Goal: Transaction & Acquisition: Obtain resource

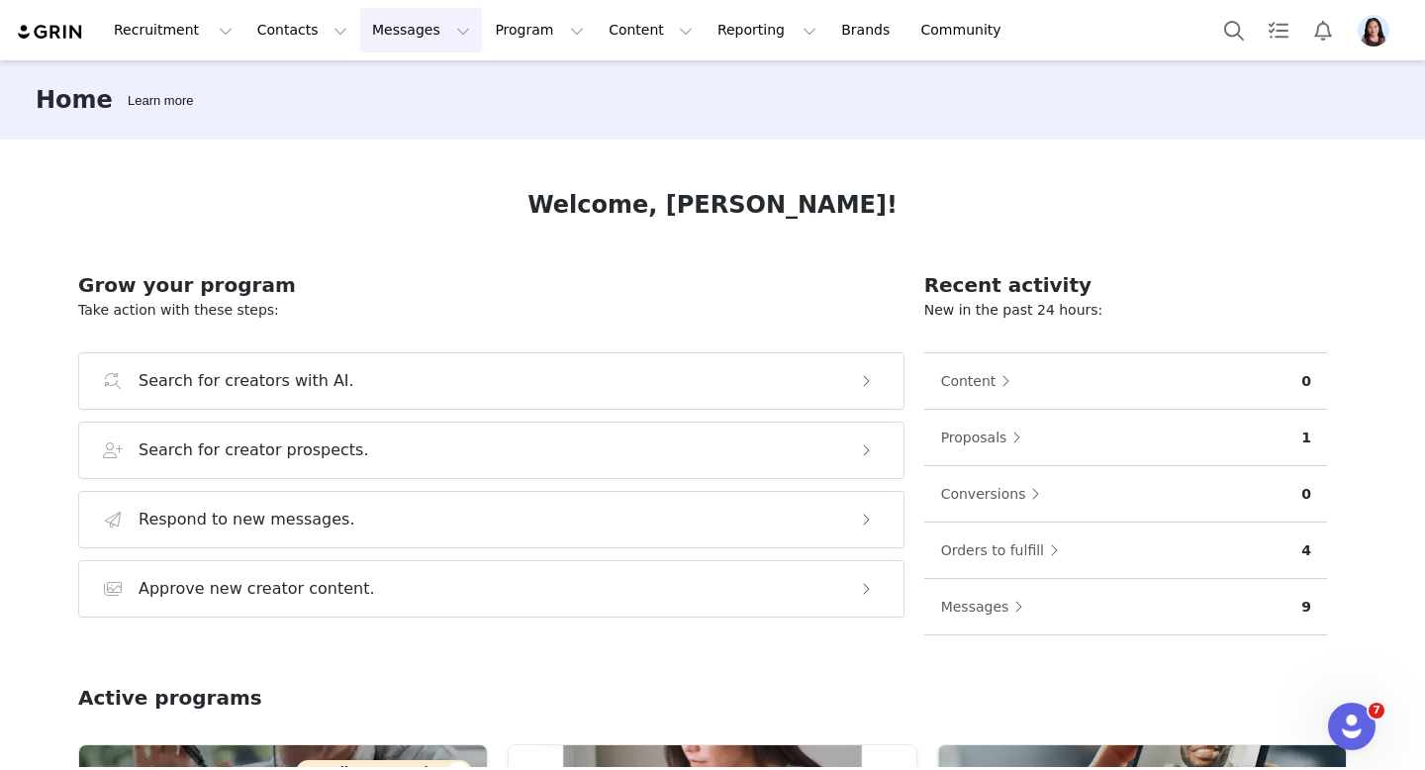
click at [415, 33] on button "Messages Messages" at bounding box center [421, 30] width 122 height 45
click at [378, 109] on link "Inbox" at bounding box center [416, 124] width 156 height 37
click at [483, 32] on button "Program Program" at bounding box center [539, 30] width 113 height 45
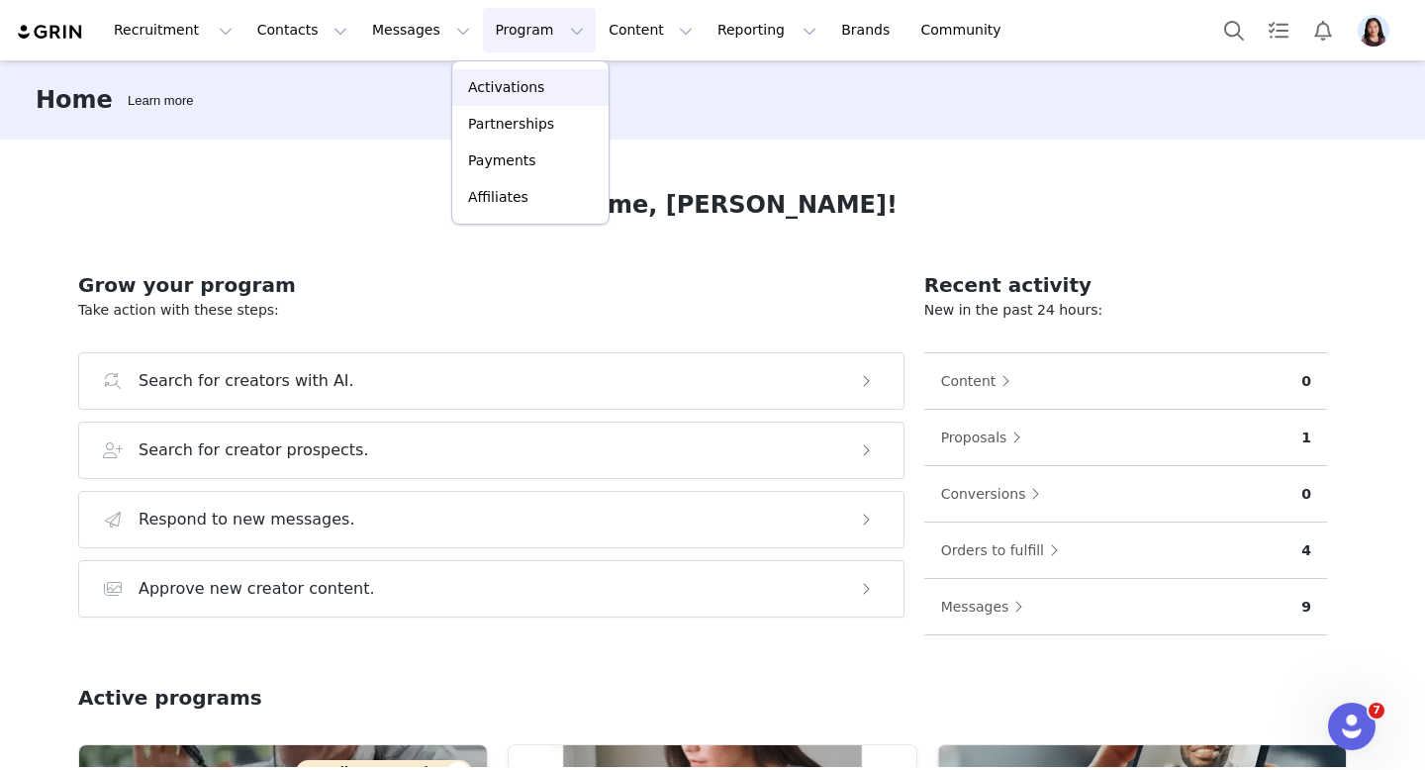
click at [473, 88] on p "Activations" at bounding box center [506, 87] width 76 height 21
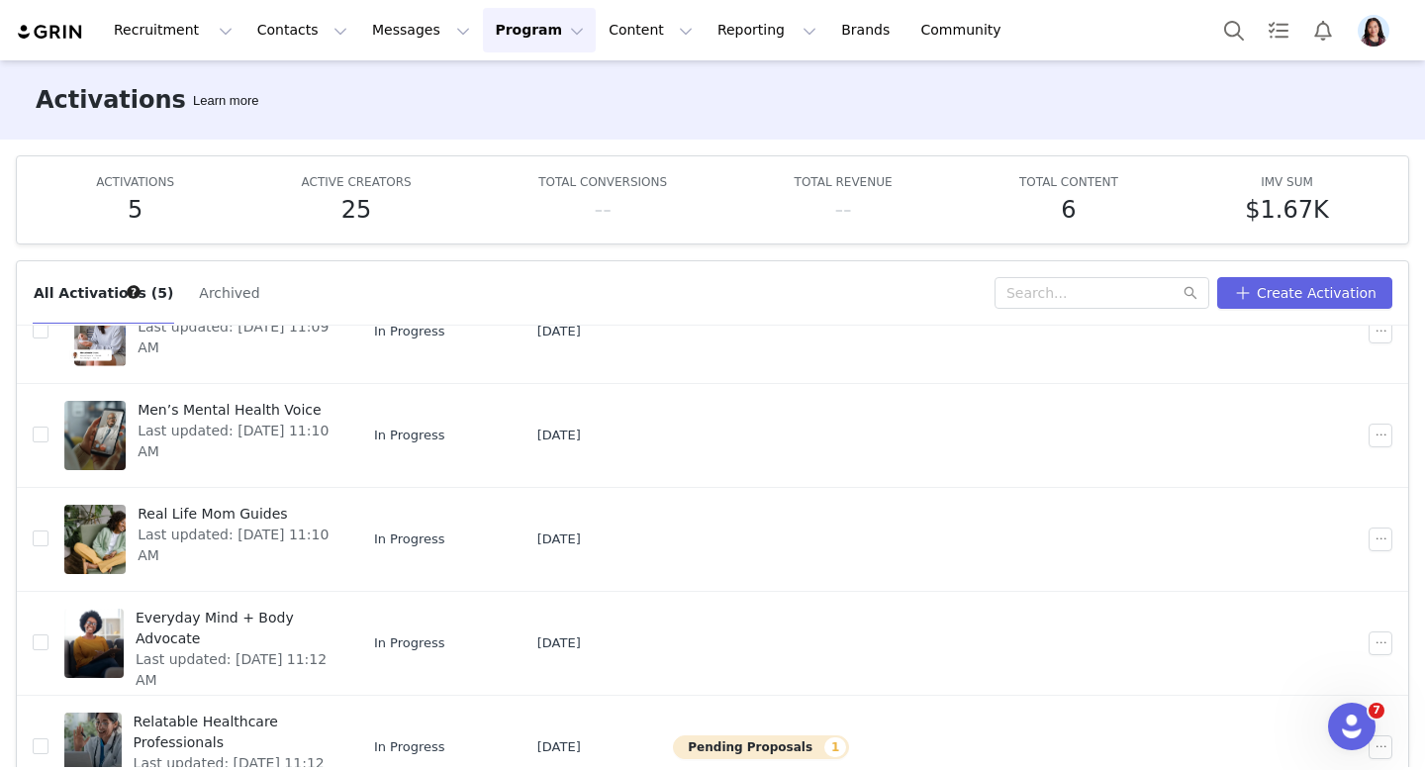
scroll to position [104, 0]
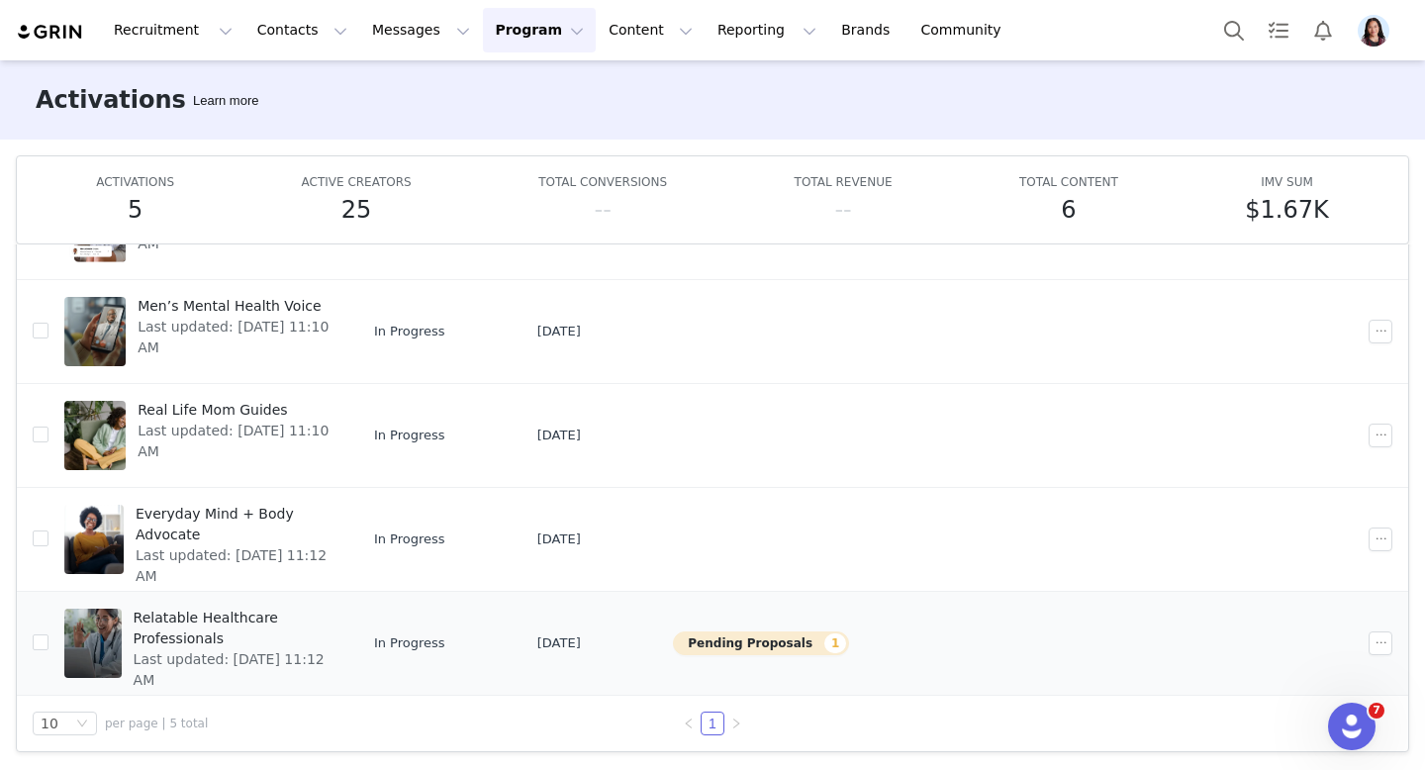
click at [342, 666] on div "Relatable Healthcare Professionals Last updated: Sep 19, 2025 11:12 AM" at bounding box center [232, 643] width 221 height 79
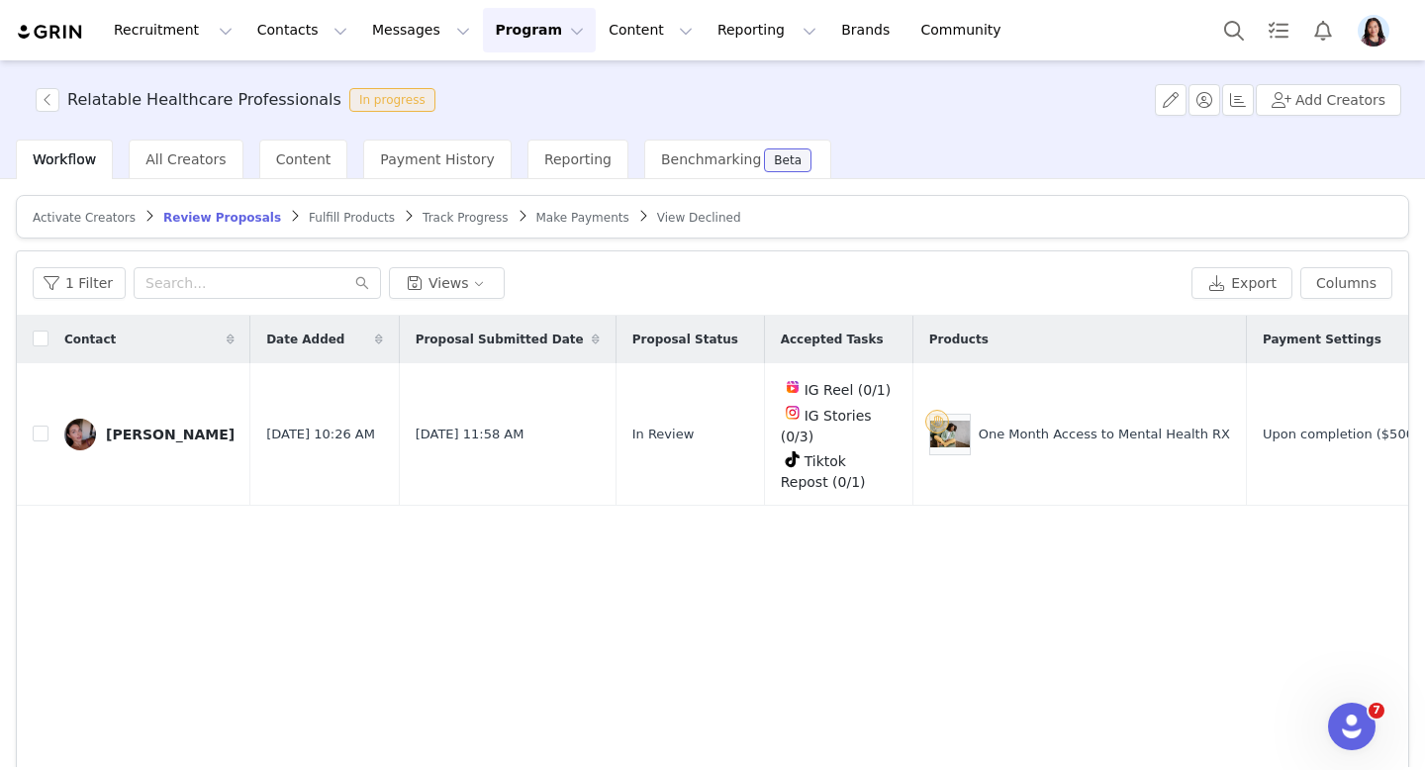
click at [467, 226] on article "Activate Creators Review Proposals Fulfill Products Track Progress Make Payment…" at bounding box center [712, 217] width 1393 height 44
click at [459, 216] on span "Track Progress" at bounding box center [465, 218] width 85 height 14
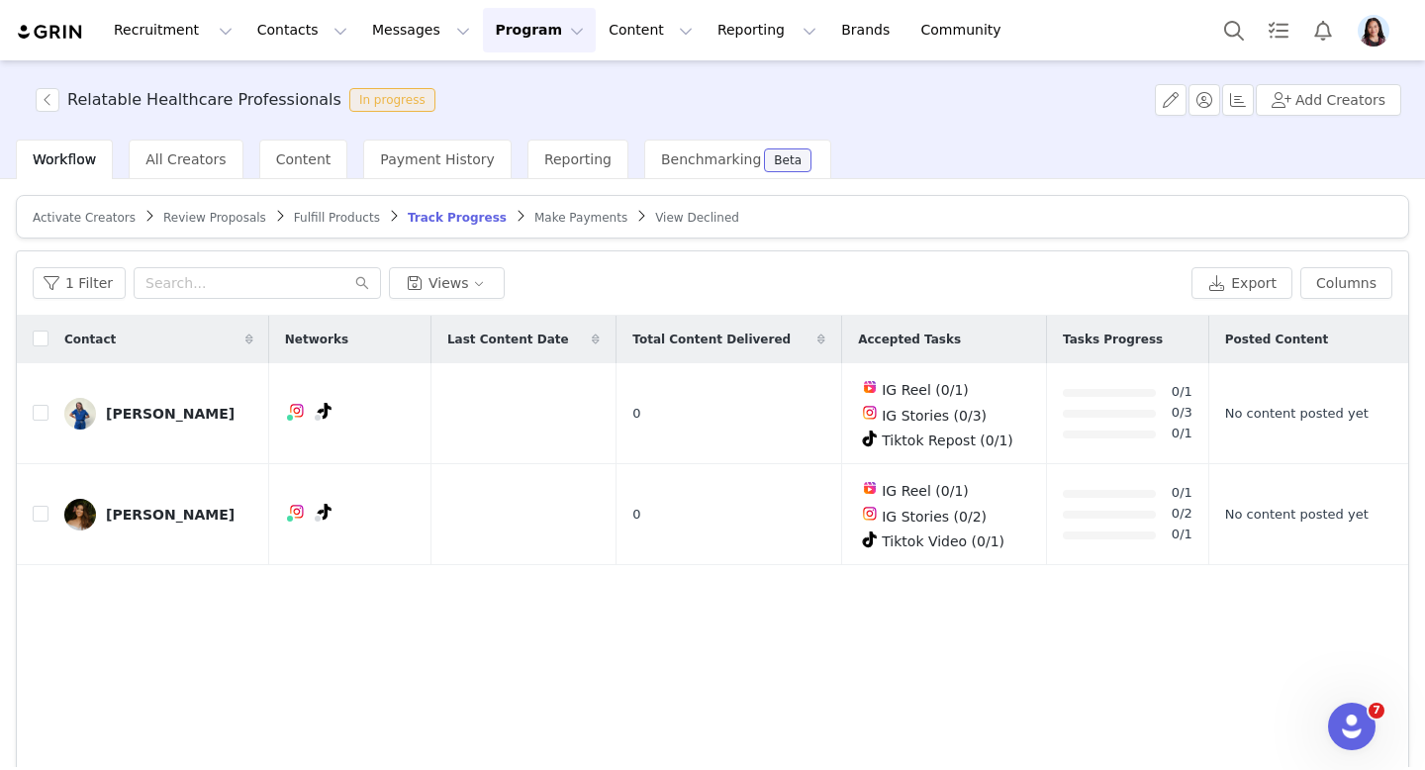
click at [248, 217] on span "Review Proposals" at bounding box center [214, 218] width 103 height 14
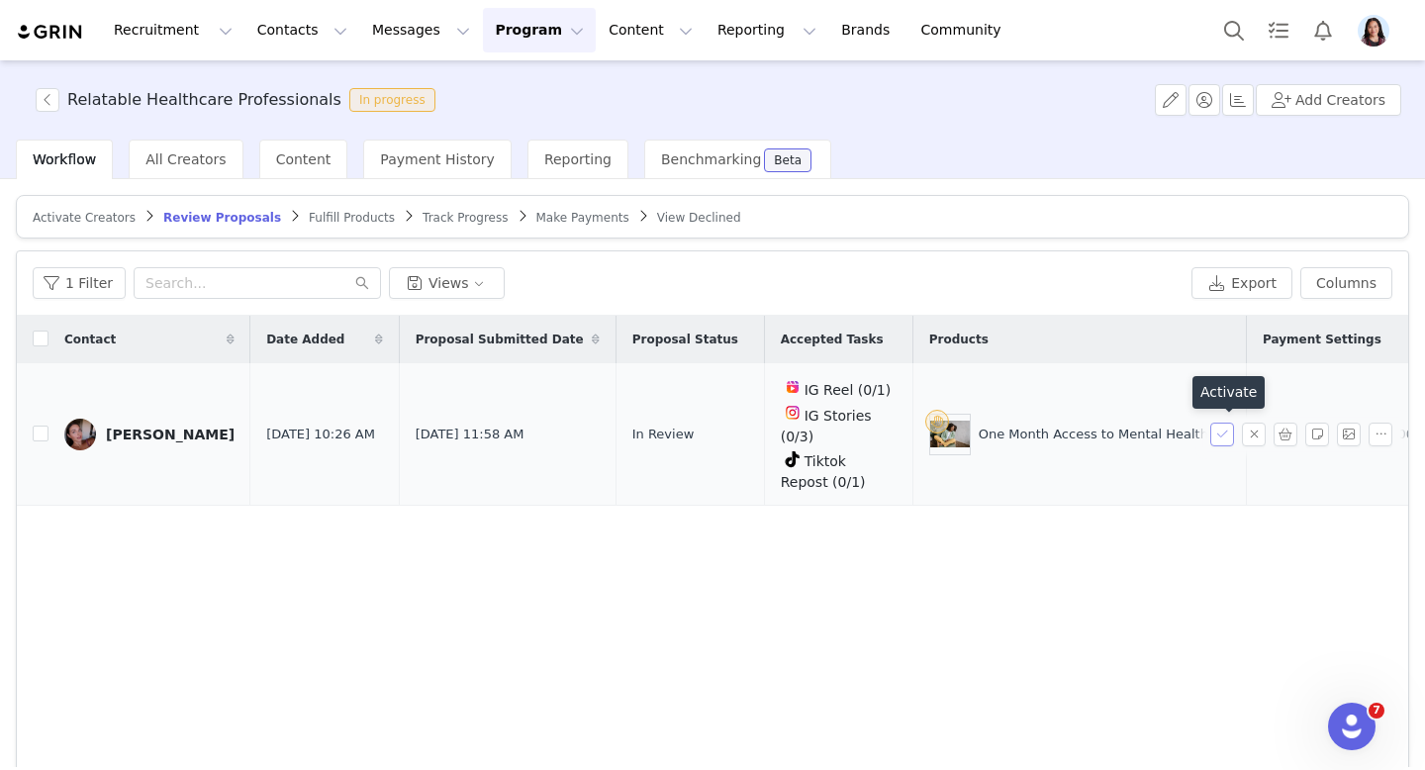
click at [1216, 436] on button "button" at bounding box center [1222, 435] width 24 height 24
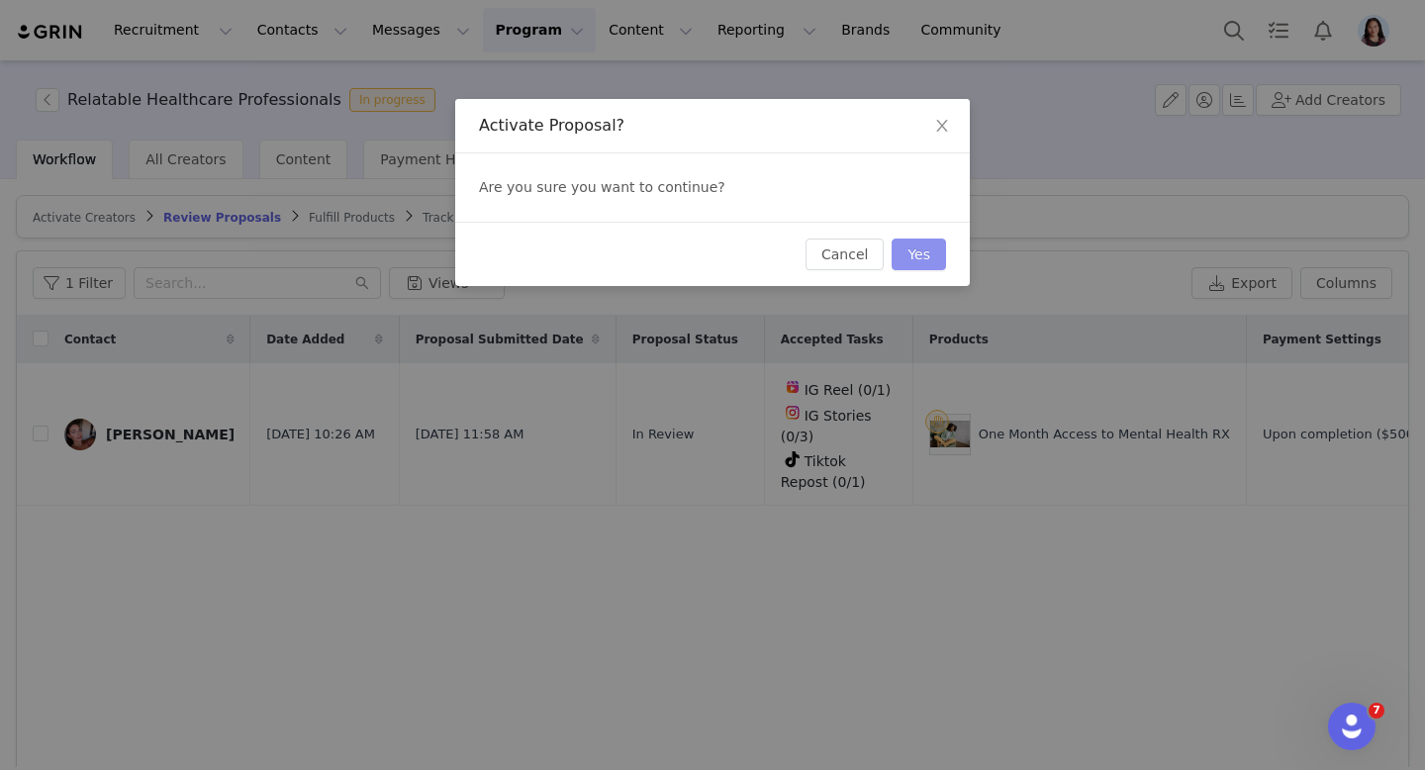
click at [934, 261] on button "Yes" at bounding box center [919, 255] width 54 height 32
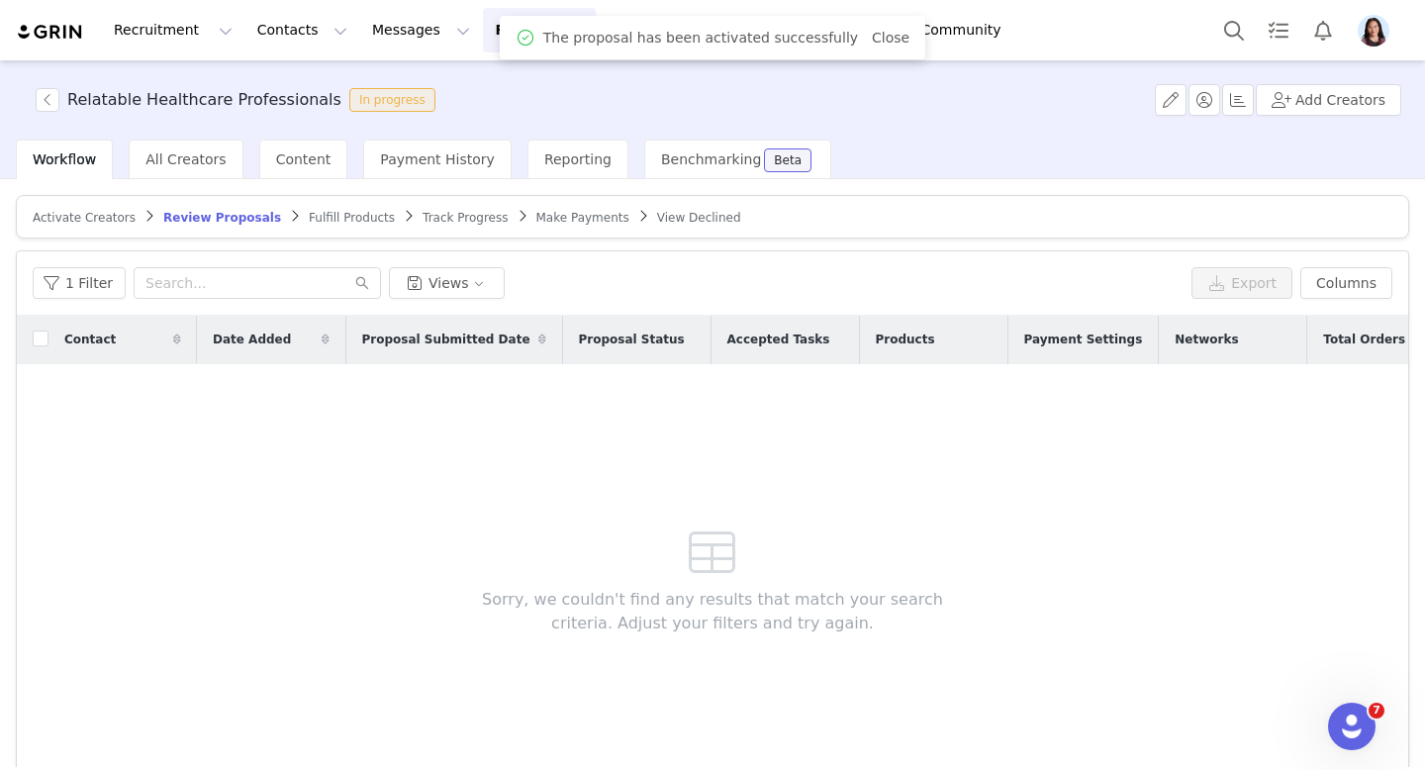
click at [324, 225] on div "Fulfill Products" at bounding box center [352, 218] width 86 height 16
click at [351, 219] on span "Fulfill Products" at bounding box center [352, 218] width 86 height 14
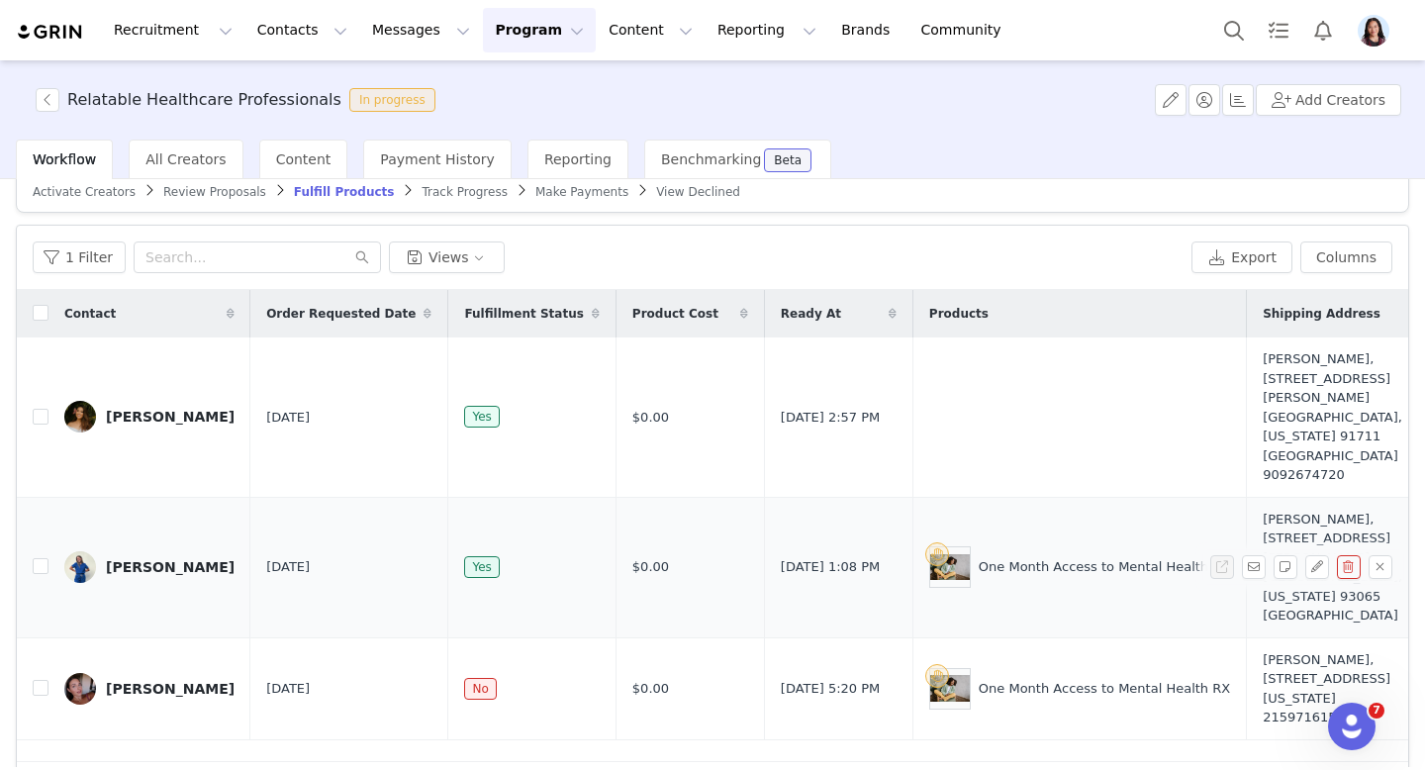
scroll to position [58, 0]
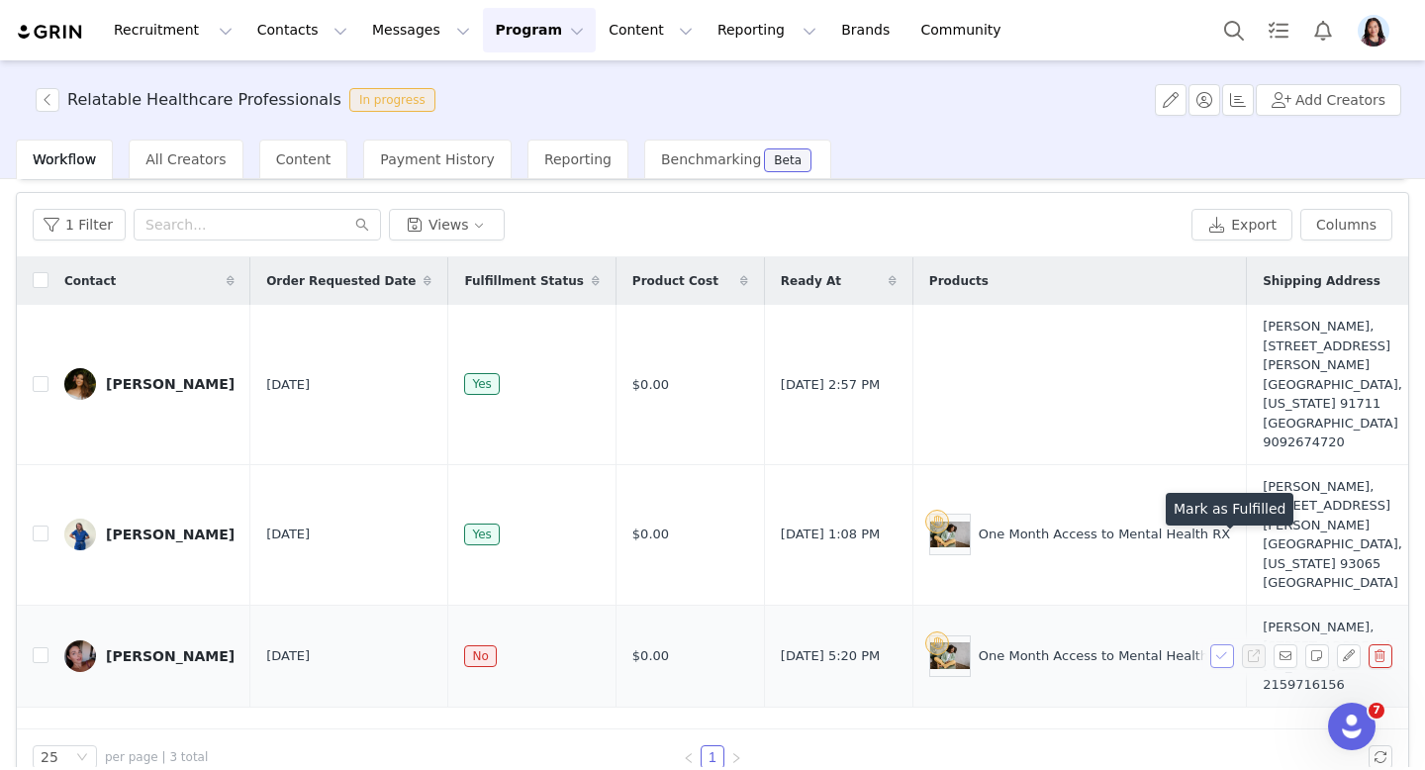
click at [1223, 644] on button "button" at bounding box center [1222, 656] width 24 height 24
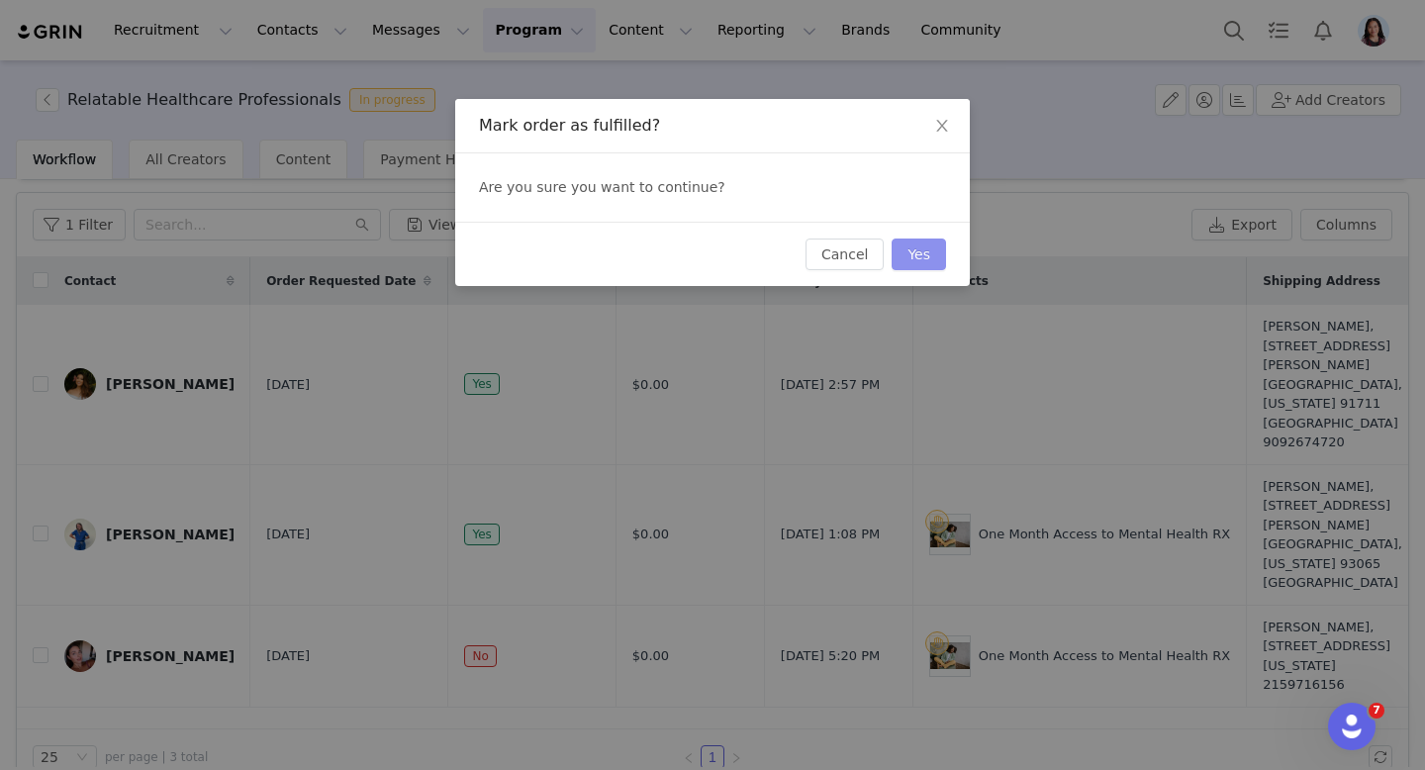
click at [927, 258] on button "Yes" at bounding box center [919, 255] width 54 height 32
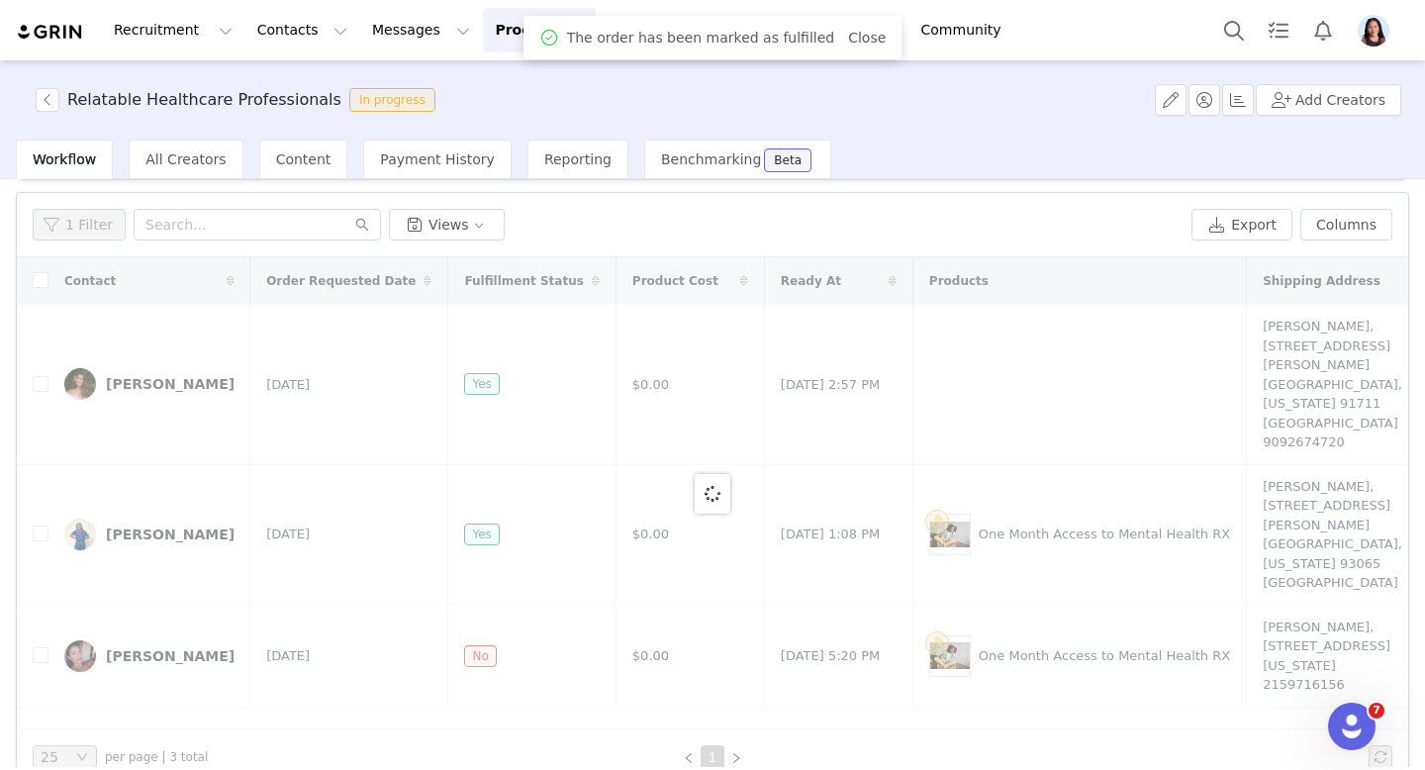
scroll to position [0, 0]
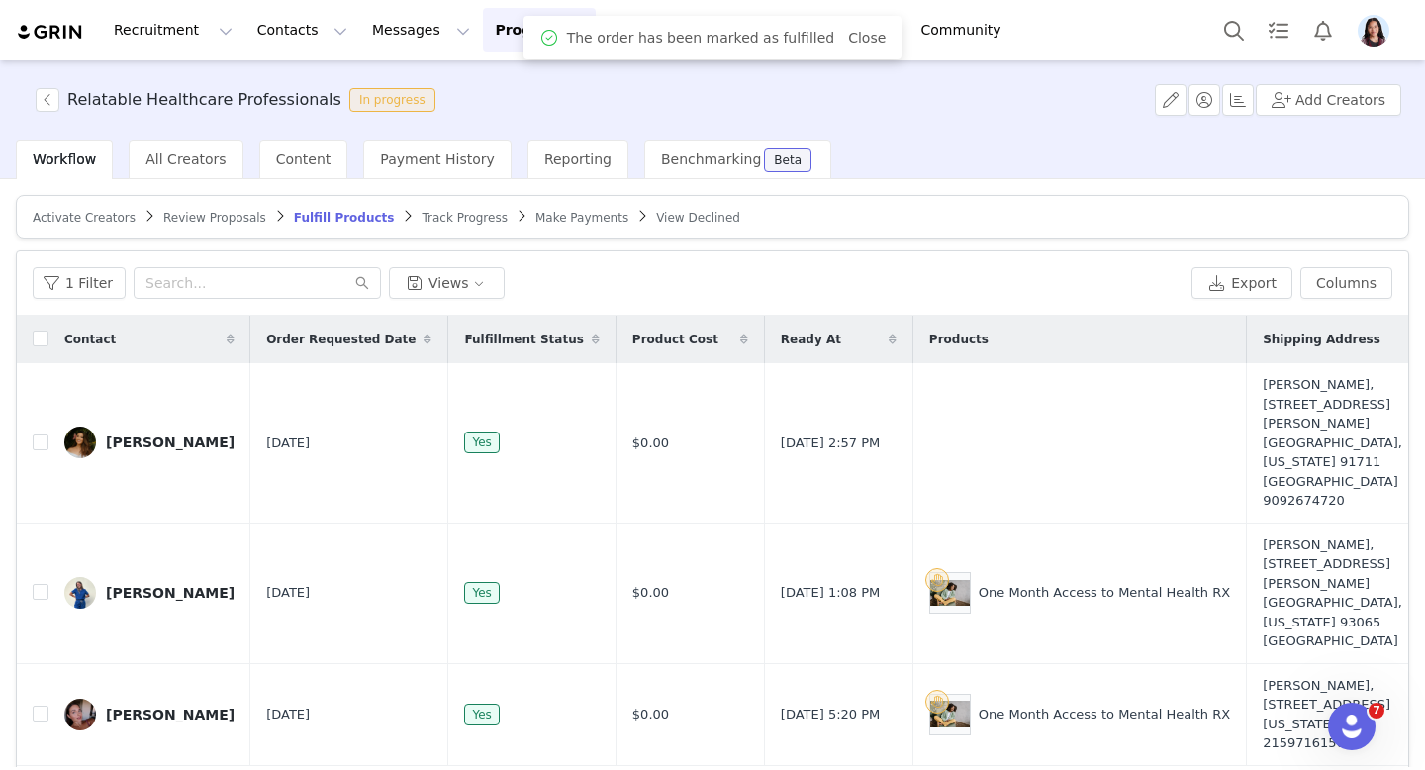
click at [463, 215] on span "Track Progress" at bounding box center [464, 218] width 85 height 14
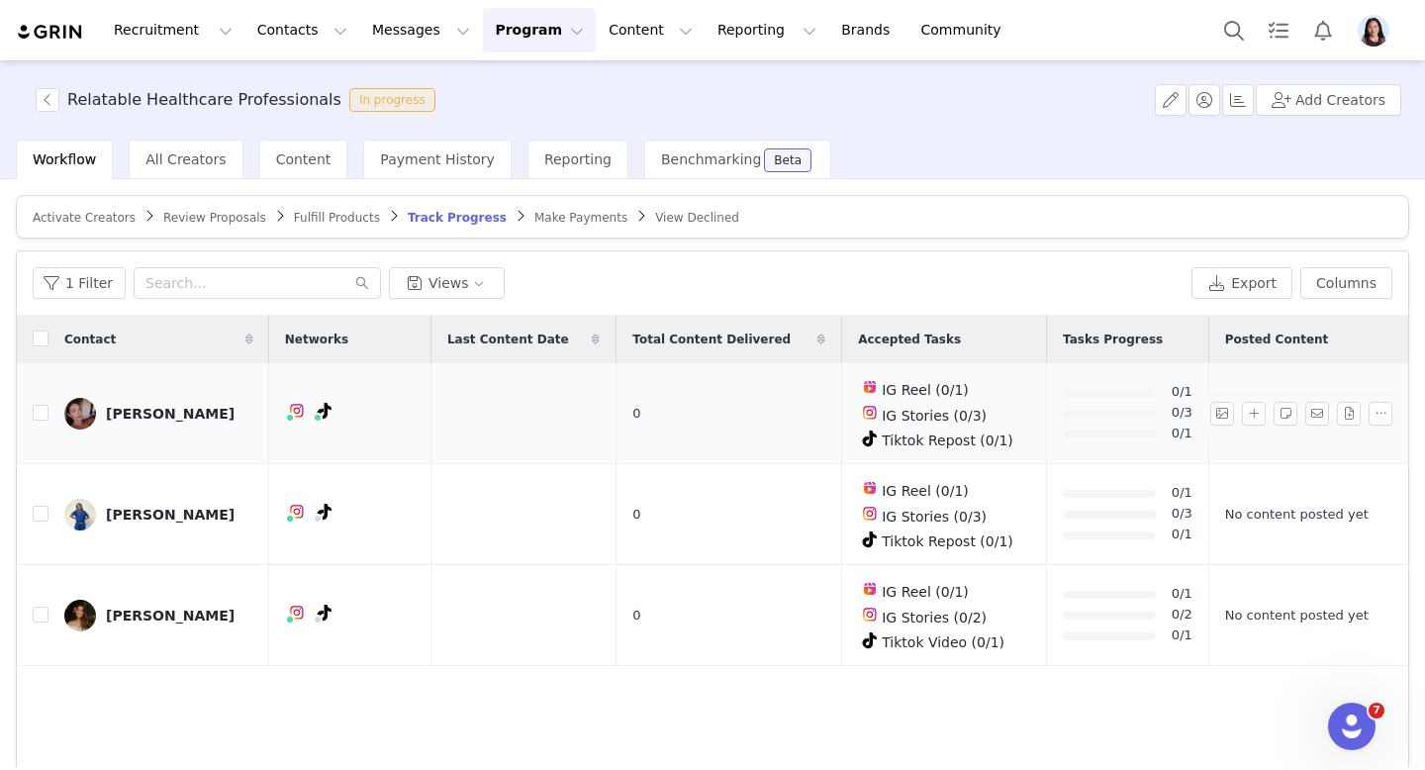
click at [143, 422] on link "Brianna" at bounding box center [158, 414] width 189 height 32
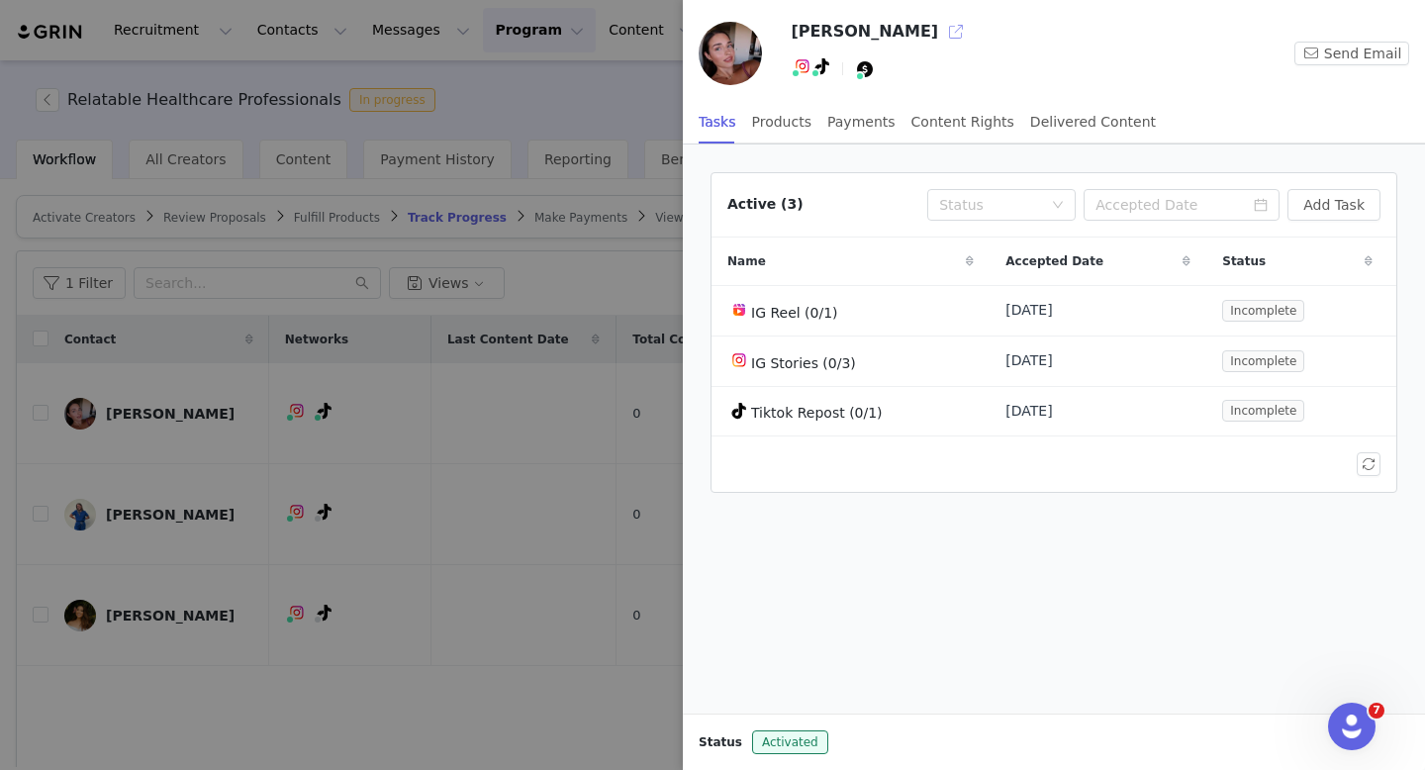
click at [940, 28] on button "button" at bounding box center [956, 32] width 32 height 32
click at [513, 207] on div at bounding box center [712, 385] width 1425 height 770
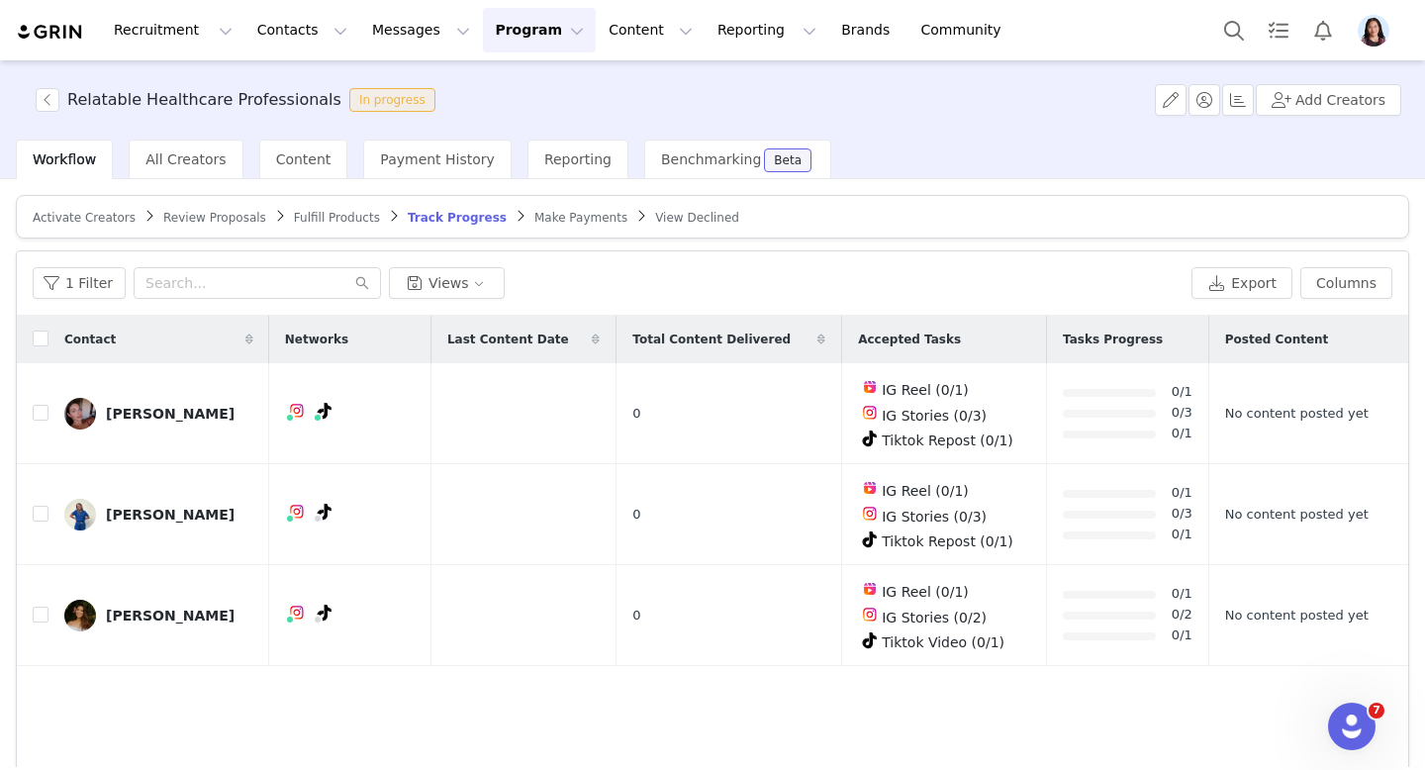
click at [483, 45] on button "Program Program" at bounding box center [539, 30] width 113 height 45
click at [463, 87] on div "Activations" at bounding box center [514, 82] width 107 height 17
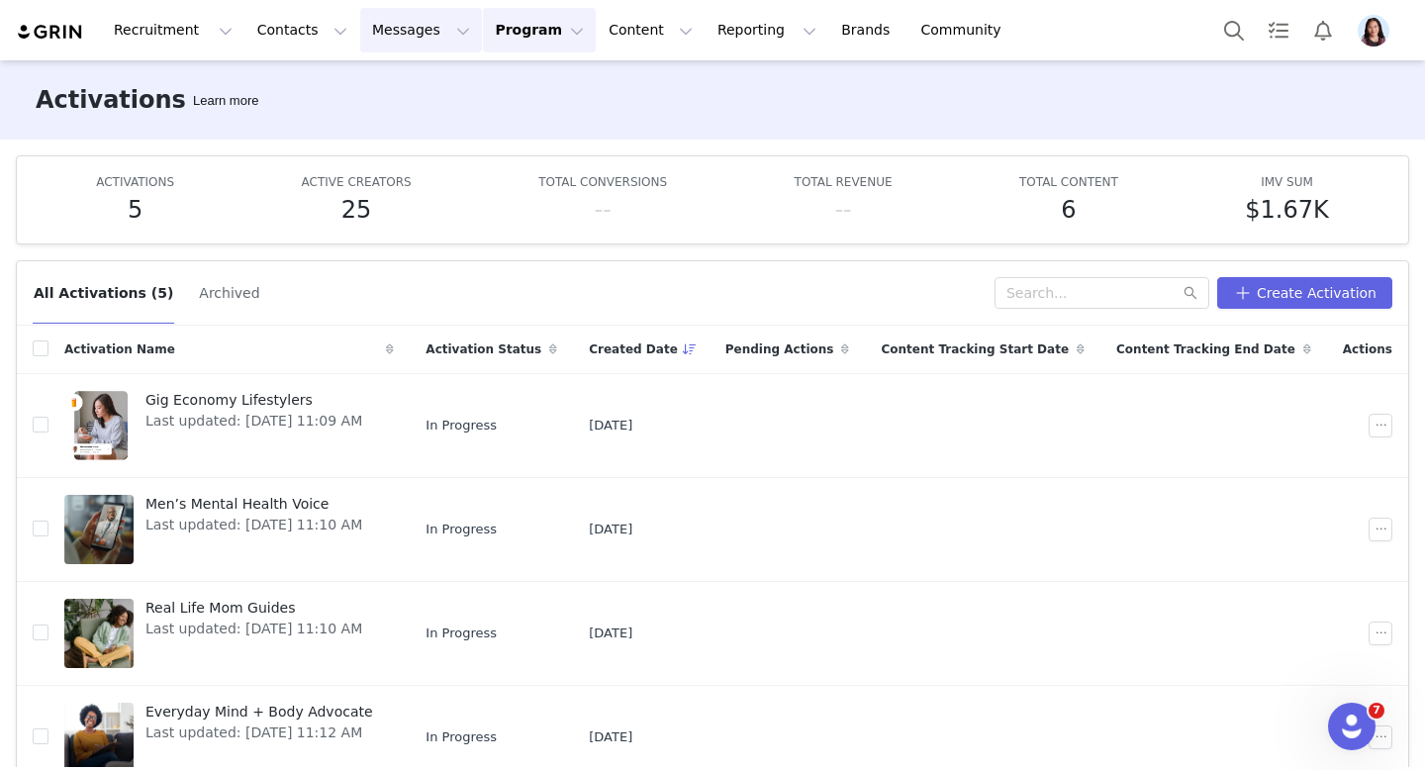
click at [391, 35] on button "Messages Messages" at bounding box center [421, 30] width 122 height 45
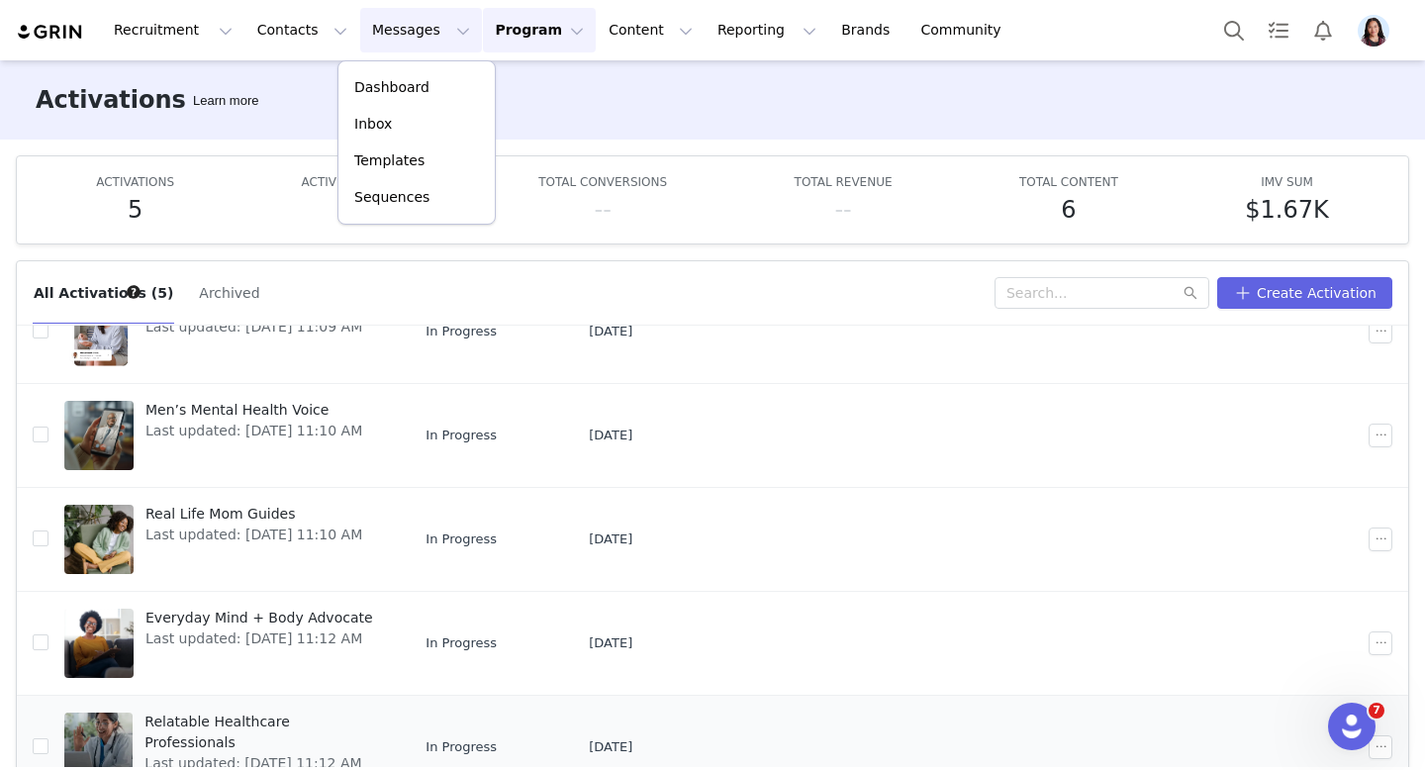
scroll to position [104, 0]
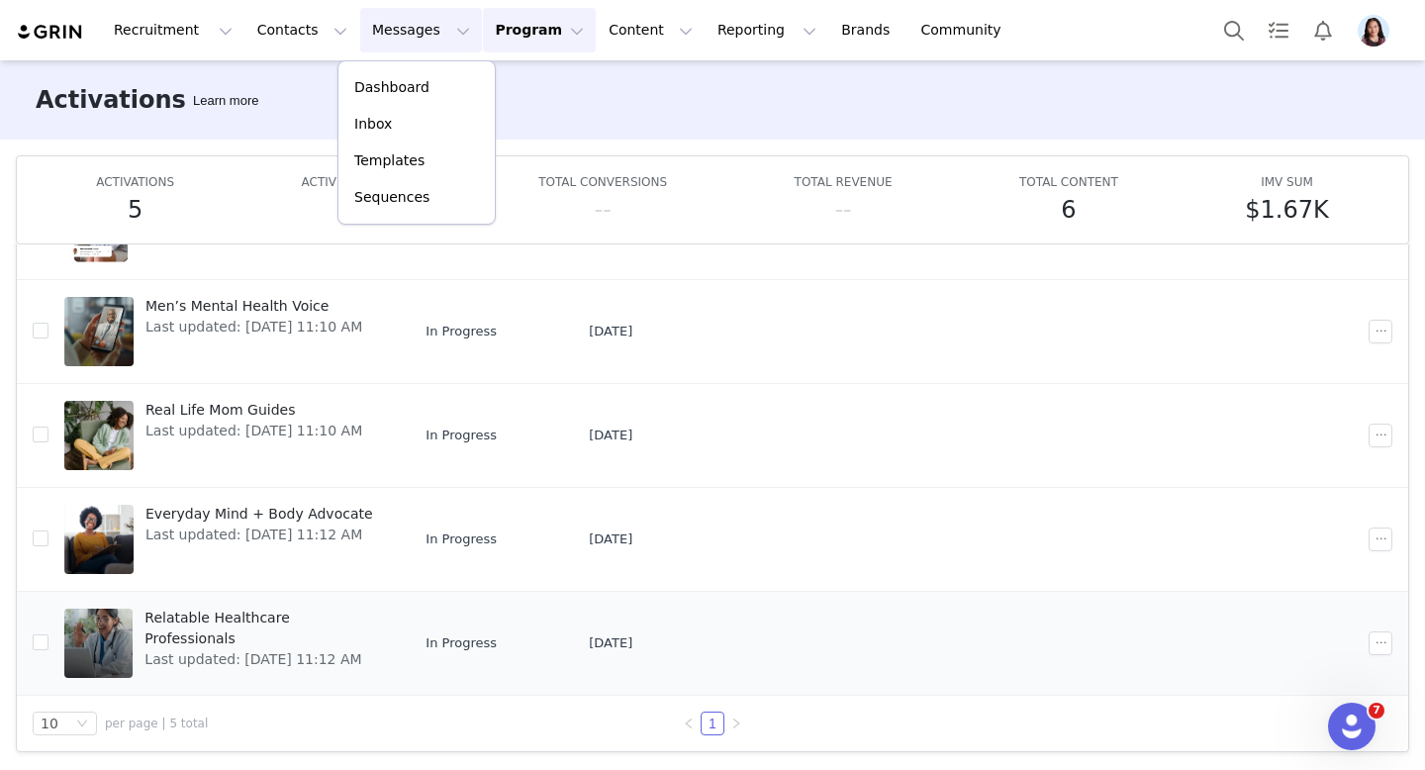
click at [274, 622] on span "Relatable Healthcare Professionals" at bounding box center [263, 629] width 238 height 42
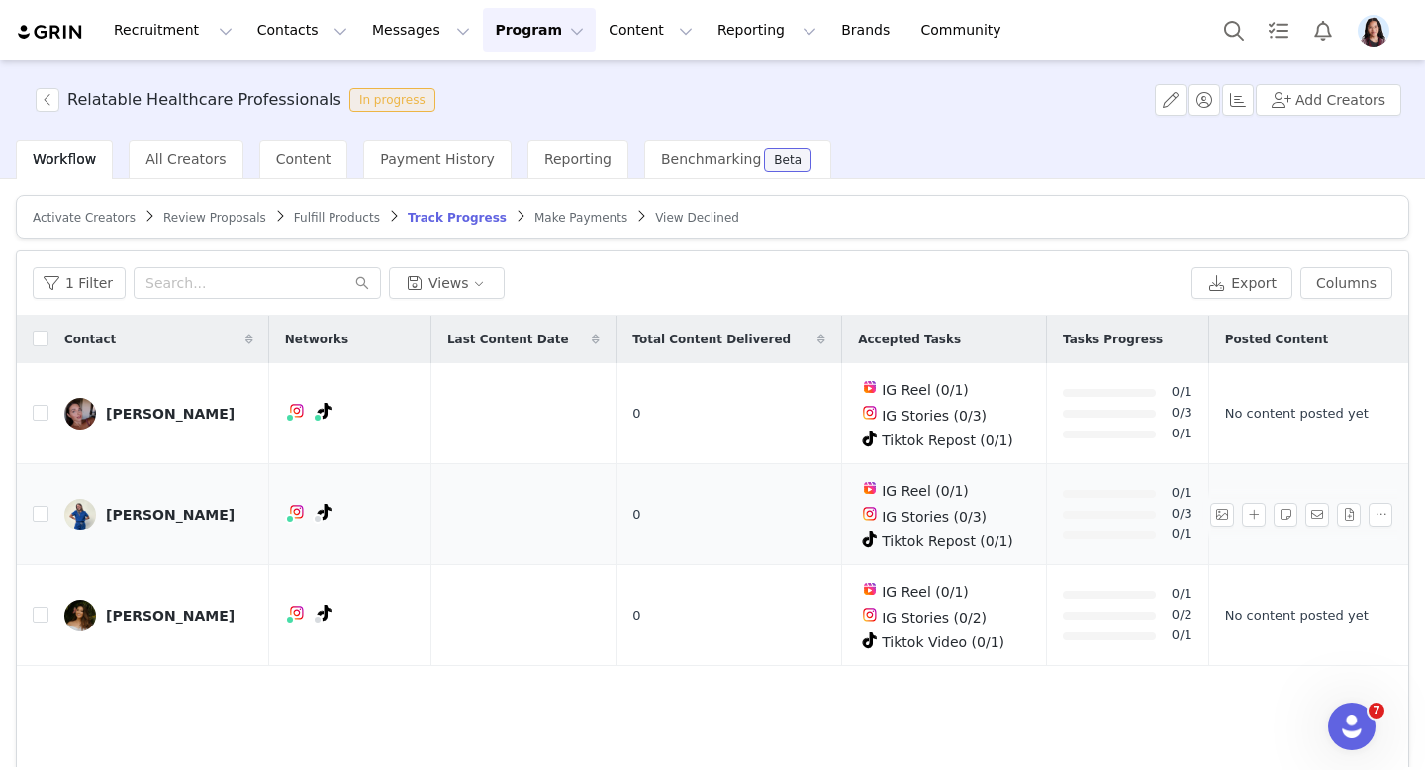
click at [151, 518] on div "Tera Serianne" at bounding box center [170, 515] width 129 height 16
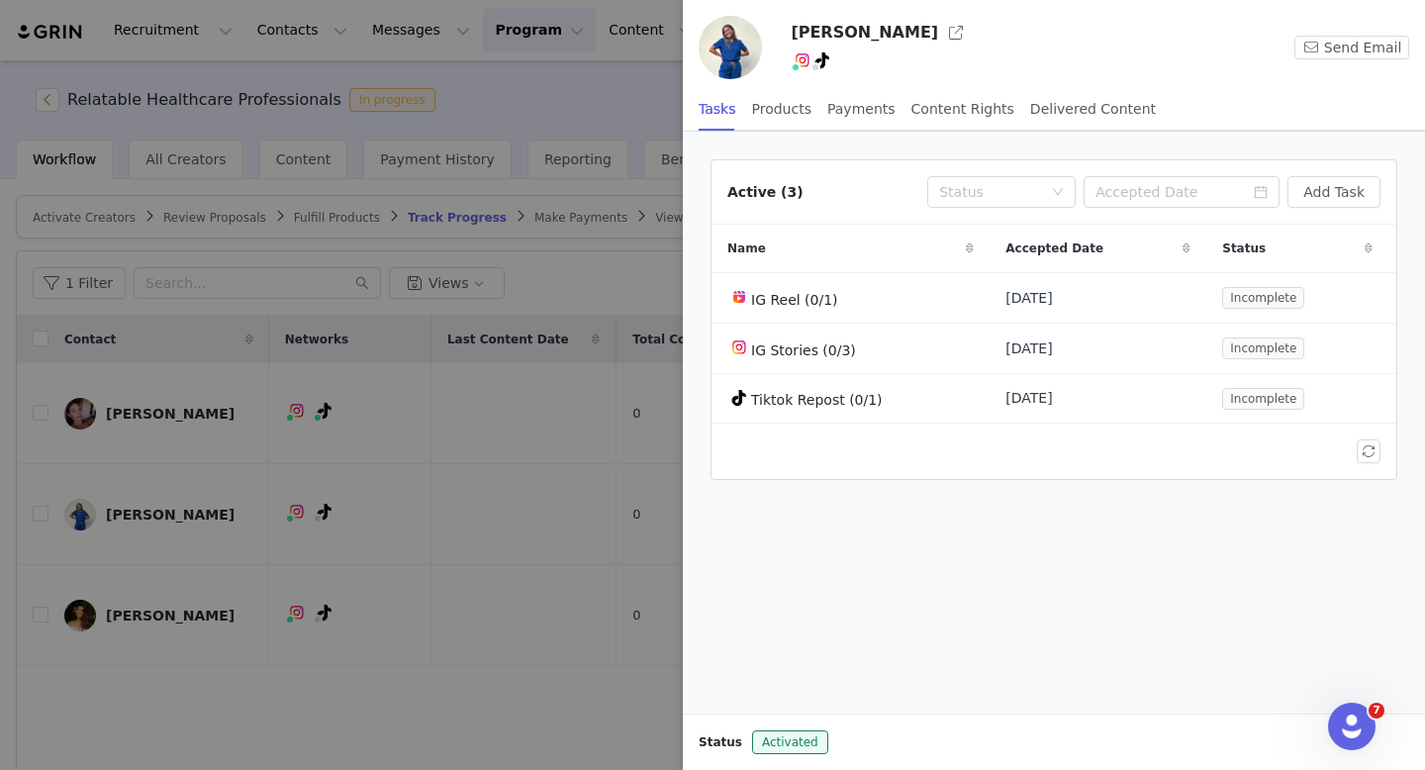
click at [885, 38] on h3 "Tera Serianne" at bounding box center [864, 33] width 147 height 24
click at [940, 35] on button "button" at bounding box center [956, 33] width 32 height 32
click at [578, 290] on div at bounding box center [712, 385] width 1425 height 770
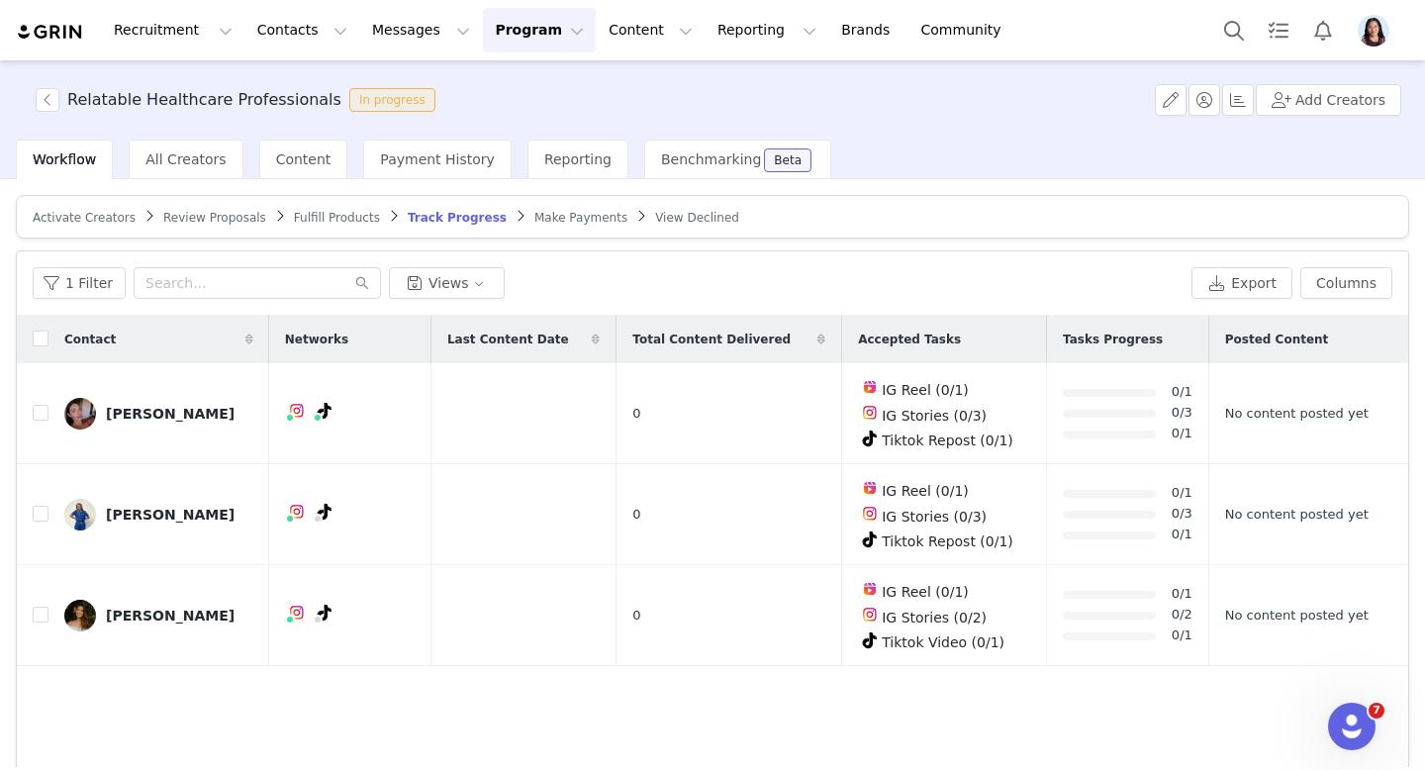
click at [103, 210] on div "Activate Creators" at bounding box center [84, 218] width 103 height 16
click at [105, 205] on article "Activate Creators Review Proposals Fulfill Products Track Progress Make Payment…" at bounding box center [712, 217] width 1393 height 44
click at [105, 208] on article "Activate Creators Review Proposals Fulfill Products Track Progress Make Payment…" at bounding box center [712, 217] width 1393 height 44
click at [103, 219] on span "Activate Creators" at bounding box center [84, 218] width 103 height 14
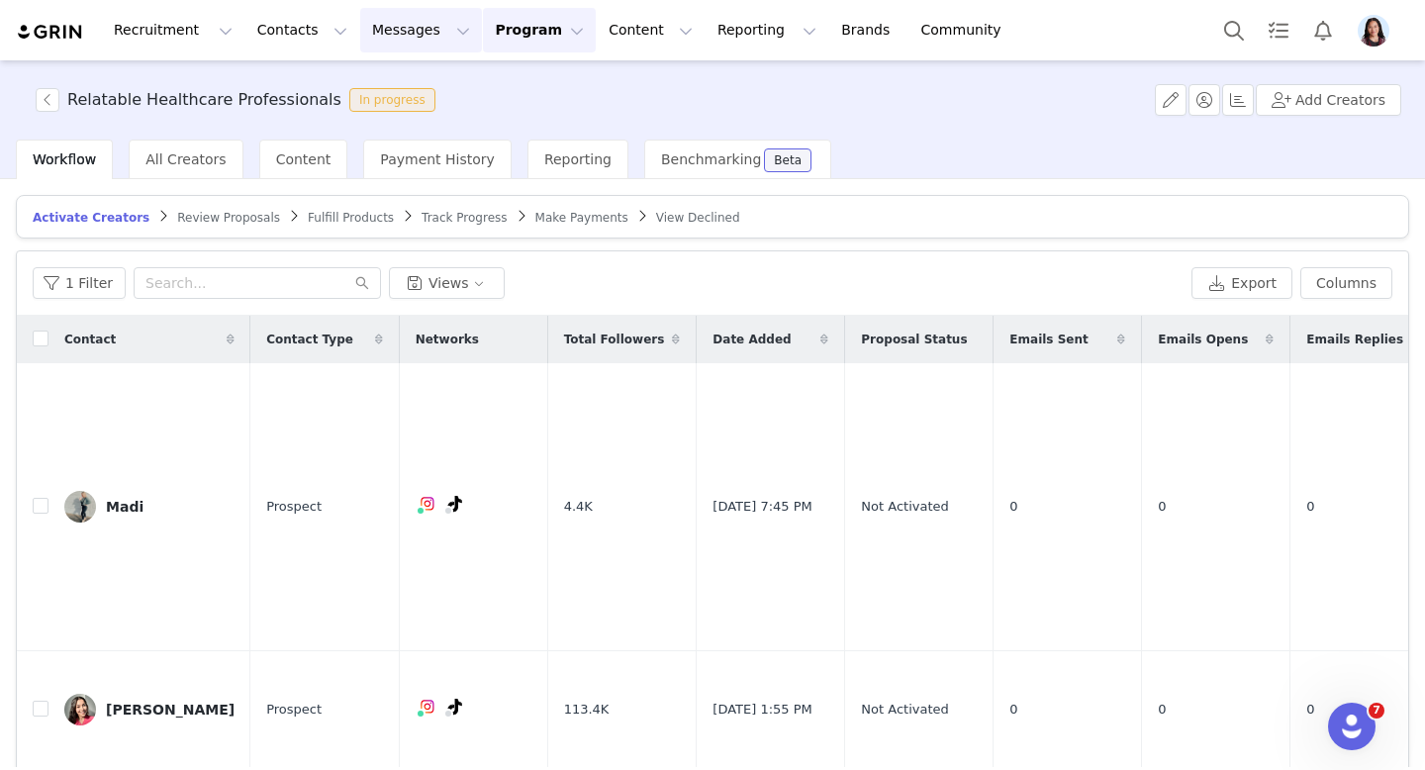
click at [422, 22] on button "Messages Messages" at bounding box center [421, 30] width 122 height 45
click at [404, 126] on div "Inbox" at bounding box center [416, 124] width 133 height 21
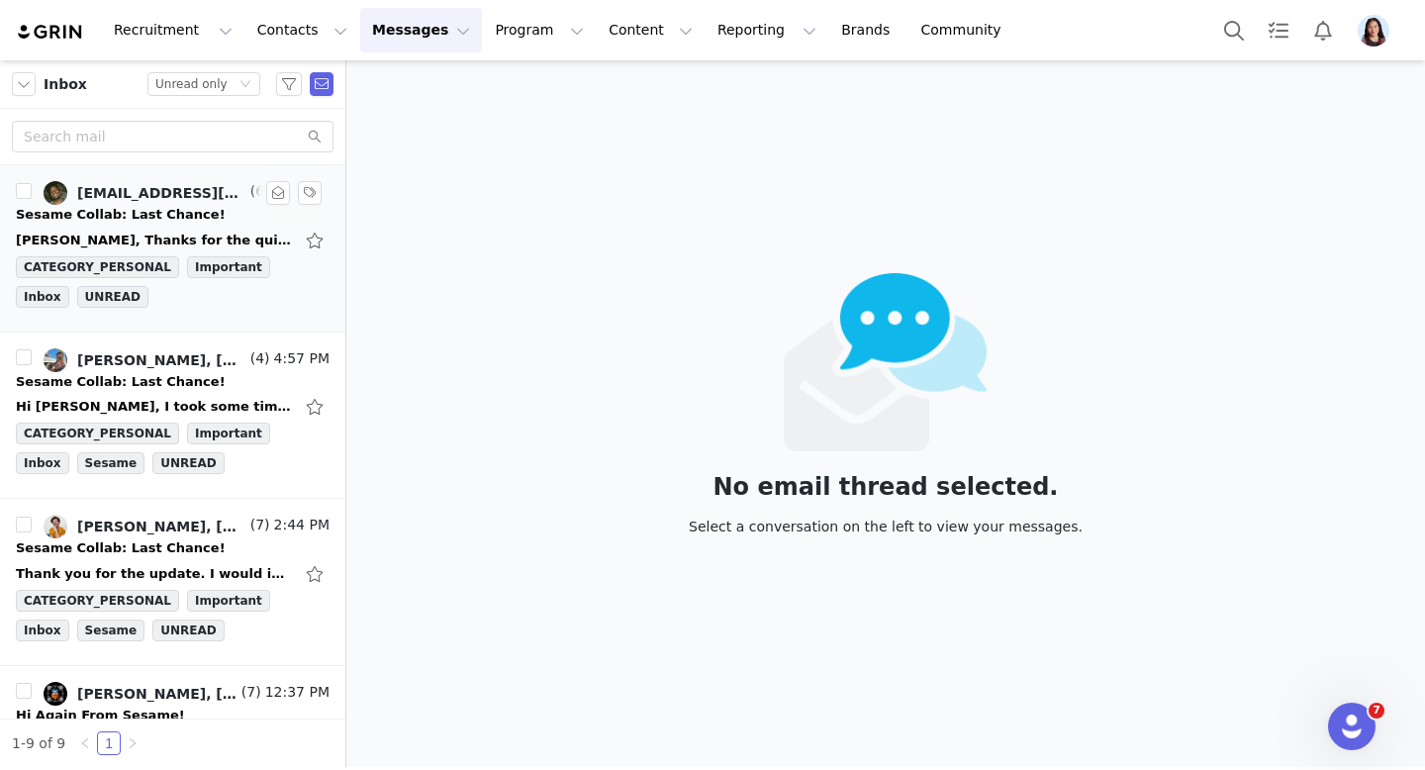
click at [147, 203] on link "CBERMANTGP@gmail.com, Charles Berman, TDrew, Randi Dofat" at bounding box center [145, 193] width 203 height 24
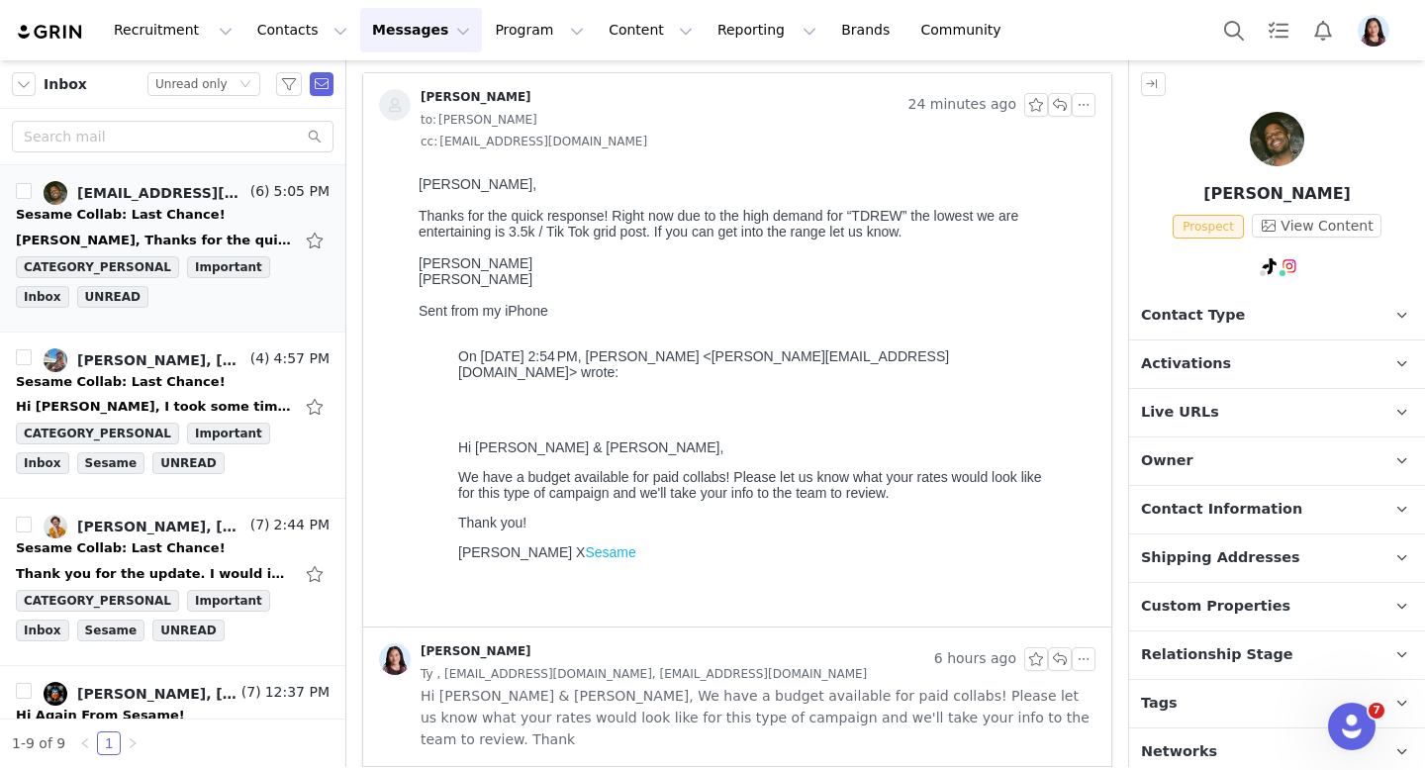
scroll to position [239, 0]
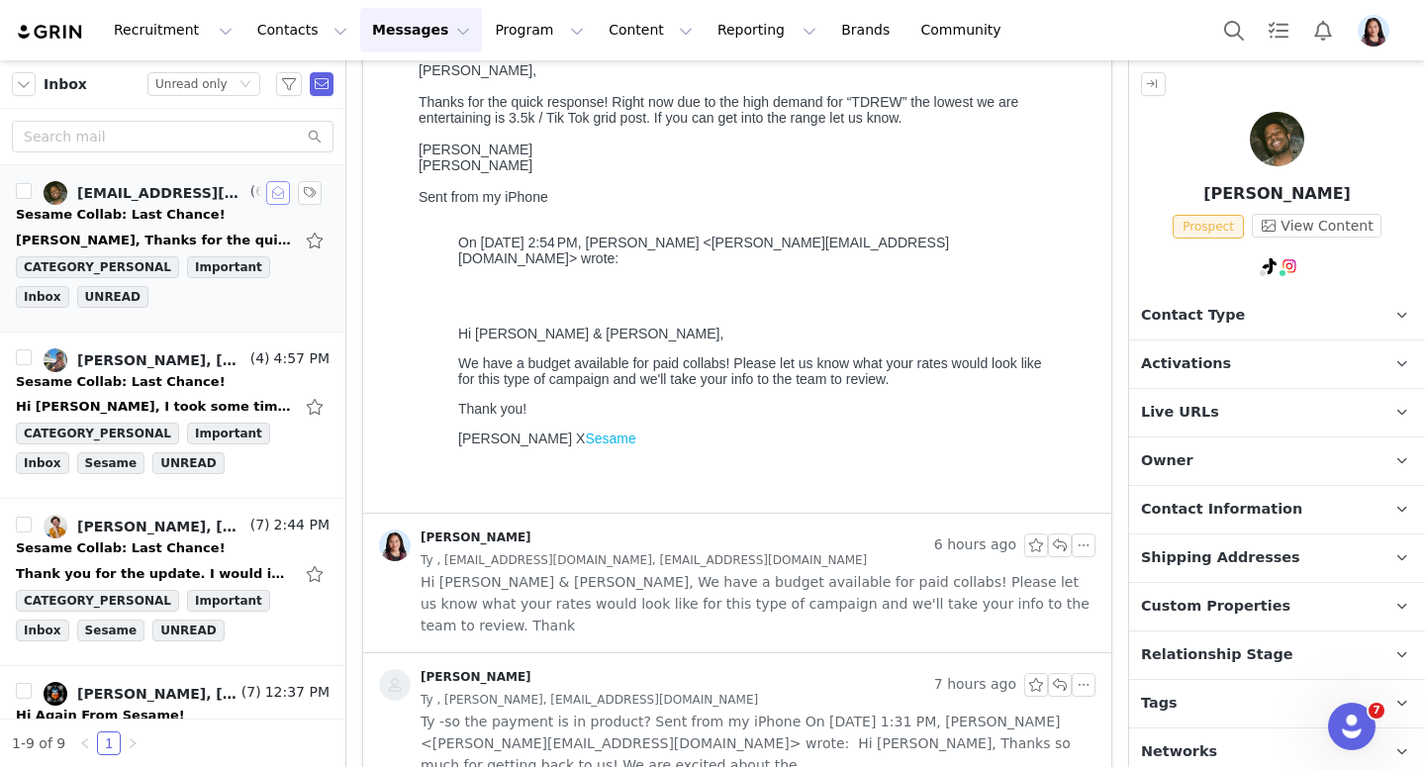
click at [270, 197] on button "button" at bounding box center [278, 193] width 24 height 24
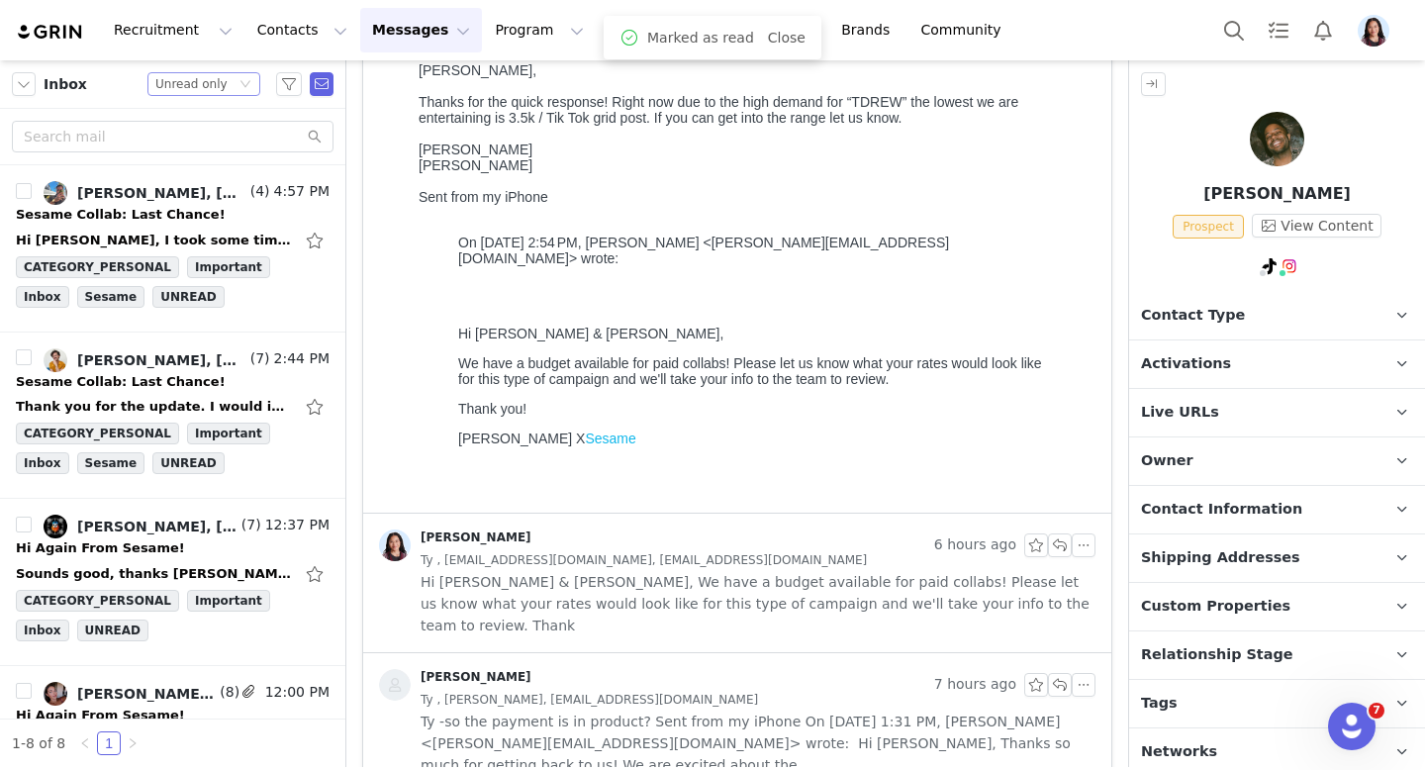
click at [234, 93] on div "Status Unread only" at bounding box center [195, 84] width 80 height 22
click at [200, 206] on li "Starred" at bounding box center [203, 215] width 113 height 32
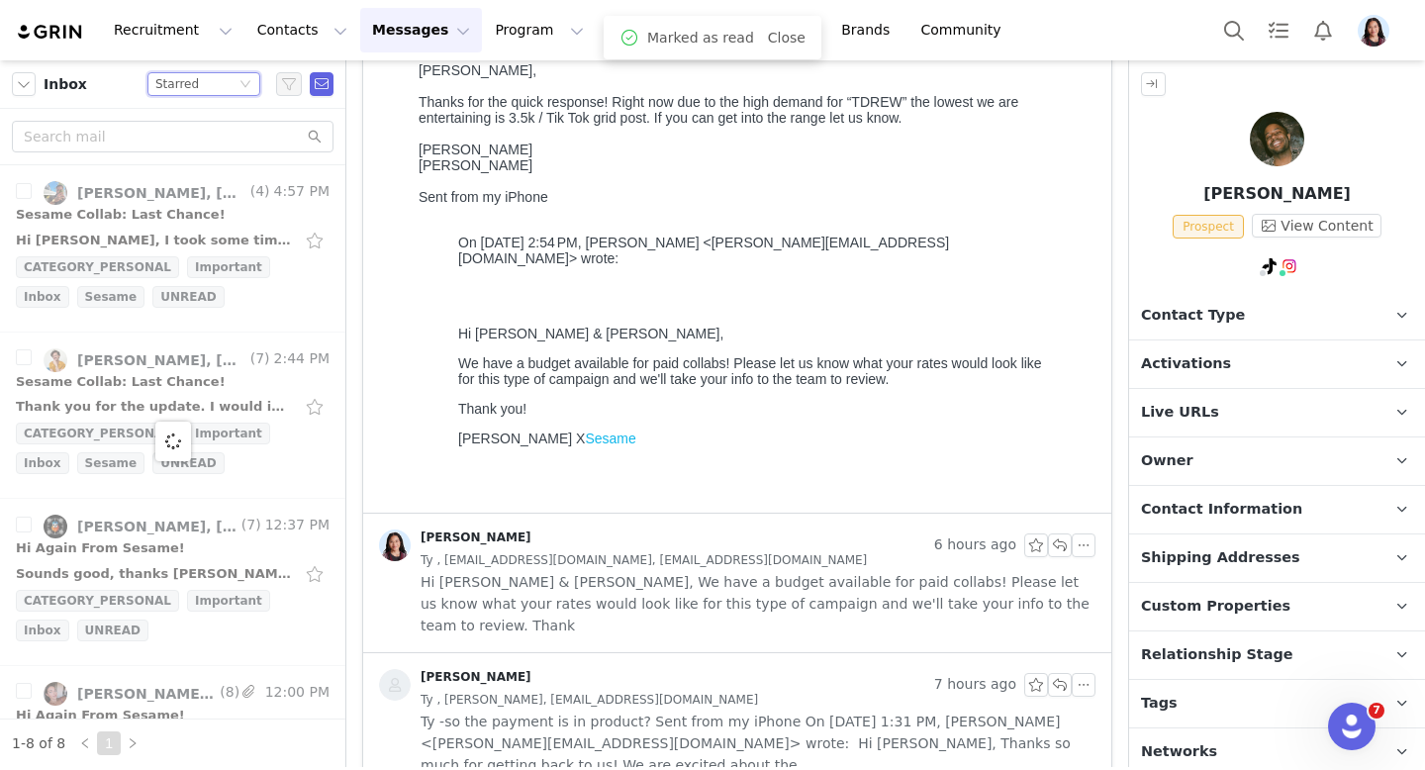
click at [227, 72] on div "Status Starred" at bounding box center [203, 84] width 113 height 24
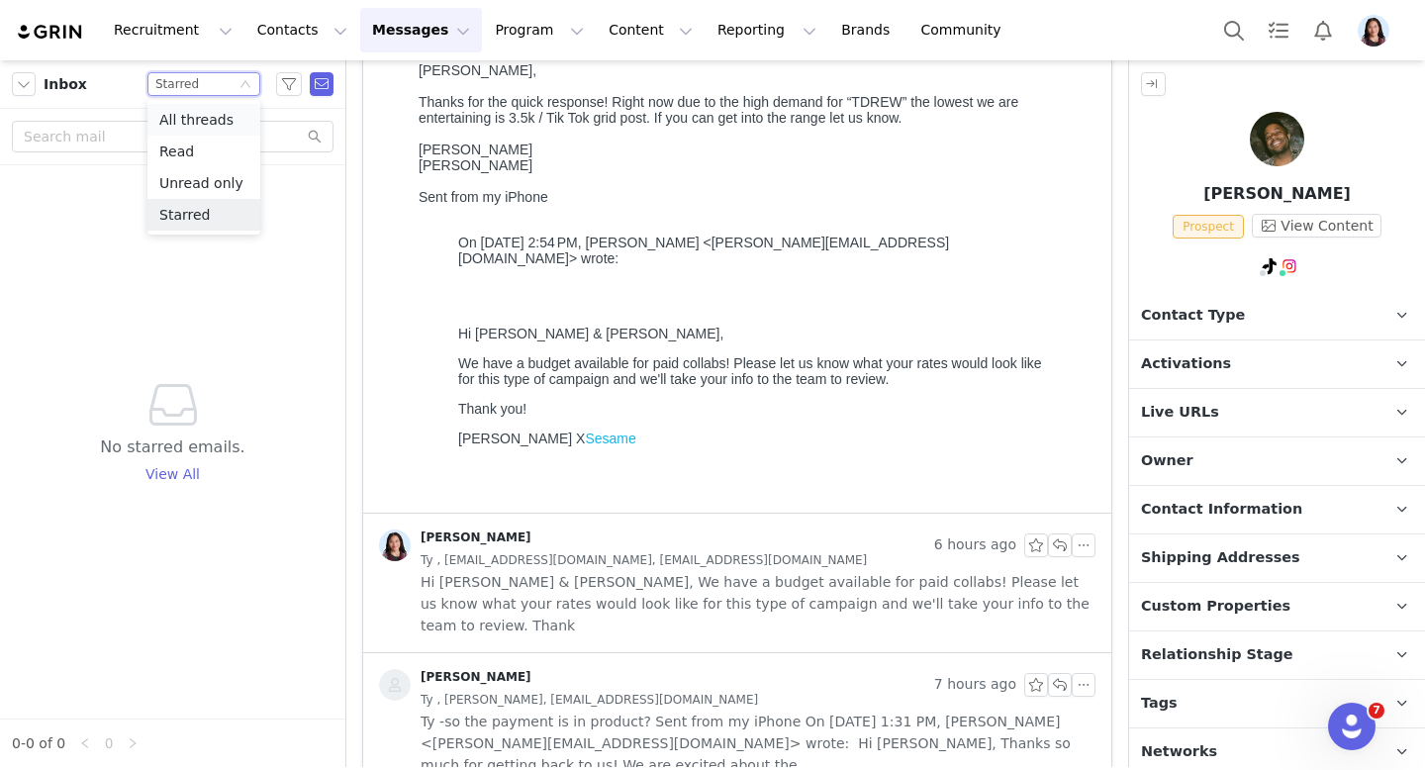
click at [214, 132] on li "All threads" at bounding box center [203, 120] width 113 height 32
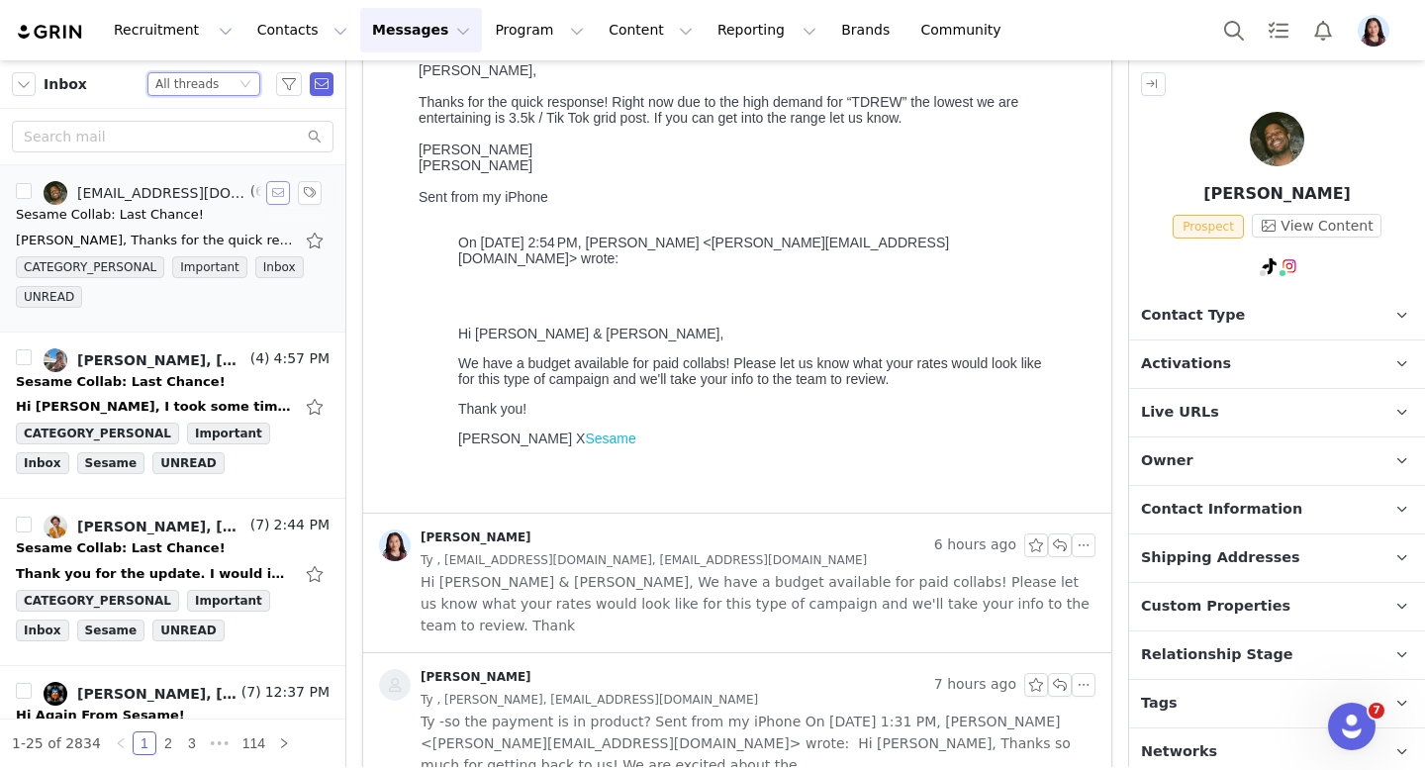
click at [272, 191] on button "button" at bounding box center [278, 193] width 24 height 24
click at [237, 91] on div "Status All threads" at bounding box center [203, 84] width 113 height 24
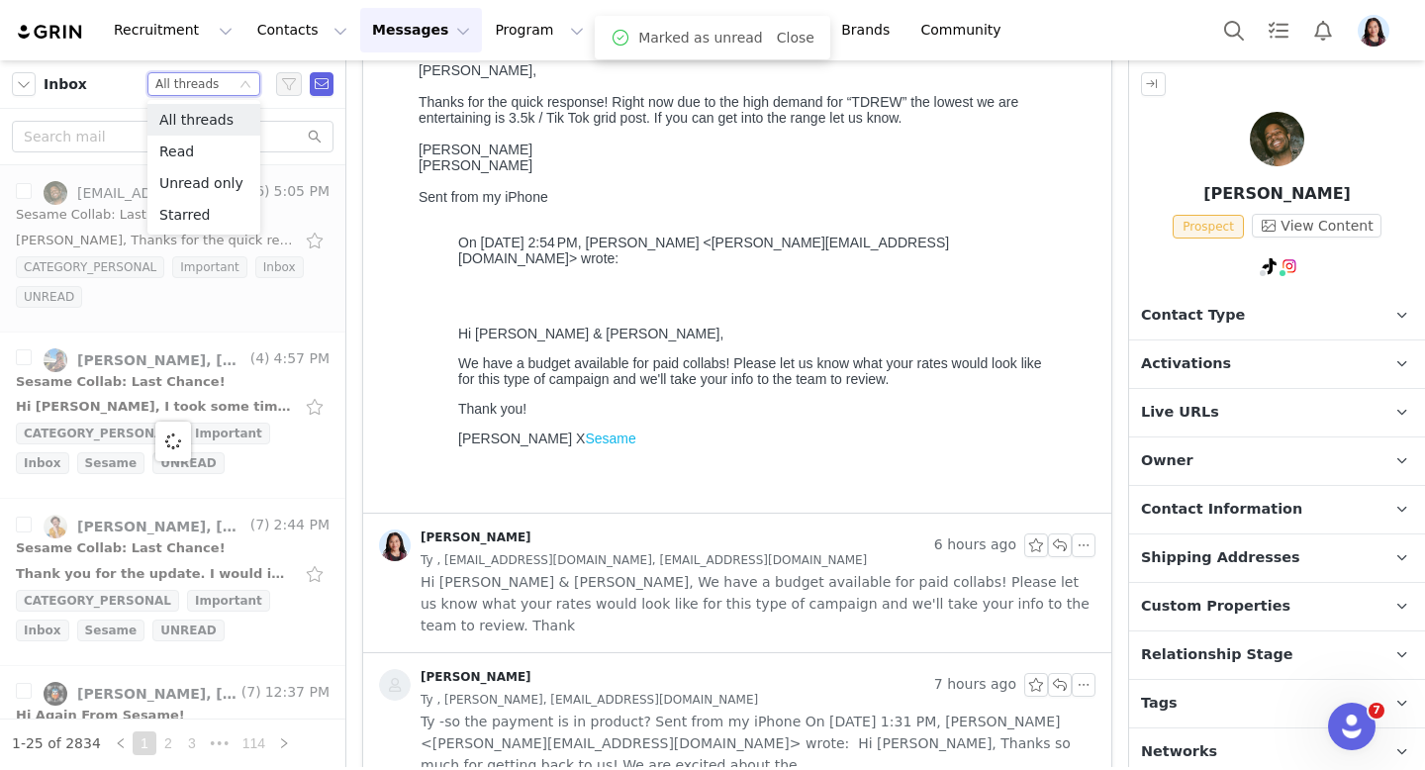
click at [233, 84] on div "Status All threads" at bounding box center [195, 84] width 80 height 22
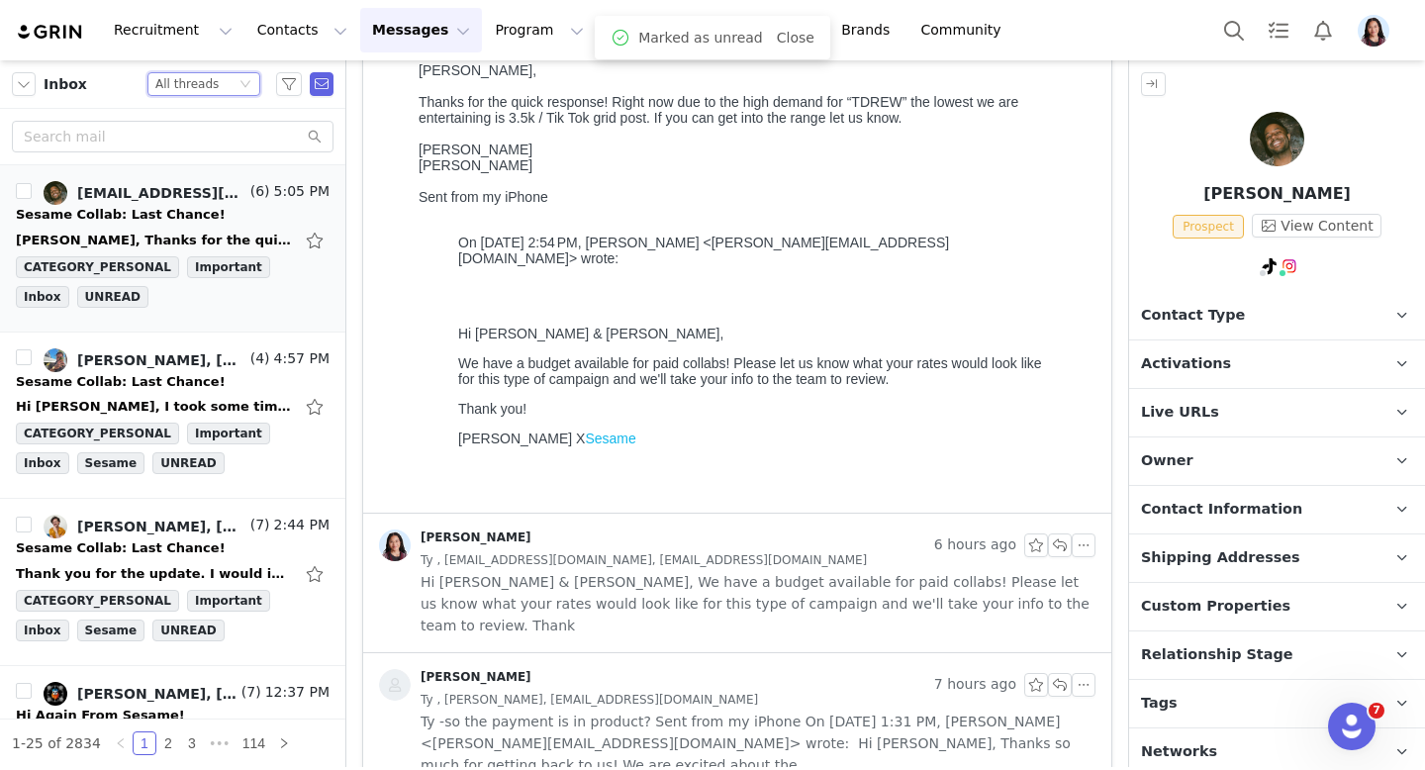
click at [225, 89] on div "Status All threads" at bounding box center [195, 84] width 80 height 22
click at [212, 185] on li "Unread only" at bounding box center [203, 183] width 113 height 32
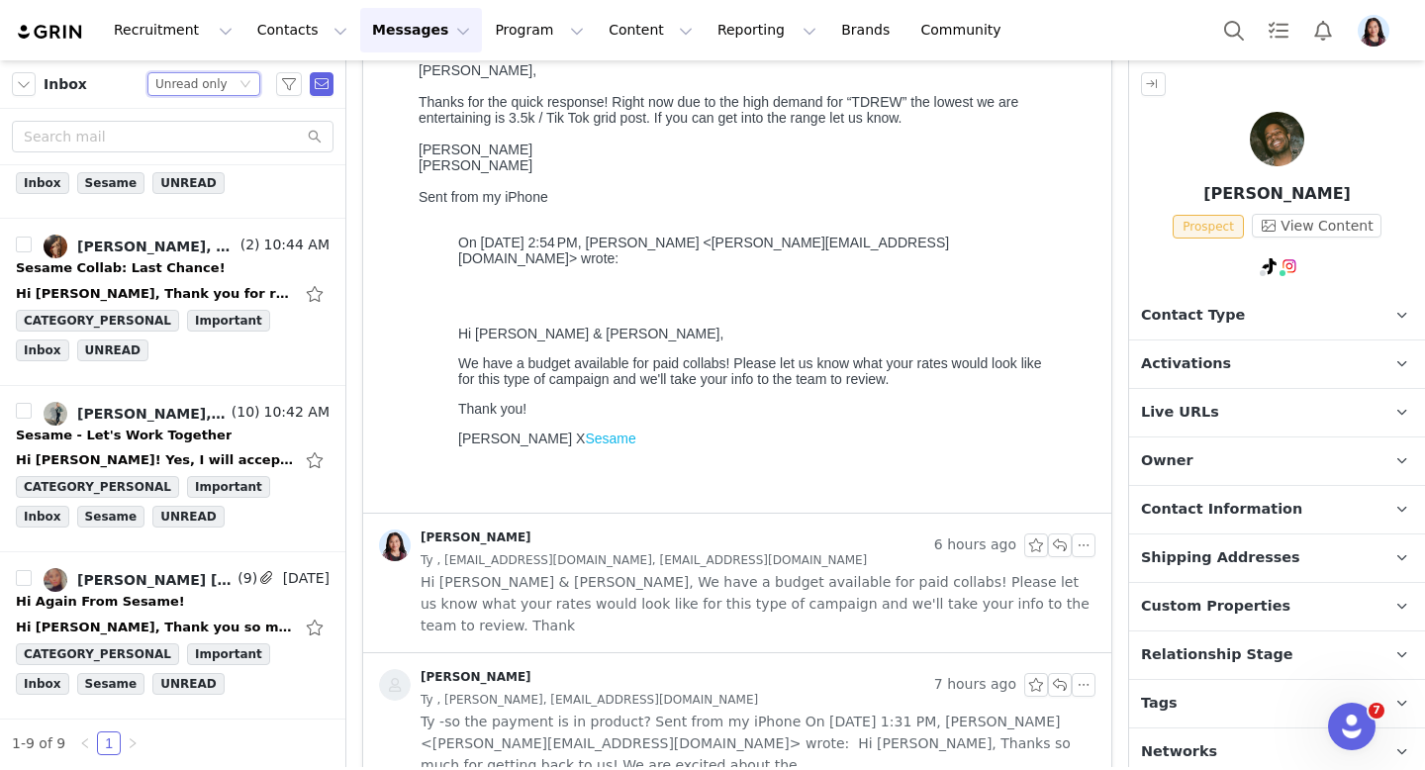
scroll to position [0, 0]
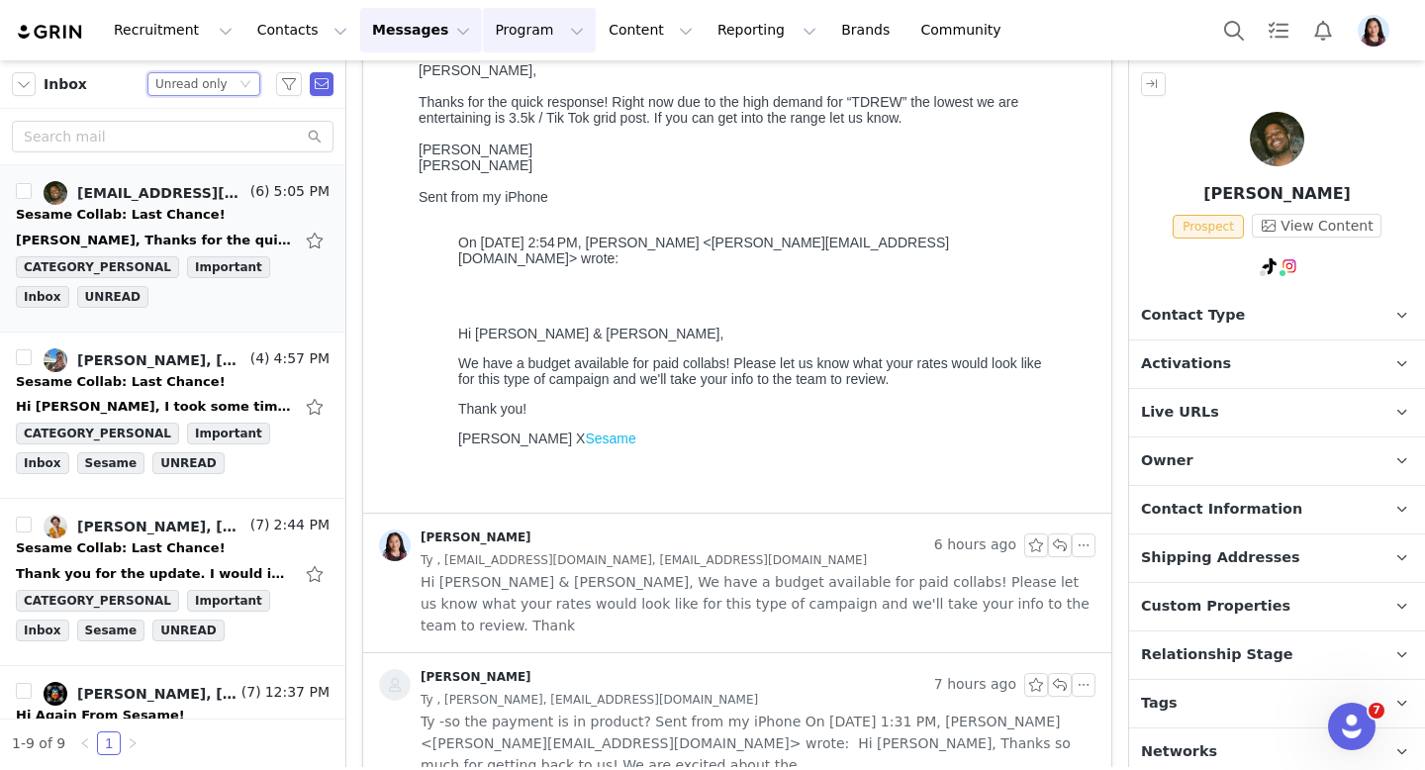
click at [524, 33] on button "Program Program" at bounding box center [539, 30] width 113 height 45
click at [524, 75] on link "Activations" at bounding box center [515, 82] width 126 height 30
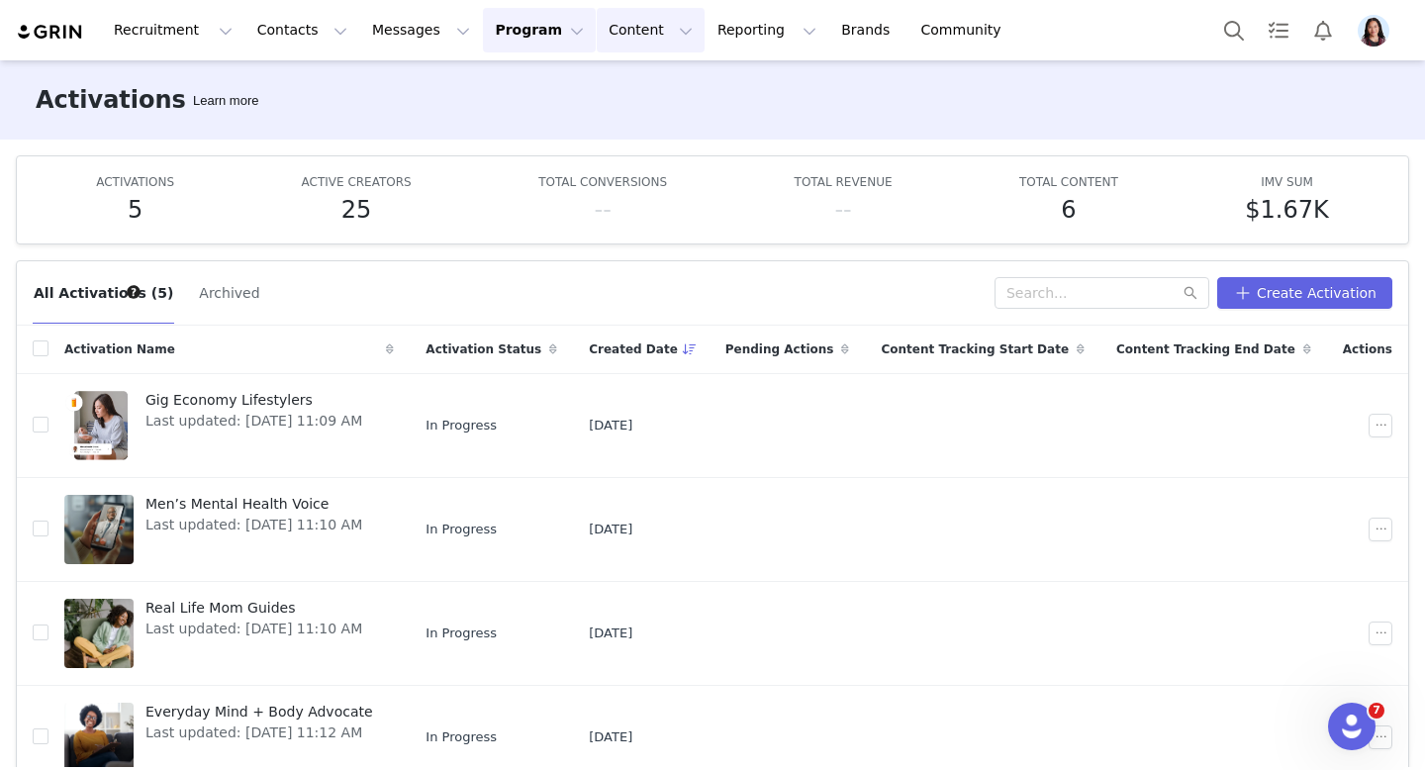
click at [597, 32] on button "Content Content" at bounding box center [651, 30] width 108 height 45
click at [589, 60] on div "Creator Content Media Library Social Listening" at bounding box center [633, 123] width 156 height 126
click at [583, 92] on p "Creator Content" at bounding box center [627, 87] width 111 height 21
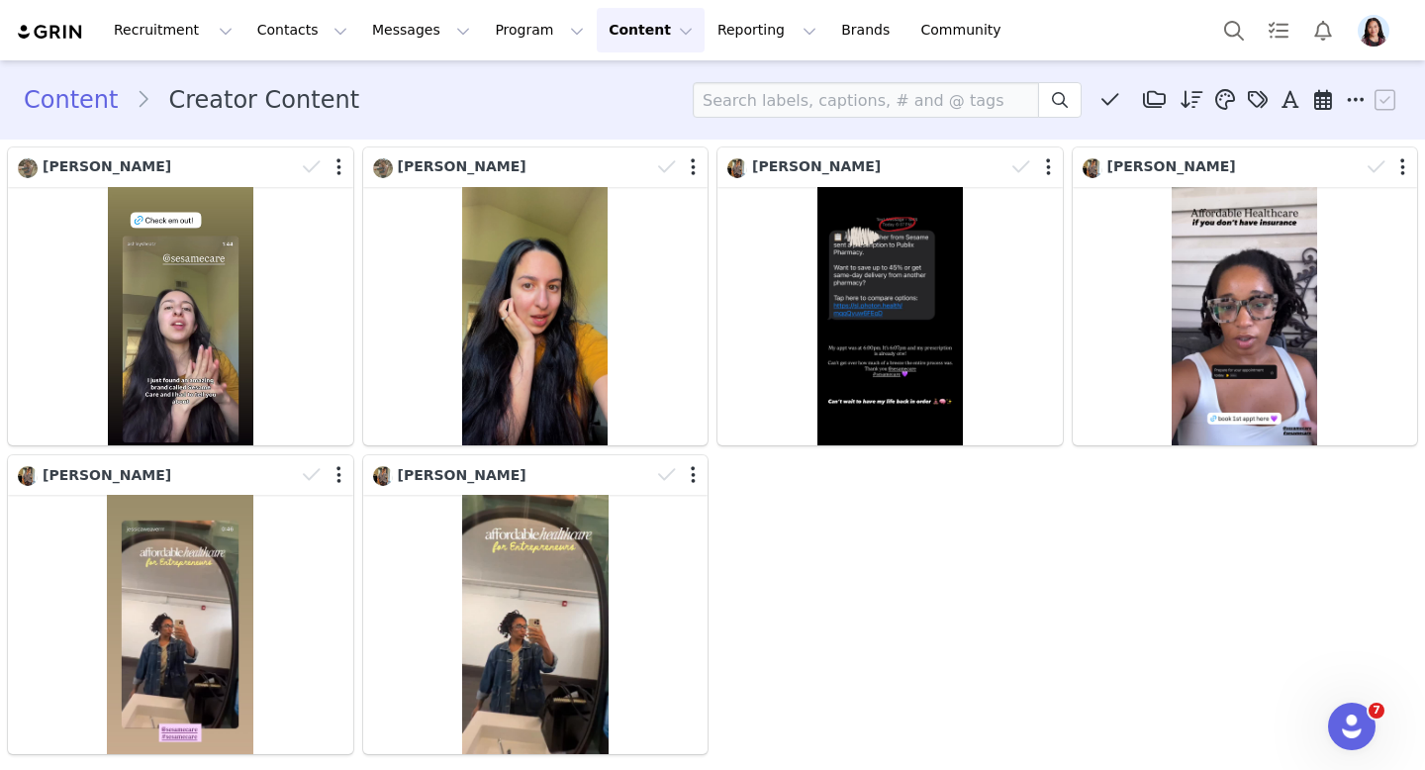
click at [1355, 54] on div "Recruitment Recruitment Creator Search Curated Lists Landing Pages Web Extensio…" at bounding box center [712, 30] width 1425 height 60
click at [1359, 47] on div at bounding box center [1310, 30] width 197 height 45
click at [1363, 43] on span "Profile" at bounding box center [1374, 31] width 32 height 32
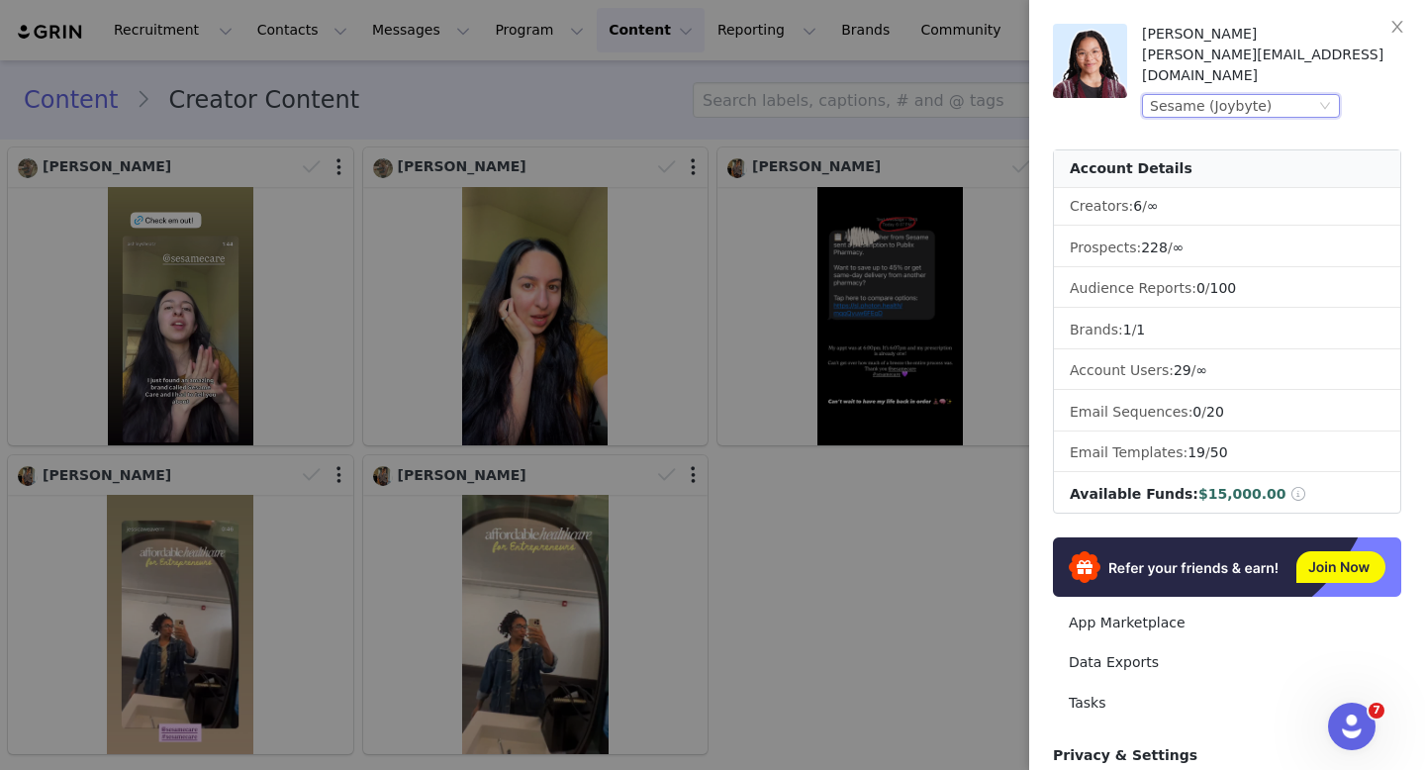
click at [1302, 95] on div "Sesame (Joybyte)" at bounding box center [1232, 106] width 165 height 22
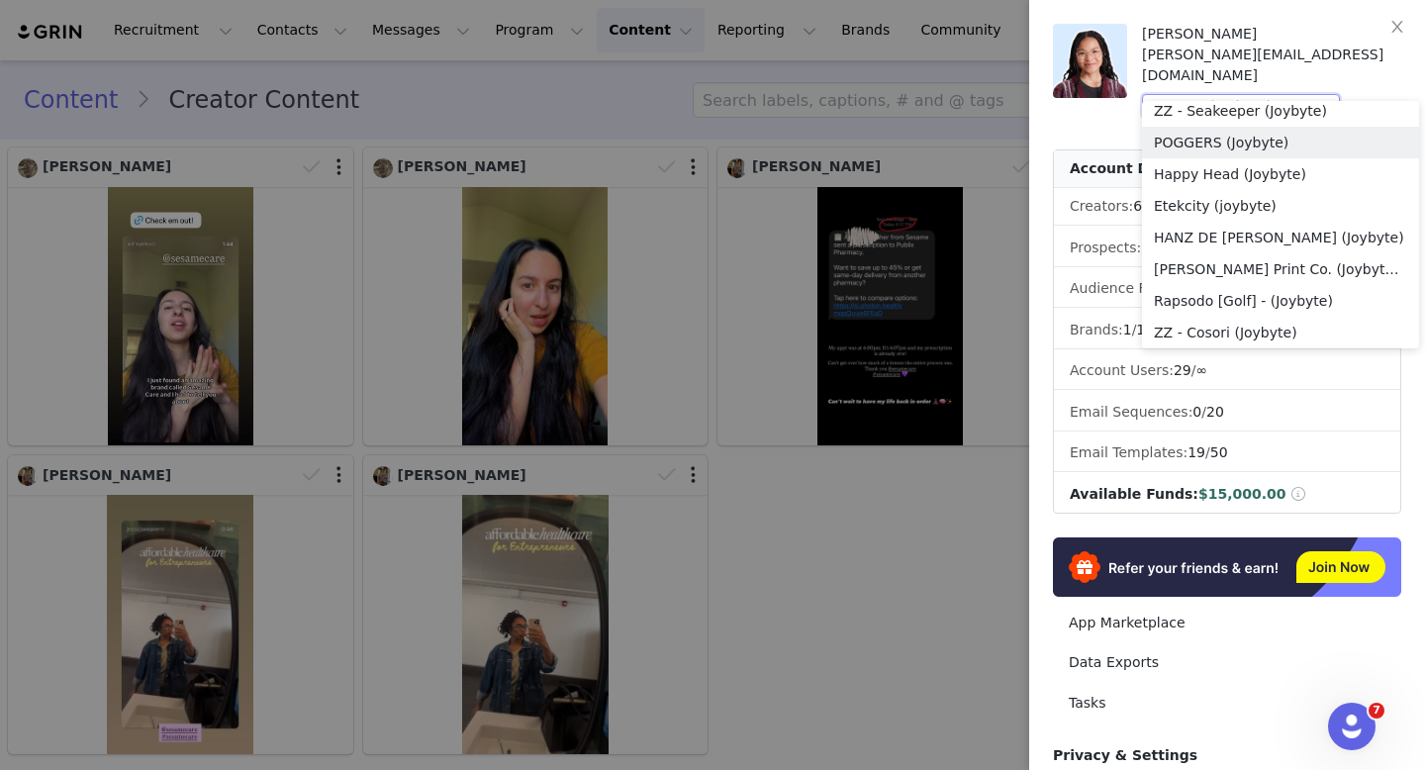
scroll to position [406, 0]
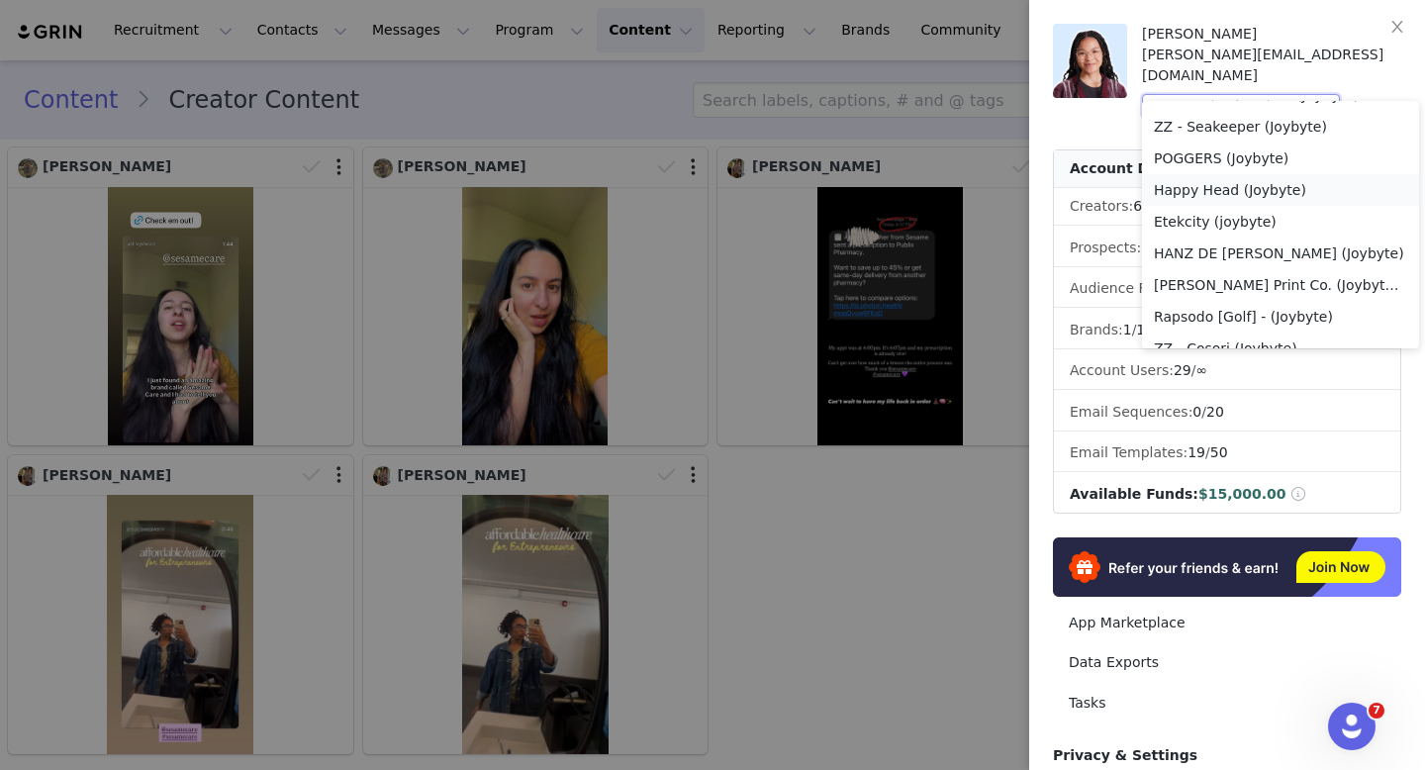
click at [1184, 184] on li "Happy Head (Joybyte)" at bounding box center [1280, 190] width 277 height 32
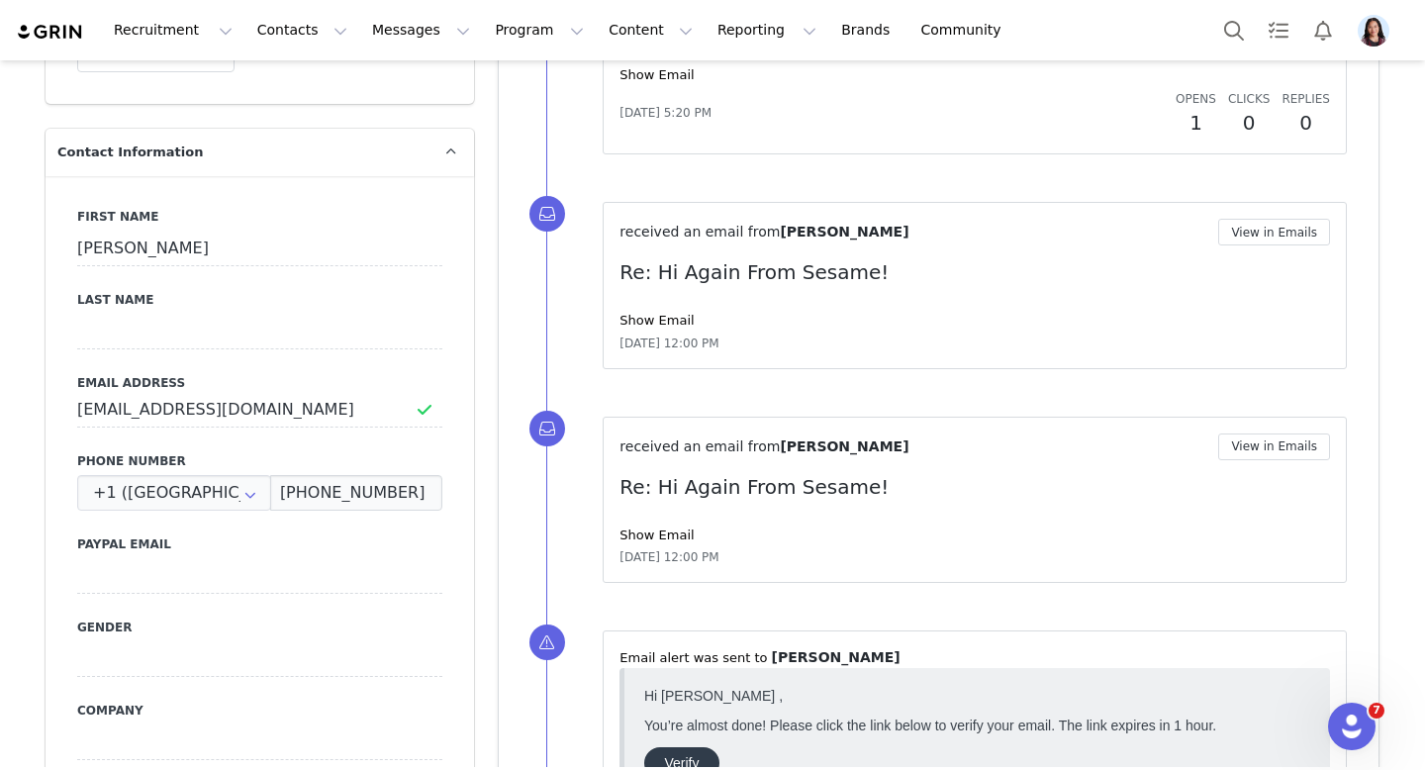
scroll to position [715, 0]
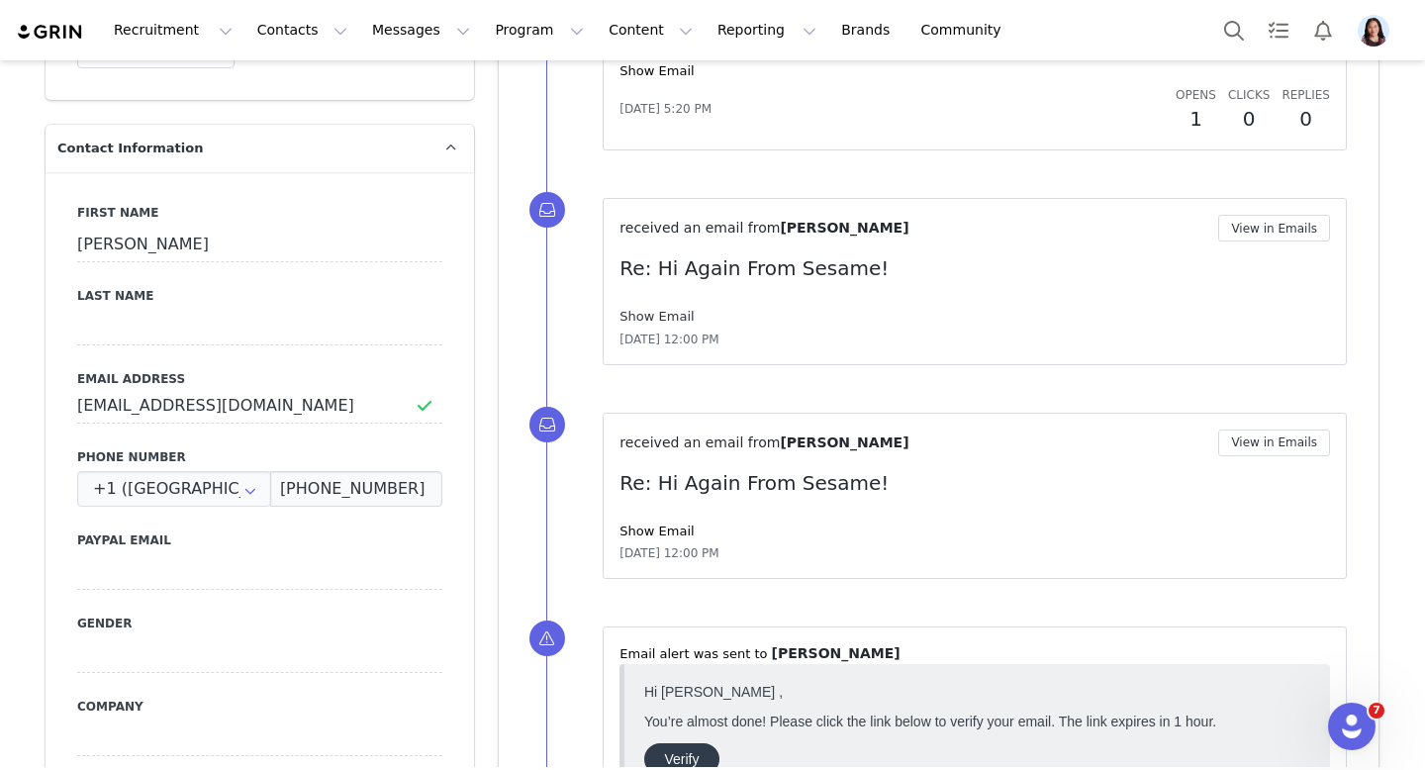
click at [629, 315] on link "Show Email" at bounding box center [657, 316] width 74 height 15
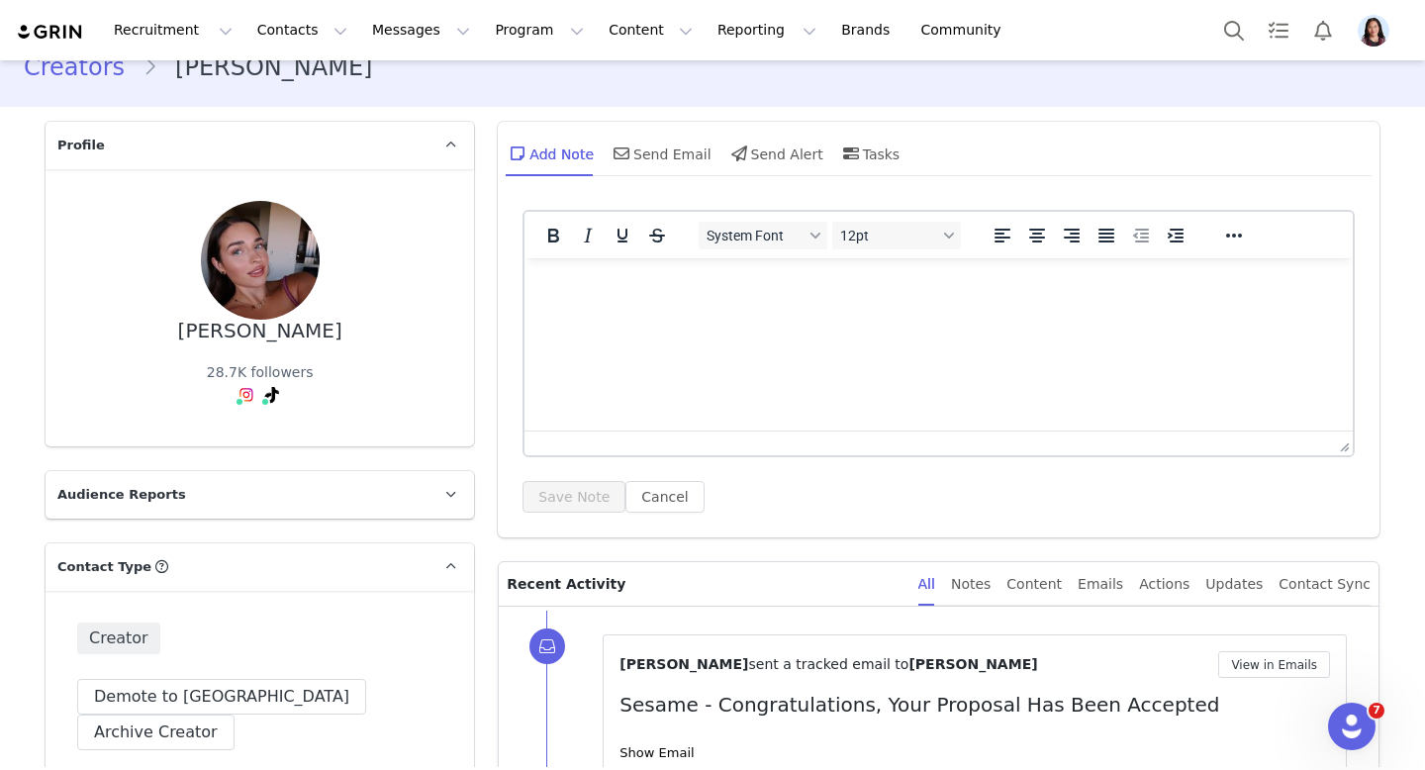
scroll to position [0, 0]
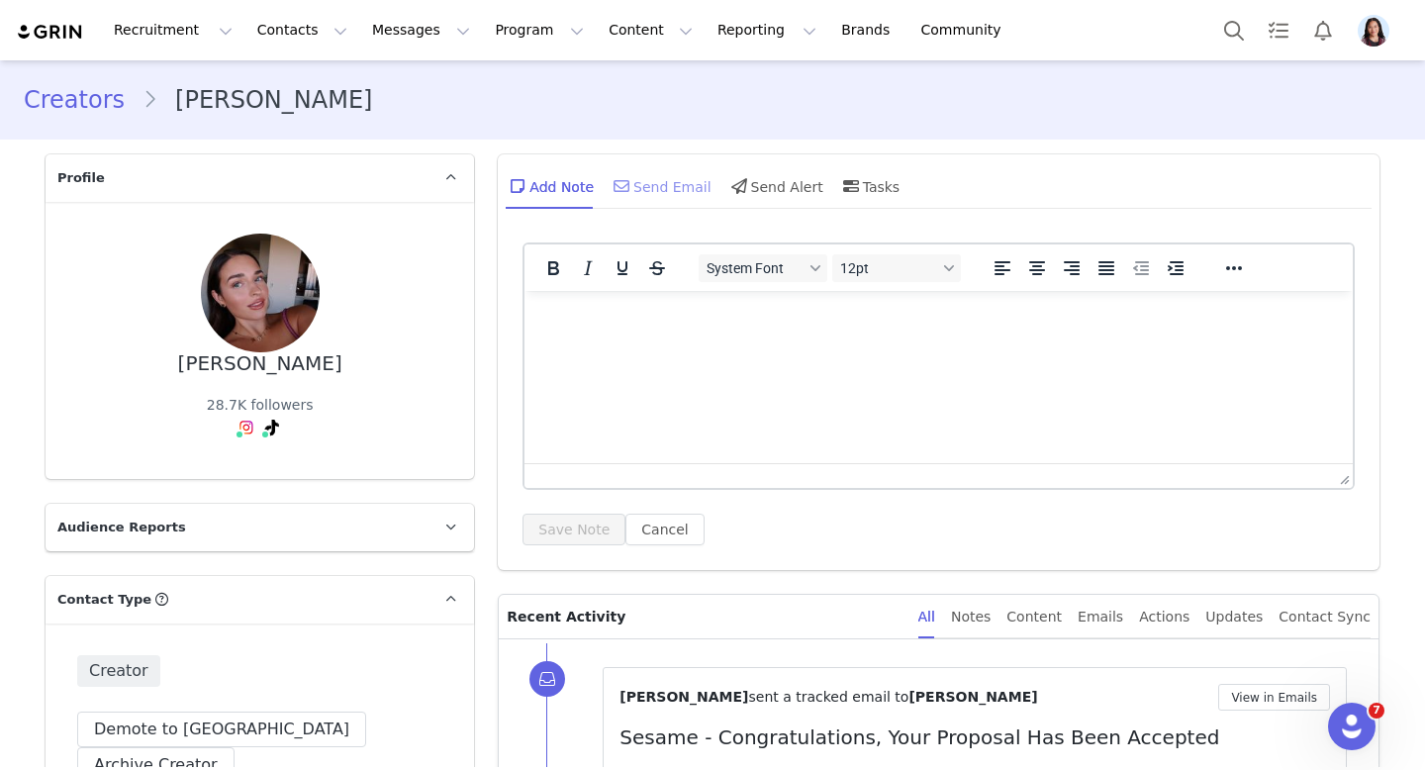
click at [634, 180] on div "Send Email" at bounding box center [661, 186] width 102 height 48
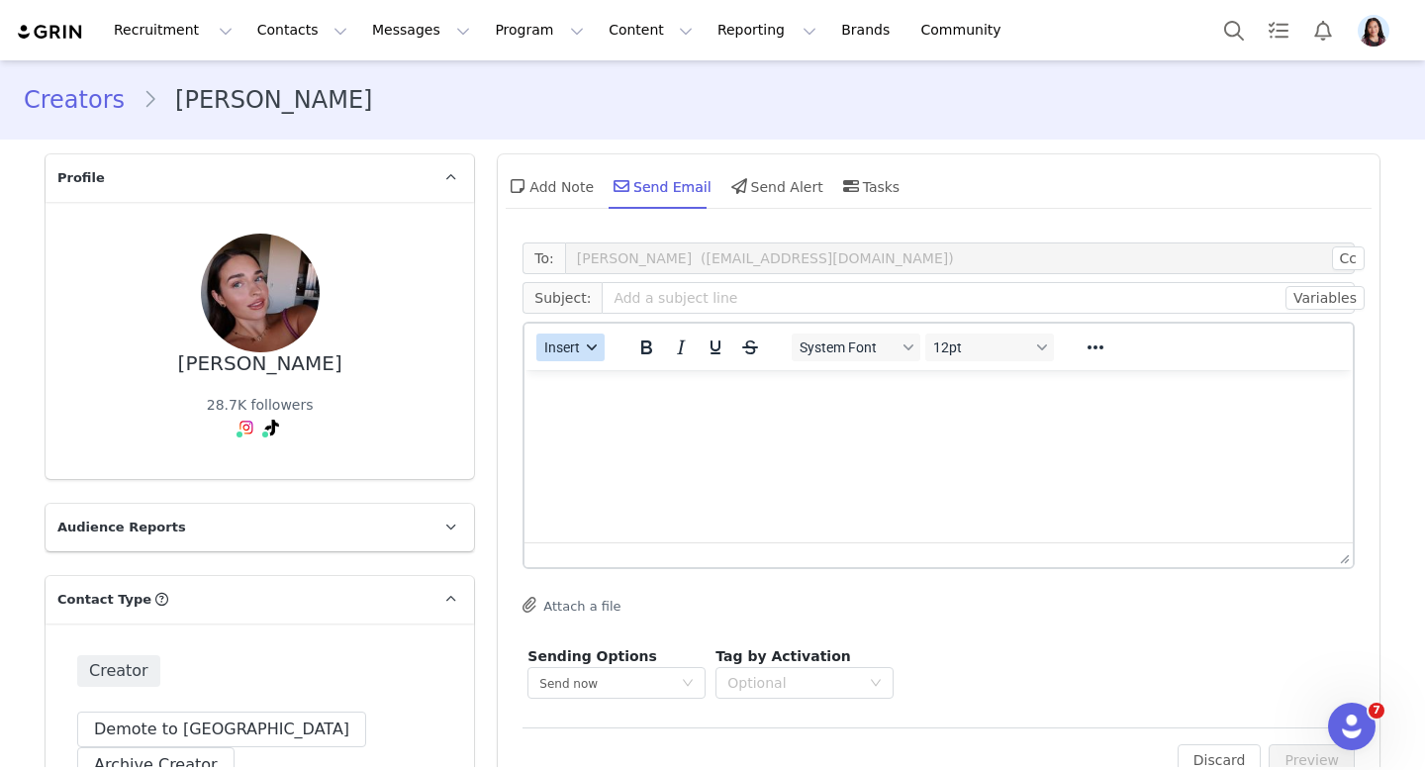
click at [581, 350] on span "Insert" at bounding box center [563, 347] width 36 height 16
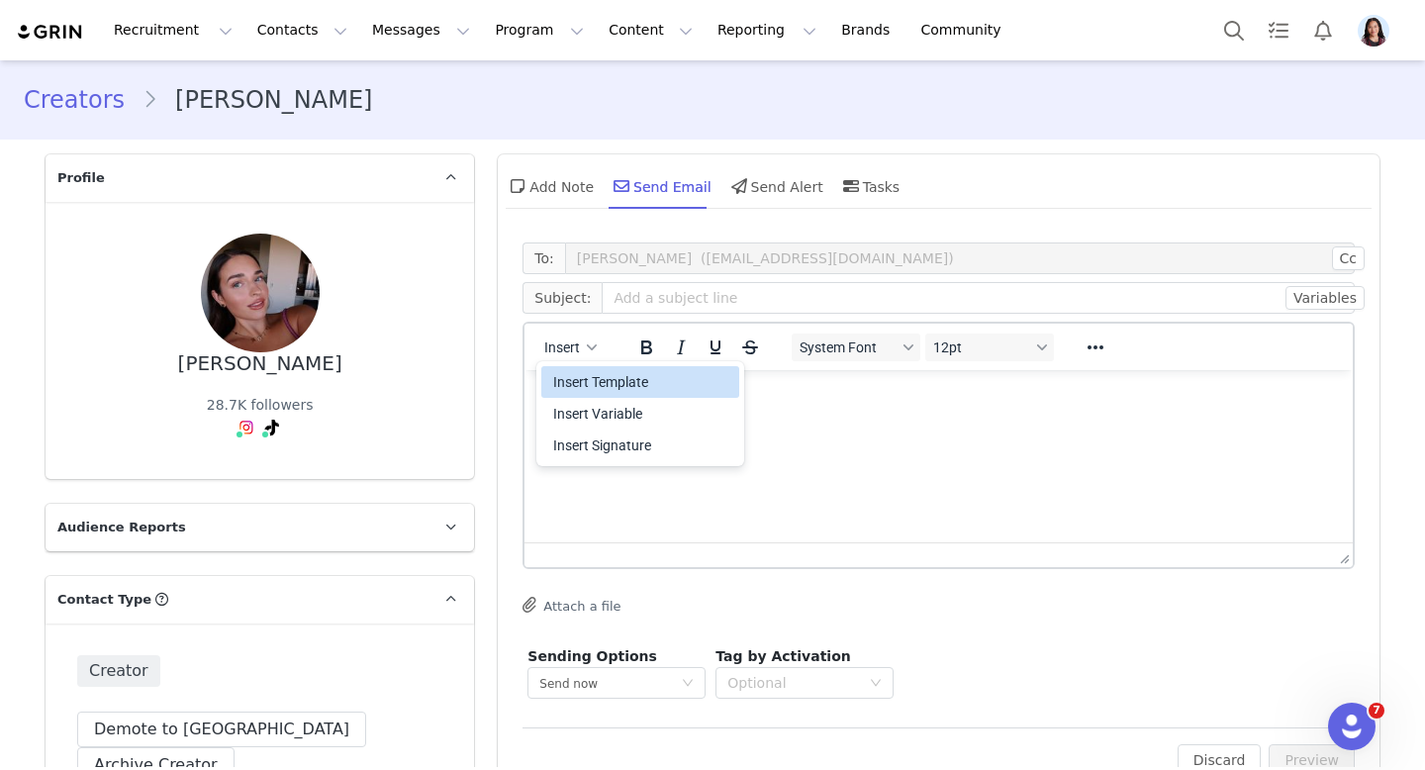
click at [581, 373] on div "Insert Template" at bounding box center [642, 382] width 178 height 24
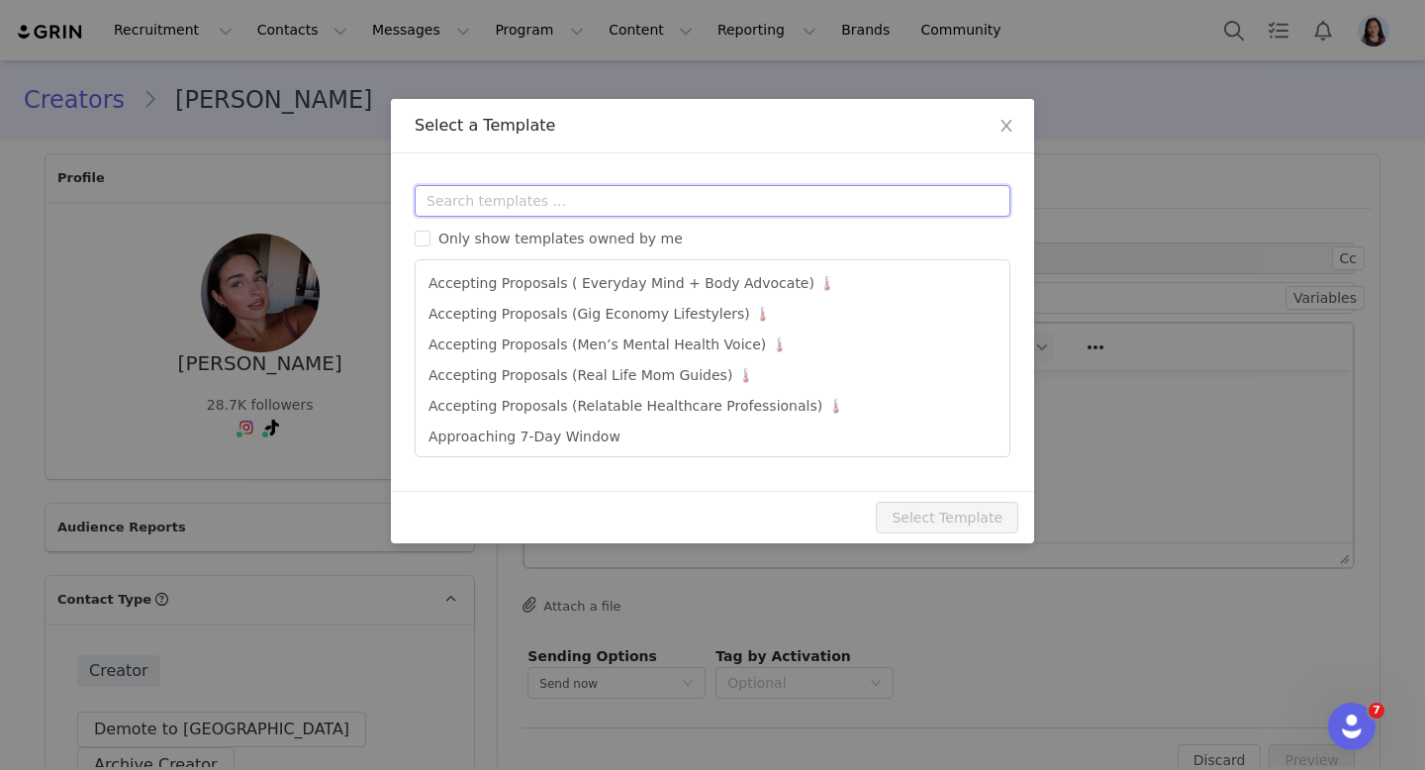
click at [613, 210] on input "text" at bounding box center [713, 201] width 596 height 32
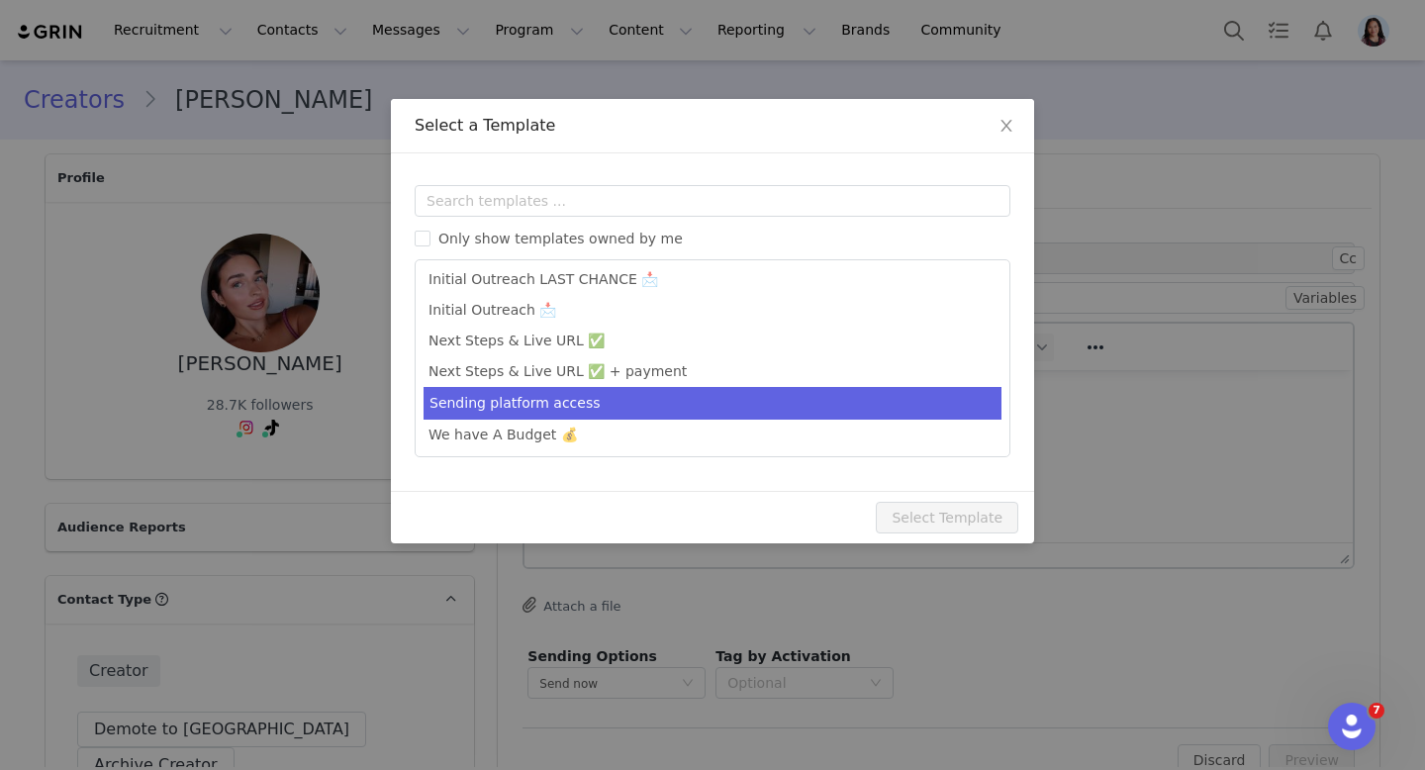
click at [570, 393] on li "Sending platform access" at bounding box center [713, 403] width 578 height 33
type input "Sesame Care - here is your platform access code!"
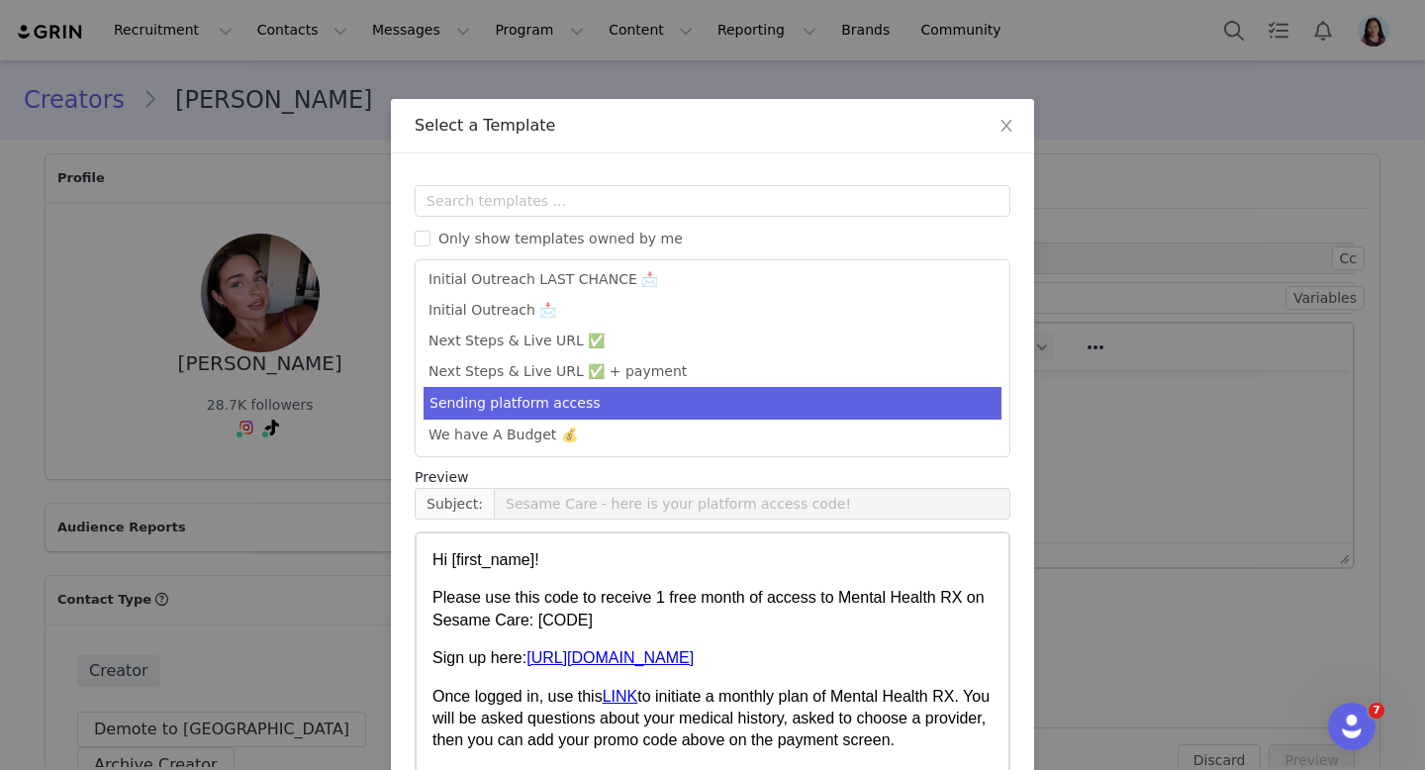
scroll to position [109, 0]
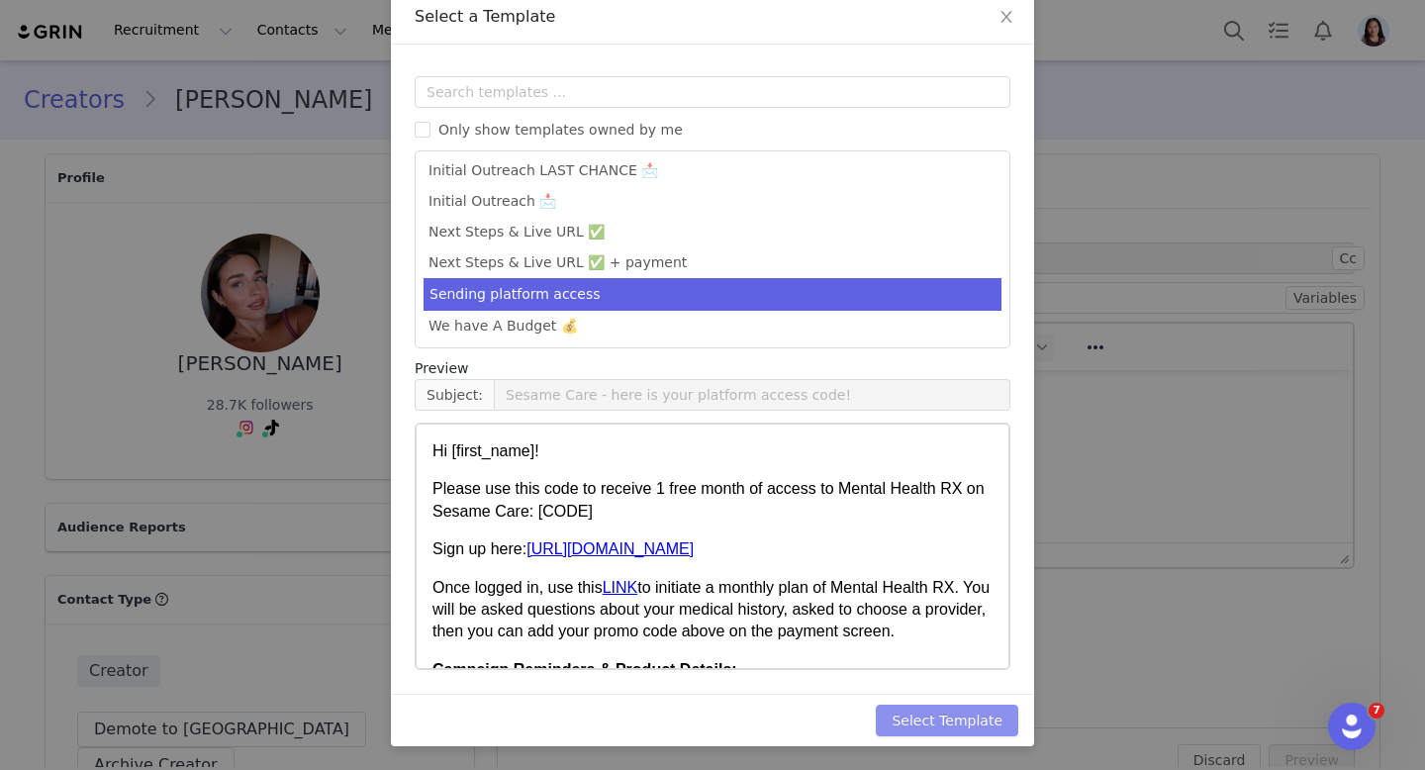
click at [973, 708] on button "Select Template" at bounding box center [947, 721] width 143 height 32
type input "Sesame Care - here is your platform access code!"
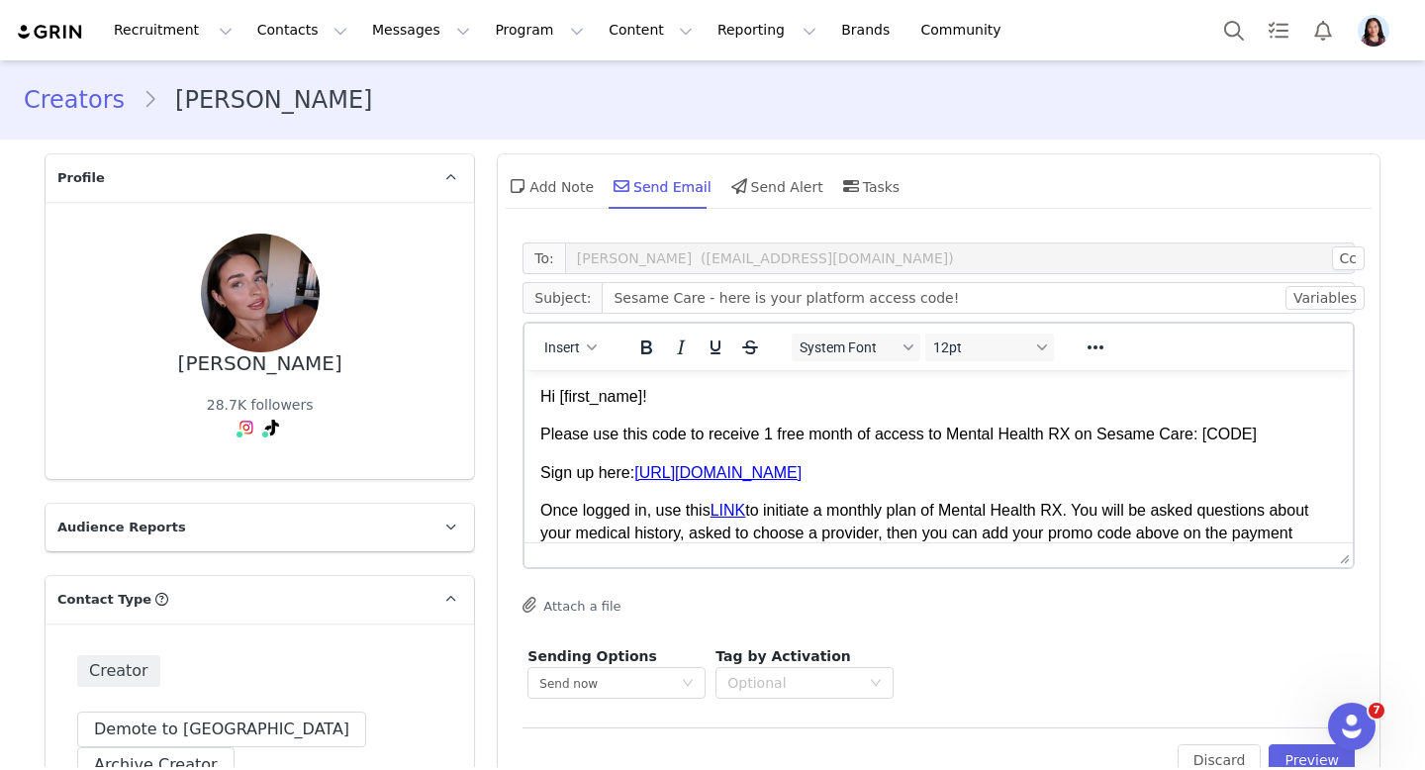
drag, startPoint x: 1334, startPoint y: 545, endPoint x: 1323, endPoint y: 611, distance: 66.2
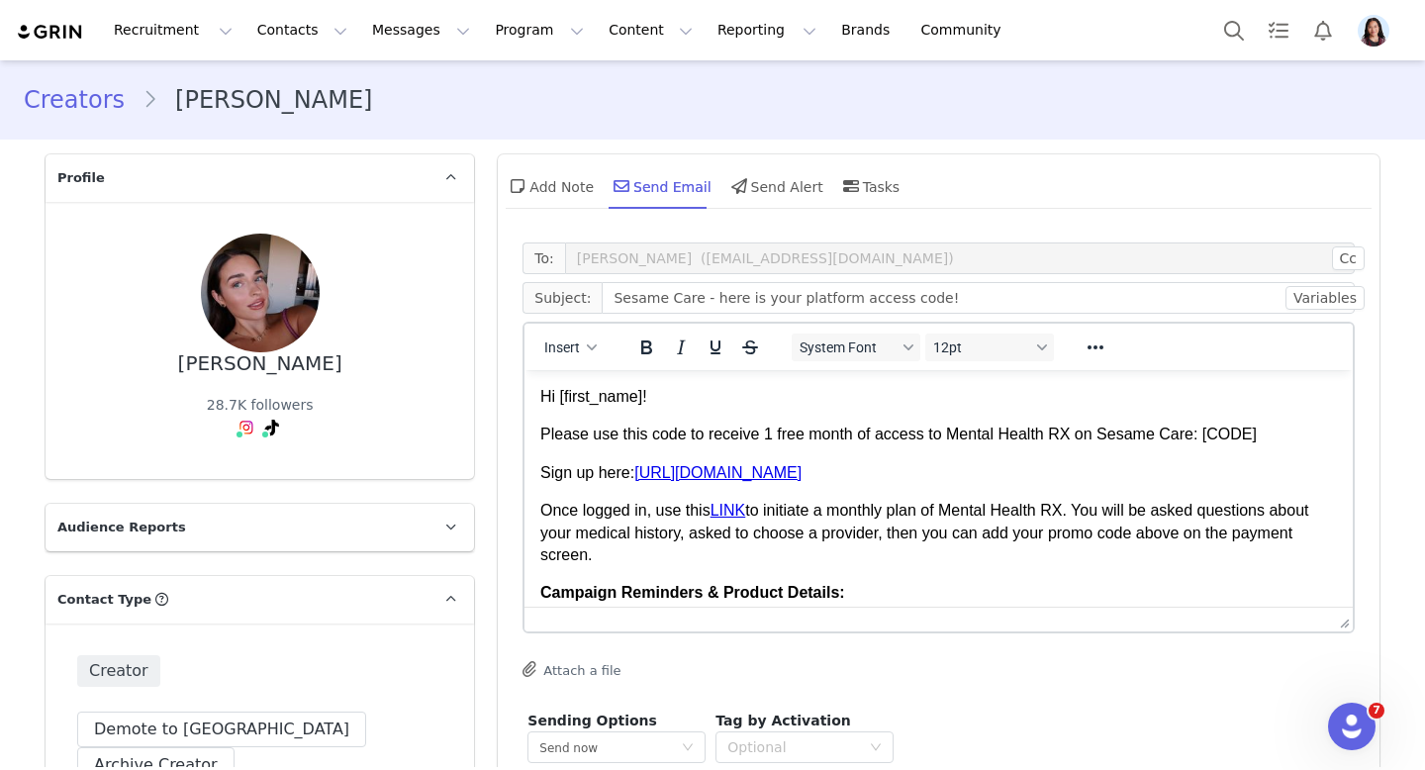
click at [1254, 437] on p "Please use this code to receive 1 free month of access to Mental Health RX on S…" at bounding box center [938, 435] width 797 height 22
click at [1264, 437] on p "Please use this code to receive 1 free month of access to Mental Health RX on S…" at bounding box center [938, 435] width 797 height 22
paste body "Rich Text Area. Press ALT-0 for help."
drag, startPoint x: 1205, startPoint y: 429, endPoint x: 1333, endPoint y: 429, distance: 127.7
click at [1333, 429] on p "Please use this code to receive 1 free month of access to Mental Health RX on S…" at bounding box center [938, 435] width 797 height 22
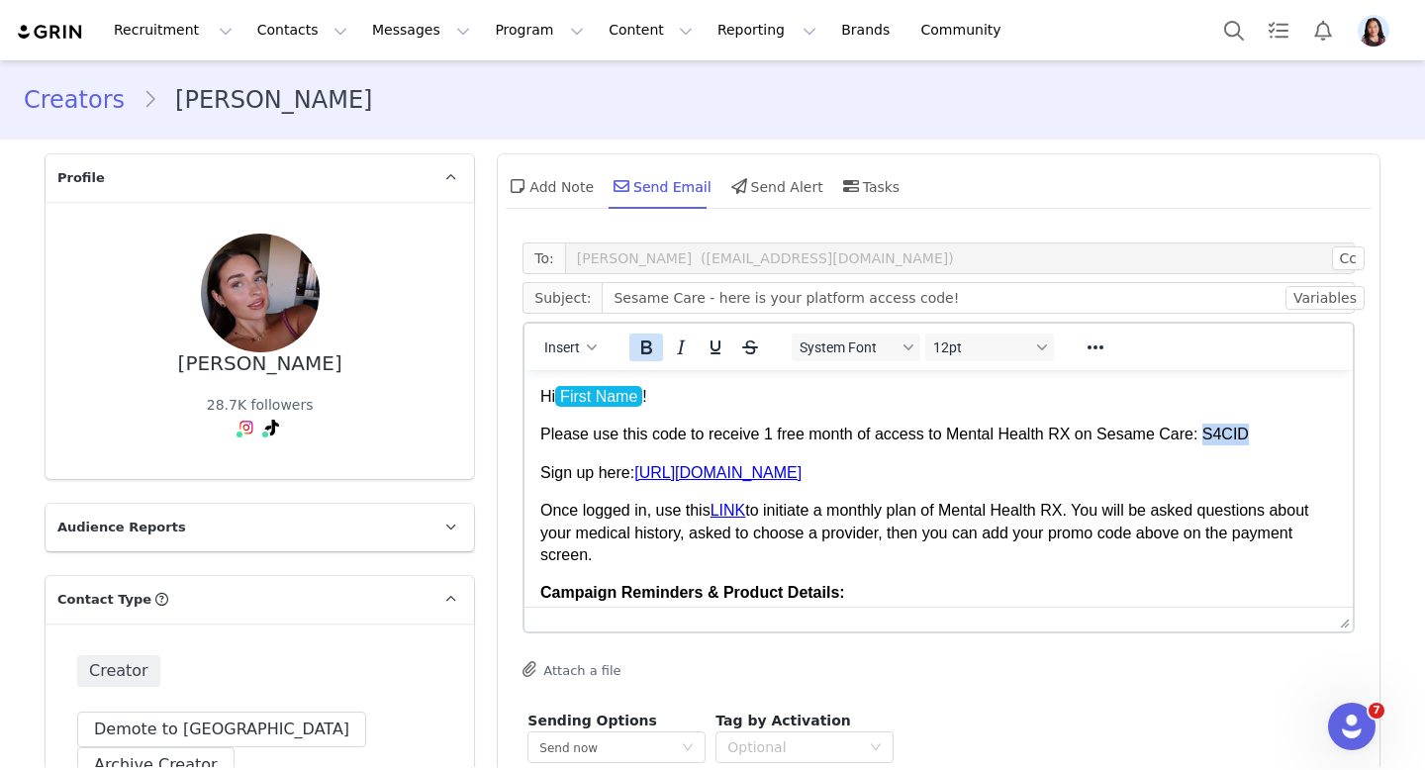
click at [659, 339] on button "Bold" at bounding box center [646, 348] width 34 height 28
click at [1093, 353] on icon "Reveal or hide additional toolbar items" at bounding box center [1096, 347] width 24 height 24
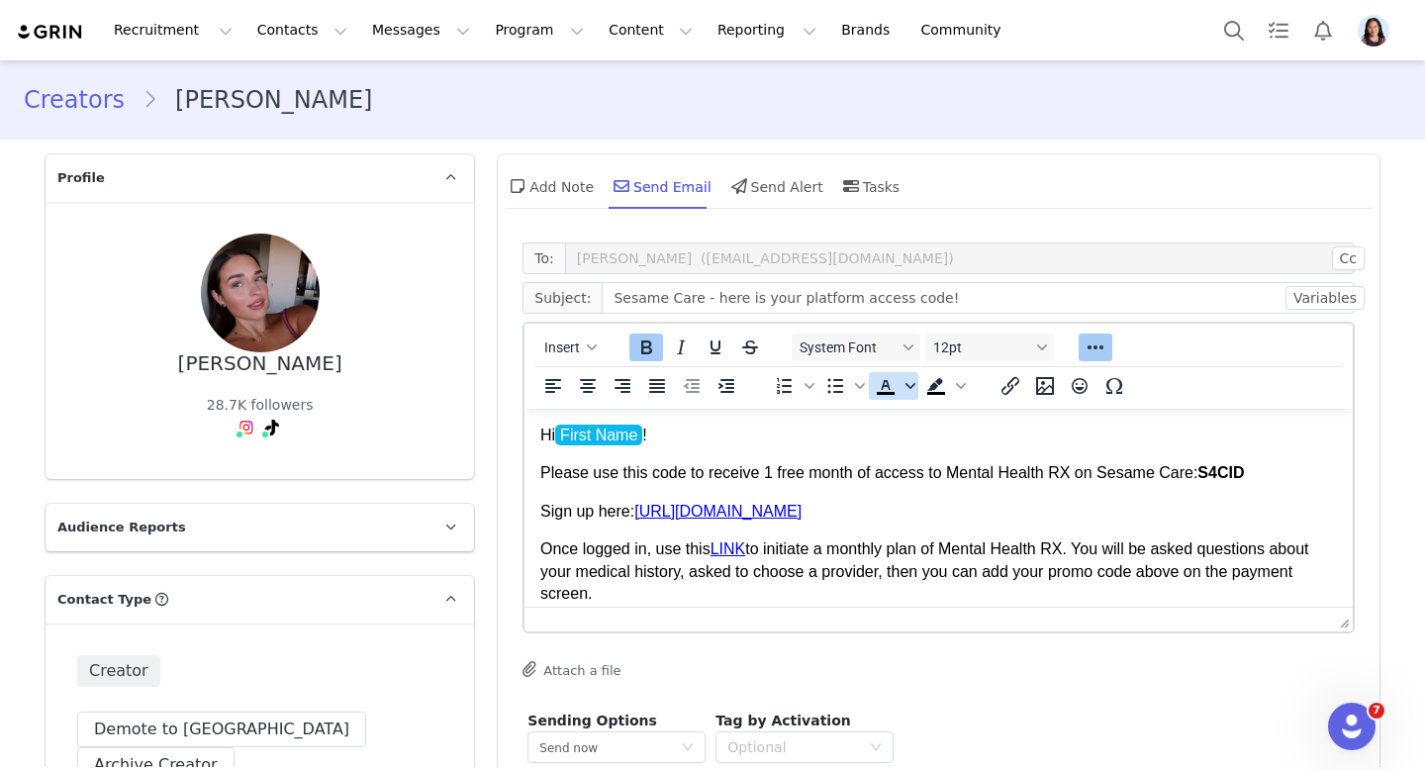
click at [916, 390] on span "Text color" at bounding box center [911, 386] width 16 height 28
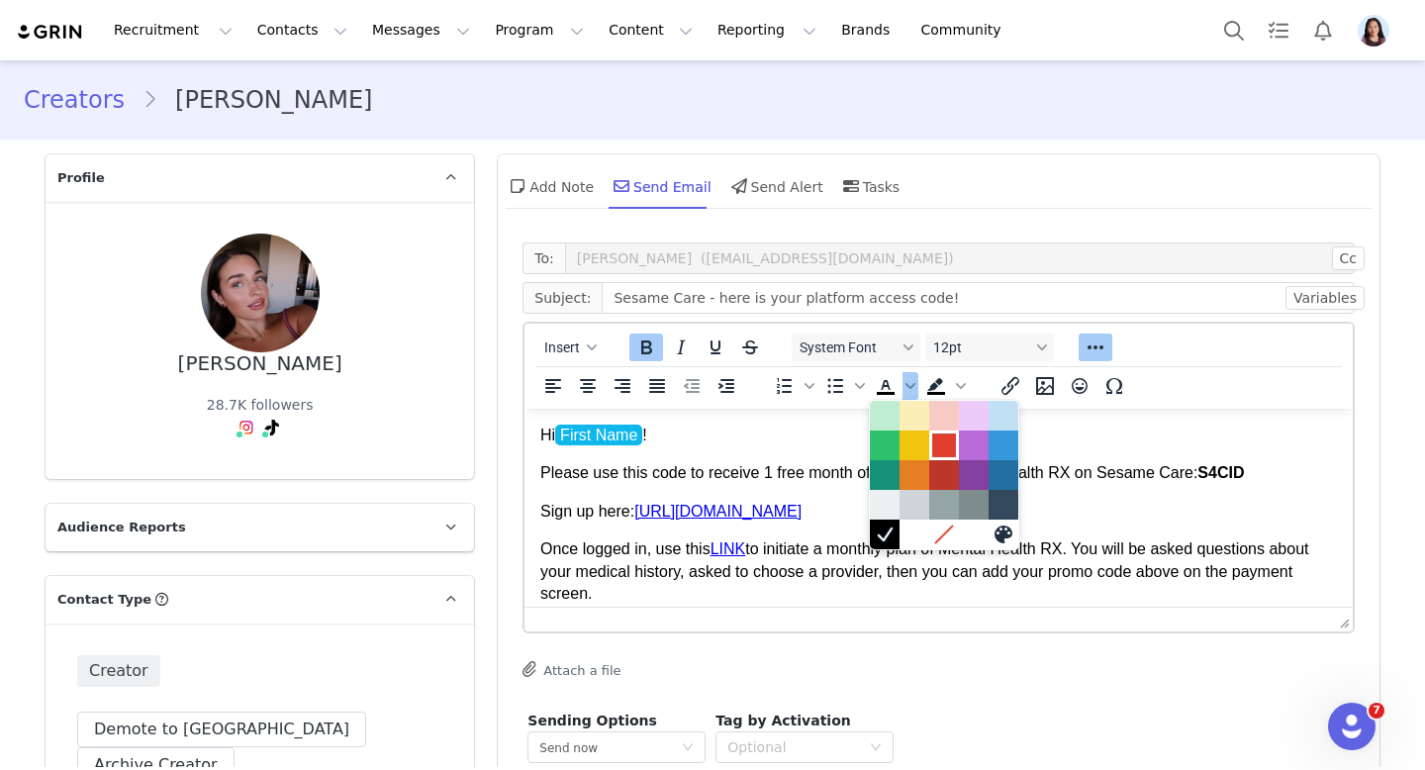
click at [942, 448] on div at bounding box center [944, 445] width 24 height 24
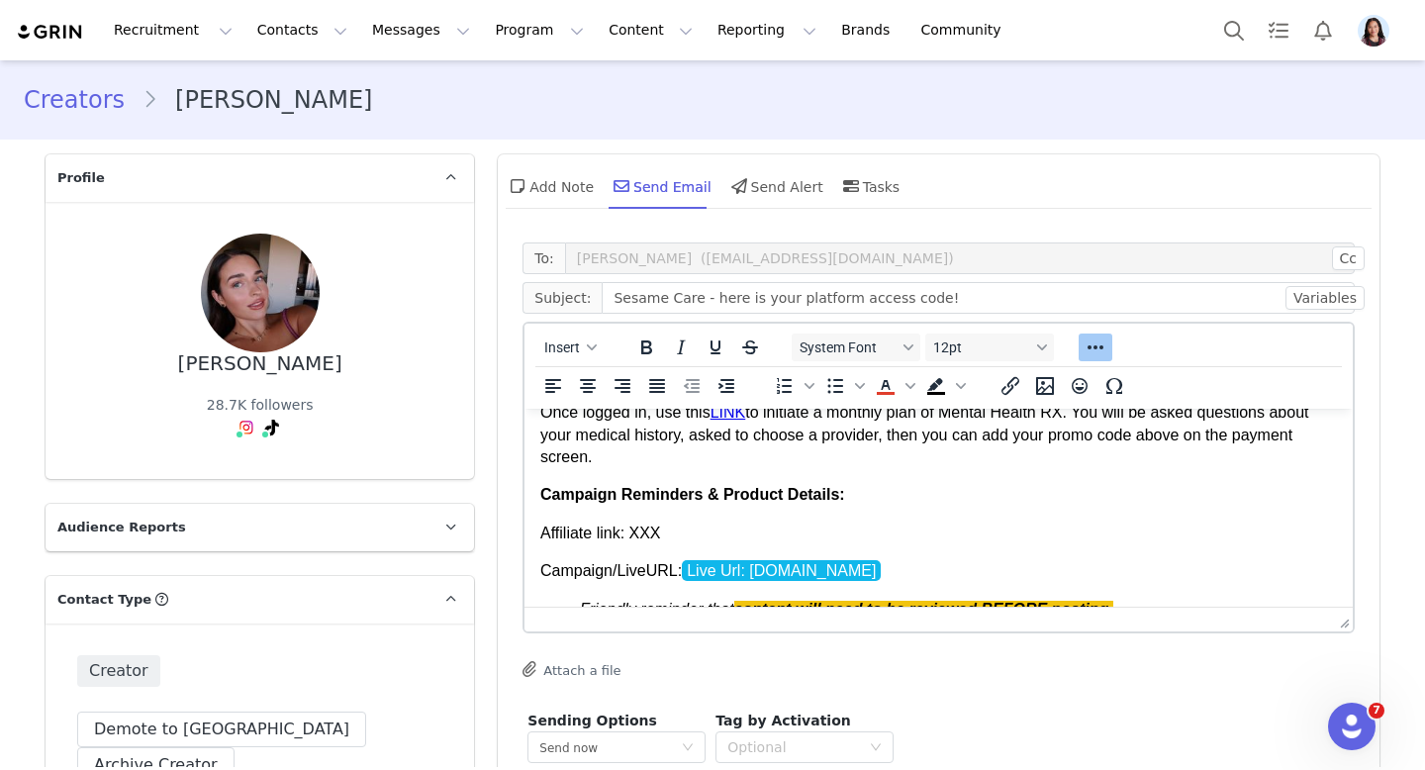
scroll to position [207, 0]
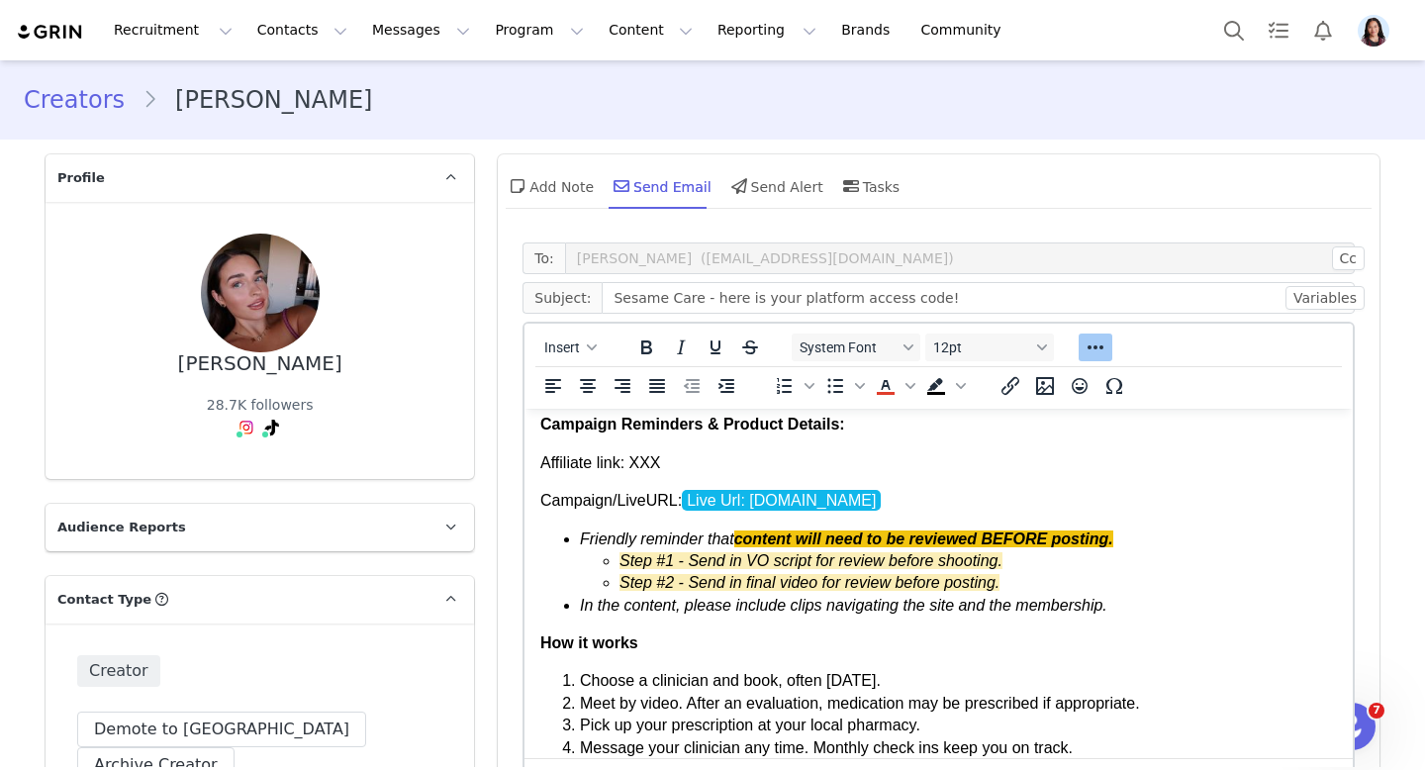
drag, startPoint x: 1343, startPoint y: 615, endPoint x: 1313, endPoint y: 768, distance: 156.2
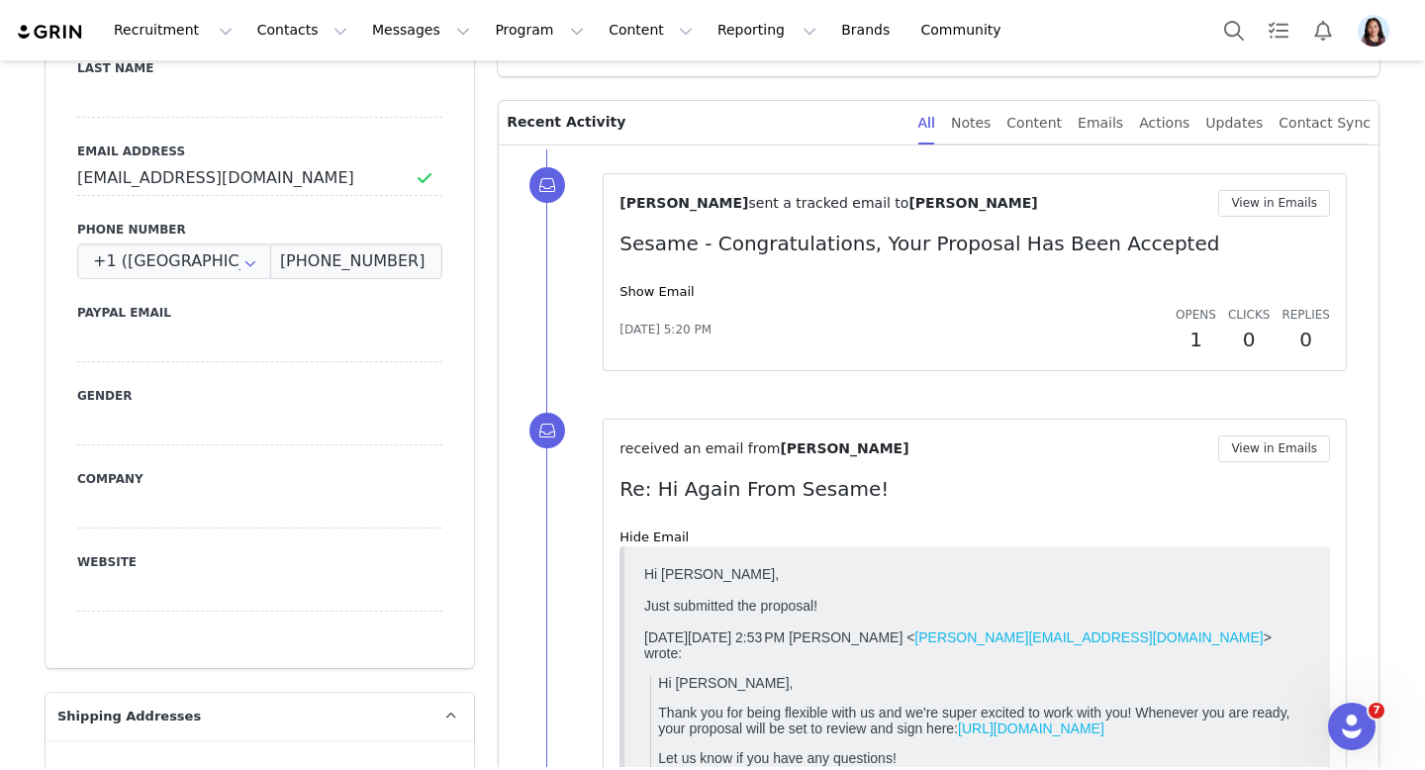
scroll to position [1327, 0]
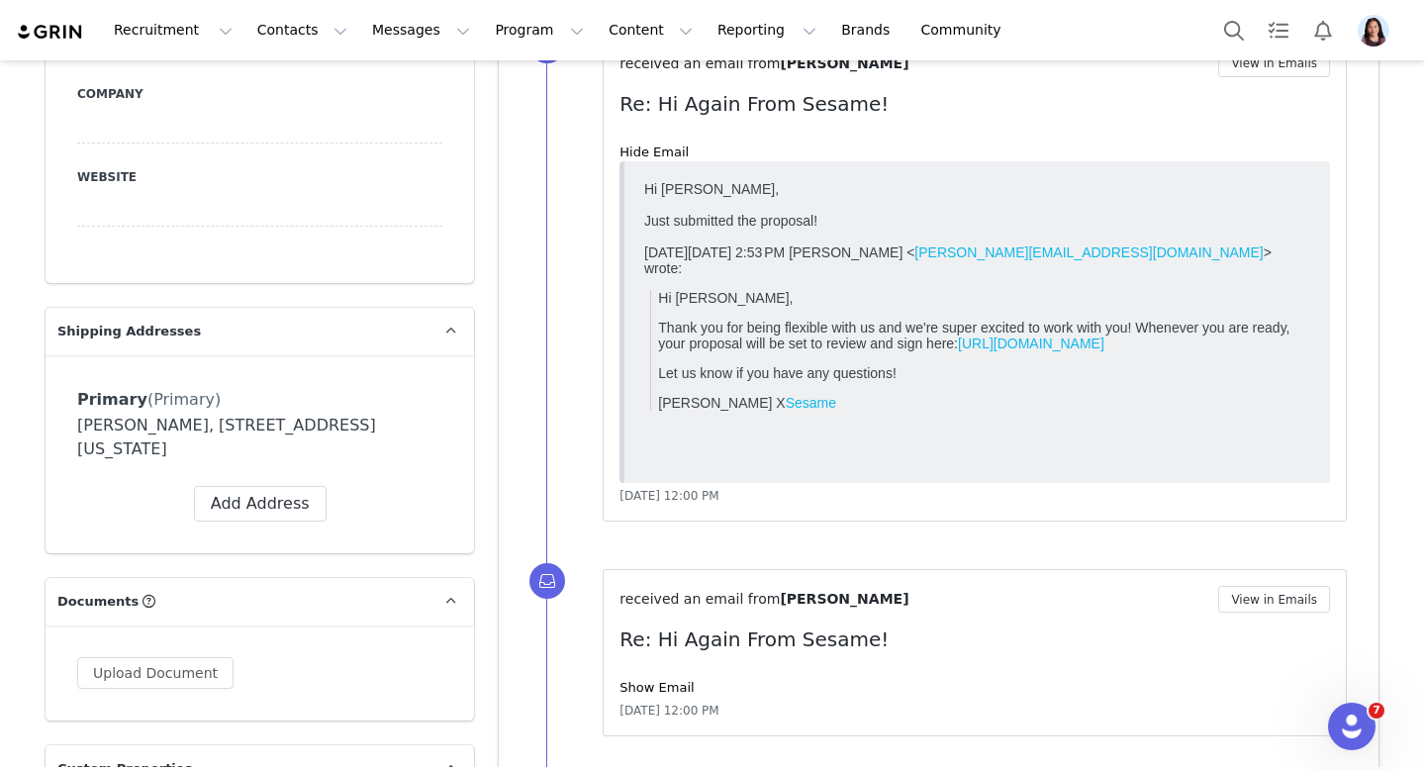
click at [150, 414] on div "Brianna Kennedy, 1603 Frankford Ave. #2 Philadelphia, Pennsylvania 19125 United…" at bounding box center [259, 438] width 365 height 48
copy div "Kennedy"
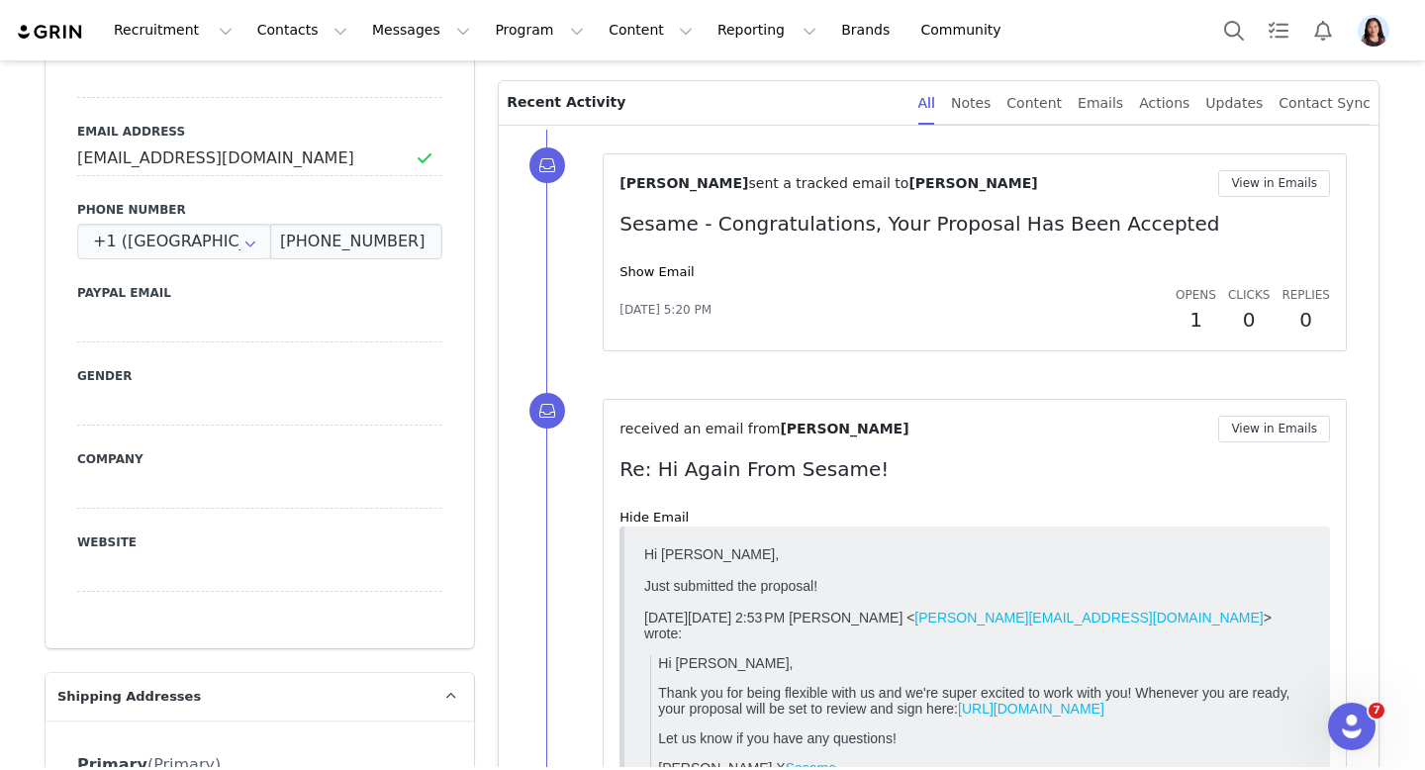
scroll to position [710, 0]
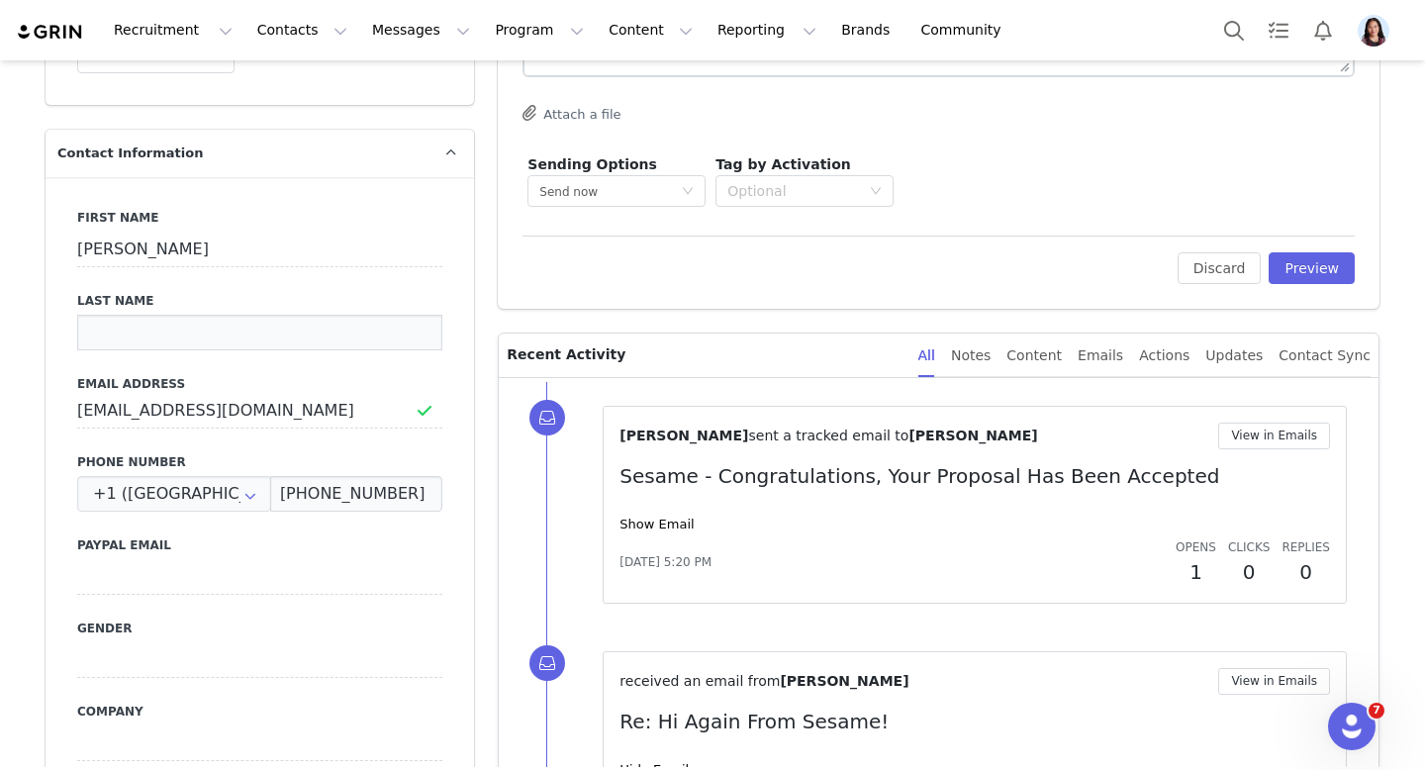
click at [152, 315] on input at bounding box center [259, 333] width 365 height 36
paste input "Kennedy"
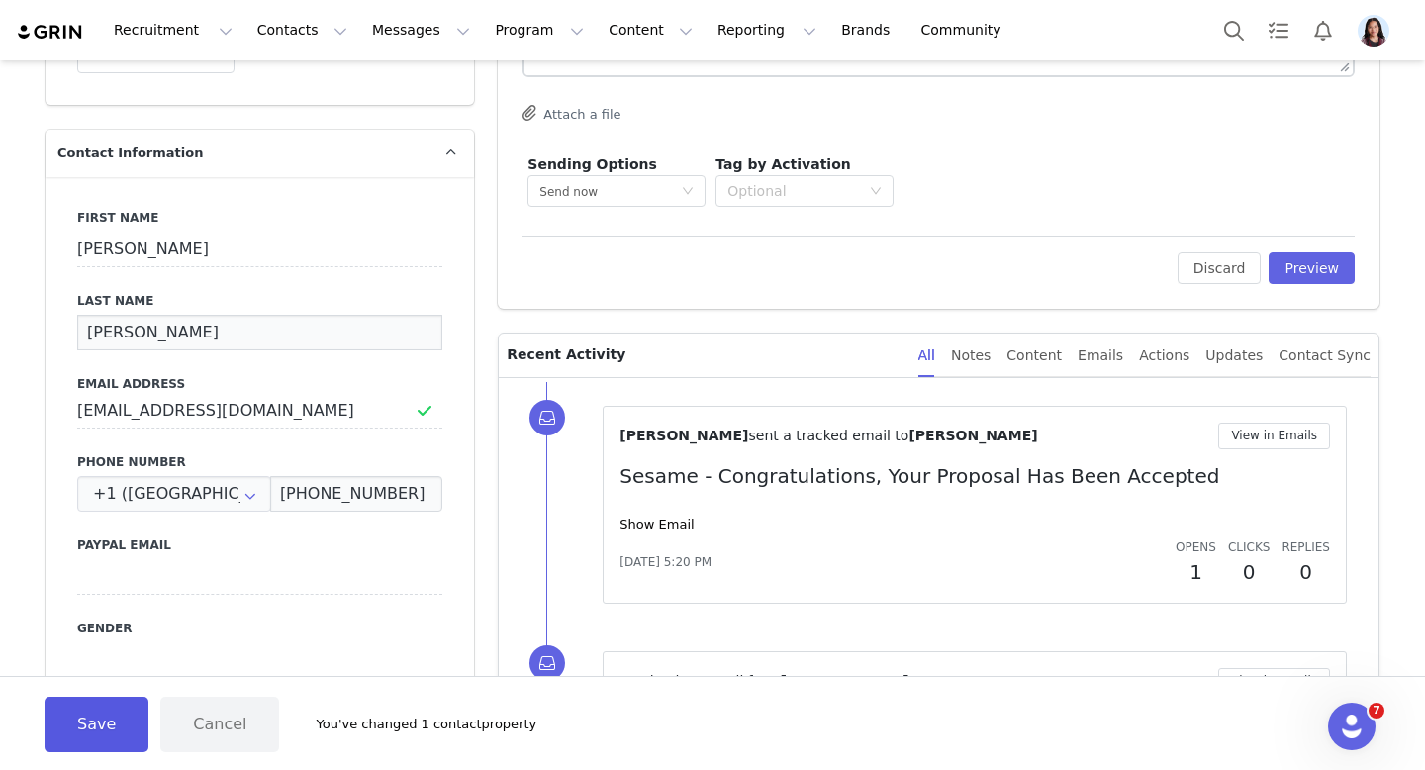
type input "Kennedy"
click at [89, 719] on button "Save" at bounding box center [97, 724] width 104 height 55
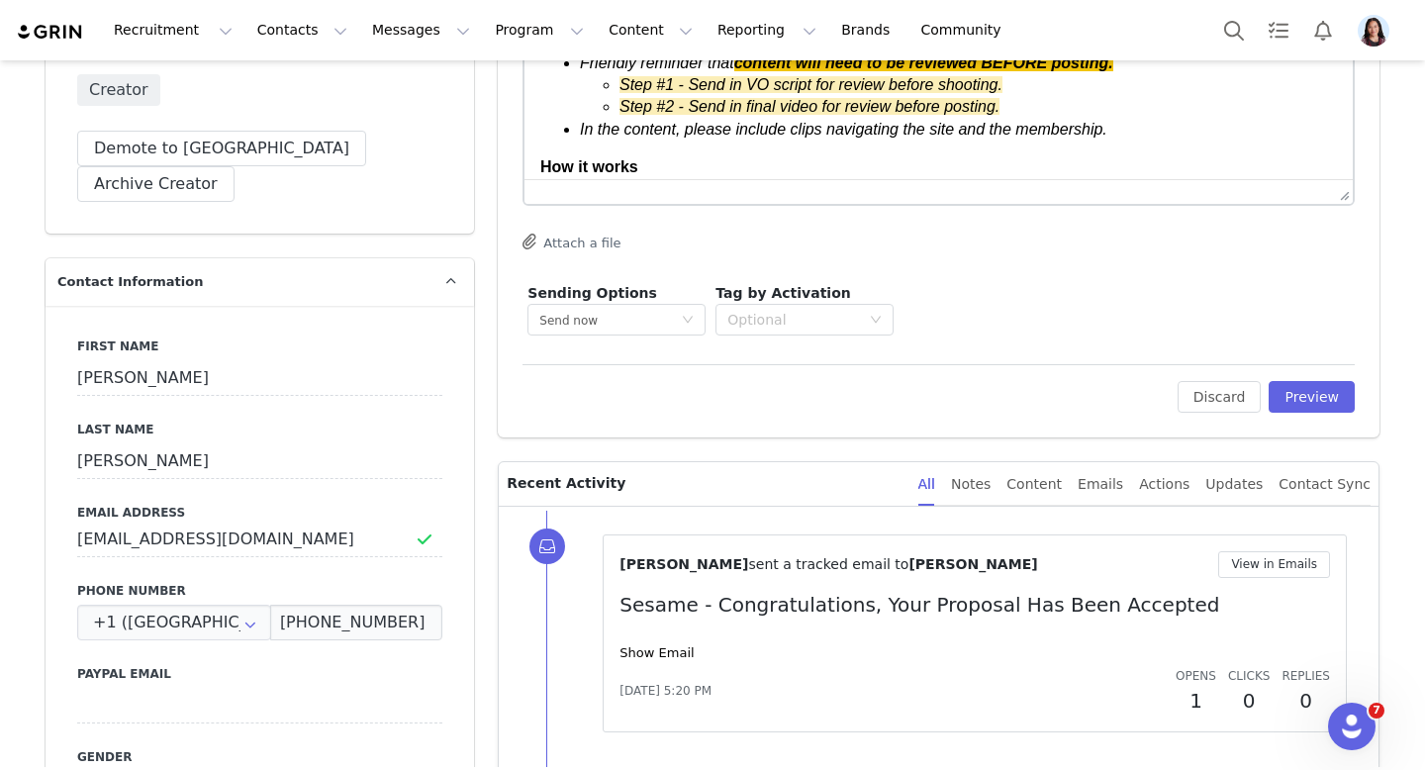
scroll to position [338, 0]
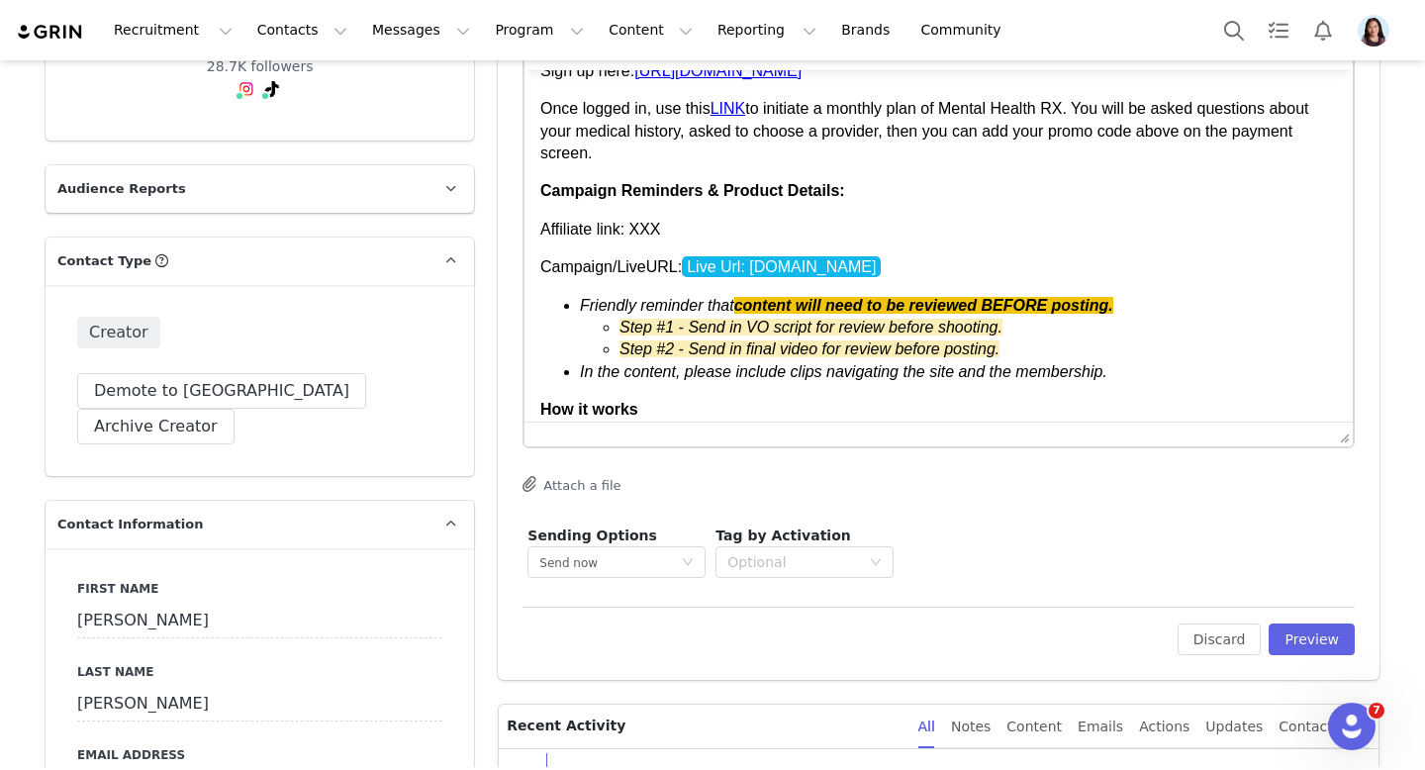
click at [651, 228] on p "Affiliate link: XXX" at bounding box center [938, 230] width 797 height 22
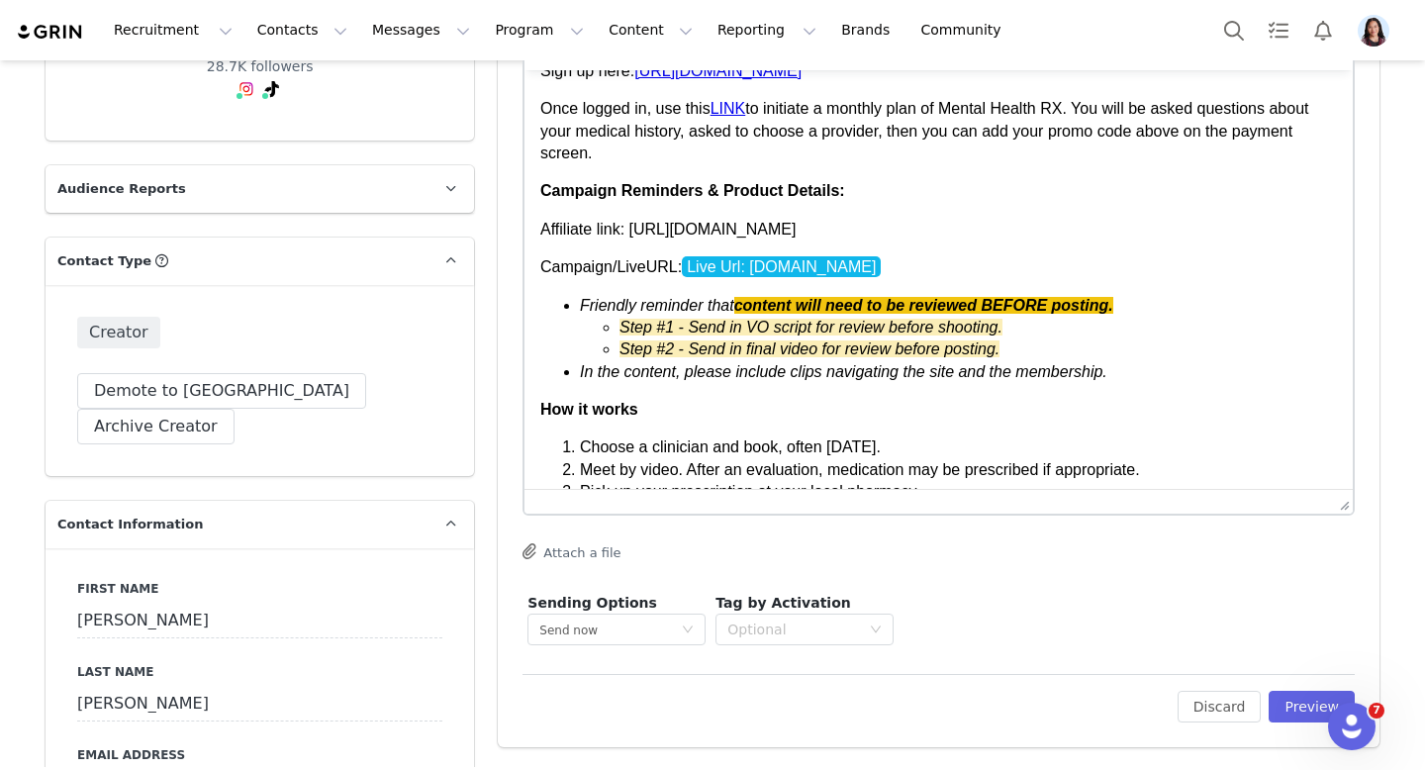
drag, startPoint x: 1336, startPoint y: 426, endPoint x: 1334, endPoint y: 538, distance: 112.8
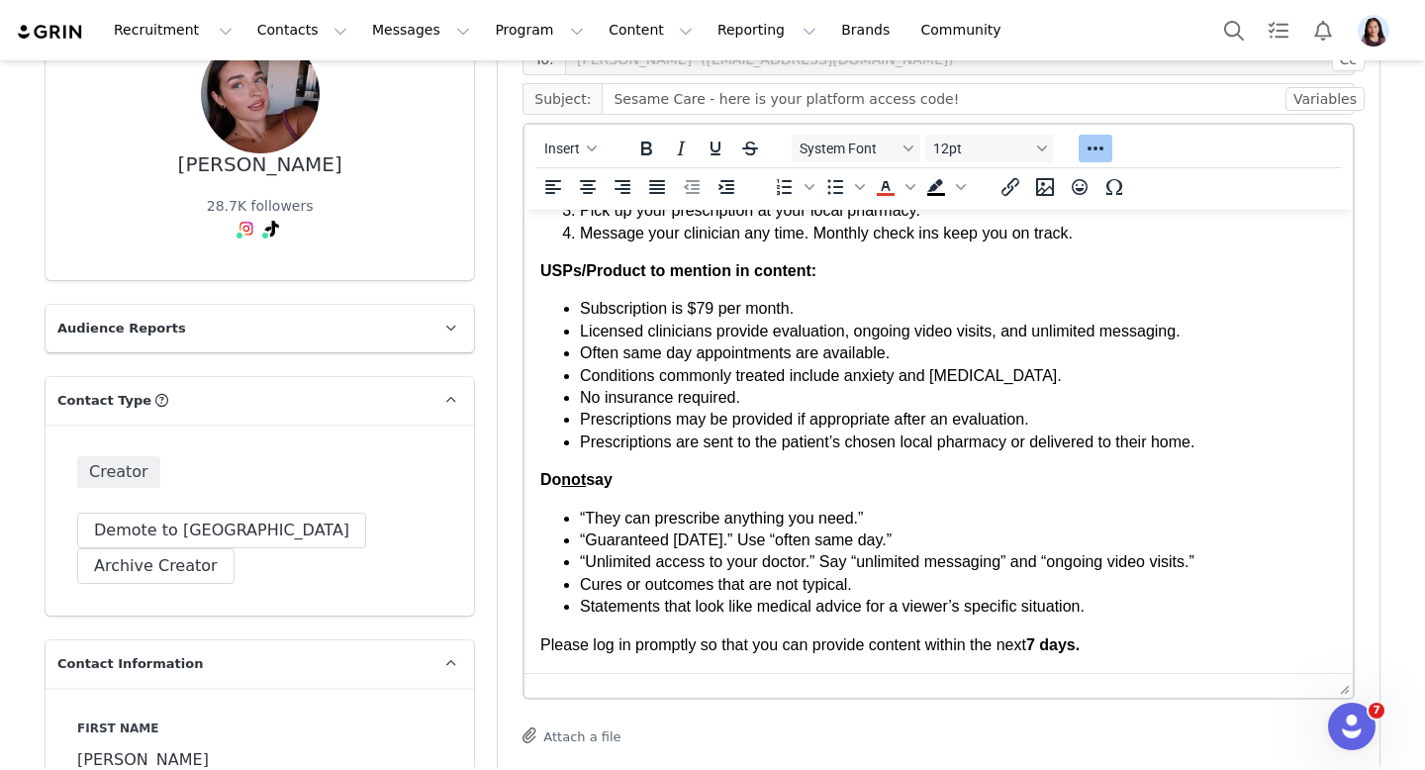
scroll to position [539, 0]
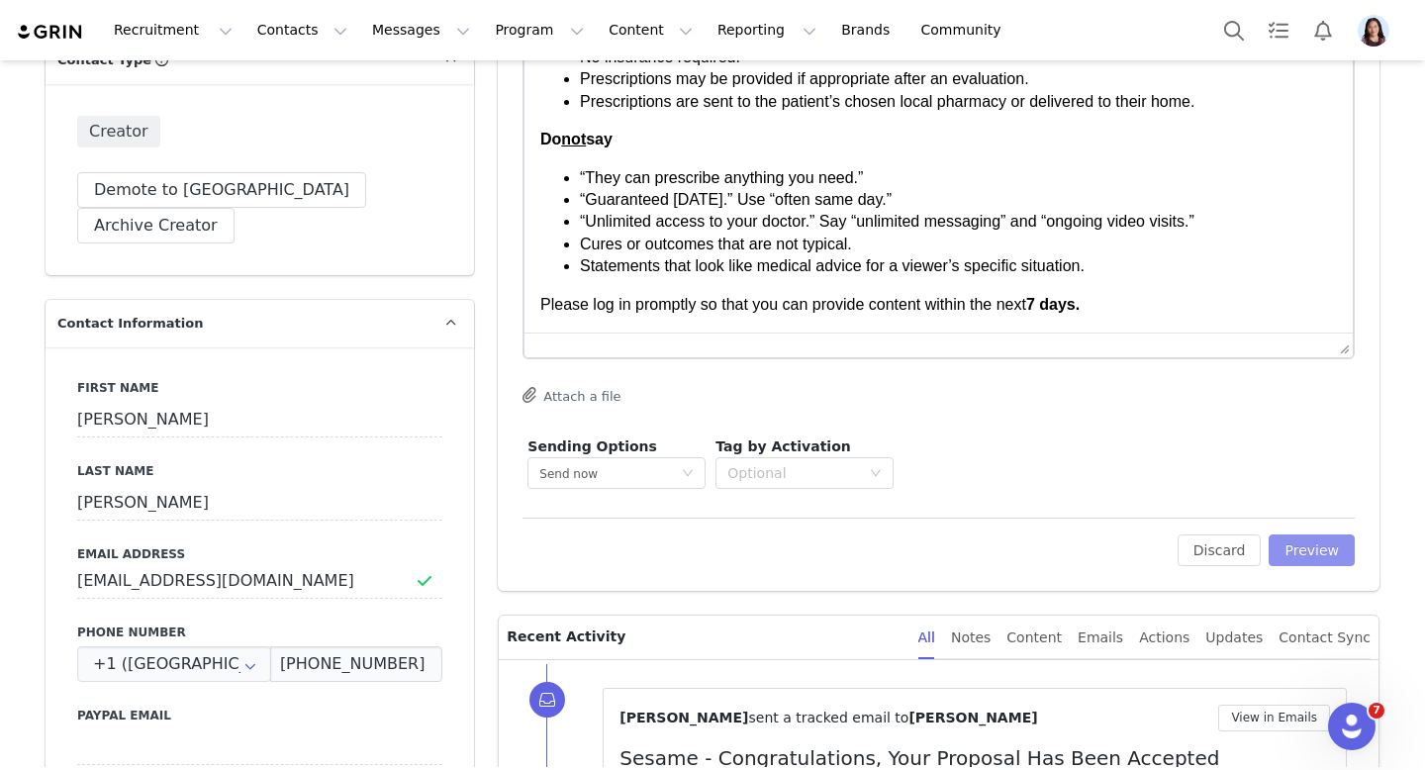
click at [1290, 554] on button "Preview" at bounding box center [1312, 550] width 86 height 32
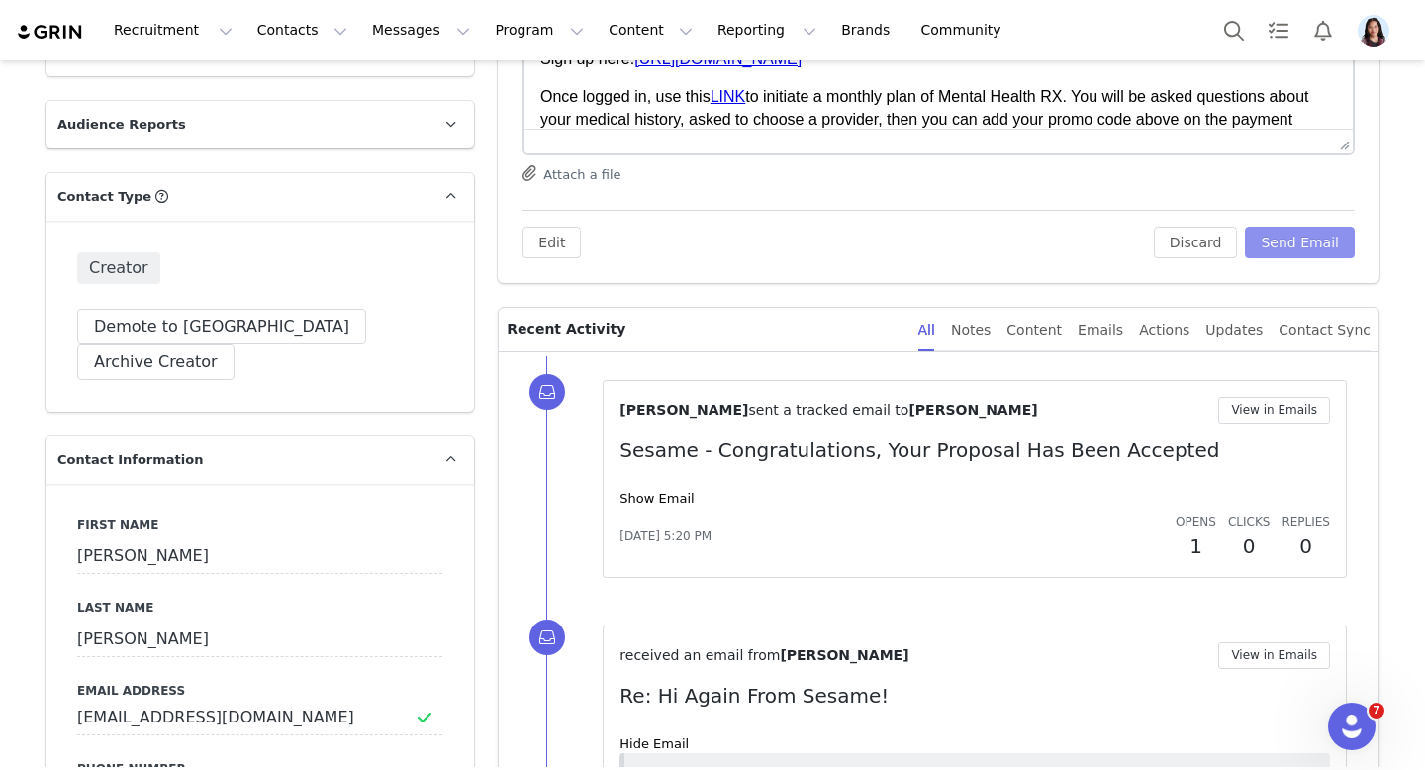
scroll to position [109, 0]
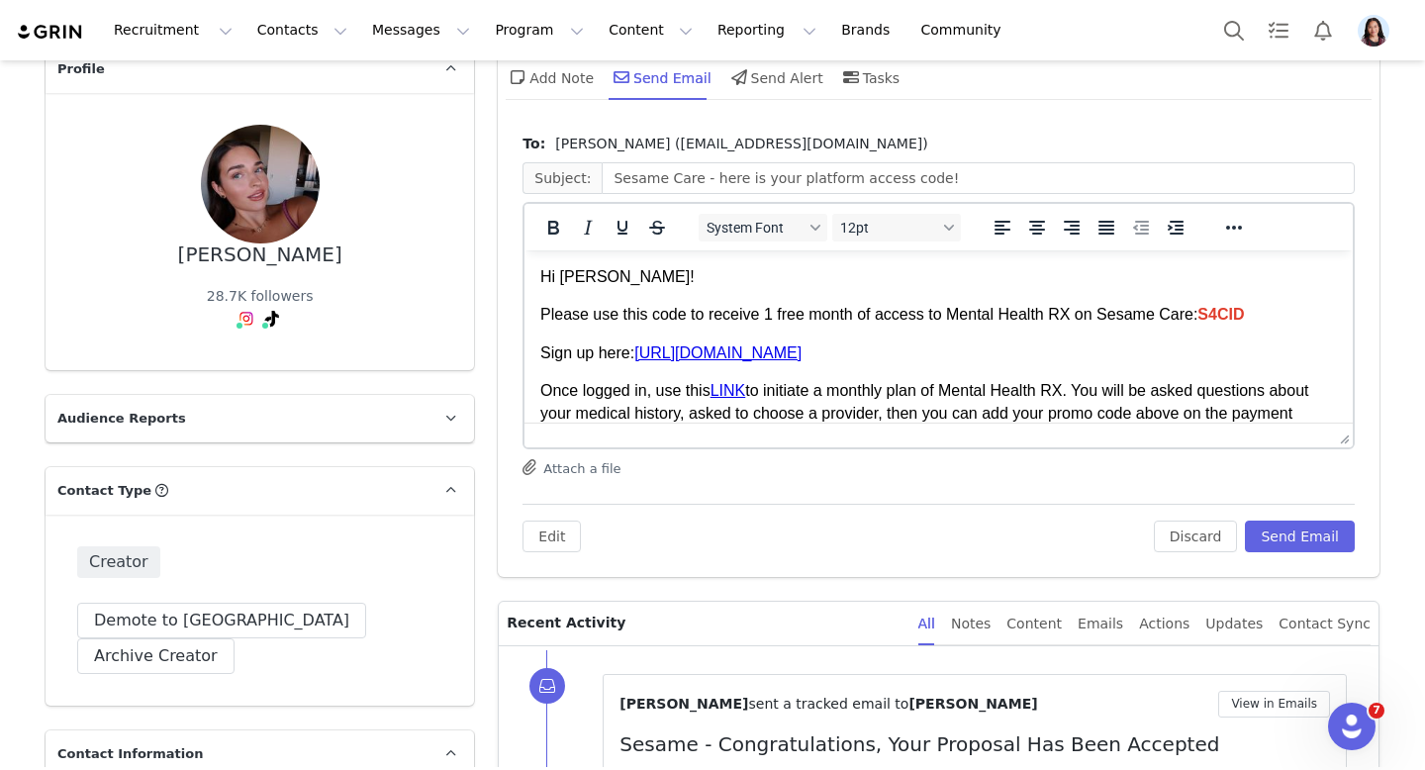
click at [1360, 428] on div "To: Brianna (briannakennedy029@gmail.com) Subject: Sesame Care - here is your p…" at bounding box center [939, 350] width 882 height 453
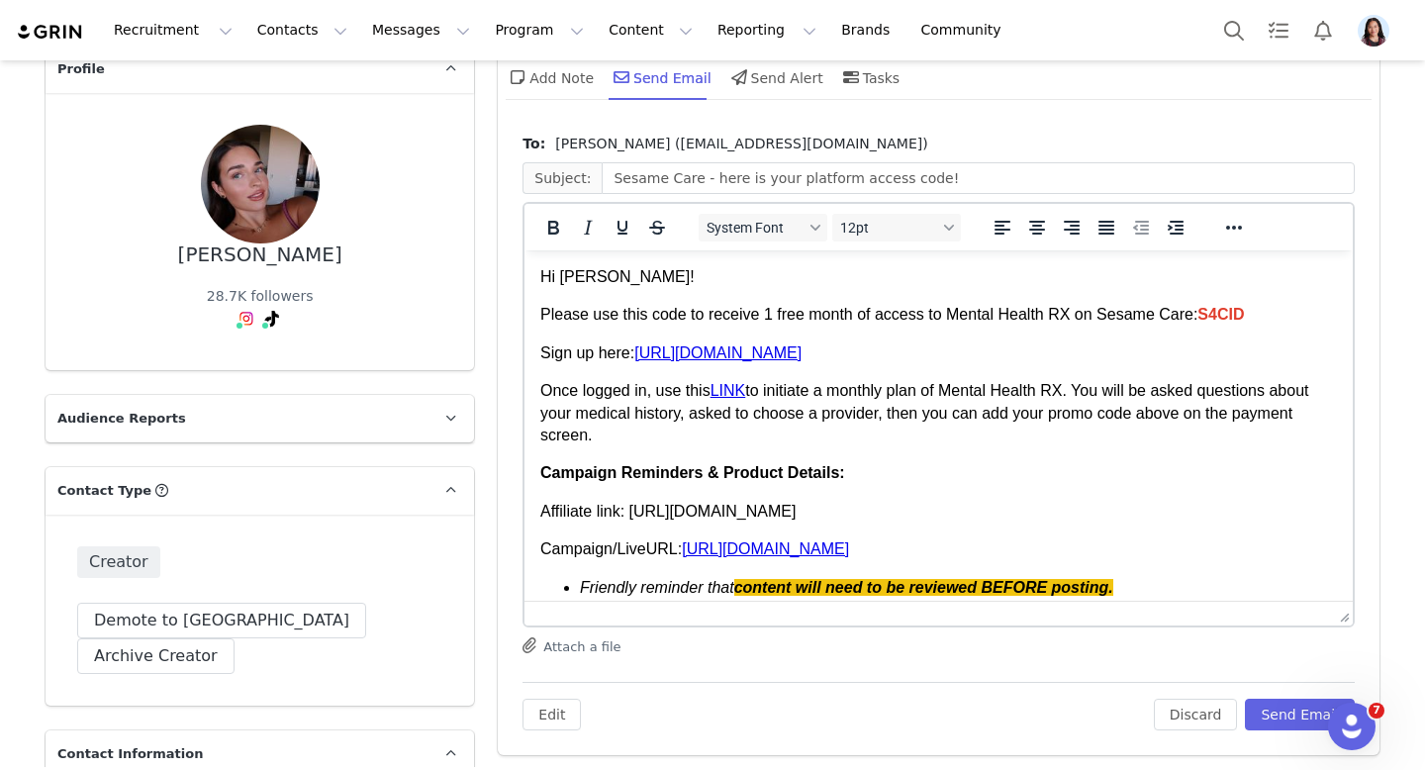
drag, startPoint x: 1347, startPoint y: 435, endPoint x: 1296, endPoint y: 639, distance: 210.0
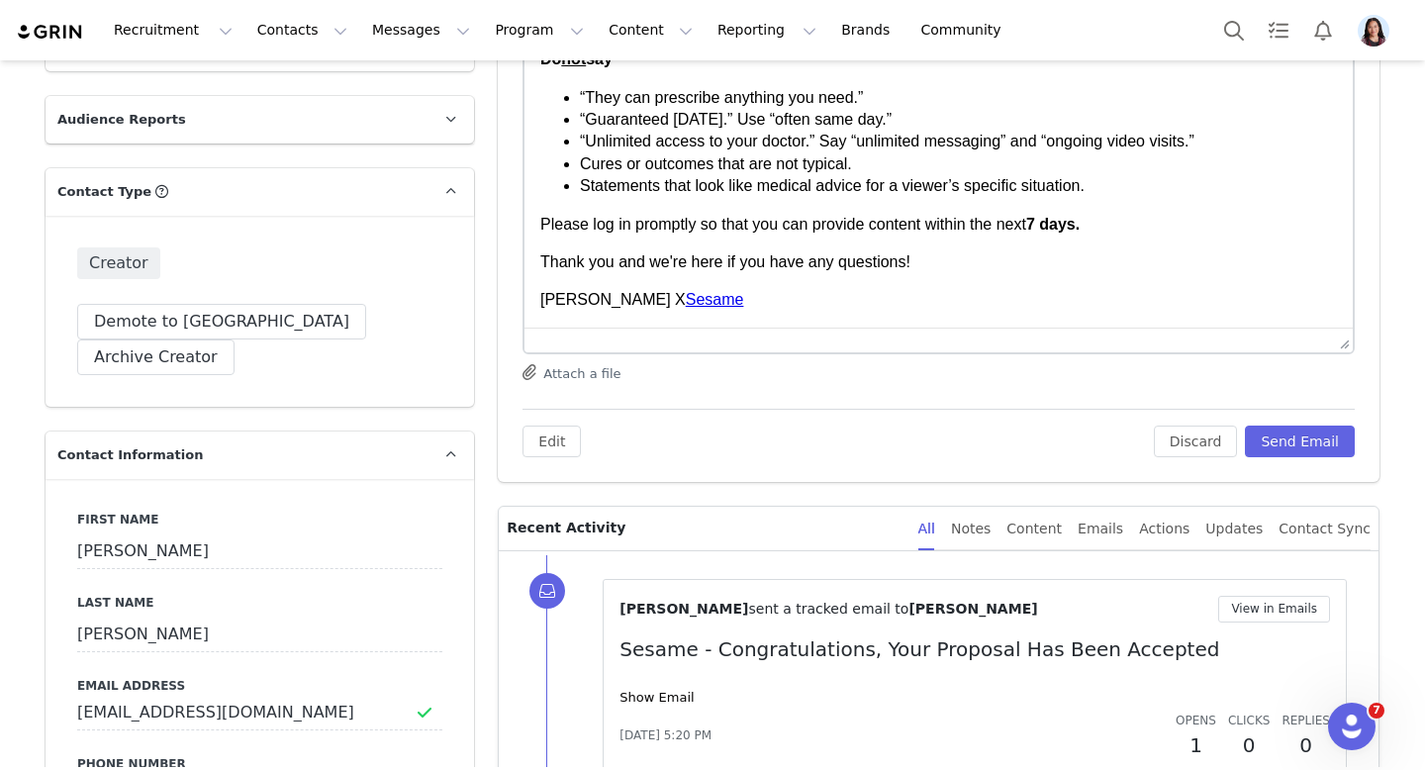
scroll to position [318, 0]
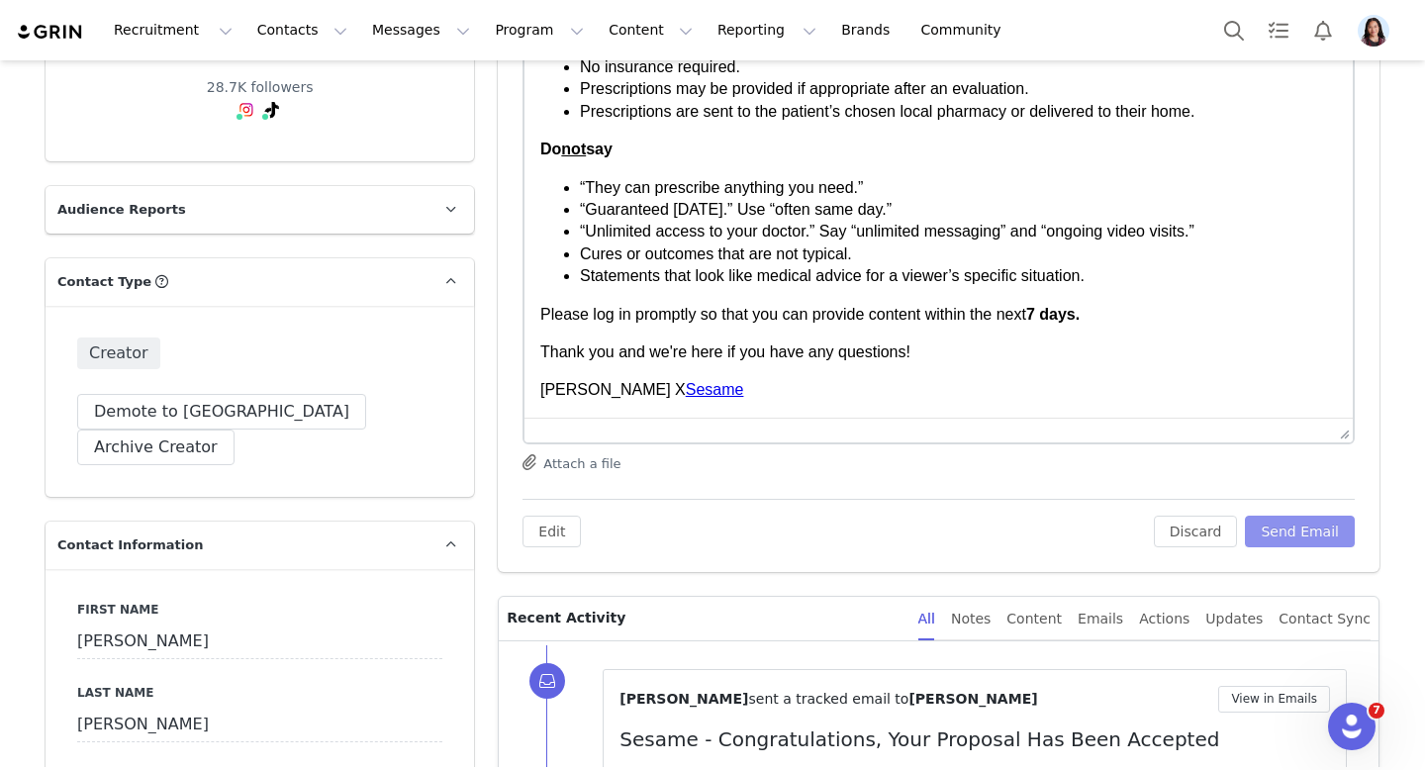
click at [1301, 520] on button "Send Email" at bounding box center [1300, 532] width 110 height 32
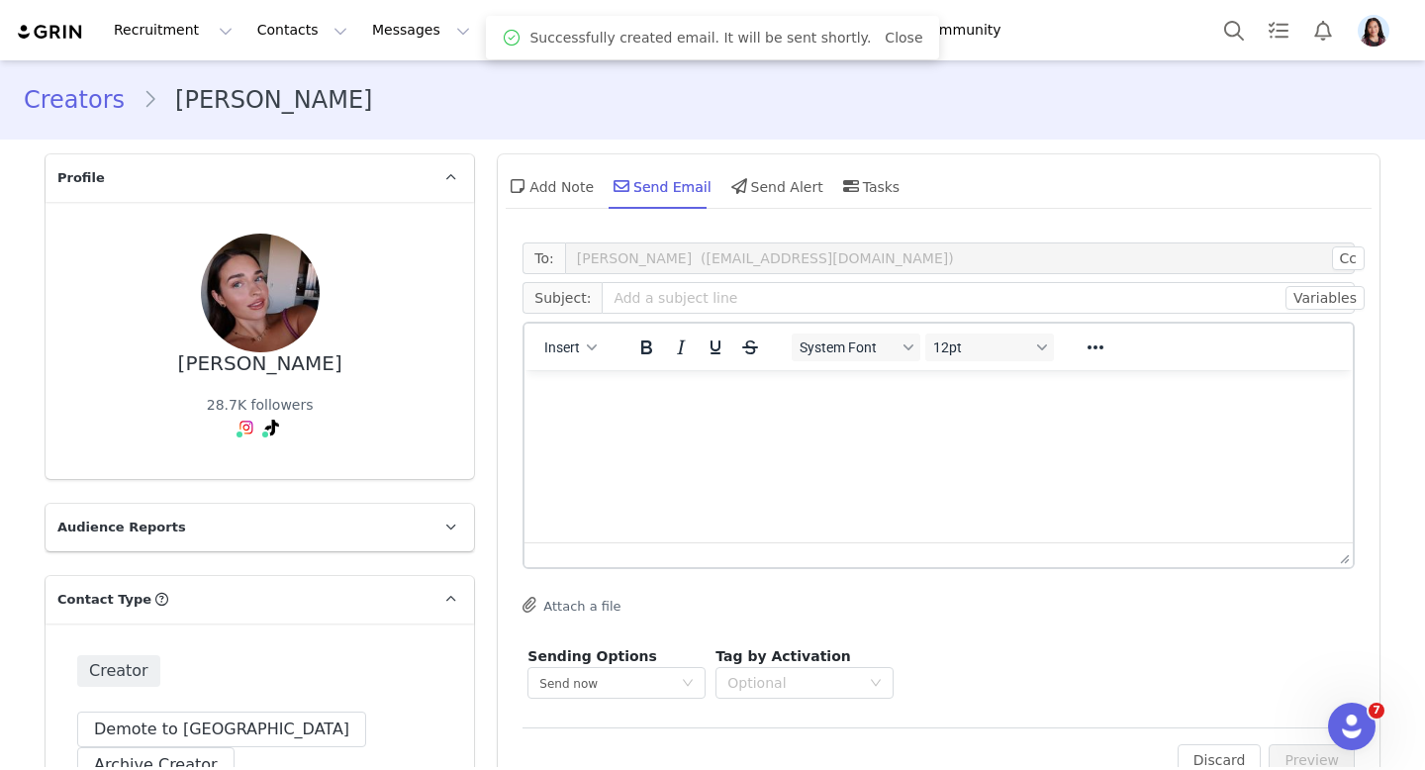
scroll to position [0, 0]
click at [549, 181] on div "Add Note" at bounding box center [550, 186] width 88 height 48
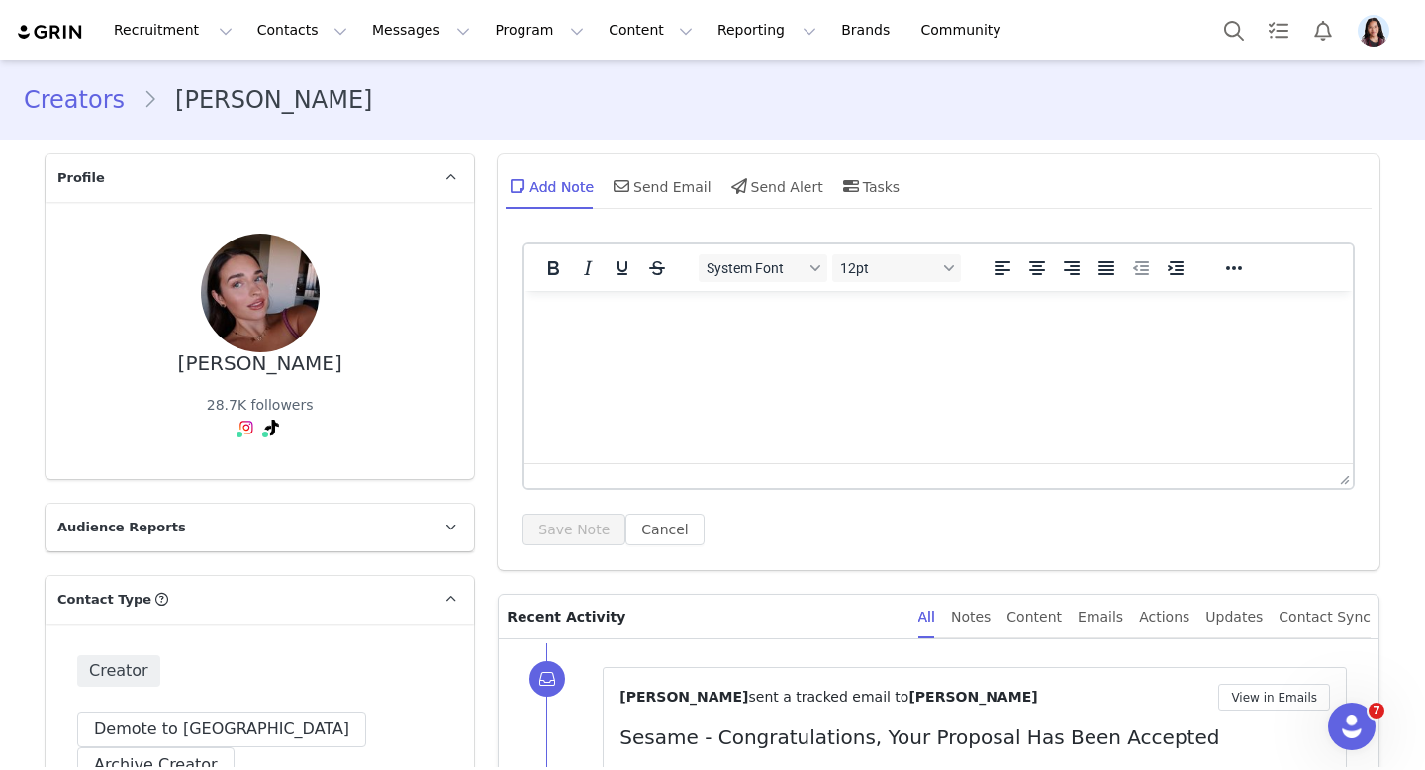
click at [665, 344] on html at bounding box center [939, 317] width 828 height 53
click at [559, 517] on button "Save Note" at bounding box center [574, 530] width 103 height 32
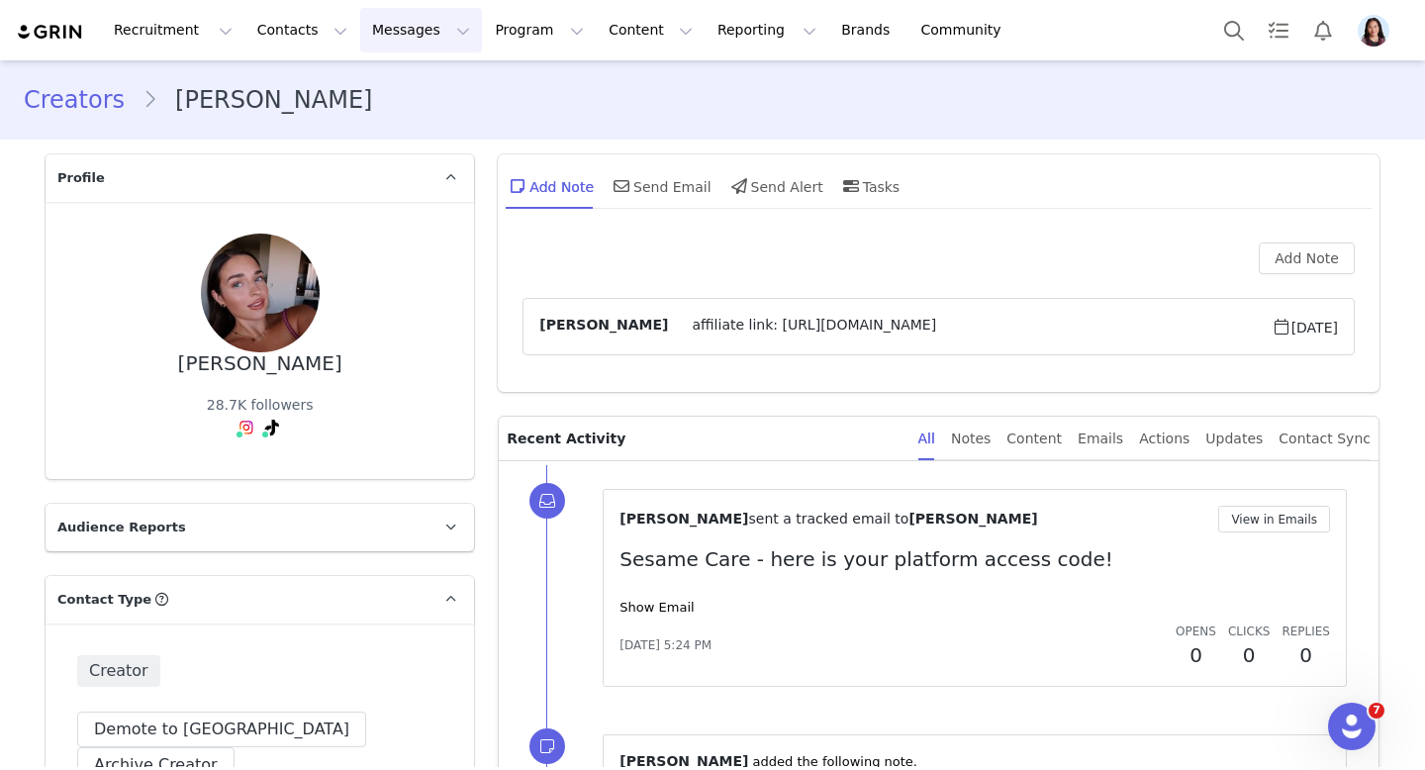
click at [404, 33] on button "Messages Messages" at bounding box center [421, 30] width 122 height 45
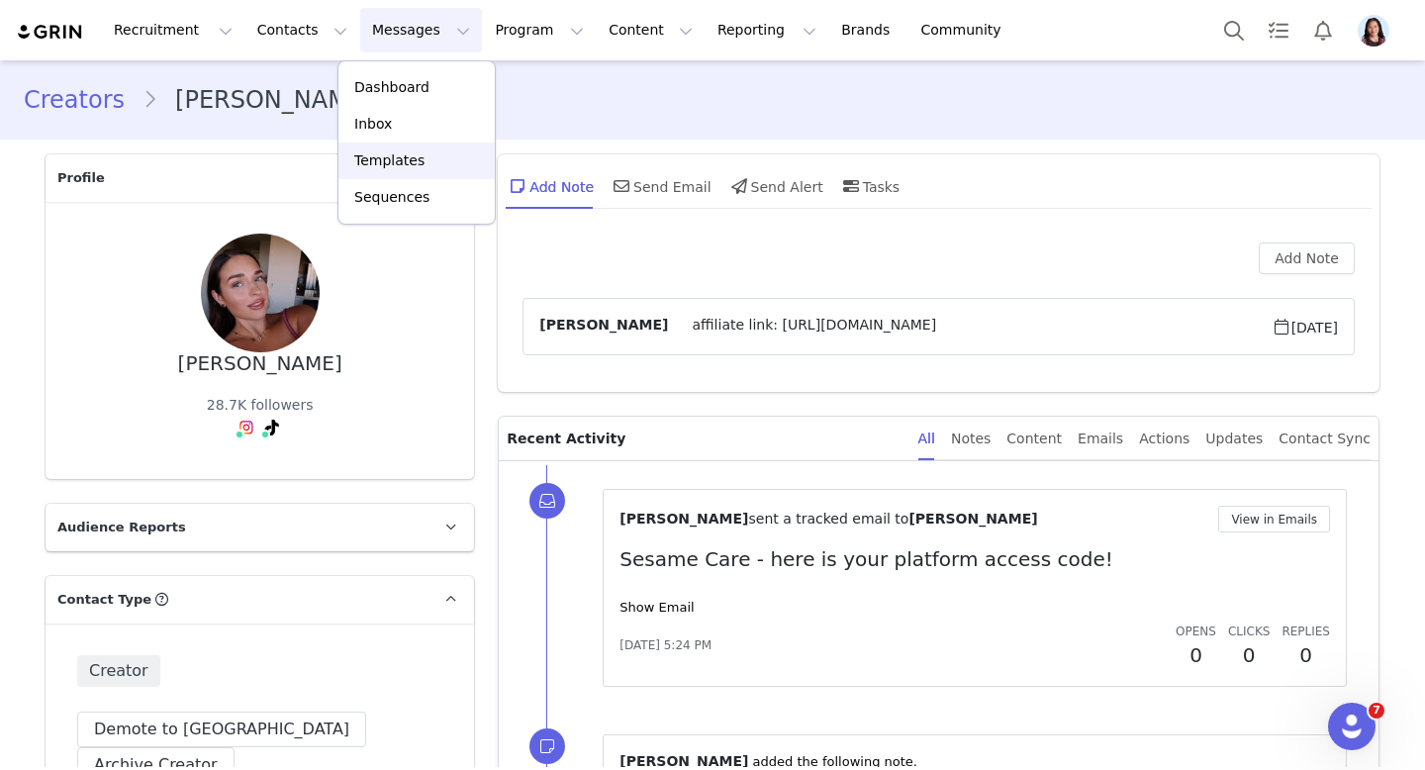
click at [406, 168] on p "Templates" at bounding box center [389, 160] width 70 height 21
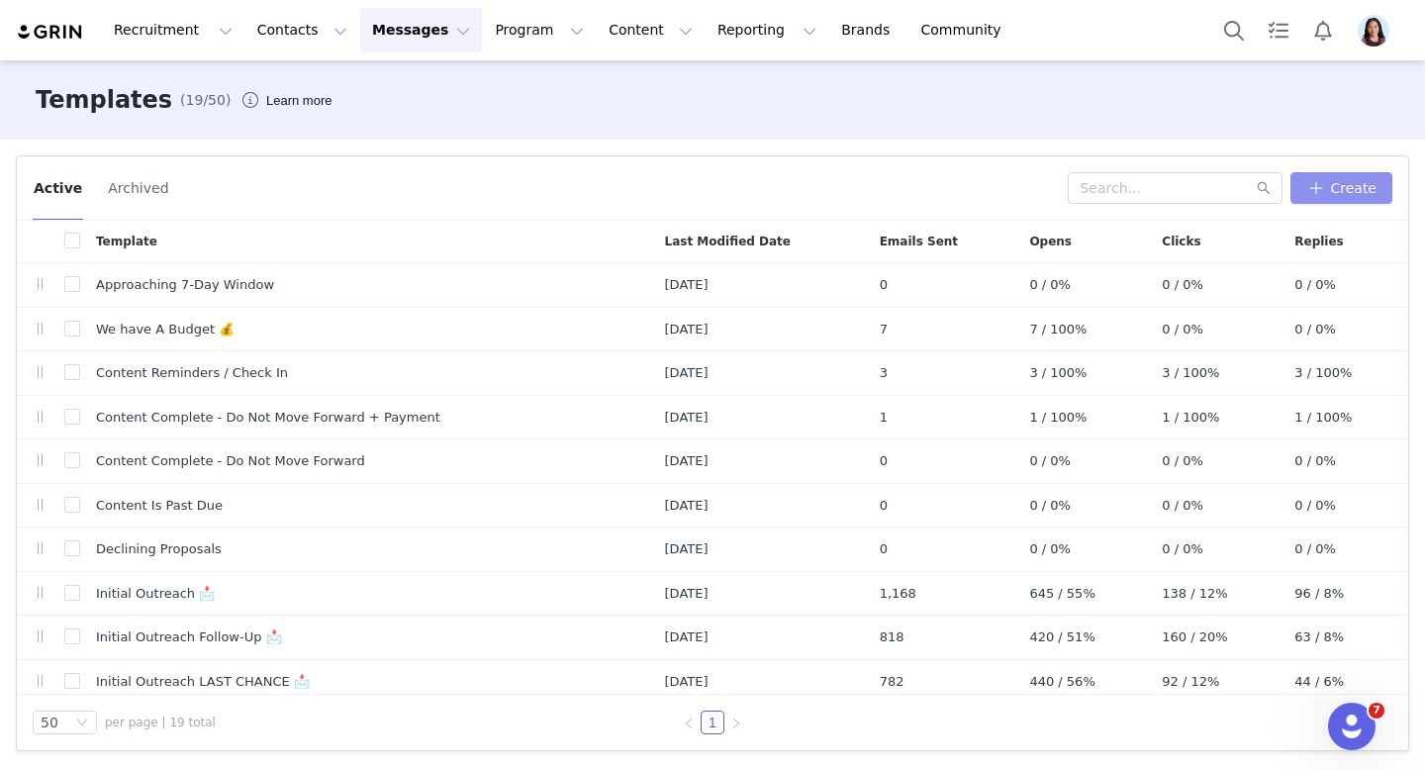
click at [1326, 175] on button "Create" at bounding box center [1341, 188] width 102 height 32
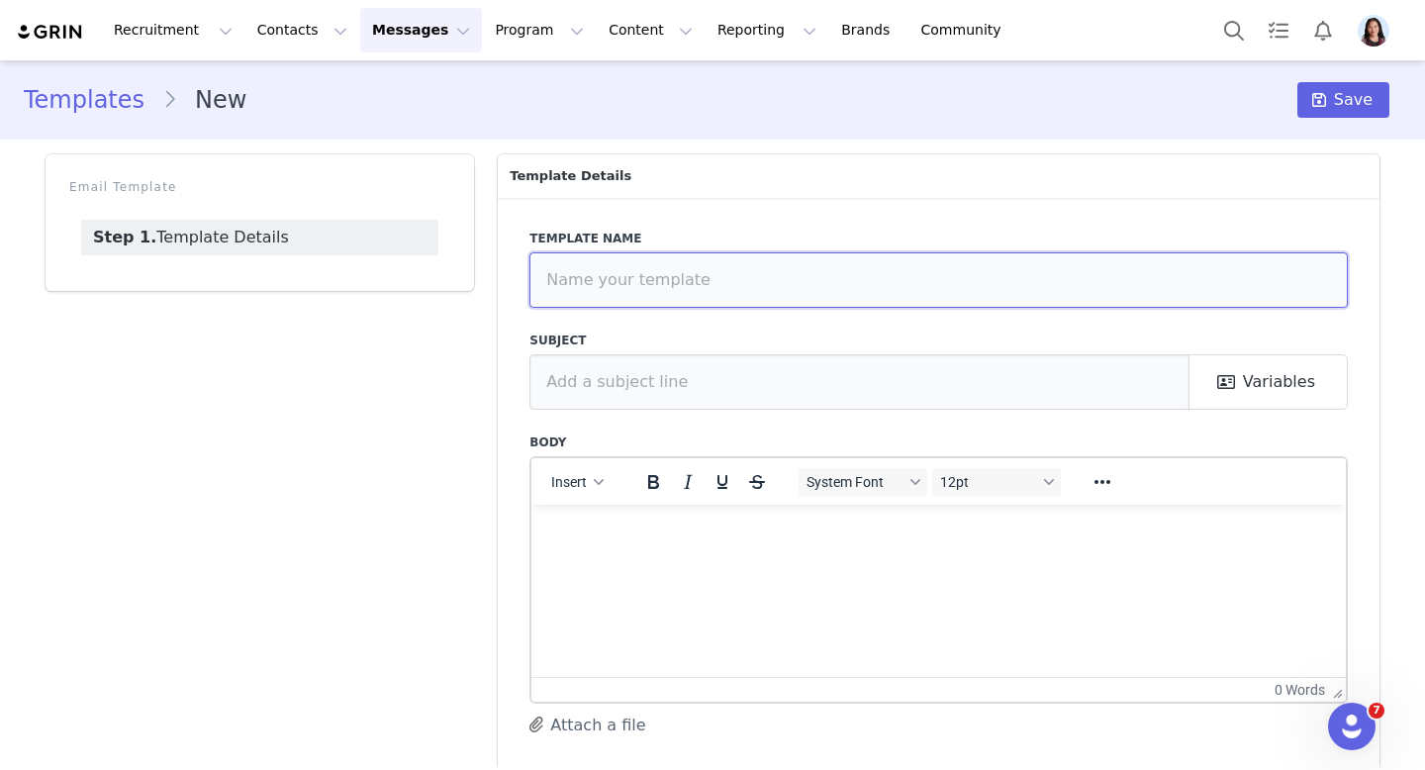
click at [620, 292] on input "text" at bounding box center [938, 279] width 818 height 55
type input "Content Approved 🎉"
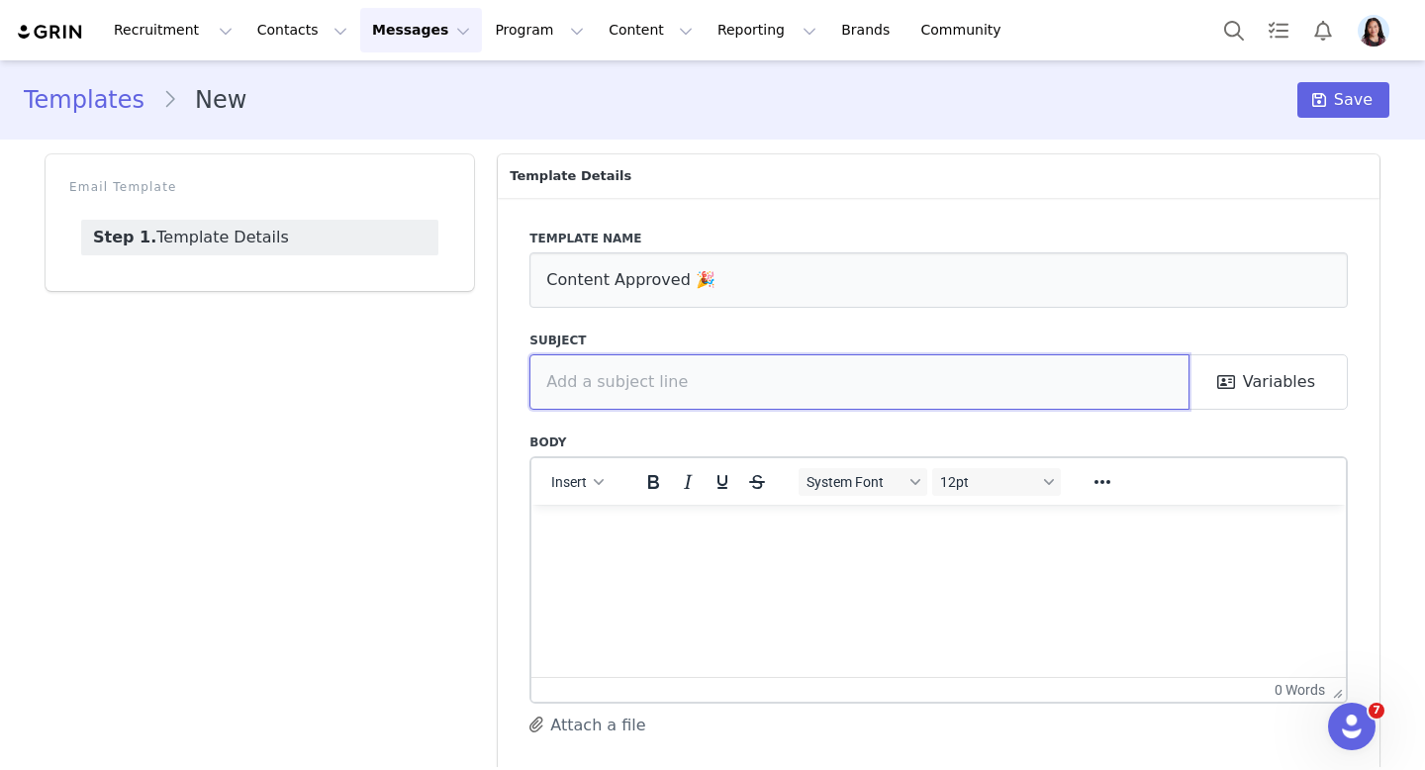
click at [637, 362] on input "text" at bounding box center [859, 381] width 660 height 55
type input "Sesame: Content Approved 🎉"
click at [654, 557] on html at bounding box center [938, 530] width 814 height 53
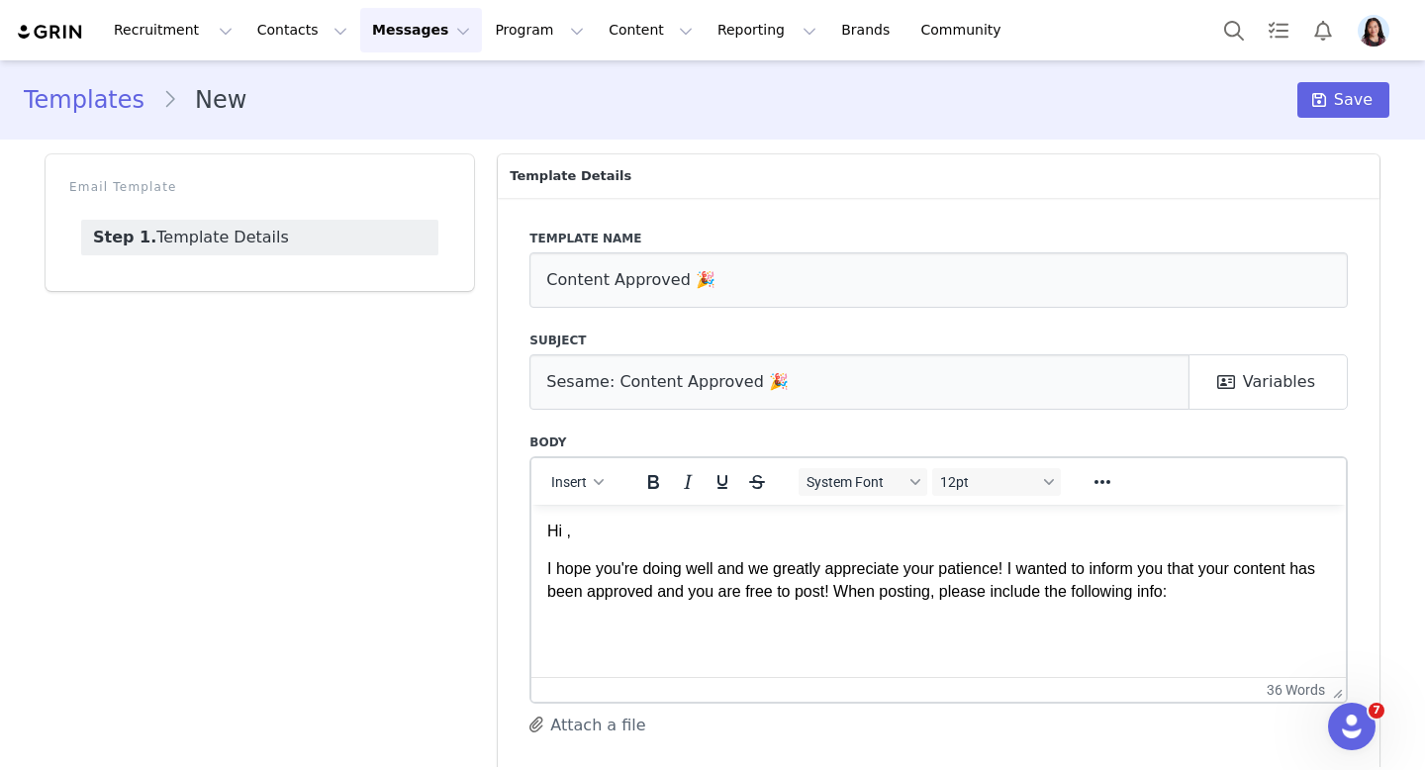
scroll to position [41, 0]
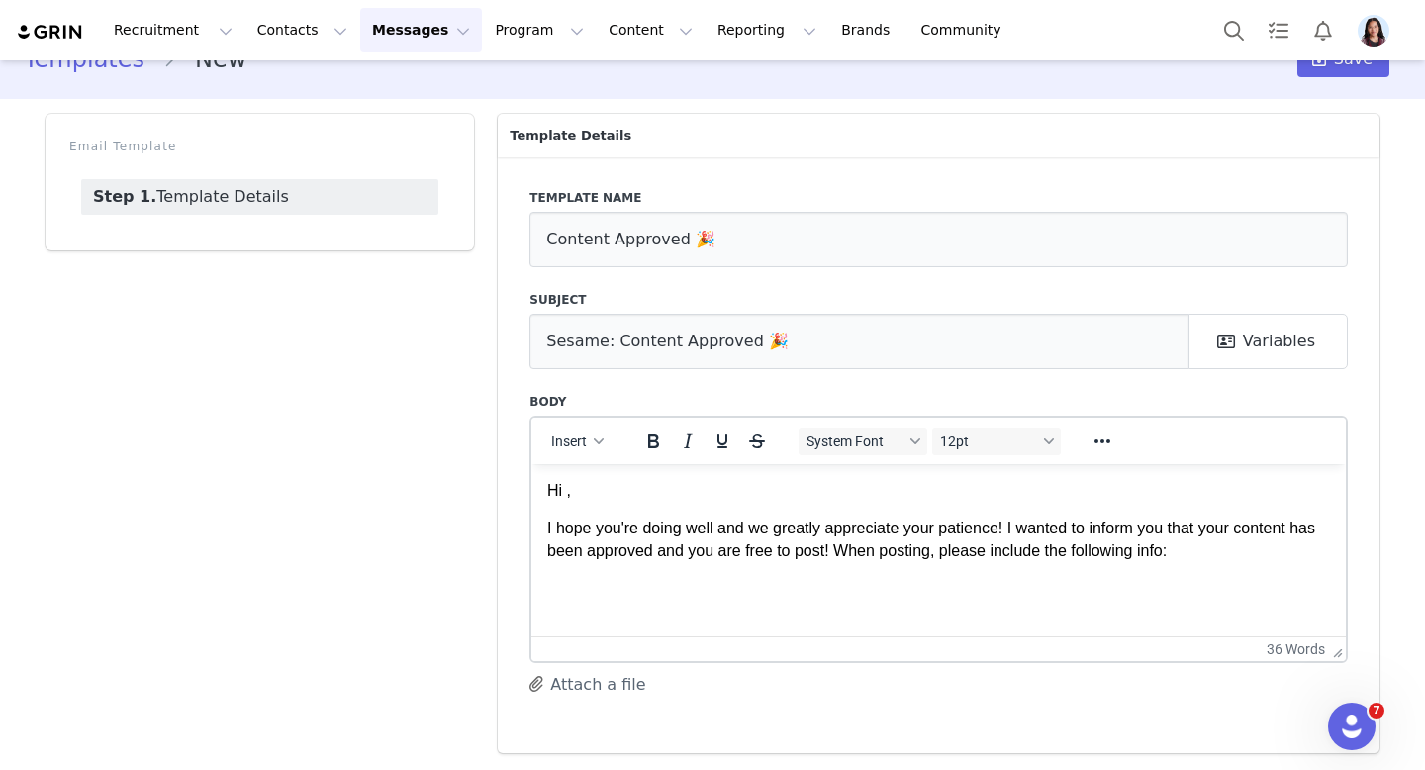
click at [1268, 553] on p "I hope you're doing well and we greatly appreciate your patience! I wanted to i…" at bounding box center [938, 539] width 783 height 45
click at [858, 616] on html "Hi , I hope you're doing well and we greatly appreciate your patience! I wanted…" at bounding box center [938, 539] width 814 height 152
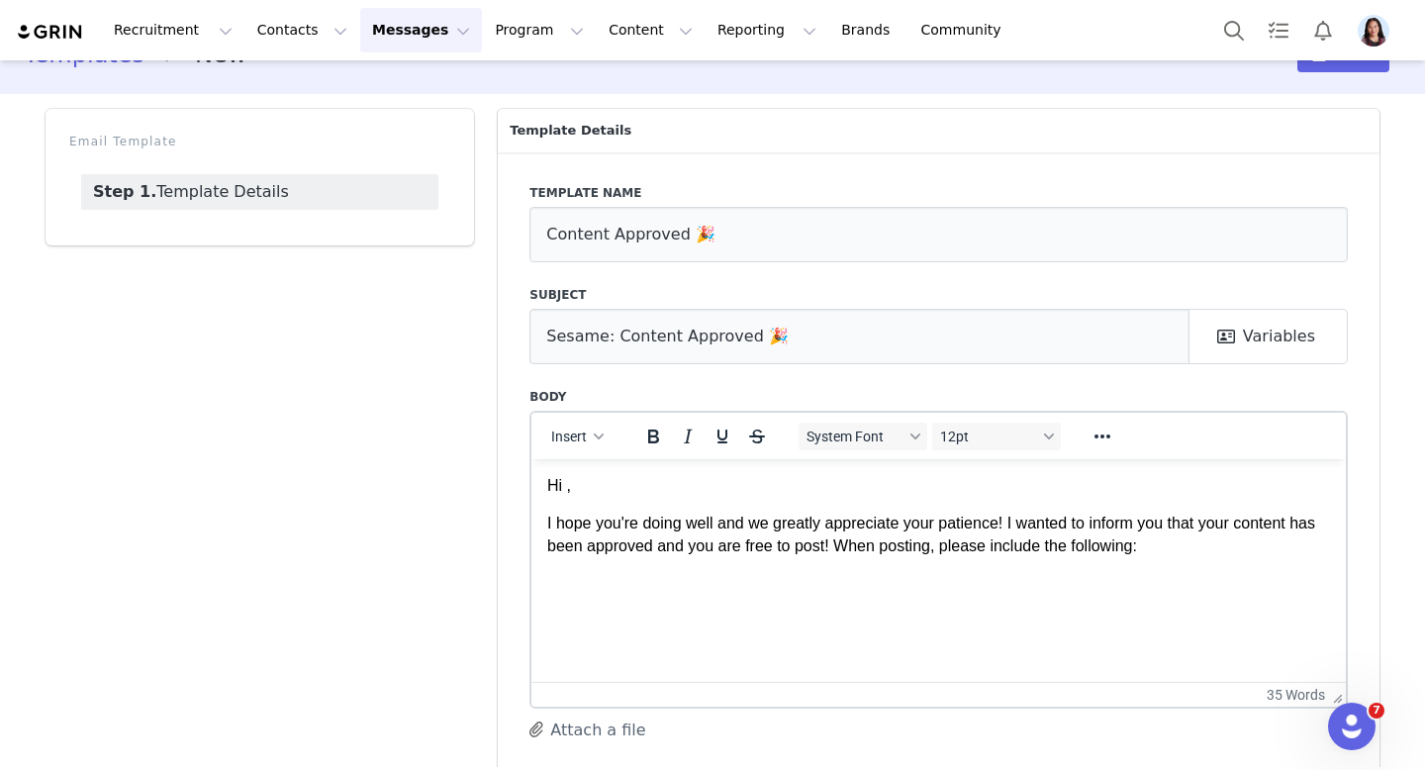
scroll to position [21, 0]
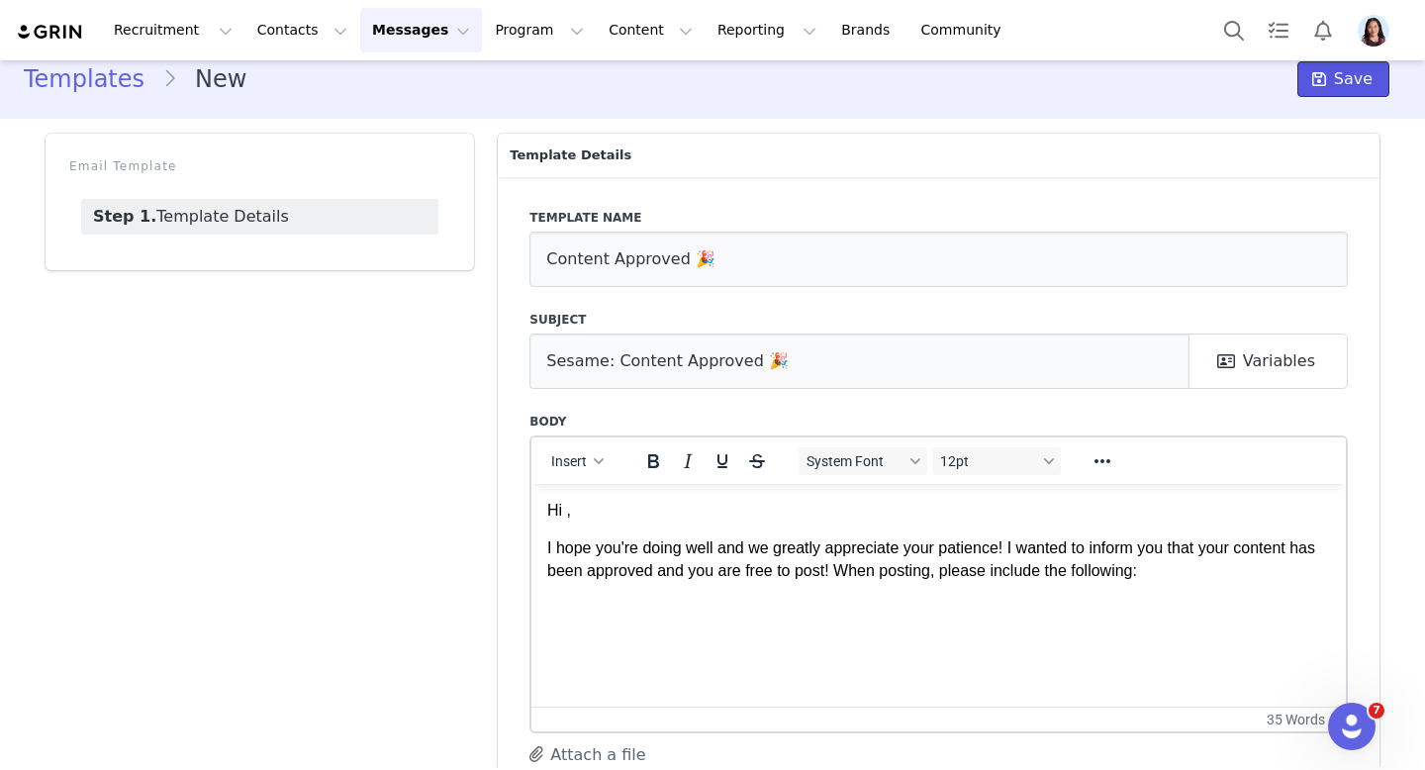
click at [1320, 93] on button "Save" at bounding box center [1343, 79] width 92 height 36
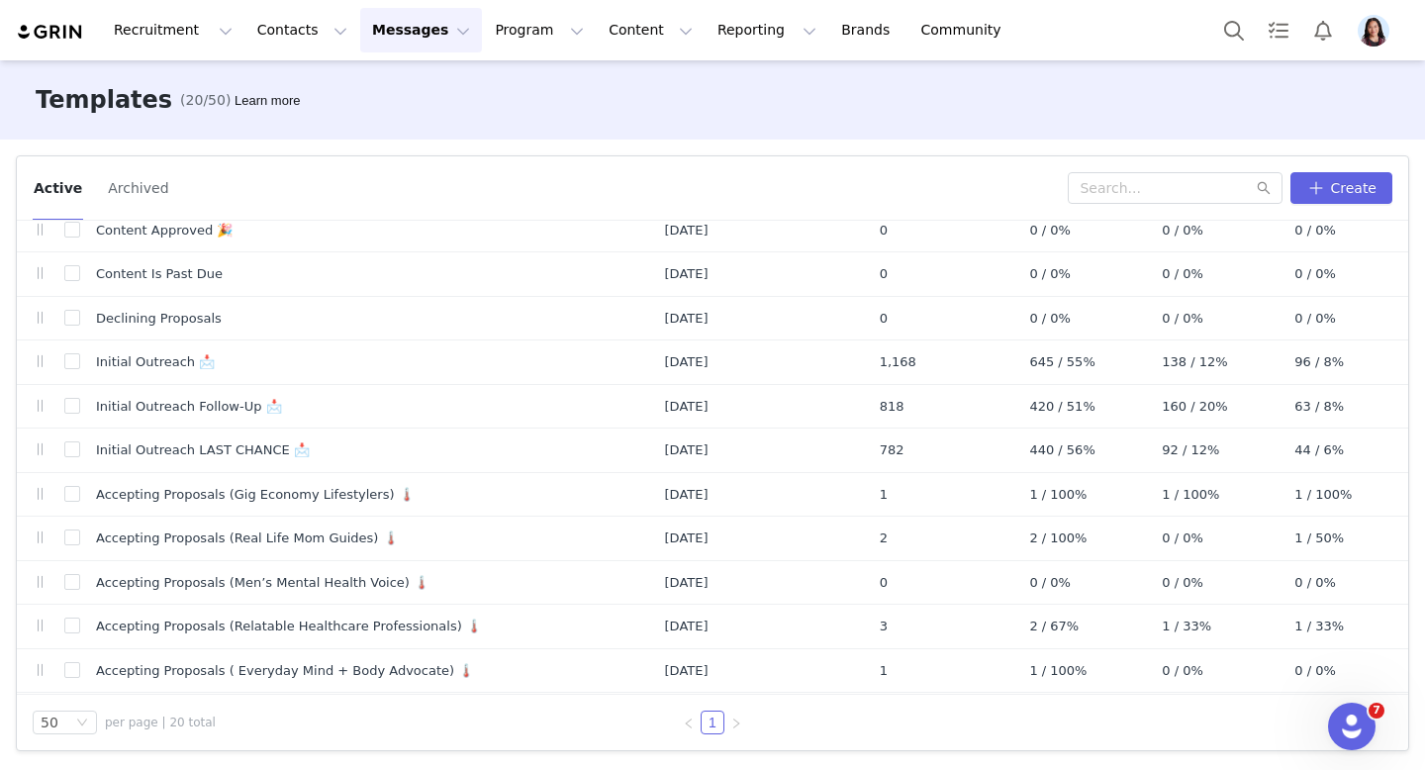
scroll to position [262, 0]
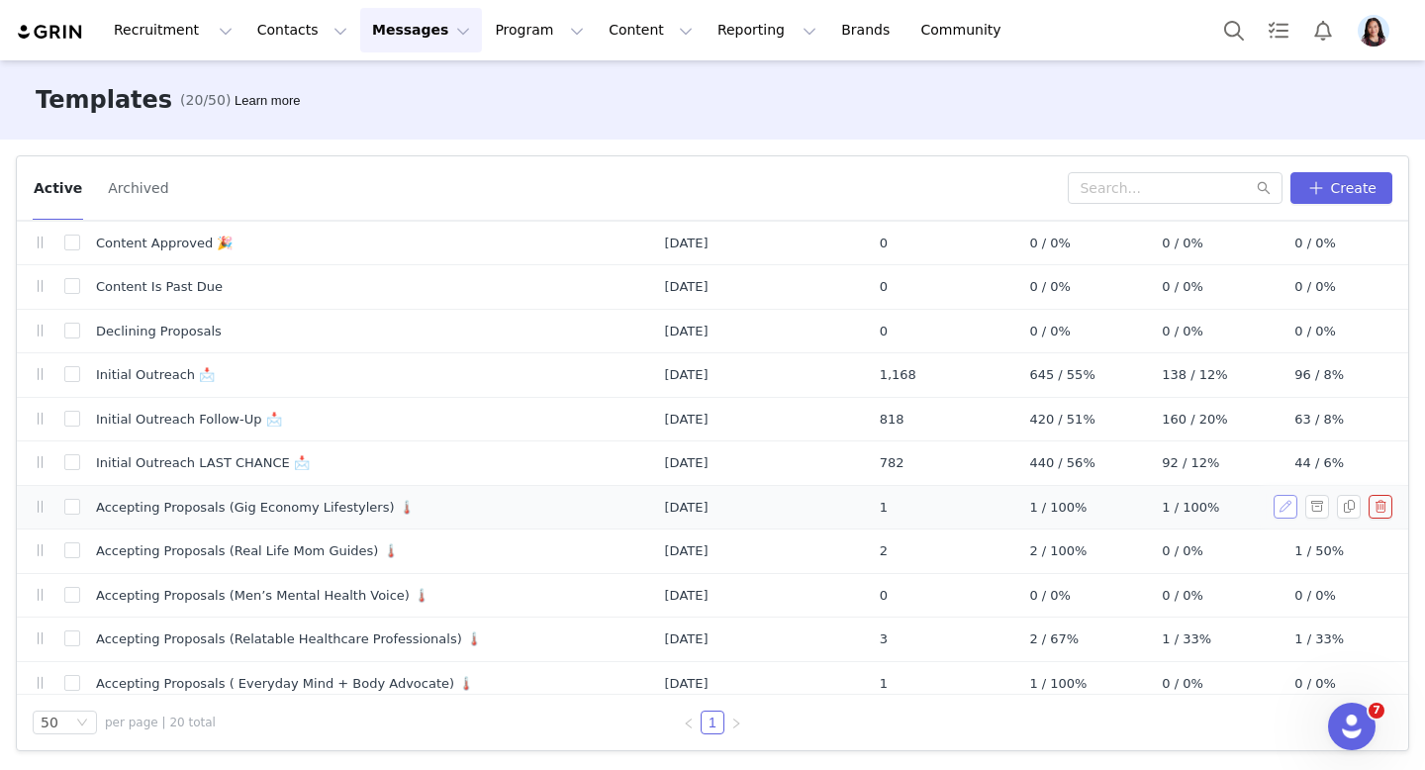
click at [1286, 509] on button "button" at bounding box center [1286, 507] width 24 height 24
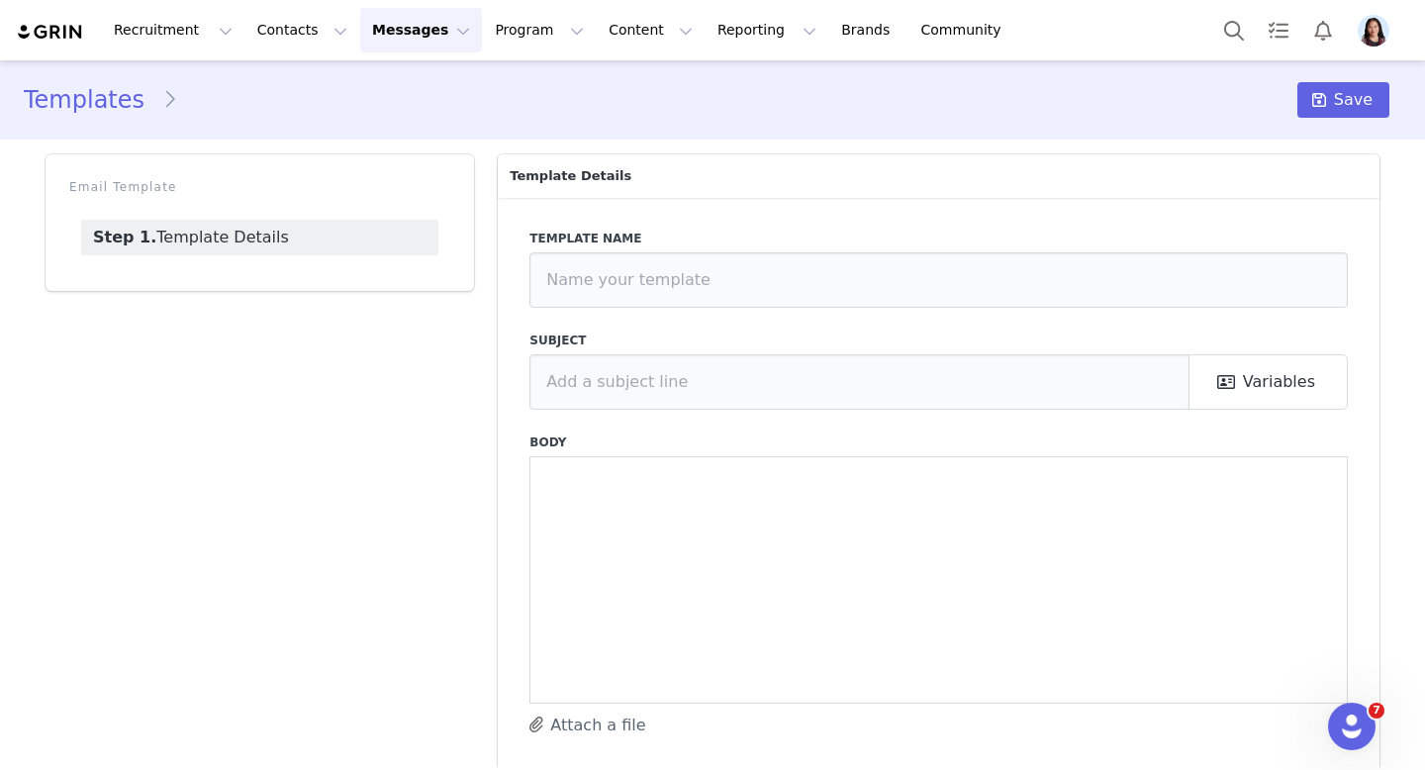
type input "Accepting Proposals (Gig Economy Lifestylers) 🌡️"
type input "Sesame - Congratulations, Your Proposal Has Been Accepted"
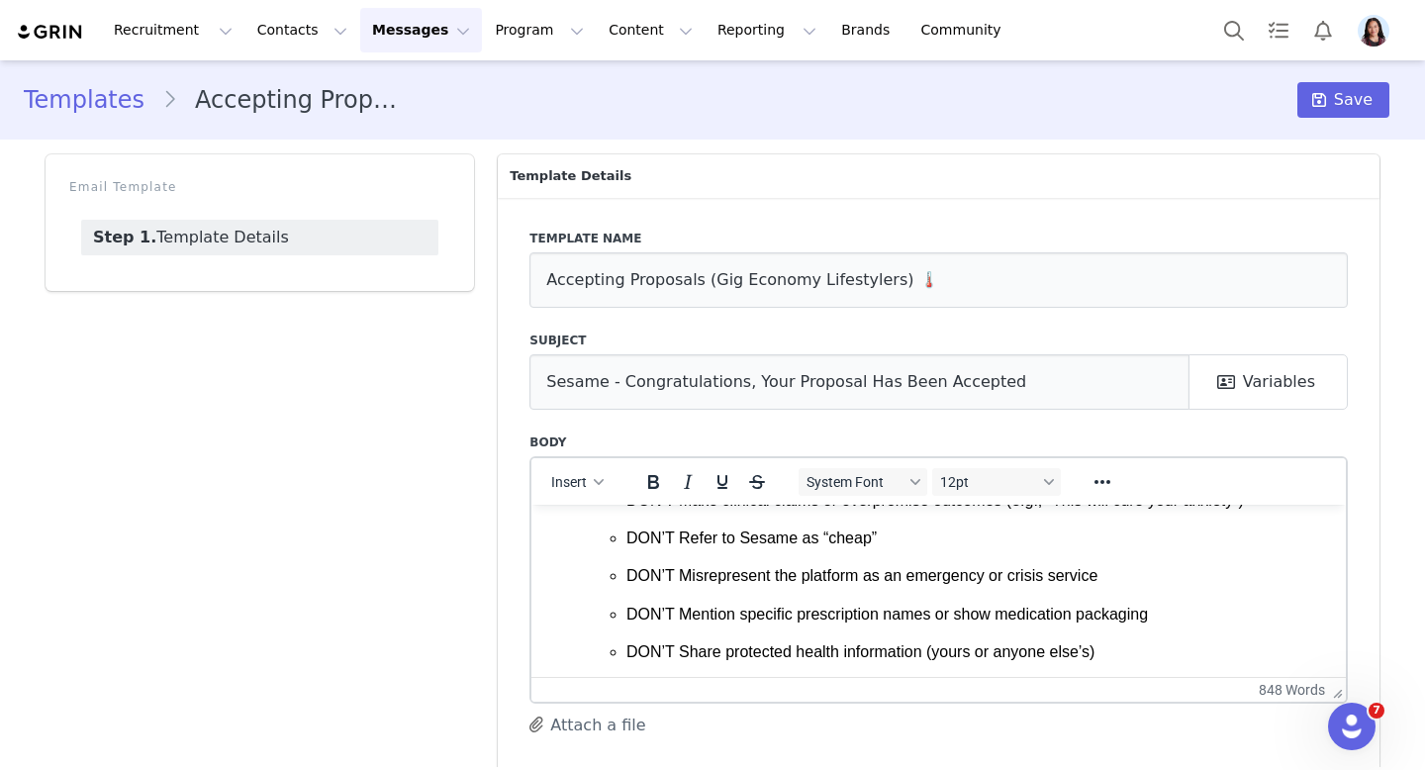
scroll to position [2091, 0]
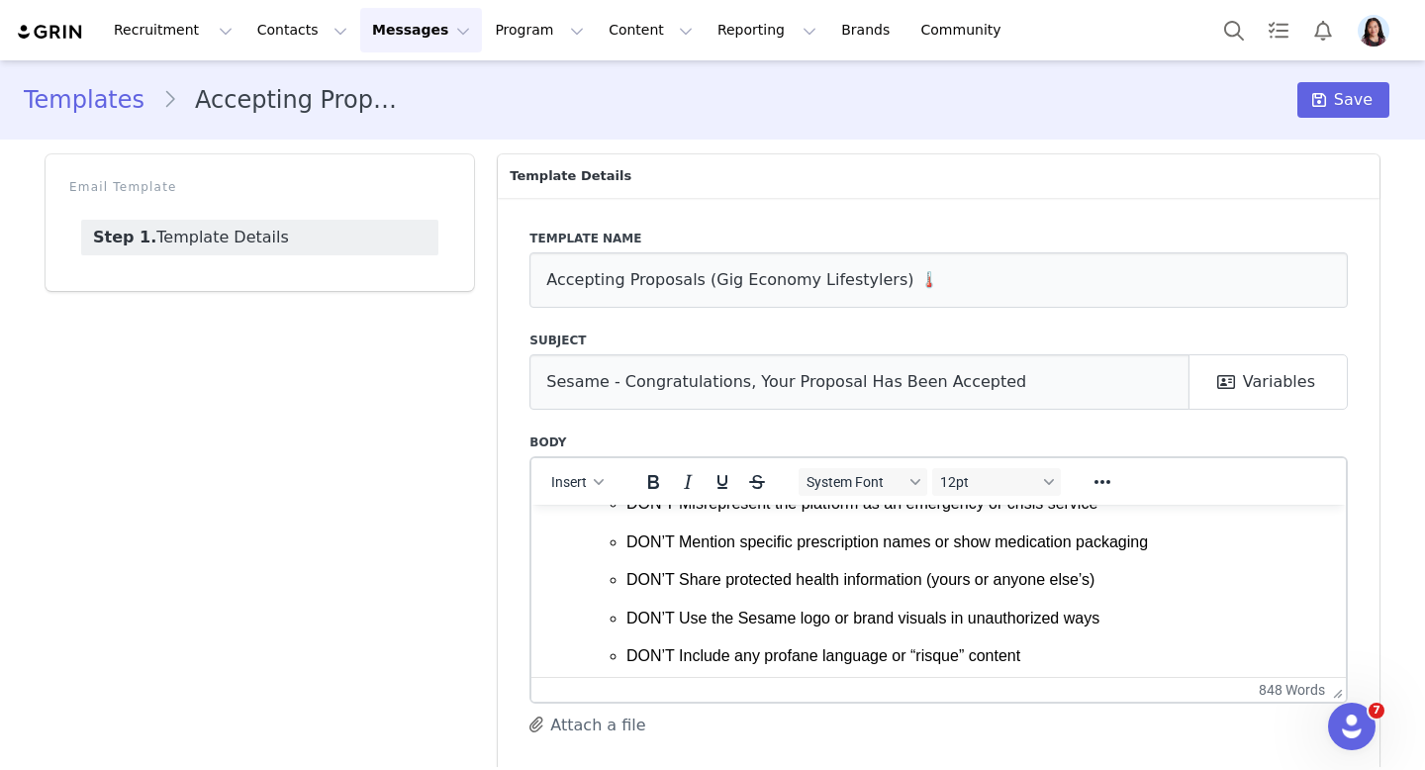
drag, startPoint x: 1338, startPoint y: 691, endPoint x: 1296, endPoint y: 769, distance: 88.5
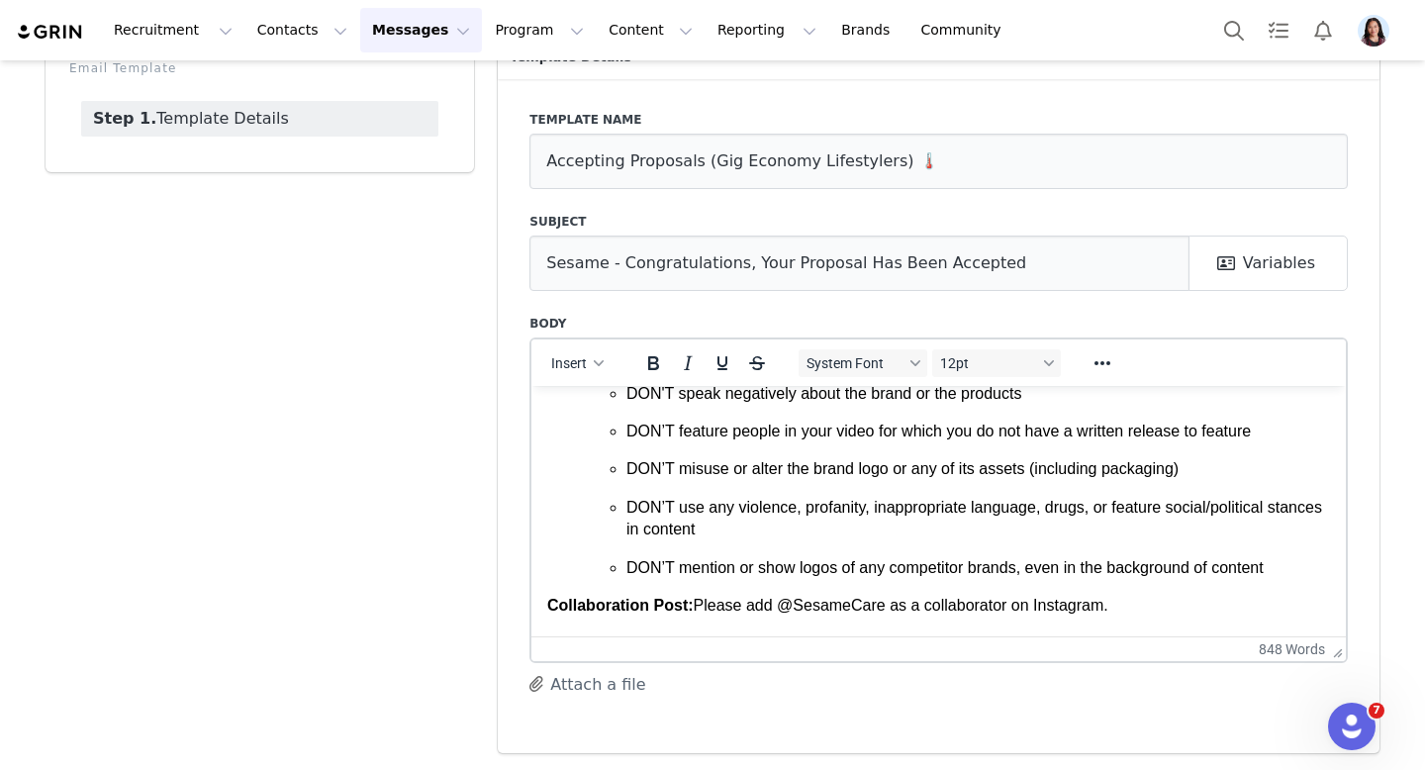
scroll to position [2717, 0]
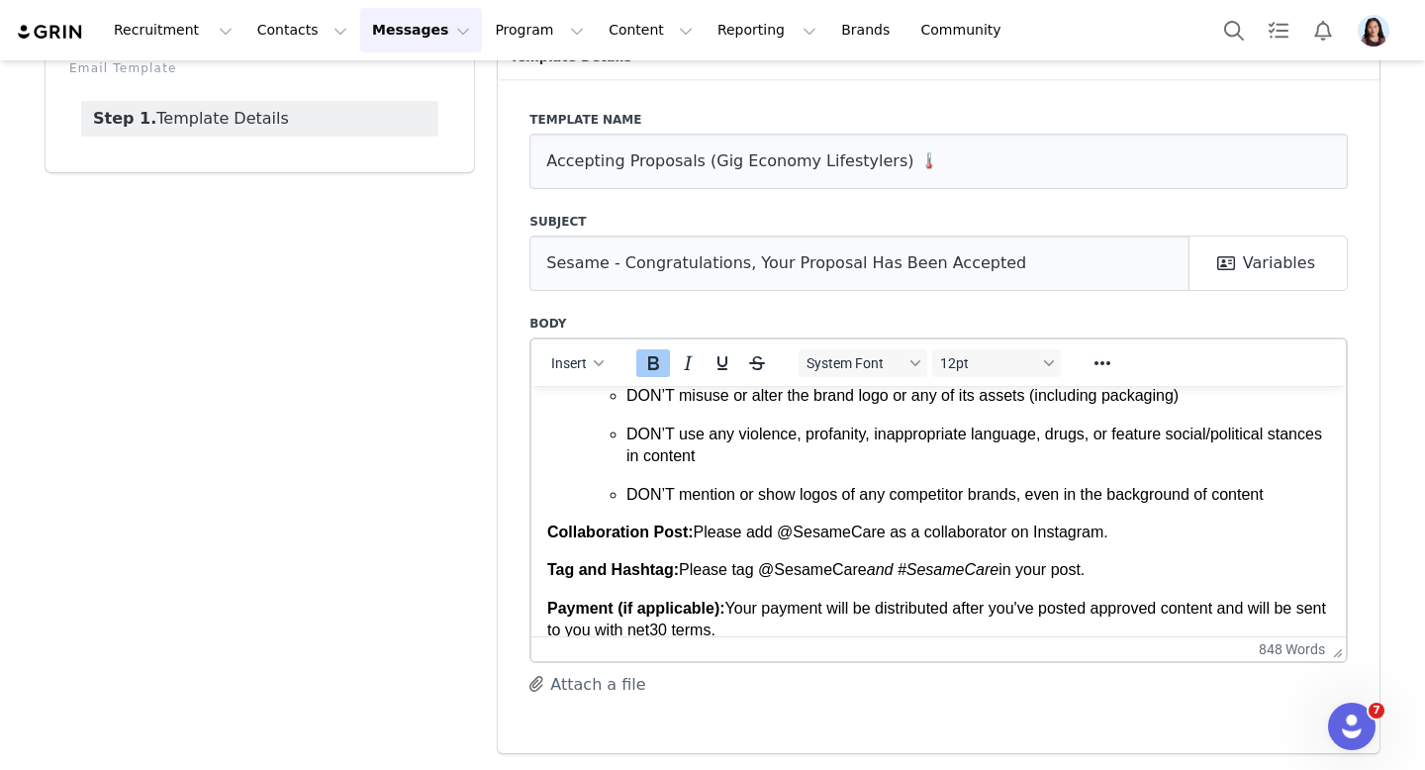
drag, startPoint x: 1122, startPoint y: 543, endPoint x: 519, endPoint y: 505, distance: 604.9
copy body "Collaboration Post: Please add @SesameCare as a collaborator on Instagram. Tag …"
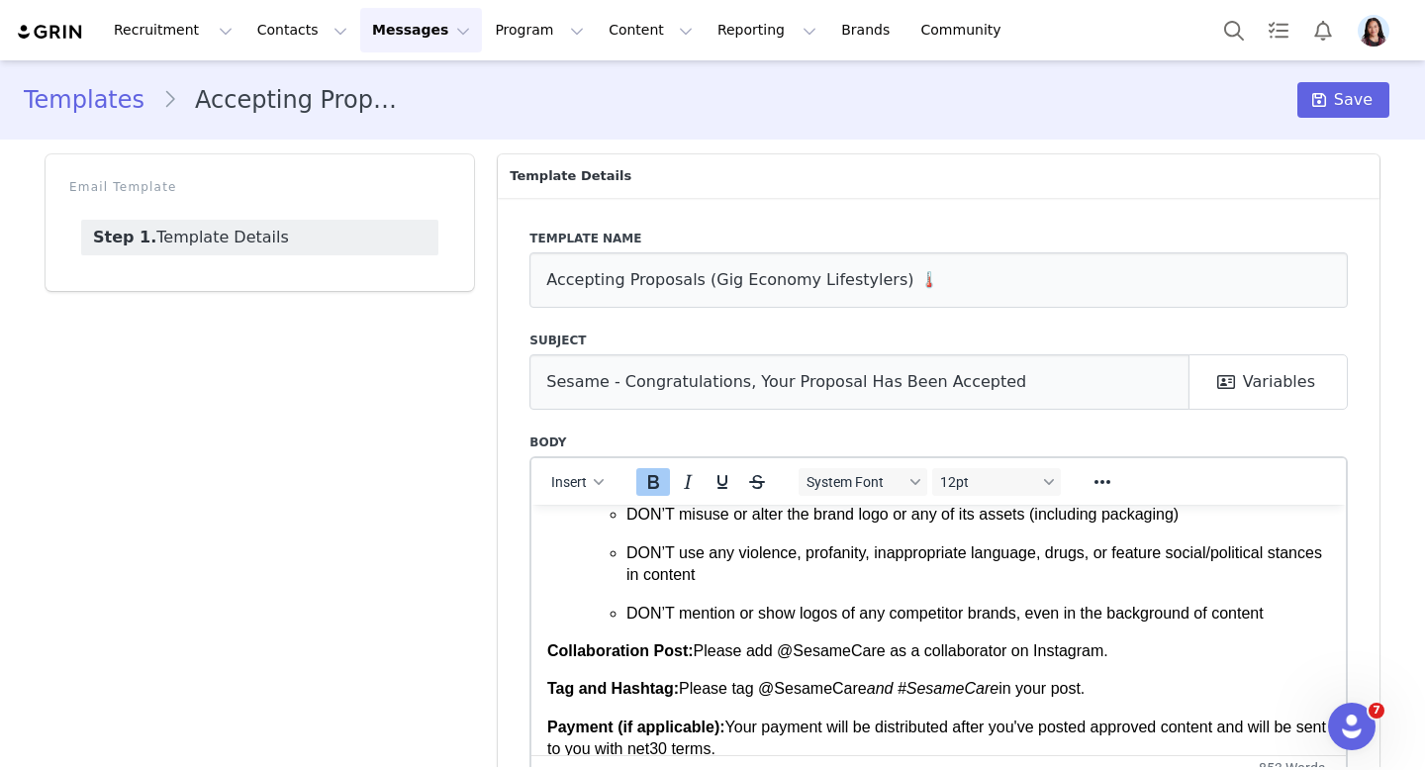
click at [133, 109] on link "Templates" at bounding box center [93, 100] width 139 height 36
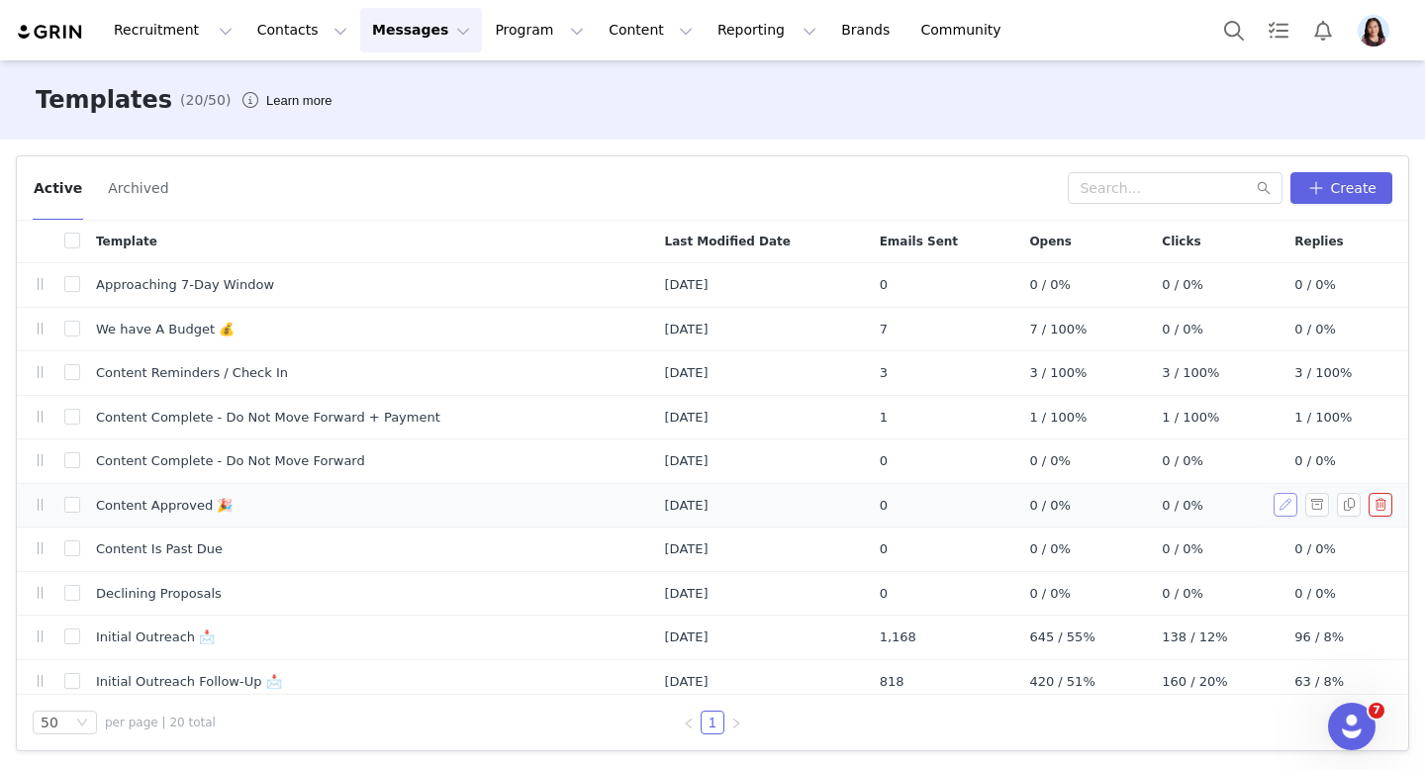
click at [1289, 509] on button "button" at bounding box center [1286, 505] width 24 height 24
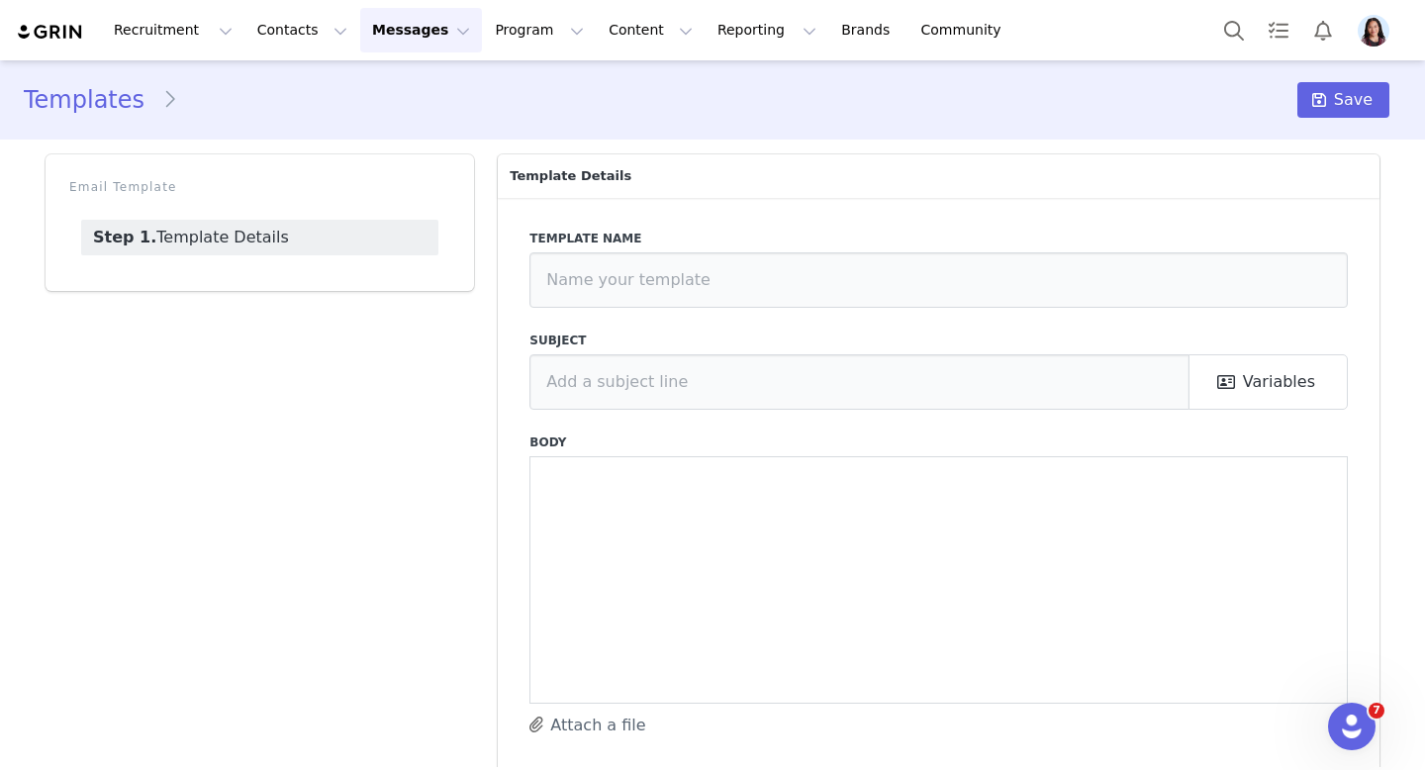
type input "Content Approved 🎉"
type input "Sesame: Content Approved 🎉"
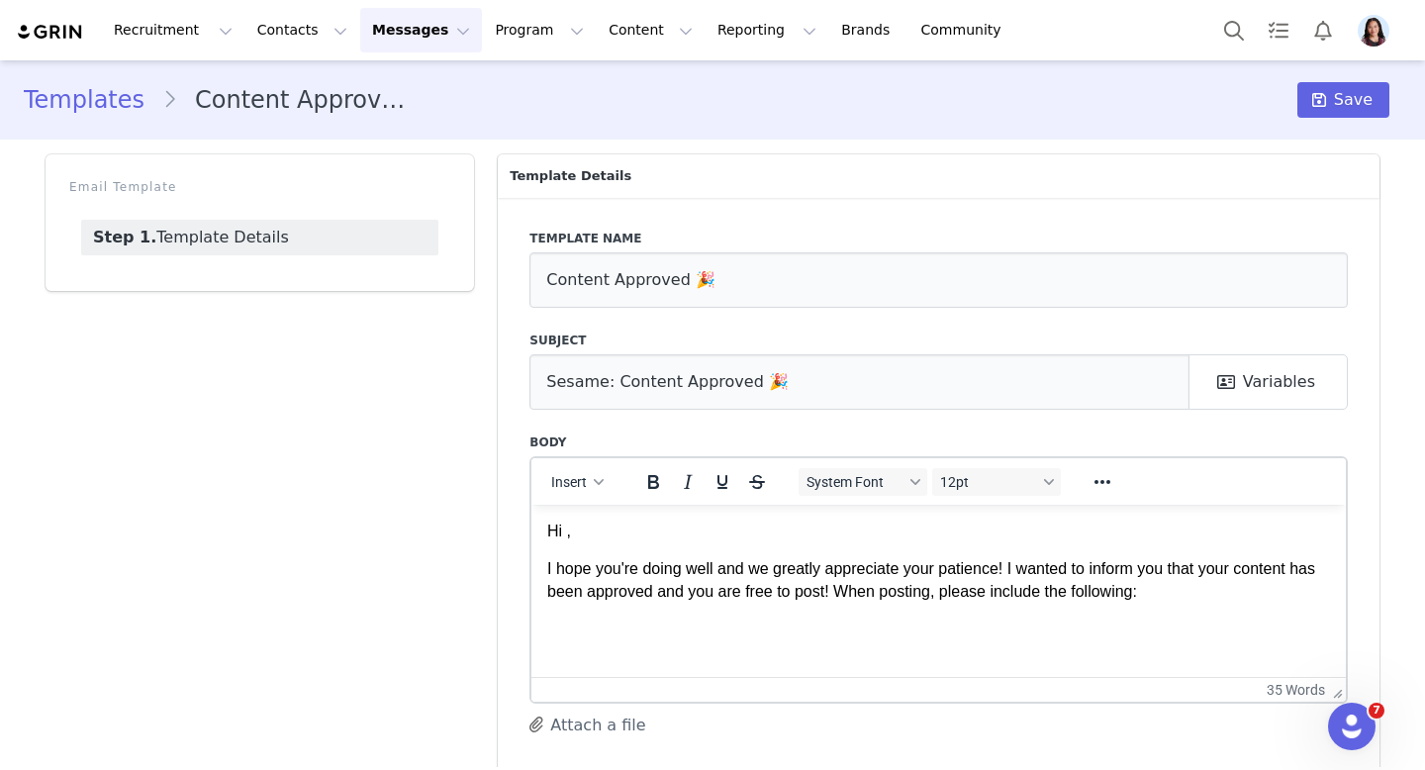
scroll to position [41, 0]
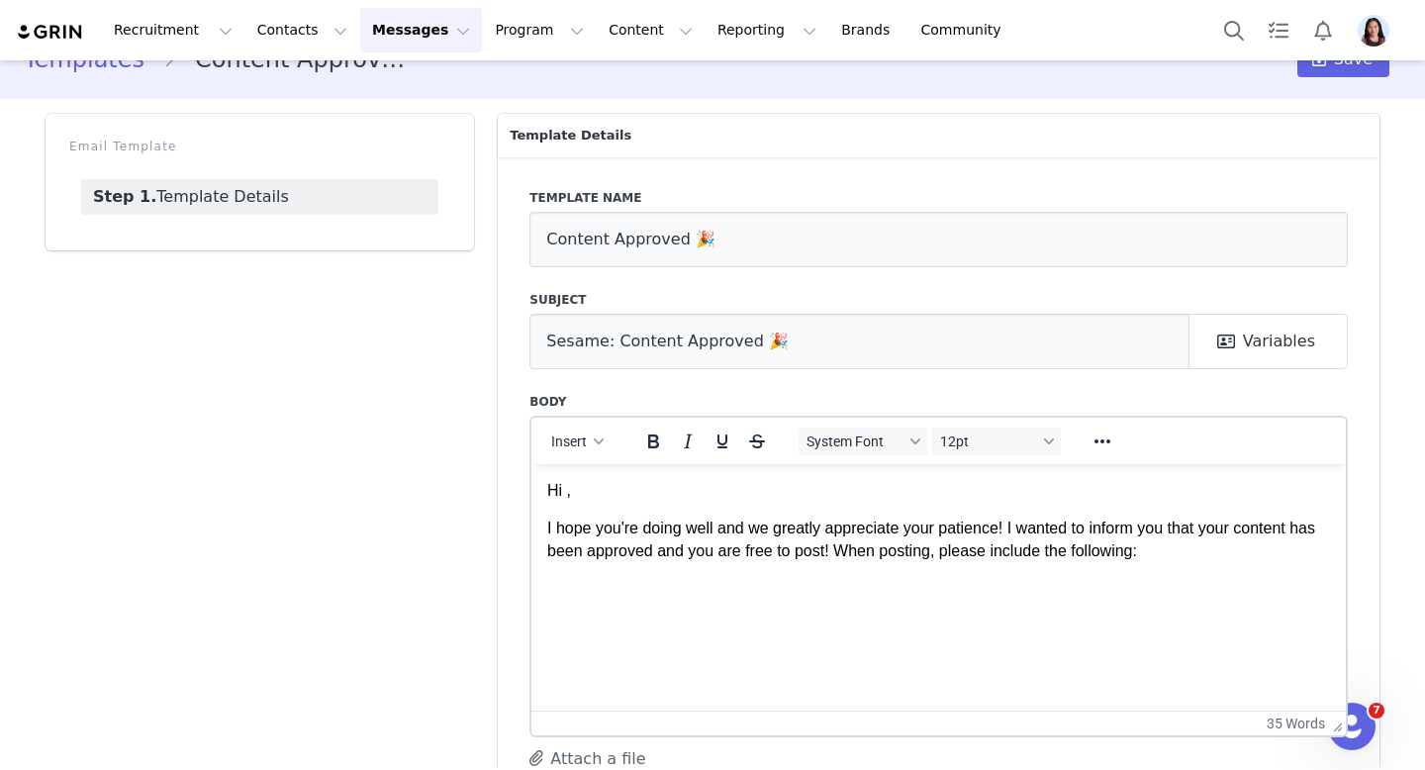
drag, startPoint x: 1333, startPoint y: 645, endPoint x: 1296, endPoint y: 712, distance: 75.7
click at [1072, 593] on p "Rich Text Area. Press ALT-0 for help." at bounding box center [938, 588] width 783 height 22
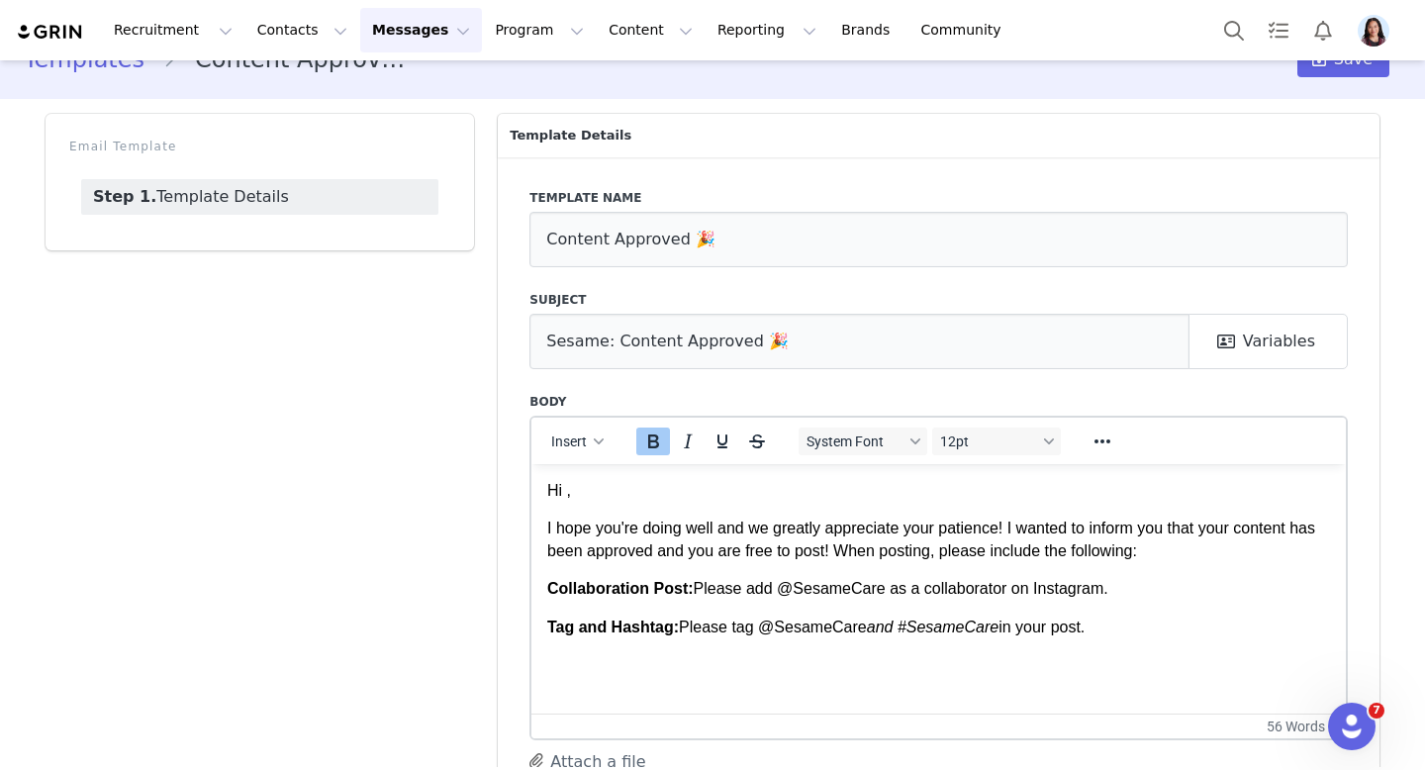
drag, startPoint x: 1101, startPoint y: 619, endPoint x: 441, endPoint y: 558, distance: 662.8
click at [531, 558] on html "Hi , I hope you're doing well and we greatly appreciate your patience! I wanted…" at bounding box center [938, 558] width 814 height 190
click at [1100, 432] on icon "Reveal or hide additional toolbar items" at bounding box center [1103, 442] width 24 height 24
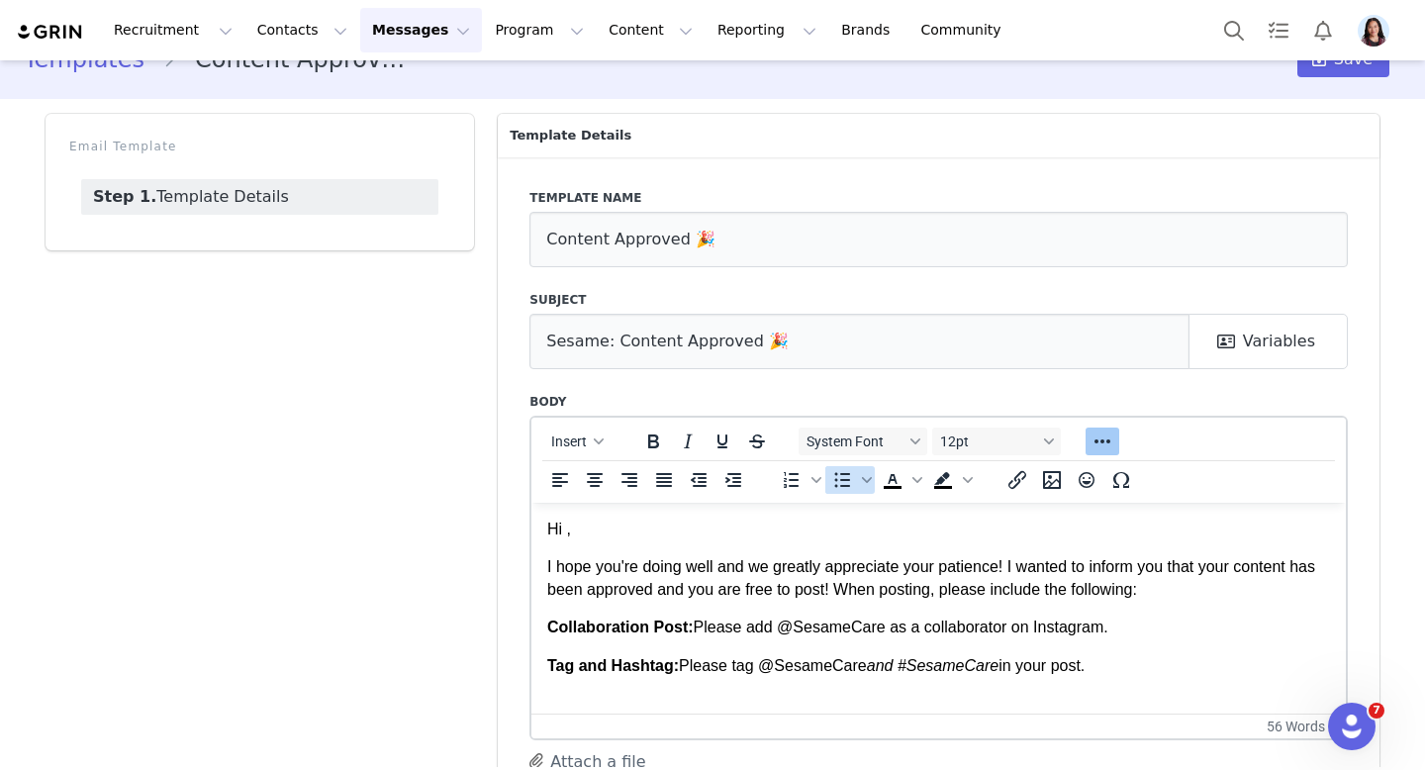
click at [835, 481] on icon "Bullet list" at bounding box center [842, 480] width 24 height 24
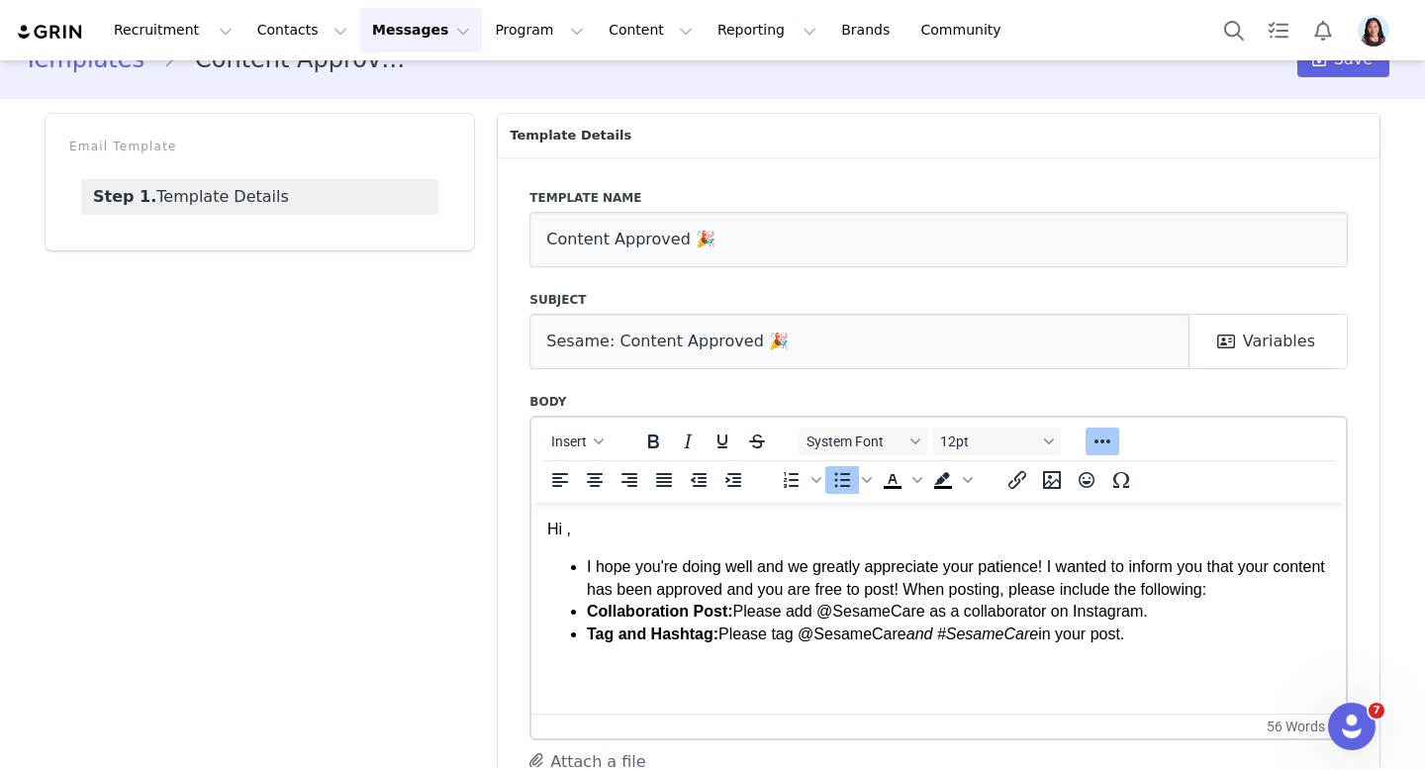
scroll to position [118, 0]
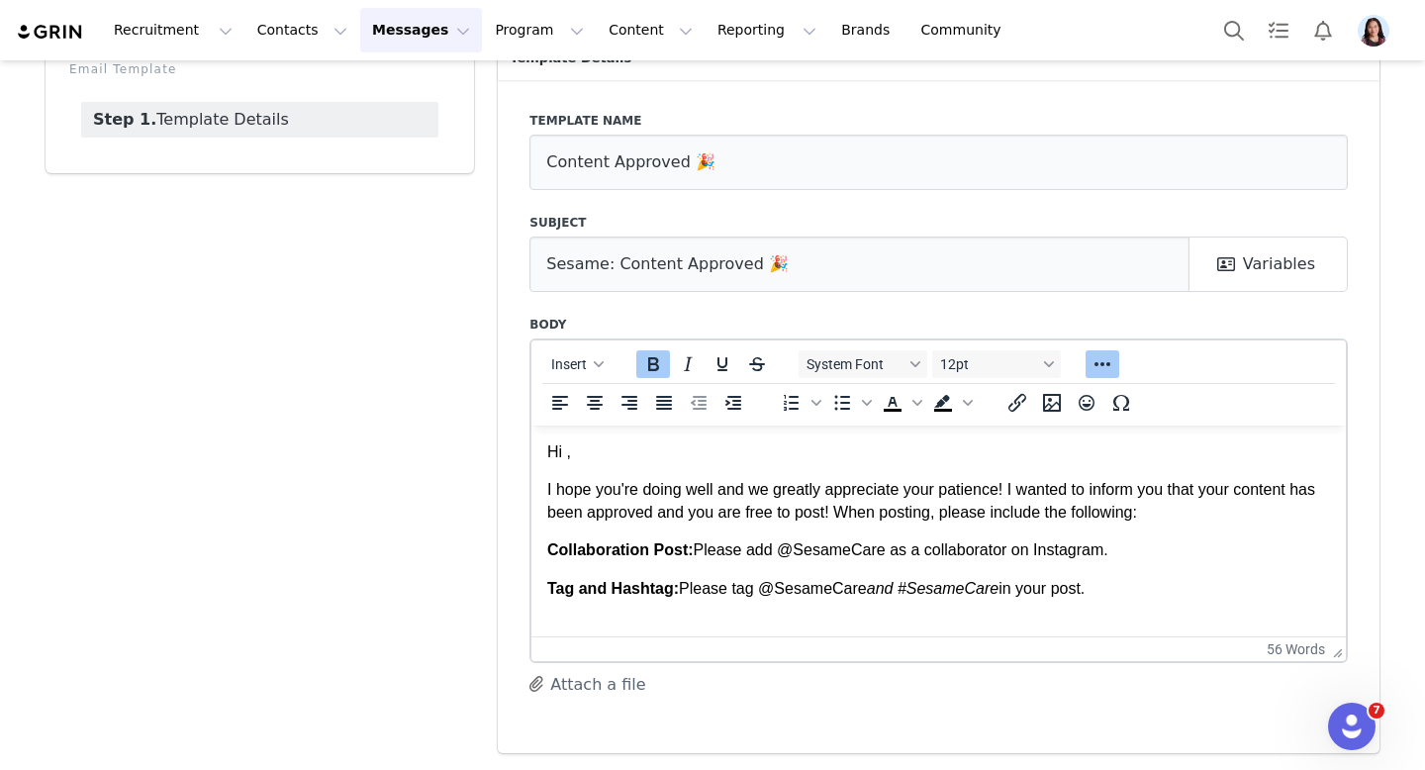
click at [863, 566] on body "Hi , I hope you're doing well and we greatly appreciate your patience! I wanted…" at bounding box center [938, 519] width 783 height 158
drag, startPoint x: 1107, startPoint y: 595, endPoint x: 534, endPoint y: 556, distance: 574.3
click at [534, 556] on html "Hi , I hope you're doing well and we greatly appreciate your patience! I wanted…" at bounding box center [938, 520] width 814 height 190
click at [851, 405] on icon "Bullet list" at bounding box center [842, 403] width 24 height 24
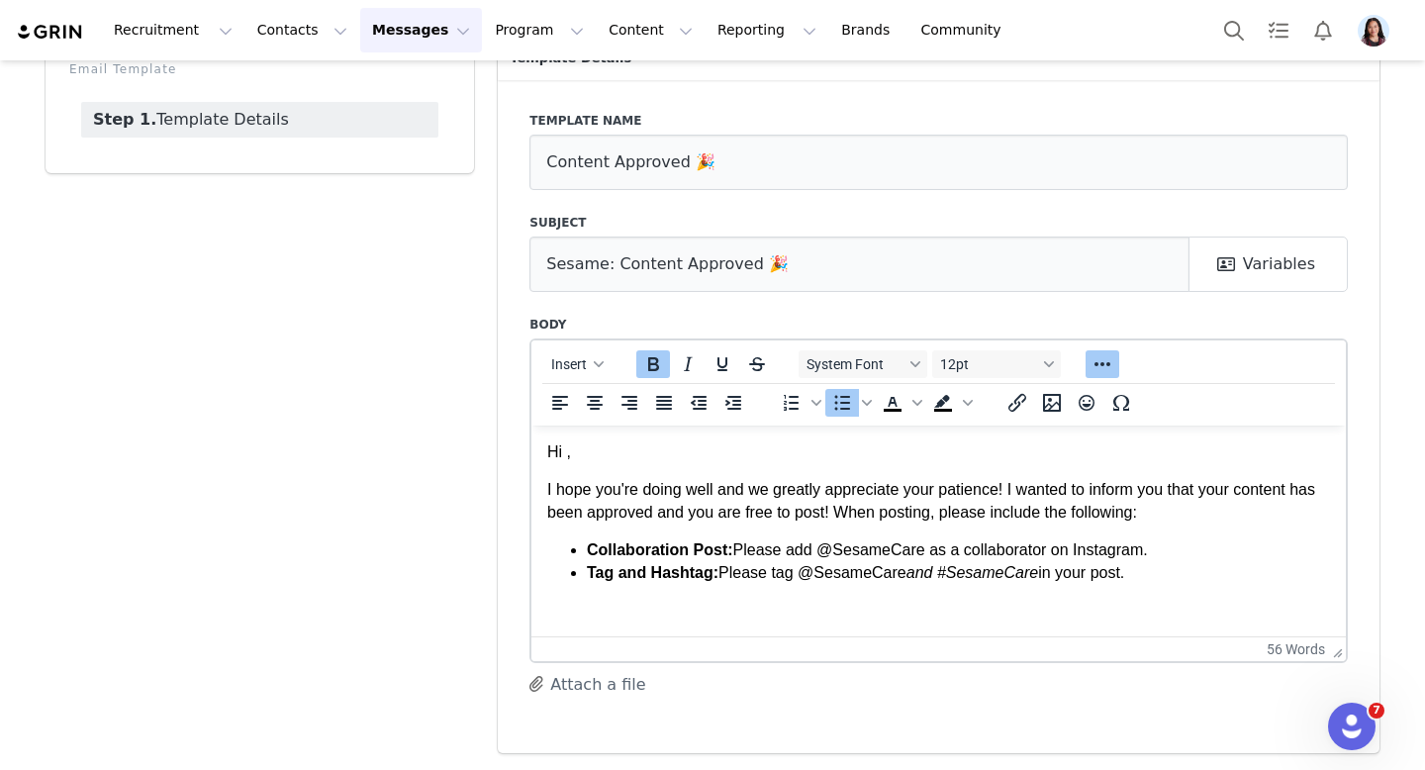
click at [1210, 583] on html "Hi , I hope you're doing well and we greatly appreciate your patience! I wanted…" at bounding box center [938, 512] width 814 height 174
click at [717, 591] on li "Affiliate Link: Add Affiliate link in bio and in IG stories — XXX" at bounding box center [958, 594] width 743 height 22
click at [725, 593] on li "Affiliate Link: Add Affiliate link in bio and in IG stories — XXX" at bounding box center [958, 594] width 743 height 22
drag, startPoint x: 679, startPoint y: 597, endPoint x: 519, endPoint y: 597, distance: 160.3
click at [531, 597] on html "Hi , I hope you're doing well and we greatly appreciate your patience! I wanted…" at bounding box center [938, 523] width 814 height 196
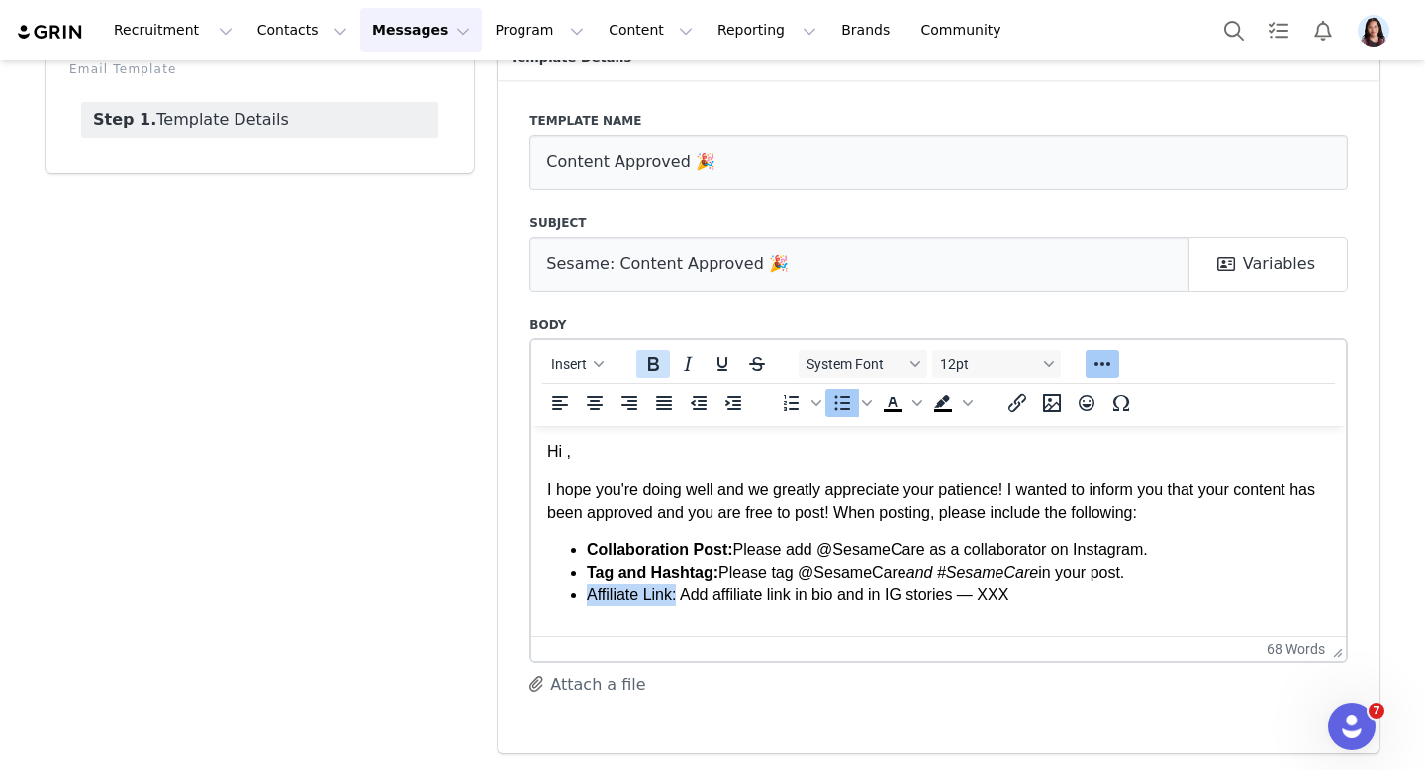
click at [655, 362] on icon "Bold" at bounding box center [653, 364] width 11 height 14
click at [1006, 598] on li "Affiliate Link: Add affiliate link in bio and in IG stories — XXX" at bounding box center [958, 594] width 743 height 22
click at [913, 398] on icon "Text color" at bounding box center [917, 403] width 10 height 10
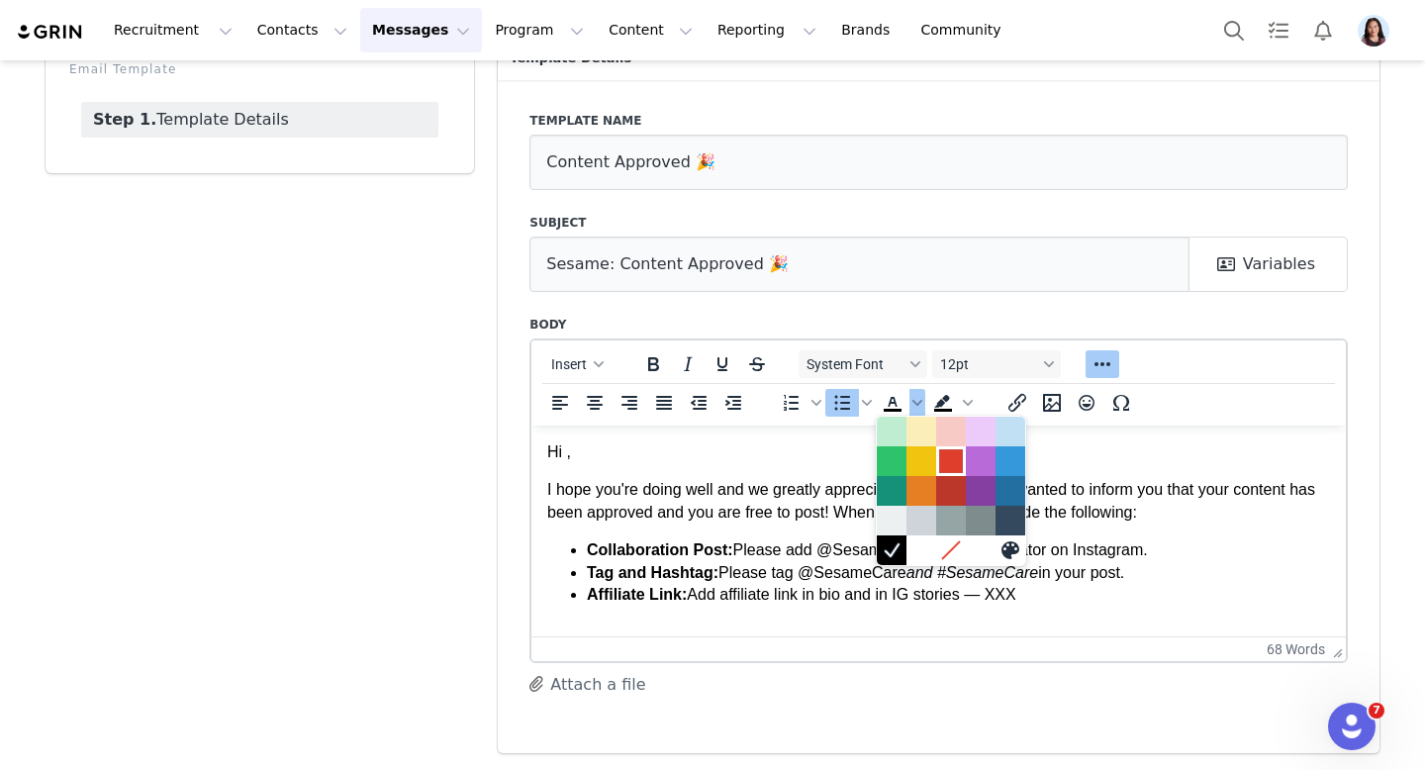
click at [951, 459] on div at bounding box center [951, 461] width 24 height 24
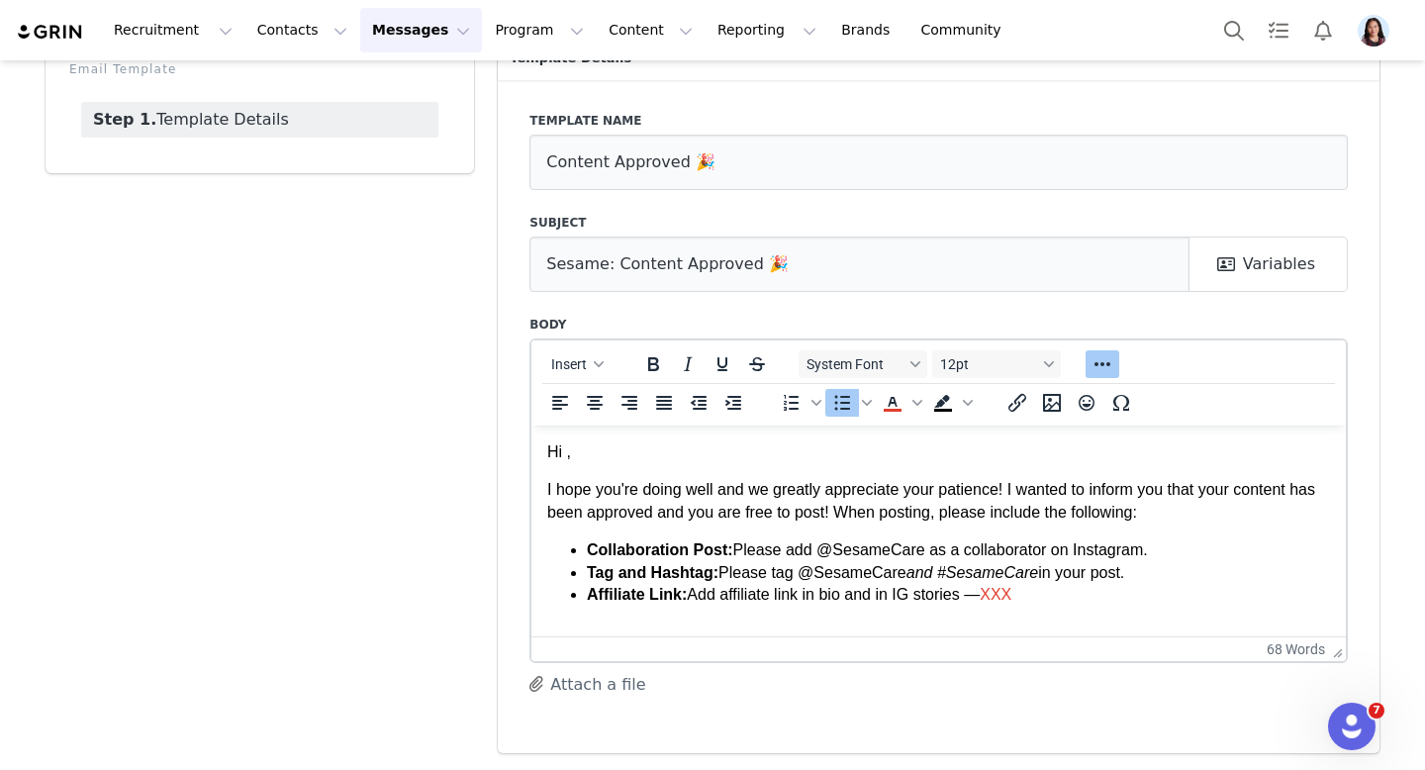
click at [1077, 610] on html "Hi , I hope you're doing well and we greatly appreciate your patience! I wanted…" at bounding box center [938, 523] width 814 height 196
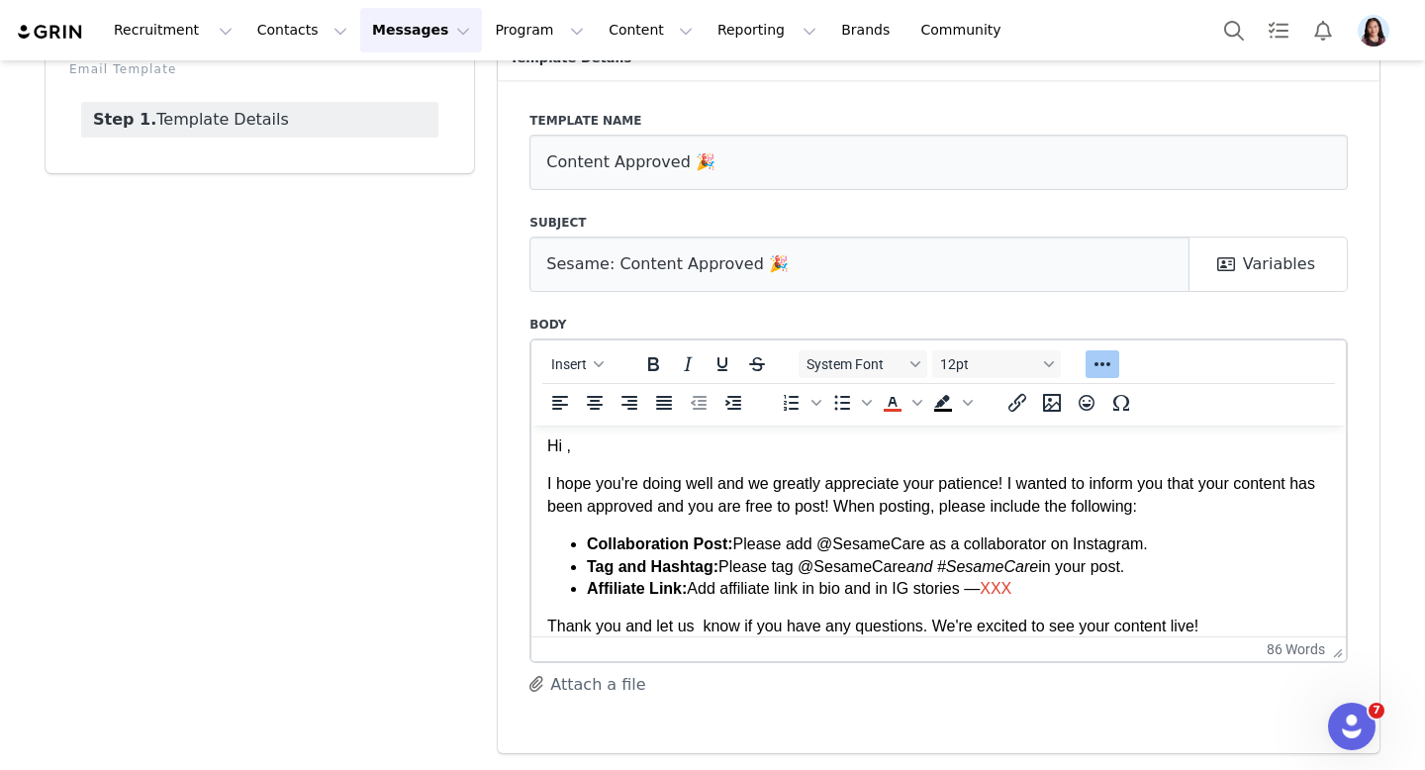
scroll to position [46, 0]
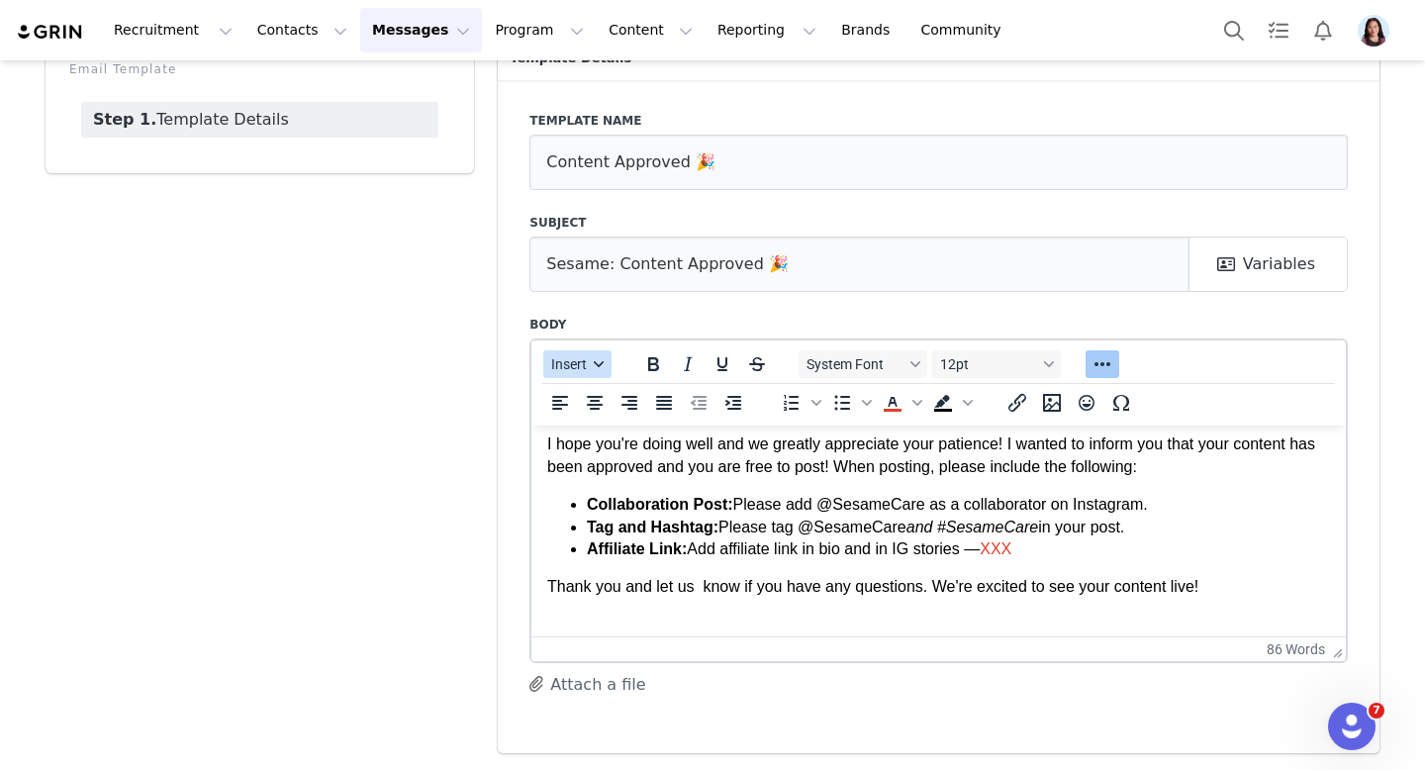
click at [590, 364] on button "Insert" at bounding box center [577, 364] width 68 height 28
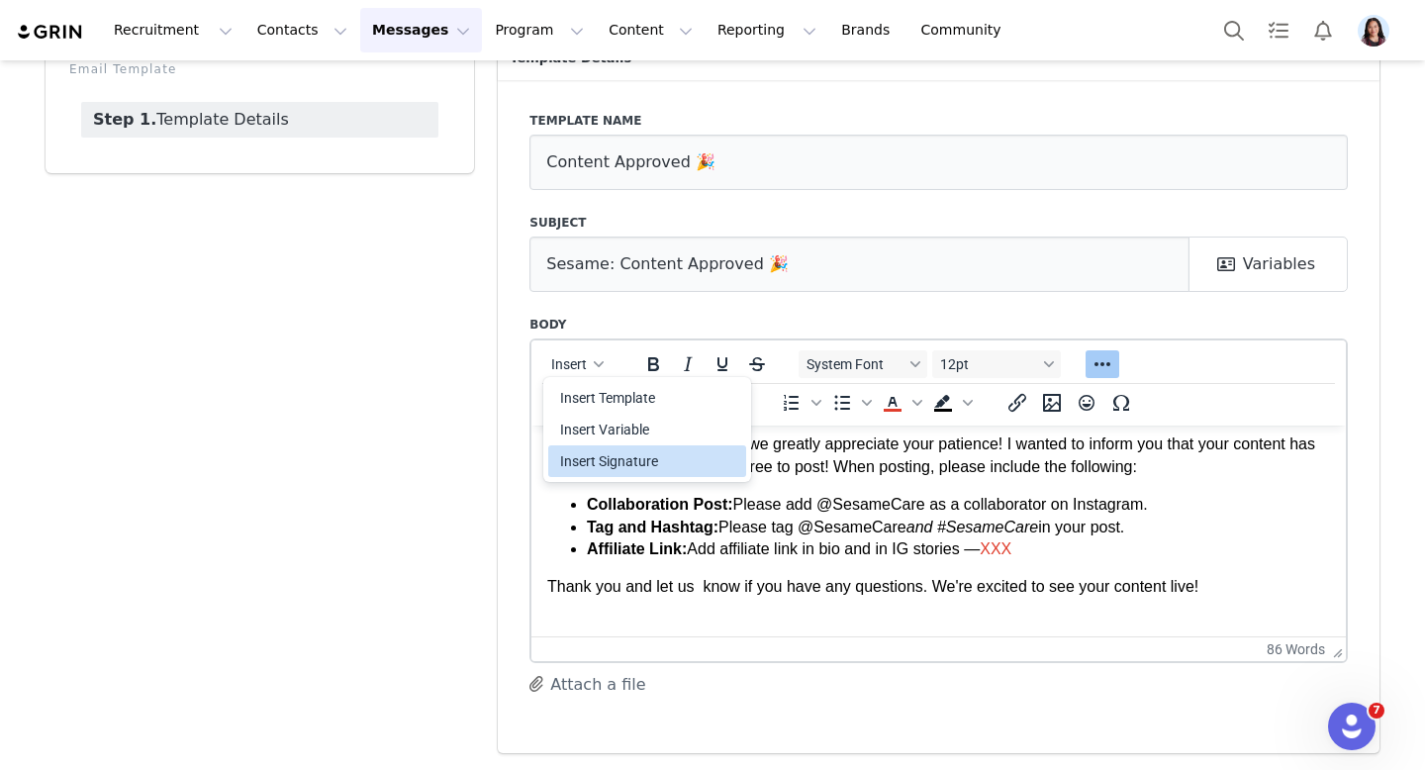
click at [619, 448] on div "Insert Signature" at bounding box center [647, 461] width 198 height 32
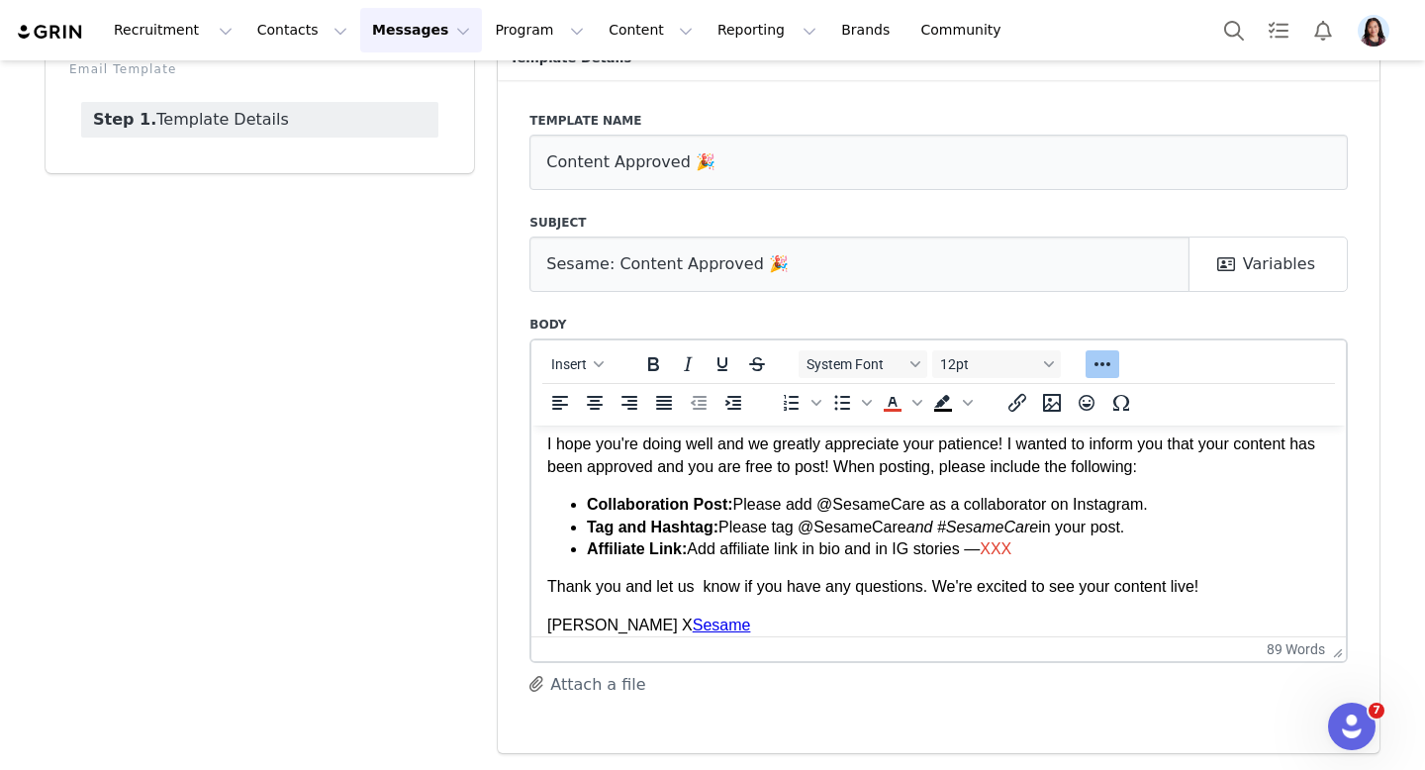
scroll to position [0, 0]
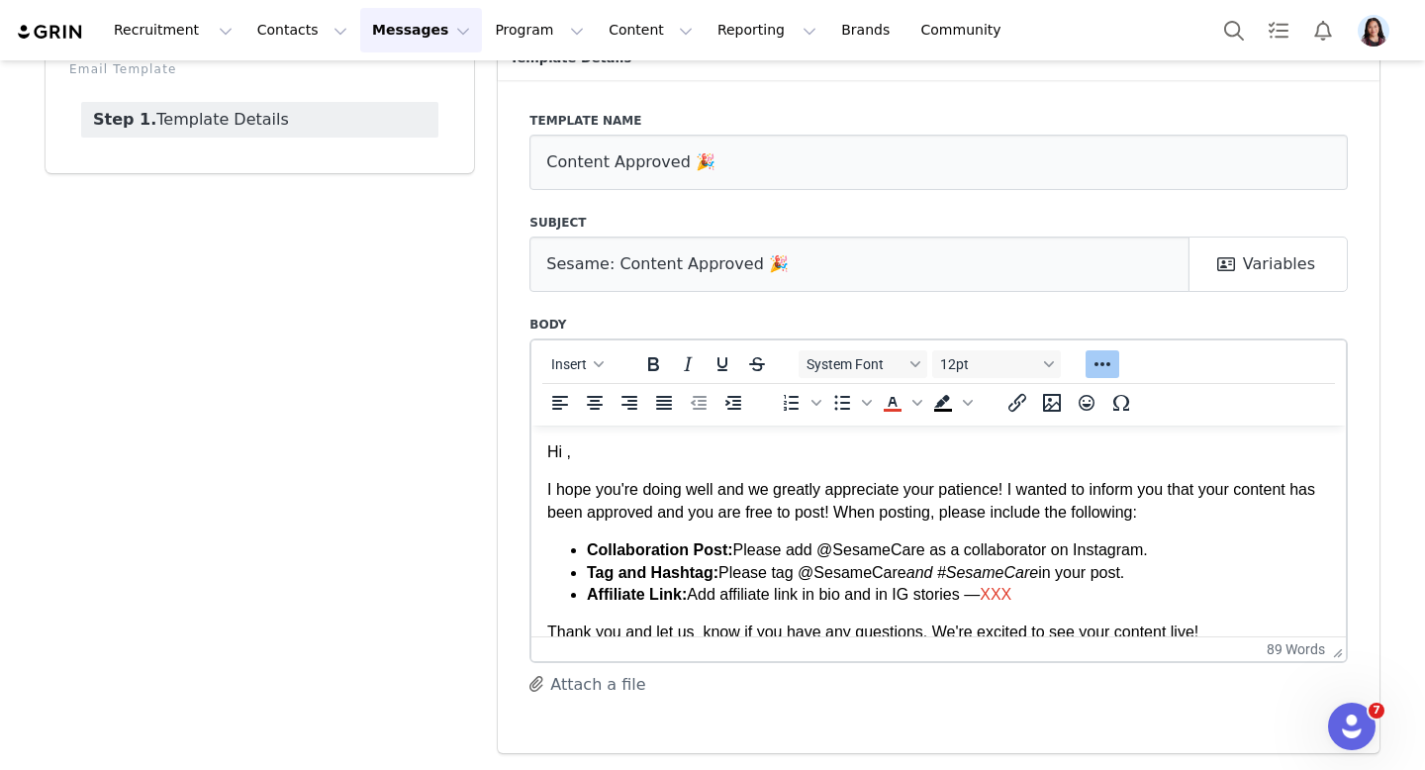
click at [566, 451] on p "Hi ," at bounding box center [938, 451] width 783 height 22
click at [583, 380] on div "Insert" at bounding box center [577, 363] width 93 height 39
click at [588, 372] on button "Insert" at bounding box center [577, 364] width 68 height 28
click at [593, 415] on div "Insert Variable" at bounding box center [647, 430] width 198 height 32
select select
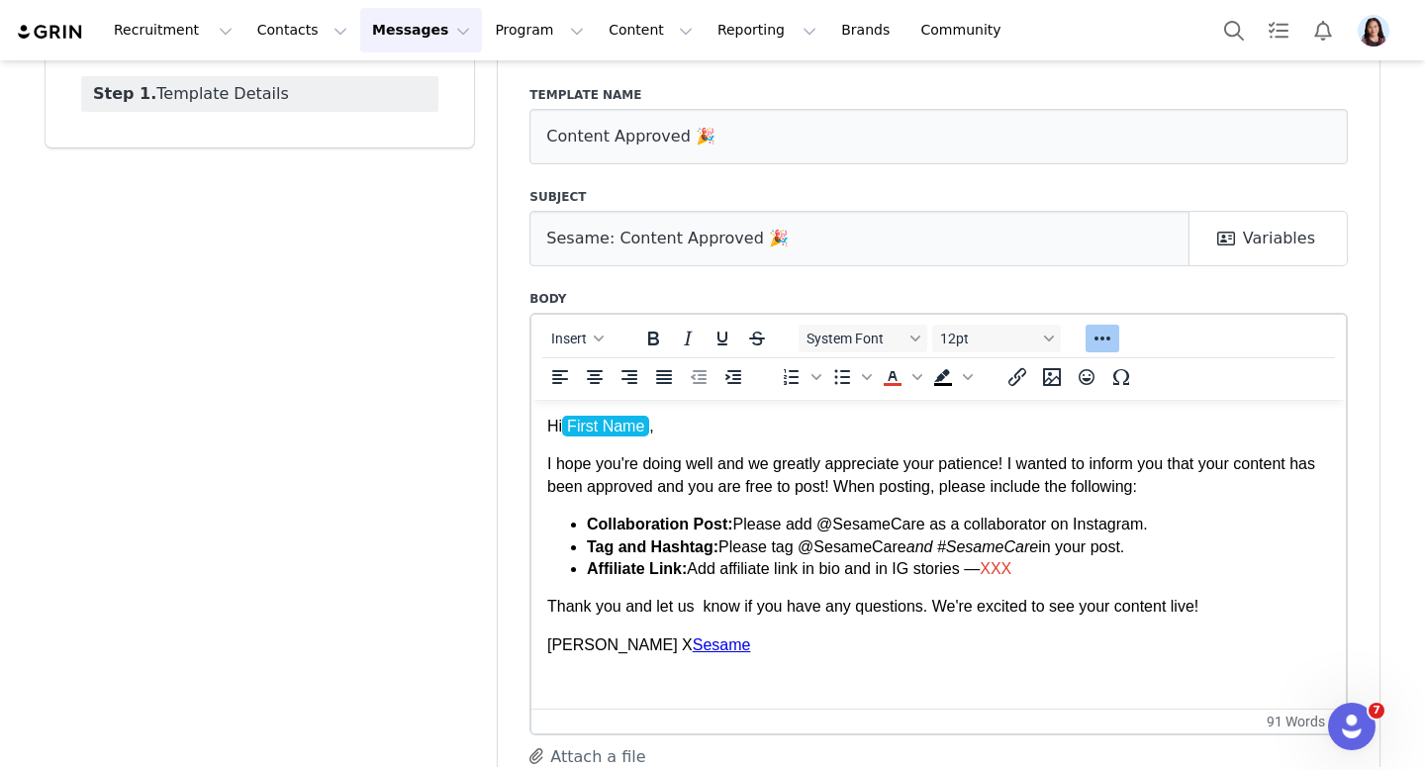
scroll to position [146, 0]
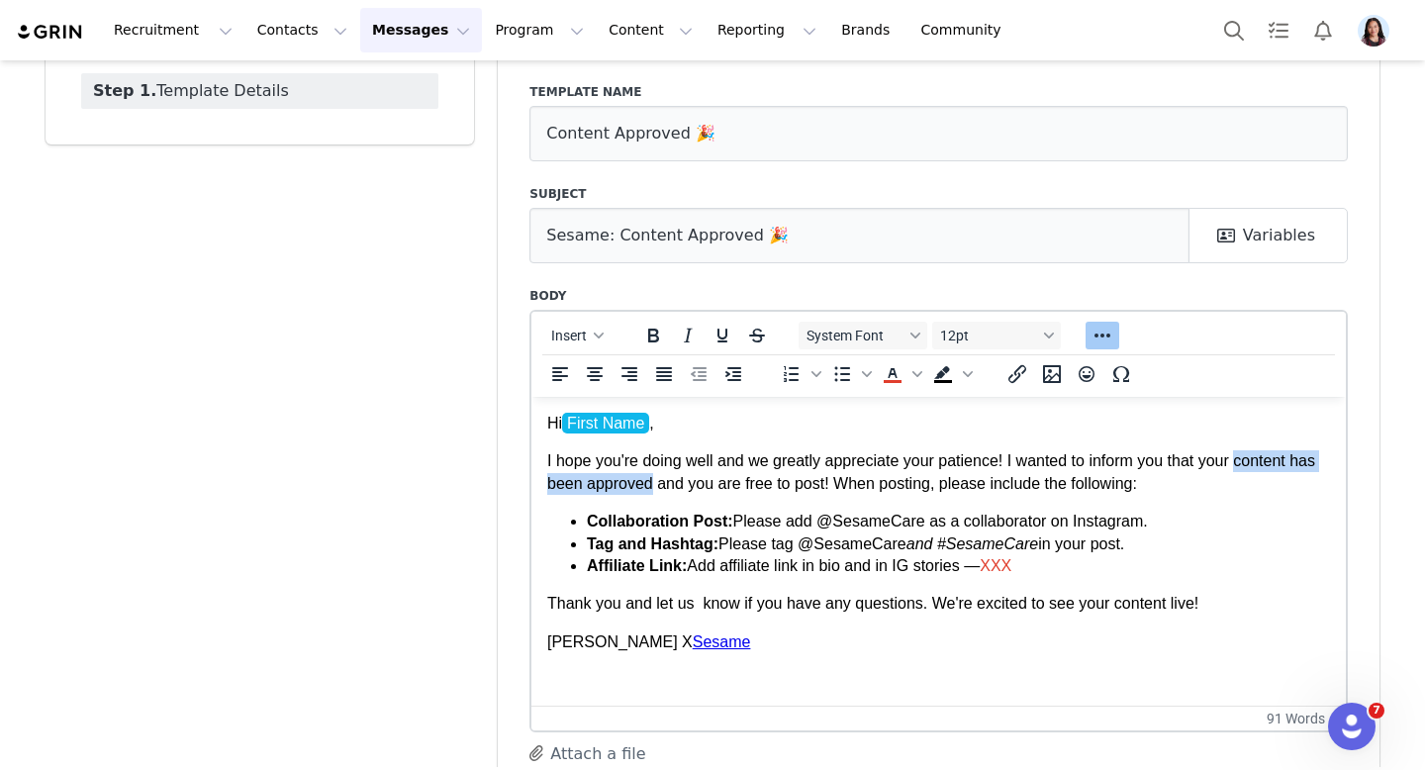
drag, startPoint x: 1247, startPoint y: 464, endPoint x: 684, endPoint y: 491, distance: 563.7
click at [684, 491] on p "I hope you're doing well and we greatly appreciate your patience! I wanted to i…" at bounding box center [938, 471] width 783 height 45
drag, startPoint x: 643, startPoint y: 329, endPoint x: 232, endPoint y: 147, distance: 449.8
click at [643, 329] on icon "Bold" at bounding box center [653, 336] width 24 height 24
click at [772, 501] on body "Hi First Name , I hope you're doing well and we greatly appreciate your patienc…" at bounding box center [938, 532] width 783 height 240
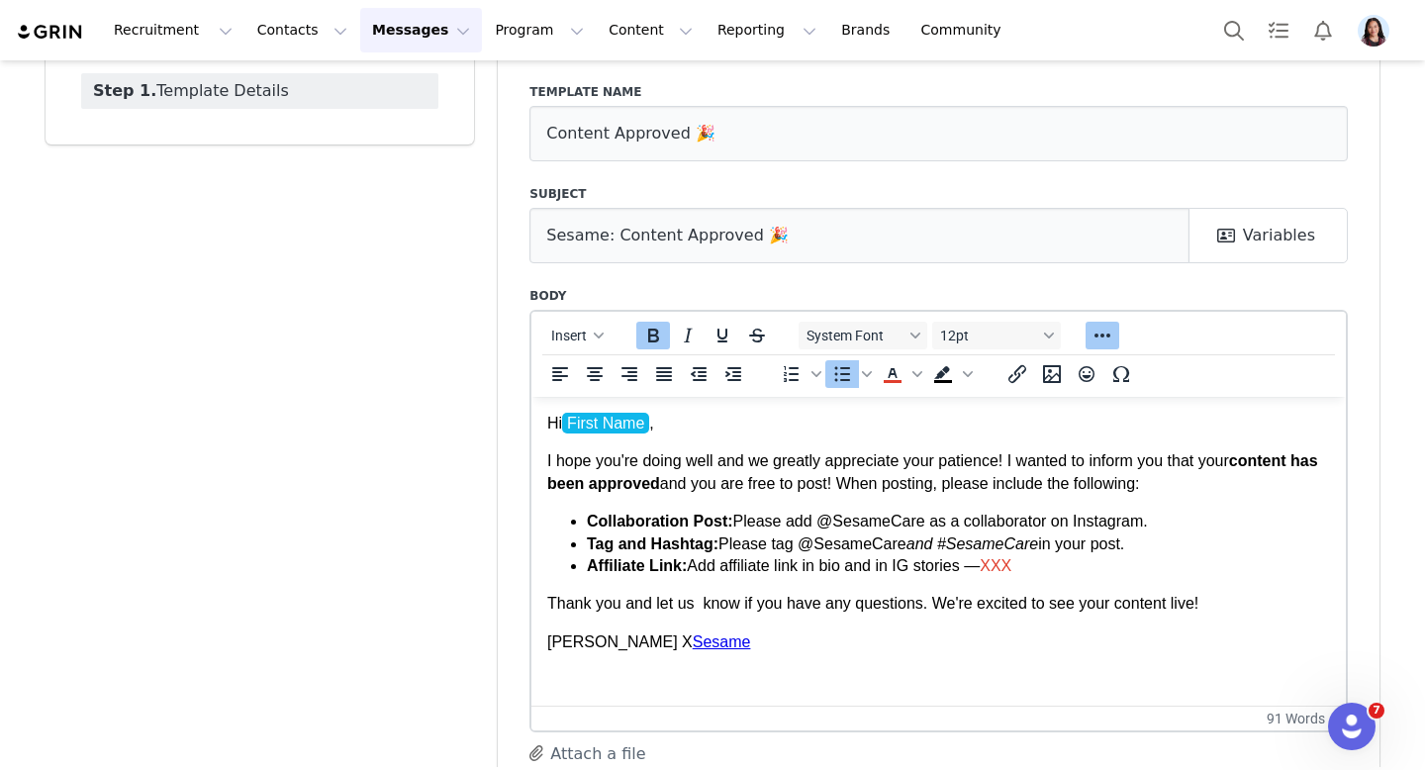
click at [975, 611] on p "Thank you and let us know if you have any questions. We're excited to see your …" at bounding box center [938, 603] width 783 height 22
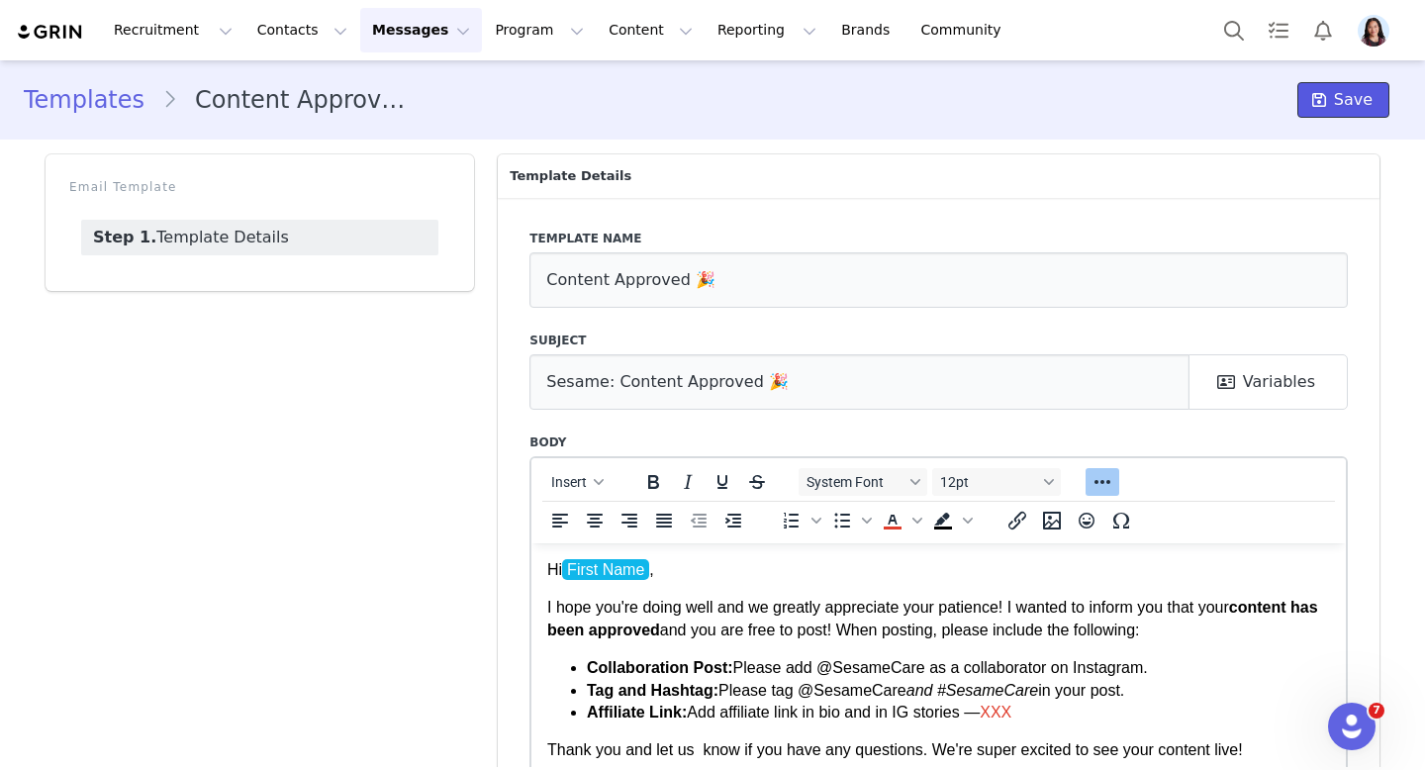
click at [1324, 104] on icon at bounding box center [1319, 100] width 14 height 16
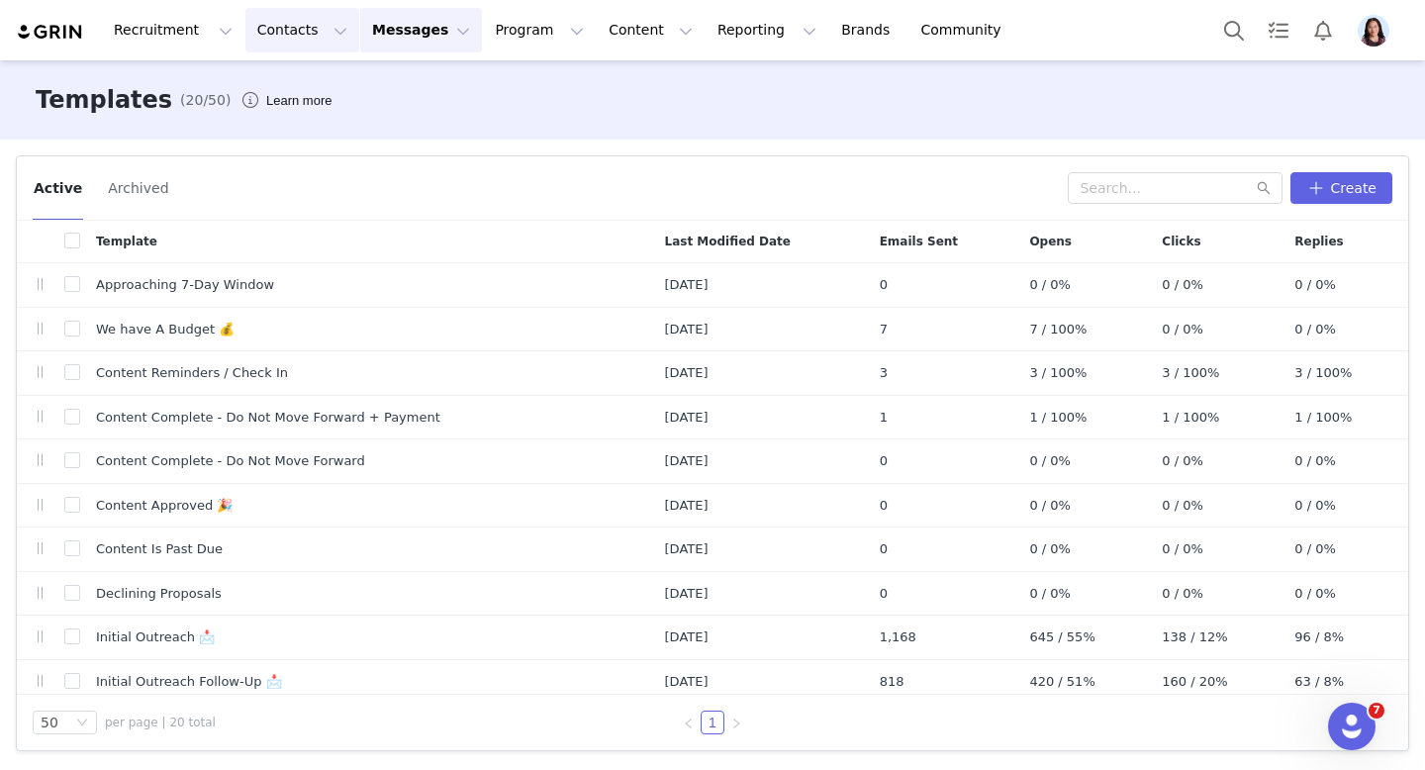
click at [263, 38] on button "Contacts Contacts" at bounding box center [302, 30] width 114 height 45
click at [263, 81] on p "Creators" at bounding box center [276, 87] width 59 height 21
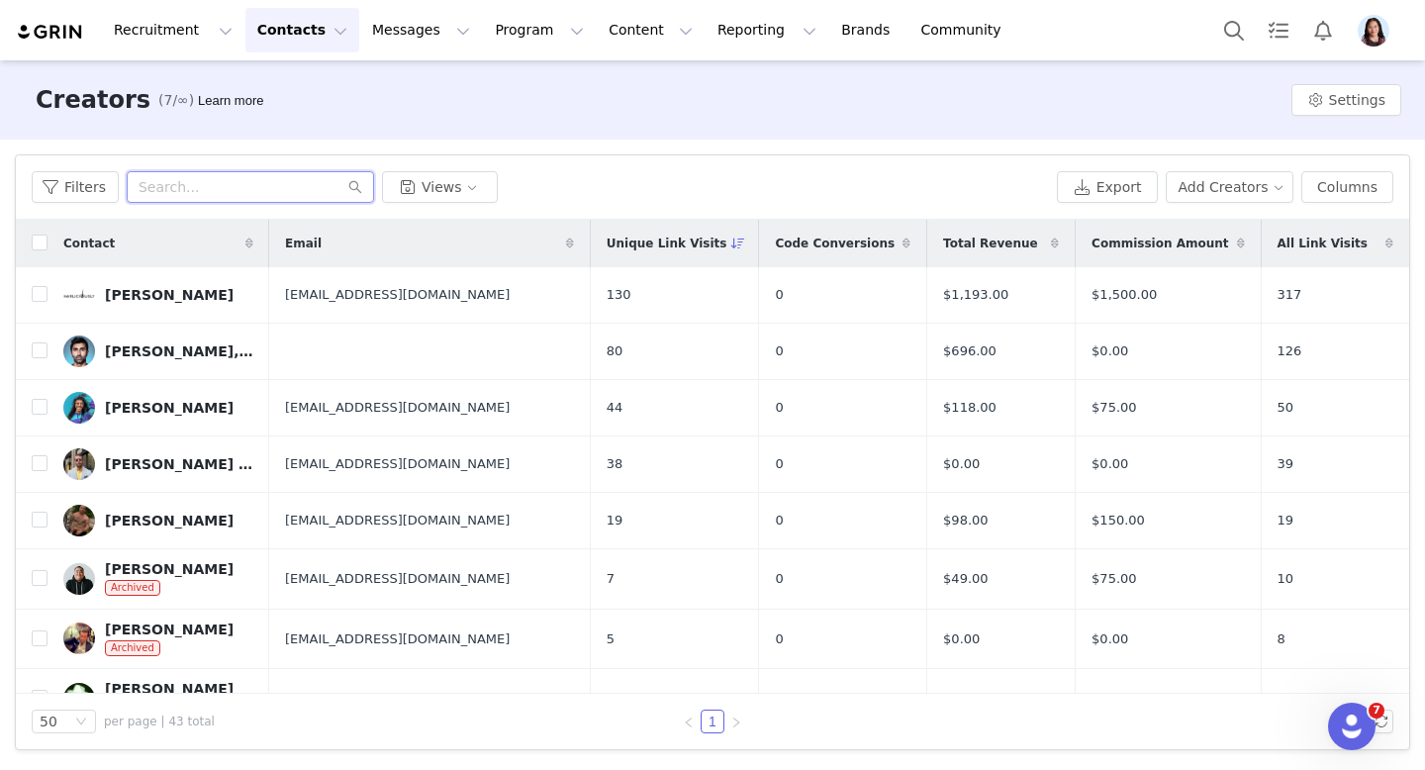
click at [248, 186] on input "text" at bounding box center [250, 187] width 247 height 32
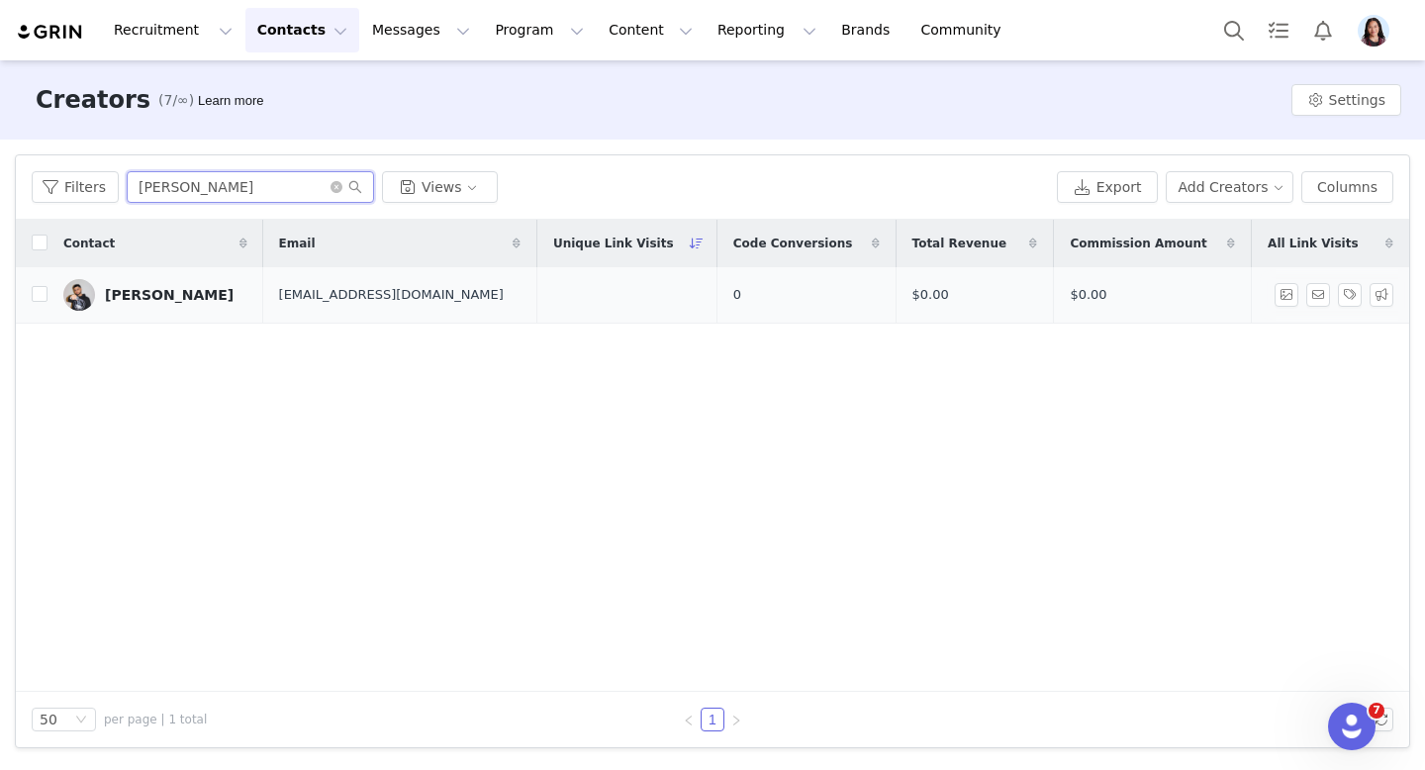
type input "cris"
click at [137, 311] on td "Cris" at bounding box center [156, 295] width 216 height 56
click at [124, 297] on div "Cris" at bounding box center [169, 295] width 129 height 16
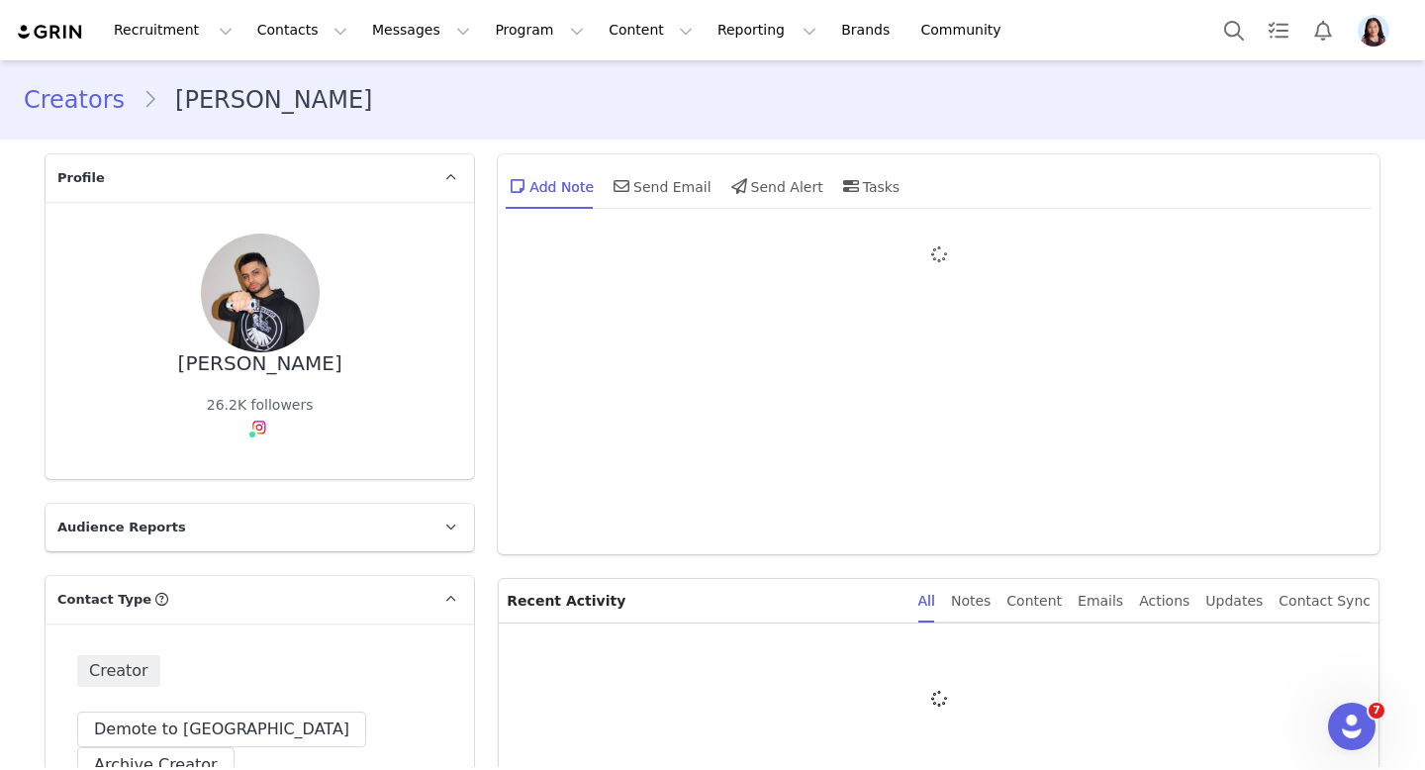
type input "+1 ([GEOGRAPHIC_DATA])"
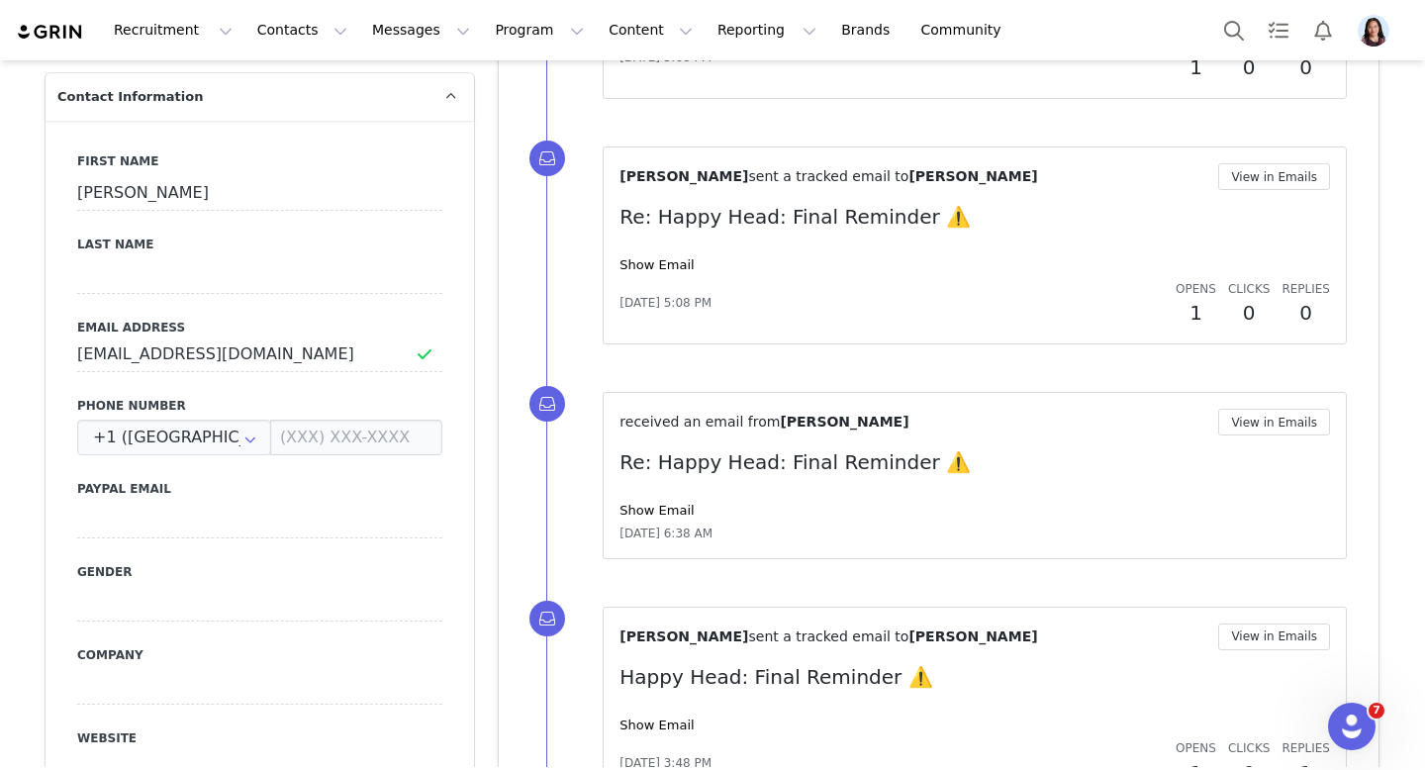
scroll to position [837, 0]
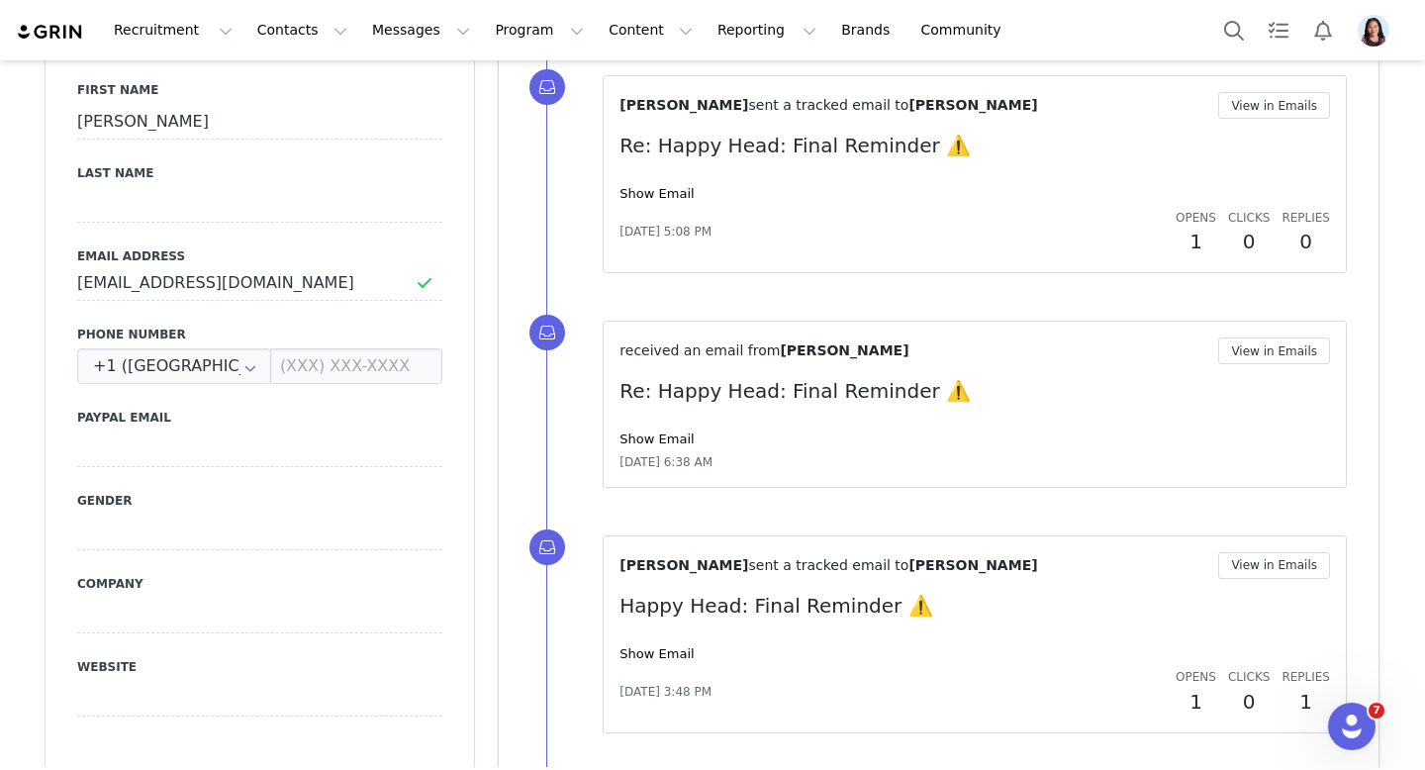
click at [228, 188] on div "First Name Cris Last Name Email Address higaredacris@hotmail.com Phone Number +…" at bounding box center [260, 410] width 429 height 723
click at [212, 187] on input at bounding box center [259, 205] width 365 height 36
paste input "higareda"
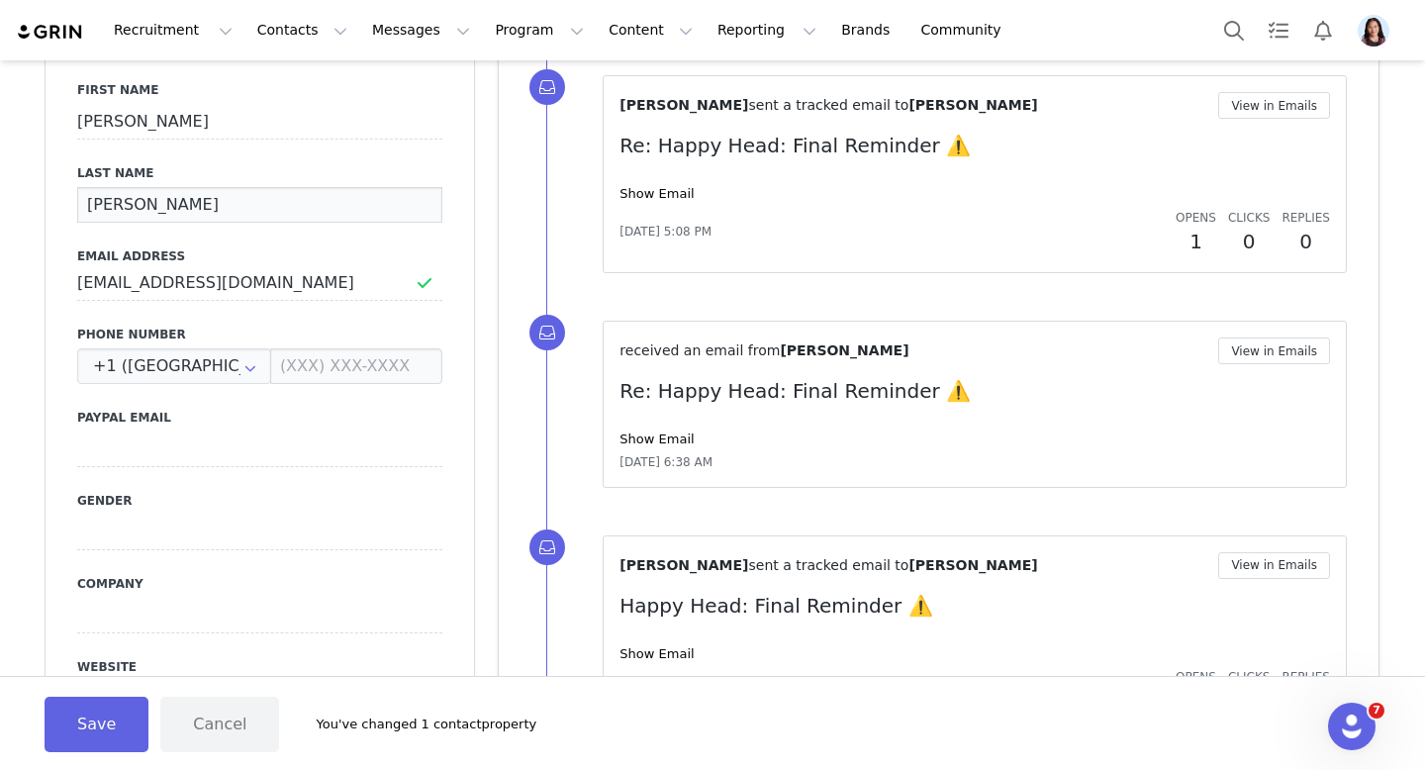
click at [93, 187] on input "higareda" at bounding box center [259, 205] width 365 height 36
type input "Higareda"
click at [79, 733] on button "Save" at bounding box center [97, 724] width 104 height 55
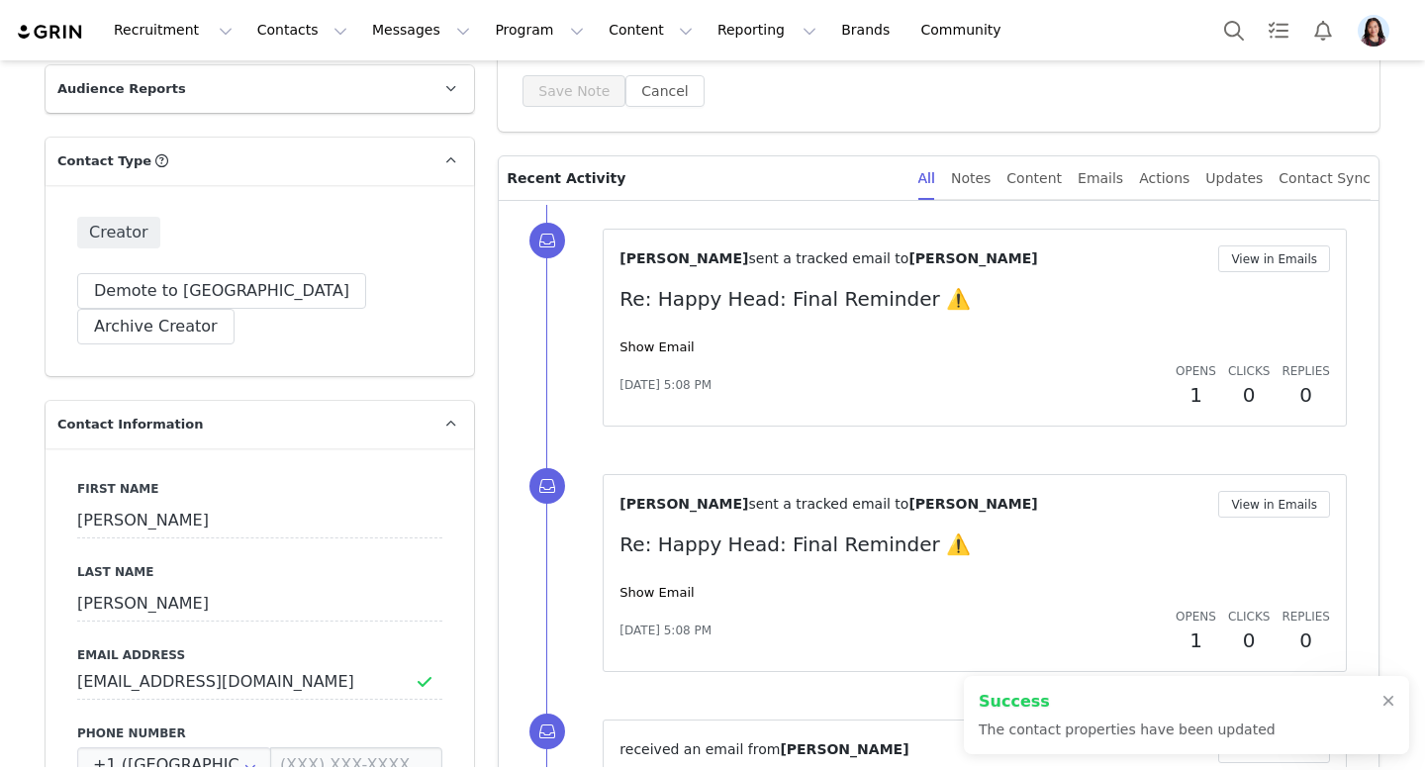
scroll to position [316, 0]
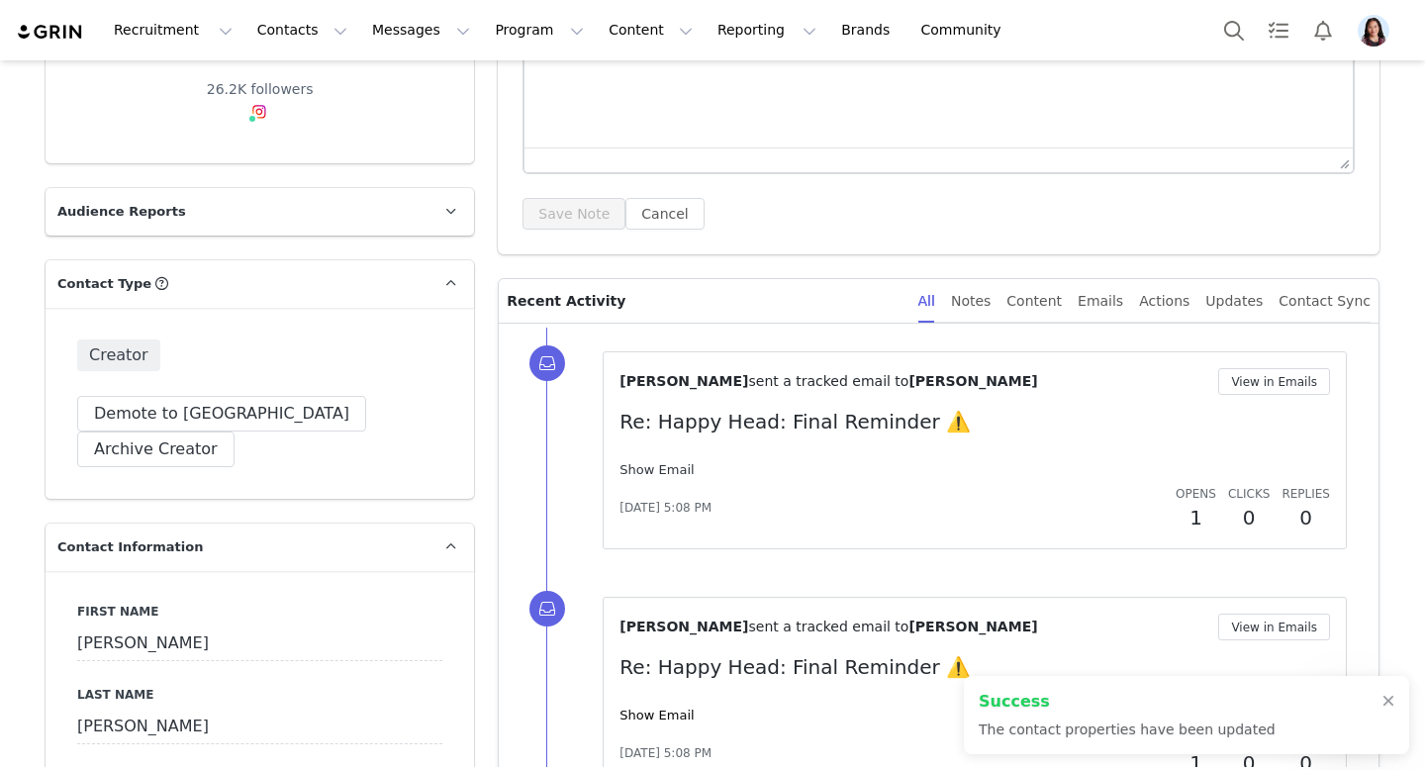
click at [661, 471] on link "Show Email" at bounding box center [657, 469] width 74 height 15
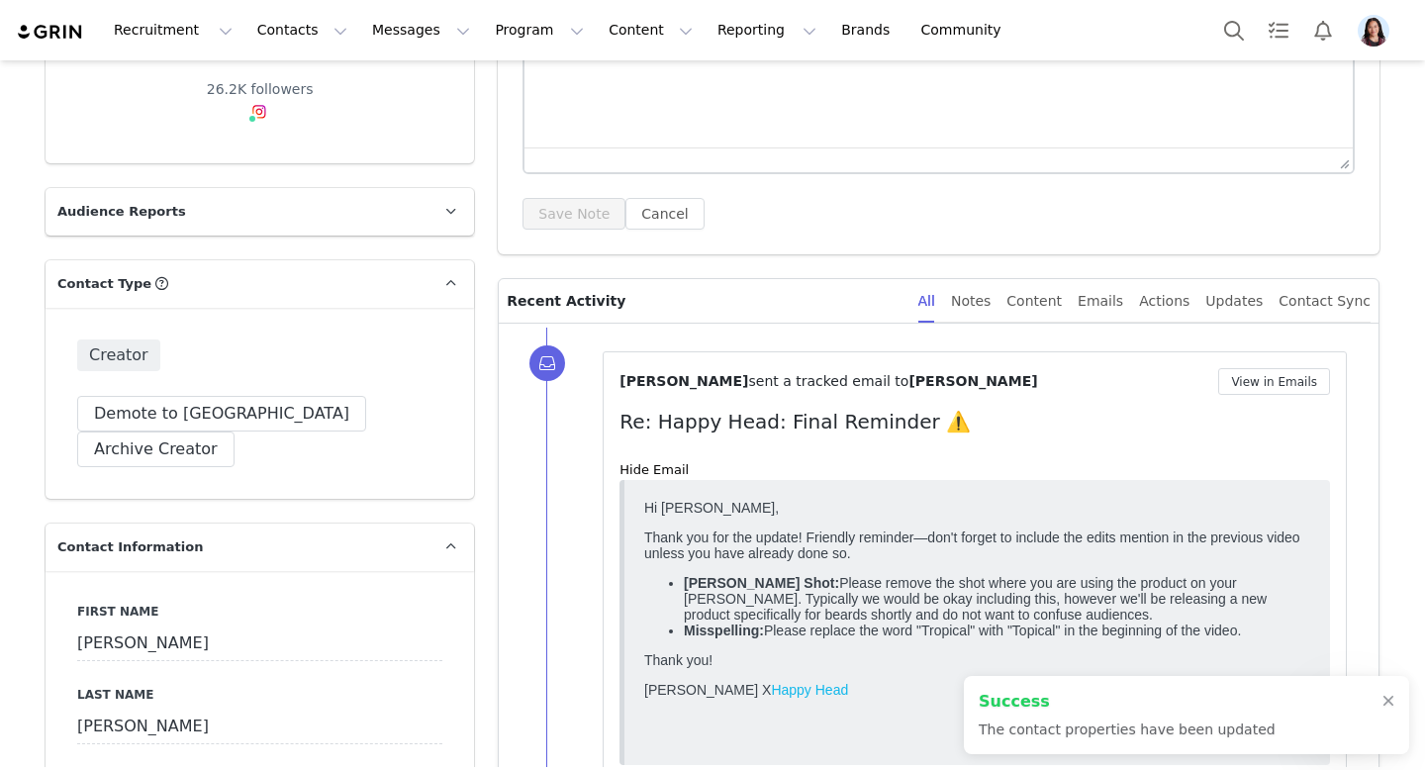
scroll to position [0, 0]
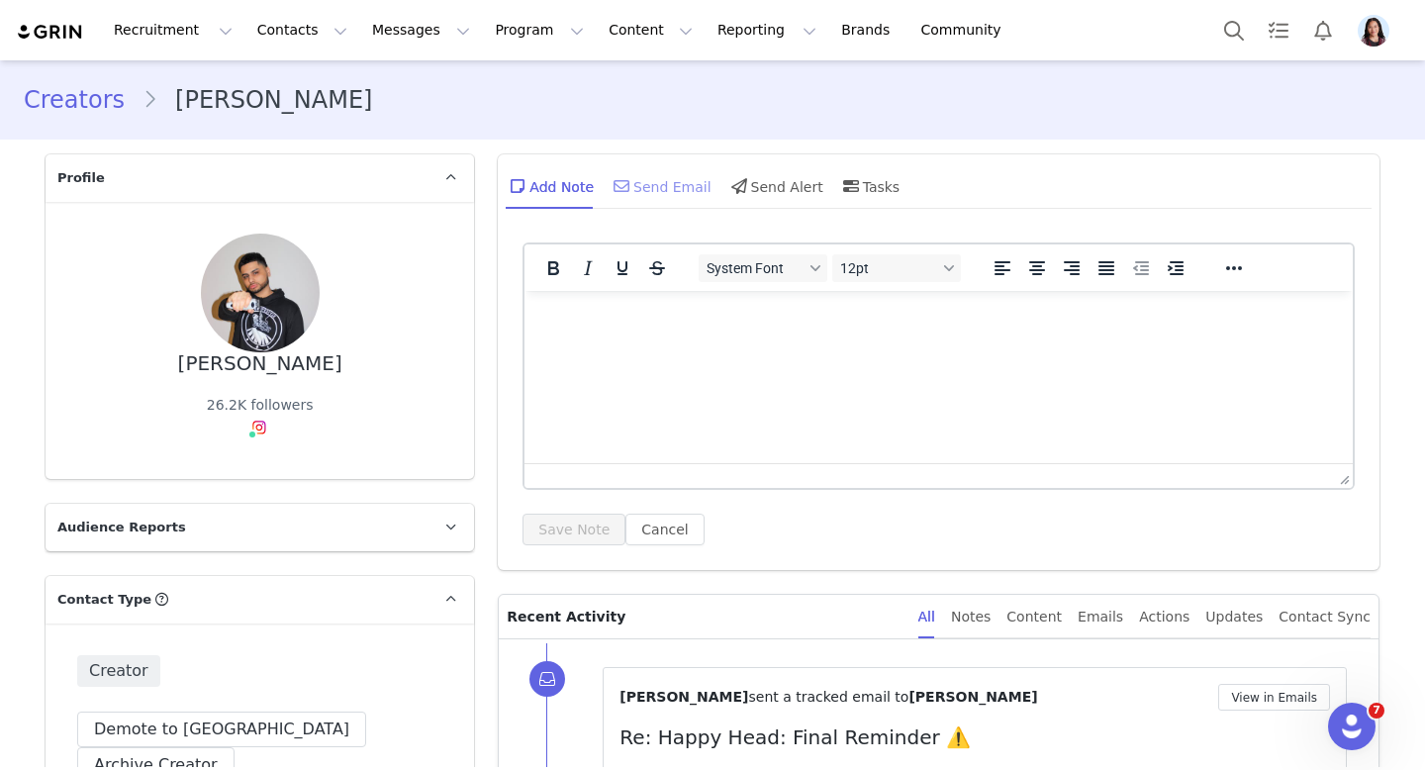
click at [621, 189] on icon at bounding box center [622, 186] width 16 height 16
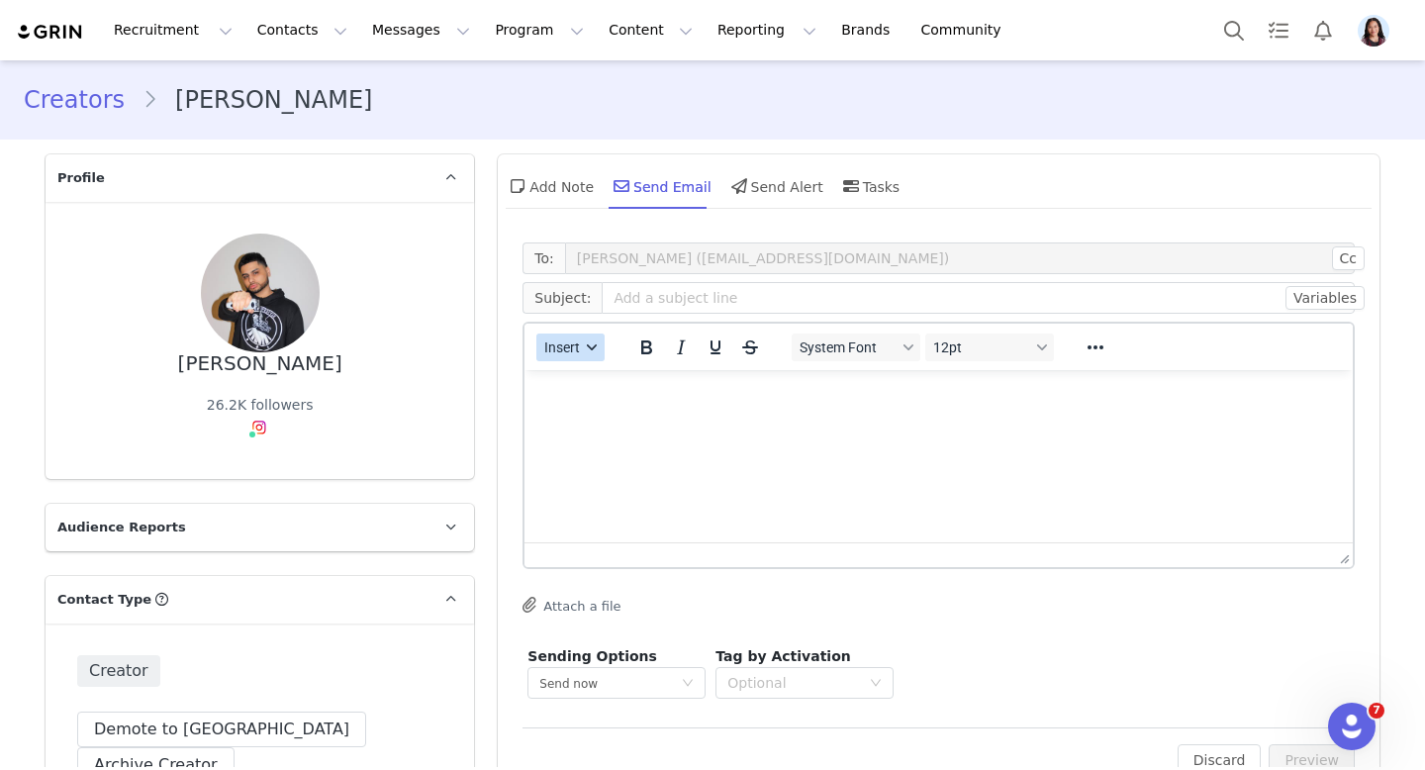
click at [576, 349] on span "Insert" at bounding box center [563, 347] width 36 height 16
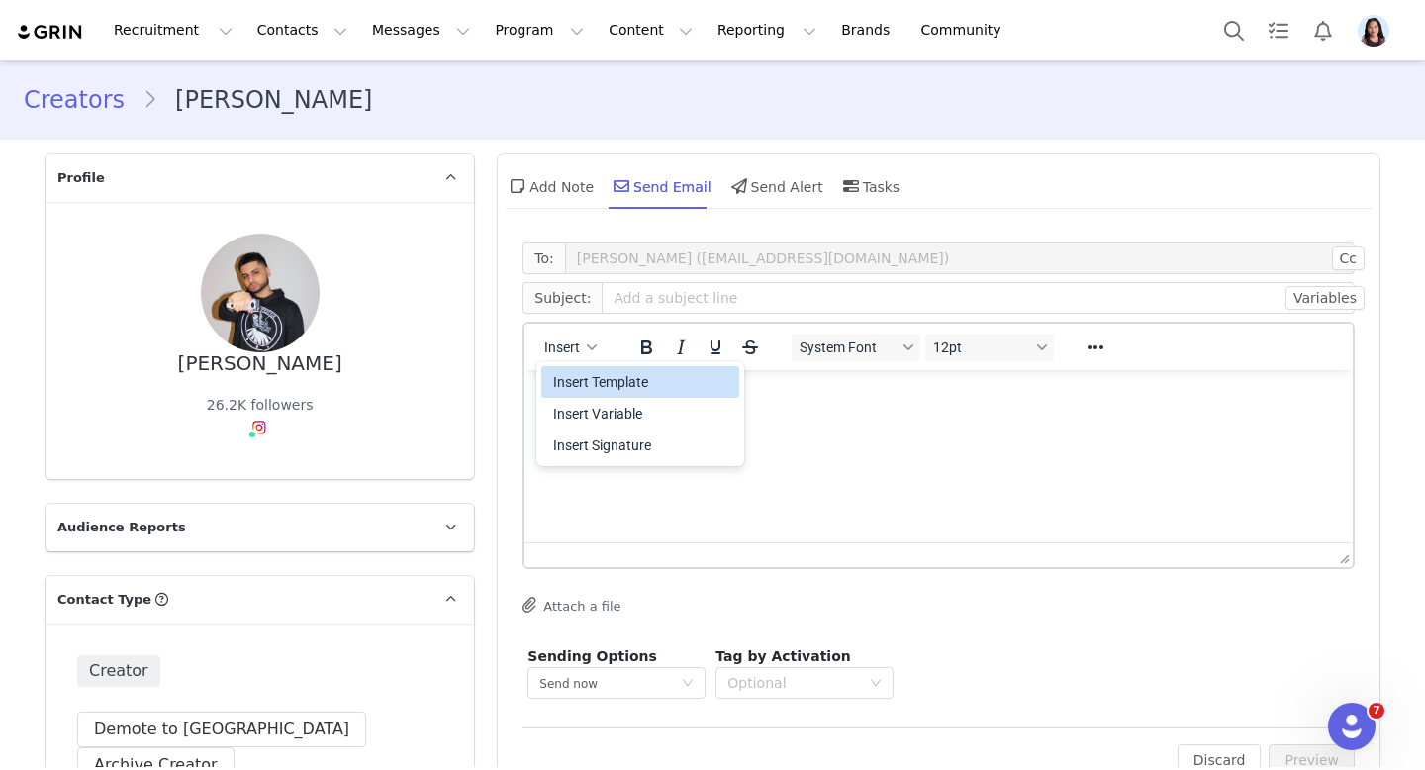
click at [576, 375] on div "Insert Template" at bounding box center [642, 382] width 178 height 24
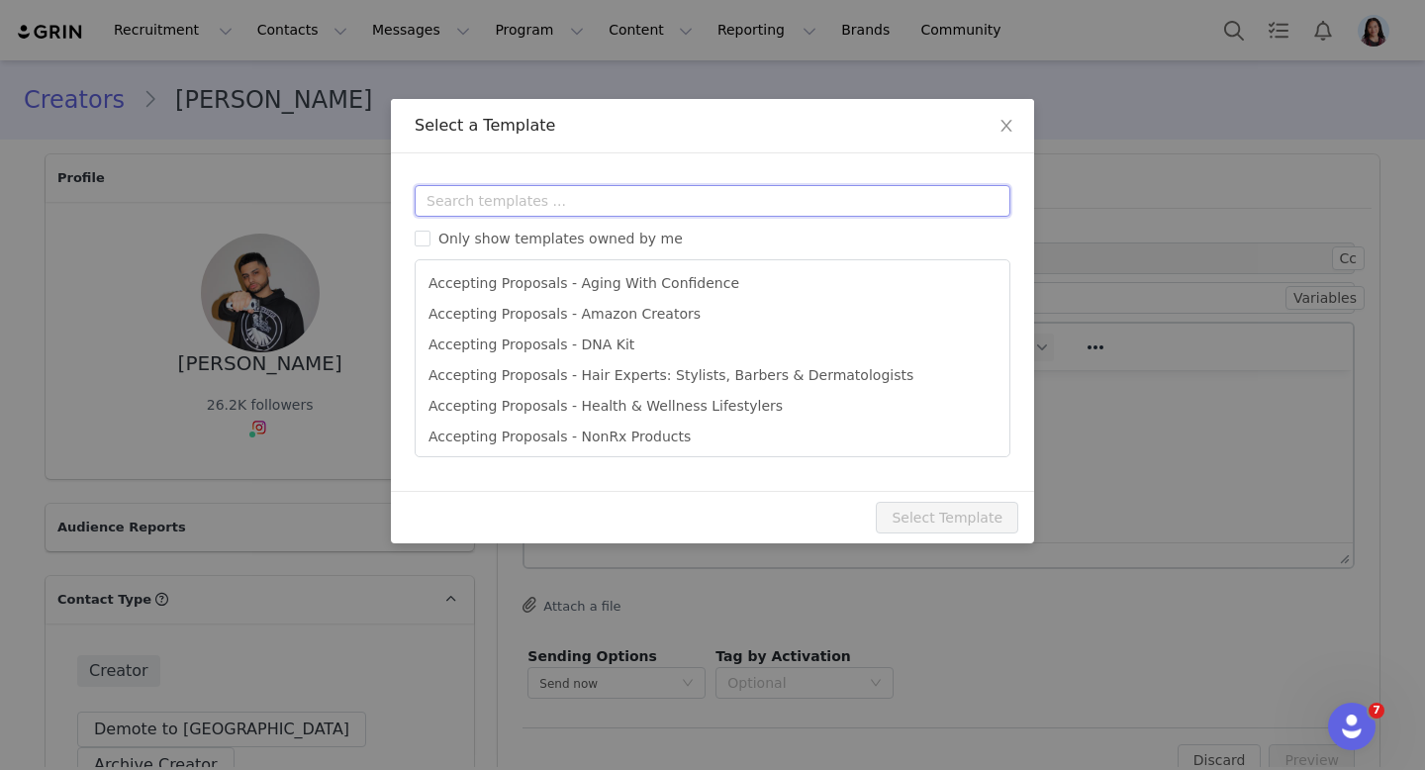
click at [571, 215] on input "text" at bounding box center [713, 201] width 596 height 32
type input "a"
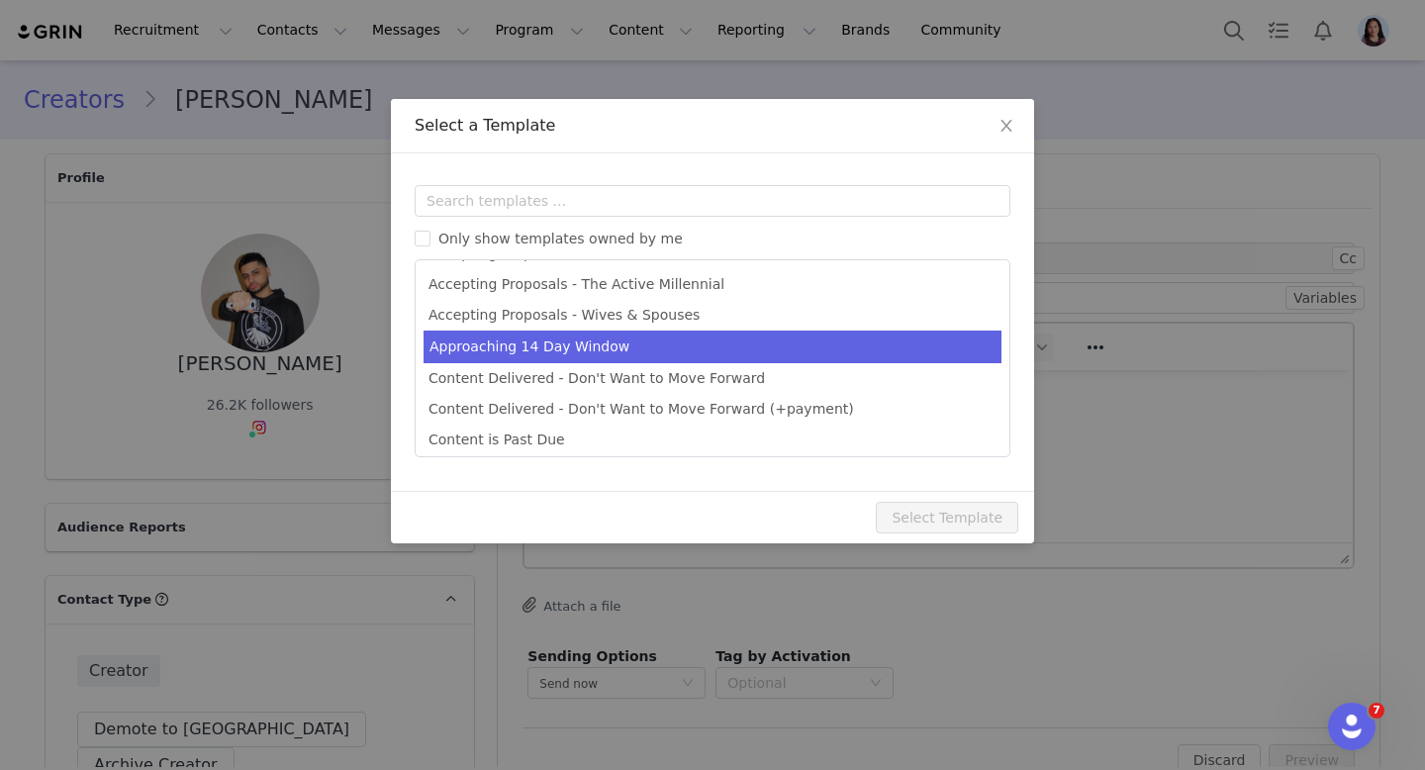
type input "Happy Head - Congratulations, Your Proposal Has Been Accepted!"
click at [673, 316] on li "Accepting Proposals - Wives & Spouses" at bounding box center [713, 315] width 578 height 31
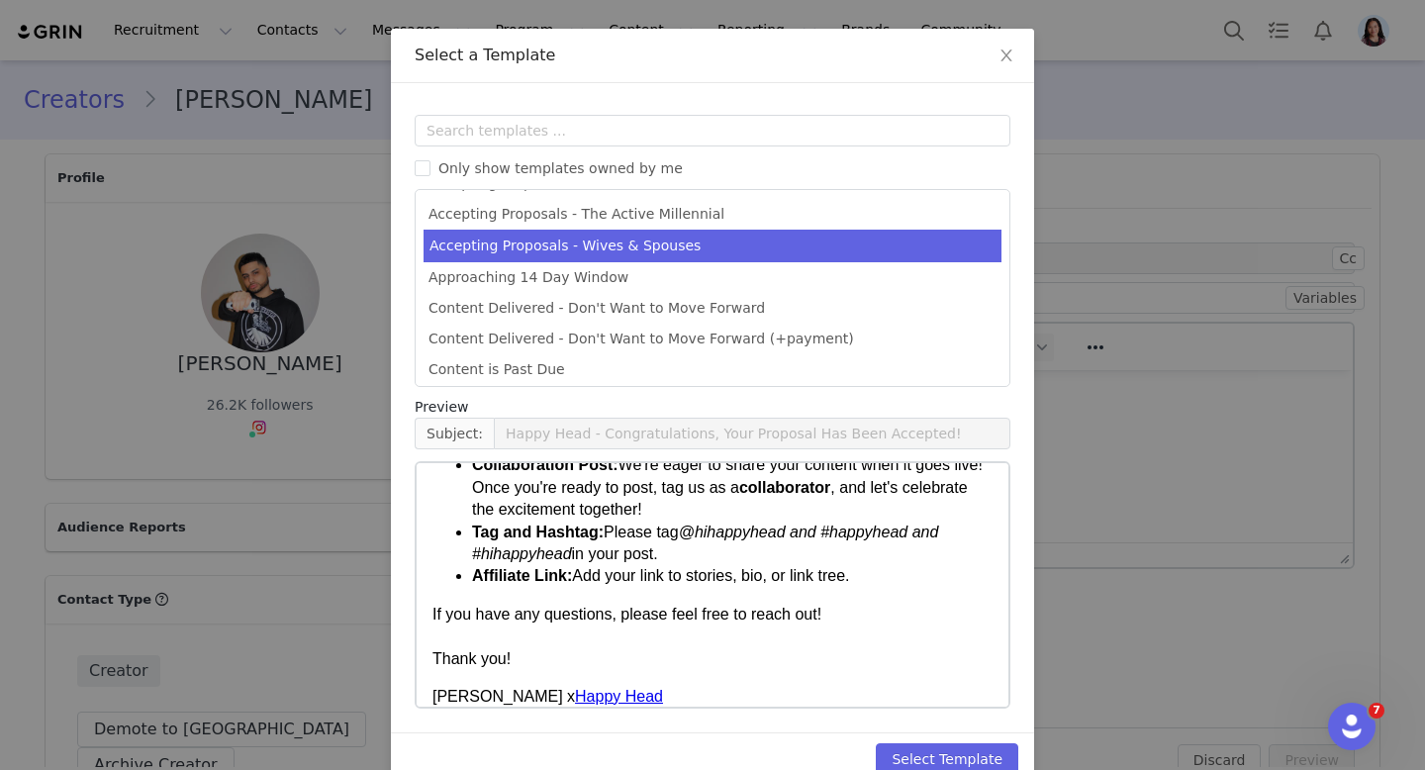
scroll to position [1519, 0]
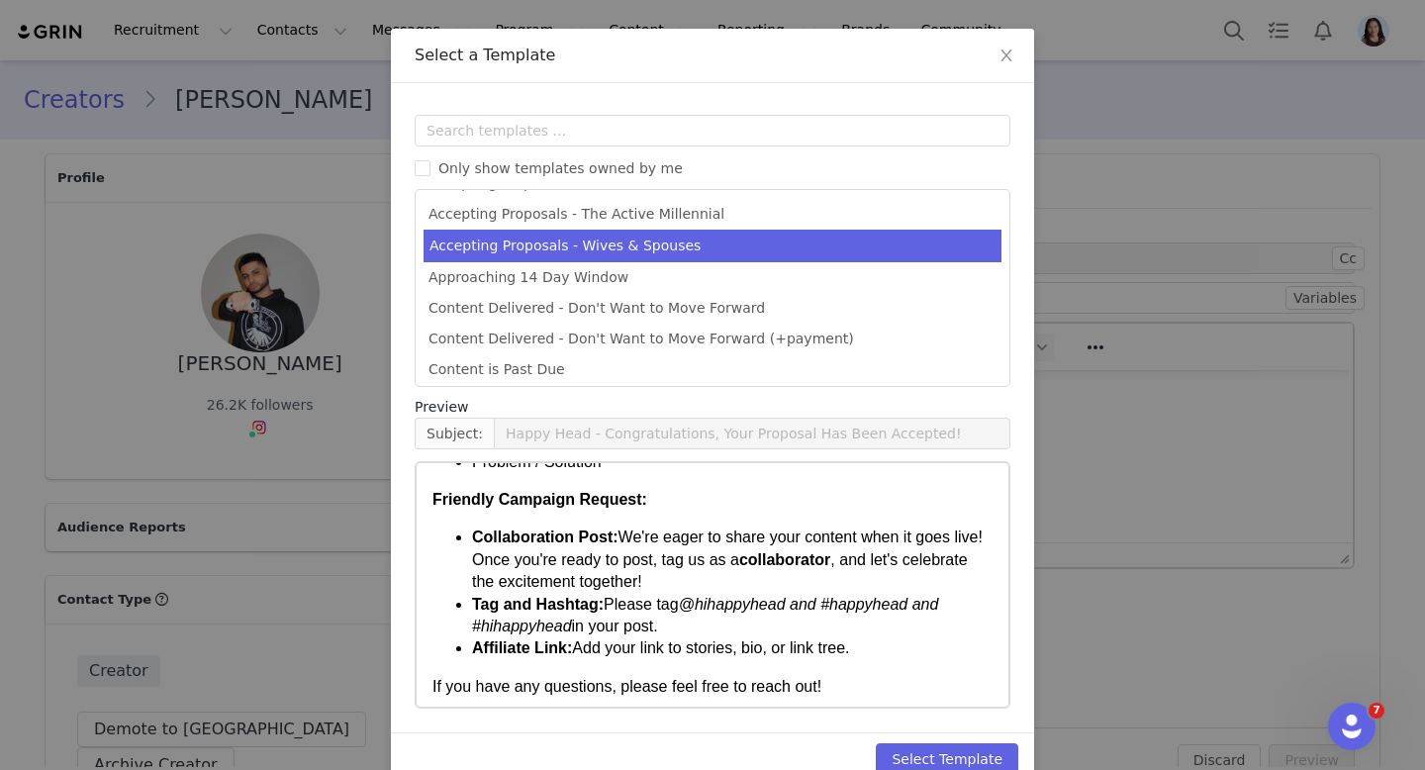
drag, startPoint x: 876, startPoint y: 602, endPoint x: 470, endPoint y: 568, distance: 407.1
click at [470, 568] on ul "Collaboration Post: We're eager to share your content when it goes live! Once y…" at bounding box center [712, 592] width 560 height 133
copy ul "Collaboration Post: We're eager to share your content when it goes live! Once y…"
click at [1004, 52] on icon "icon: close" at bounding box center [1007, 56] width 16 height 16
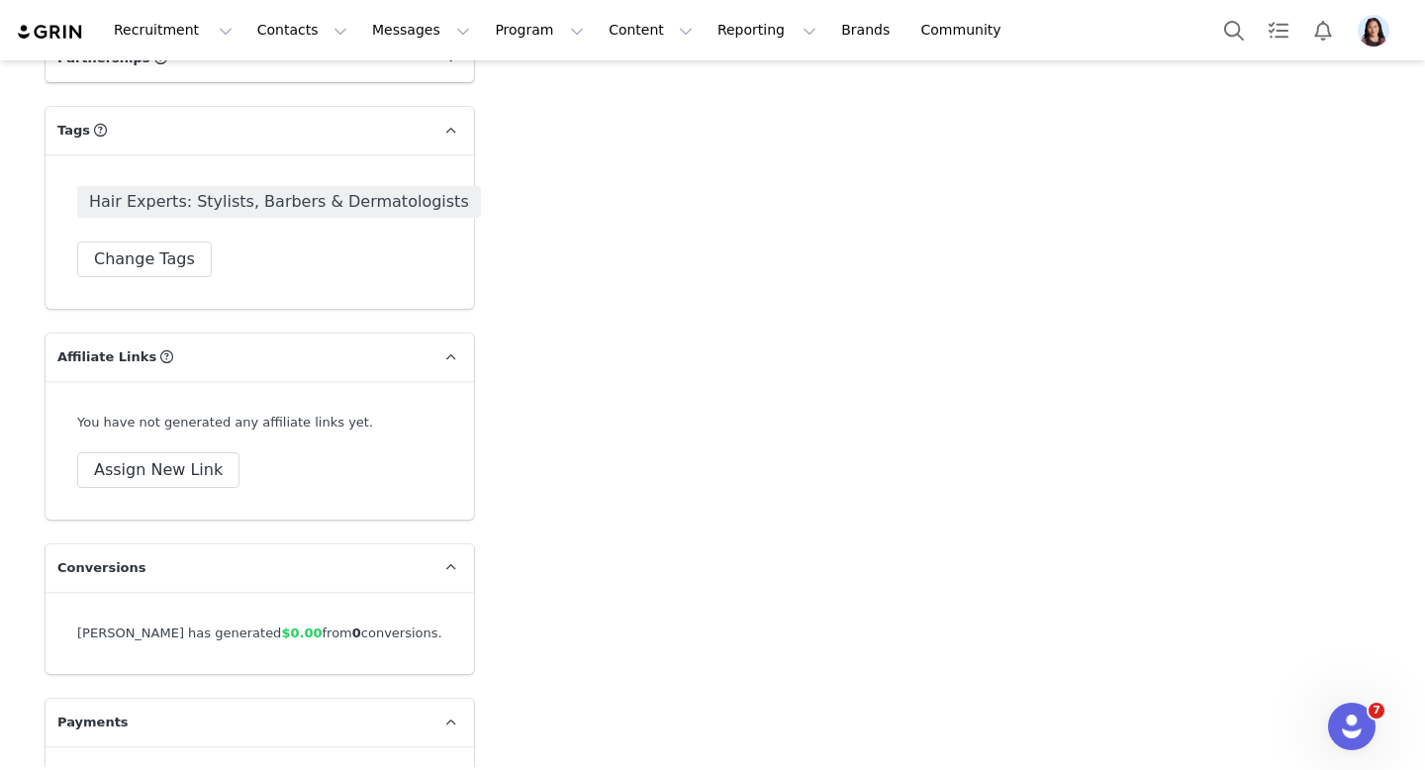
scroll to position [4162, 0]
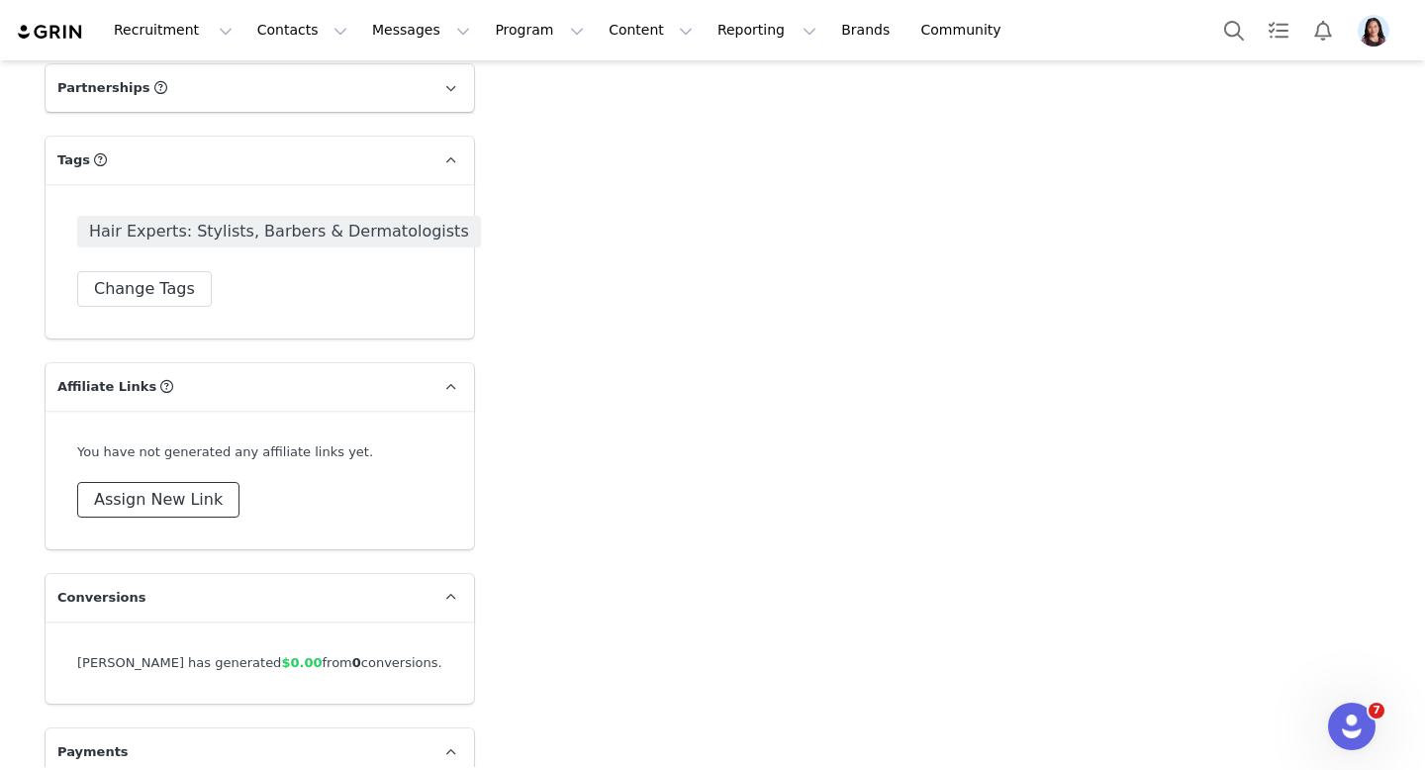
click at [137, 482] on button "Assign New Link" at bounding box center [158, 500] width 162 height 36
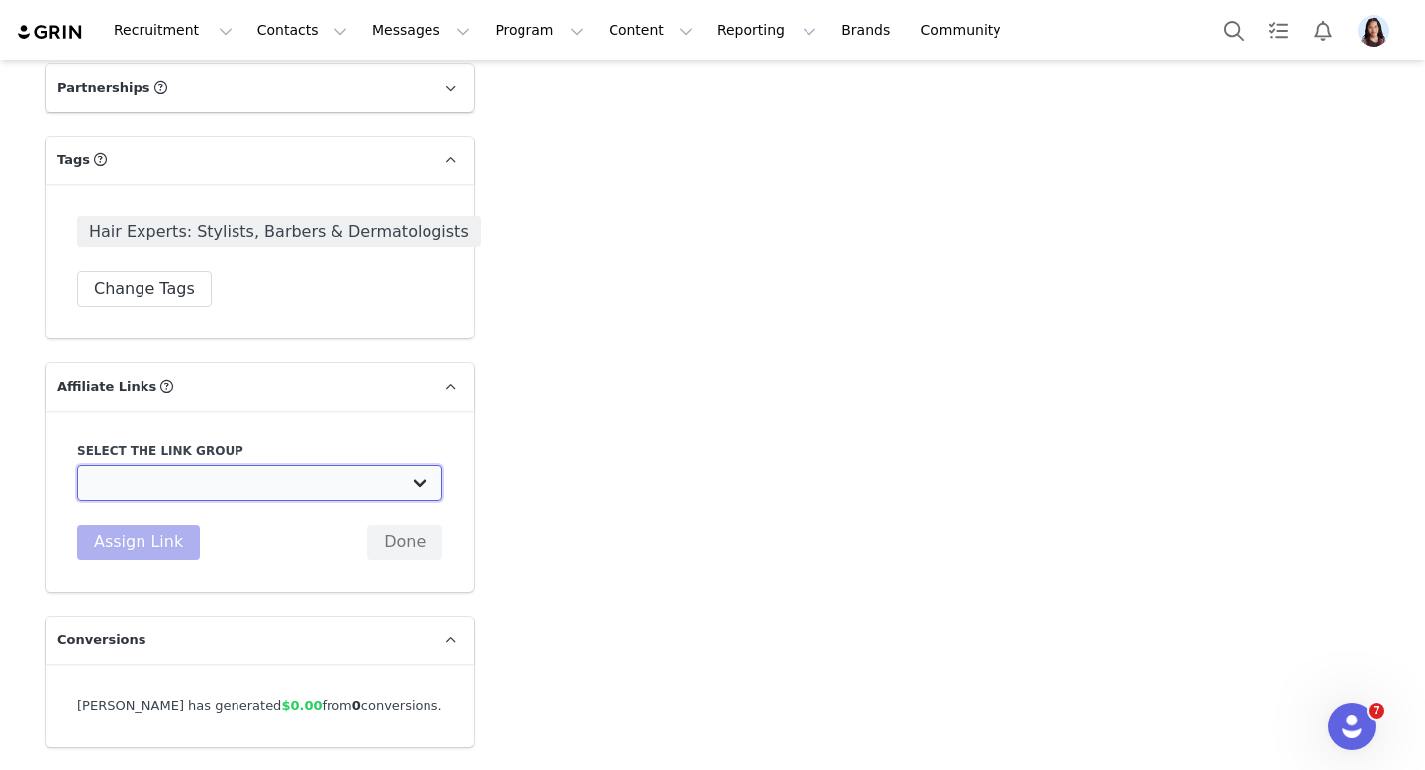
click at [227, 465] on select "New Creator Affiliate Link: https://www.happyhead.com/get-started/?l=false&coup…" at bounding box center [259, 483] width 365 height 36
select select "32680"
click at [77, 465] on select "New Creator Affiliate Link: https://www.happyhead.com/get-started/?l=false&coup…" at bounding box center [259, 483] width 365 height 36
click at [185, 525] on button "Assign Link" at bounding box center [138, 543] width 123 height 36
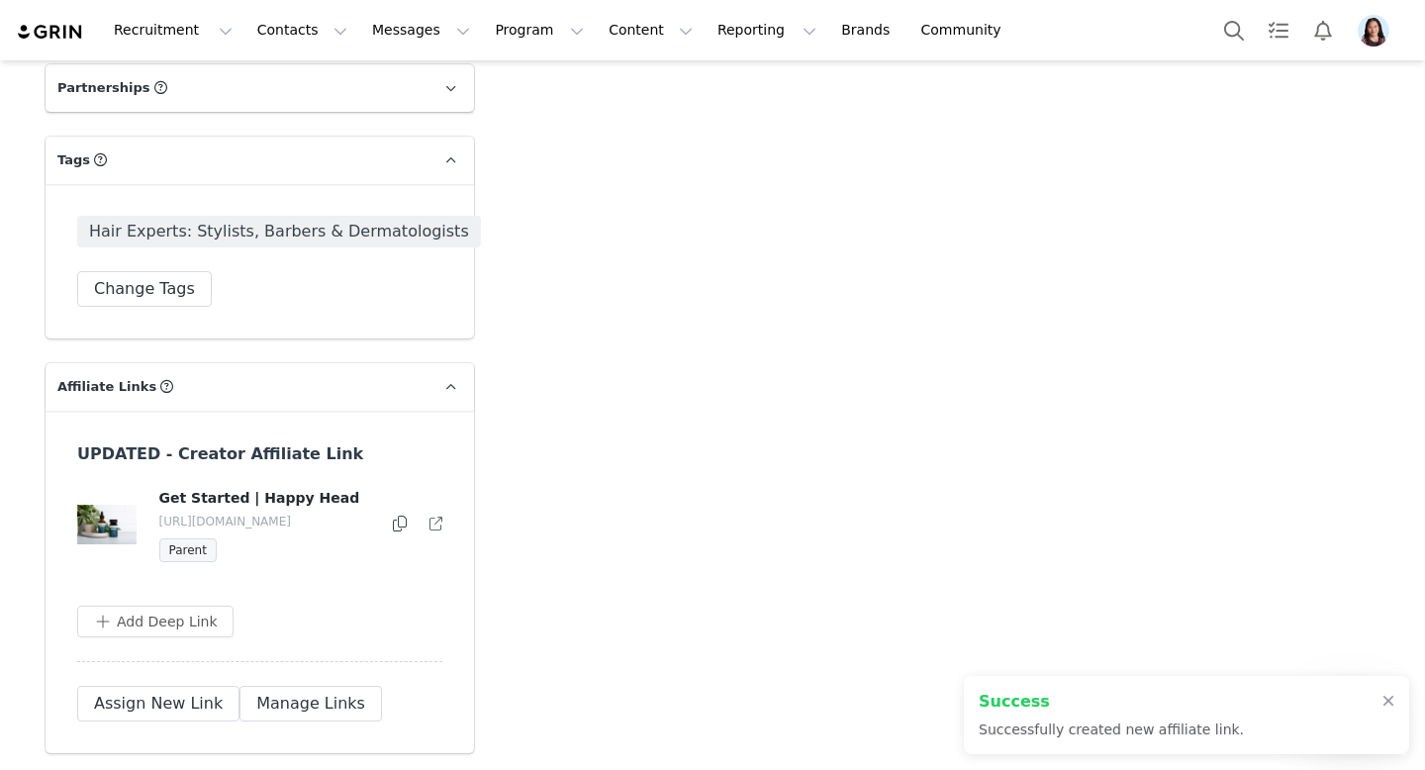
click at [395, 516] on icon at bounding box center [400, 524] width 14 height 16
copy ul "Collaboration Post: We're eager to share your content when it goes live! Once y…"
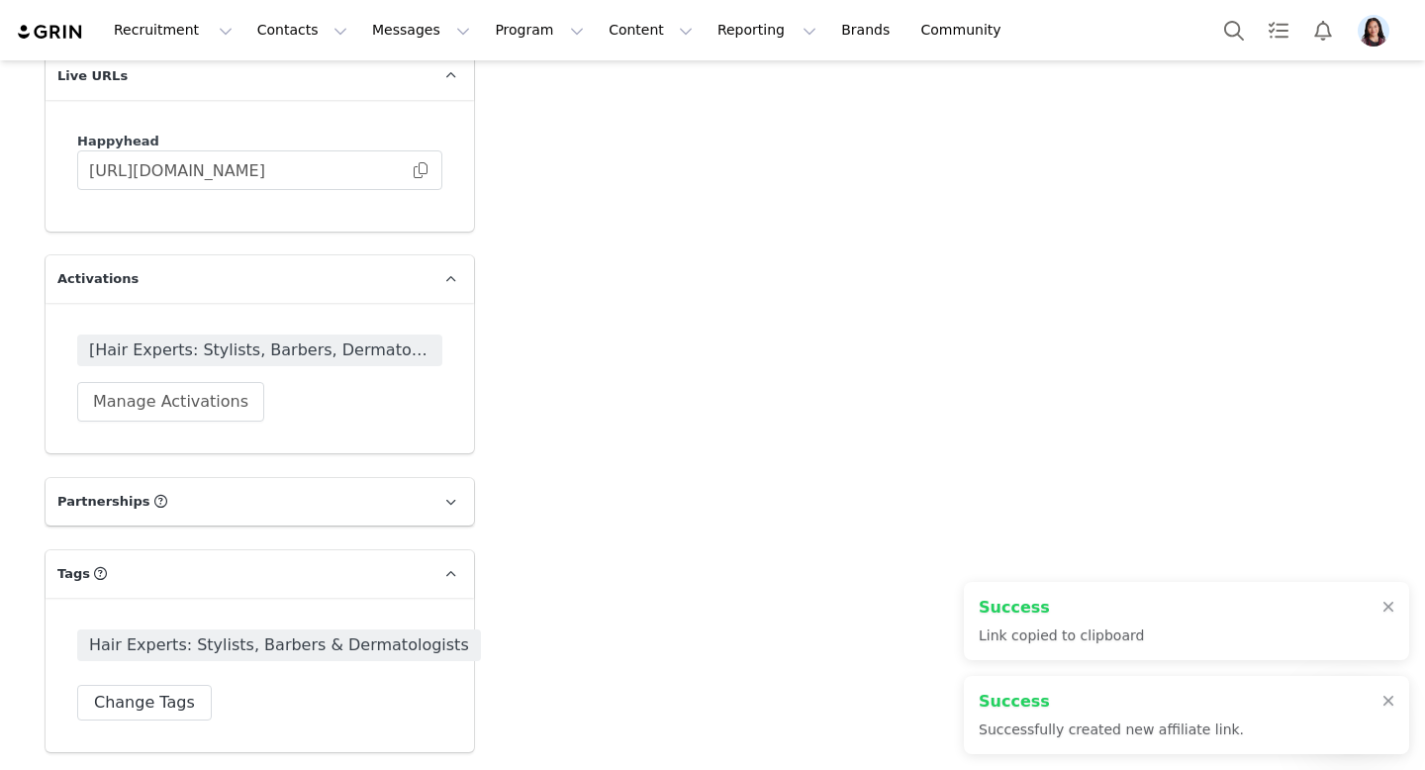
scroll to position [3390, 0]
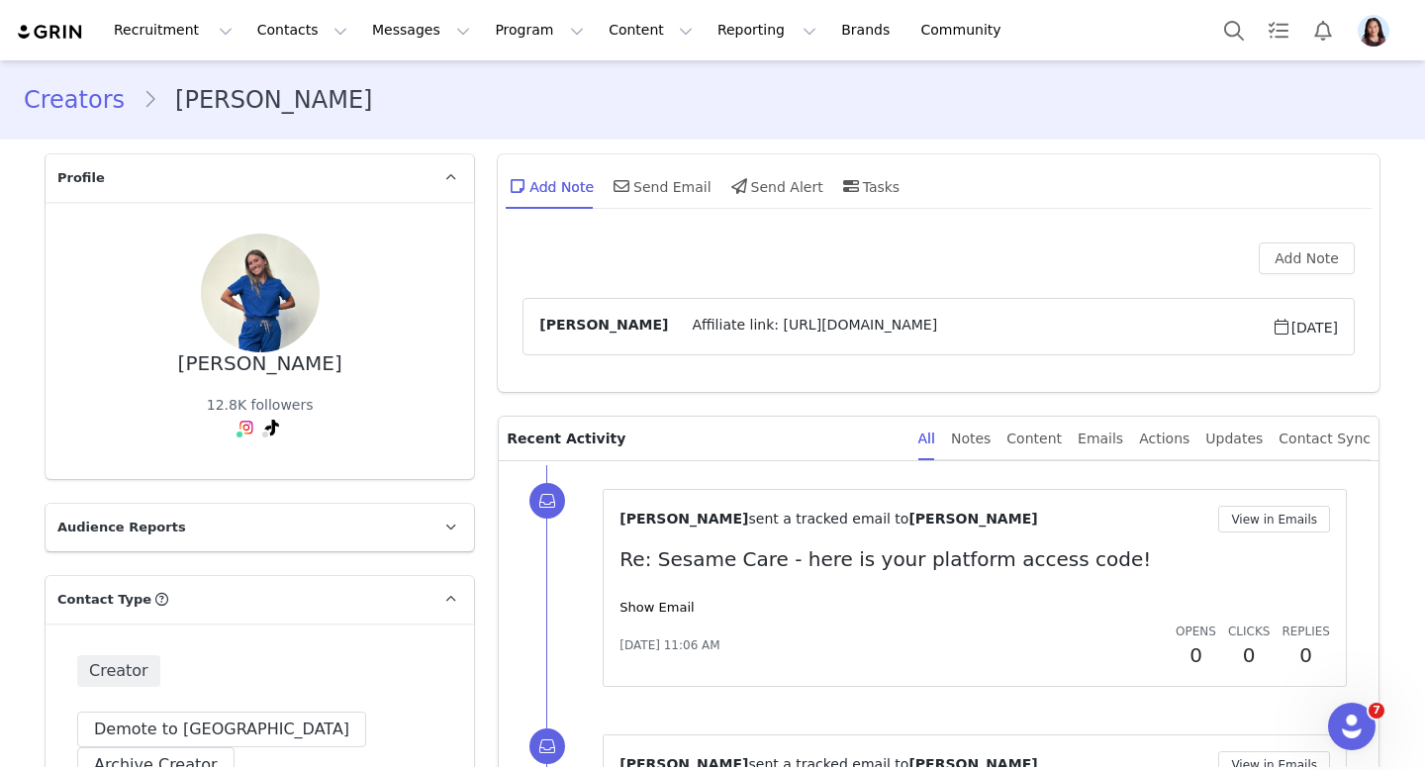
scroll to position [197, 0]
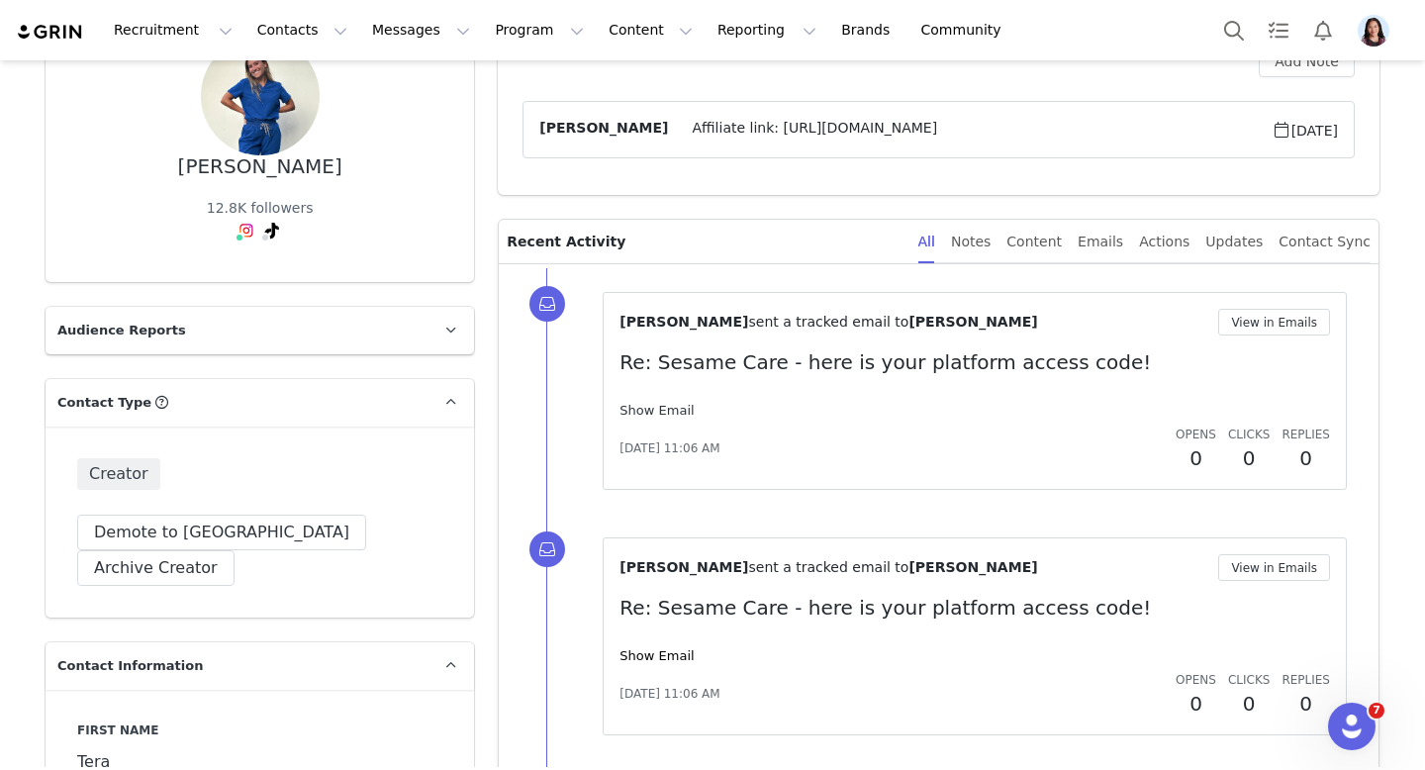
click at [653, 413] on link "Show Email" at bounding box center [657, 410] width 74 height 15
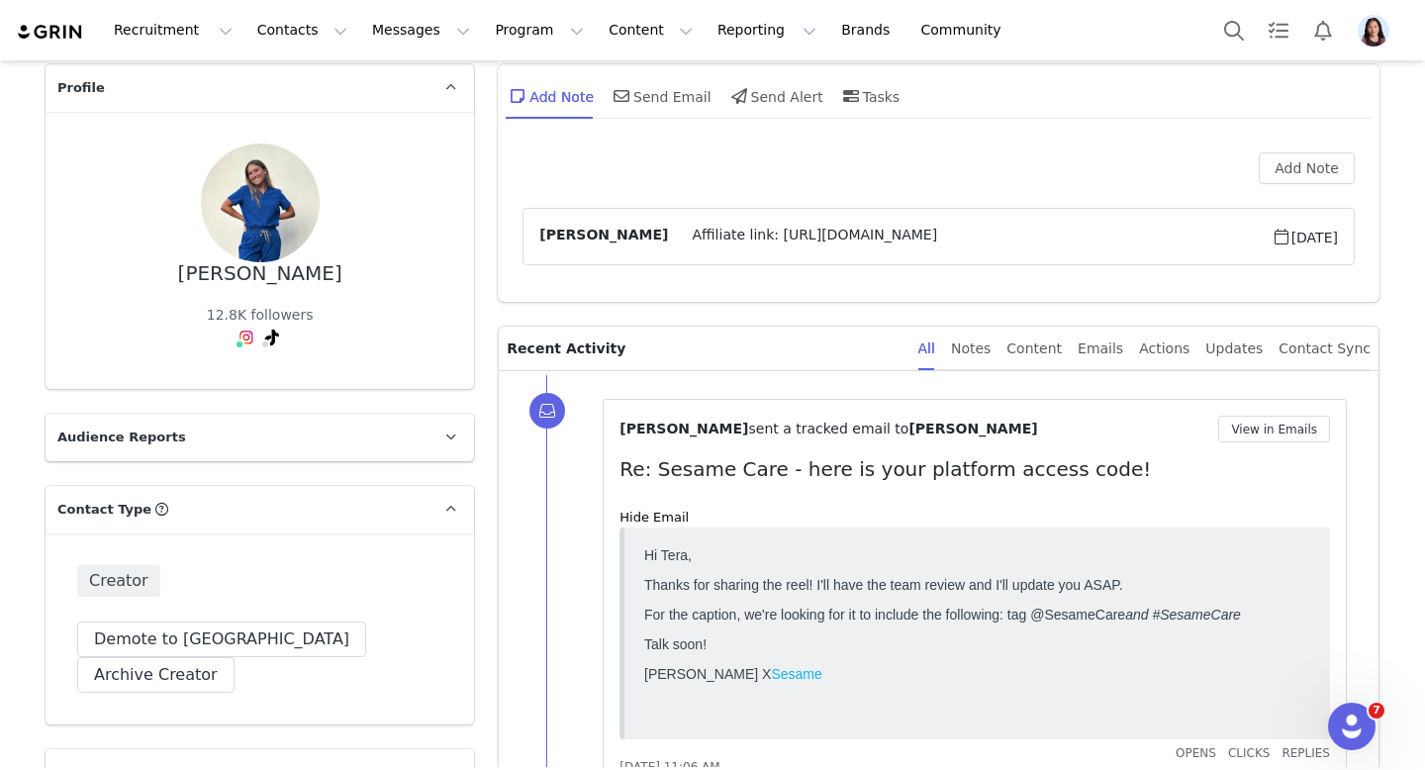
scroll to position [0, 0]
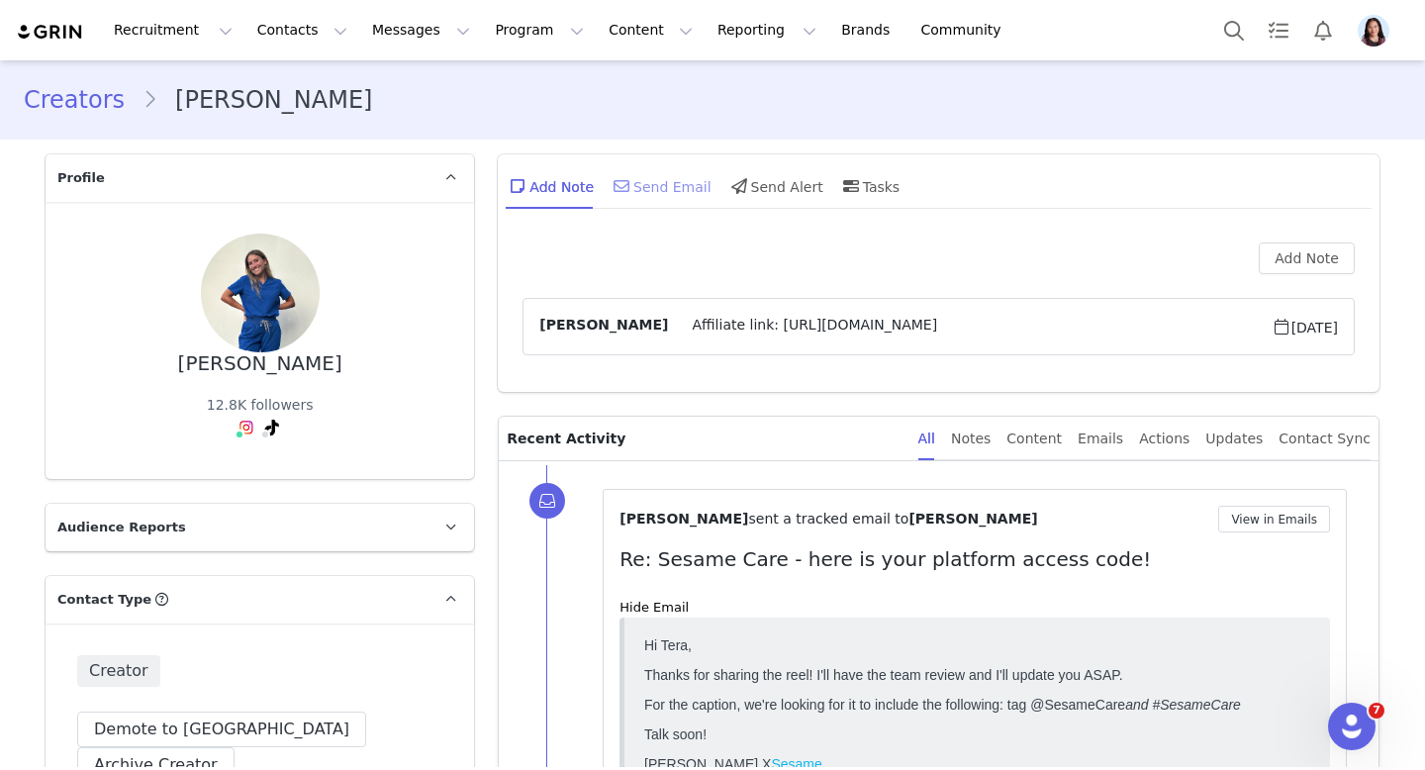
click at [656, 189] on div "Send Email" at bounding box center [661, 186] width 102 height 48
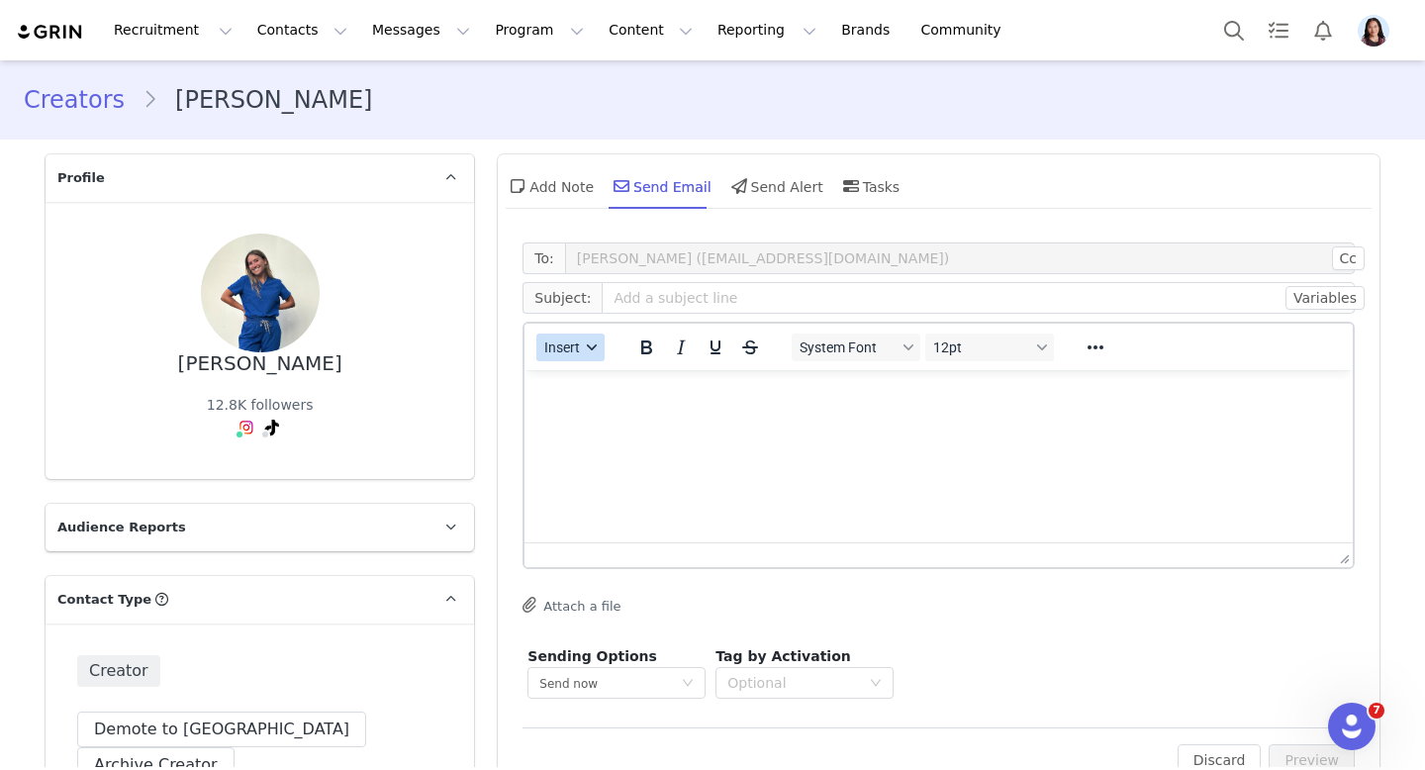
click at [581, 354] on button "Insert" at bounding box center [570, 348] width 68 height 28
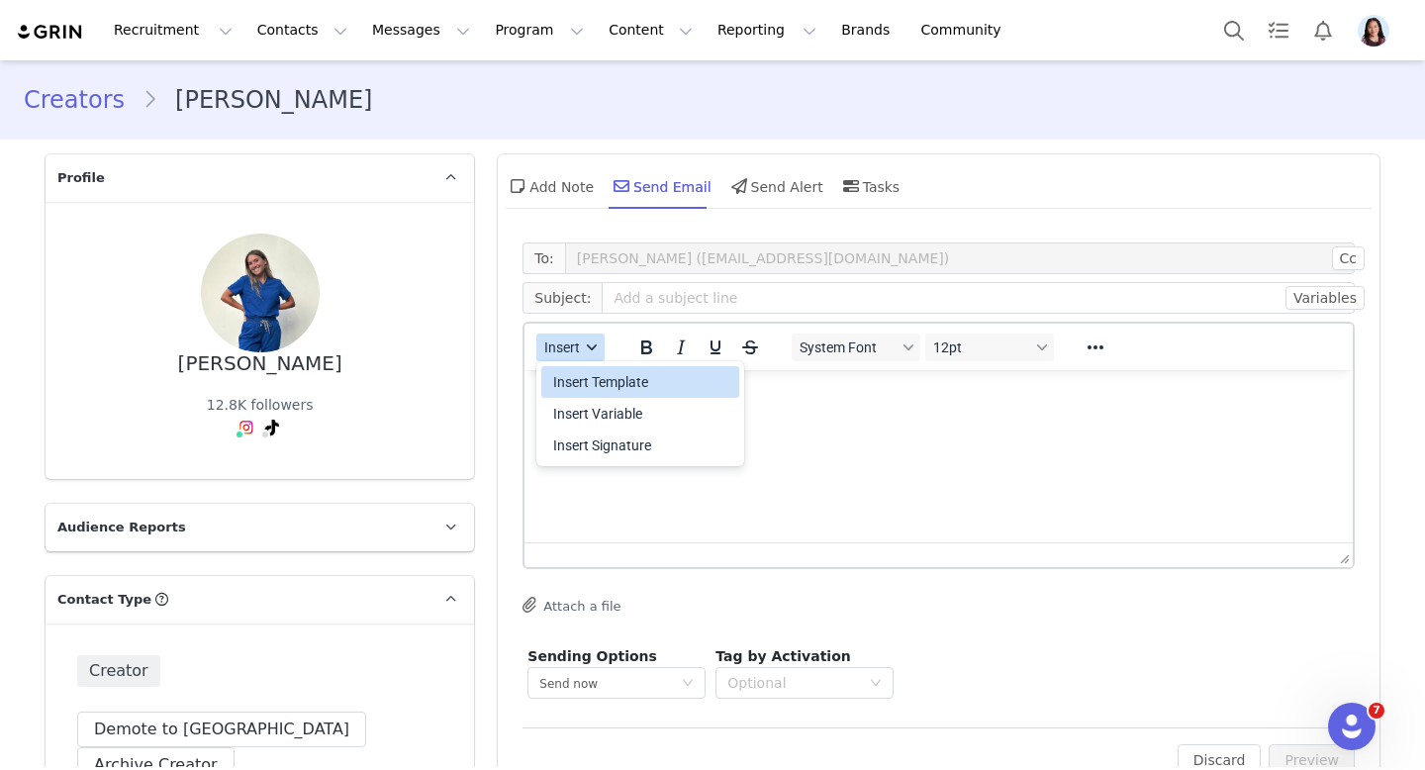
click at [581, 387] on div "Insert Template" at bounding box center [642, 382] width 178 height 24
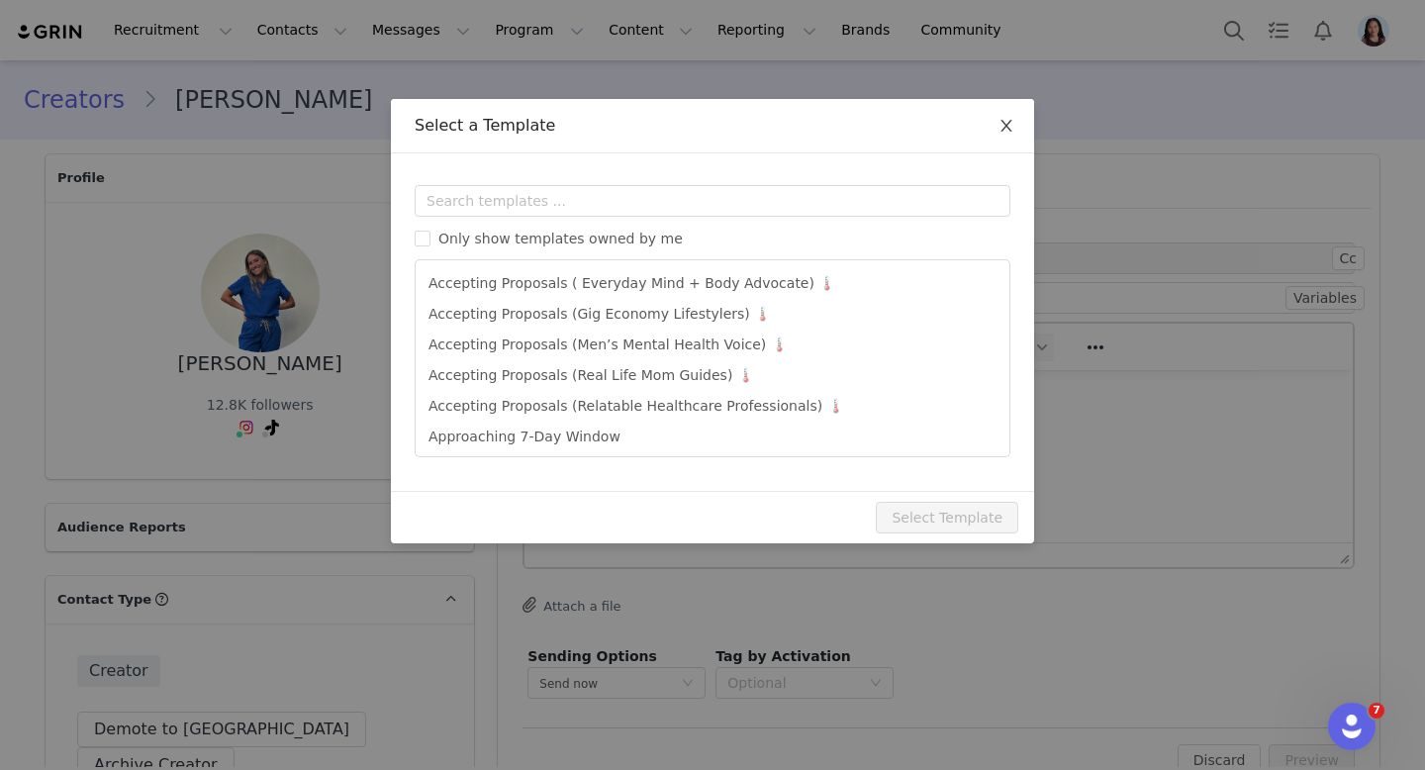
click at [1011, 143] on span "Close" at bounding box center [1006, 126] width 55 height 55
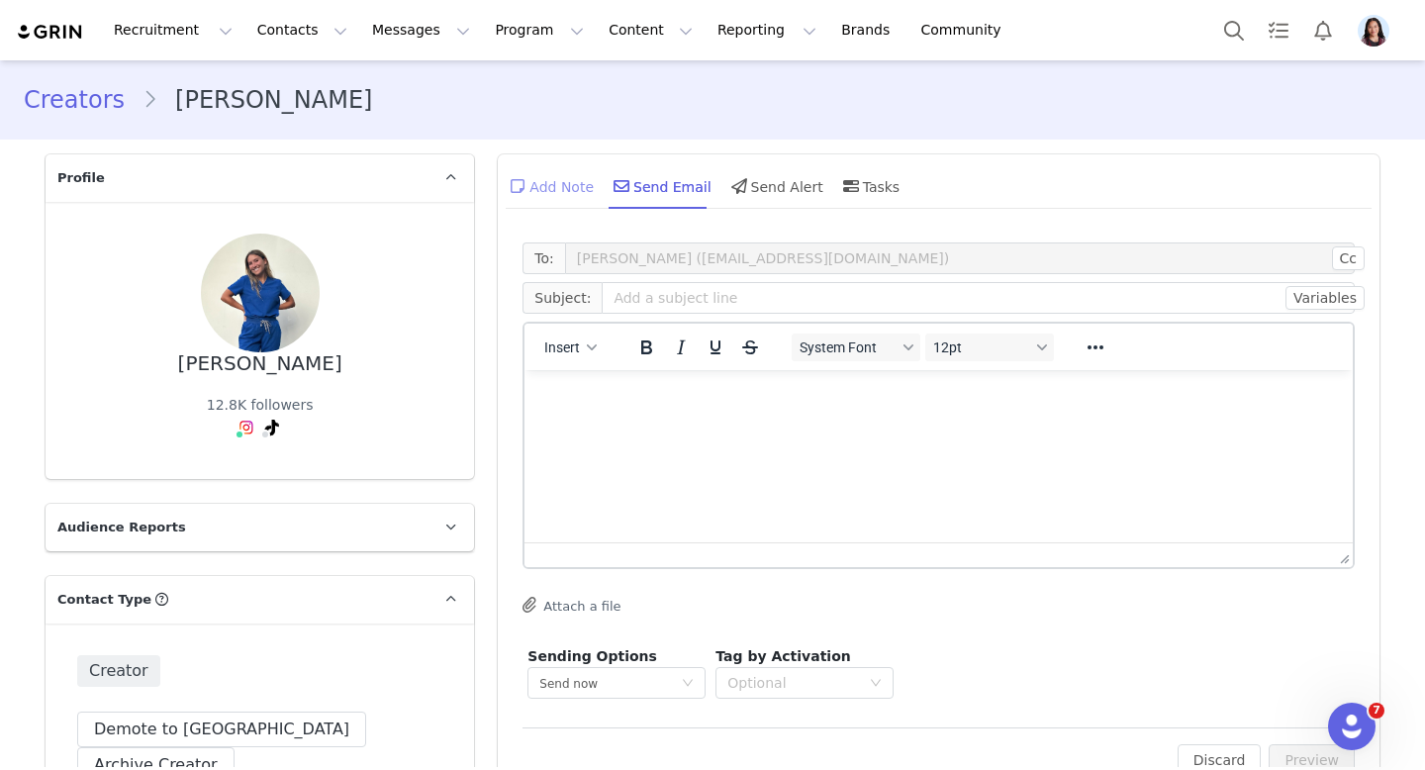
click at [541, 176] on div "Add Note" at bounding box center [550, 186] width 88 height 48
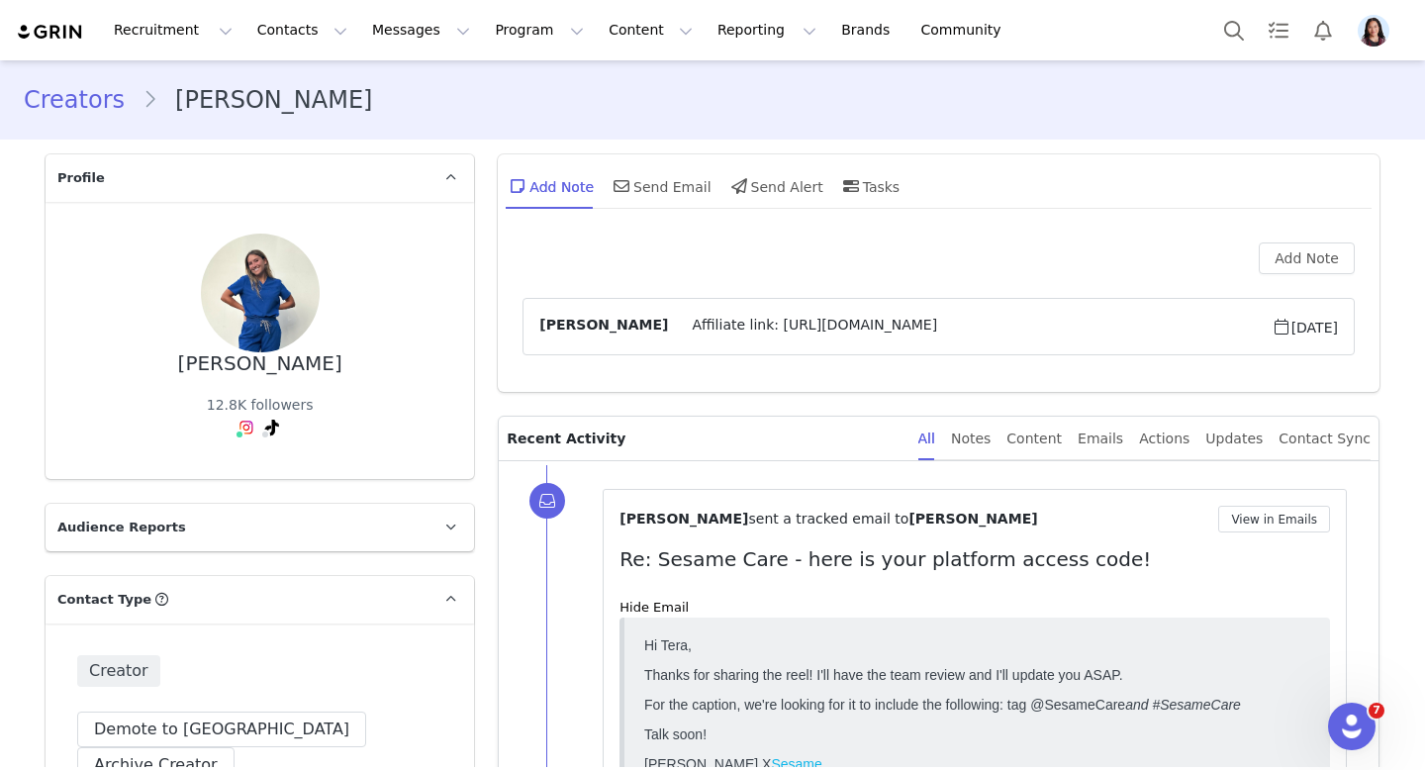
drag, startPoint x: 902, startPoint y: 326, endPoint x: 718, endPoint y: 326, distance: 183.1
click at [718, 326] on span "Affiliate link: https://bit.ly/TeraSerianne" at bounding box center [969, 327] width 603 height 24
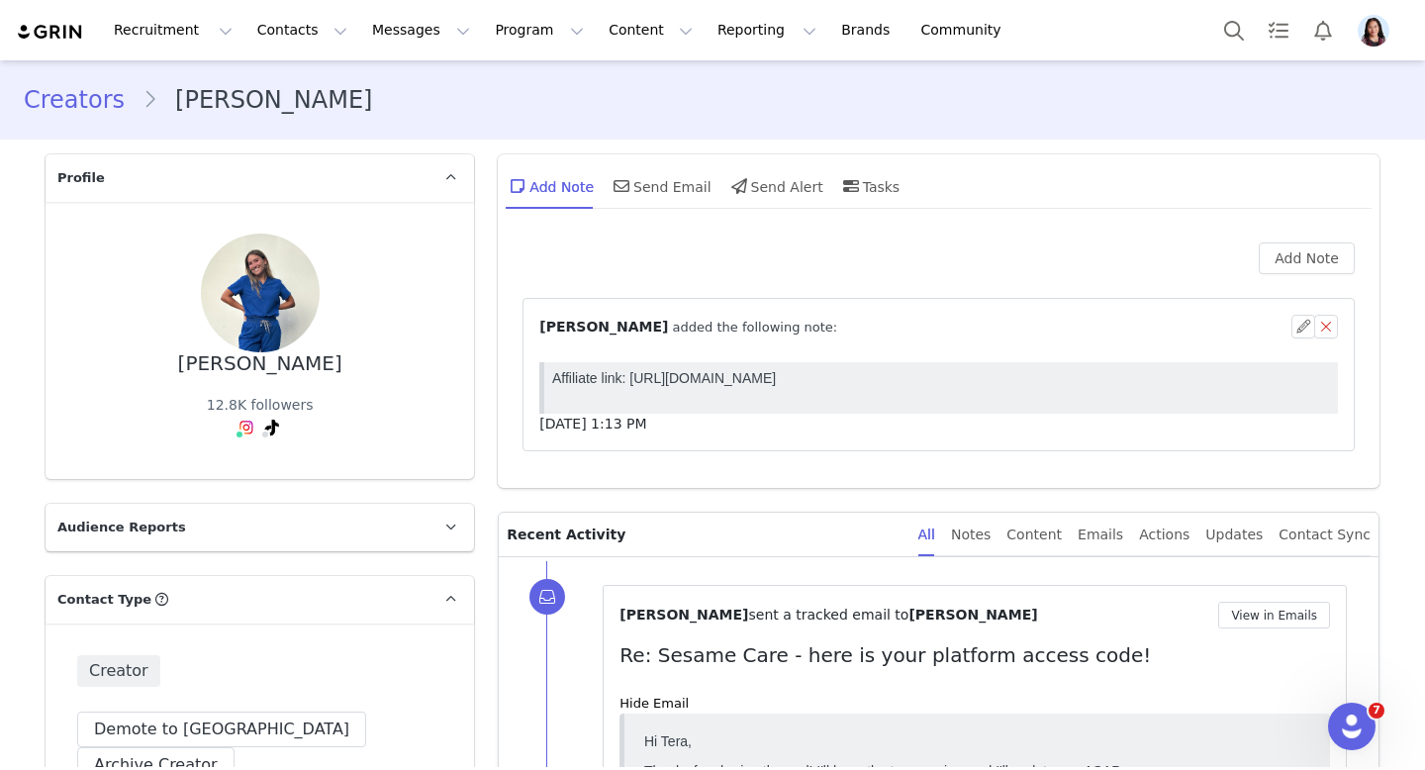
drag, startPoint x: 814, startPoint y: 385, endPoint x: 631, endPoint y: 380, distance: 183.1
click at [631, 380] on p "Affiliate link: https://bit.ly/TeraSerianne" at bounding box center [941, 378] width 778 height 16
copy p "https://bit.ly/TeraSerianne"
click at [660, 158] on div "Add Note Send Email Send Alert Tasks" at bounding box center [939, 193] width 882 height 78
click at [640, 183] on div "Send Email" at bounding box center [661, 186] width 102 height 48
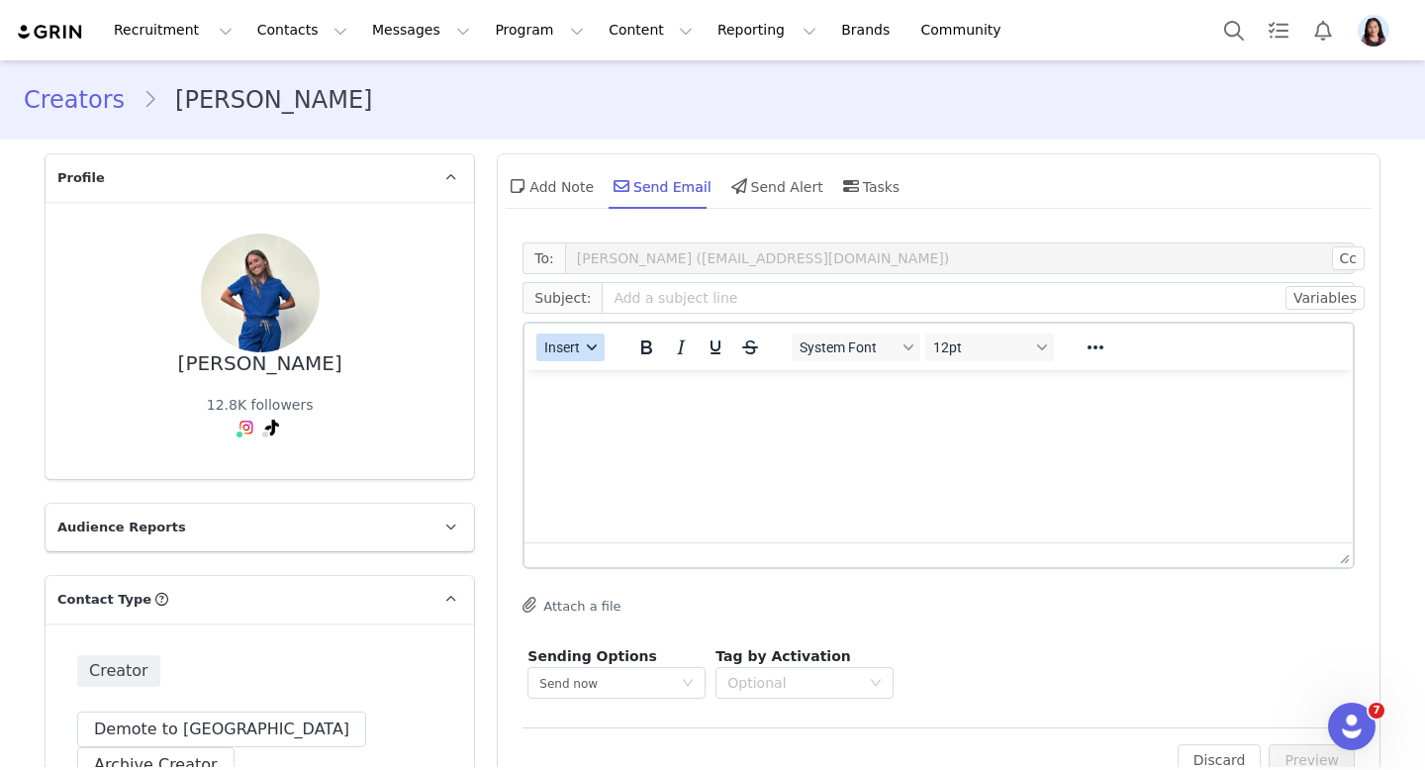
click at [543, 342] on button "Insert" at bounding box center [570, 348] width 68 height 28
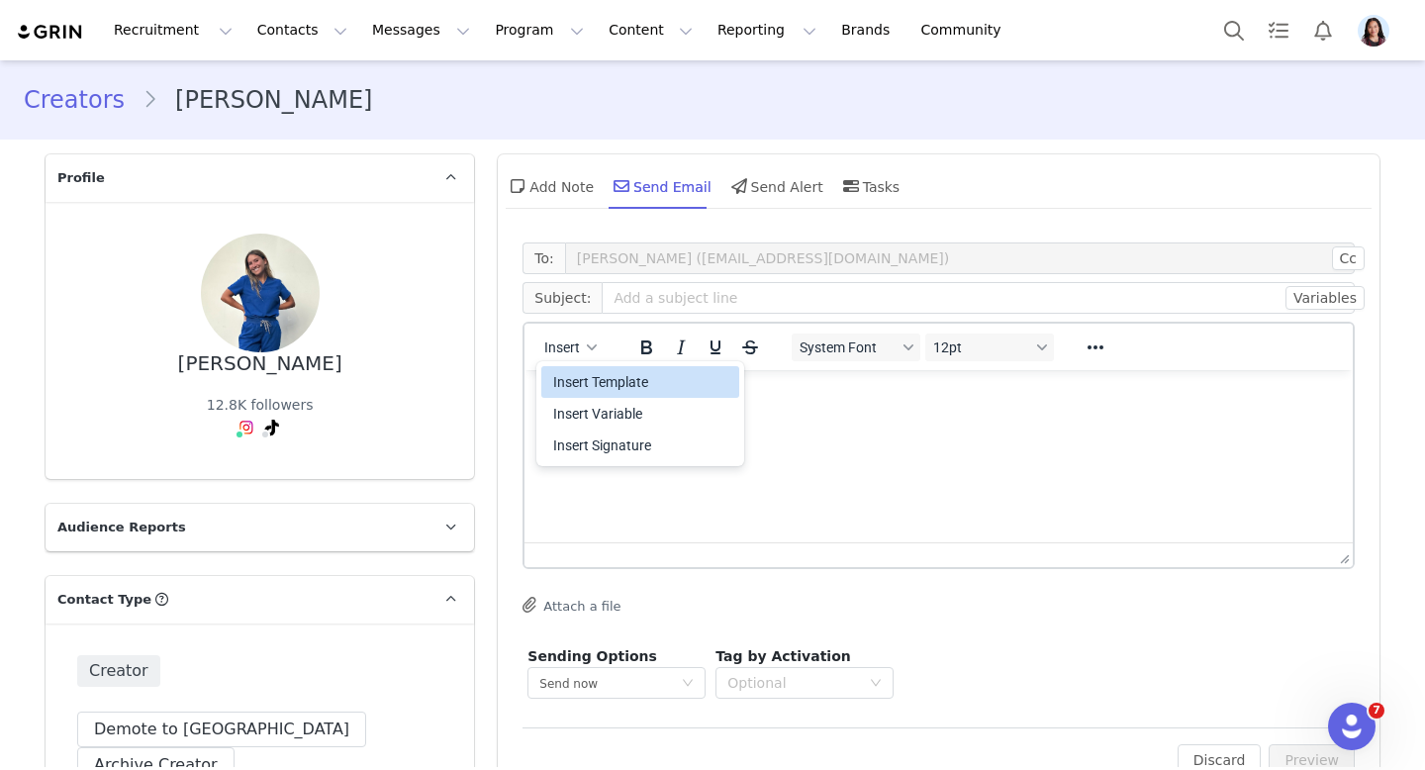
click at [556, 366] on div "Insert Template" at bounding box center [640, 382] width 198 height 32
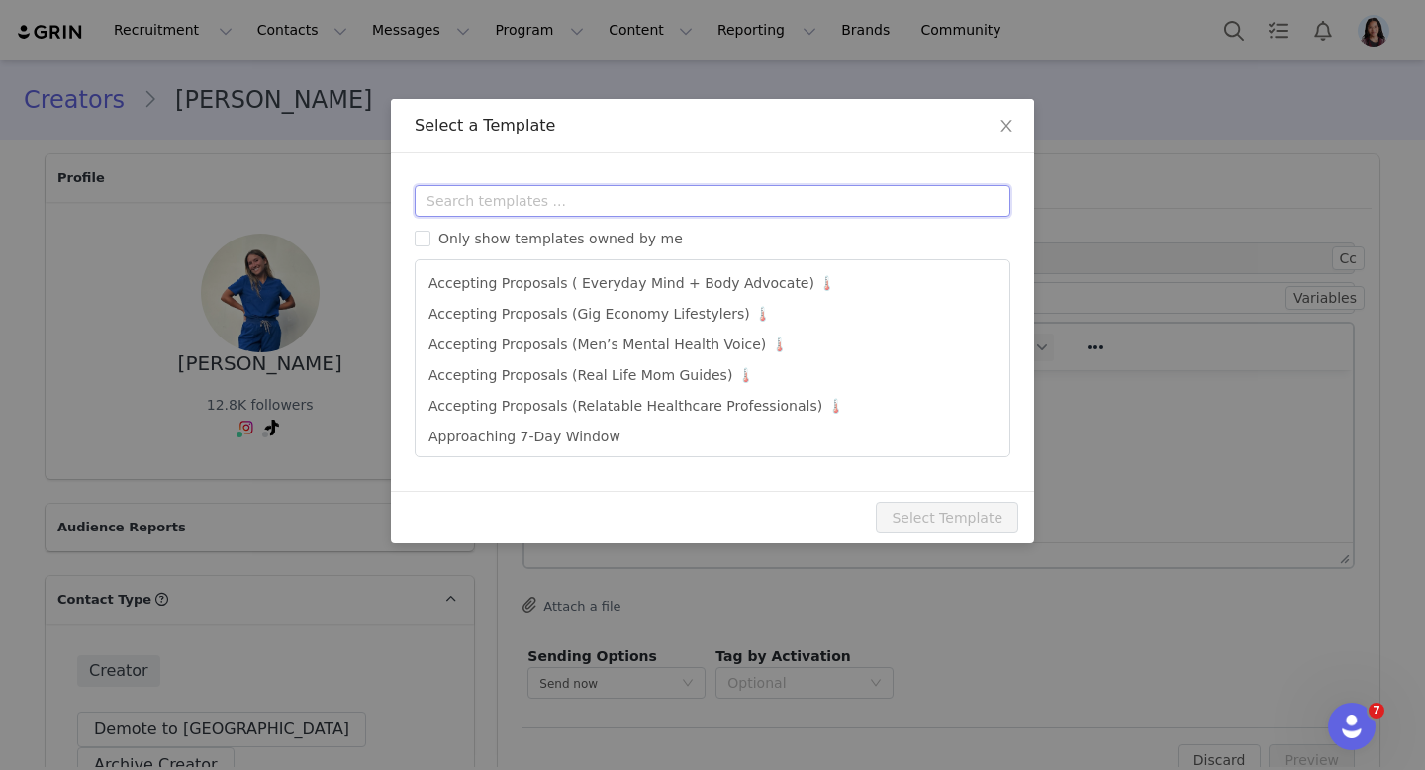
click at [549, 202] on input "text" at bounding box center [713, 201] width 596 height 32
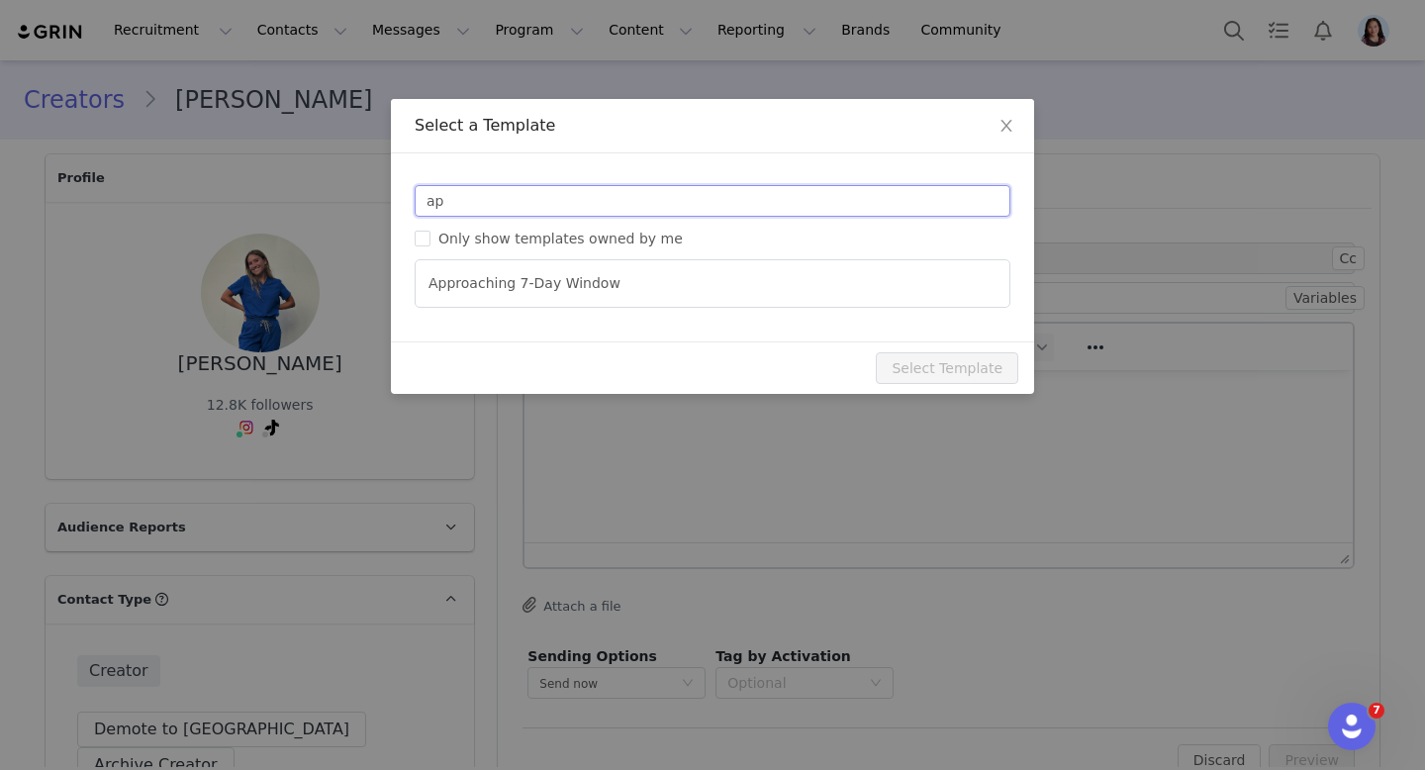
type input "a"
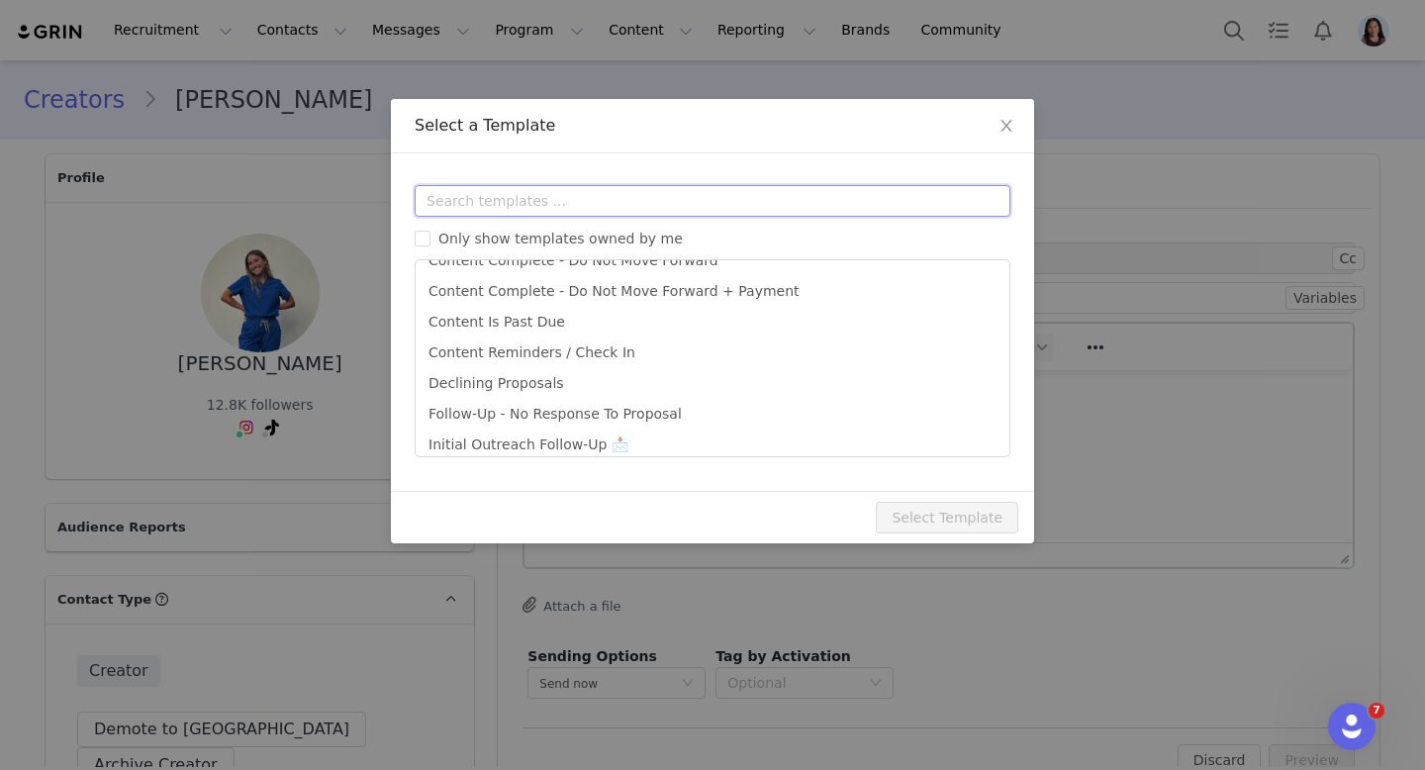
scroll to position [73, 0]
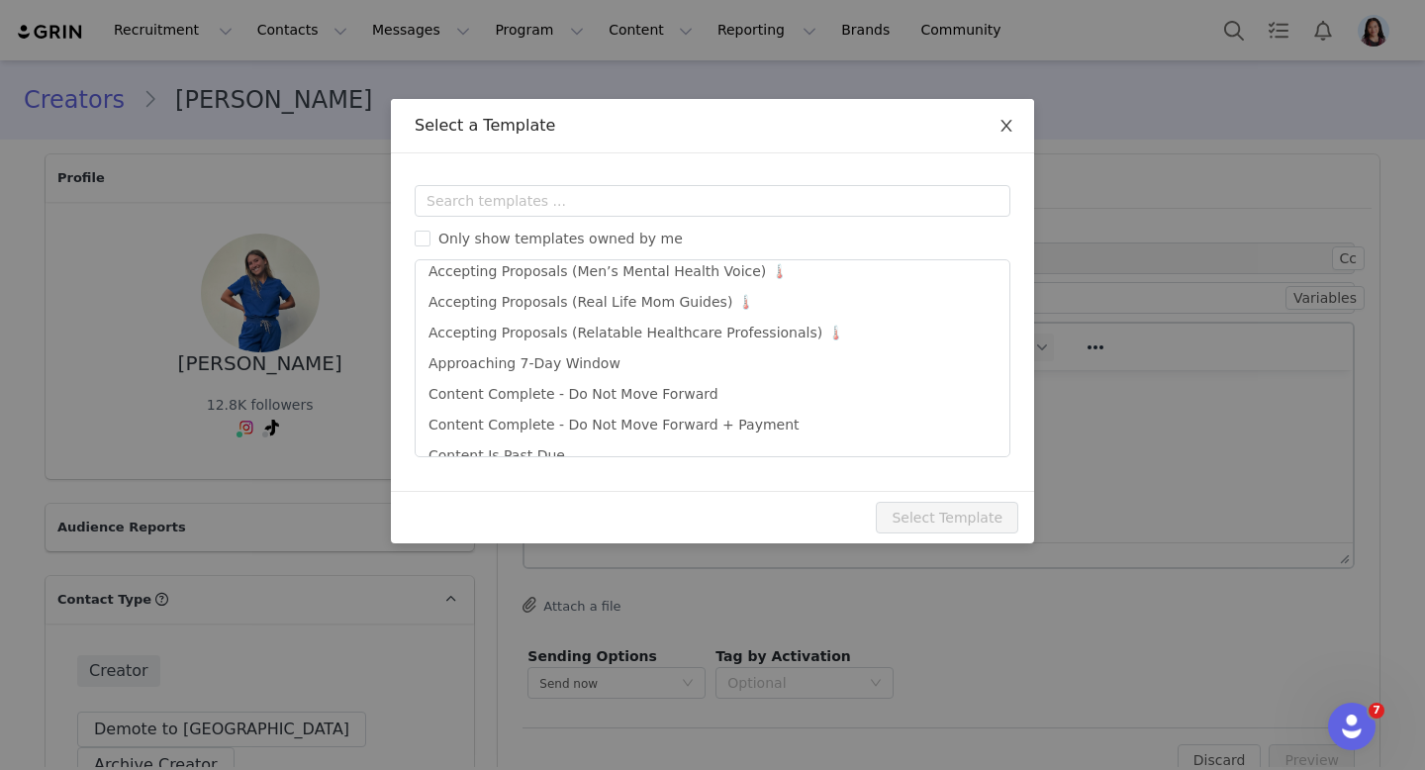
click at [1001, 137] on span "Close" at bounding box center [1006, 126] width 55 height 55
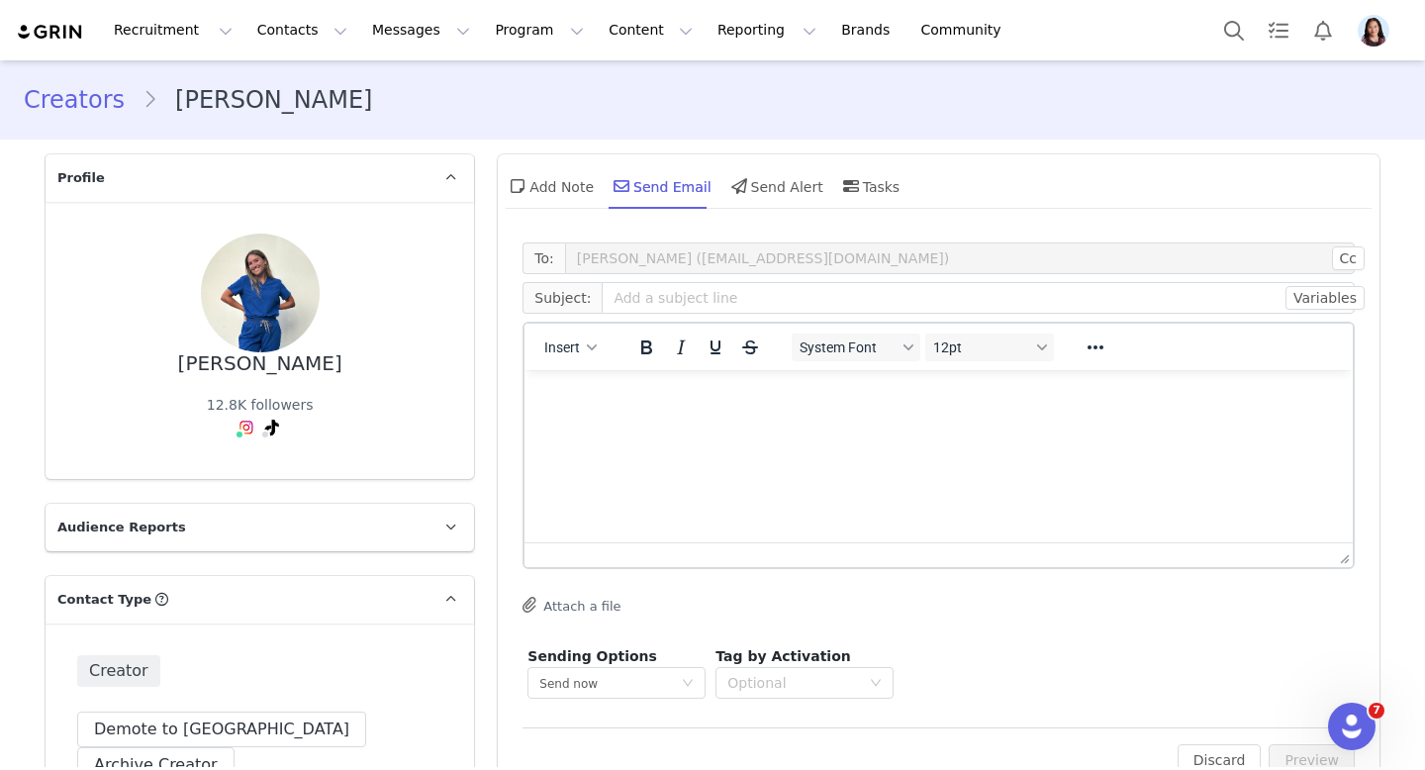
scroll to position [0, 0]
click at [562, 350] on span "Insert" at bounding box center [563, 347] width 36 height 16
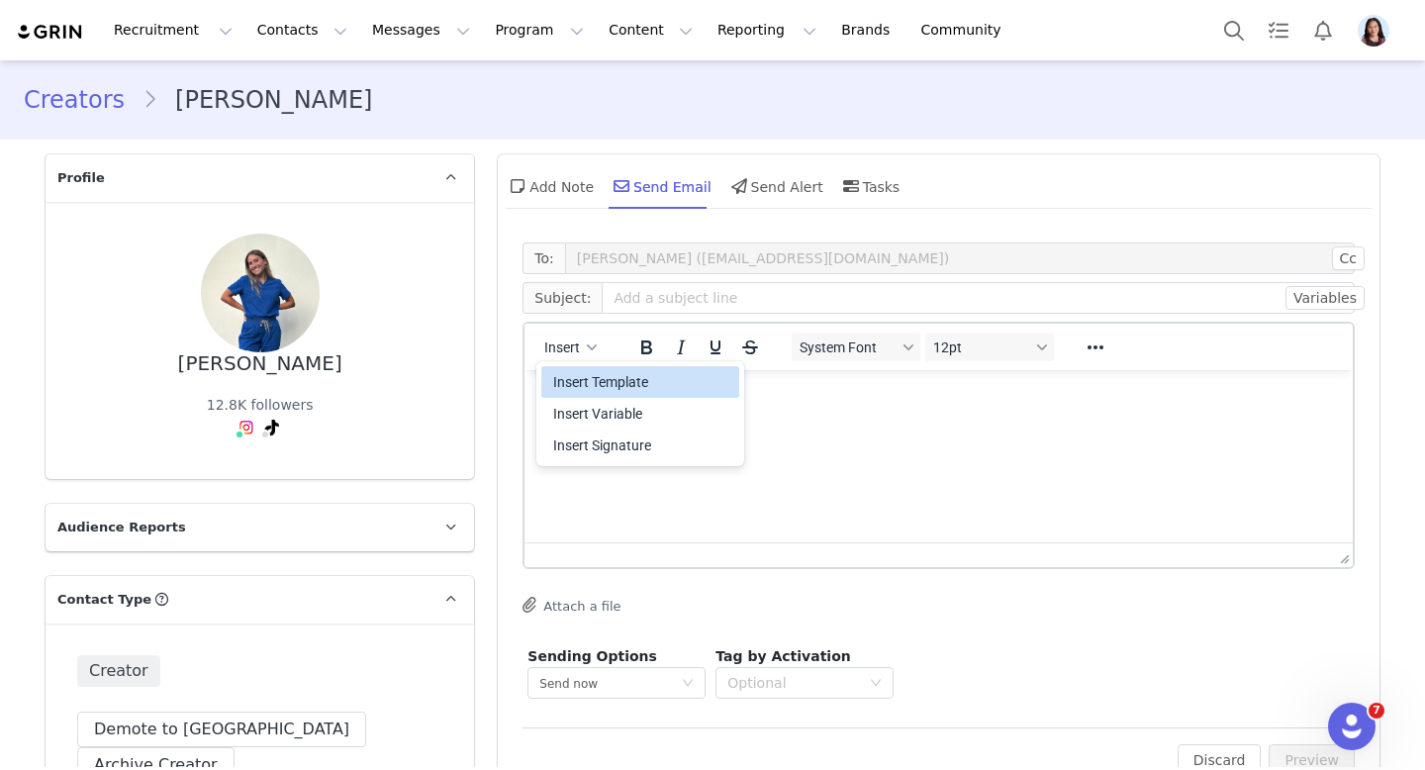
click at [562, 379] on div "Insert Template" at bounding box center [642, 382] width 178 height 24
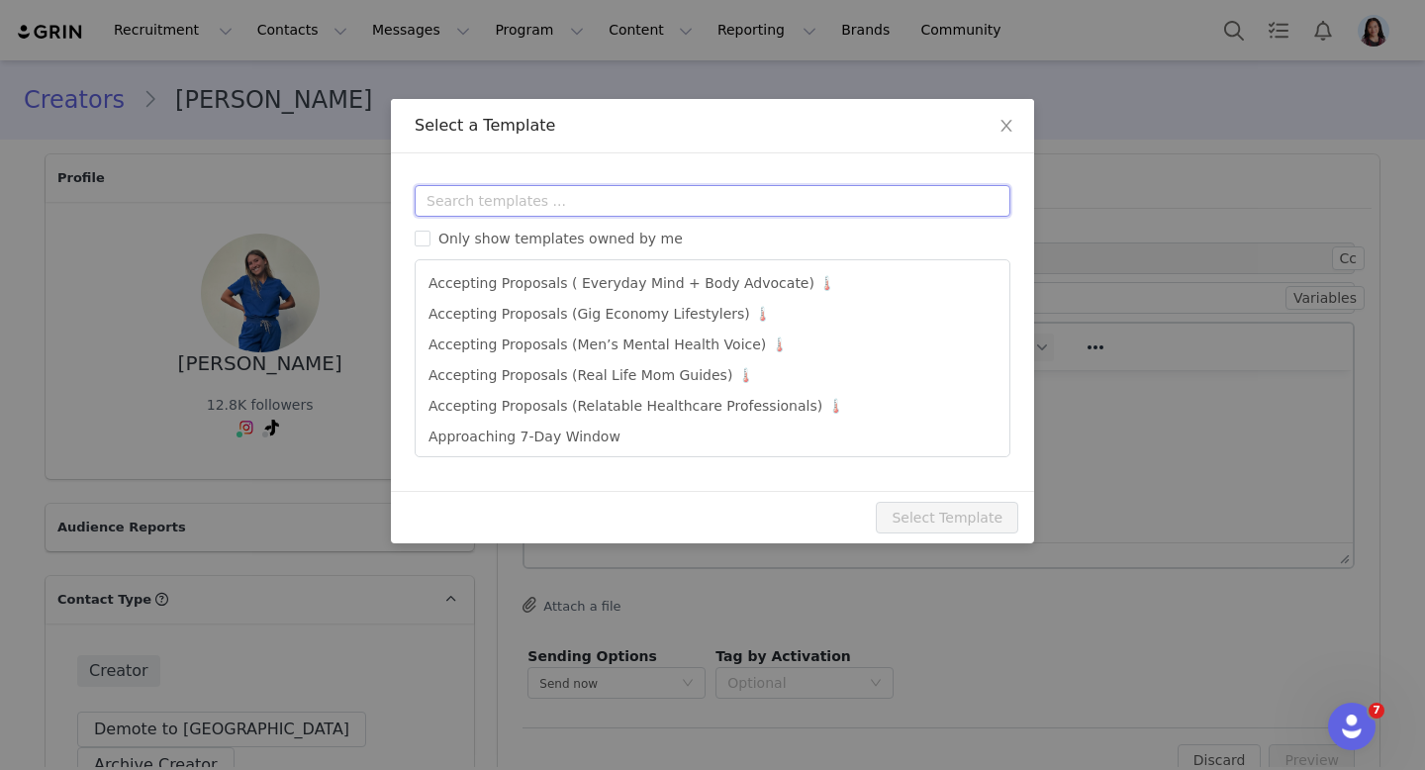
click at [664, 202] on input "text" at bounding box center [713, 201] width 596 height 32
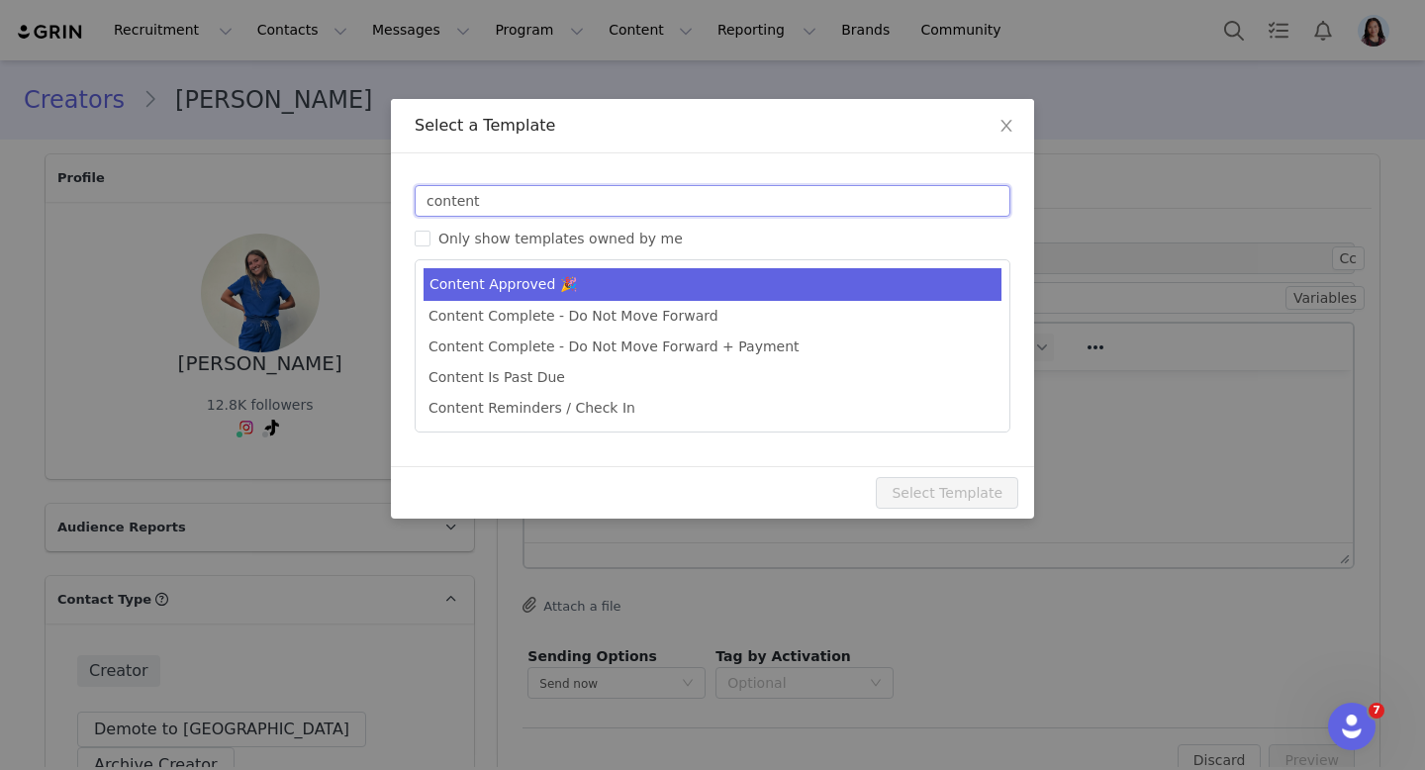
type input "content"
type input "Sesame: Content Approved 🎉"
click at [621, 288] on li "Content Approved 🎉" at bounding box center [713, 284] width 578 height 33
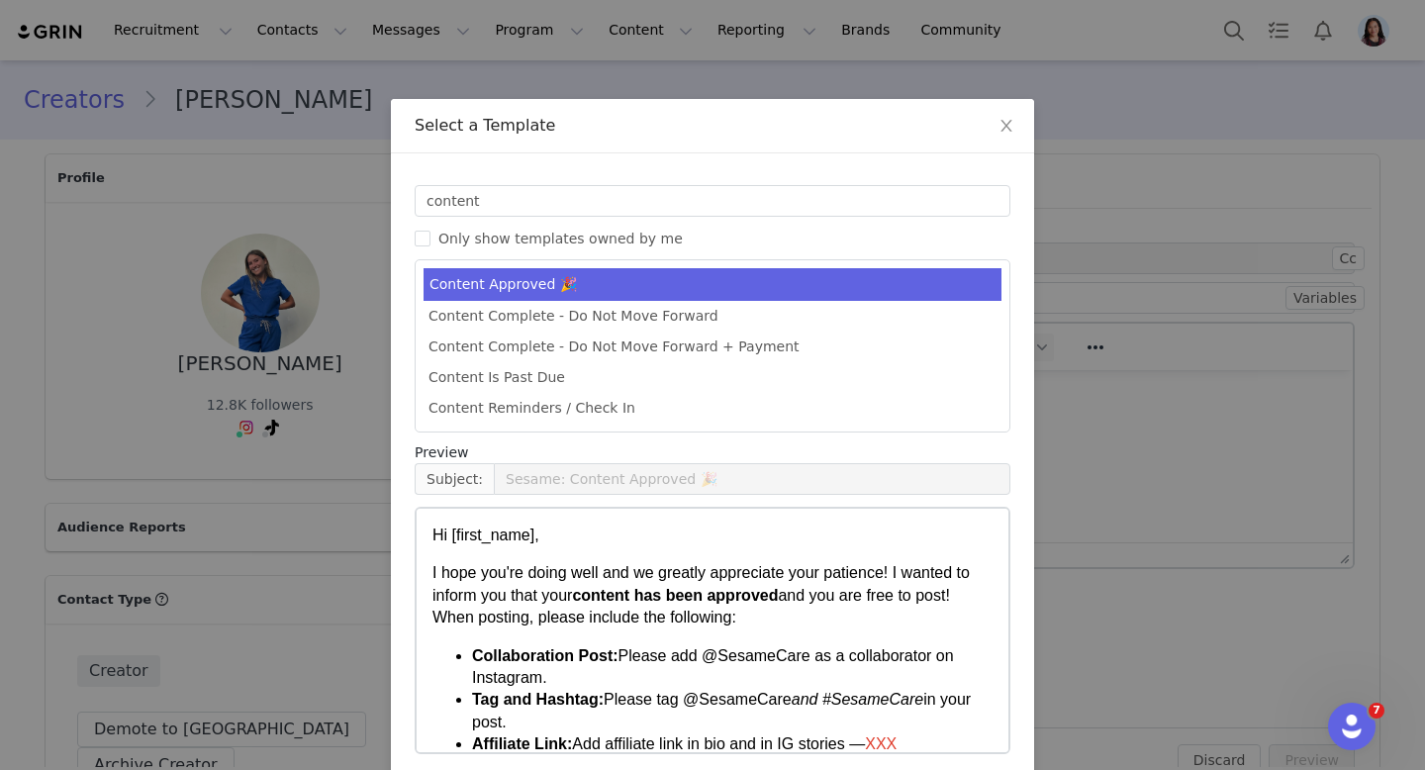
scroll to position [84, 0]
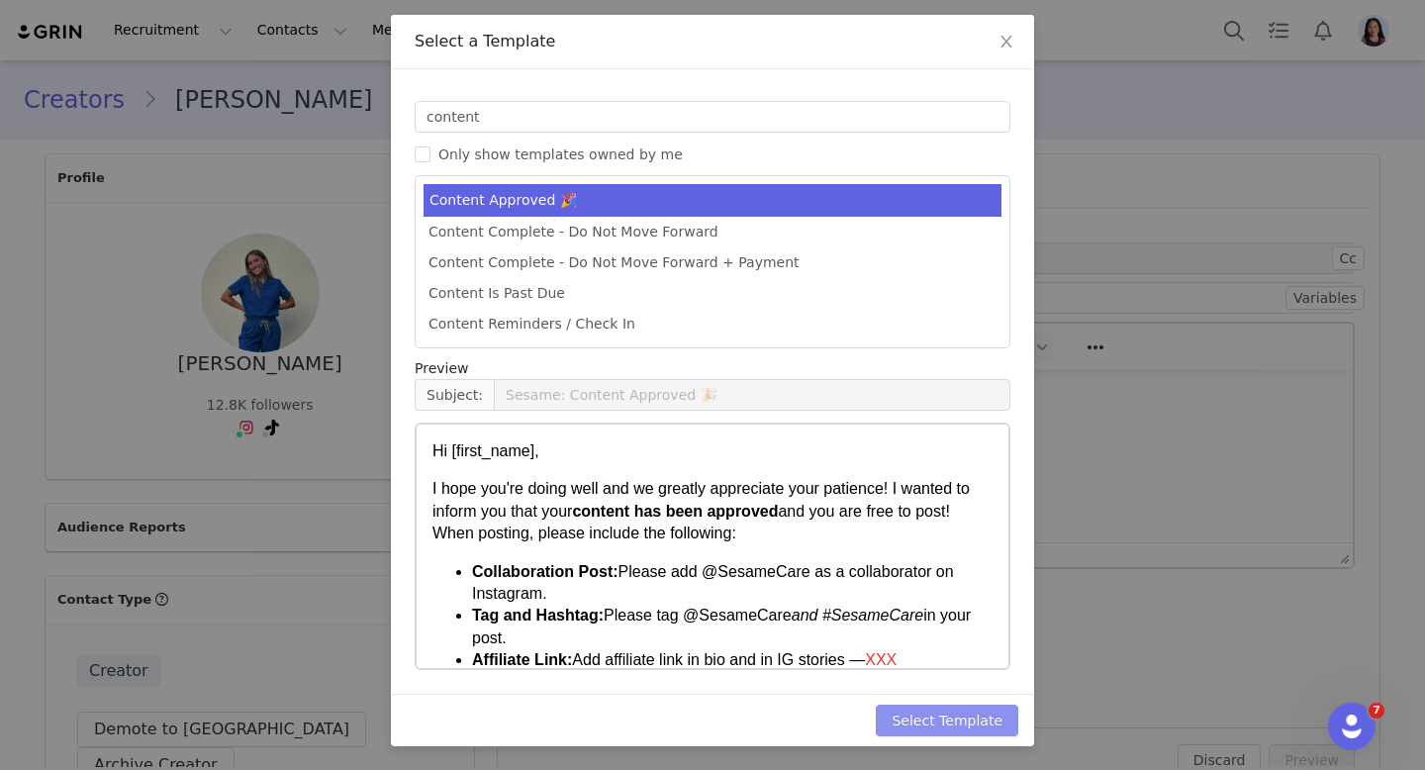
click at [978, 735] on button "Select Template" at bounding box center [947, 721] width 143 height 32
type input "Sesame: Content Approved 🎉"
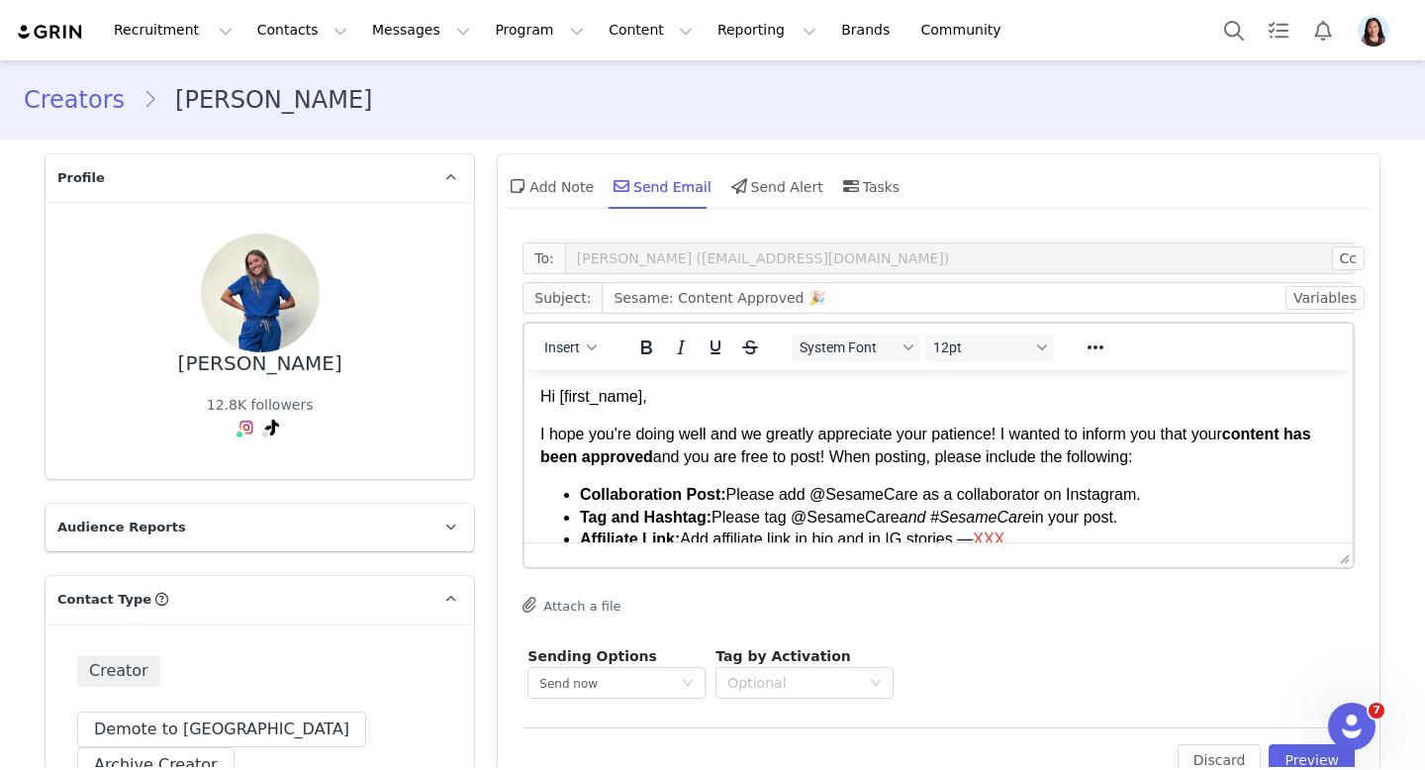
scroll to position [139, 0]
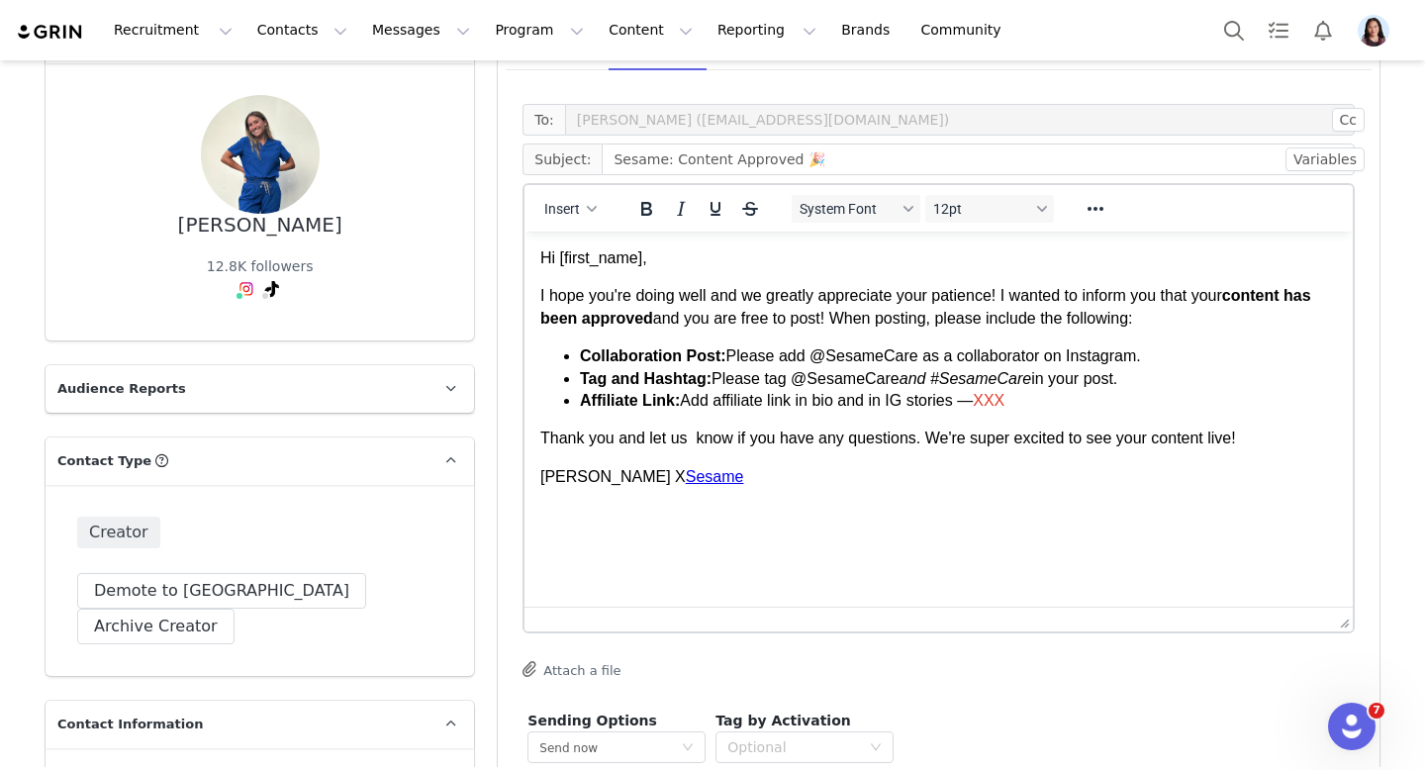
drag, startPoint x: 1348, startPoint y: 415, endPoint x: 1315, endPoint y: 622, distance: 210.4
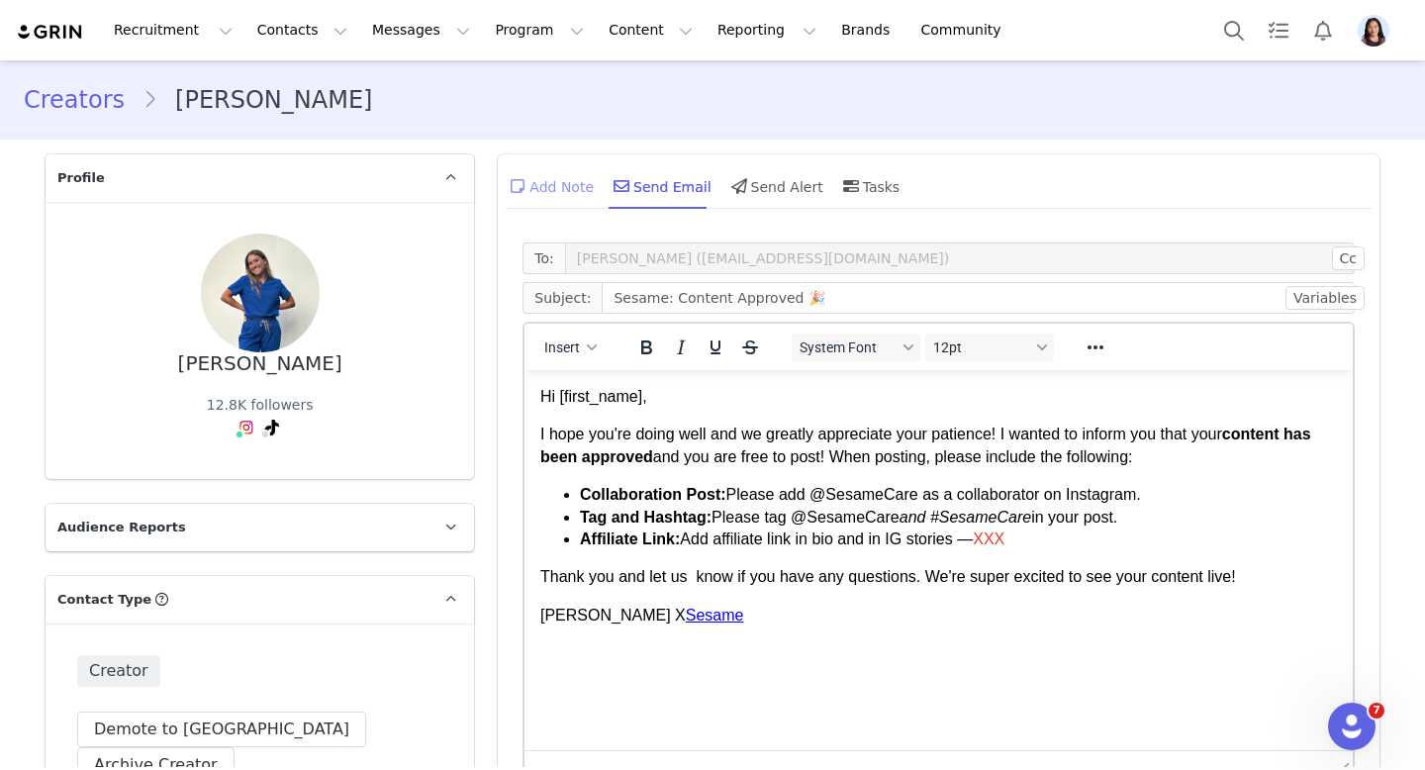
click at [562, 180] on div "Add Note" at bounding box center [550, 186] width 88 height 48
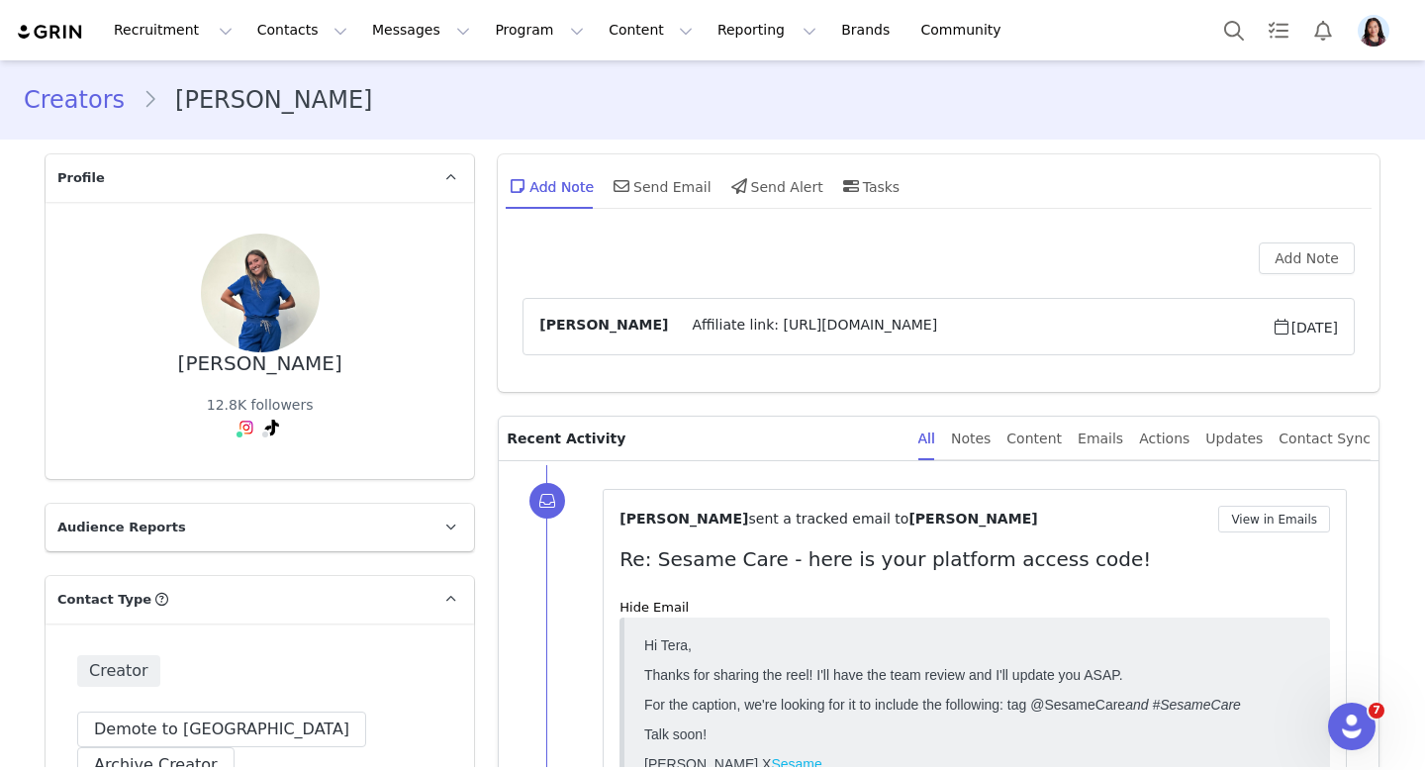
click at [831, 334] on span "Affiliate link: https://bit.ly/TeraSerianne" at bounding box center [969, 327] width 603 height 24
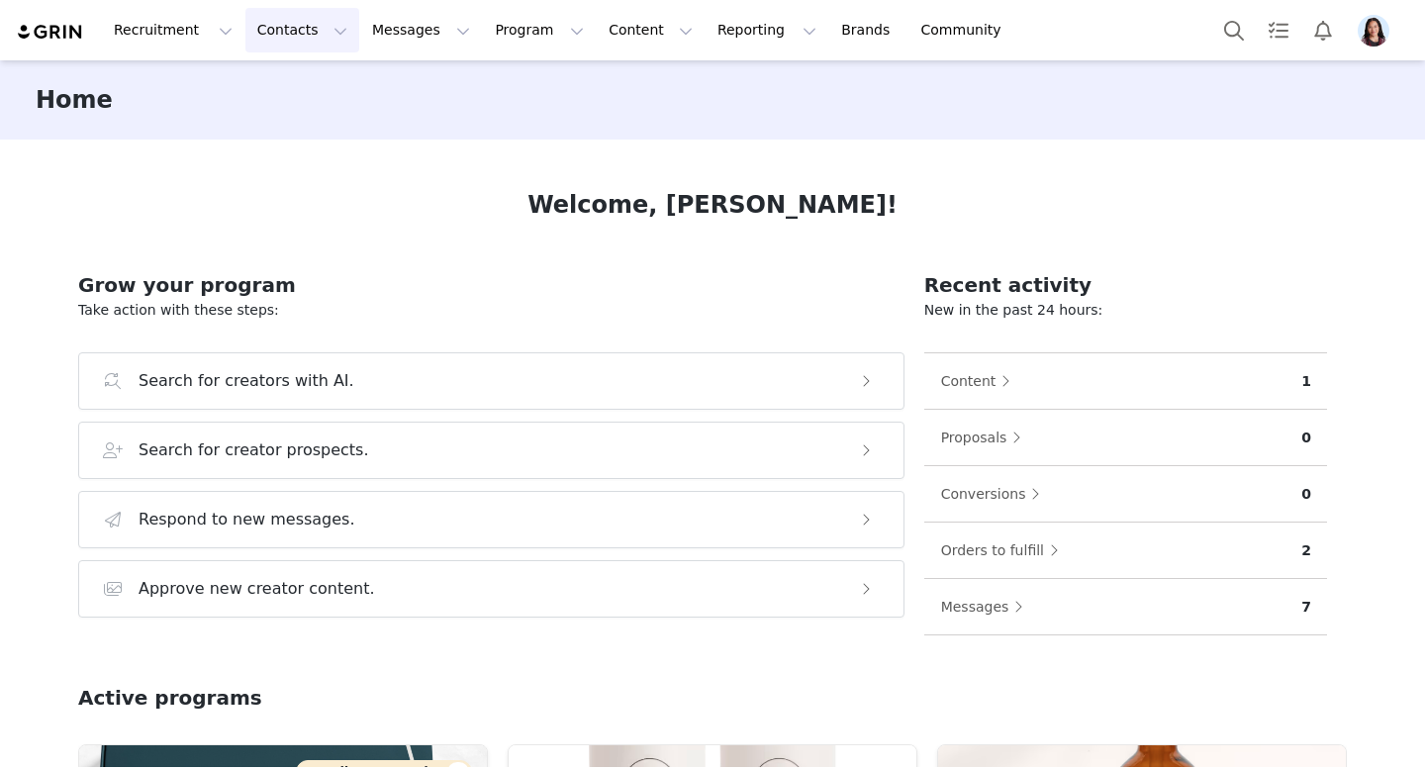
click at [246, 31] on button "Contacts Contacts" at bounding box center [302, 30] width 114 height 45
click at [246, 135] on link "Prospects" at bounding box center [310, 124] width 156 height 37
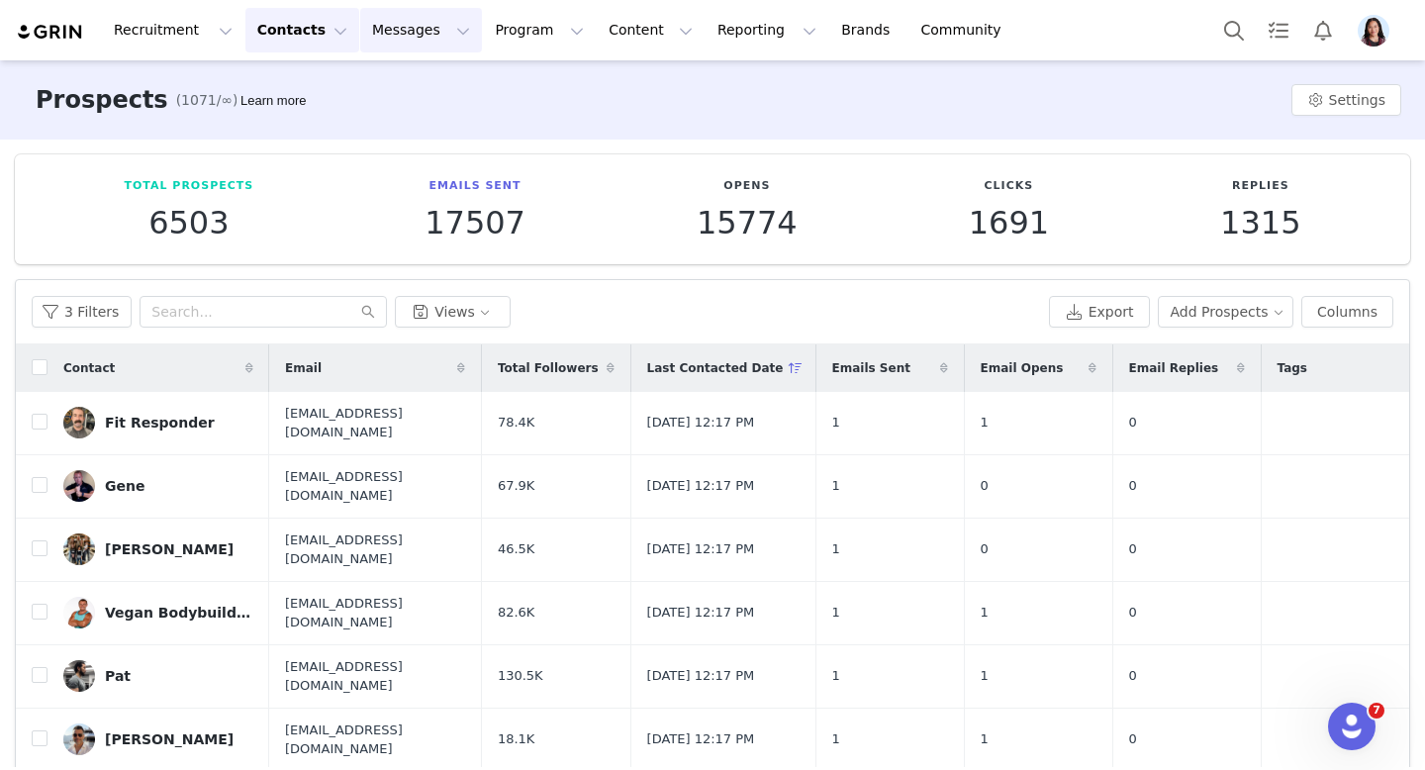
click at [425, 48] on button "Messages Messages" at bounding box center [421, 30] width 122 height 45
click at [396, 98] on link "Dashboard" at bounding box center [416, 87] width 156 height 37
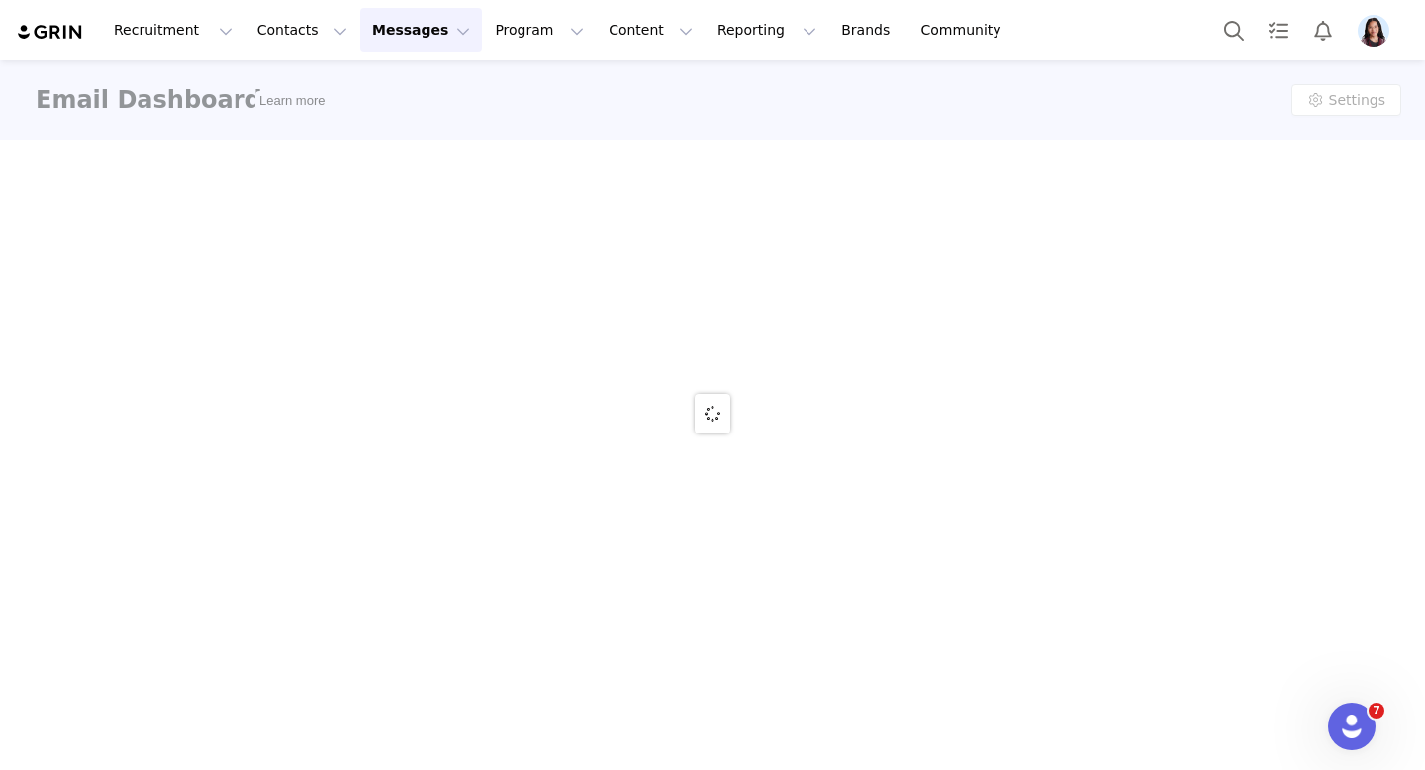
click at [407, 52] on div "Recruitment Recruitment Creator Search Curated Lists Landing Pages Web Extensio…" at bounding box center [712, 30] width 1425 height 60
click at [399, 37] on button "Messages Messages" at bounding box center [421, 30] width 122 height 45
click at [386, 117] on div at bounding box center [712, 413] width 1425 height 707
click at [500, 29] on button "Program Program" at bounding box center [539, 30] width 113 height 45
click at [271, 32] on button "Contacts Contacts" at bounding box center [302, 30] width 114 height 45
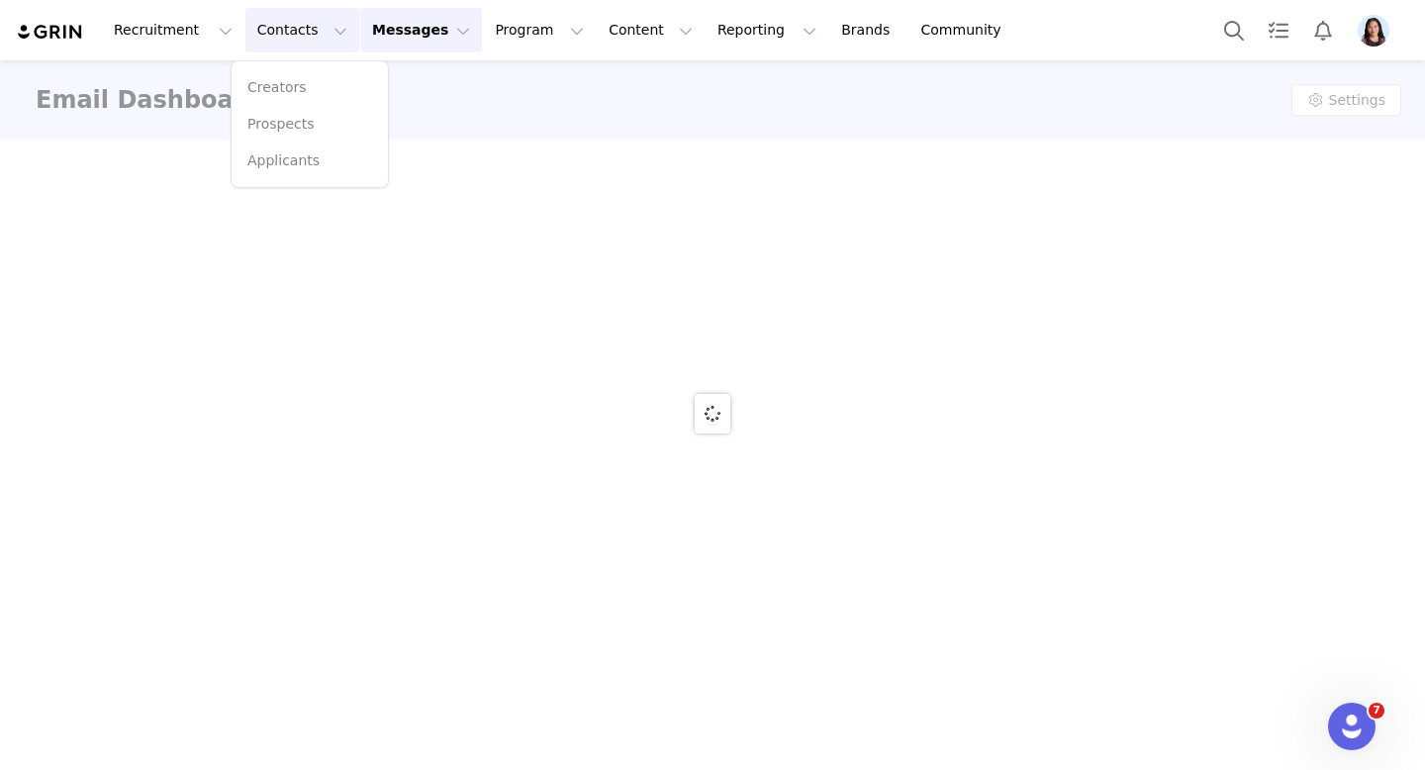
click at [278, 88] on div at bounding box center [712, 413] width 1425 height 707
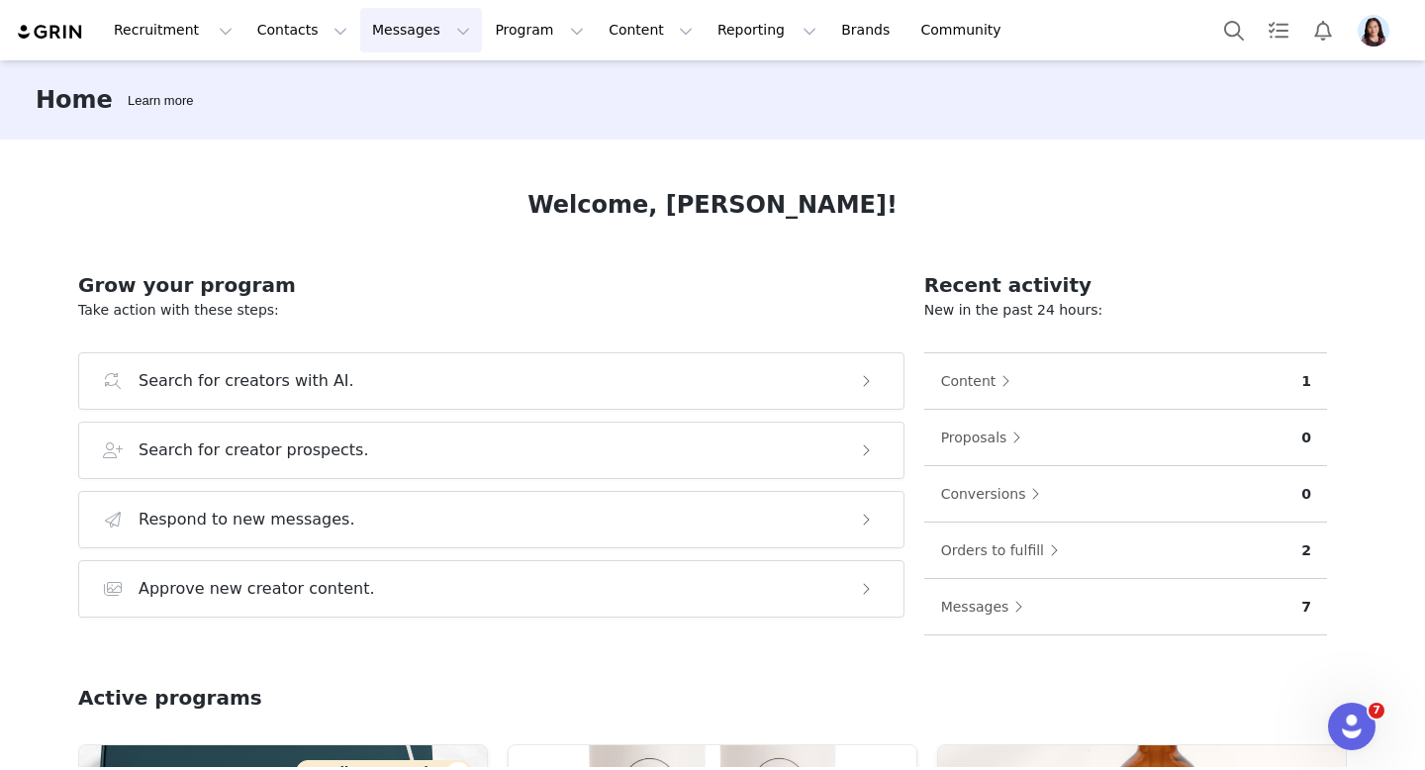
click at [415, 38] on button "Messages Messages" at bounding box center [421, 30] width 122 height 45
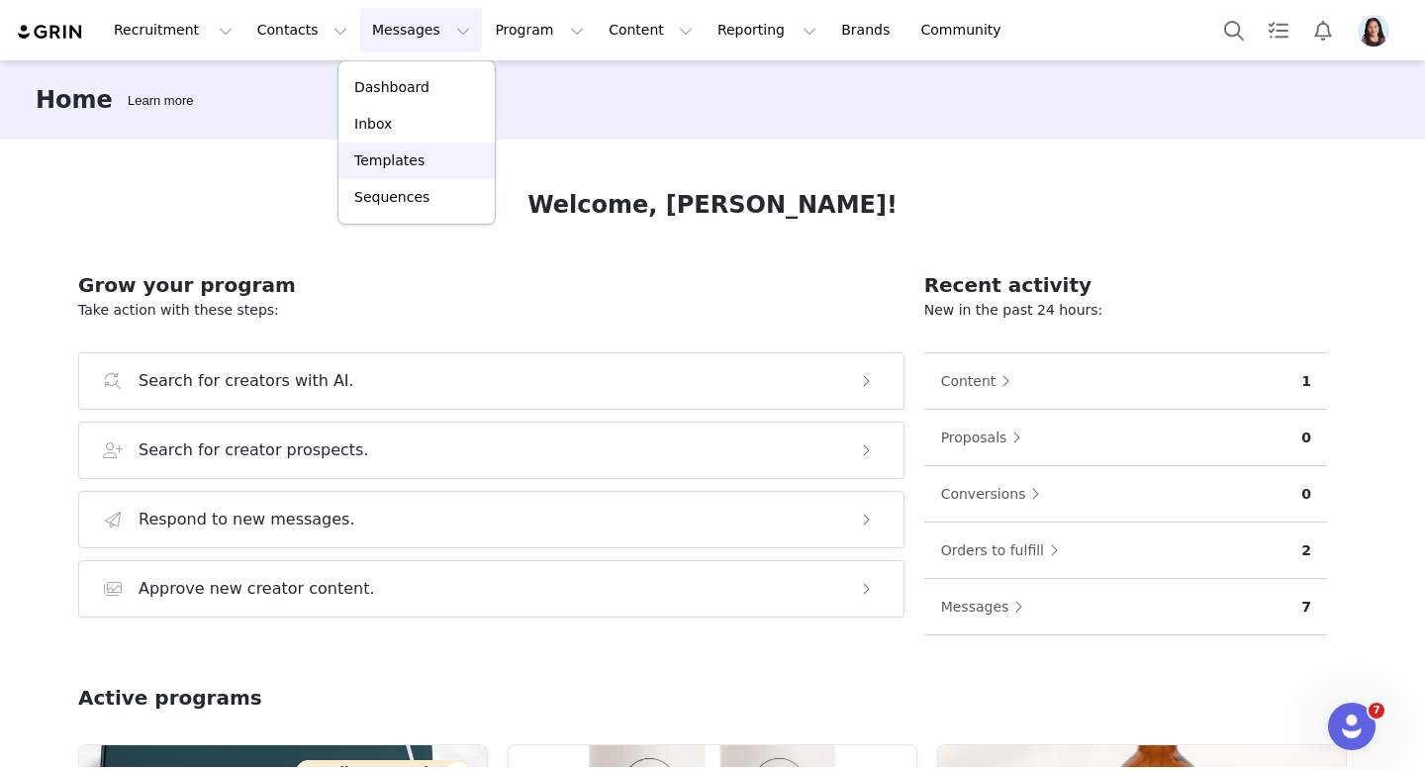
click at [403, 163] on p "Templates" at bounding box center [389, 160] width 70 height 21
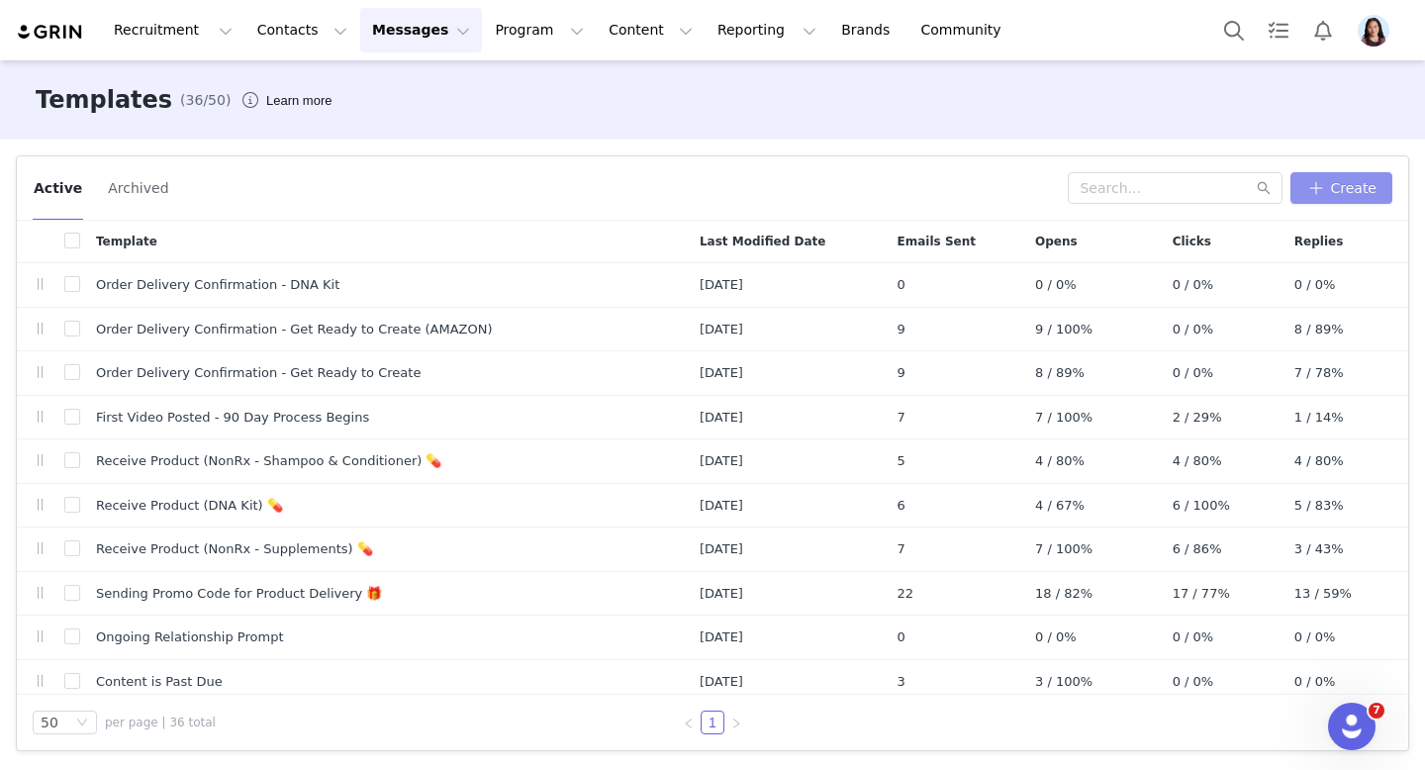
click at [1358, 172] on button "Create" at bounding box center [1341, 188] width 102 height 32
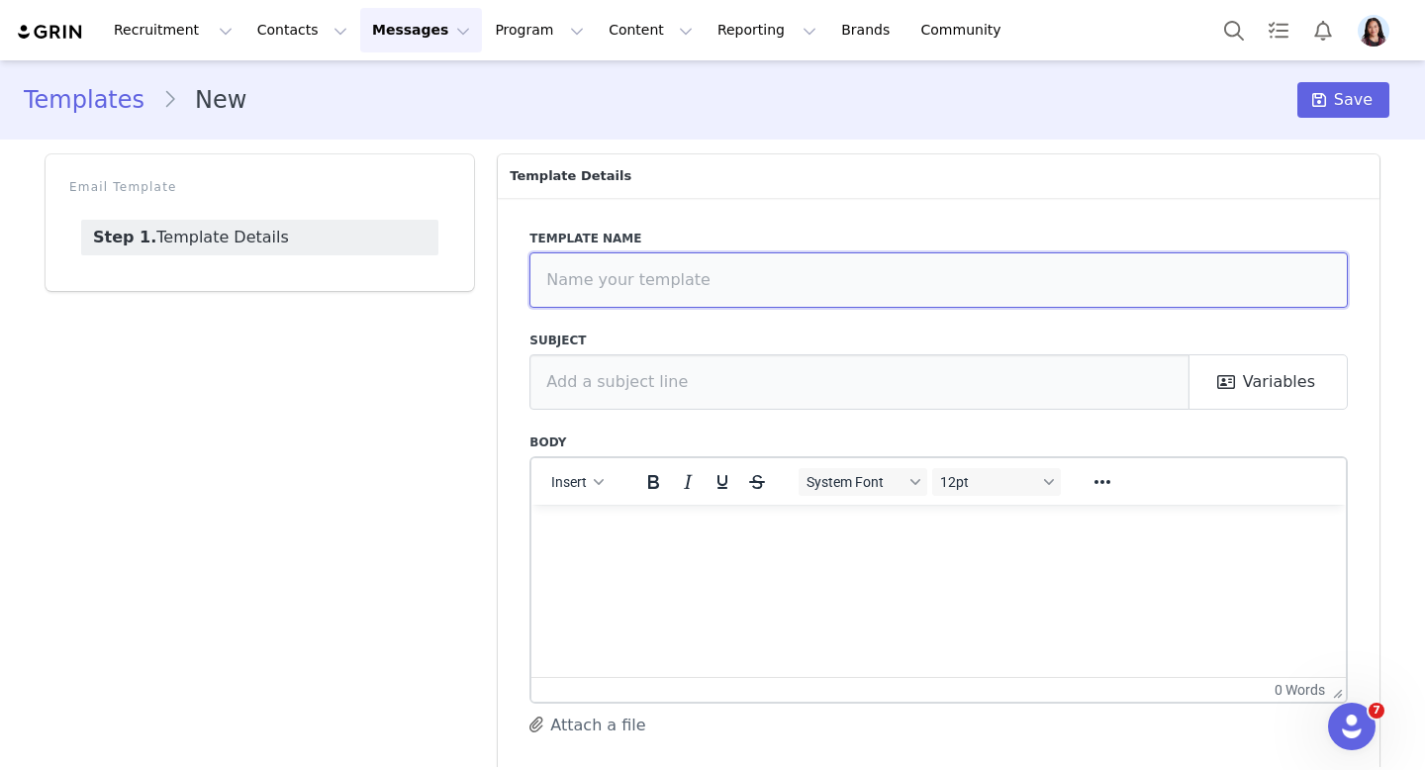
click at [762, 290] on input "text" at bounding box center [938, 279] width 818 height 55
type input "Content Approved 🎉"
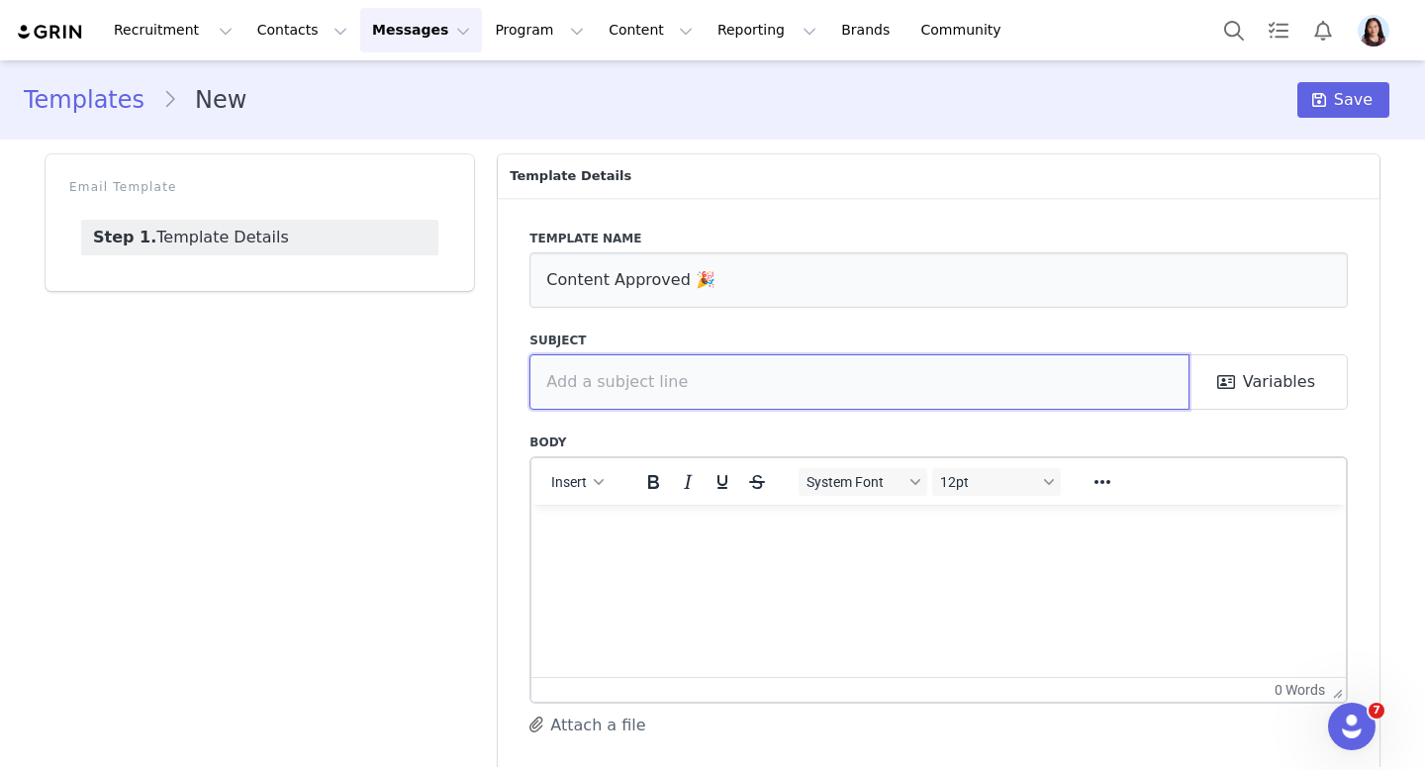
click at [760, 393] on input "text" at bounding box center [859, 381] width 660 height 55
type input "Happy Head: Content Approved 🎉"
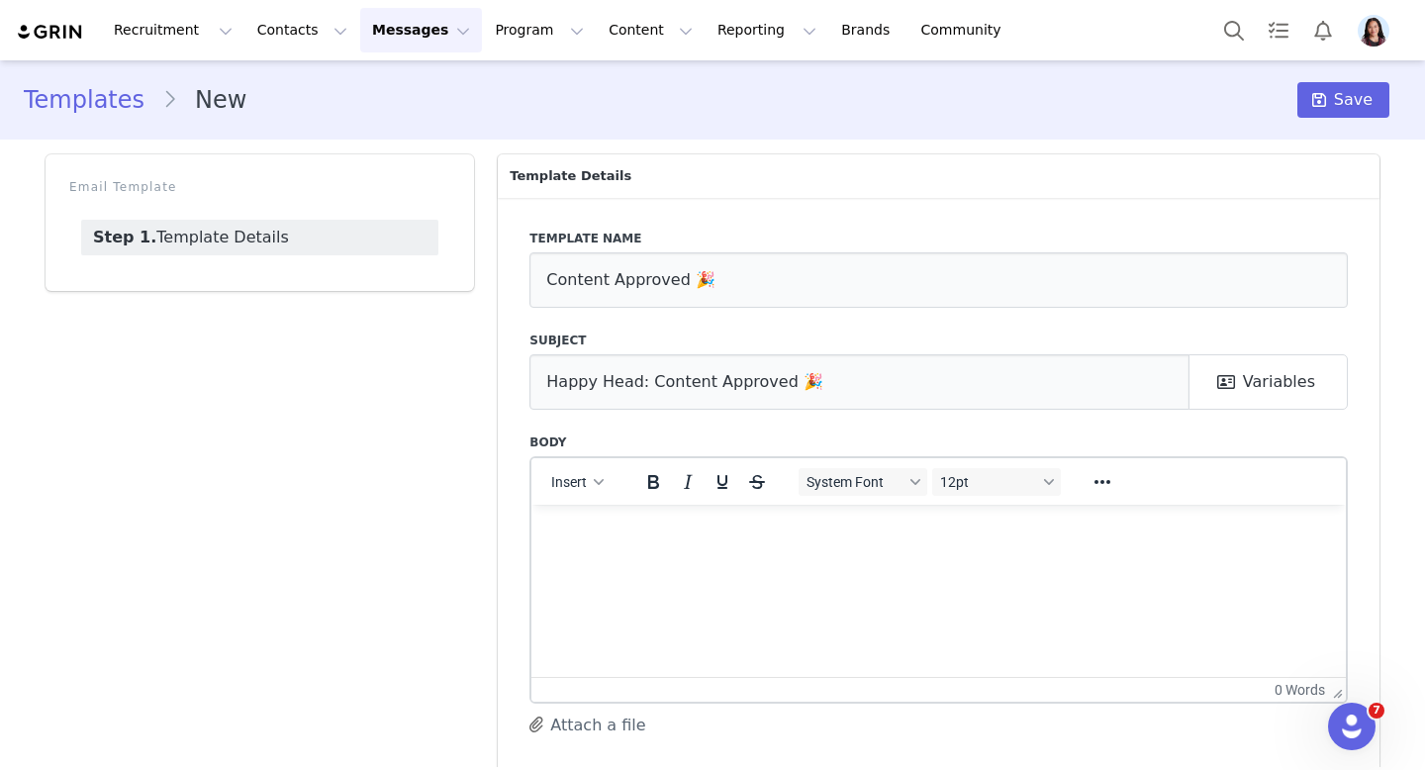
click at [780, 533] on p "Rich Text Area. Press ALT-0 for help." at bounding box center [938, 531] width 783 height 22
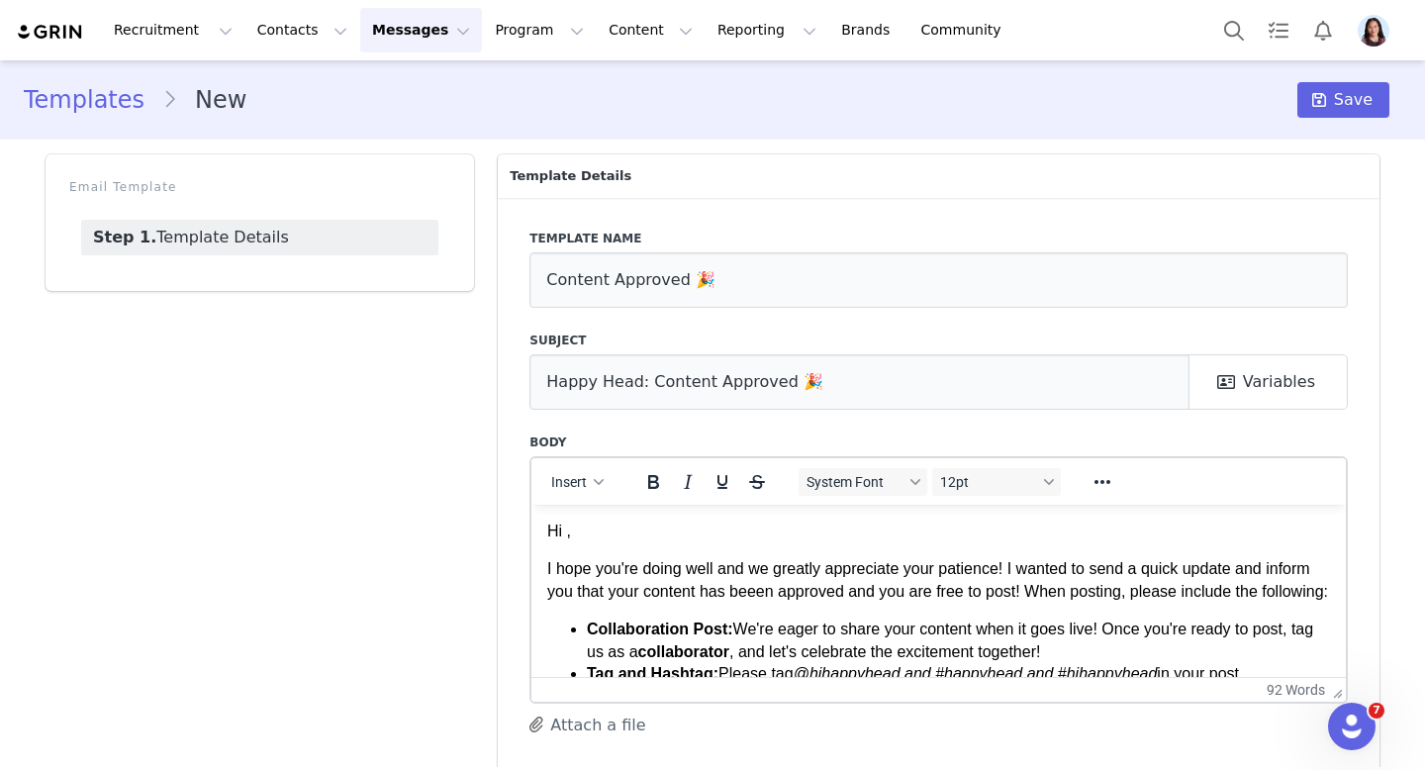
drag, startPoint x: 1343, startPoint y: 693, endPoint x: 1329, endPoint y: 769, distance: 77.5
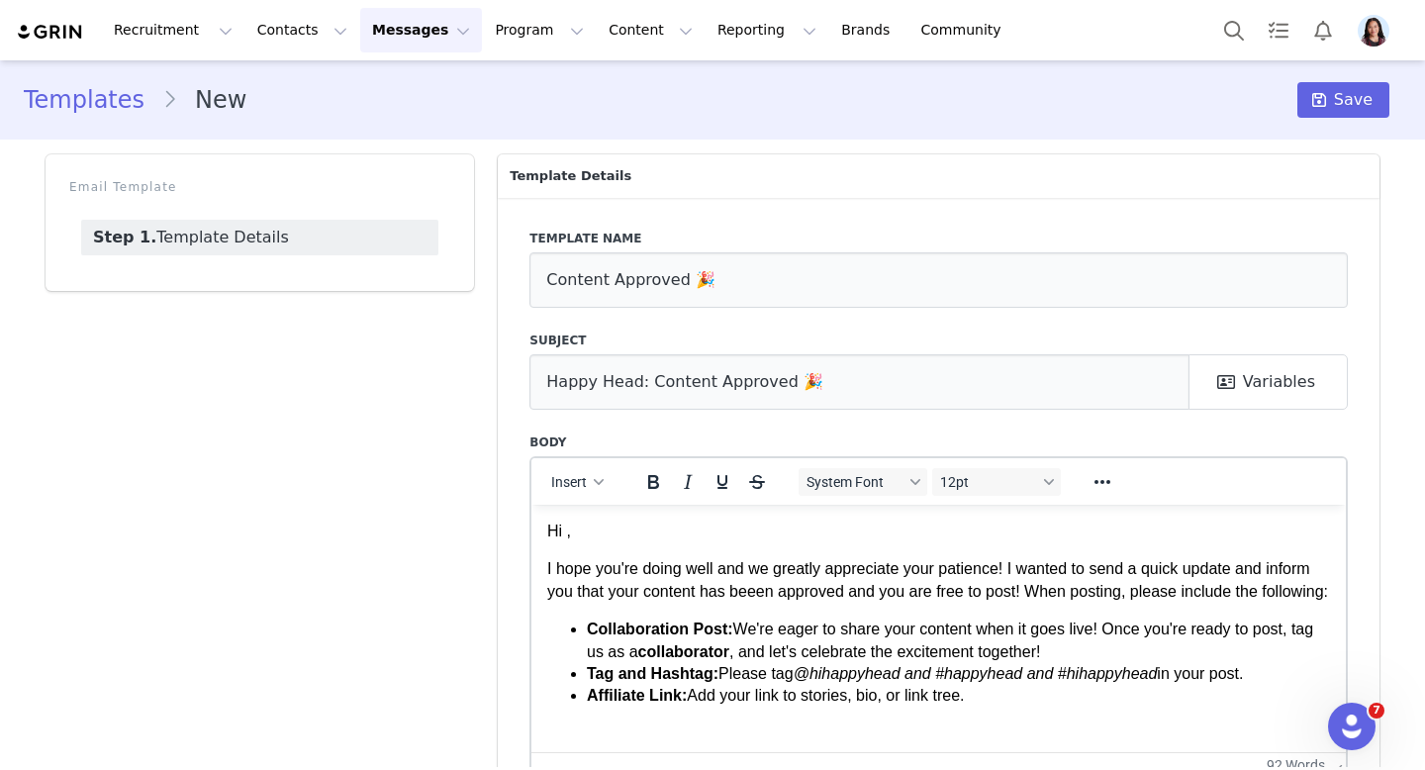
scroll to position [116, 0]
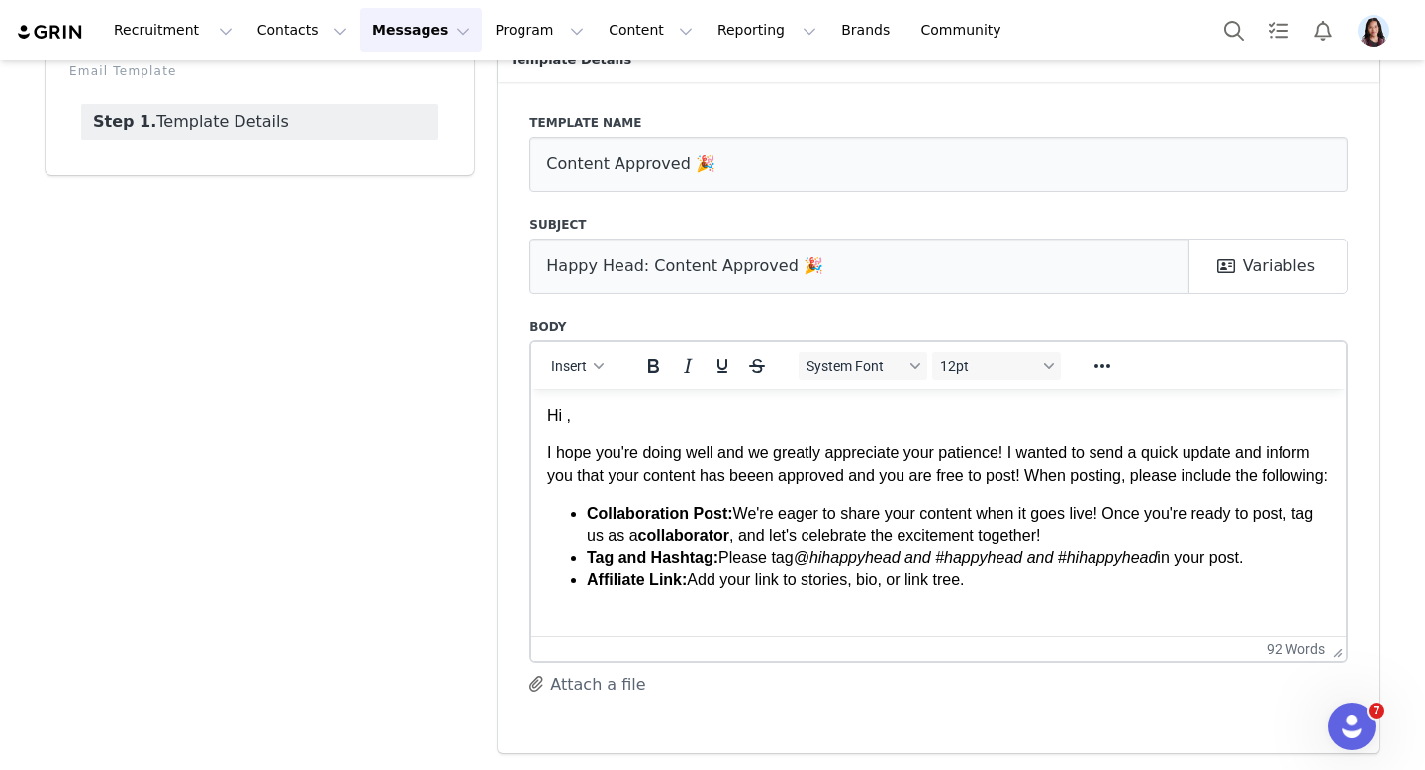
click at [765, 476] on p "I hope you're doing well and we greatly appreciate your patience! I wanted to s…" at bounding box center [938, 463] width 783 height 45
click at [995, 607] on html "Hi , I hope you're doing well and we greatly appreciate your patience! I wanted…" at bounding box center [938, 497] width 814 height 219
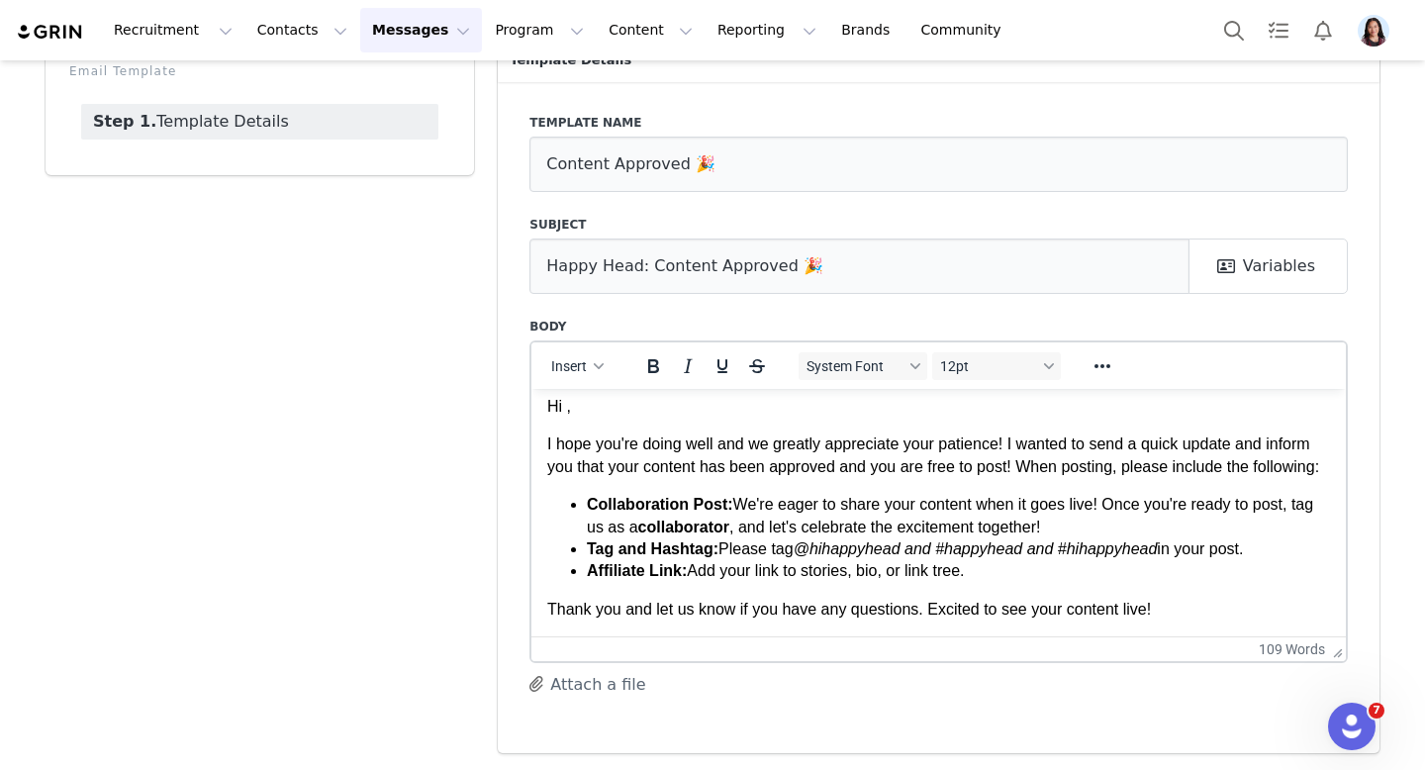
scroll to position [53, 0]
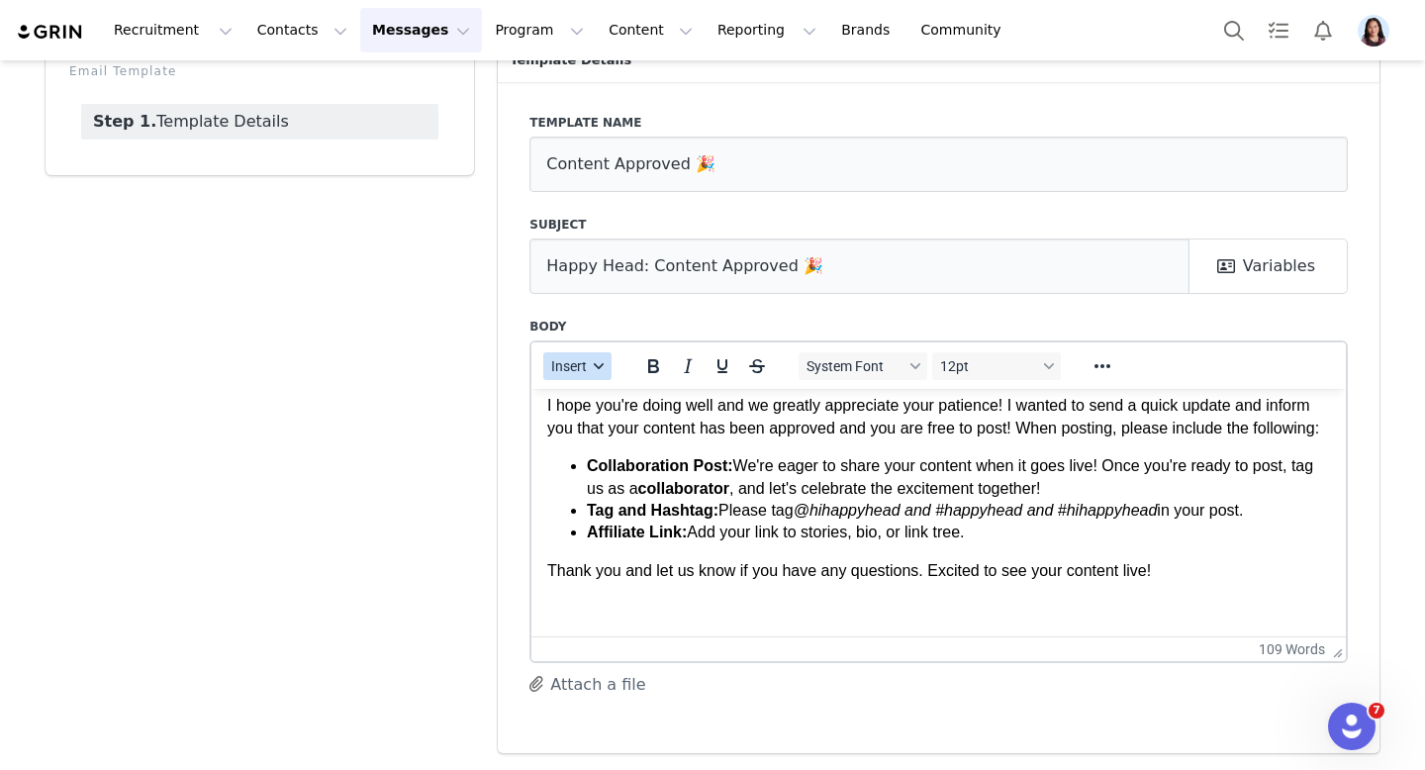
click at [592, 366] on div "button" at bounding box center [600, 366] width 16 height 10
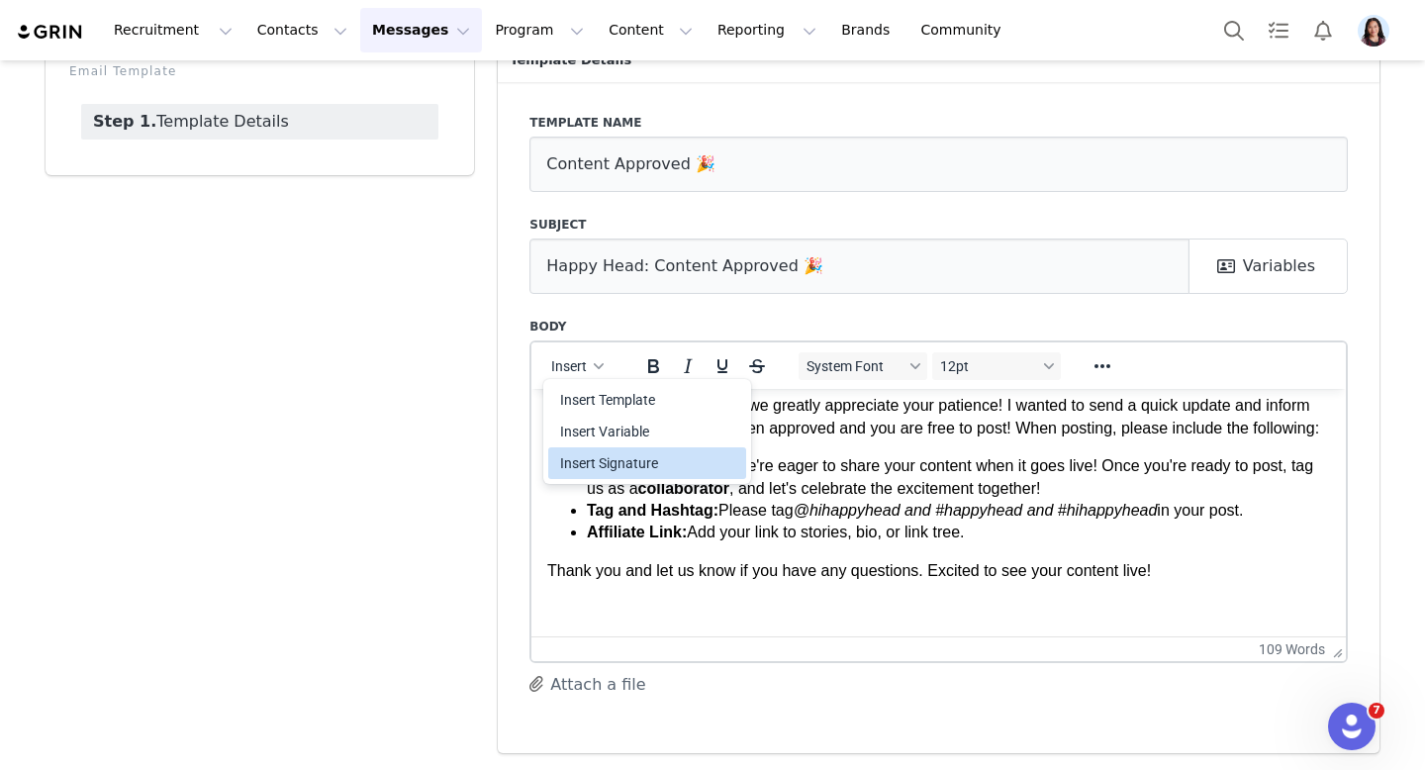
click at [598, 453] on div "Insert Signature" at bounding box center [649, 463] width 178 height 24
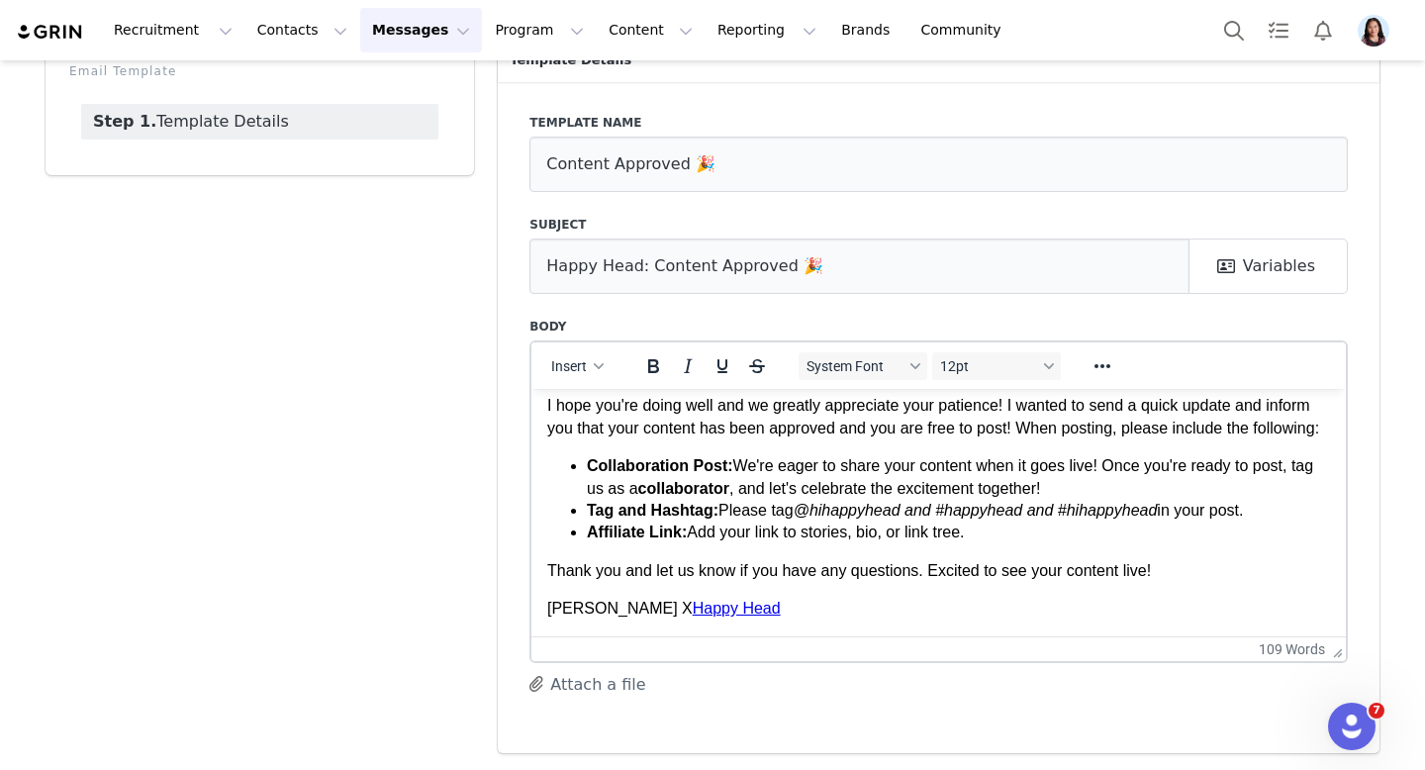
scroll to position [0, 0]
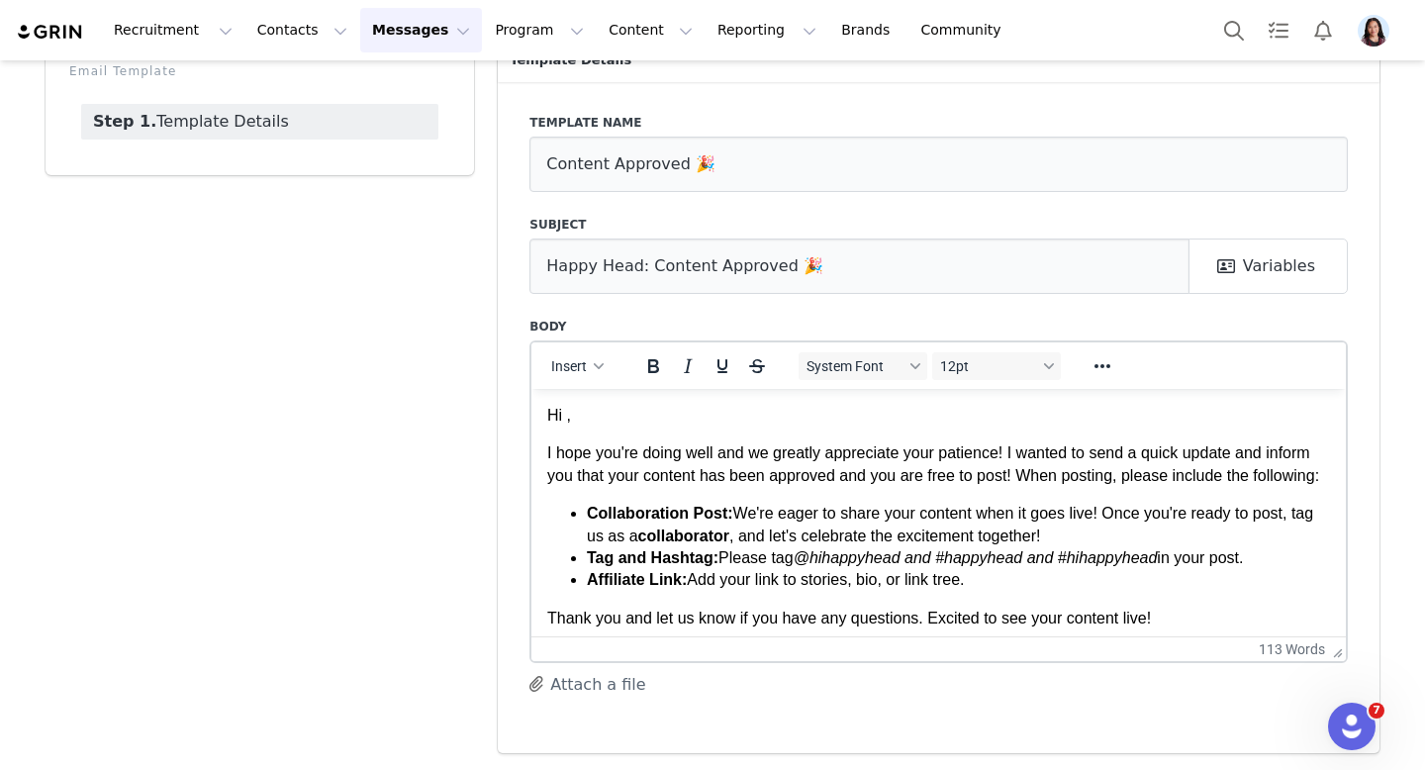
click at [562, 414] on p "Hi ," at bounding box center [938, 415] width 783 height 22
click at [578, 378] on button "Insert" at bounding box center [577, 366] width 68 height 28
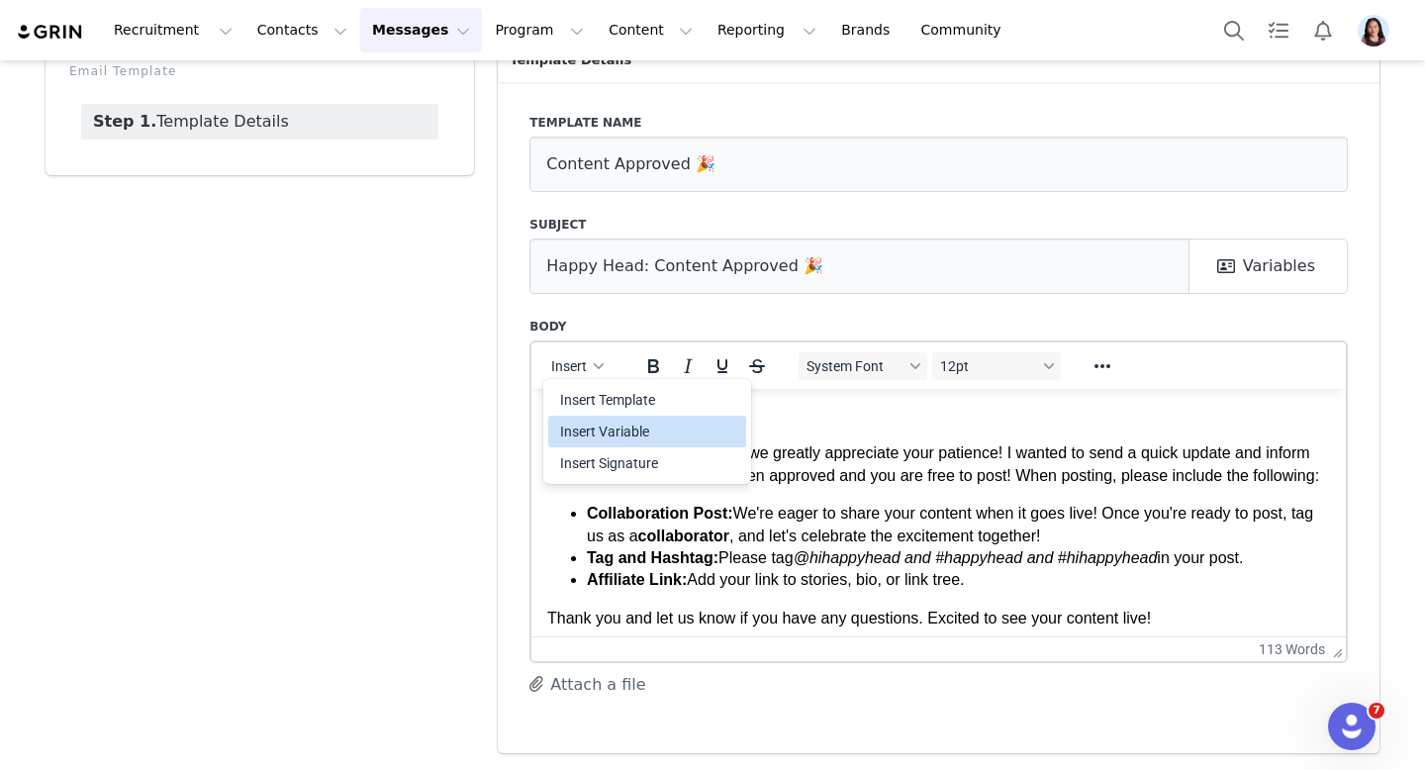
click at [589, 424] on div "Insert Variable" at bounding box center [649, 432] width 178 height 24
select select
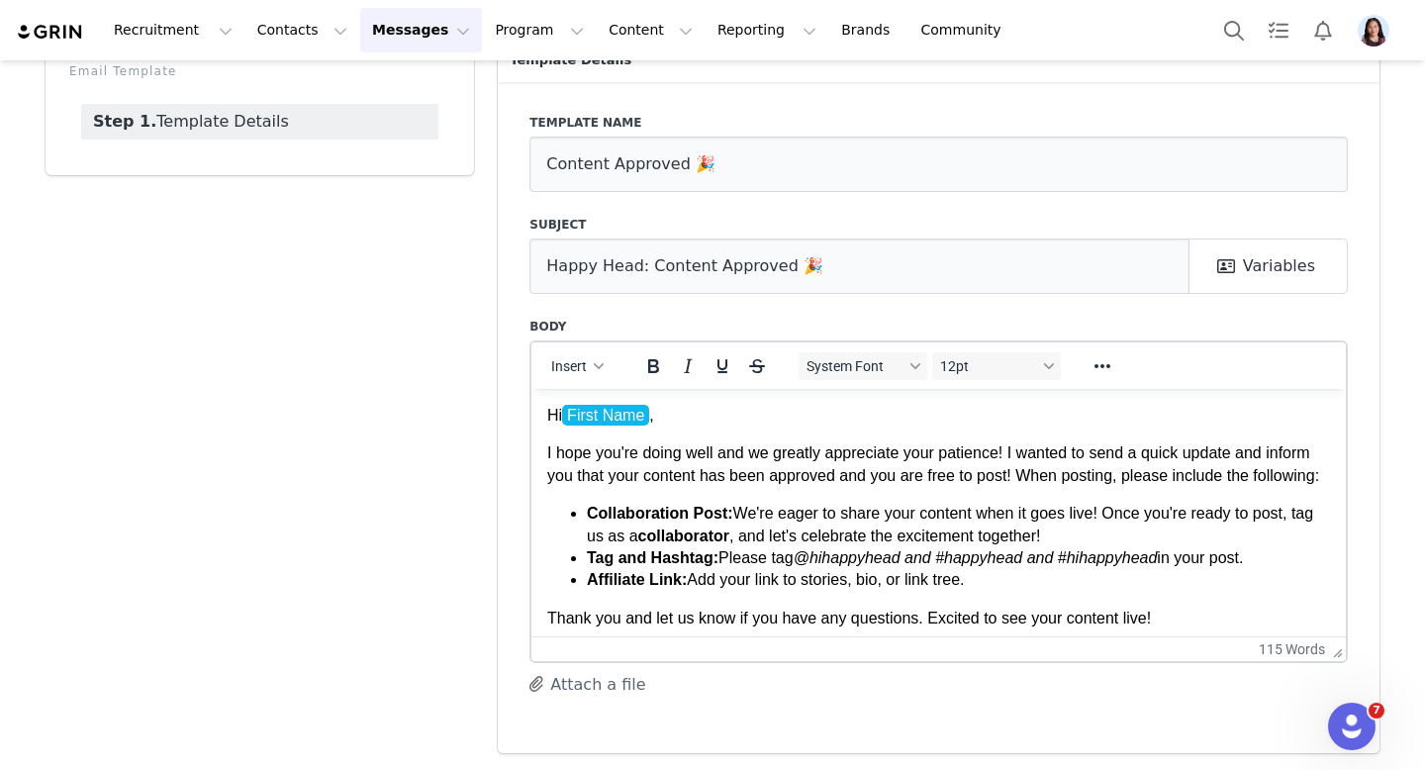
click at [656, 412] on p "Hi First Name ," at bounding box center [938, 415] width 783 height 22
click at [657, 412] on p "Hi First Name ," at bounding box center [938, 415] width 783 height 22
click at [791, 394] on html "Hi ﻿ First Name , I hope you're doing well and we greatly appreciate your patie…" at bounding box center [938, 535] width 814 height 295
click at [754, 421] on p "Hi First Name ," at bounding box center [938, 415] width 783 height 22
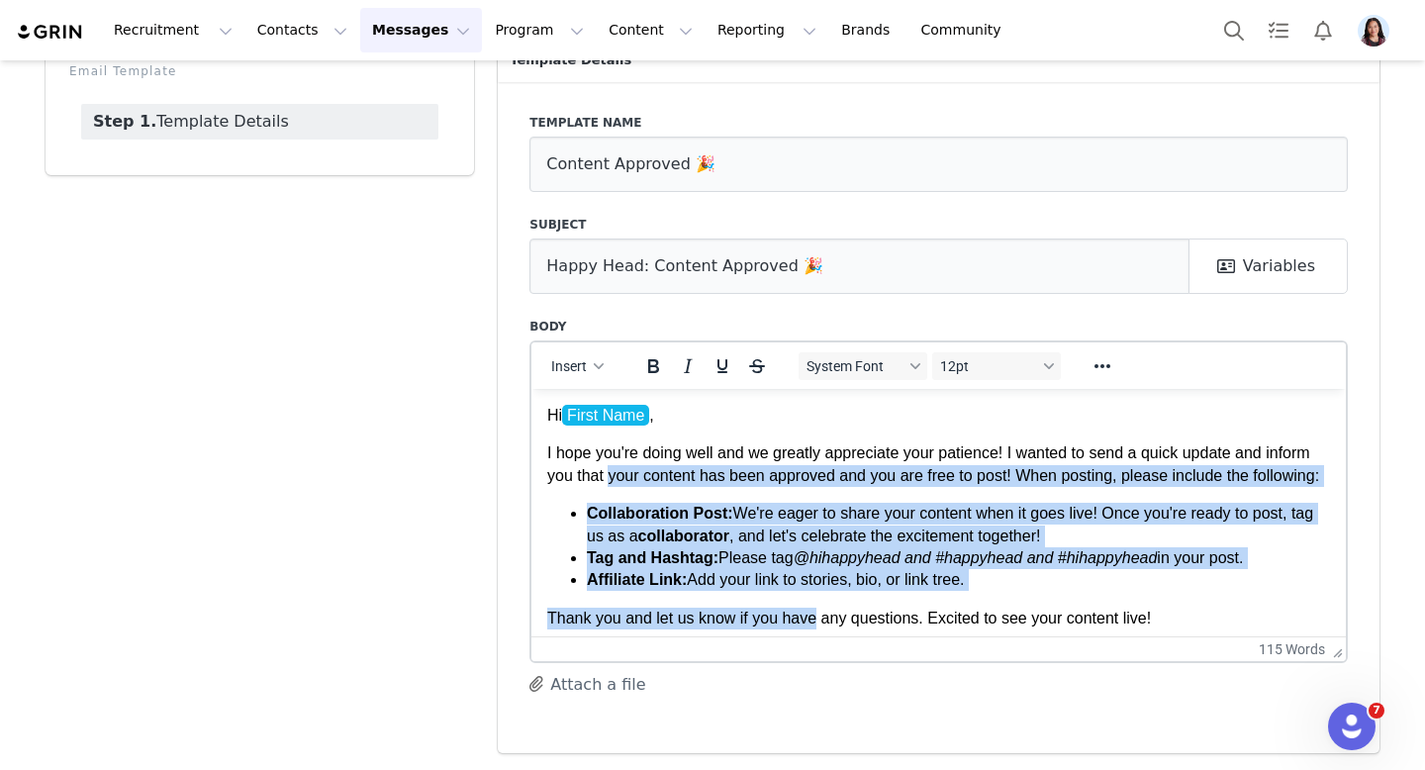
scroll to position [69, 0]
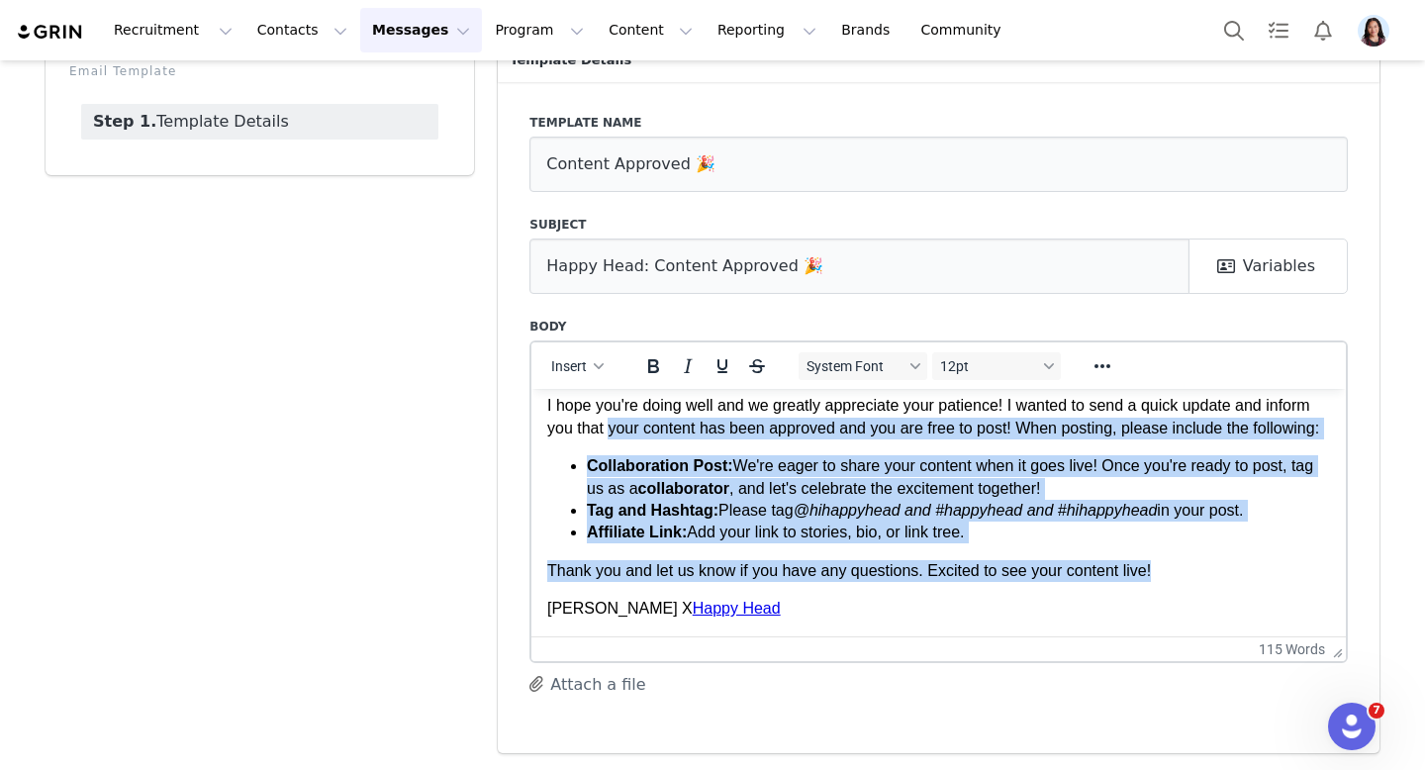
drag, startPoint x: 609, startPoint y: 474, endPoint x: 1206, endPoint y: 577, distance: 606.5
click at [1206, 577] on body "Hi First Name , I hope you're doing well and we greatly appreciate your patienc…" at bounding box center [938, 487] width 783 height 263
copy body "your content has been approved and you are free to post! When posting, please i…"
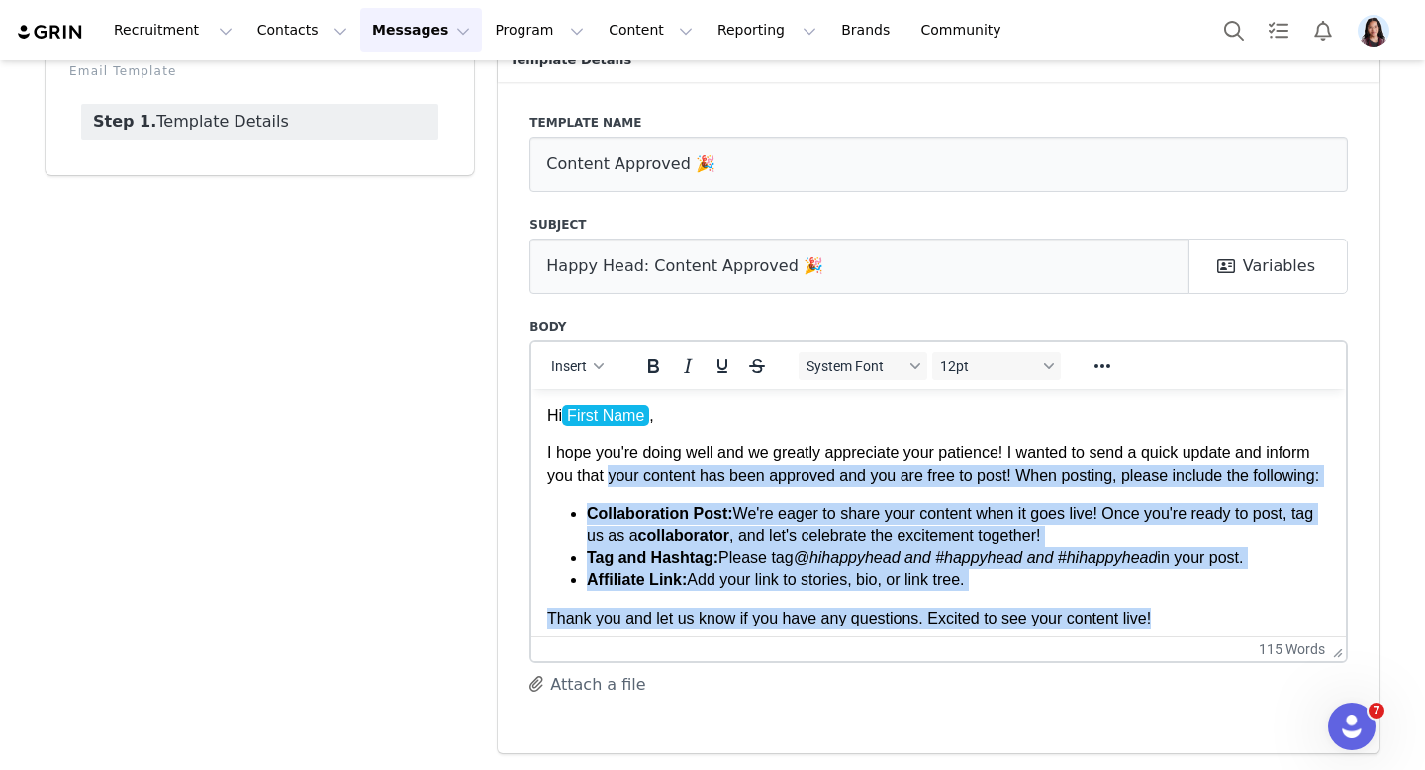
click at [1082, 519] on body "Hi First Name , I hope you're doing well and we greatly appreciate your patienc…" at bounding box center [938, 535] width 783 height 263
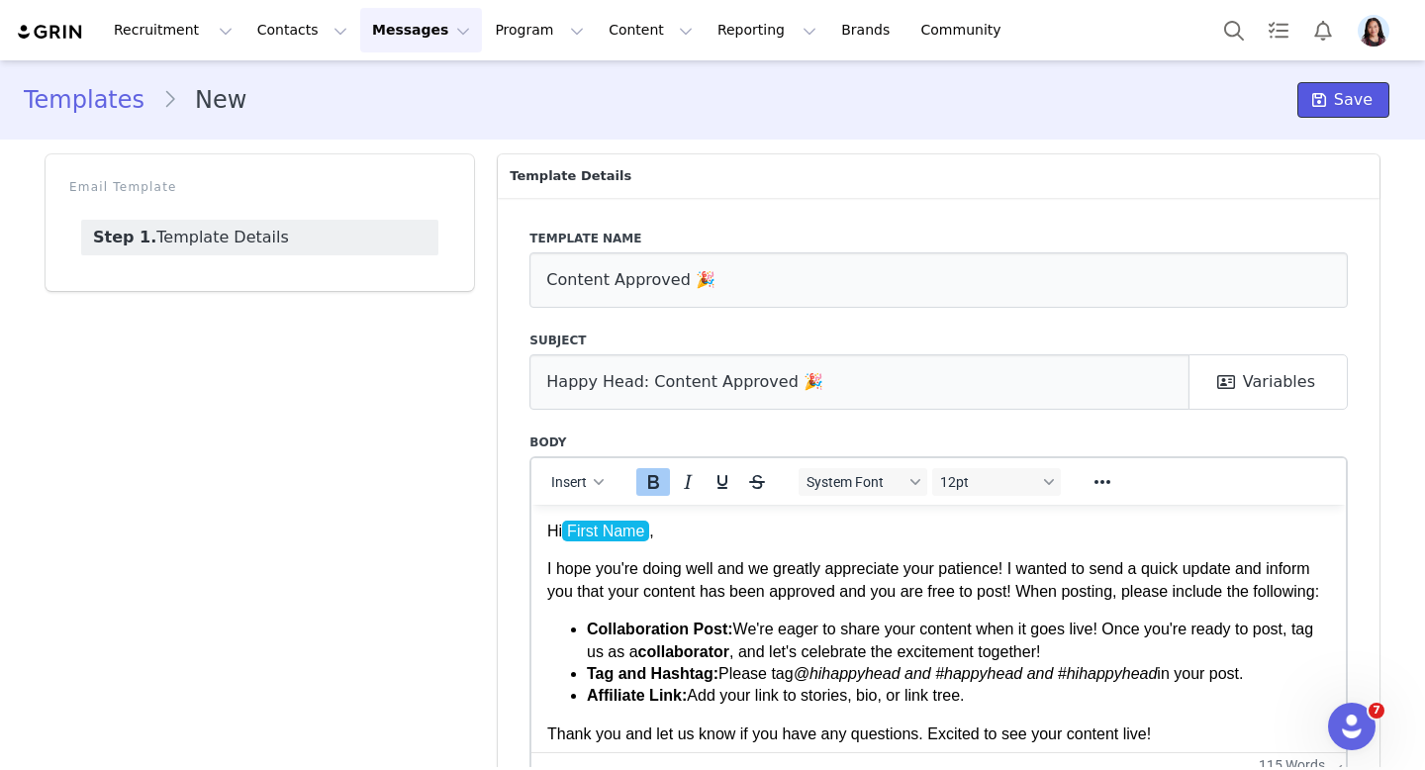
click at [1340, 115] on button "Save" at bounding box center [1343, 100] width 92 height 36
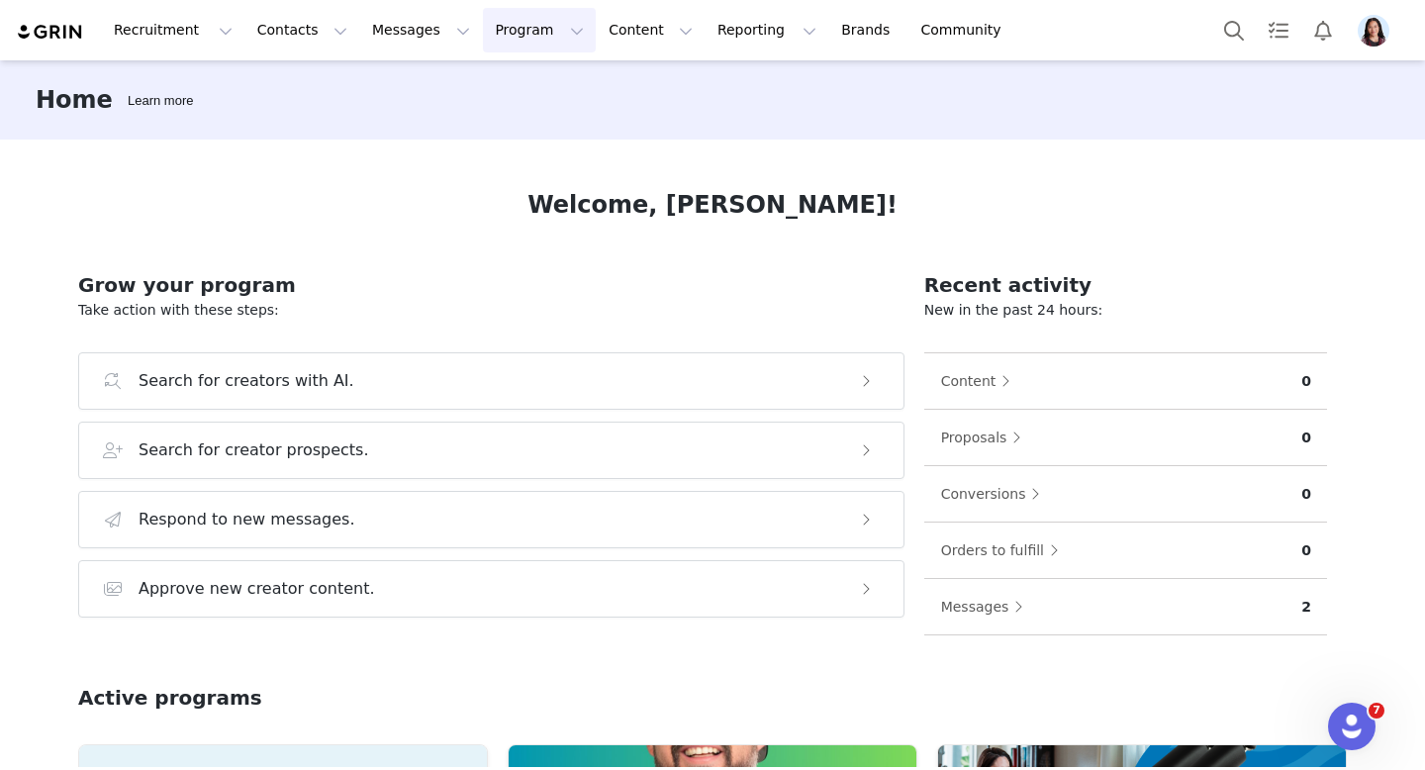
click at [483, 34] on button "Program Program" at bounding box center [539, 30] width 113 height 45
click at [476, 75] on link "Activations" at bounding box center [530, 87] width 156 height 37
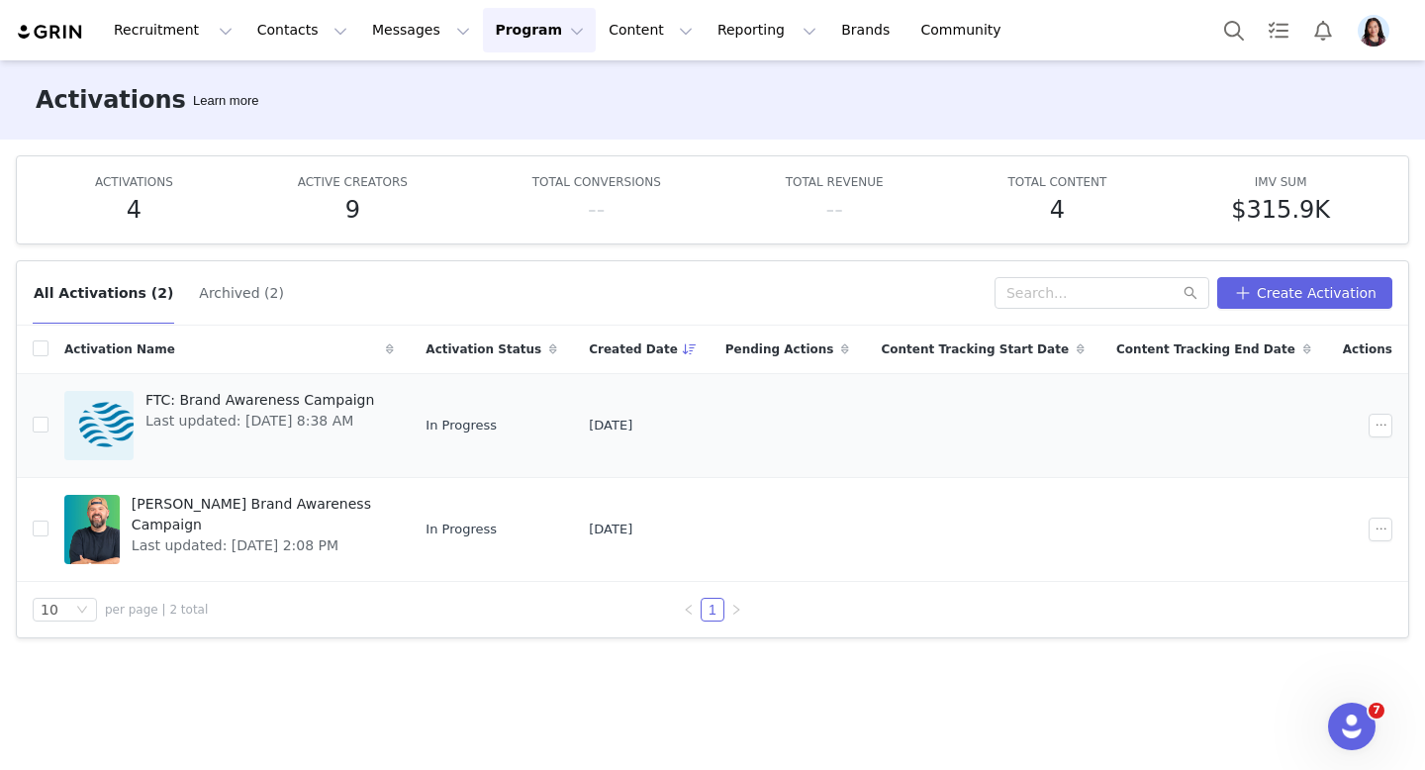
click at [191, 405] on span "FTC: Brand Awareness Campaign" at bounding box center [259, 400] width 229 height 21
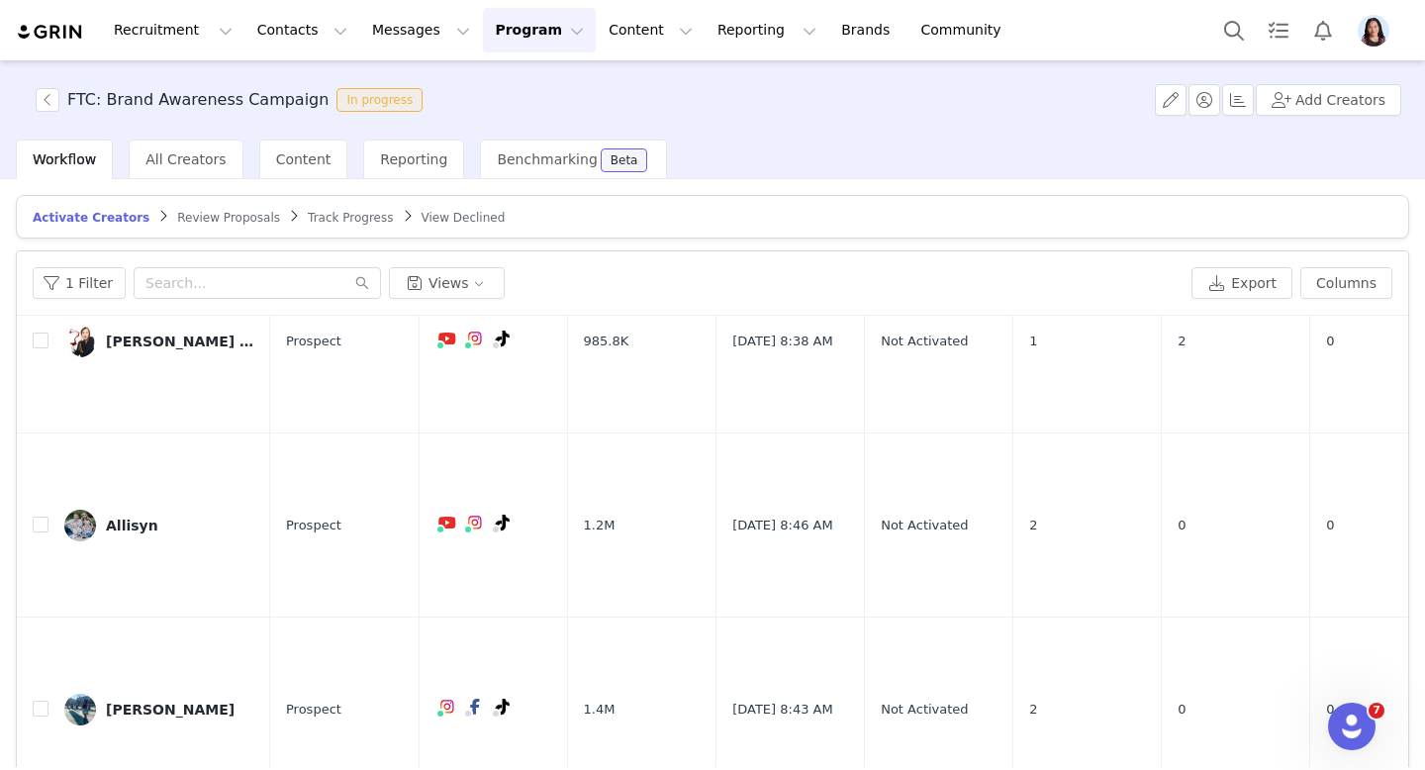
scroll to position [94, 0]
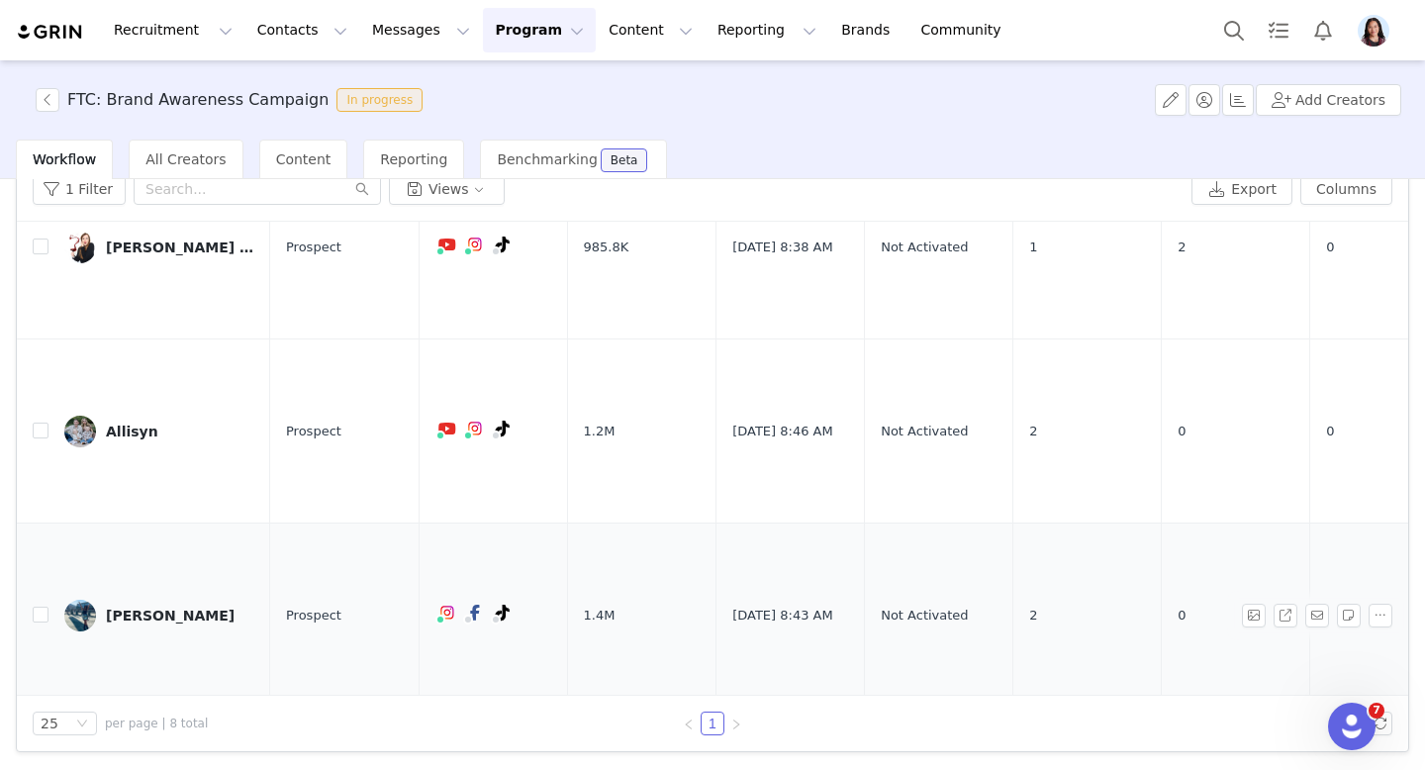
click at [175, 609] on div "[PERSON_NAME]" at bounding box center [170, 616] width 129 height 16
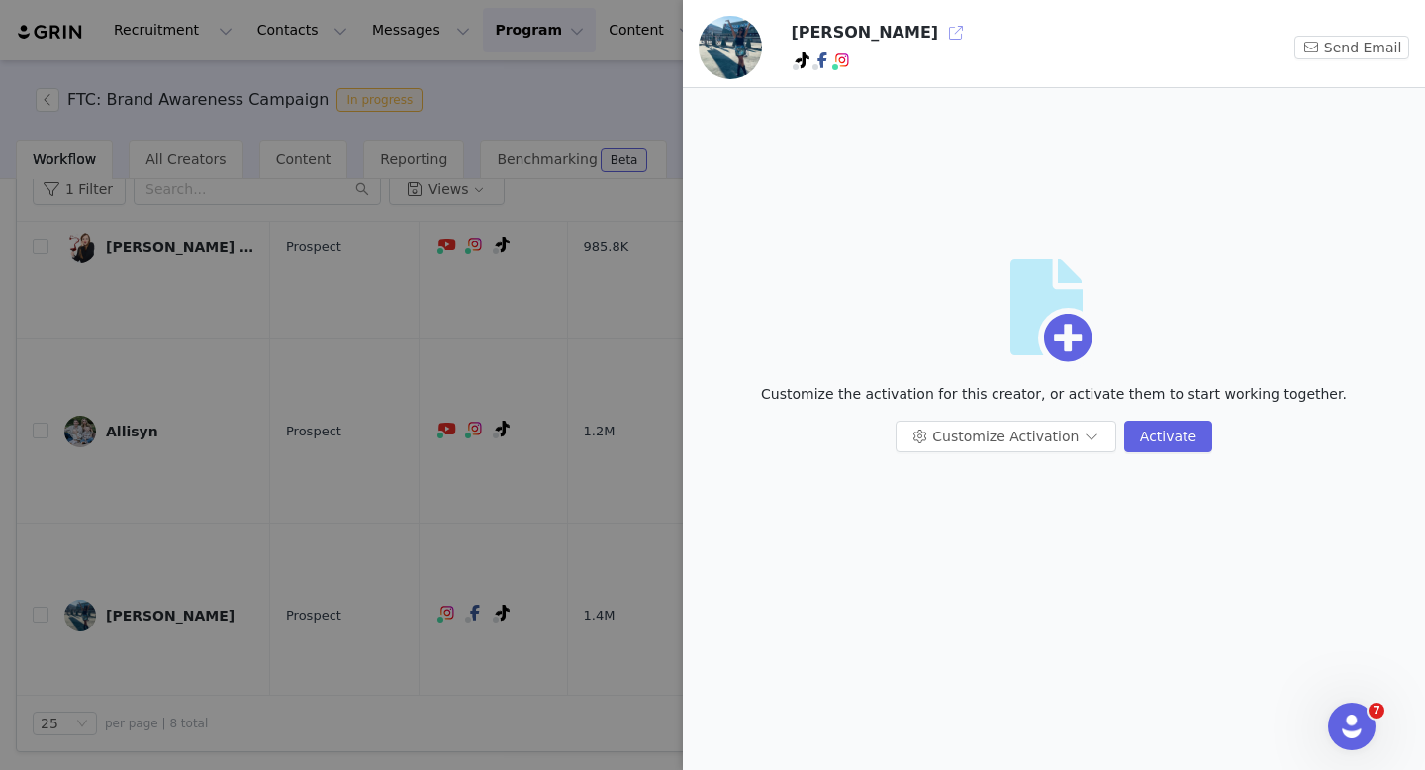
click at [940, 27] on button "button" at bounding box center [956, 33] width 32 height 32
click at [311, 332] on div at bounding box center [712, 385] width 1425 height 770
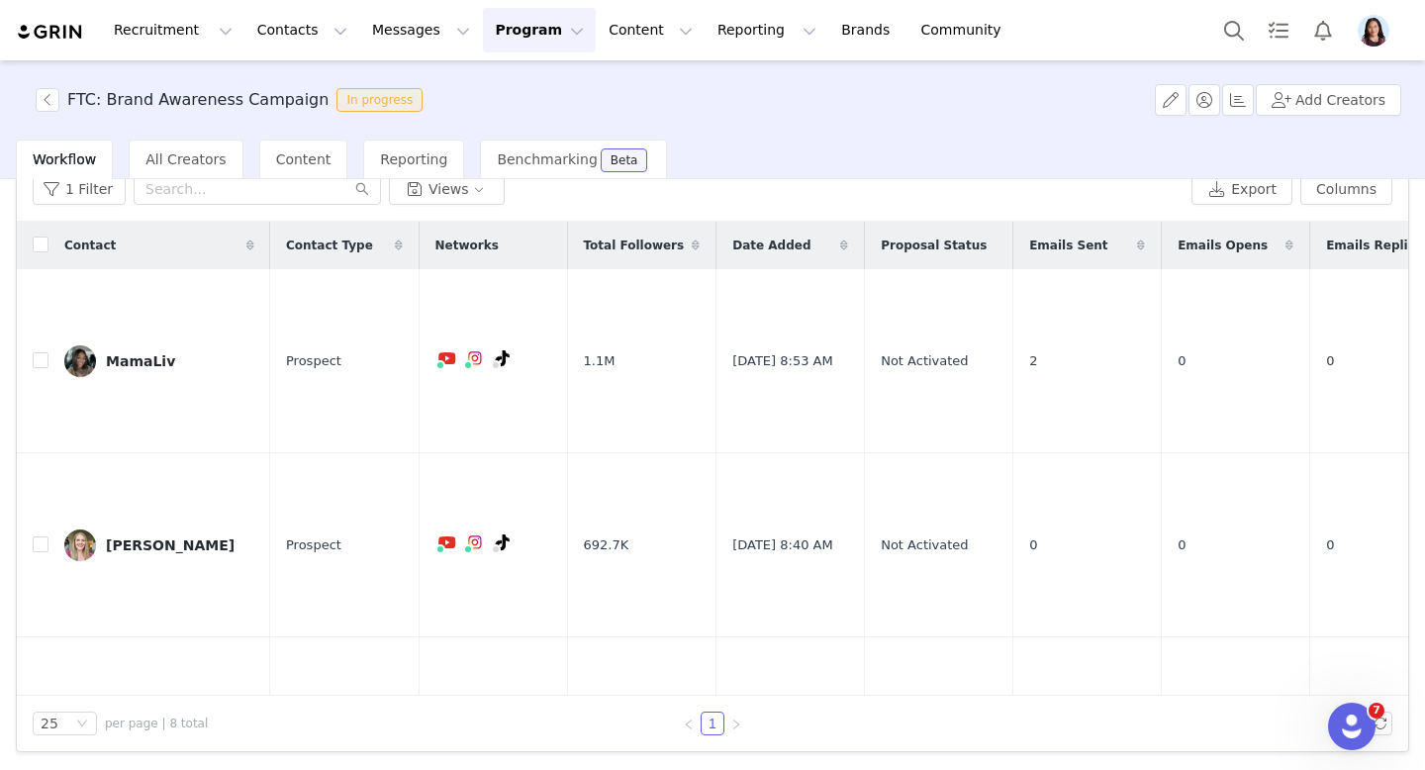
scroll to position [1034, 0]
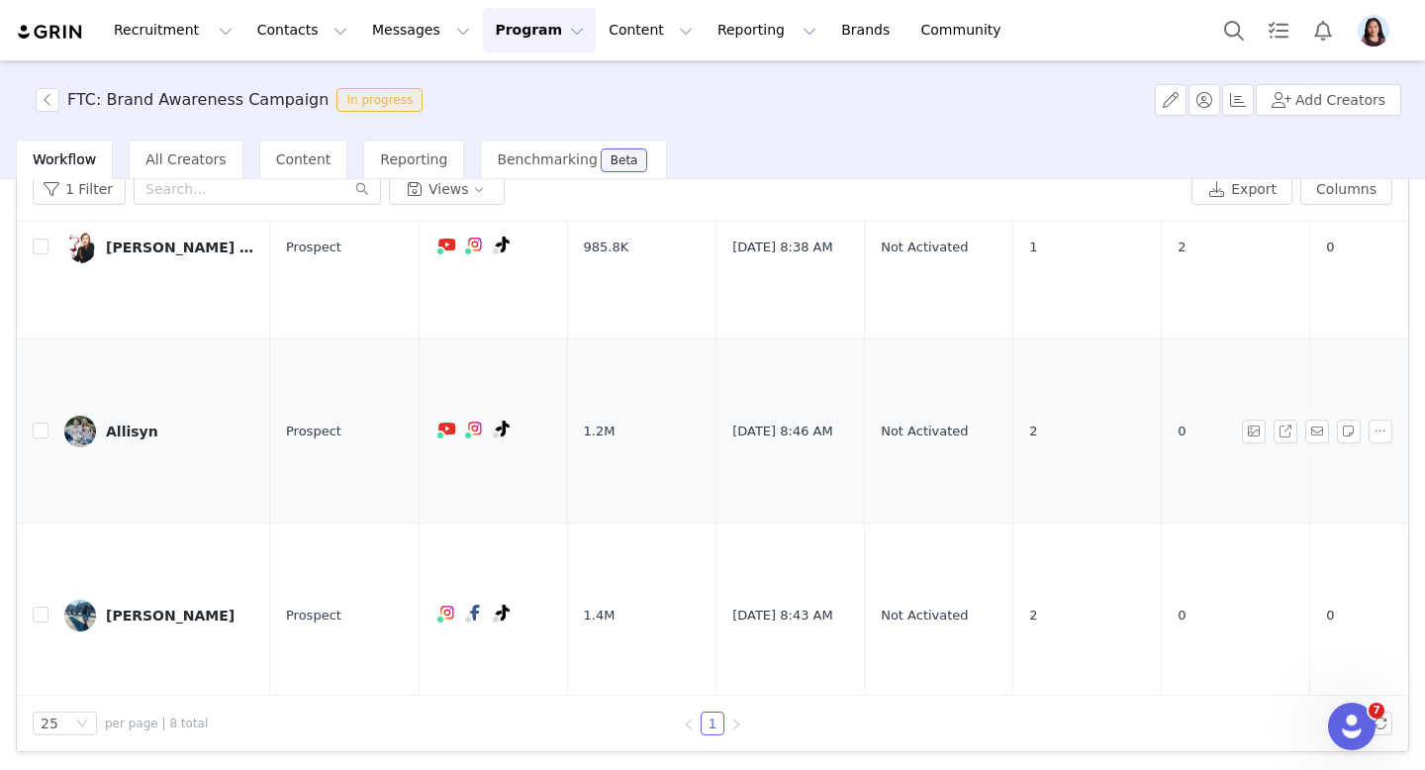
click at [100, 428] on link "Allisyn" at bounding box center [159, 432] width 190 height 32
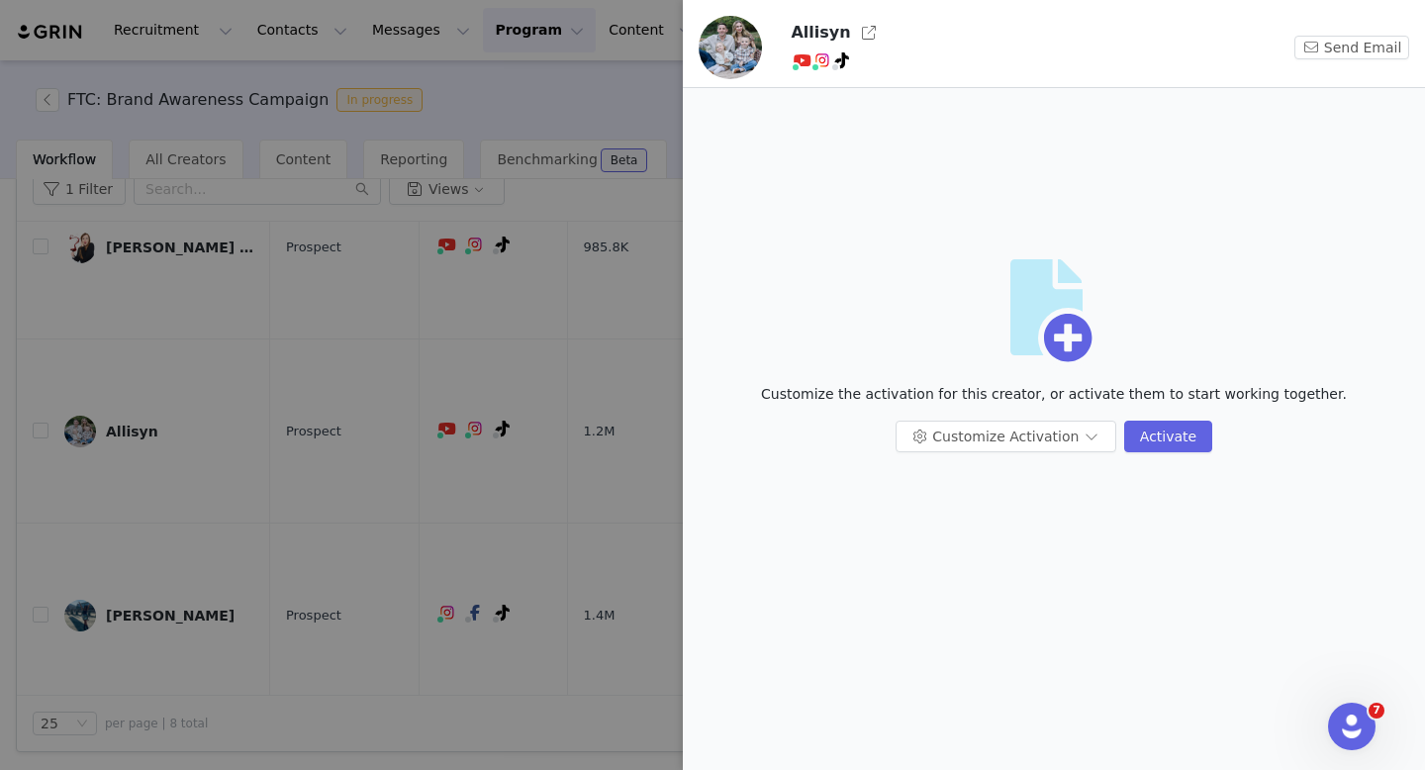
click at [833, 33] on h3 "Allisyn" at bounding box center [820, 33] width 59 height 24
click at [875, 33] on div "Allisyn" at bounding box center [1007, 33] width 433 height 32
click at [853, 24] on button "button" at bounding box center [869, 33] width 32 height 32
click at [285, 416] on div at bounding box center [712, 385] width 1425 height 770
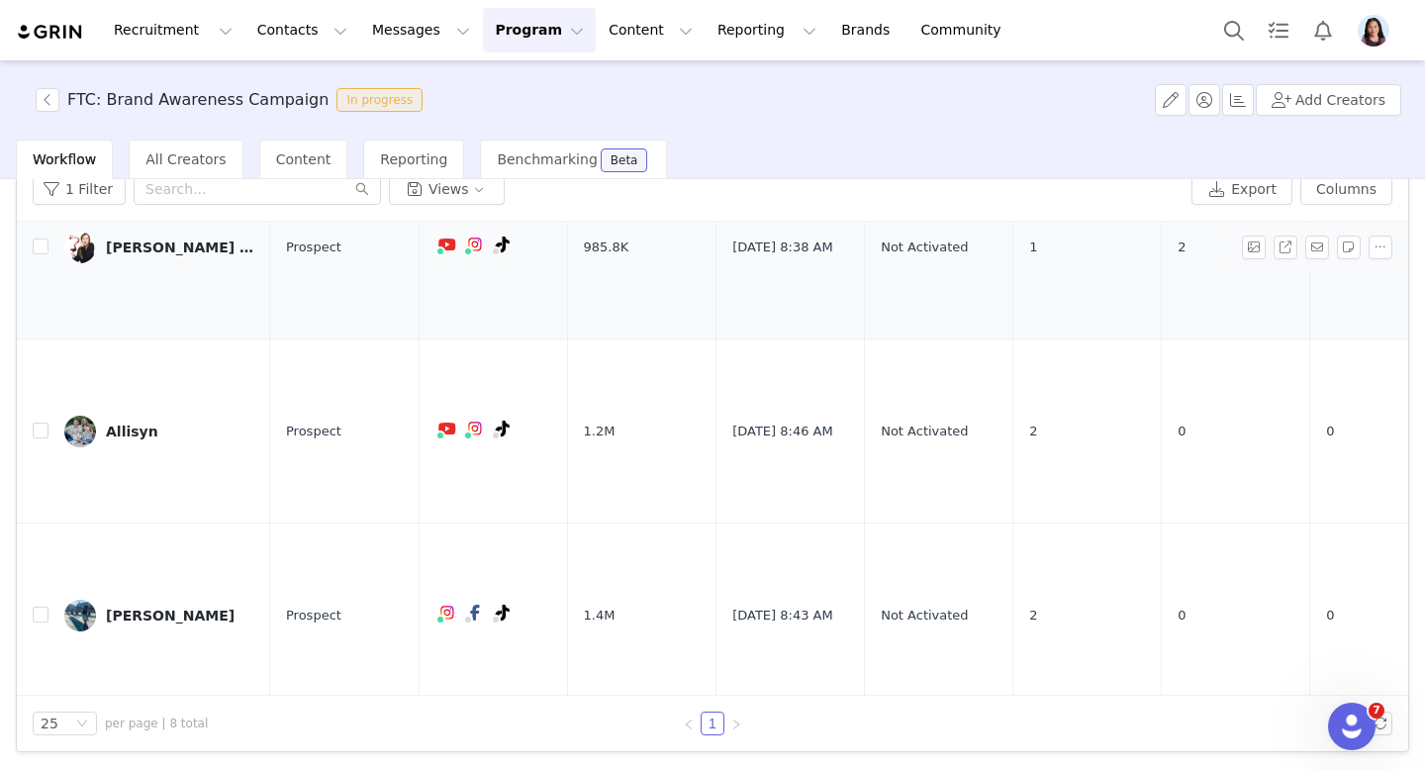
click at [167, 247] on link "[PERSON_NAME] [PERSON_NAME]" at bounding box center [159, 248] width 190 height 32
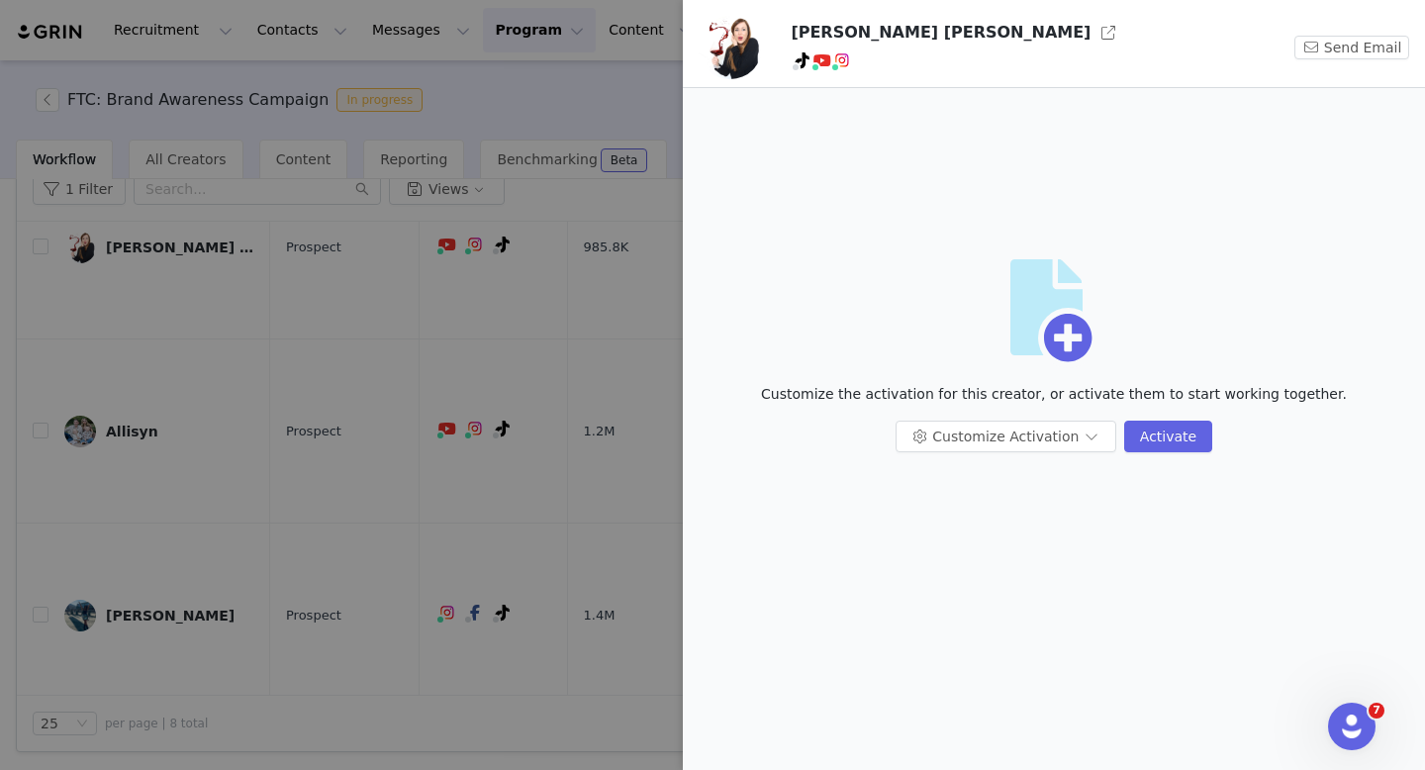
click at [911, 11] on div "[PERSON_NAME] [PERSON_NAME] Send Email" at bounding box center [1054, 44] width 742 height 88
click at [1093, 27] on button "button" at bounding box center [1109, 33] width 32 height 32
click at [239, 381] on div at bounding box center [712, 385] width 1425 height 770
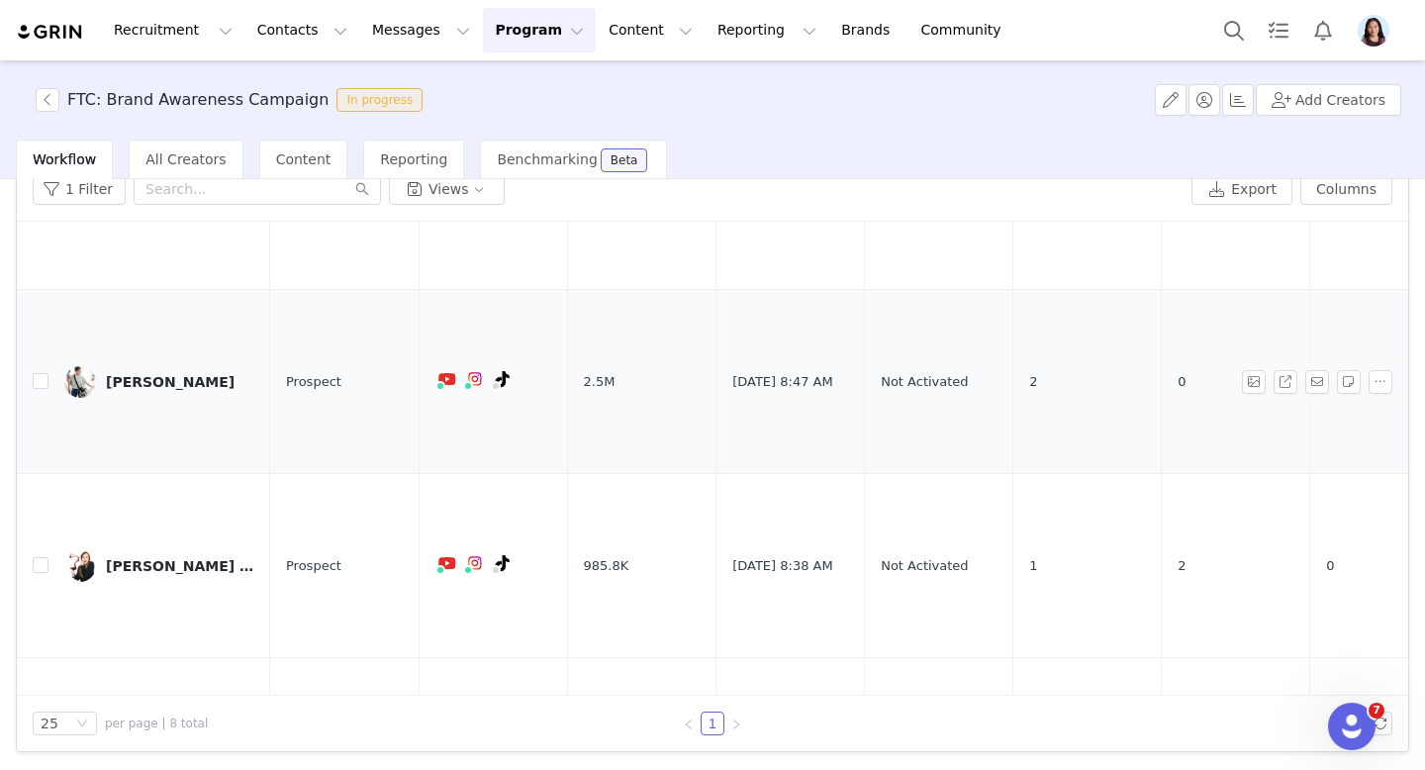
scroll to position [707, 0]
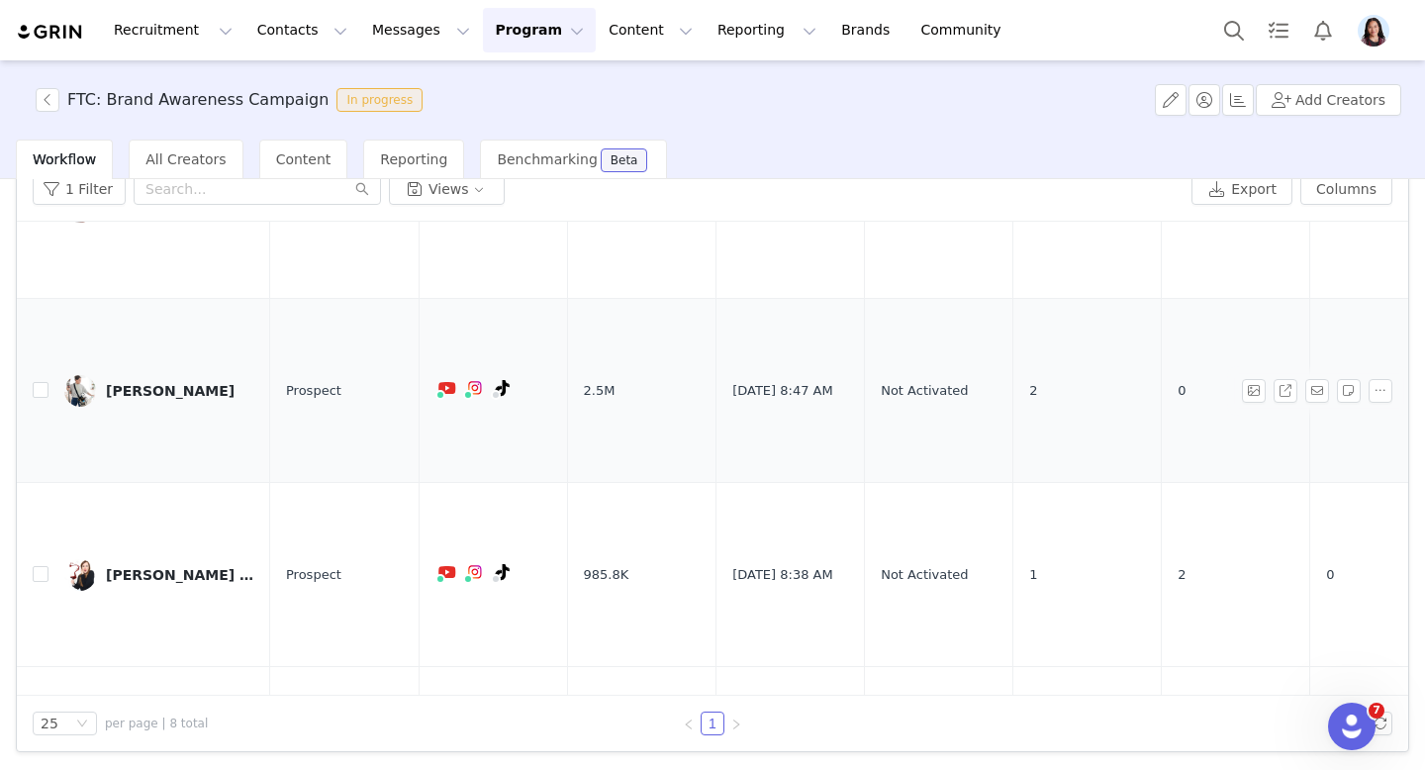
click at [148, 392] on link "[PERSON_NAME]" at bounding box center [159, 391] width 190 height 32
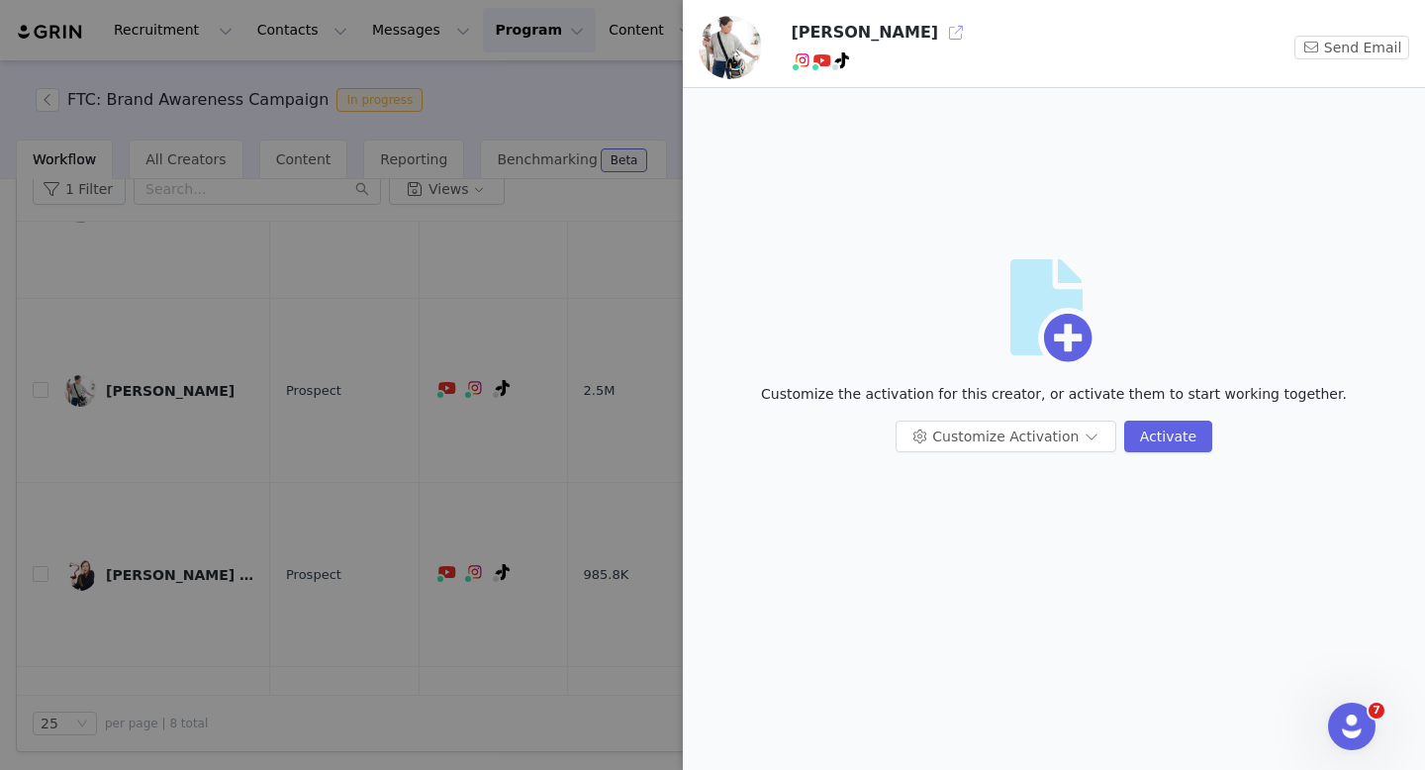
click at [940, 34] on button "button" at bounding box center [956, 33] width 32 height 32
click at [396, 231] on div at bounding box center [712, 385] width 1425 height 770
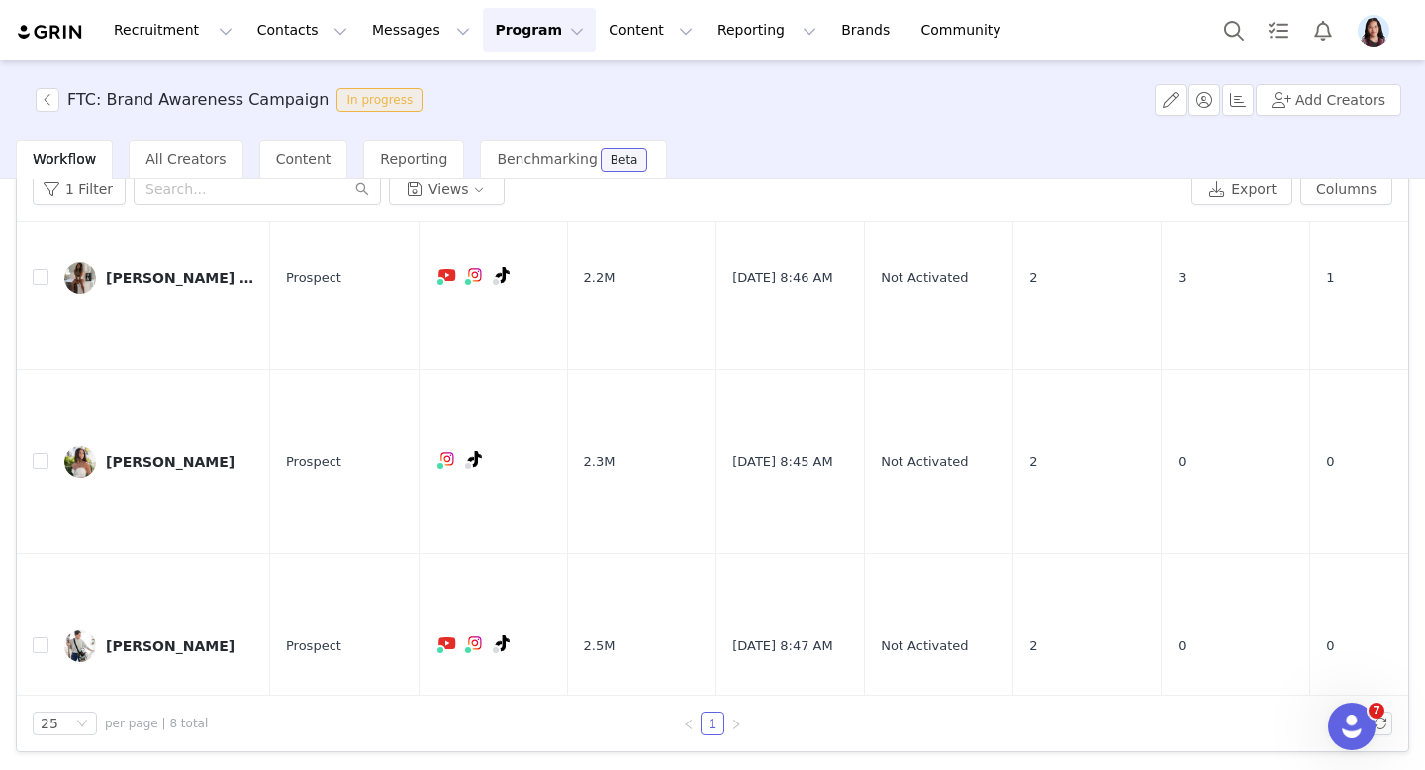
scroll to position [629, 0]
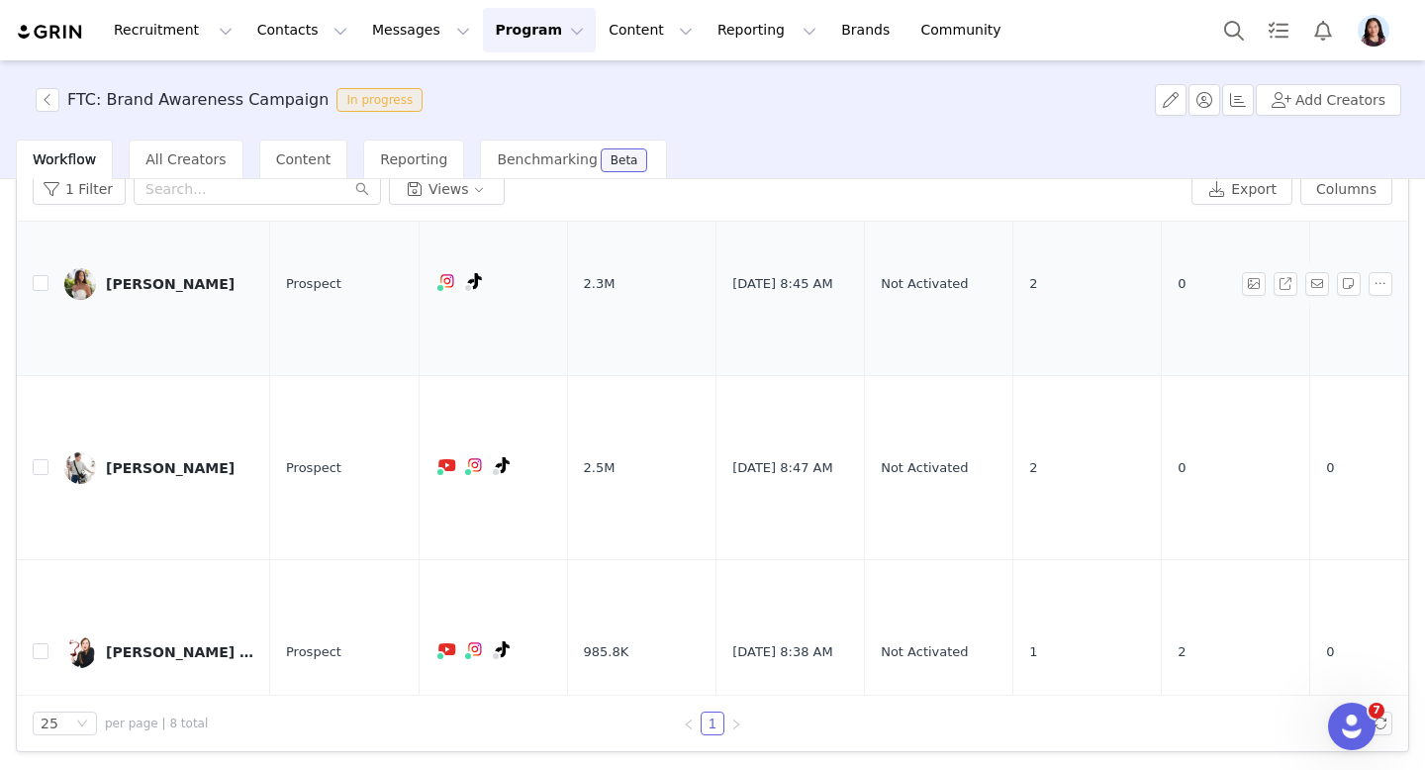
click at [155, 276] on div "[PERSON_NAME]" at bounding box center [170, 284] width 129 height 16
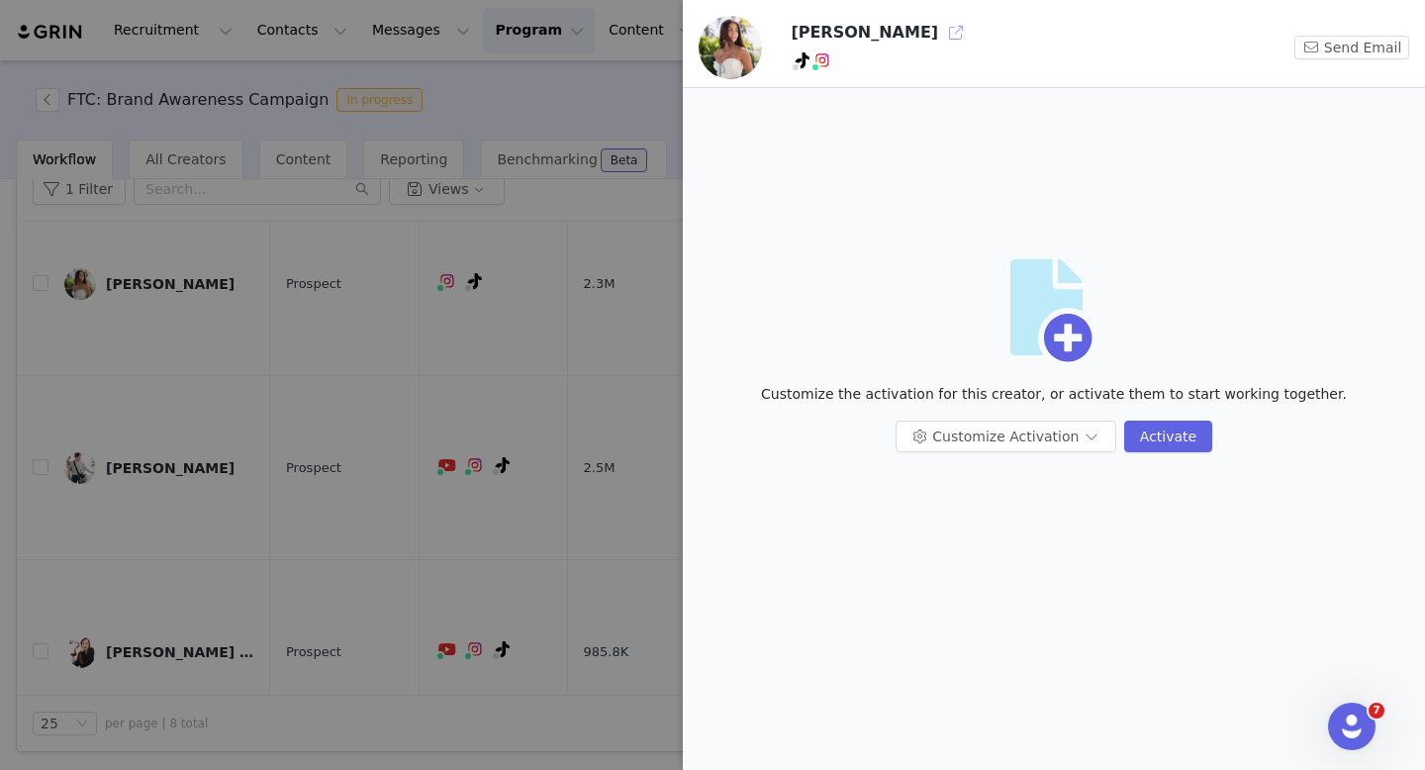
click at [940, 35] on button "button" at bounding box center [956, 33] width 32 height 32
click at [348, 180] on div at bounding box center [712, 385] width 1425 height 770
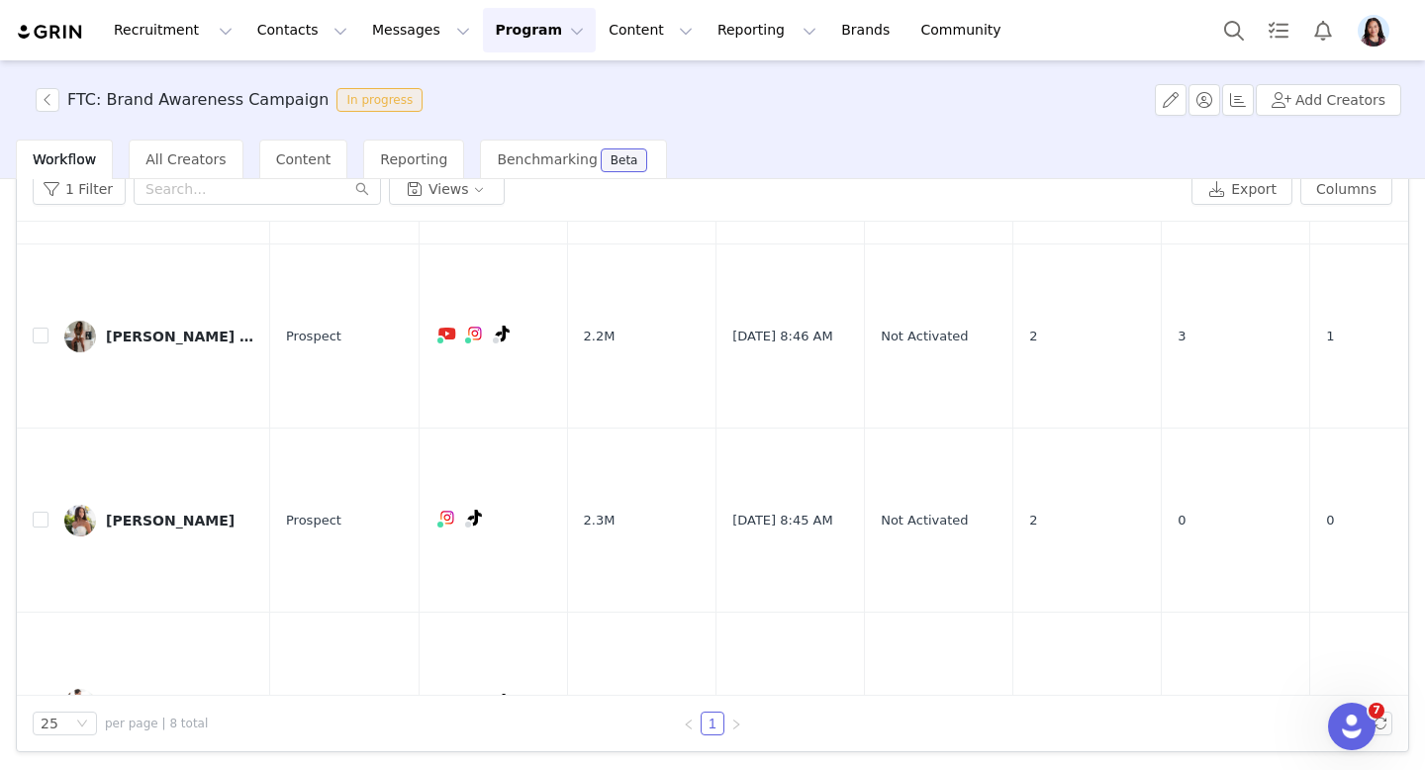
scroll to position [430, 0]
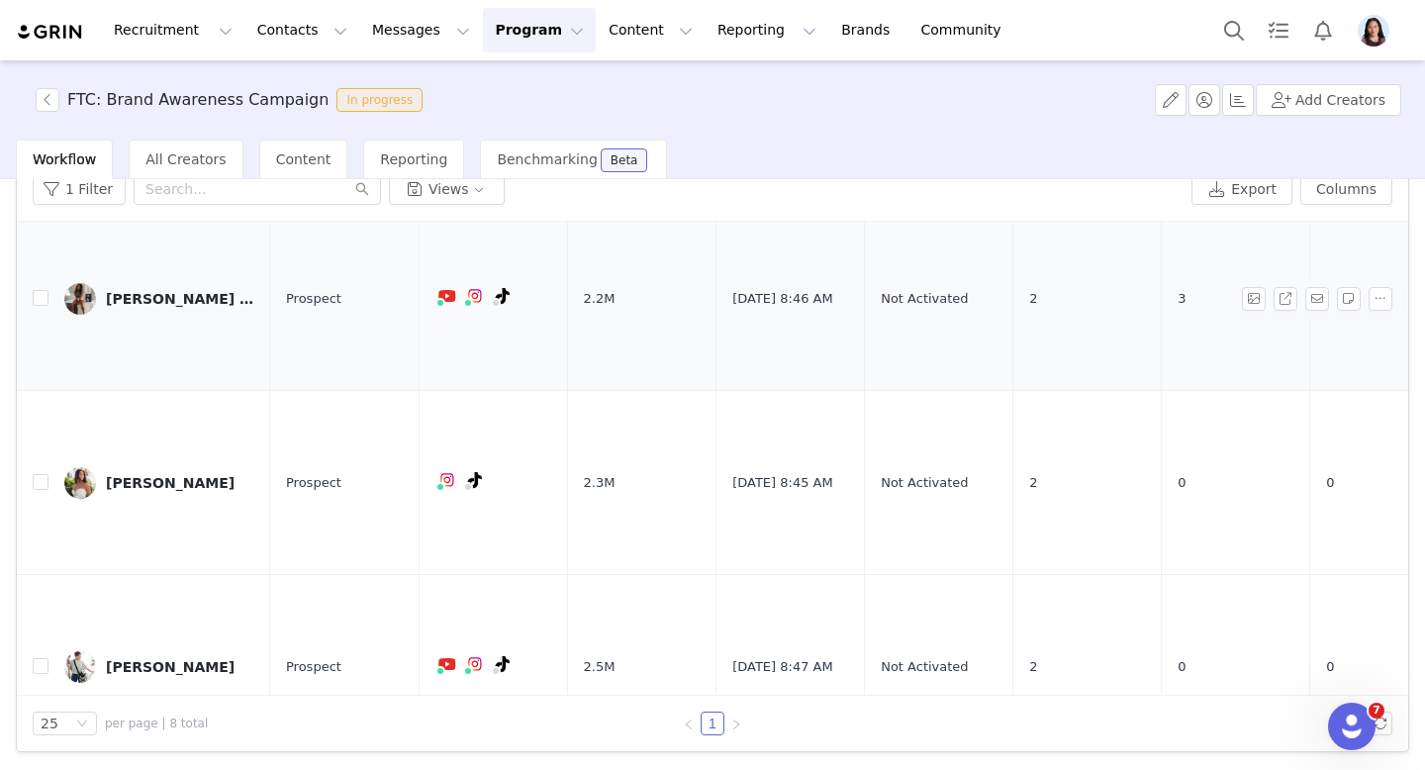
click at [140, 291] on div "[PERSON_NAME] & [PERSON_NAME]" at bounding box center [180, 299] width 148 height 16
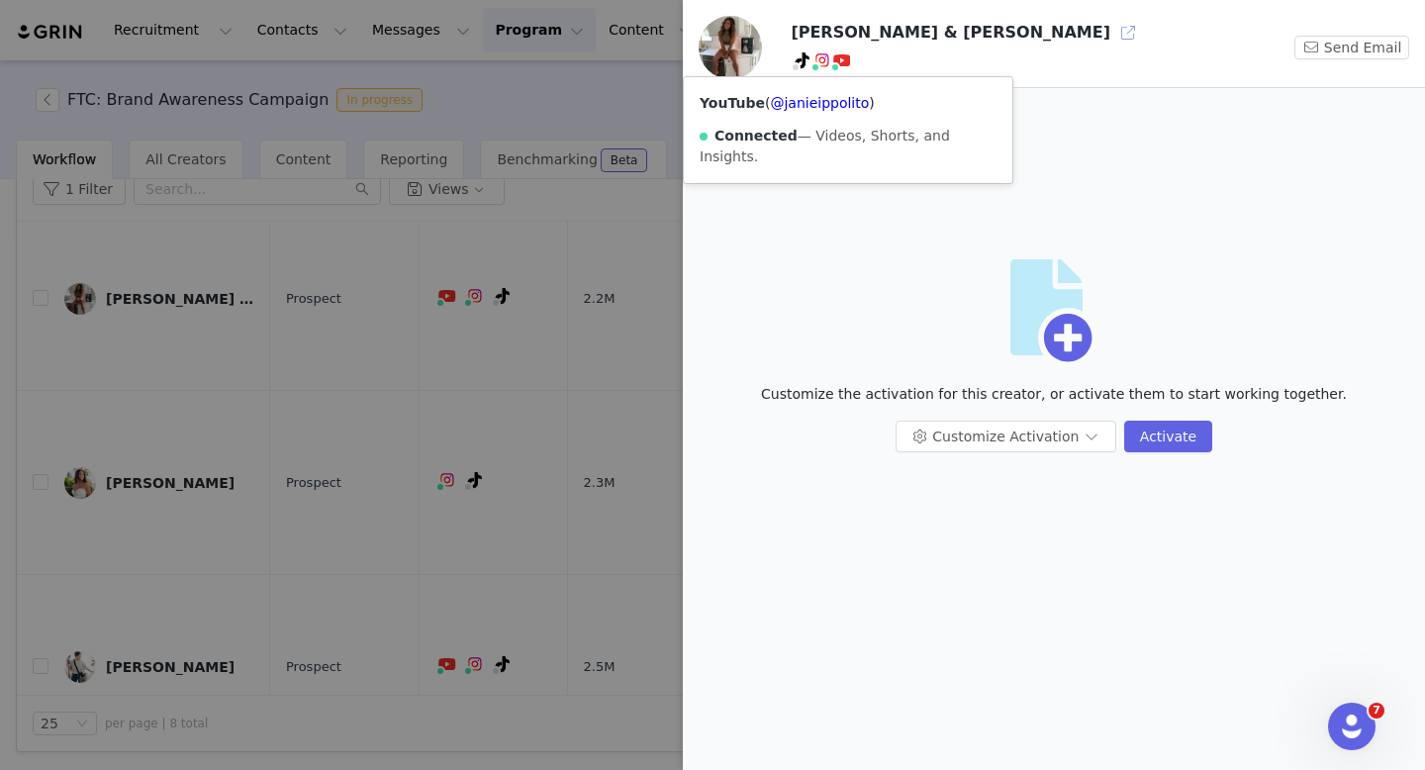
click at [1112, 30] on button "button" at bounding box center [1128, 33] width 32 height 32
click at [373, 329] on div at bounding box center [712, 385] width 1425 height 770
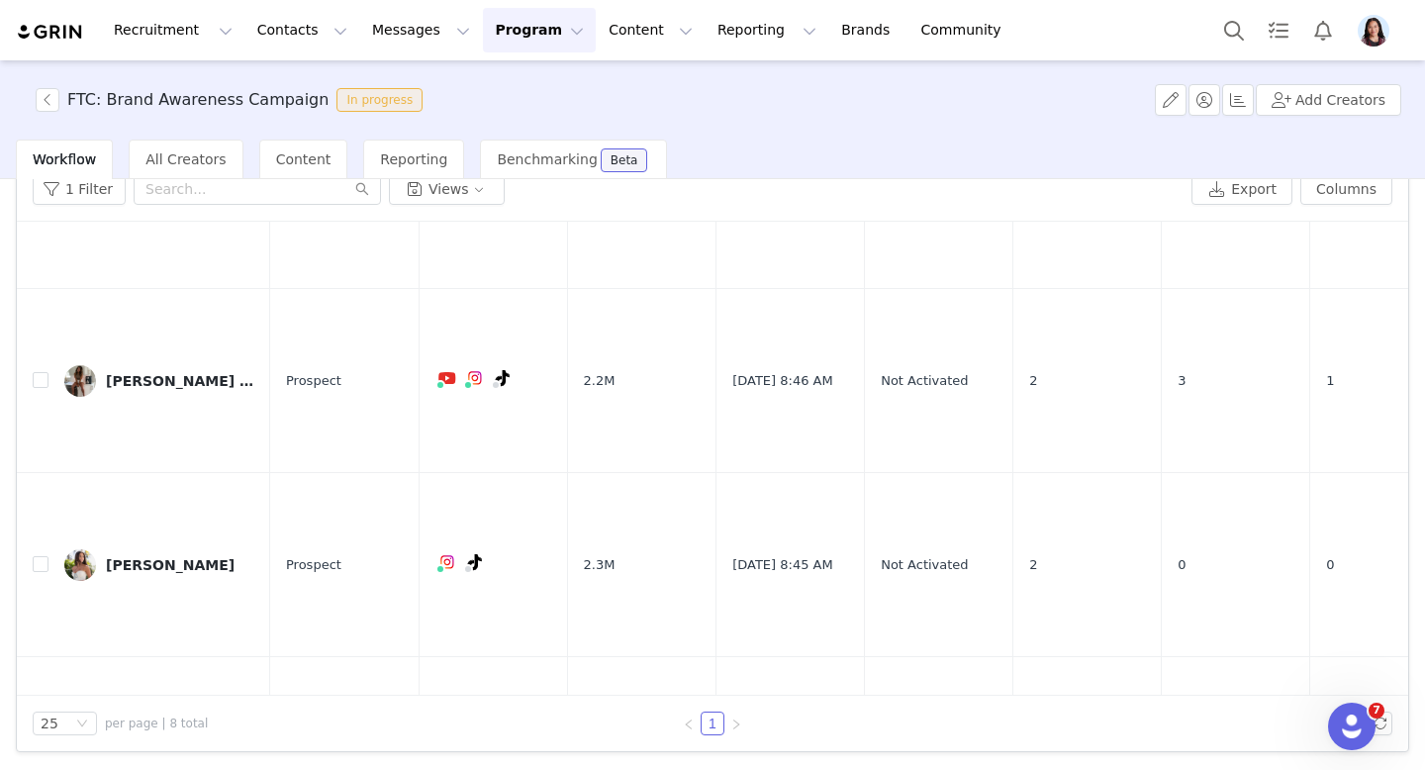
scroll to position [208, 0]
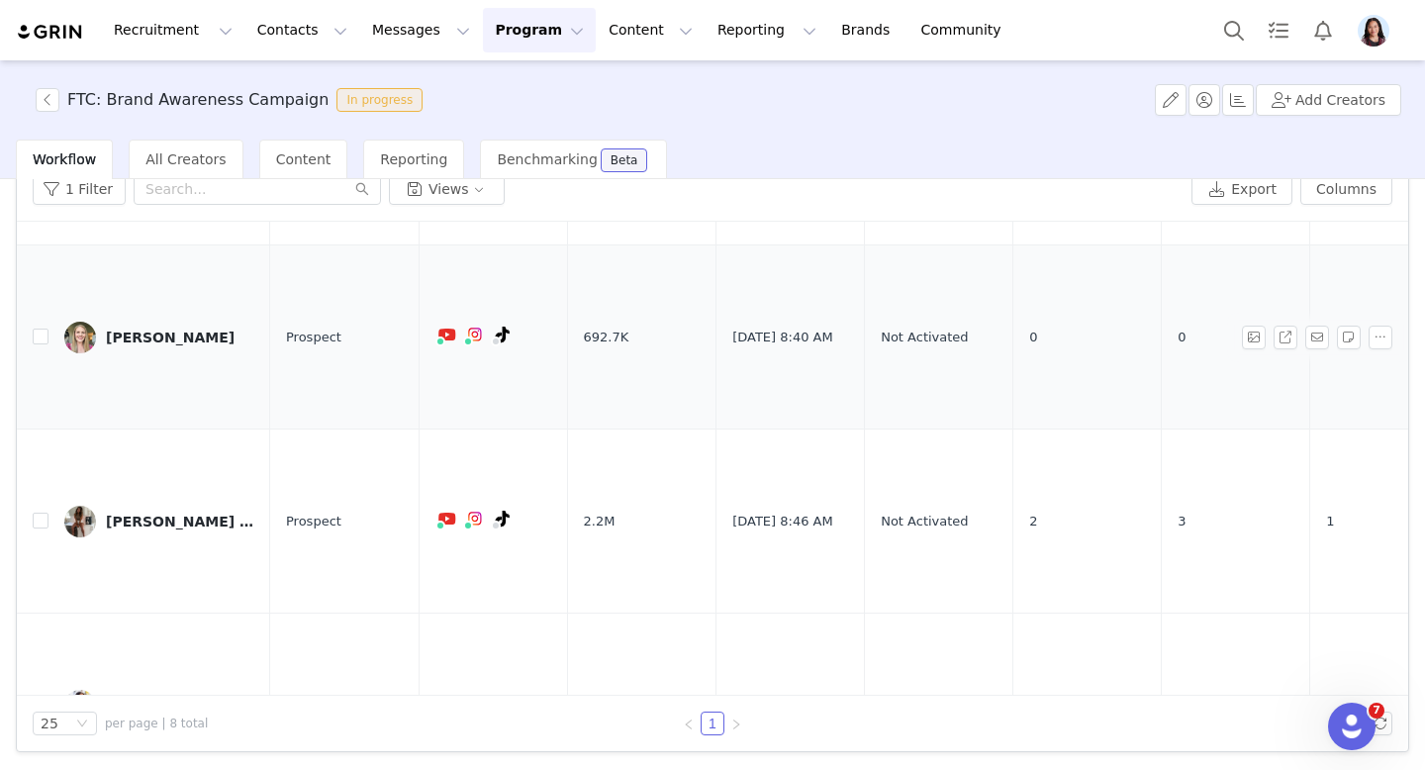
click at [162, 341] on link "[PERSON_NAME]" at bounding box center [159, 338] width 190 height 32
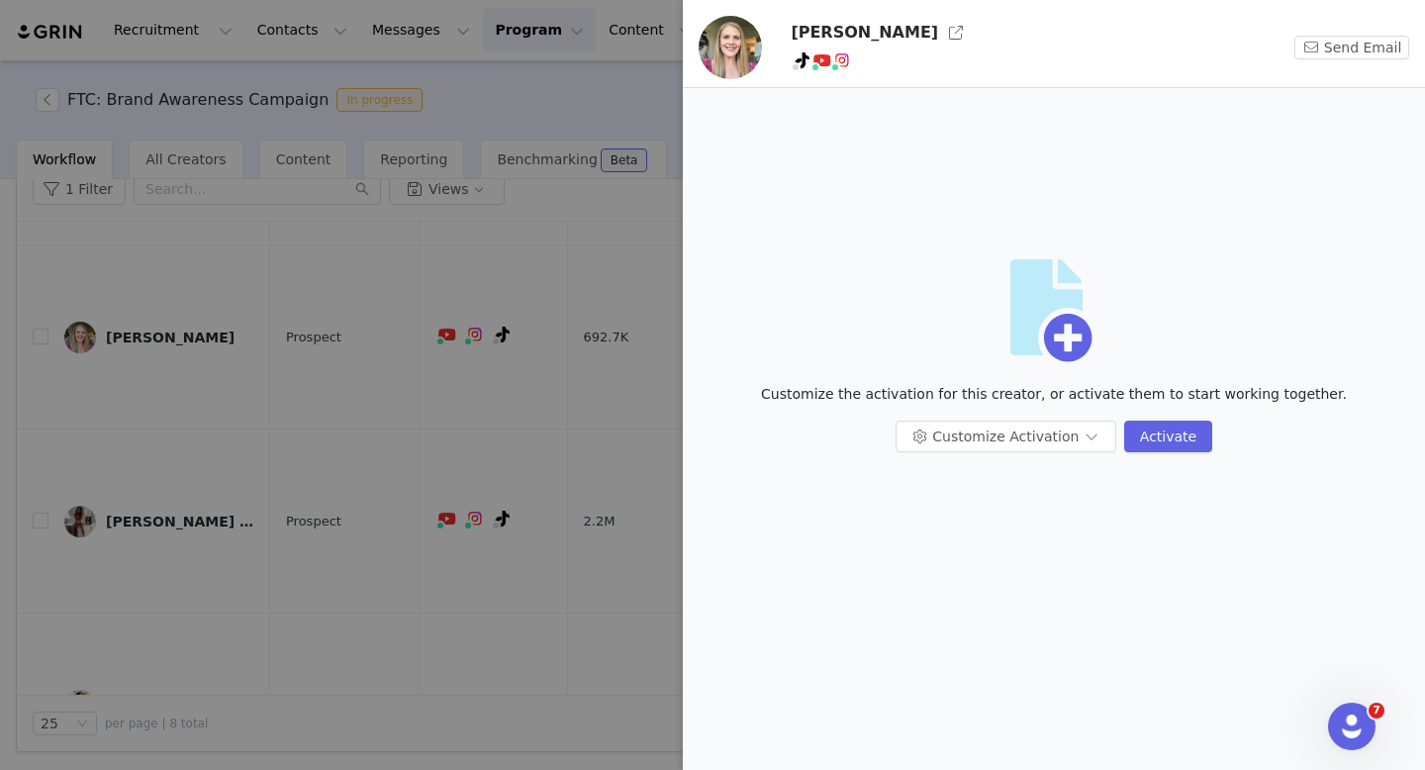
click at [265, 343] on div at bounding box center [712, 385] width 1425 height 770
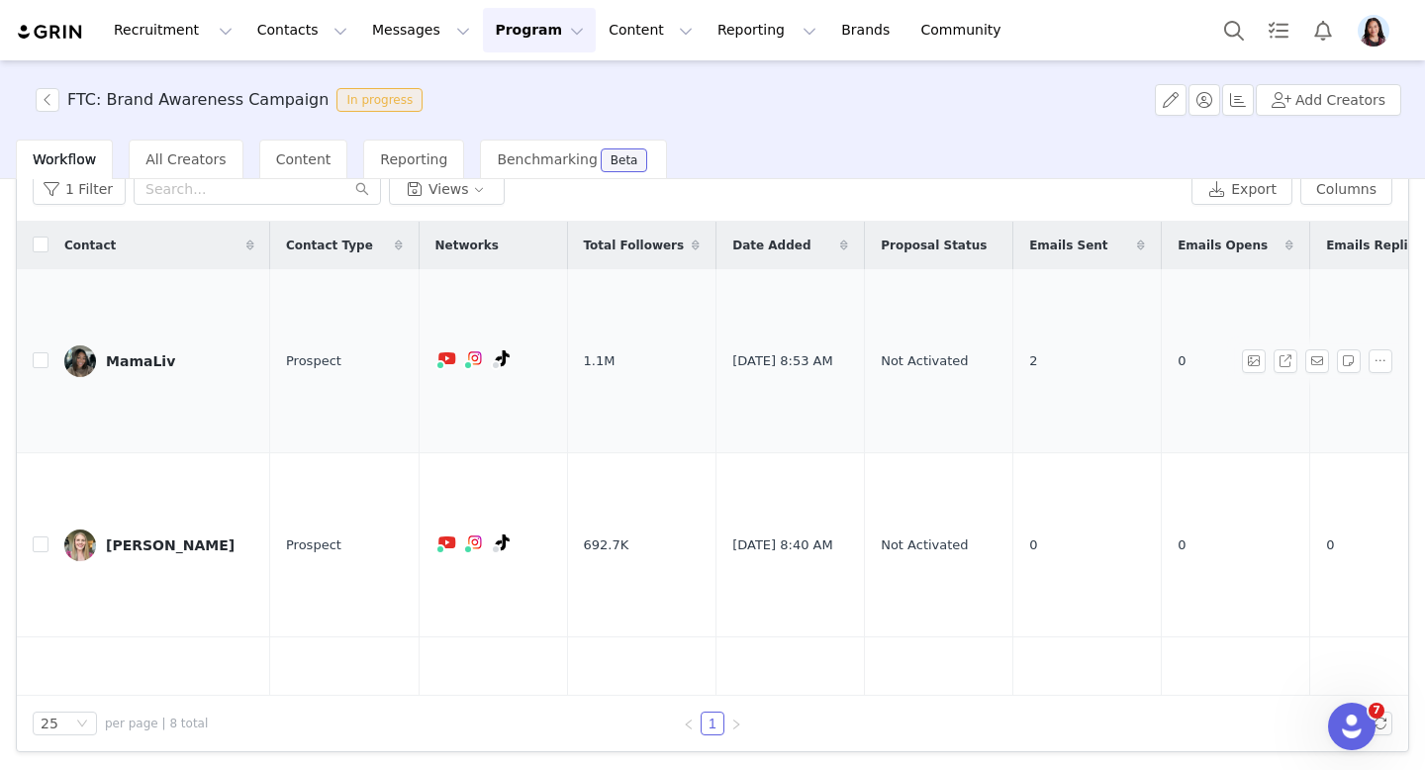
click at [147, 356] on div "MamaLiv" at bounding box center [140, 361] width 69 height 16
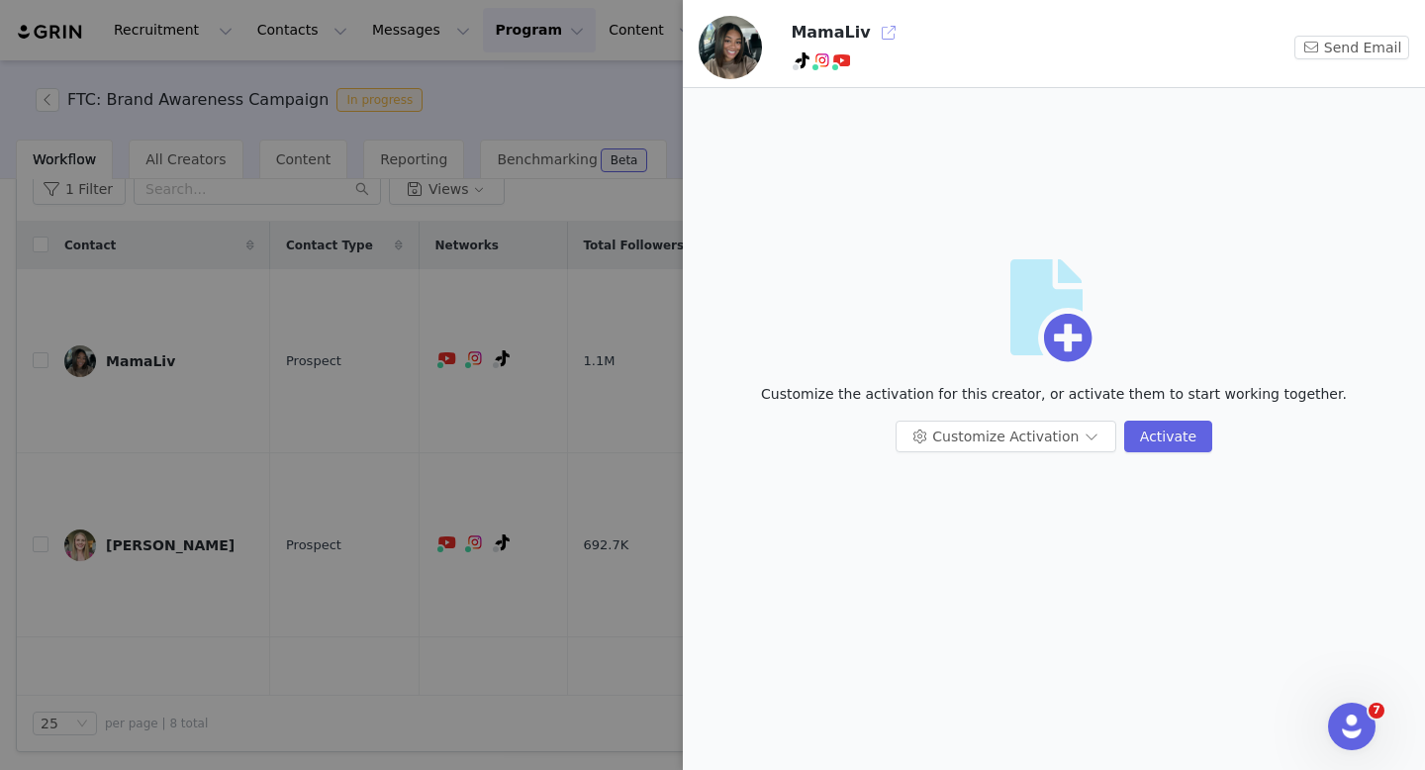
click at [880, 31] on button "button" at bounding box center [889, 33] width 32 height 32
click at [323, 470] on div at bounding box center [712, 385] width 1425 height 770
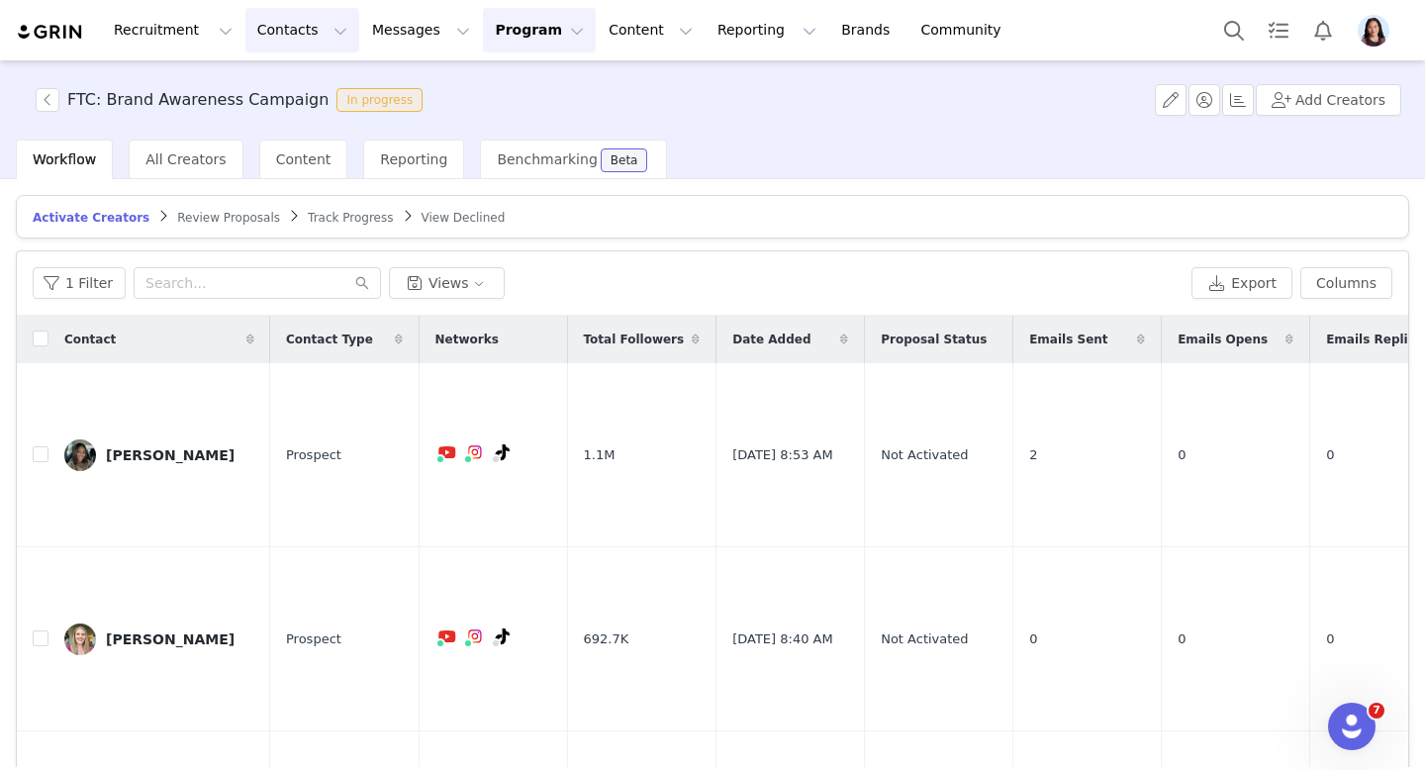
click at [279, 10] on button "Contacts Contacts" at bounding box center [302, 30] width 114 height 45
click at [301, 79] on p "Creators" at bounding box center [276, 87] width 59 height 21
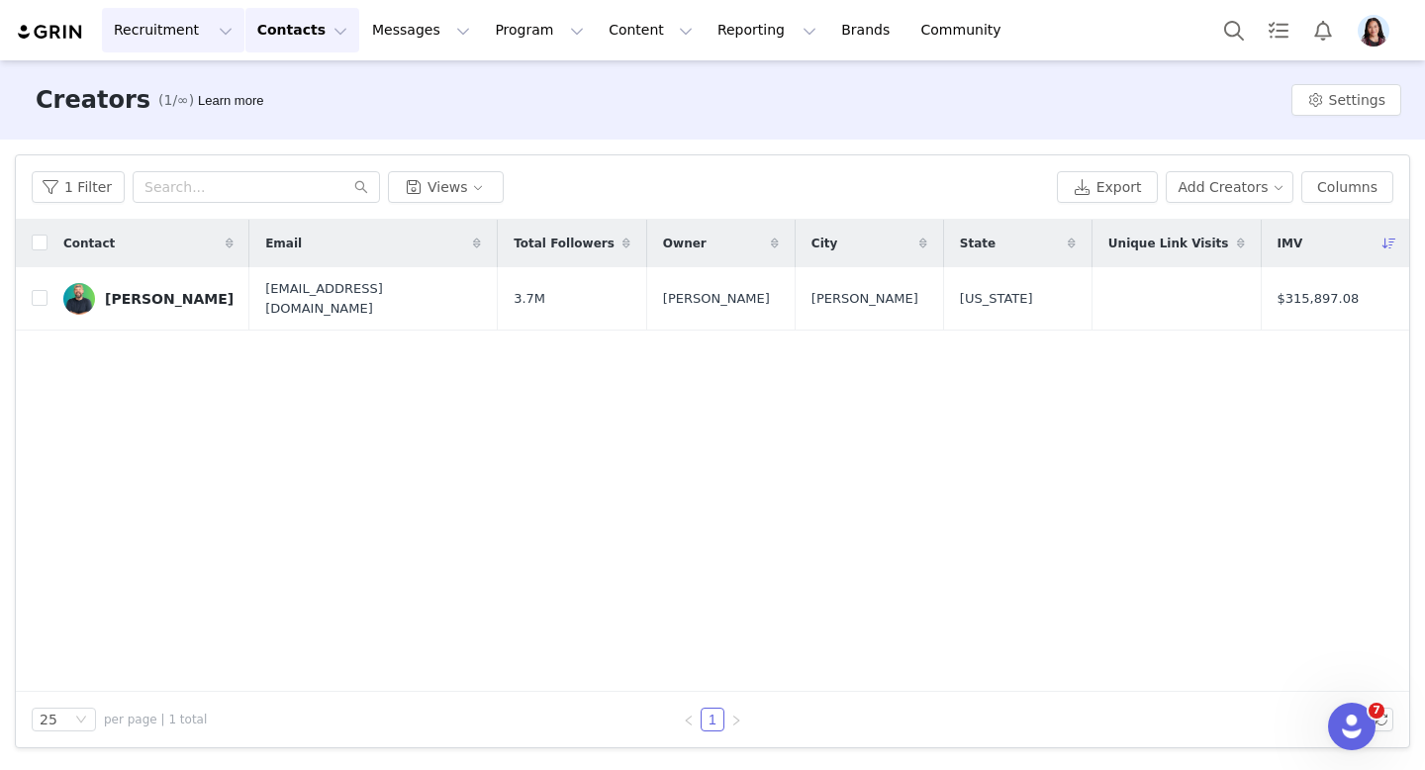
click at [181, 27] on button "Recruitment Recruitment" at bounding box center [173, 30] width 143 height 45
click at [180, 92] on p "Creator Search" at bounding box center [161, 84] width 89 height 18
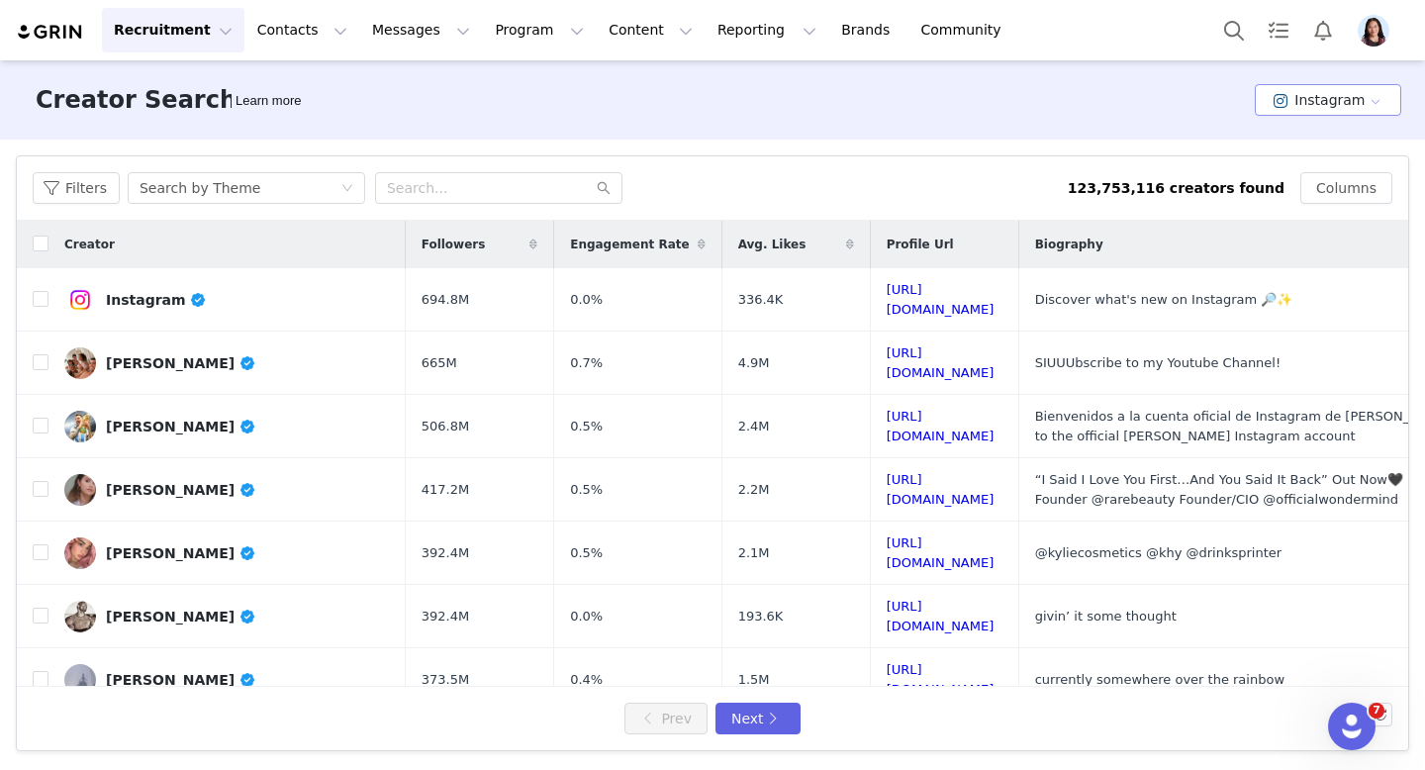
click at [1326, 104] on button "Instagram" at bounding box center [1328, 100] width 146 height 32
click at [1275, 170] on span at bounding box center [1284, 172] width 20 height 22
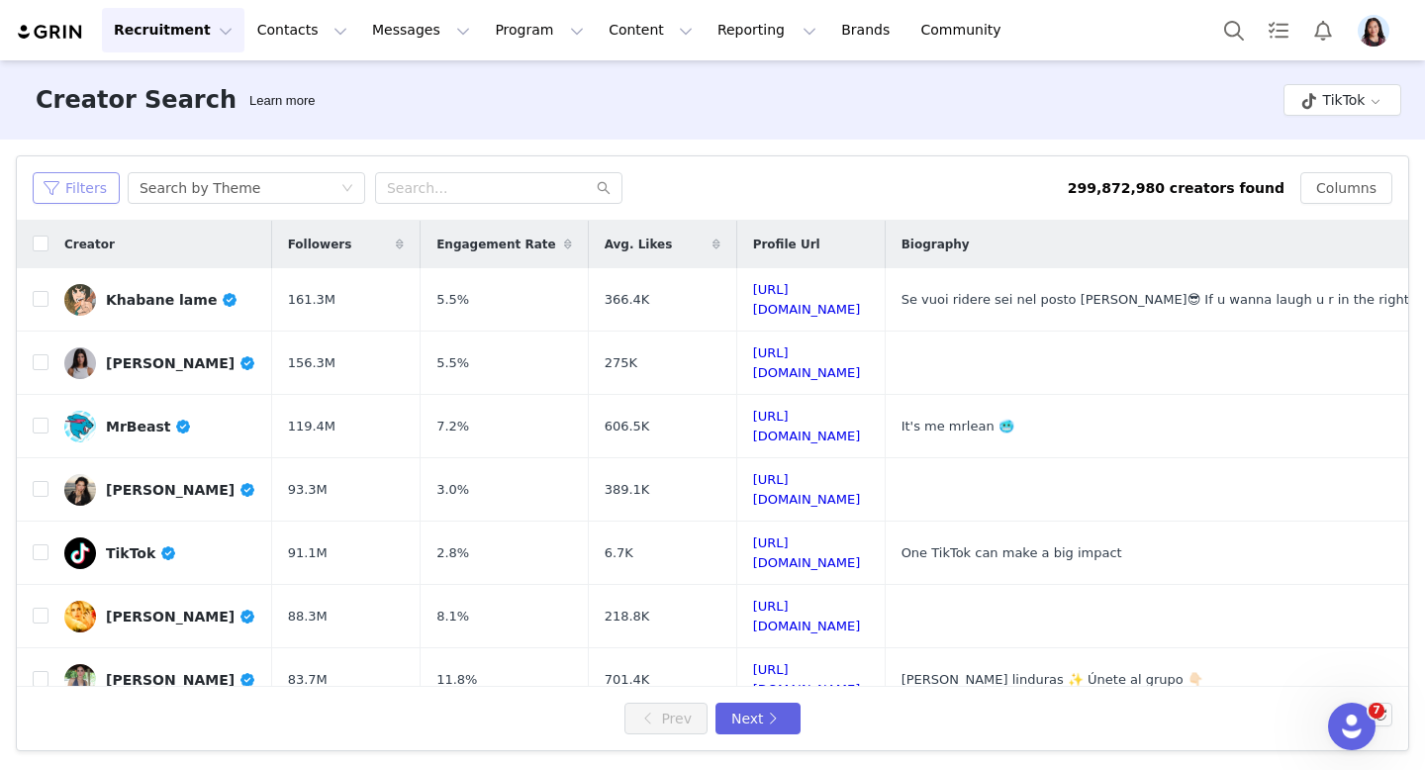
click at [64, 186] on button "Filters" at bounding box center [76, 188] width 87 height 32
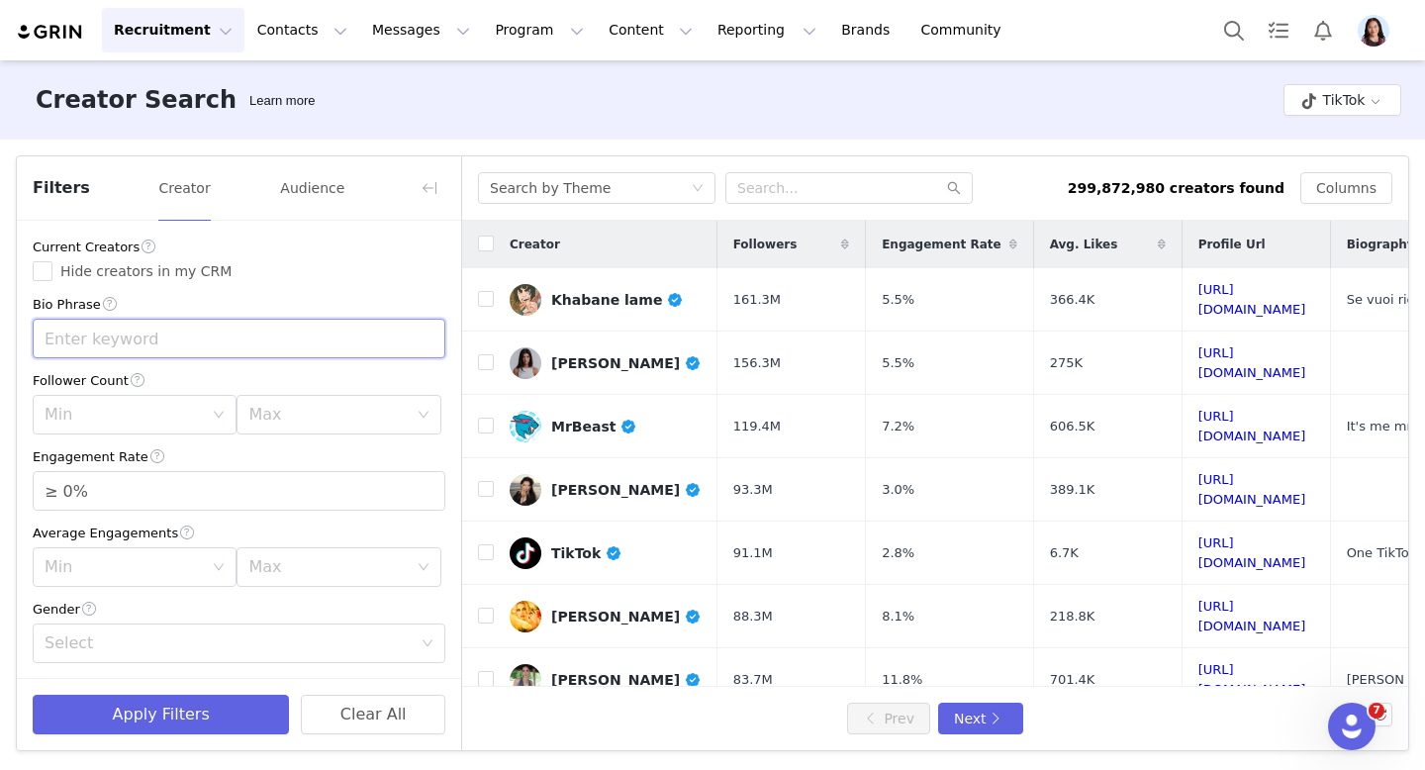
click at [182, 331] on input "text" at bounding box center [239, 339] width 413 height 40
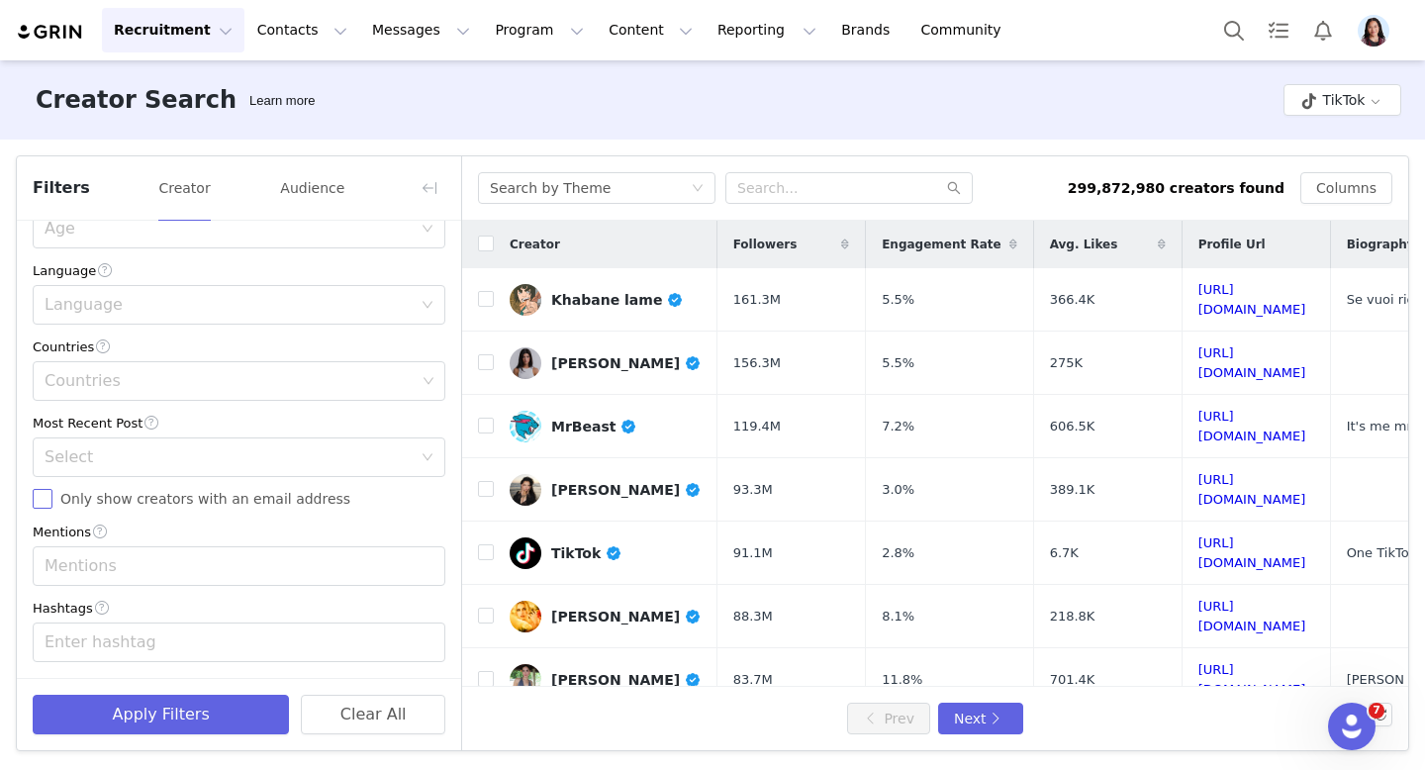
type input "mom"
drag, startPoint x: 49, startPoint y: 494, endPoint x: 62, endPoint y: 488, distance: 14.2
click at [49, 494] on input "Only show creators with an email address" at bounding box center [43, 499] width 20 height 20
checkbox input "true"
click at [81, 456] on div "Select" at bounding box center [228, 457] width 367 height 20
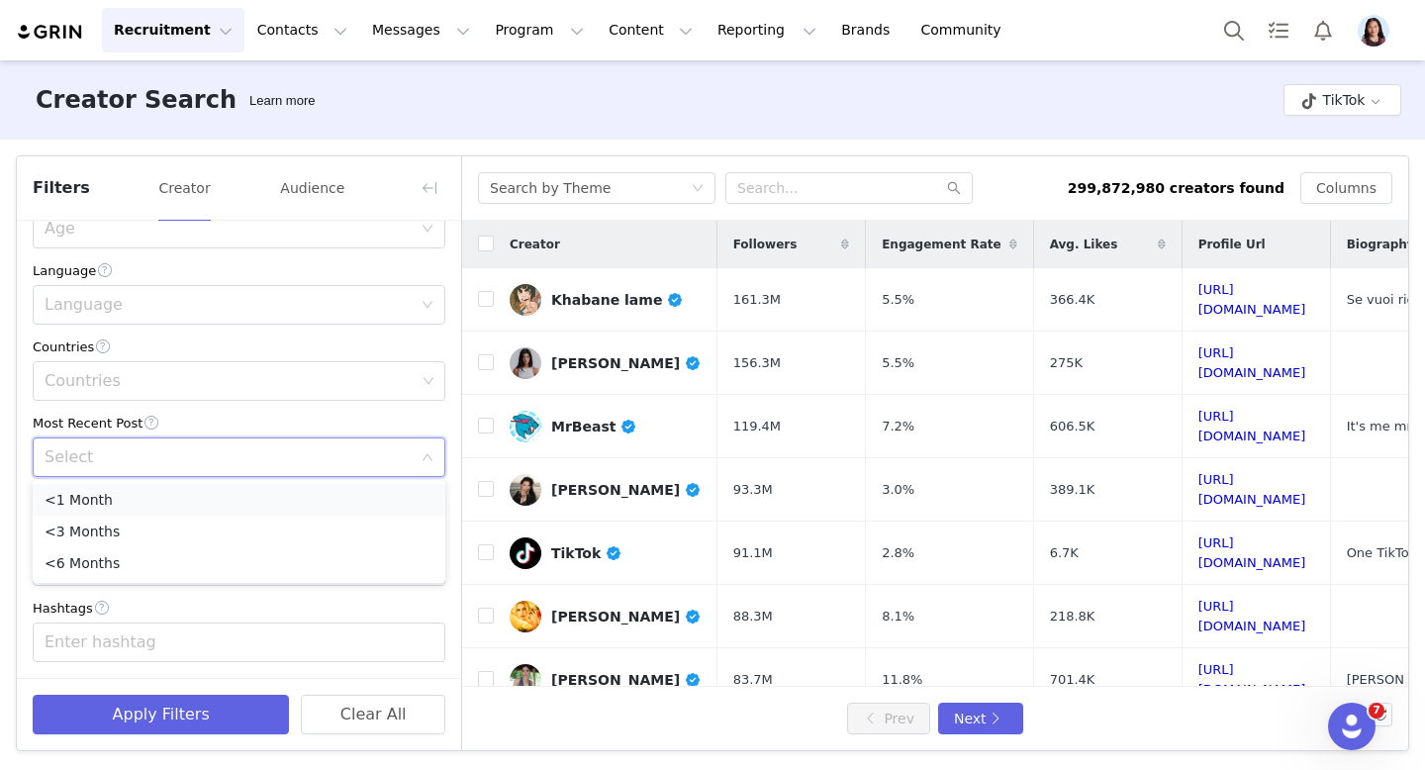
click at [79, 498] on li "<1 Month" at bounding box center [239, 500] width 413 height 32
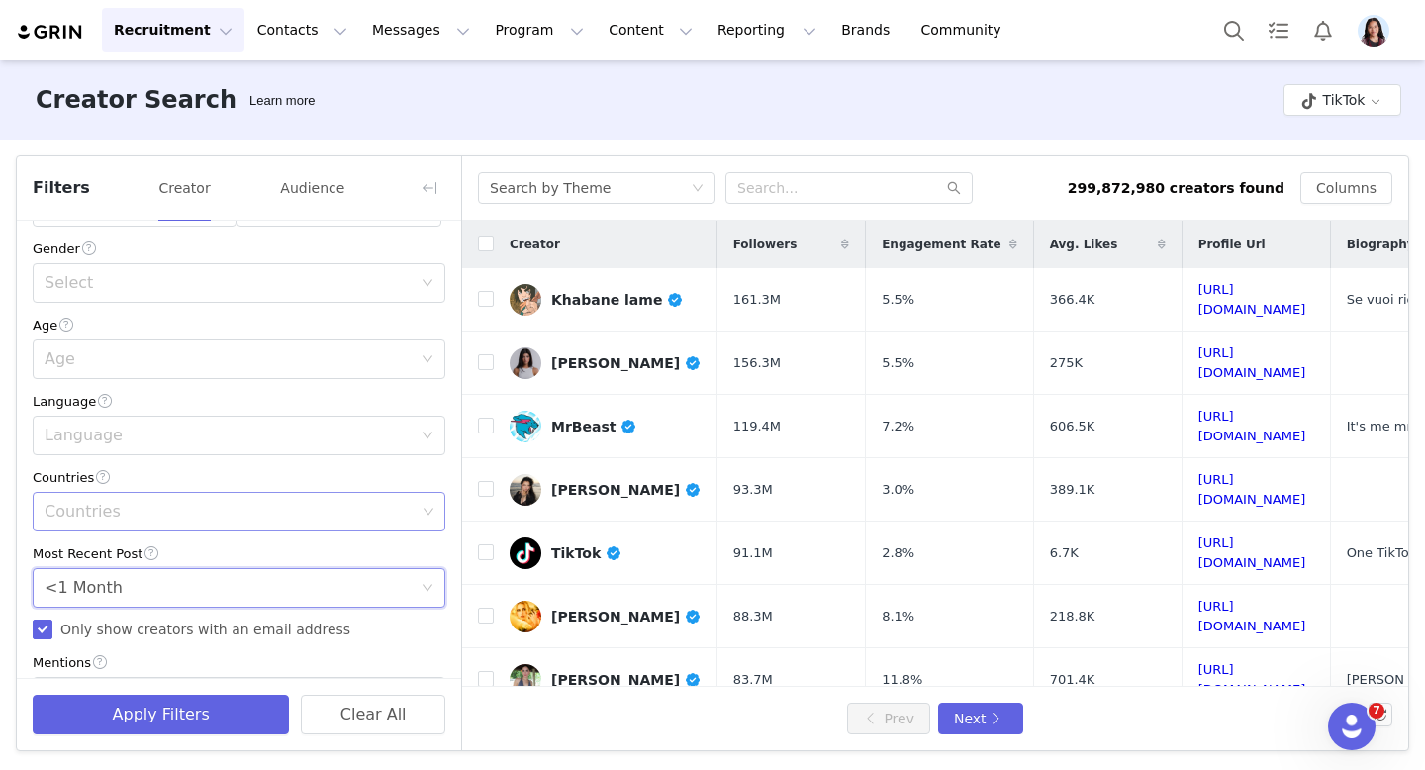
click at [92, 502] on div "Countries" at bounding box center [230, 512] width 371 height 20
type input "uni"
click at [73, 585] on li "[GEOGRAPHIC_DATA]" at bounding box center [239, 587] width 413 height 32
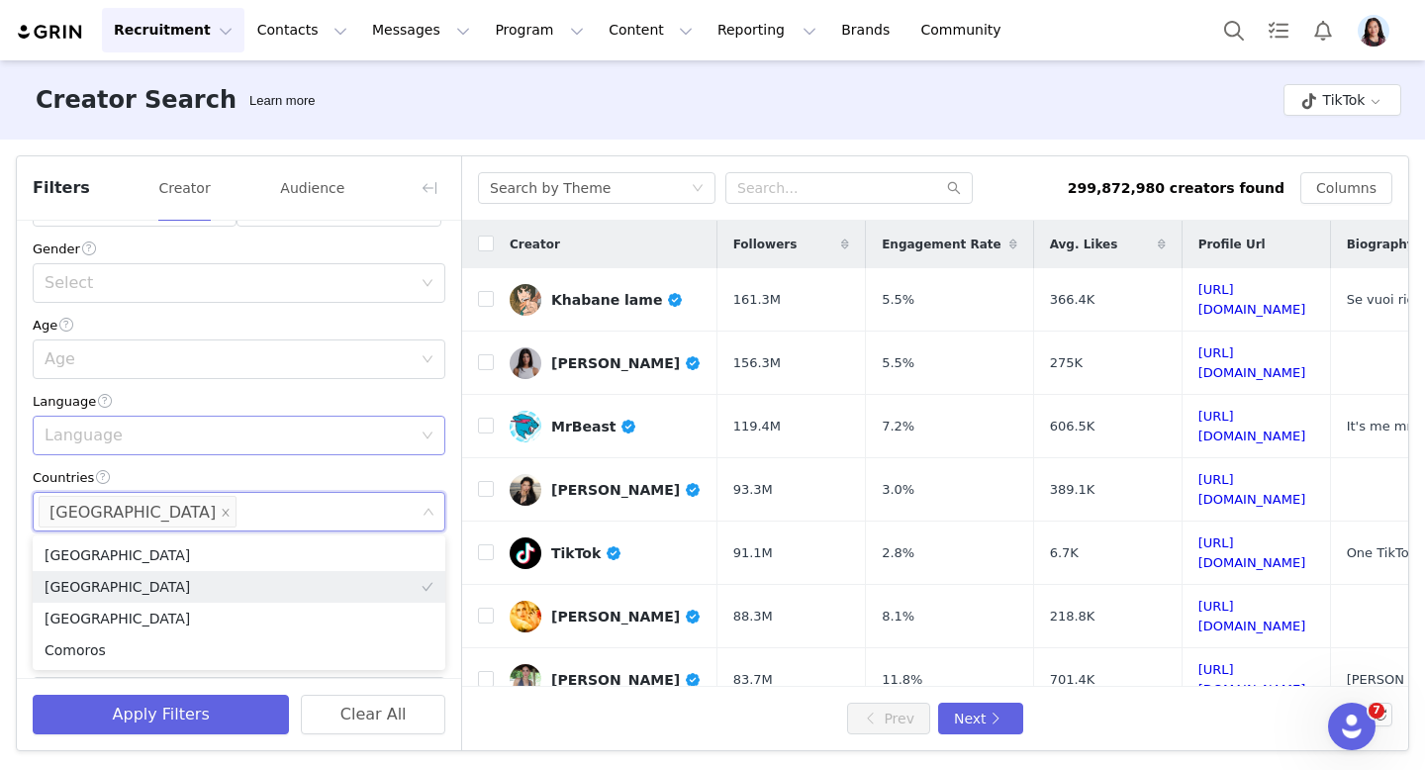
click at [119, 449] on div "Language" at bounding box center [233, 436] width 376 height 38
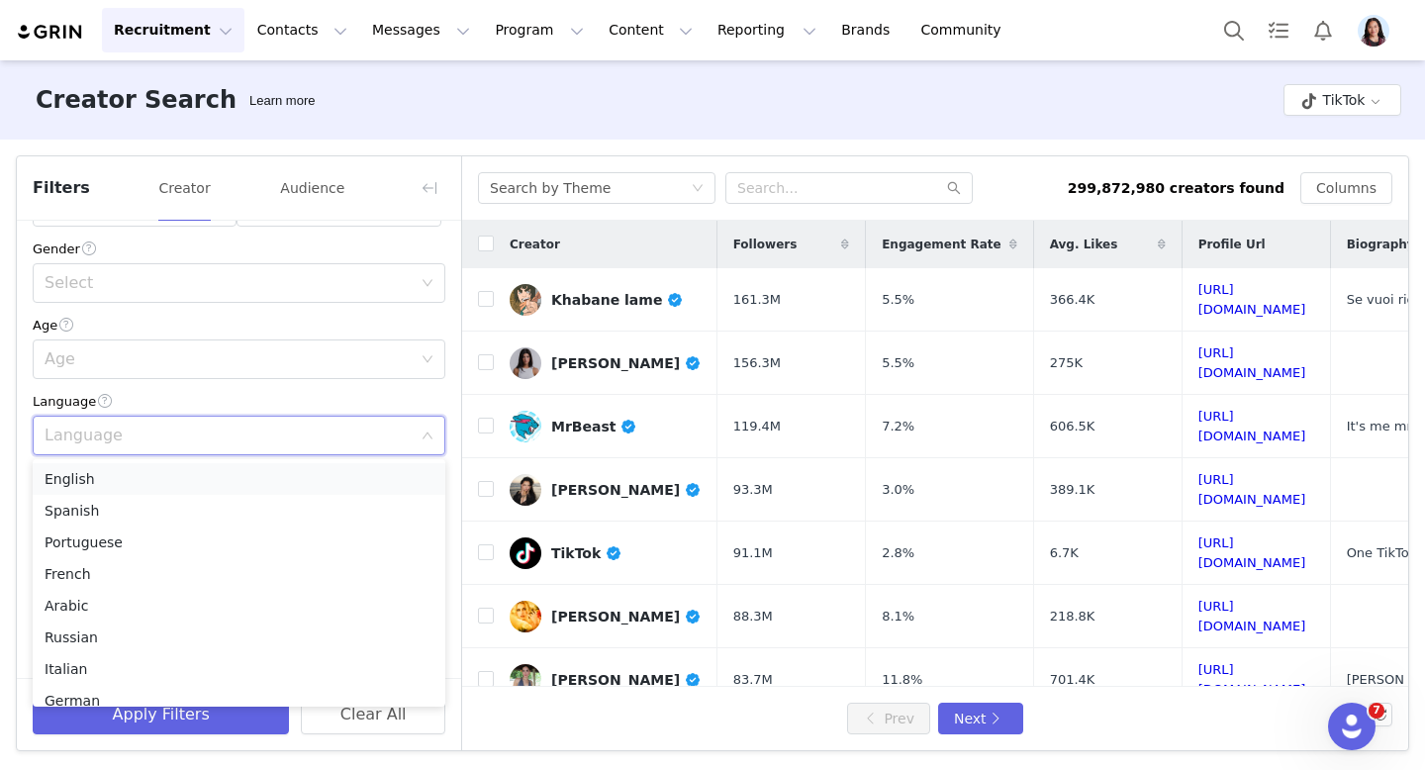
click at [79, 482] on li "English" at bounding box center [239, 479] width 413 height 32
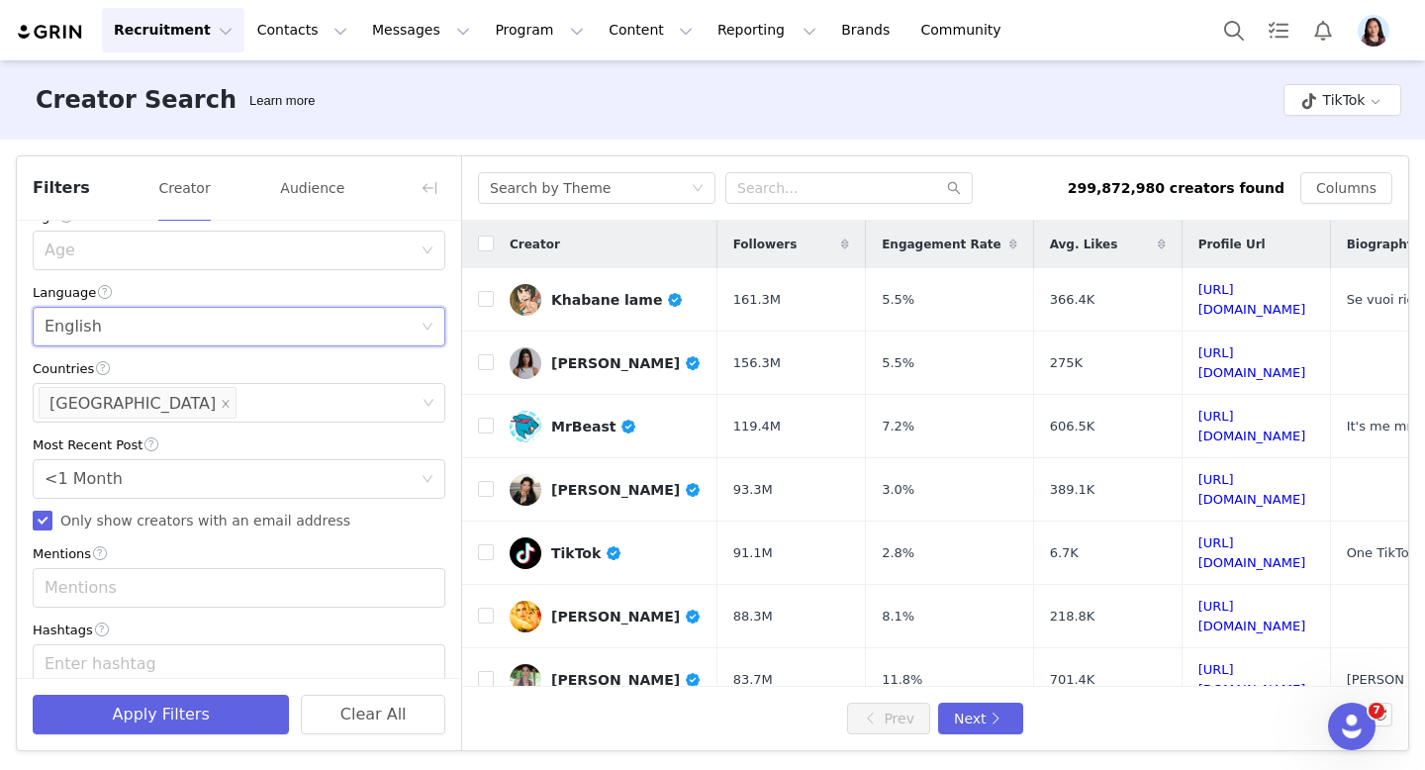
scroll to position [492, 0]
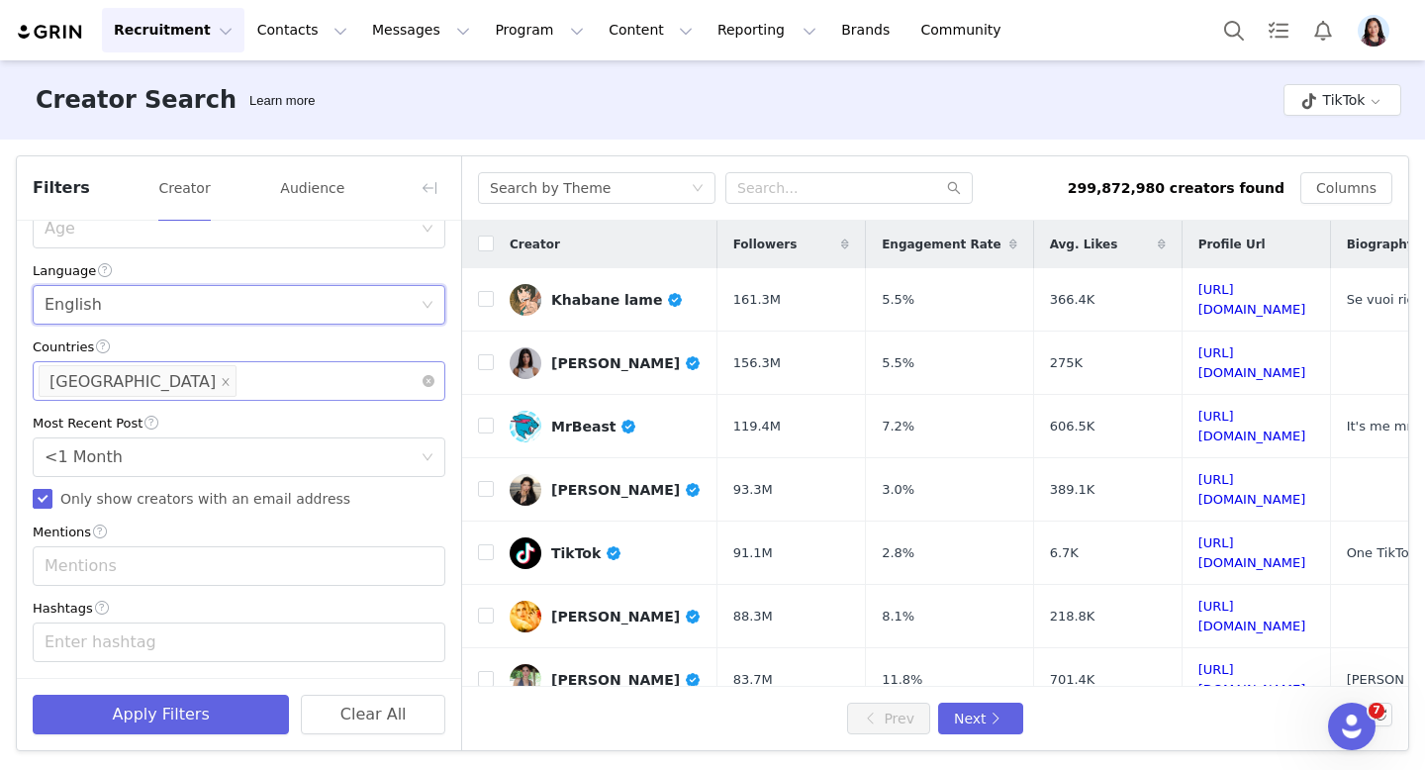
click at [198, 384] on div "Countries [GEOGRAPHIC_DATA]" at bounding box center [232, 381] width 386 height 38
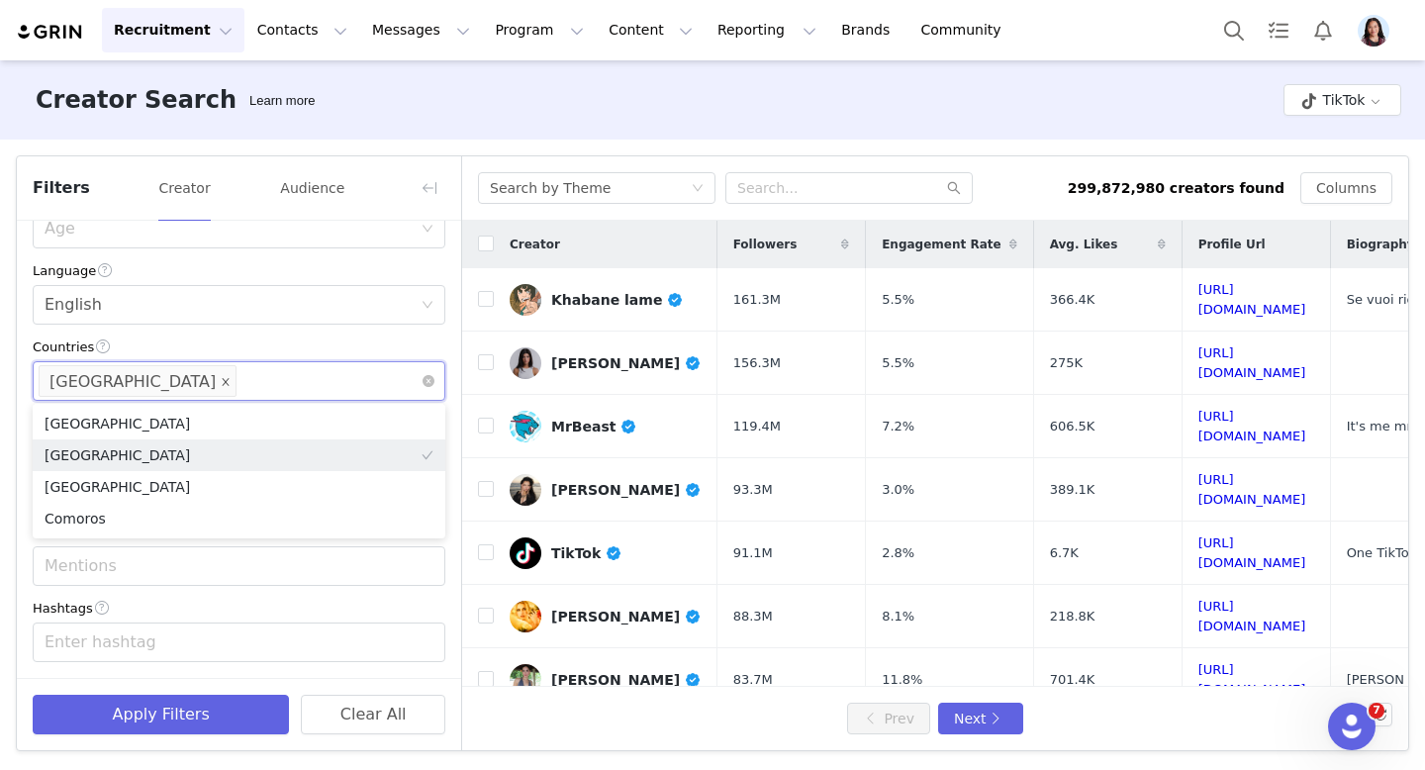
click at [221, 381] on icon "icon: close" at bounding box center [226, 382] width 10 height 10
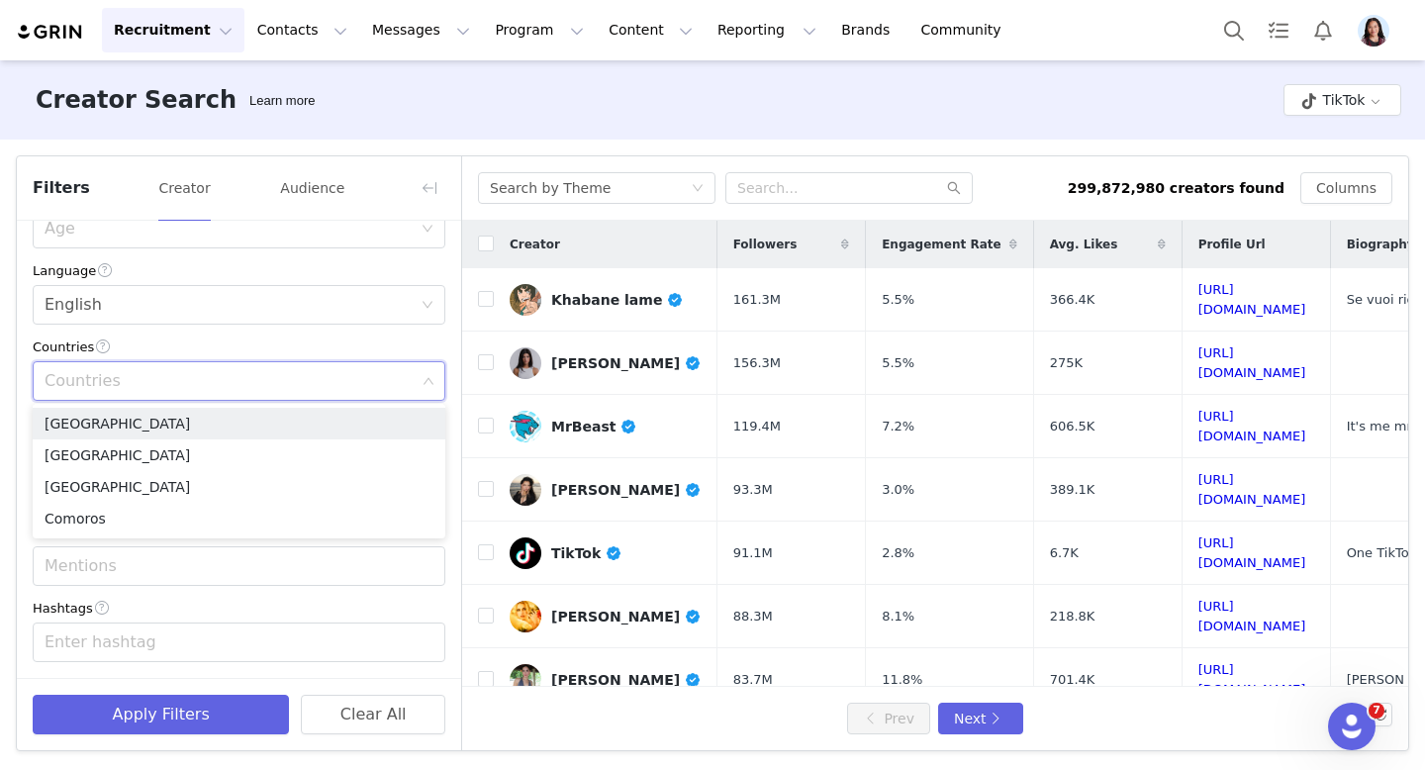
click at [158, 382] on div "Countries" at bounding box center [230, 381] width 371 height 20
click at [107, 453] on li "[GEOGRAPHIC_DATA]" at bounding box center [239, 455] width 413 height 32
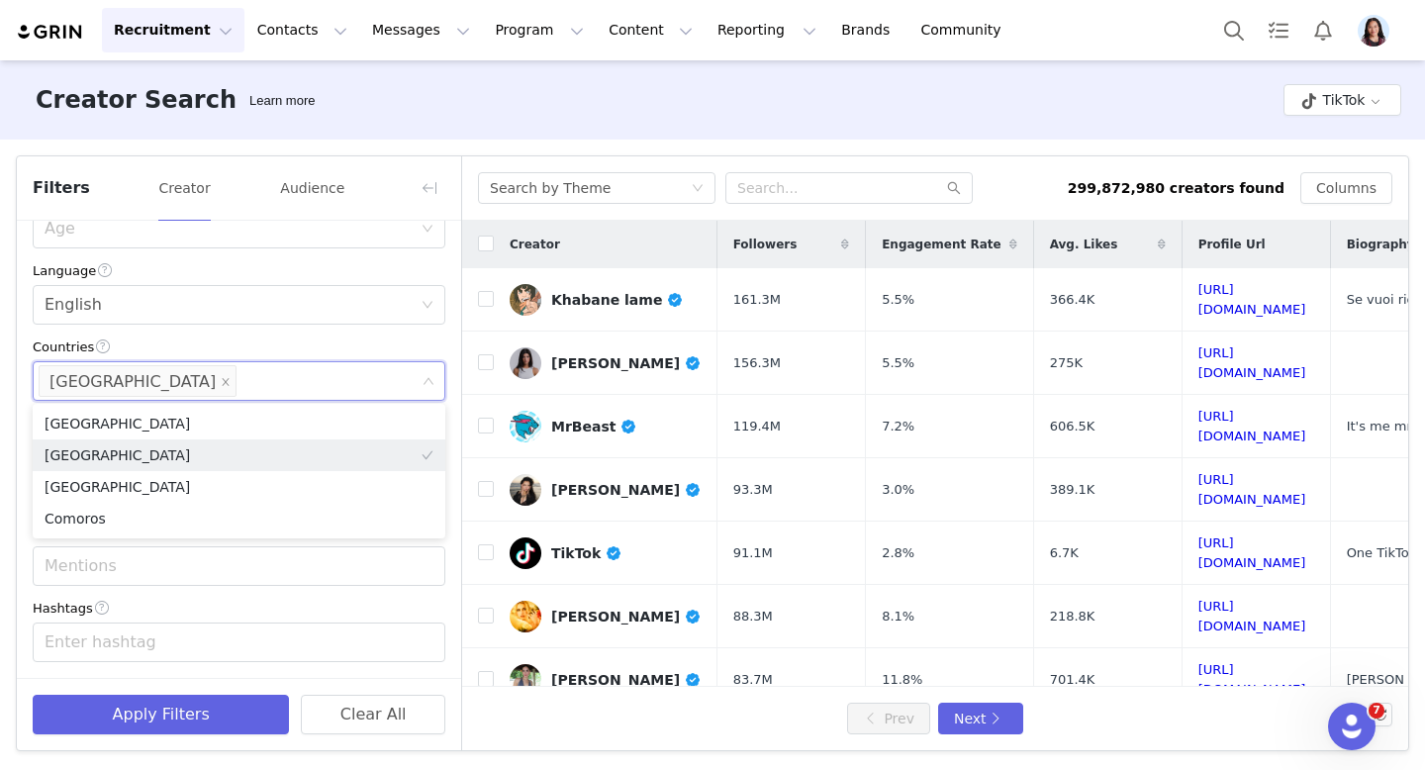
click at [139, 336] on div "Countries" at bounding box center [239, 346] width 413 height 21
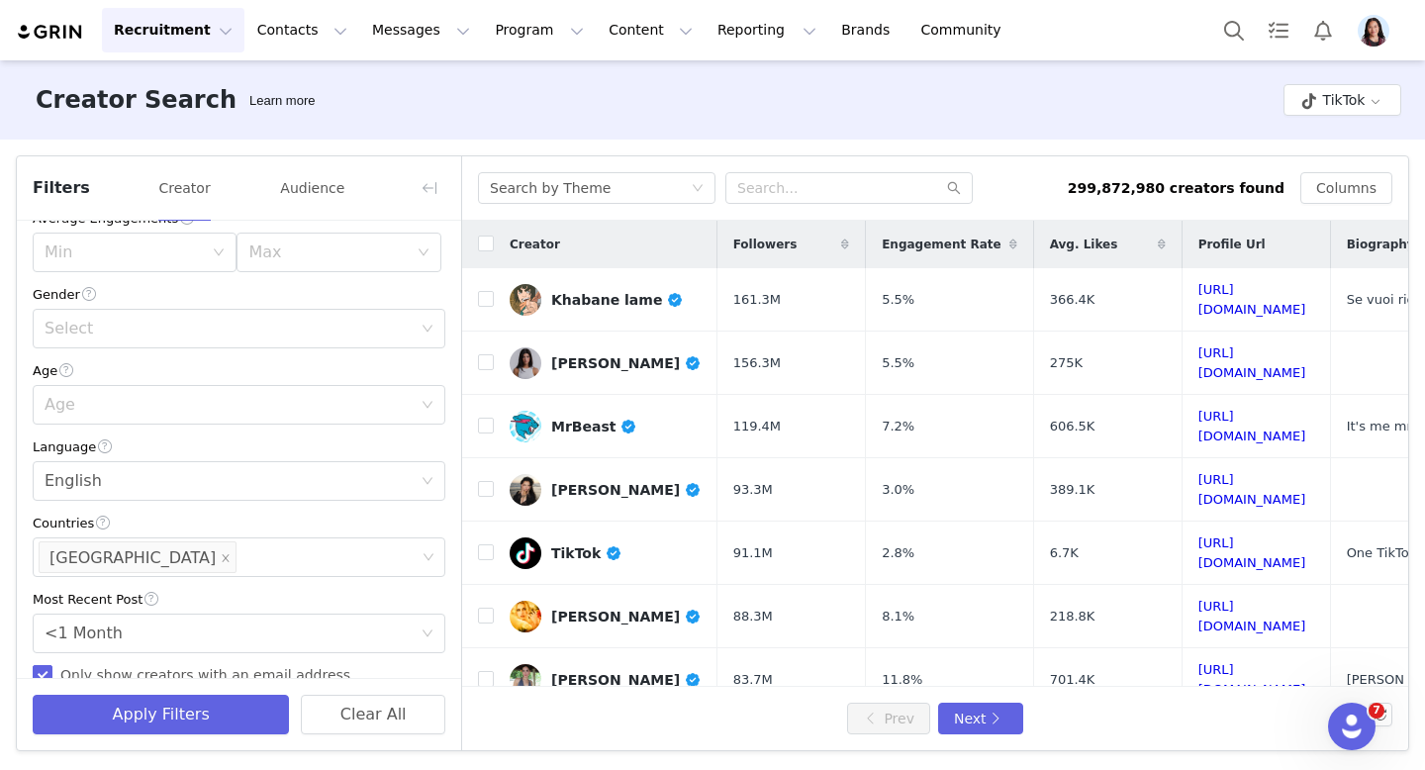
scroll to position [165, 0]
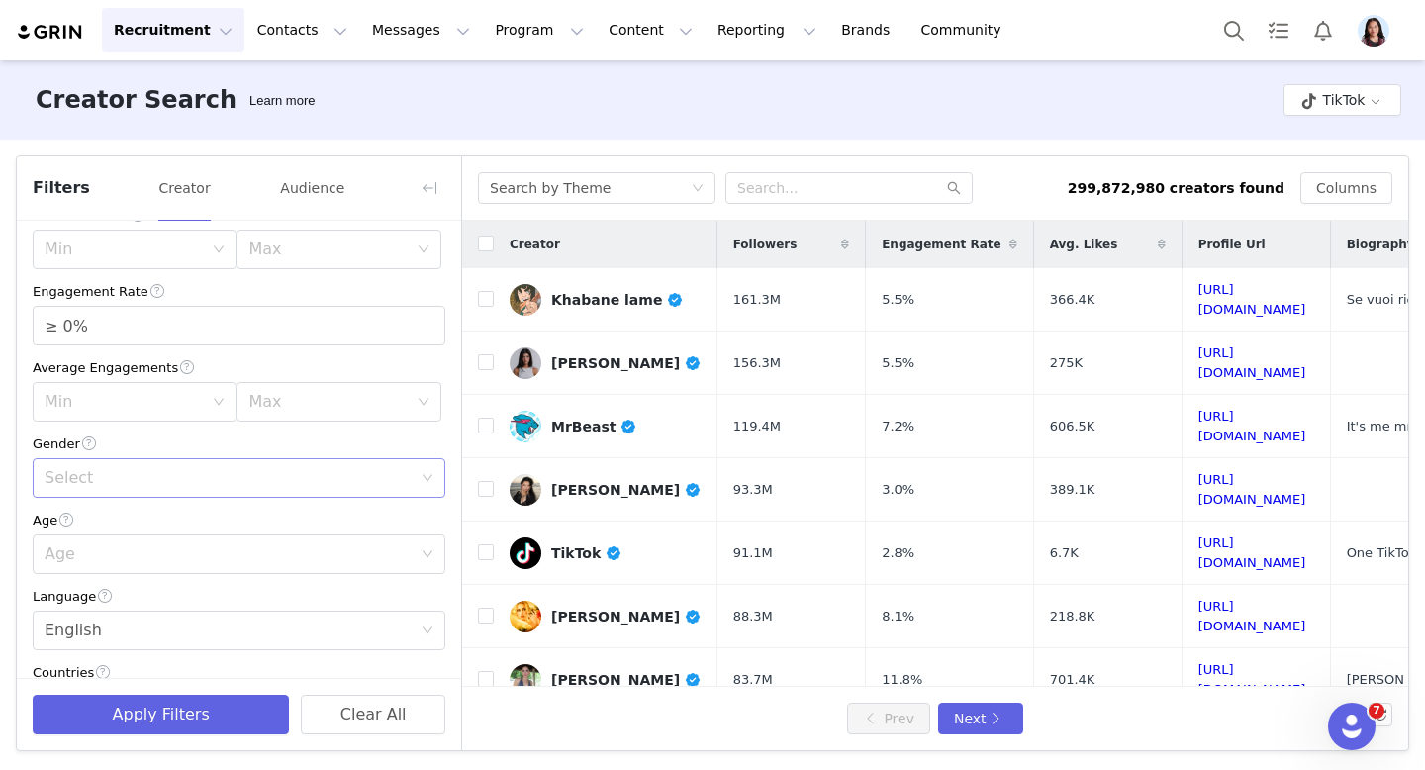
click at [111, 477] on div "Select" at bounding box center [228, 478] width 367 height 20
click at [77, 546] on li "[DEMOGRAPHIC_DATA]" at bounding box center [239, 553] width 413 height 32
click at [140, 435] on div "Gender" at bounding box center [239, 443] width 413 height 21
click at [449, 305] on div "Current Creators Hide creators in my CRM Bio Phrase mom Follower Count Min Max …" at bounding box center [239, 529] width 444 height 948
click at [439, 306] on div "≥ 0%" at bounding box center [239, 326] width 413 height 40
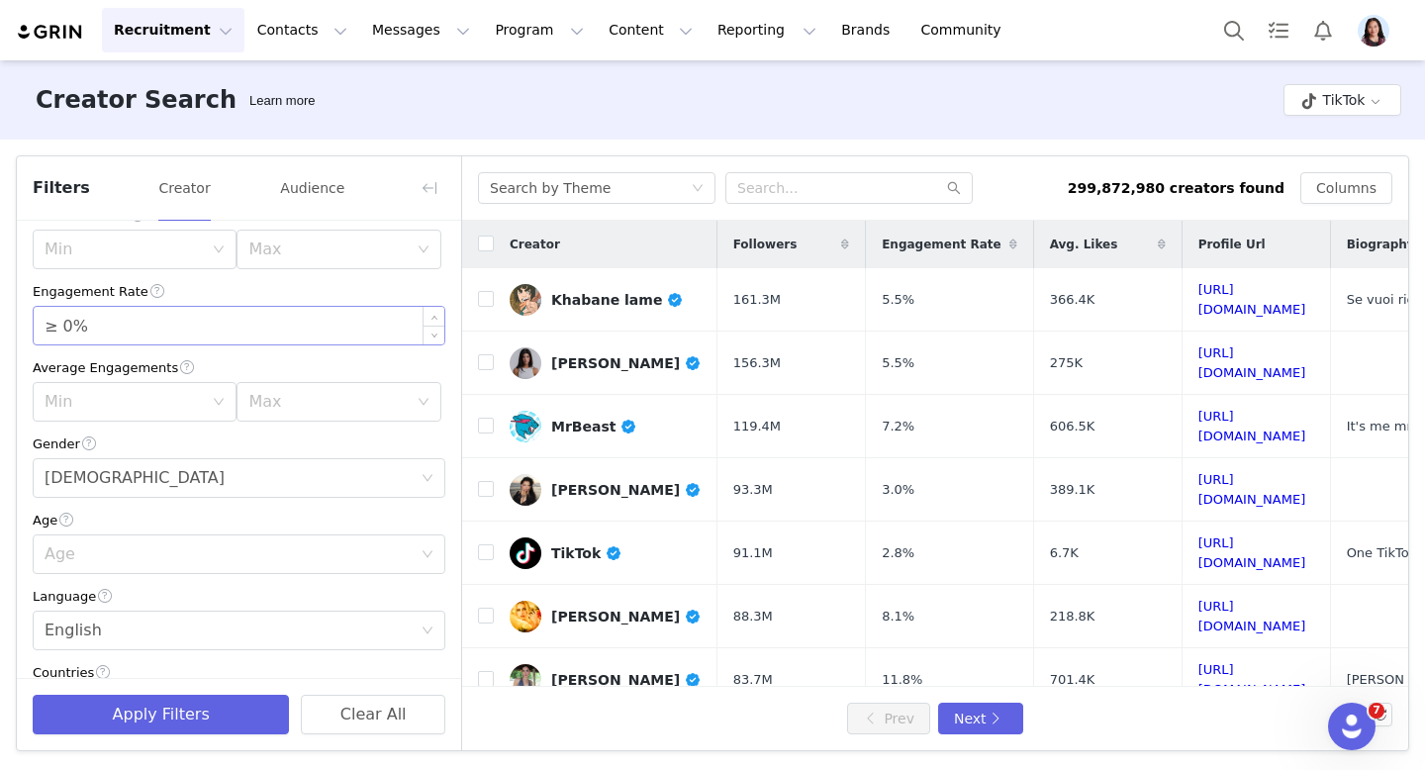
scroll to position [143, 0]
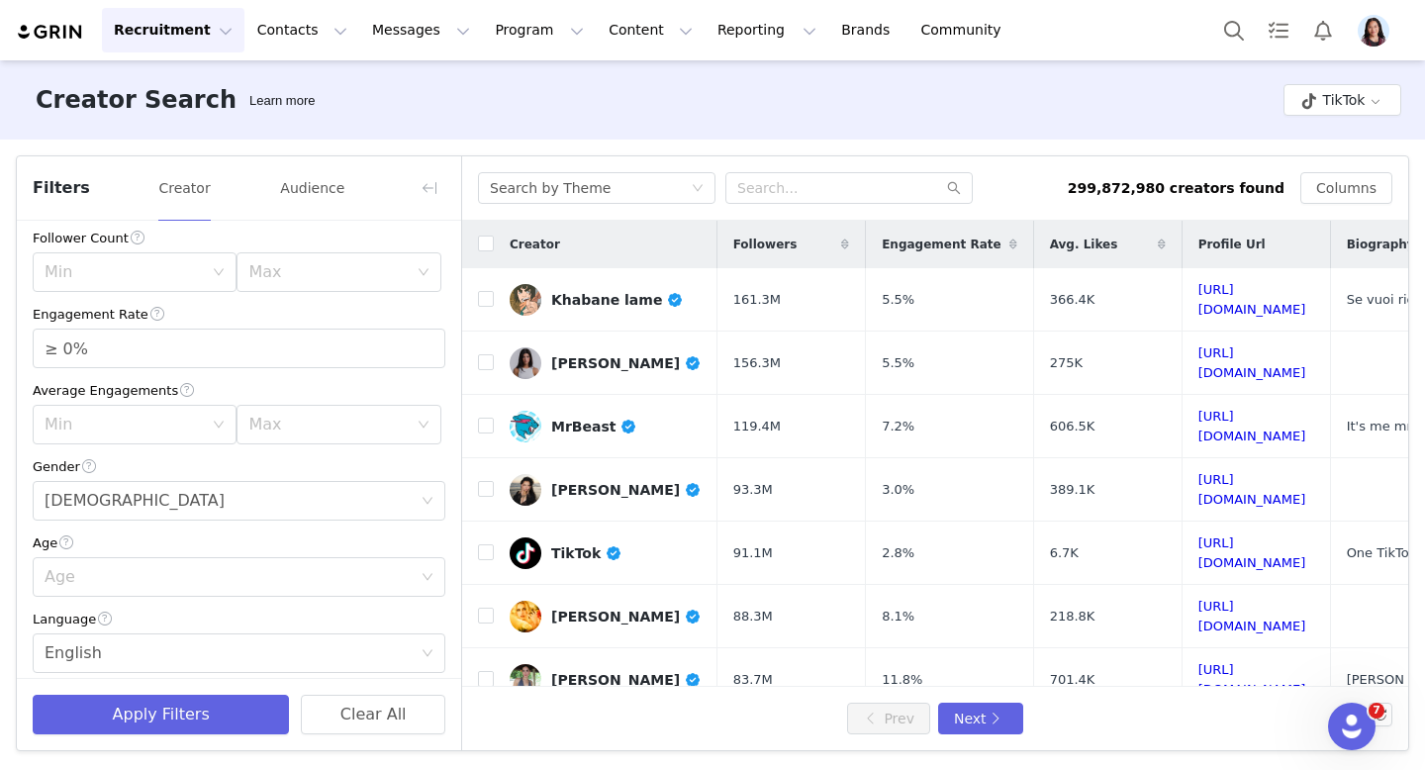
click at [430, 326] on div "Engagement Rate ≥ 0%" at bounding box center [239, 336] width 413 height 64
type input "≥ 1%"
click at [432, 335] on span "Increase Value" at bounding box center [434, 341] width 21 height 23
click at [168, 269] on div "Min" at bounding box center [124, 272] width 158 height 20
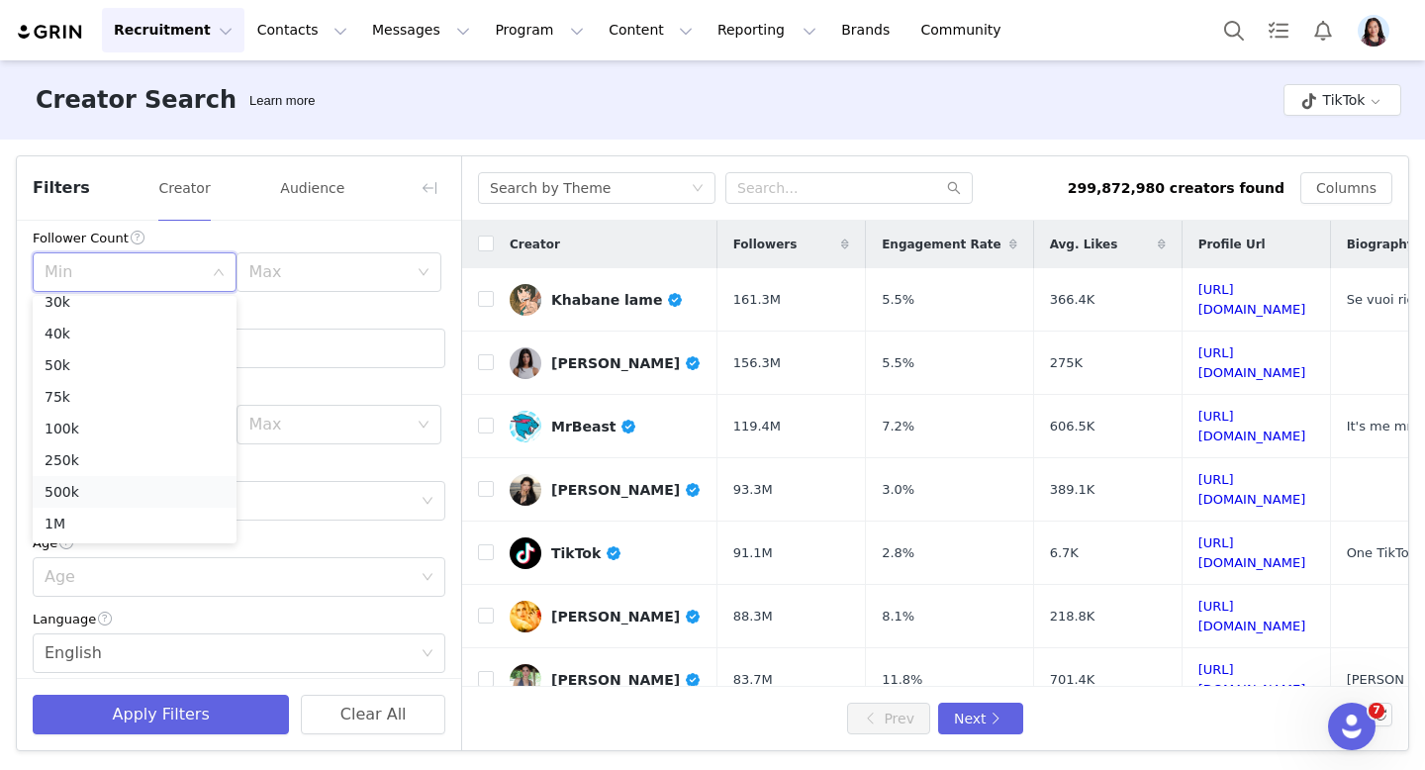
click at [84, 502] on li "500k" at bounding box center [135, 492] width 204 height 32
click at [367, 276] on div "Max" at bounding box center [327, 272] width 158 height 20
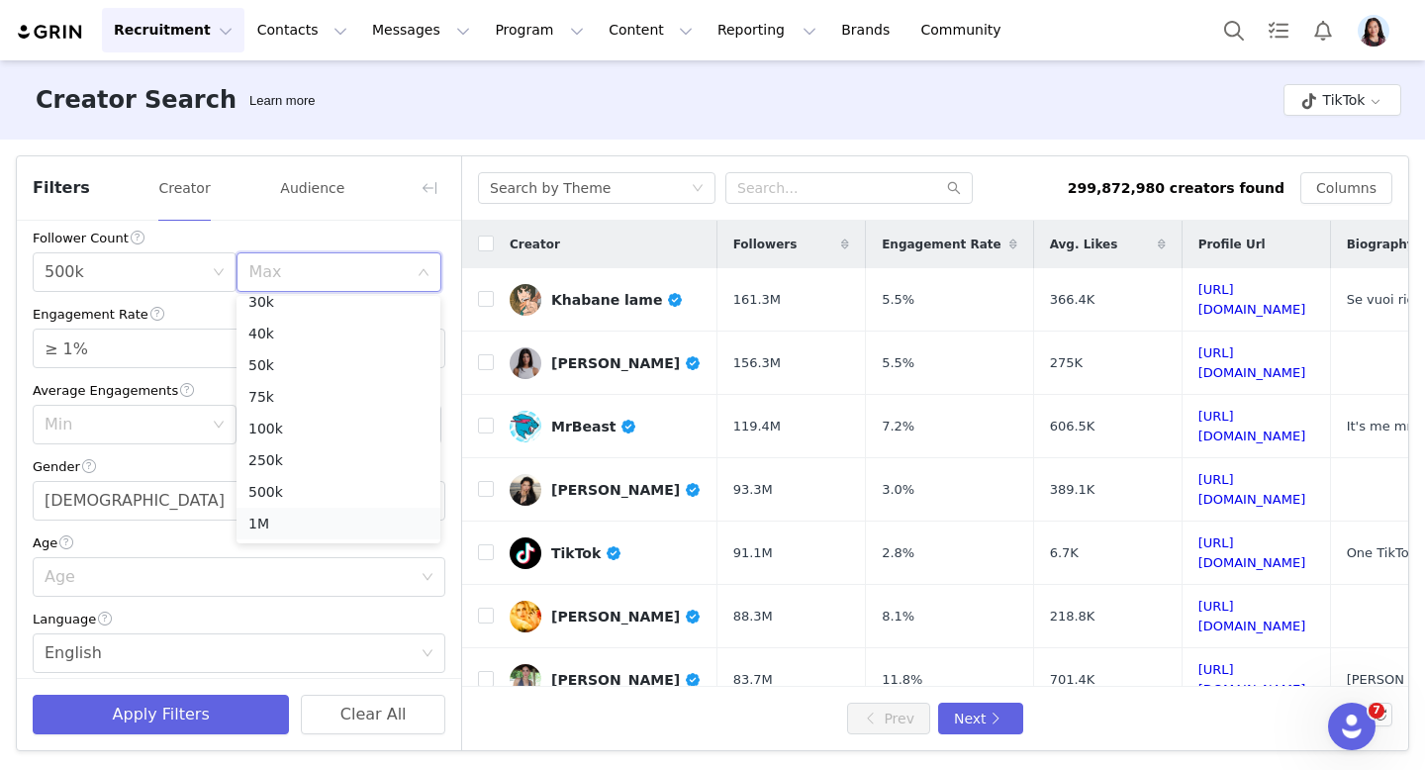
click at [286, 523] on li "1M" at bounding box center [339, 524] width 204 height 32
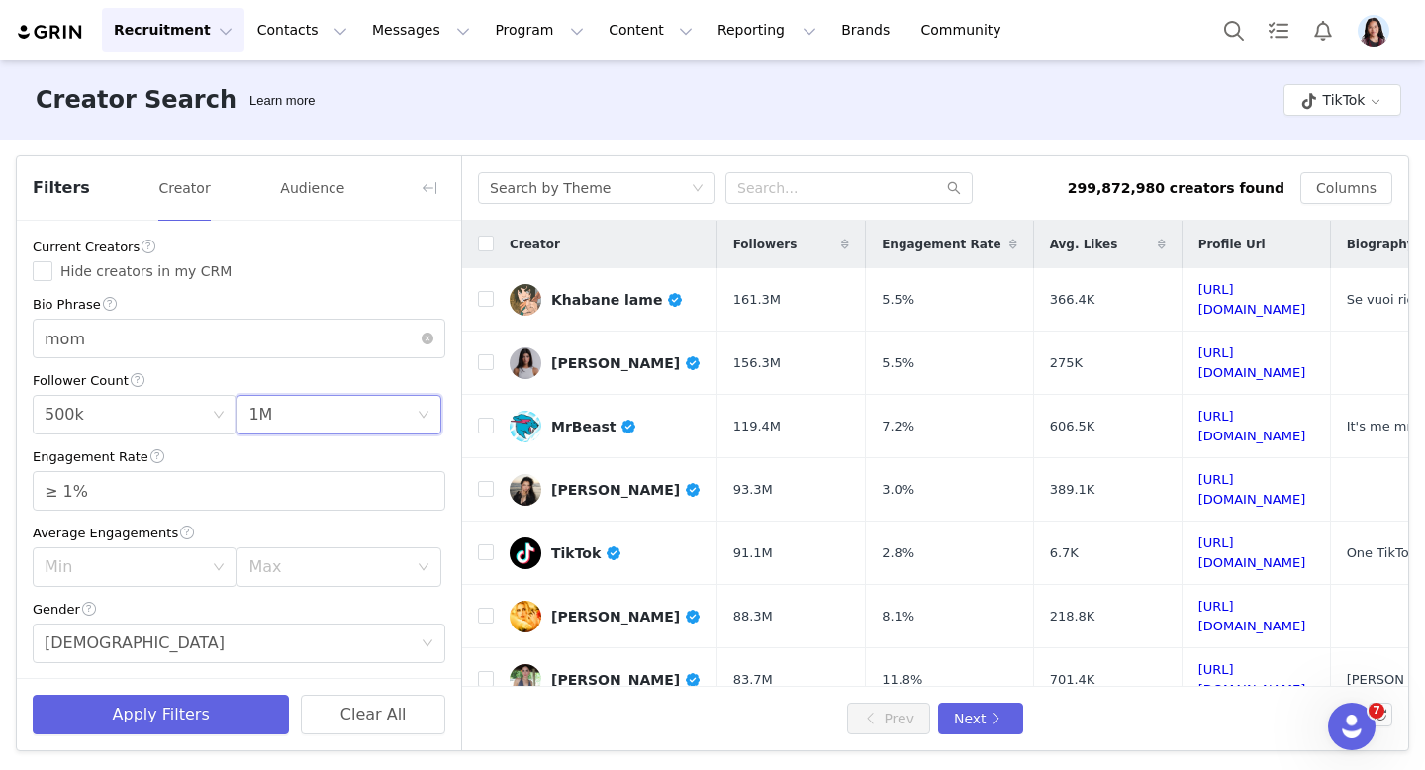
click at [207, 386] on div "Follower Count" at bounding box center [239, 380] width 413 height 21
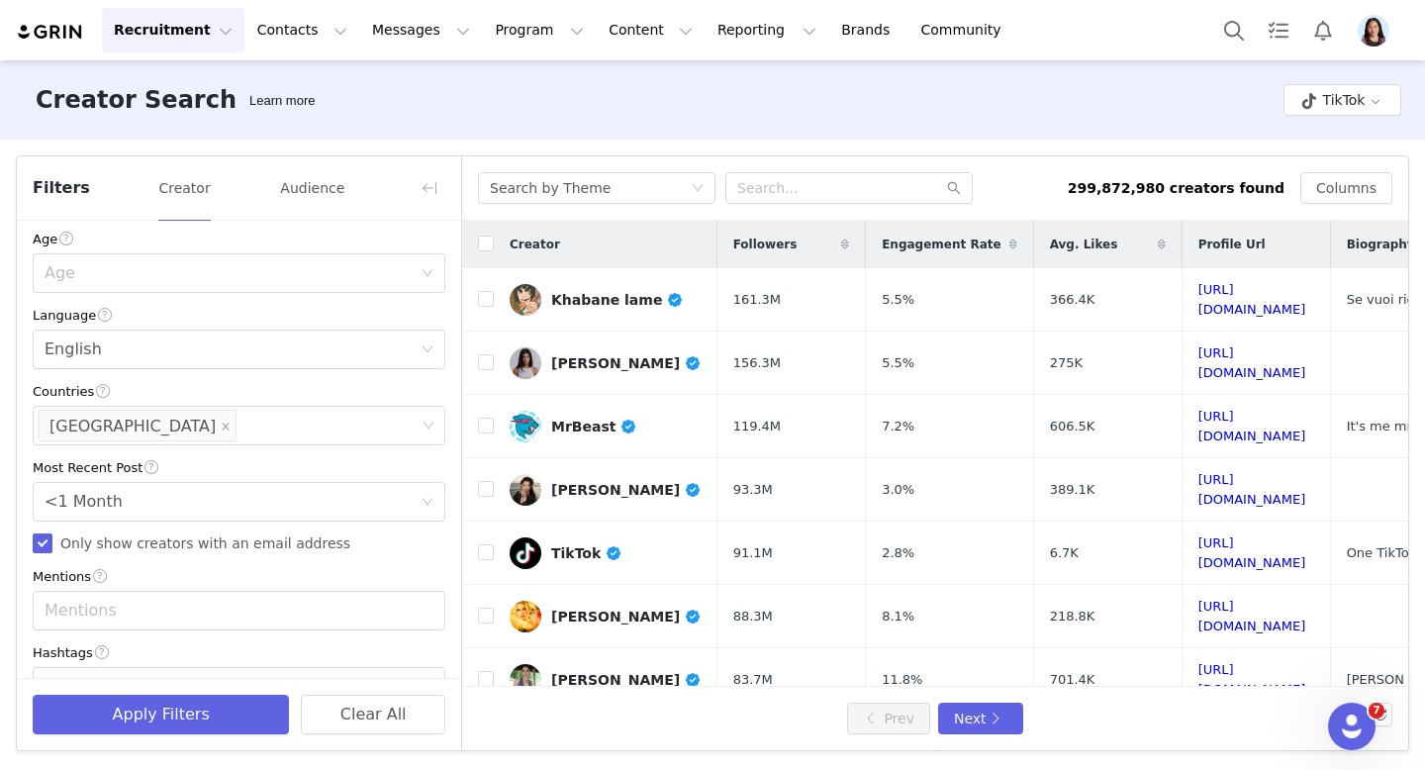
scroll to position [492, 0]
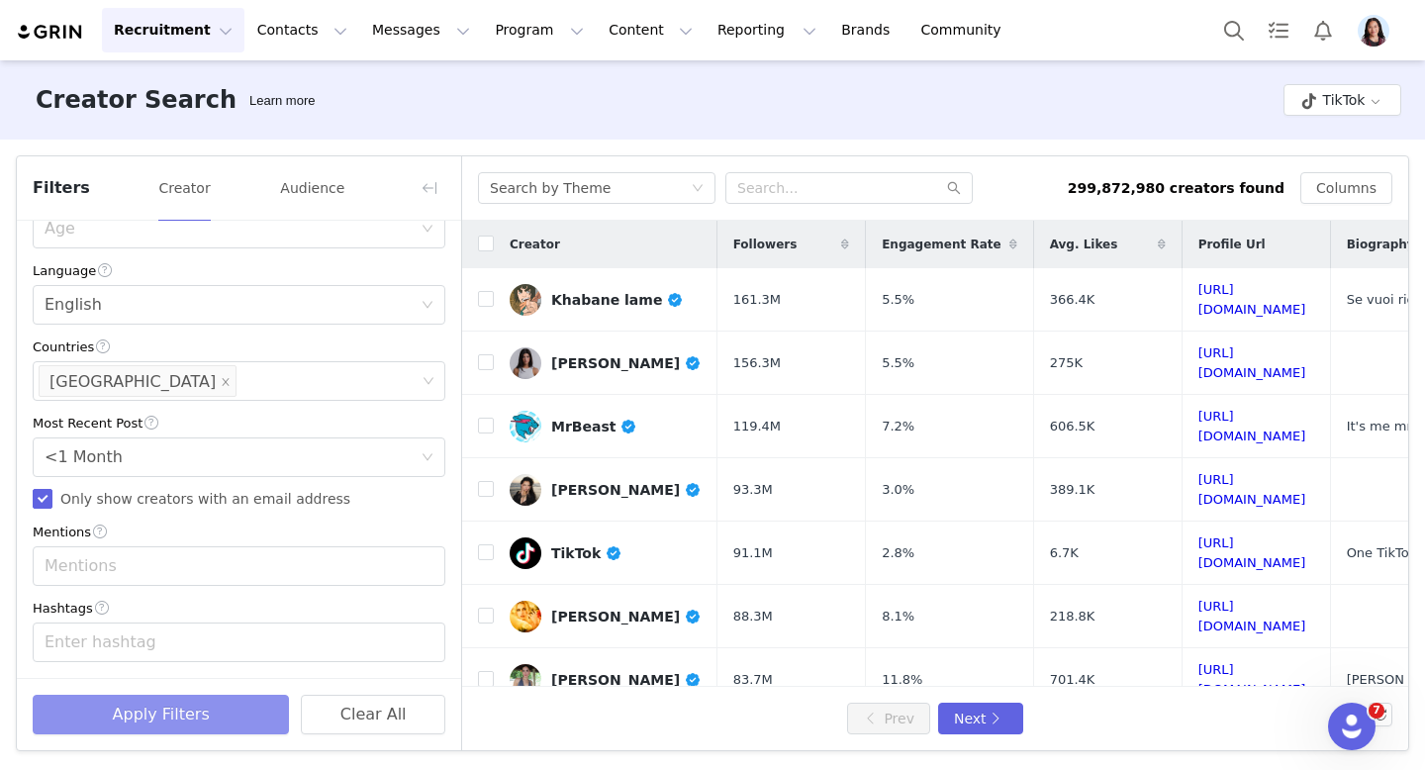
click at [149, 692] on div "Apply Filters Clear All" at bounding box center [239, 714] width 444 height 72
click at [146, 714] on button "Apply Filters" at bounding box center [161, 715] width 256 height 40
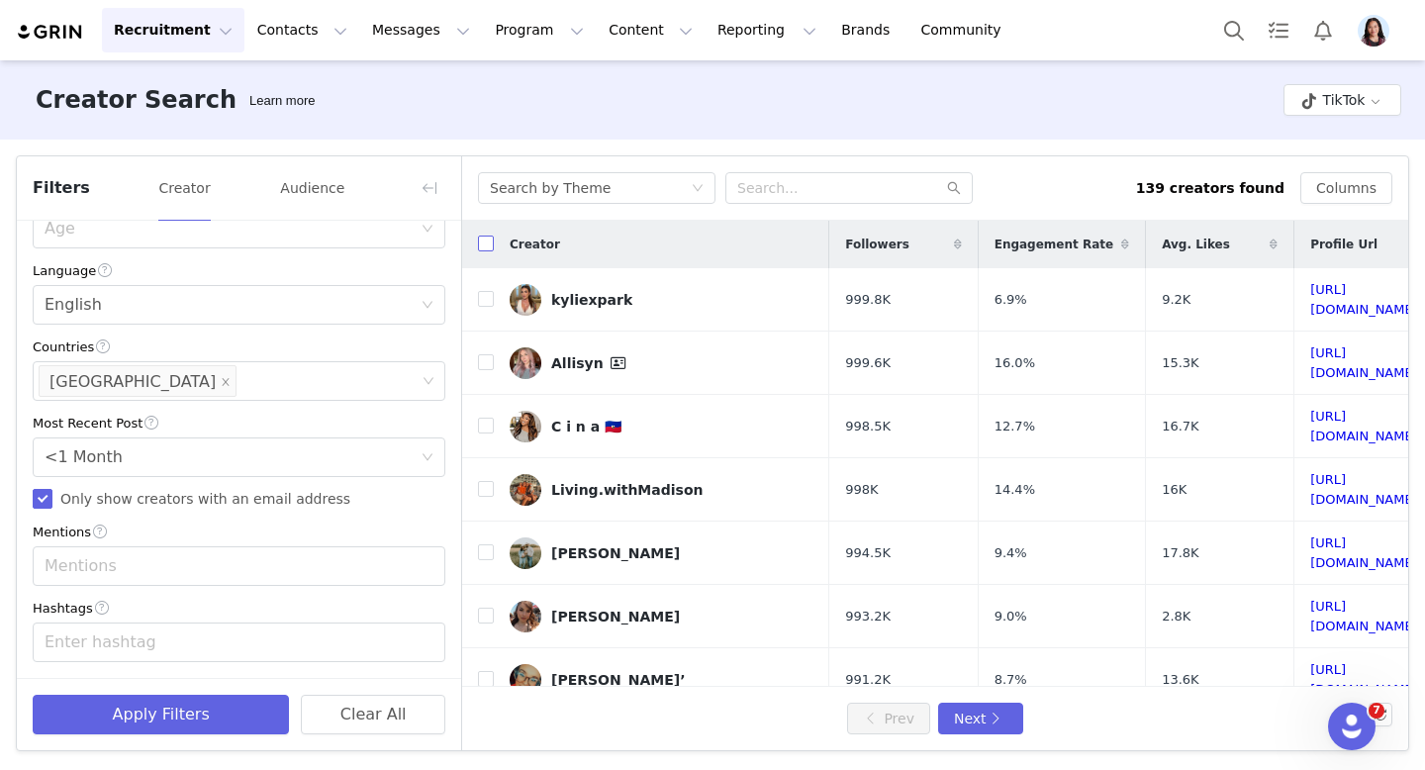
click at [478, 240] on input "checkbox" at bounding box center [486, 244] width 16 height 16
checkbox input "true"
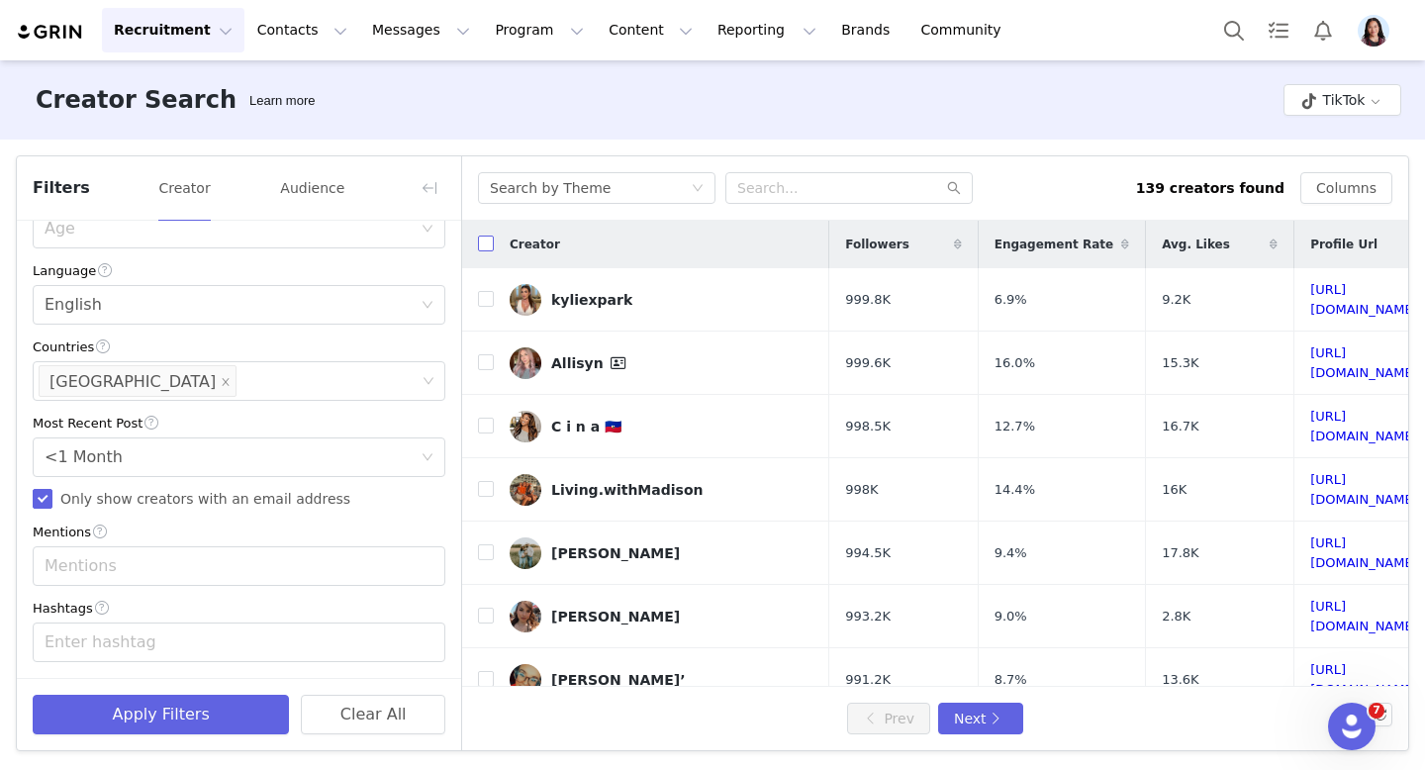
checkbox input "true"
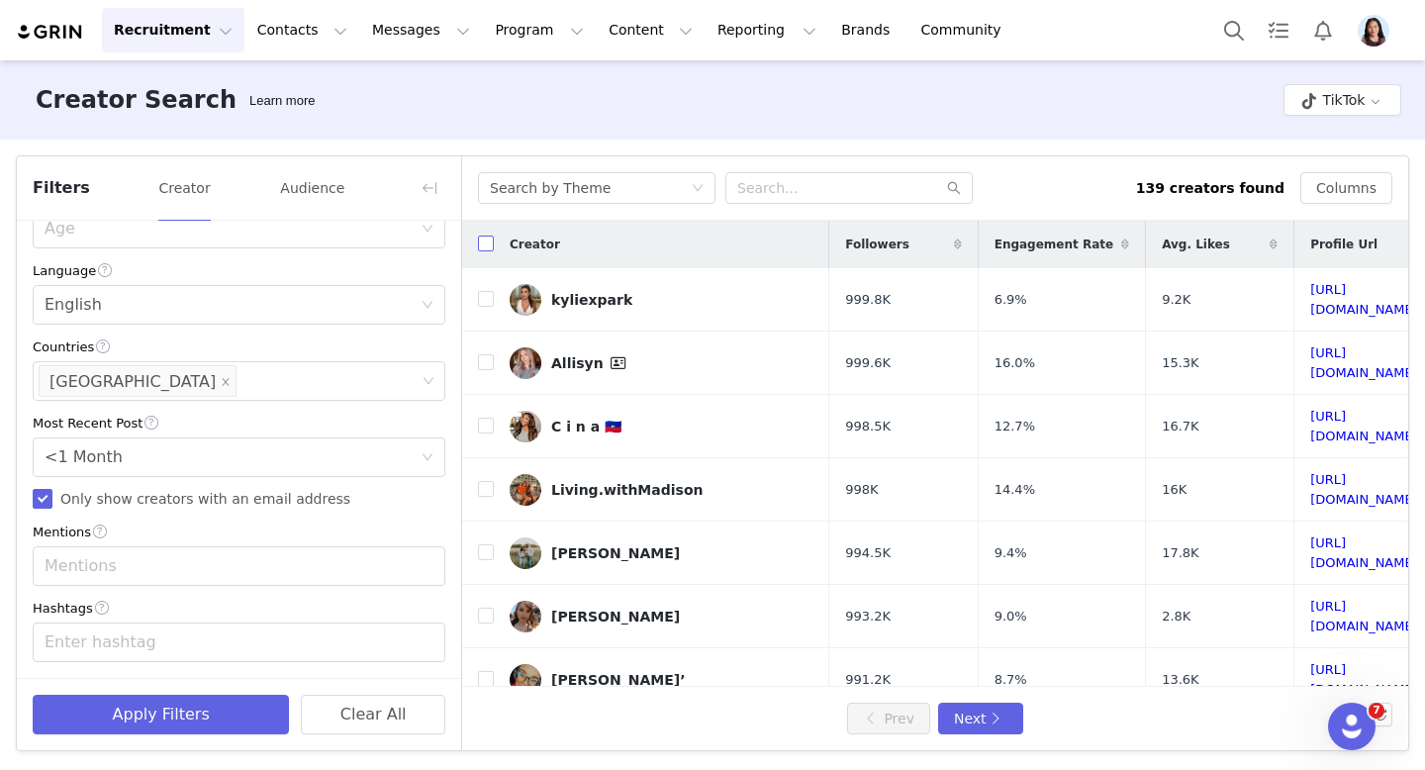
checkbox input "true"
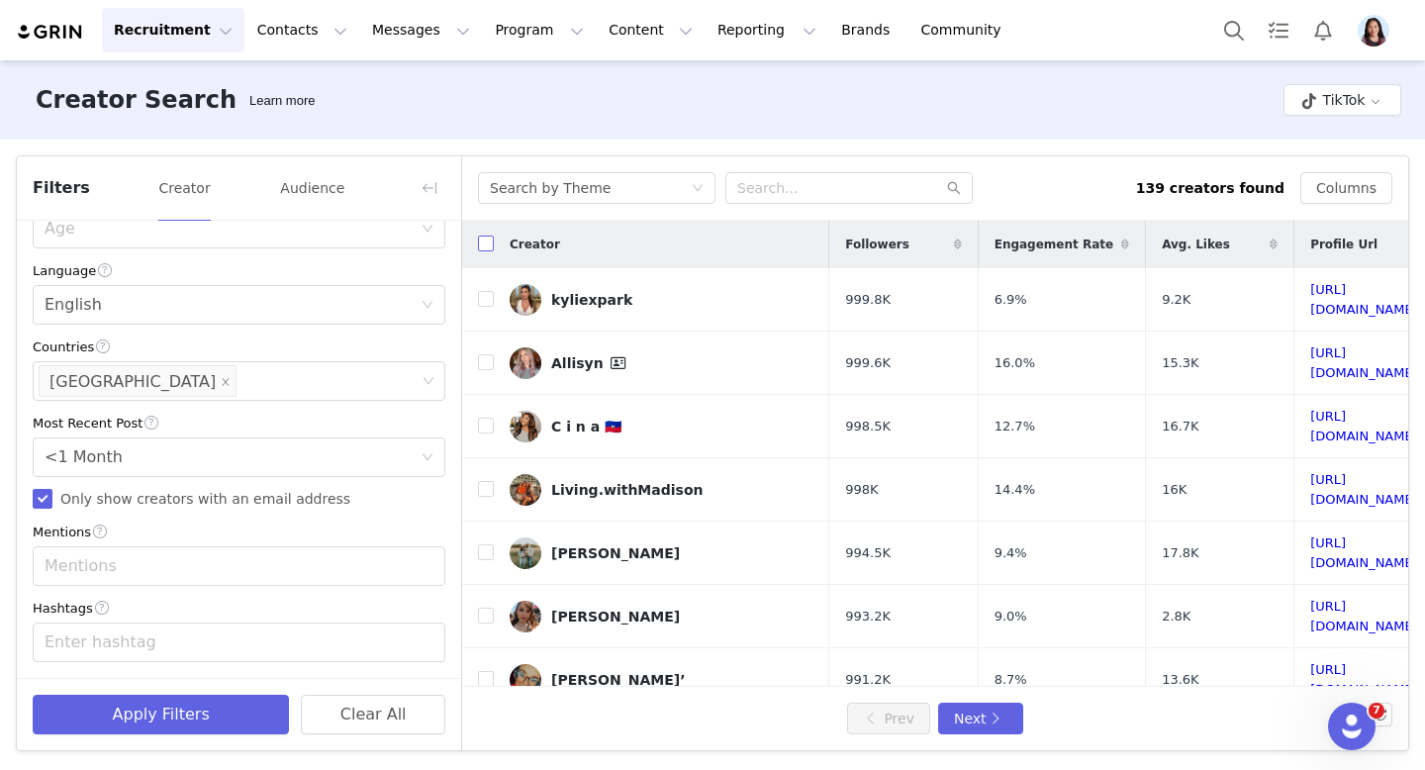
checkbox input "true"
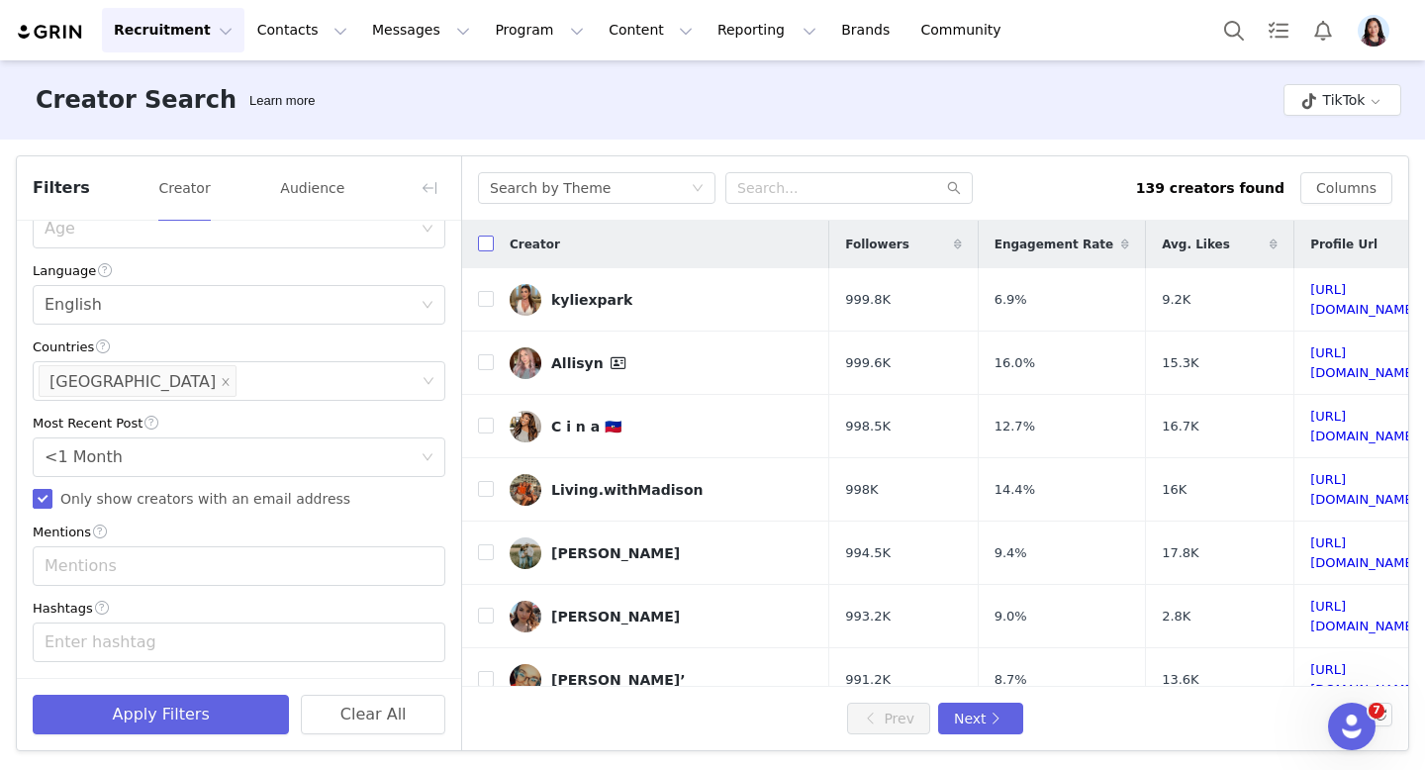
checkbox input "true"
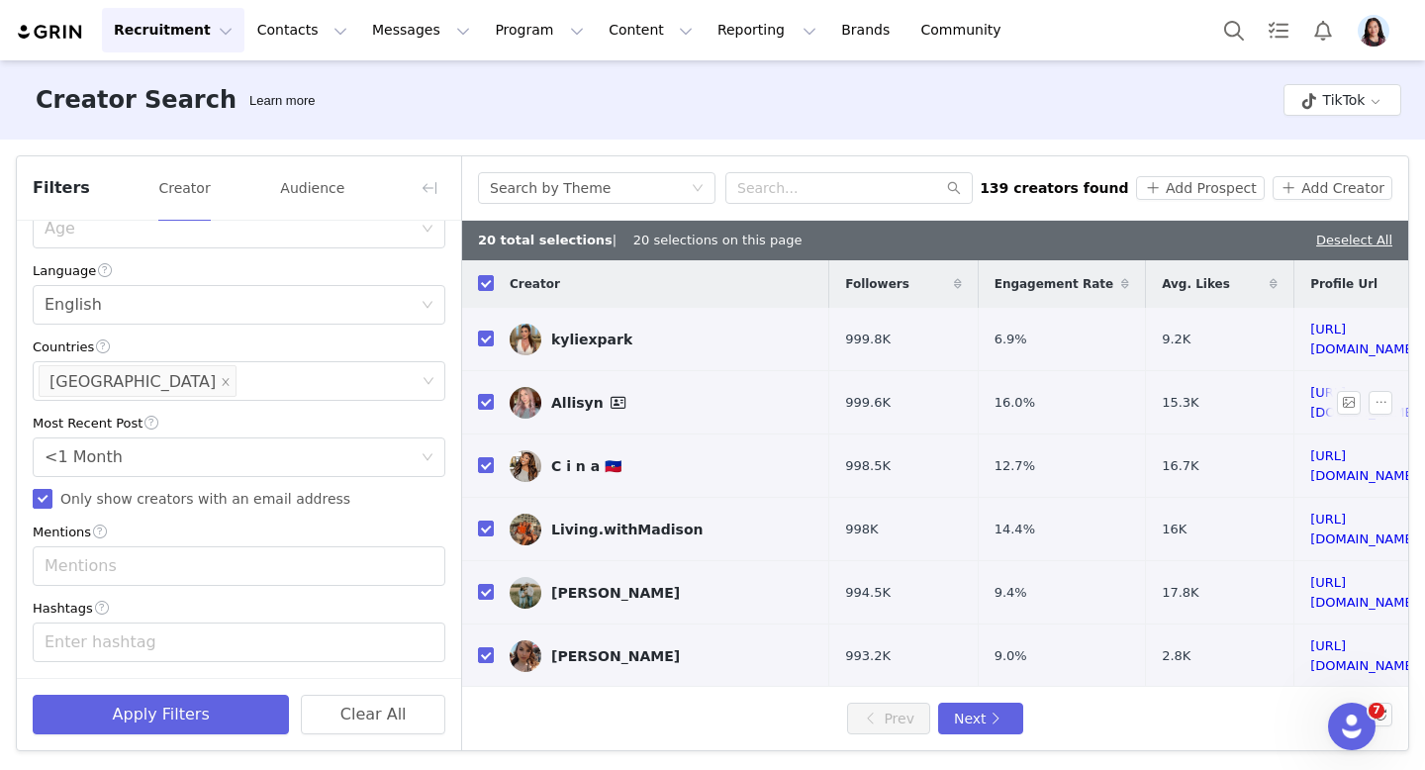
scroll to position [749, 0]
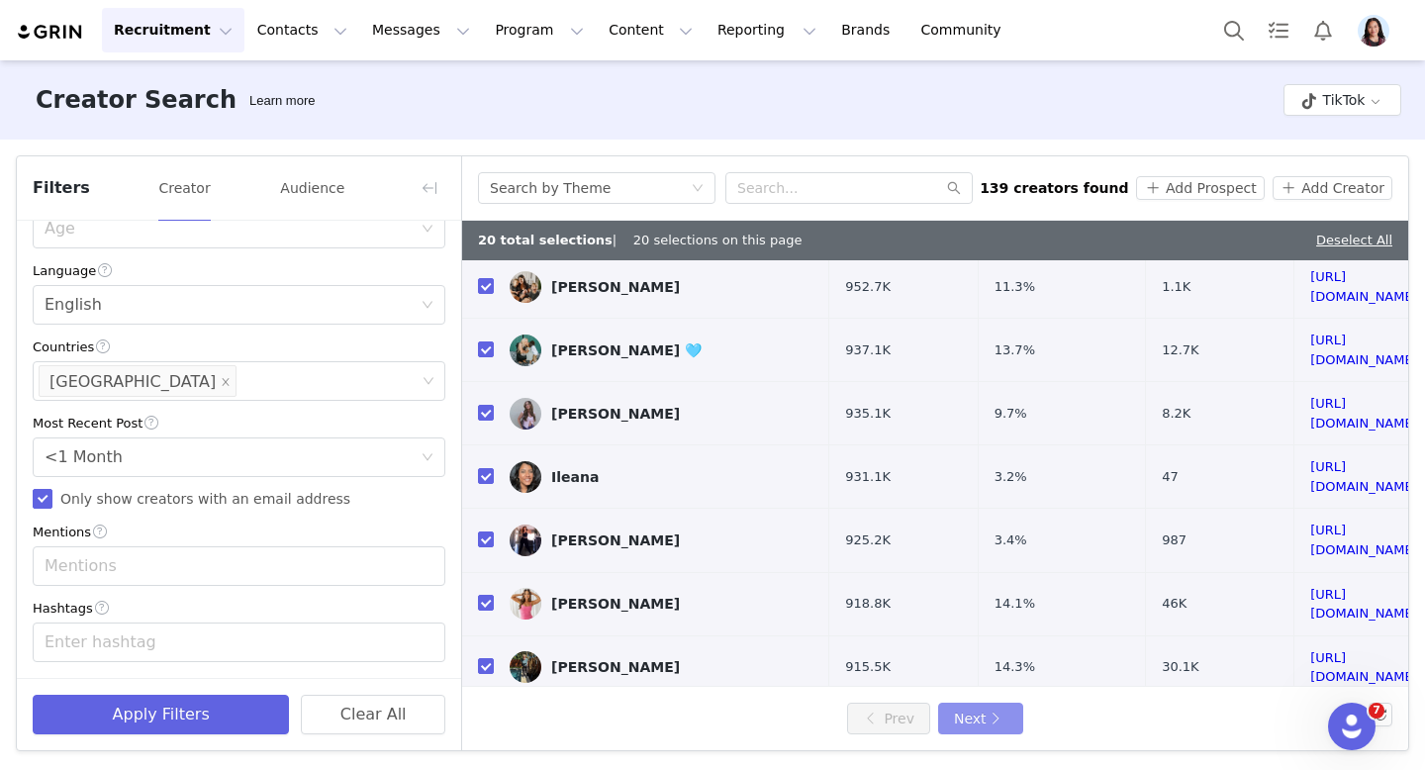
click at [979, 722] on button "Next" at bounding box center [980, 719] width 85 height 32
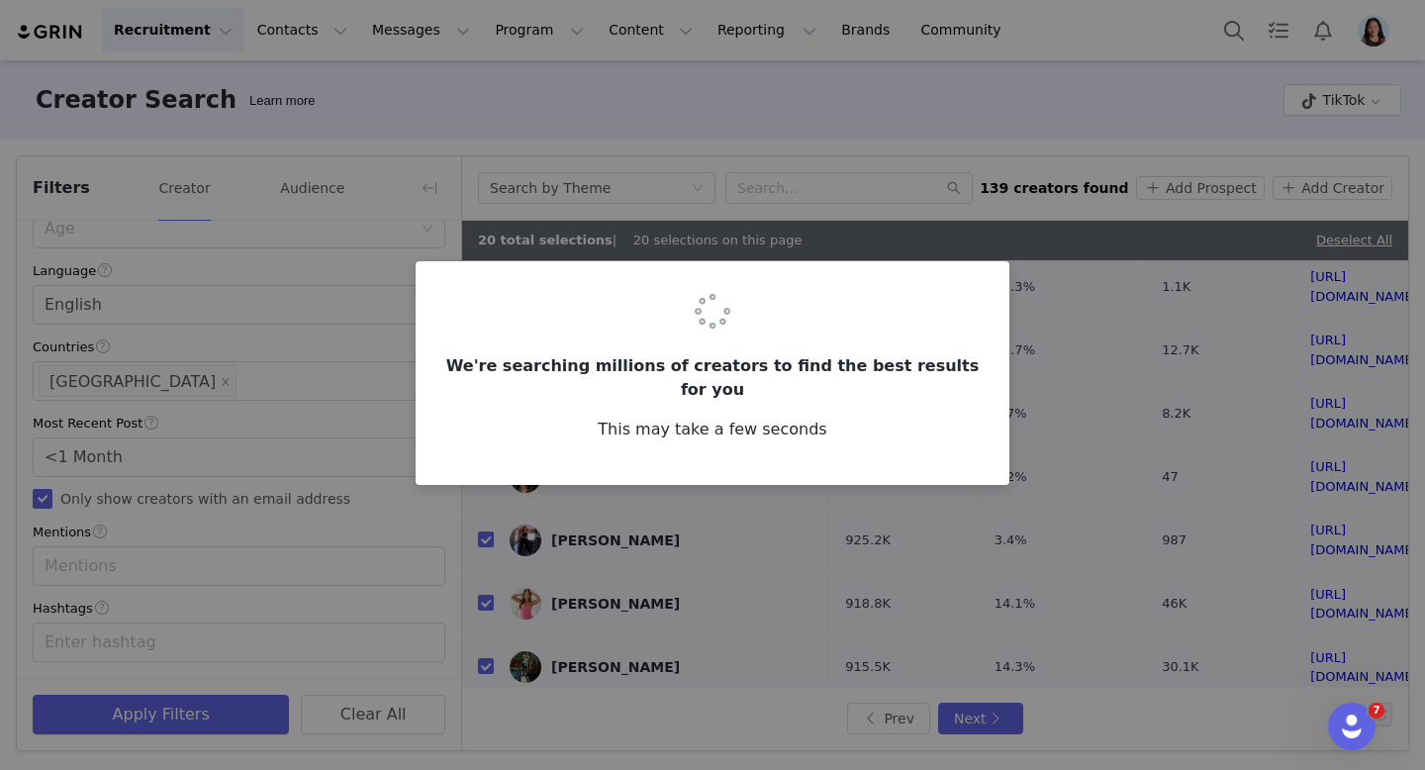
scroll to position [0, 0]
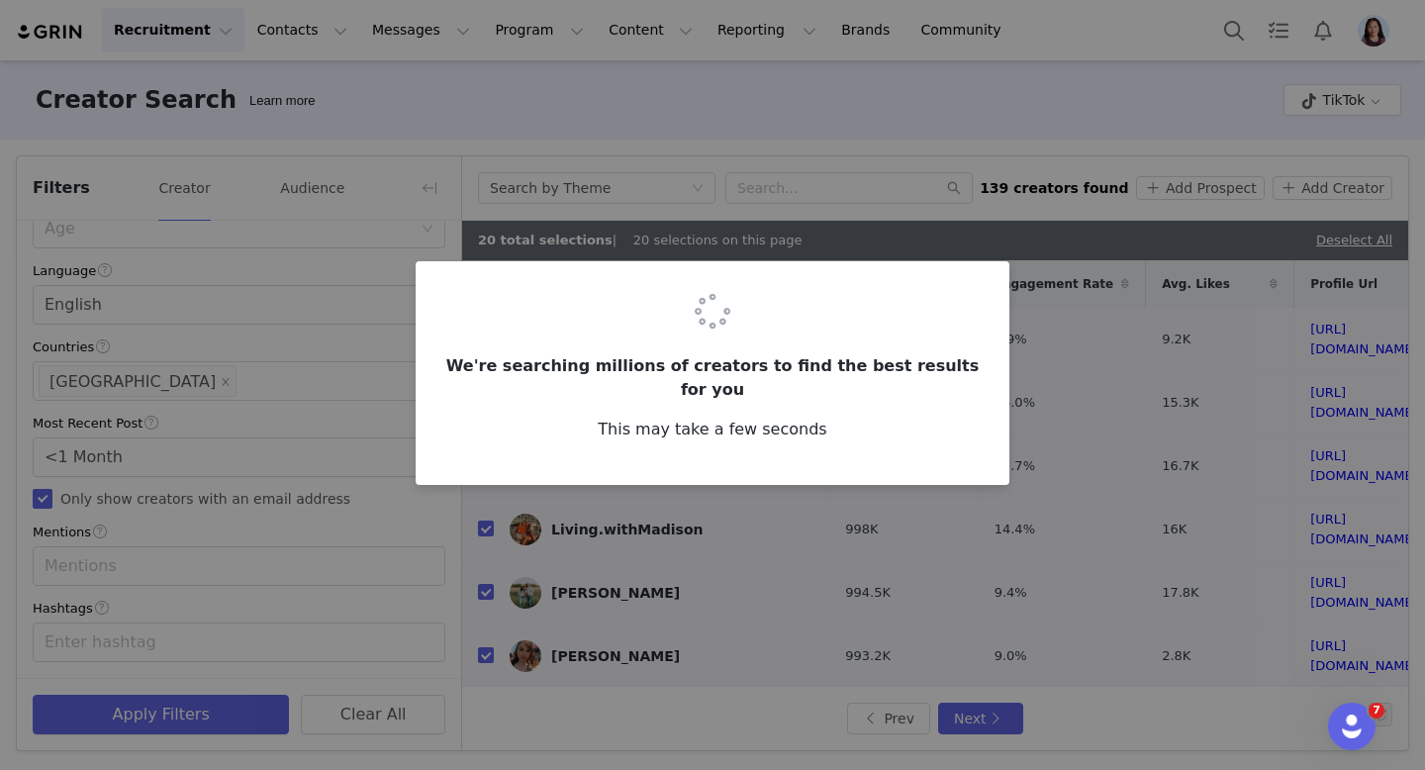
checkbox input "false"
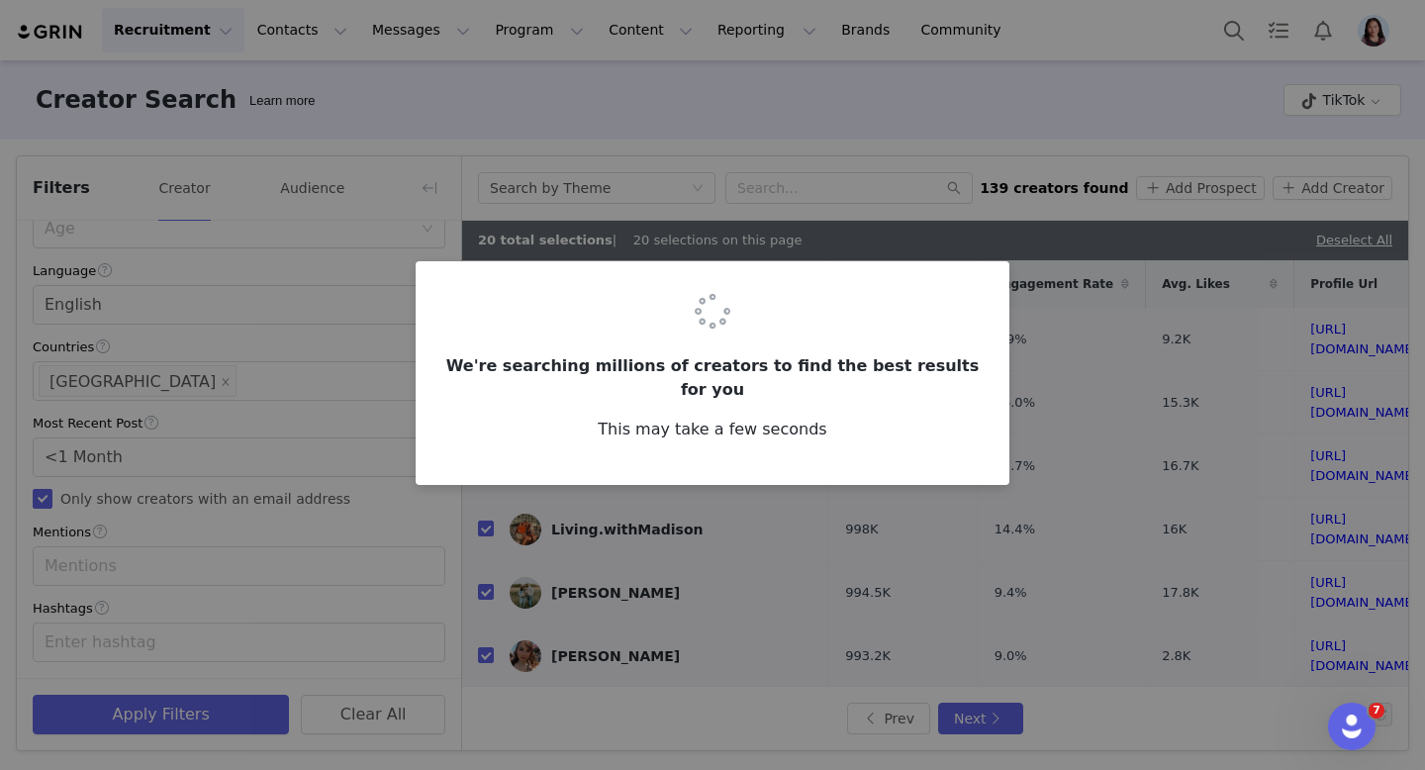
checkbox input "false"
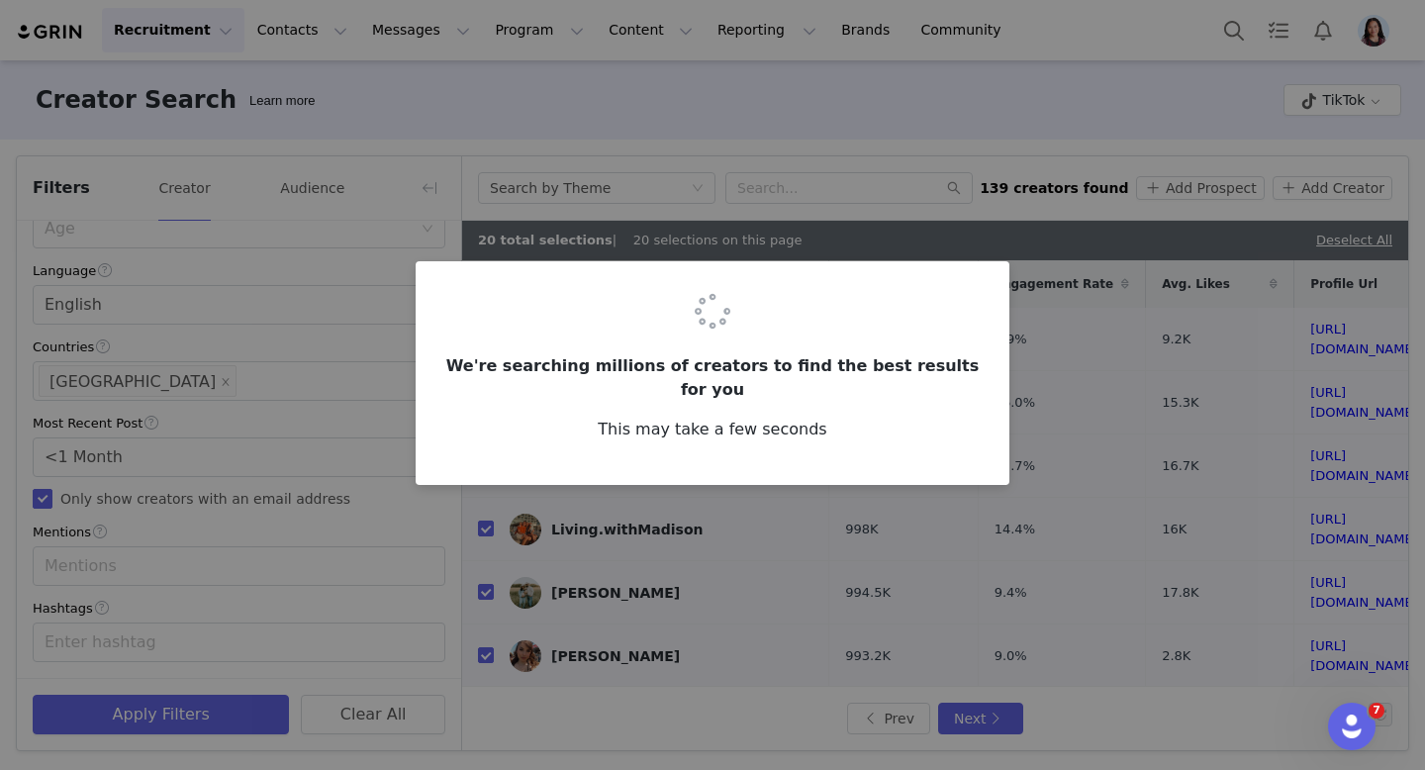
checkbox input "false"
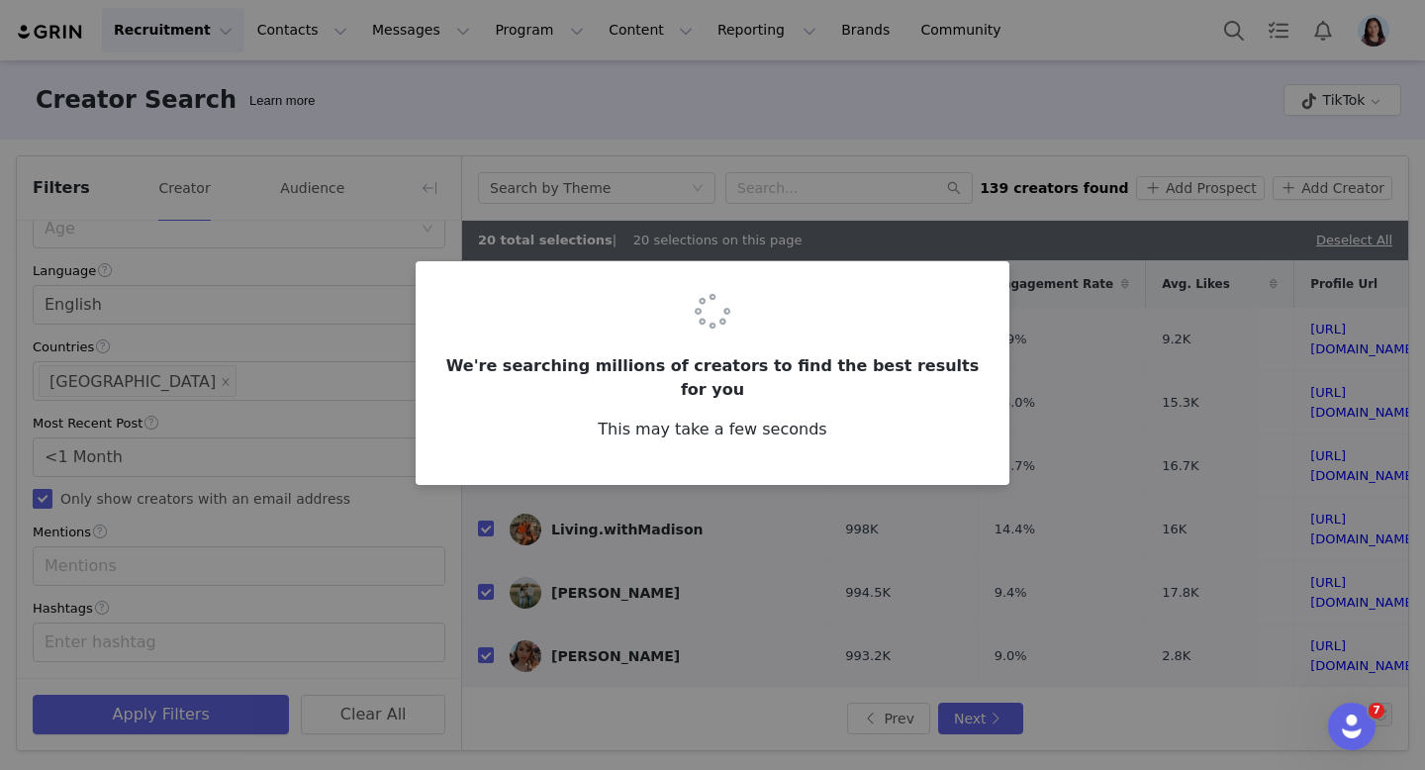
checkbox input "false"
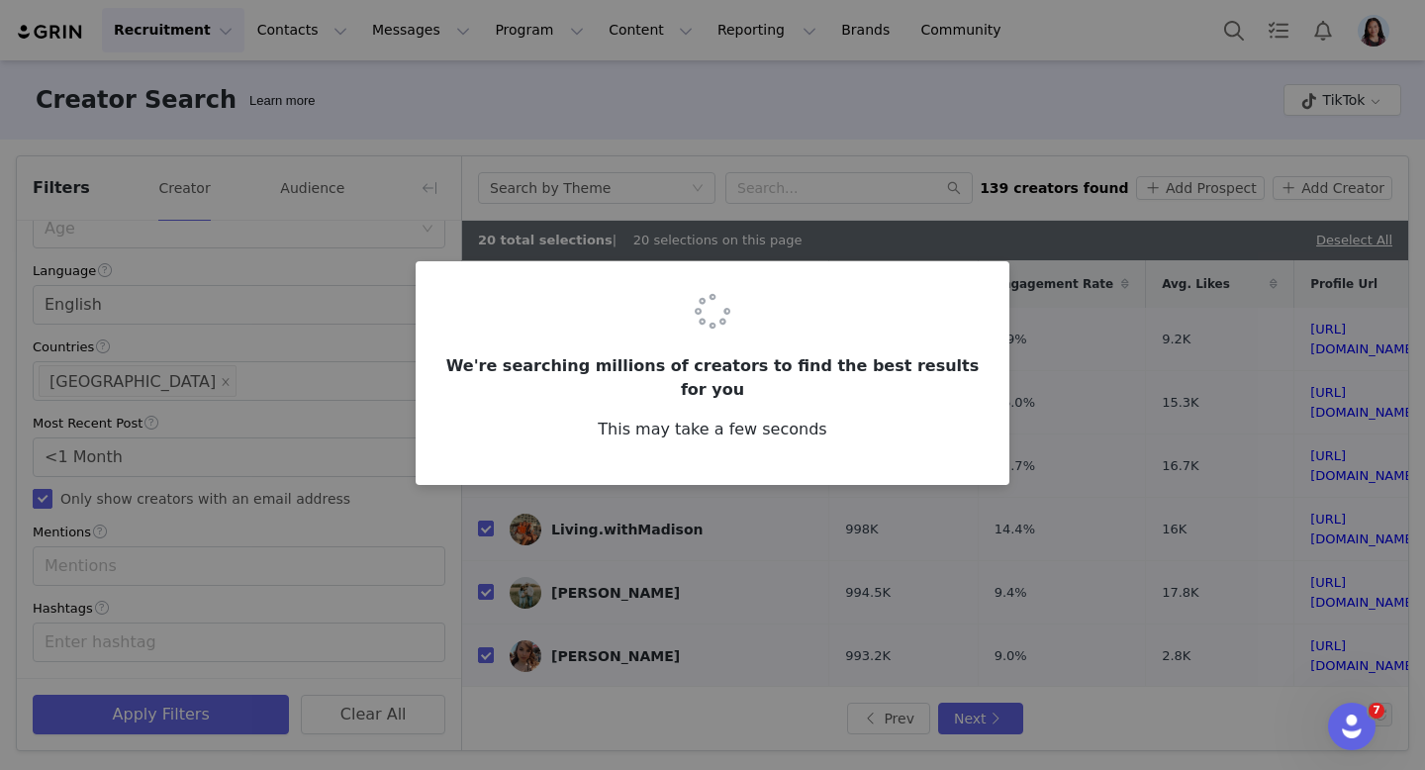
checkbox input "false"
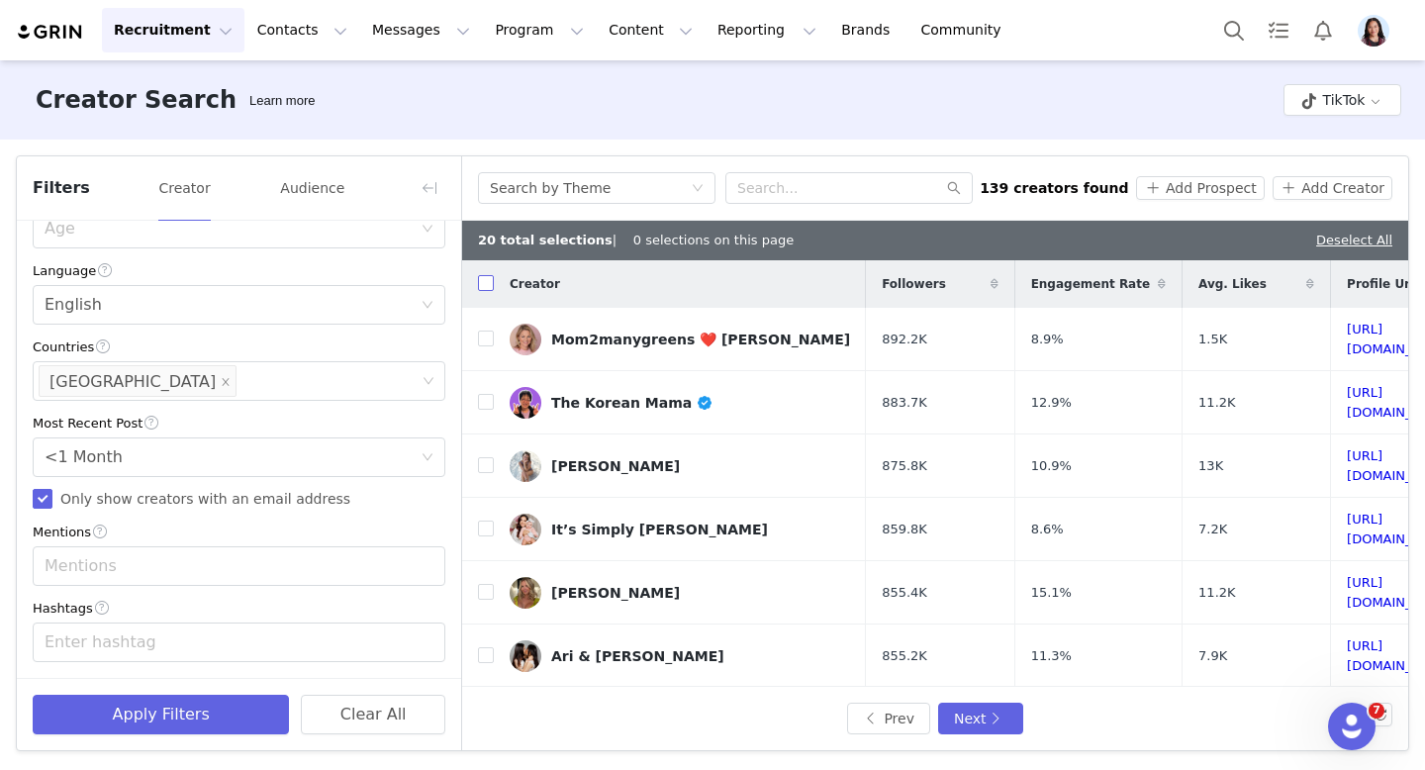
click at [480, 281] on input "checkbox" at bounding box center [486, 283] width 16 height 16
checkbox input "true"
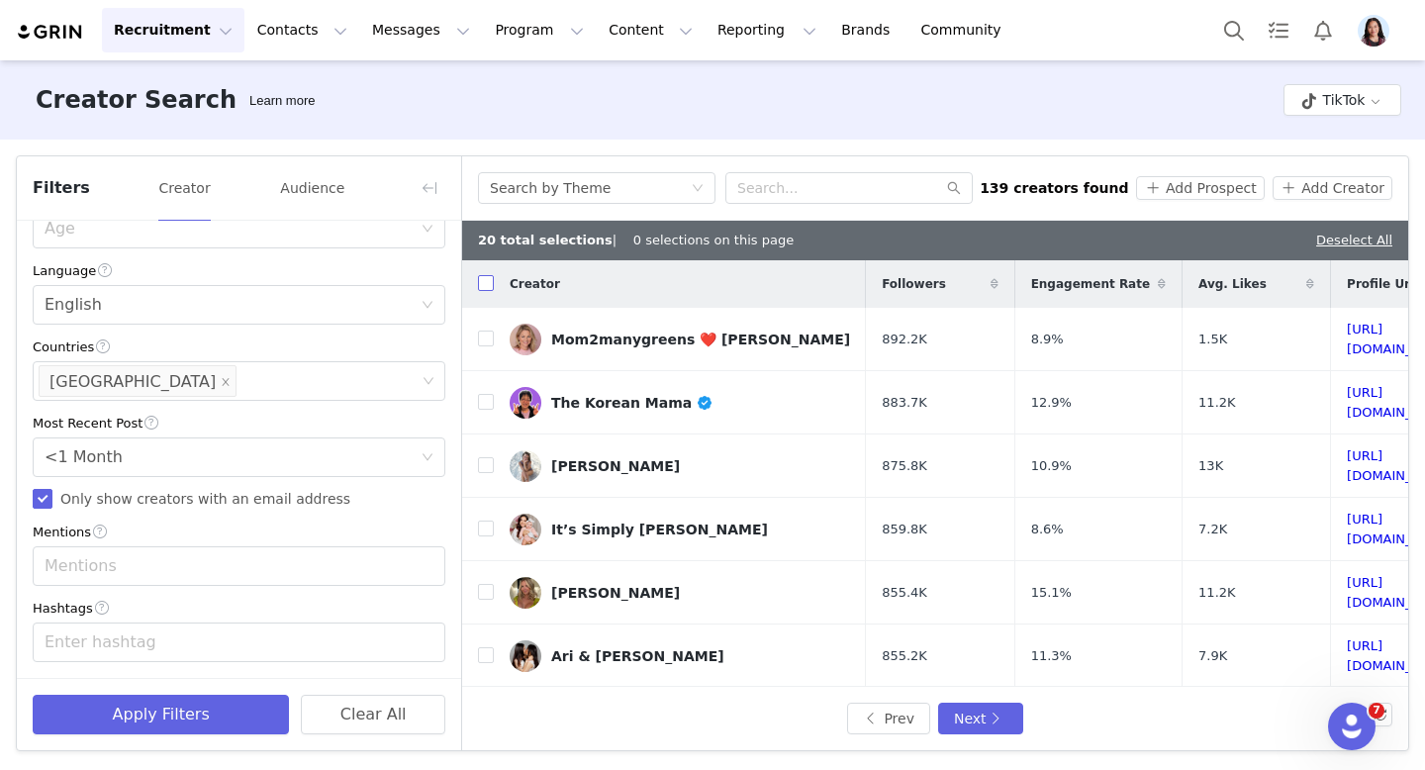
checkbox input "true"
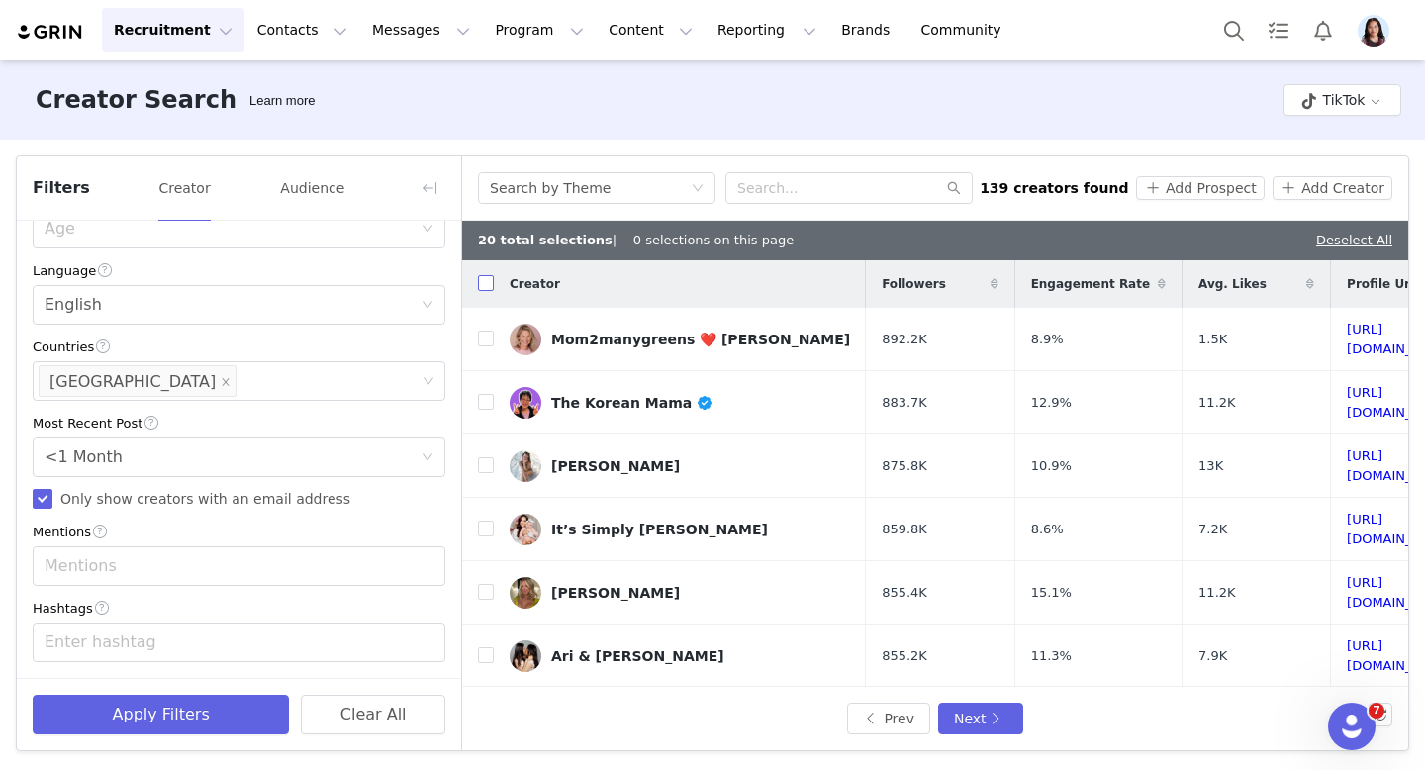
checkbox input "true"
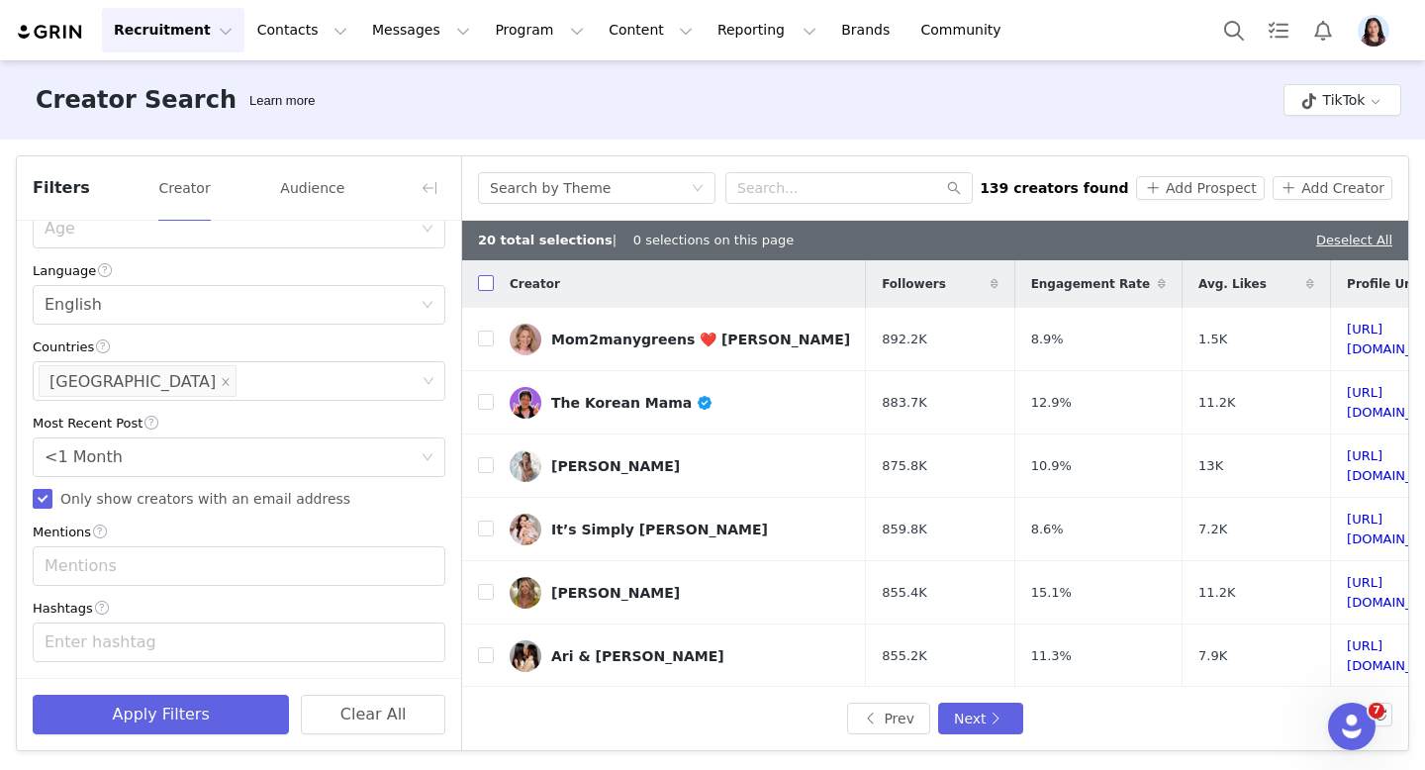
checkbox input "true"
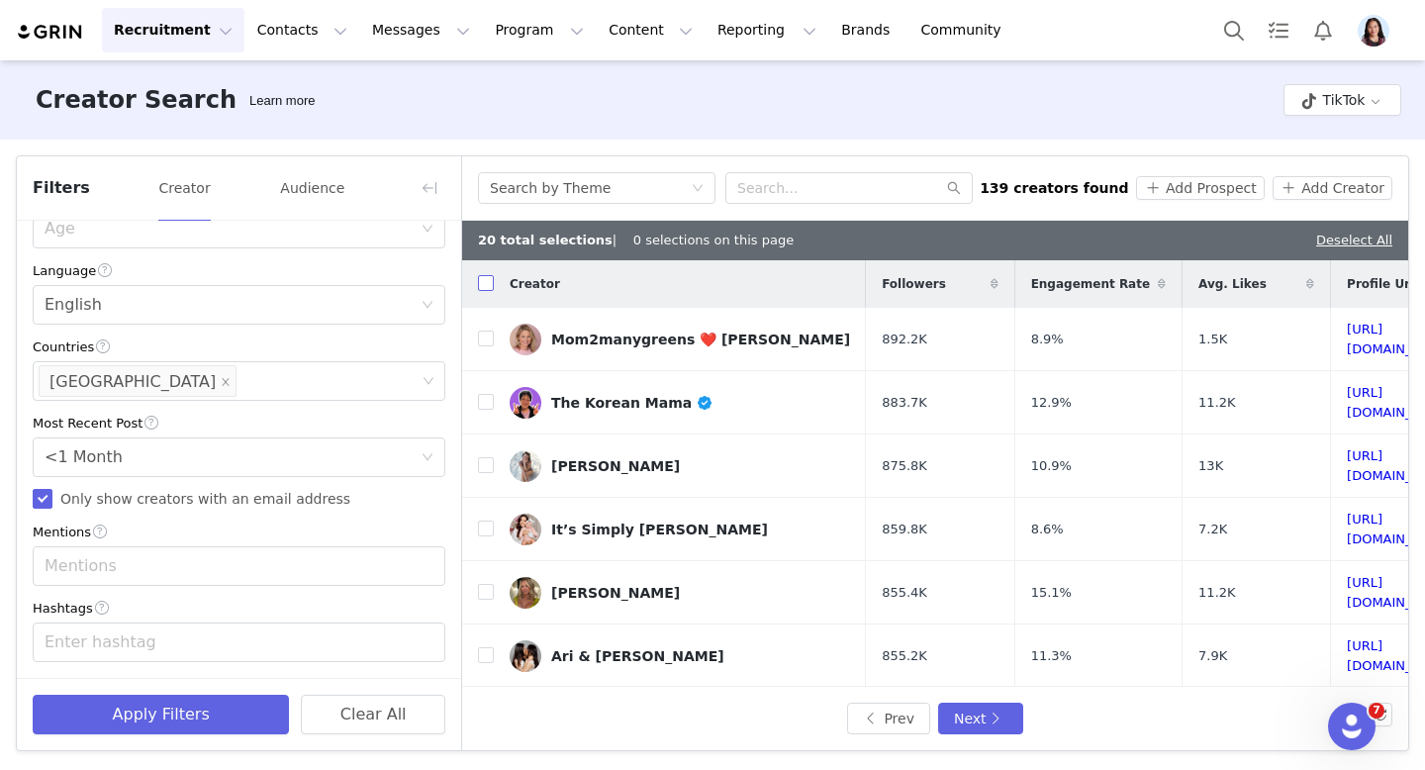
checkbox input "true"
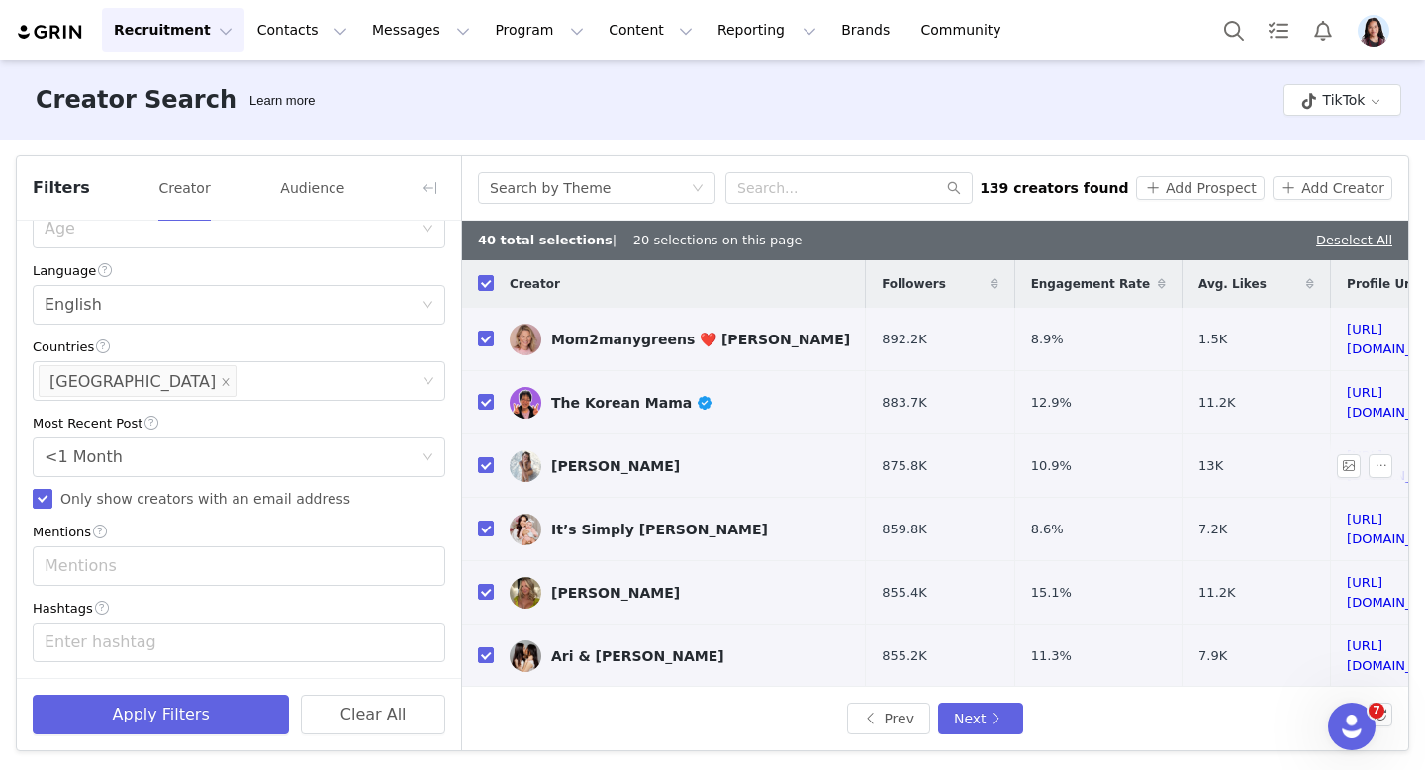
scroll to position [749, 0]
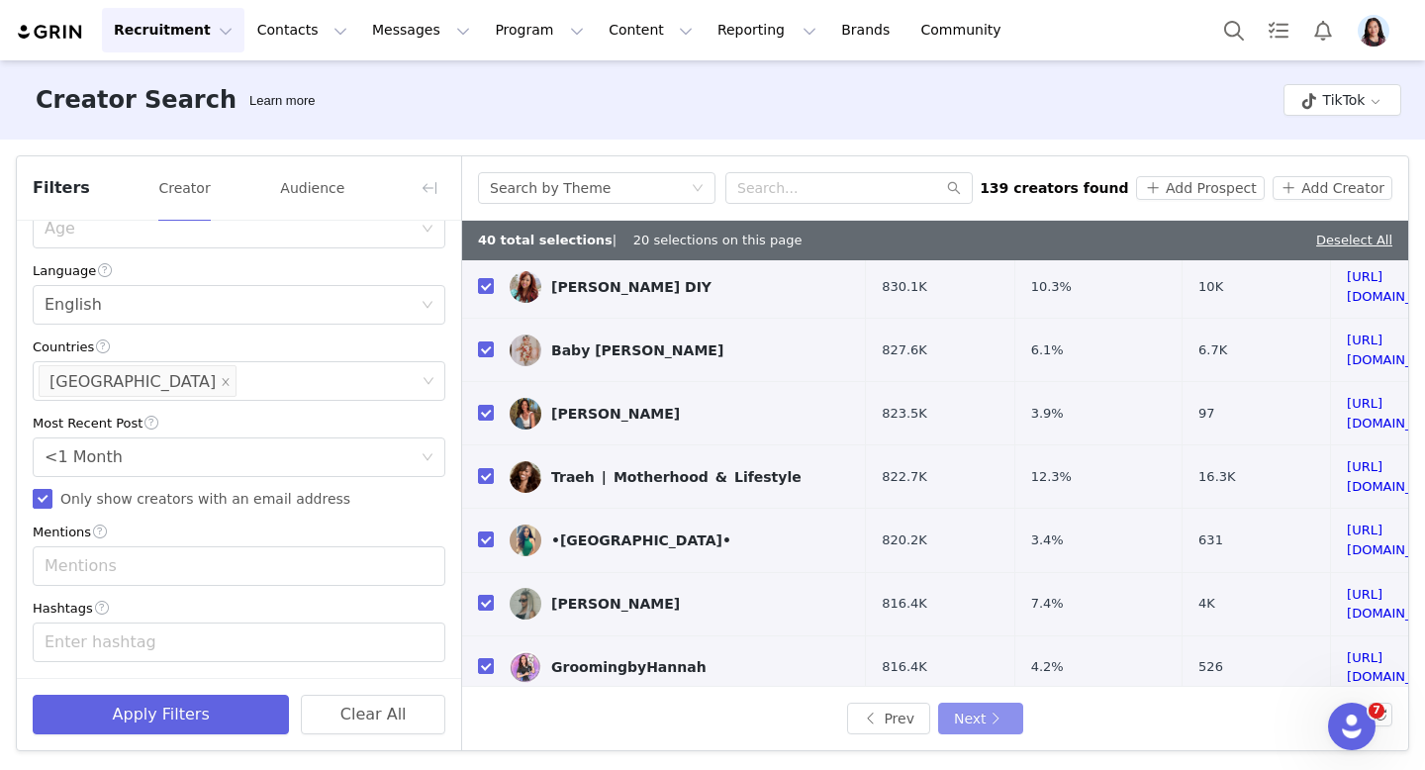
click at [979, 721] on button "Next" at bounding box center [980, 719] width 85 height 32
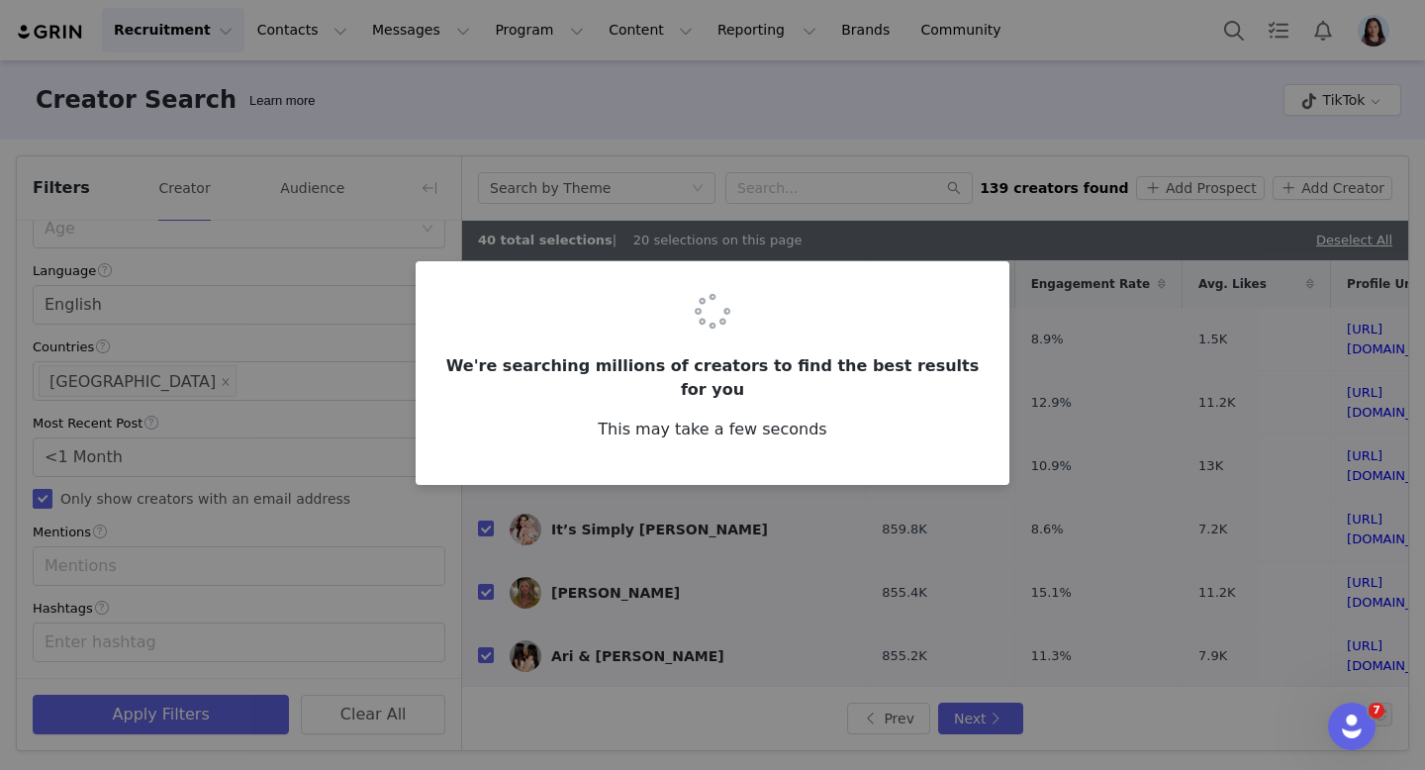
checkbox input "false"
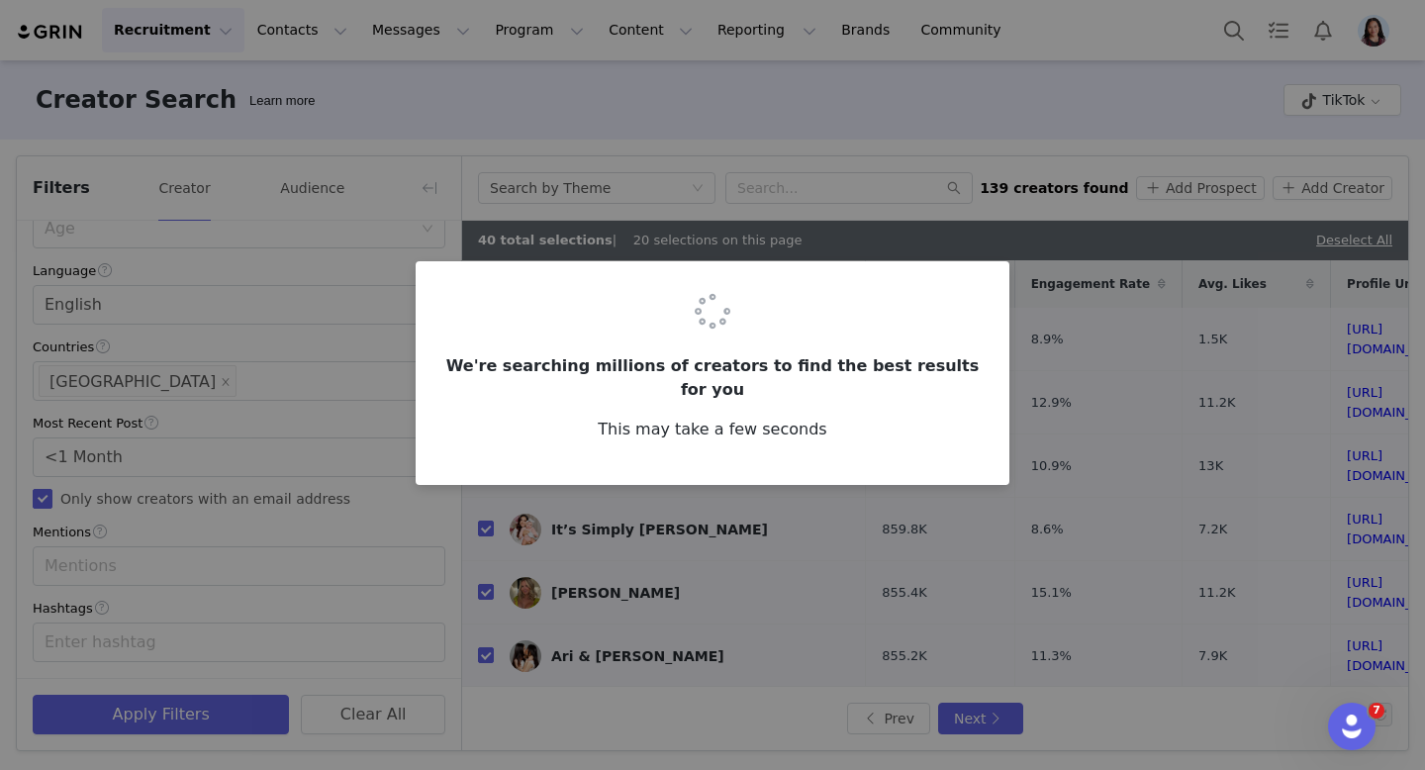
checkbox input "false"
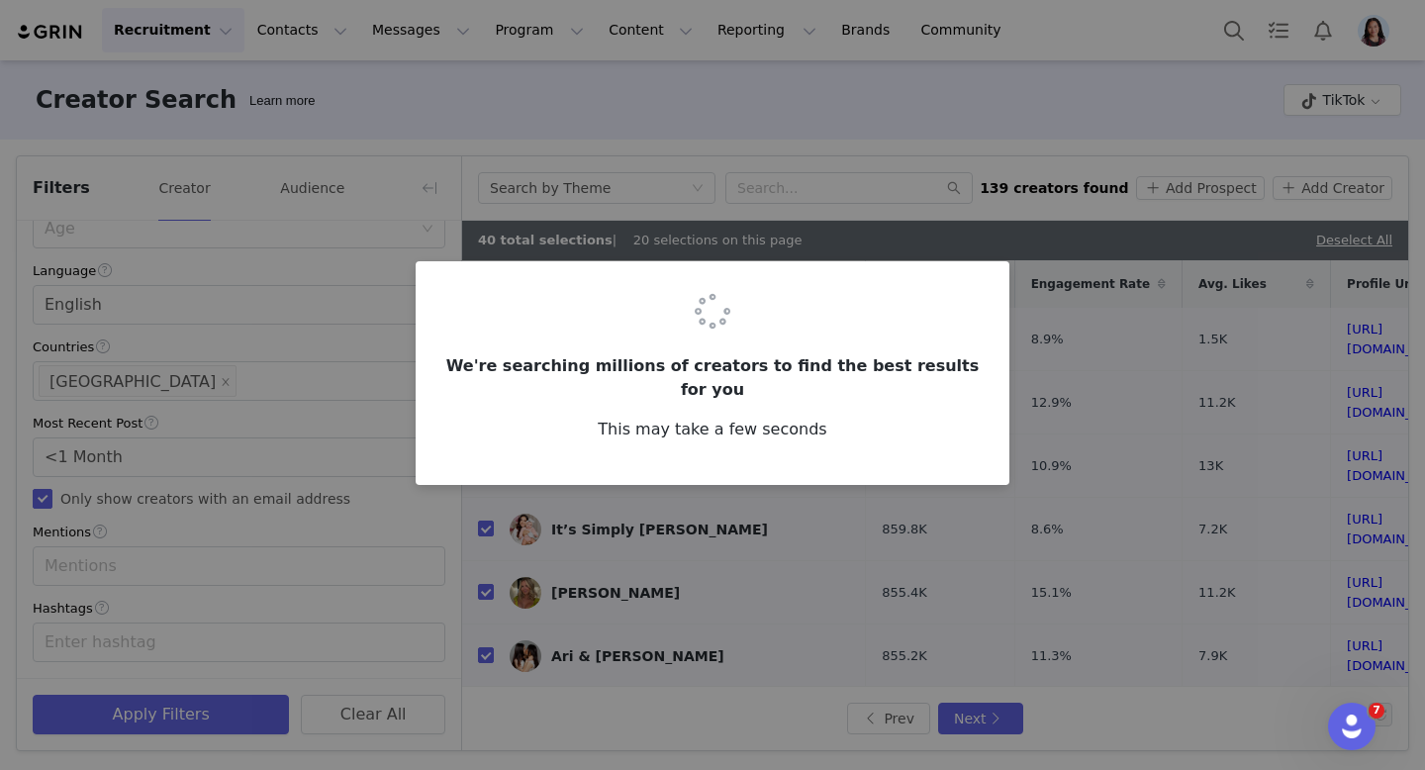
checkbox input "false"
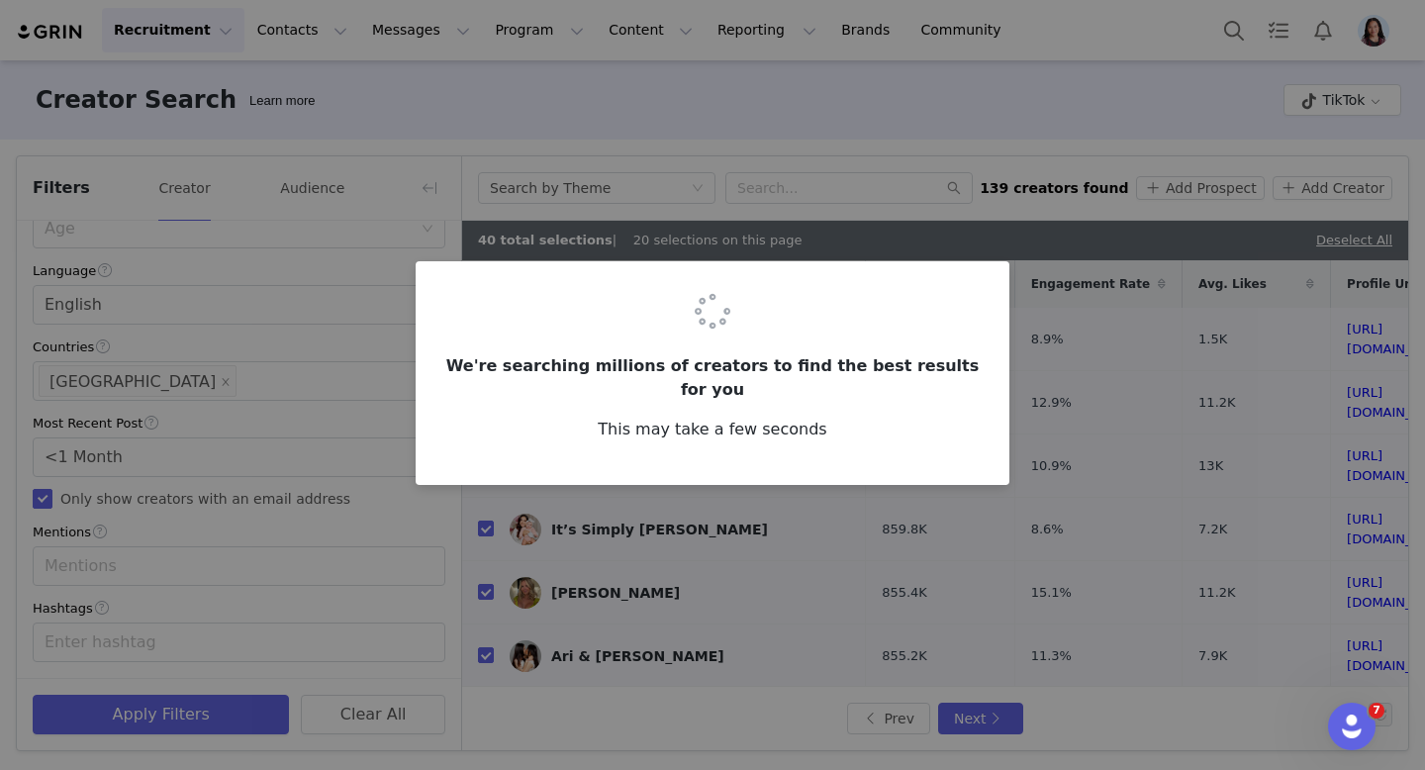
checkbox input "false"
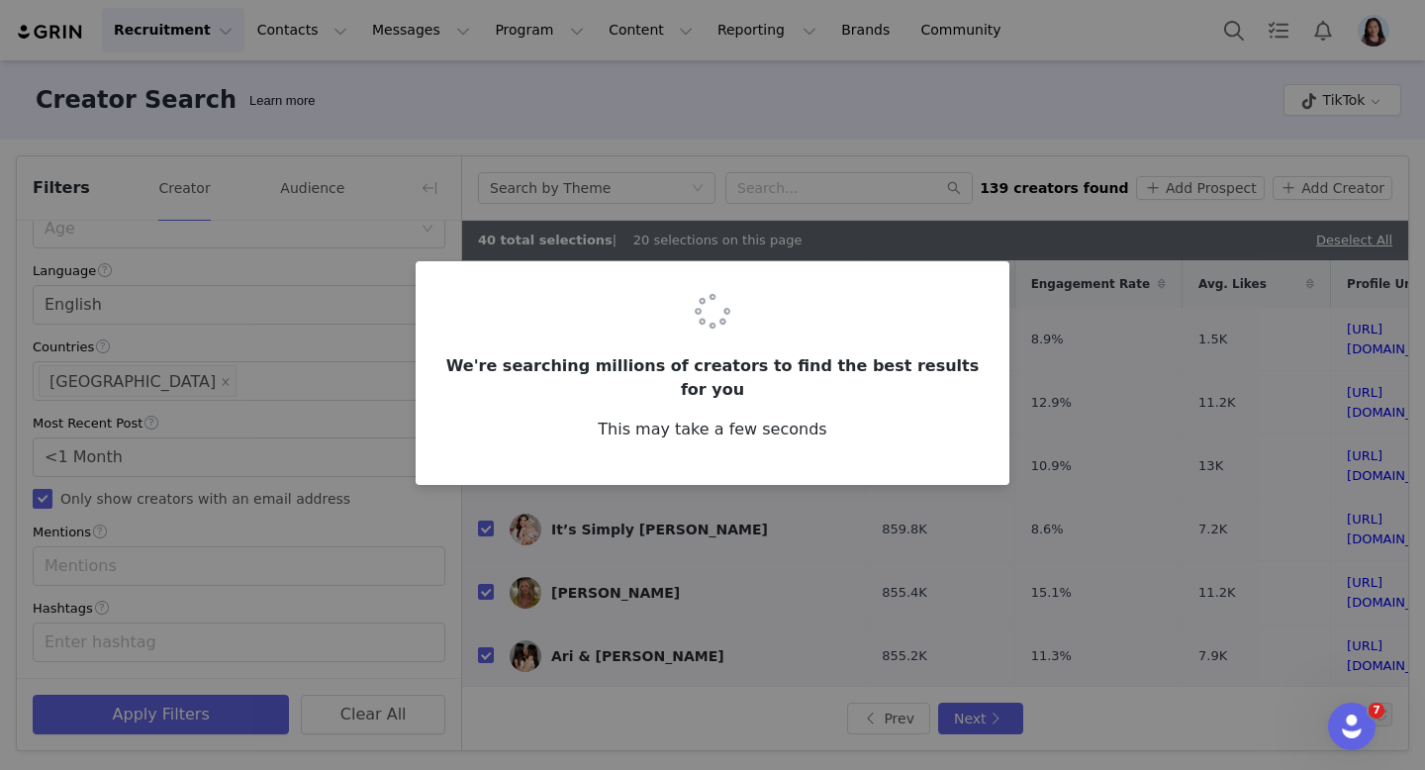
checkbox input "false"
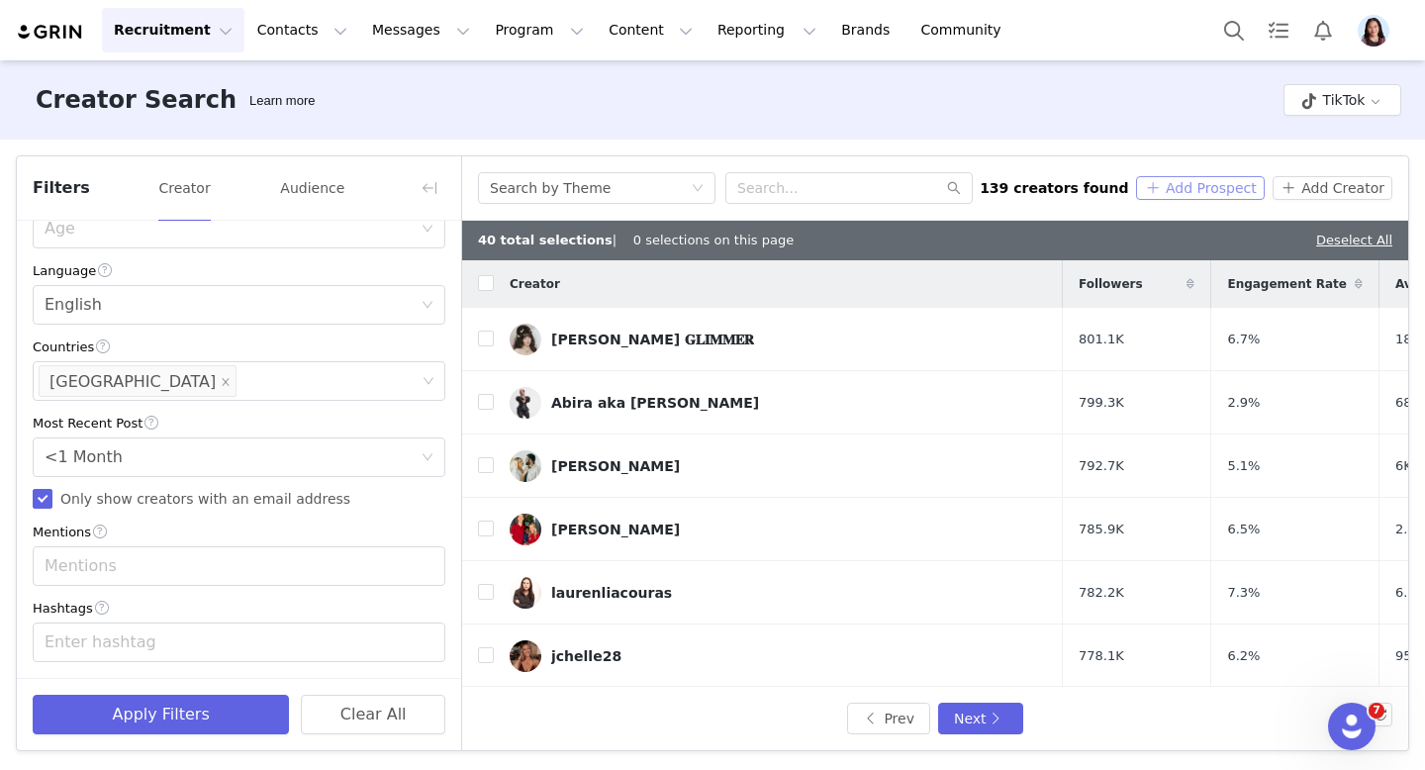
click at [1183, 196] on button "Add Prospect" at bounding box center [1200, 188] width 128 height 24
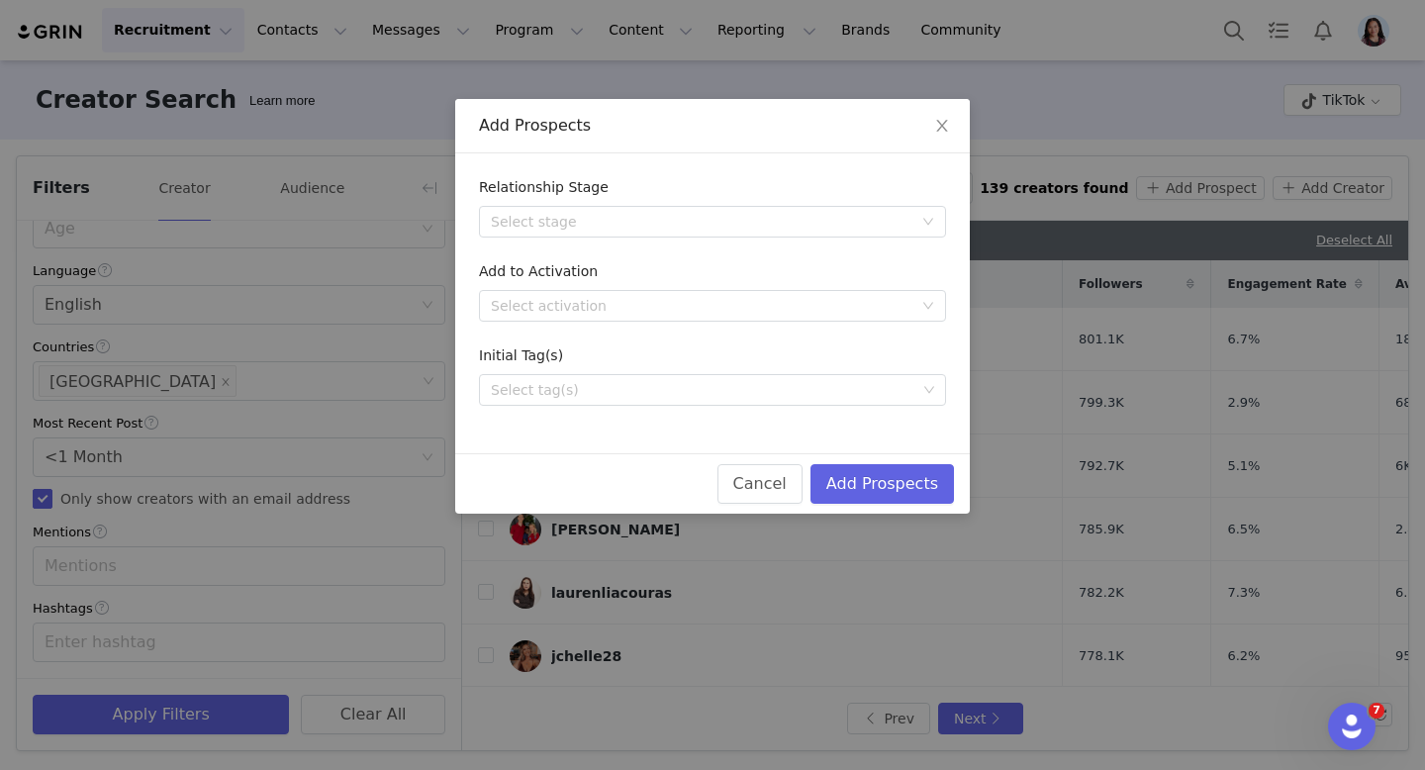
click at [1127, 123] on div "Add Prospects Relationship Stage Select stage Add to Activation Select activati…" at bounding box center [712, 385] width 1425 height 770
click at [944, 123] on icon "icon: close" at bounding box center [941, 126] width 11 height 12
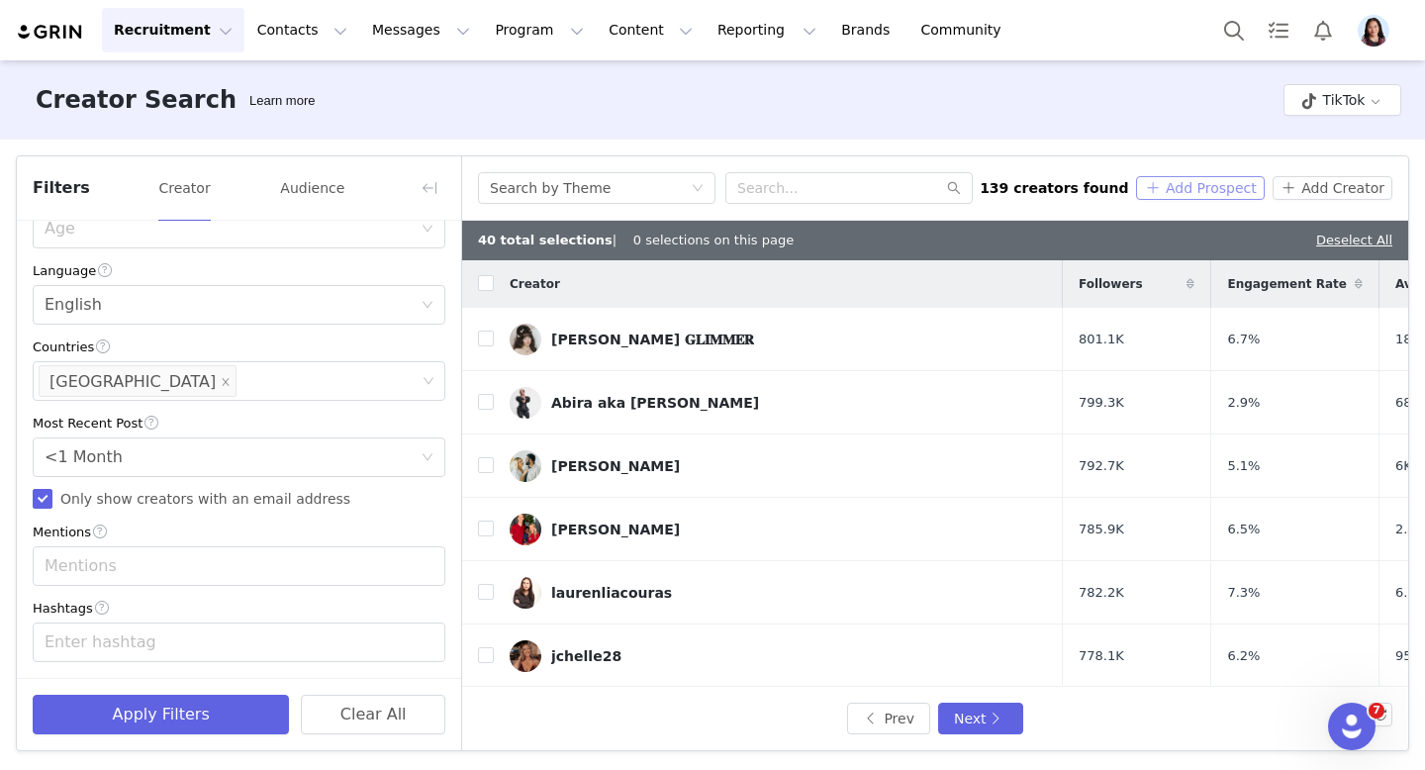
click at [1186, 177] on button "Add Prospect" at bounding box center [1200, 188] width 128 height 24
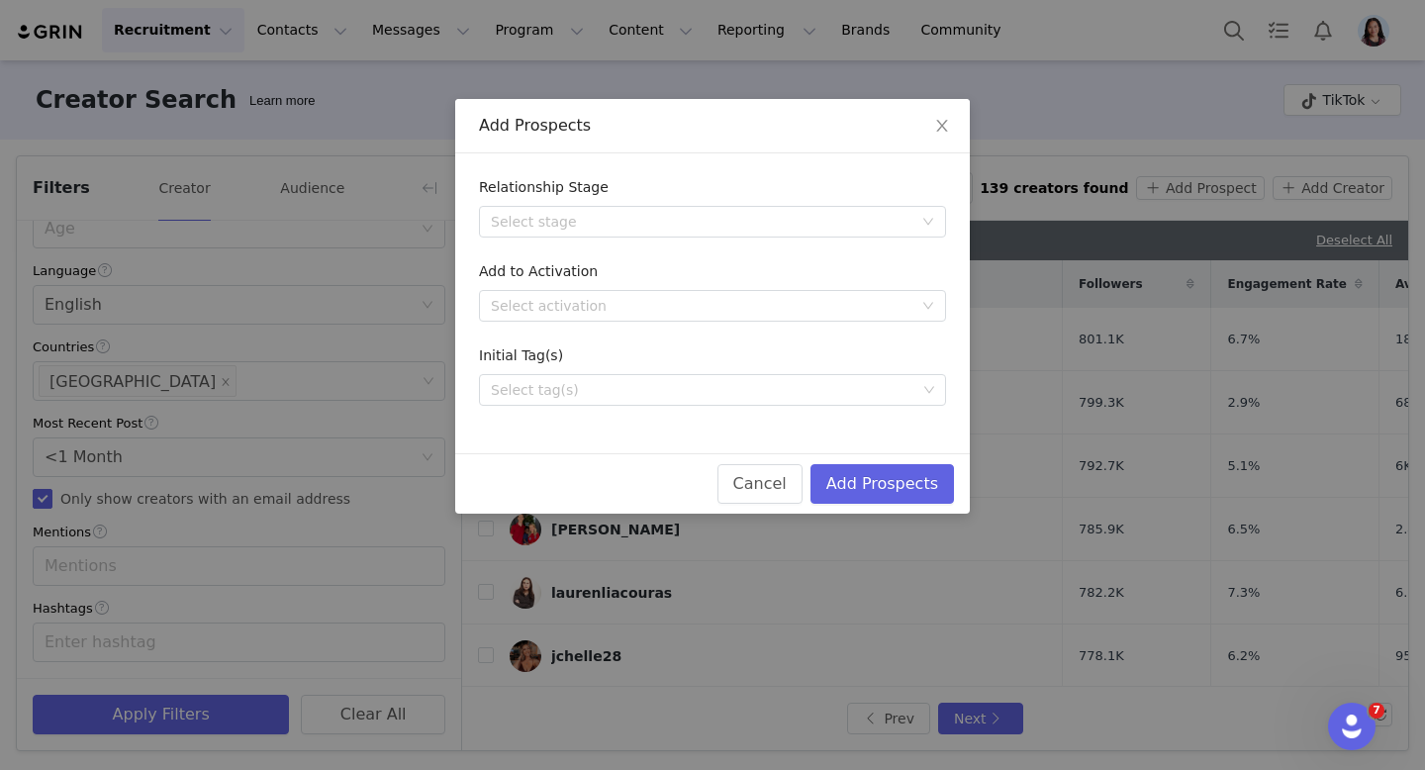
click at [783, 417] on div "Relationship Stage Select stage Add to Activation Select activation Initial Tag…" at bounding box center [712, 303] width 515 height 300
click at [782, 392] on div "Select tag(s)" at bounding box center [704, 390] width 426 height 20
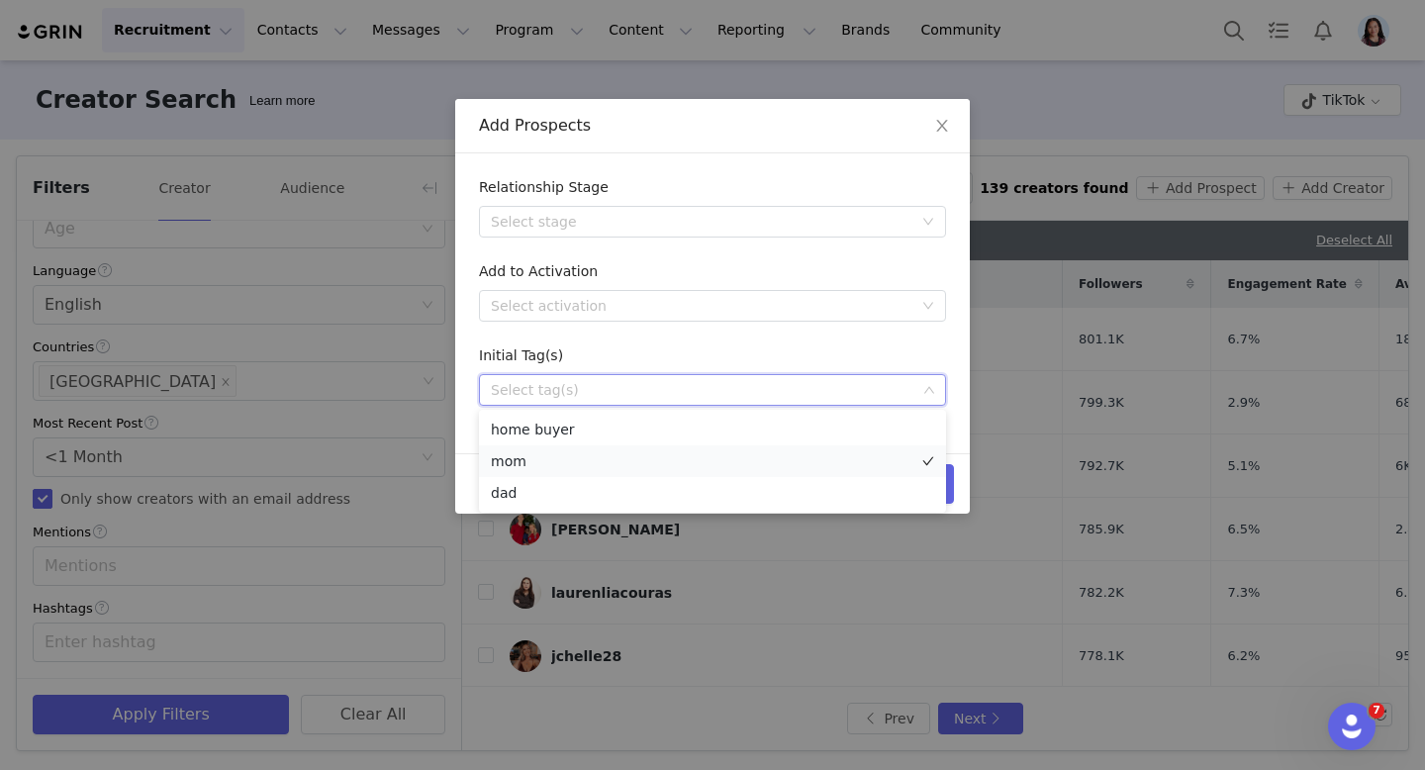
click at [568, 460] on li "mom" at bounding box center [712, 461] width 467 height 32
click at [628, 364] on div "Initial Tag(s)" at bounding box center [712, 359] width 467 height 29
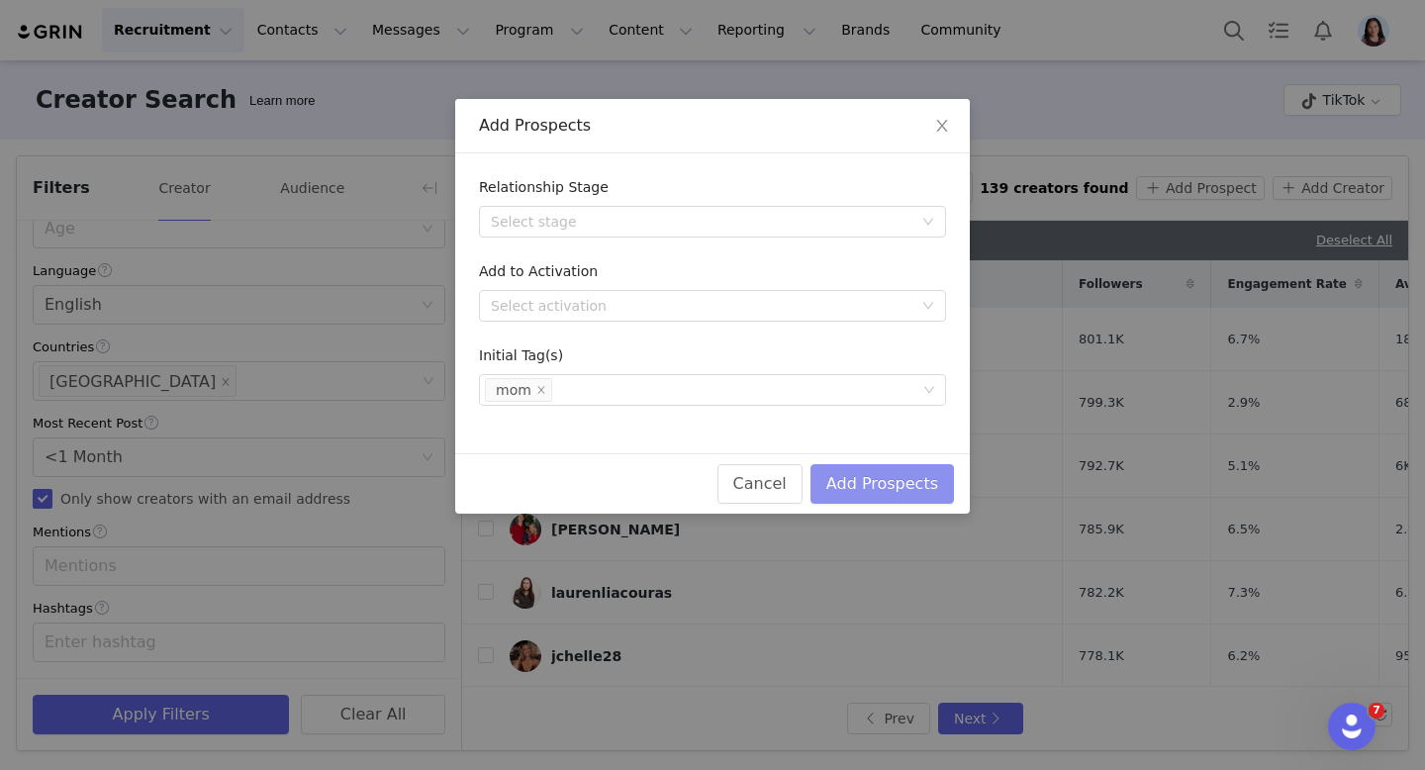
click at [888, 483] on button "Add Prospects" at bounding box center [882, 484] width 143 height 40
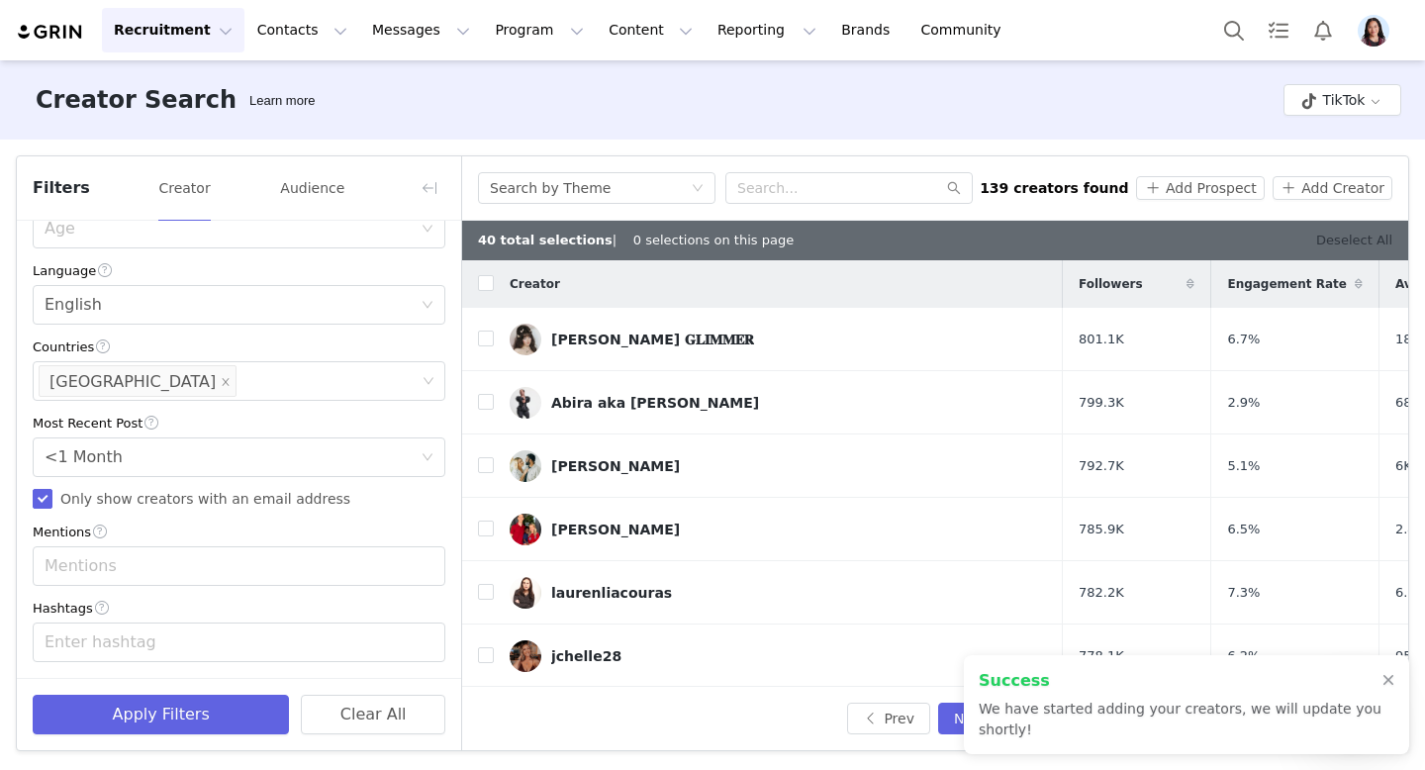
click at [1333, 239] on link "Deselect All" at bounding box center [1354, 240] width 76 height 15
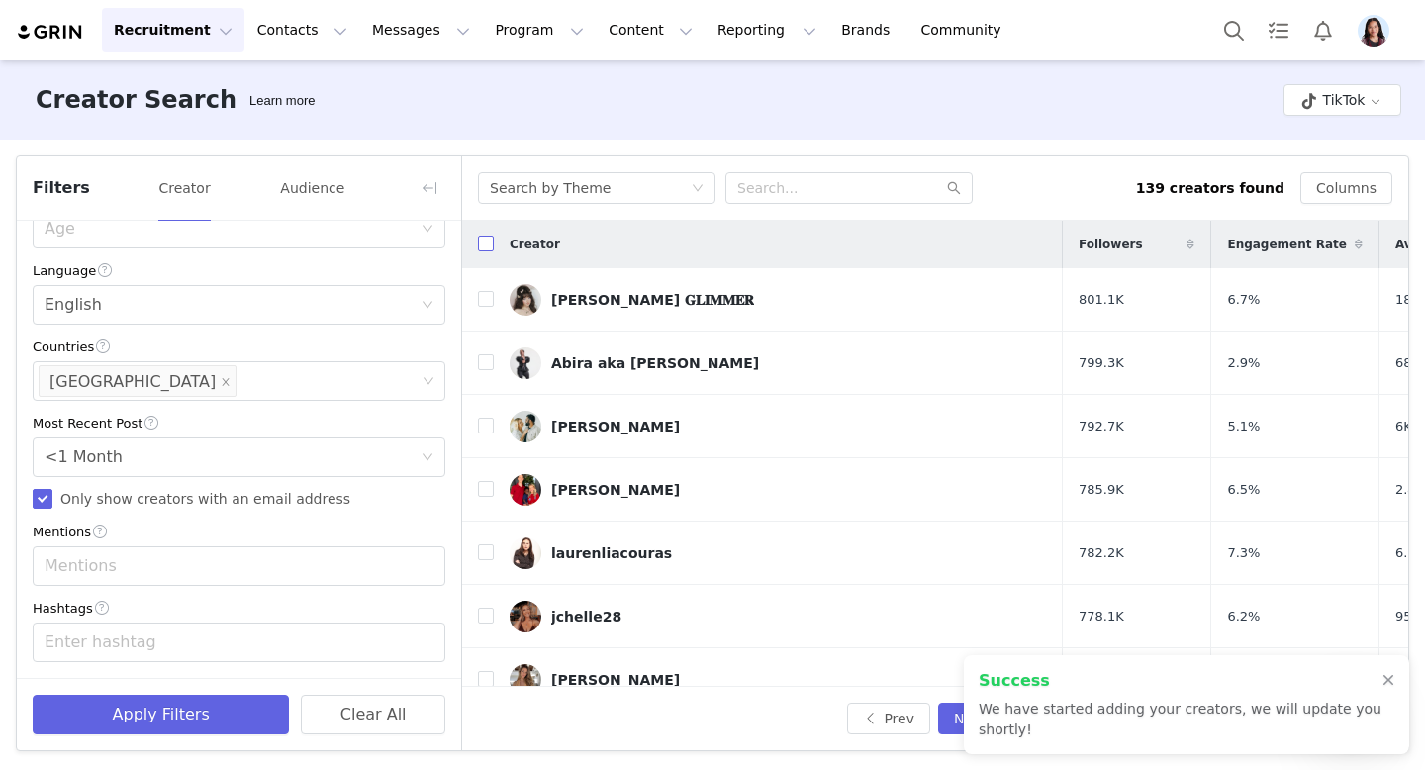
click at [480, 244] on input "checkbox" at bounding box center [486, 244] width 16 height 16
checkbox input "true"
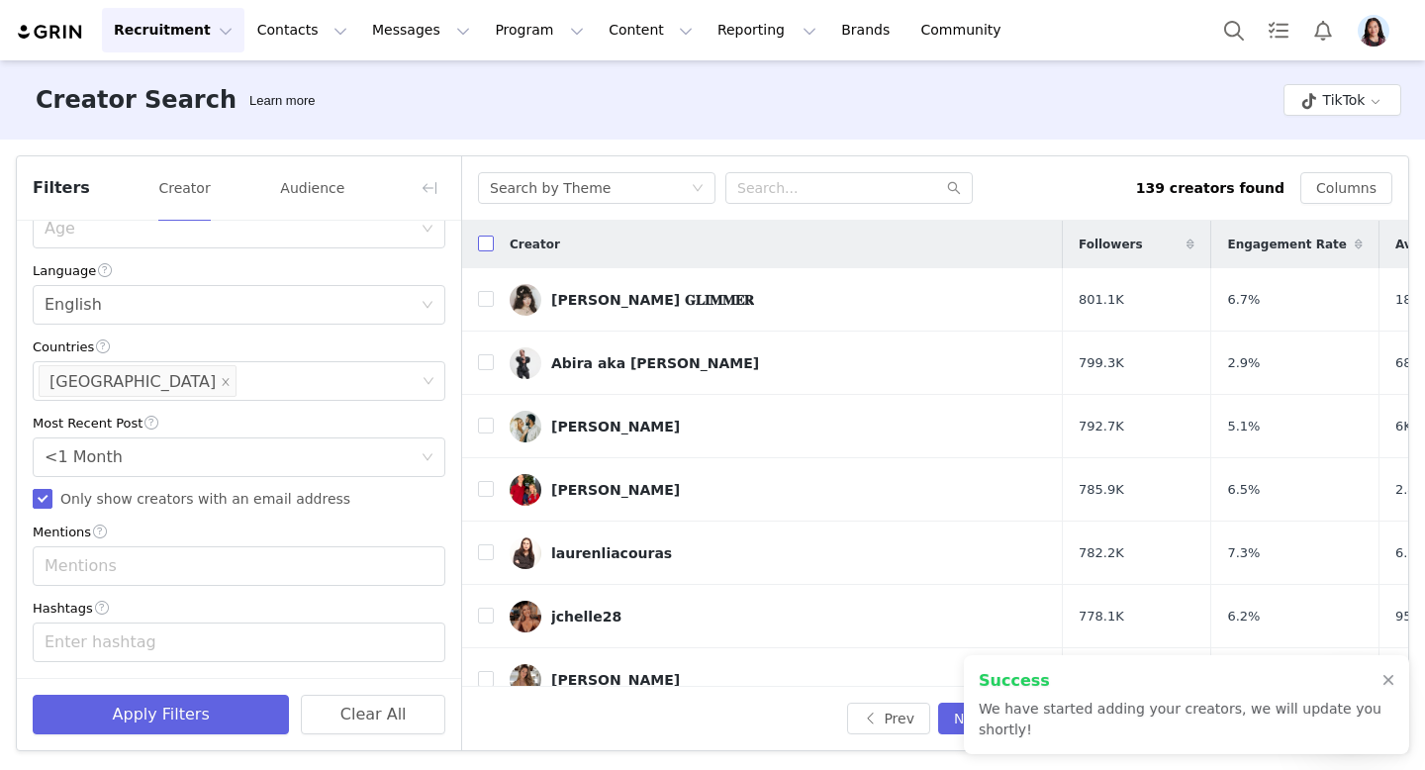
checkbox input "true"
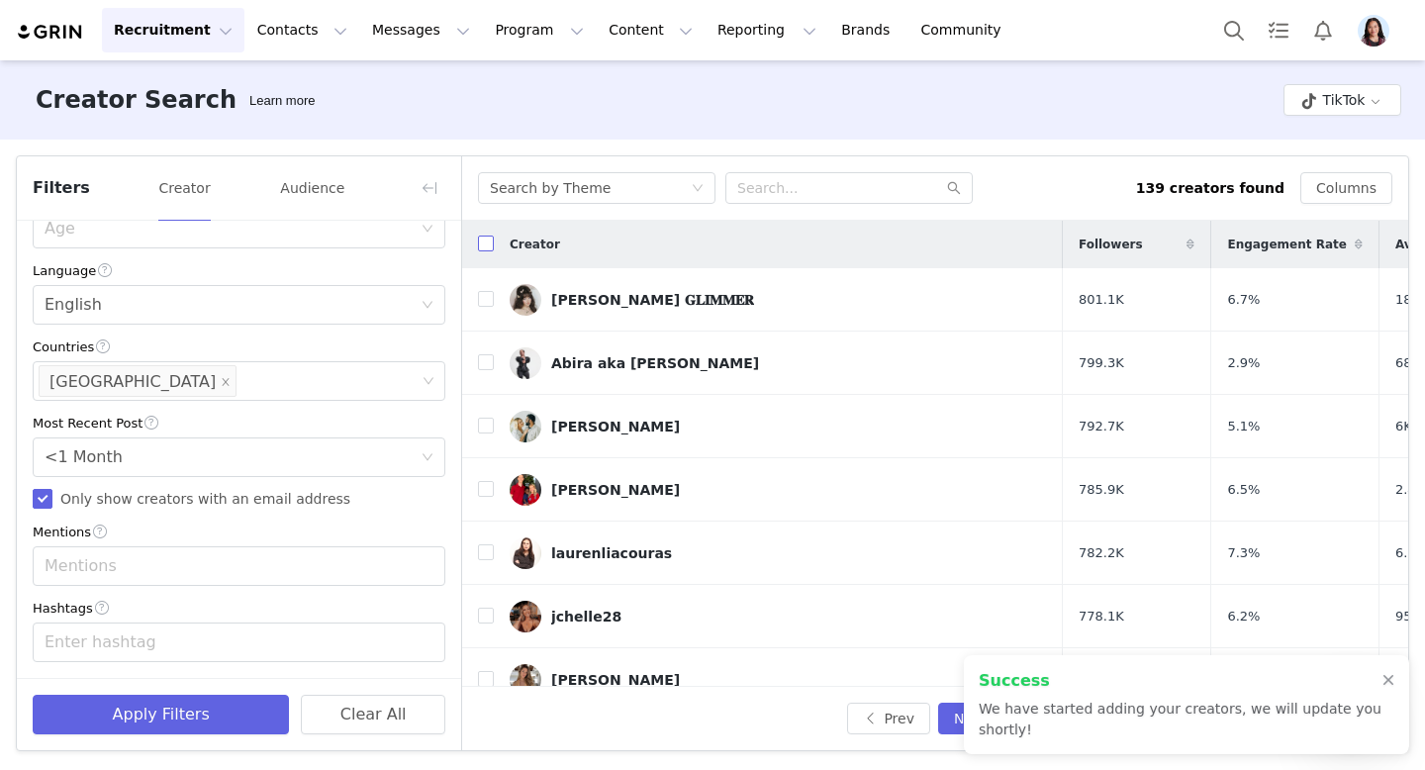
checkbox input "true"
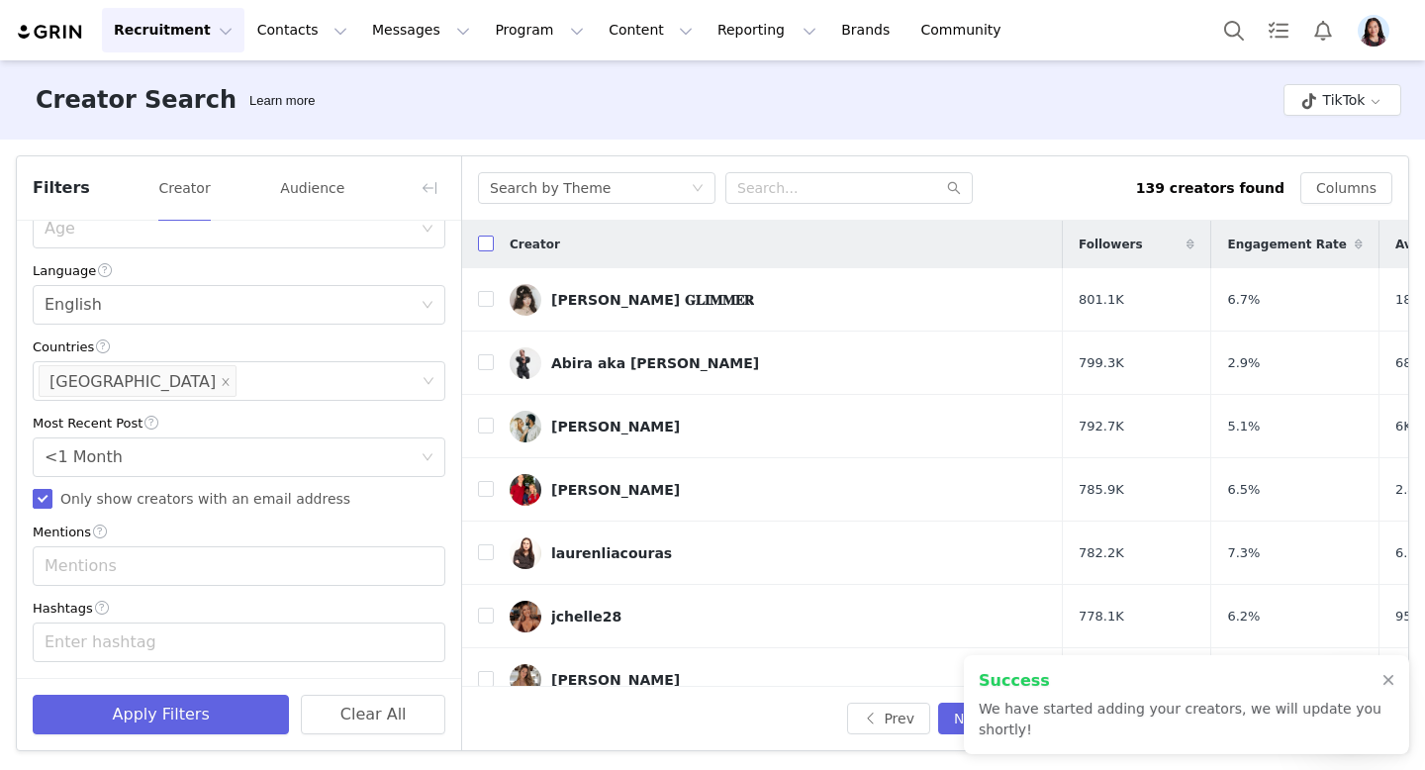
checkbox input "true"
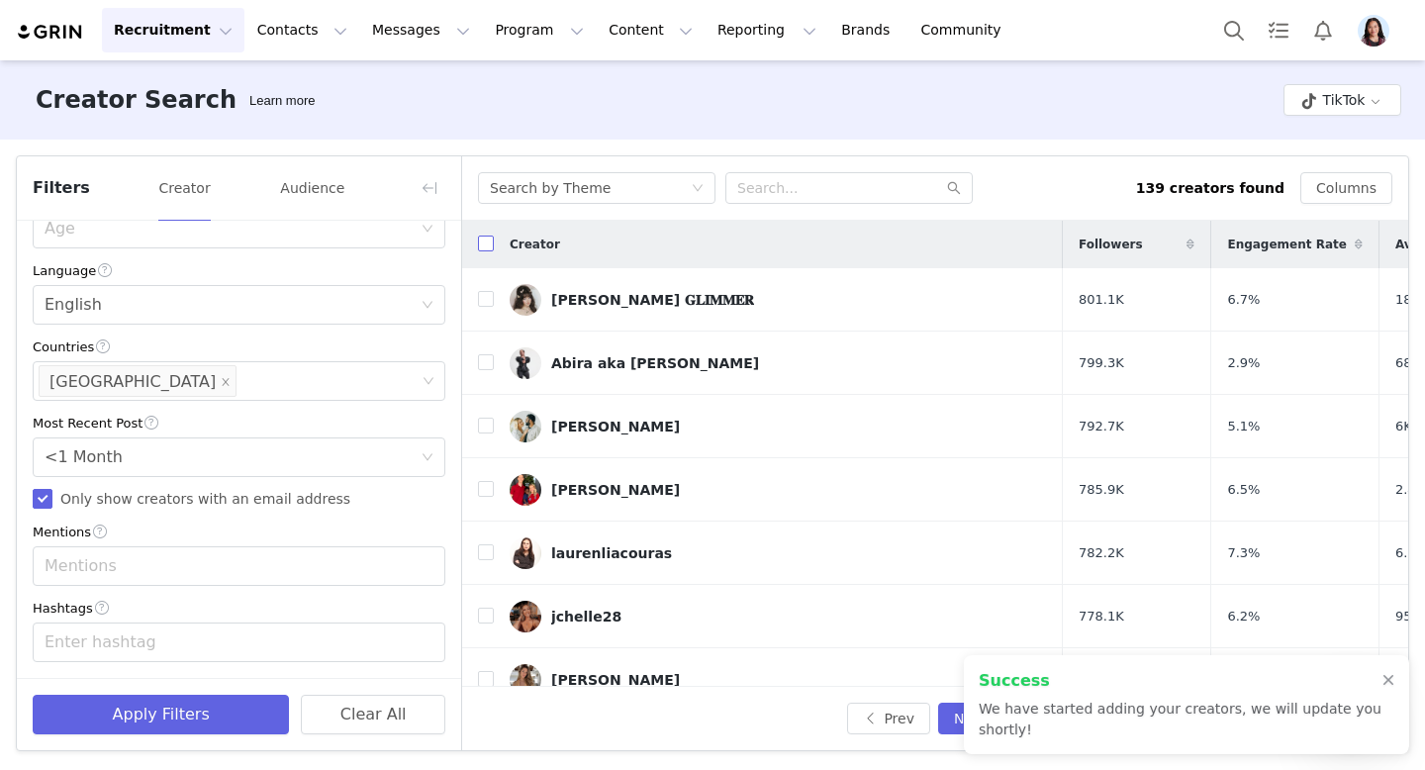
checkbox input "true"
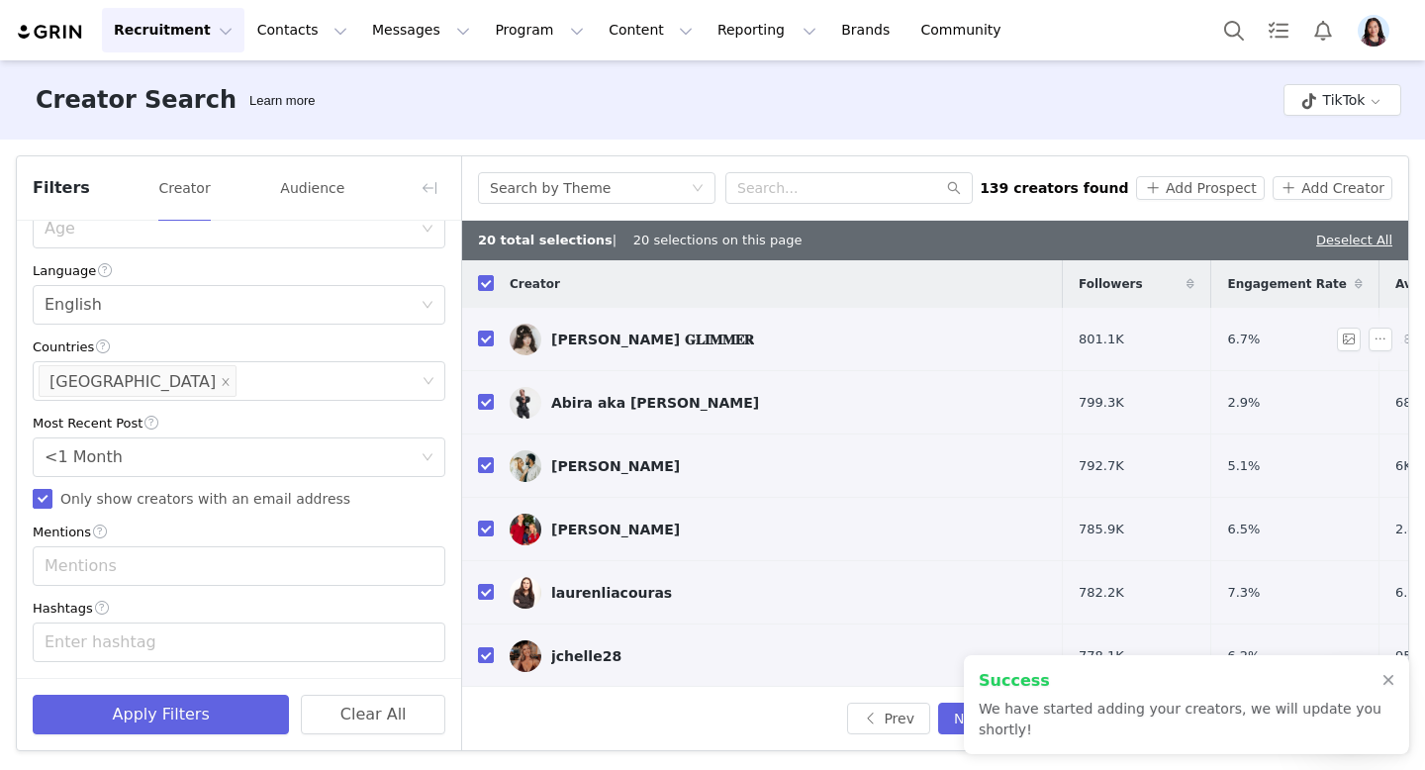
scroll to position [749, 0]
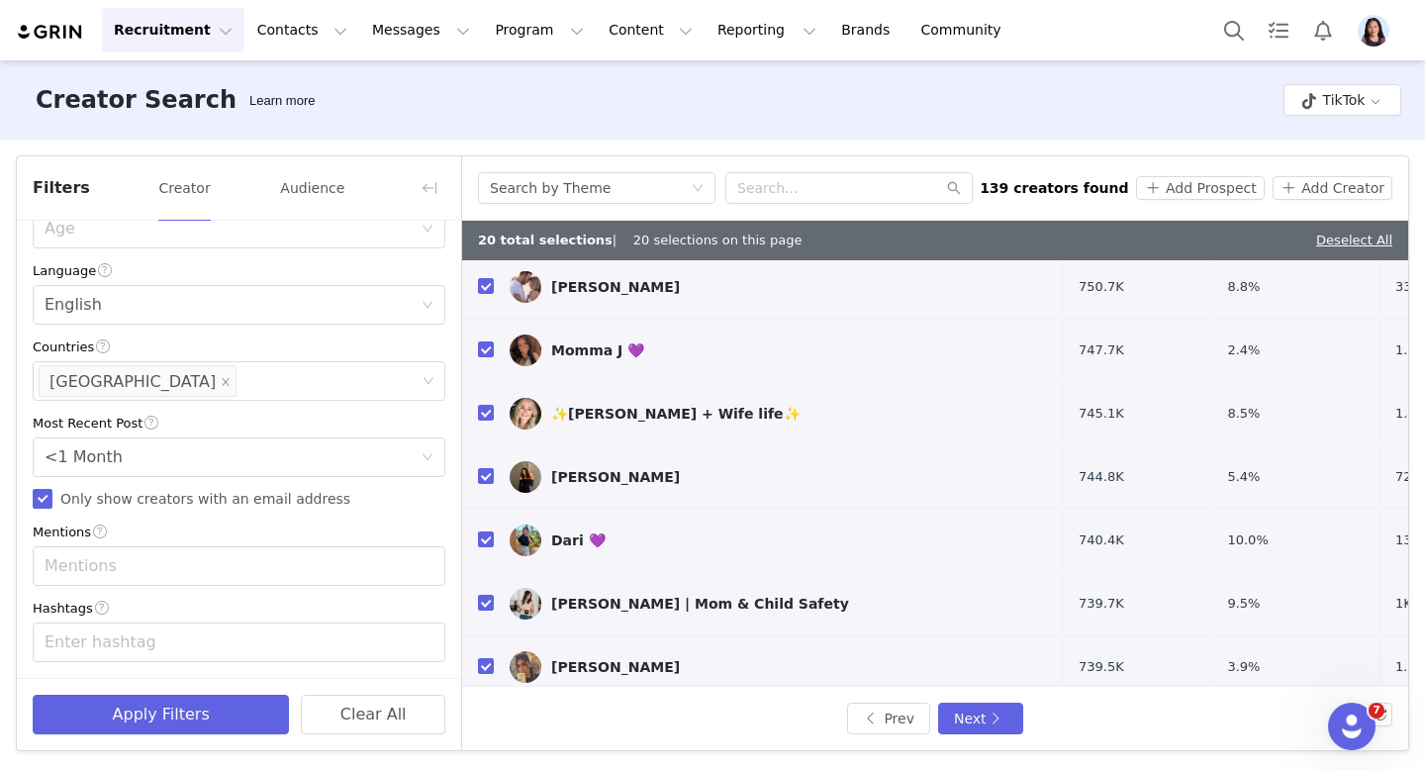
click at [1187, 203] on div "Search by Theme 139 creators found Add Prospect Add Creator" at bounding box center [935, 188] width 914 height 32
click at [1186, 200] on div "Search by Theme 139 creators found Add Prospect Add Creator" at bounding box center [935, 188] width 914 height 32
click at [1163, 184] on button "Add Prospect" at bounding box center [1200, 188] width 128 height 24
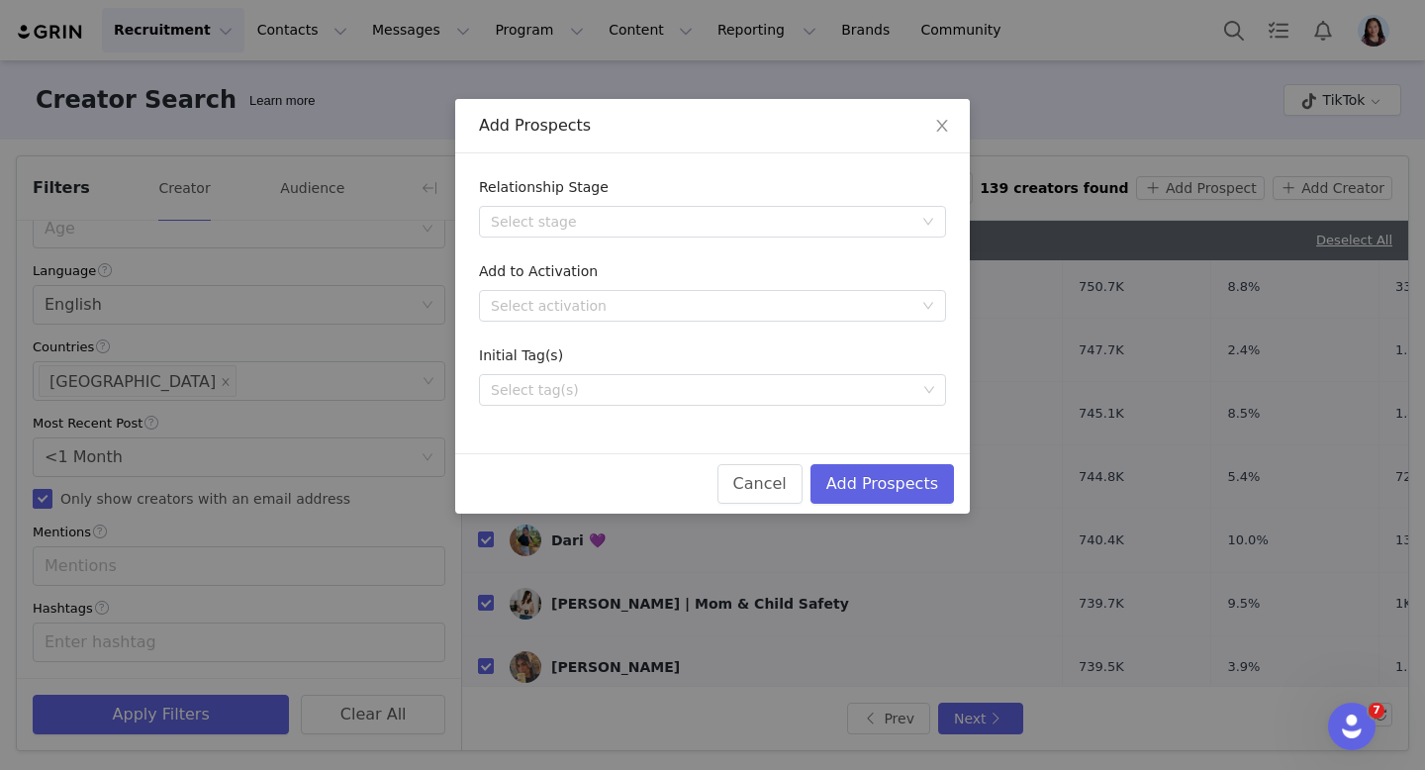
click at [640, 373] on div "Initial Tag(s)" at bounding box center [712, 359] width 467 height 29
click at [633, 394] on div "Select tag(s)" at bounding box center [704, 390] width 426 height 20
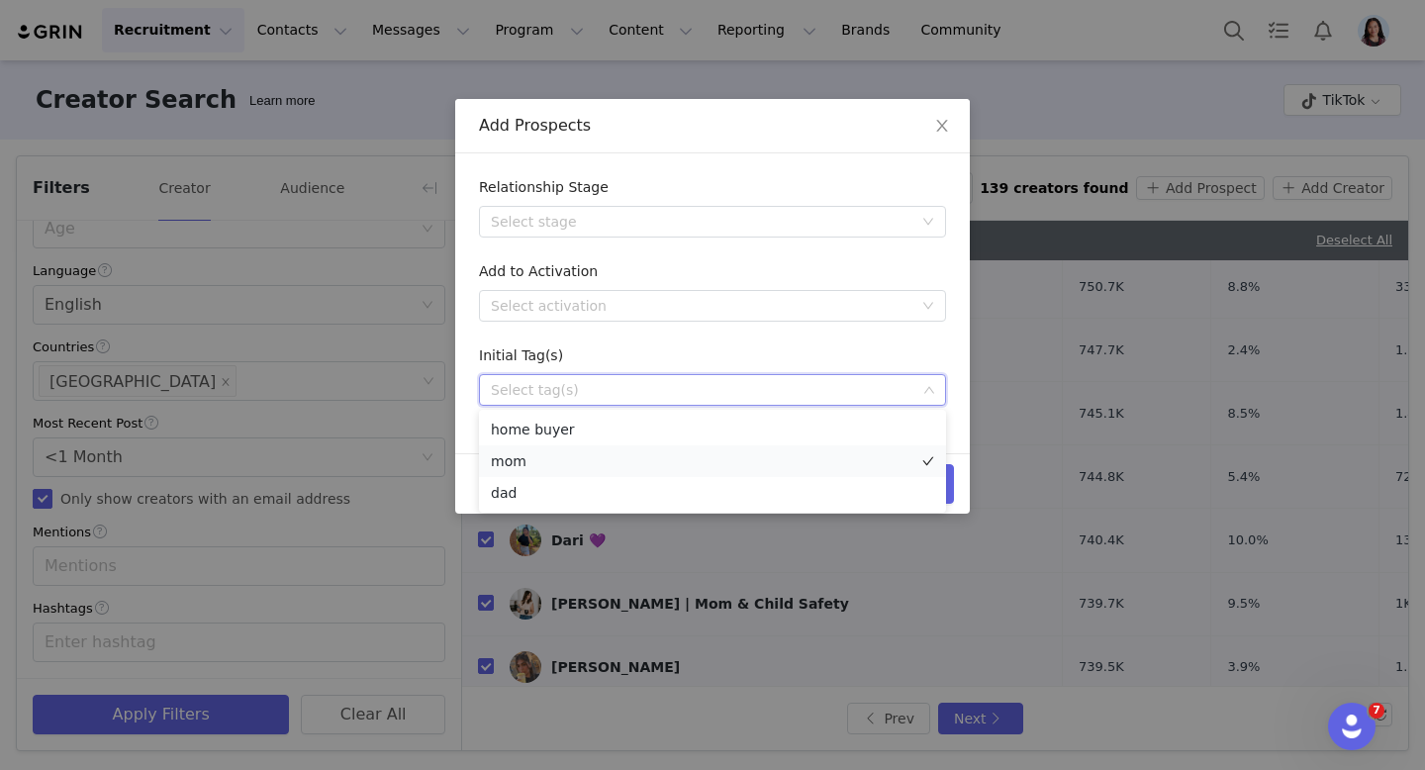
click at [556, 464] on li "mom" at bounding box center [712, 461] width 467 height 32
click at [658, 334] on form "Relationship Stage Select stage Add to Activation Select activation Initial Tag…" at bounding box center [712, 291] width 467 height 229
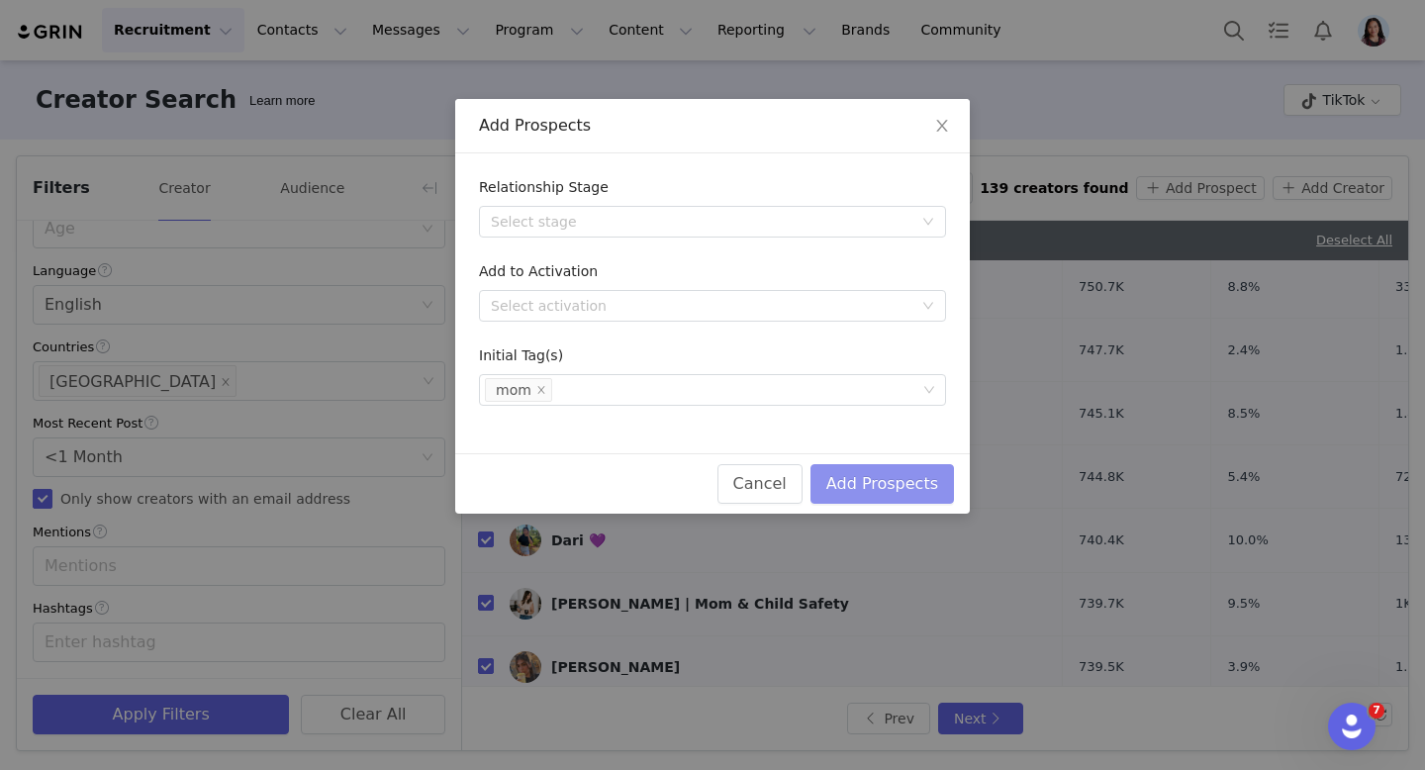
click at [889, 484] on button "Add Prospects" at bounding box center [882, 484] width 143 height 40
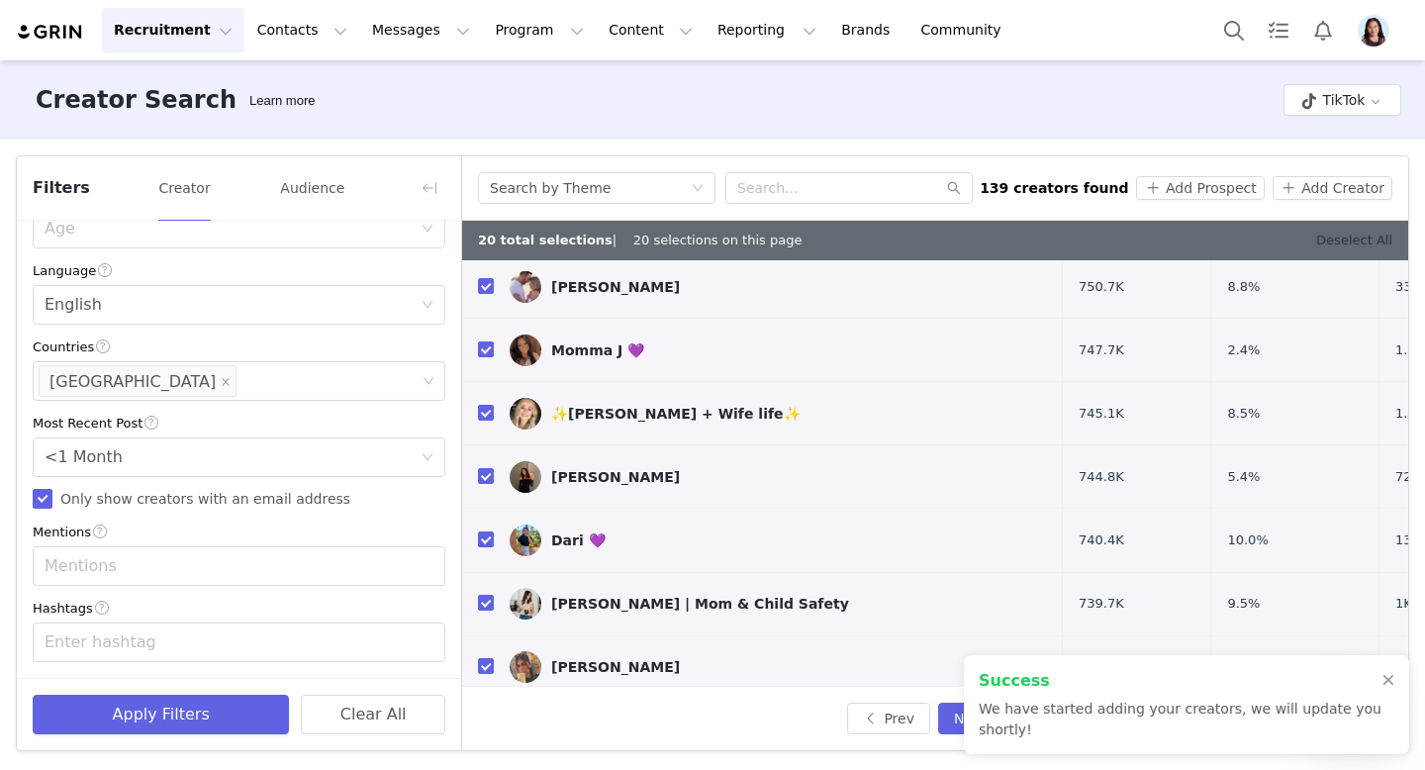
click at [1332, 241] on link "Deselect All" at bounding box center [1354, 240] width 76 height 15
checkbox input "false"
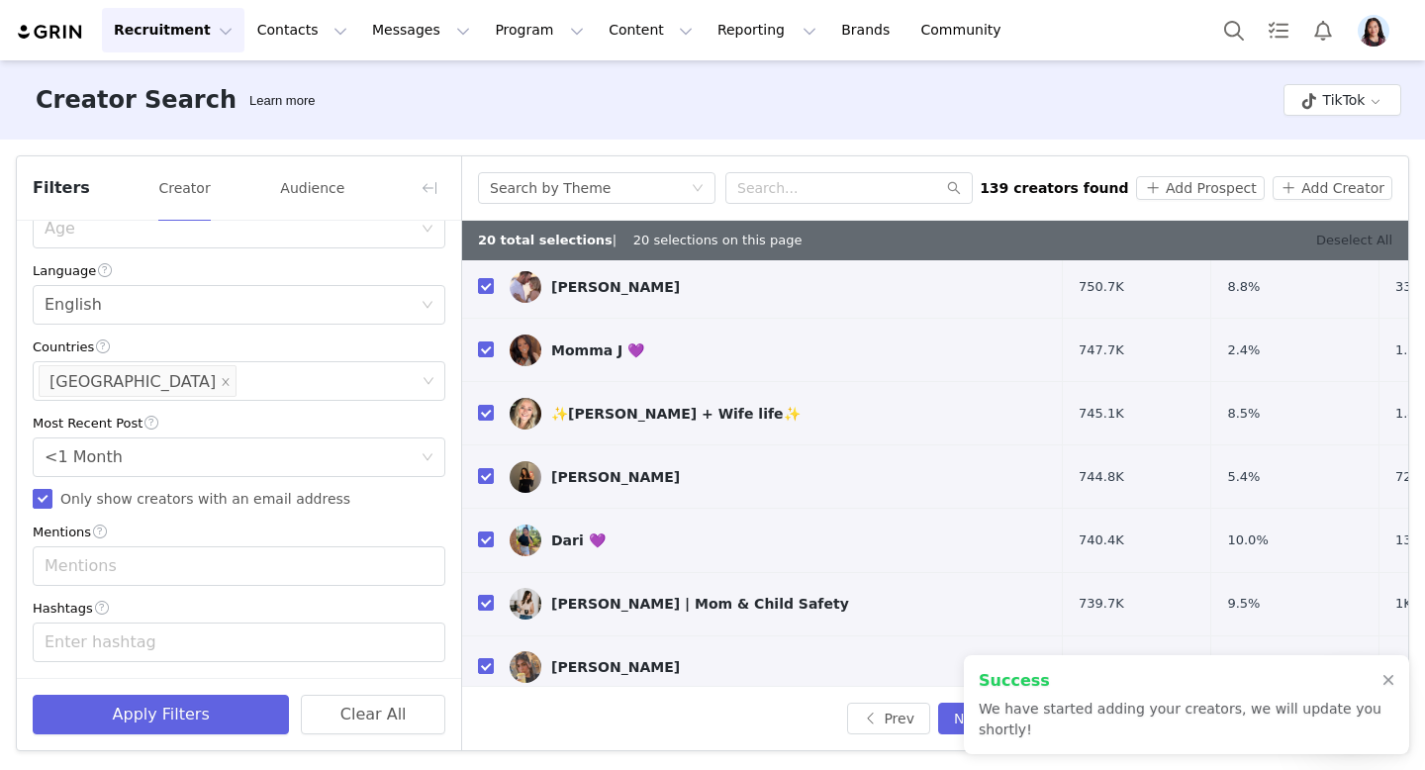
checkbox input "false"
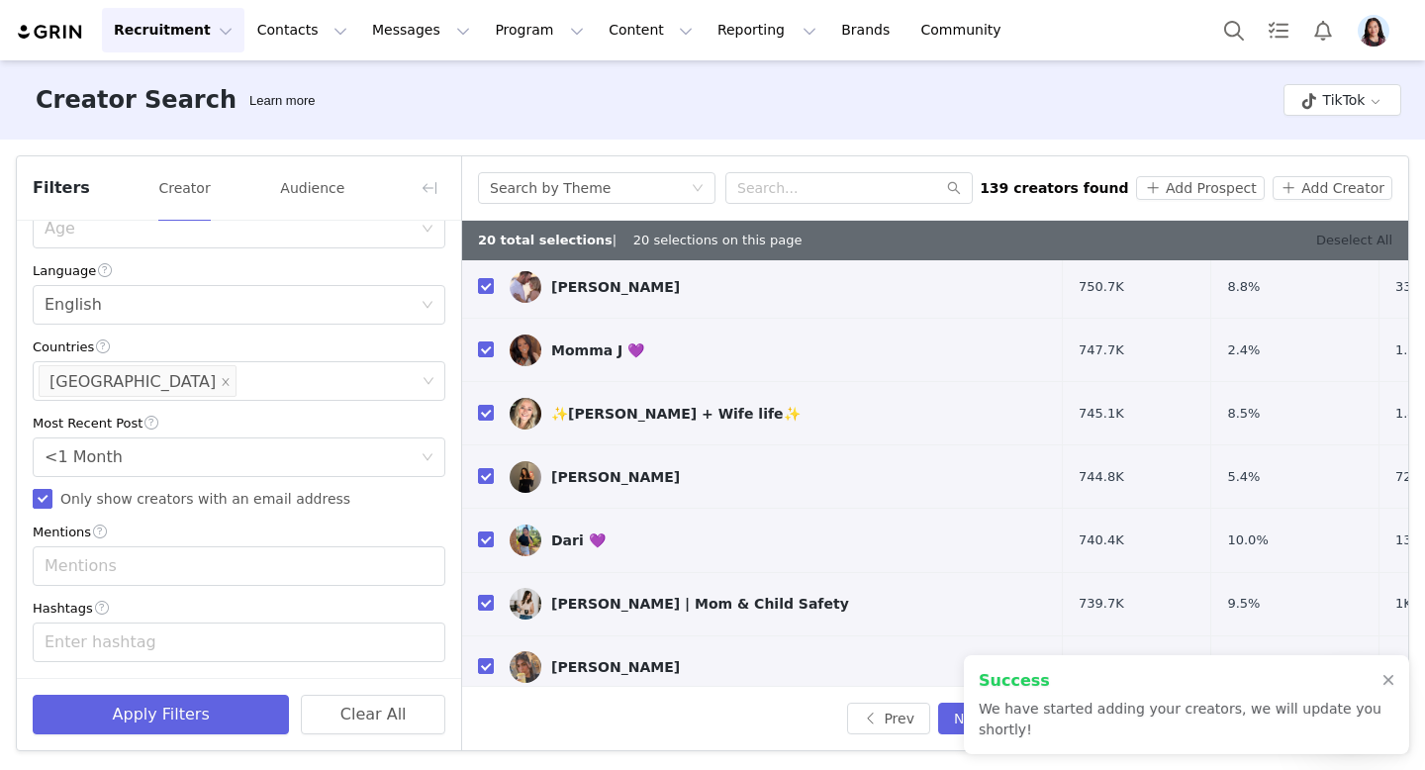
checkbox input "false"
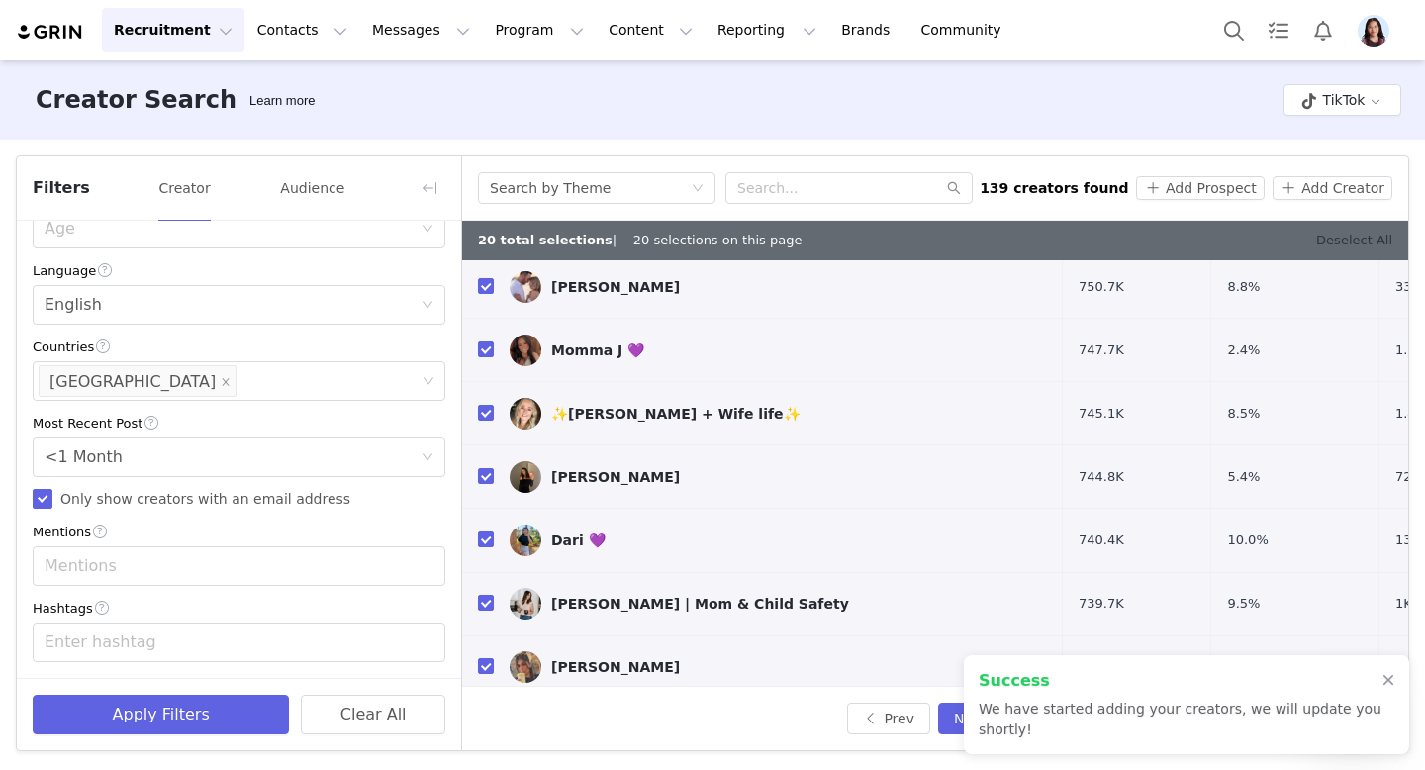
checkbox input "false"
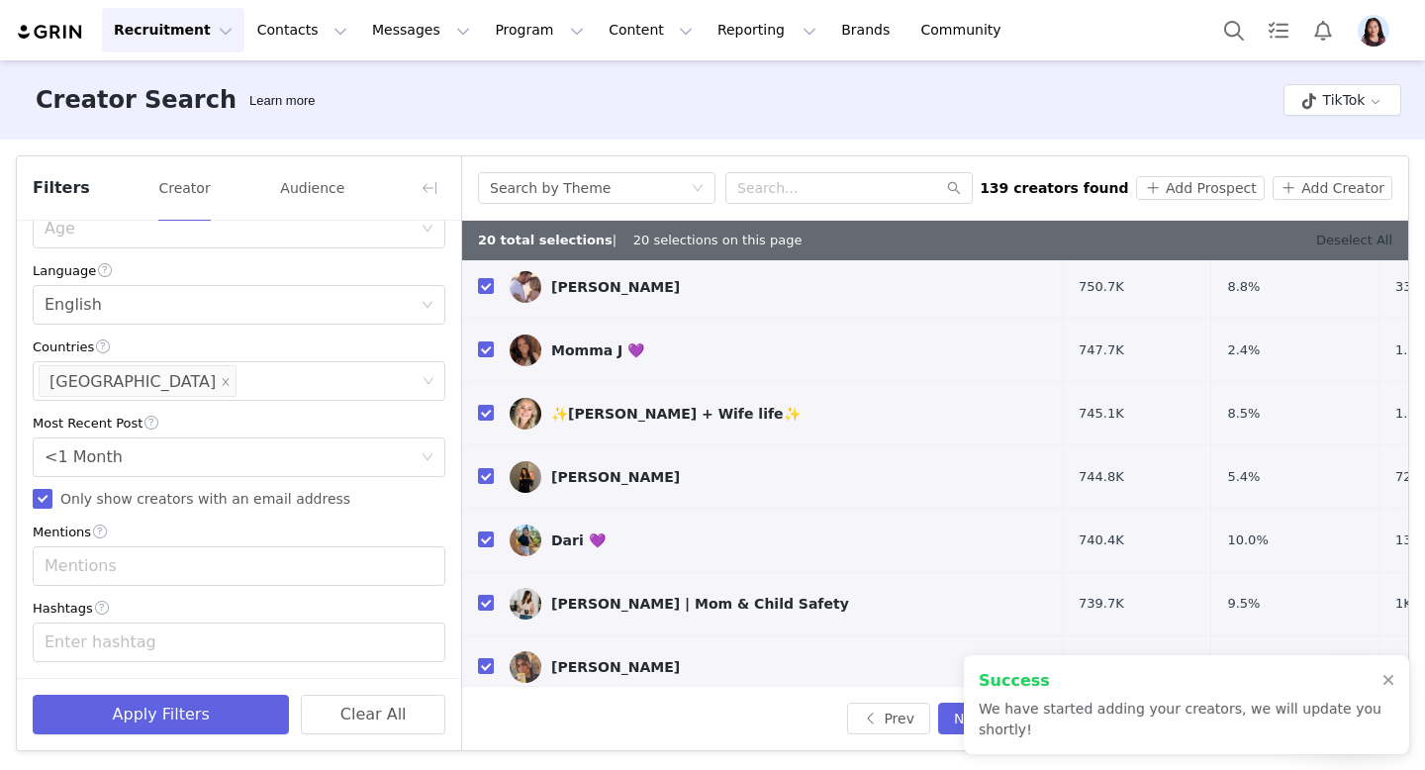
checkbox input "false"
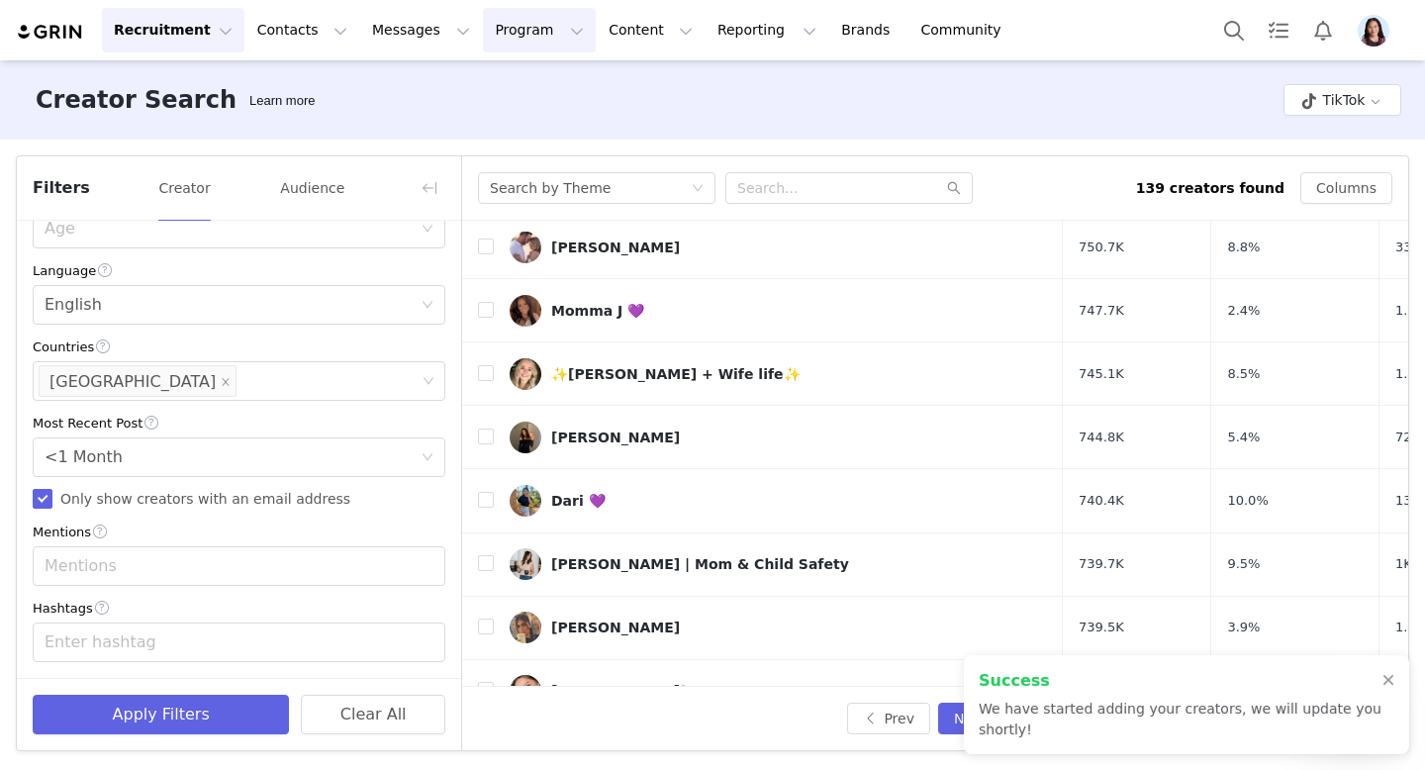
scroll to position [710, 0]
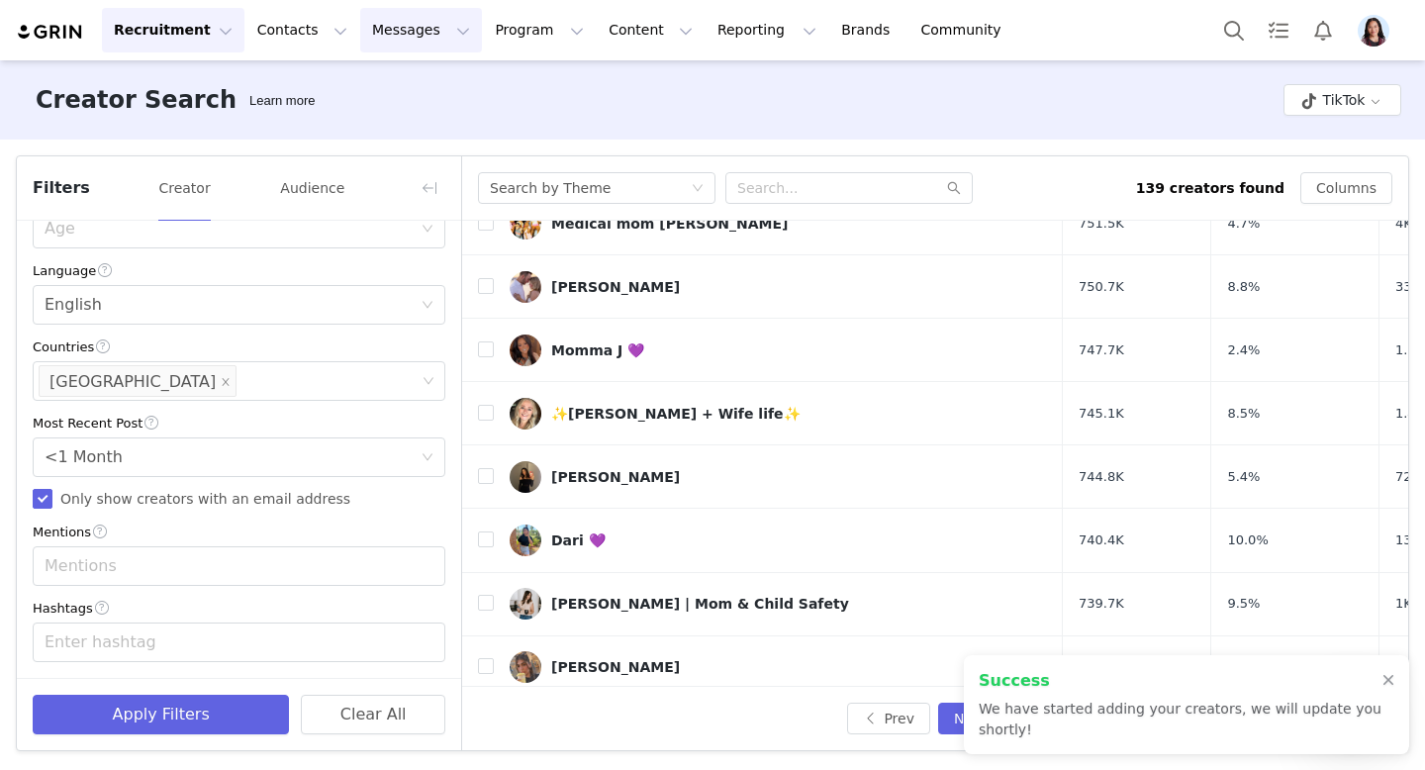
click at [360, 24] on button "Messages Messages" at bounding box center [421, 30] width 122 height 45
click at [383, 130] on p "Inbox" at bounding box center [373, 124] width 38 height 21
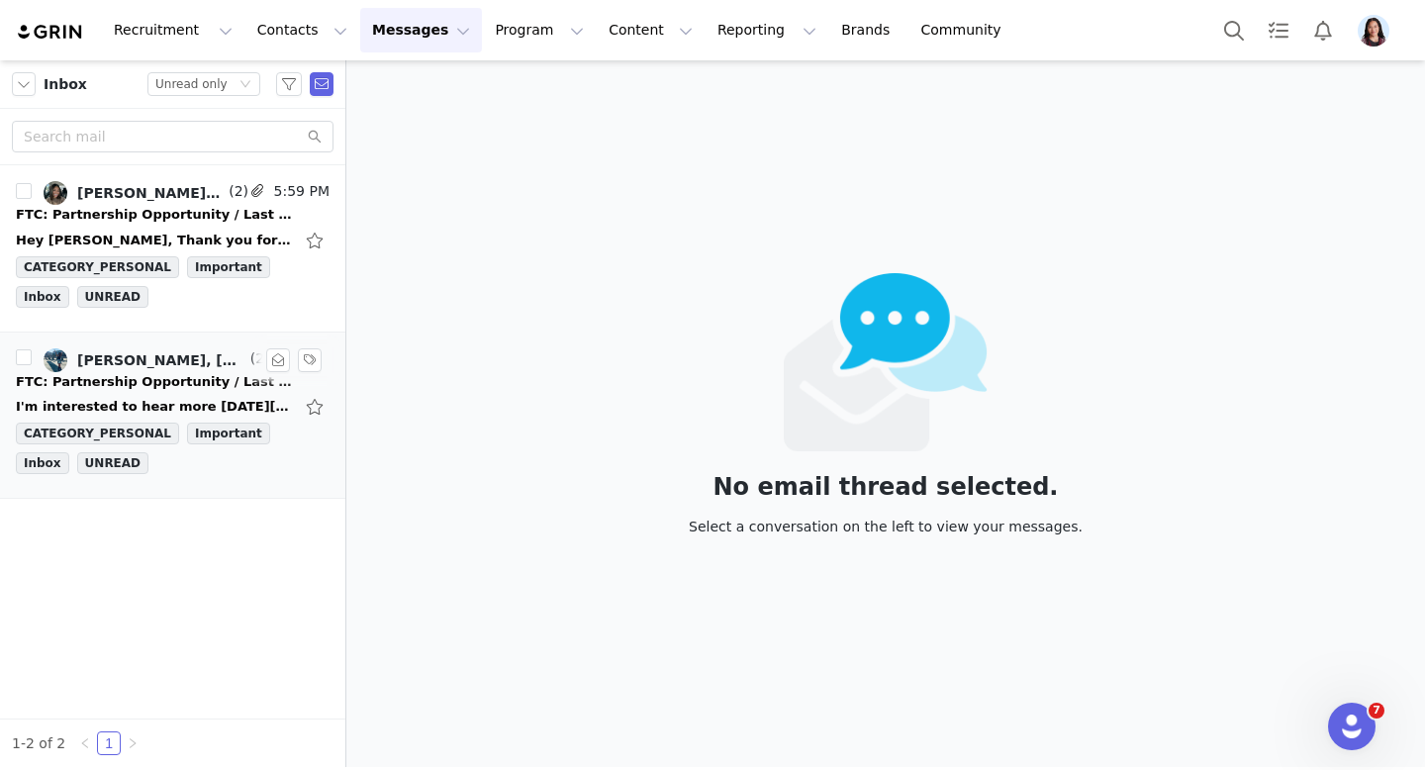
click at [169, 386] on div "FTC: Partnership Opportunity / Last Chance!" at bounding box center [154, 382] width 277 height 20
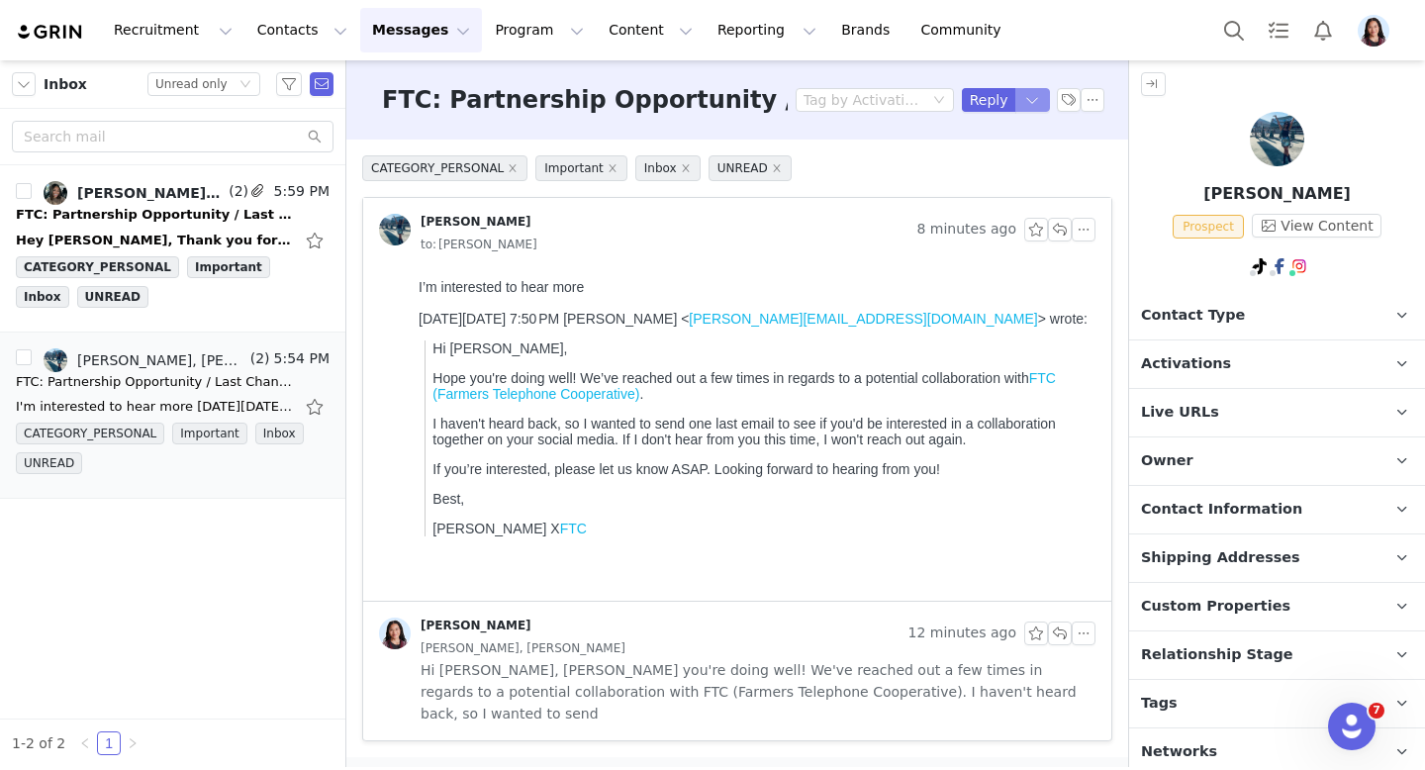
click at [1038, 99] on button "button" at bounding box center [1033, 100] width 36 height 24
click at [1009, 167] on li "Reply All" at bounding box center [1013, 167] width 84 height 32
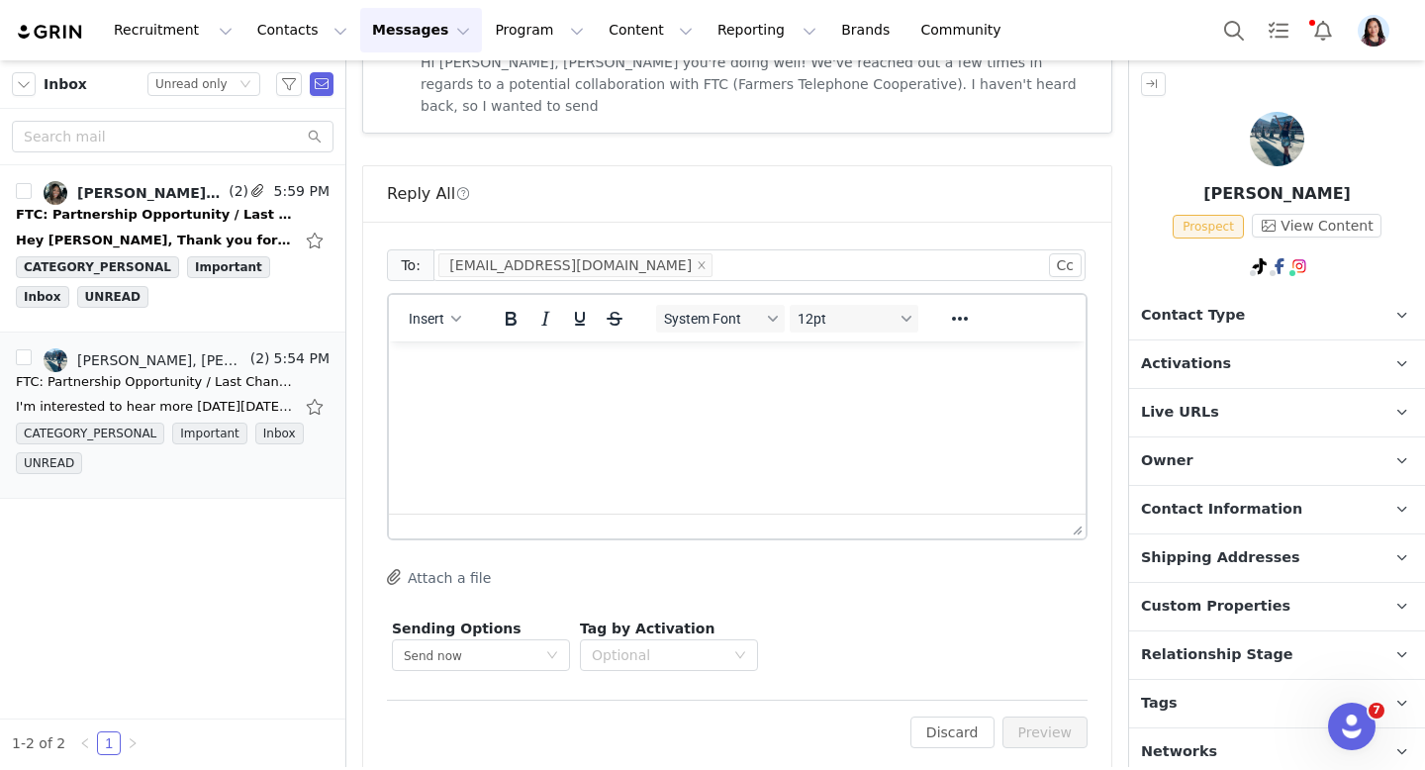
click at [685, 395] on html at bounding box center [737, 367] width 697 height 53
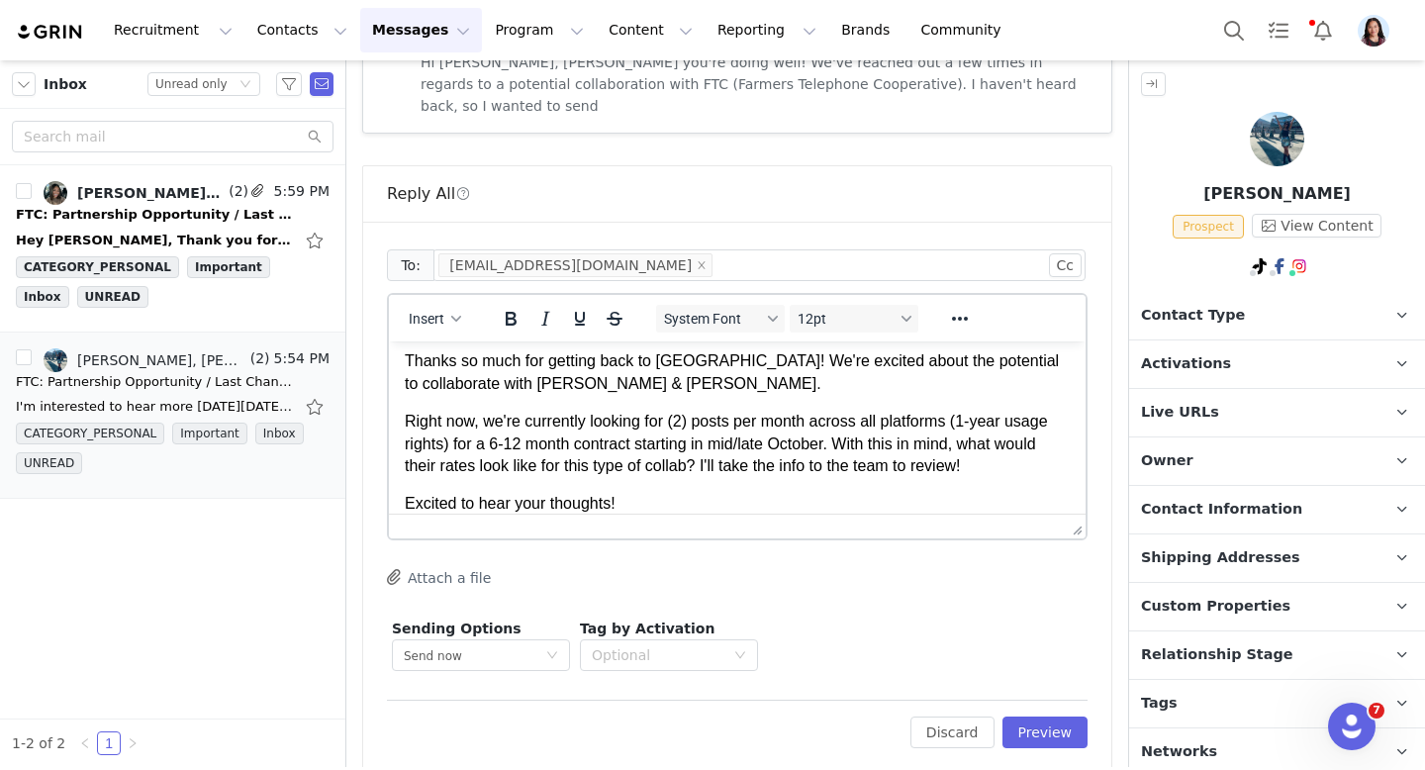
scroll to position [84, 0]
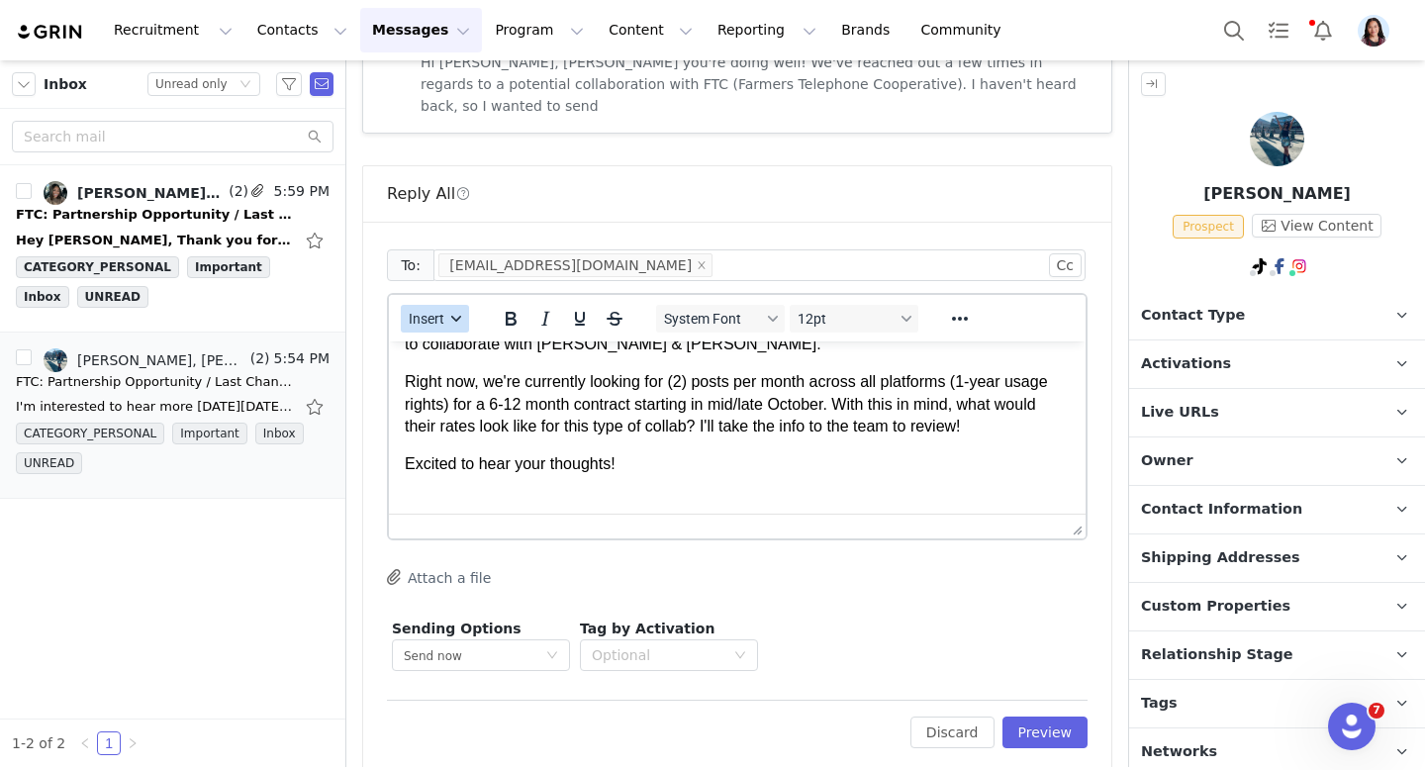
click at [437, 305] on button "Insert" at bounding box center [435, 319] width 68 height 28
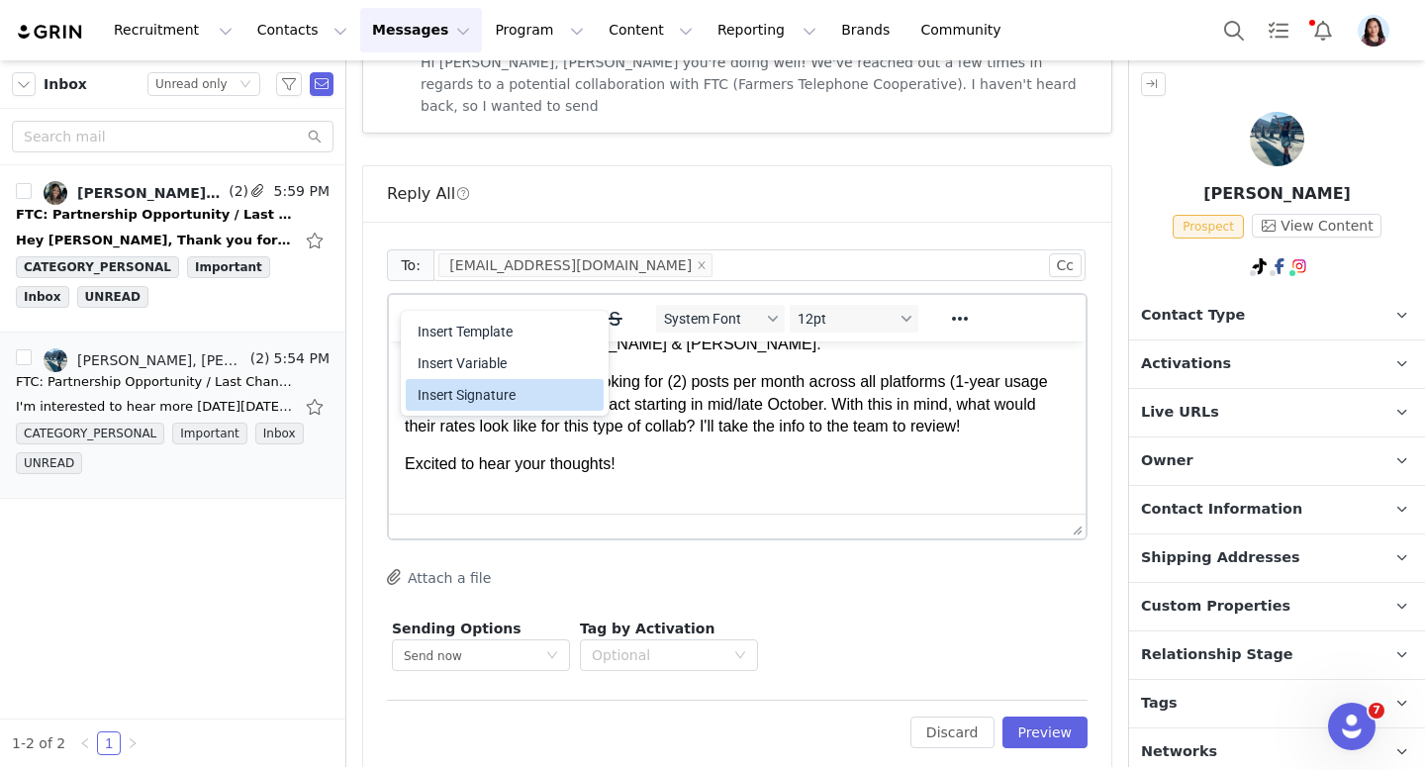
click at [454, 391] on div "Insert Signature" at bounding box center [507, 395] width 178 height 24
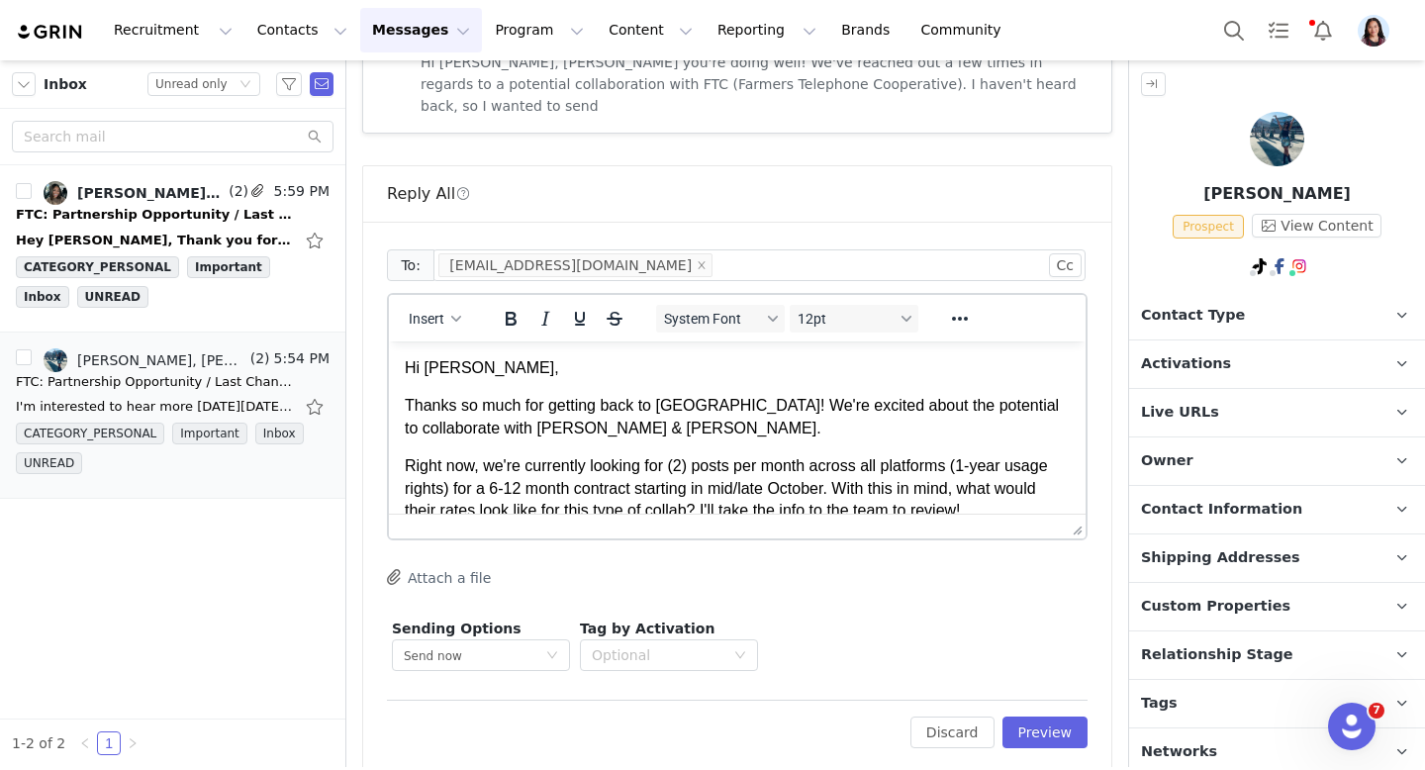
scroll to position [191, 0]
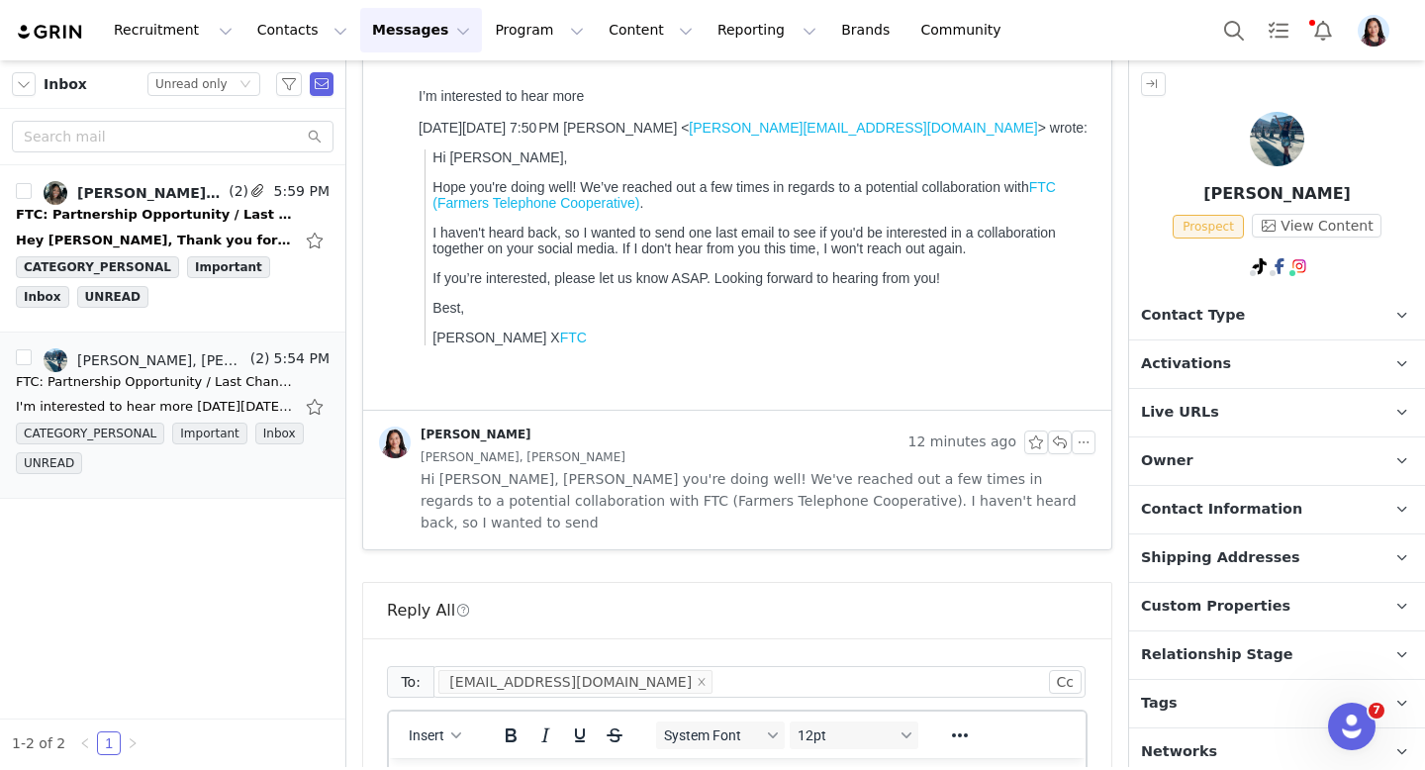
click at [679, 509] on span "Hi Valerie, Hope you're doing well! We've reached out a few times in regards to…" at bounding box center [758, 500] width 675 height 65
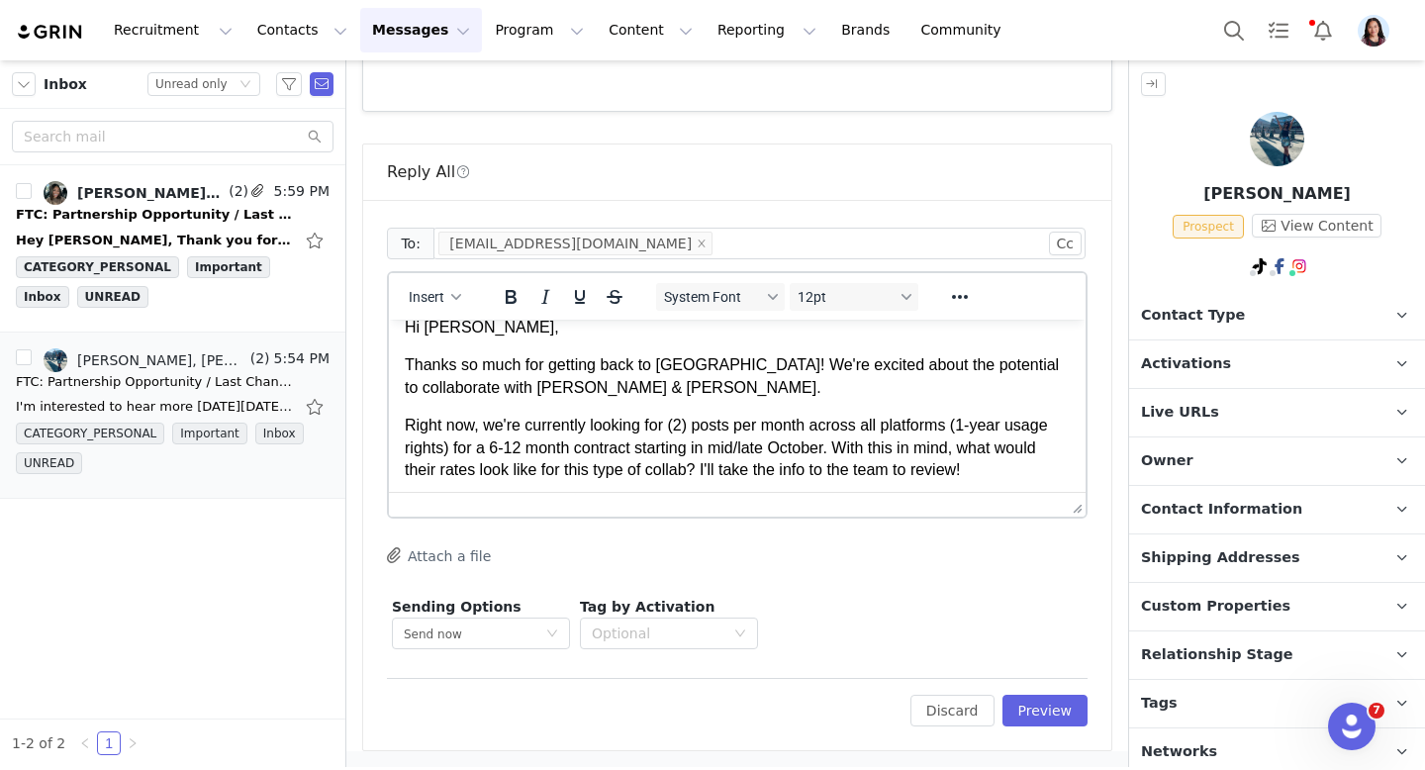
scroll to position [27, 0]
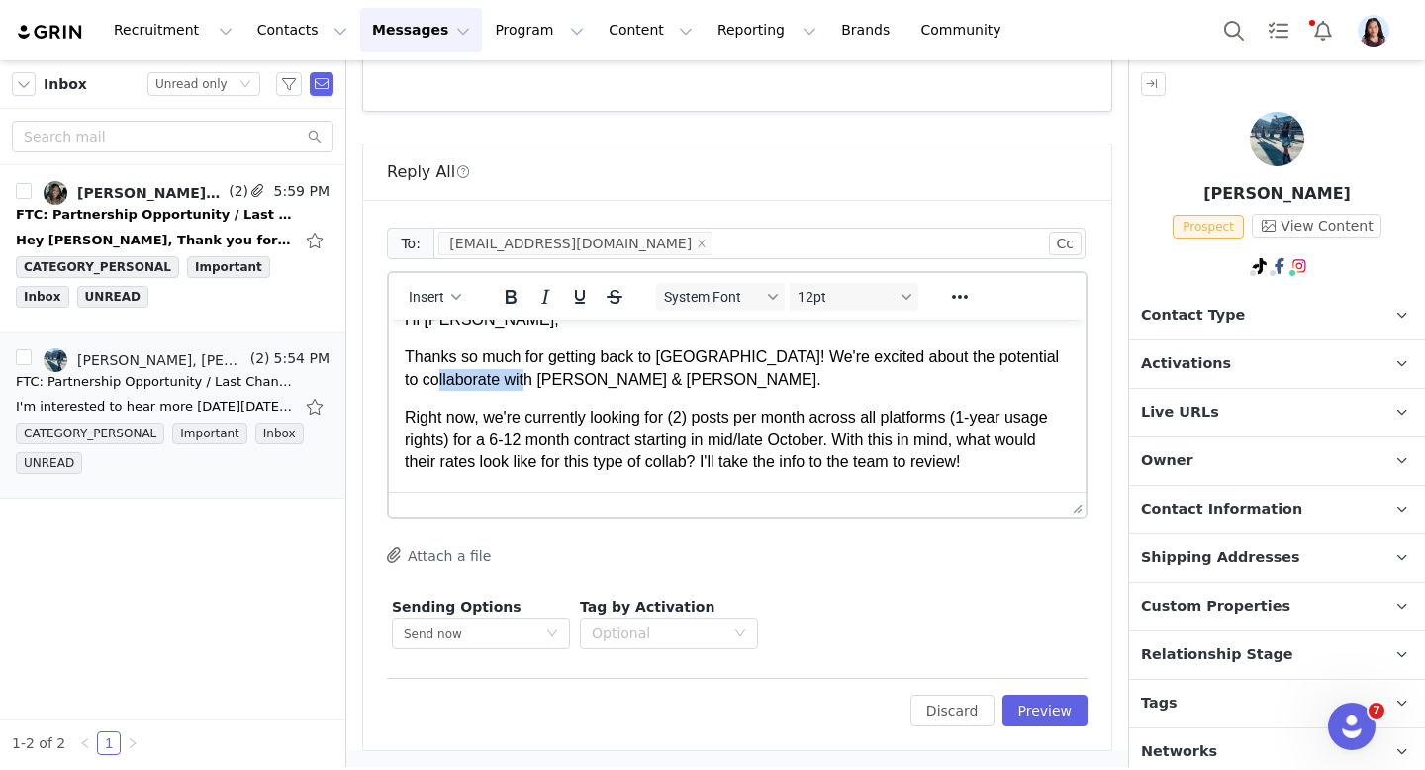
drag, startPoint x: 527, startPoint y: 381, endPoint x: 292, endPoint y: 380, distance: 235.5
click at [389, 380] on html "Hi Valerie, Thanks so much for getting back to us! We're excited about the pote…" at bounding box center [737, 429] width 697 height 272
drag, startPoint x: 1031, startPoint y: 356, endPoint x: 1032, endPoint y: 368, distance: 11.9
click at [1032, 368] on p "Thanks so much for getting back to [GEOGRAPHIC_DATA]! We're excited about the p…" at bounding box center [737, 368] width 665 height 45
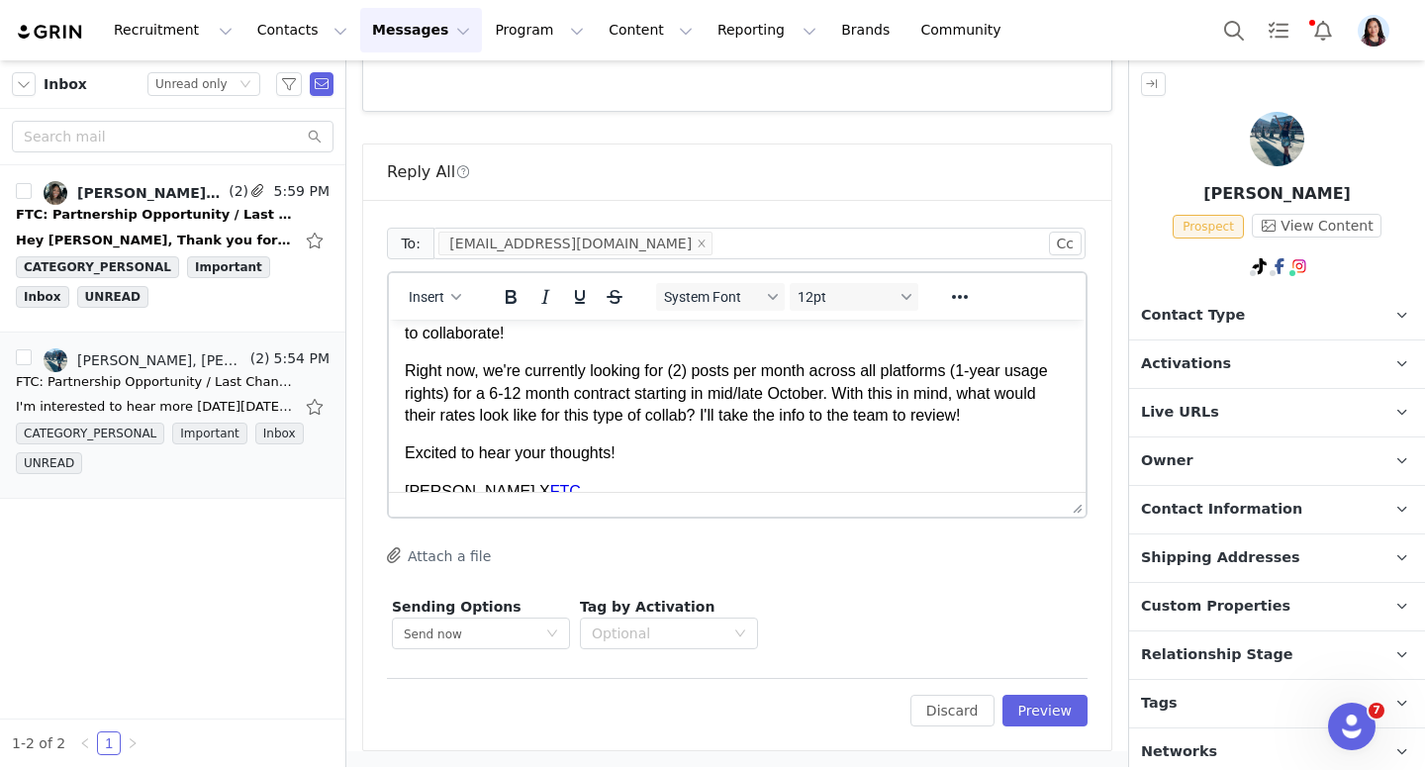
scroll to position [78, 0]
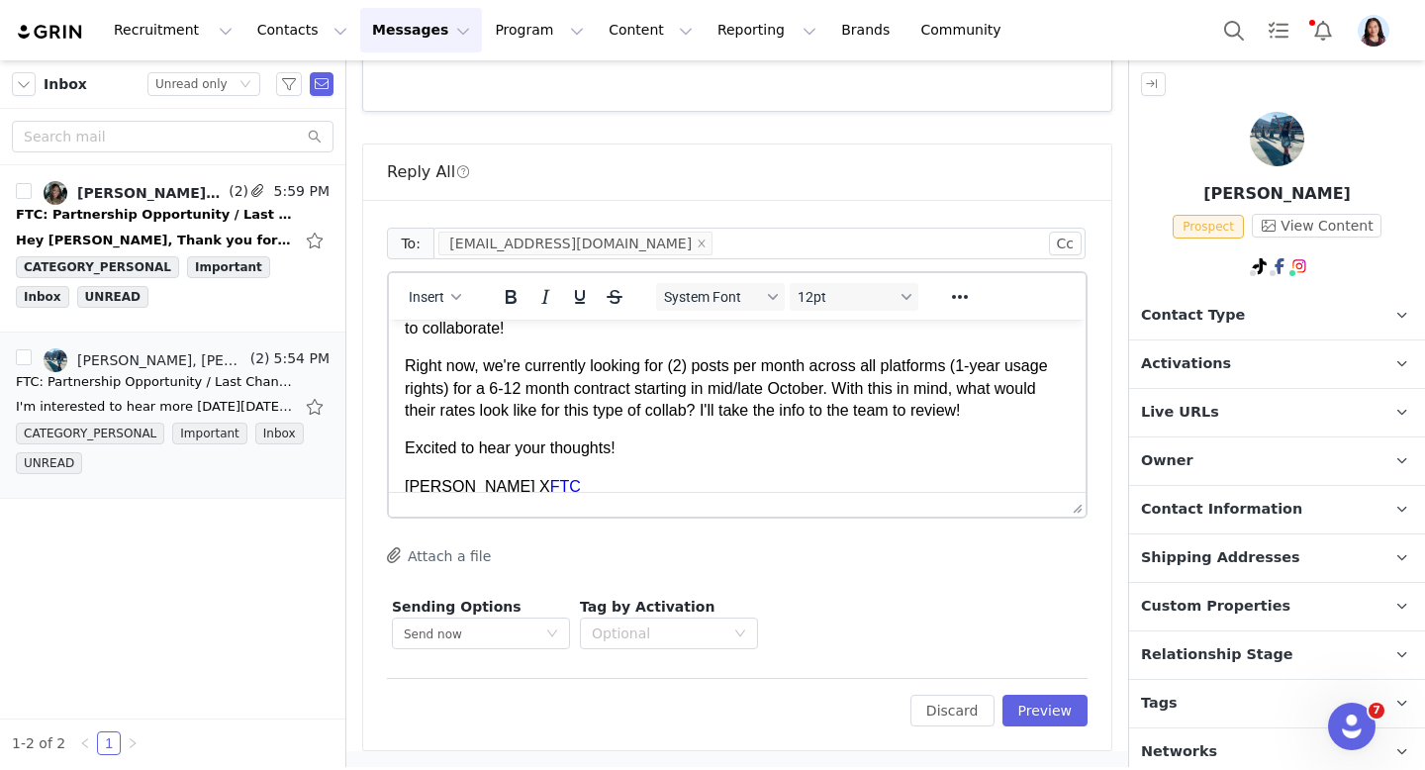
click at [992, 394] on p "Right now, we're currently looking for (2) posts per month across all platforms…" at bounding box center [737, 388] width 665 height 66
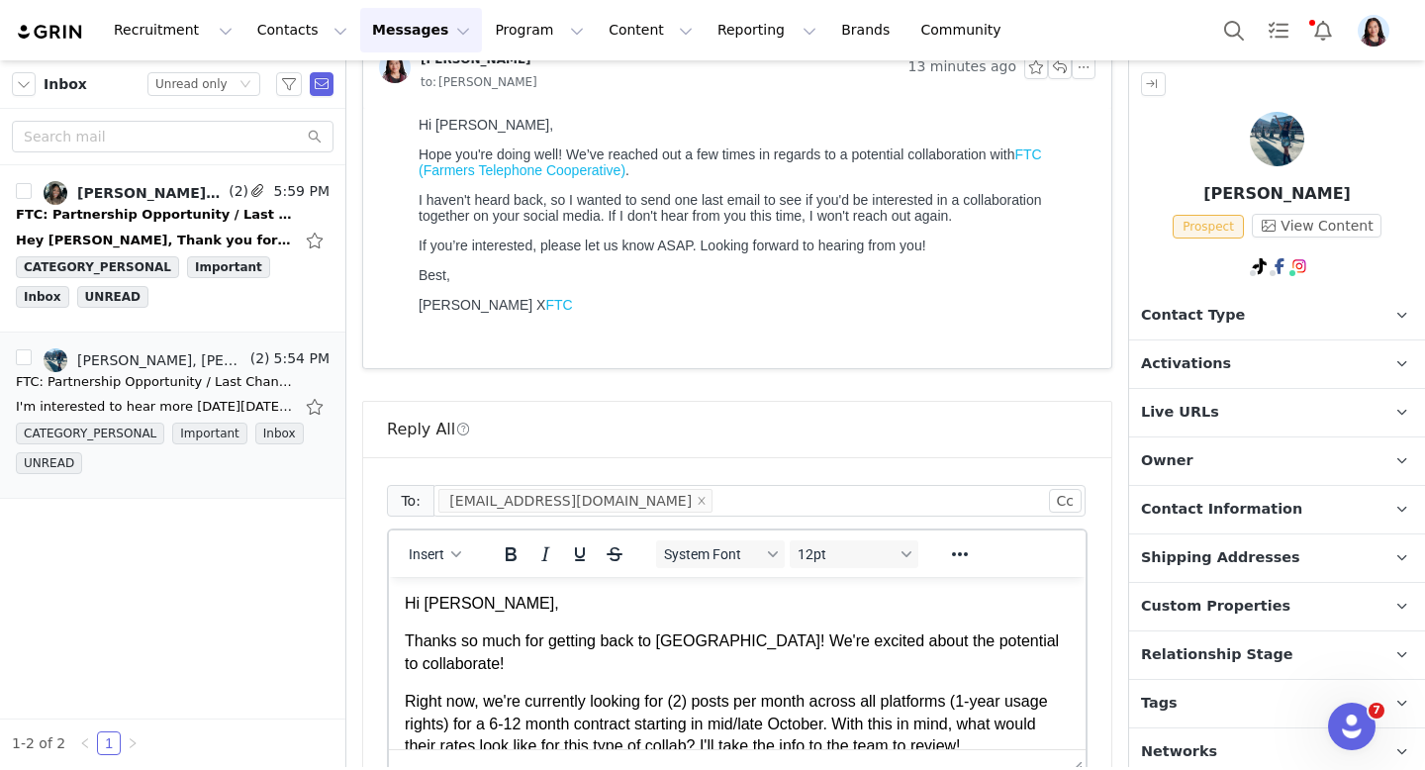
scroll to position [823, 0]
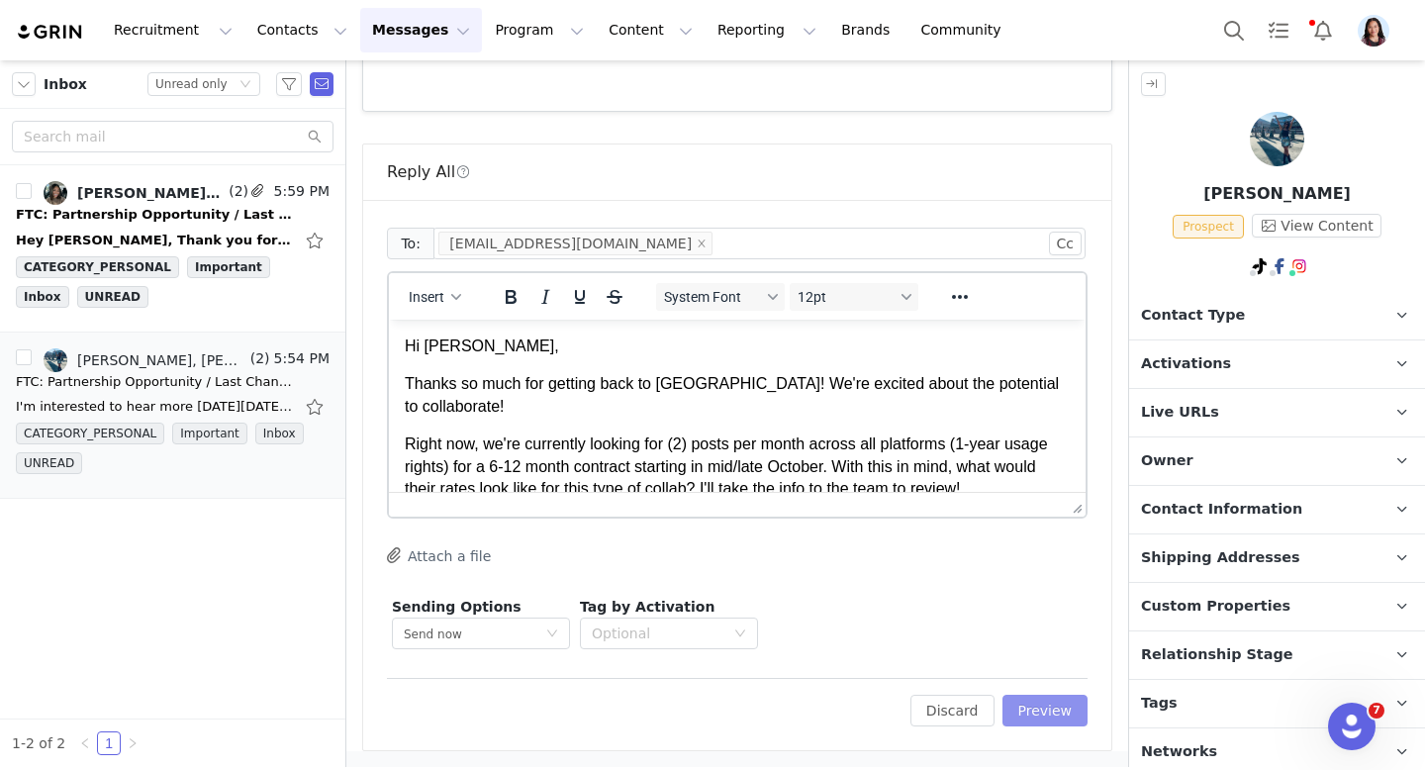
click at [1067, 703] on button "Preview" at bounding box center [1046, 711] width 86 height 32
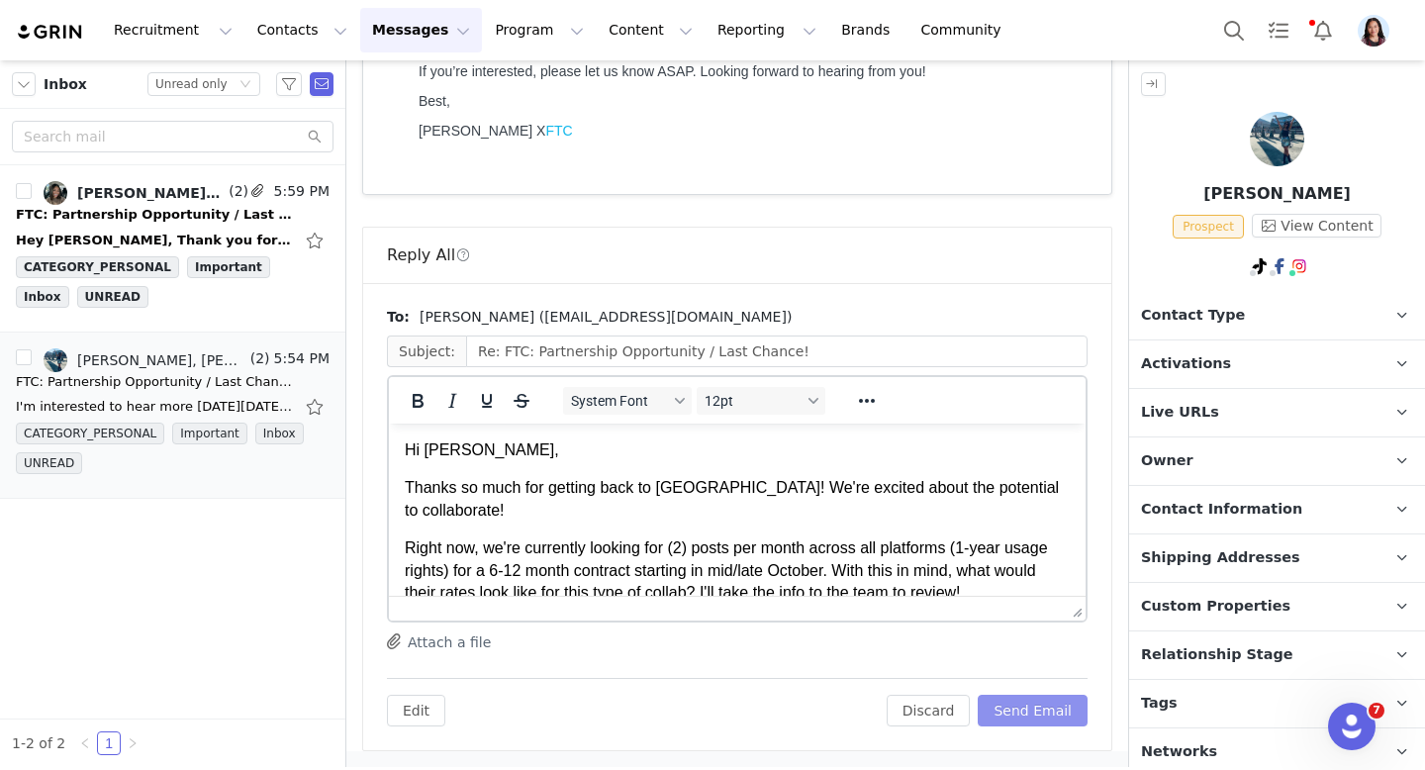
scroll to position [0, 0]
click at [1063, 709] on button "Send Email" at bounding box center [1033, 711] width 110 height 32
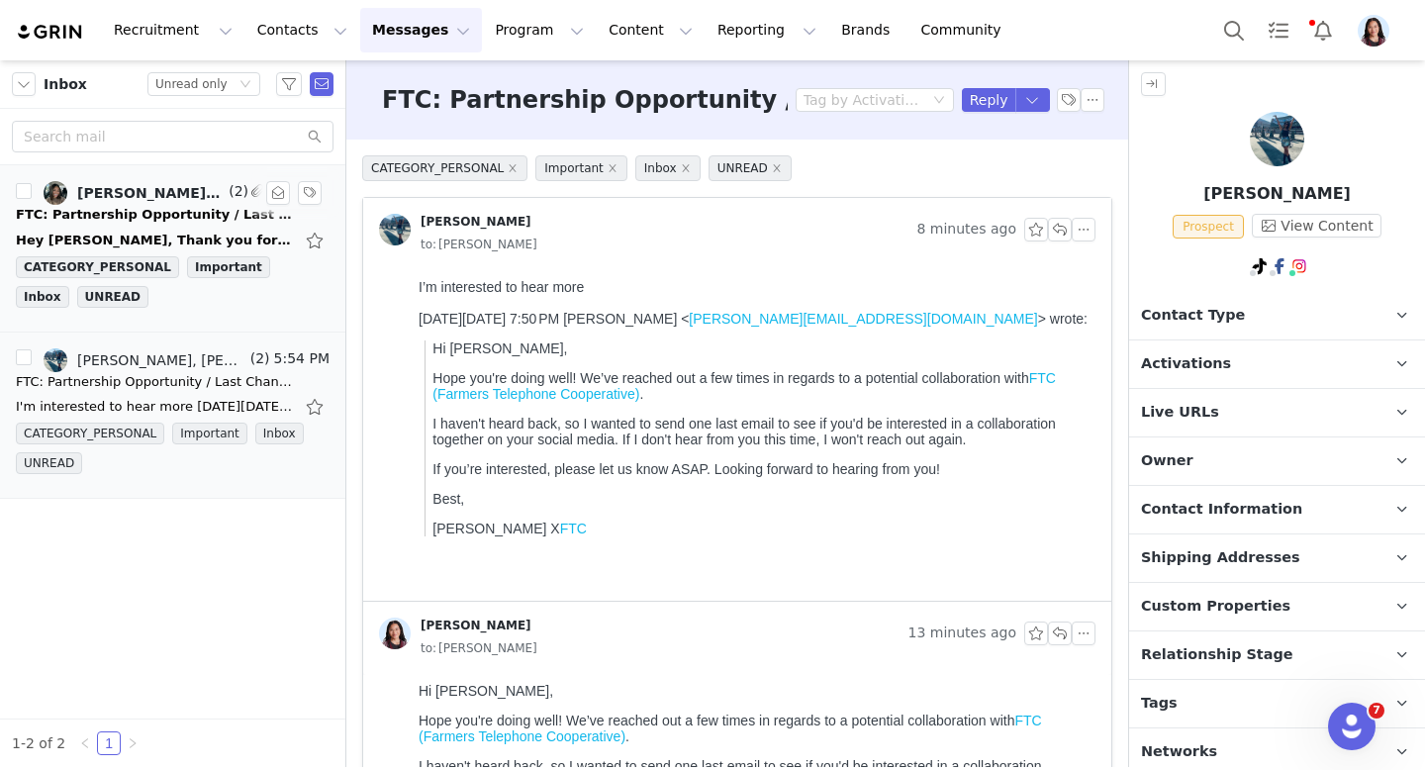
click at [141, 225] on div "Hey Randi, Thank you for reaching out in interest of Olivia! I believe your mes…" at bounding box center [173, 241] width 314 height 32
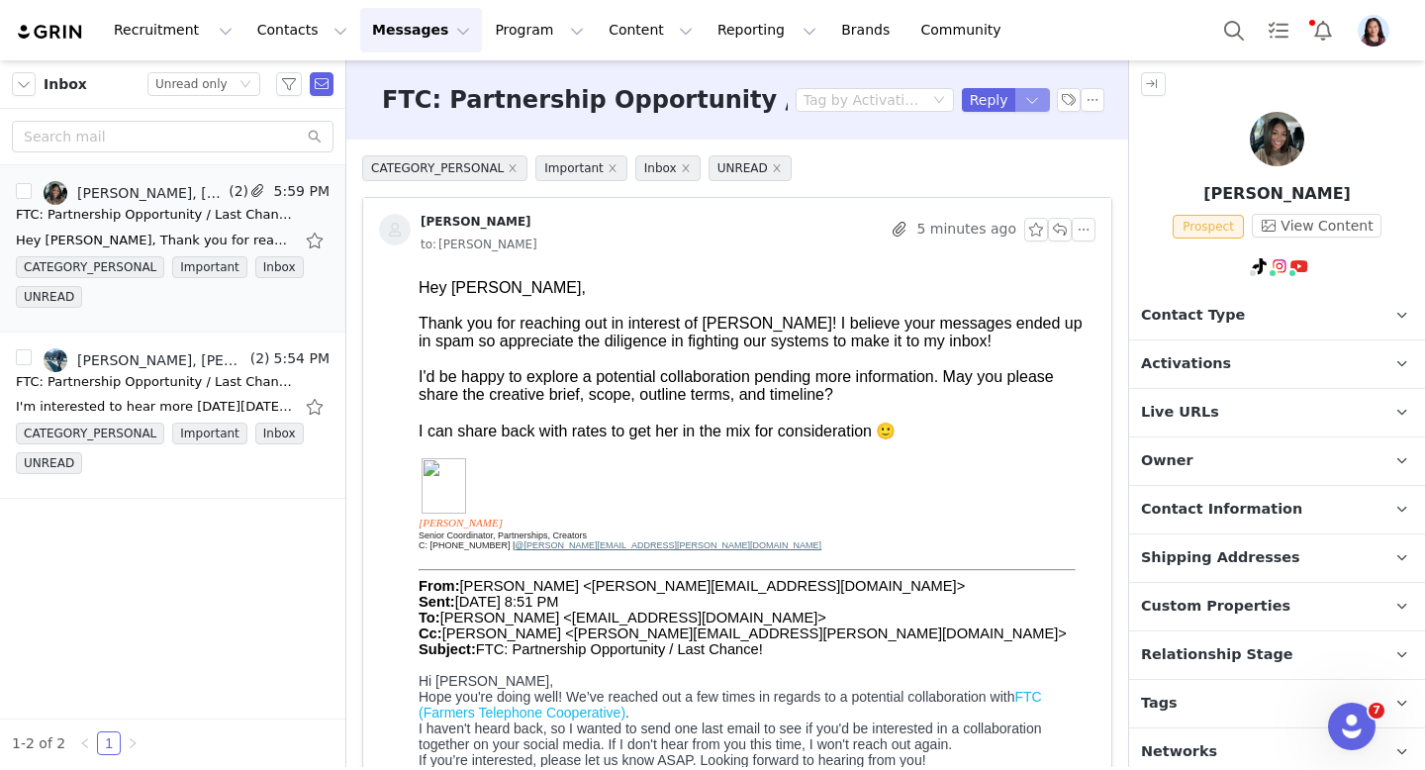
click at [1038, 107] on button "button" at bounding box center [1033, 100] width 36 height 24
click at [1010, 170] on li "Reply All" at bounding box center [1013, 167] width 84 height 32
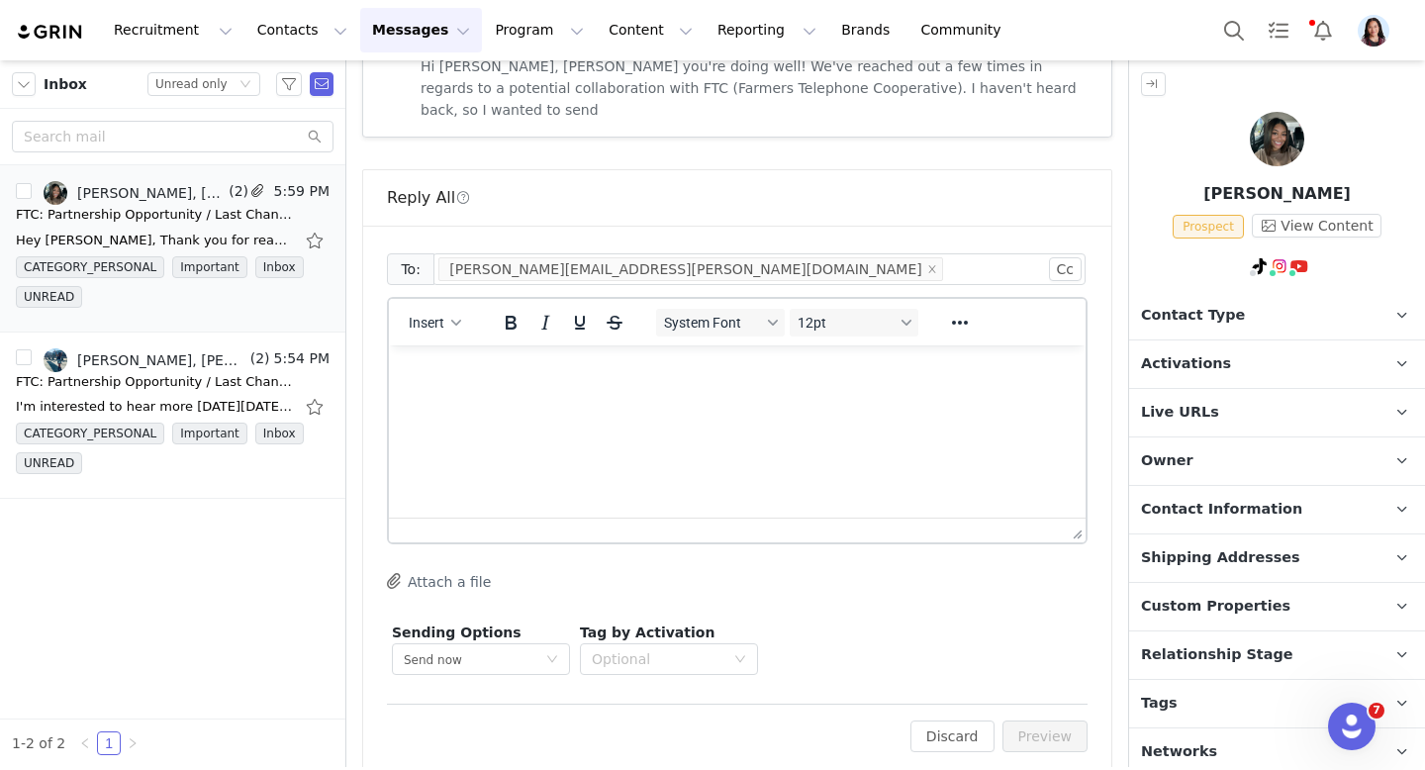
scroll to position [898, 0]
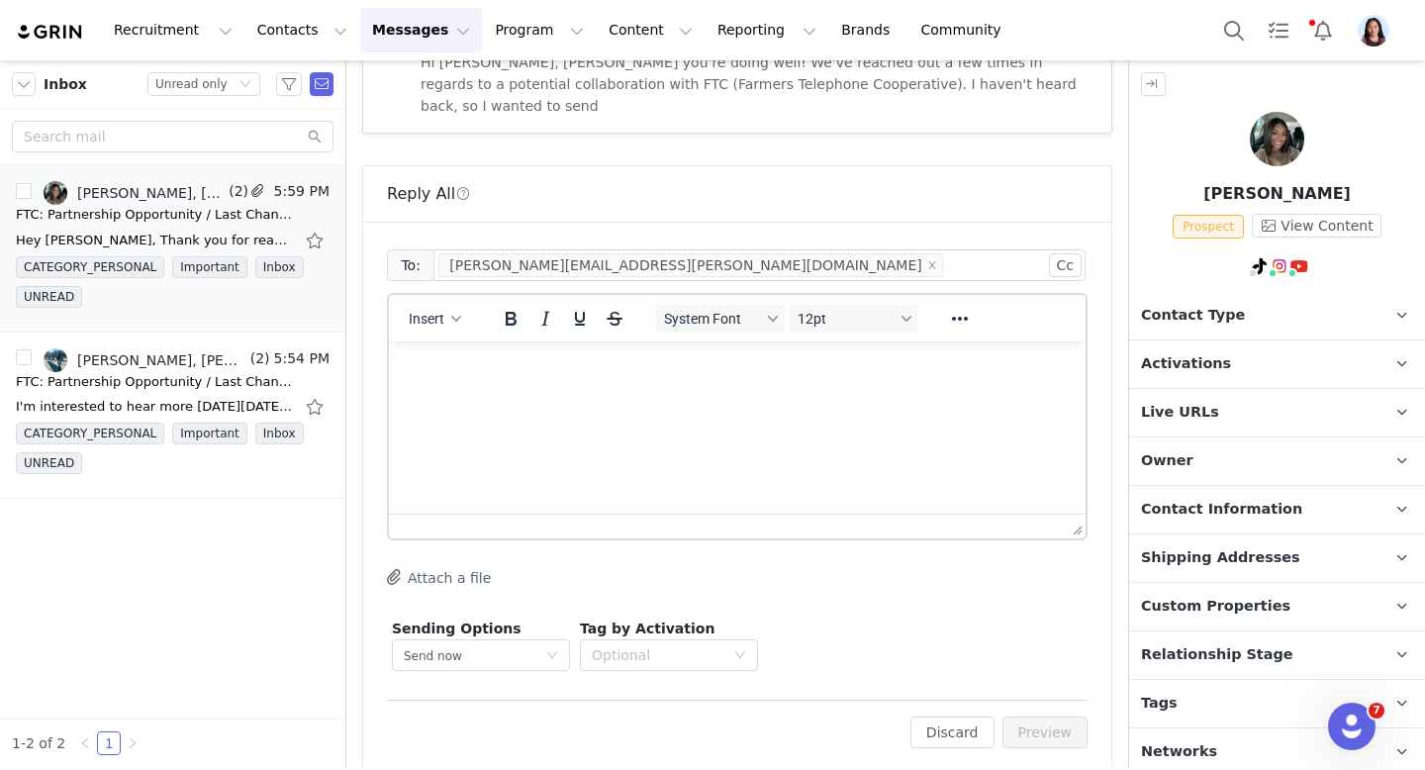
click at [623, 362] on p "Rich Text Area. Press ALT-0 for help." at bounding box center [737, 368] width 665 height 22
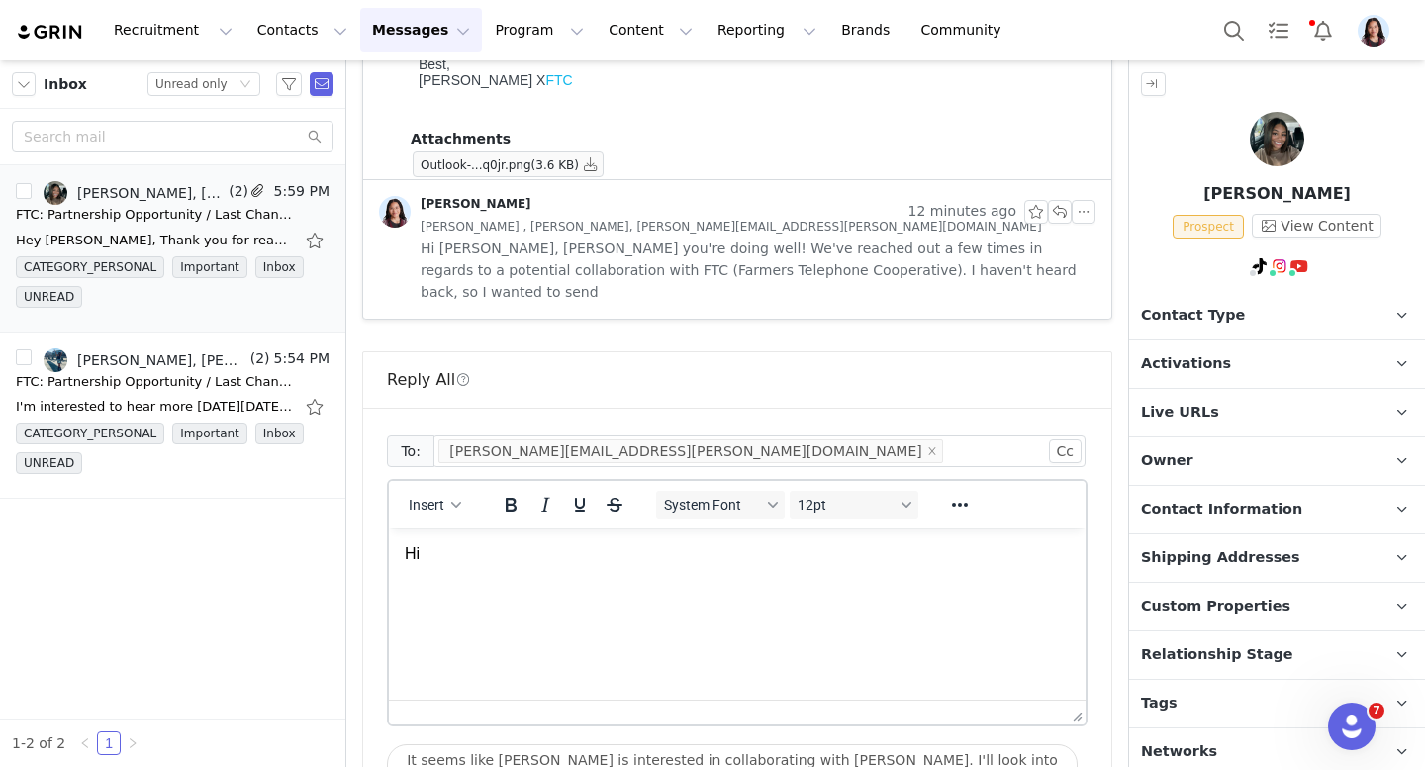
scroll to position [1032, 0]
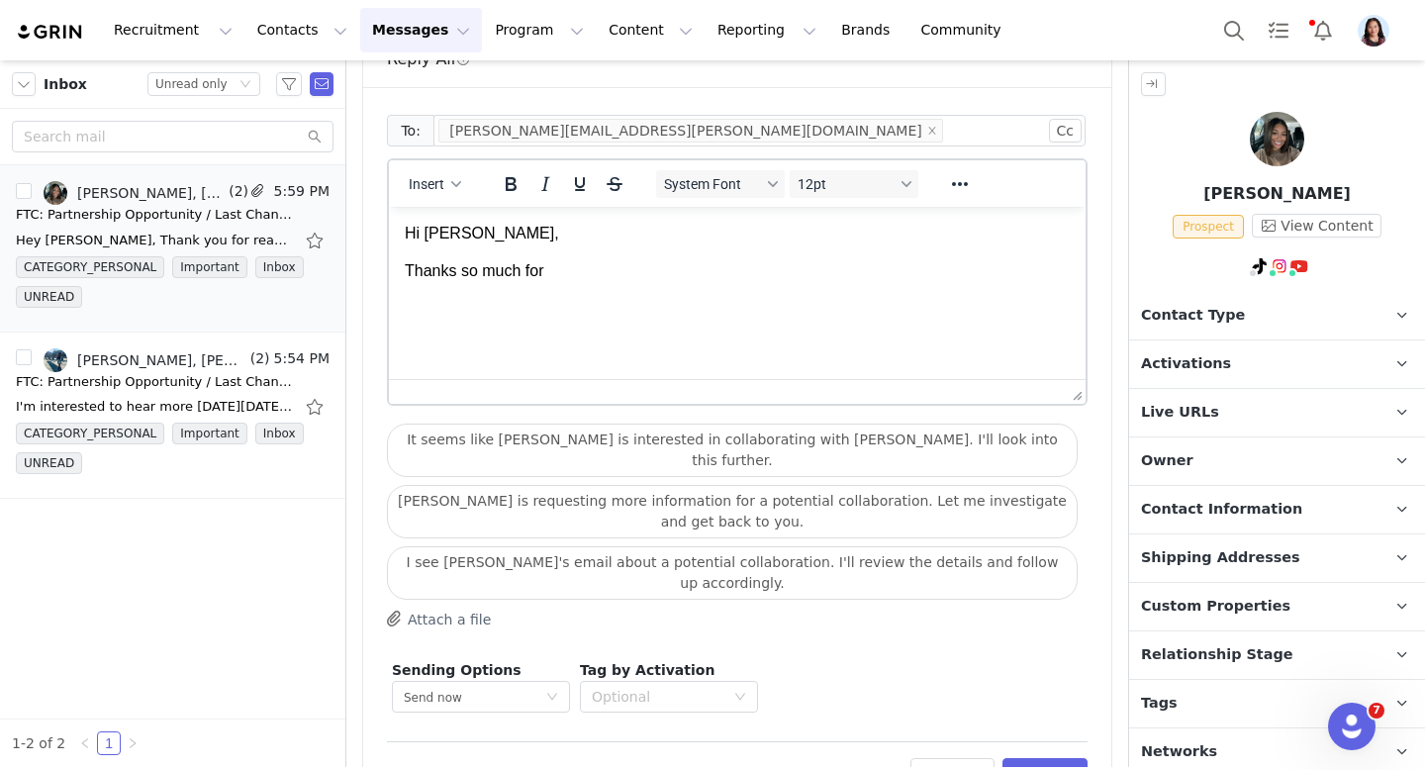
click at [481, 273] on p "Thanks so much for" at bounding box center [737, 271] width 665 height 22
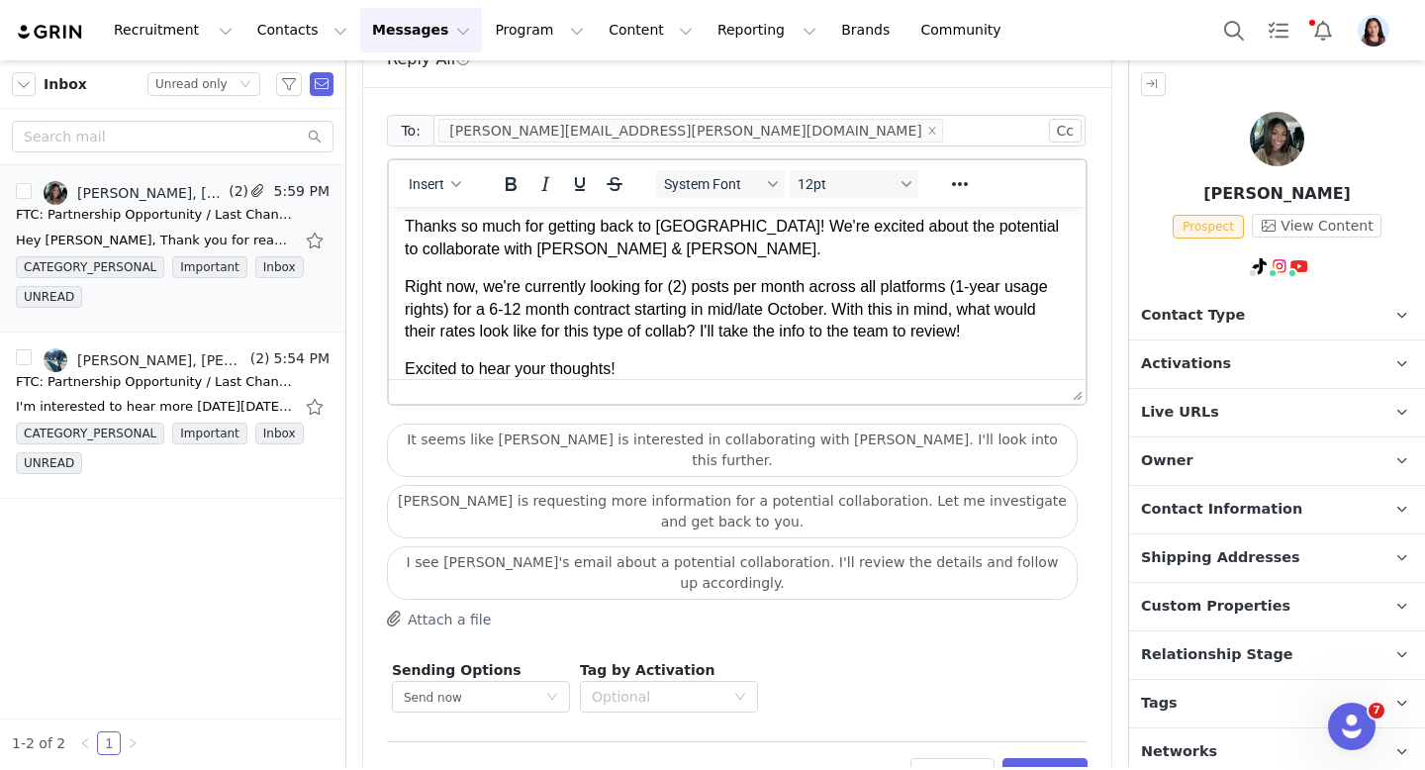
scroll to position [0, 0]
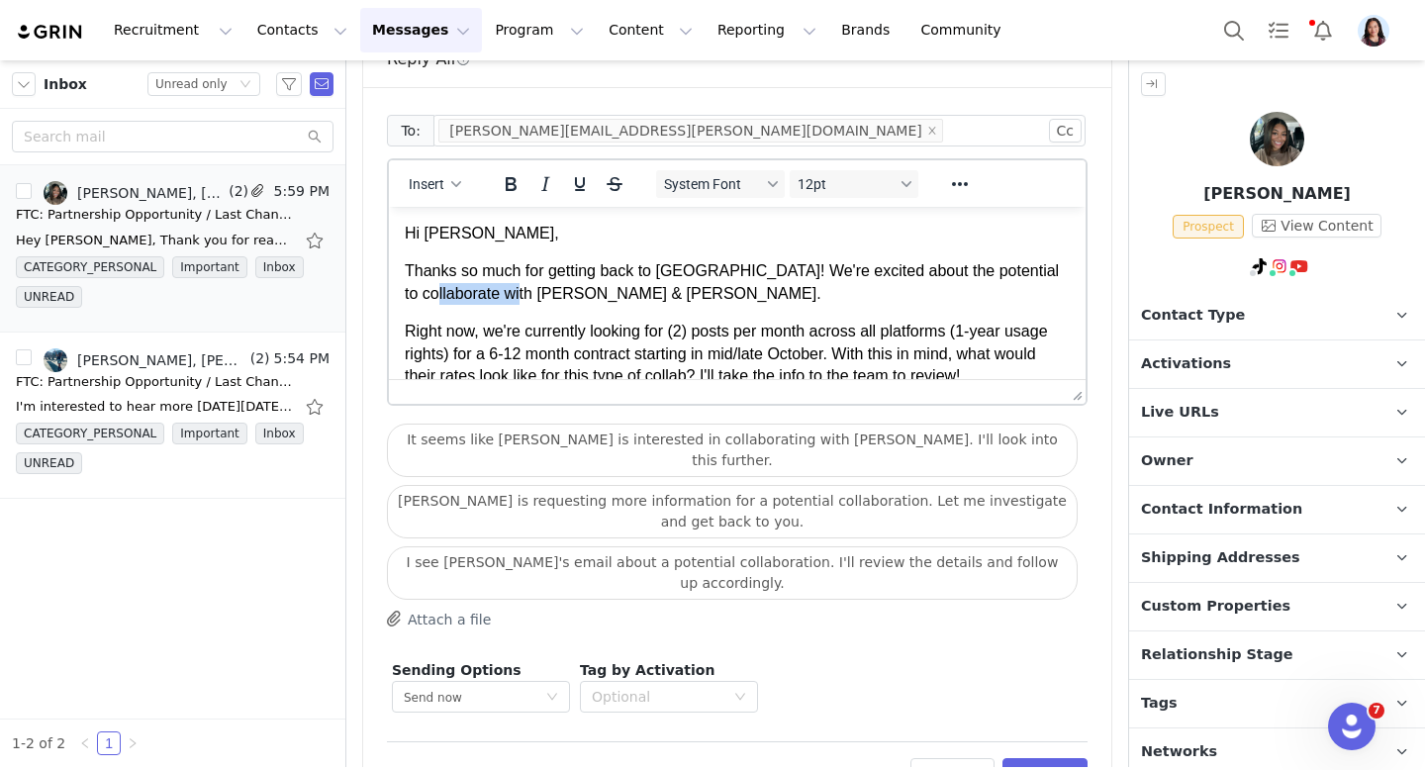
drag, startPoint x: 500, startPoint y: 291, endPoint x: 308, endPoint y: 288, distance: 192.0
click at [389, 288] on html "Hi Hallie, Thanks so much for getting back to us! We're excited about the poten…" at bounding box center [737, 324] width 697 height 235
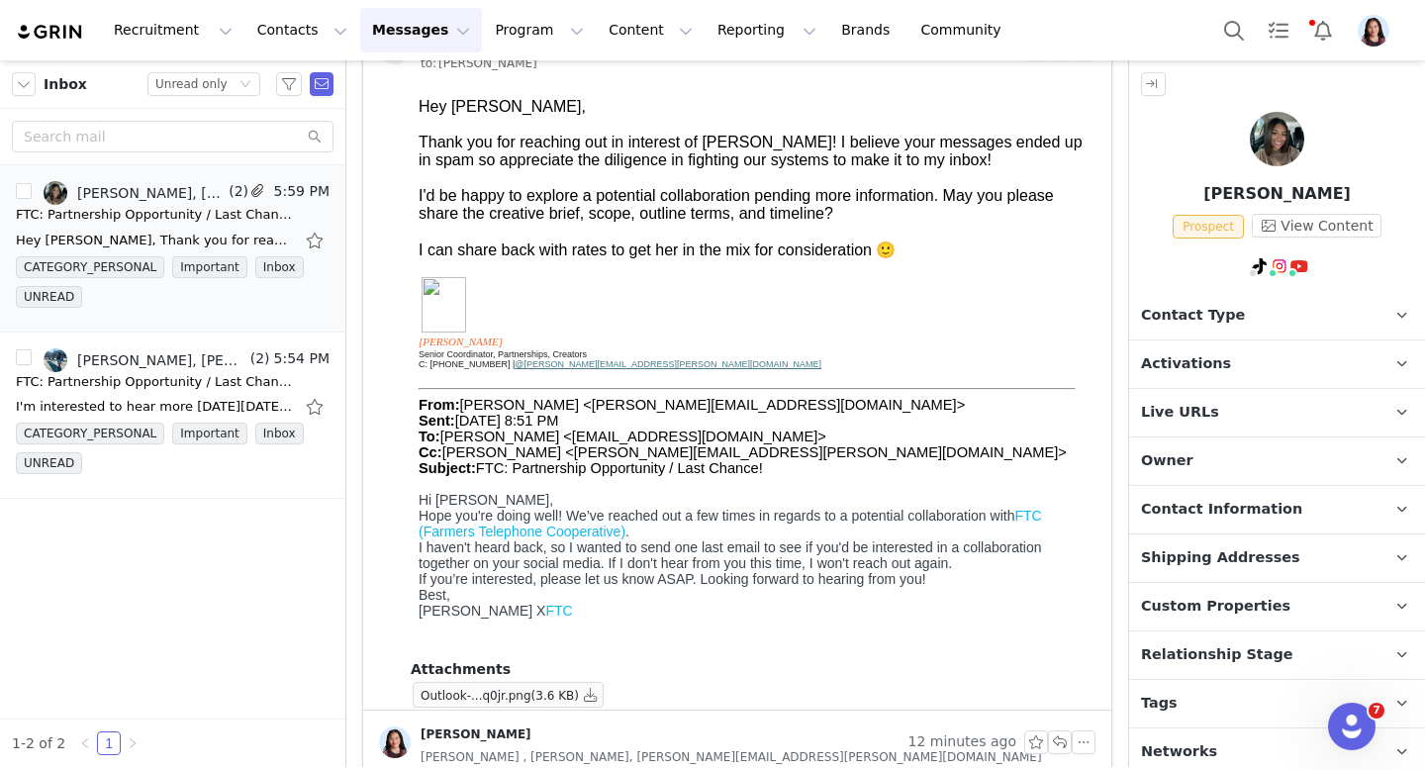
scroll to position [1032, 0]
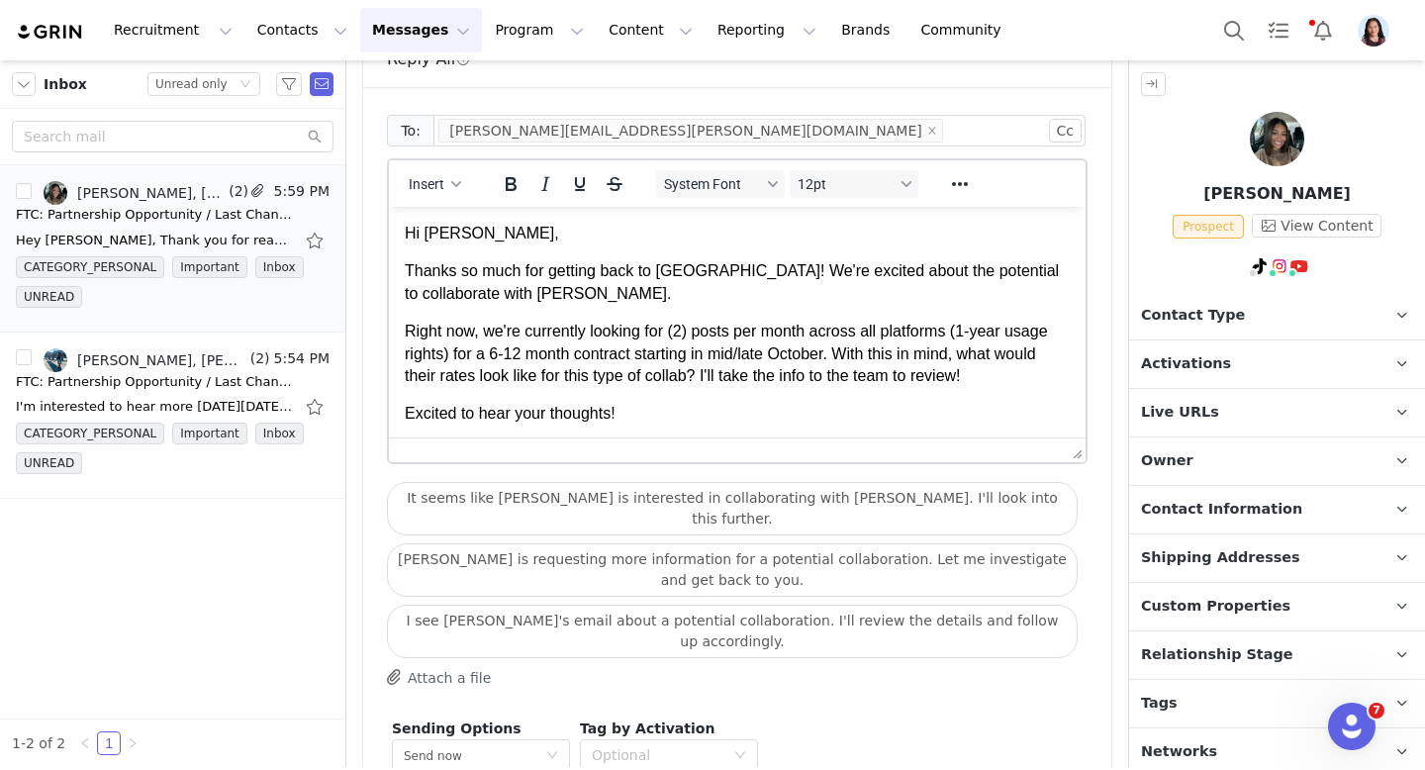
drag, startPoint x: 1078, startPoint y: 370, endPoint x: 1012, endPoint y: 526, distance: 169.5
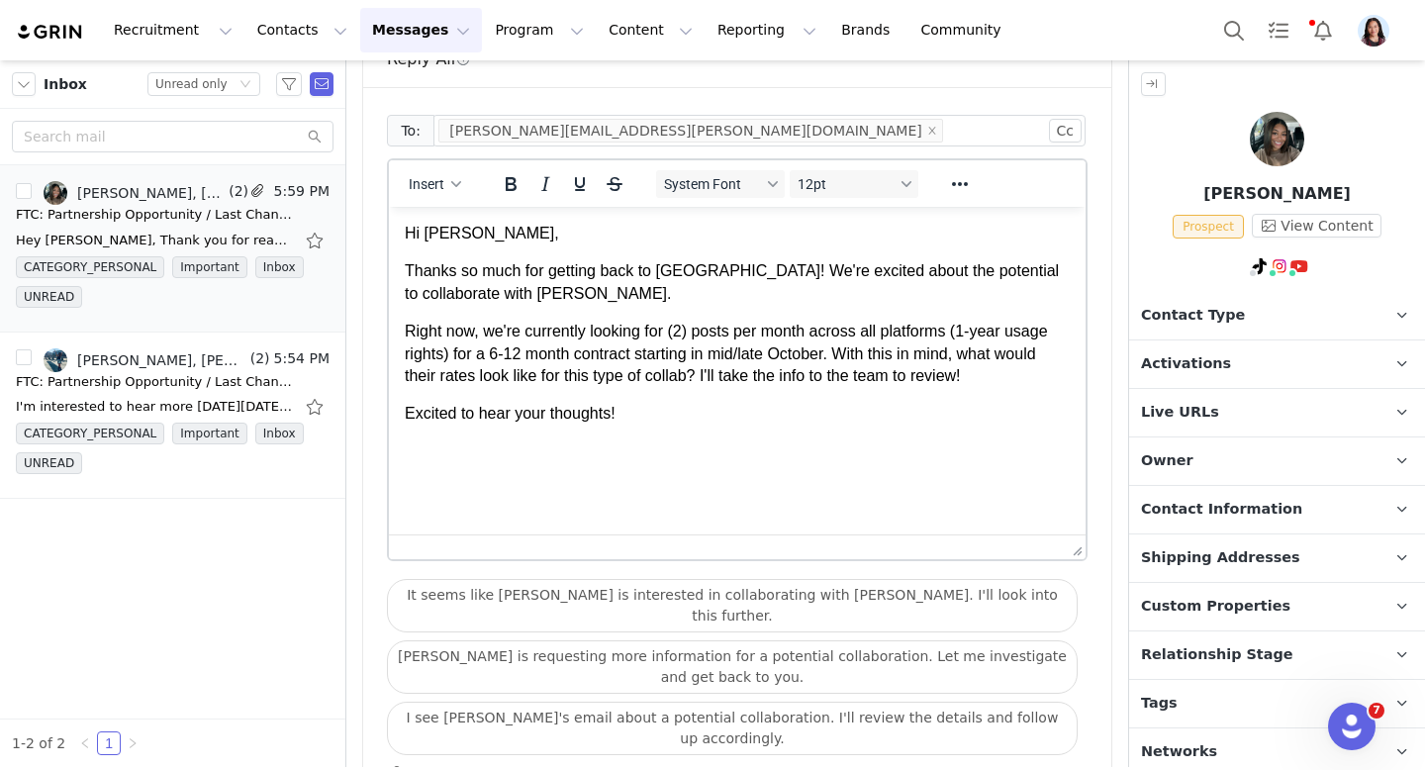
click at [682, 271] on p "Thanks so much for getting back to us! We're excited about the potential to col…" at bounding box center [737, 282] width 665 height 45
click at [700, 295] on p "Thanks so much for getting back to us!! We're excited about the potential to co…" at bounding box center [737, 282] width 665 height 45
click at [846, 350] on p "Right now, we're currently looking for (2) posts per month across all platforms…" at bounding box center [737, 354] width 665 height 66
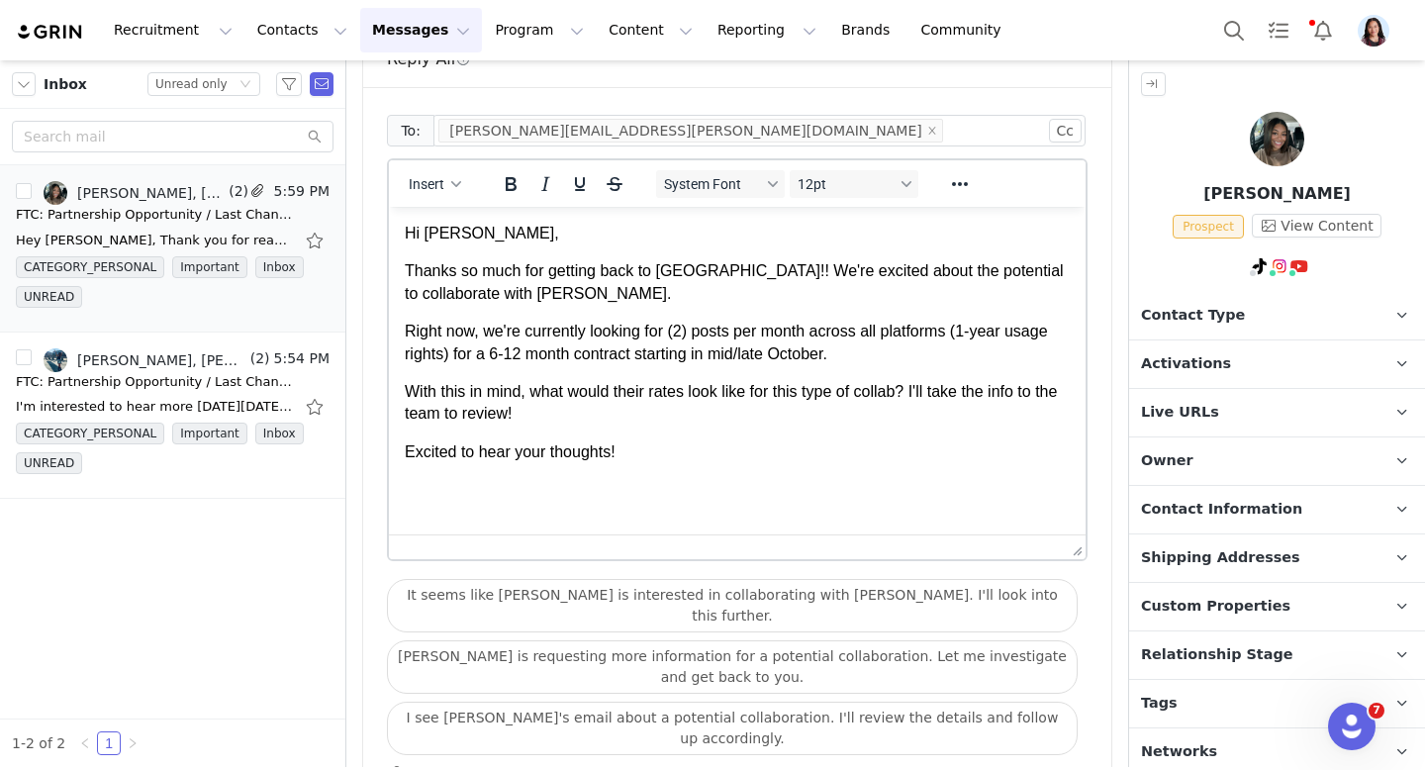
click at [893, 362] on p "Right now, we're currently looking for (2) posts per month across all platforms…" at bounding box center [737, 343] width 665 height 45
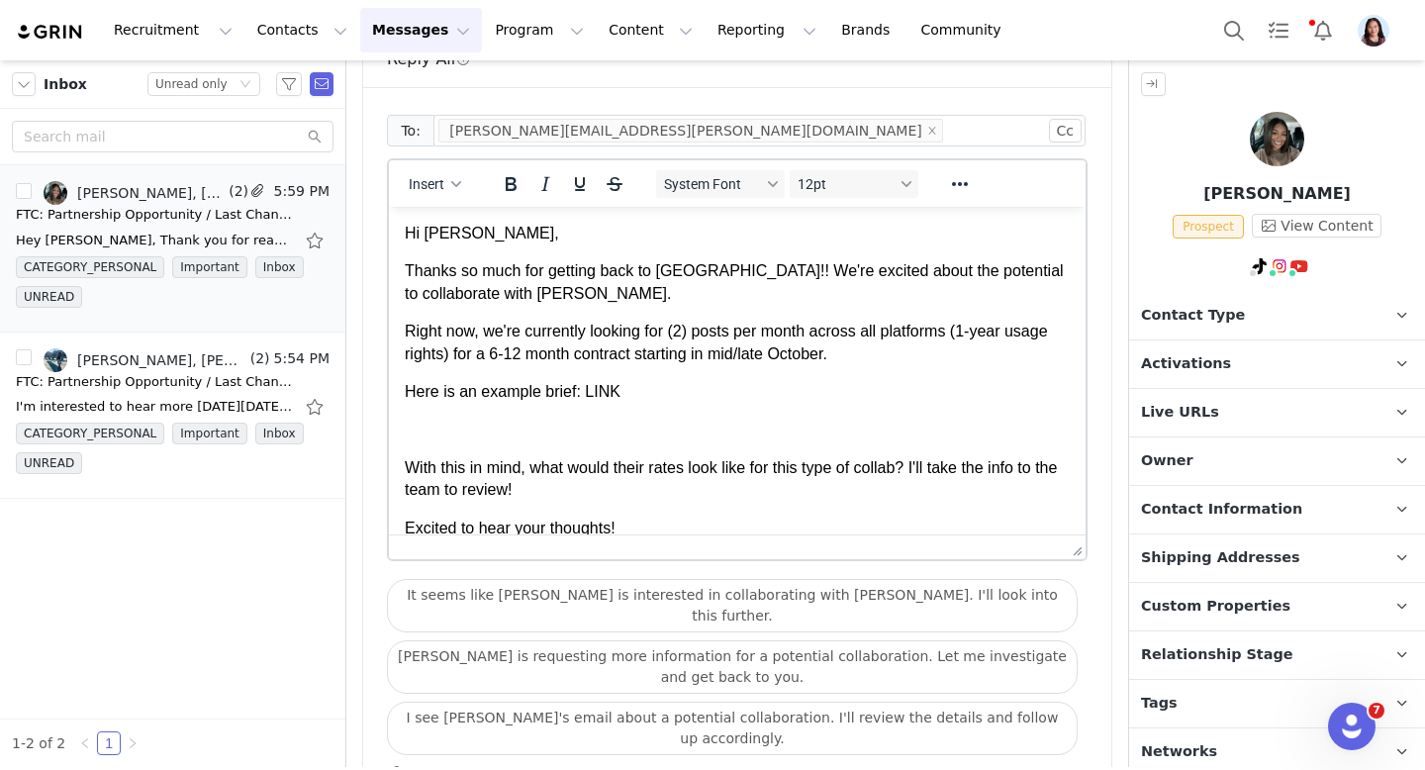
click at [599, 395] on p "Here is an example brief: LINK" at bounding box center [737, 392] width 665 height 22
click at [952, 172] on icon "Reveal or hide additional toolbar items" at bounding box center [960, 184] width 24 height 24
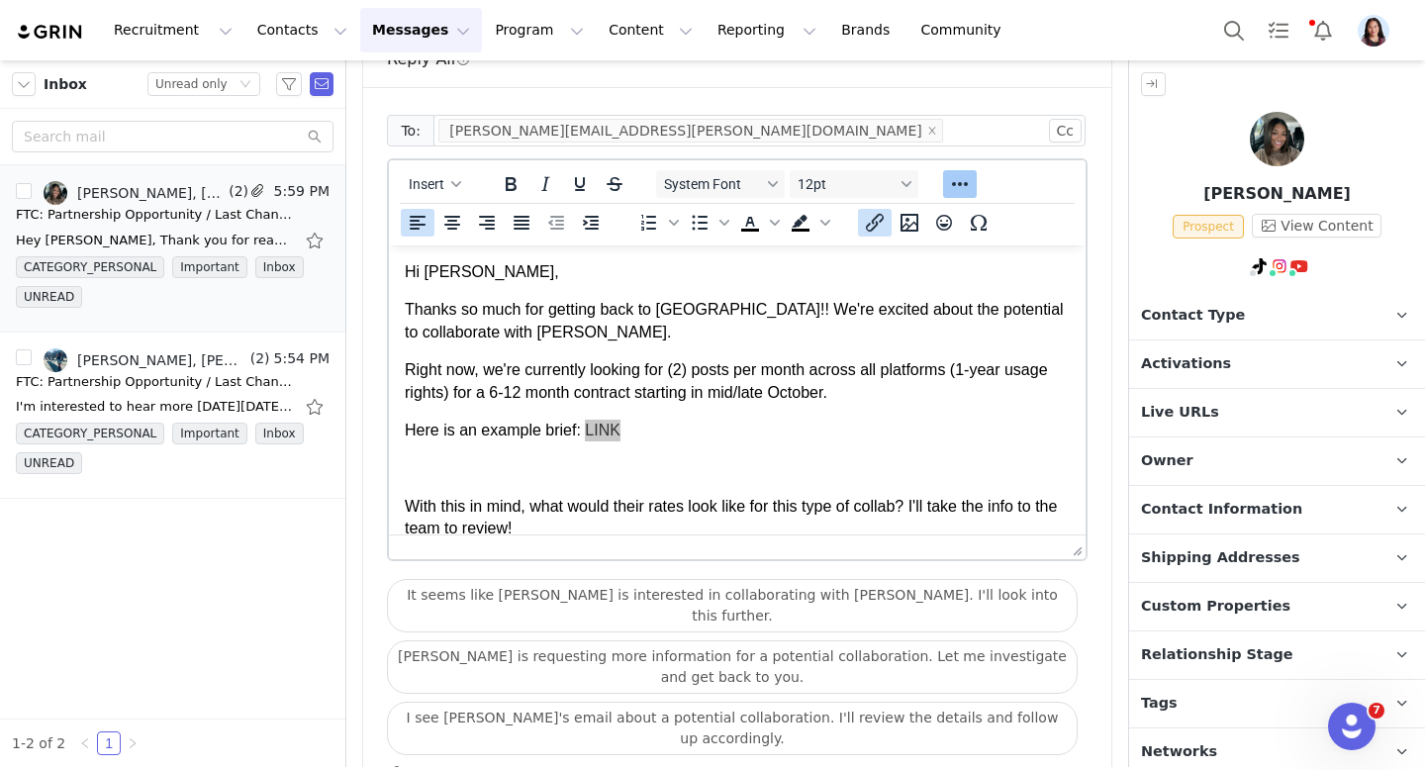
click at [865, 211] on icon "Insert/edit link" at bounding box center [875, 223] width 24 height 24
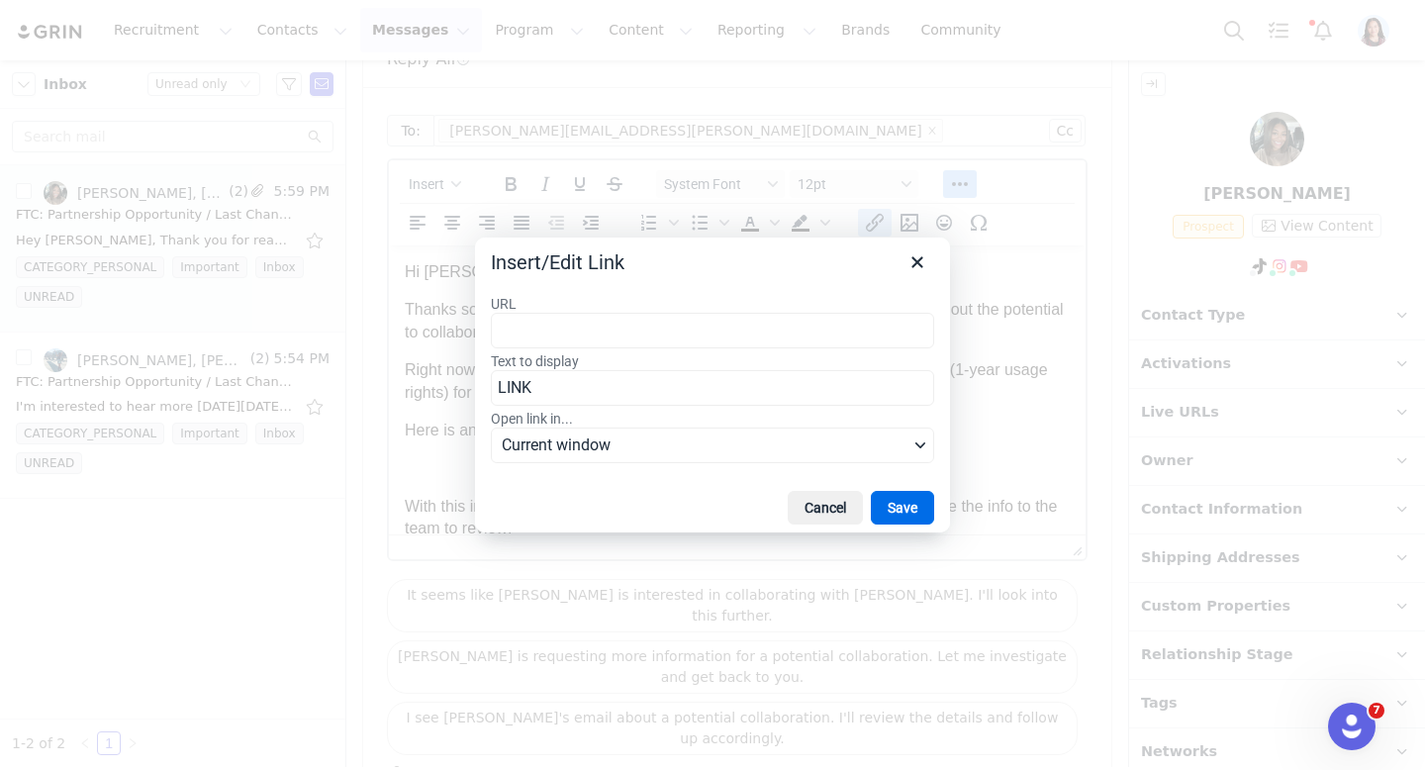
type input "https://docs.google.com/document/d/1lwGSqDGvmWHDsvl4u2Lq3OUl6LktzSLyKYasO5dWM64…"
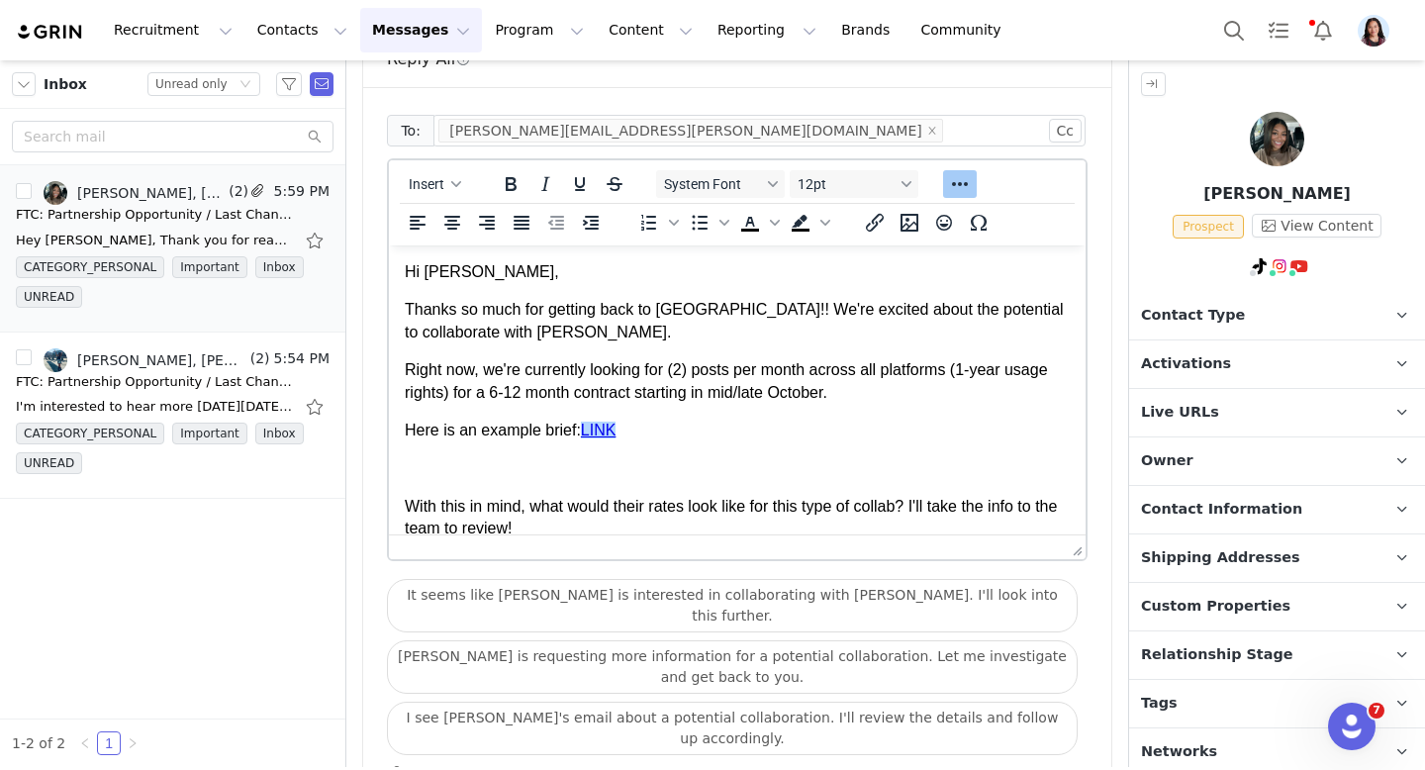
click at [497, 465] on p "Rich Text Area. Press ALT-0 for help." at bounding box center [737, 468] width 665 height 22
click at [698, 216] on icon "Bullet list" at bounding box center [701, 223] width 16 height 15
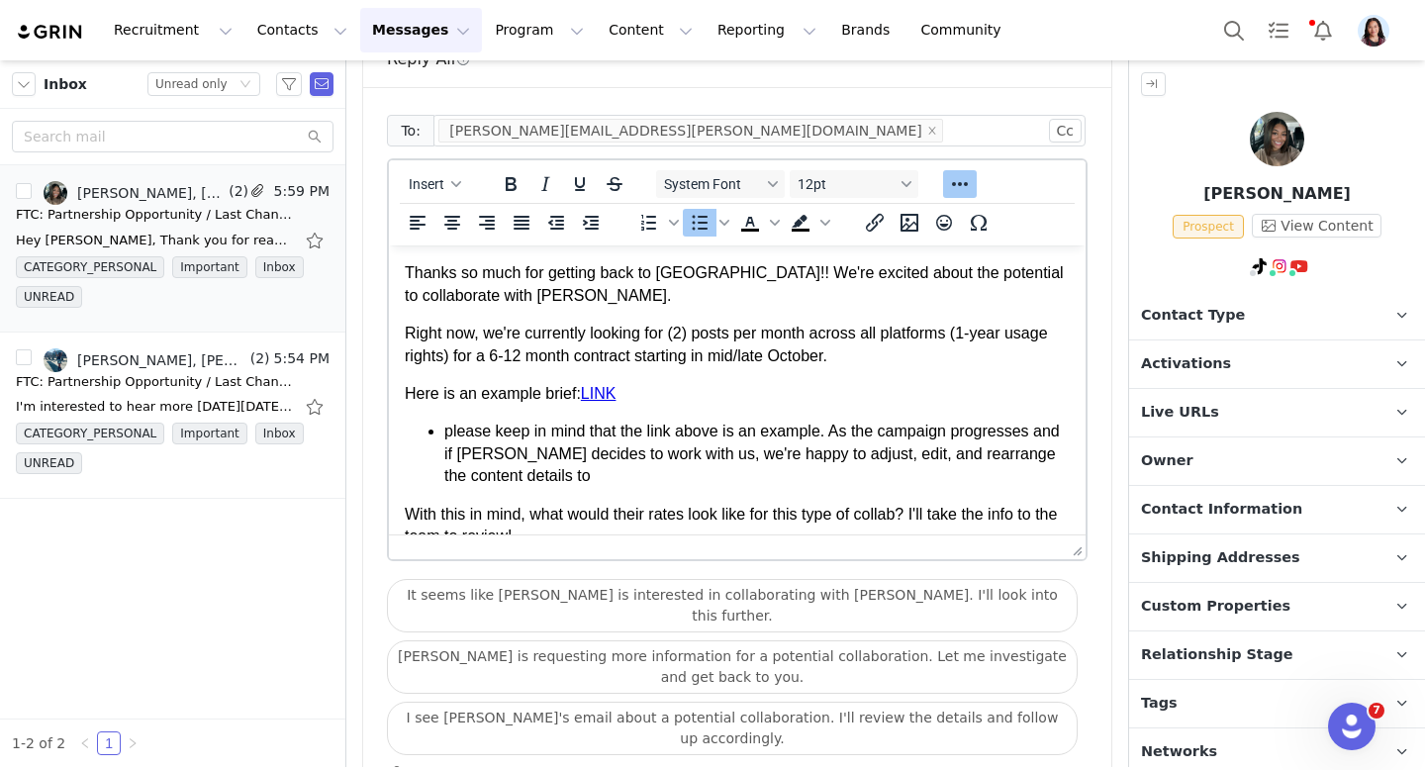
scroll to position [50, 0]
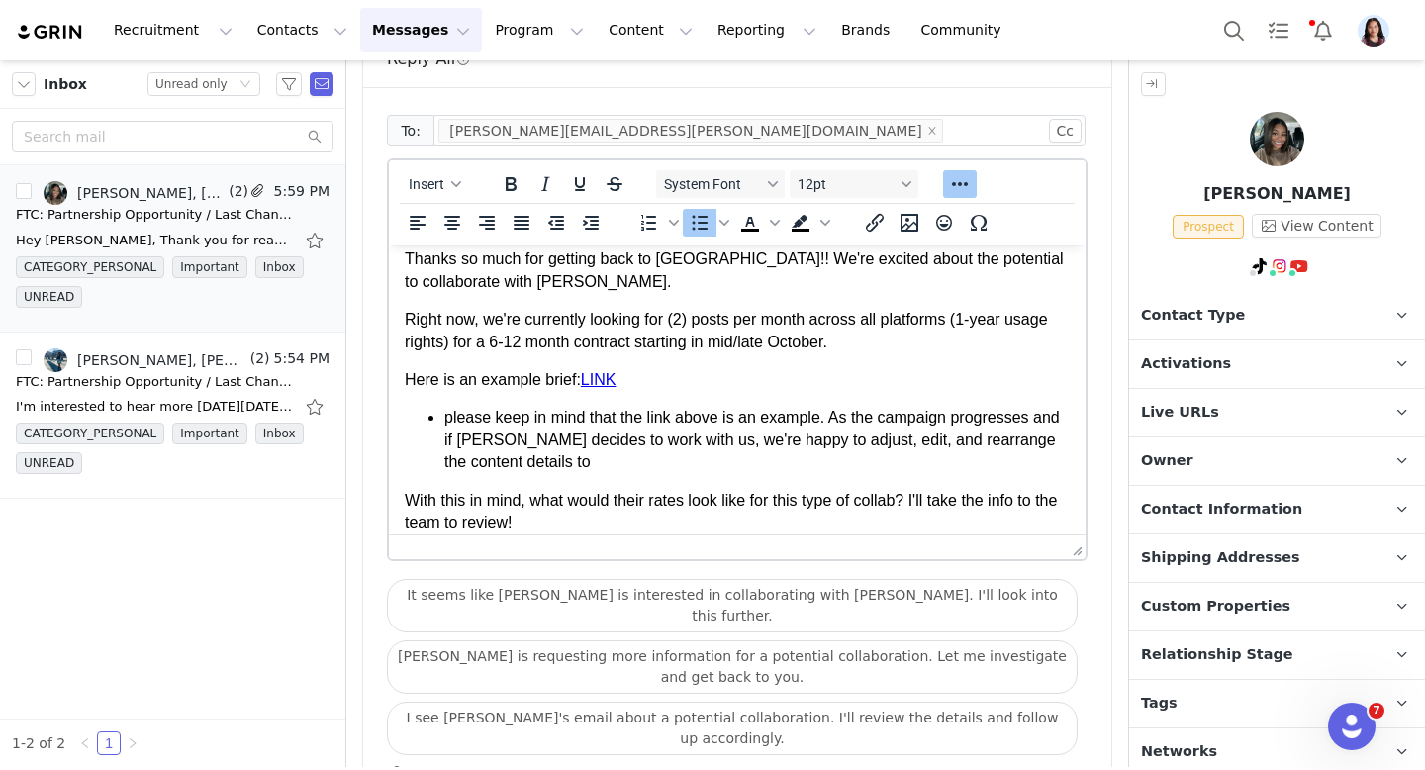
click at [752, 418] on li "please keep in mind that the link above is an example. As the campaign progress…" at bounding box center [756, 440] width 625 height 66
click at [446, 421] on li "please keep in mind that the link above is only an example. As the campaign pro…" at bounding box center [756, 440] width 625 height 66
click at [447, 421] on li "please keep in mind that the link above is only an example. As the campaign pro…" at bounding box center [756, 440] width 625 height 66
click at [465, 418] on li "please keep in mind that the link above is only an example. As the campaign pro…" at bounding box center [756, 440] width 625 height 66
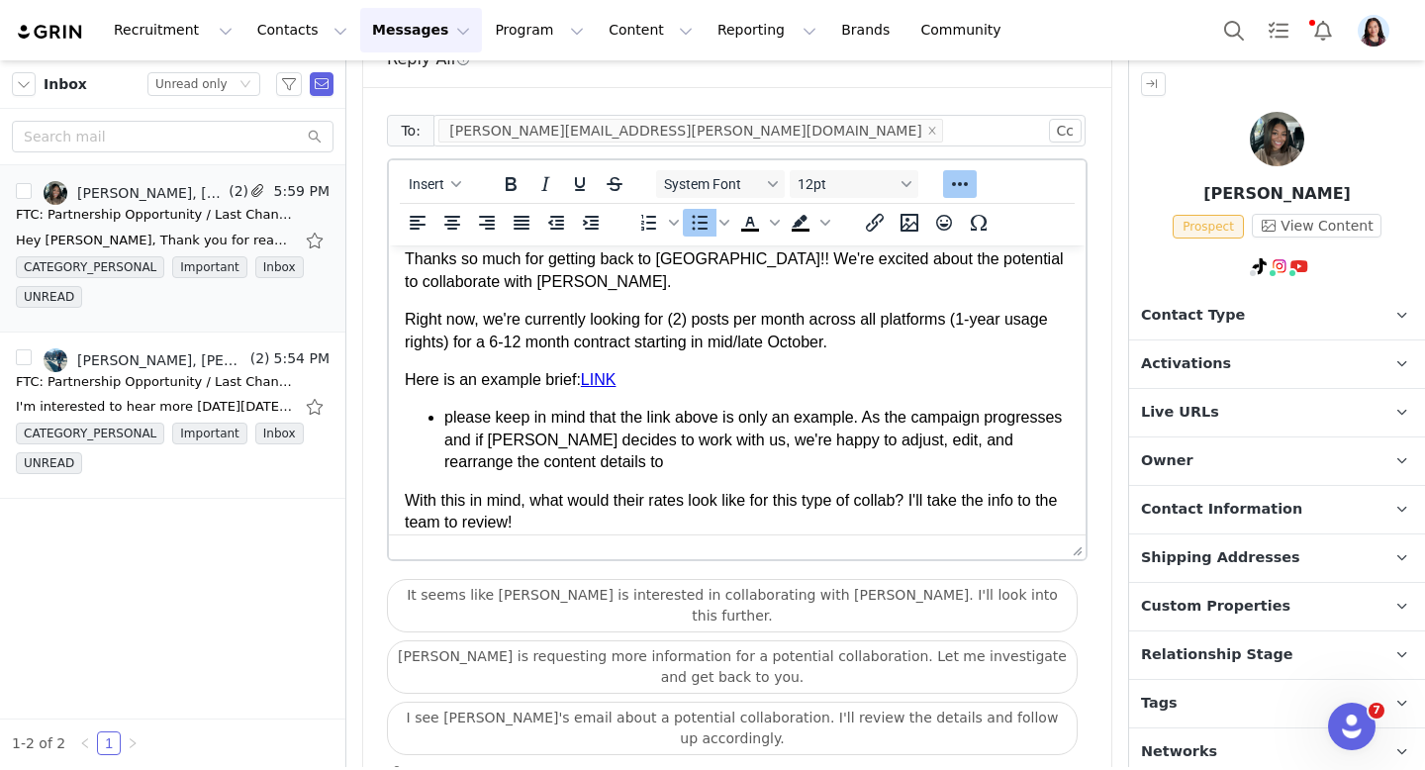
click at [453, 418] on li "please keep in mind that the link above is only an example. As the campaign pro…" at bounding box center [756, 440] width 625 height 66
click at [800, 413] on li "Please keep in mind that the link above is only an example. As the campaign pro…" at bounding box center [756, 440] width 625 height 66
click at [577, 172] on icon "Underline" at bounding box center [580, 184] width 24 height 24
click at [903, 464] on li "Please keep in mind that the link above is only an example . As the campaign pr…" at bounding box center [756, 440] width 625 height 66
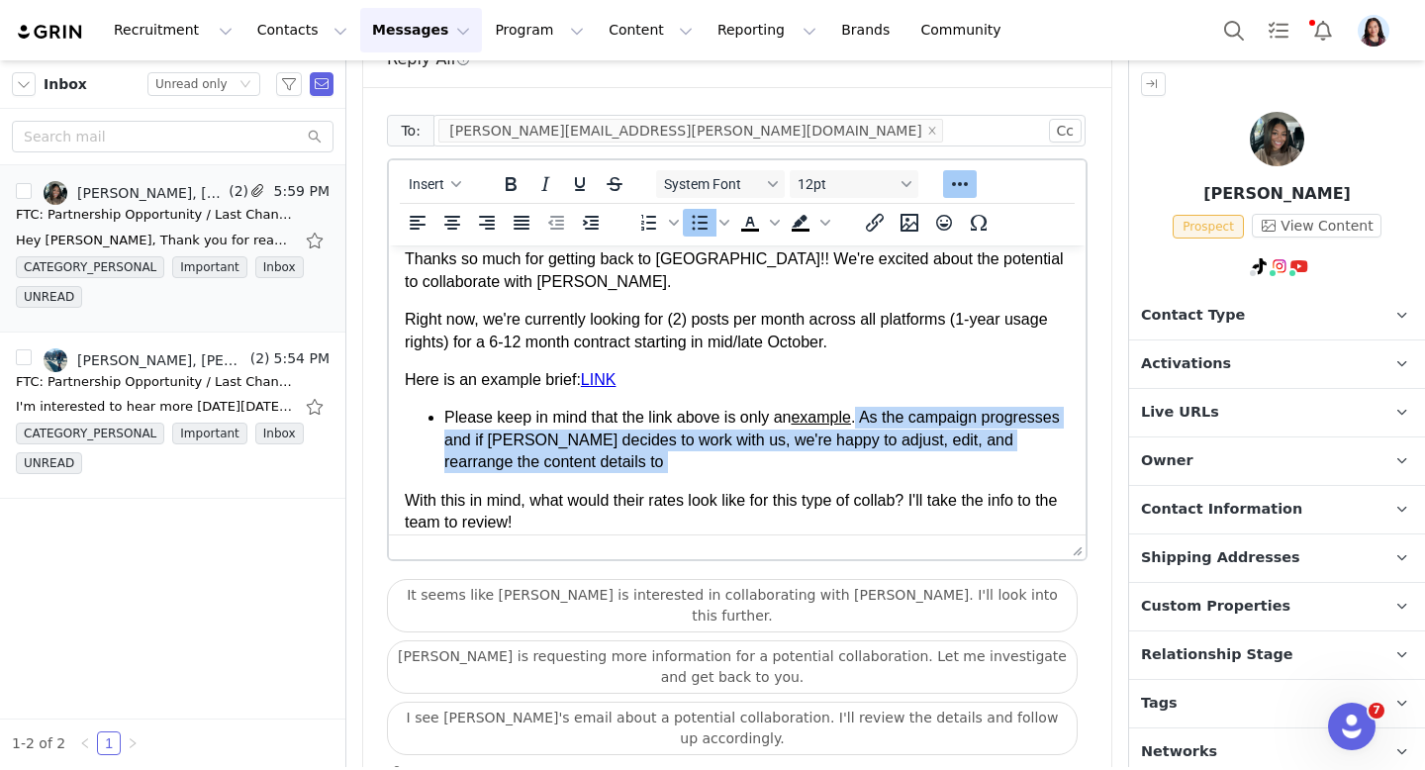
drag, startPoint x: 688, startPoint y: 480, endPoint x: 864, endPoint y: 415, distance: 187.9
click at [864, 415] on body "Hi Hallie, Thanks so much for getting back to us!! We're excited about the pote…" at bounding box center [737, 391] width 665 height 361
click at [881, 413] on li "Please keep in mind that the link above is only an example . As the campaign pr…" at bounding box center [756, 440] width 625 height 66
drag, startPoint x: 866, startPoint y: 413, endPoint x: 882, endPoint y: 435, distance: 27.7
click at [882, 435] on li "Please keep in mind that the link above is only an example . As the campaign pr…" at bounding box center [756, 440] width 625 height 66
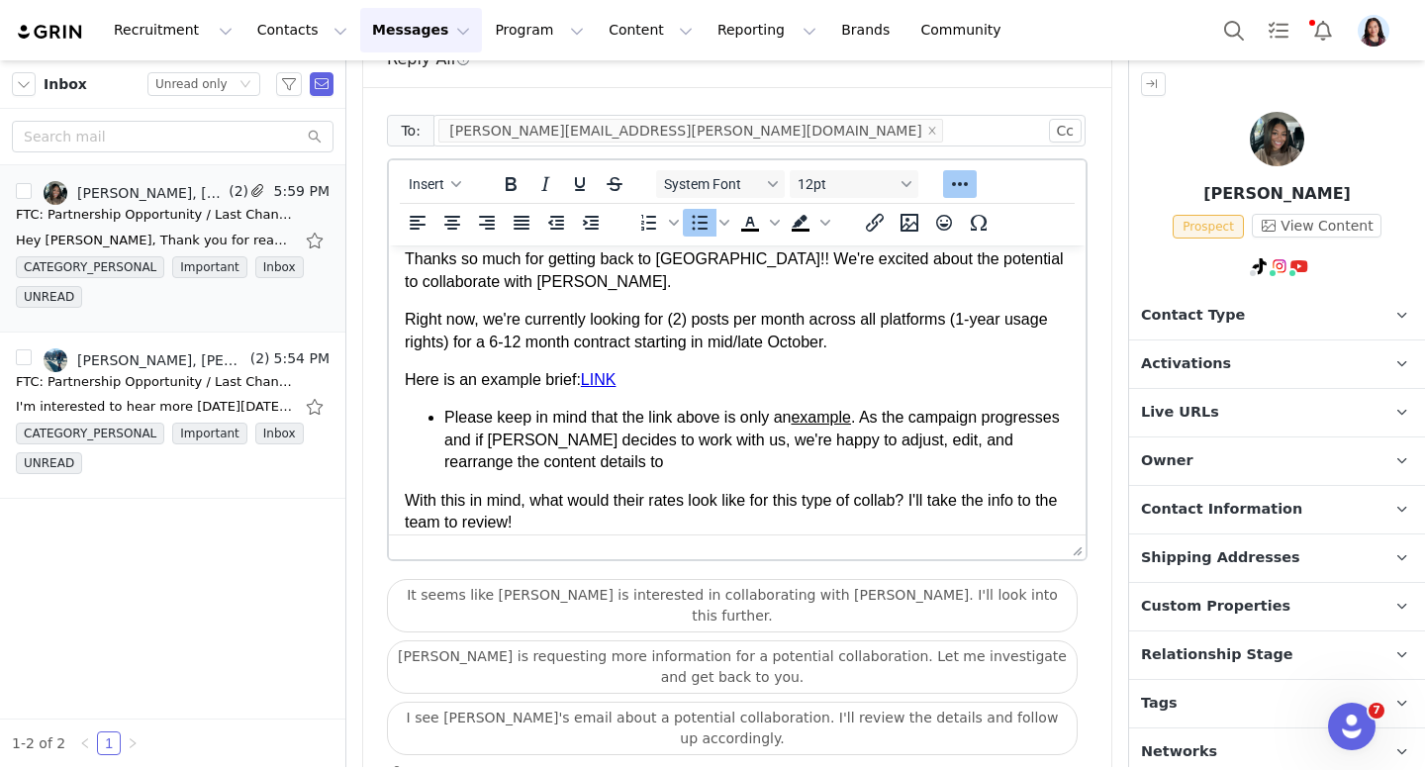
click at [872, 426] on li "Please keep in mind that the link above is only an example . As the campaign pr…" at bounding box center [756, 440] width 625 height 66
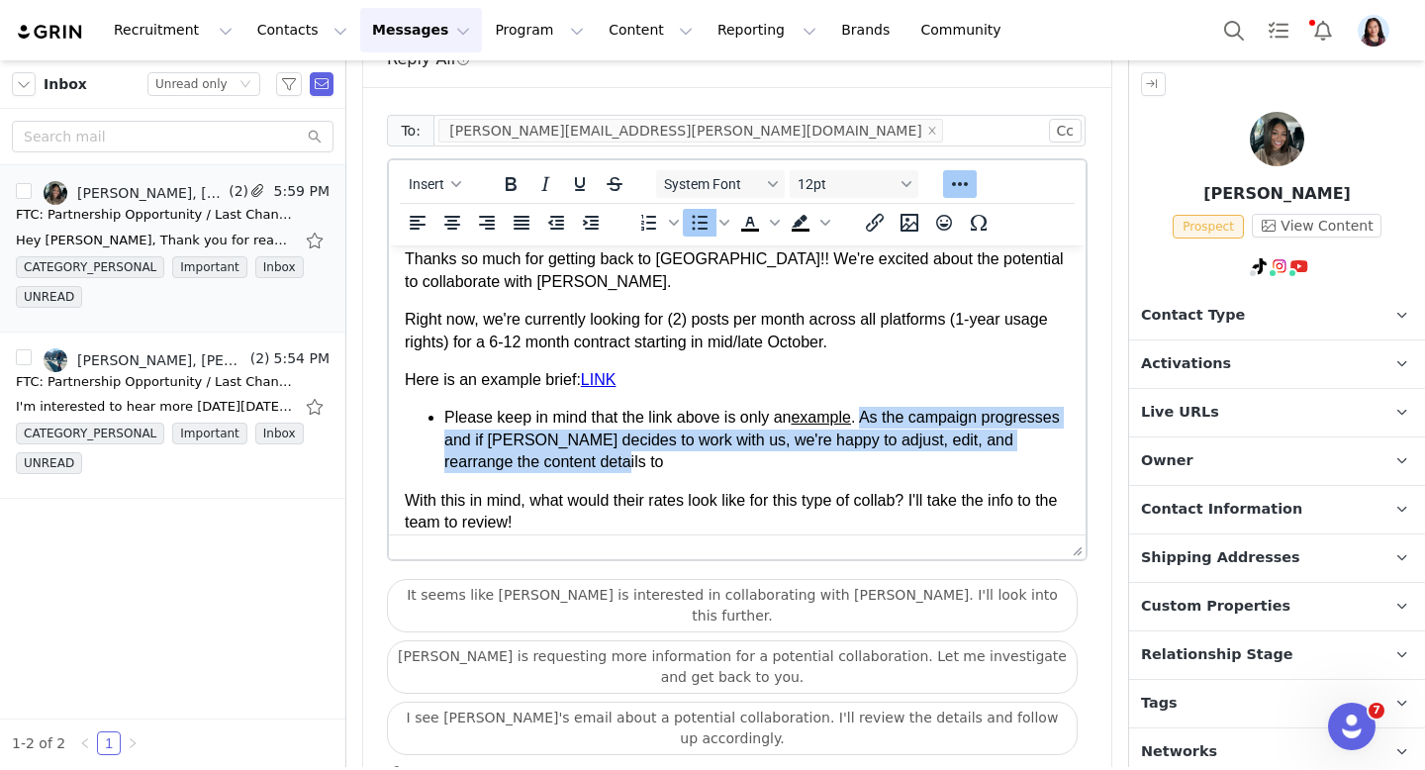
drag, startPoint x: 870, startPoint y: 417, endPoint x: 887, endPoint y: 469, distance: 55.1
click at [887, 469] on li "Please keep in mind that the link above is only an example . As the campaign pr…" at bounding box center [756, 440] width 625 height 66
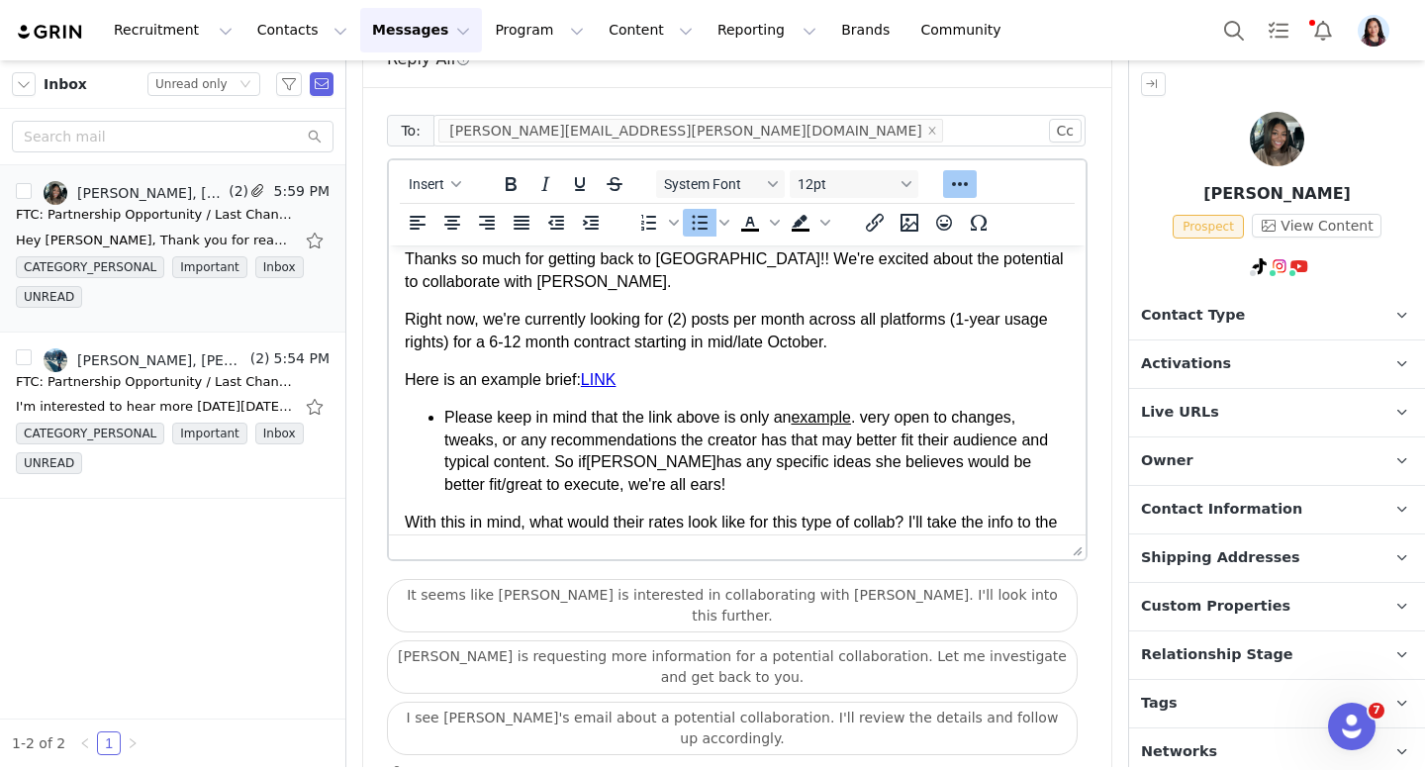
click at [871, 421] on li "Please keep in mind that the link above is only an example . very open to chang…" at bounding box center [756, 451] width 625 height 89
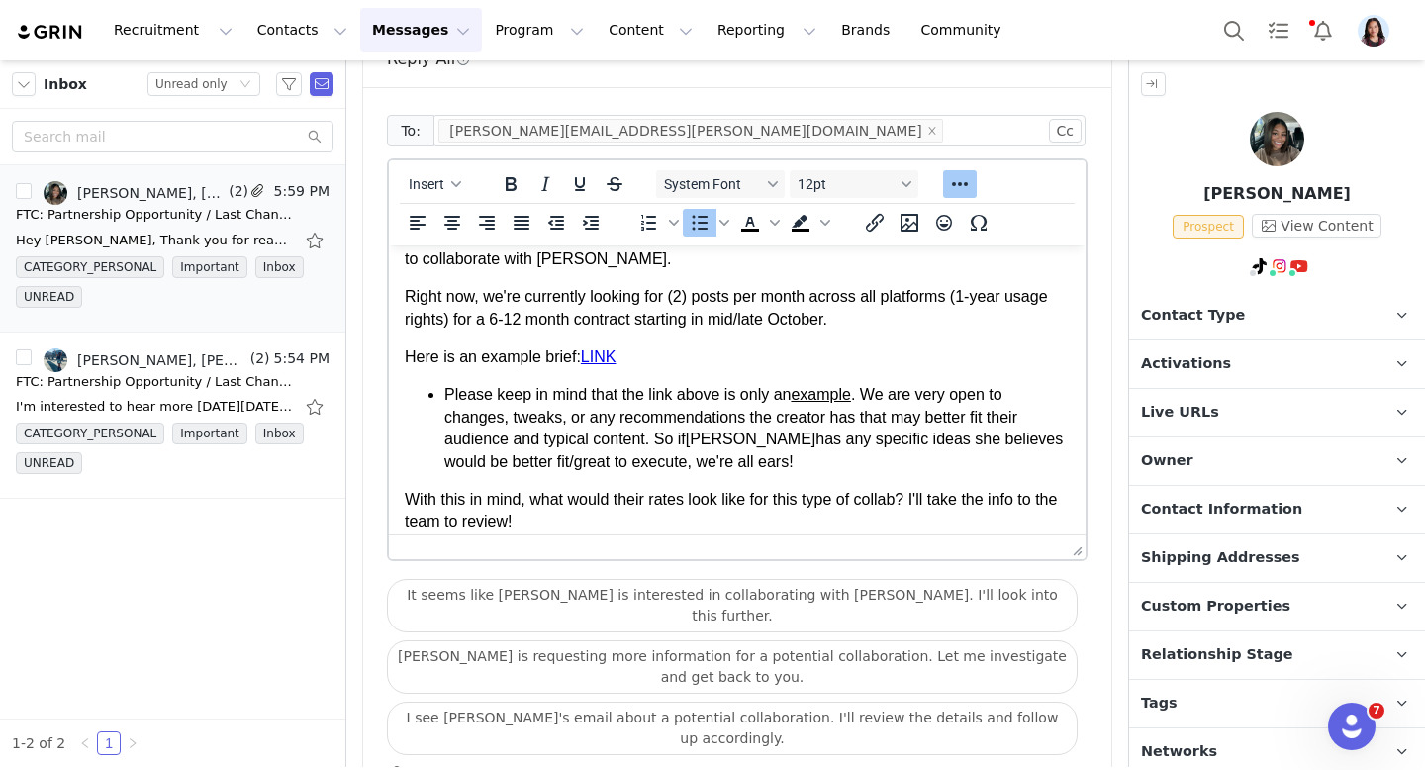
click at [714, 442] on span "Kristen" at bounding box center [751, 438] width 131 height 17
click at [780, 465] on li "Please keep in mind that the link above is only an example . We are very open t…" at bounding box center [756, 428] width 625 height 89
drag, startPoint x: 762, startPoint y: 464, endPoint x: 430, endPoint y: 387, distance: 340.4
click at [444, 387] on li "Please keep in mind that the link above is only an example . We are very open t…" at bounding box center [756, 428] width 625 height 89
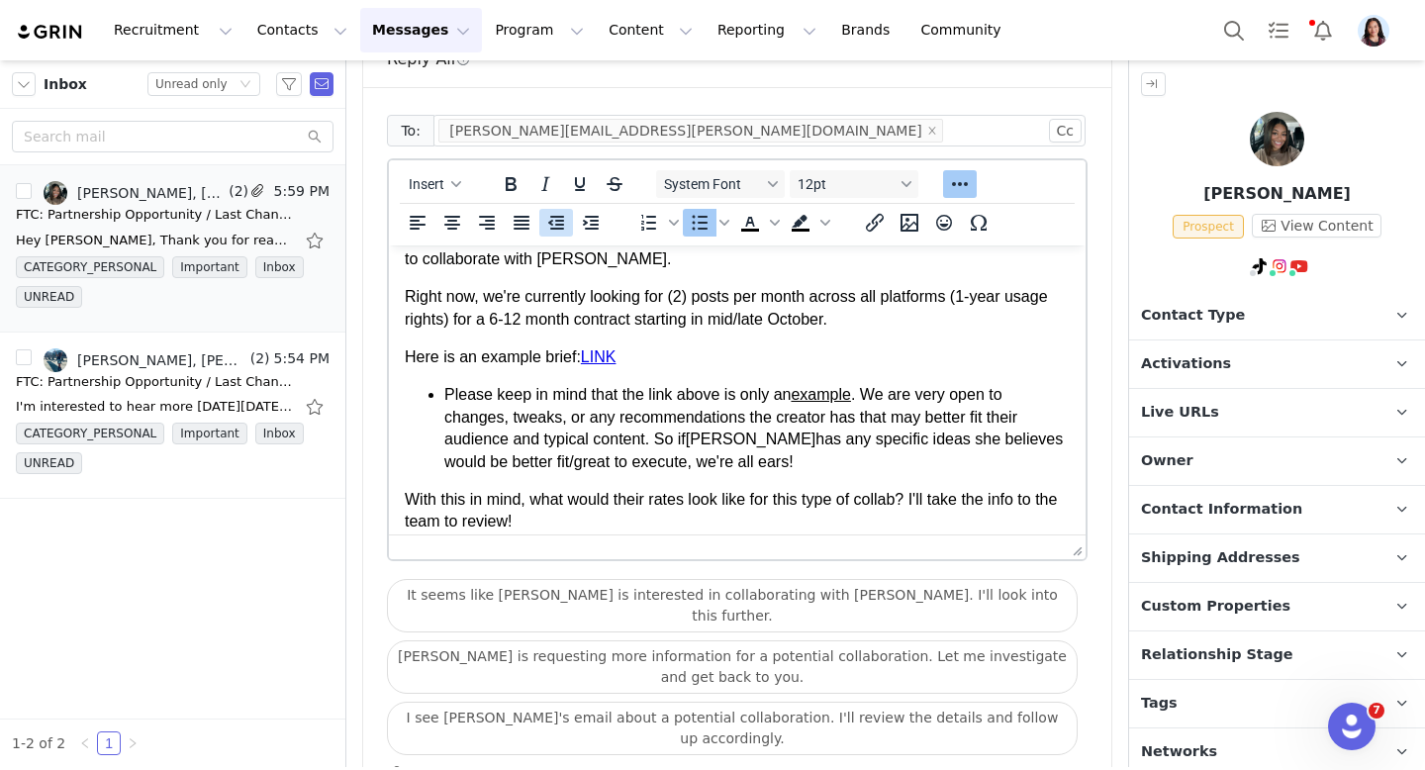
click at [540, 172] on icon "Italic" at bounding box center [545, 184] width 24 height 24
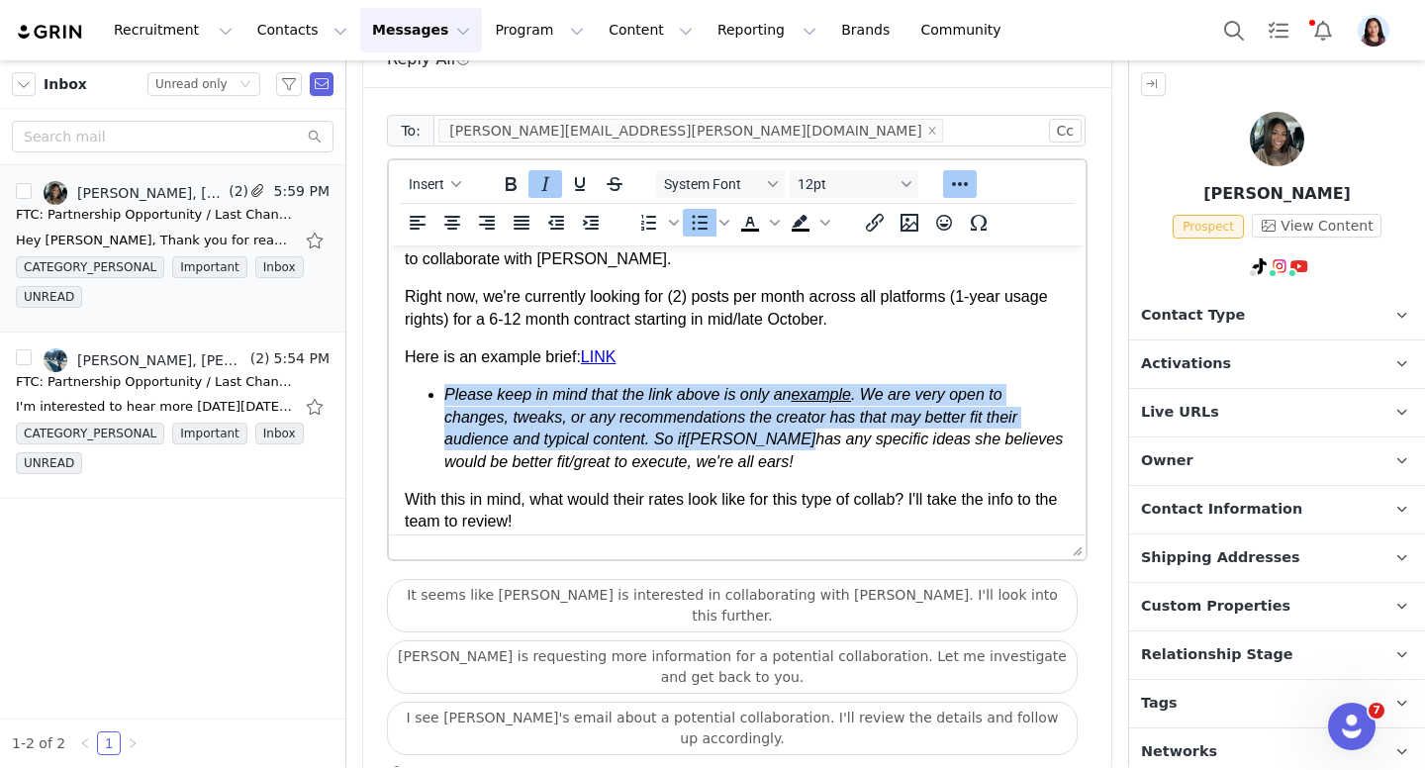
click at [577, 385] on li "Please keep in mind that the link above is only an example . We are very open t…" at bounding box center [756, 428] width 625 height 89
drag, startPoint x: 759, startPoint y: 460, endPoint x: 386, endPoint y: 393, distance: 379.1
click at [389, 393] on html "Hi Hallie, Thanks so much for getting back to us!! We're excited about the pote…" at bounding box center [737, 379] width 697 height 415
copy em "Please keep in mind that the link above is only an example . We are very open t…"
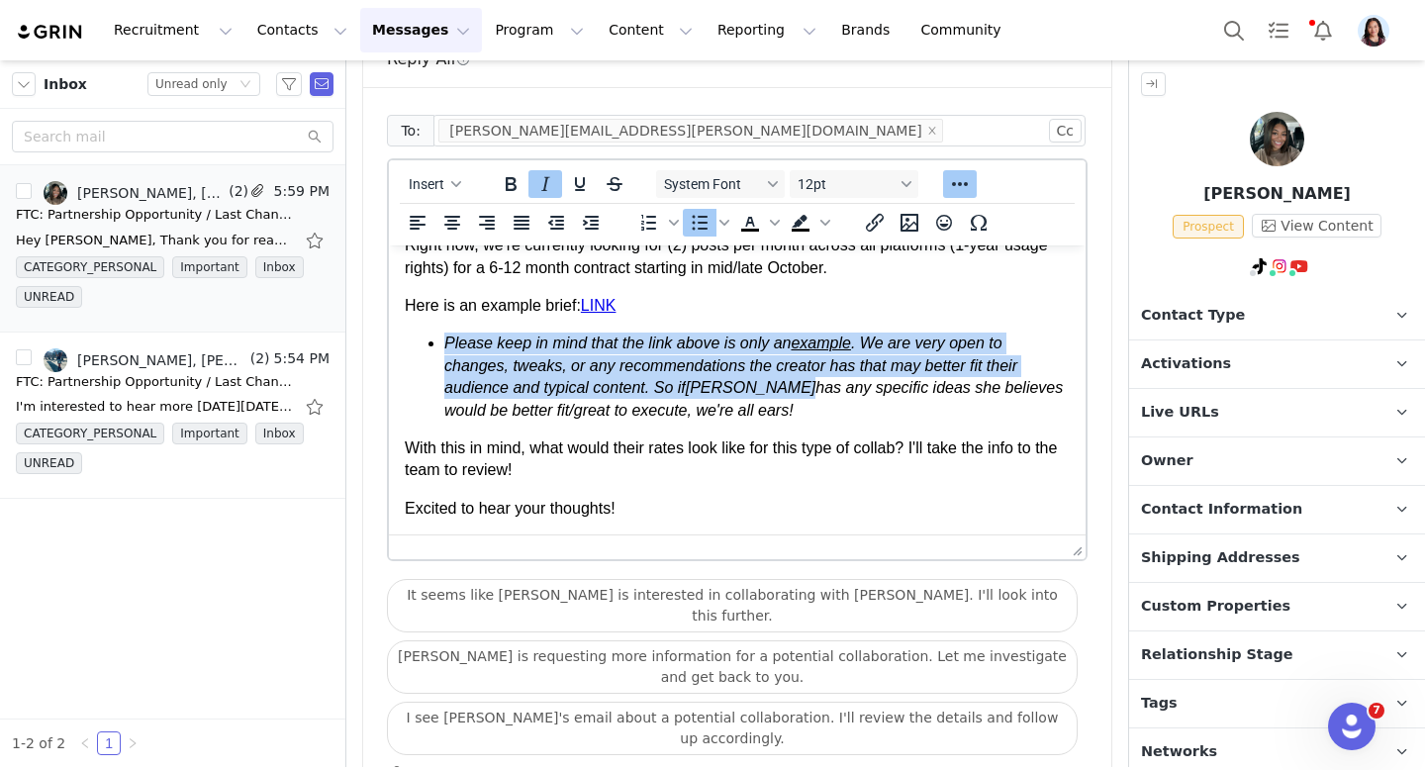
scroll to position [126, 0]
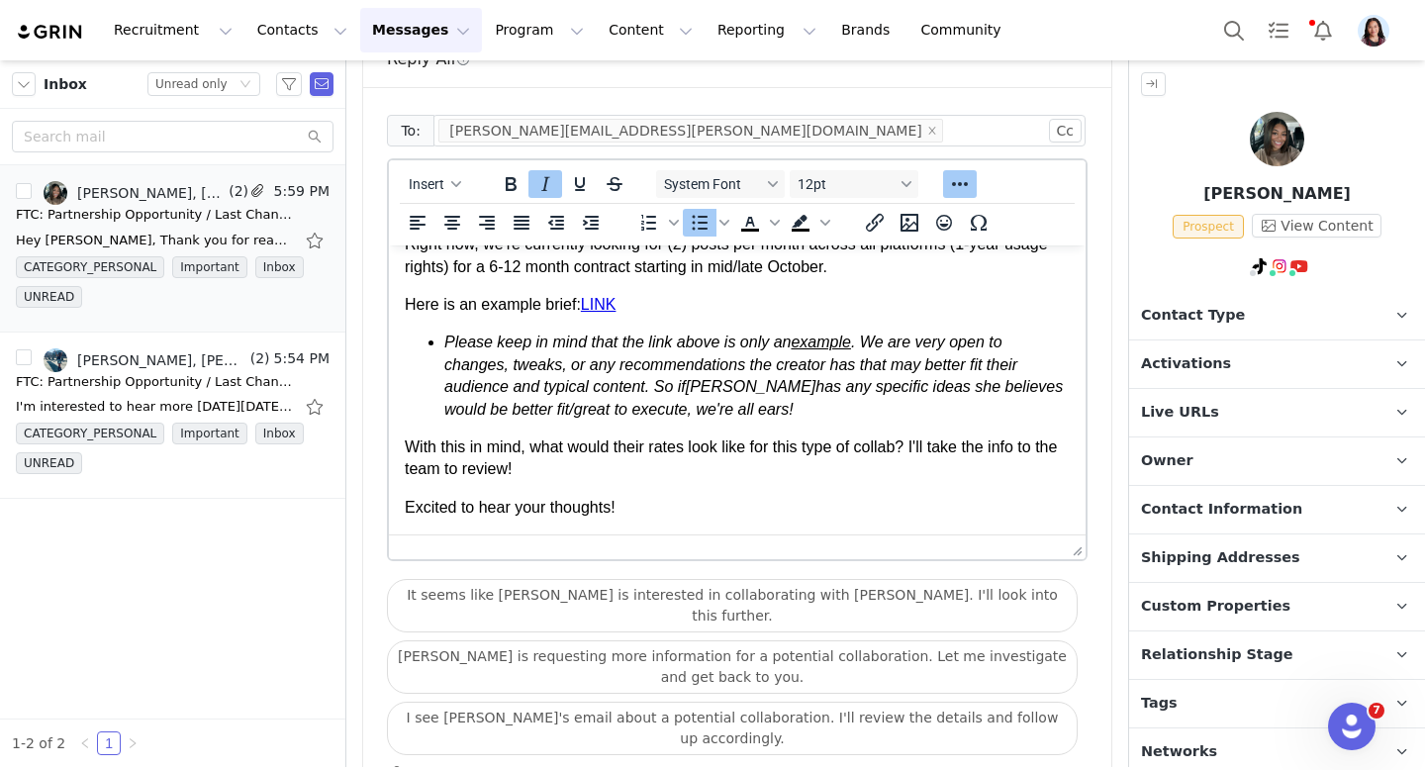
click at [759, 471] on p "With this in mind, what would their rates look like for this type of collab? I'…" at bounding box center [737, 458] width 665 height 45
click at [437, 439] on p "With this in mind, what would their rates look like for this type of collab? I'…" at bounding box center [737, 458] width 665 height 45
click at [433, 443] on p "With this in mind, what would their rates look like for this type of collab? I'…" at bounding box center [737, 458] width 665 height 45
click at [529, 450] on p "With all this info this in mind, what would their rates look like for this type…" at bounding box center [737, 458] width 665 height 45
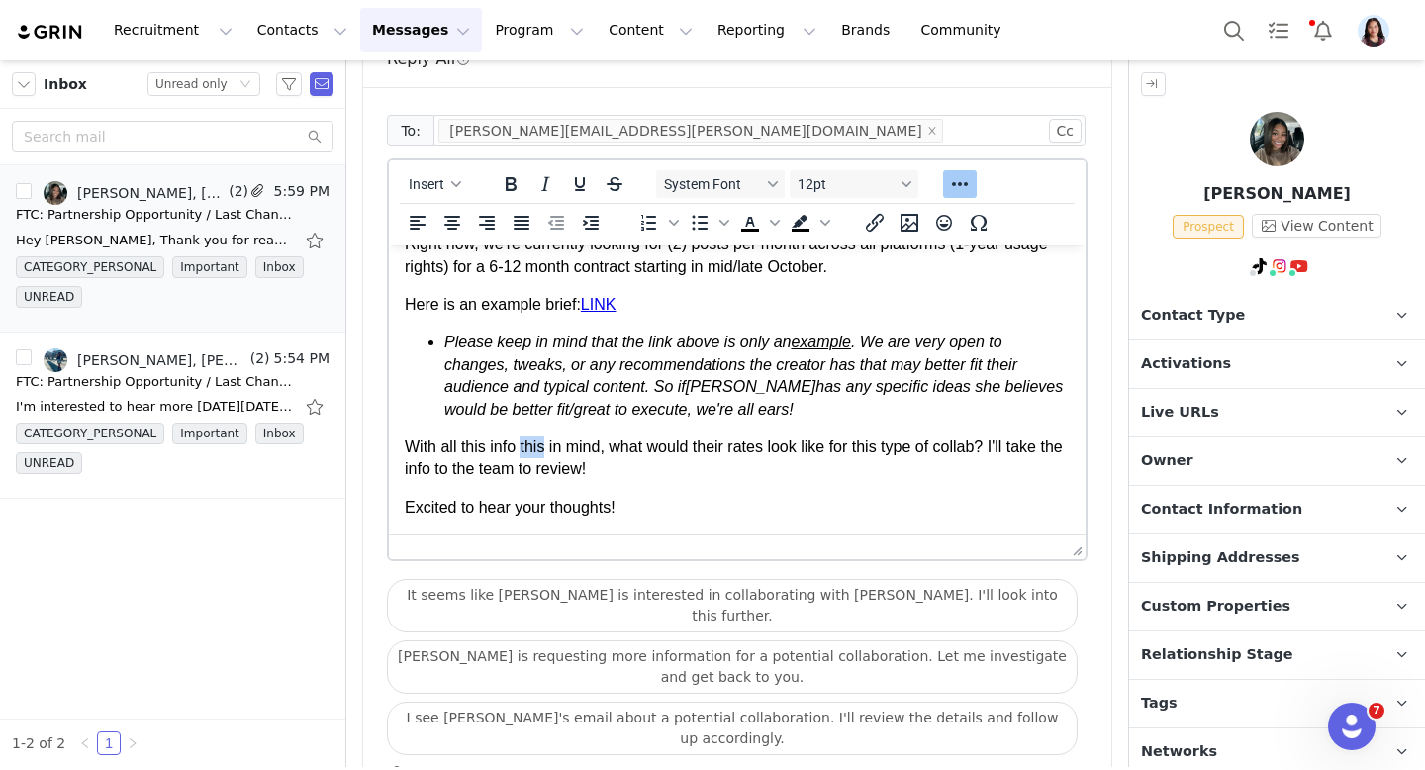
click at [529, 450] on p "With all this info this in mind, what would their rates look like for this type…" at bounding box center [737, 458] width 665 height 45
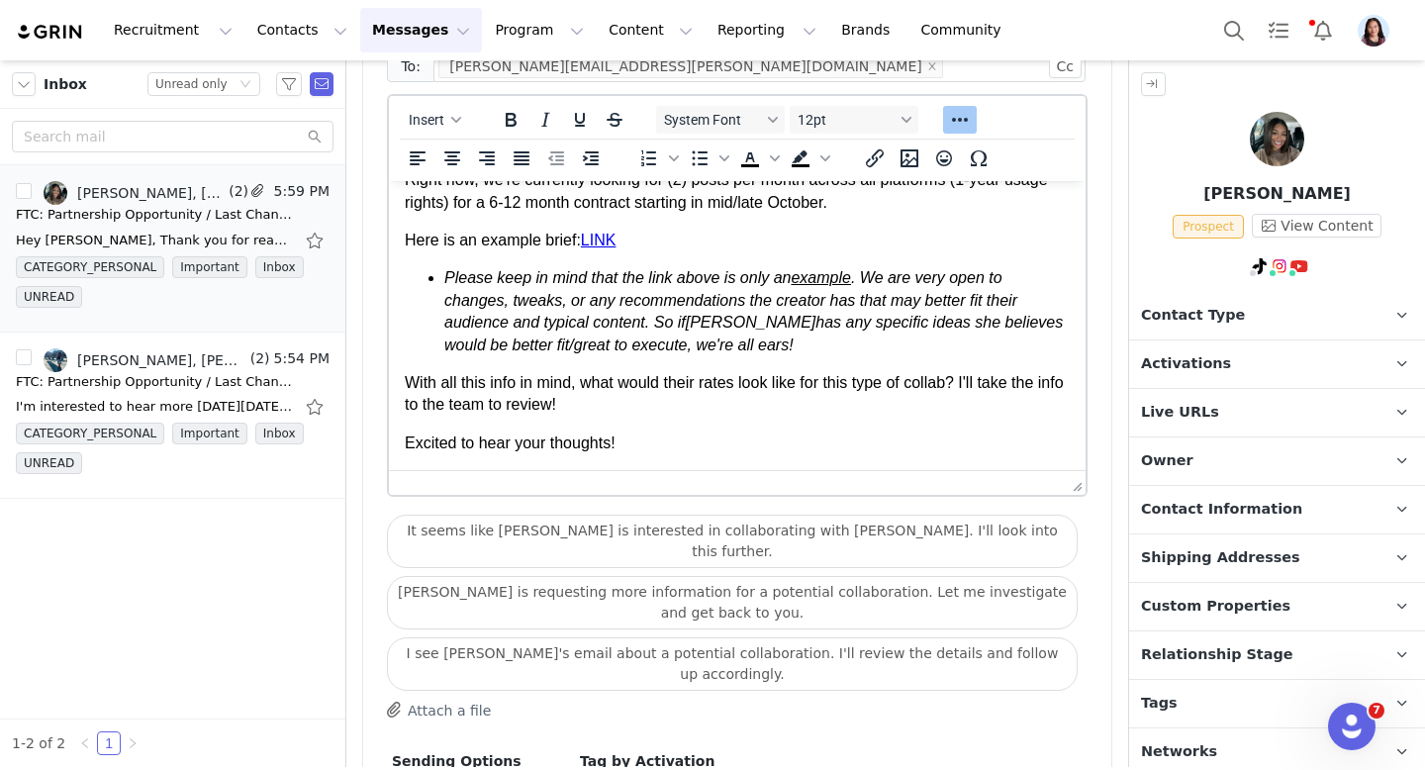
click at [898, 448] on p "Excited to hear your thoughts!" at bounding box center [737, 443] width 665 height 22
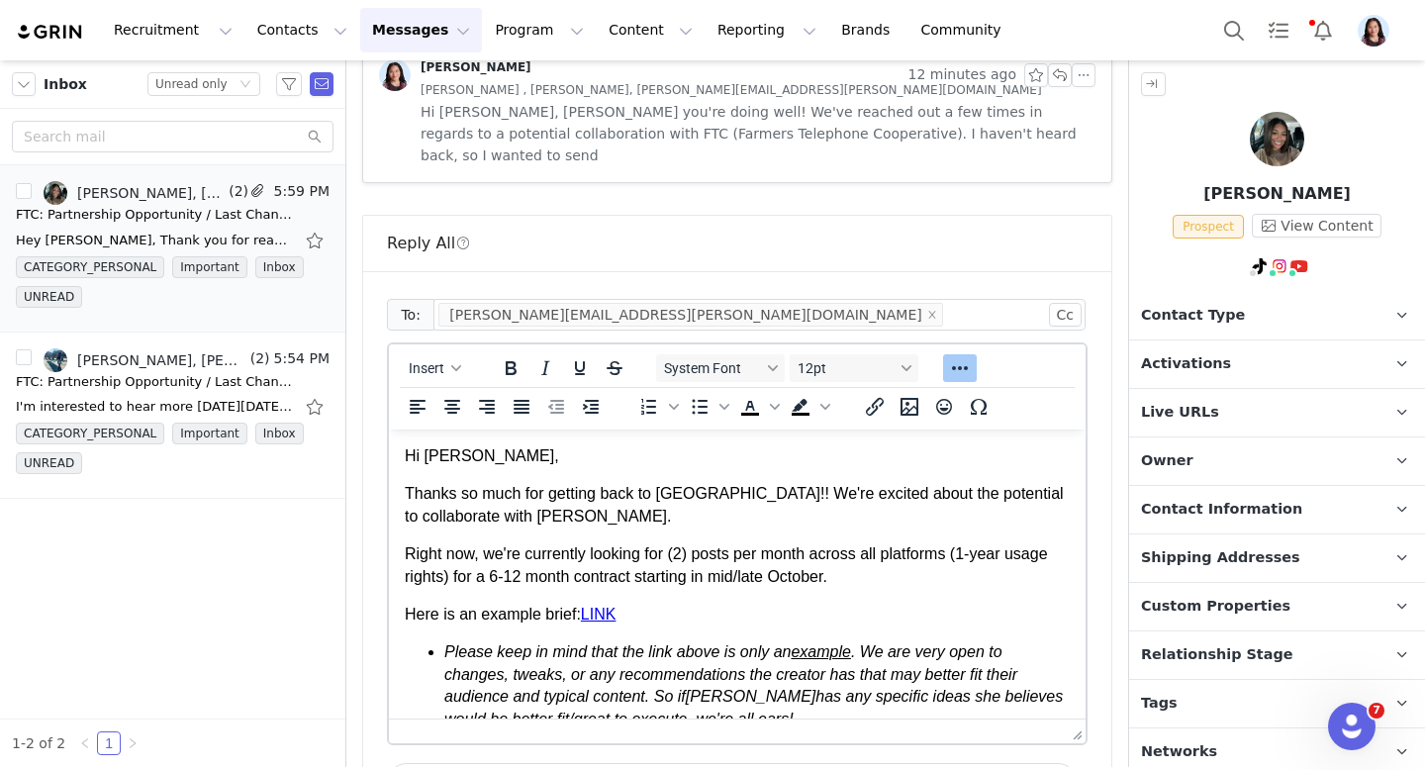
scroll to position [163, 0]
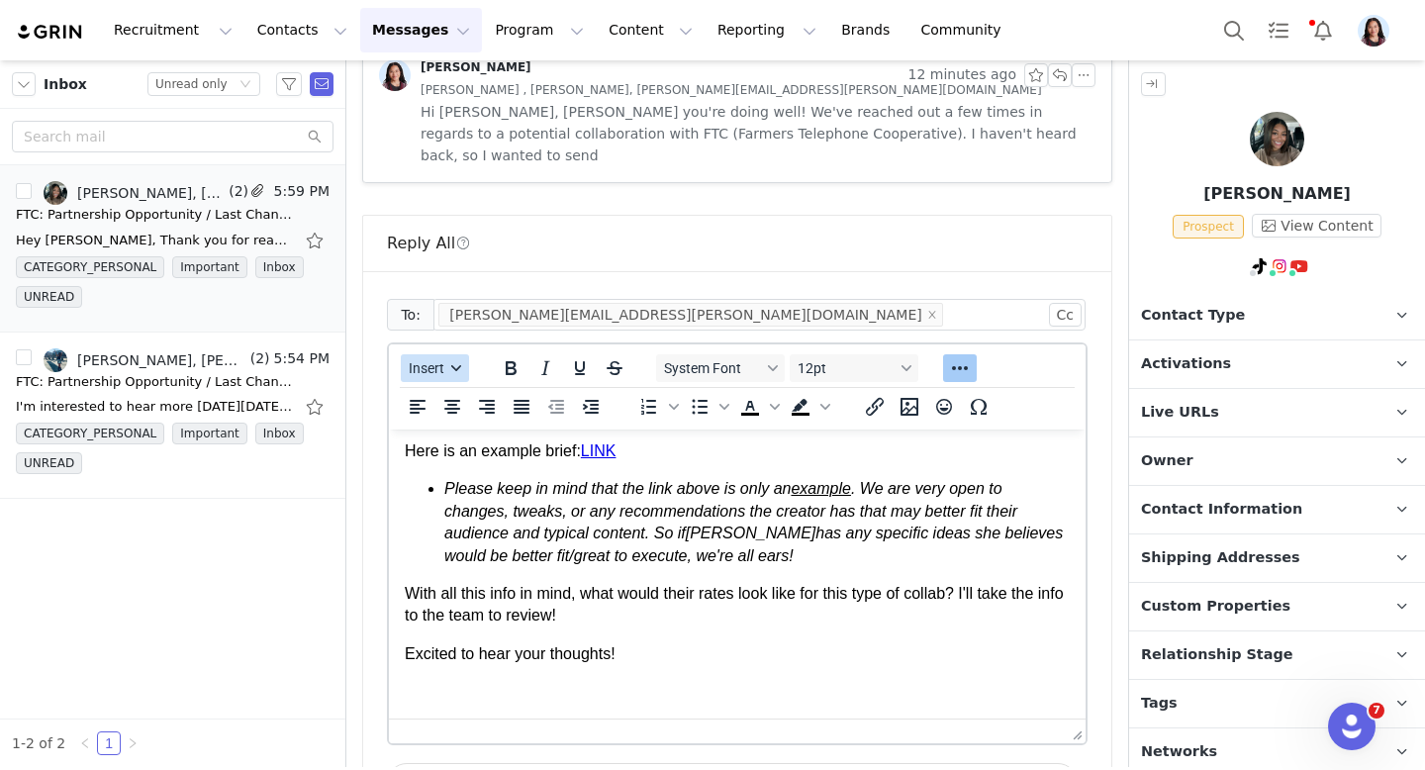
click at [445, 354] on button "Insert" at bounding box center [435, 368] width 68 height 28
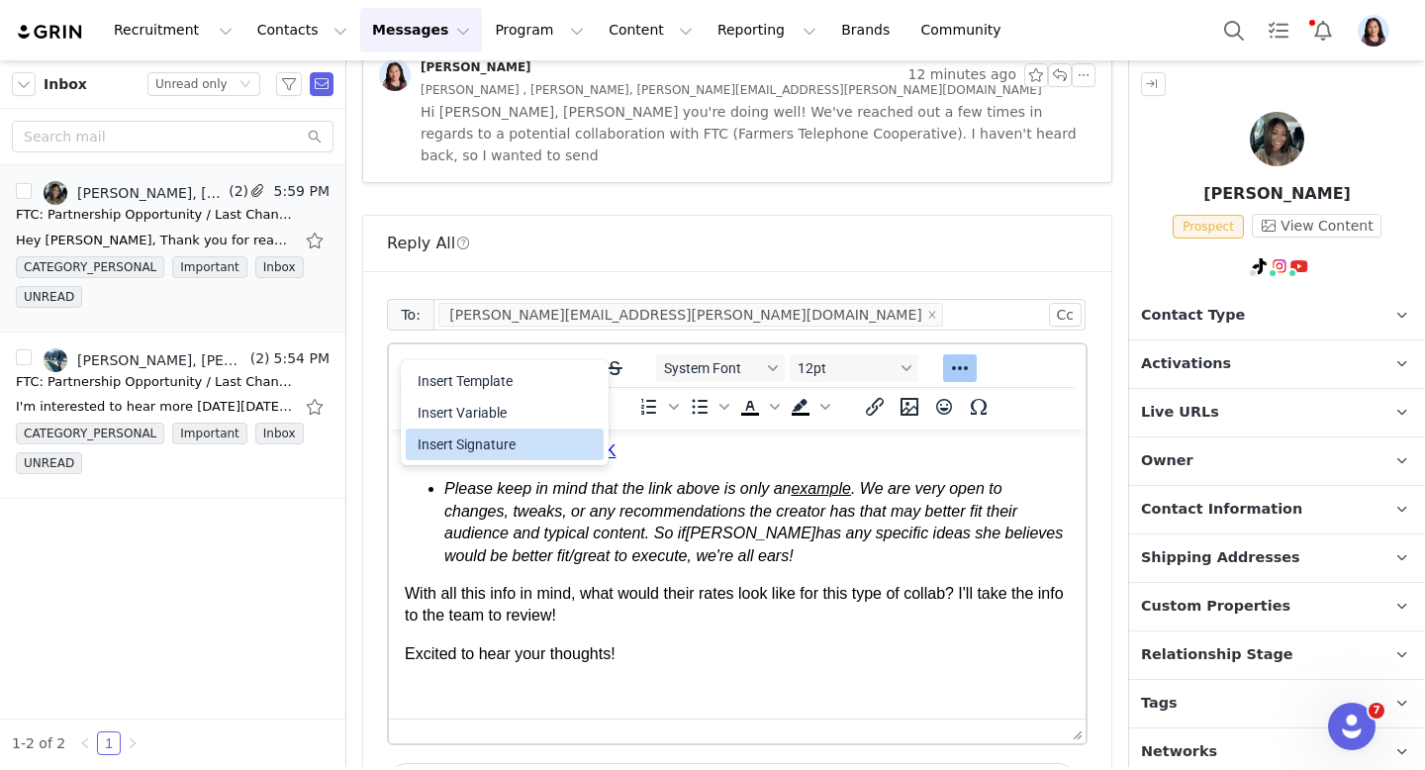
click at [450, 443] on div "Insert Signature" at bounding box center [507, 444] width 178 height 24
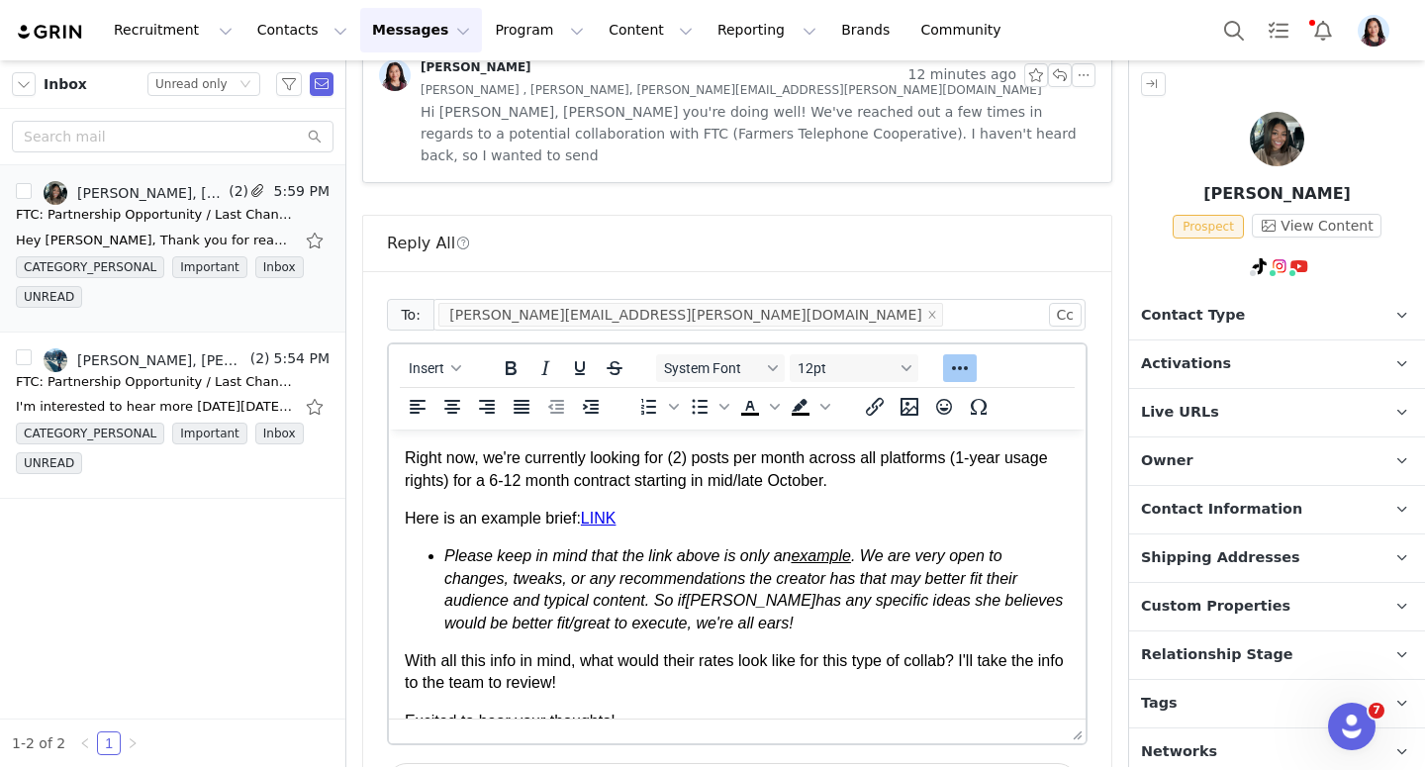
scroll to position [109, 0]
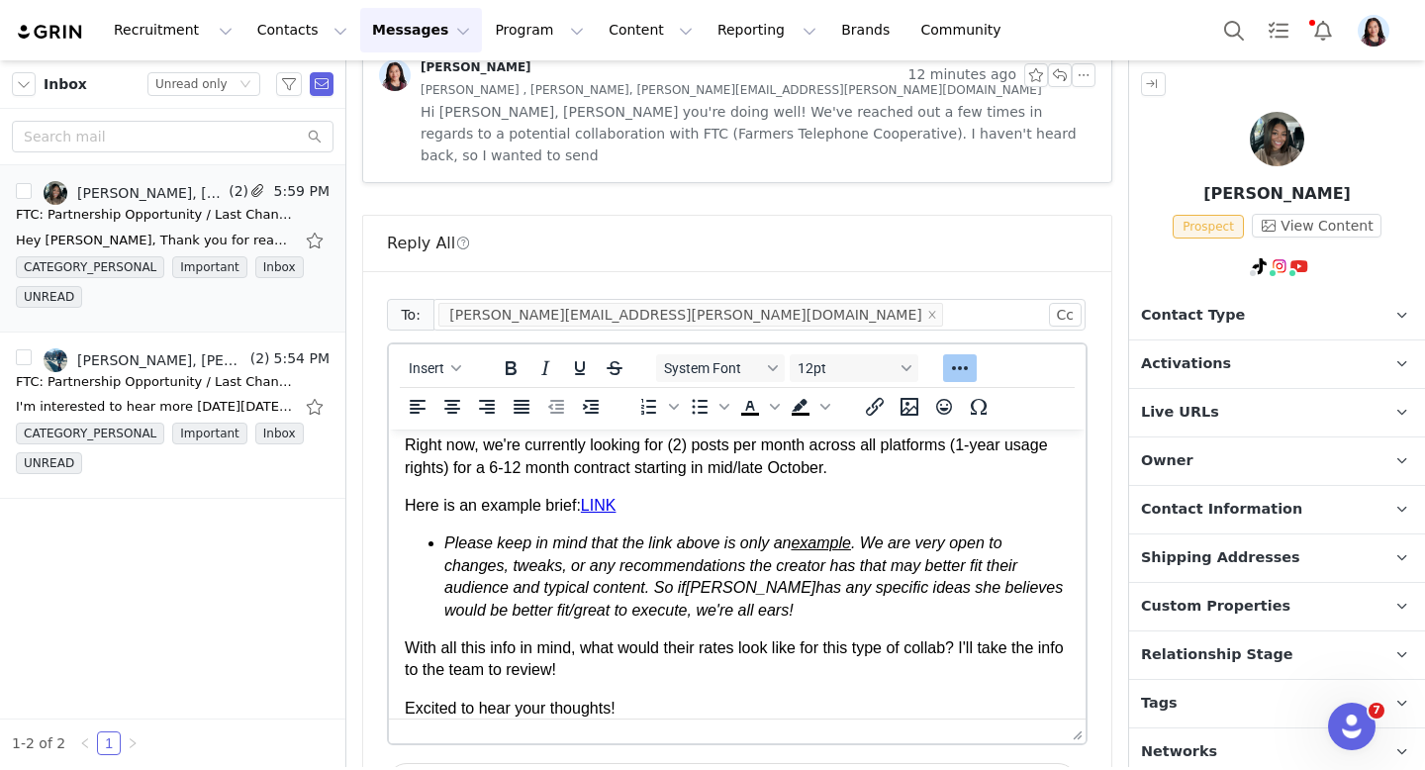
click at [602, 505] on link "LINK" at bounding box center [599, 505] width 36 height 17
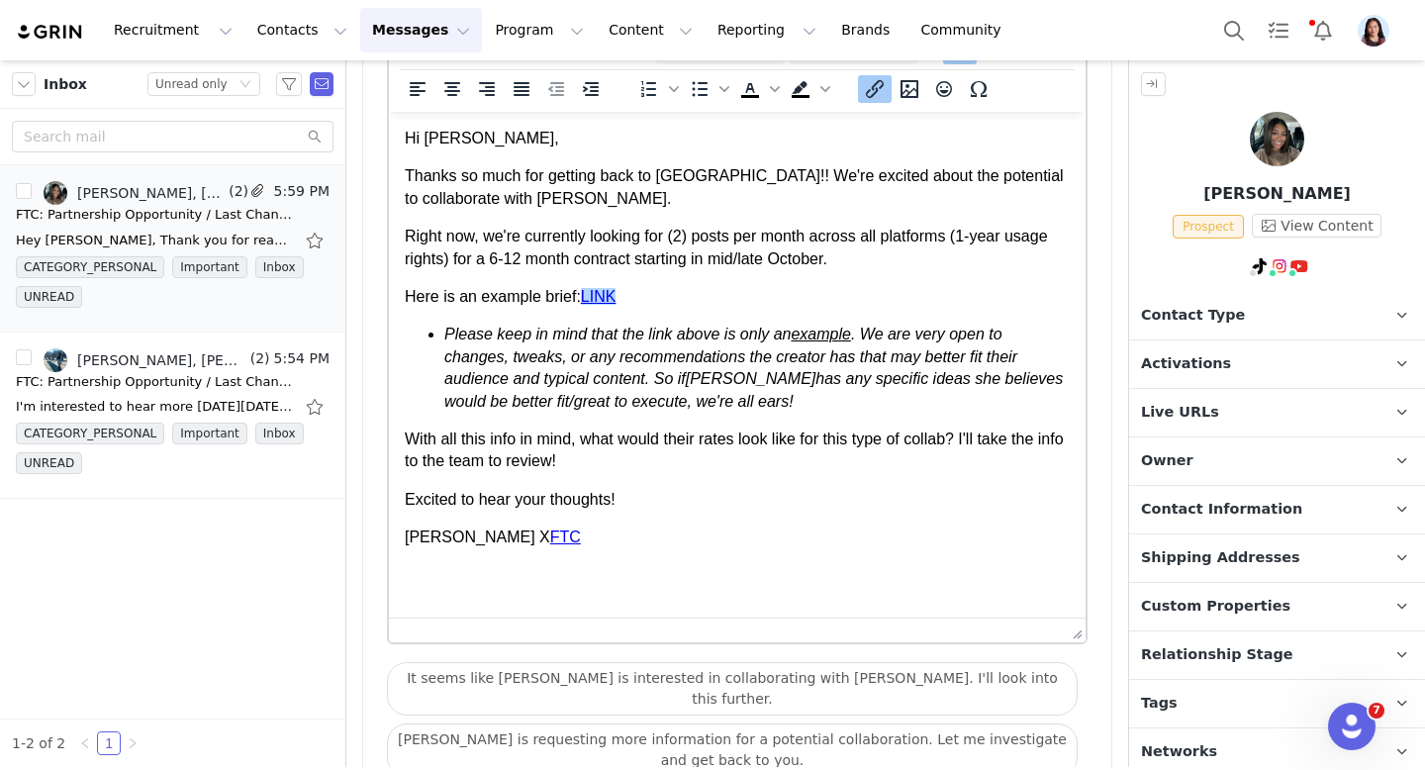
scroll to position [1083, 0]
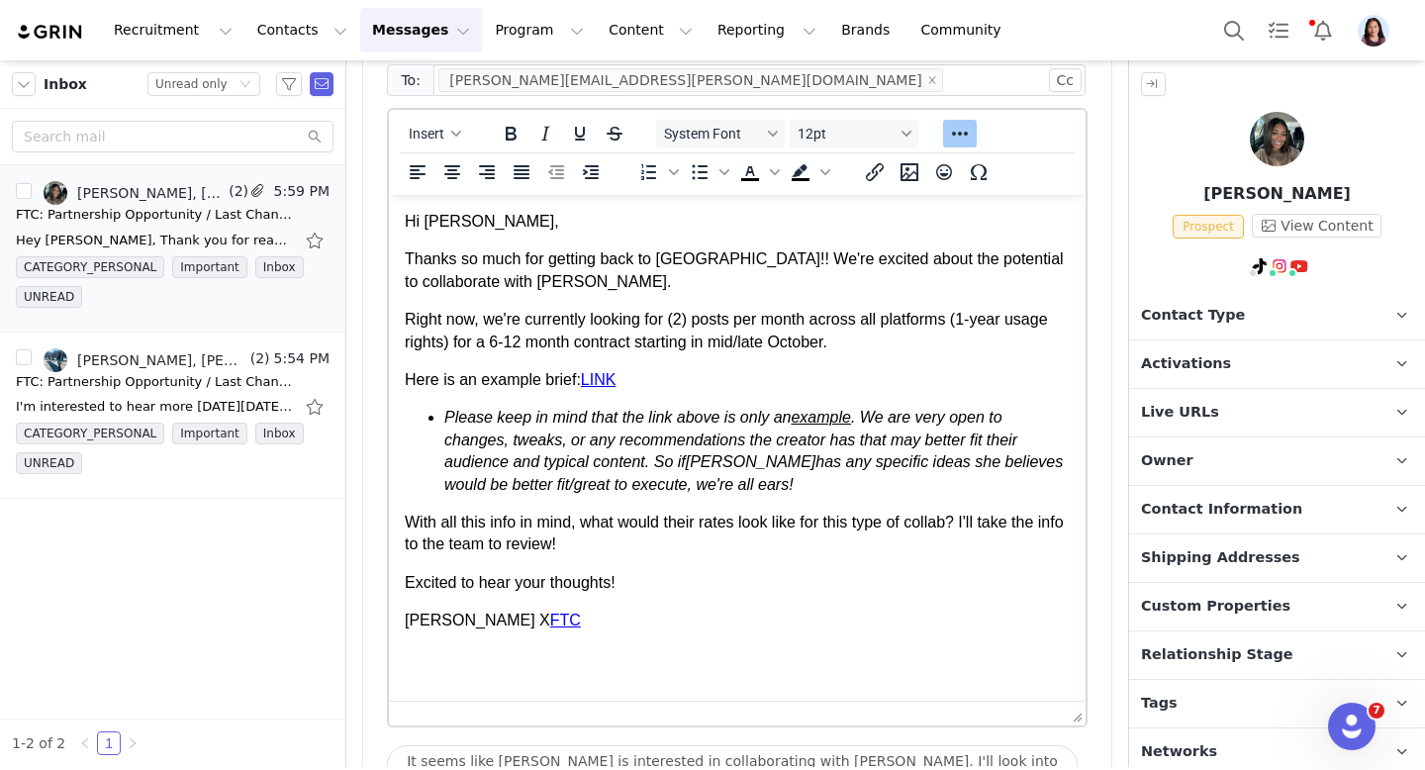
click at [831, 366] on body "Hi Hallie, Thanks so much for getting back to us!! We're excited about the pote…" at bounding box center [737, 421] width 665 height 421
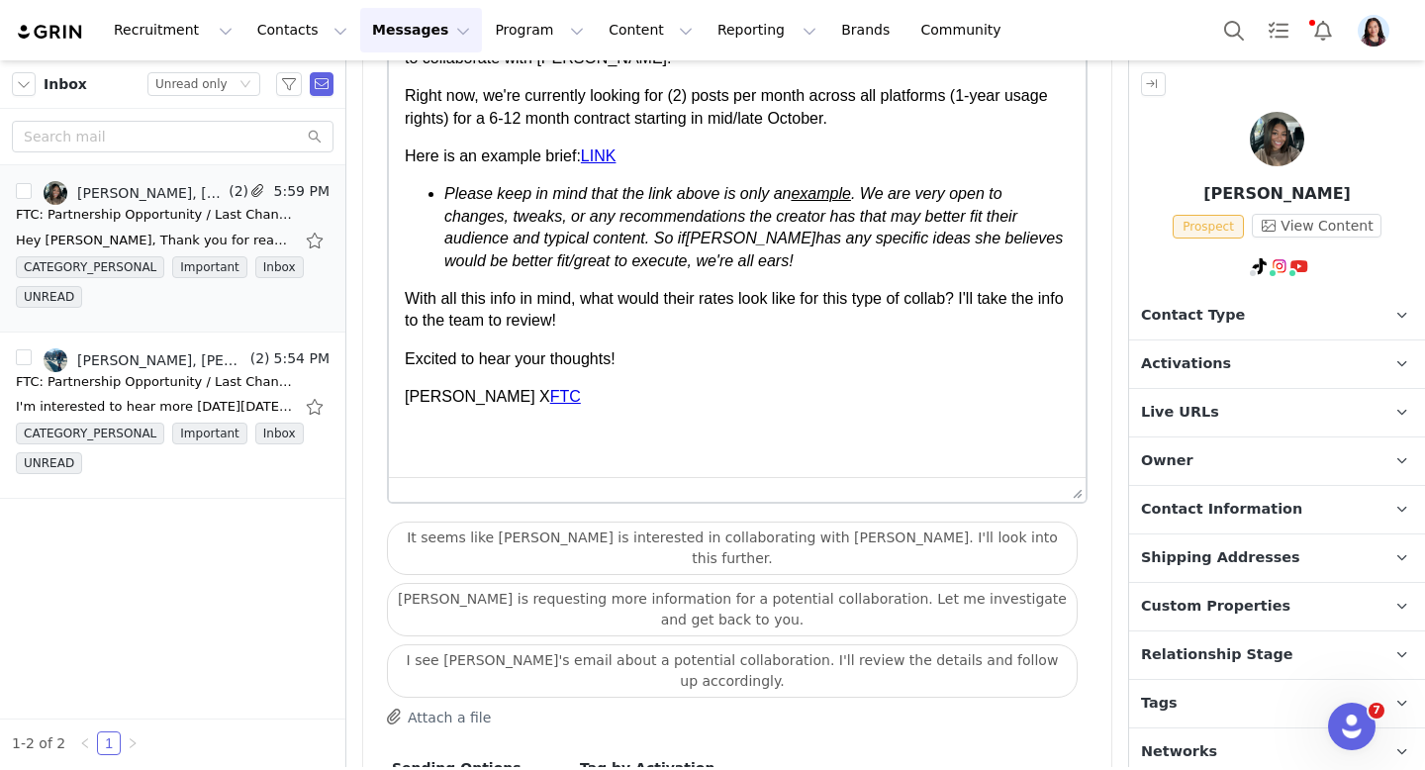
scroll to position [1404, 0]
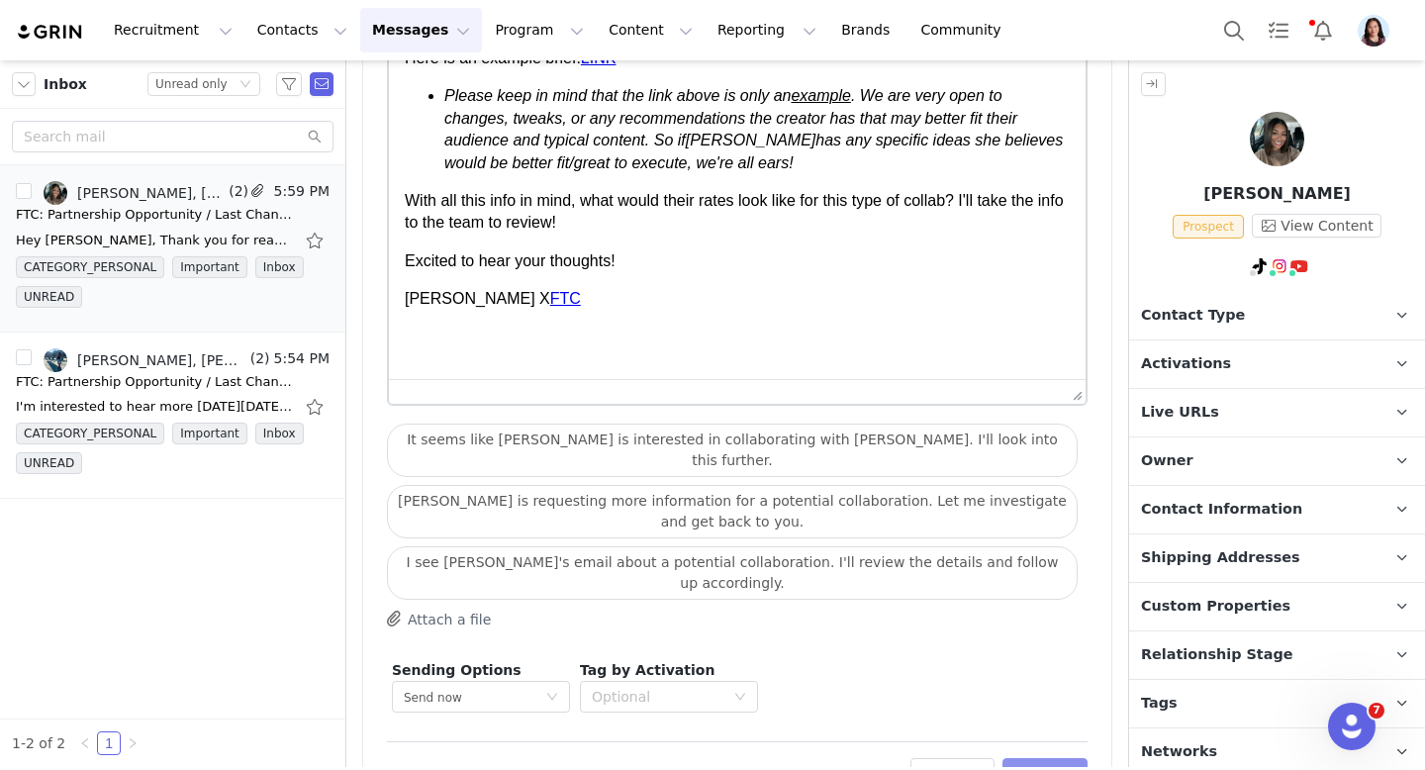
click at [1057, 758] on button "Preview" at bounding box center [1046, 774] width 86 height 32
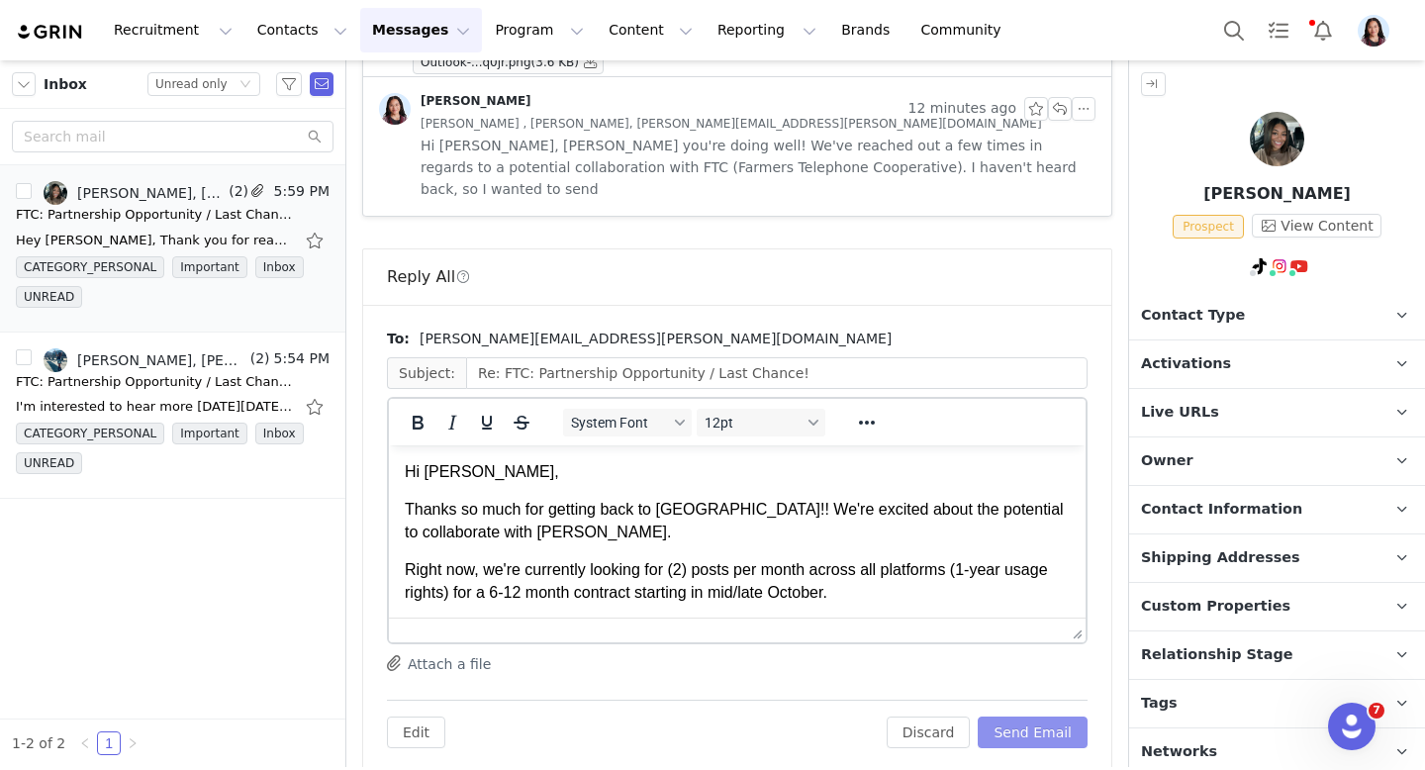
scroll to position [0, 0]
click at [1028, 716] on button "Send Email" at bounding box center [1033, 732] width 110 height 32
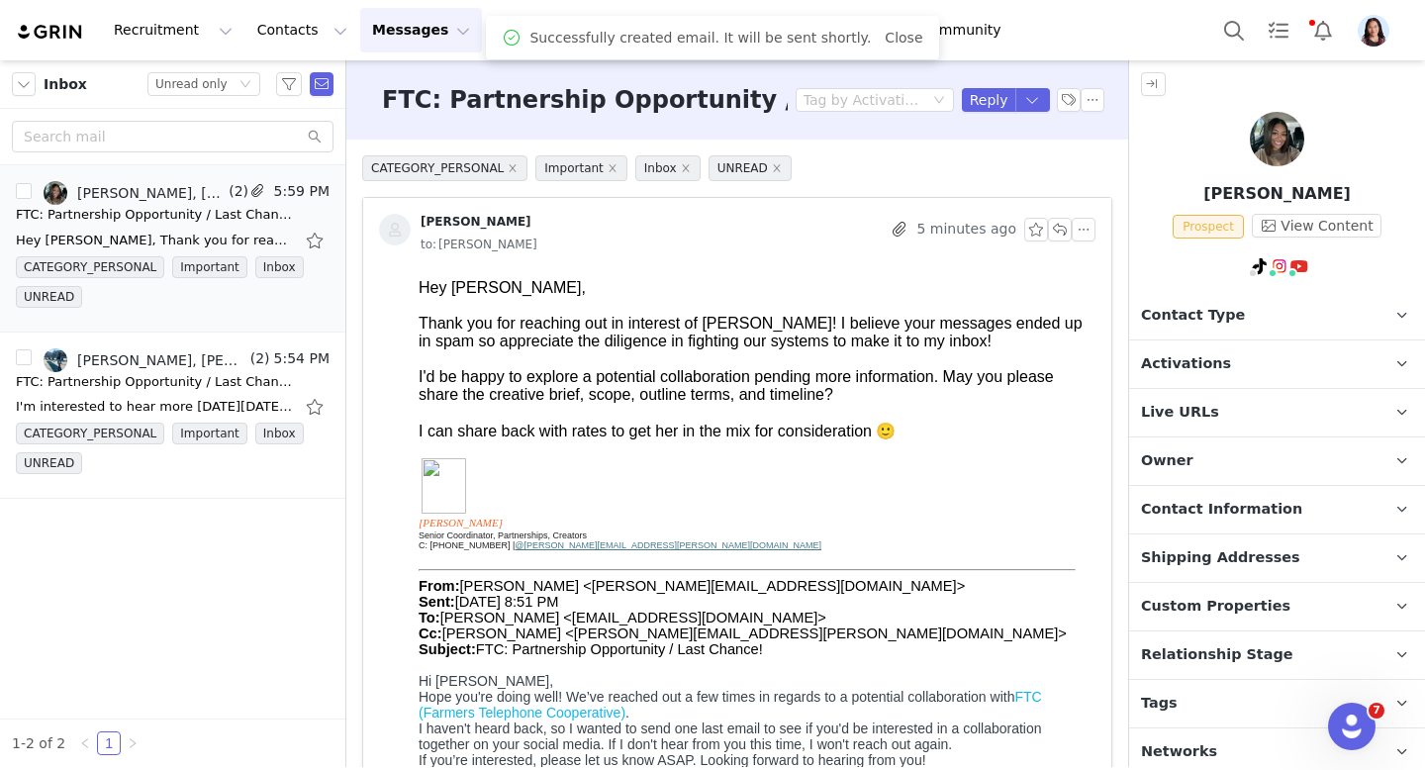
click at [1232, 379] on p "Activations" at bounding box center [1253, 364] width 248 height 48
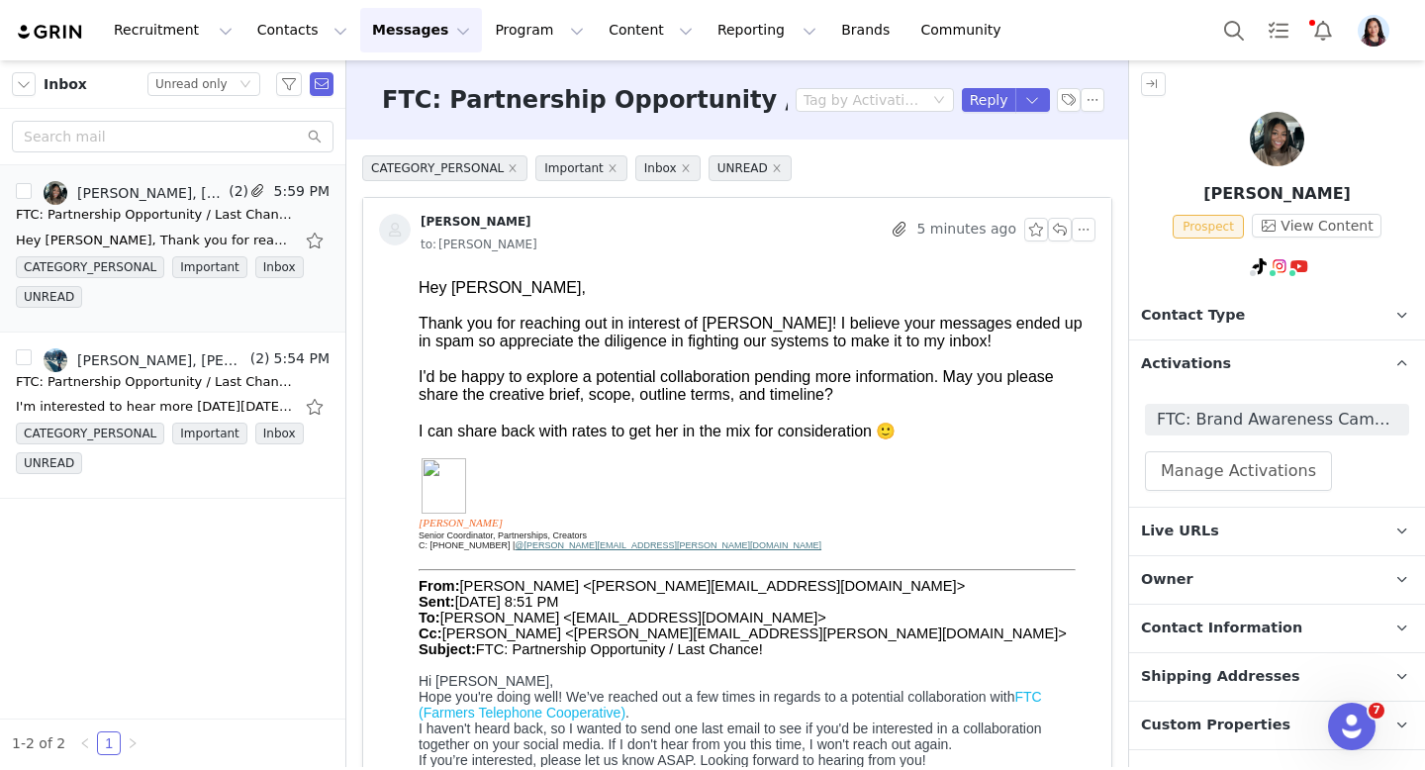
scroll to position [127, 0]
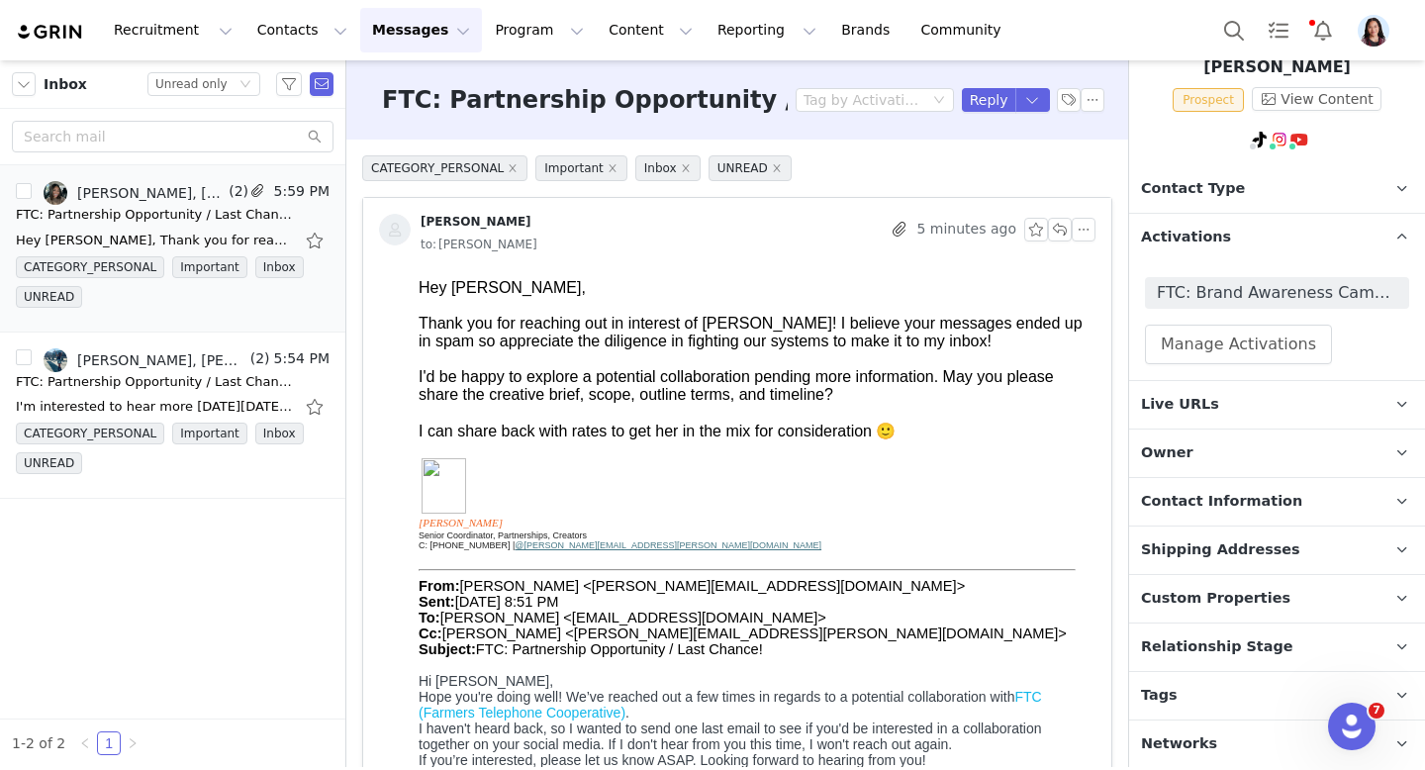
click at [1233, 393] on p "Live URLs" at bounding box center [1253, 405] width 248 height 48
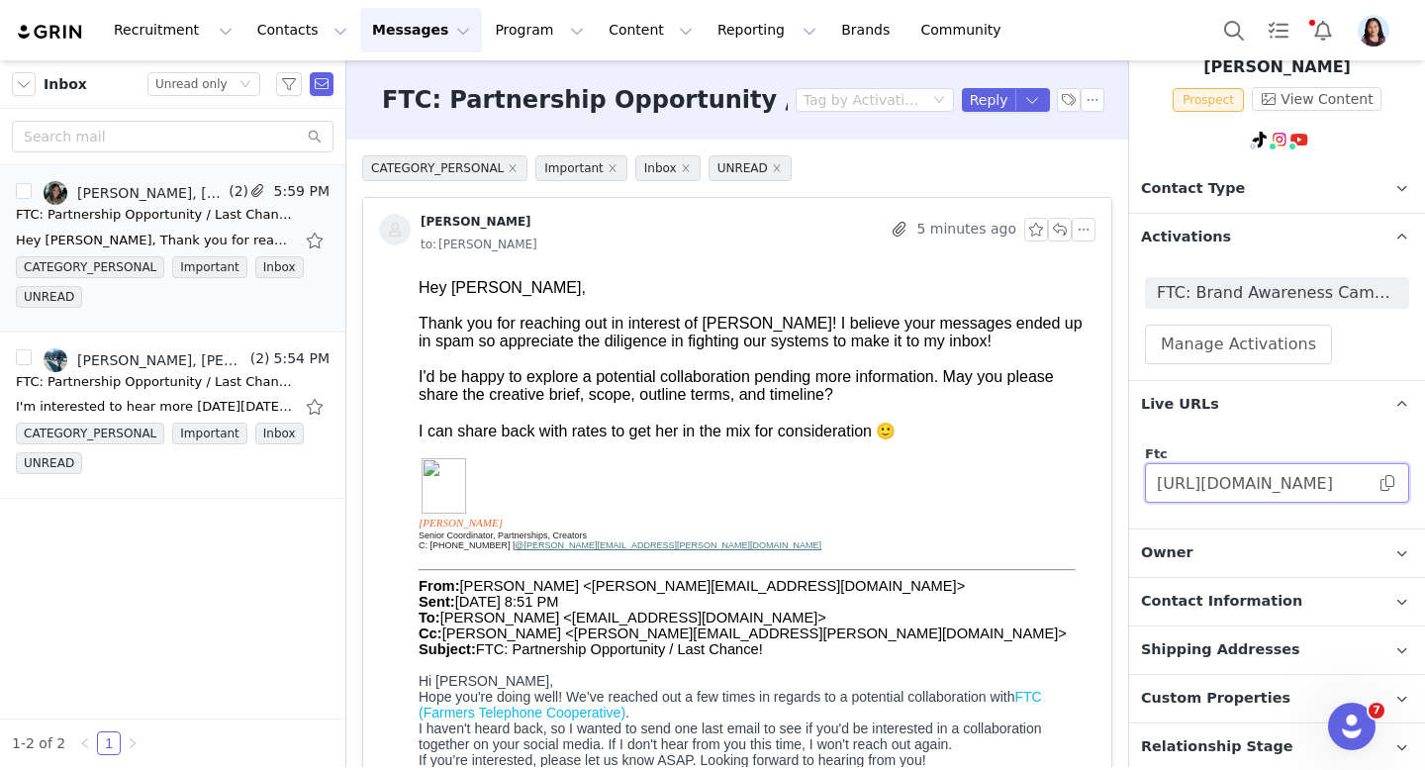
click at [1396, 495] on input "https://ftc.grin.live/52c8be25-8e09-4b01-97c3-199c40c13e55" at bounding box center [1277, 483] width 264 height 40
click at [1385, 483] on span at bounding box center [1388, 483] width 20 height 0
click at [498, 46] on button "Program Program" at bounding box center [539, 30] width 113 height 45
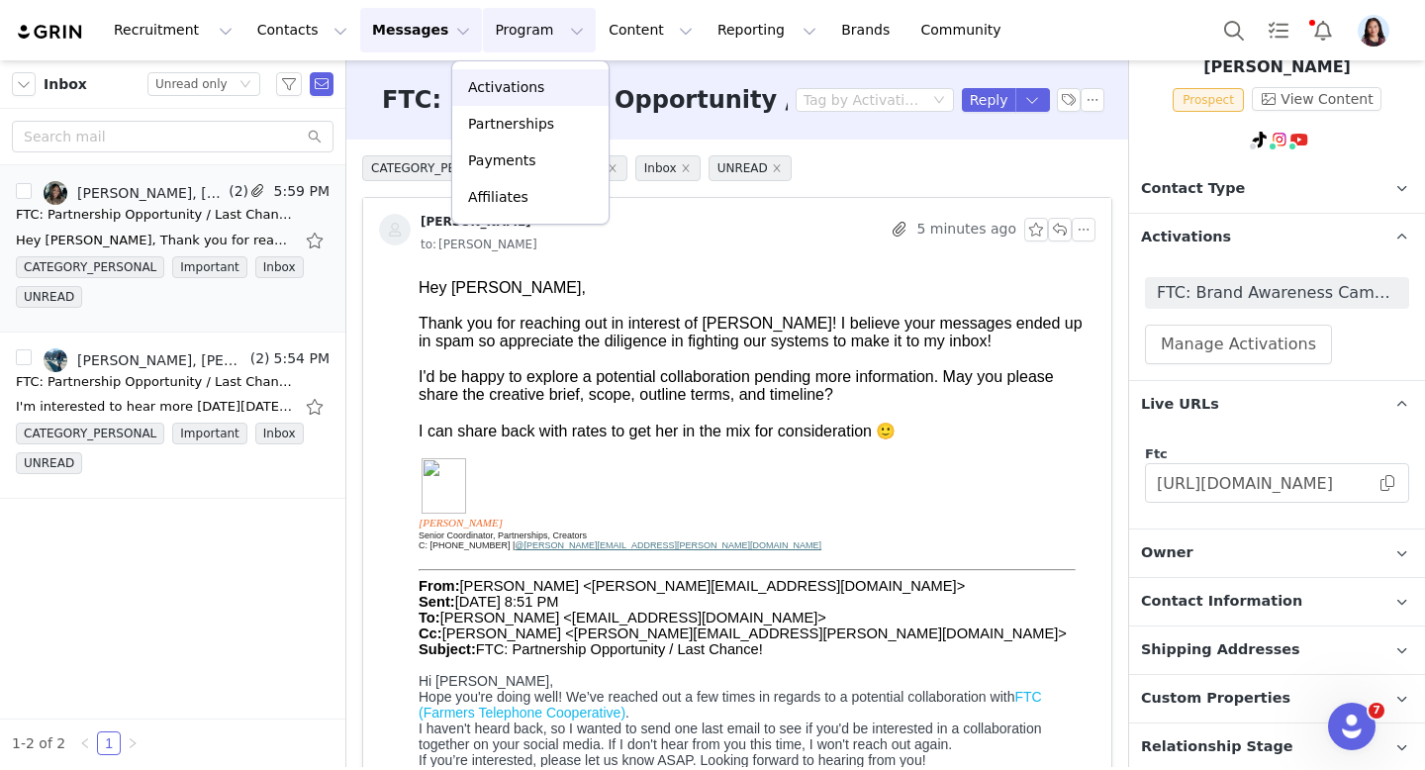
click at [498, 86] on p "Activations" at bounding box center [506, 87] width 76 height 21
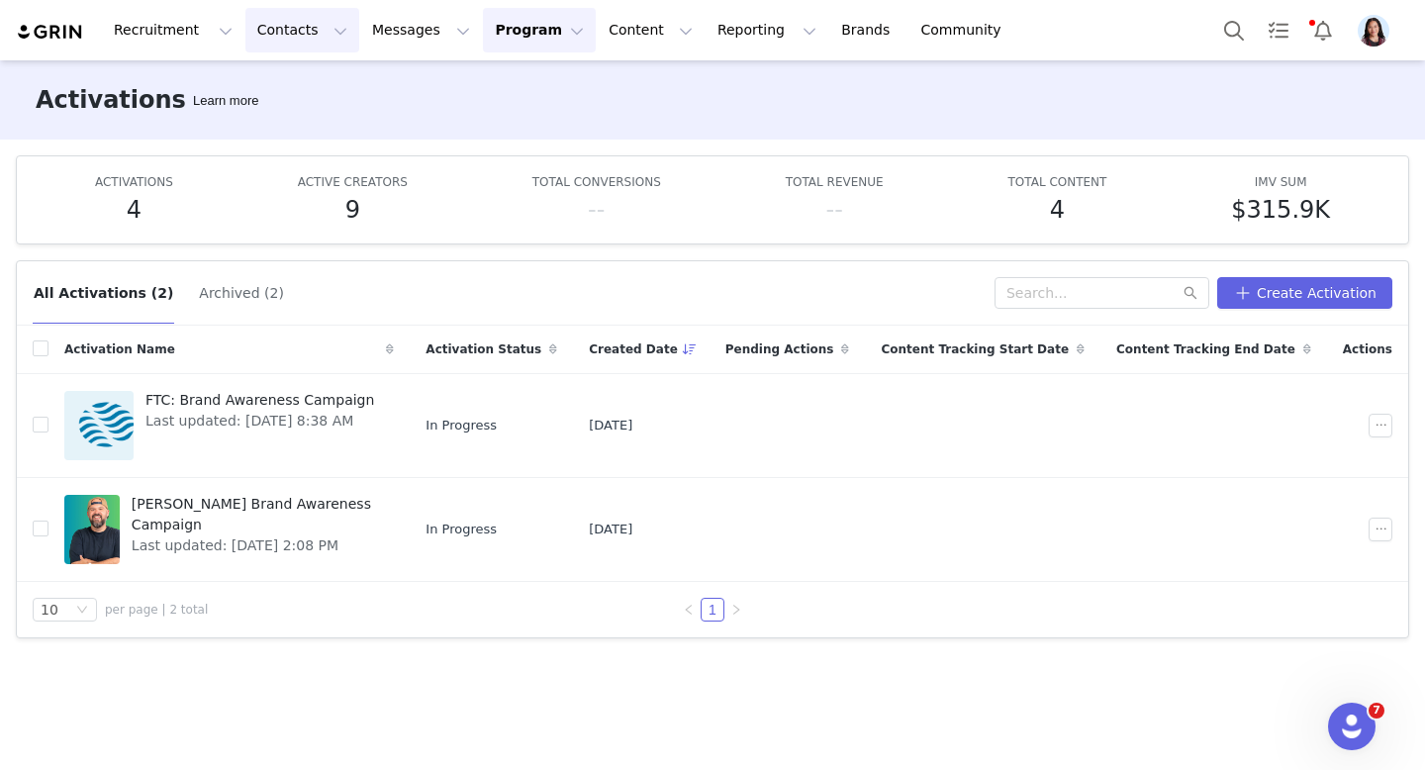
click at [322, 40] on button "Contacts Contacts" at bounding box center [302, 30] width 114 height 45
click at [290, 126] on p "Prospects" at bounding box center [280, 124] width 66 height 21
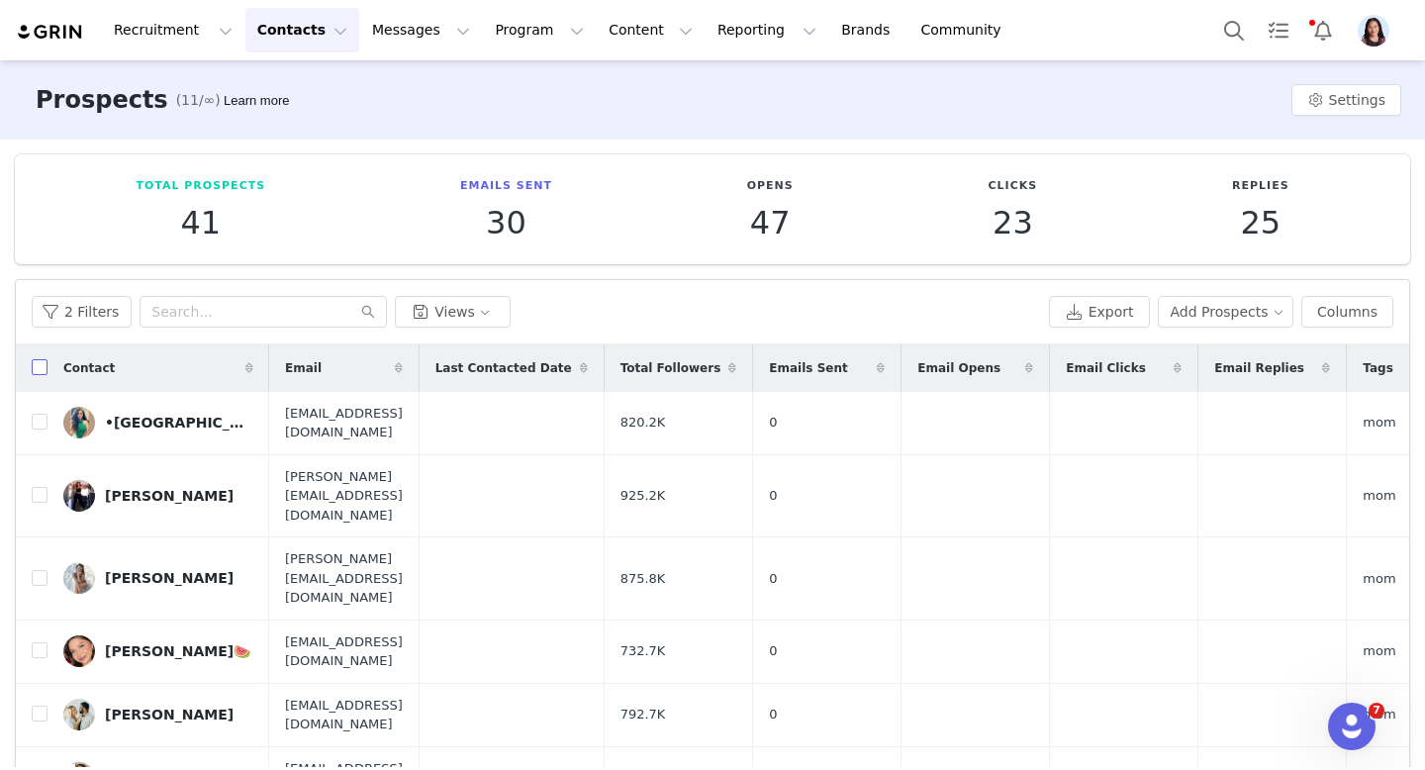
click at [32, 370] on input "checkbox" at bounding box center [40, 367] width 16 height 16
checkbox input "true"
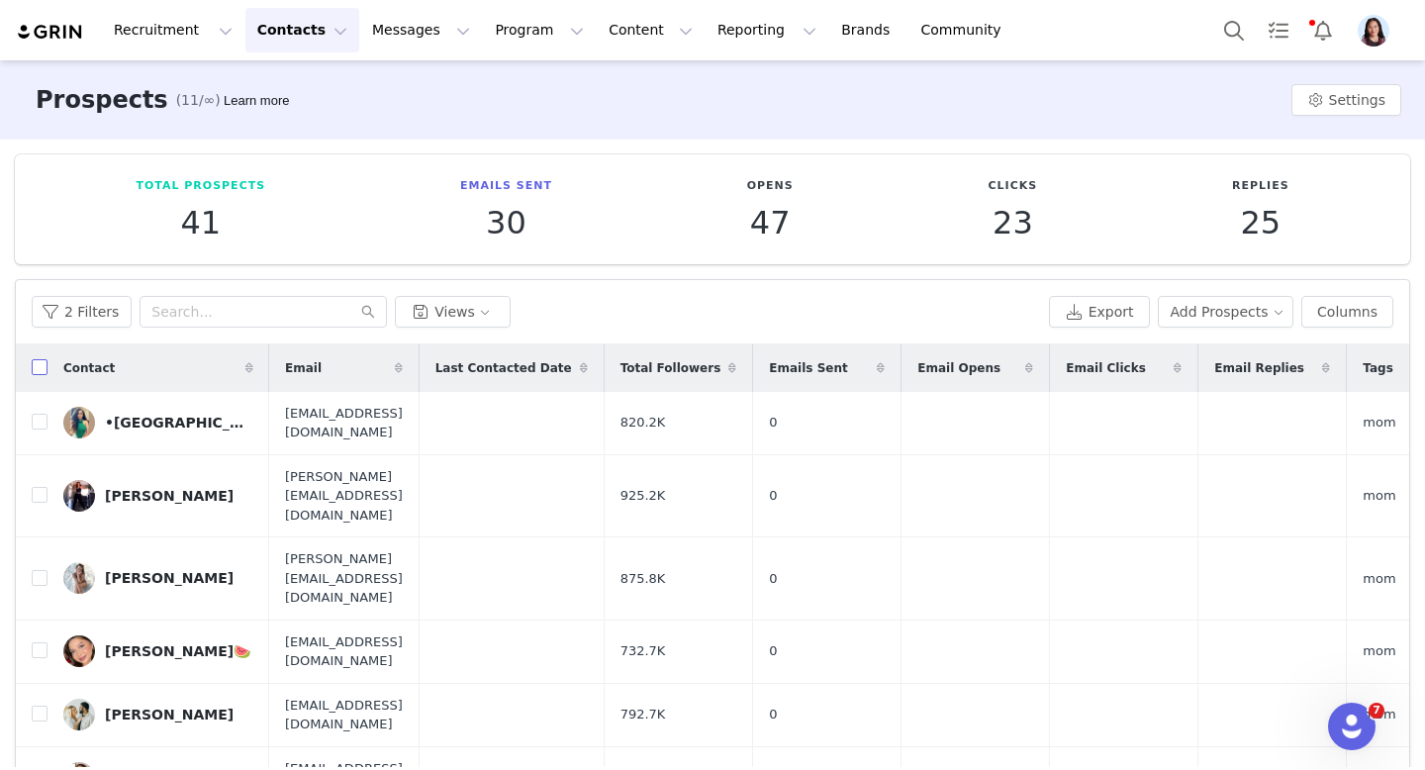
checkbox input "true"
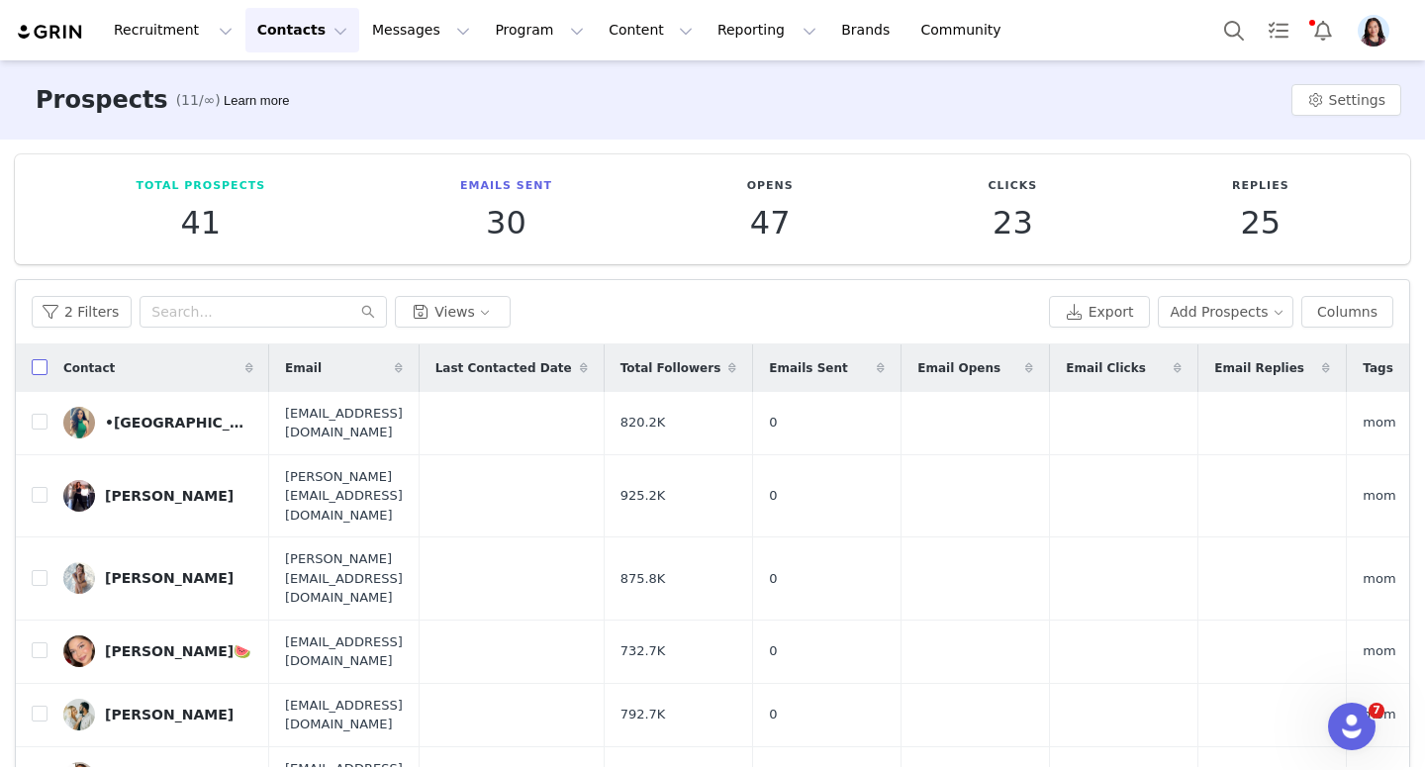
checkbox input "true"
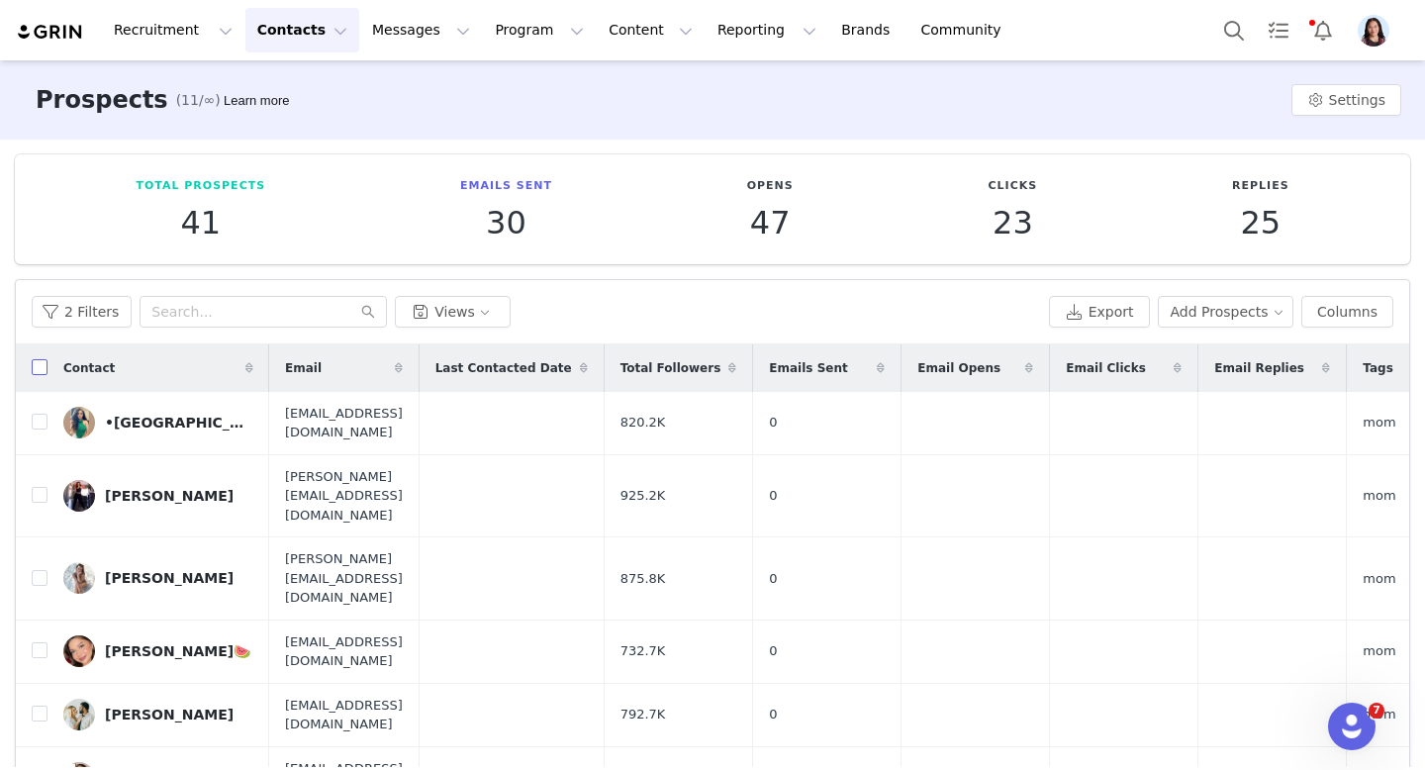
checkbox input "true"
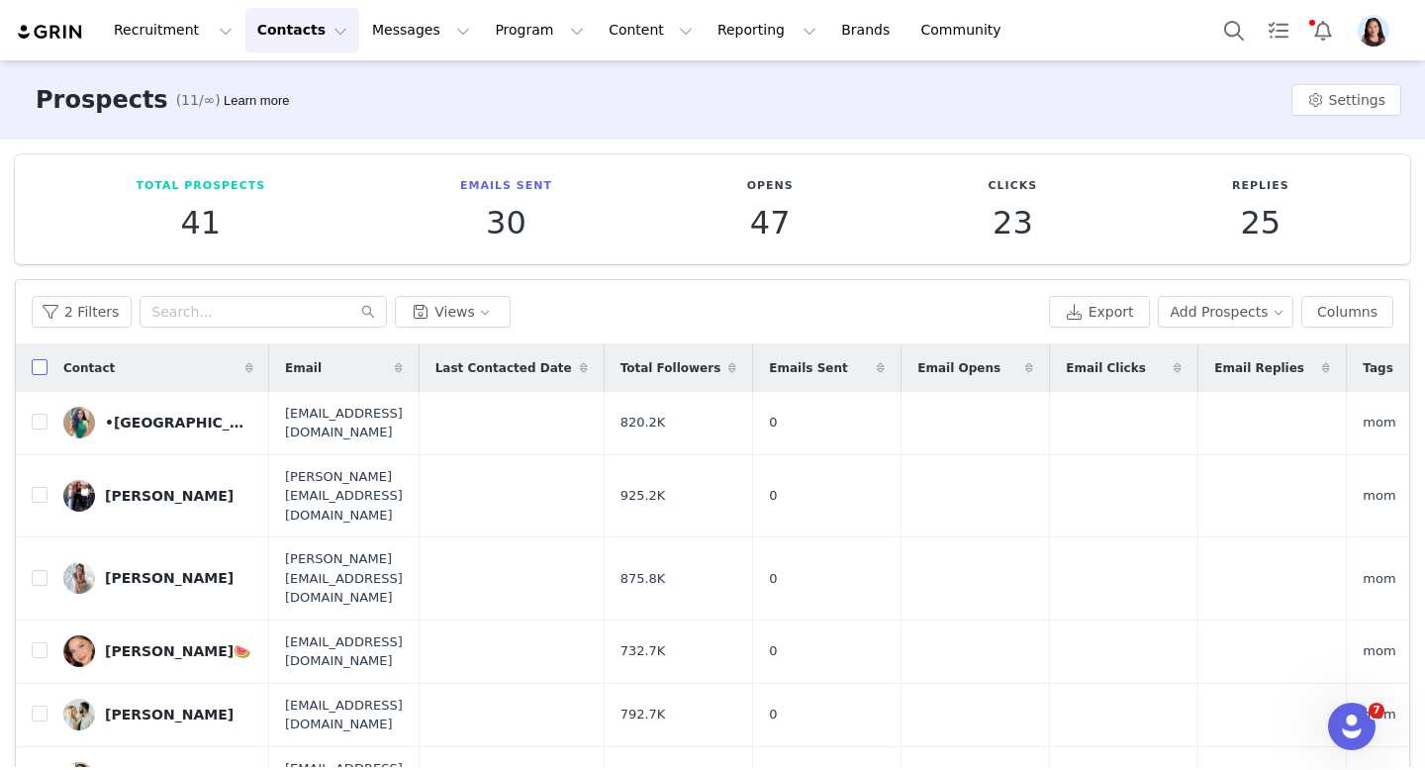
checkbox input "true"
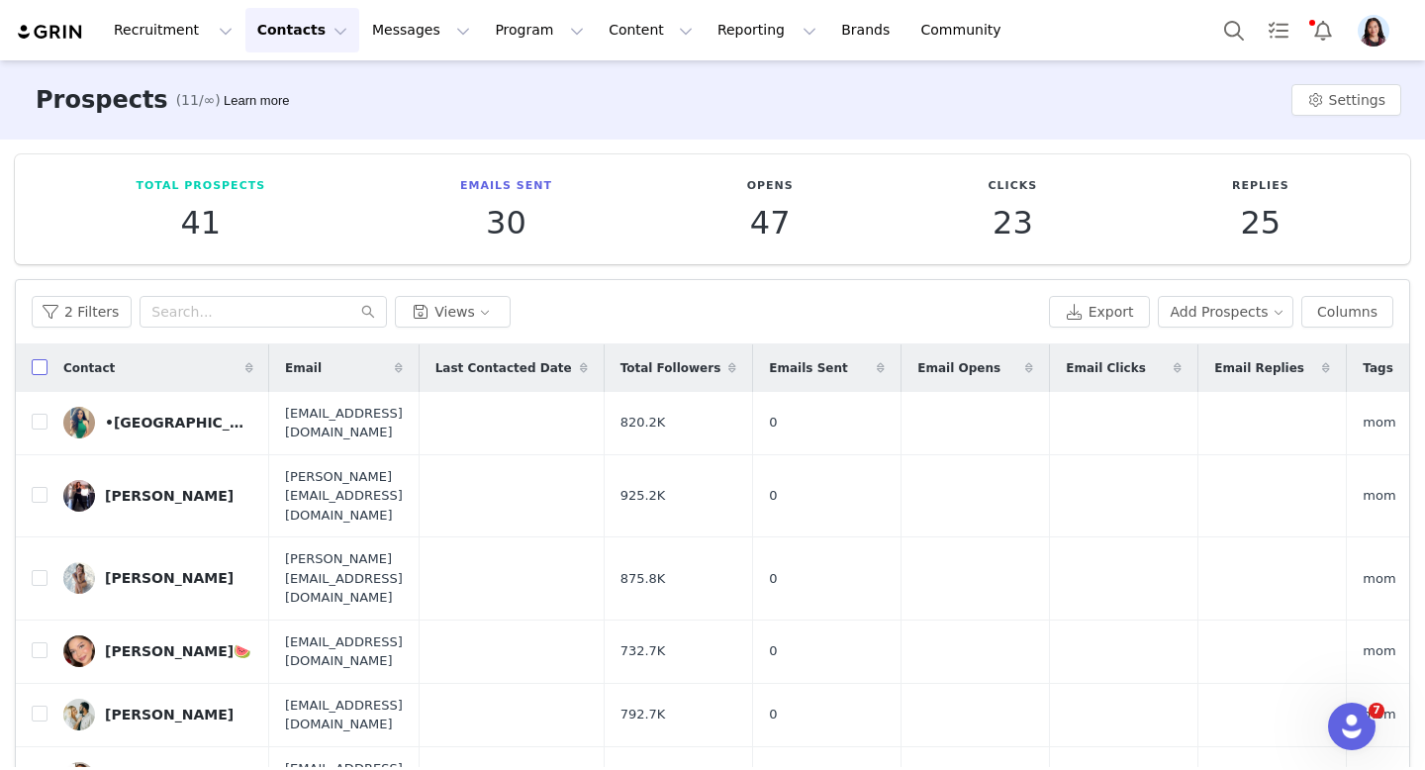
checkbox input "true"
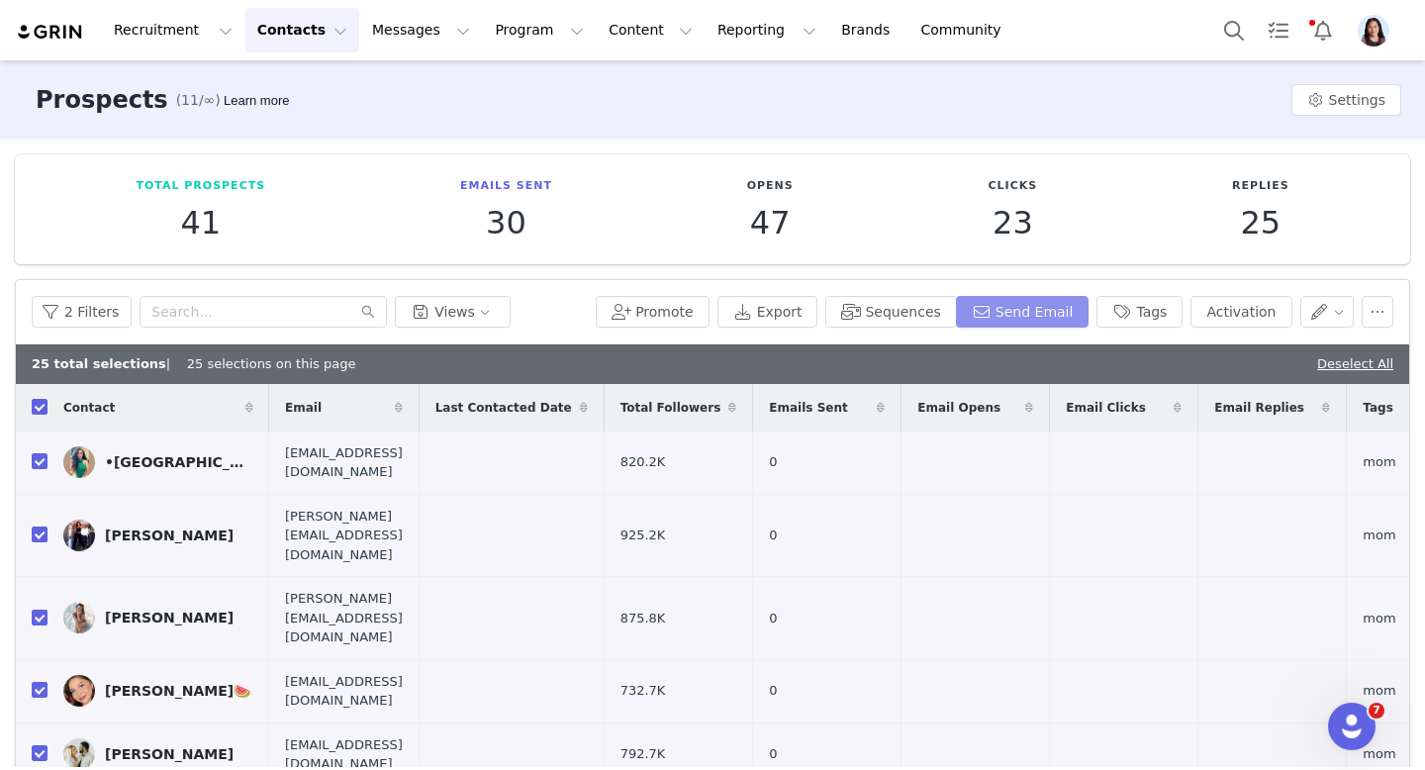
click at [995, 313] on button "Send Email" at bounding box center [1023, 312] width 134 height 32
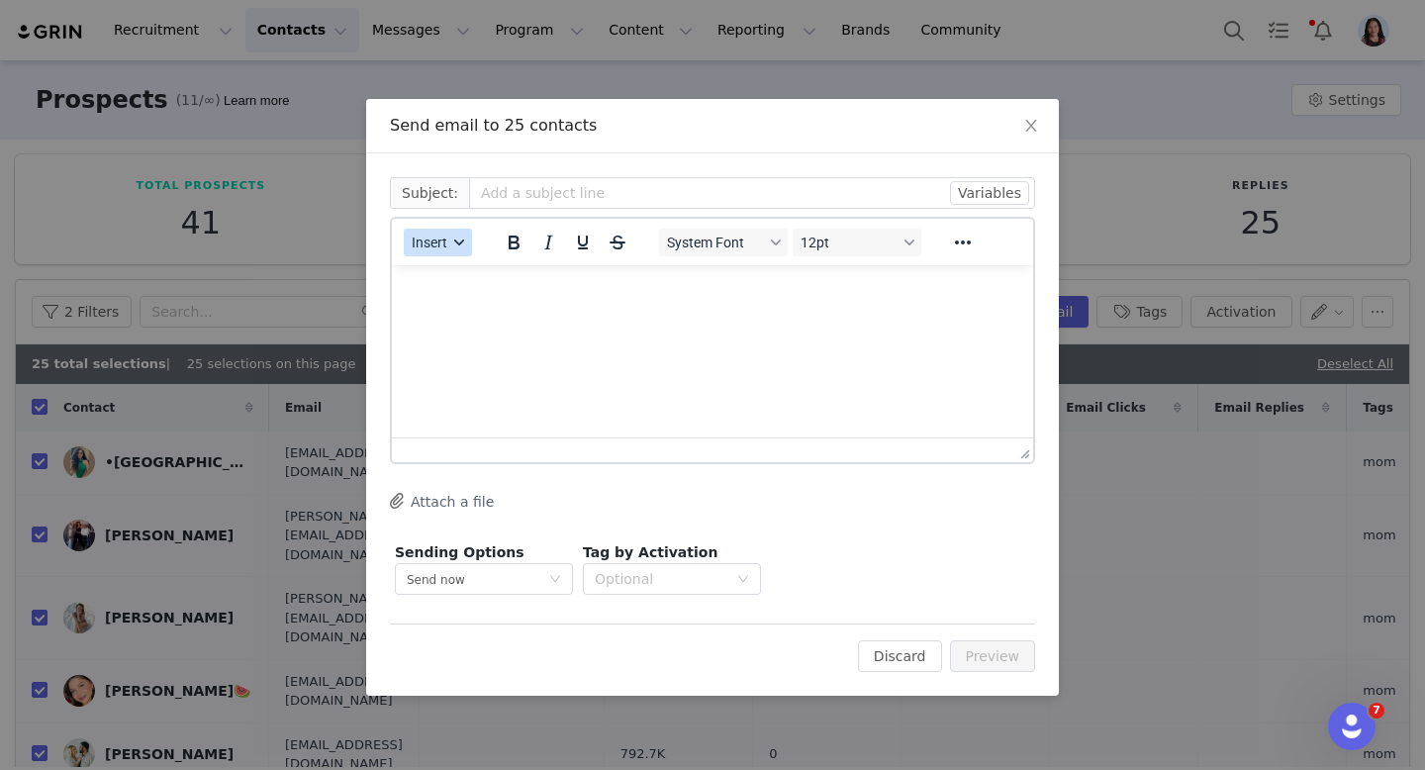
click at [439, 235] on span "Insert" at bounding box center [430, 243] width 36 height 16
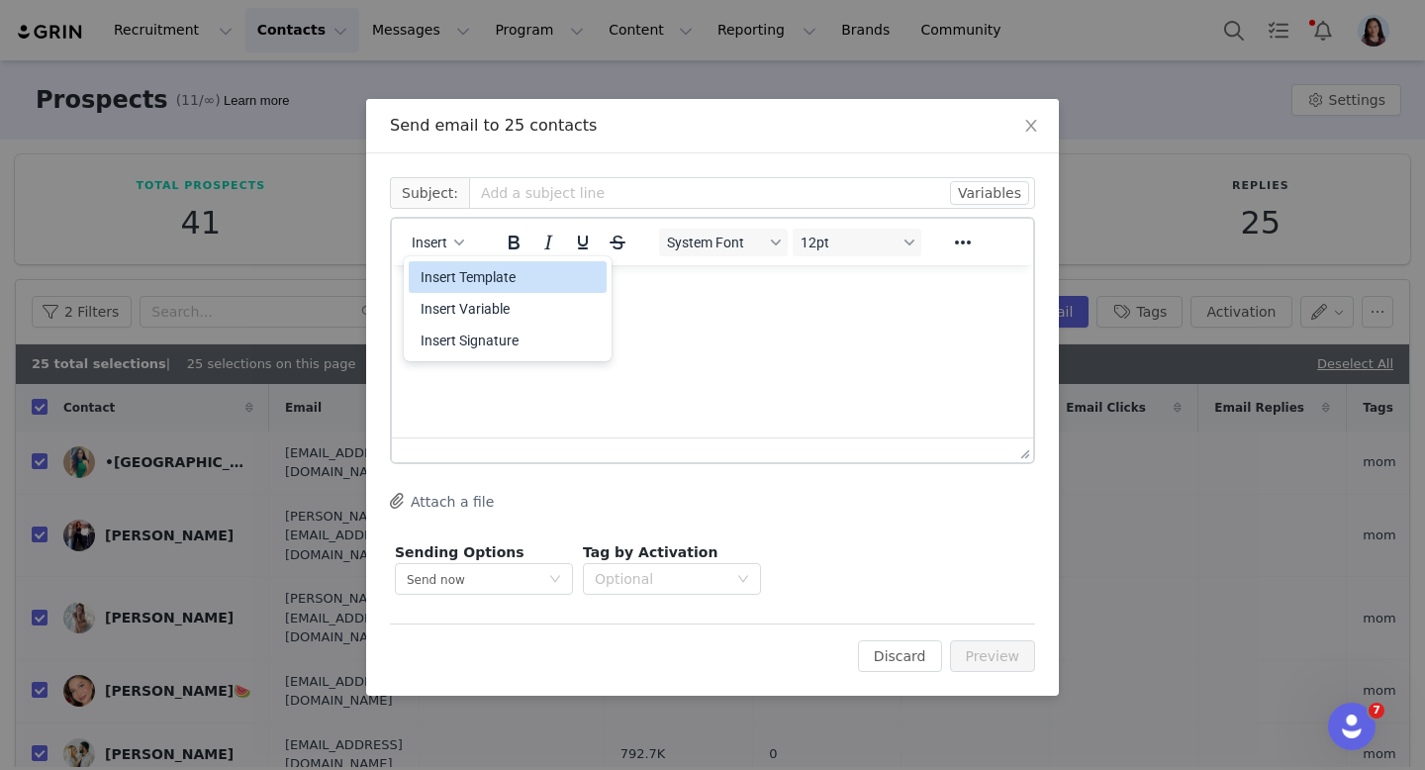
click at [439, 281] on div "Insert Template" at bounding box center [510, 277] width 178 height 24
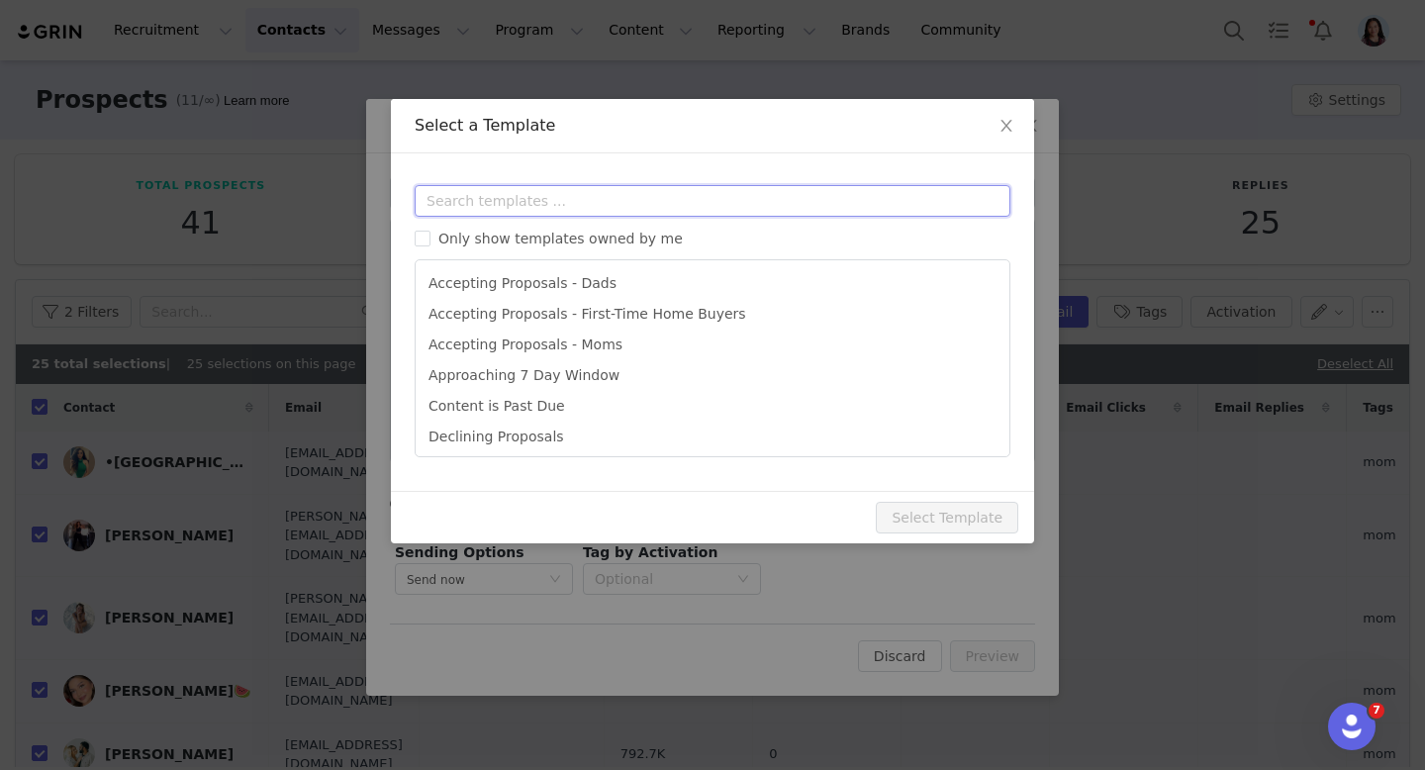
click at [500, 201] on input "text" at bounding box center [713, 201] width 596 height 32
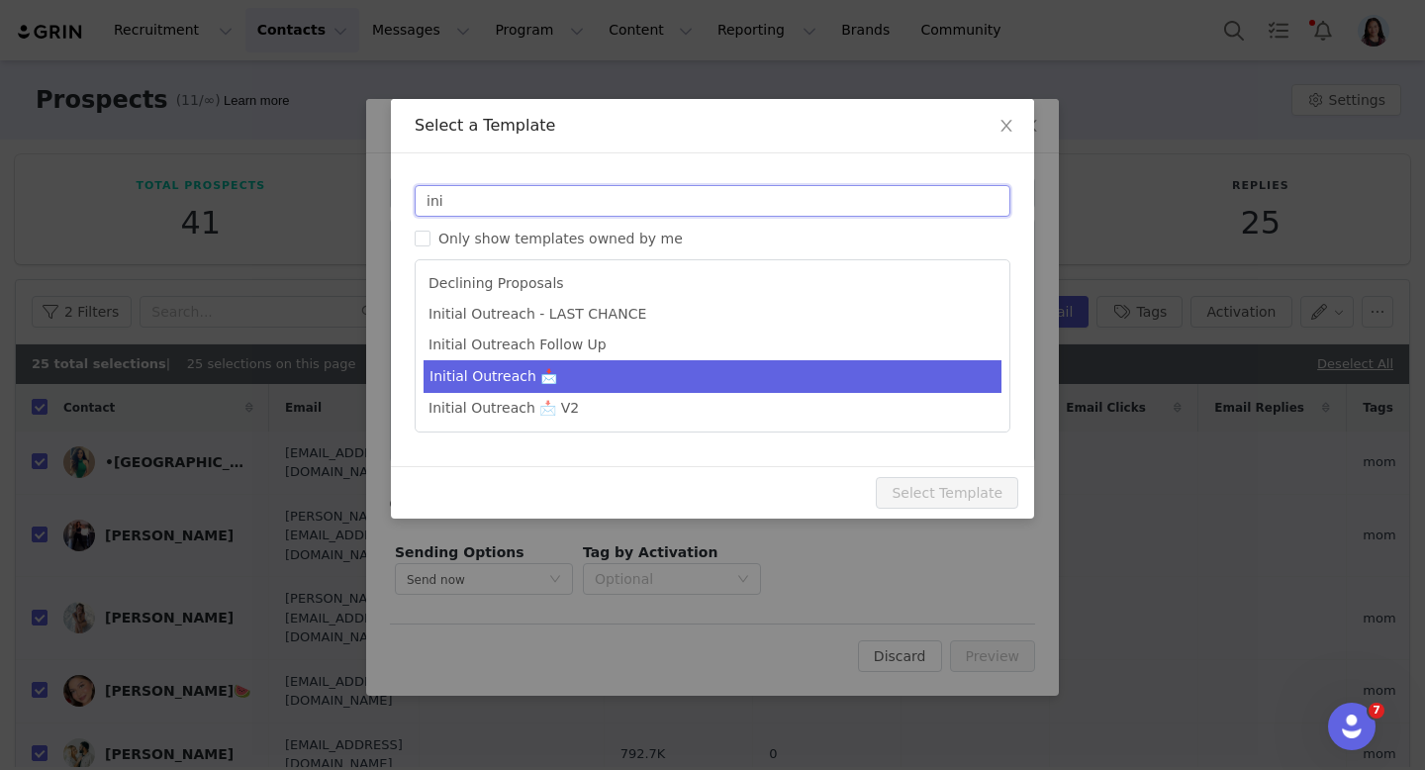
type input "ini"
click at [565, 369] on li "Initial Outreach 📩" at bounding box center [713, 376] width 578 height 33
type input "Collaboration Opportunity: Connecting with Farmer’s Telephone Cooperative in Yo…"
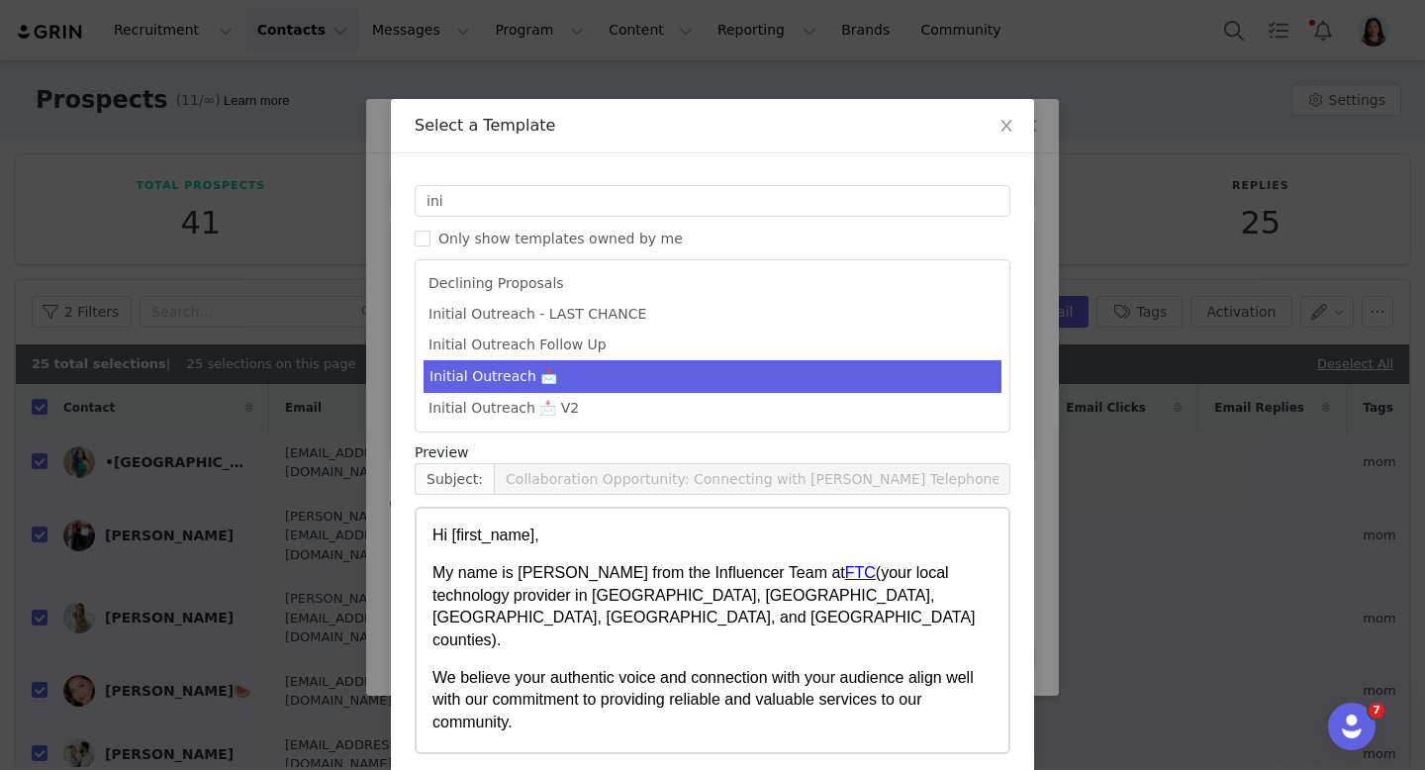
scroll to position [84, 0]
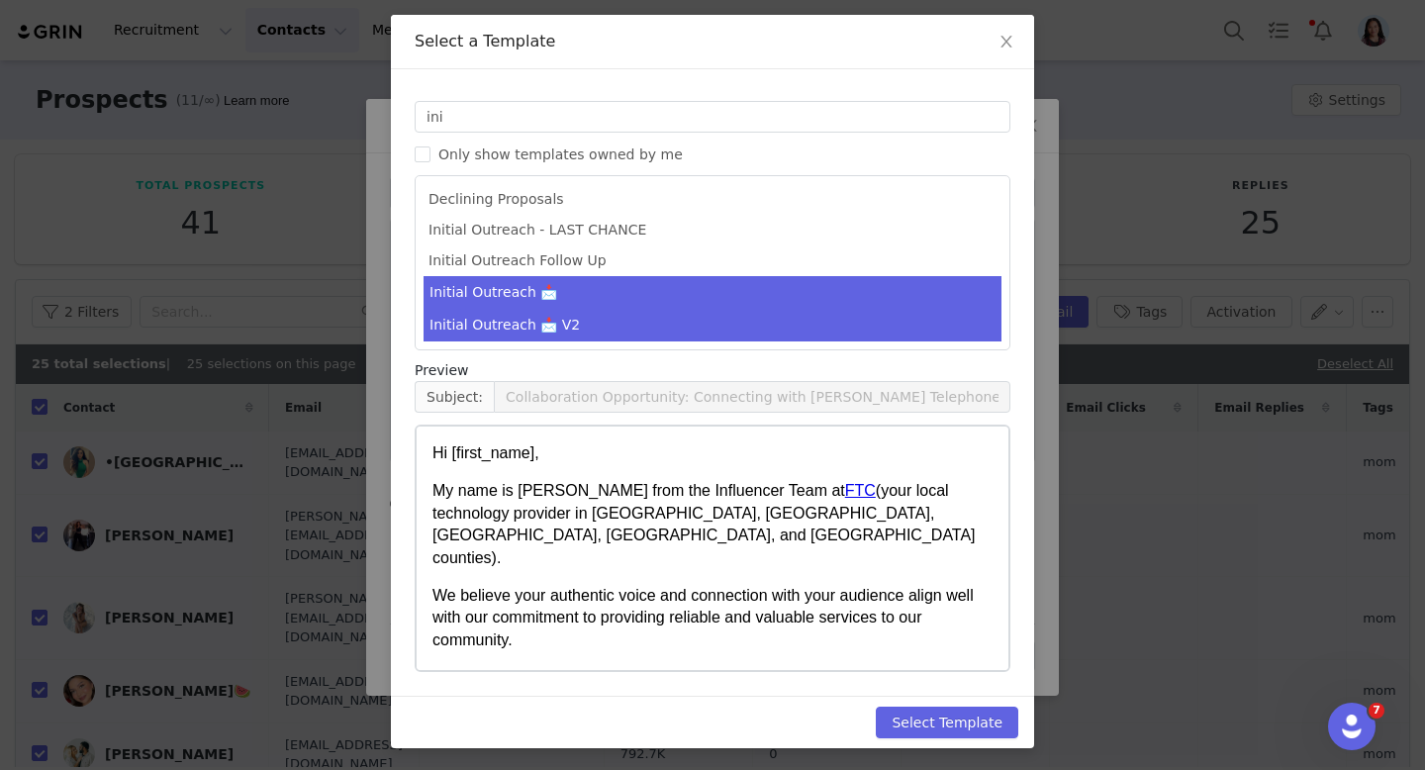
click at [637, 315] on li "Initial Outreach 📩 V2" at bounding box center [713, 325] width 578 height 33
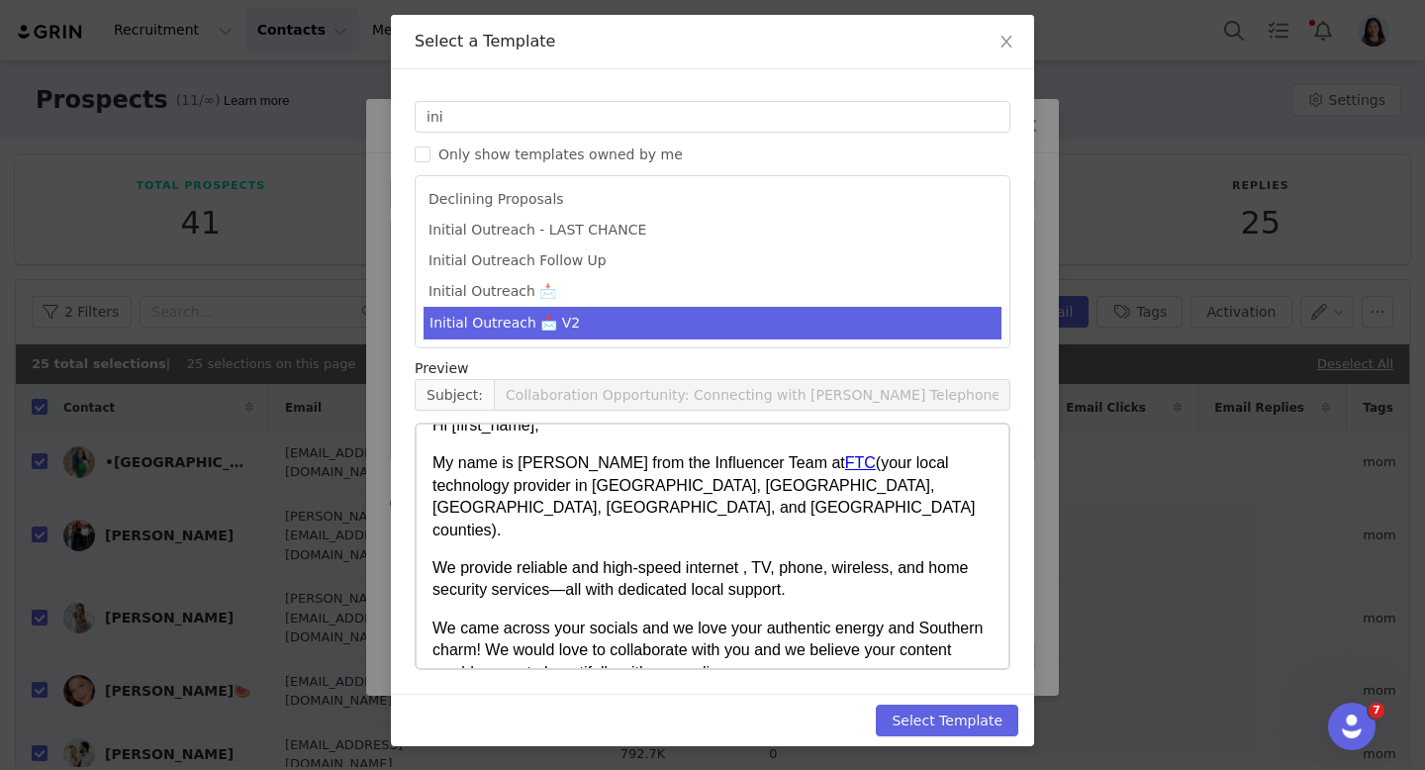
scroll to position [30, 0]
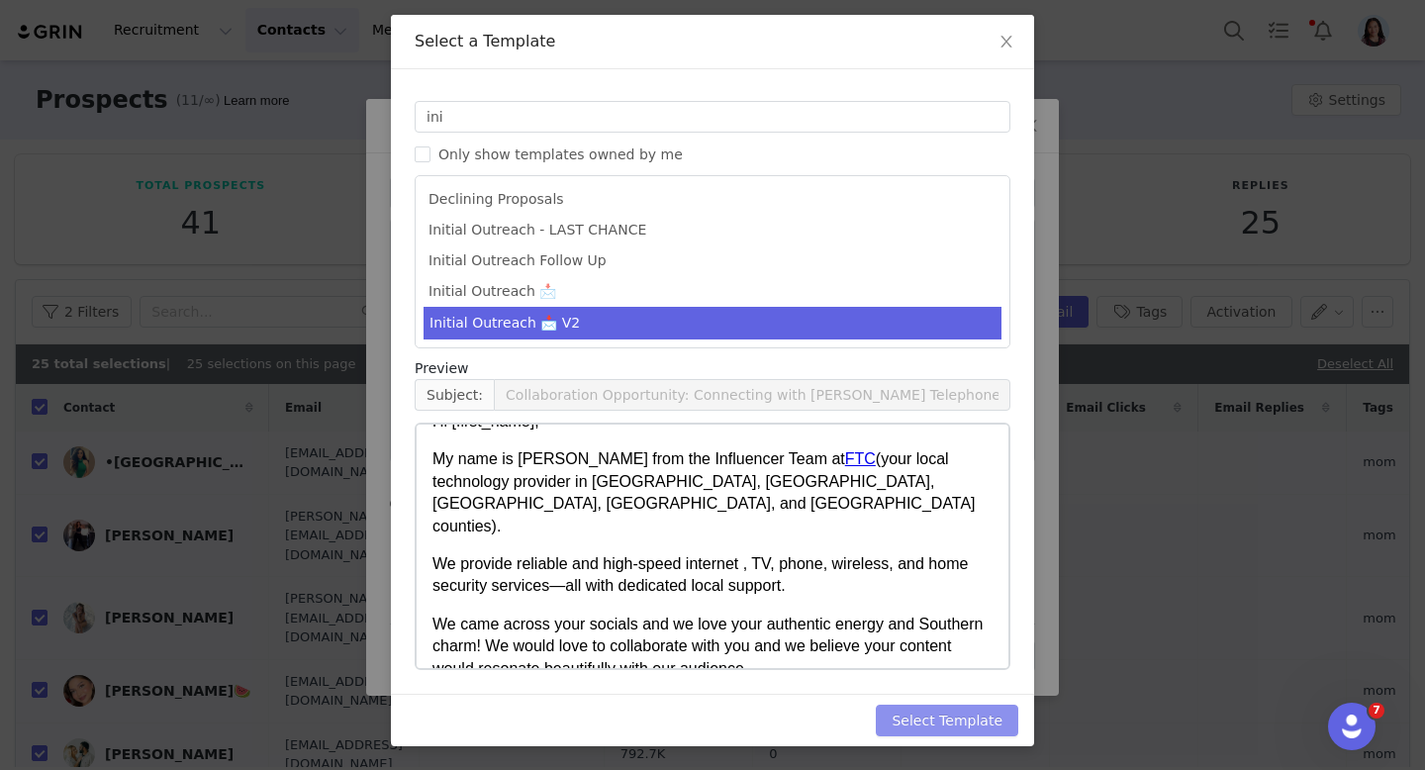
click at [977, 728] on button "Select Template" at bounding box center [947, 721] width 143 height 32
type input "Collaboration Opportunity: Connecting with Farmer’s Telephone Cooperative in Yo…"
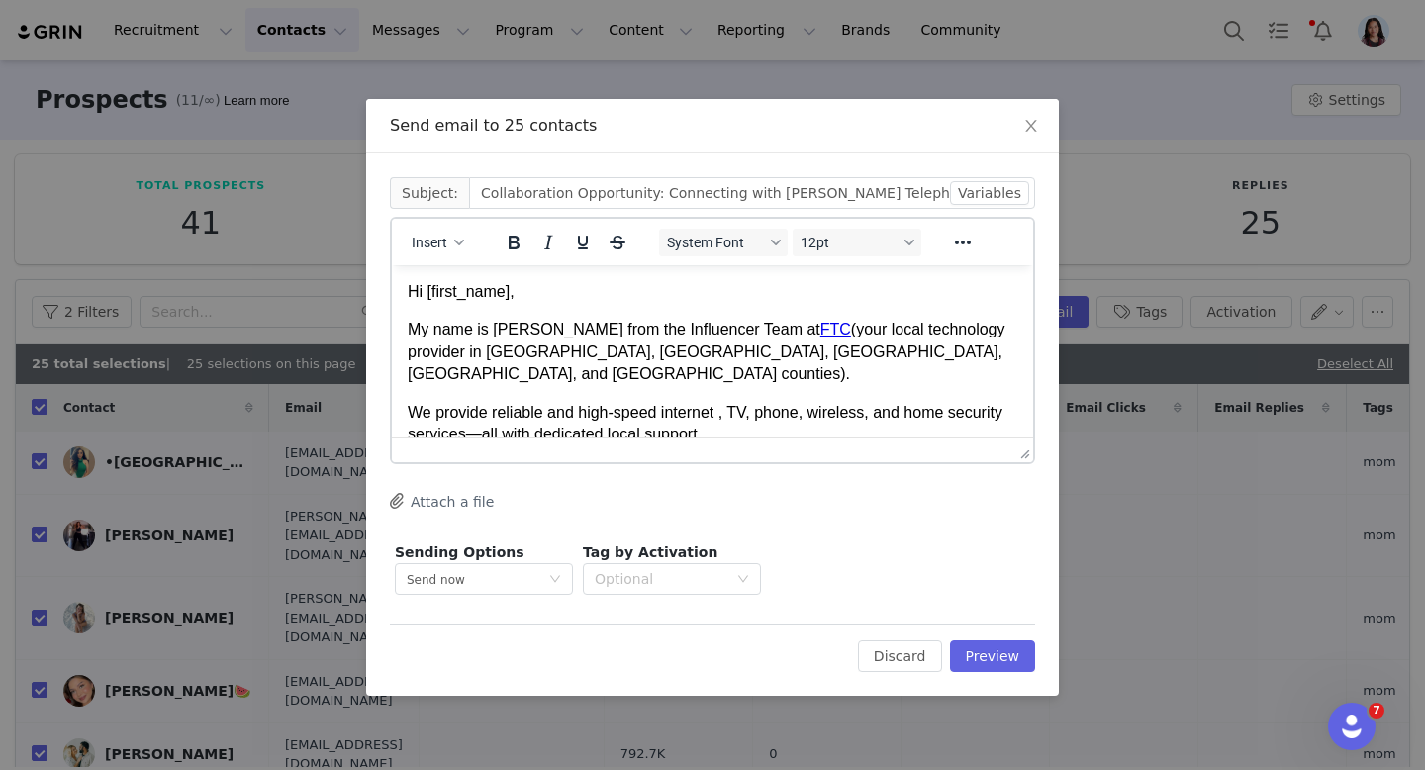
scroll to position [0, 0]
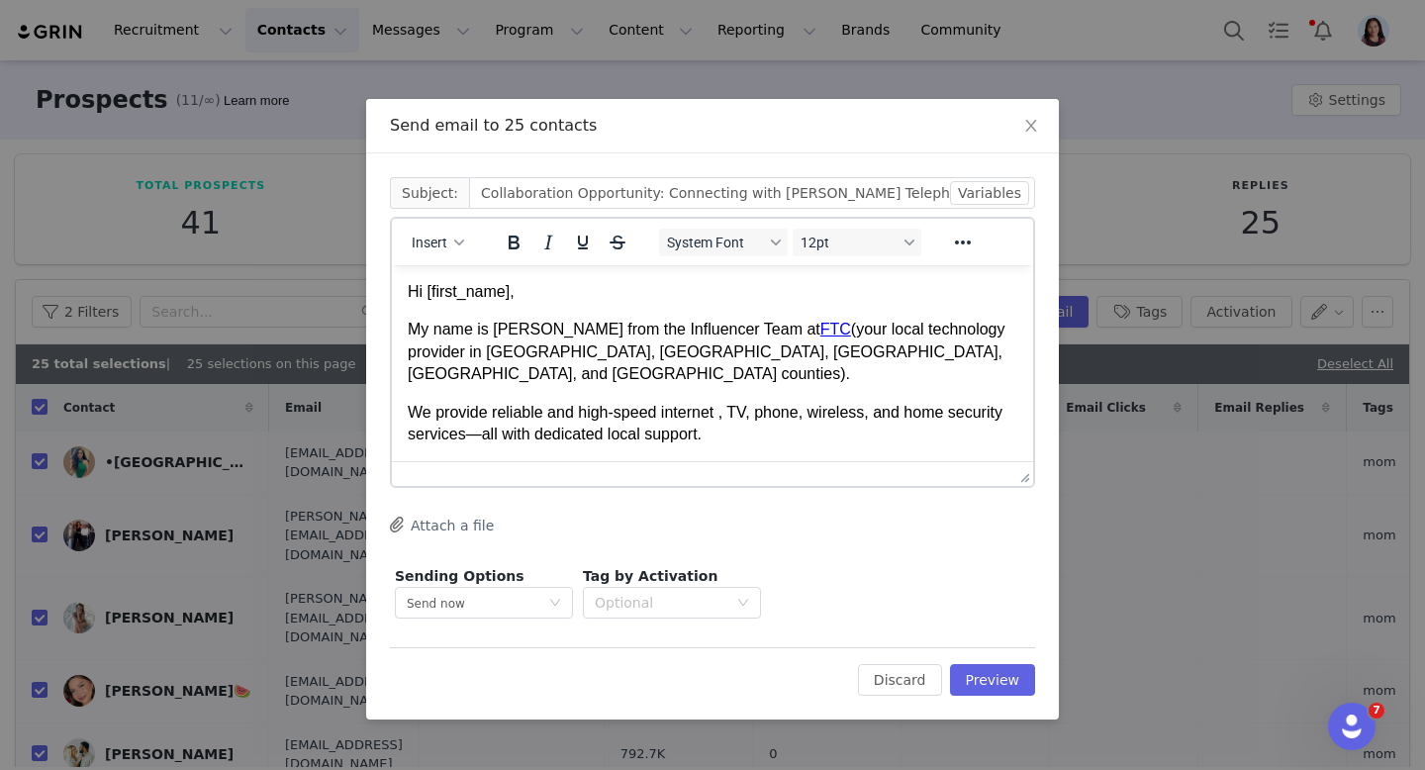
drag, startPoint x: 1025, startPoint y: 444, endPoint x: 1013, endPoint y: 604, distance: 159.8
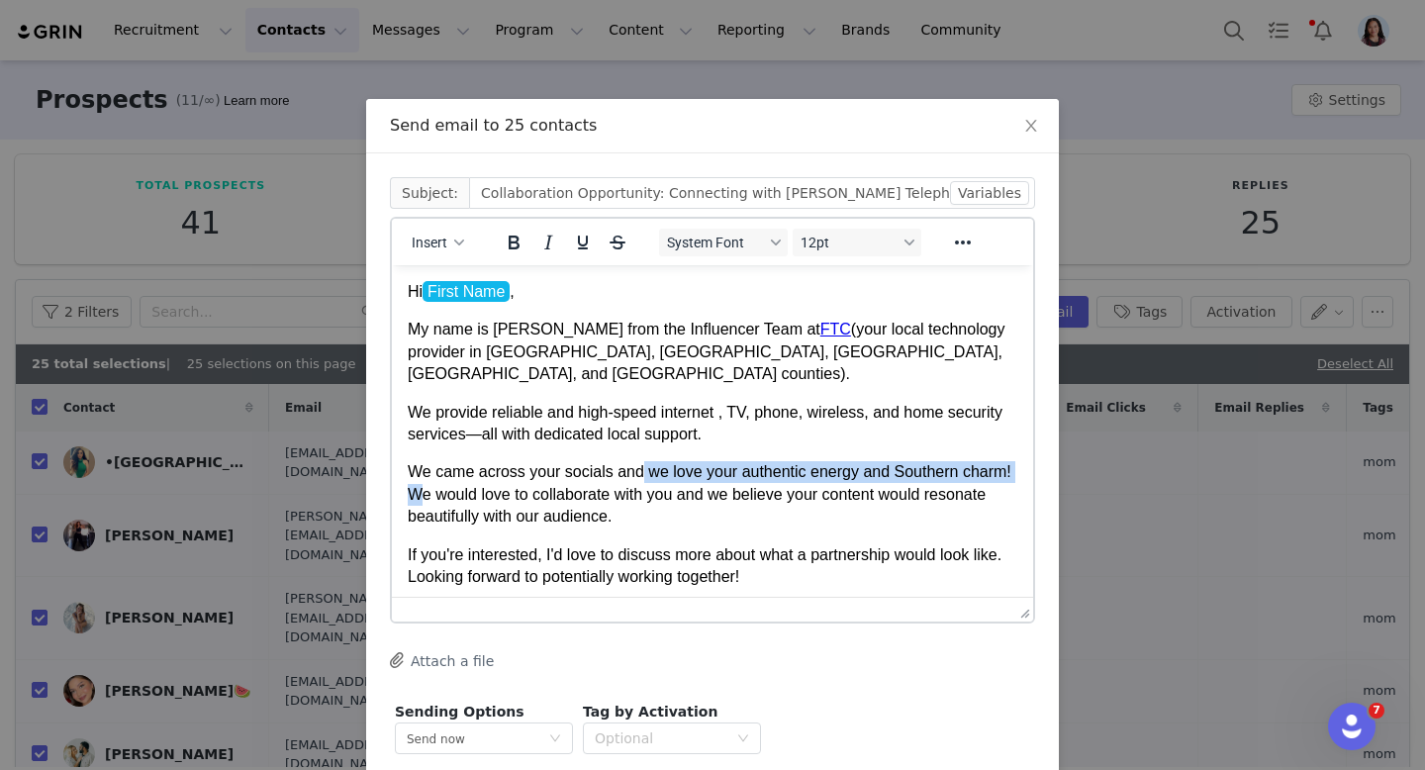
drag, startPoint x: 474, startPoint y: 471, endPoint x: 644, endPoint y: 442, distance: 172.6
click at [644, 461] on p "We came across your socials and we love your authentic energy and Southern char…" at bounding box center [713, 494] width 610 height 66
click at [487, 478] on p "We came across your socials and we love your authentic energy and Southern char…" at bounding box center [713, 494] width 610 height 66
drag, startPoint x: 465, startPoint y: 470, endPoint x: 651, endPoint y: 442, distance: 188.1
click at [651, 461] on p "We came across your socials and we love your authentic energy and Southern char…" at bounding box center [713, 494] width 610 height 66
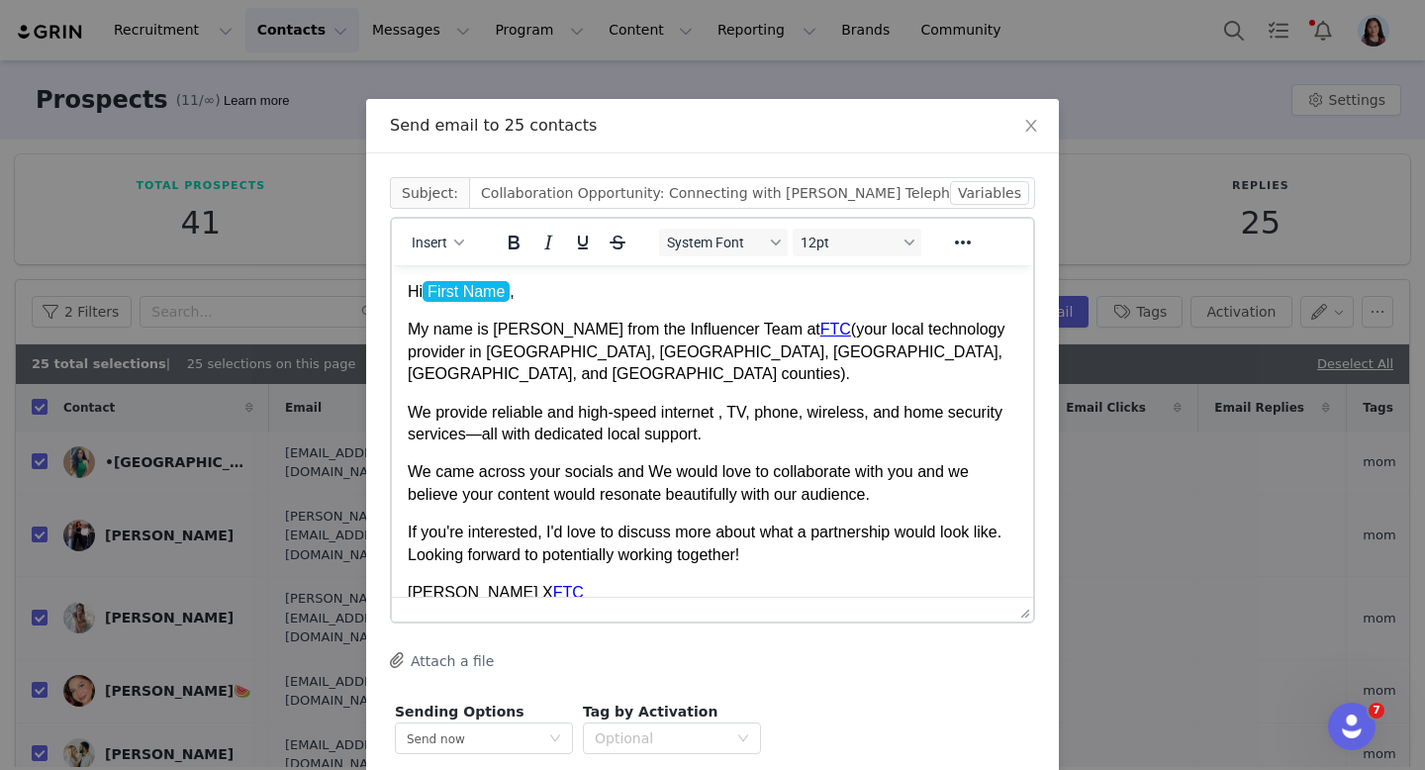
click at [655, 461] on p "We came across your socials and We would love to collaborate with you and we be…" at bounding box center [713, 483] width 610 height 45
click at [660, 461] on p "We came across your socials and We would love to collaborate with you and we be…" at bounding box center [713, 483] width 610 height 45
click at [907, 461] on p "We came across your socials and we would love to collaborate with you and we be…" at bounding box center [713, 483] width 610 height 45
click at [915, 461] on p "We came across your socials and we would love to collaborate with you and we be…" at bounding box center [713, 483] width 610 height 45
click at [967, 461] on p "We came across your socials and we would love to collaborate with you!! and we …" at bounding box center [713, 483] width 610 height 45
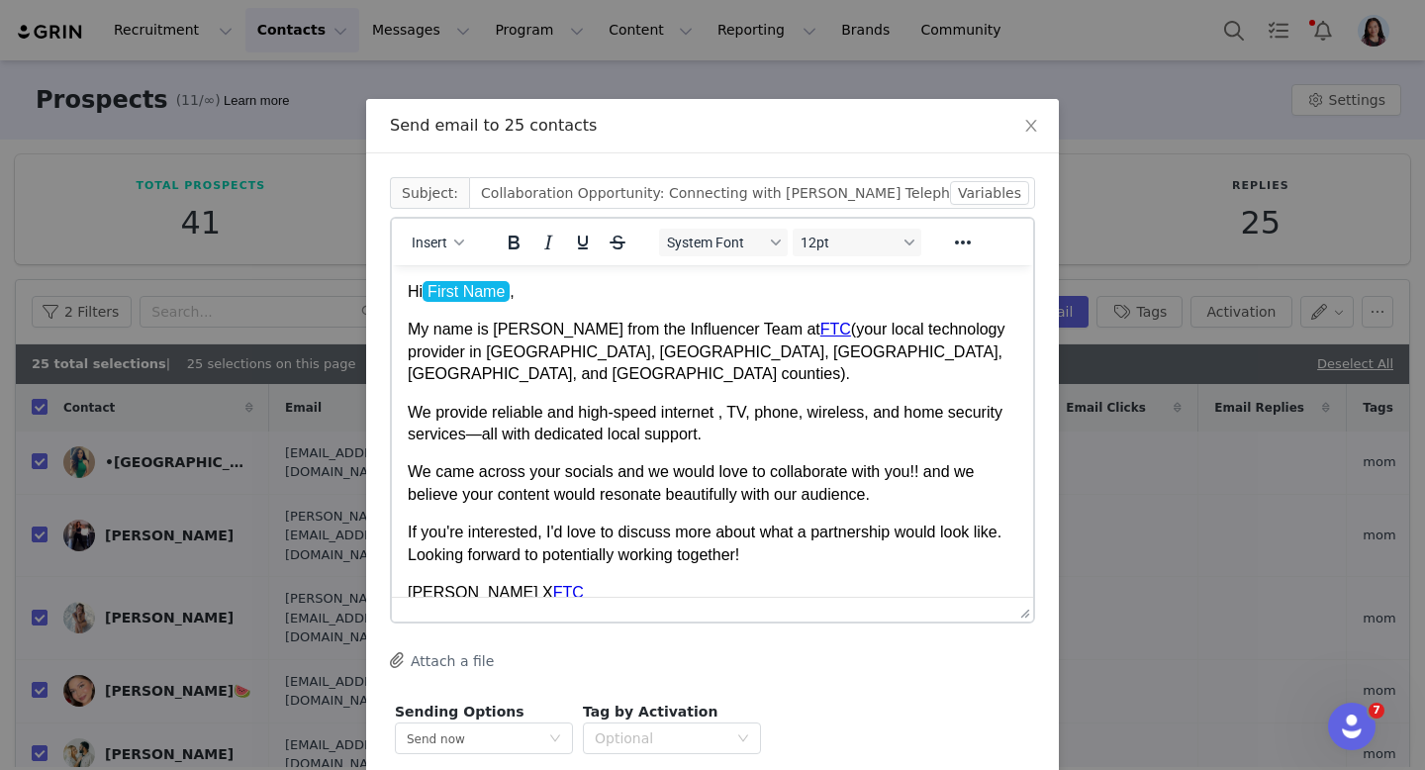
click at [973, 461] on p "We came across your socials and we would love to collaborate with you!! and we …" at bounding box center [713, 483] width 610 height 45
click at [838, 531] on p "If you're interested, I'd love to discuss more about what a partnership would l…" at bounding box center [713, 543] width 610 height 45
click at [729, 202] on input "Collaboration Opportunity: Connecting with Farmer’s Telephone Cooperative in Yo…" at bounding box center [752, 193] width 566 height 32
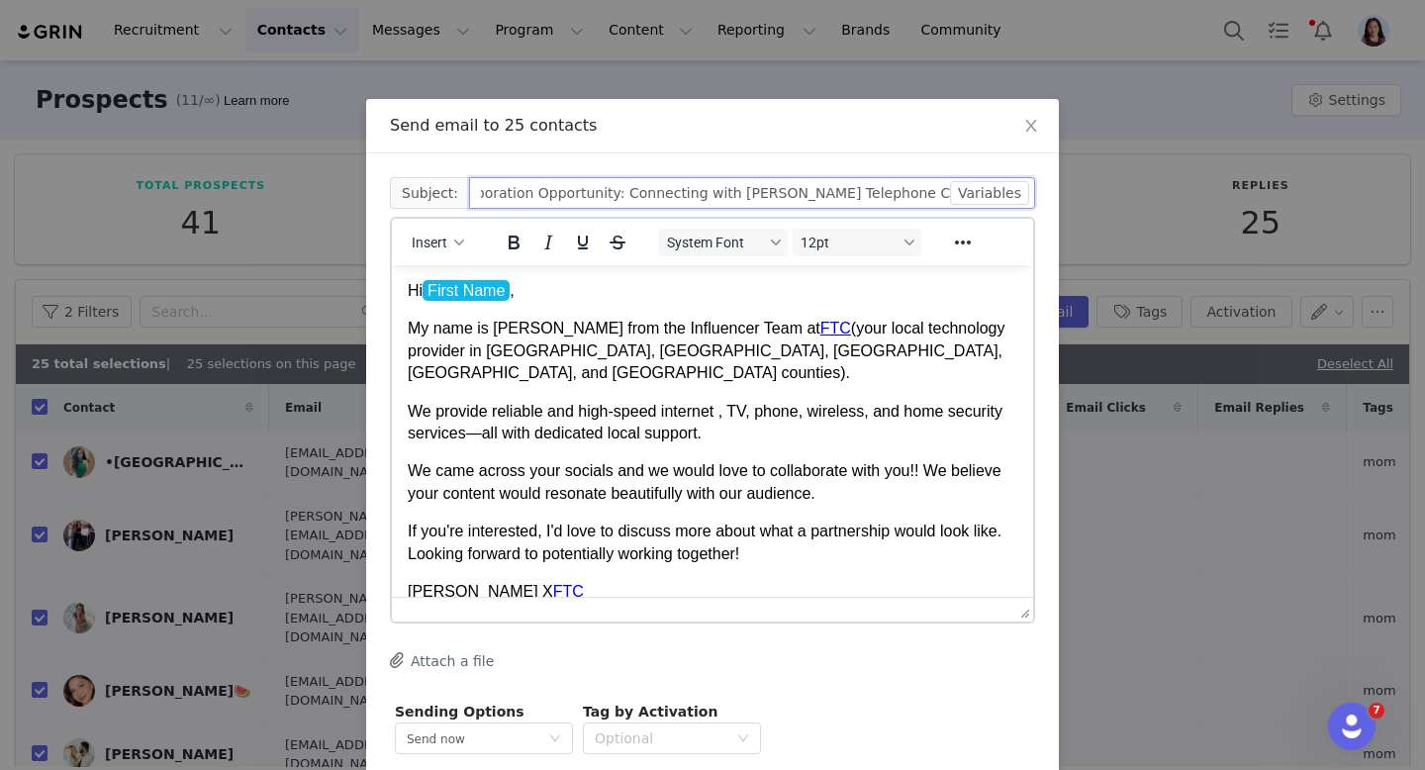
drag, startPoint x: 719, startPoint y: 197, endPoint x: 1057, endPoint y: 205, distance: 337.6
click at [1057, 205] on div "Cc: Subject: Collaboration Opportunity: Connecting with Farmer’s Telephone Coop…" at bounding box center [712, 504] width 693 height 702
click at [811, 346] on p "My name is Randi from the Influencer Team at FTC (your local technology provide…" at bounding box center [713, 351] width 610 height 66
click at [1024, 126] on icon "icon: close" at bounding box center [1031, 126] width 16 height 16
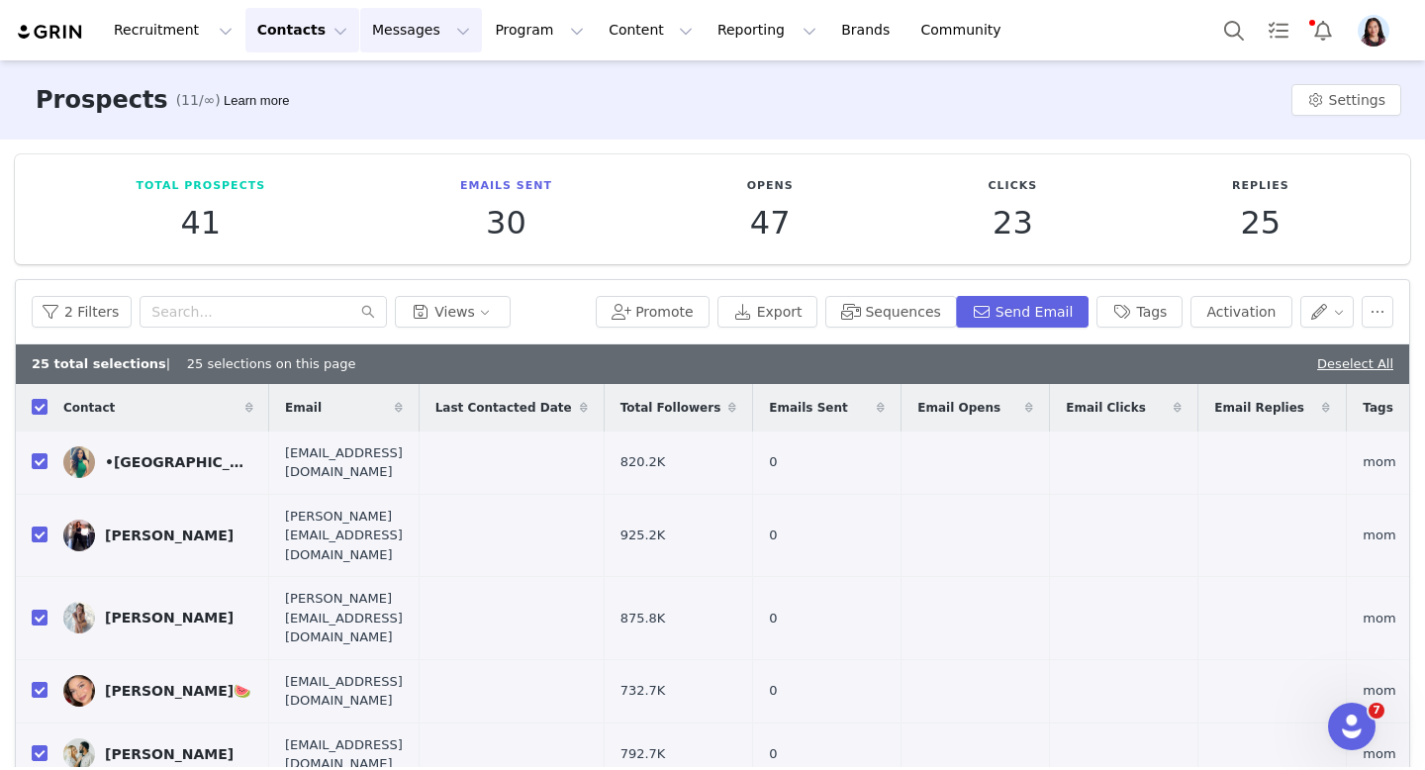
click at [399, 44] on button "Messages Messages" at bounding box center [421, 30] width 122 height 45
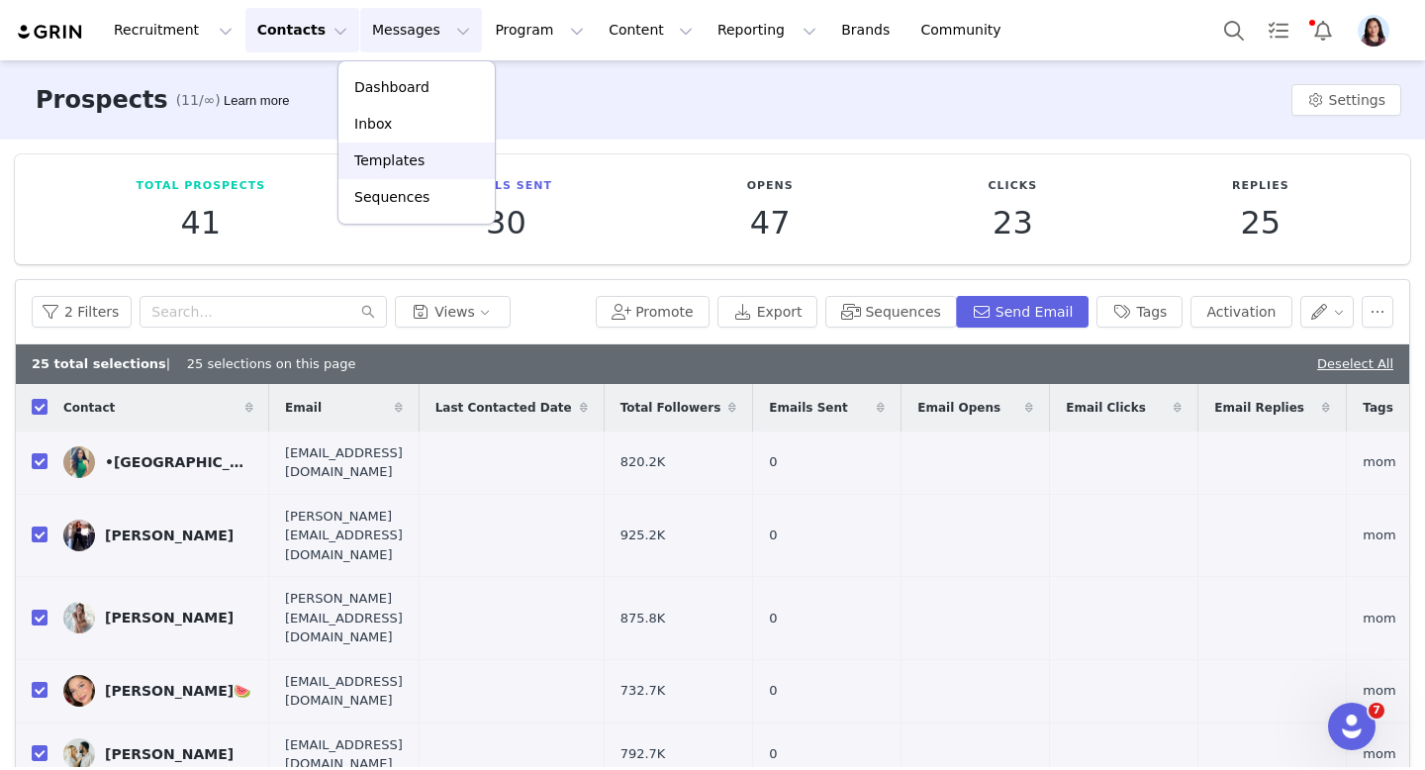
click at [380, 154] on p "Templates" at bounding box center [389, 160] width 70 height 21
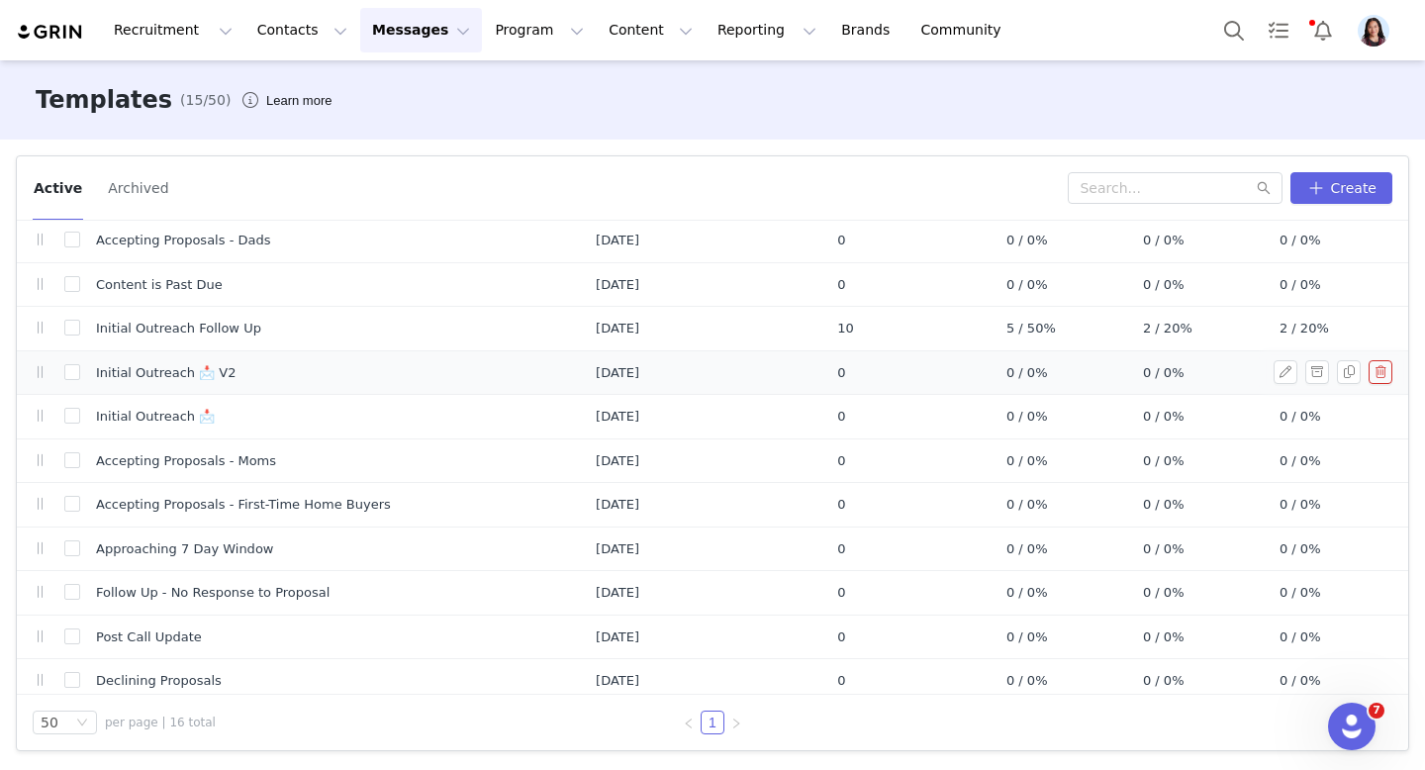
scroll to position [196, 0]
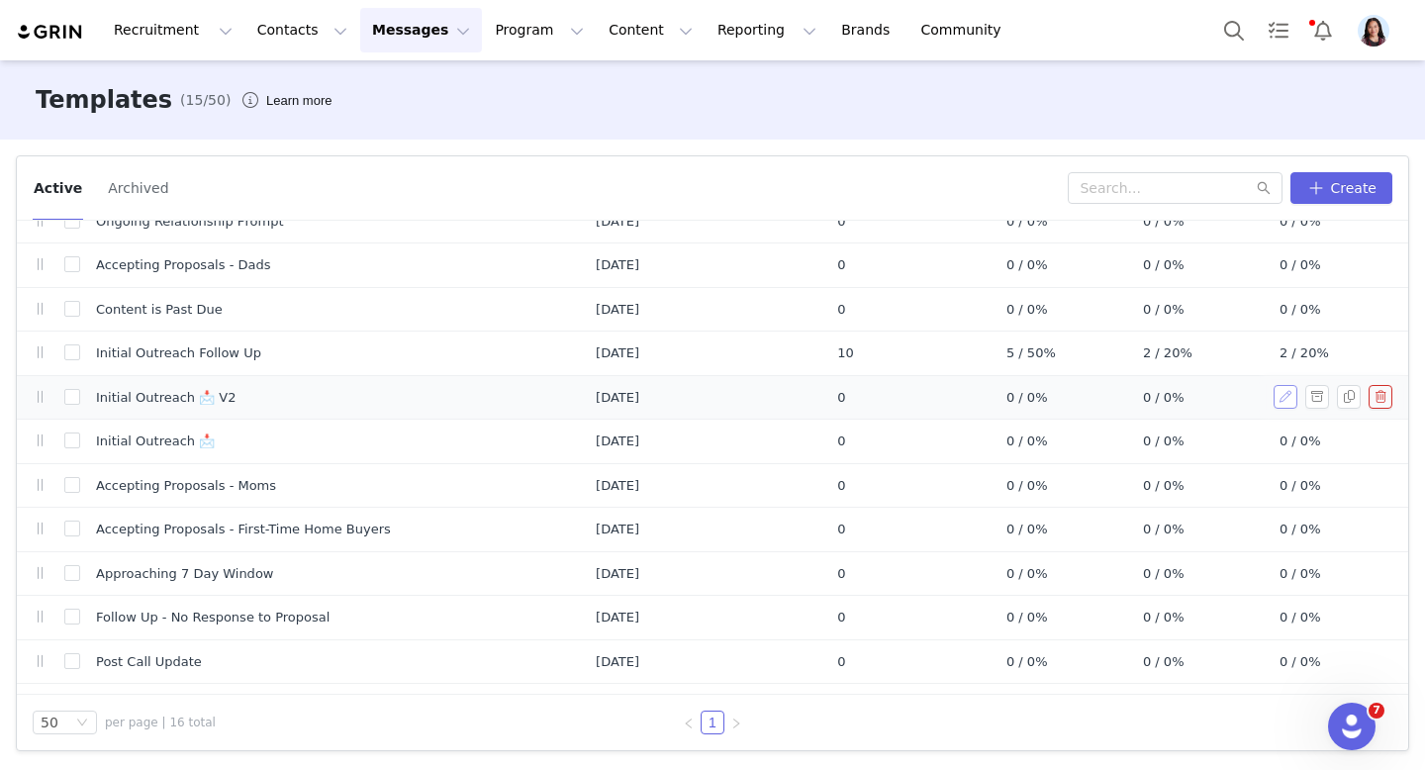
click at [1293, 402] on button "button" at bounding box center [1286, 397] width 24 height 24
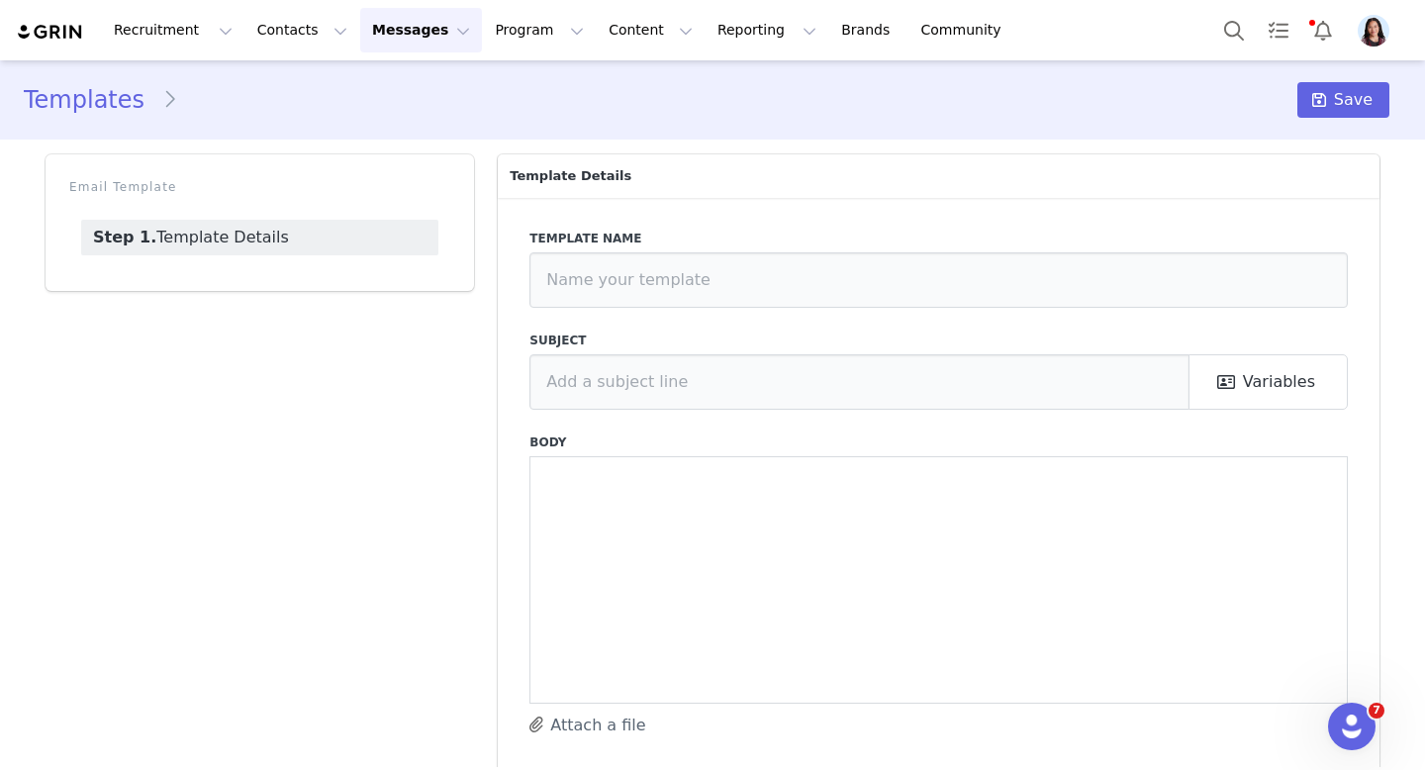
type input "Initial Outreach 📩 V2"
type input "Collaboration Opportunity: Connecting with Farmer’s Telephone Cooperative in Yo…"
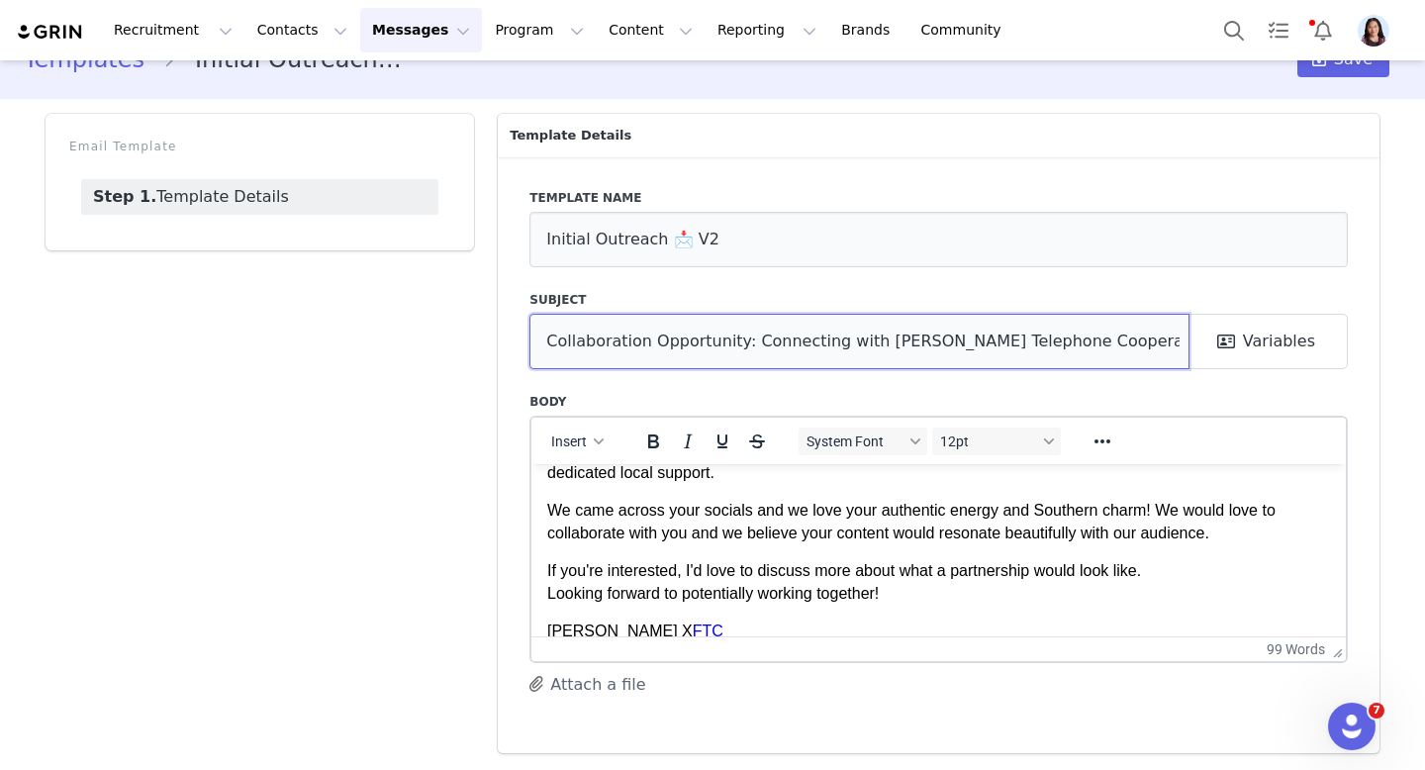
scroll to position [0, 17]
drag, startPoint x: 988, startPoint y: 347, endPoint x: 1094, endPoint y: 342, distance: 106.0
click at [1094, 342] on input "Collaboration Opportunity: Connecting with Farmer’s Telephone Cooperative in Yo…" at bounding box center [859, 341] width 660 height 55
click at [1046, 354] on input "Collaboration Opportunity: Connecting with Farmer’s Telephone Cooperative in Yo…" at bounding box center [859, 341] width 660 height 55
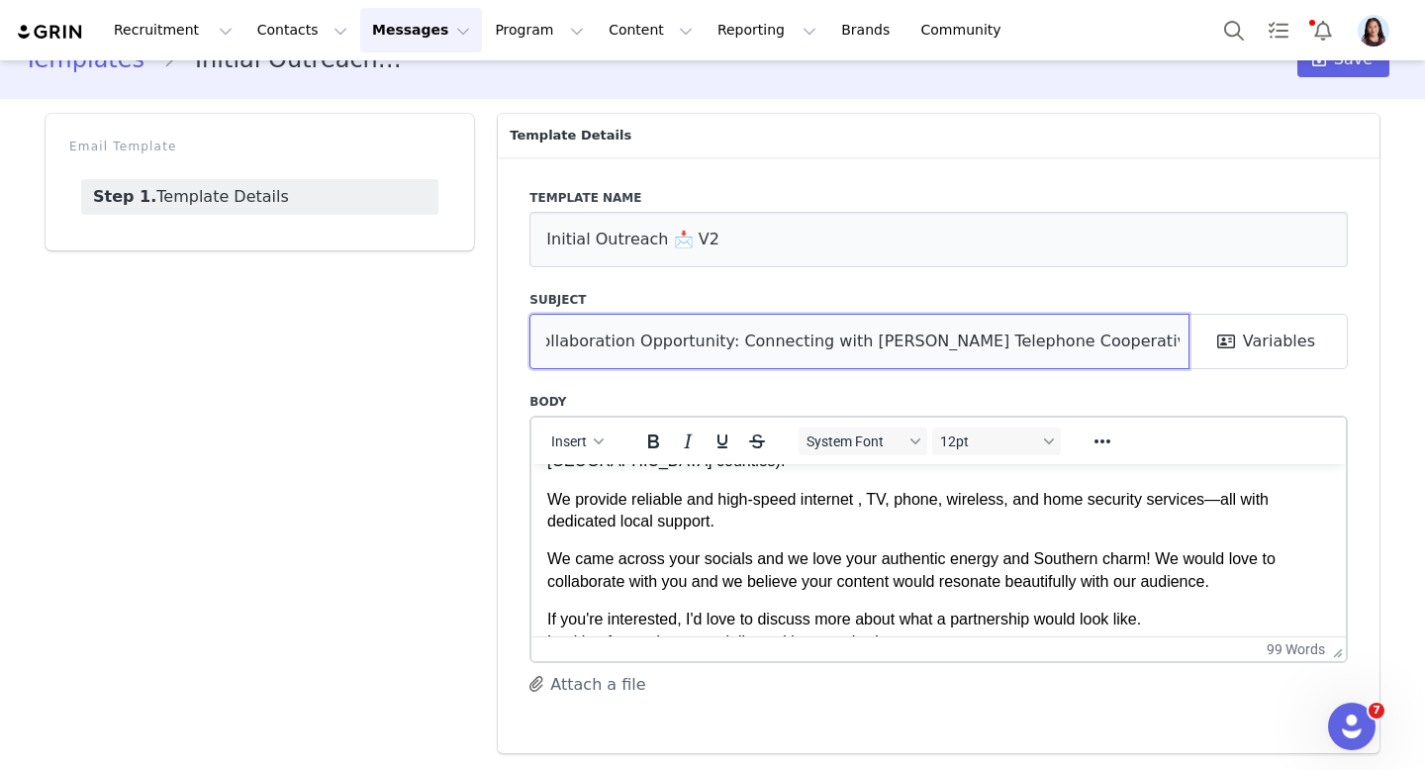
drag, startPoint x: 1344, startPoint y: 658, endPoint x: 1324, endPoint y: 709, distance: 54.2
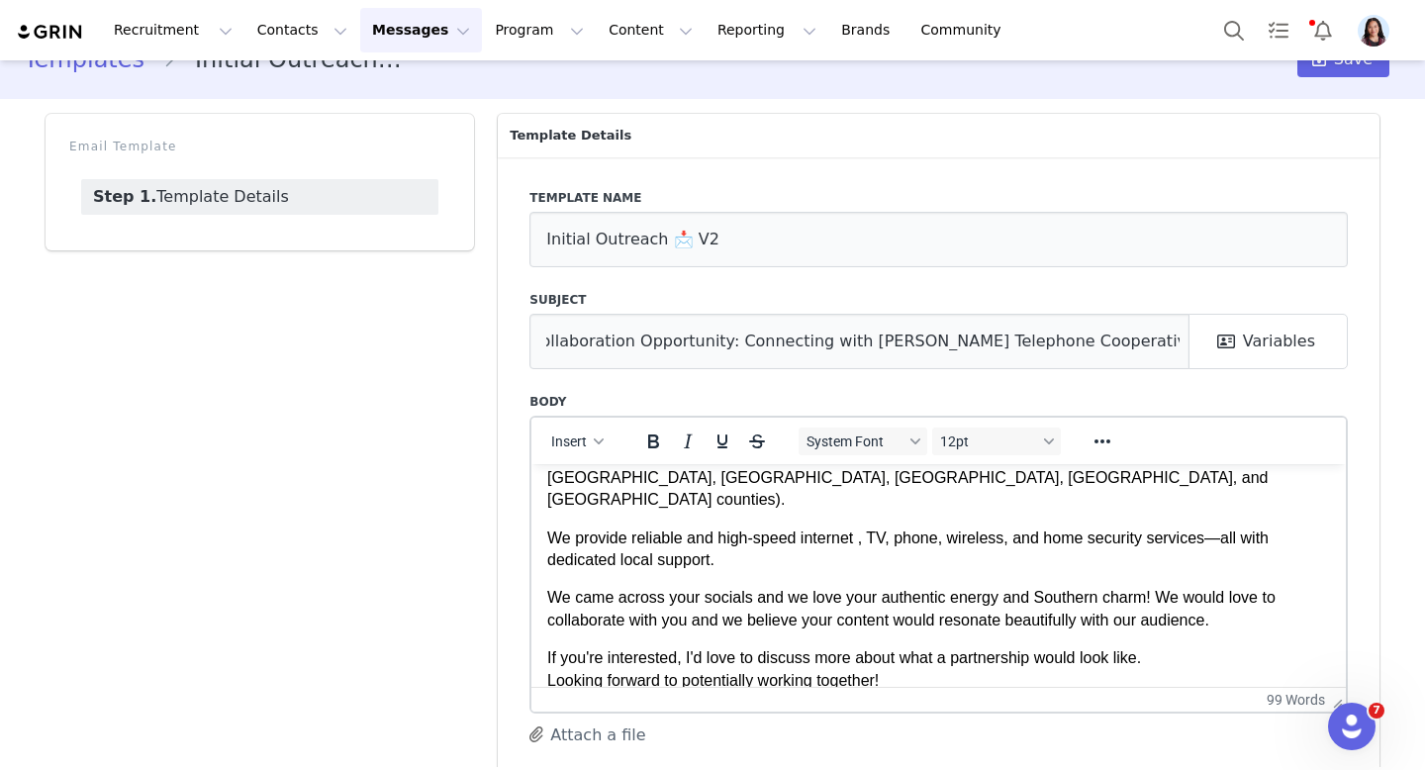
scroll to position [0, 0]
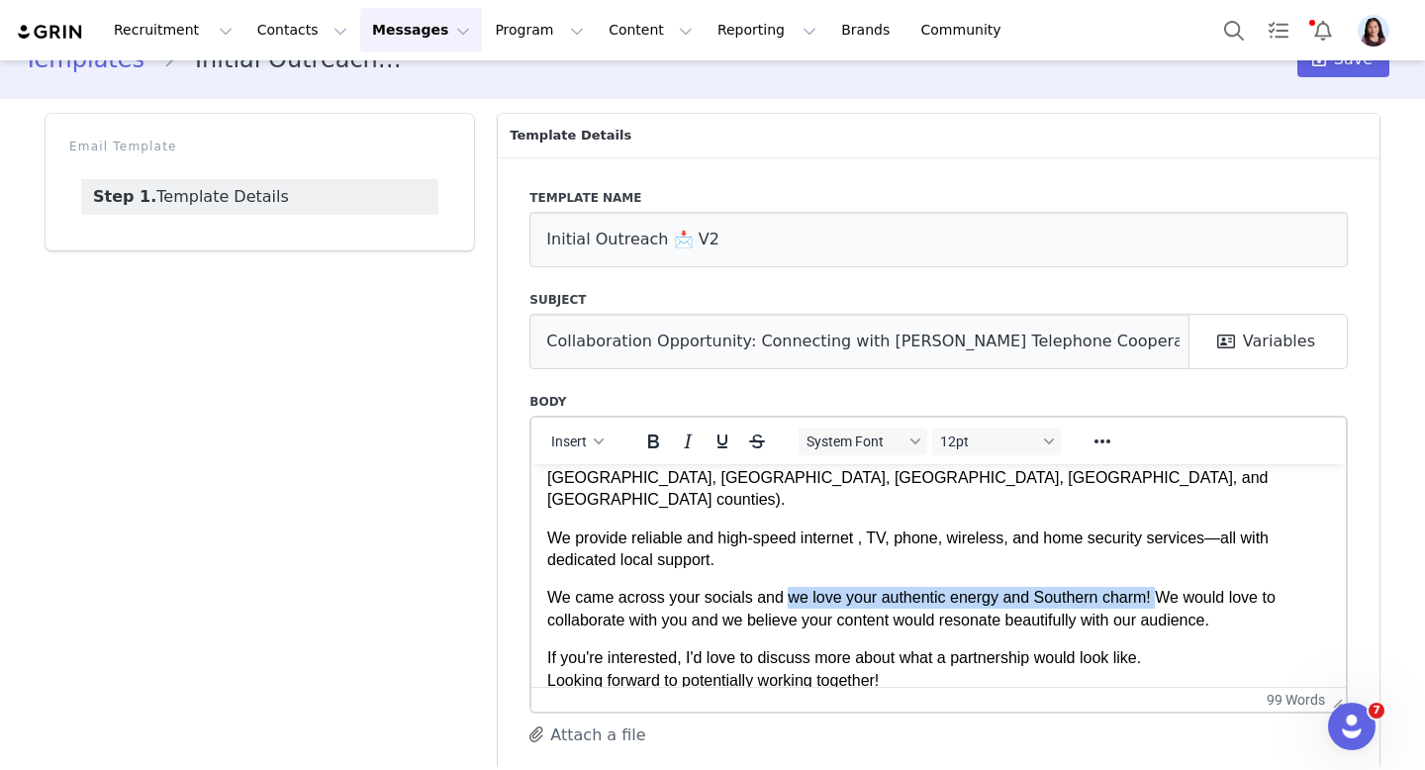
drag, startPoint x: 1165, startPoint y: 573, endPoint x: 792, endPoint y: 574, distance: 373.1
click at [792, 586] on p "We came across your socials and we love your authentic energy and Southern char…" at bounding box center [938, 608] width 783 height 45
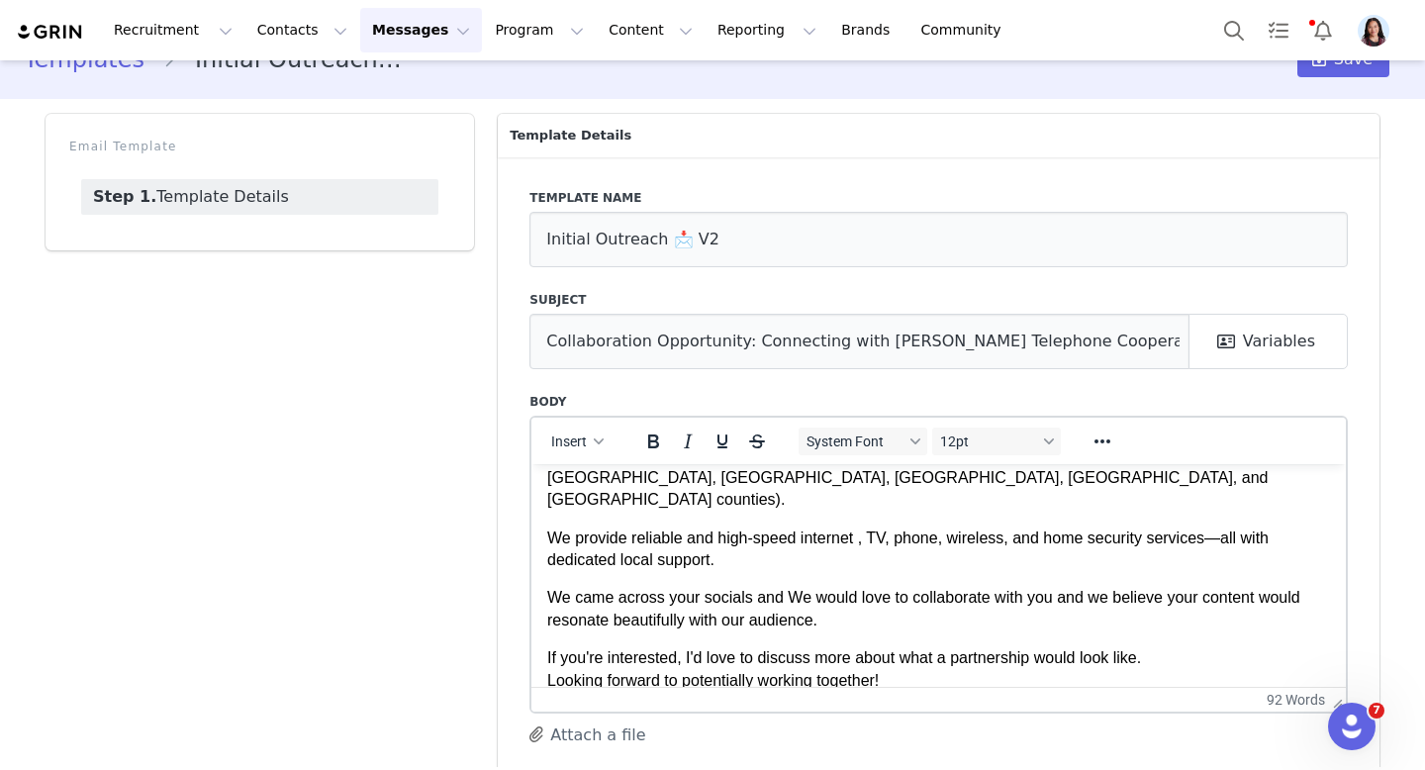
click at [807, 586] on p "We came across your socials and We would love to collaborate with you and we be…" at bounding box center [938, 608] width 783 height 45
click at [1058, 586] on p "We came across your socials and we would love to collaborate with you and we be…" at bounding box center [938, 608] width 783 height 45
click at [1102, 586] on p "We came across your socials and we would love to collaborate with you! and we b…" at bounding box center [938, 608] width 783 height 45
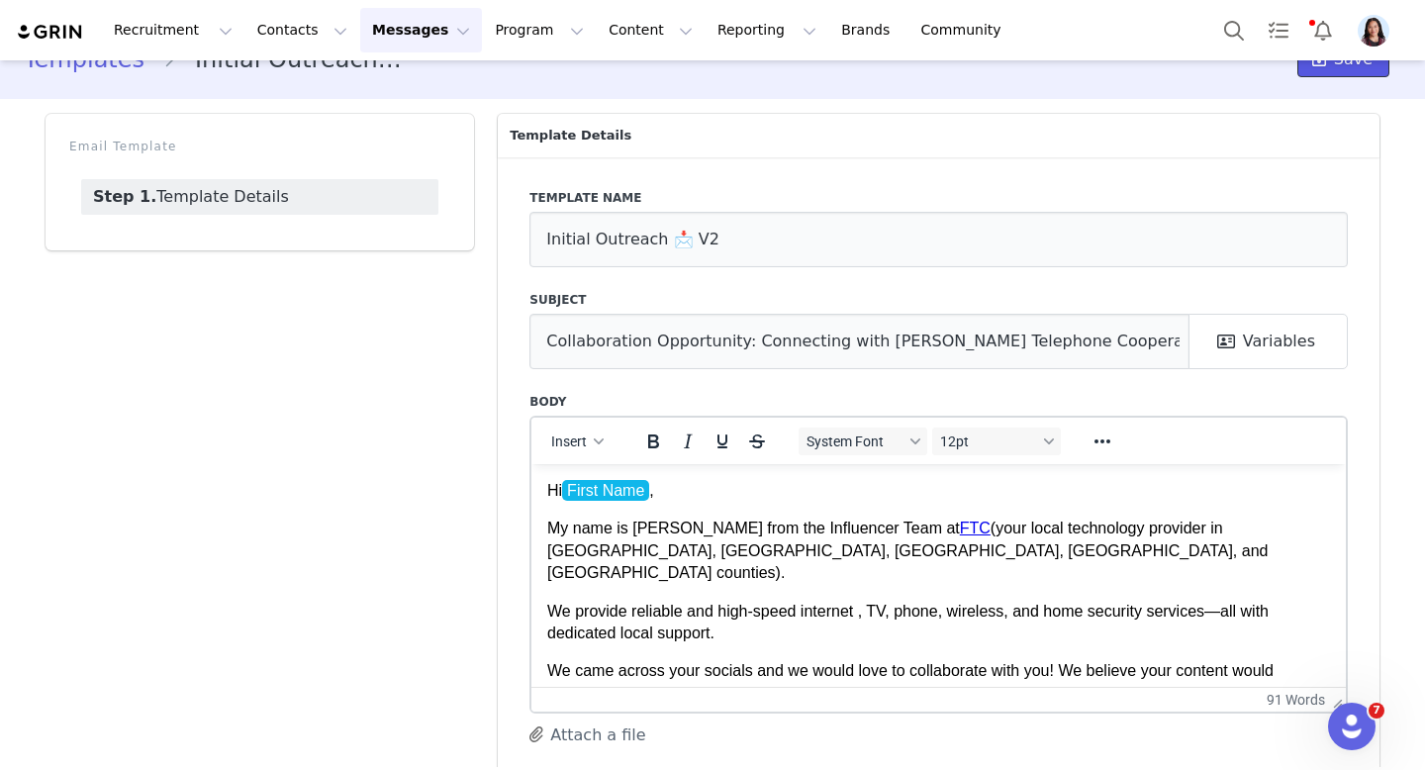
click at [1320, 65] on icon at bounding box center [1319, 59] width 14 height 16
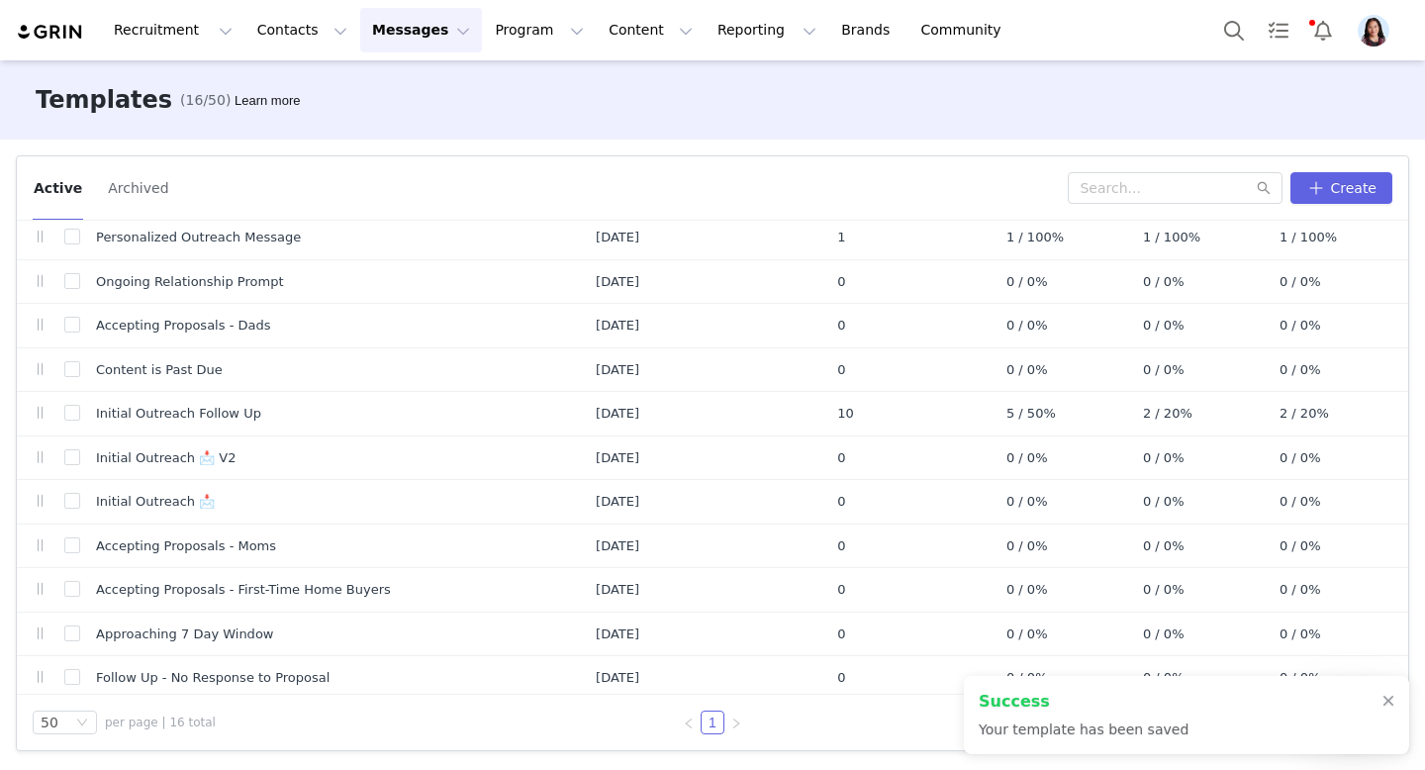
scroll to position [273, 0]
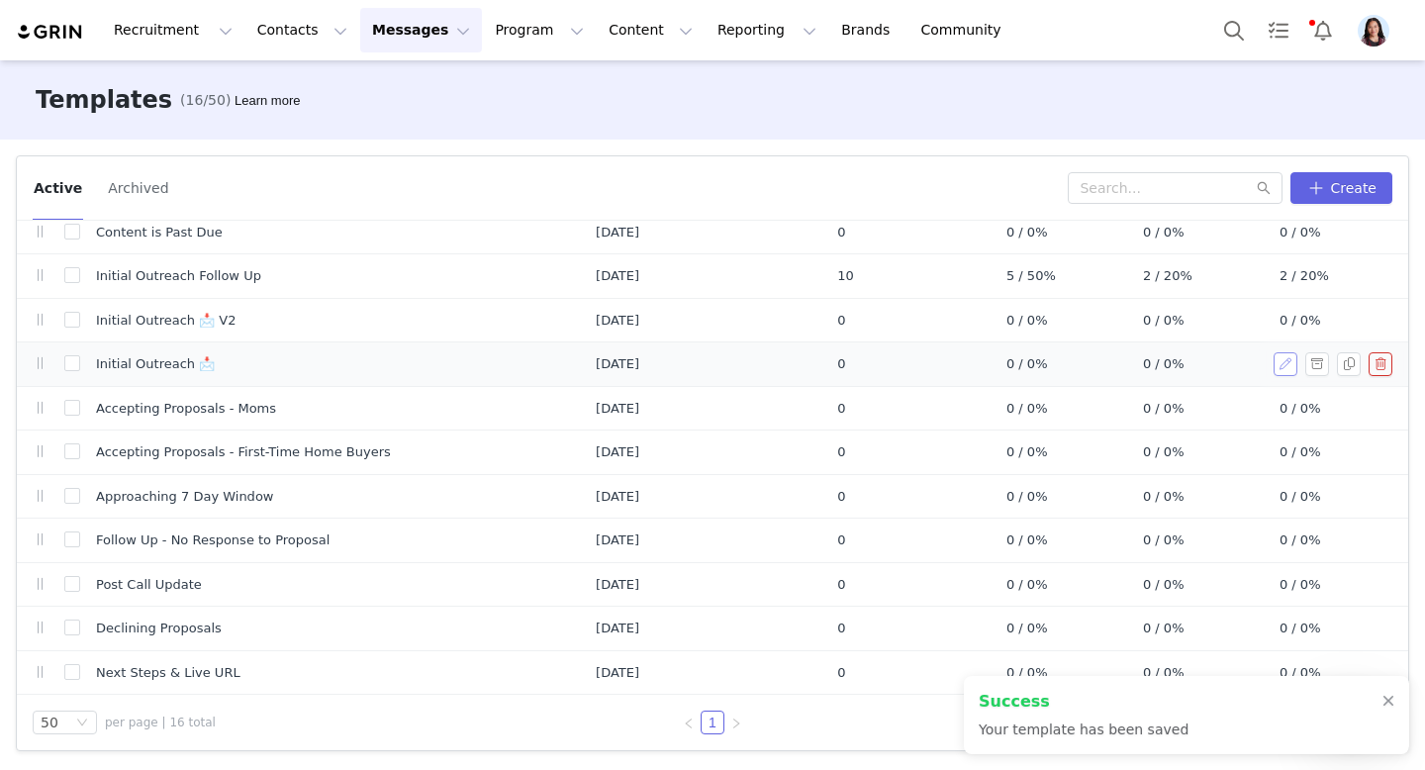
click at [1280, 362] on button "button" at bounding box center [1286, 364] width 24 height 24
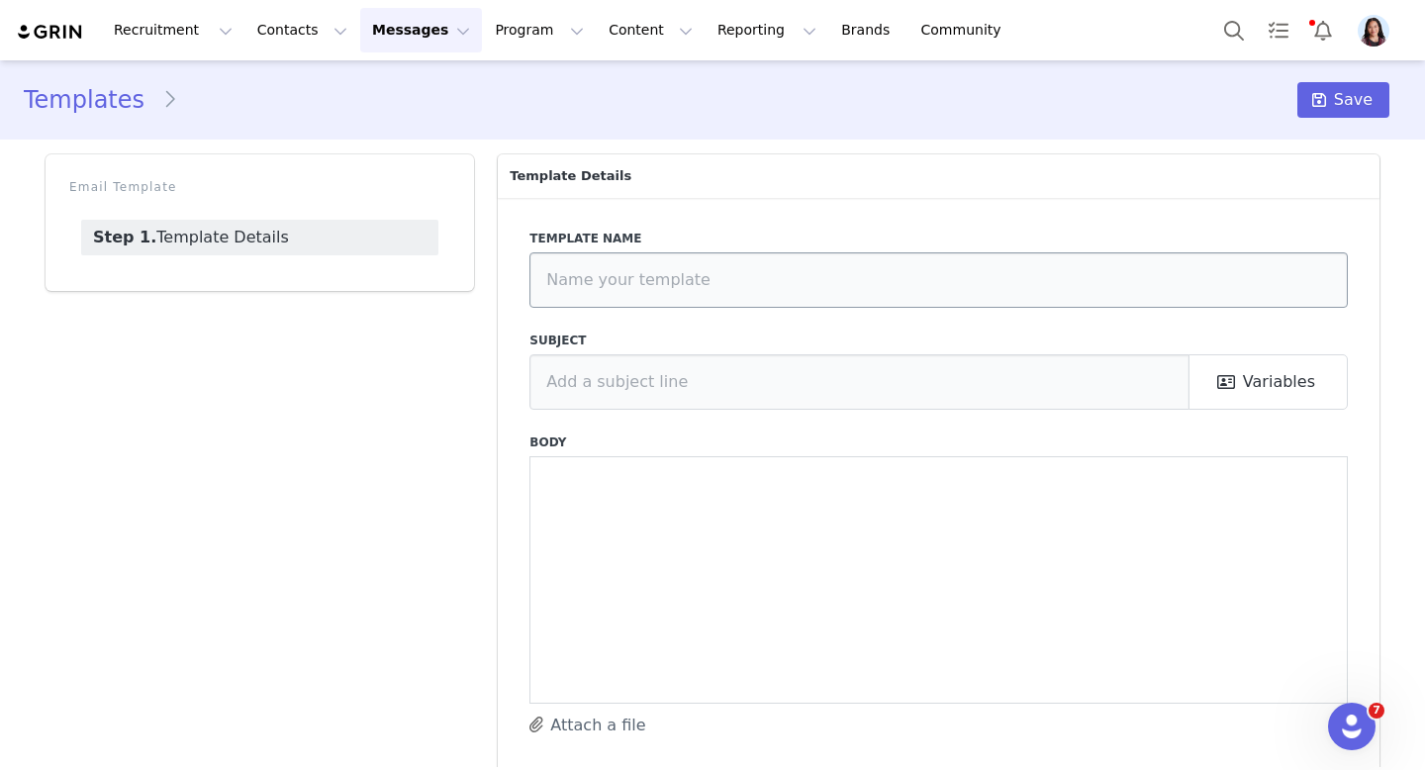
type input "Initial Outreach 📩"
type input "Collaboration Opportunity: Connecting with Farmer’s Telephone Cooperative in Yo…"
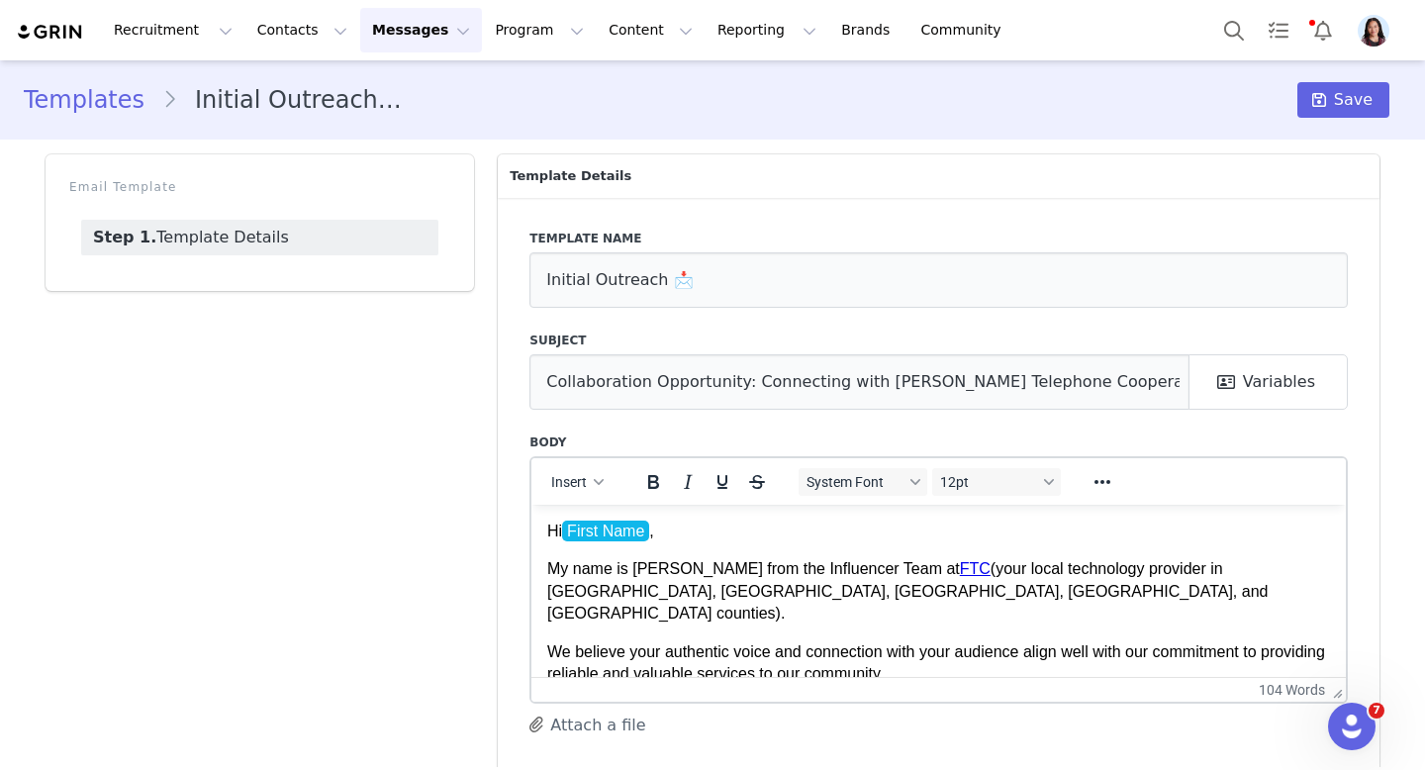
click at [108, 107] on link "Templates" at bounding box center [93, 100] width 139 height 36
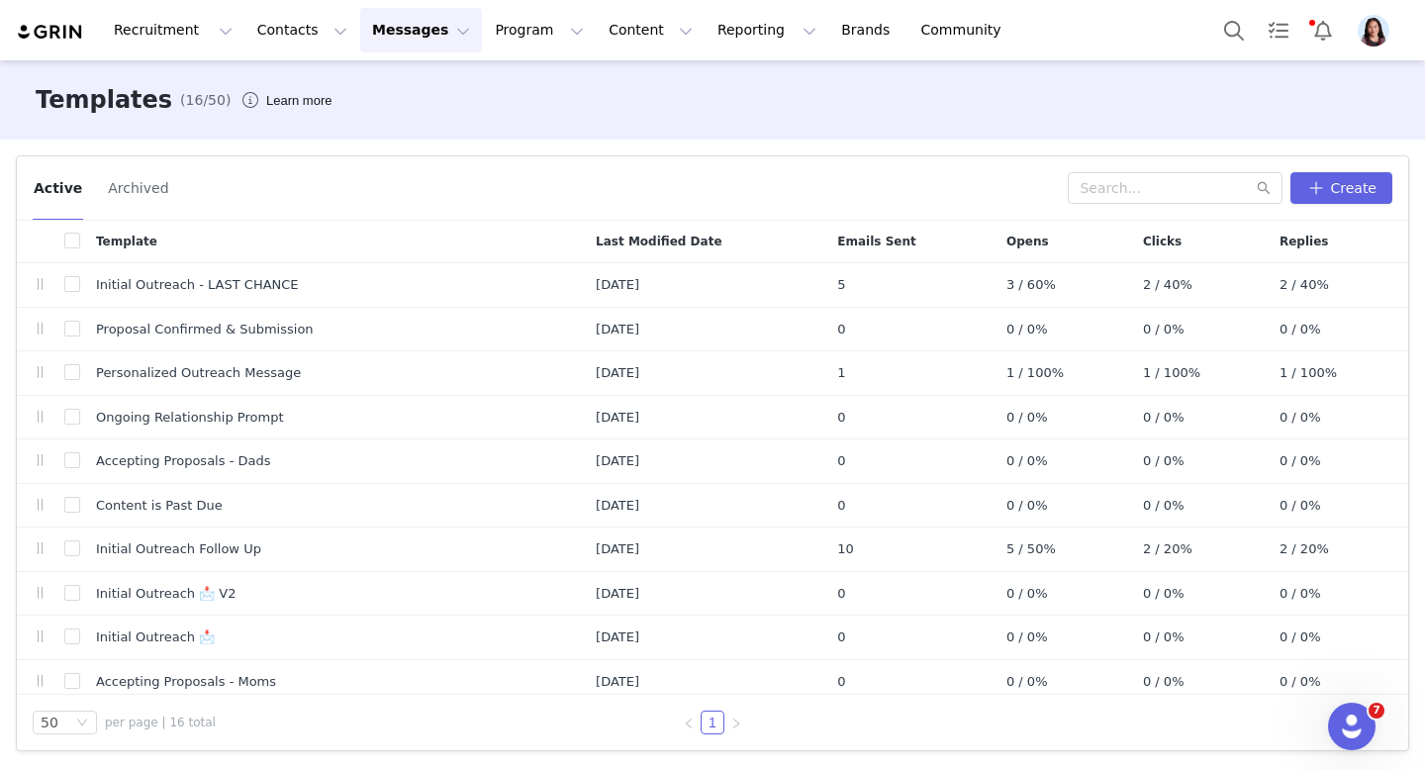
scroll to position [273, 0]
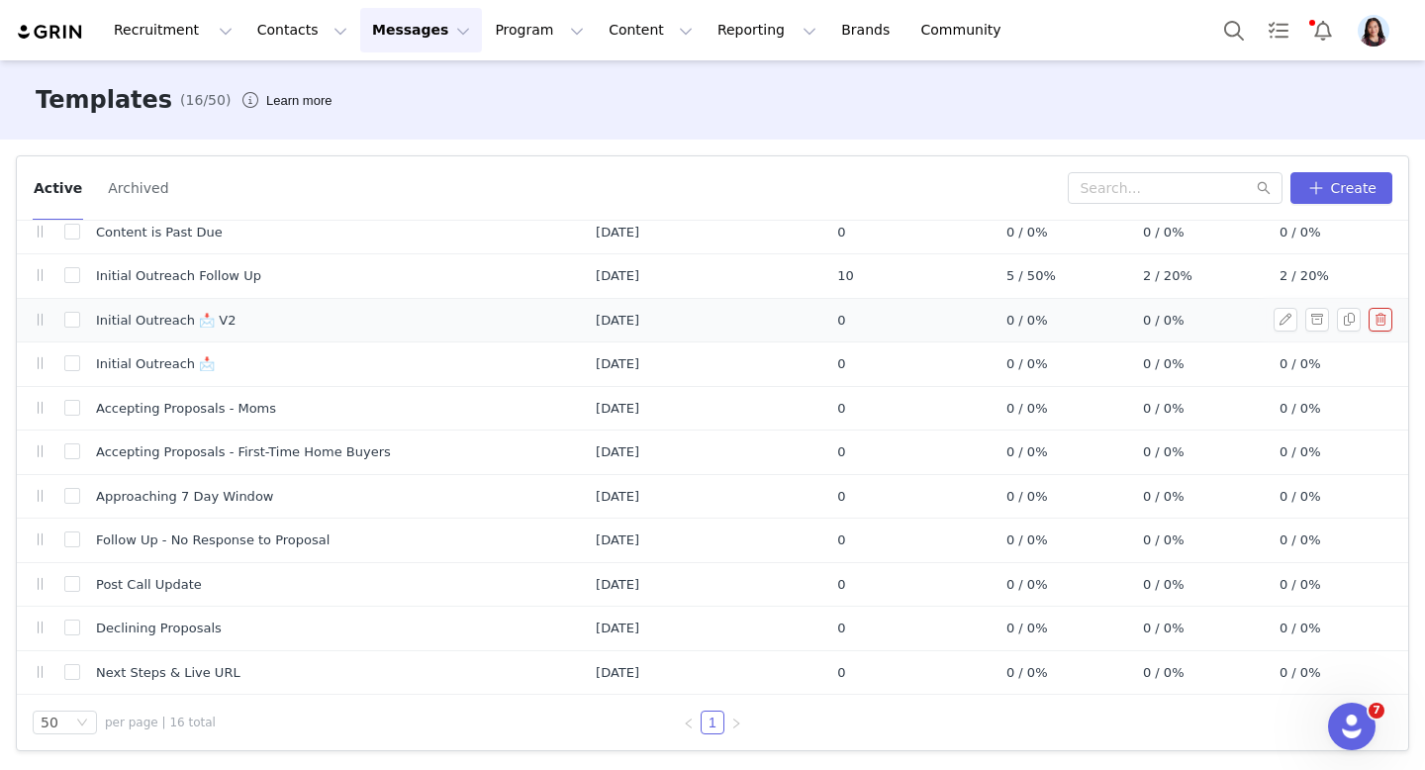
click at [1303, 321] on link at bounding box center [1290, 320] width 32 height 24
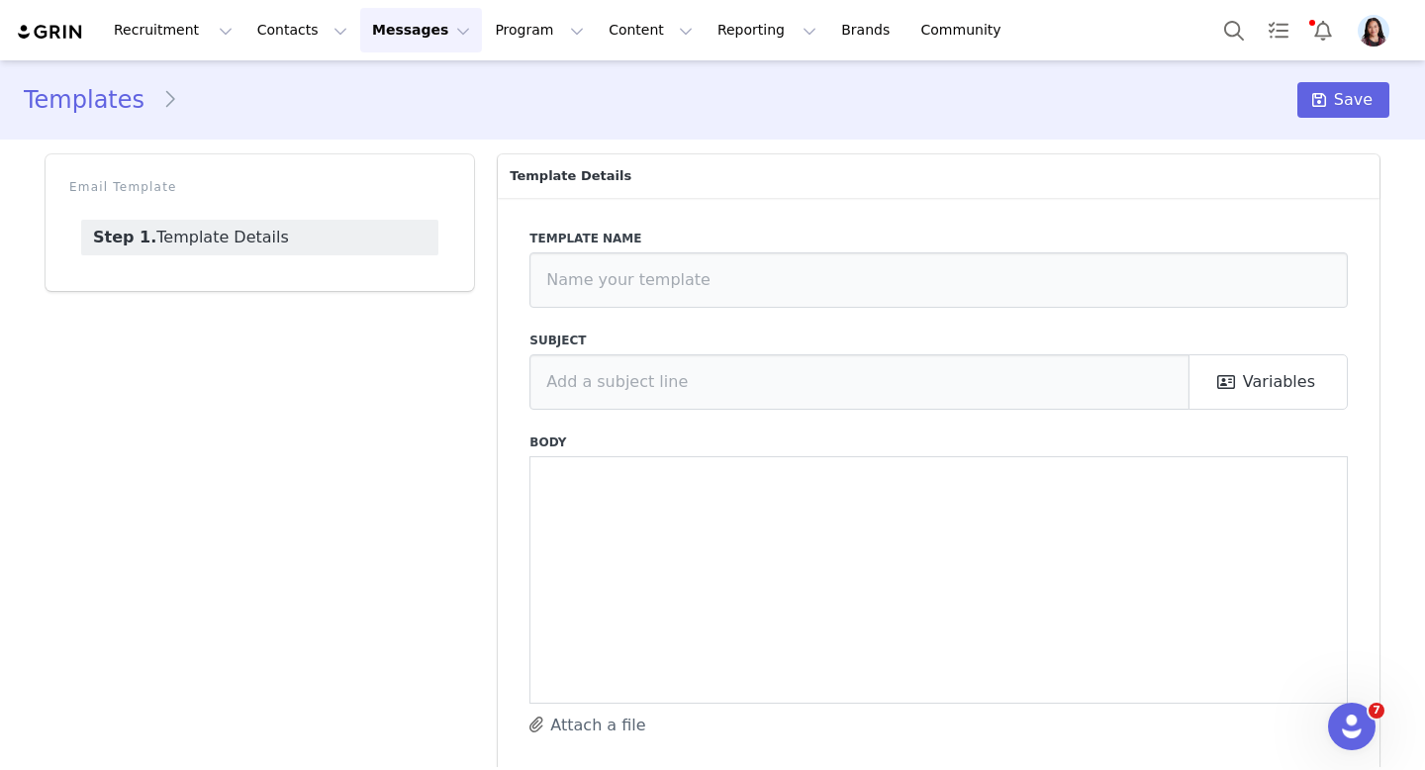
type input "Initial Outreach 📩 V2"
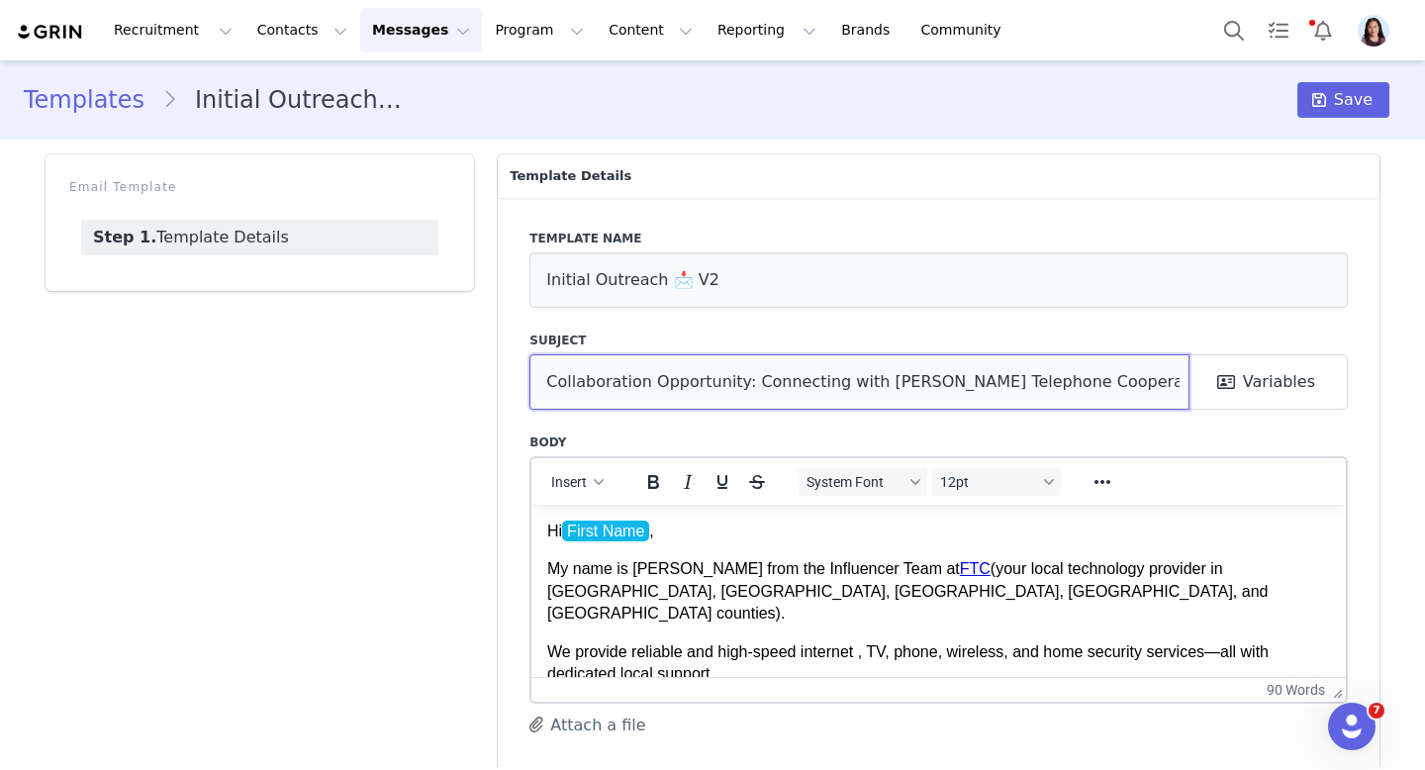
click at [775, 362] on input "Collaboration Opportunity: Connecting with Farmer’s Telephone Cooperative in Yo…" at bounding box center [859, 381] width 660 height 55
click at [777, 374] on input "FTC: Collaboration Opportunity: Connecting with Farmer’s Telephone Cooperative …" at bounding box center [859, 381] width 660 height 55
drag, startPoint x: 779, startPoint y: 377, endPoint x: 1384, endPoint y: 389, distance: 604.8
click at [1384, 389] on div "Template Details Template name Initial Outreach 📩 V2 Subject FTC: Collaboration…" at bounding box center [939, 474] width 906 height 663
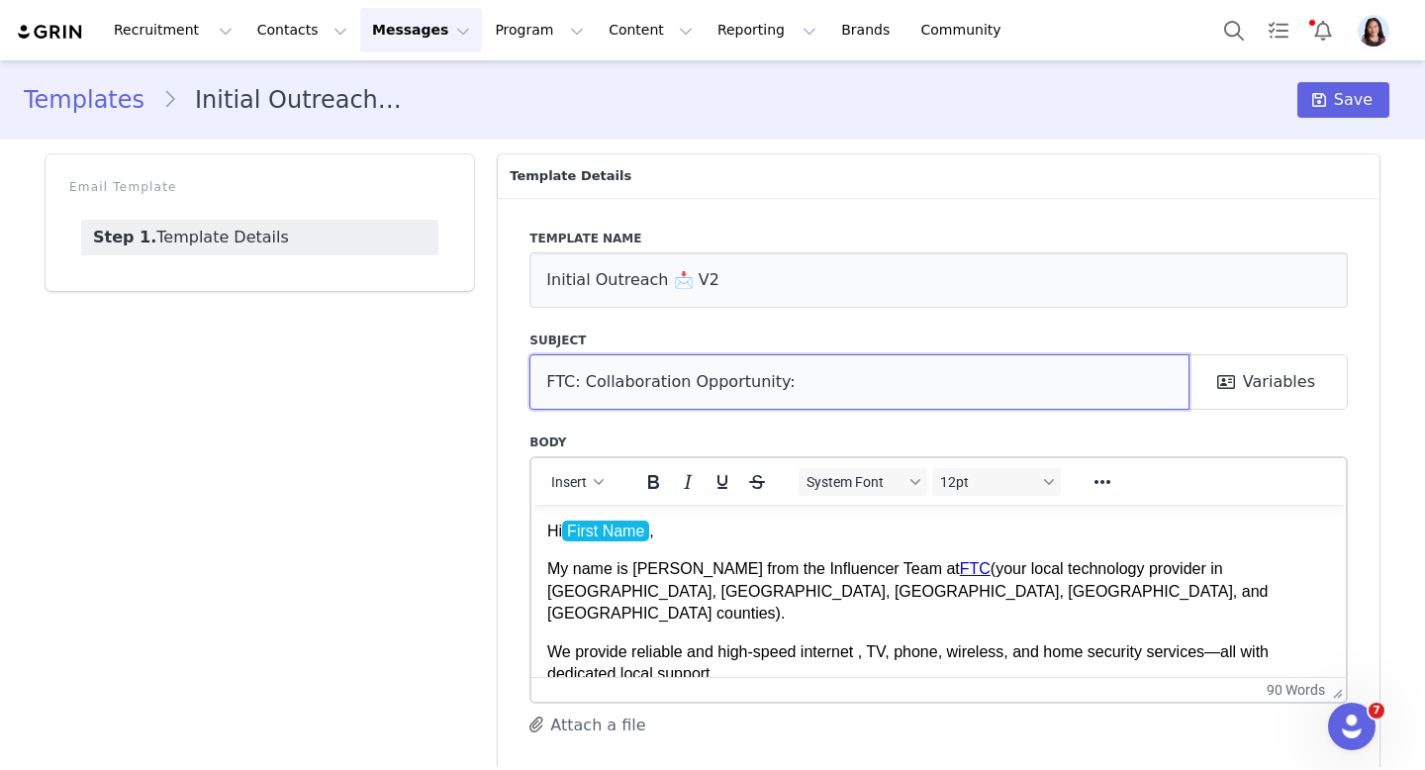
scroll to position [0, 0]
type input "FTC: Collaboration Opportunity!"
click at [1331, 104] on span at bounding box center [1319, 100] width 24 height 24
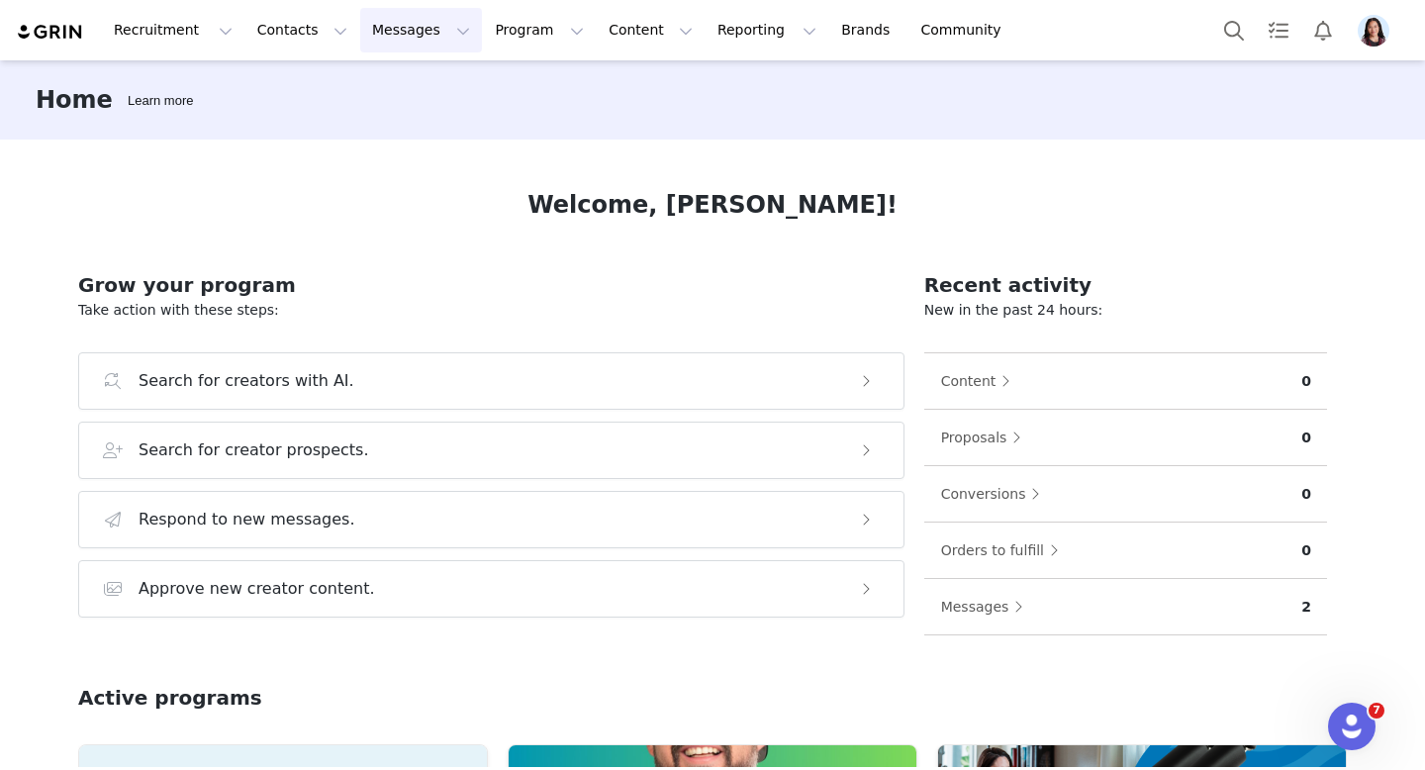
drag, startPoint x: 421, startPoint y: 28, endPoint x: 421, endPoint y: 97, distance: 69.3
click at [421, 28] on button "Messages Messages" at bounding box center [421, 30] width 122 height 45
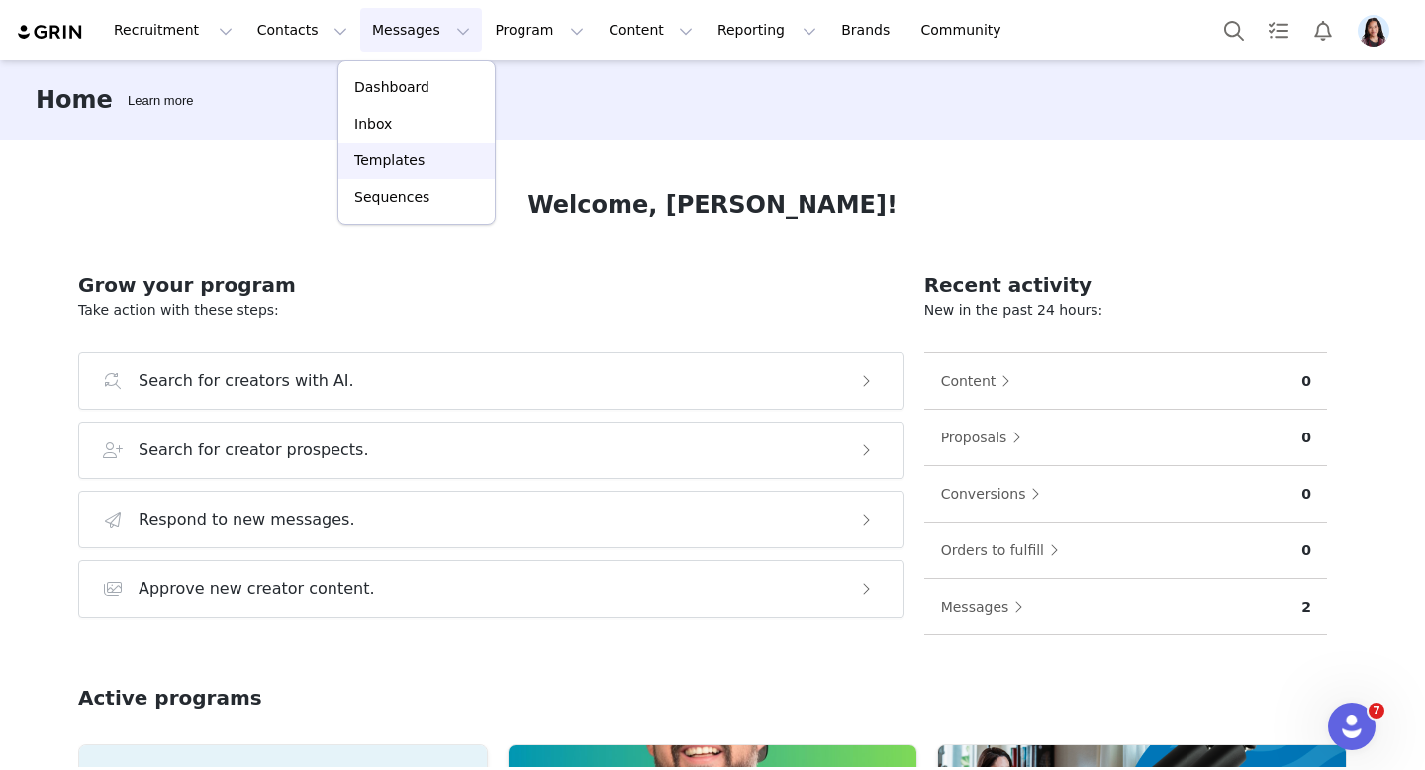
click at [395, 164] on p "Templates" at bounding box center [389, 160] width 70 height 21
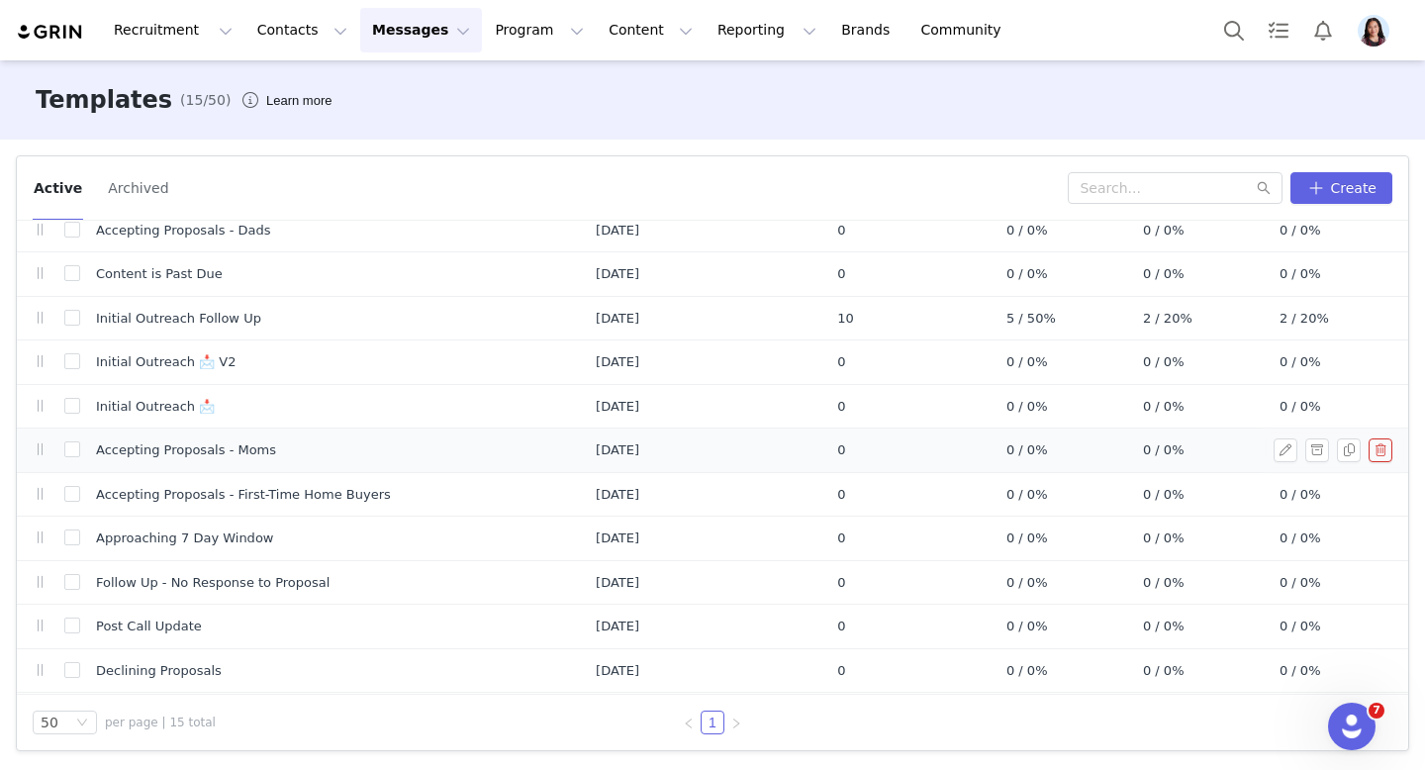
scroll to position [189, 0]
click at [1317, 194] on button "Create" at bounding box center [1341, 188] width 102 height 32
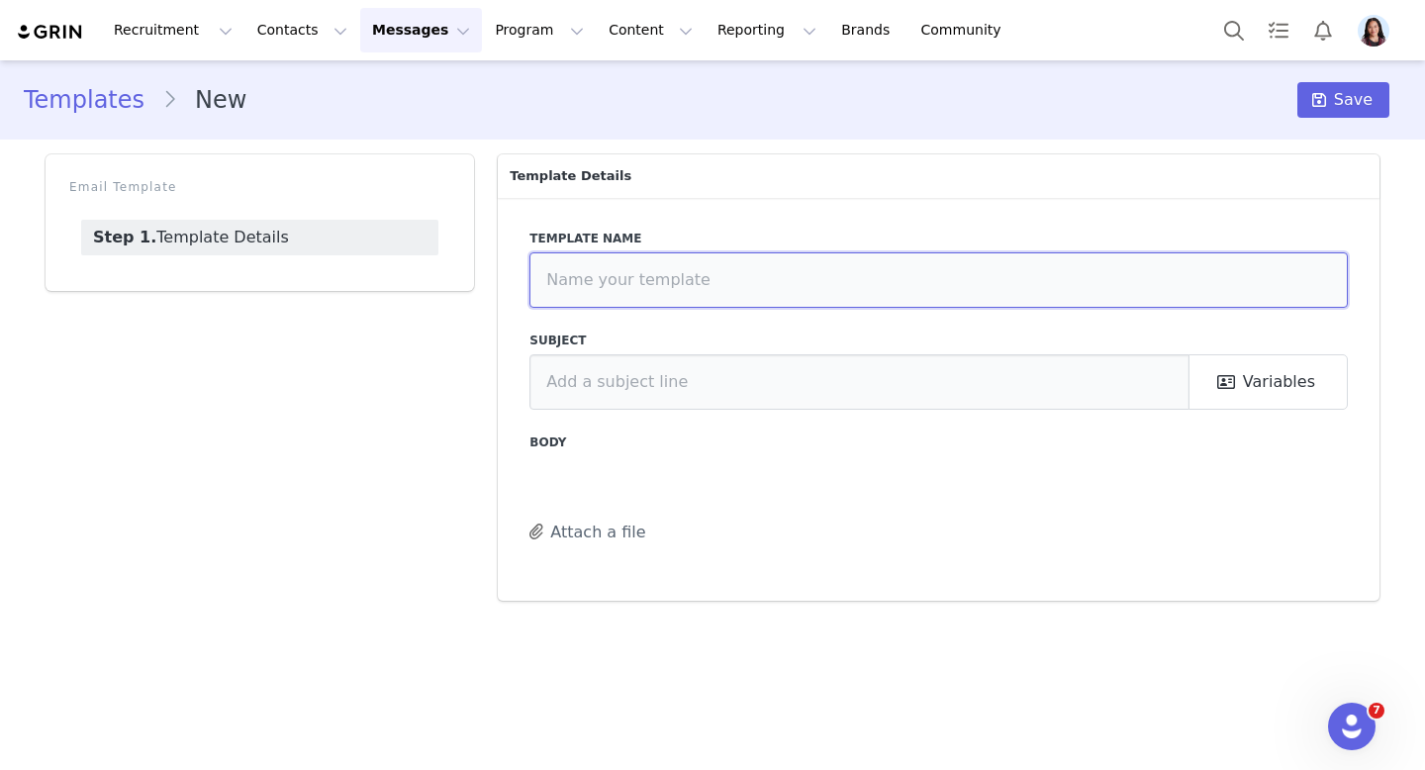
click at [728, 293] on input "text" at bounding box center [938, 279] width 818 height 55
type input "O"
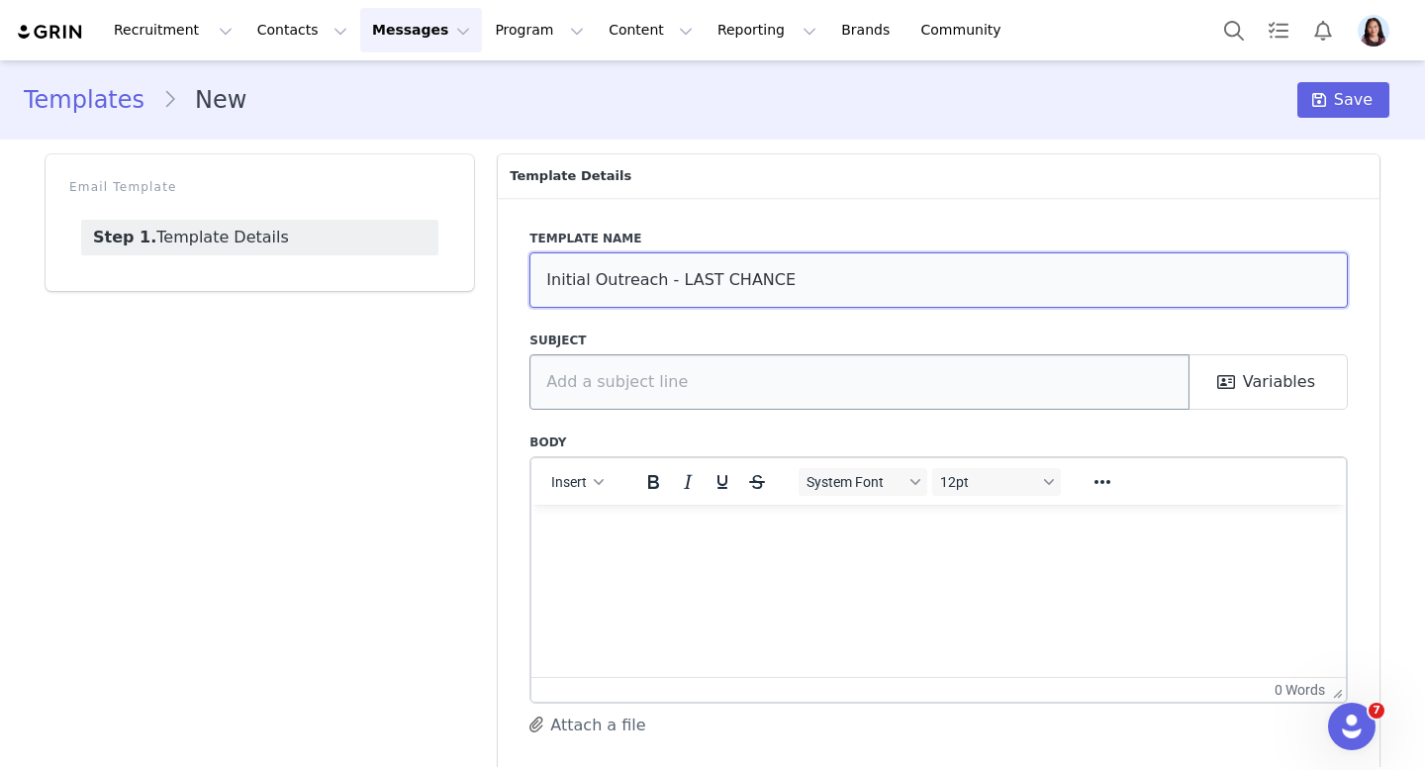
type input "Initial Outreach - LAST CHANCE"
click at [720, 395] on input "text" at bounding box center [859, 381] width 660 height 55
type input "A"
type input "L"
type input "F"
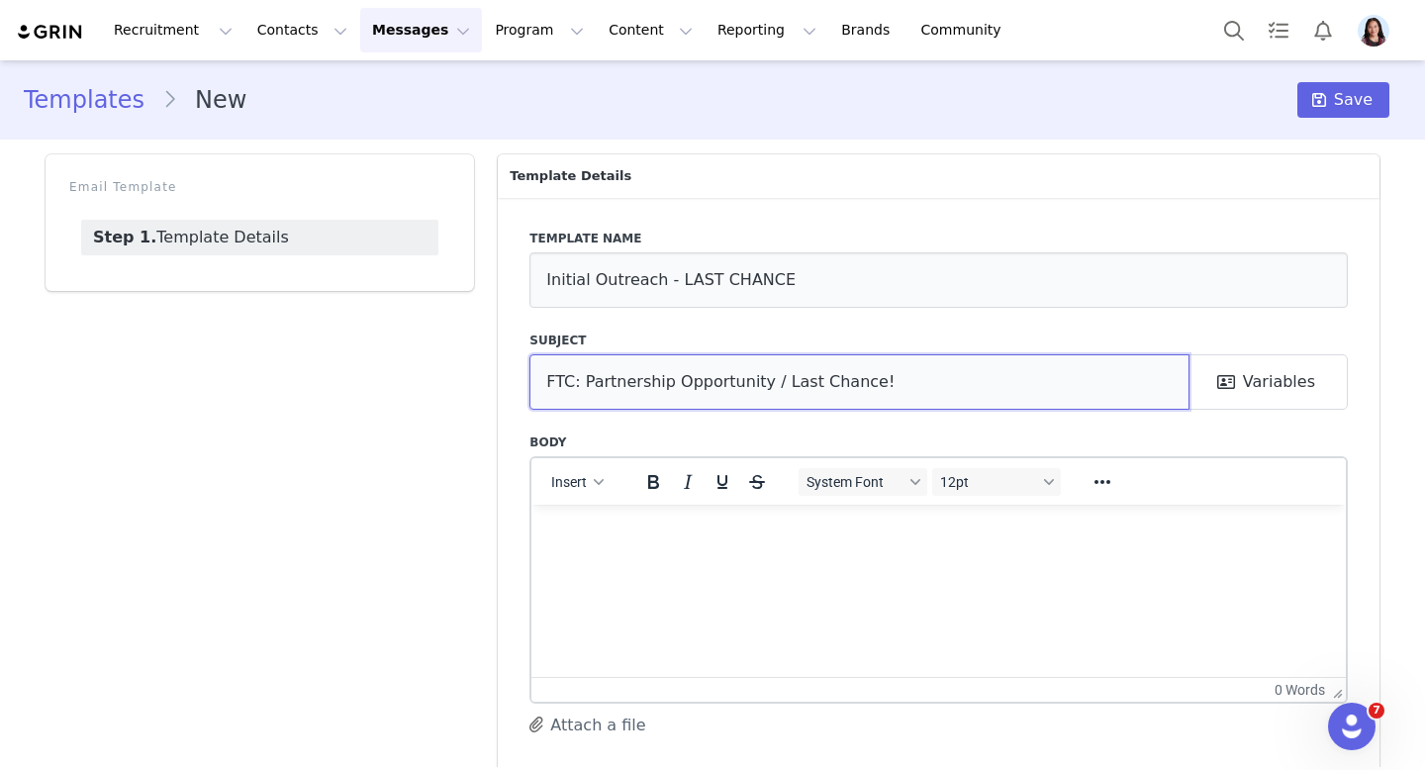
type input "FTC: Partnership Opportunity / Last Chance!"
click at [755, 557] on html at bounding box center [938, 530] width 814 height 53
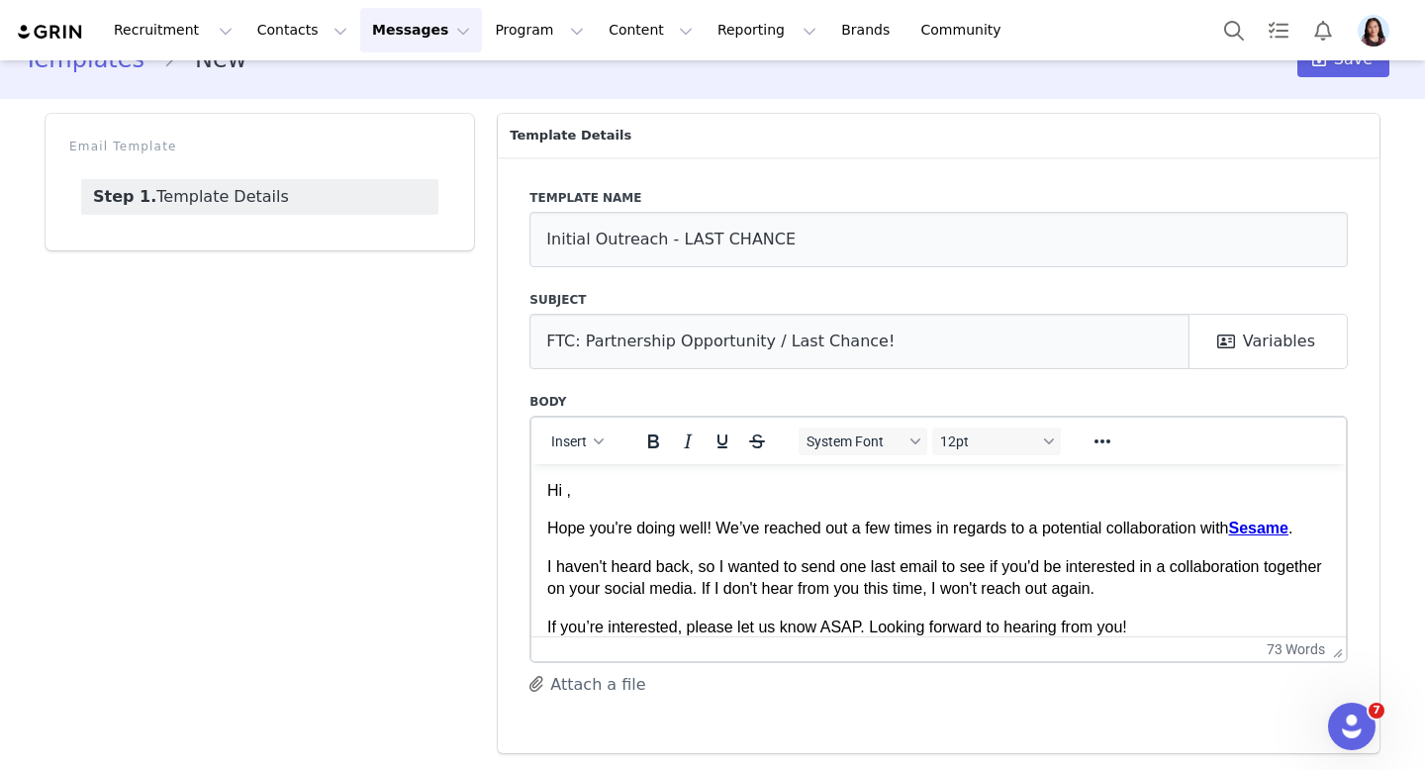
drag, startPoint x: 1335, startPoint y: 658, endPoint x: 1324, endPoint y: 763, distance: 105.5
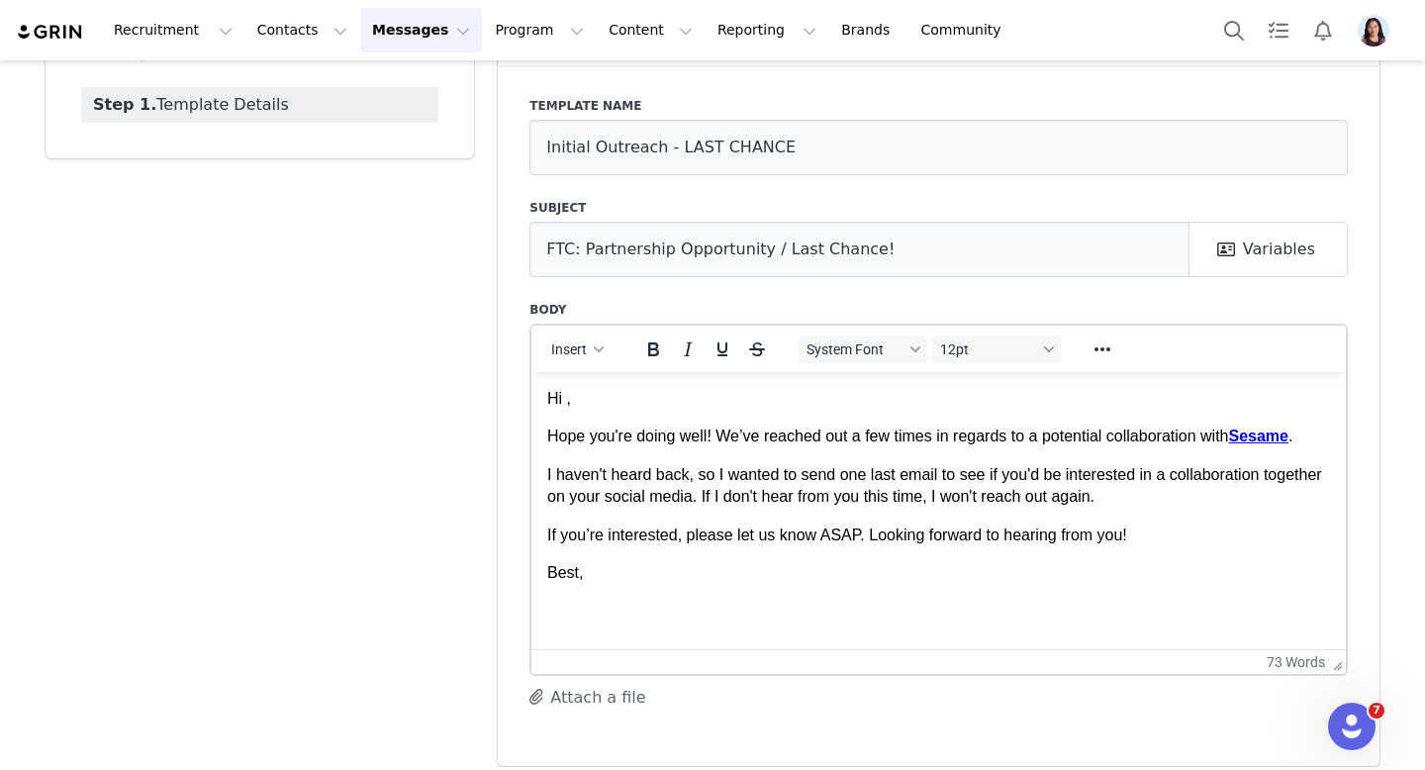
click at [1312, 440] on p "Hope you're doing well! We’ve reached out a few times in regards to a potential…" at bounding box center [938, 436] width 783 height 22
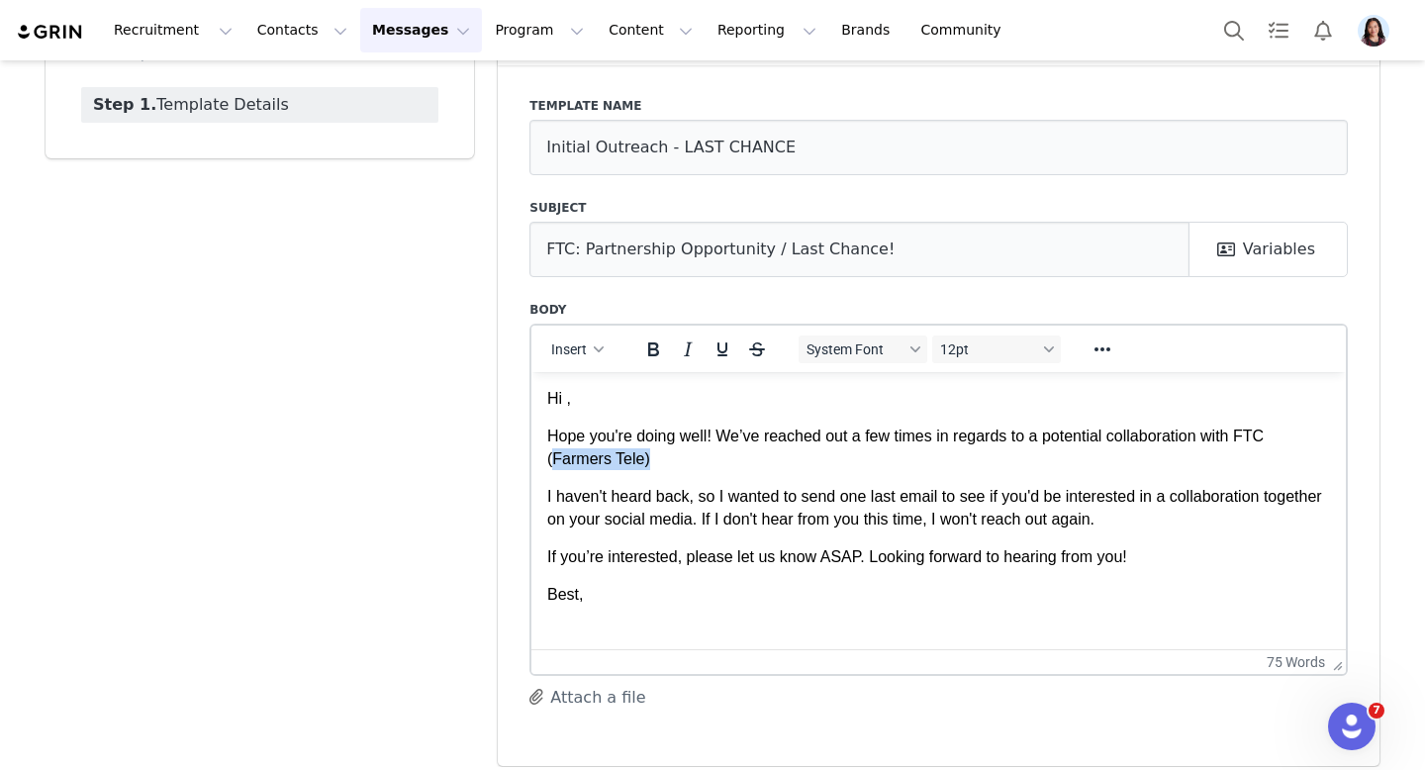
drag, startPoint x: 649, startPoint y: 461, endPoint x: 550, endPoint y: 459, distance: 99.0
click at [550, 459] on p "Hope you're doing well! We’ve reached out a few times in regards to a potential…" at bounding box center [938, 447] width 783 height 45
click at [558, 458] on p "Hope you're doing well! We’ve reached out a few times in regards to a potential…" at bounding box center [938, 447] width 783 height 45
click at [627, 462] on p "Hope you're doing well! We’ve reached out a few times in regards to a potential…" at bounding box center [938, 447] width 783 height 45
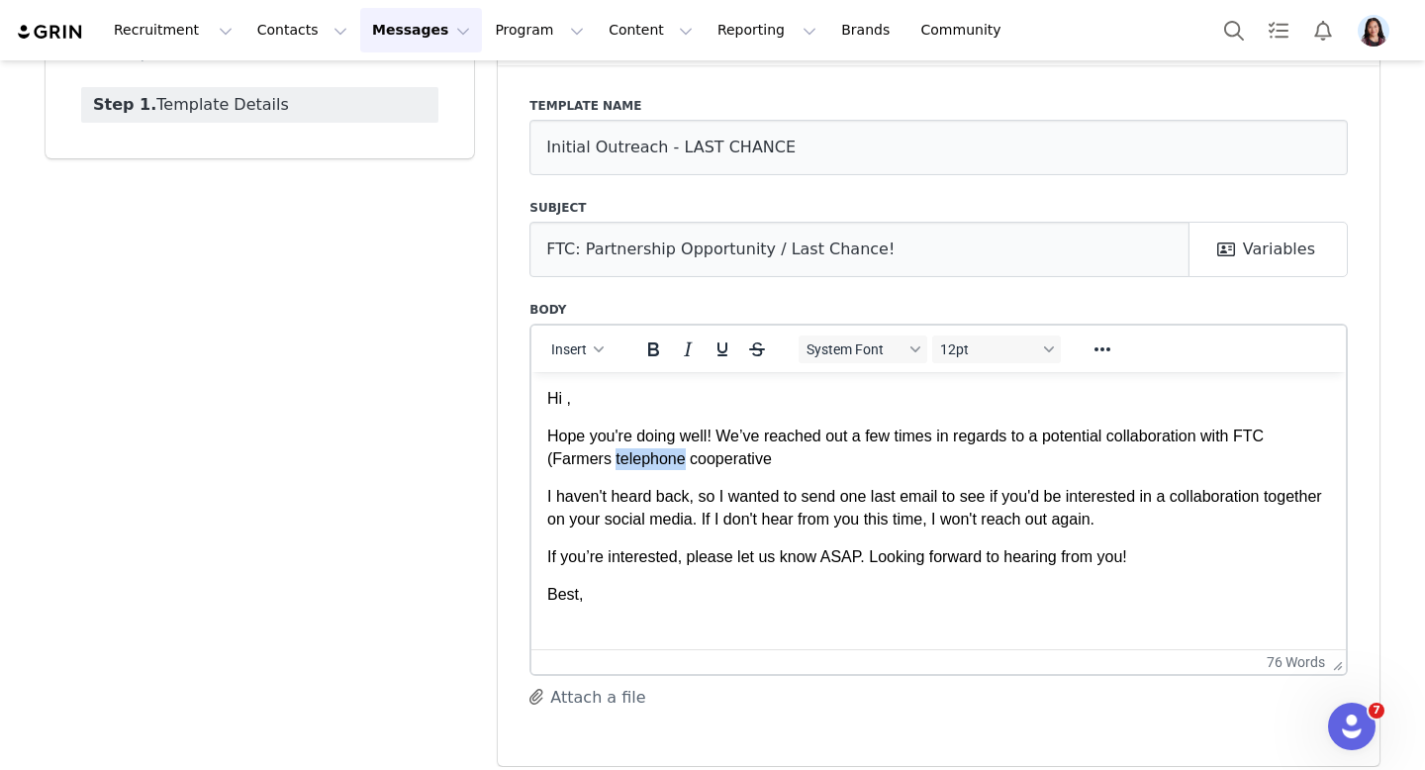
click at [619, 461] on p "Hope you're doing well! We’ve reached out a few times in regards to a potential…" at bounding box center [938, 447] width 783 height 45
click at [699, 462] on p "Hope you're doing well! We’ve reached out a few times in regards to a potential…" at bounding box center [938, 447] width 783 height 45
click at [790, 456] on p "Hope you're doing well! We’ve reached out a few times in regards to a potential…" at bounding box center [938, 447] width 783 height 45
drag, startPoint x: 1249, startPoint y: 434, endPoint x: 788, endPoint y: 461, distance: 461.9
click at [788, 461] on p "Hope you're doing well! We’ve reached out a few times in regards to a potential…" at bounding box center [938, 447] width 783 height 45
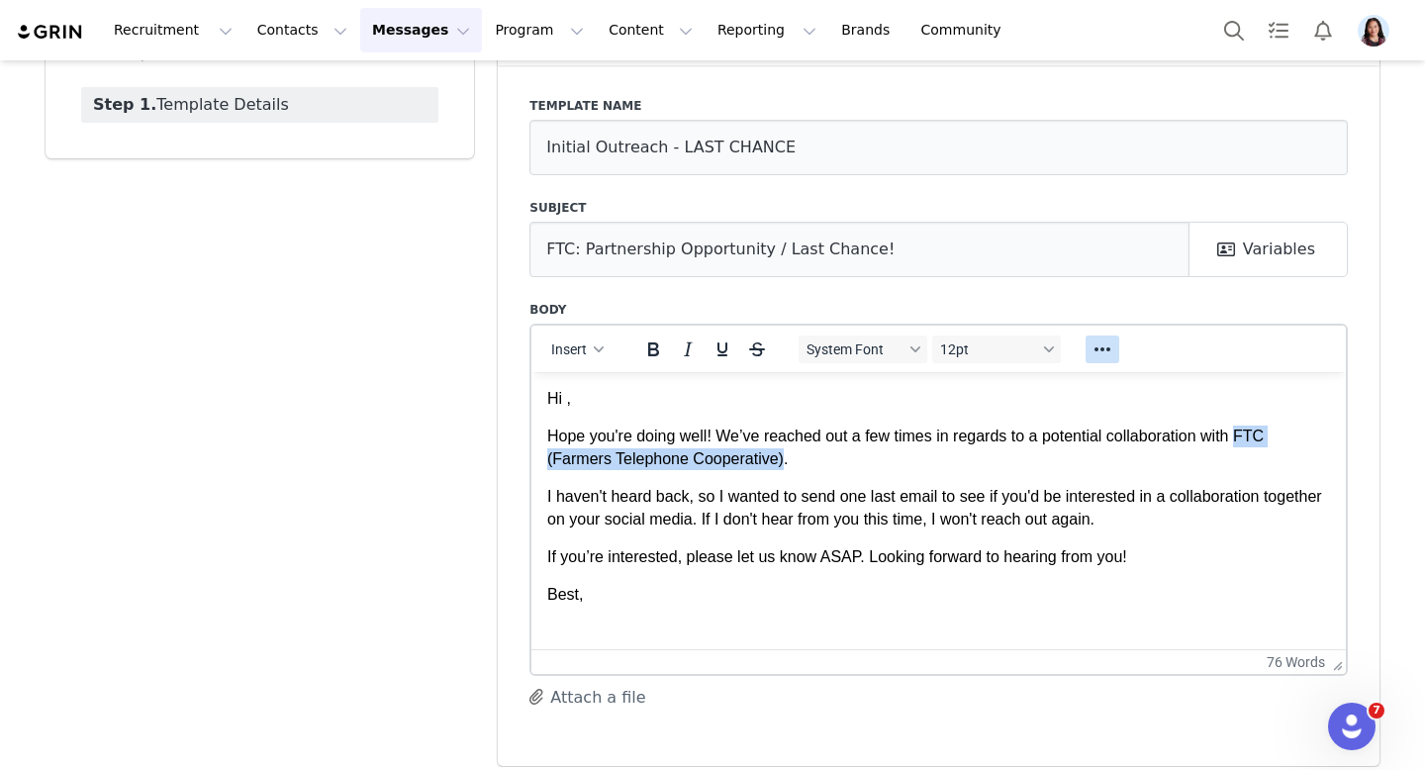
click at [1098, 345] on icon "Reveal or hide additional toolbar items" at bounding box center [1103, 349] width 24 height 24
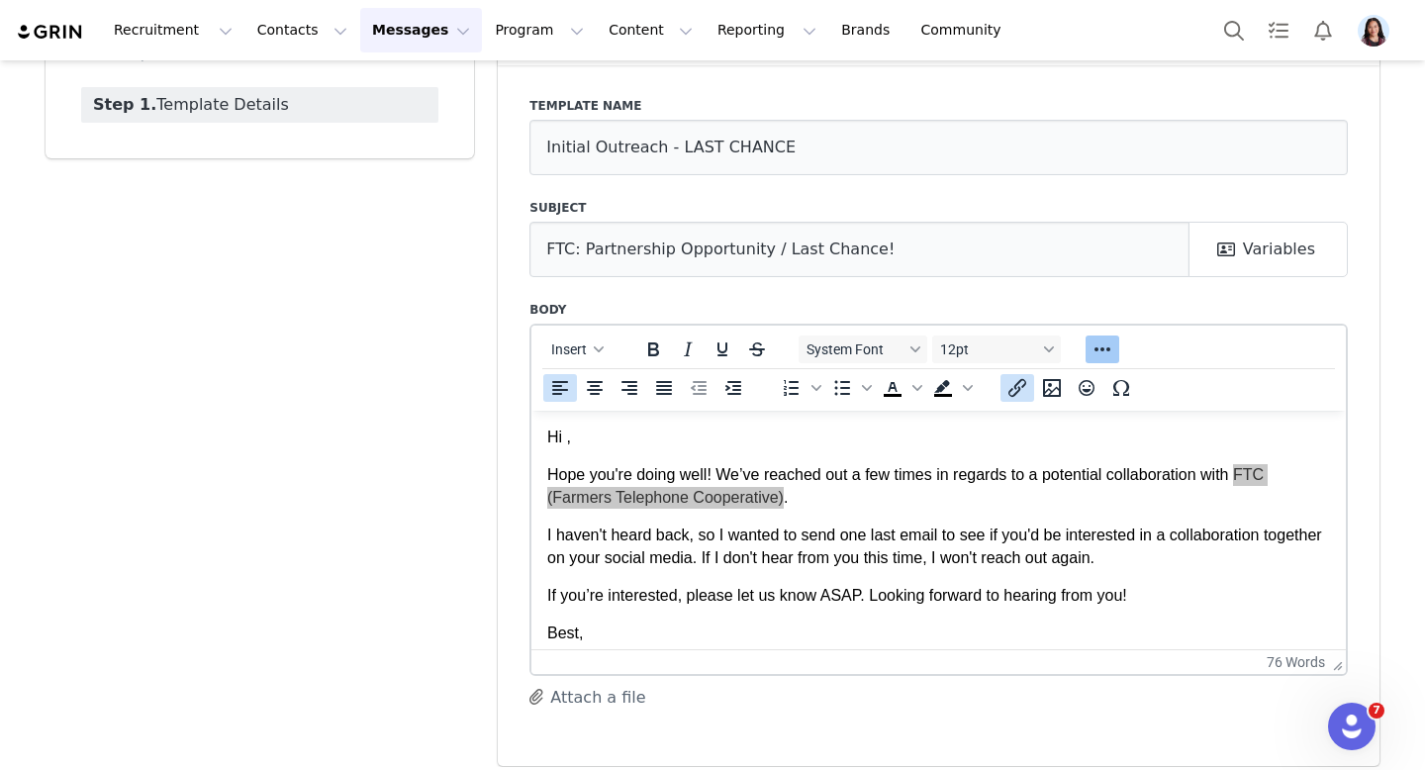
click at [1001, 392] on button "Insert/edit link" at bounding box center [1018, 388] width 34 height 28
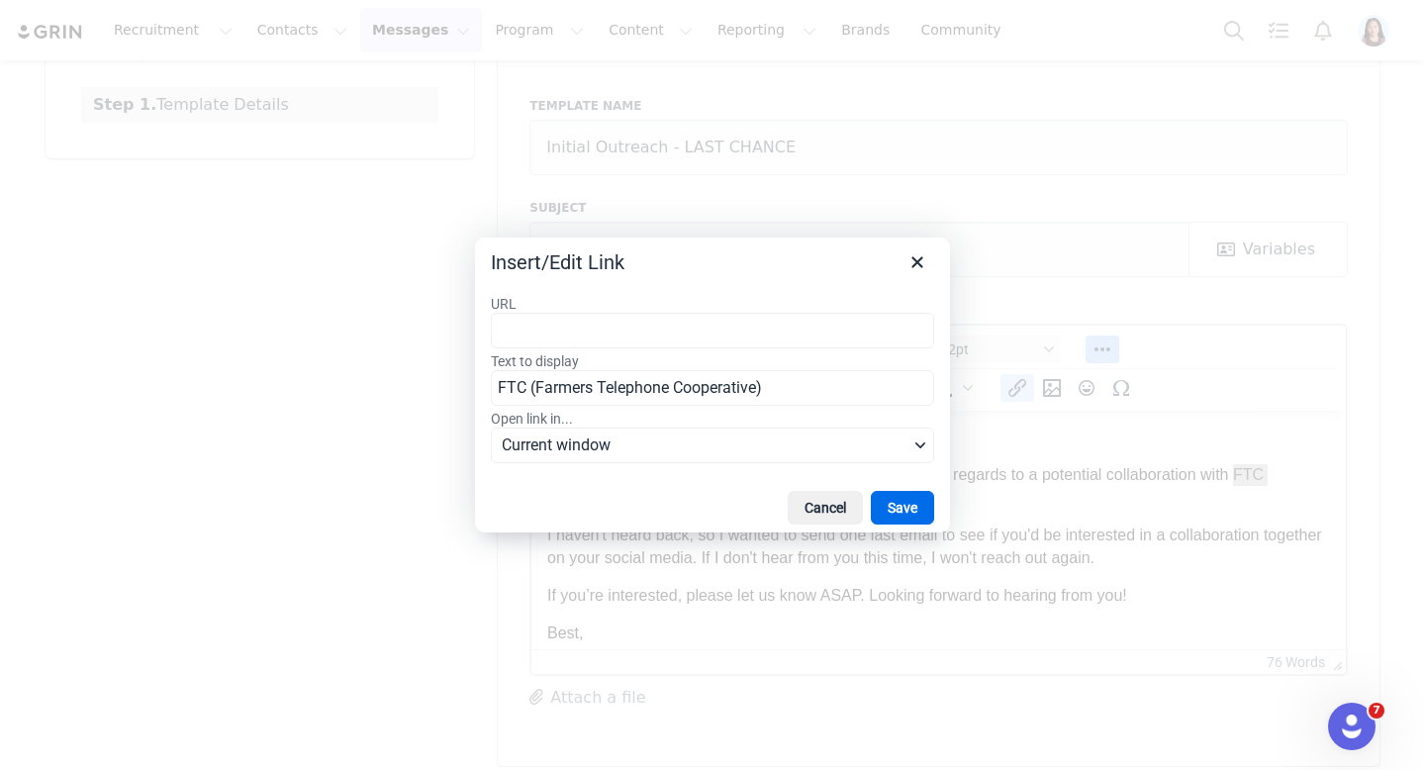
type input "[URL][DOMAIN_NAME]"
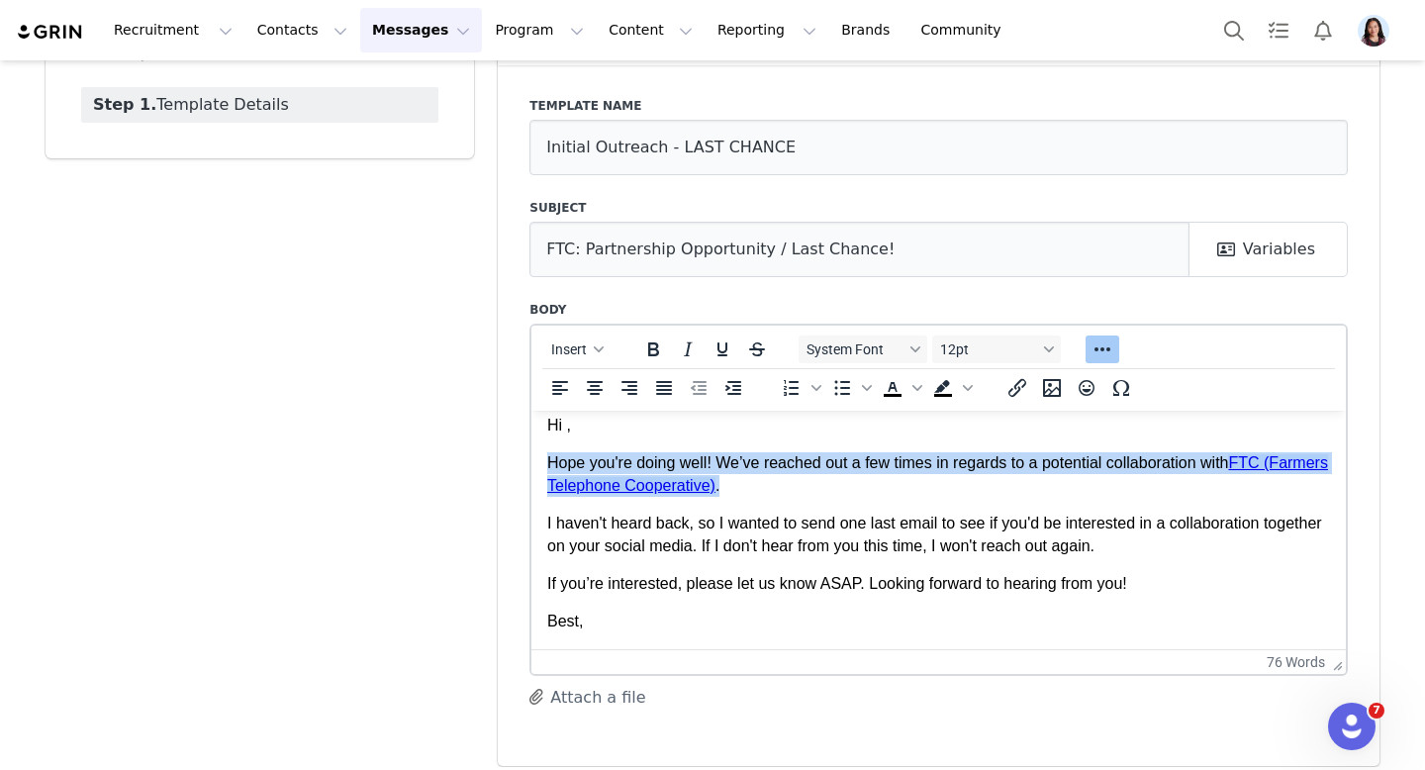
scroll to position [145, 0]
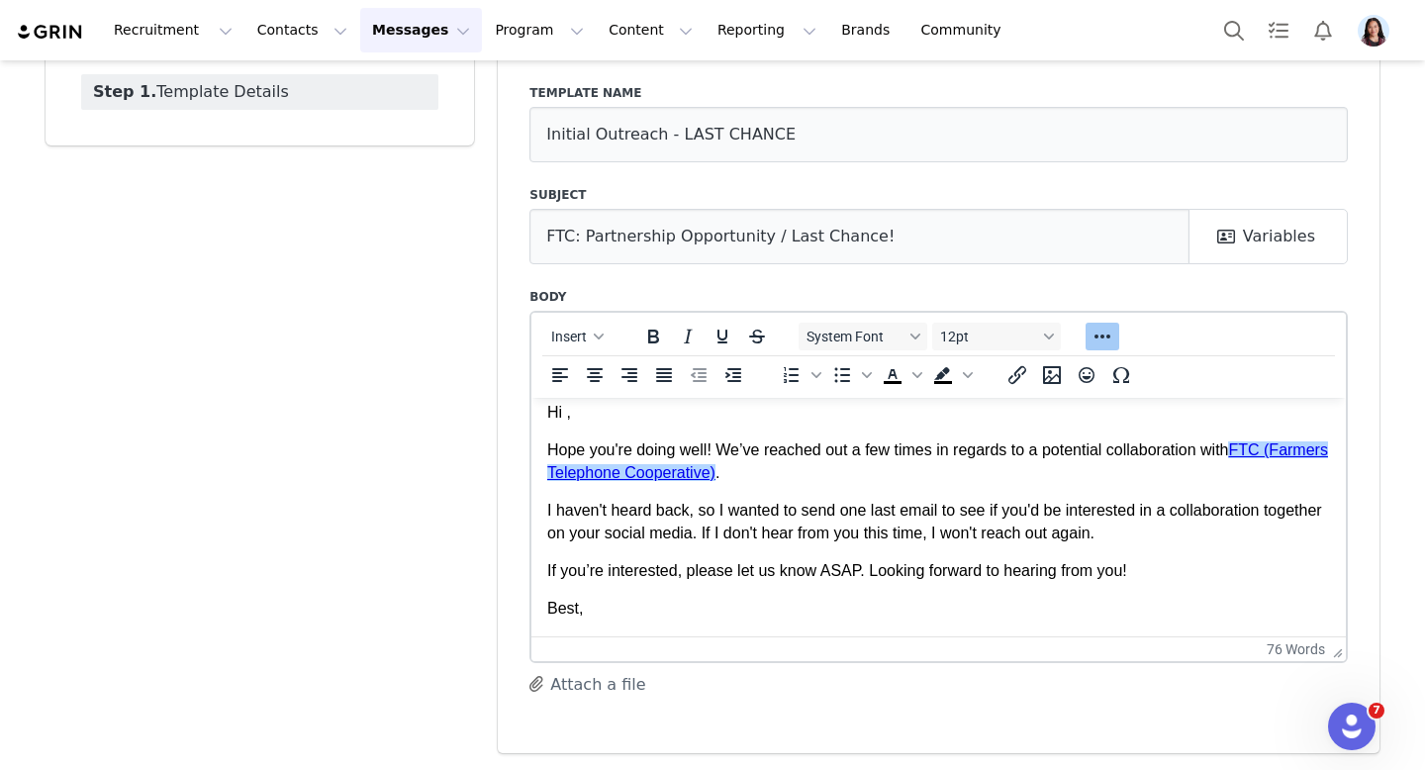
click at [917, 602] on p "Best," at bounding box center [938, 608] width 783 height 22
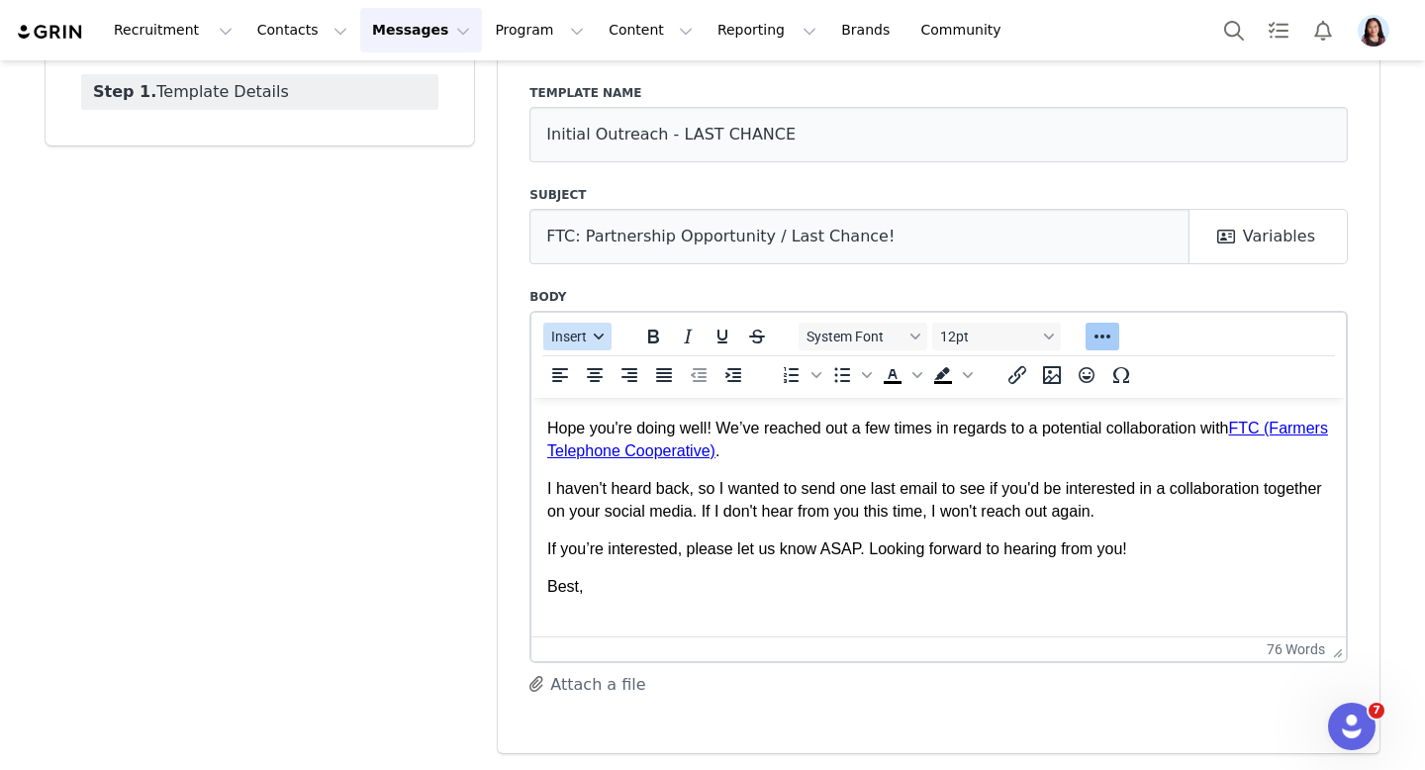
click at [610, 344] on button "Insert" at bounding box center [577, 337] width 68 height 28
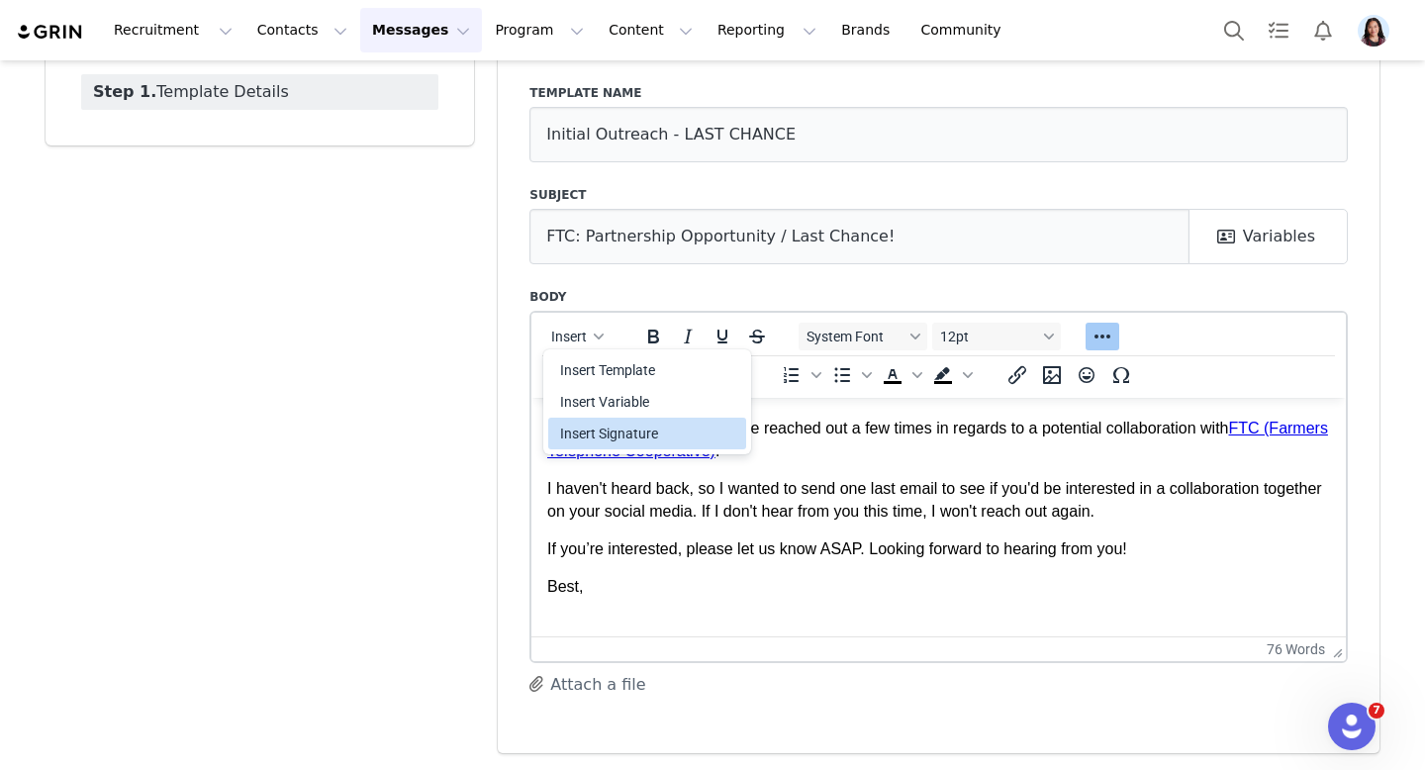
click at [618, 435] on div "Insert Signature" at bounding box center [649, 434] width 178 height 24
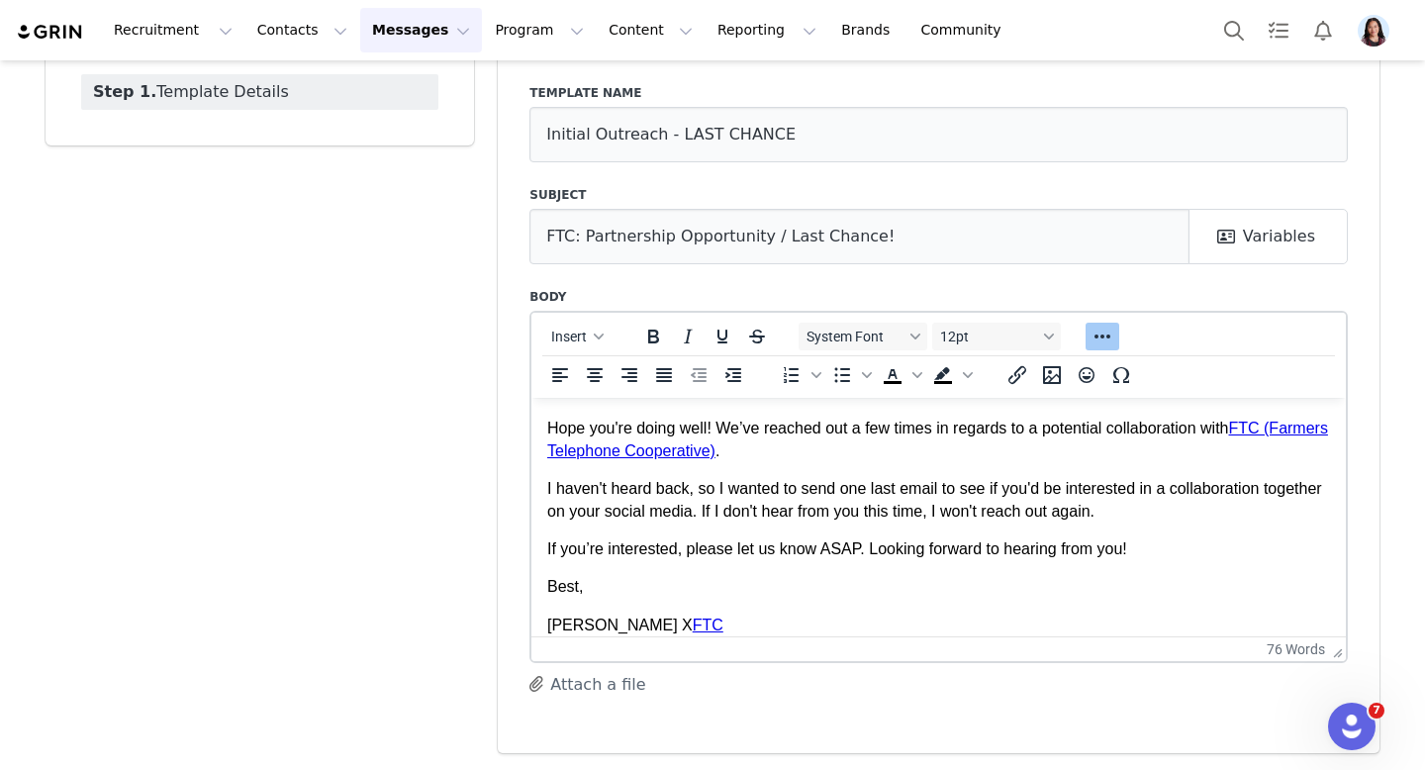
scroll to position [0, 0]
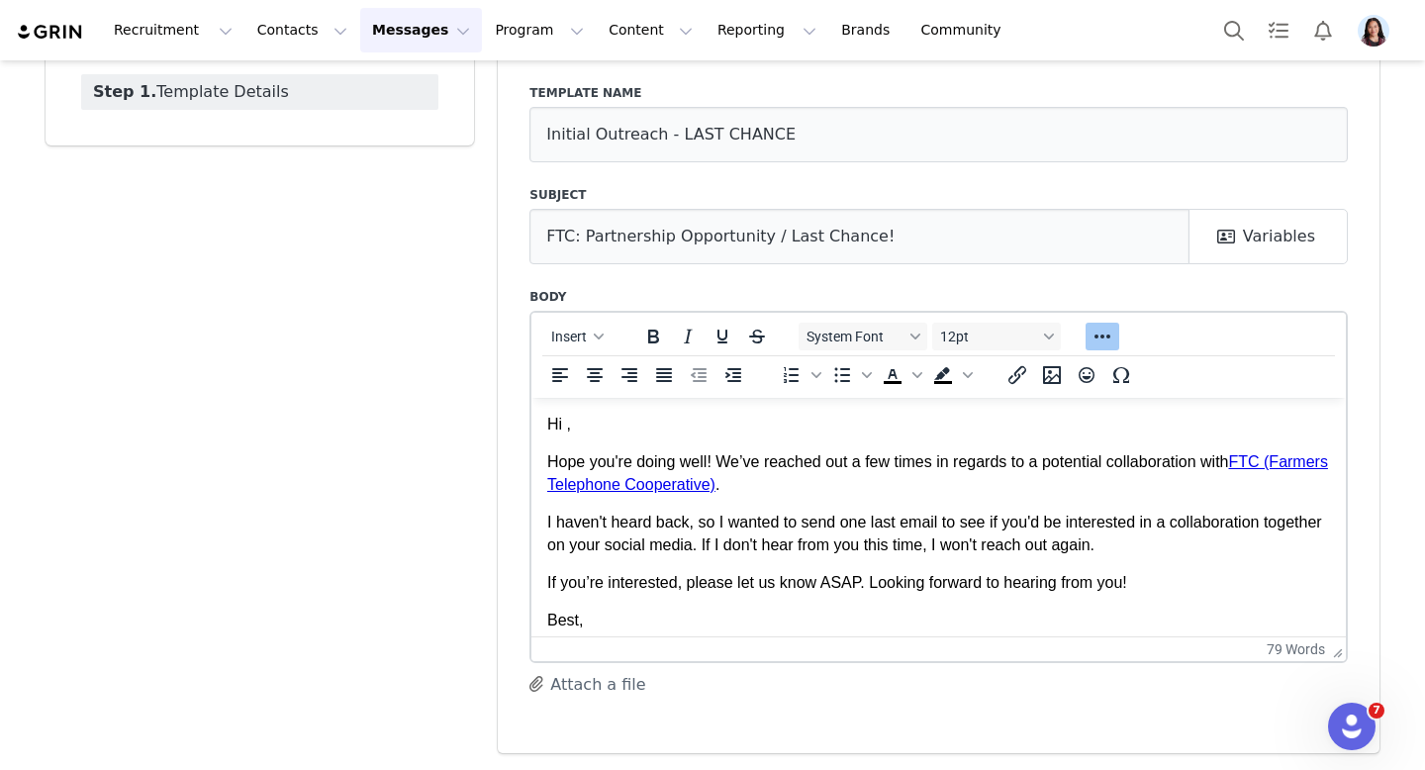
click at [567, 421] on p "Hi ," at bounding box center [938, 424] width 783 height 22
click at [570, 352] on div "Insert" at bounding box center [577, 336] width 93 height 39
click at [587, 332] on span "Insert" at bounding box center [570, 337] width 36 height 16
click at [572, 400] on div "Insert Variable" at bounding box center [649, 402] width 178 height 24
select select
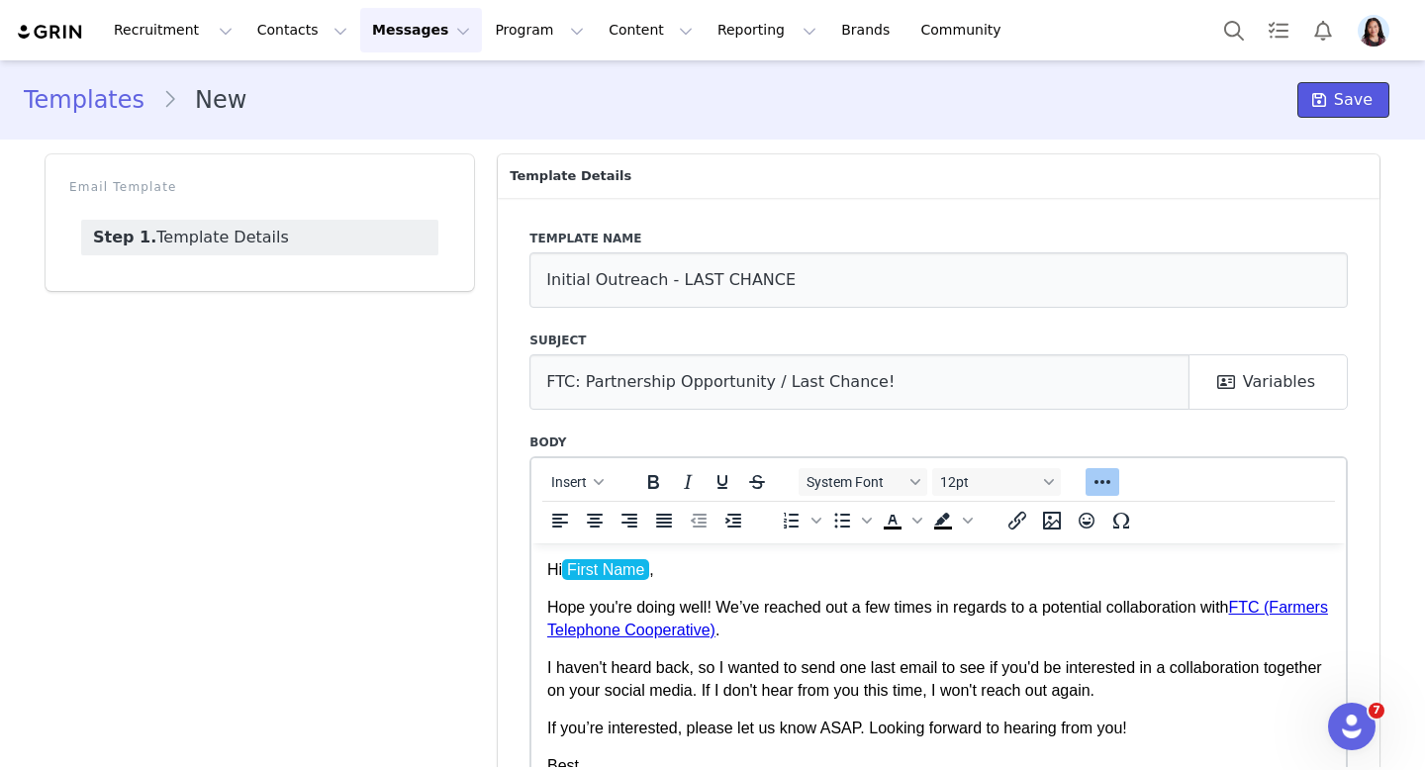
click at [1343, 96] on span "Save" at bounding box center [1353, 100] width 39 height 24
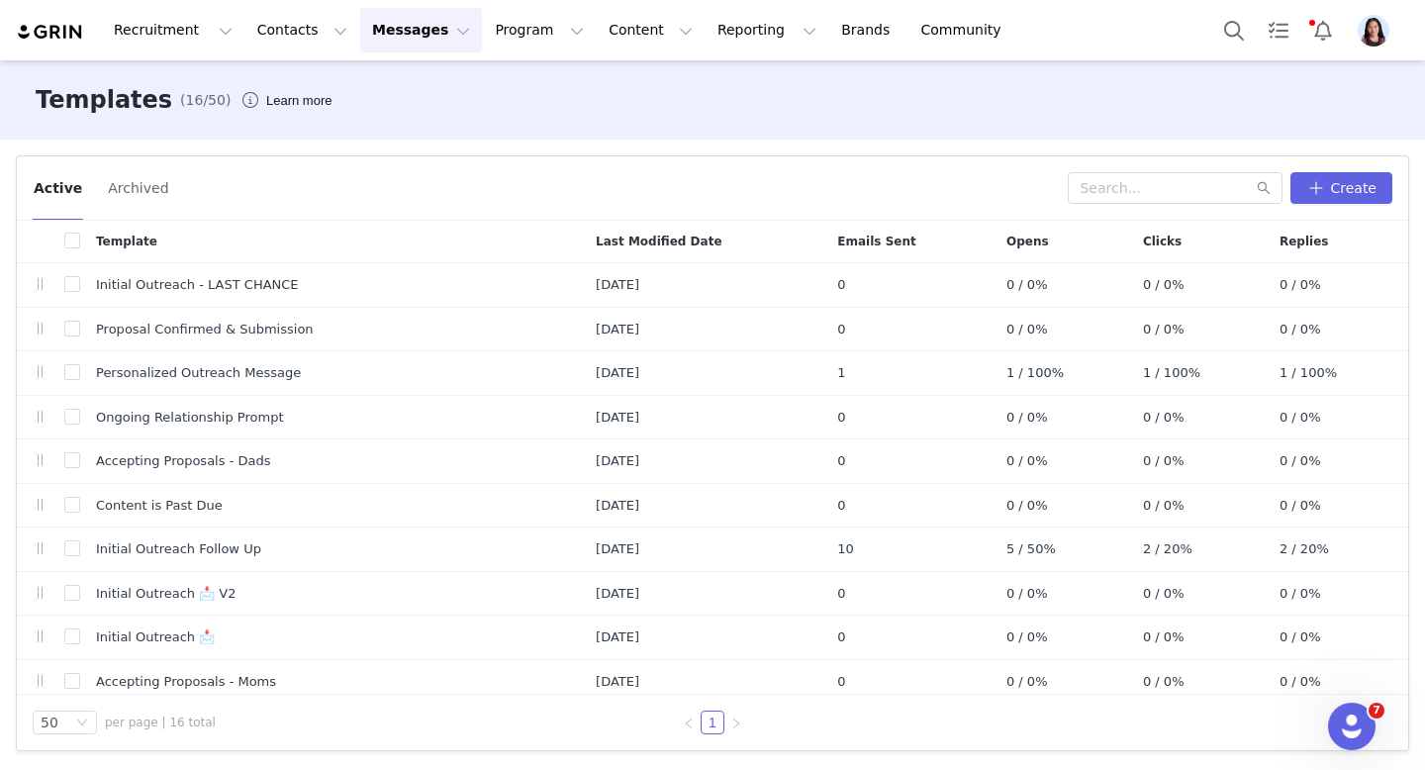
click at [1371, 33] on img "Profile" at bounding box center [1374, 31] width 32 height 32
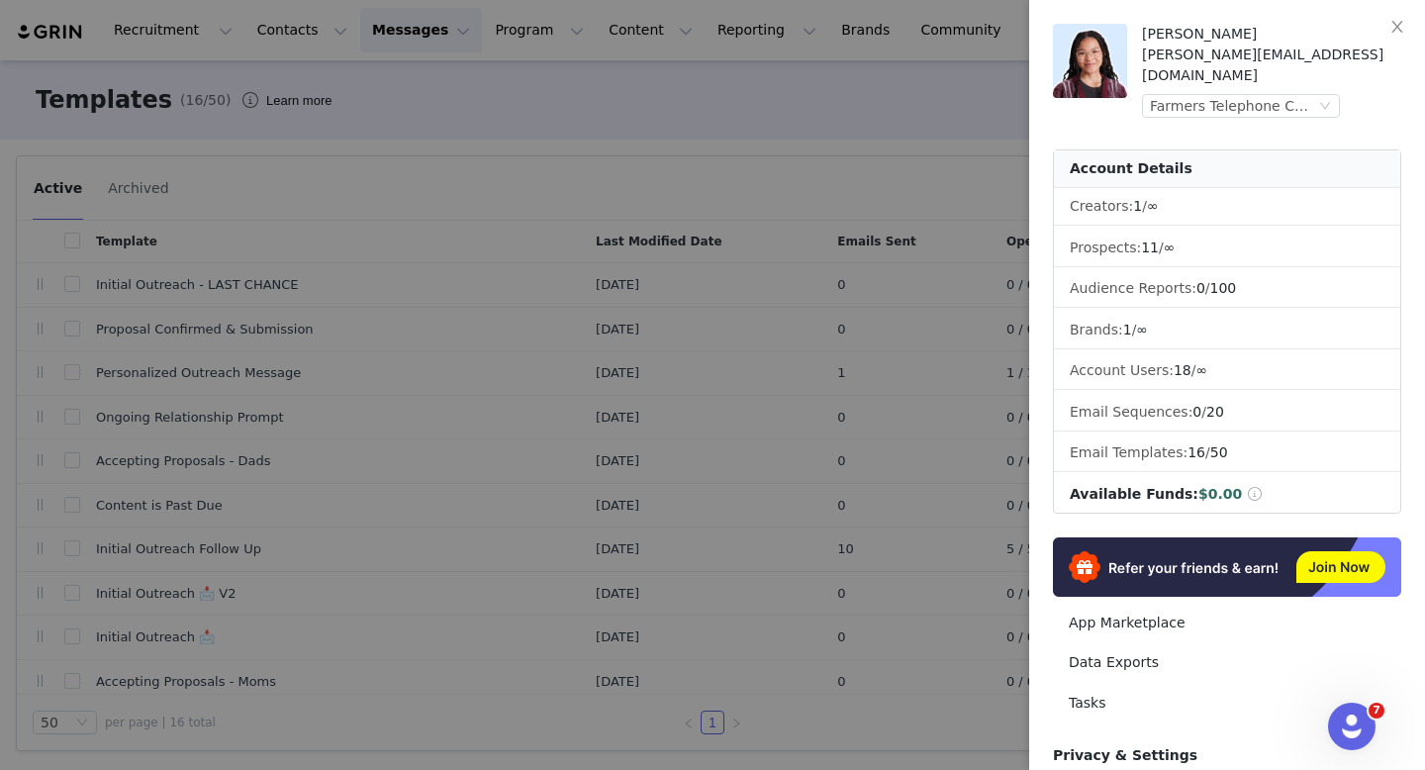
click at [1271, 61] on div "[PERSON_NAME][EMAIL_ADDRESS][DOMAIN_NAME]" at bounding box center [1271, 66] width 259 height 42
click at [1266, 95] on div "Farmers Telephone Cooperative (Joybyte)" at bounding box center [1232, 106] width 165 height 22
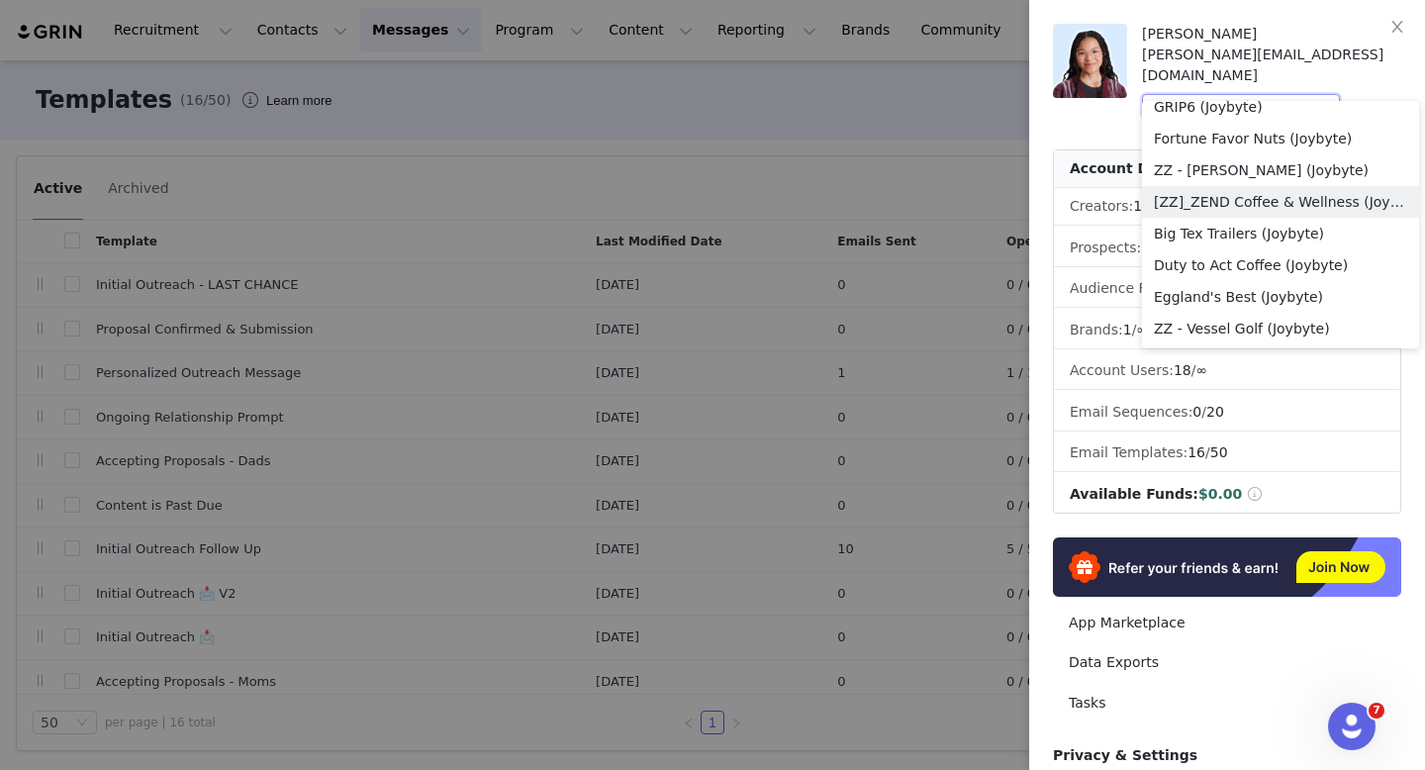
scroll to position [1954, 0]
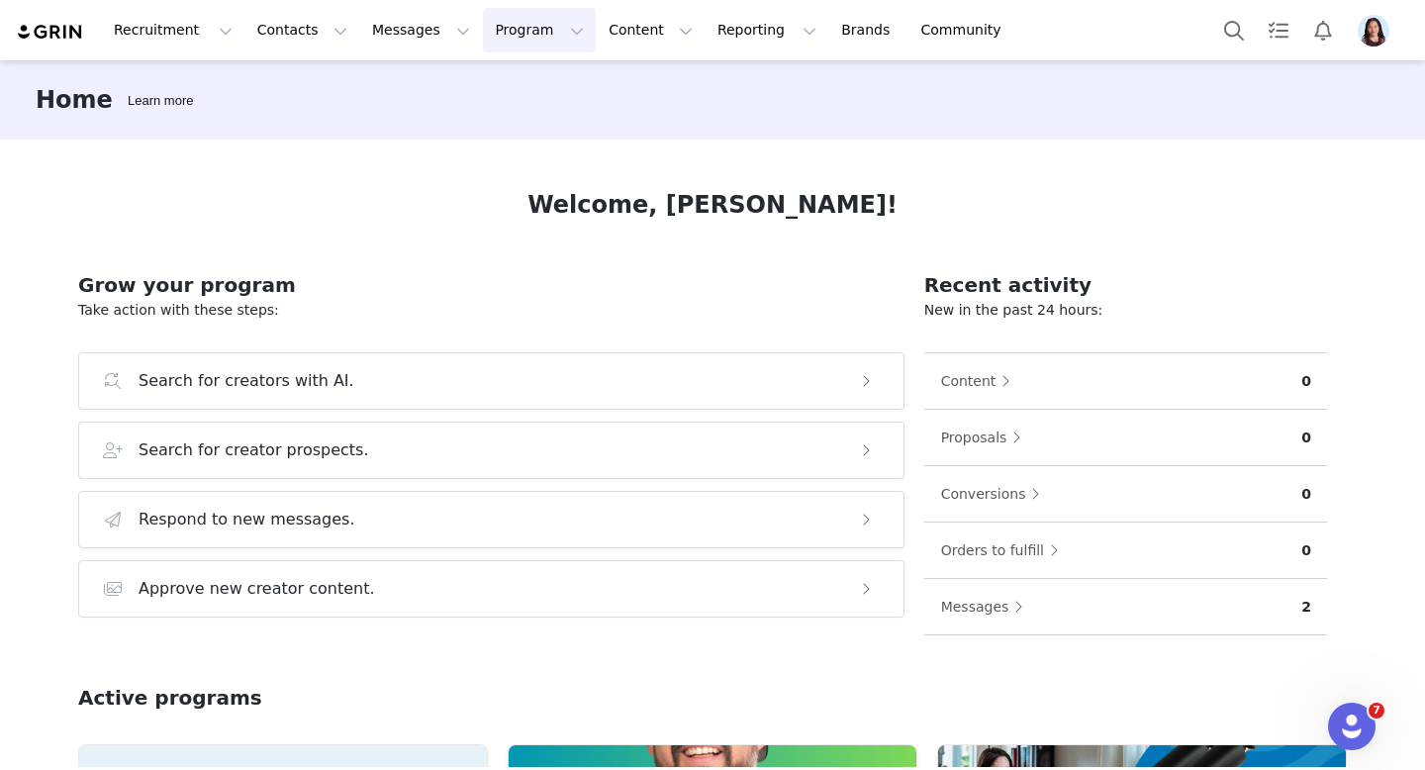
click at [483, 28] on button "Program Program" at bounding box center [539, 30] width 113 height 45
click at [476, 80] on p "Activations" at bounding box center [506, 87] width 76 height 21
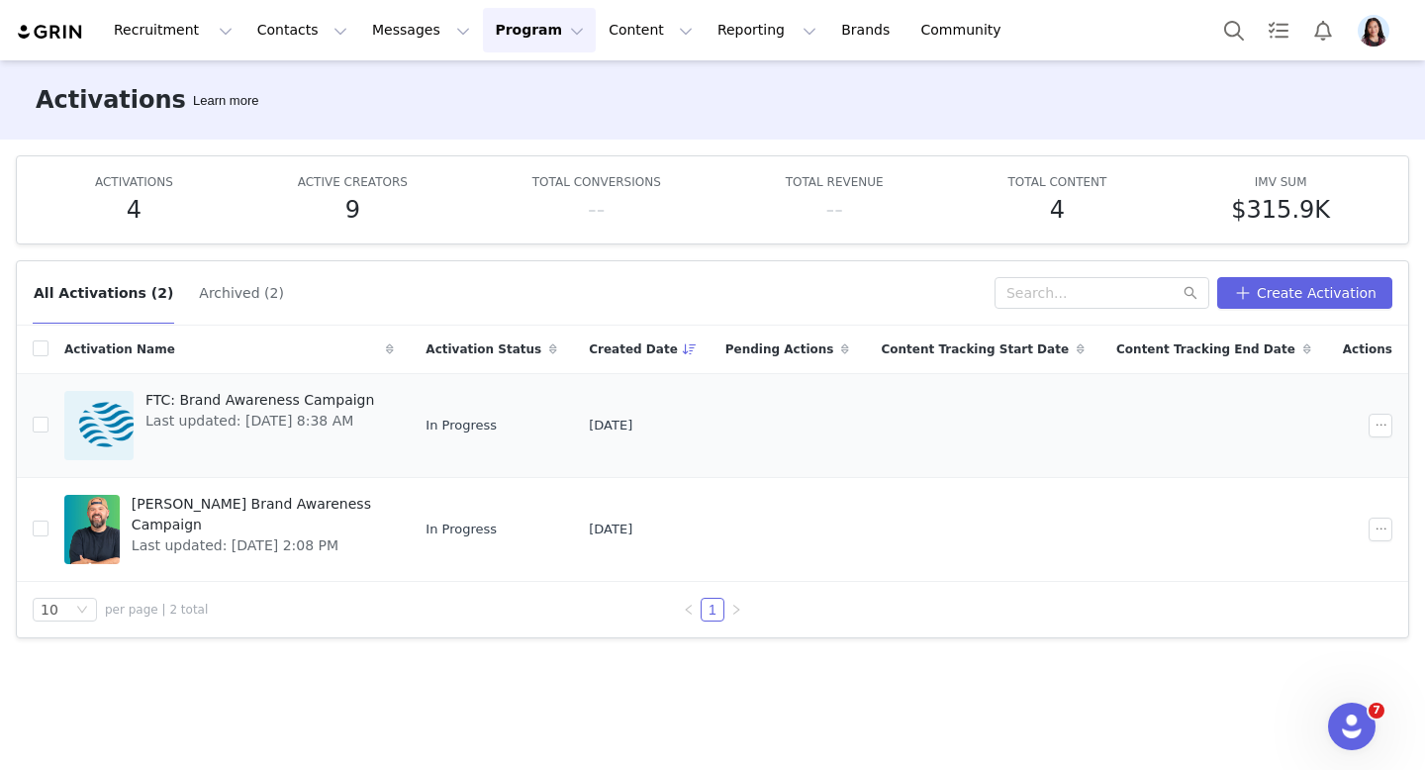
click at [394, 413] on link "FTC: Brand Awareness Campaign Last updated: [DATE] 8:38 AM" at bounding box center [229, 425] width 330 height 79
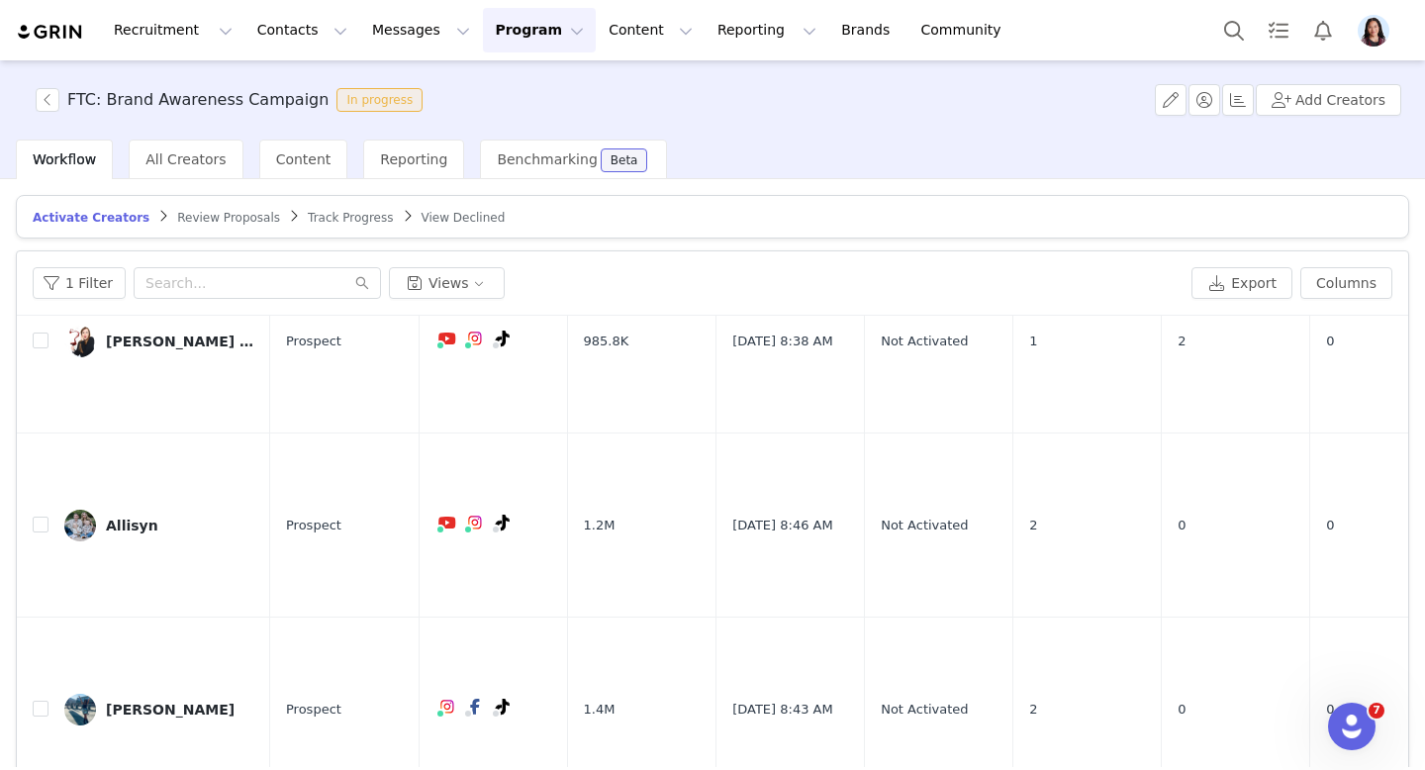
scroll to position [94, 0]
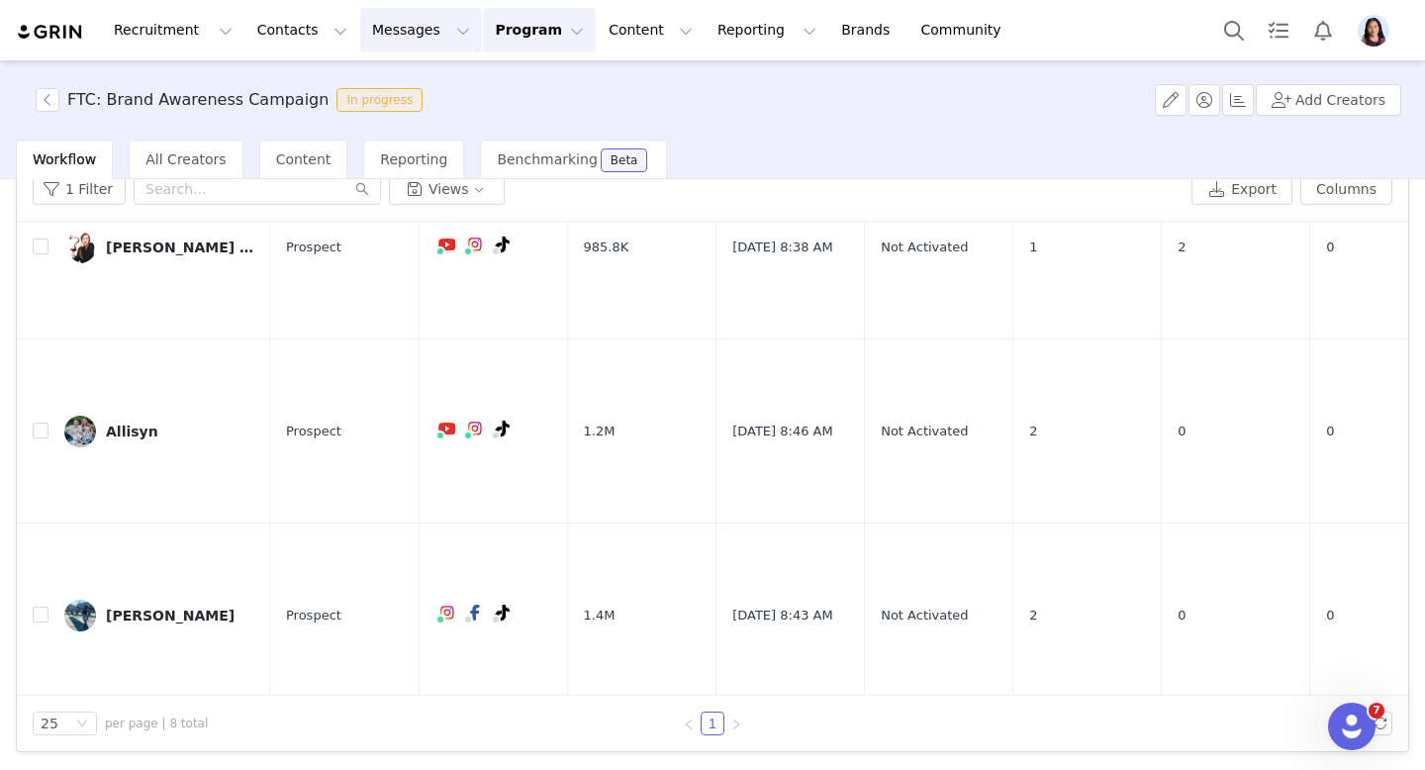
click at [395, 47] on button "Messages Messages" at bounding box center [421, 30] width 122 height 45
click at [374, 118] on p "Inbox" at bounding box center [373, 124] width 38 height 21
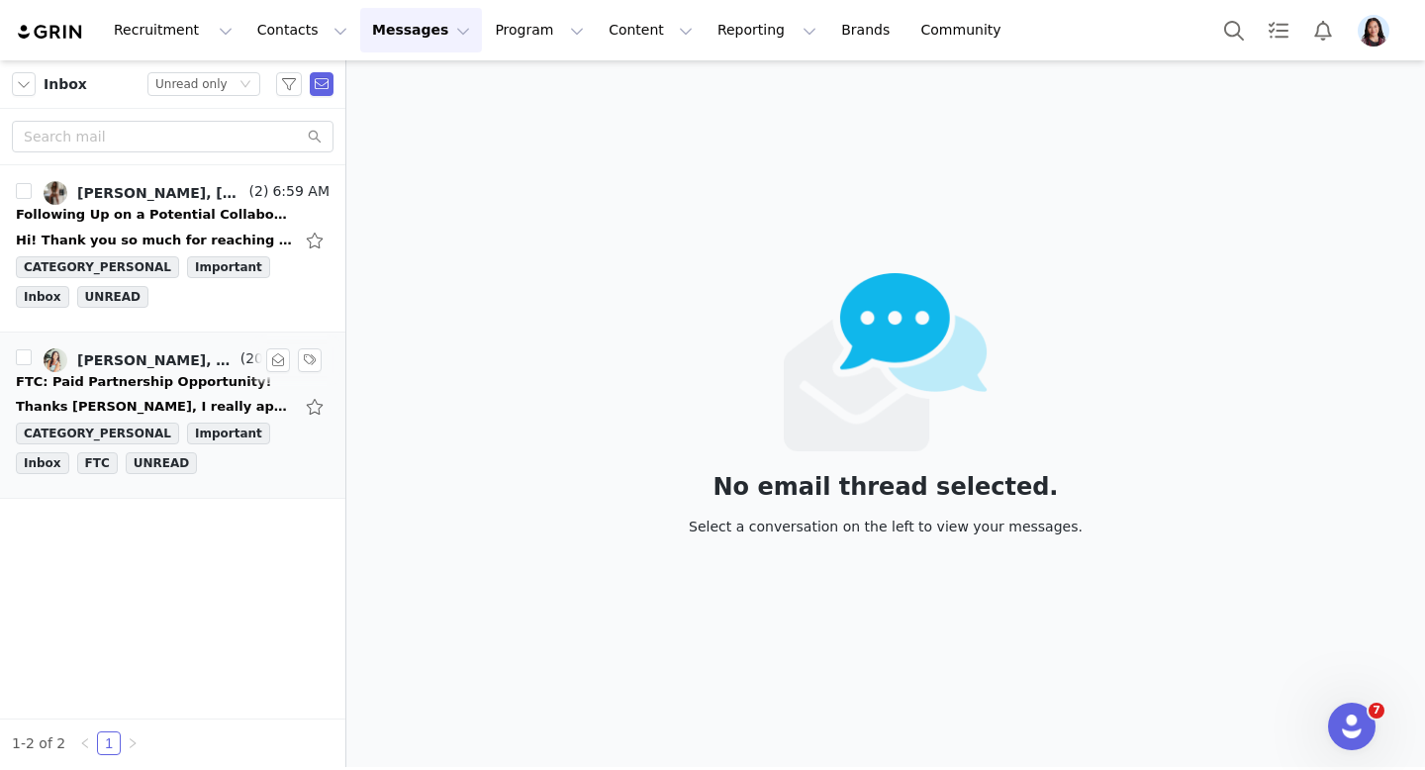
click at [166, 385] on div "FTC: Paid Partnership Opportunity!" at bounding box center [143, 382] width 255 height 20
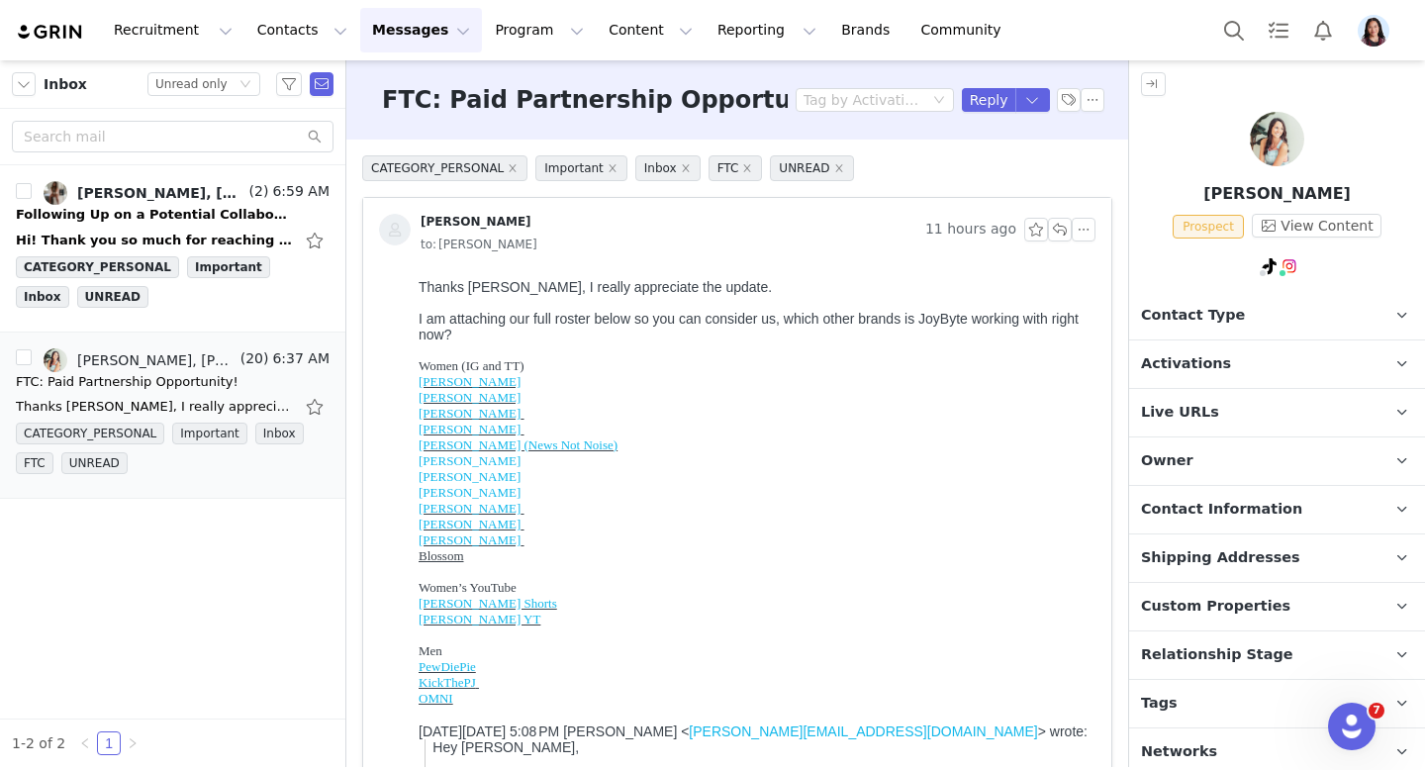
click at [1139, 300] on p "Contact Type Contact type can be Creator, Prospect, Application, or Manager." at bounding box center [1253, 316] width 248 height 48
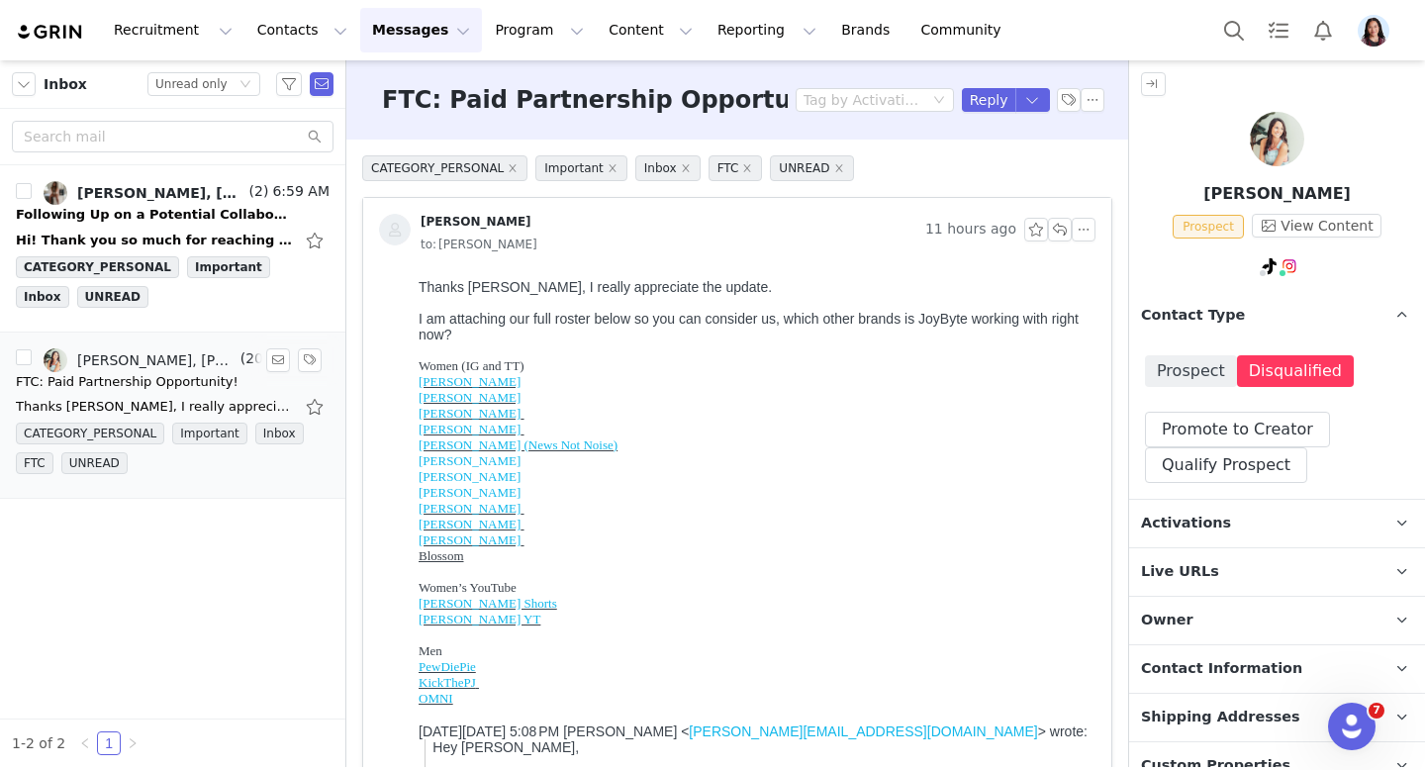
click at [98, 220] on div "Following Up on a Potential Collaboration with FTC" at bounding box center [154, 215] width 277 height 20
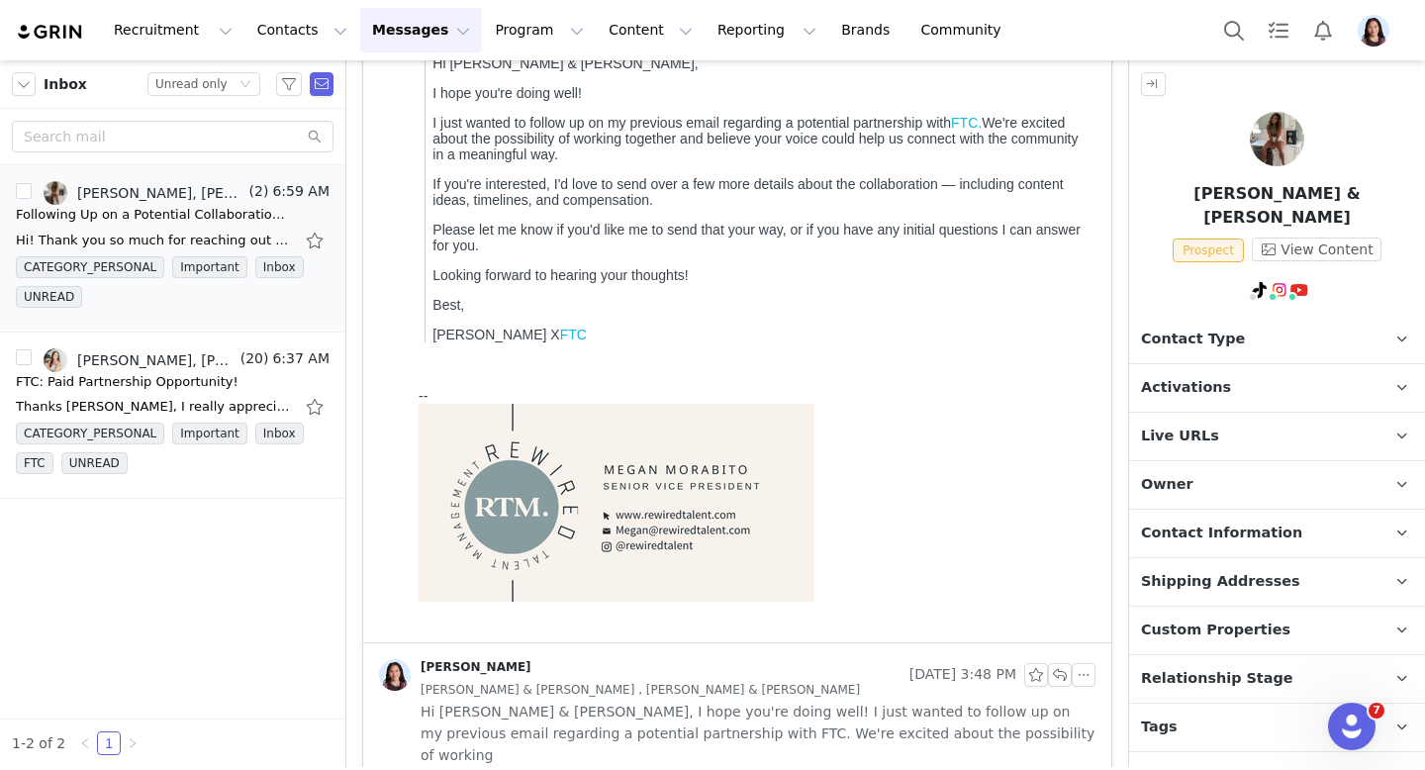
scroll to position [453, 0]
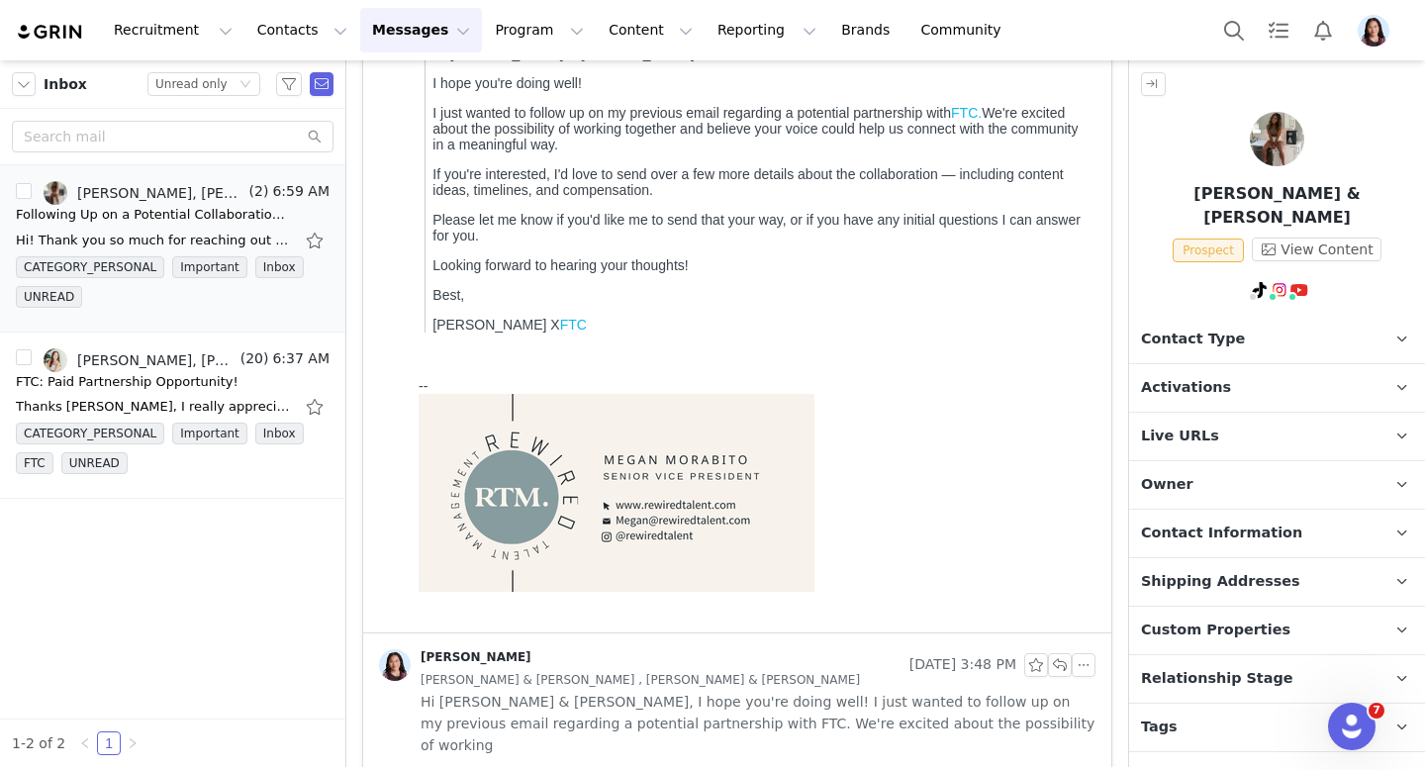
click at [662, 675] on div "[PERSON_NAME] & [PERSON_NAME] , [PERSON_NAME] & [PERSON_NAME]" at bounding box center [758, 680] width 675 height 22
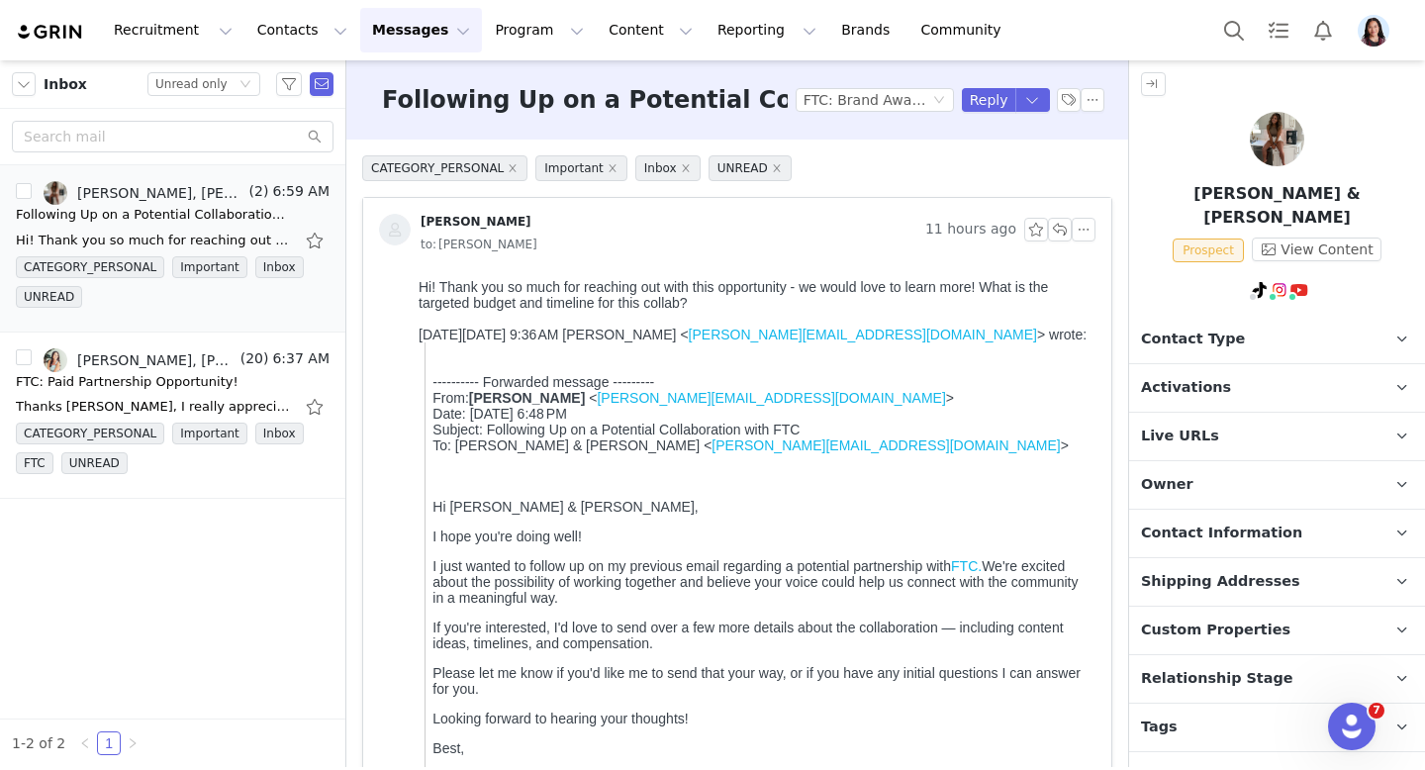
scroll to position [31, 0]
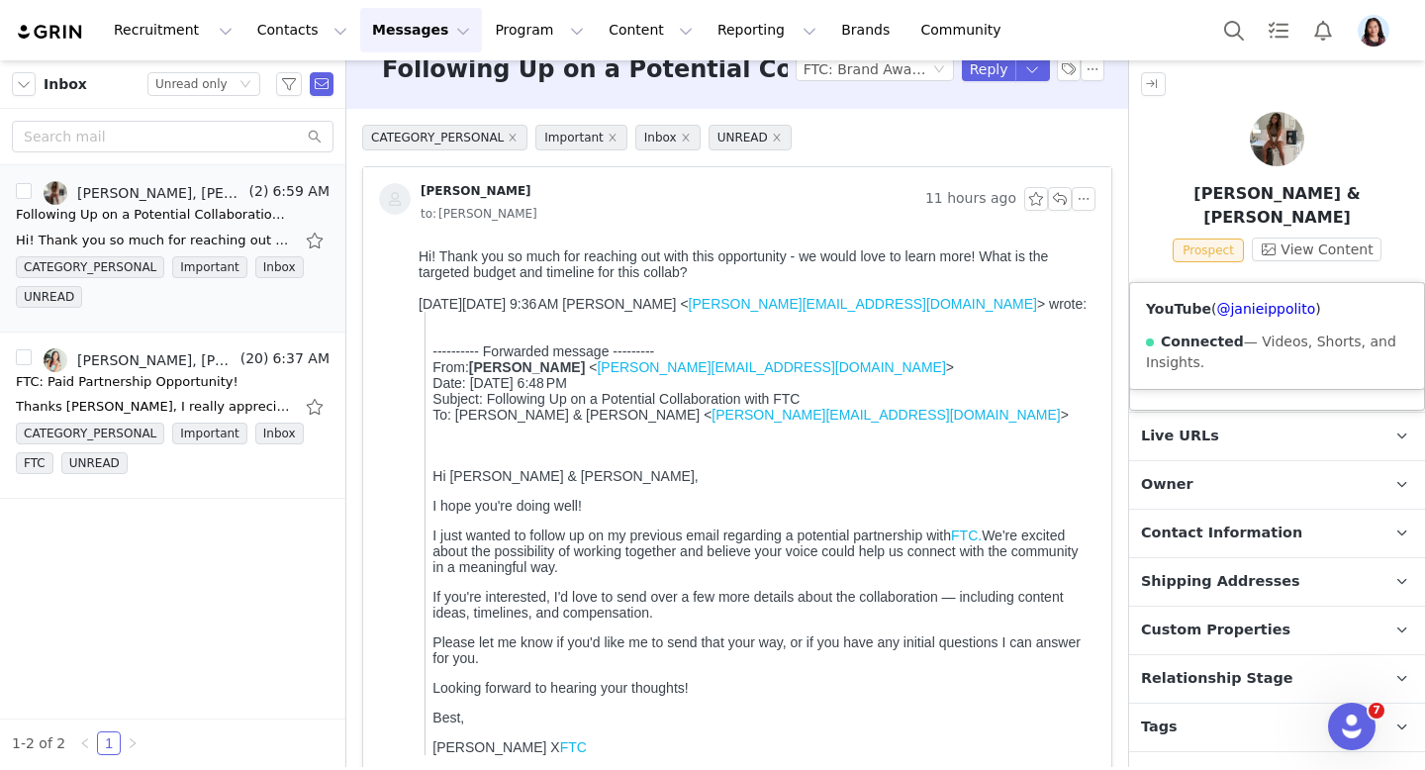
drag, startPoint x: 1281, startPoint y: 268, endPoint x: 1274, endPoint y: 276, distance: 10.5
click at [1281, 282] on img at bounding box center [1280, 290] width 16 height 16
click at [1264, 298] on div "Instagram ( @janieippolito ) — Standard Connected — Account is discoverable." at bounding box center [1277, 346] width 294 height 127
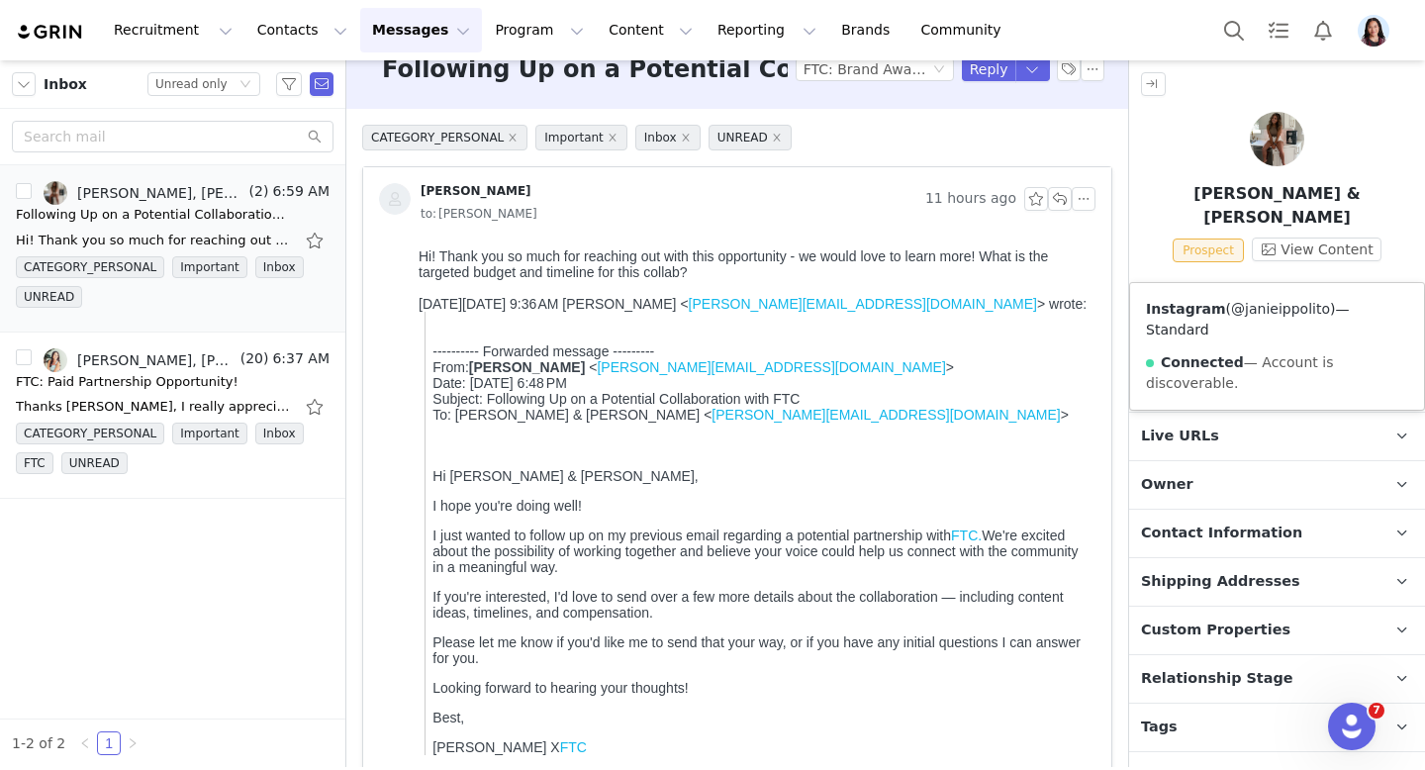
click at [1260, 316] on link "@janieippolito" at bounding box center [1280, 309] width 99 height 16
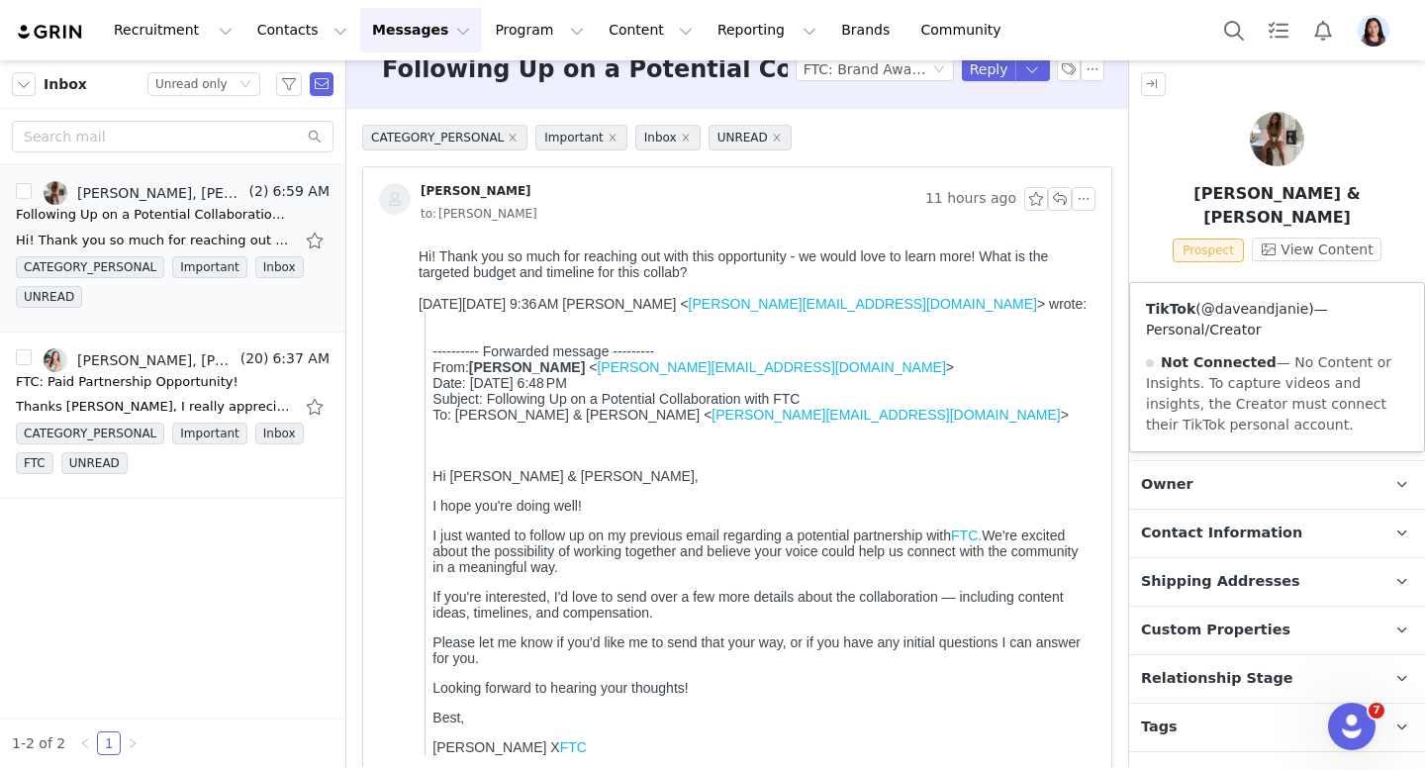
click at [1240, 305] on link "@daveandjanie" at bounding box center [1255, 309] width 108 height 16
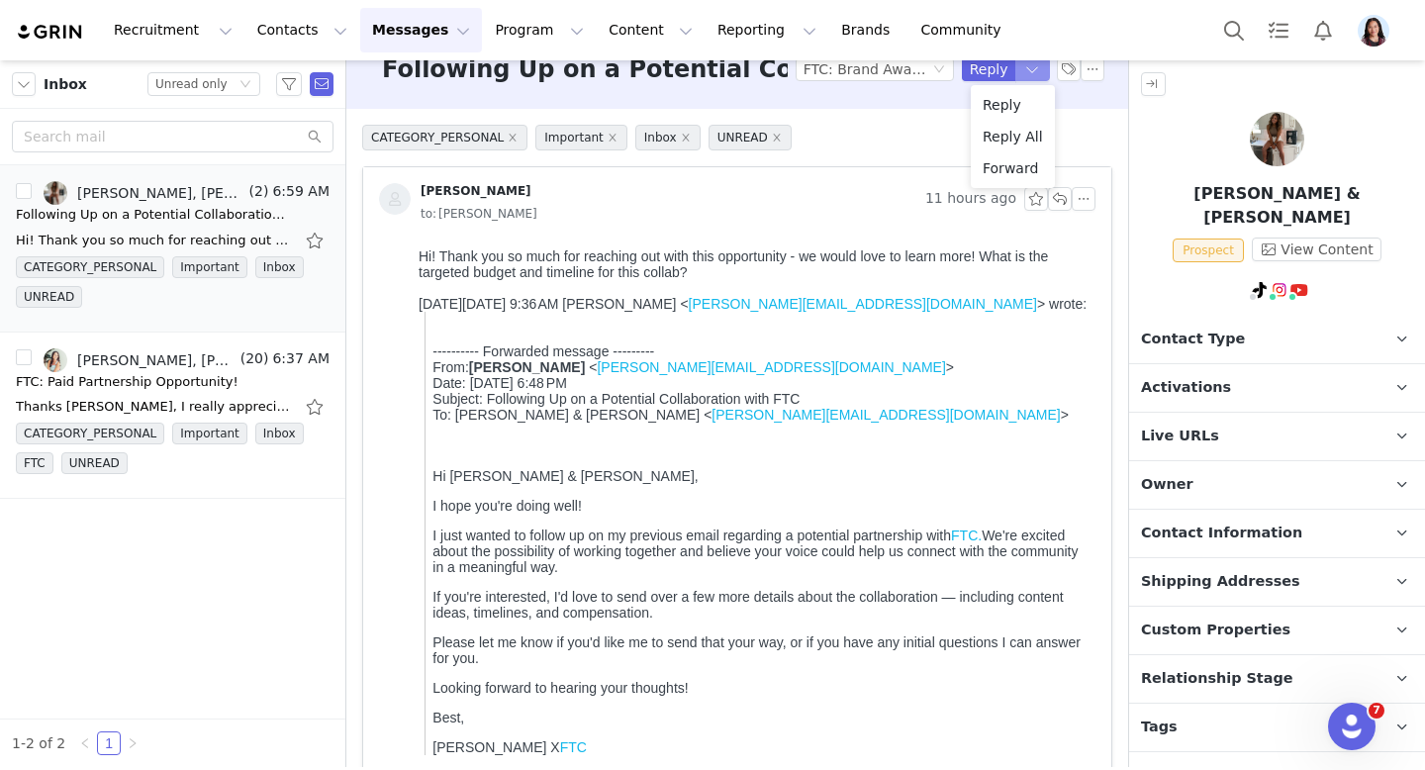
click at [1040, 68] on button "button" at bounding box center [1033, 69] width 36 height 24
click at [1012, 136] on li "Reply All" at bounding box center [1013, 137] width 84 height 32
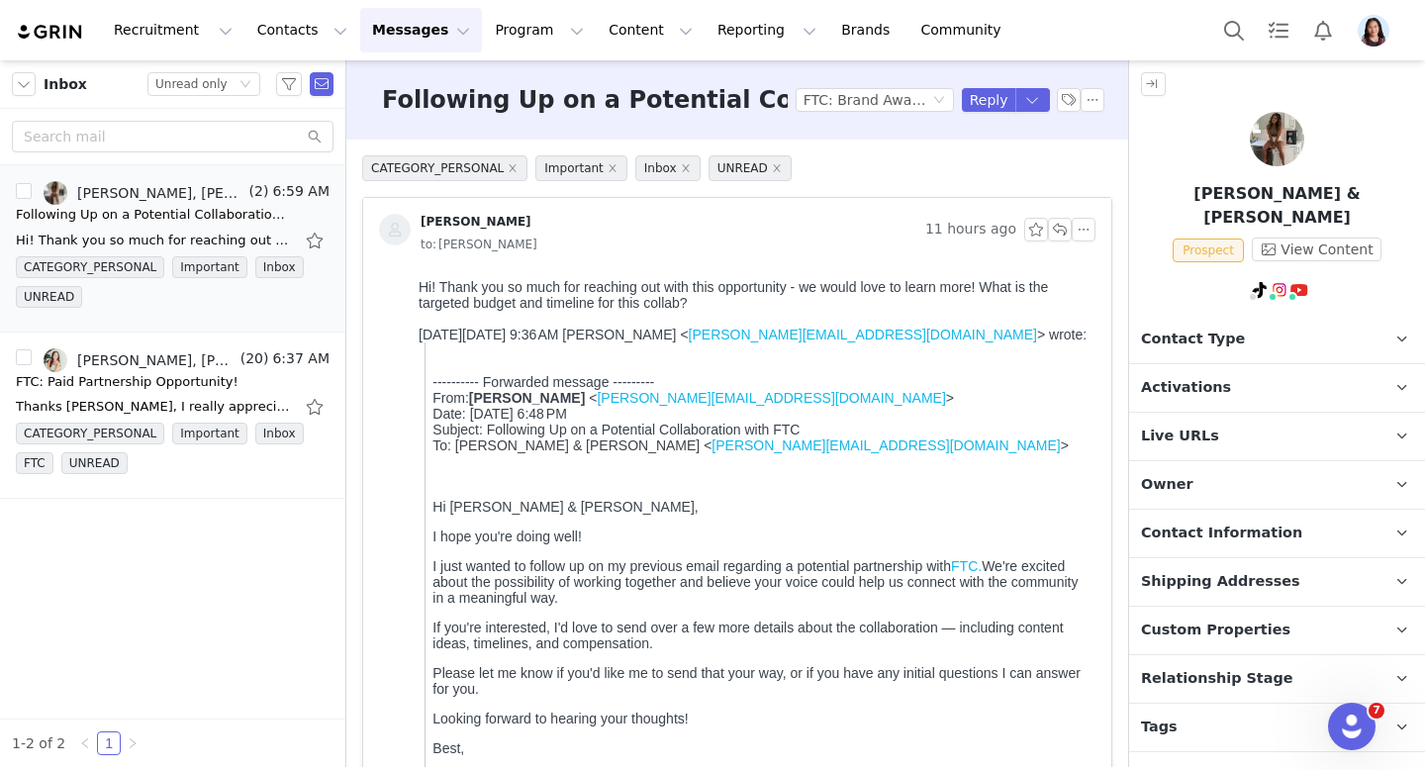
scroll to position [1413, 0]
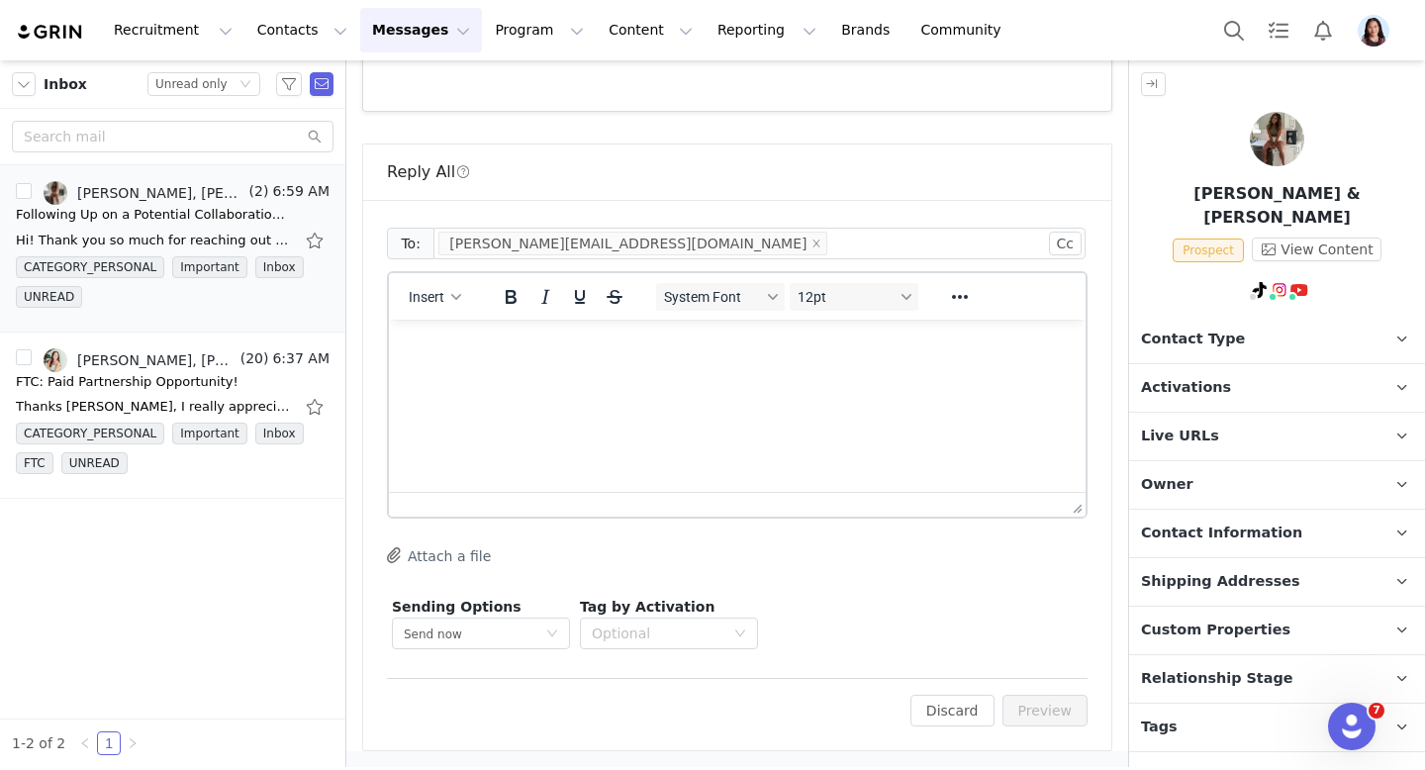
click at [765, 373] on html at bounding box center [737, 346] width 697 height 53
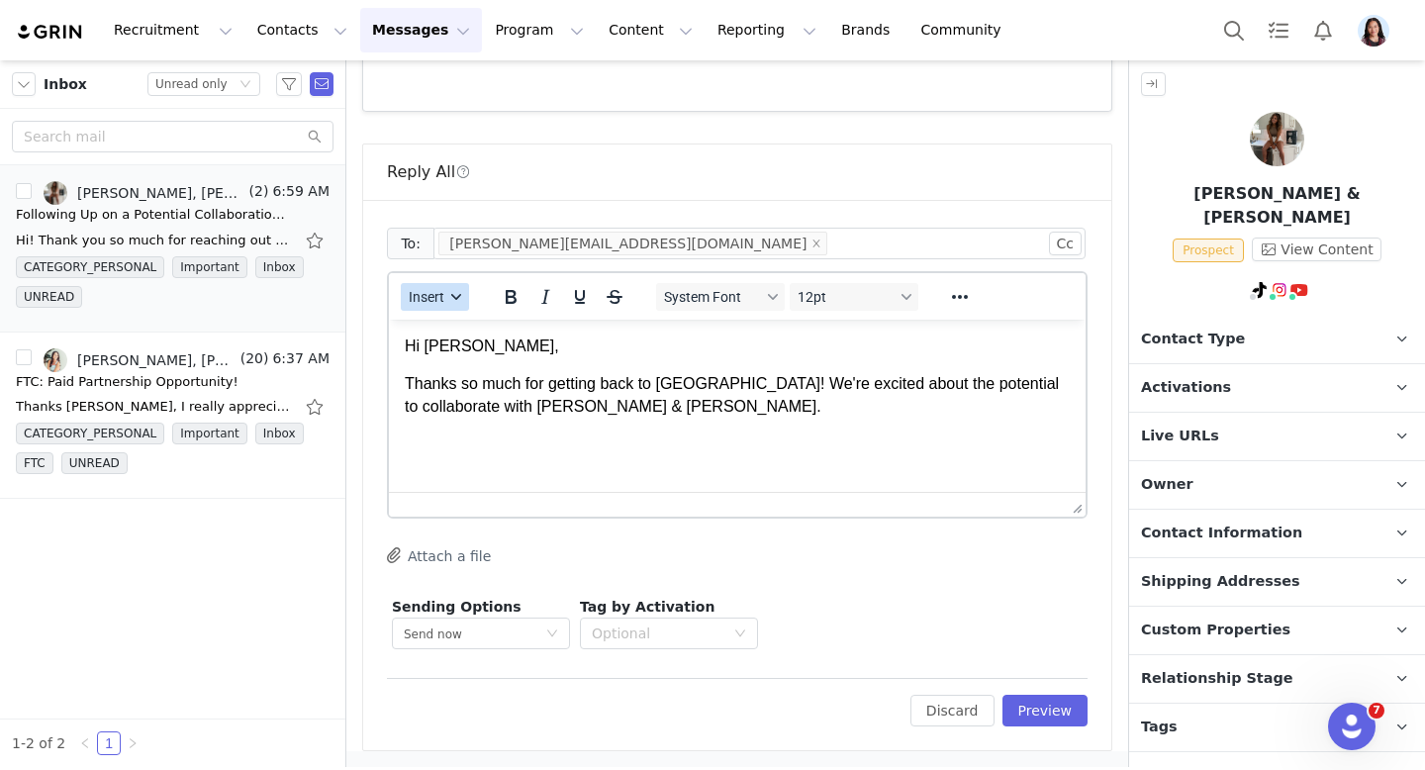
click at [454, 288] on button "Insert" at bounding box center [435, 297] width 68 height 28
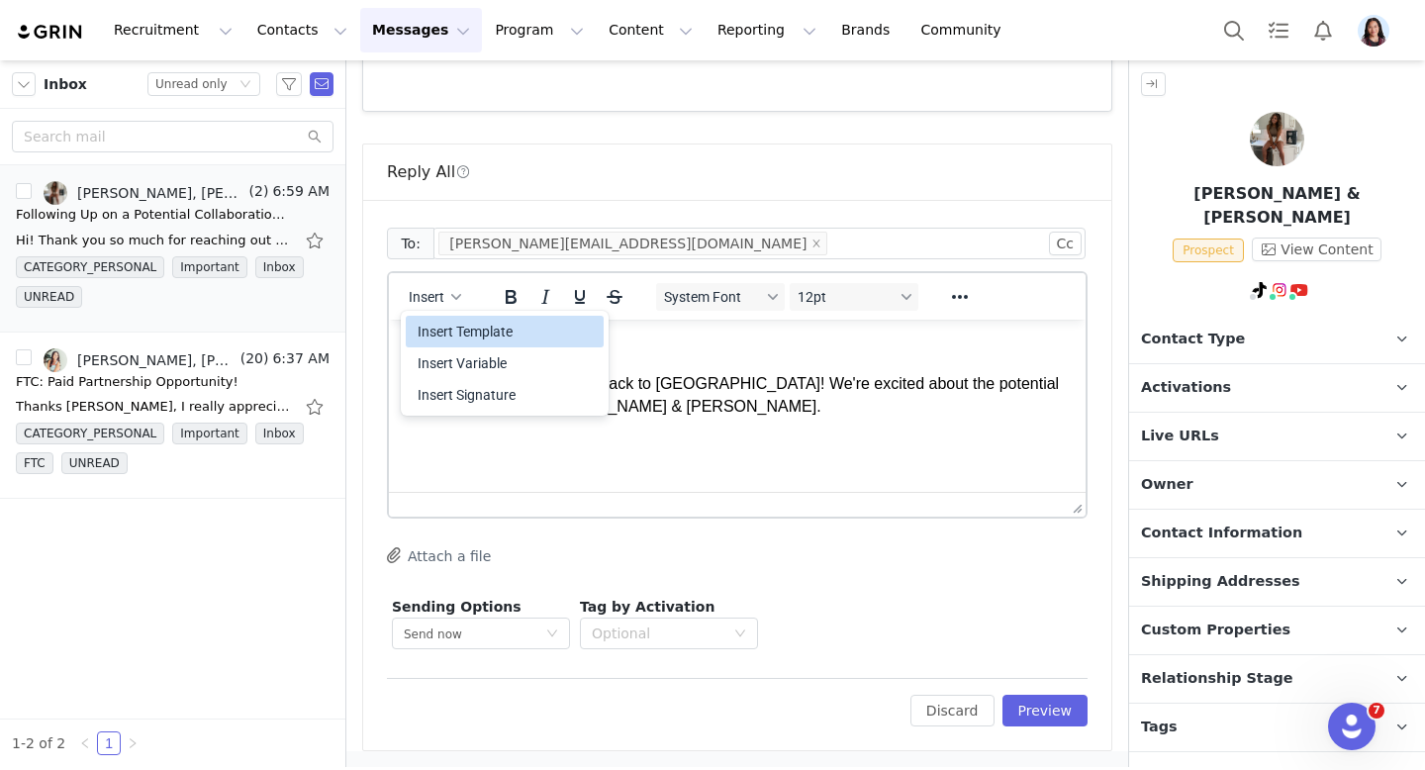
click at [454, 329] on div "Insert Template" at bounding box center [507, 332] width 178 height 24
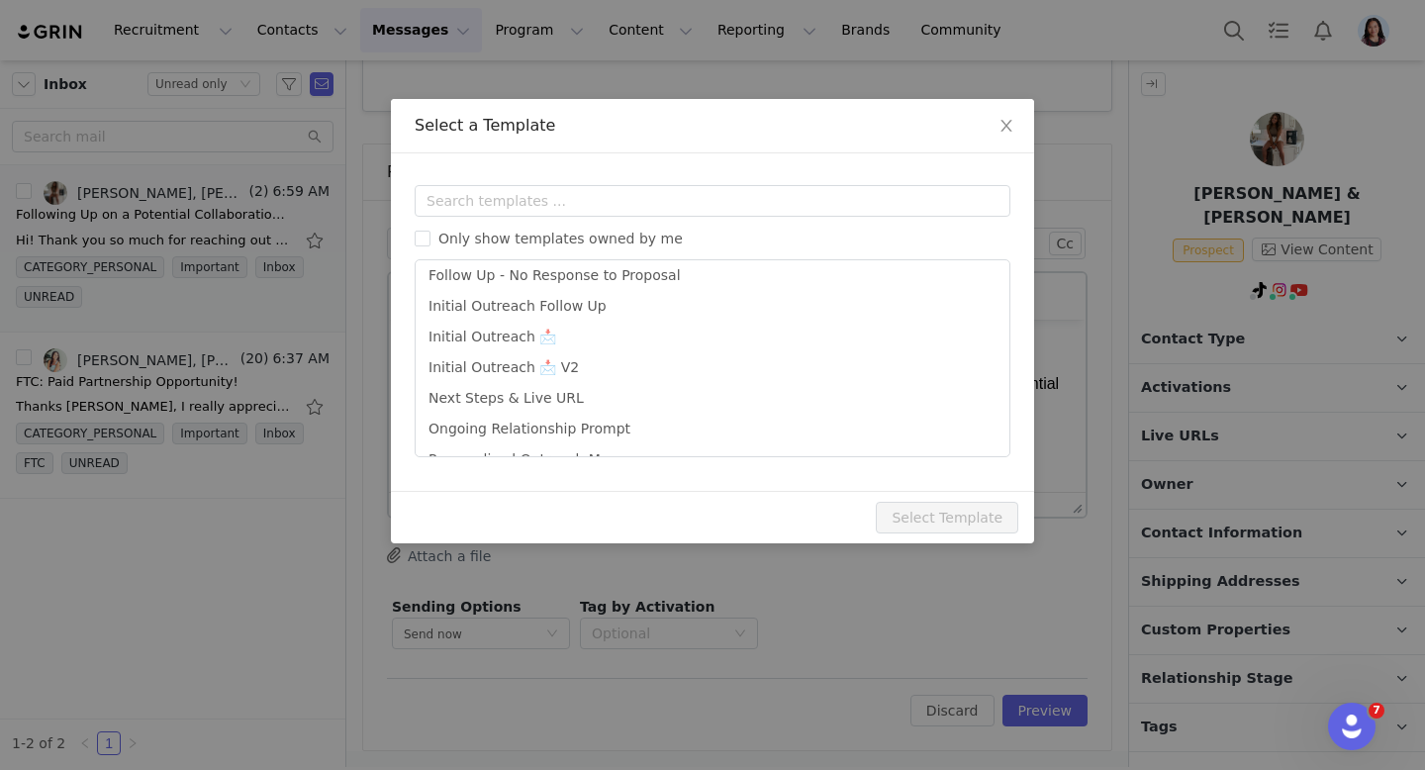
scroll to position [282, 0]
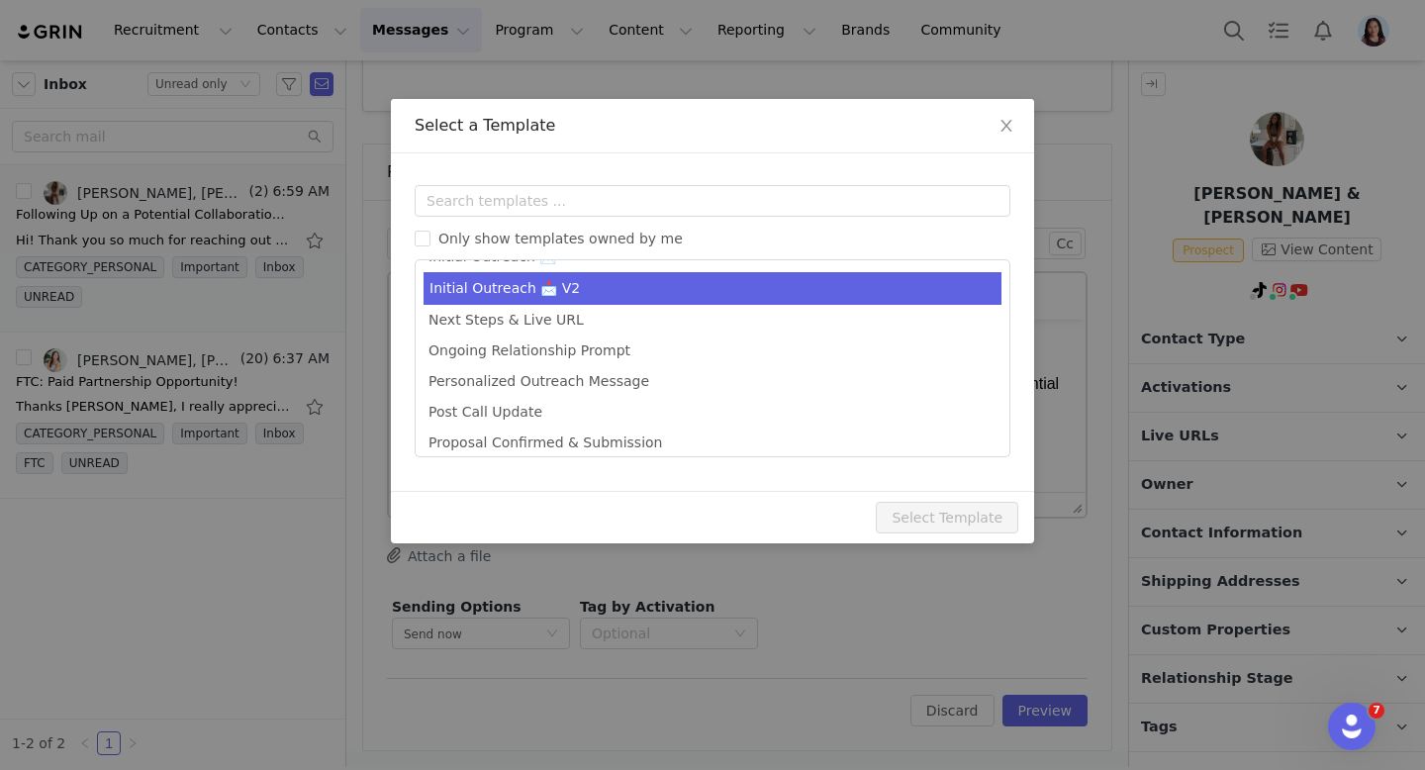
click at [566, 294] on li "Initial Outreach 📩 V2" at bounding box center [713, 288] width 578 height 33
type input "Collaboration Opportunity: Connecting with [PERSON_NAME] Telephone Cooperative …"
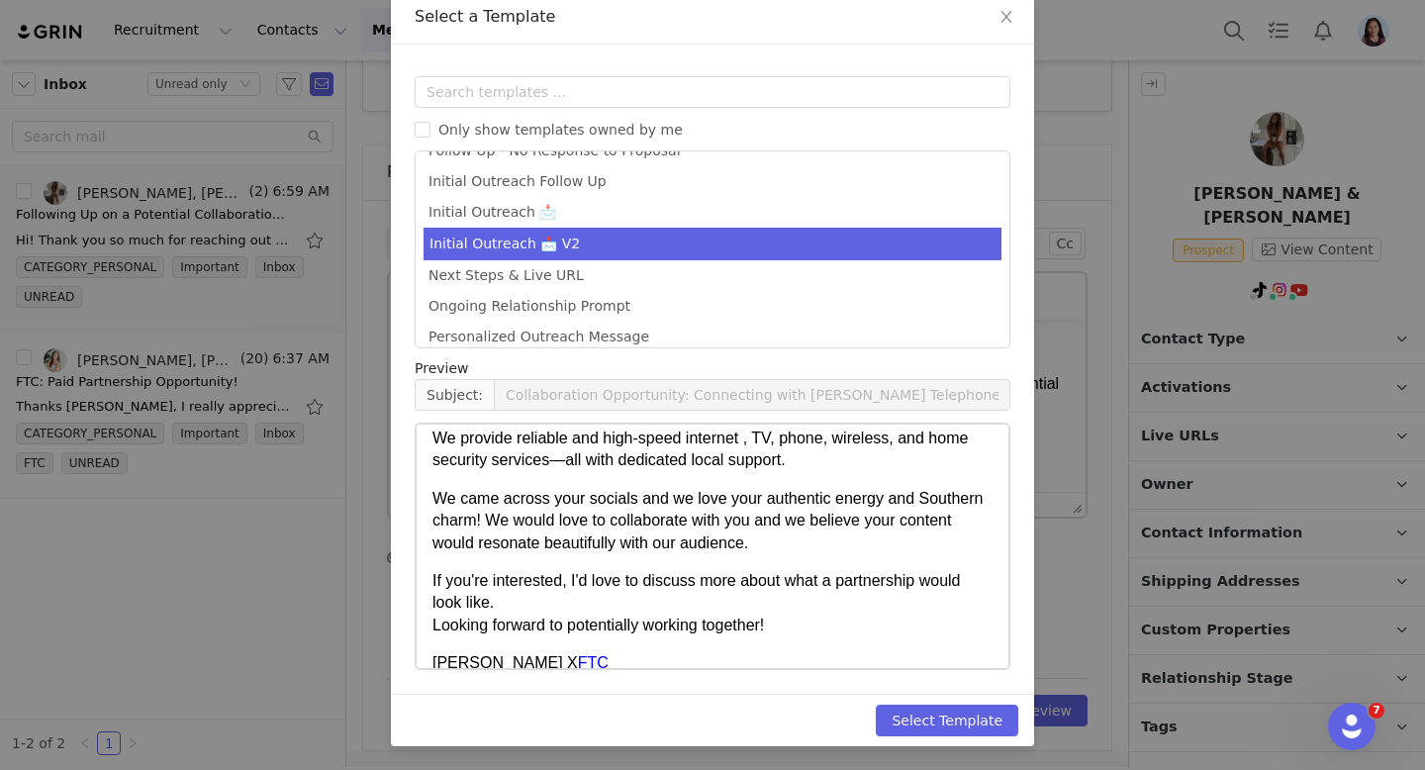
scroll to position [250, 0]
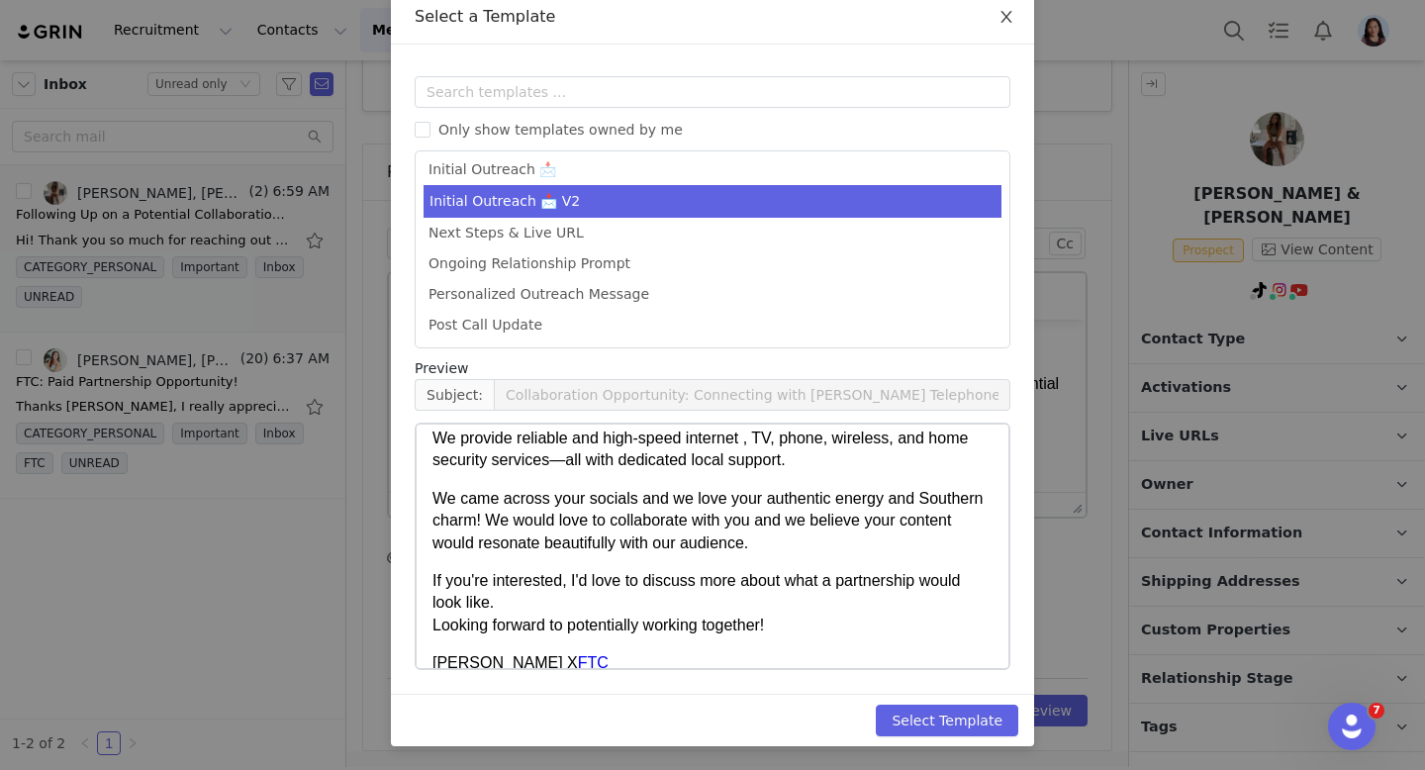
click at [1014, 16] on span "Close" at bounding box center [1006, 17] width 55 height 55
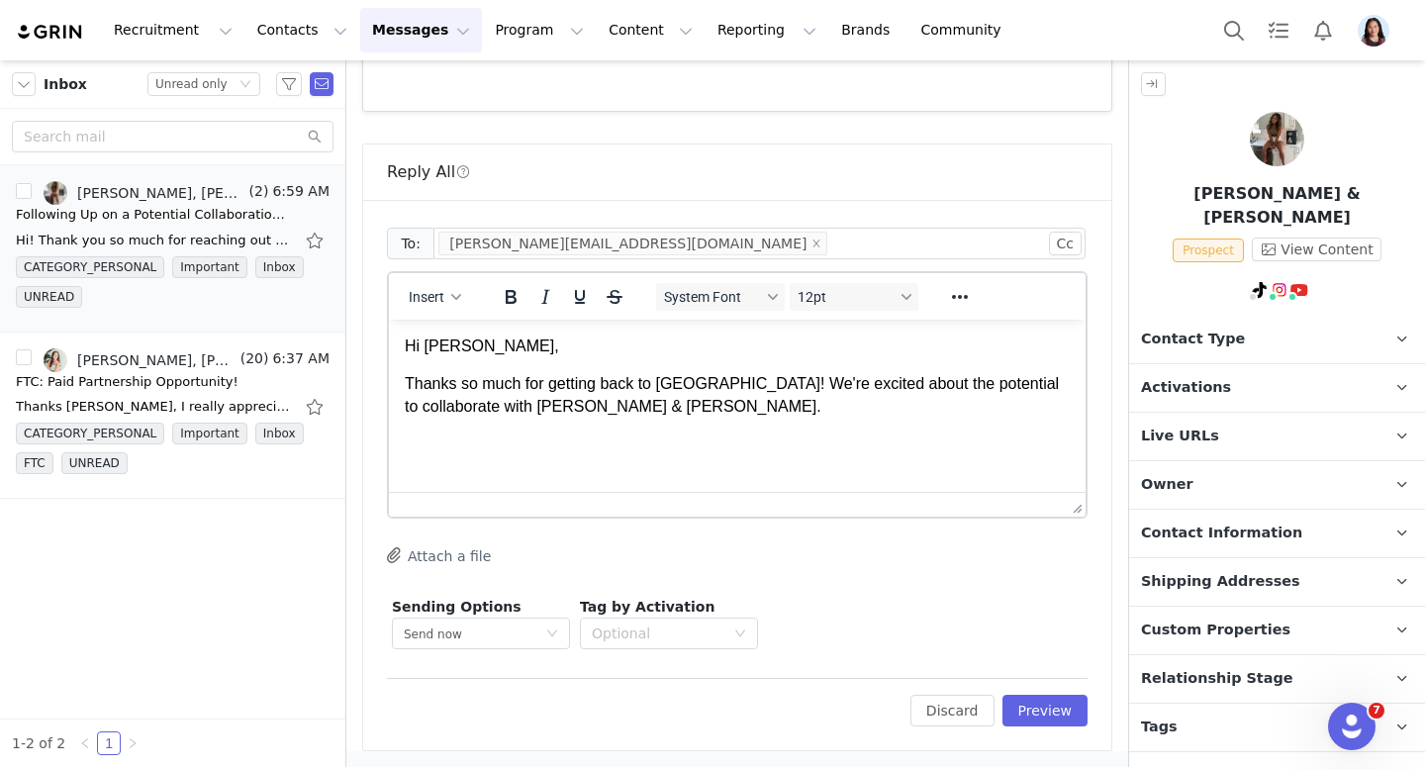
scroll to position [0, 0]
click at [1199, 510] on p "Contact Information" at bounding box center [1253, 534] width 248 height 48
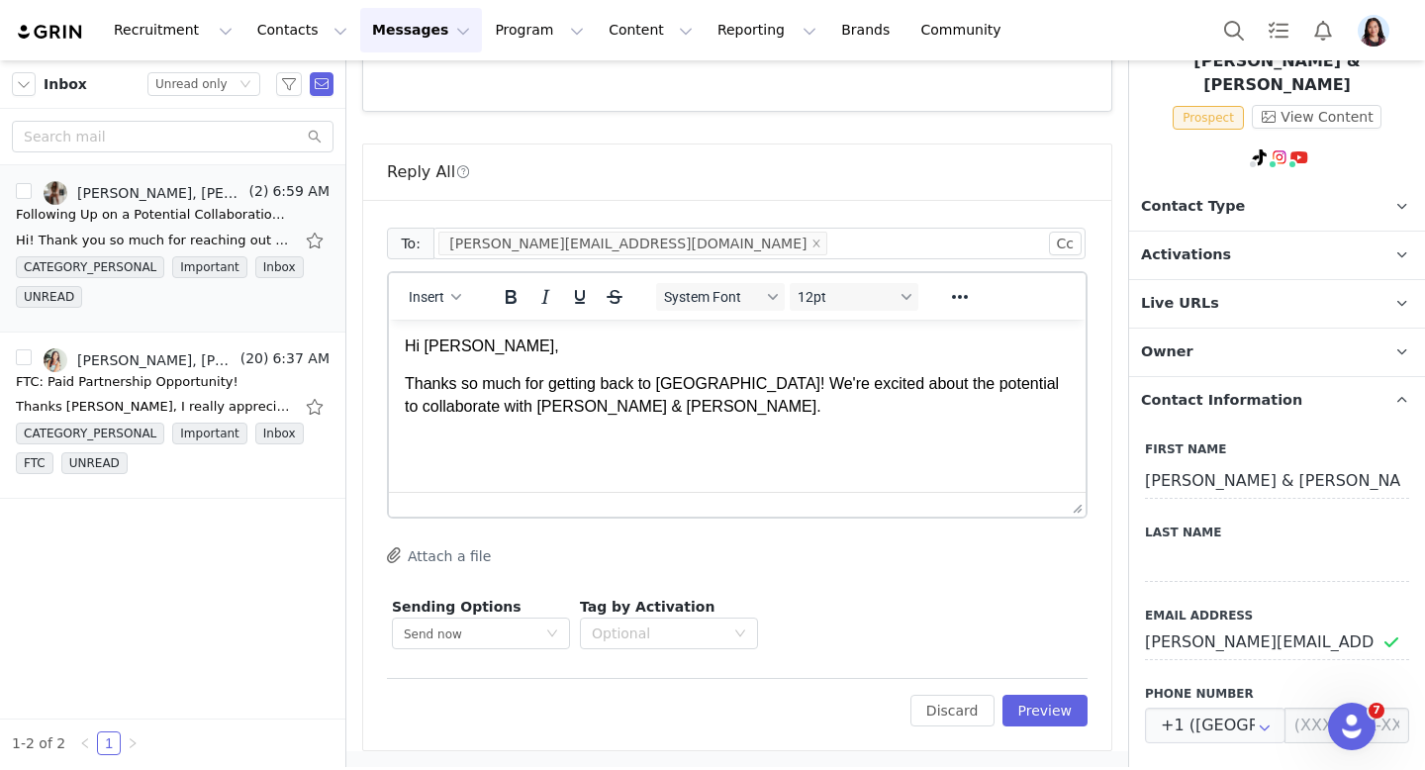
scroll to position [155, 0]
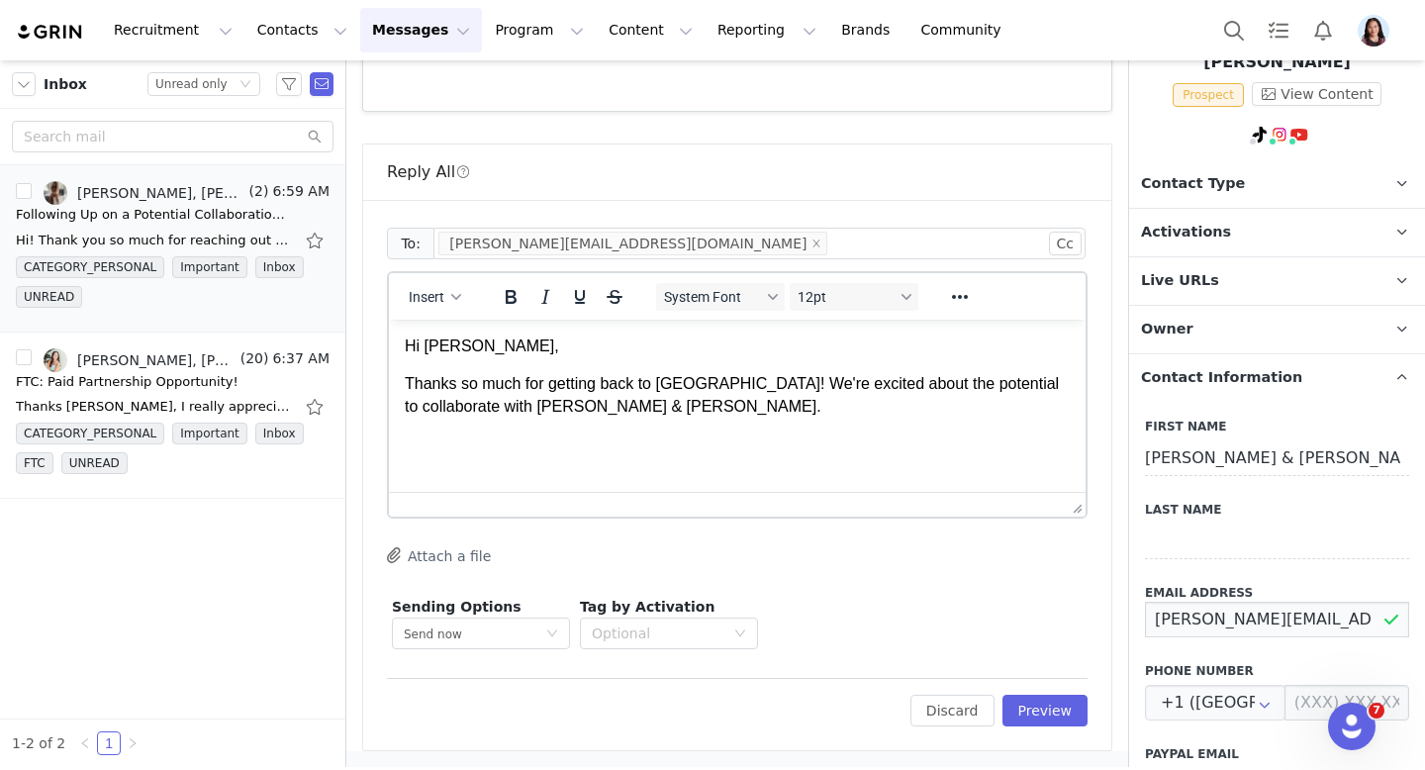
click at [1233, 602] on input "[PERSON_NAME][EMAIL_ADDRESS][DOMAIN_NAME]" at bounding box center [1277, 620] width 264 height 36
click at [537, 472] on html "Hi [PERSON_NAME], Thanks so much for getting back to [GEOGRAPHIC_DATA]! We're e…" at bounding box center [737, 396] width 697 height 152
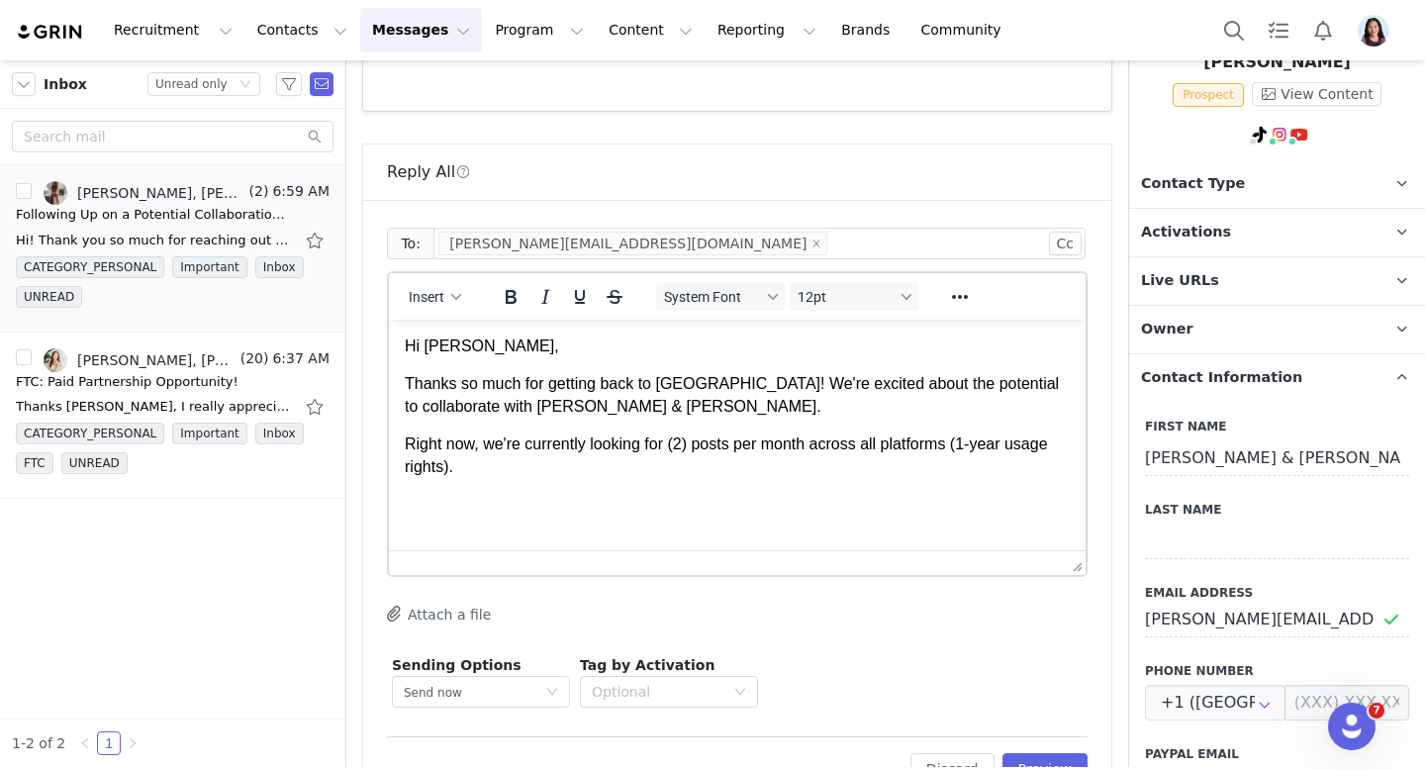
drag, startPoint x: 1066, startPoint y: 509, endPoint x: 1058, endPoint y: 580, distance: 71.7
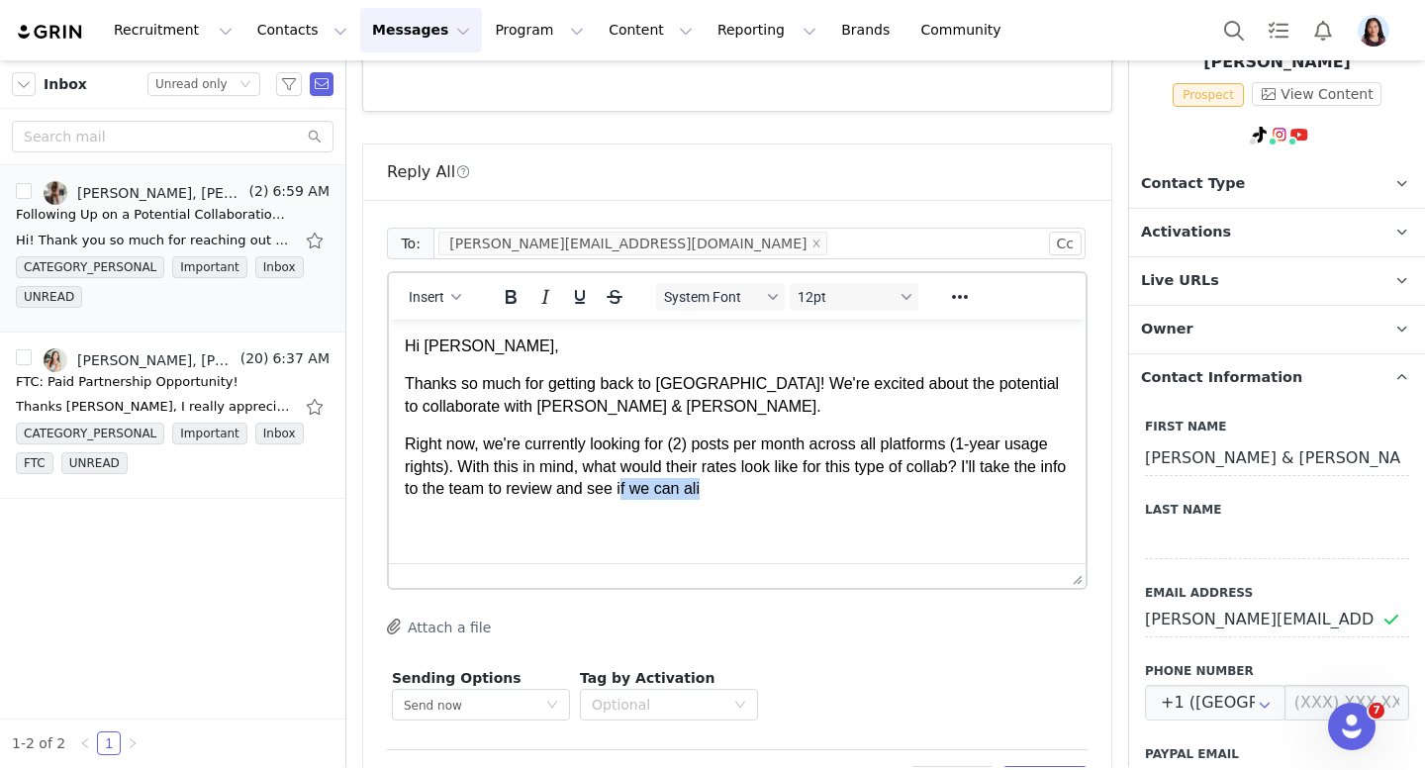
drag, startPoint x: 653, startPoint y: 490, endPoint x: 855, endPoint y: 491, distance: 201.9
click at [855, 491] on p "Right now, we're currently looking for (2) posts per month across all platforms…" at bounding box center [737, 466] width 665 height 66
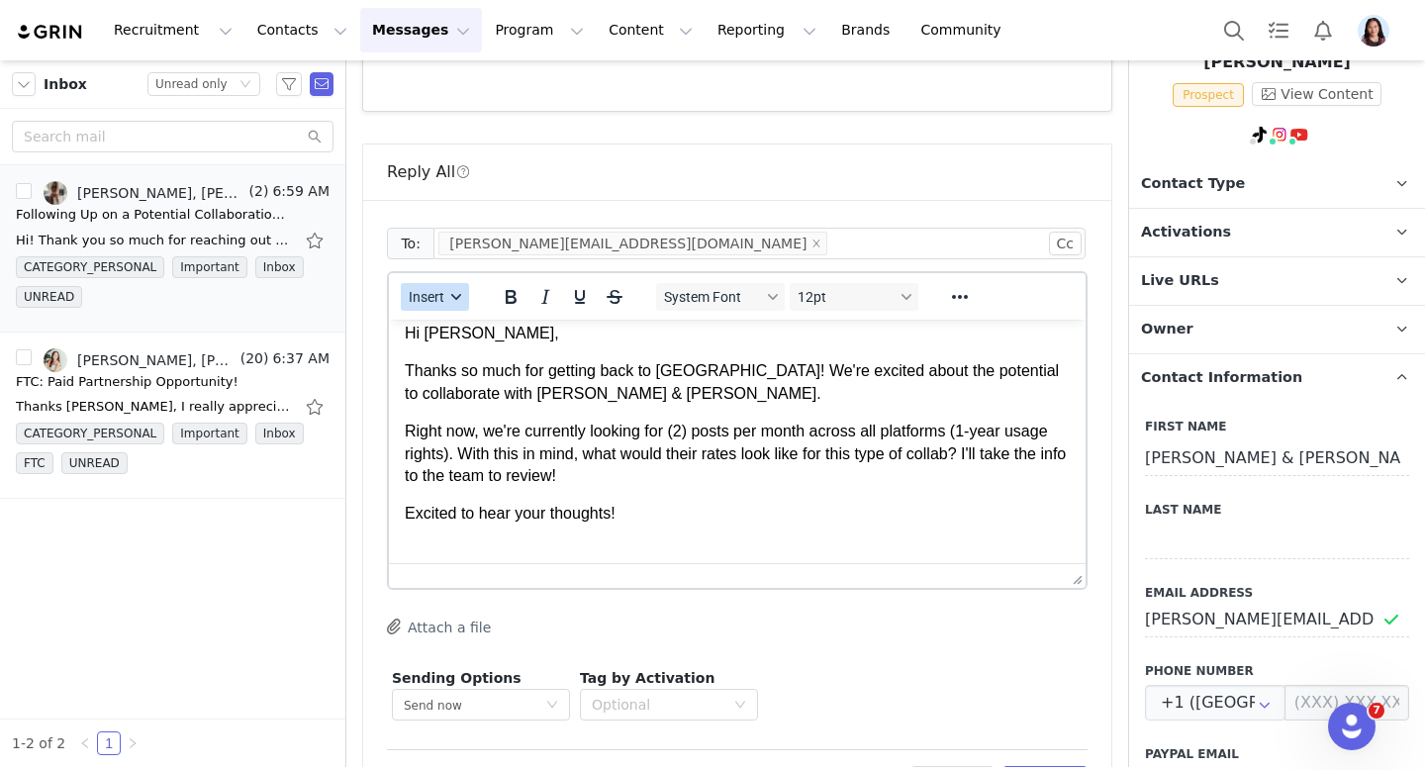
click at [468, 309] on div "Insert" at bounding box center [435, 296] width 93 height 39
click at [460, 297] on icon "button" at bounding box center [456, 297] width 10 height 10
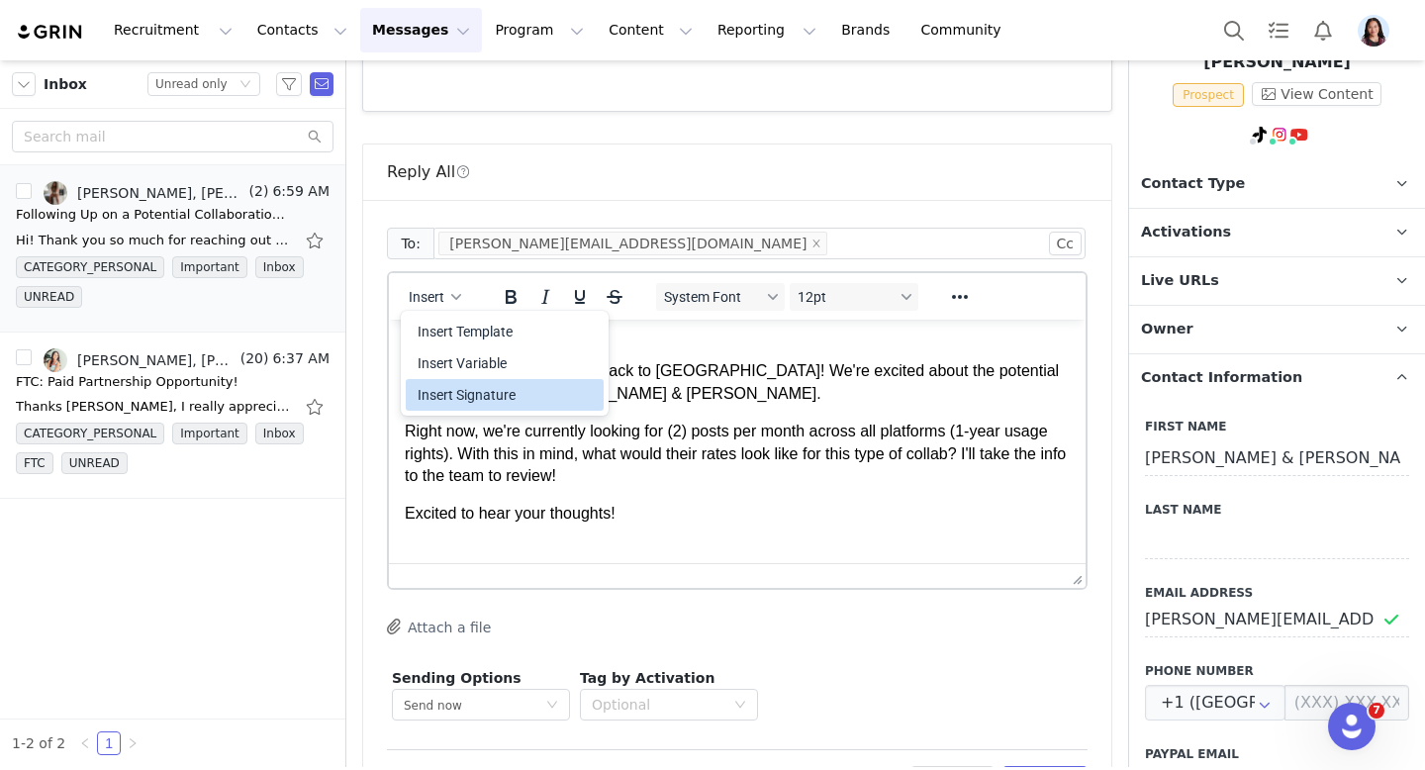
click at [466, 404] on div "Insert Signature" at bounding box center [507, 395] width 178 height 24
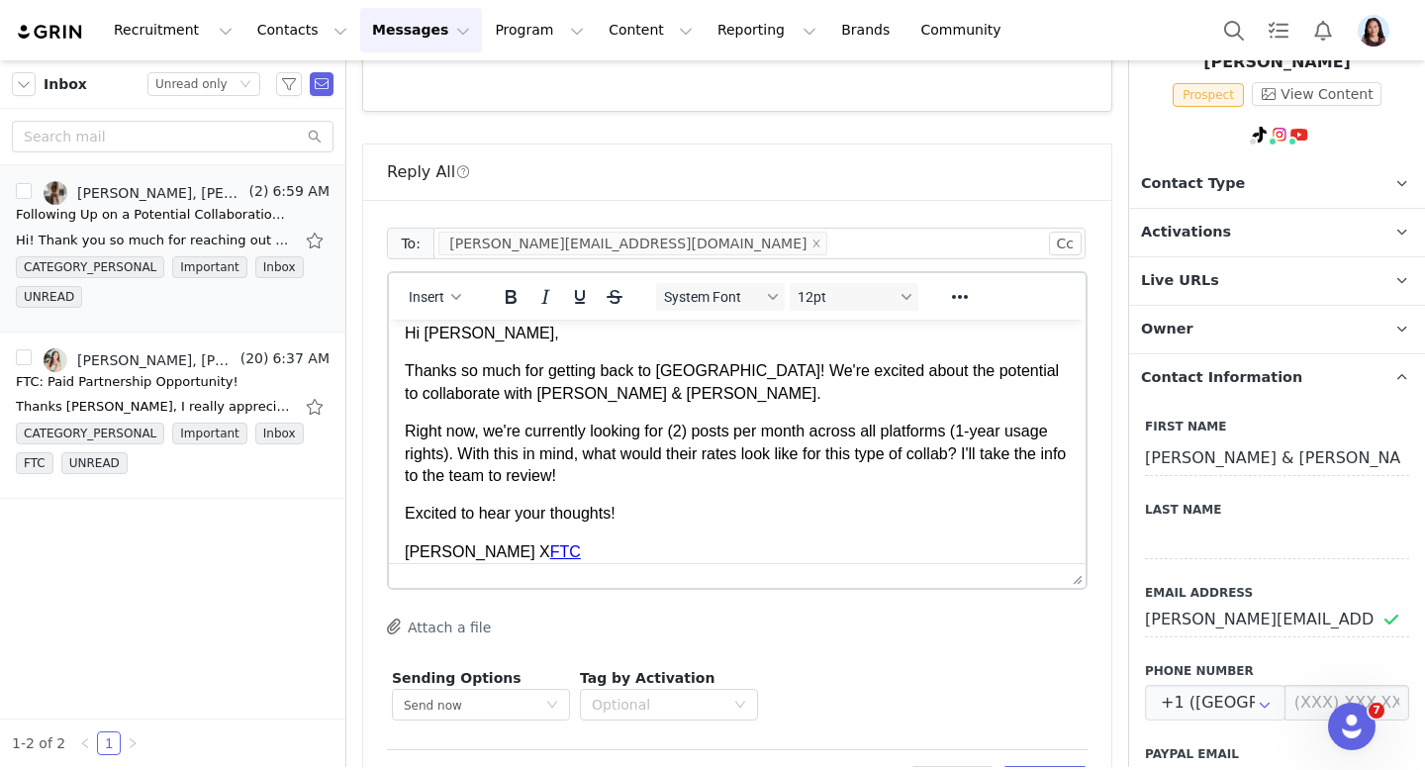
click at [448, 457] on p "Right now, we're currently looking for (2) posts per month across all platforms…" at bounding box center [737, 454] width 665 height 66
drag, startPoint x: 511, startPoint y: 460, endPoint x: 467, endPoint y: 460, distance: 43.5
click at [467, 460] on p "Right now, we're currently looking for (2) posts per month across all platforms…" at bounding box center [737, 454] width 665 height 66
click at [644, 455] on p "Right now, we're currently looking for (2) posts per month across all platforms…" at bounding box center [737, 454] width 665 height 66
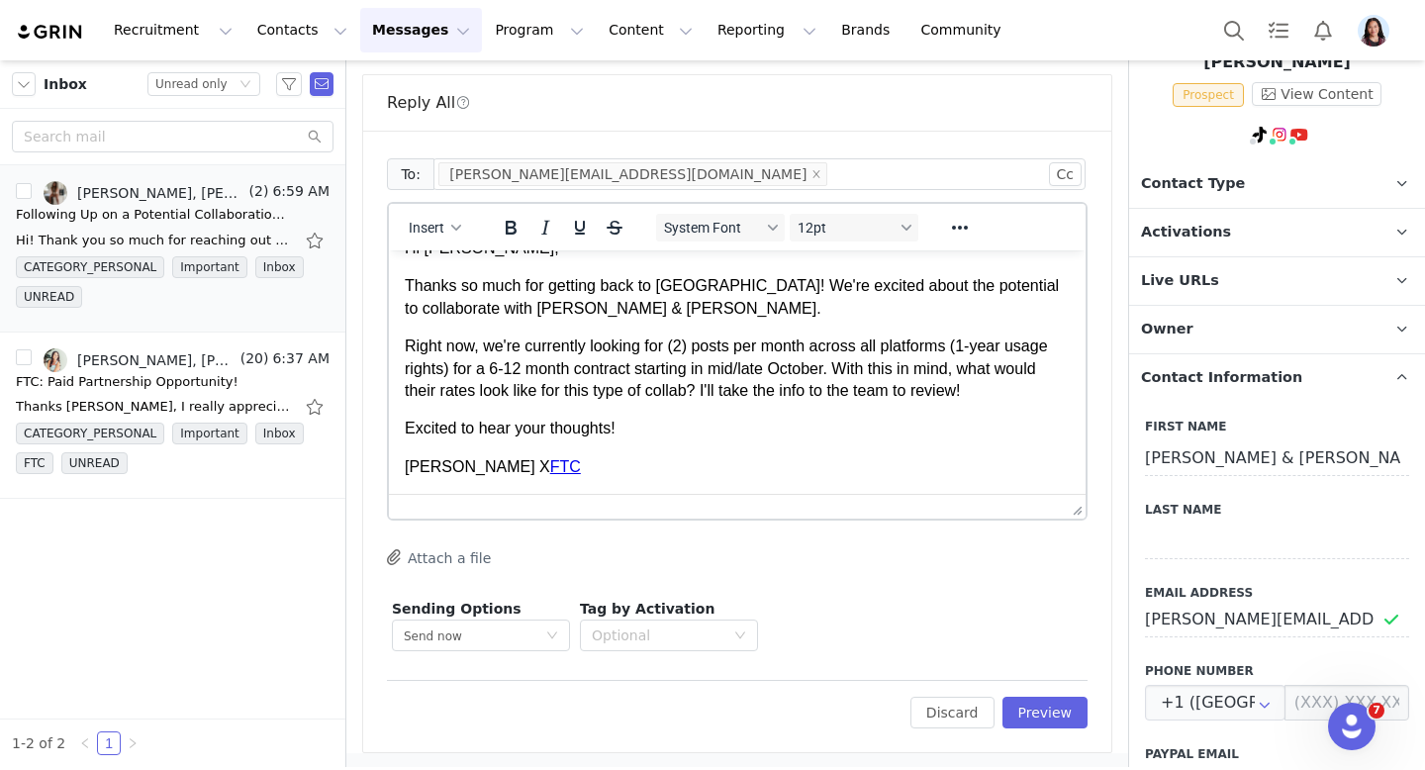
scroll to position [1484, 0]
click at [1044, 706] on button "Preview" at bounding box center [1046, 711] width 86 height 32
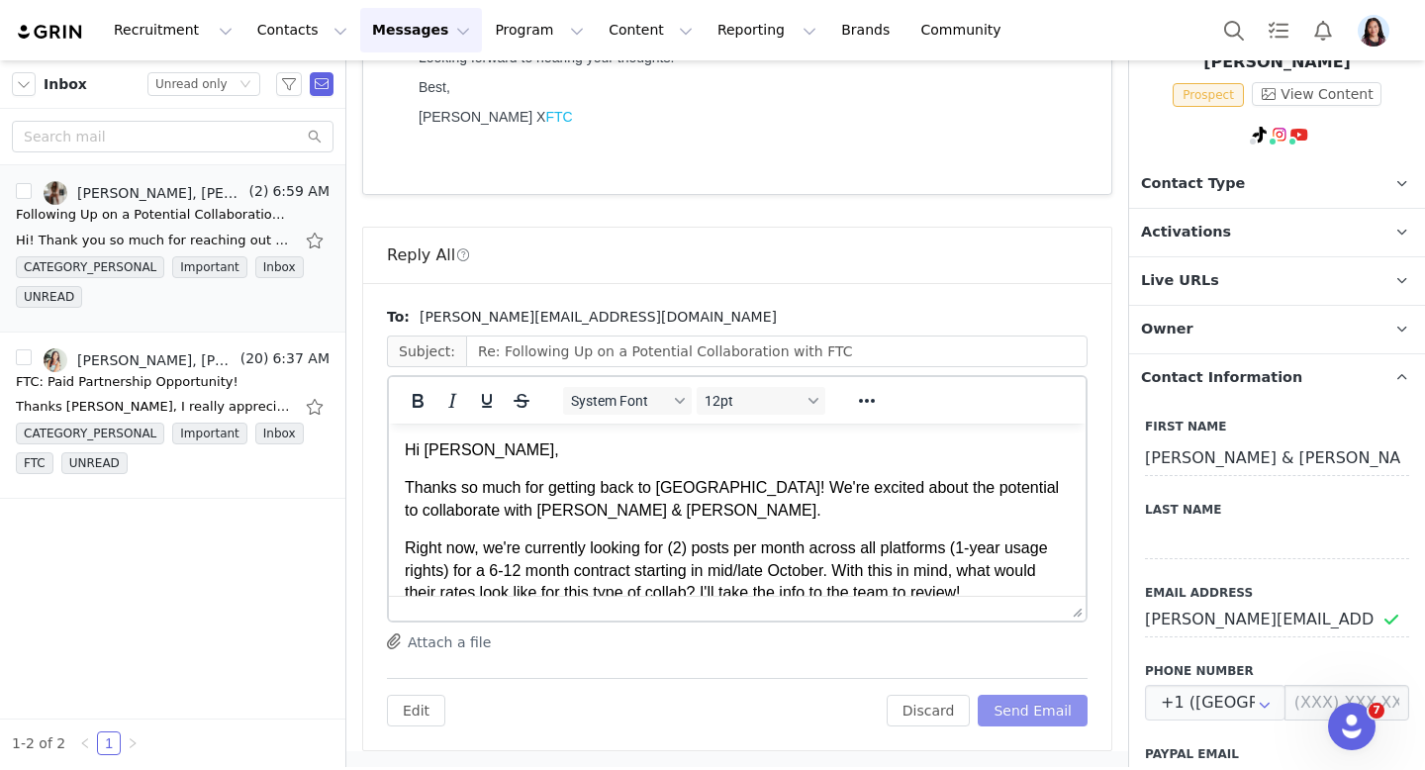
scroll to position [0, 0]
click at [1045, 707] on button "Send Email" at bounding box center [1033, 711] width 110 height 32
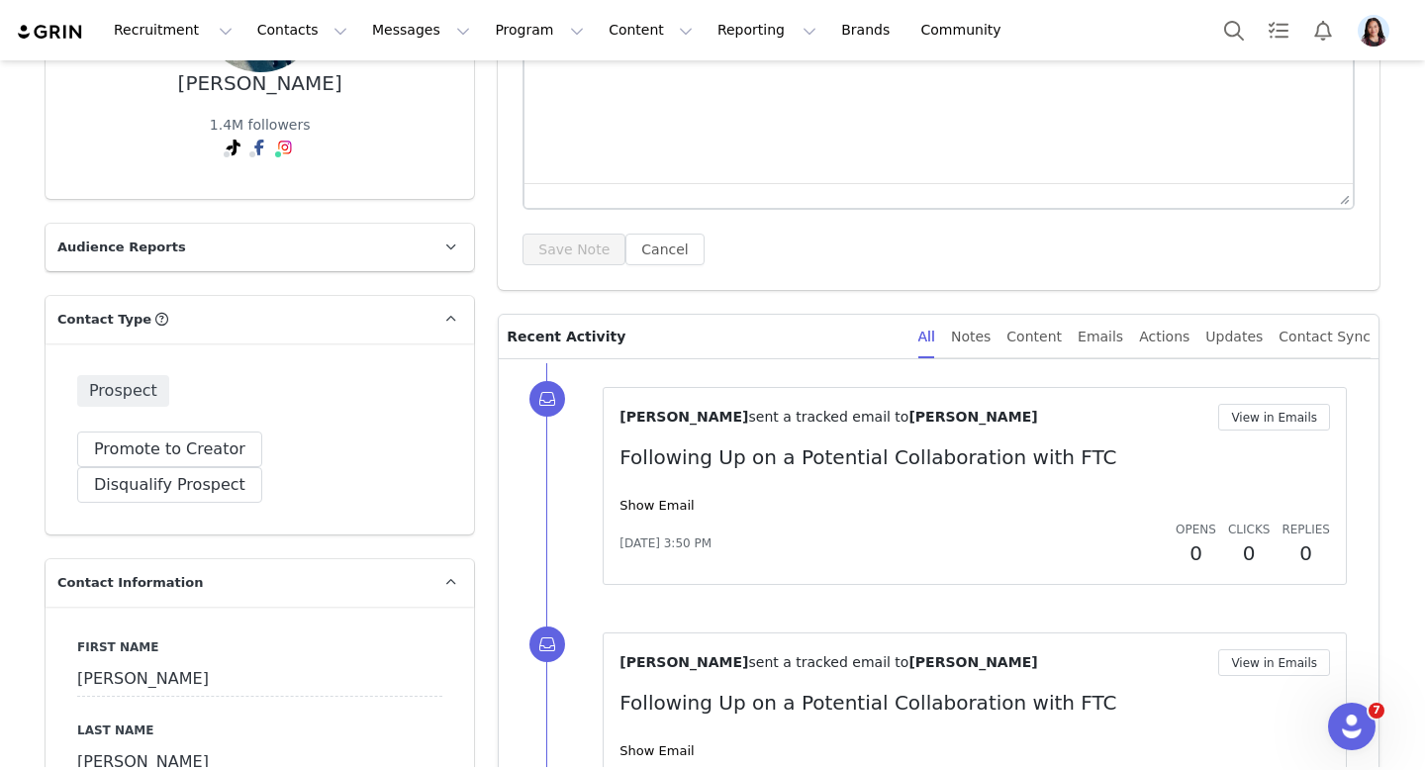
scroll to position [441, 0]
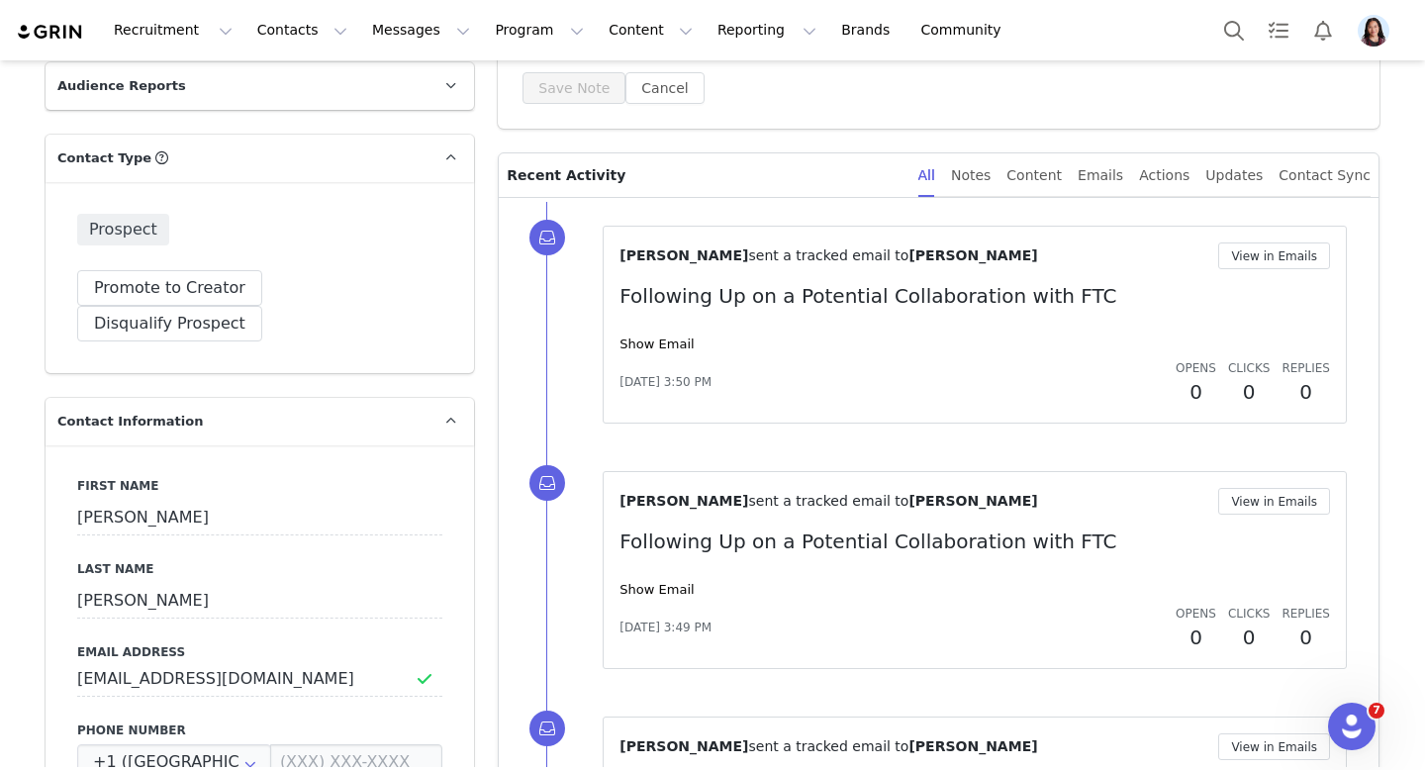
click at [672, 352] on div "Show Email" at bounding box center [975, 344] width 711 height 20
click at [672, 349] on link "Show Email" at bounding box center [657, 343] width 74 height 15
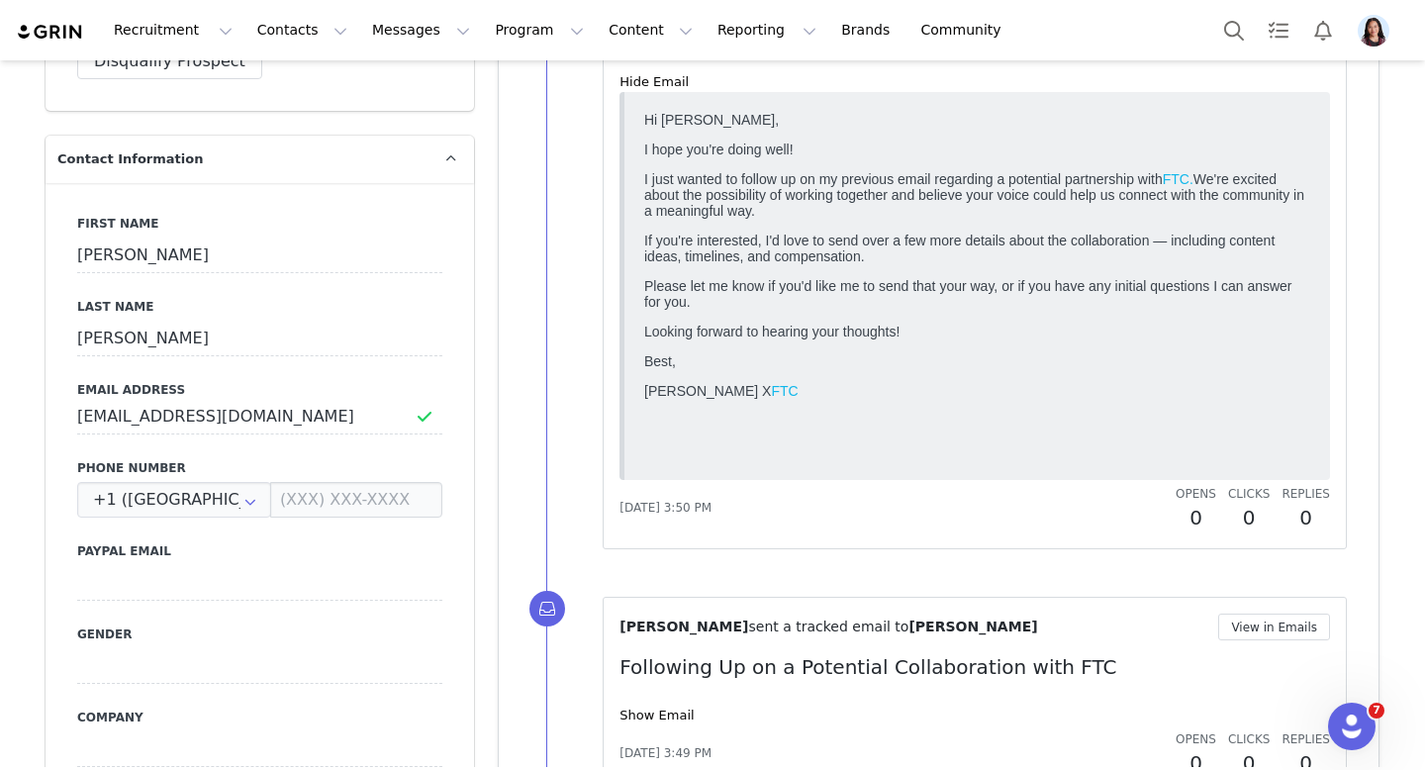
scroll to position [1127, 0]
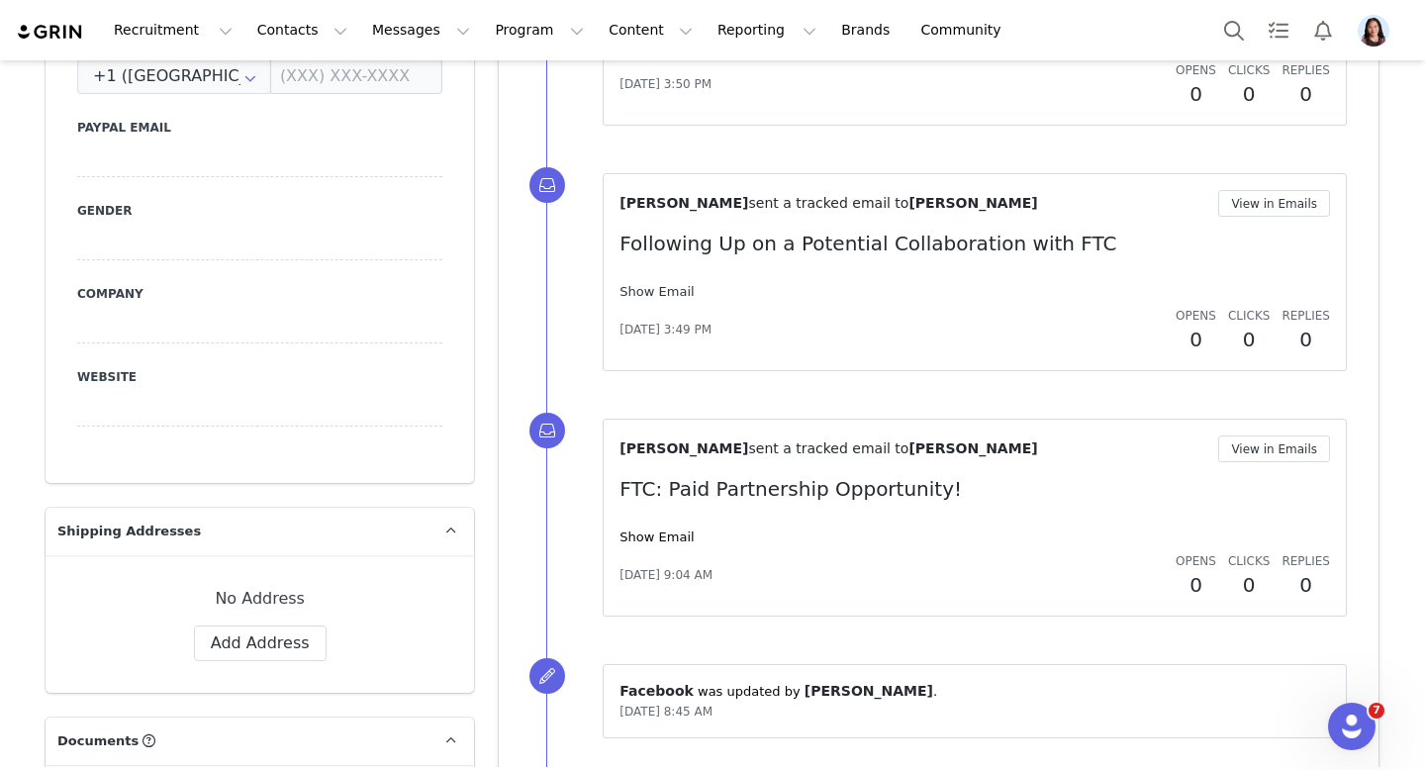
click at [647, 297] on link "Show Email" at bounding box center [657, 291] width 74 height 15
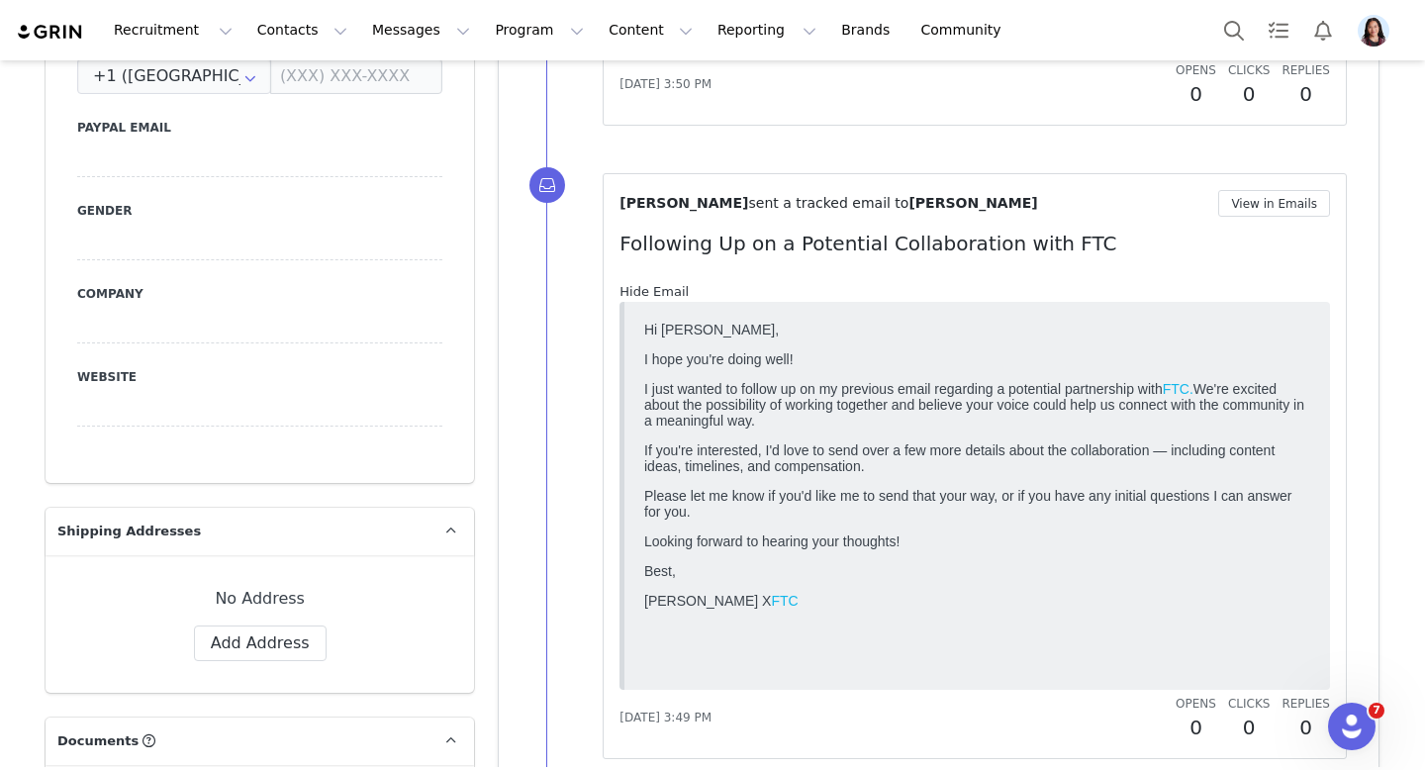
scroll to position [0, 0]
click at [647, 294] on link "Hide Email" at bounding box center [654, 291] width 69 height 15
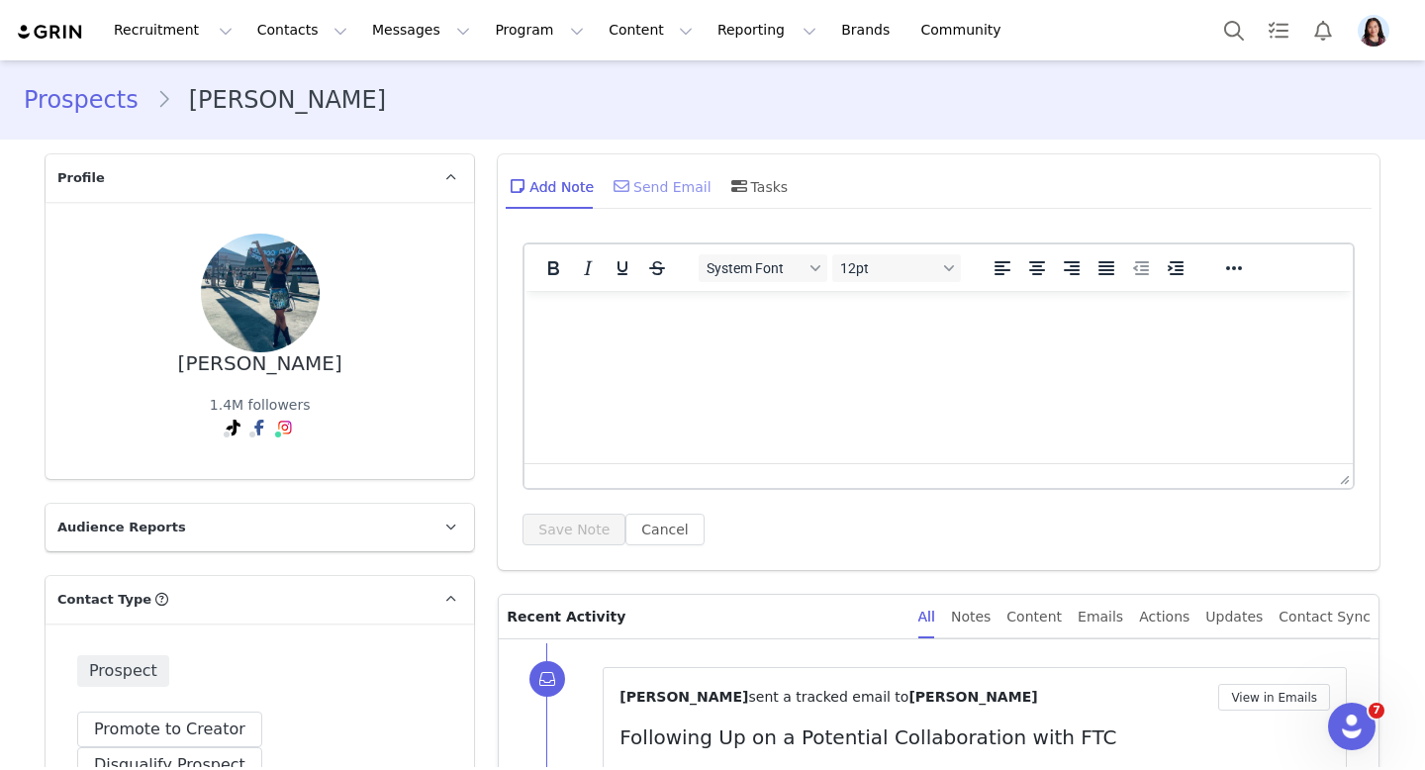
click at [637, 193] on div "Send Email" at bounding box center [661, 186] width 102 height 48
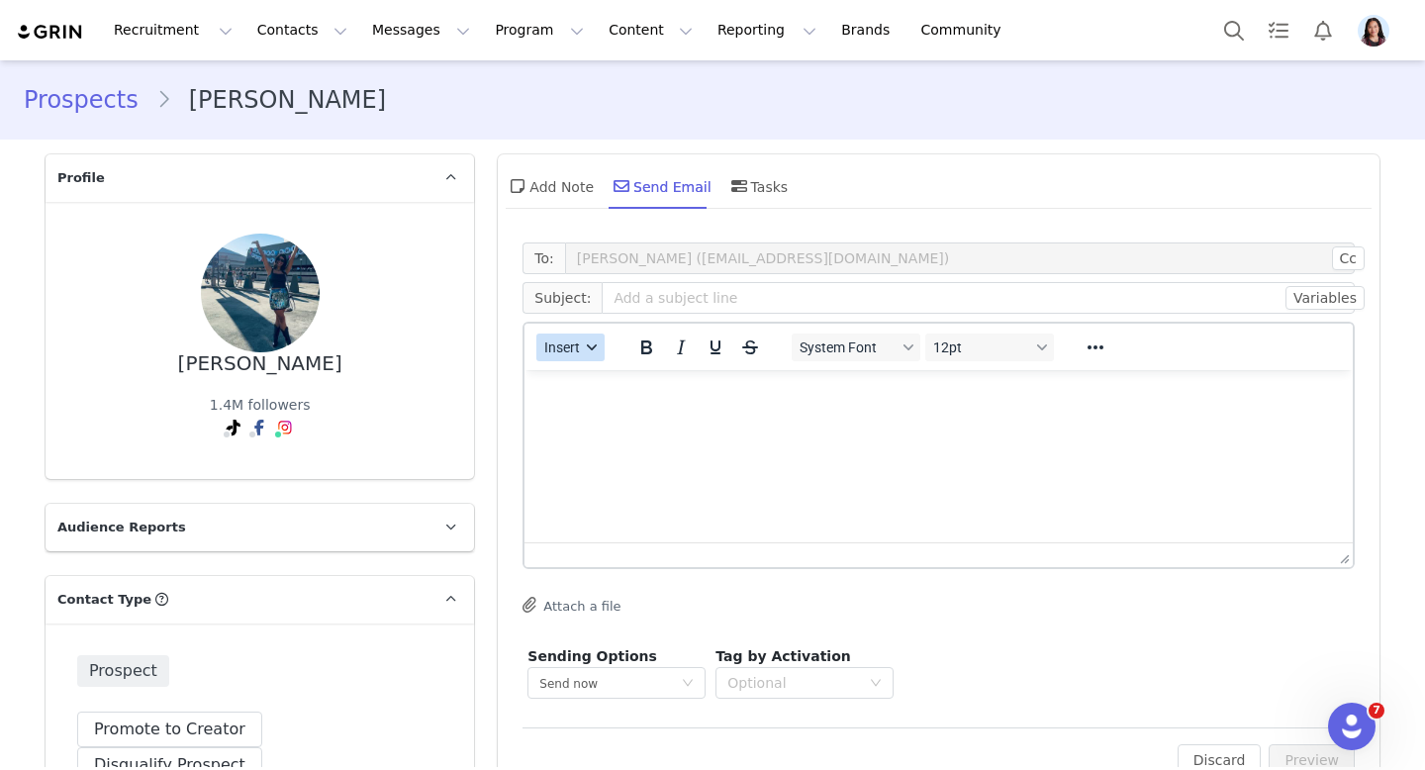
click at [569, 355] on button "Insert" at bounding box center [570, 348] width 68 height 28
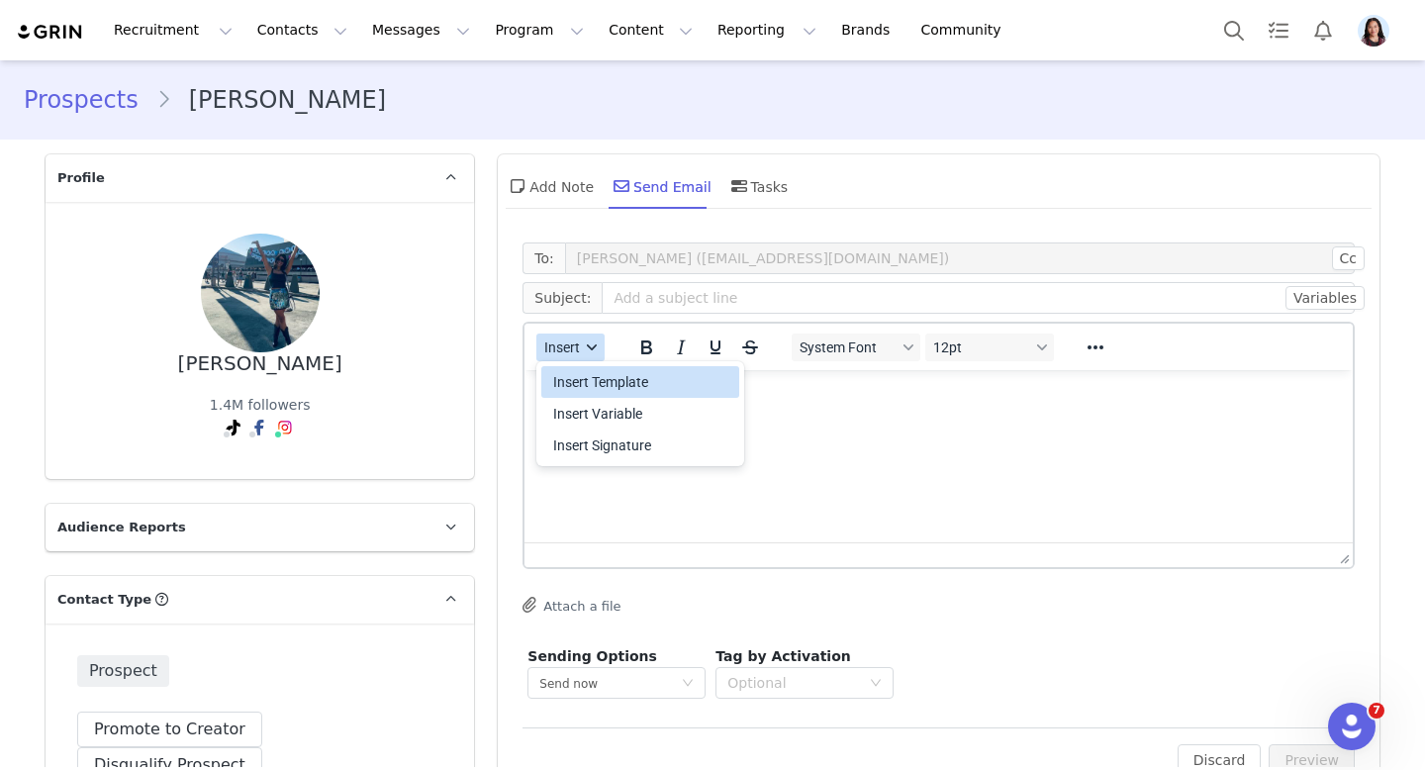
click at [569, 376] on div "Insert Template" at bounding box center [642, 382] width 178 height 24
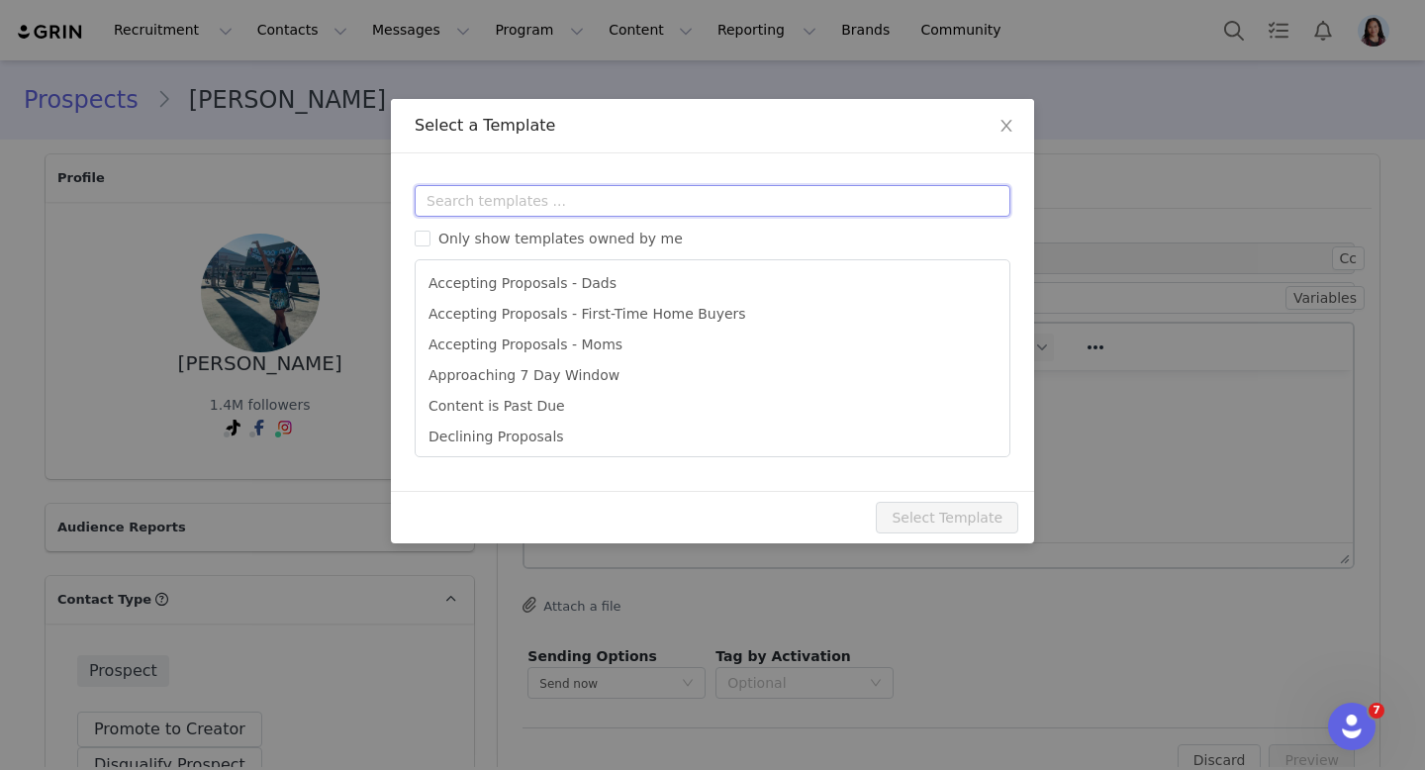
click at [589, 212] on input "text" at bounding box center [713, 201] width 596 height 32
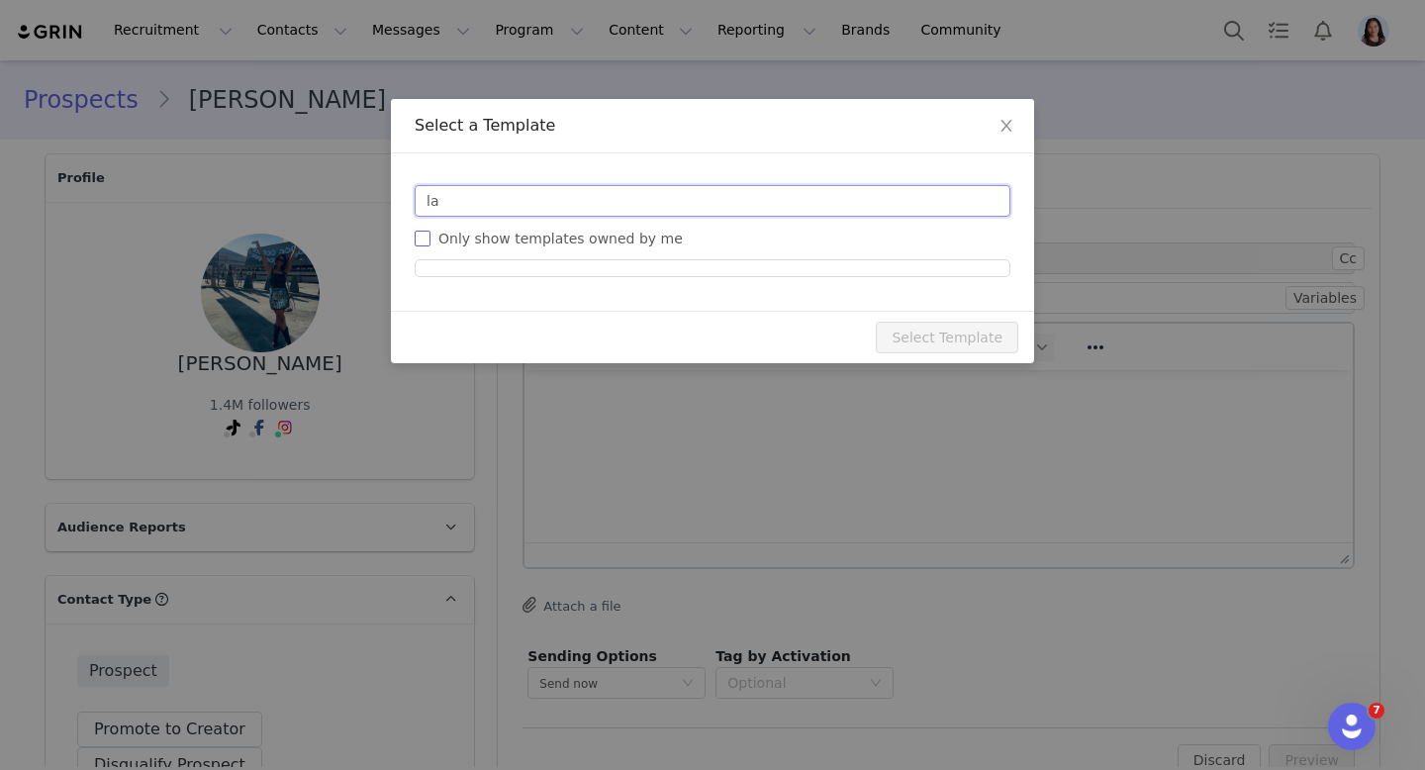
type input "l"
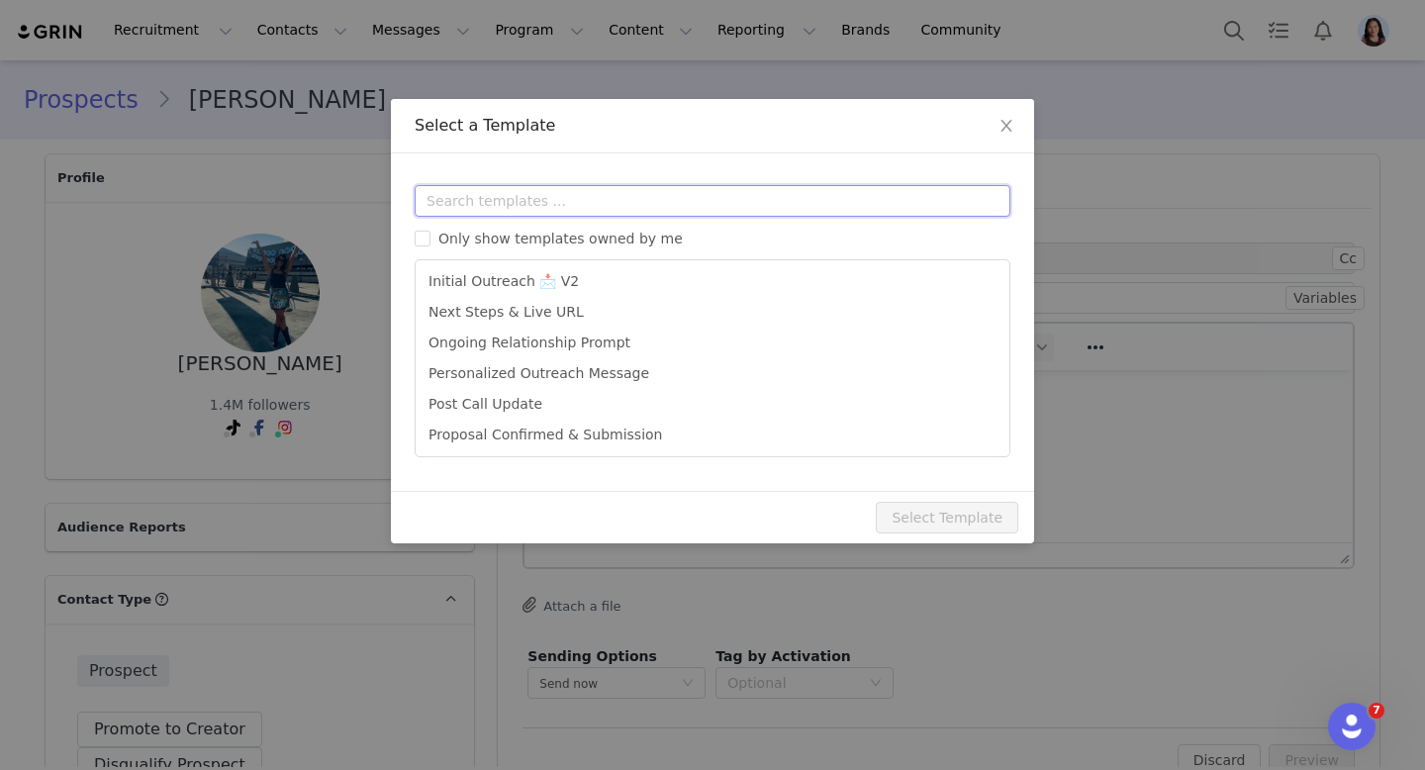
scroll to position [253, 0]
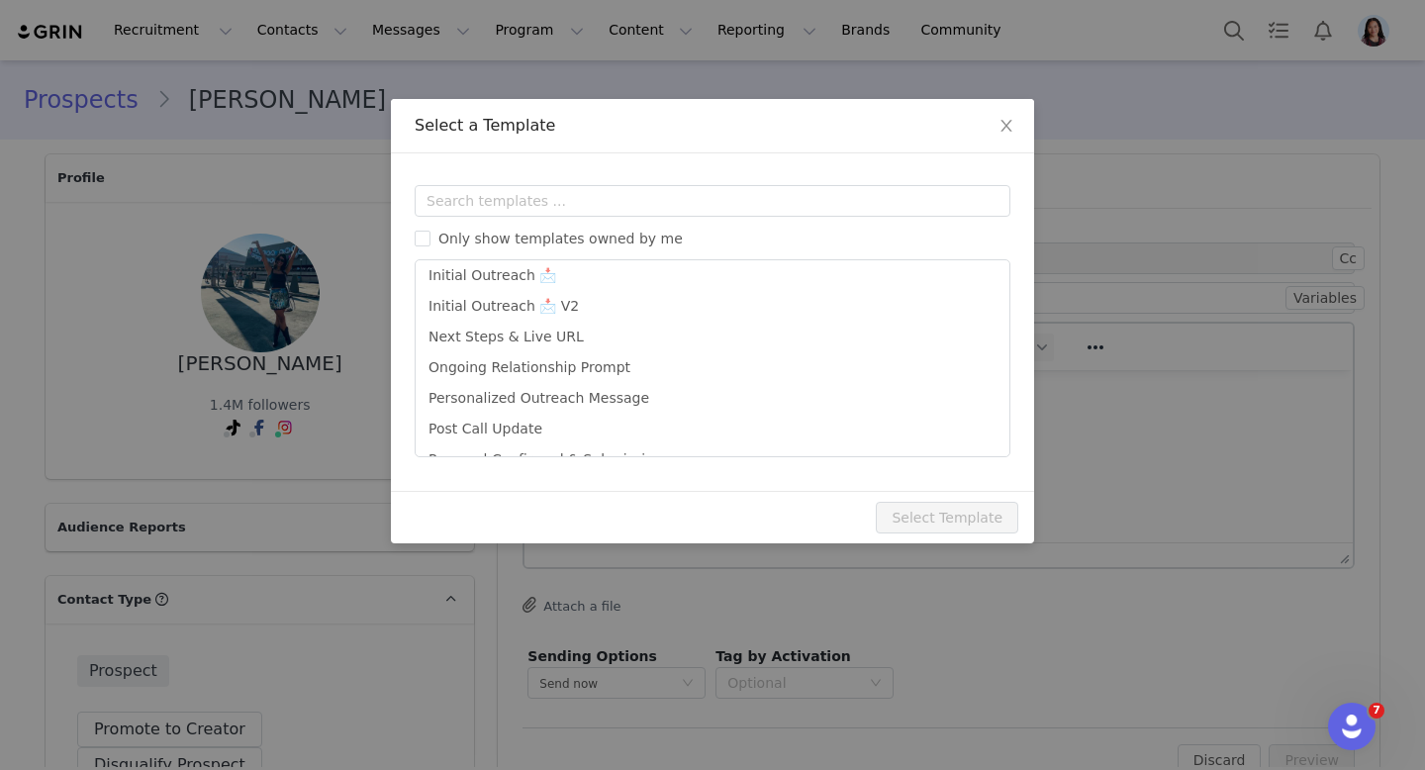
click at [1131, 447] on div "Select a Template Templates Only show templates owned by me Accepting Proposals…" at bounding box center [712, 385] width 1425 height 770
click at [360, 81] on div "Select a Template Templates Only show templates owned by me Accepting Proposals…" at bounding box center [712, 385] width 1425 height 770
click at [990, 101] on span "Close" at bounding box center [1006, 126] width 55 height 55
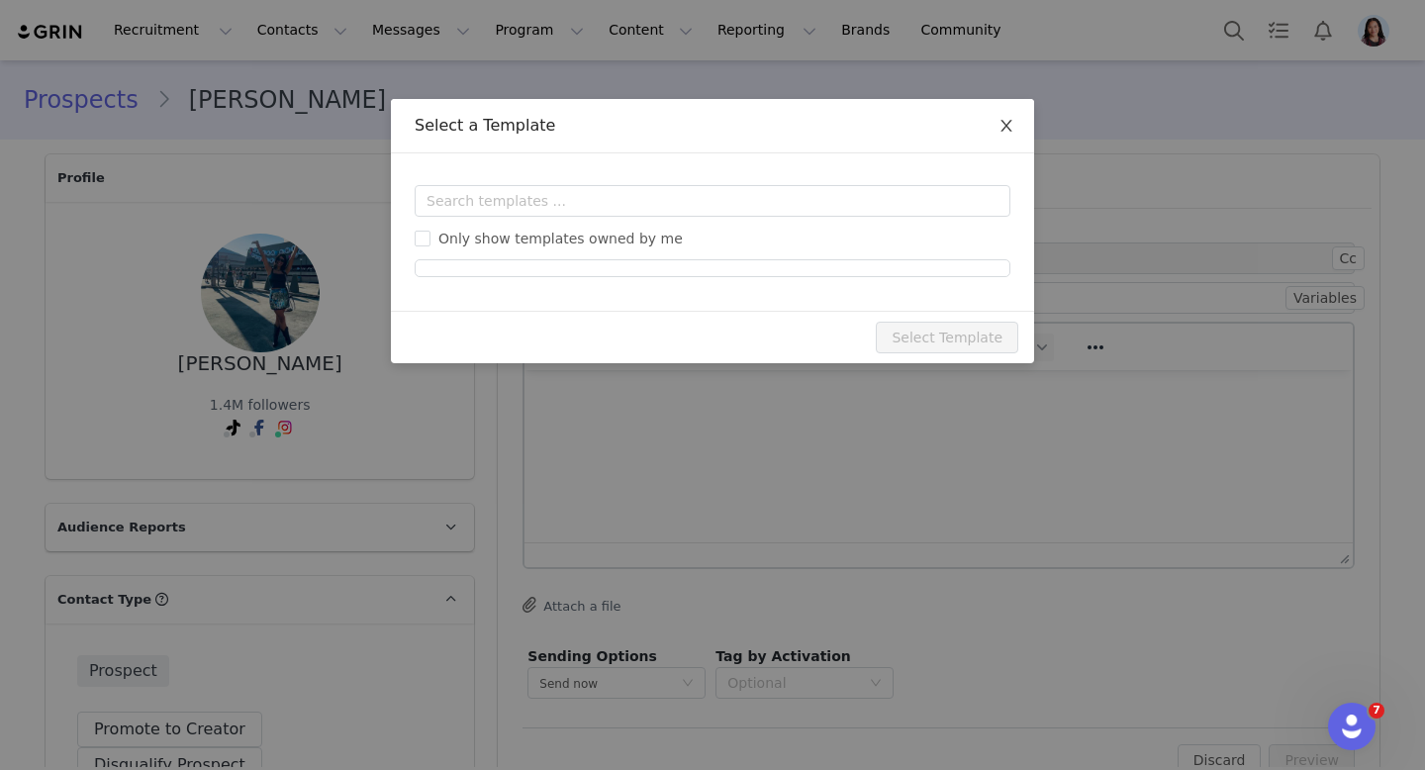
scroll to position [0, 0]
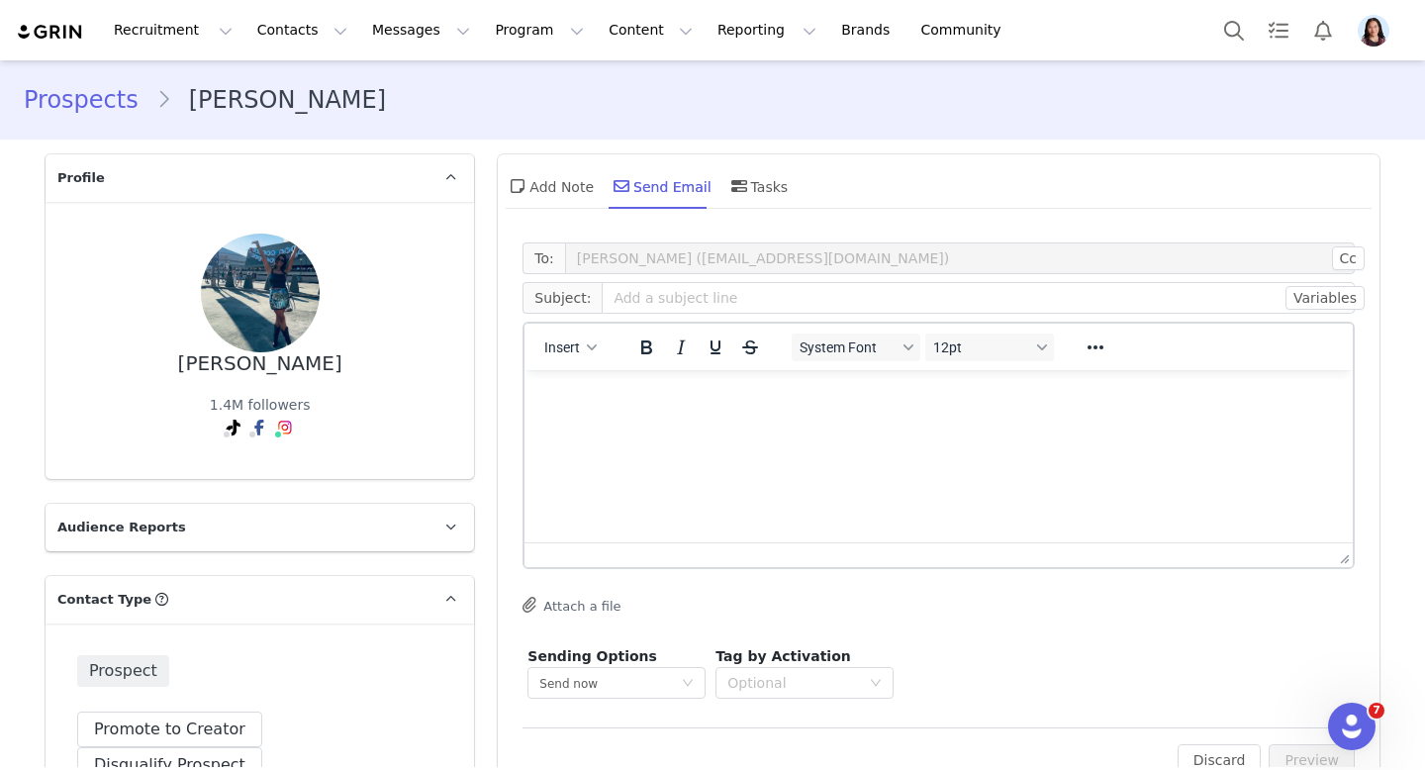
click at [999, 122] on body "Recruitment Recruitment Creator Search Curated Lists Landing Pages Web Extensio…" at bounding box center [712, 385] width 1425 height 770
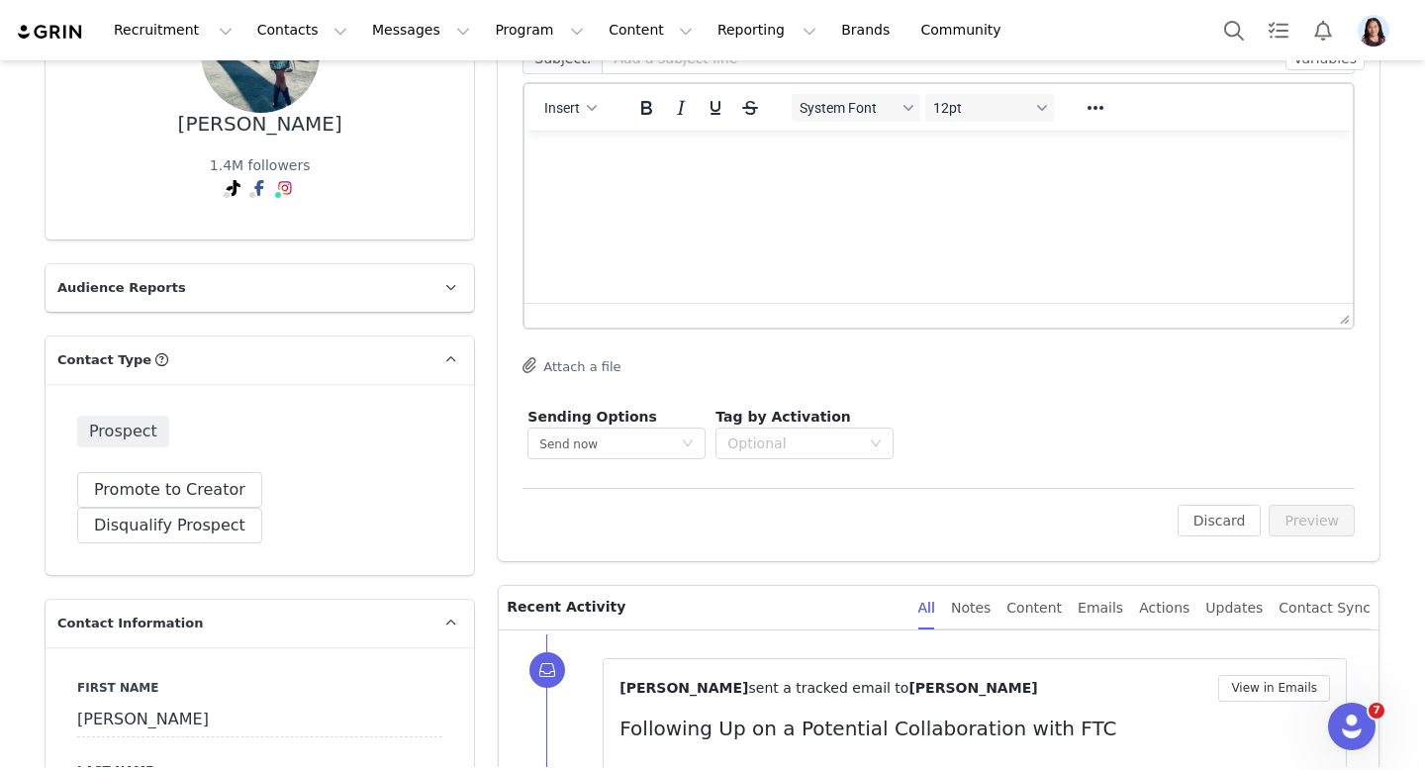
scroll to position [60, 0]
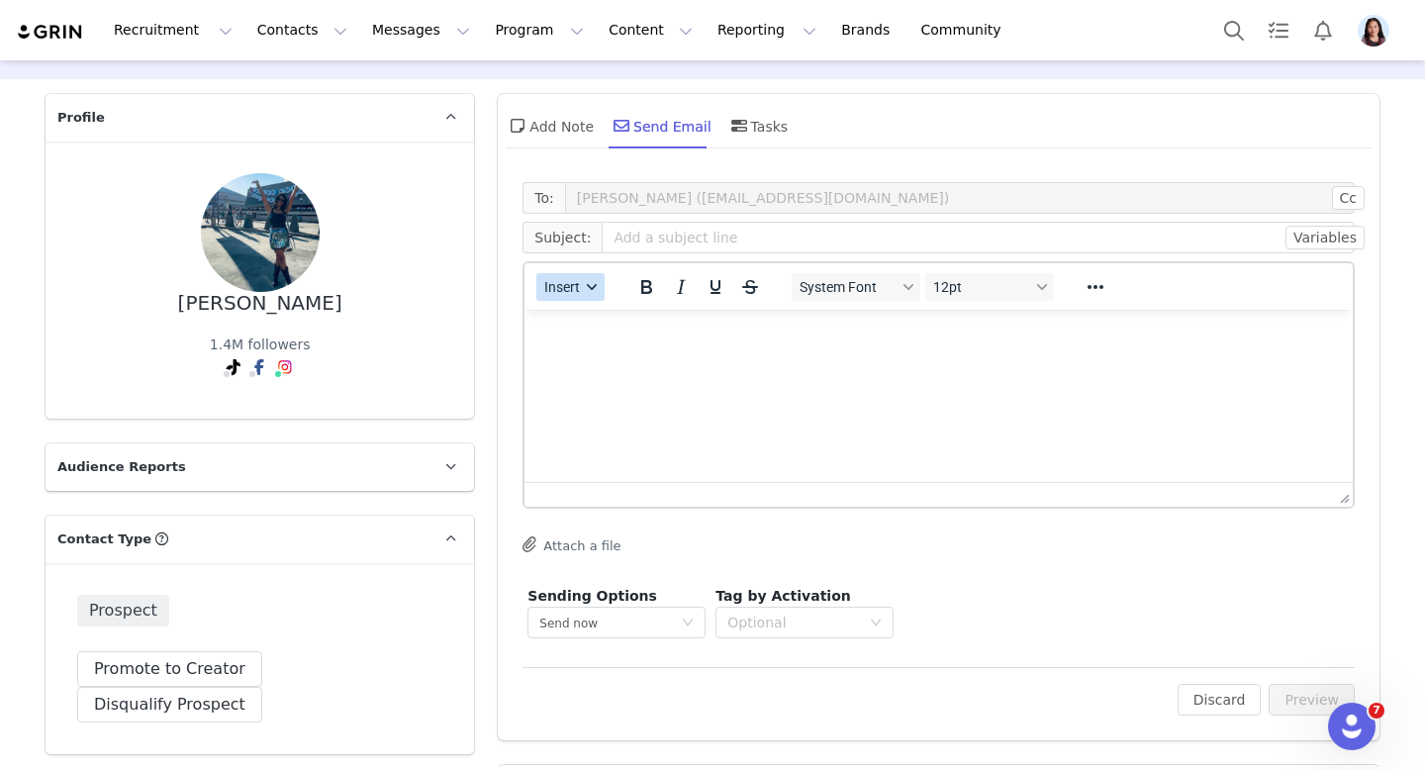
click at [578, 285] on span "Insert" at bounding box center [563, 287] width 36 height 16
click at [582, 313] on div "Insert Template" at bounding box center [642, 322] width 178 height 24
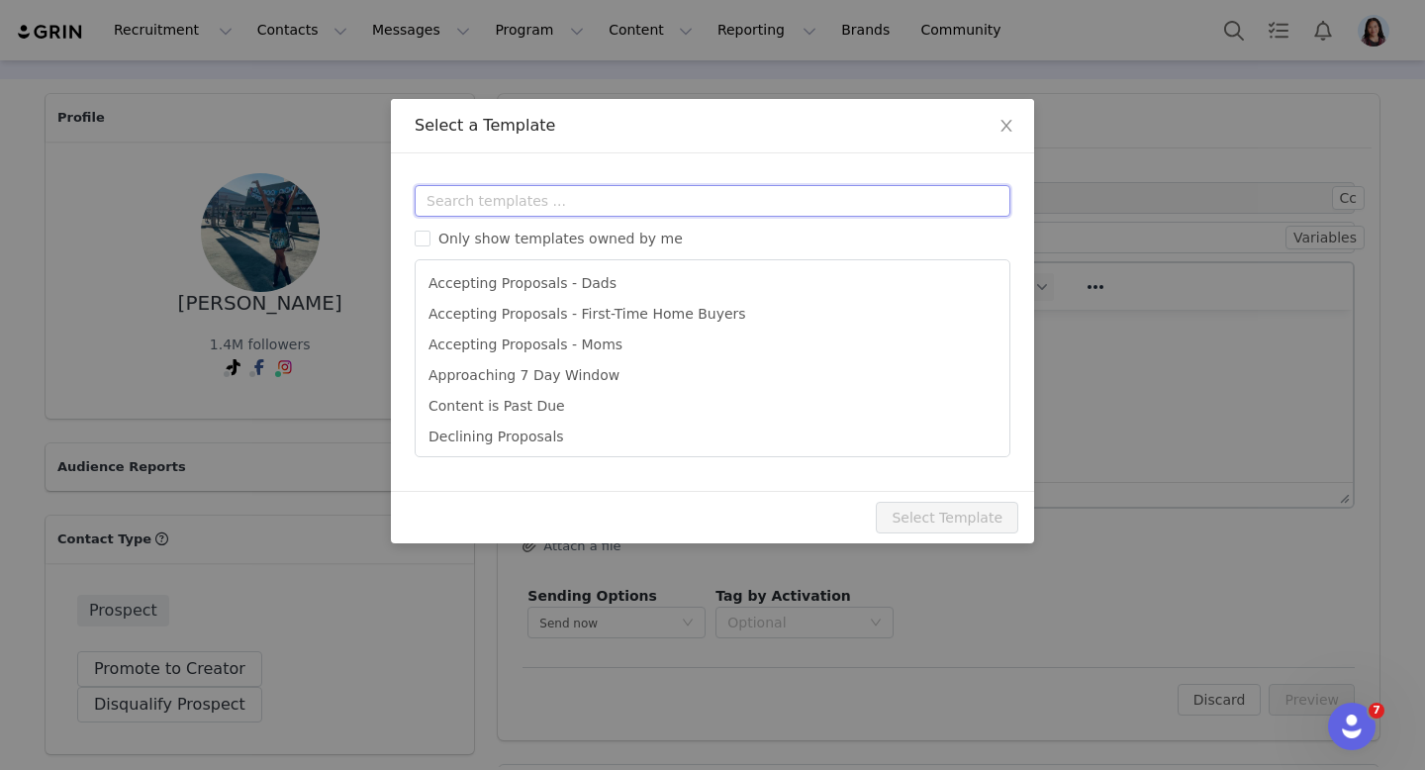
click at [597, 198] on input "text" at bounding box center [713, 201] width 596 height 32
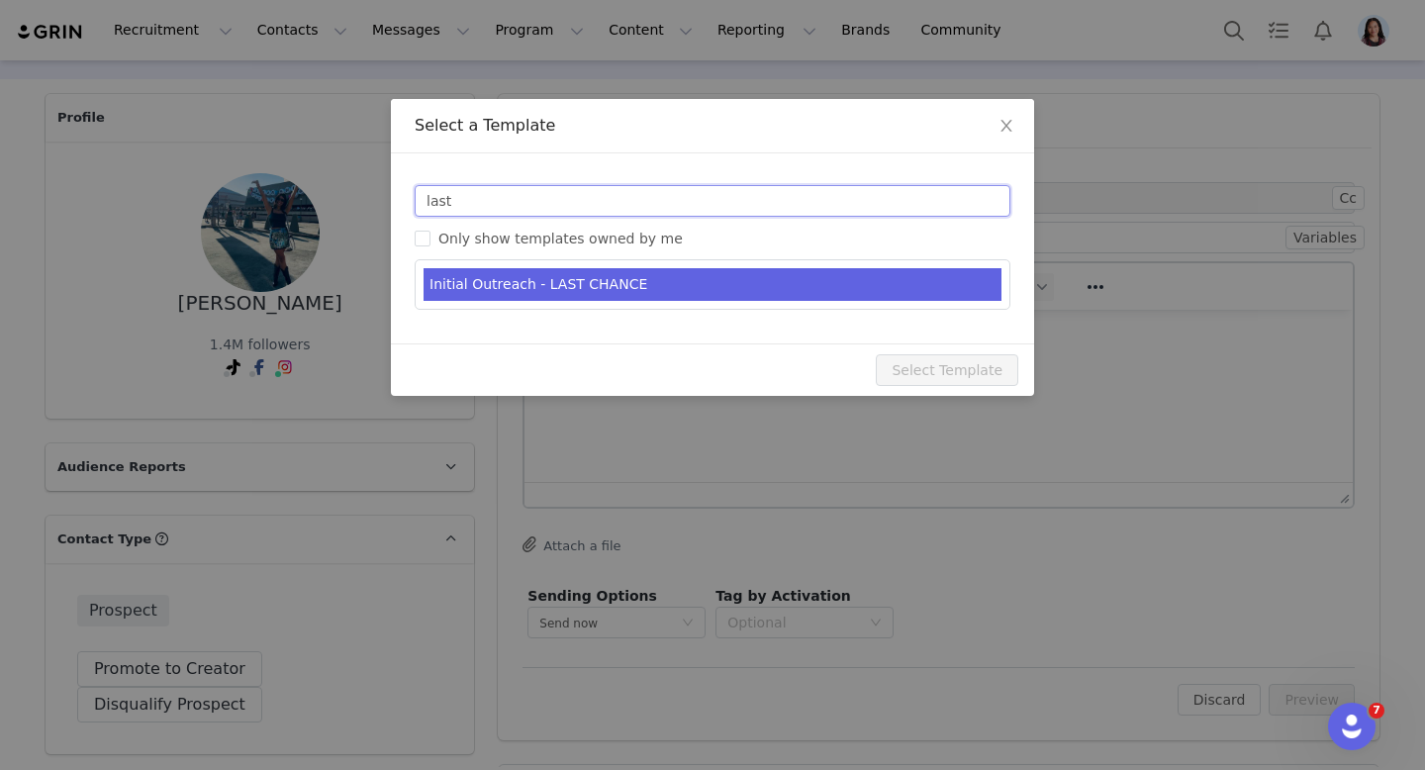
type input "last"
type input "FTC: Partnership Opportunity / Last Chance!"
click at [603, 281] on li "Initial Outreach - LAST CHANCE" at bounding box center [713, 284] width 578 height 33
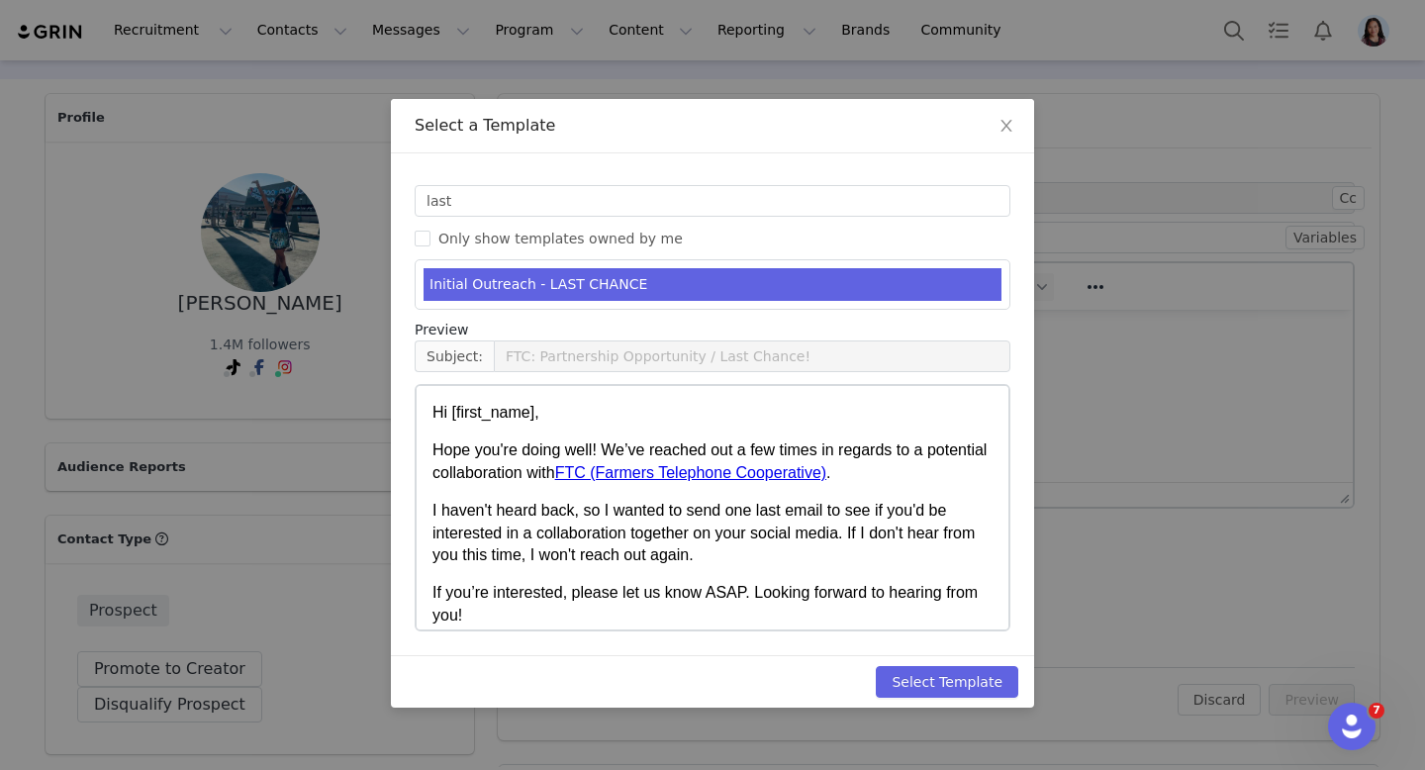
click at [971, 648] on div "Templates last Only show templates owned by me Initial Outreach - LAST CHANCE P…" at bounding box center [712, 404] width 643 height 502
drag, startPoint x: 963, startPoint y: 686, endPoint x: 1098, endPoint y: 686, distance: 134.6
click at [963, 686] on button "Select Template" at bounding box center [947, 682] width 143 height 32
type input "FTC: Partnership Opportunity / Last Chance!"
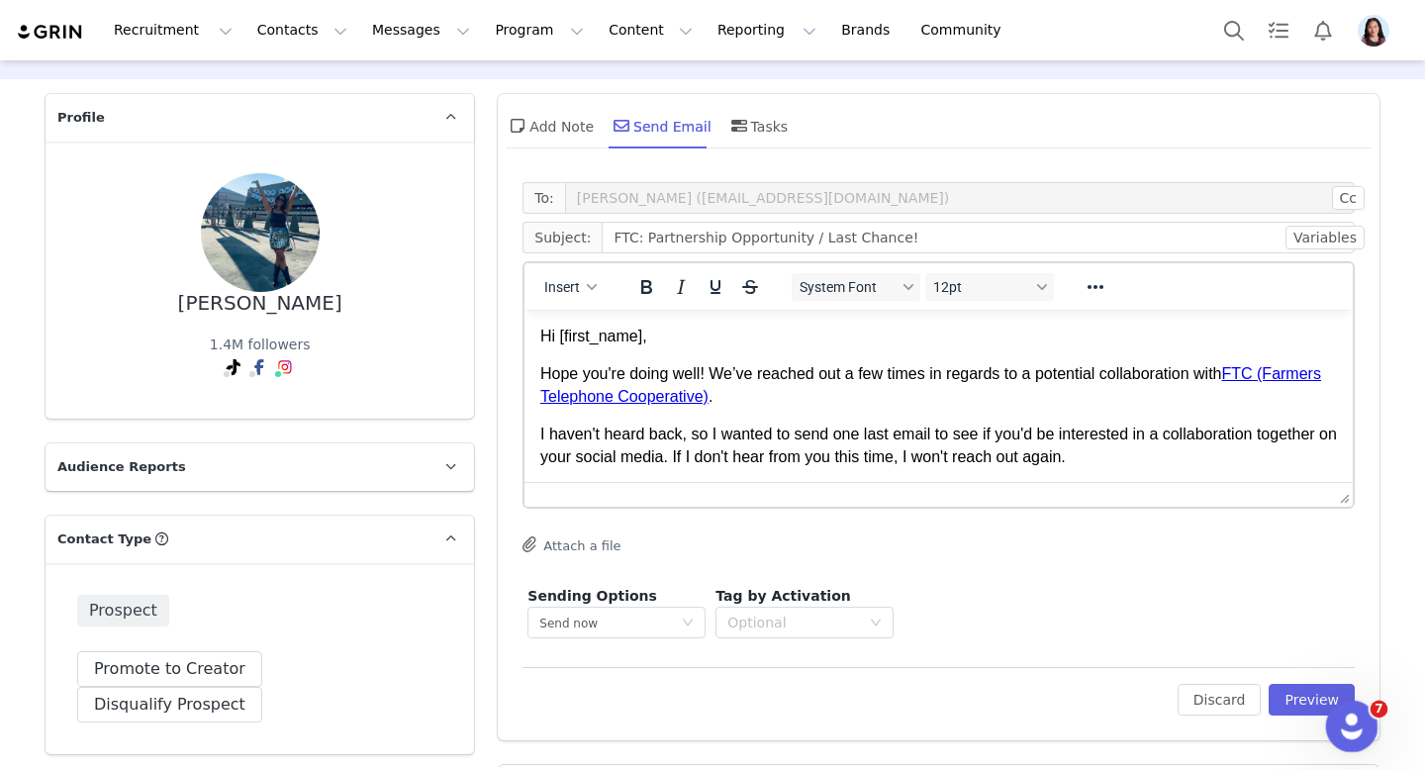
click at [1329, 702] on div "Open Intercom Messenger" at bounding box center [1349, 724] width 48 height 48
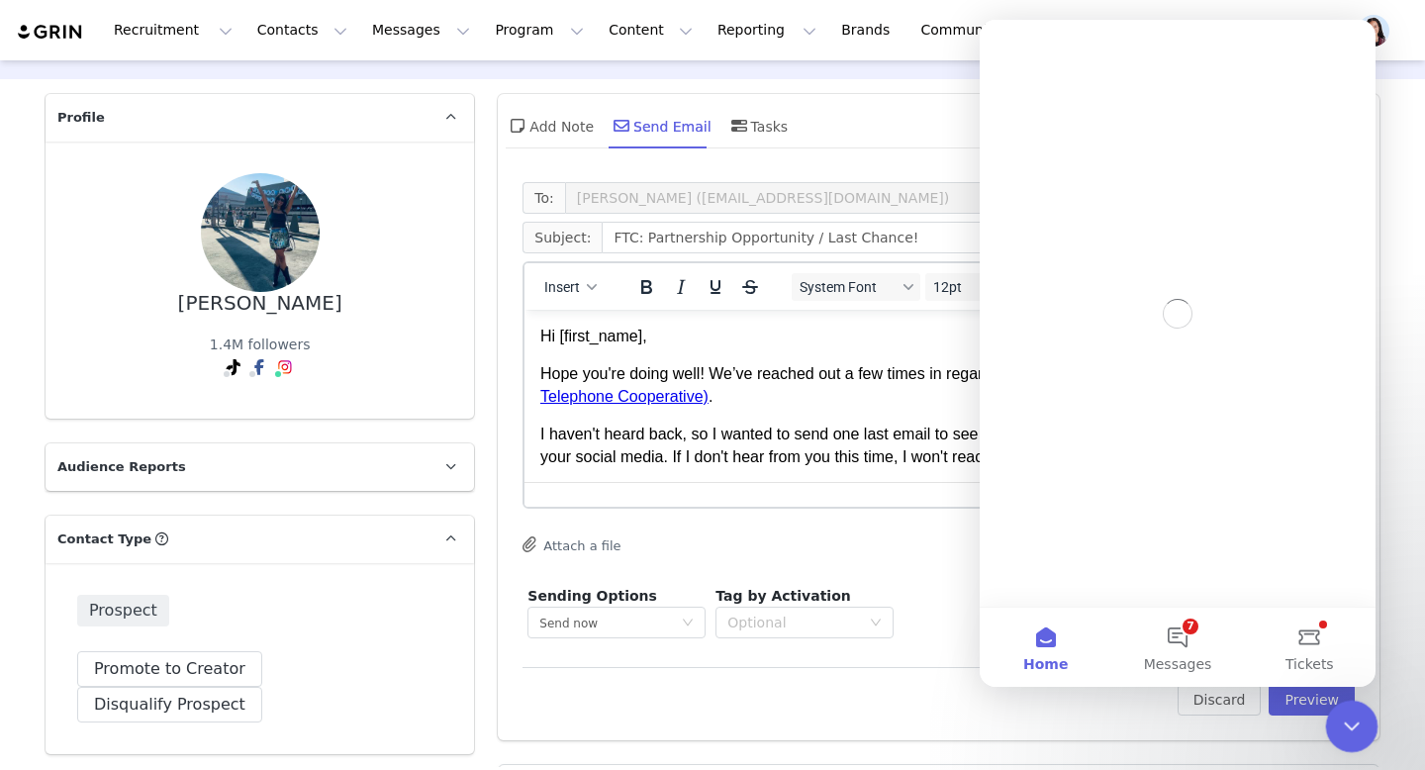
scroll to position [0, 0]
click at [1330, 744] on div at bounding box center [1352, 727] width 52 height 52
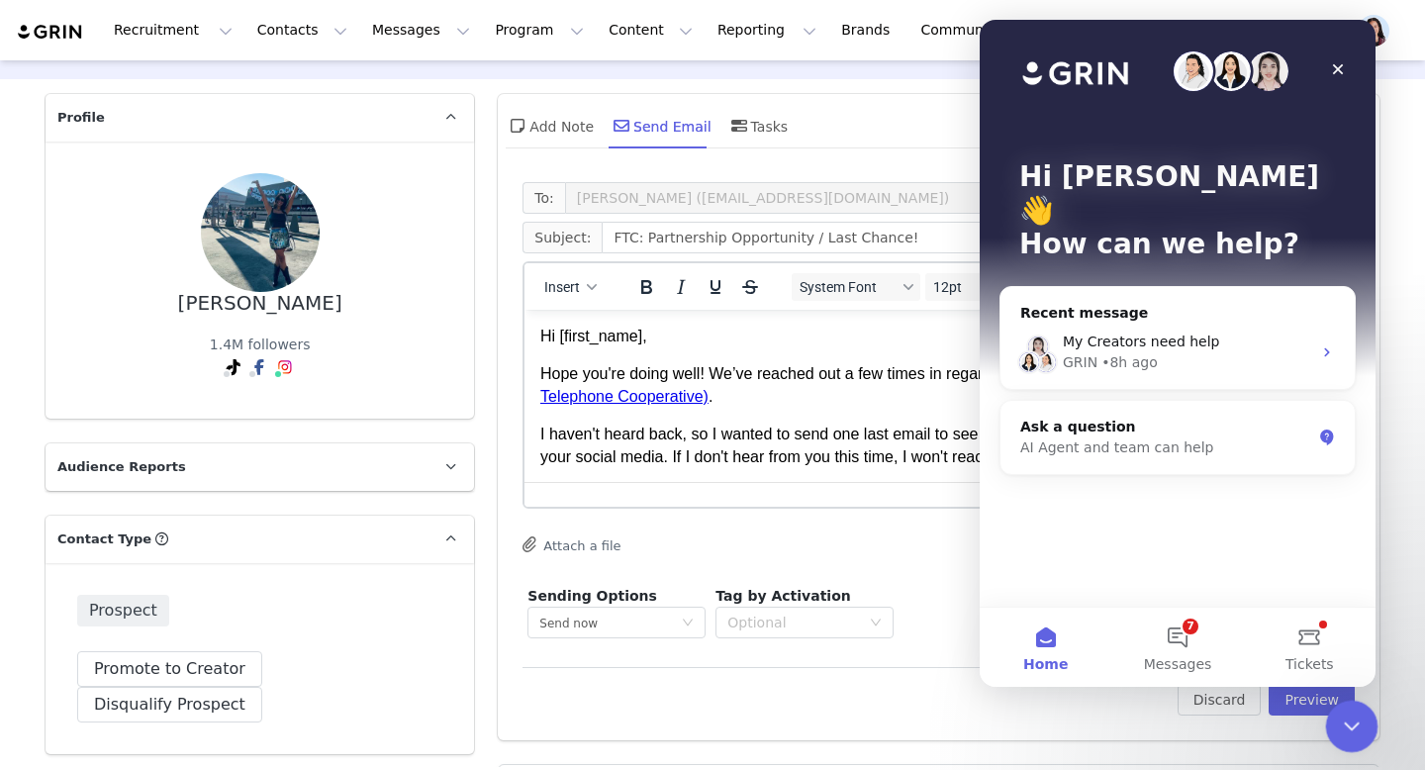
click at [1347, 738] on div "Close Intercom Messenger" at bounding box center [1349, 724] width 48 height 48
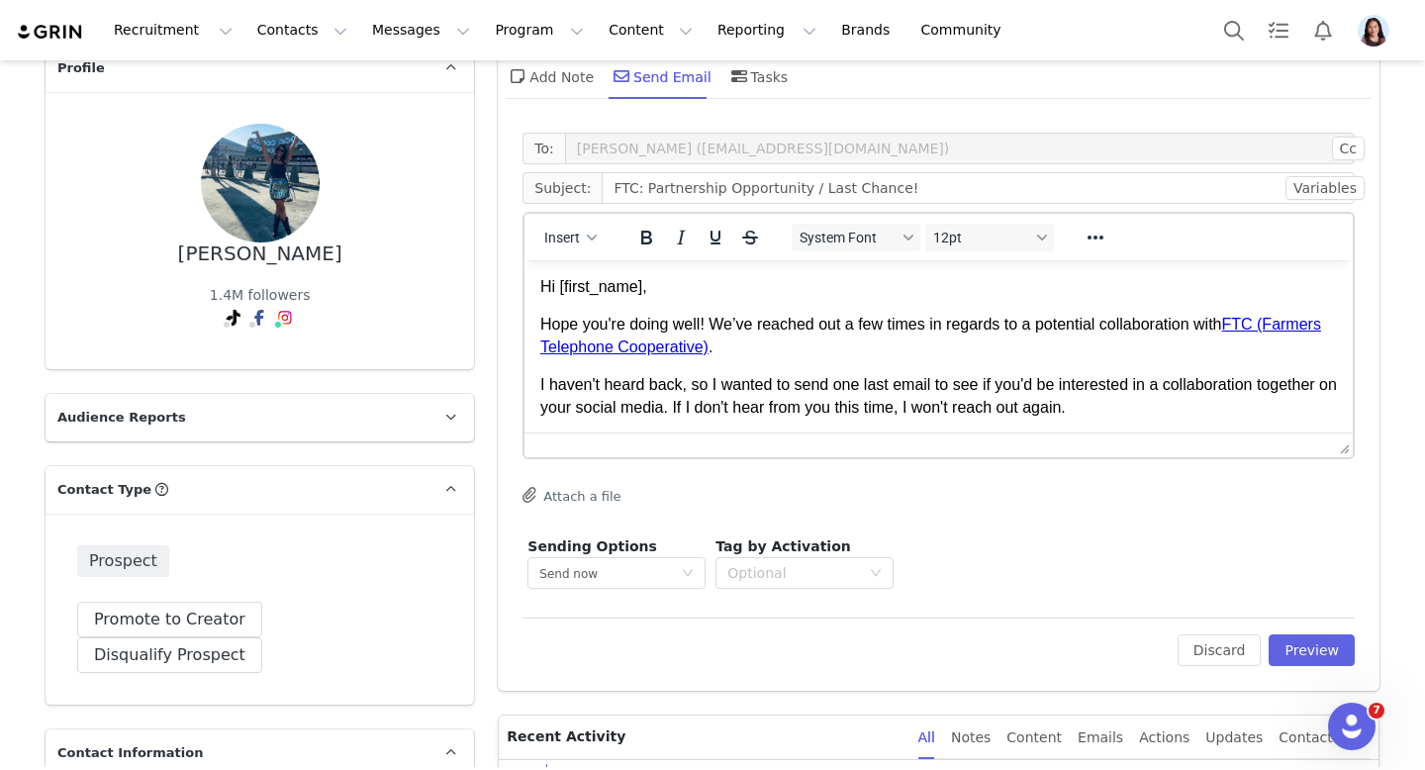
scroll to position [126, 0]
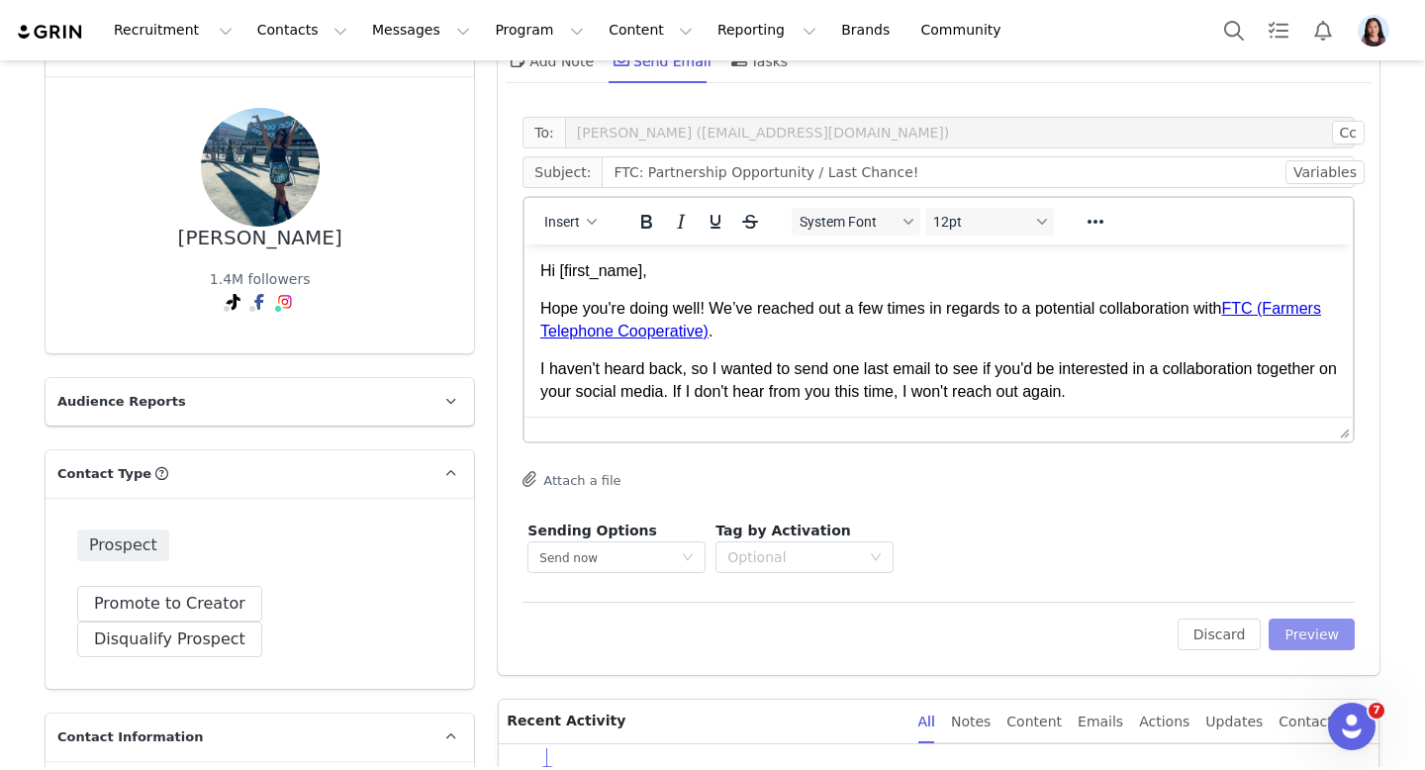
click at [1310, 633] on button "Preview" at bounding box center [1312, 635] width 86 height 32
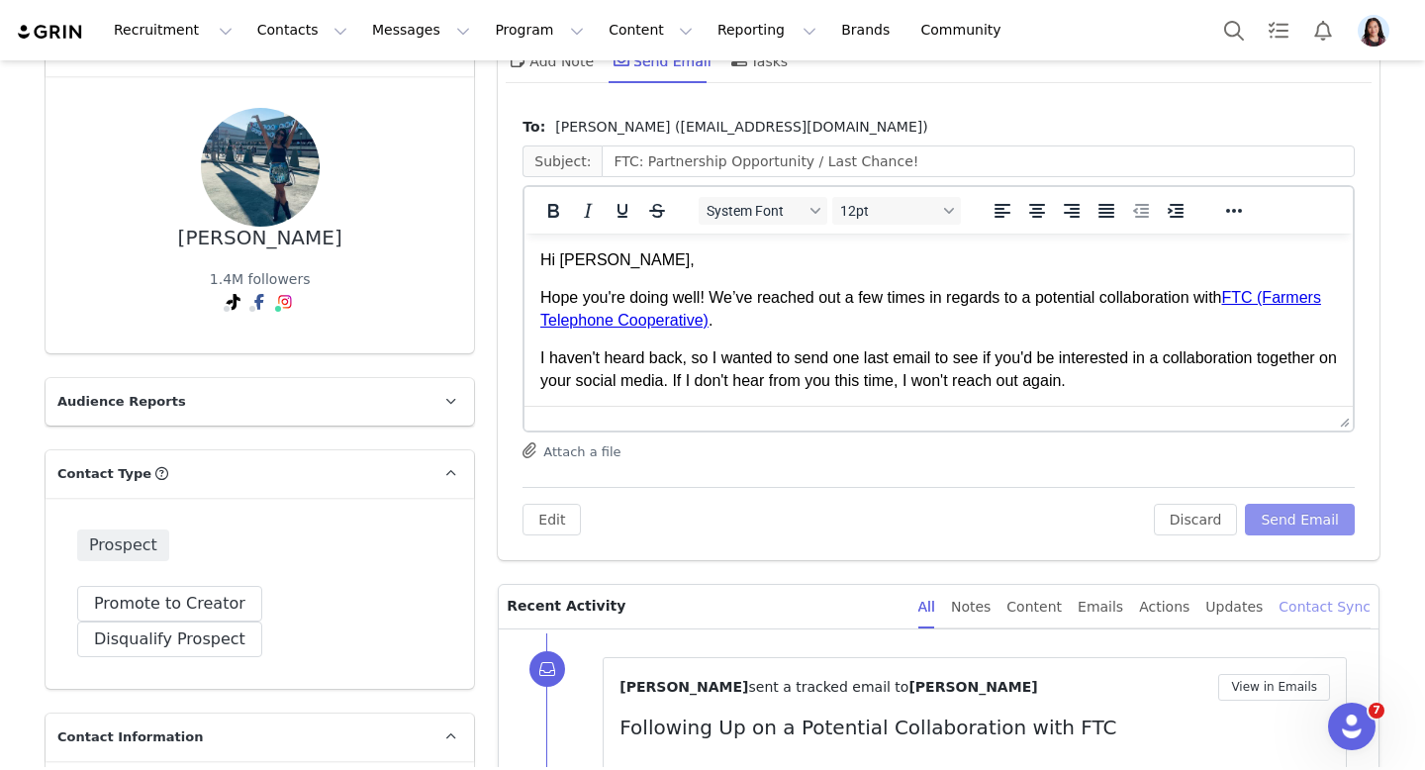
scroll to position [0, 0]
click at [1312, 514] on button "Send Email" at bounding box center [1300, 520] width 110 height 32
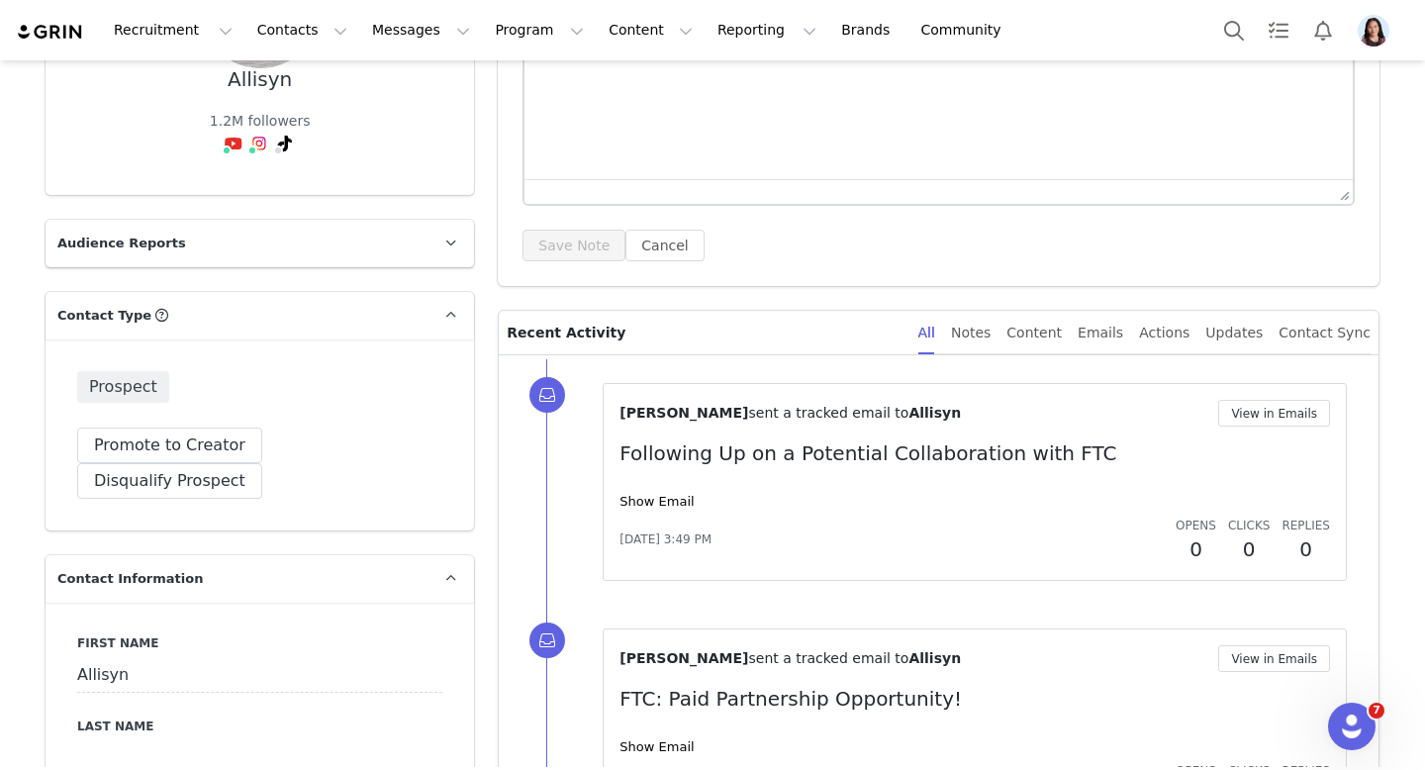
scroll to position [40, 0]
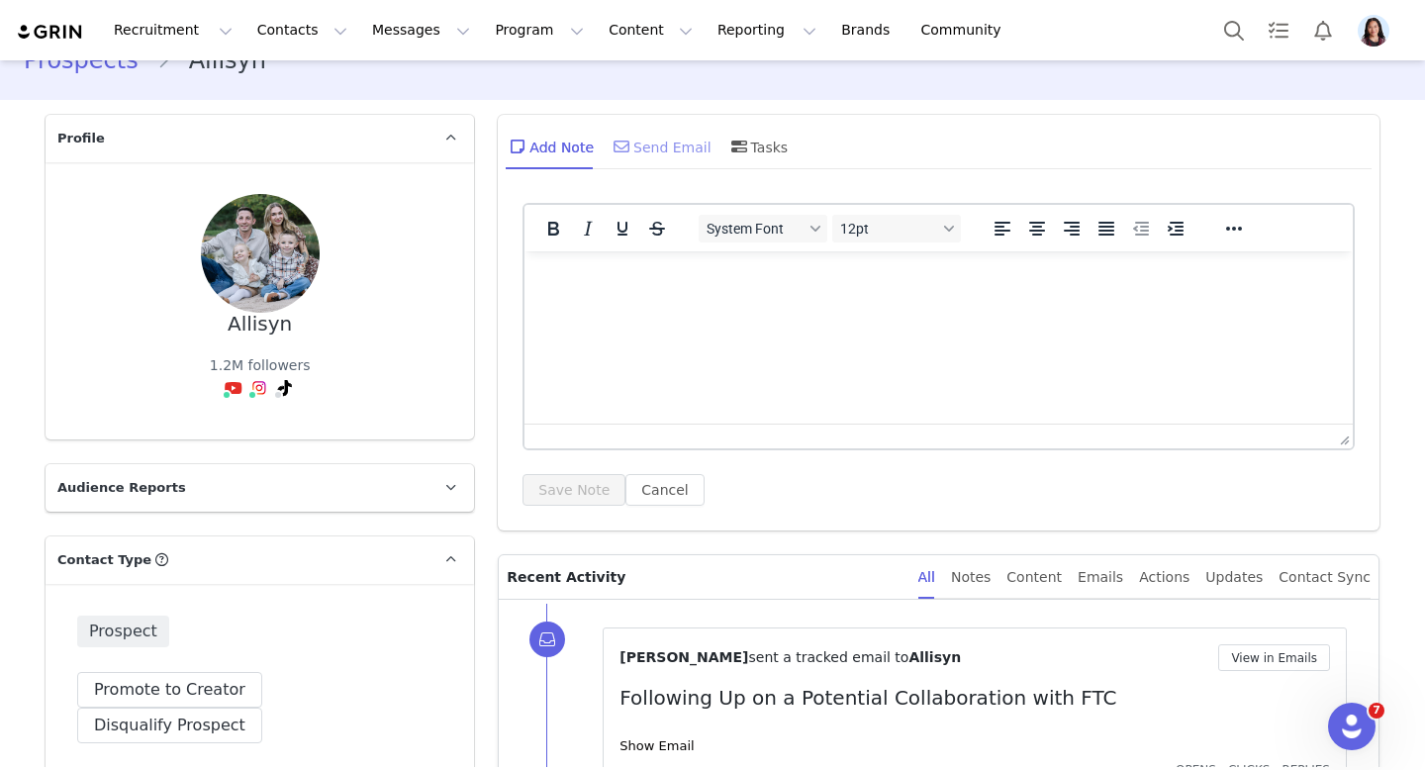
click at [643, 147] on div "Send Email" at bounding box center [661, 147] width 102 height 48
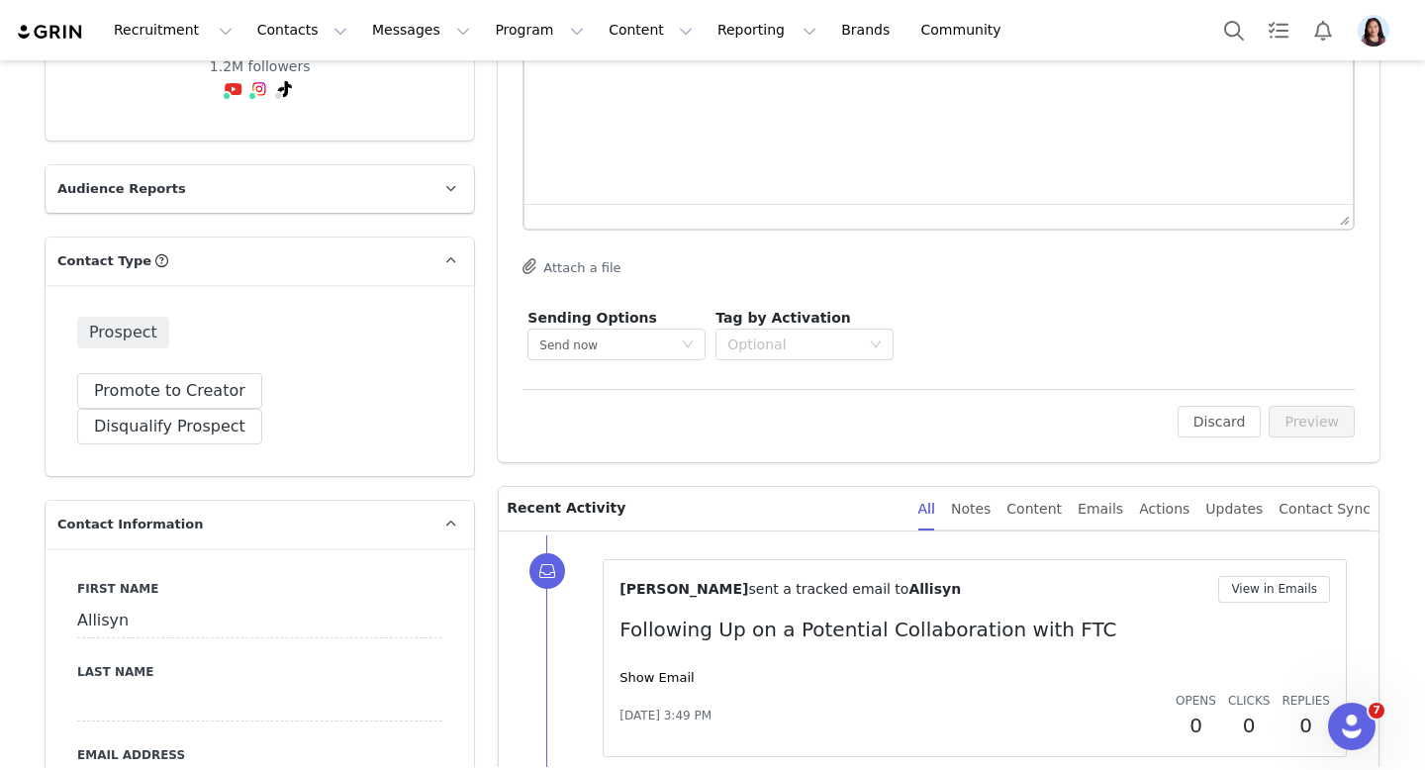
scroll to position [615, 0]
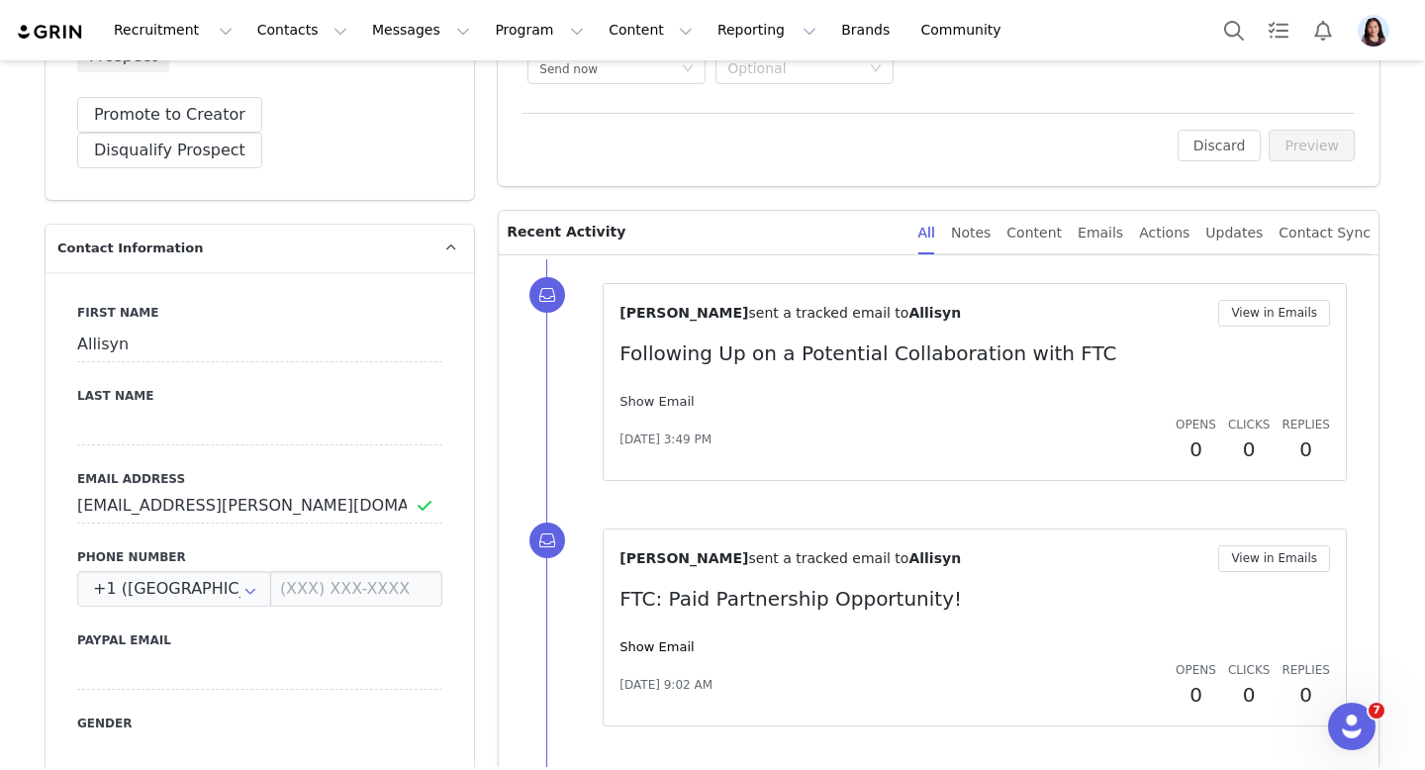
click at [640, 395] on link "Show Email" at bounding box center [657, 401] width 74 height 15
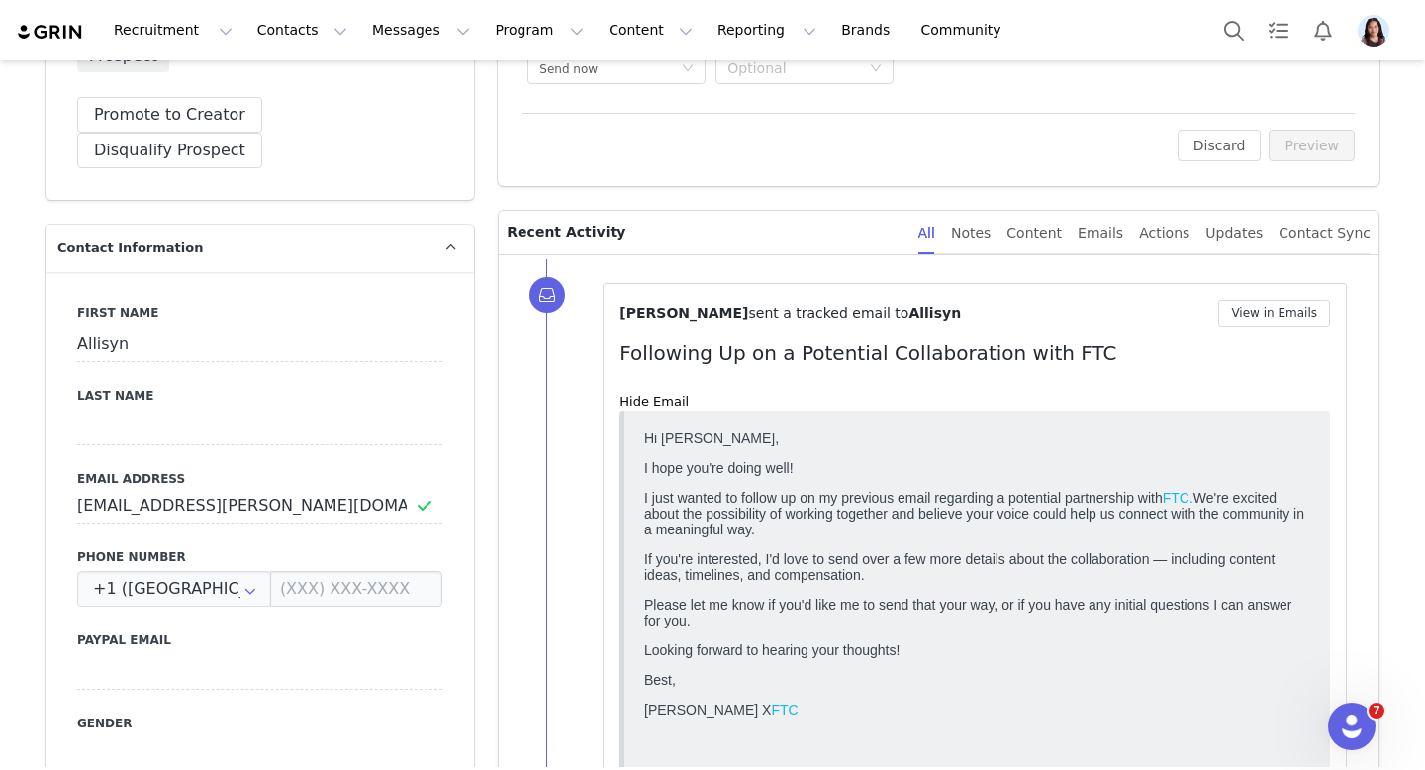
scroll to position [0, 0]
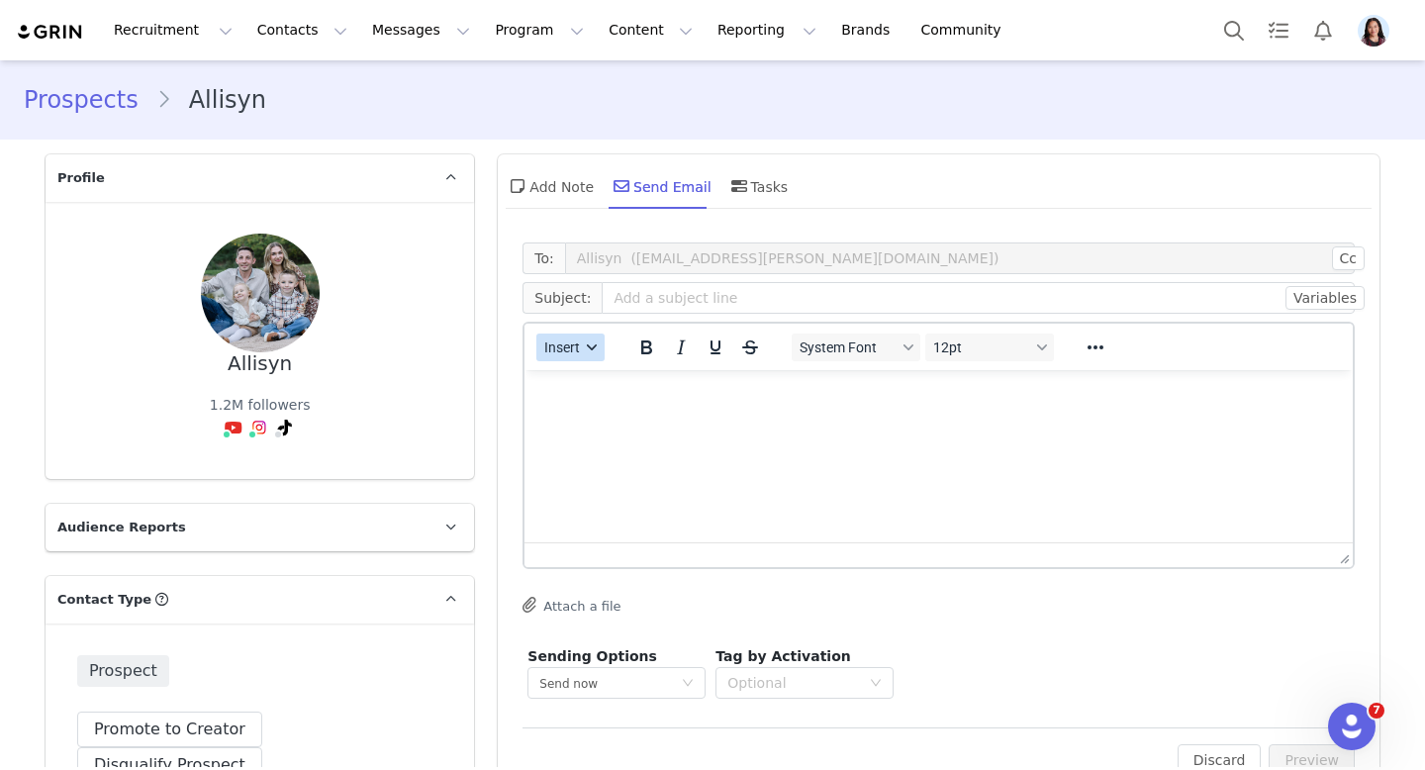
click at [566, 349] on span "Insert" at bounding box center [563, 347] width 36 height 16
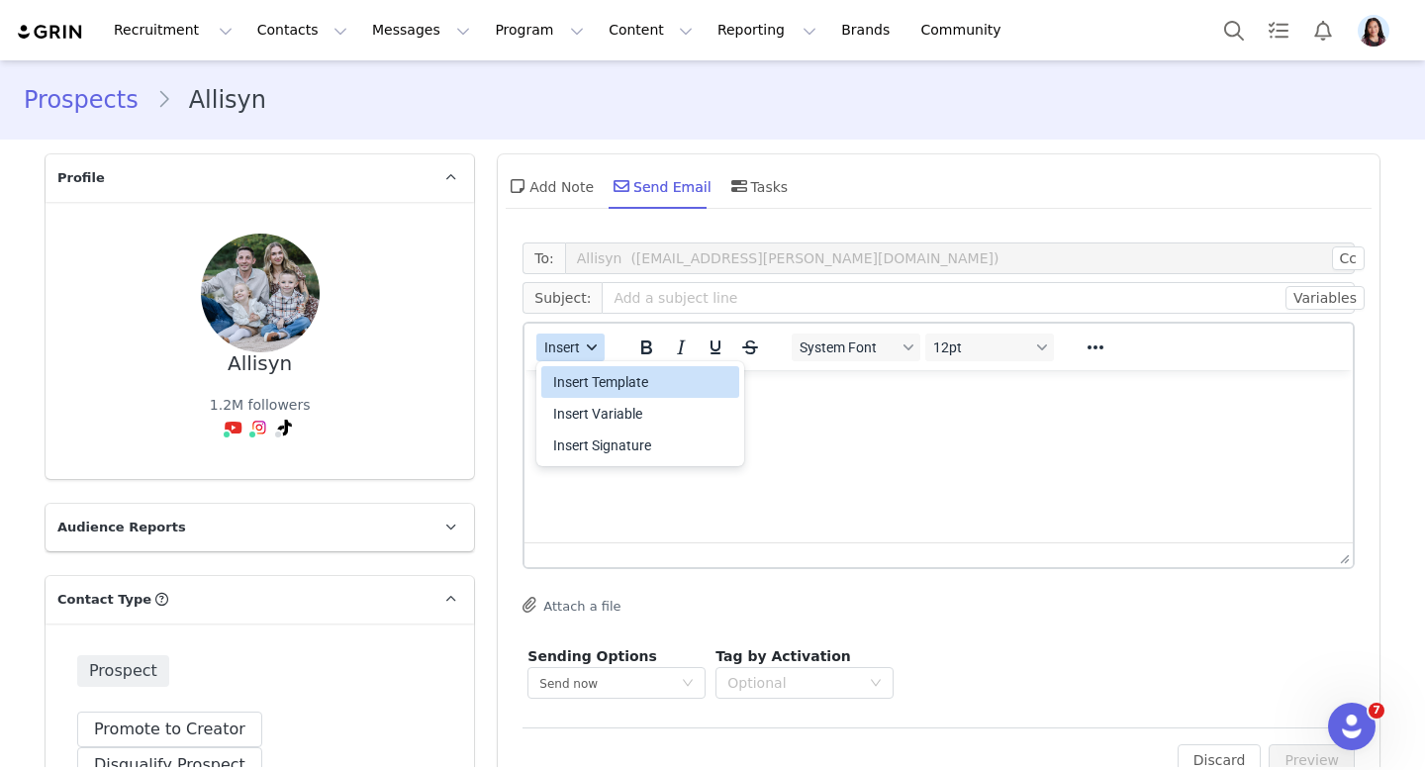
click at [566, 375] on div "Insert Template" at bounding box center [642, 382] width 178 height 24
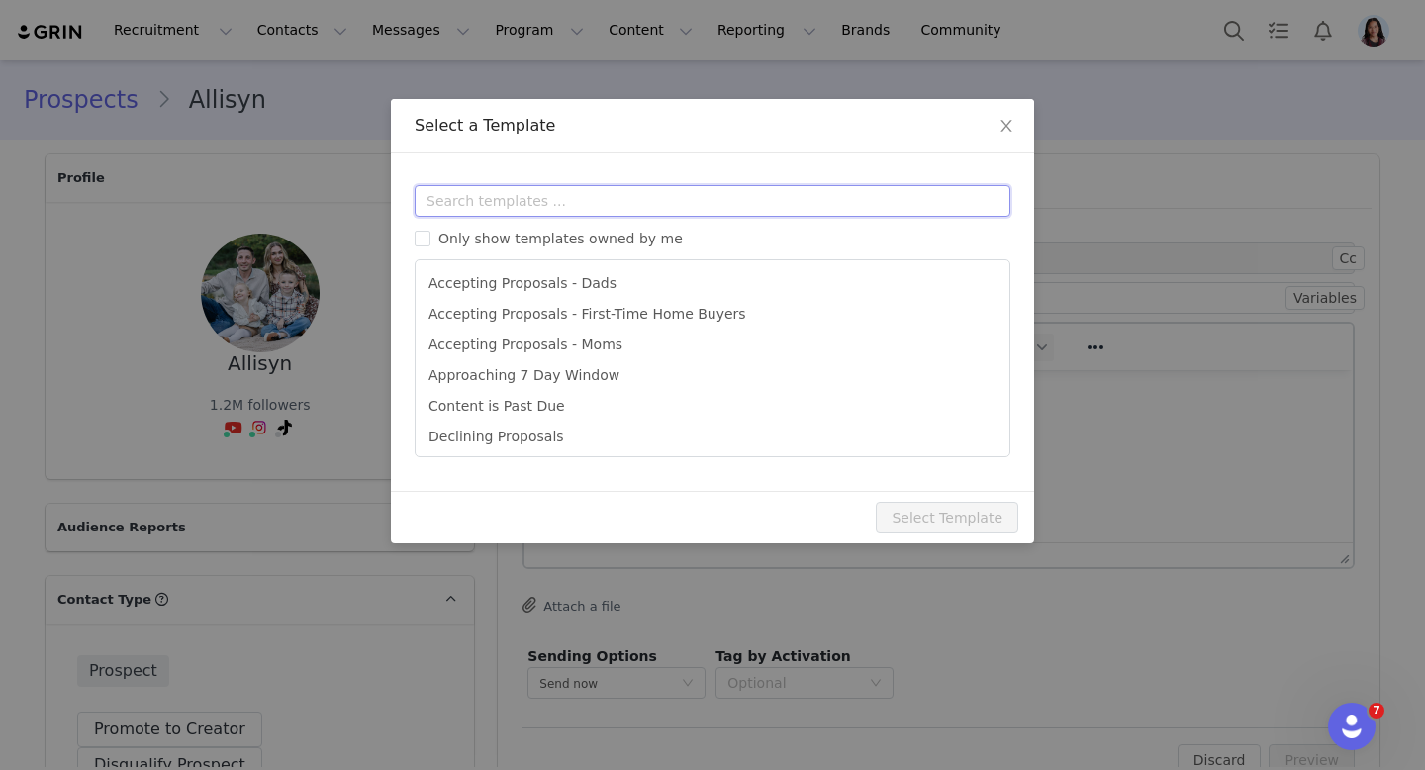
click at [621, 205] on input "text" at bounding box center [713, 201] width 596 height 32
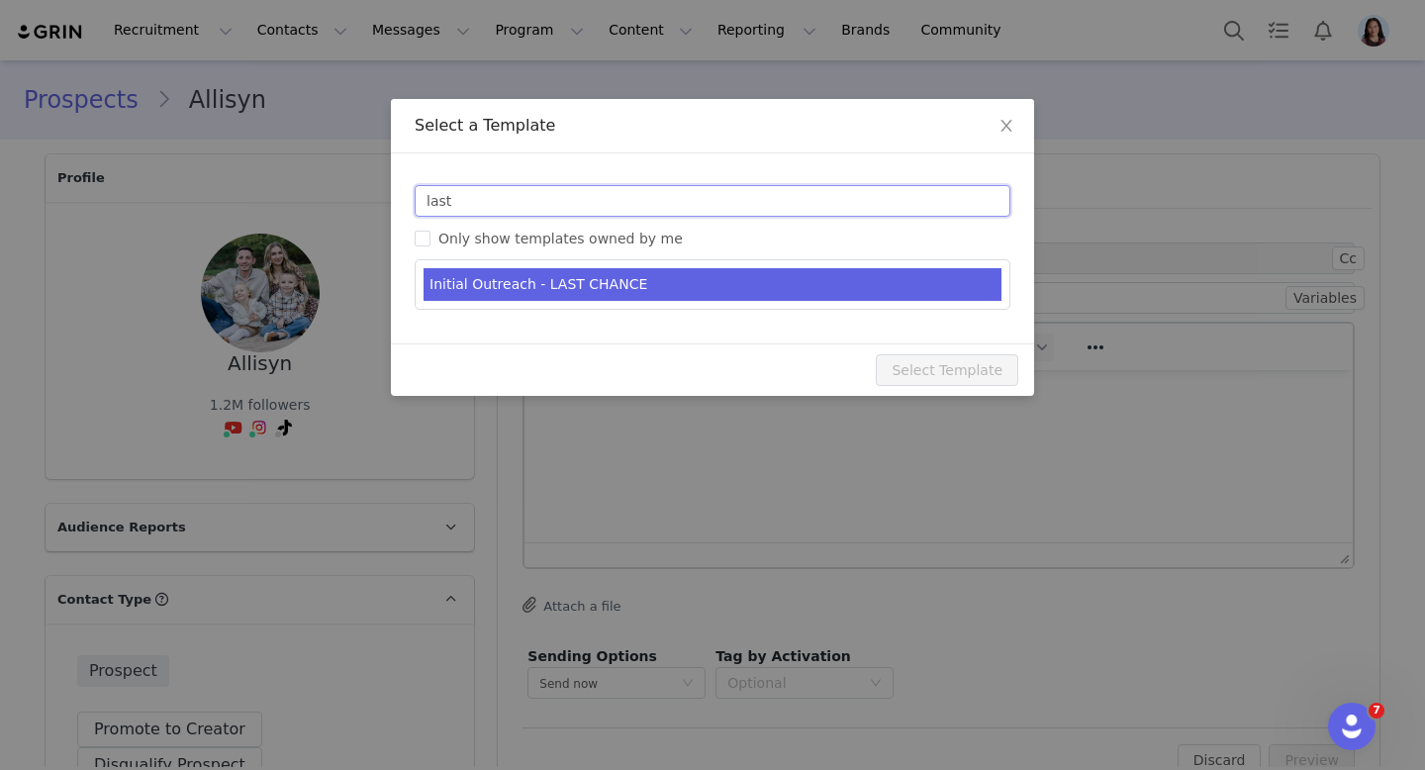
type input "last"
type input "FTC: Partnership Opportunity / Last Chance!"
click at [608, 287] on li "Initial Outreach - LAST CHANCE" at bounding box center [713, 284] width 578 height 33
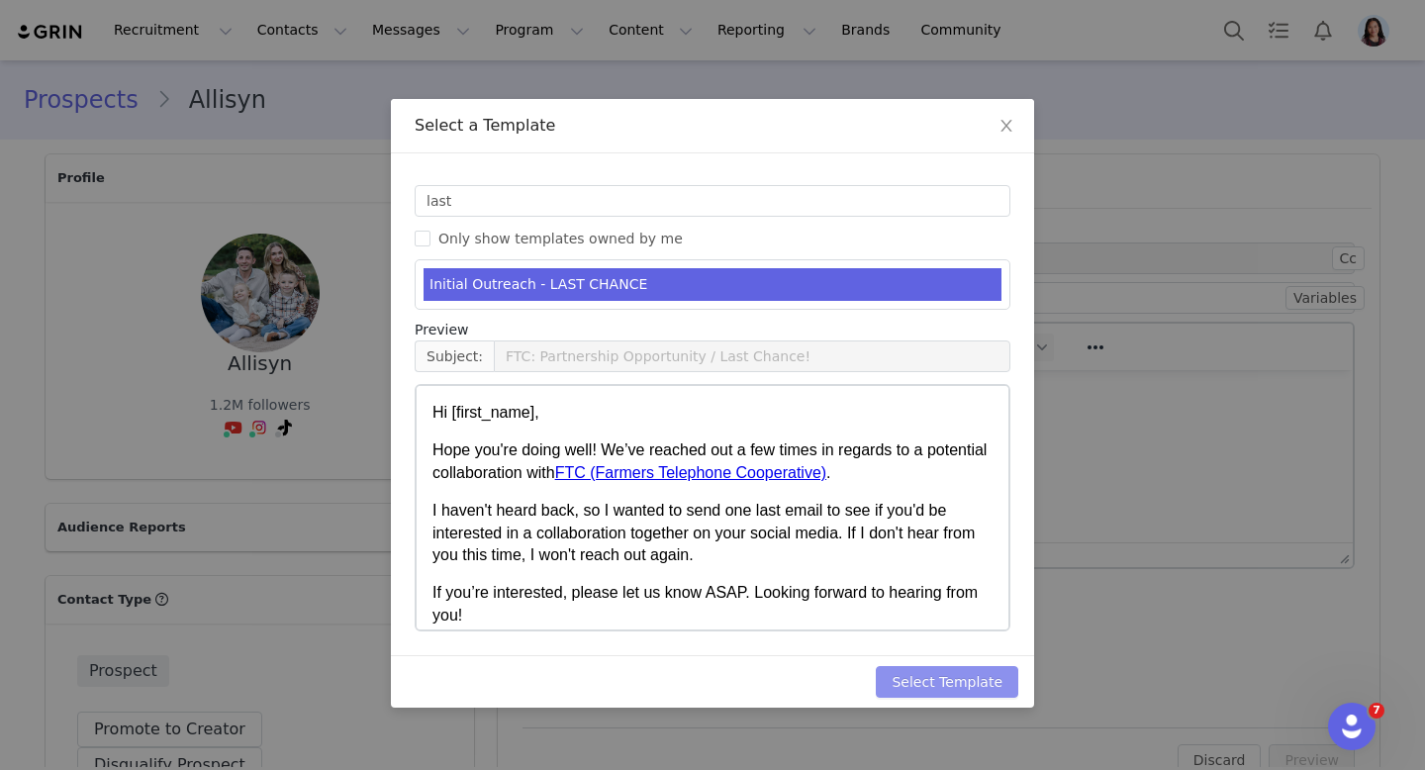
click at [940, 685] on button "Select Template" at bounding box center [947, 682] width 143 height 32
type input "FTC: Partnership Opportunity / Last Chance!"
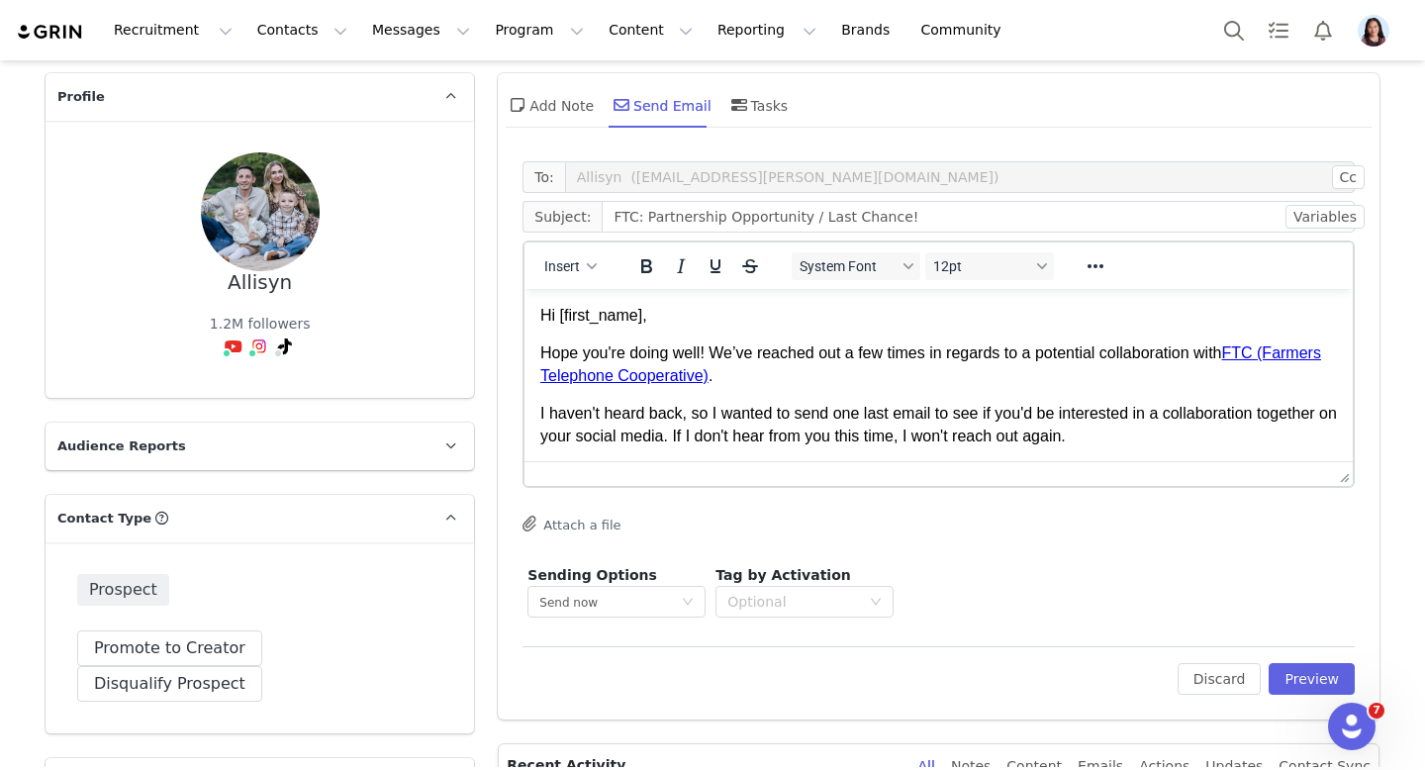
scroll to position [132, 0]
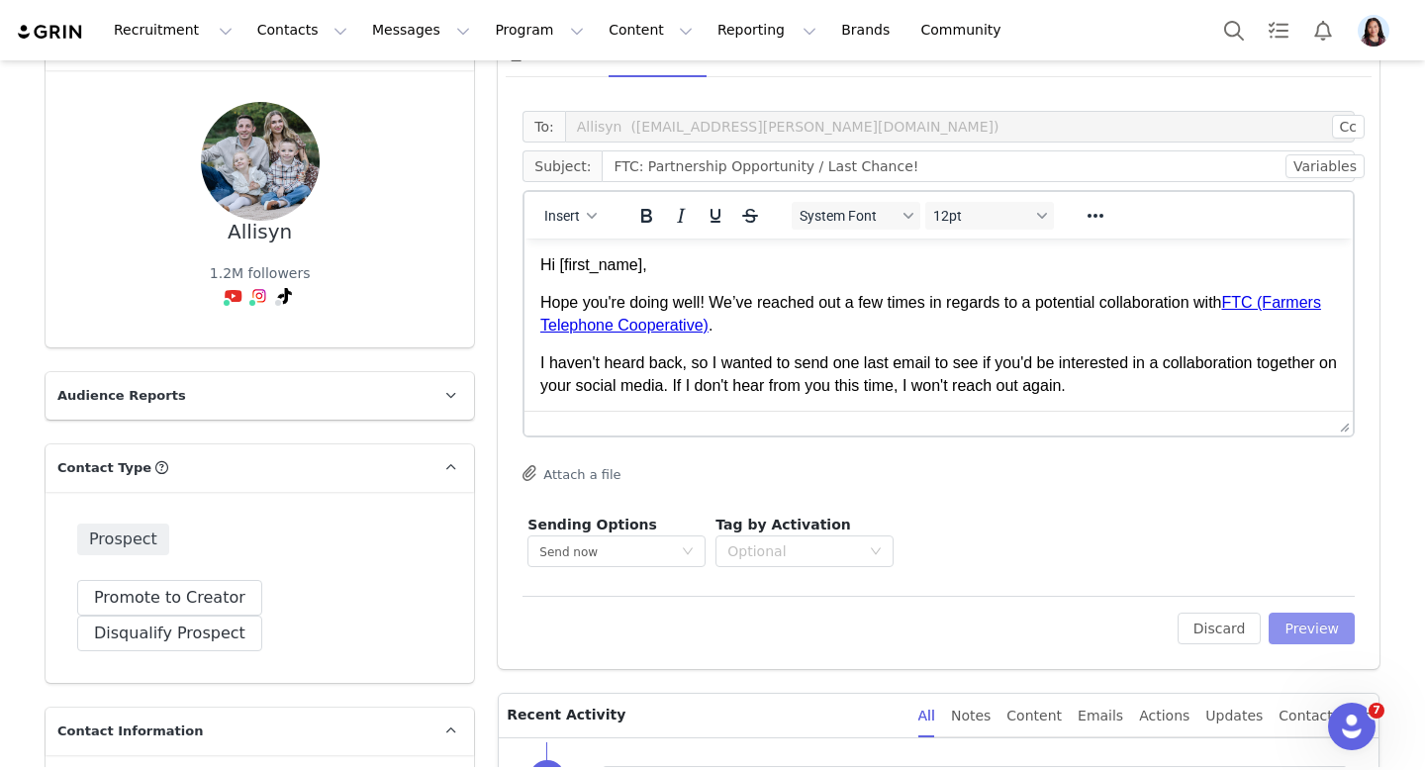
click at [1315, 622] on button "Preview" at bounding box center [1312, 629] width 86 height 32
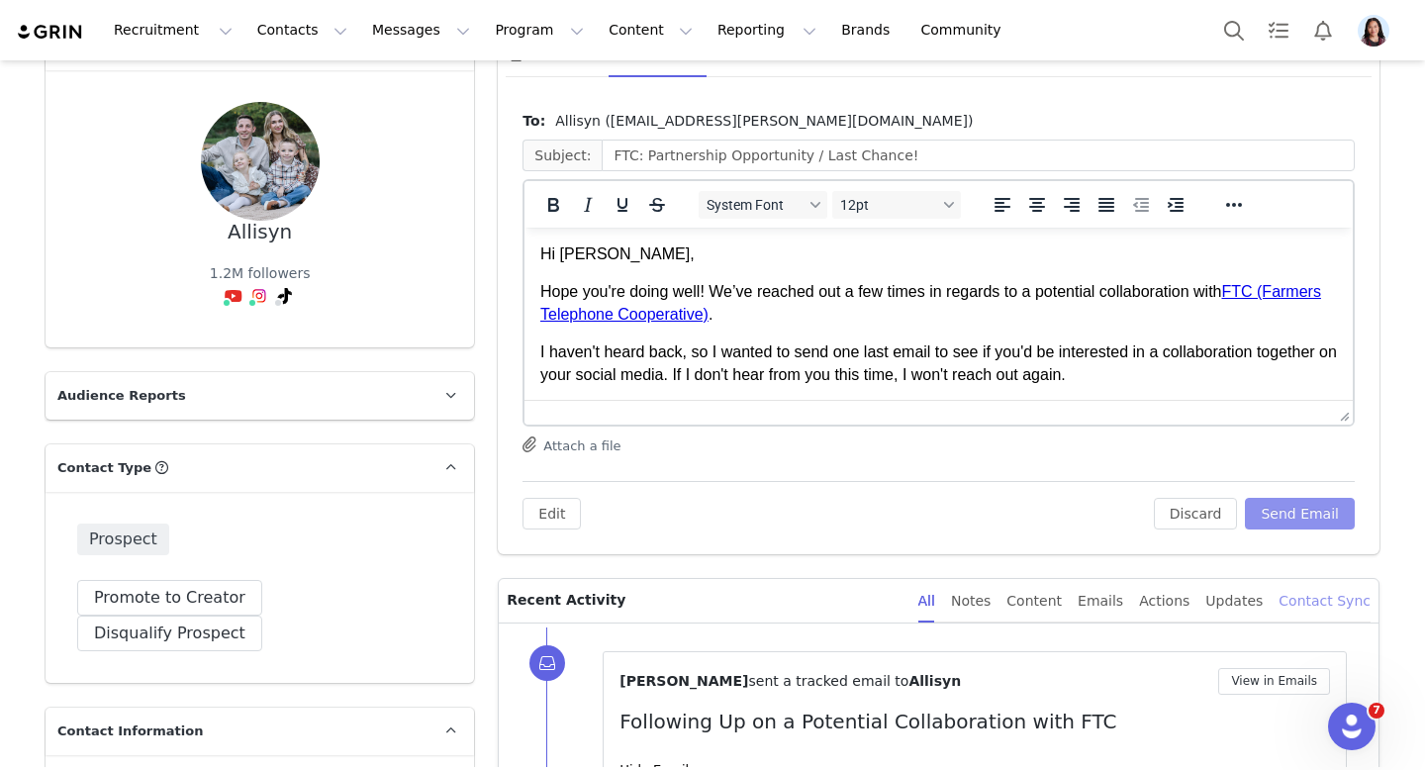
scroll to position [0, 0]
click at [1297, 509] on button "Send Email" at bounding box center [1300, 514] width 110 height 32
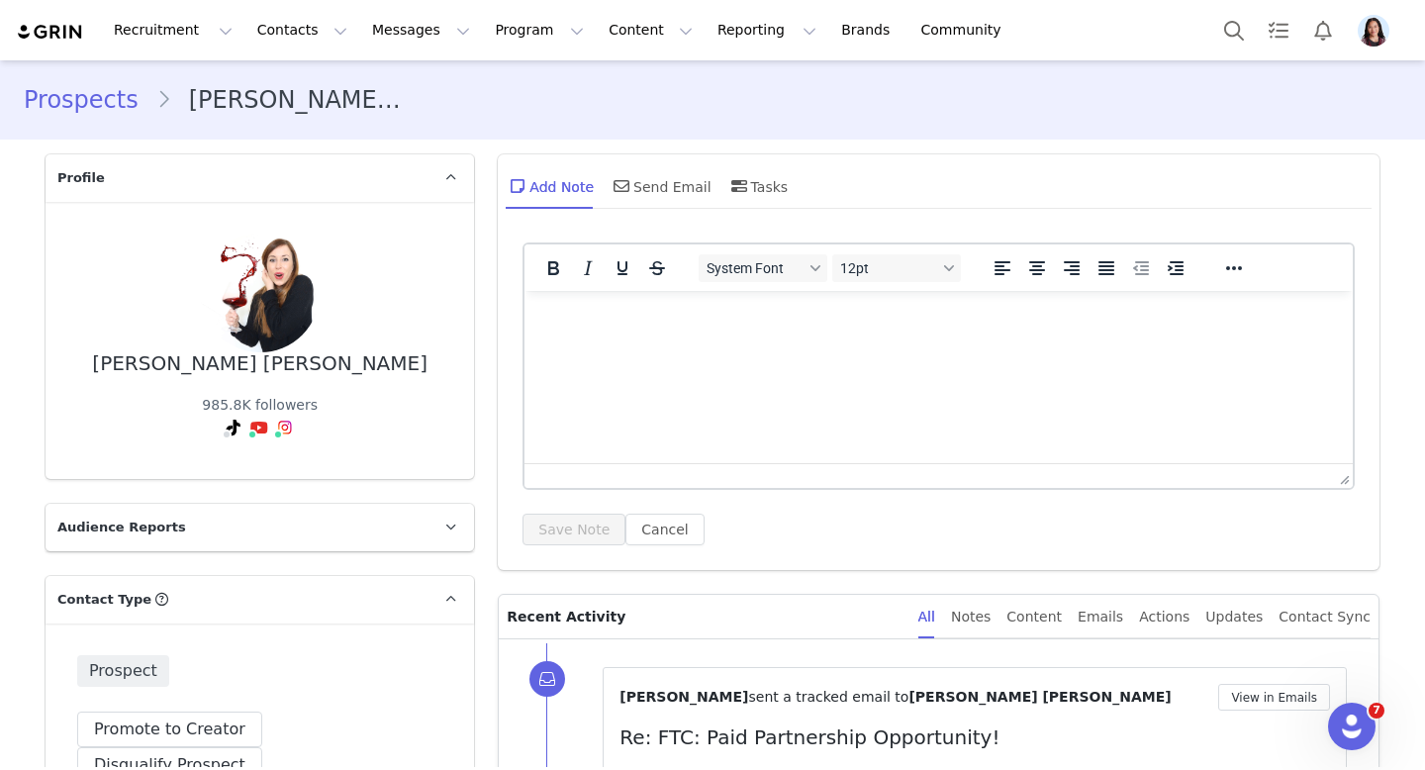
scroll to position [211, 0]
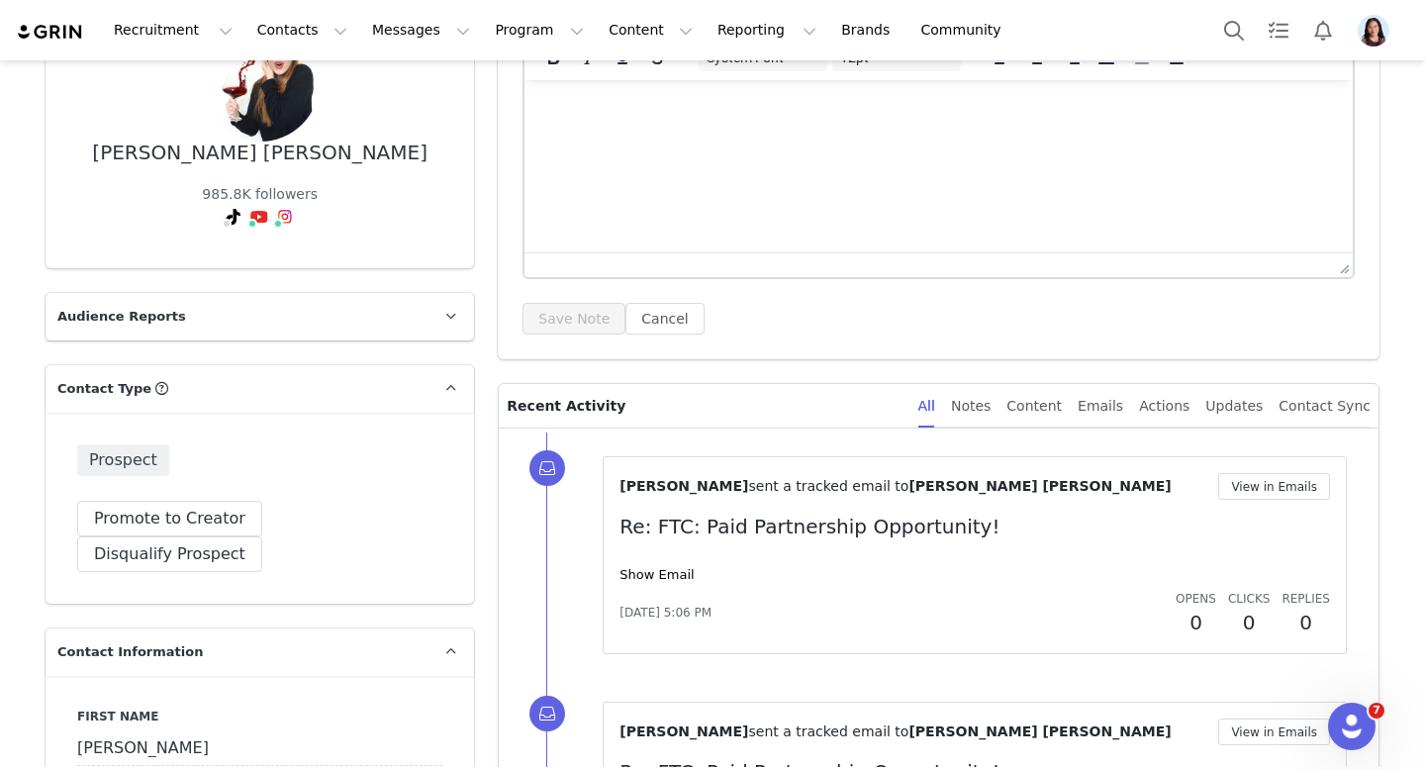
click at [655, 566] on div "Show Email" at bounding box center [975, 575] width 711 height 20
click at [656, 589] on div "[DATE] 5:06 PM Opens 0 Clicks 0 Replies 0" at bounding box center [975, 613] width 711 height 49
click at [655, 580] on link "Show Email" at bounding box center [657, 574] width 74 height 15
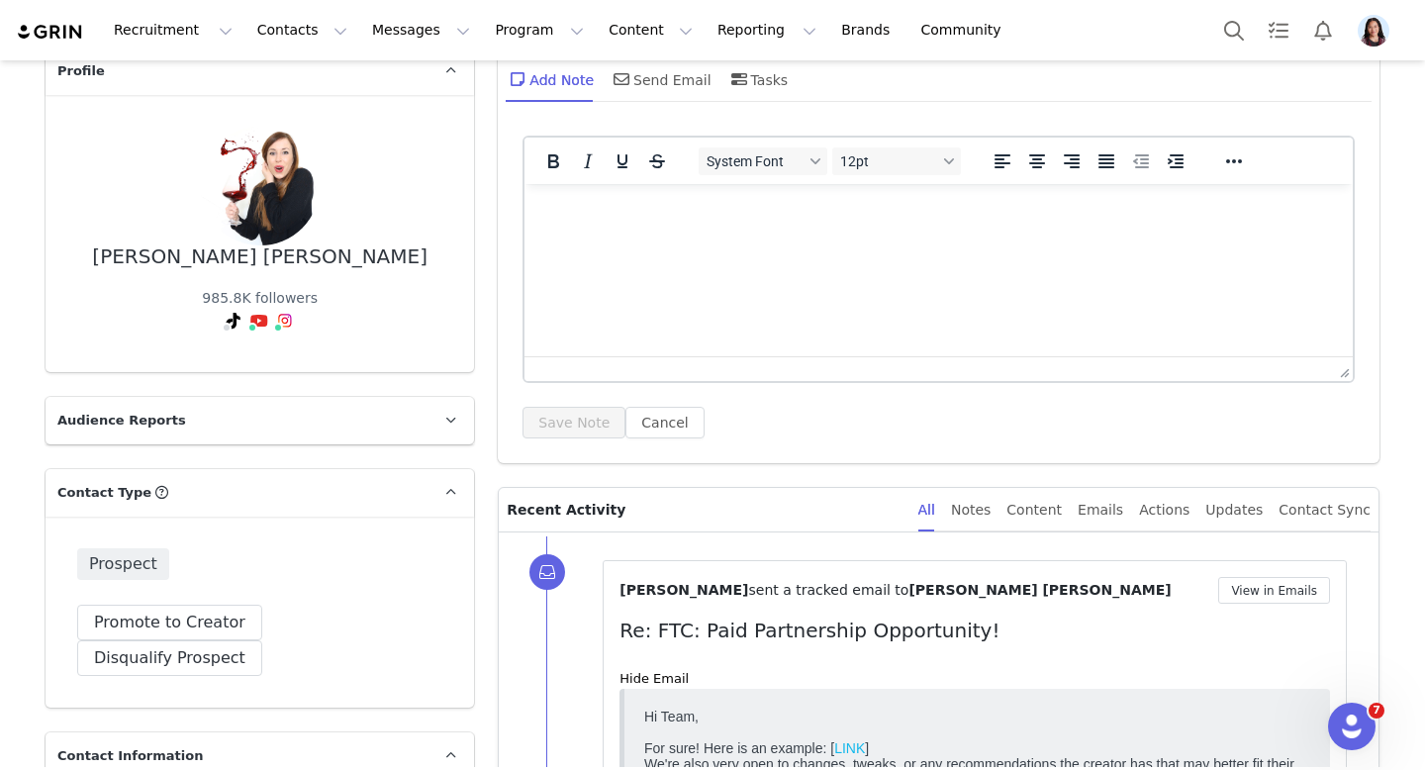
scroll to position [0, 0]
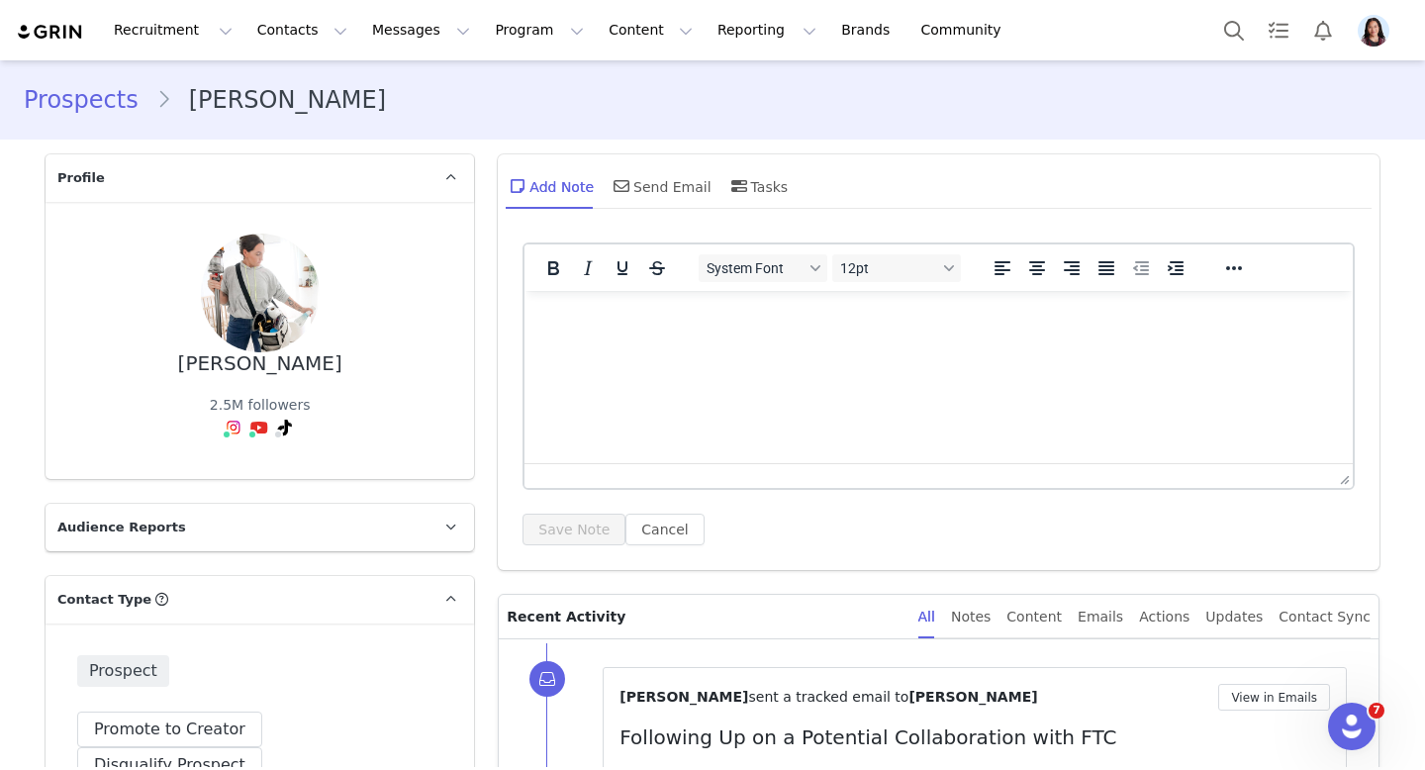
click at [622, 212] on div "Add Note Send Email Tasks" at bounding box center [939, 193] width 882 height 78
click at [622, 197] on span at bounding box center [622, 186] width 24 height 24
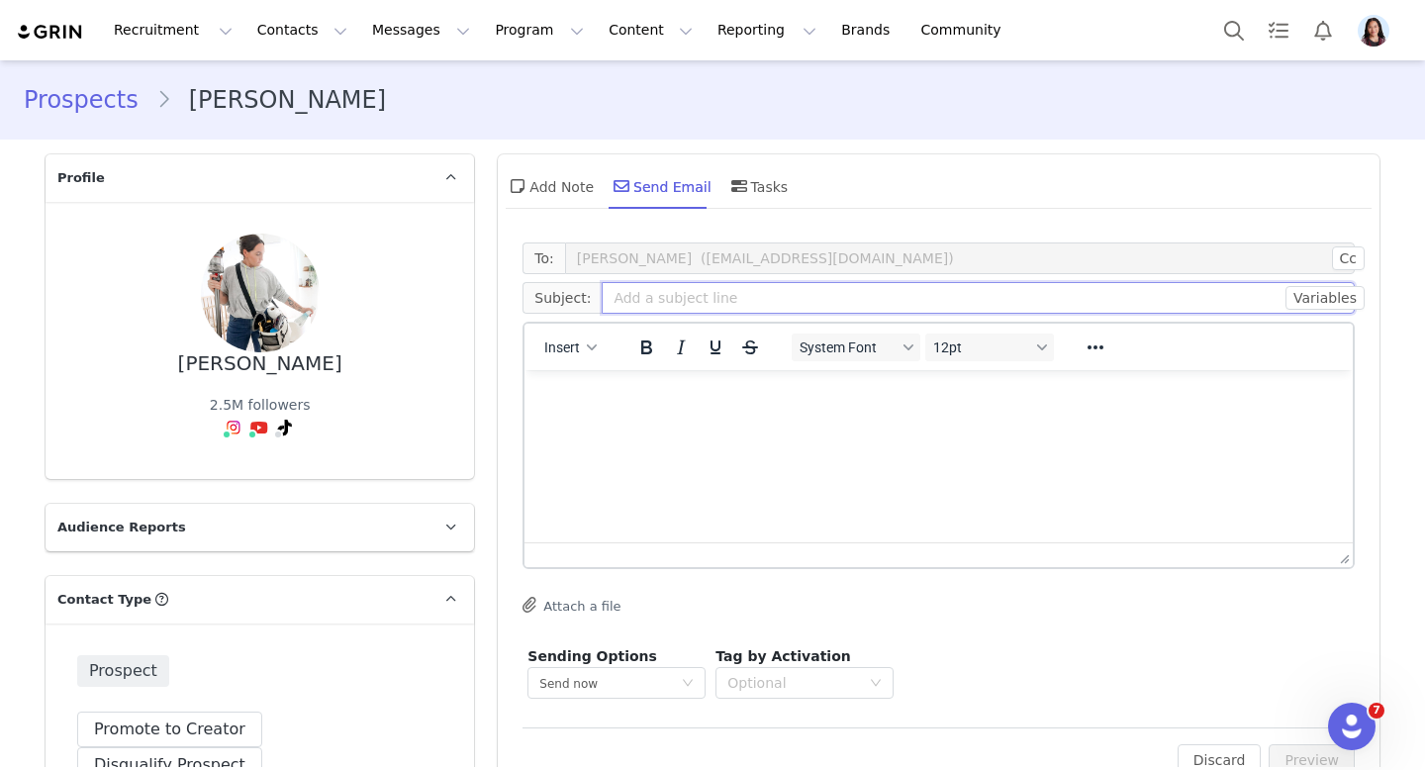
click at [625, 303] on input "text" at bounding box center [978, 298] width 753 height 32
click at [566, 324] on div "Insert System Font 12pt To open the popup, press Shift+Enter To open the popup,…" at bounding box center [939, 347] width 828 height 47
click at [566, 368] on div "Insert System Font 12pt To open the popup, press Shift+Enter To open the popup,…" at bounding box center [939, 347] width 828 height 47
click at [566, 356] on button "Insert" at bounding box center [570, 348] width 68 height 28
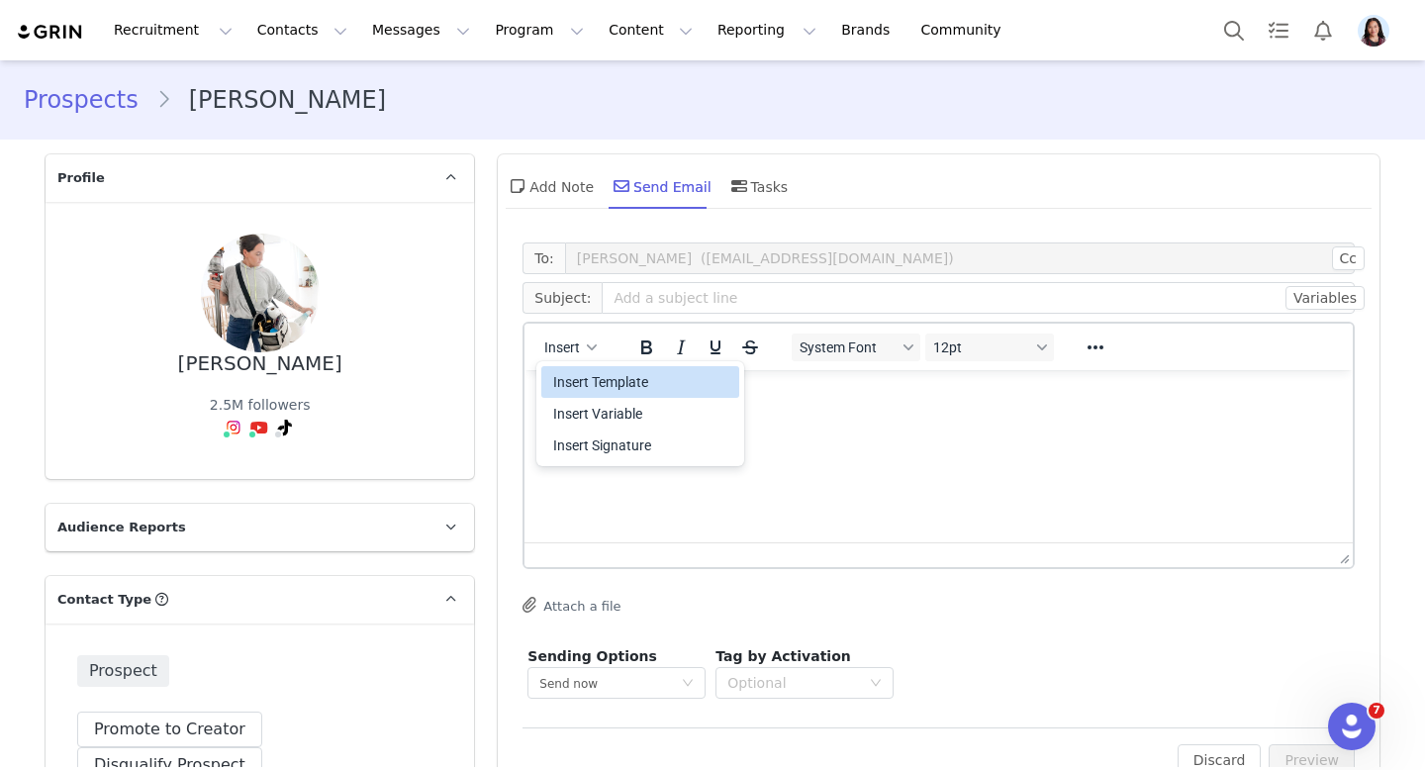
click at [566, 382] on div "Insert Template" at bounding box center [642, 382] width 178 height 24
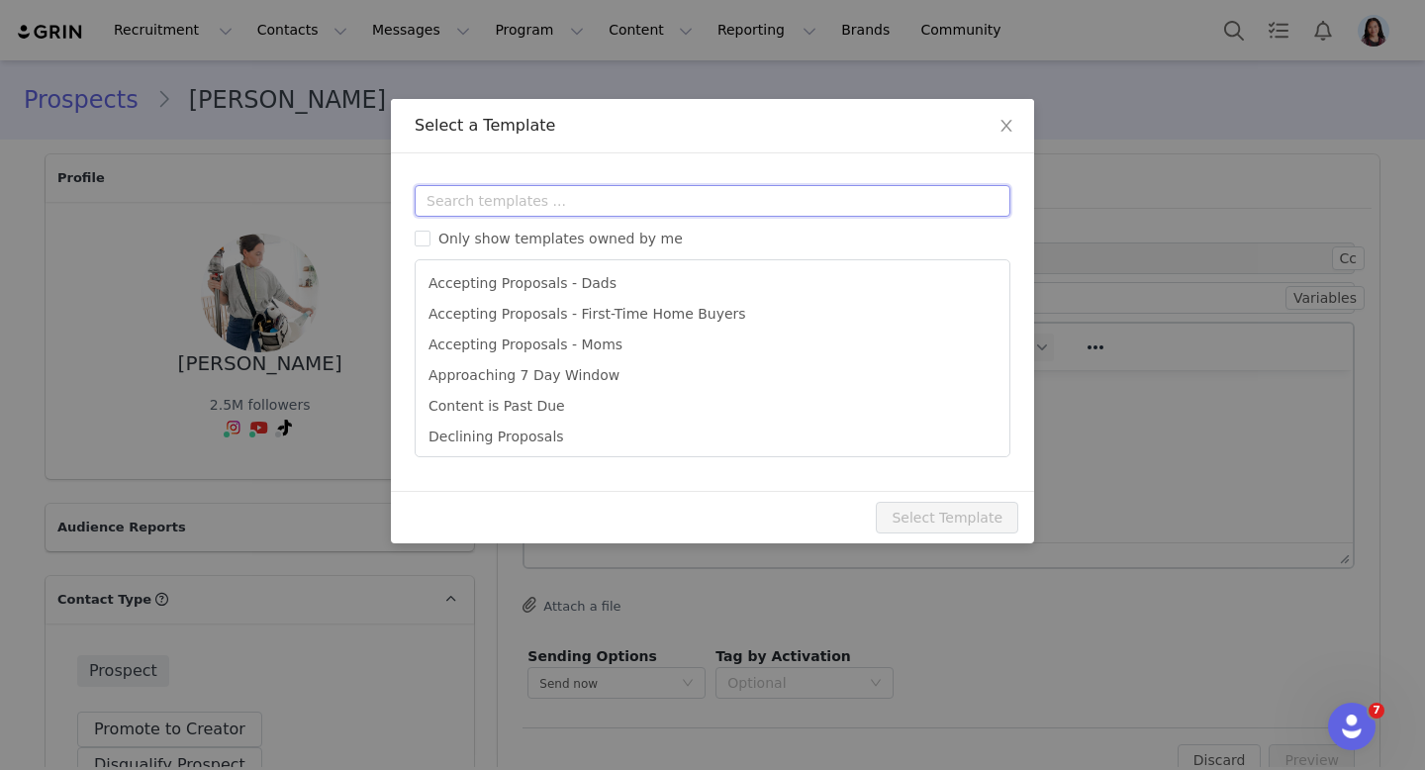
click at [579, 210] on input "text" at bounding box center [713, 201] width 596 height 32
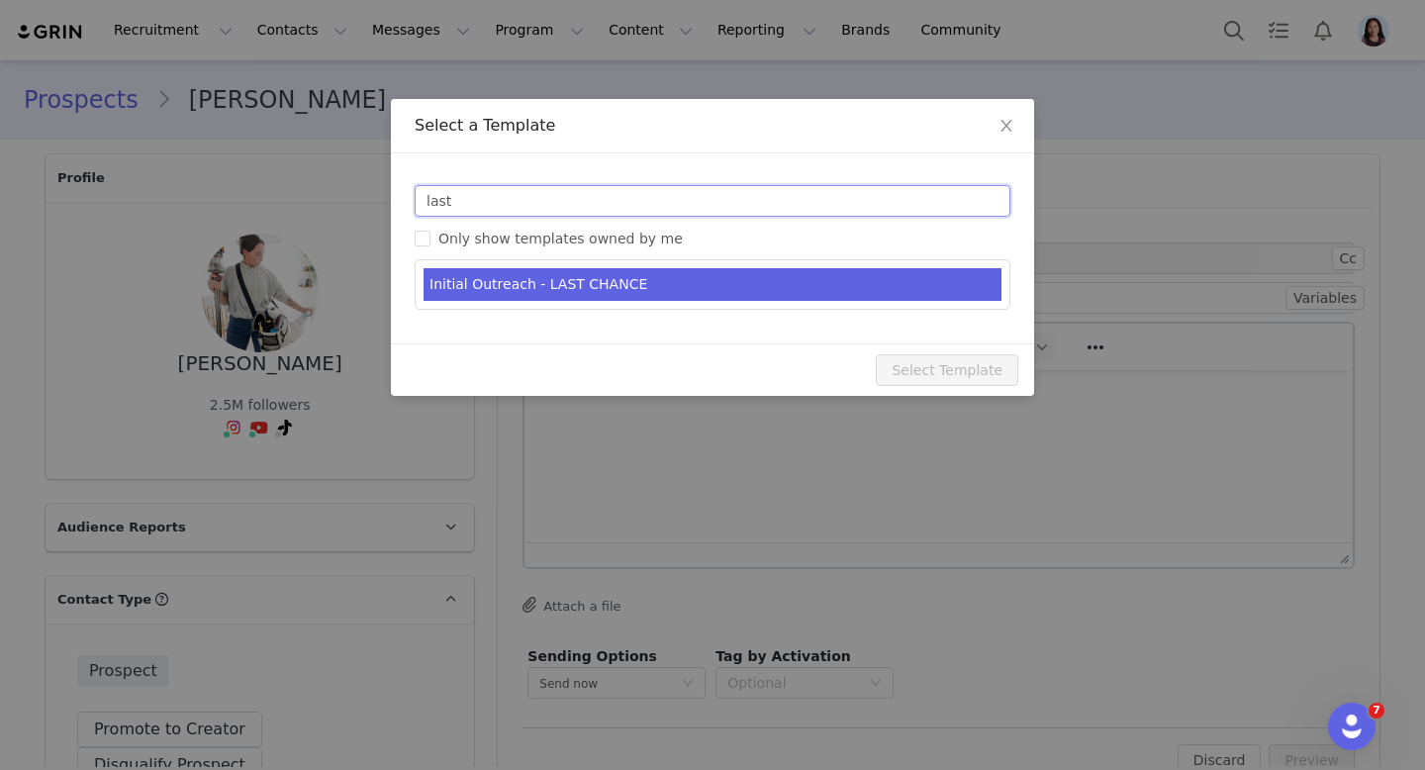
type input "last"
type input "FTC: Partnership Opportunity / Last Chance!"
click at [606, 288] on li "Initial Outreach - LAST CHANCE" at bounding box center [713, 284] width 578 height 33
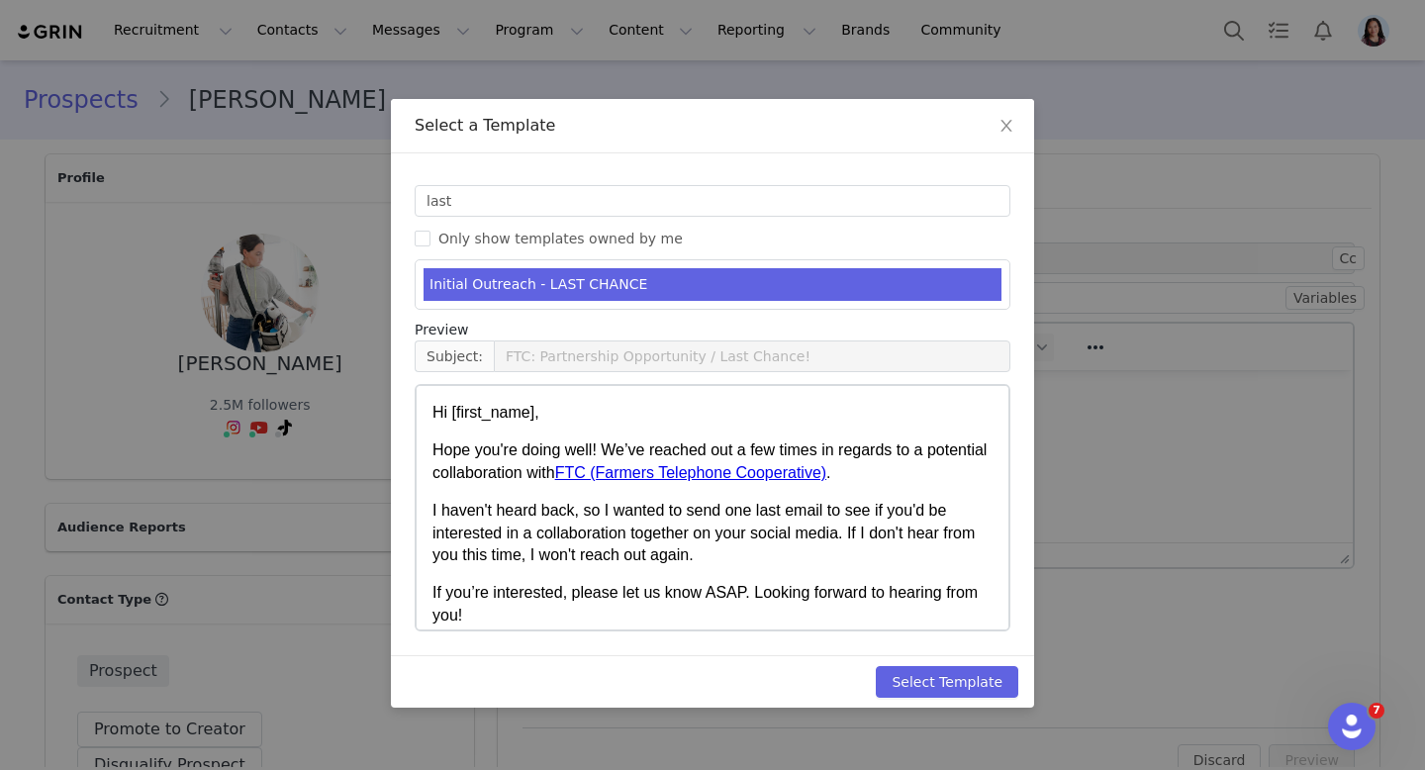
scroll to position [89, 0]
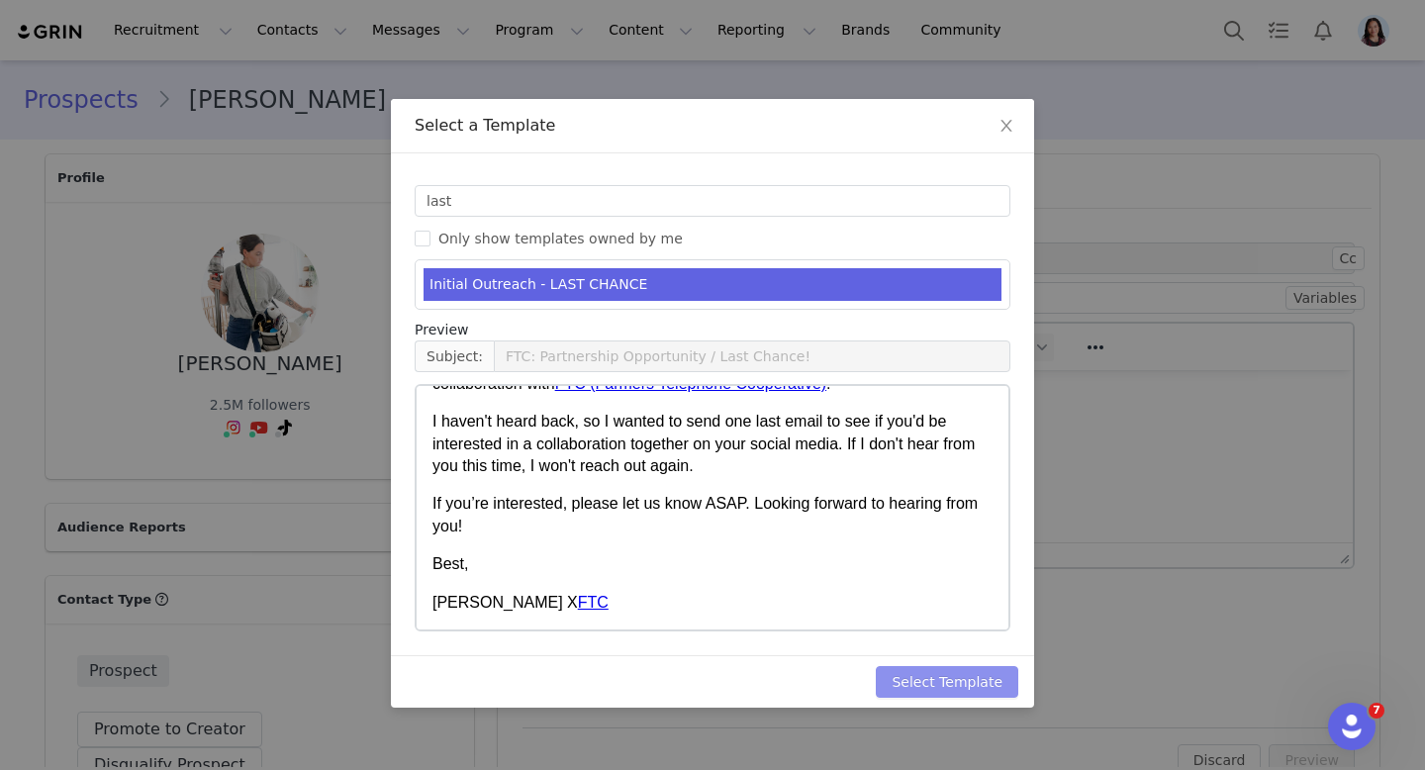
click at [947, 681] on button "Select Template" at bounding box center [947, 682] width 143 height 32
type input "FTC: Partnership Opportunity / Last Chance!"
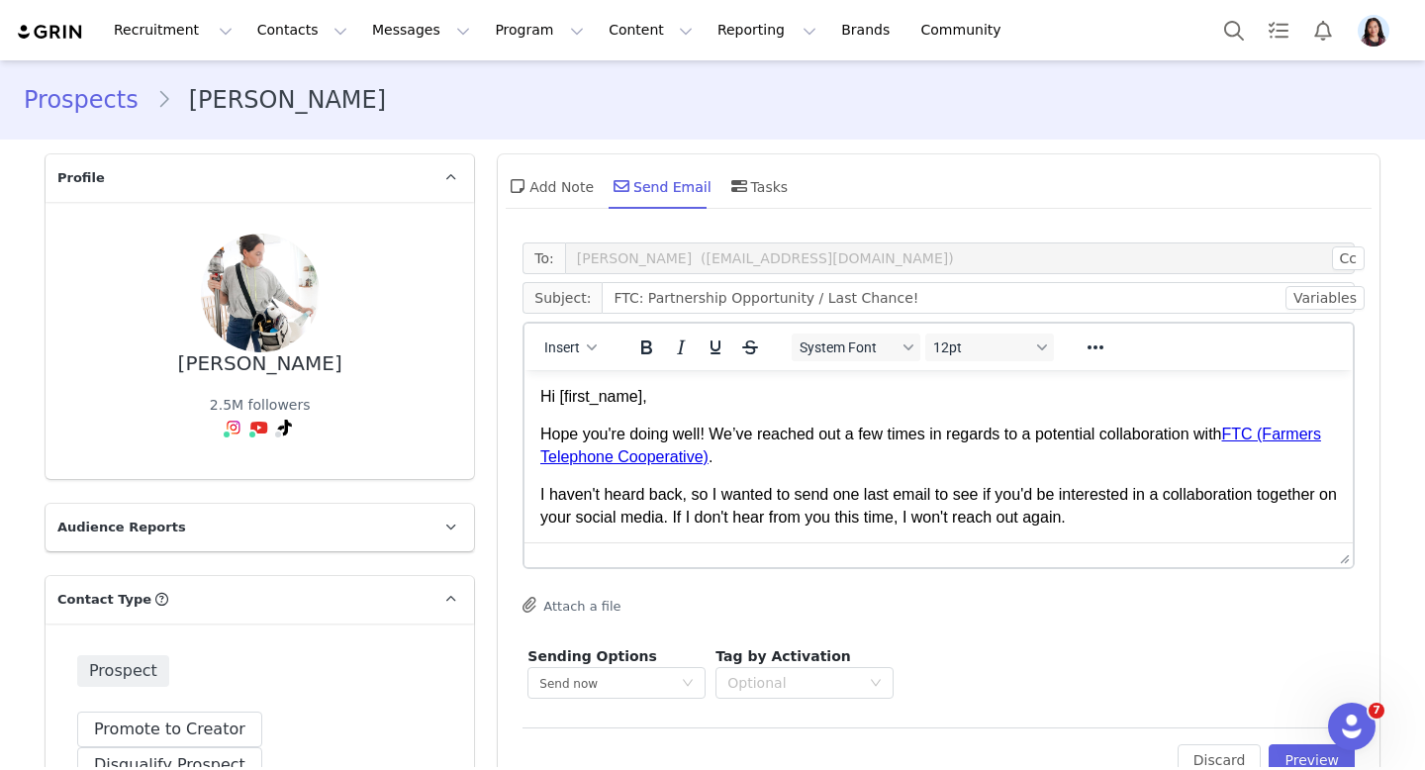
scroll to position [150, 0]
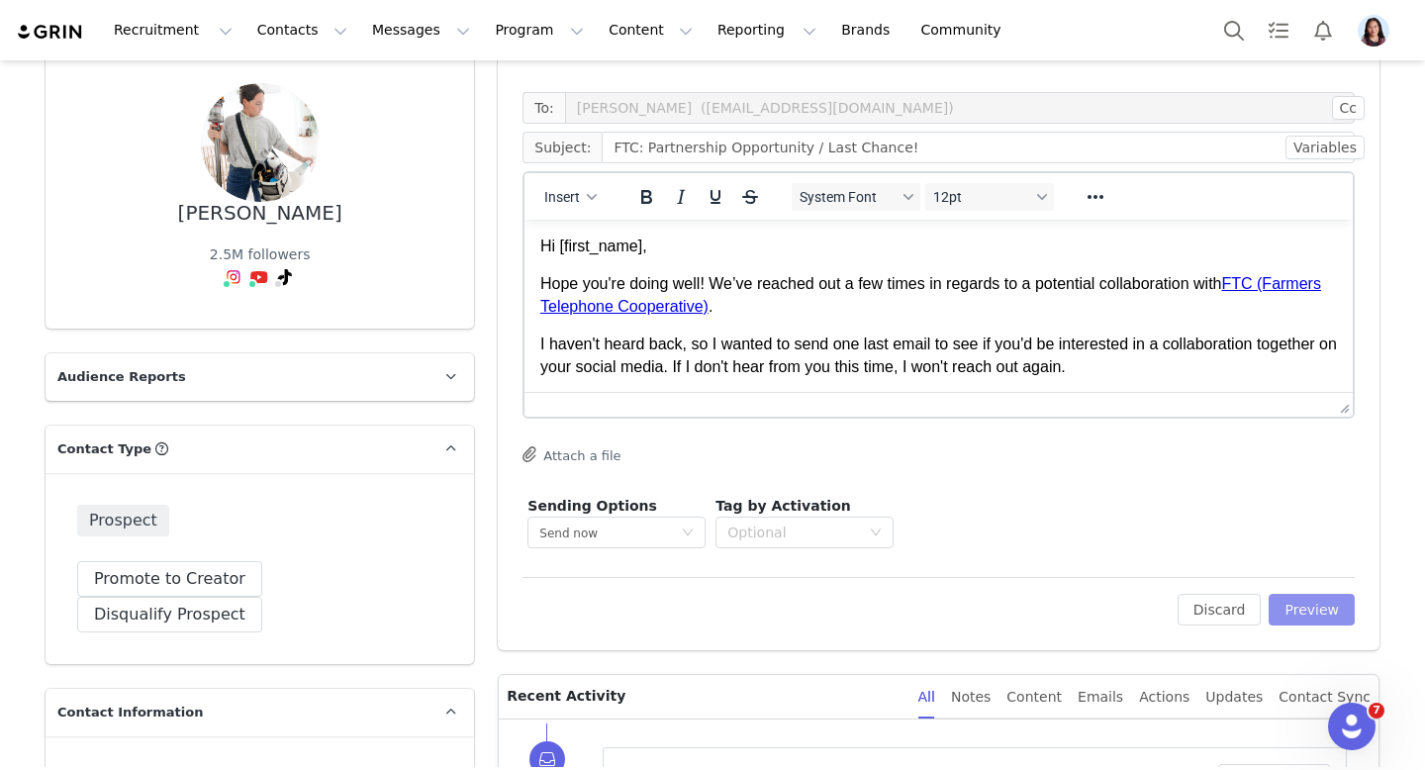
click at [1329, 604] on button "Preview" at bounding box center [1312, 610] width 86 height 32
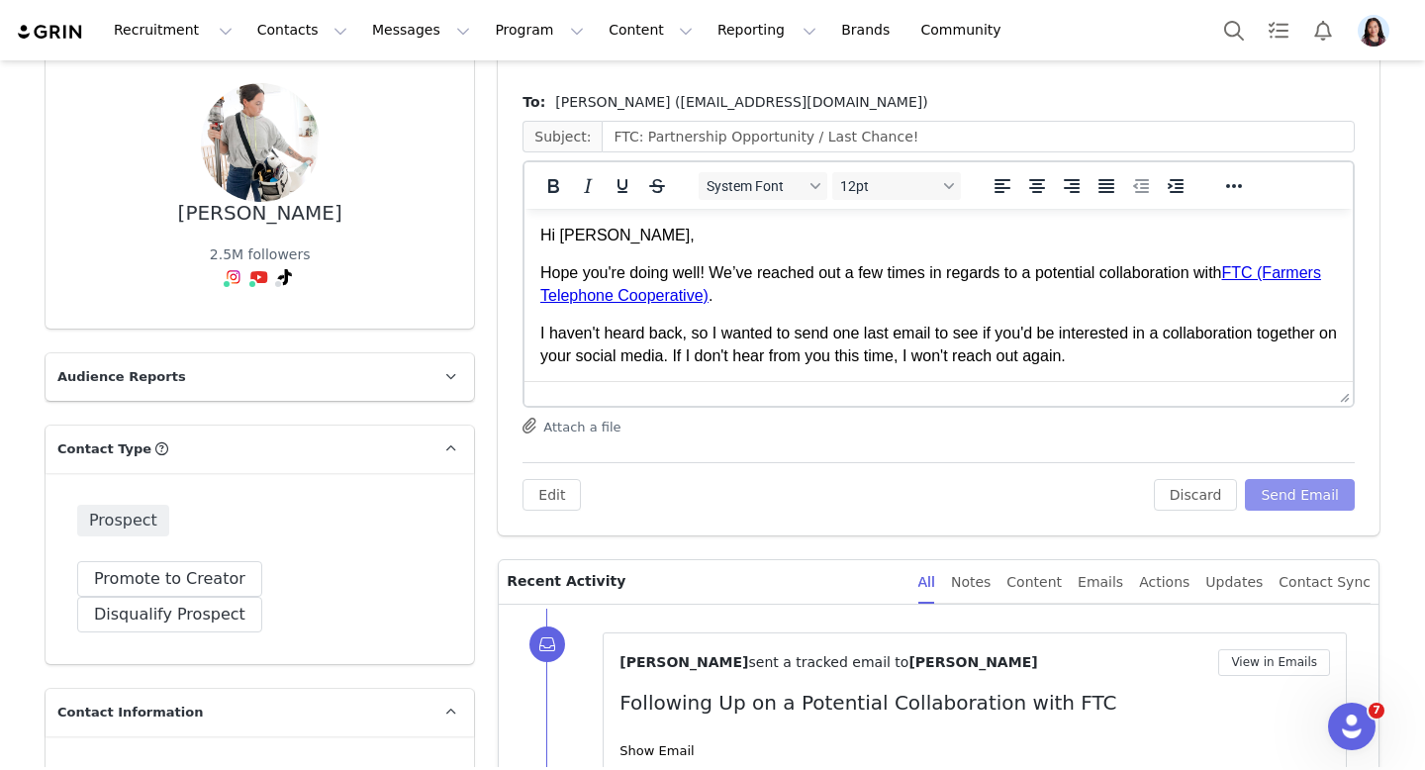
scroll to position [0, 0]
click at [1281, 500] on button "Send Email" at bounding box center [1300, 495] width 110 height 32
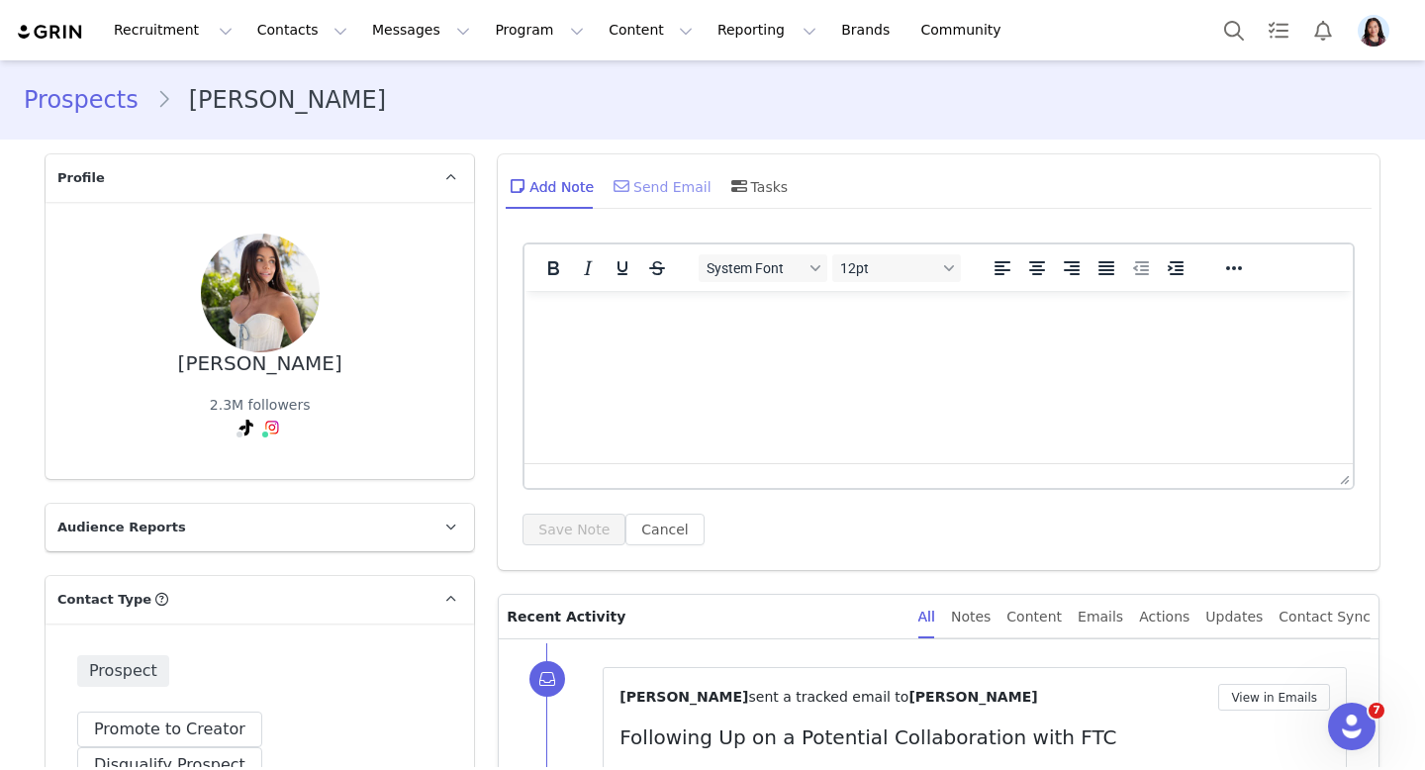
click at [631, 184] on span at bounding box center [622, 186] width 24 height 24
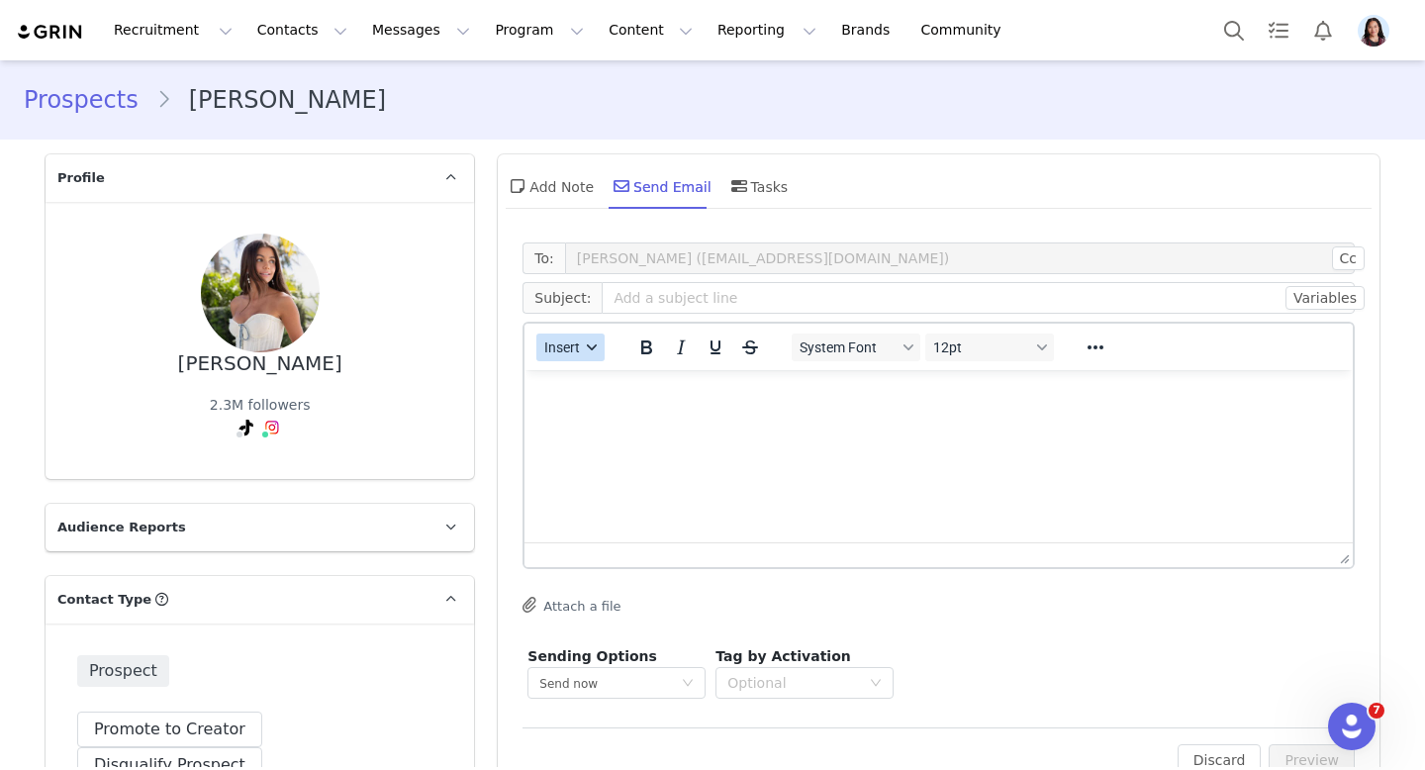
click at [559, 360] on button "Insert" at bounding box center [570, 348] width 68 height 28
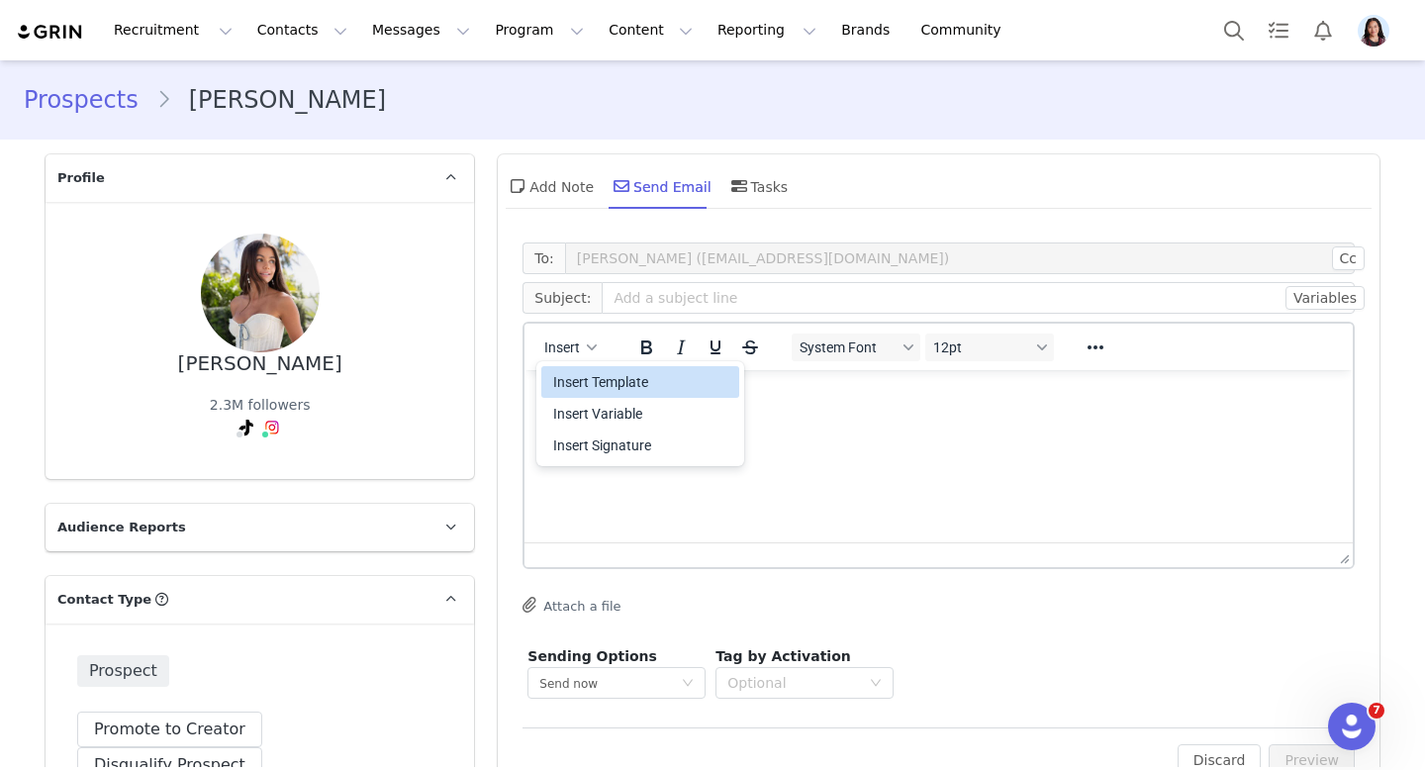
click at [559, 380] on div "Insert Template" at bounding box center [642, 382] width 178 height 24
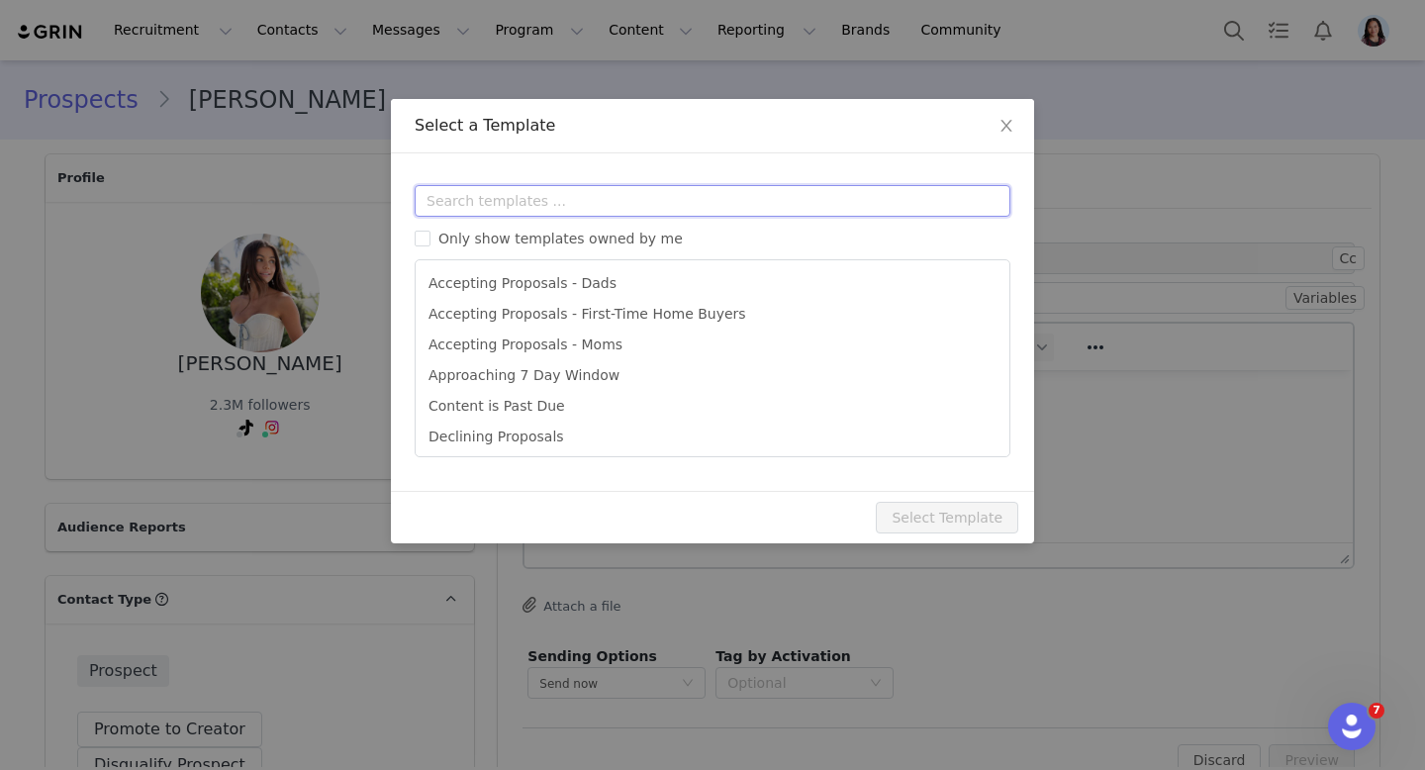
click at [630, 209] on input "text" at bounding box center [713, 201] width 596 height 32
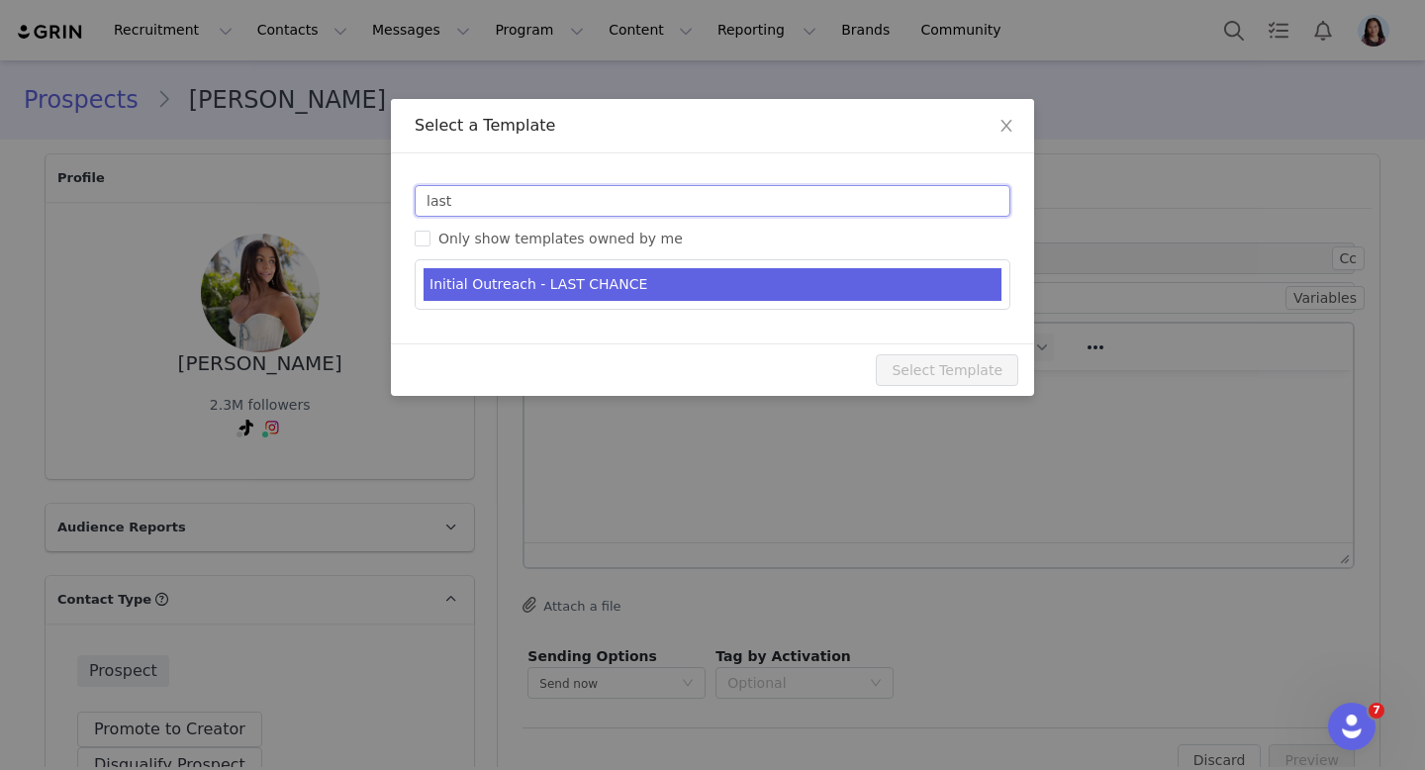
type input "last"
type input "FTC: Partnership Opportunity / Last Chance!"
click at [603, 280] on li "Initial Outreach - LAST CHANCE" at bounding box center [713, 284] width 578 height 33
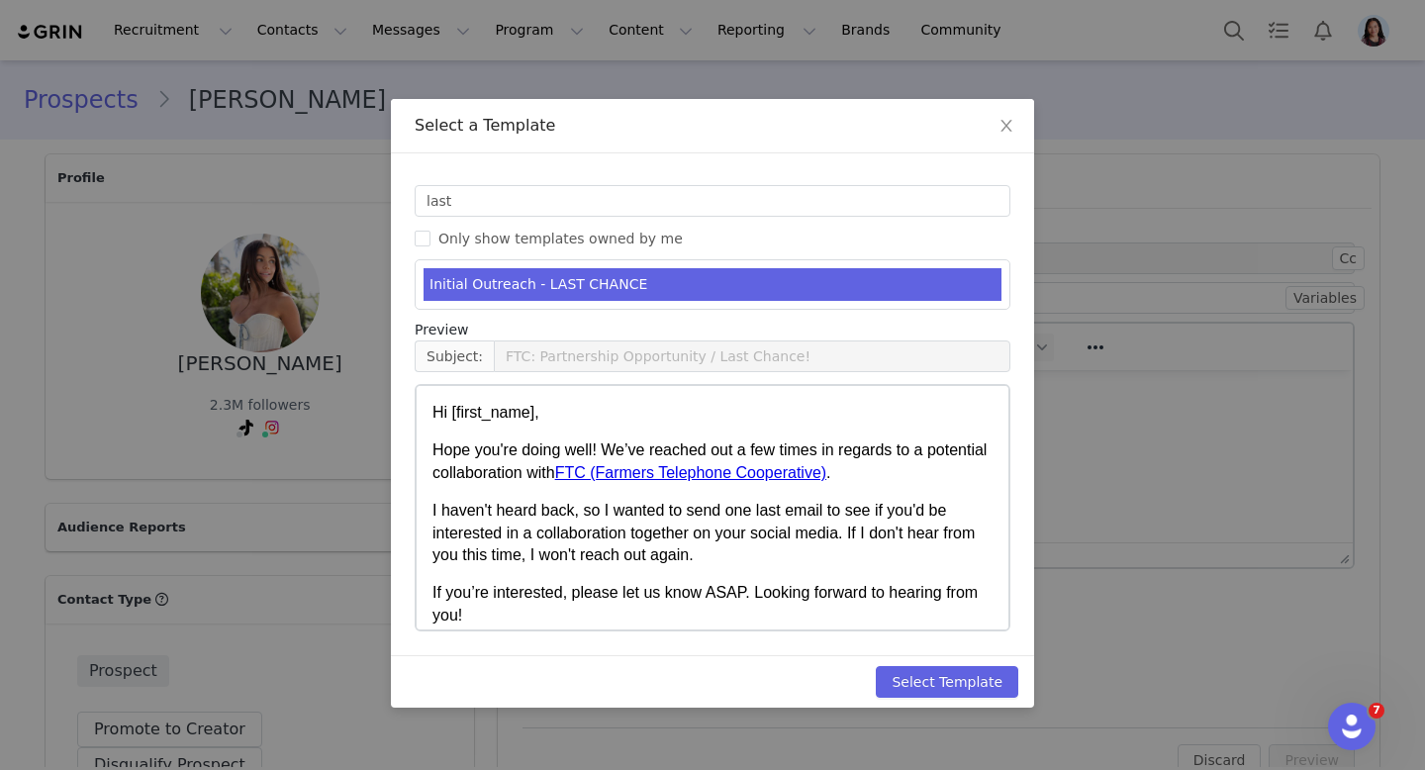
click at [965, 702] on div "Select Template" at bounding box center [712, 681] width 643 height 52
click at [964, 691] on button "Select Template" at bounding box center [947, 682] width 143 height 32
type input "FTC: Partnership Opportunity / Last Chance!"
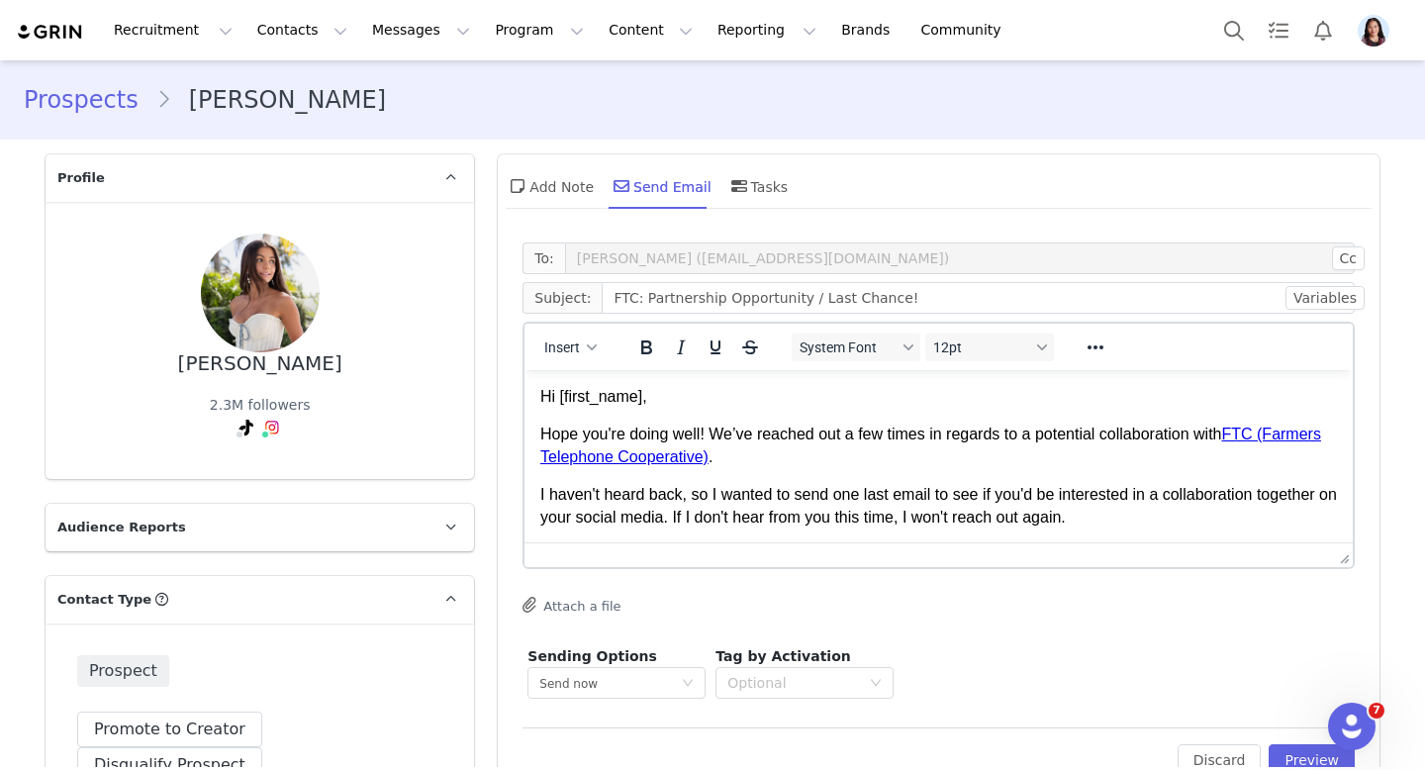
scroll to position [185, 0]
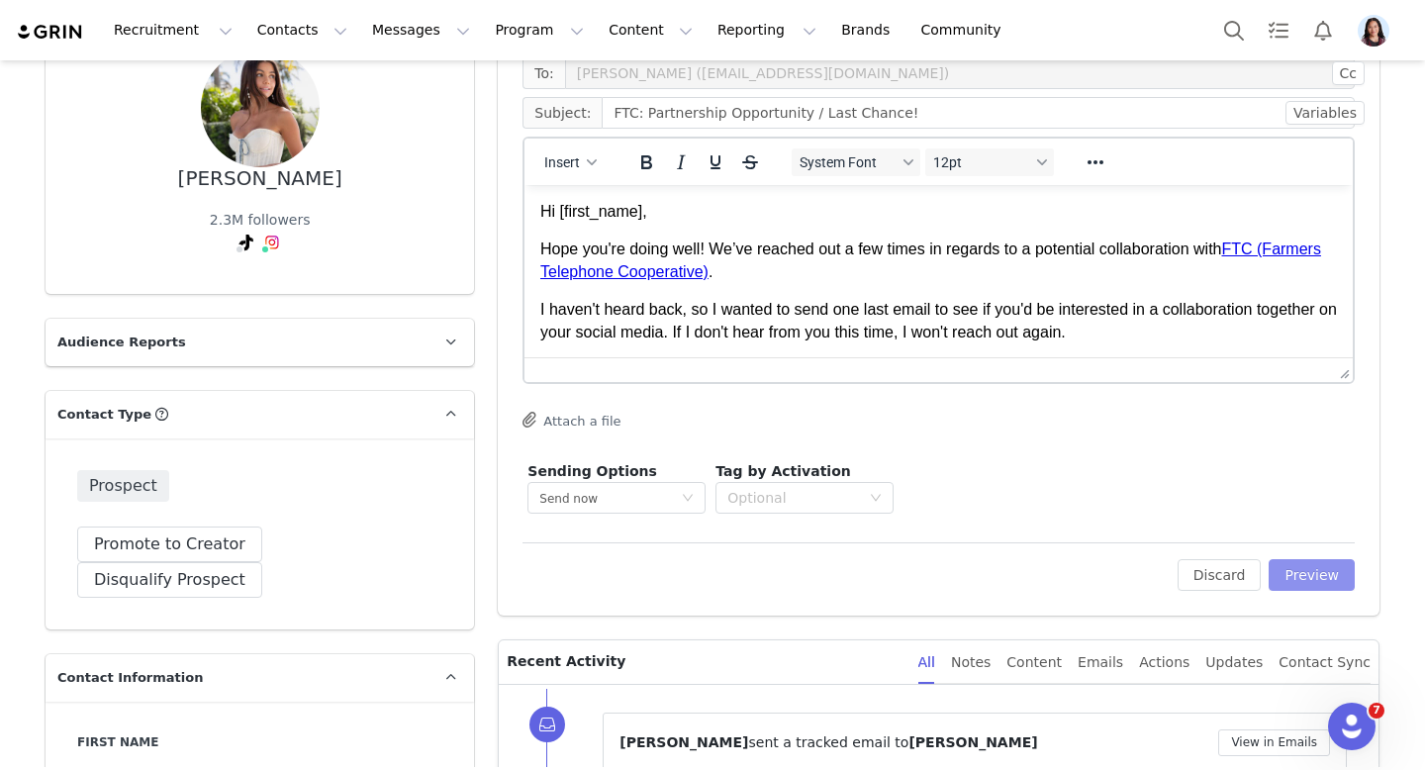
click at [1322, 576] on button "Preview" at bounding box center [1312, 575] width 86 height 32
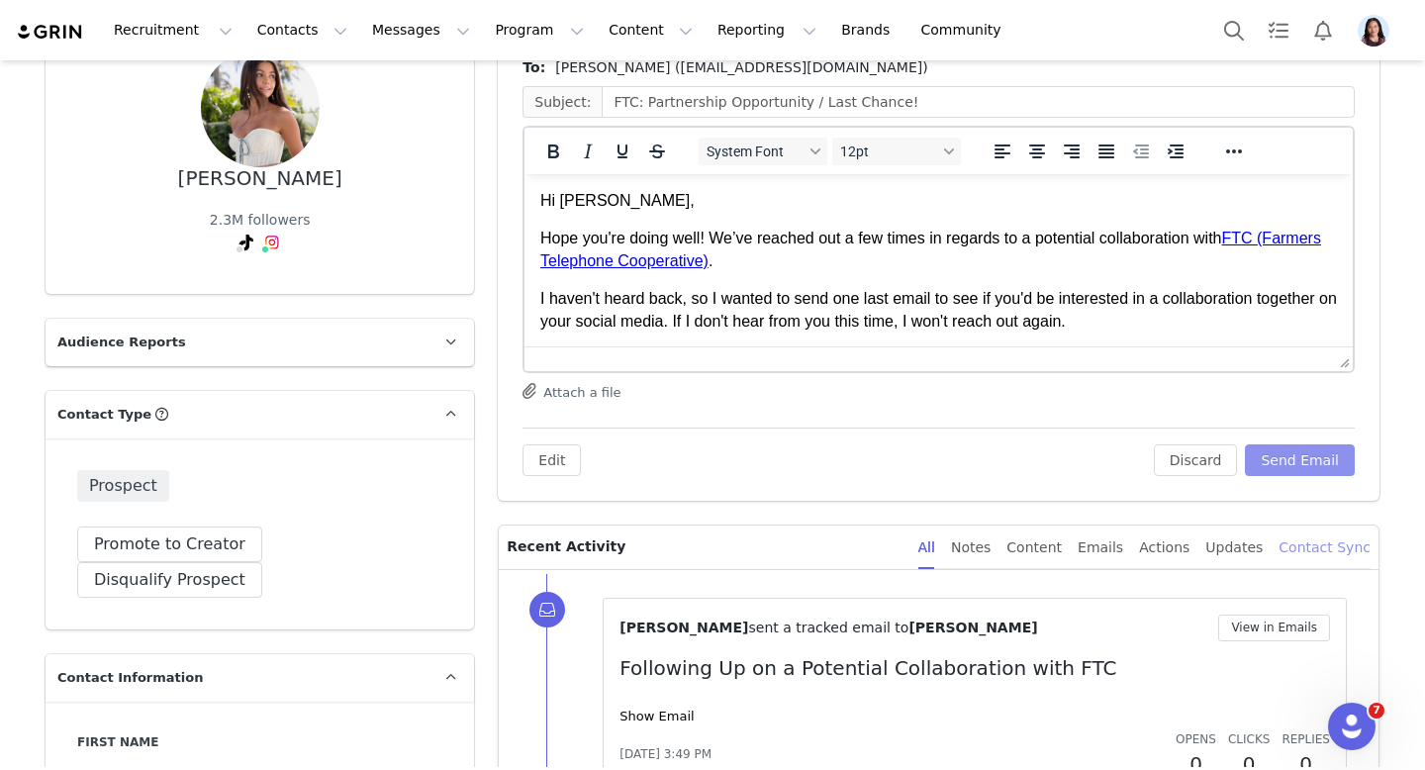
scroll to position [0, 0]
click at [1304, 475] on div "To: [PERSON_NAME] ([EMAIL_ADDRESS][DOMAIN_NAME]) Subject: FTC: Partnership Oppo…" at bounding box center [939, 274] width 882 height 453
click at [1298, 466] on button "Send Email" at bounding box center [1300, 460] width 110 height 32
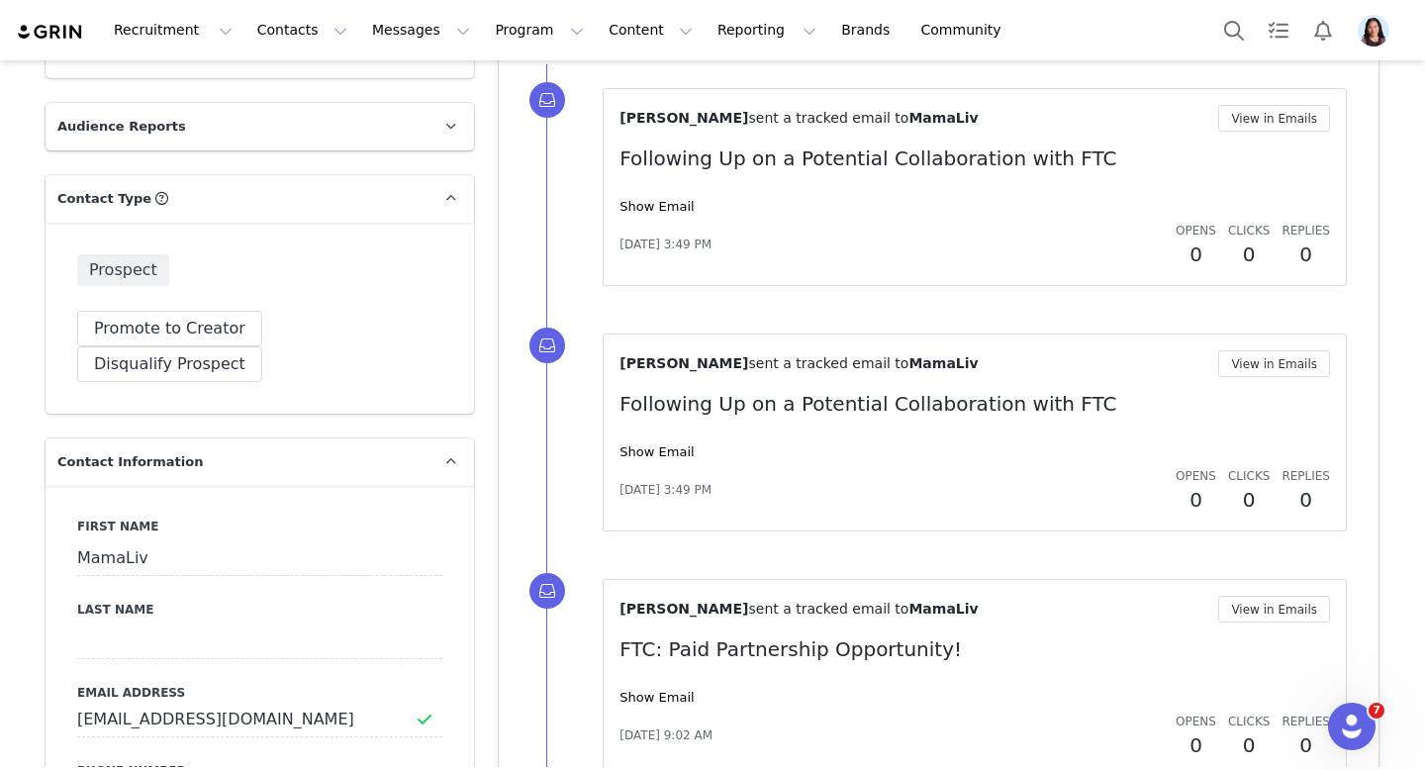
scroll to position [583, 0]
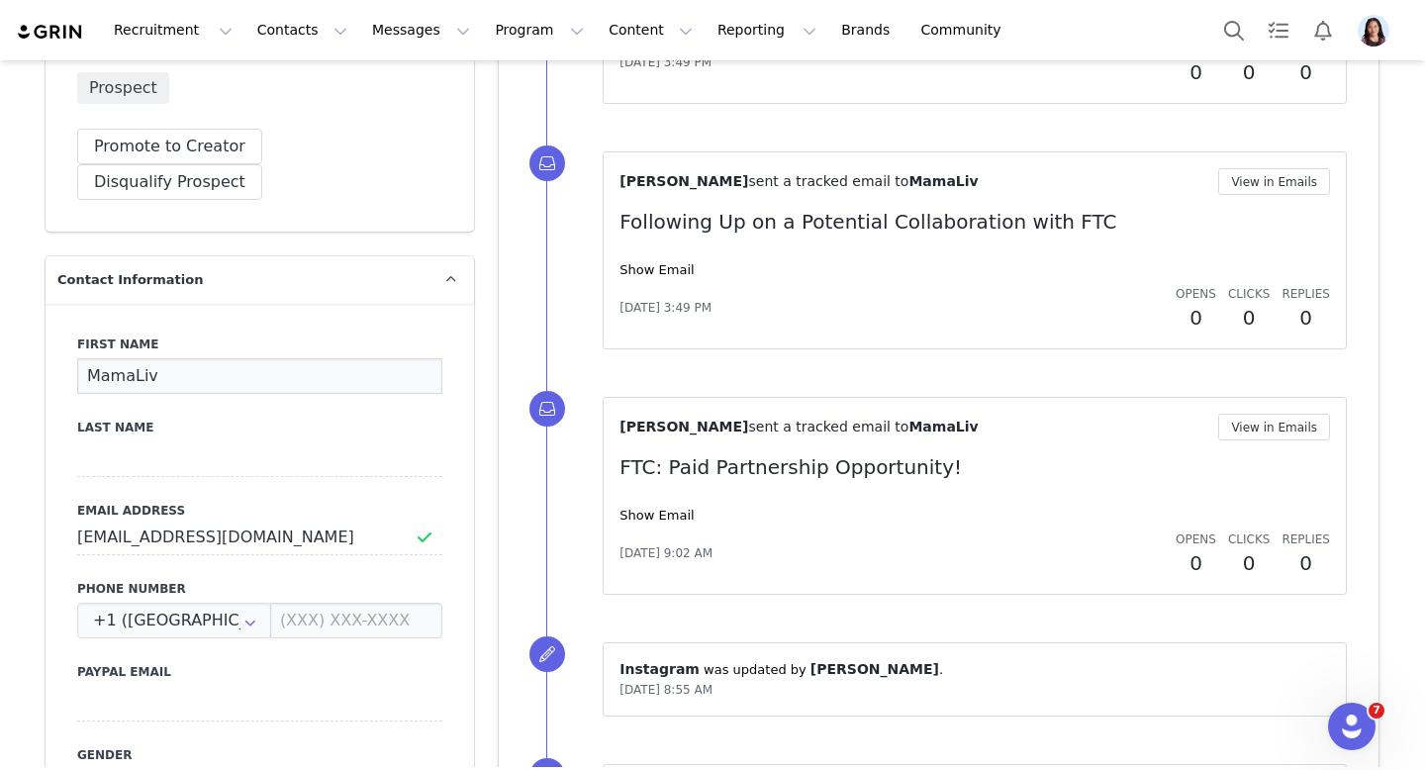
click at [209, 358] on input "MamaLiv" at bounding box center [259, 376] width 365 height 36
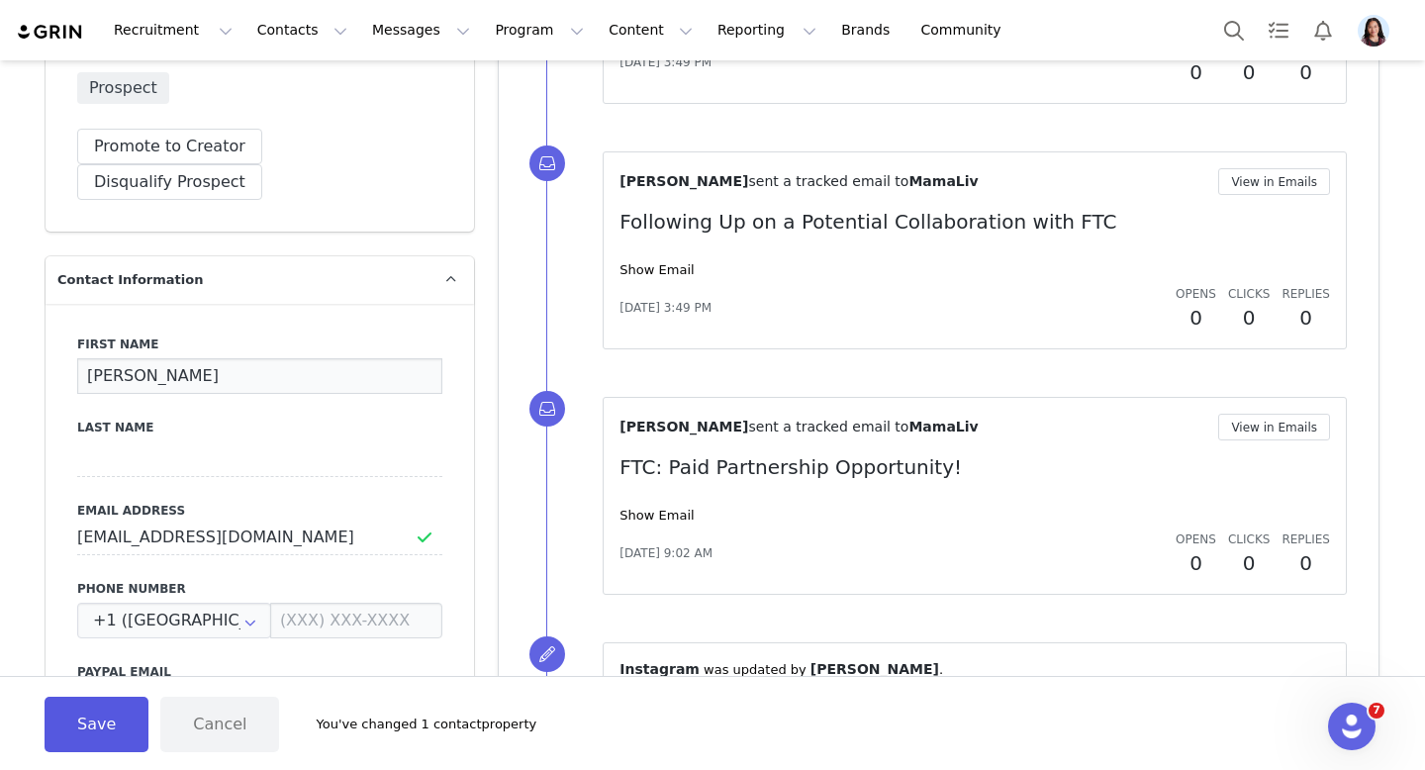
type input "[PERSON_NAME]"
click at [70, 707] on button "Save" at bounding box center [97, 724] width 104 height 55
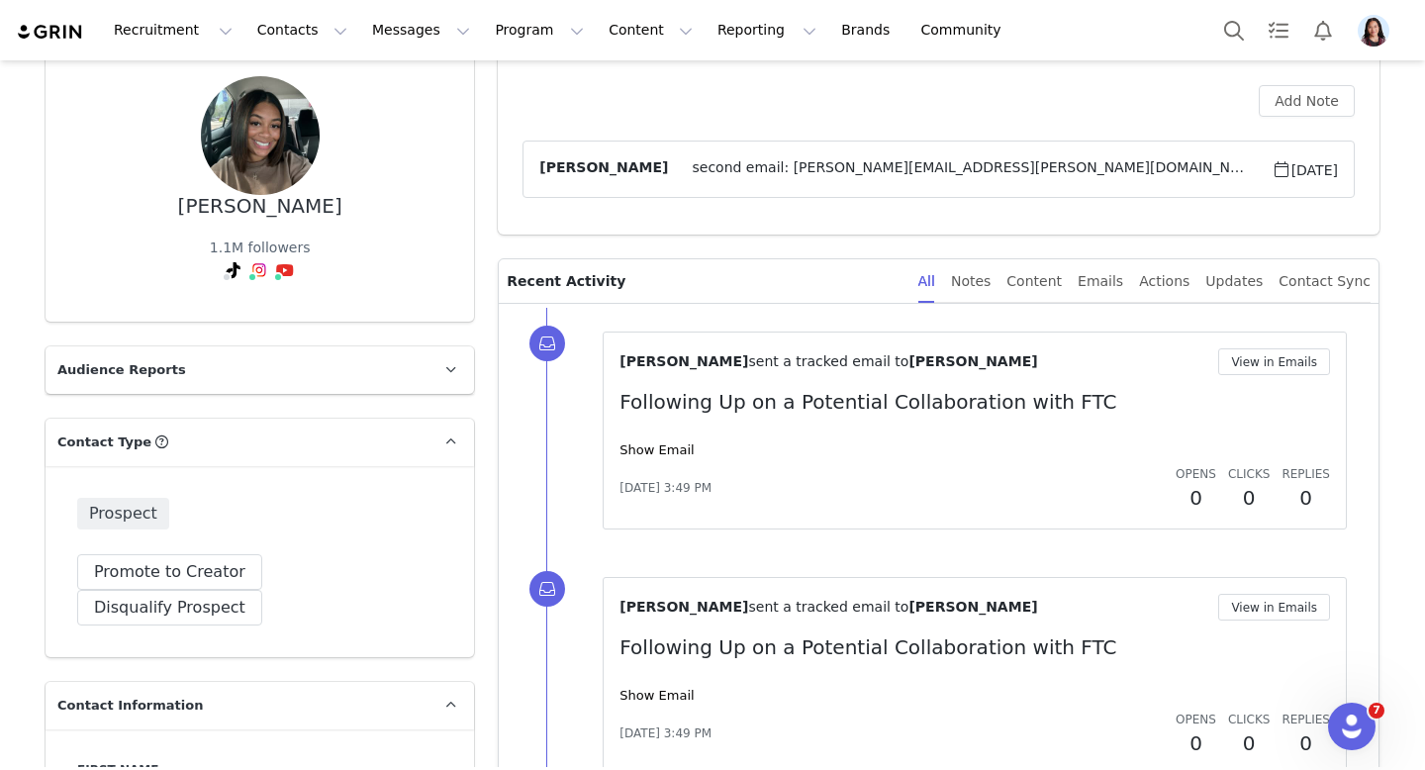
scroll to position [0, 0]
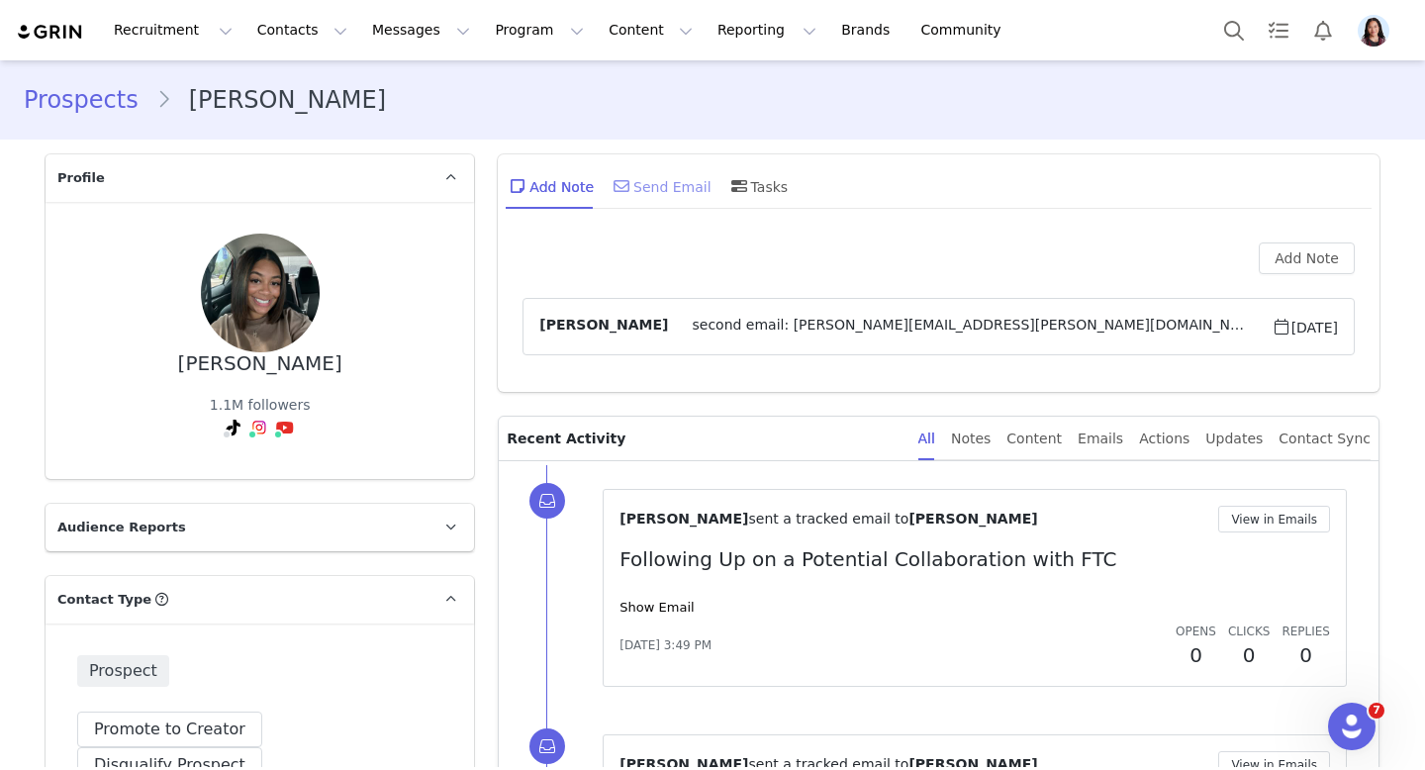
click at [621, 190] on icon at bounding box center [622, 186] width 16 height 16
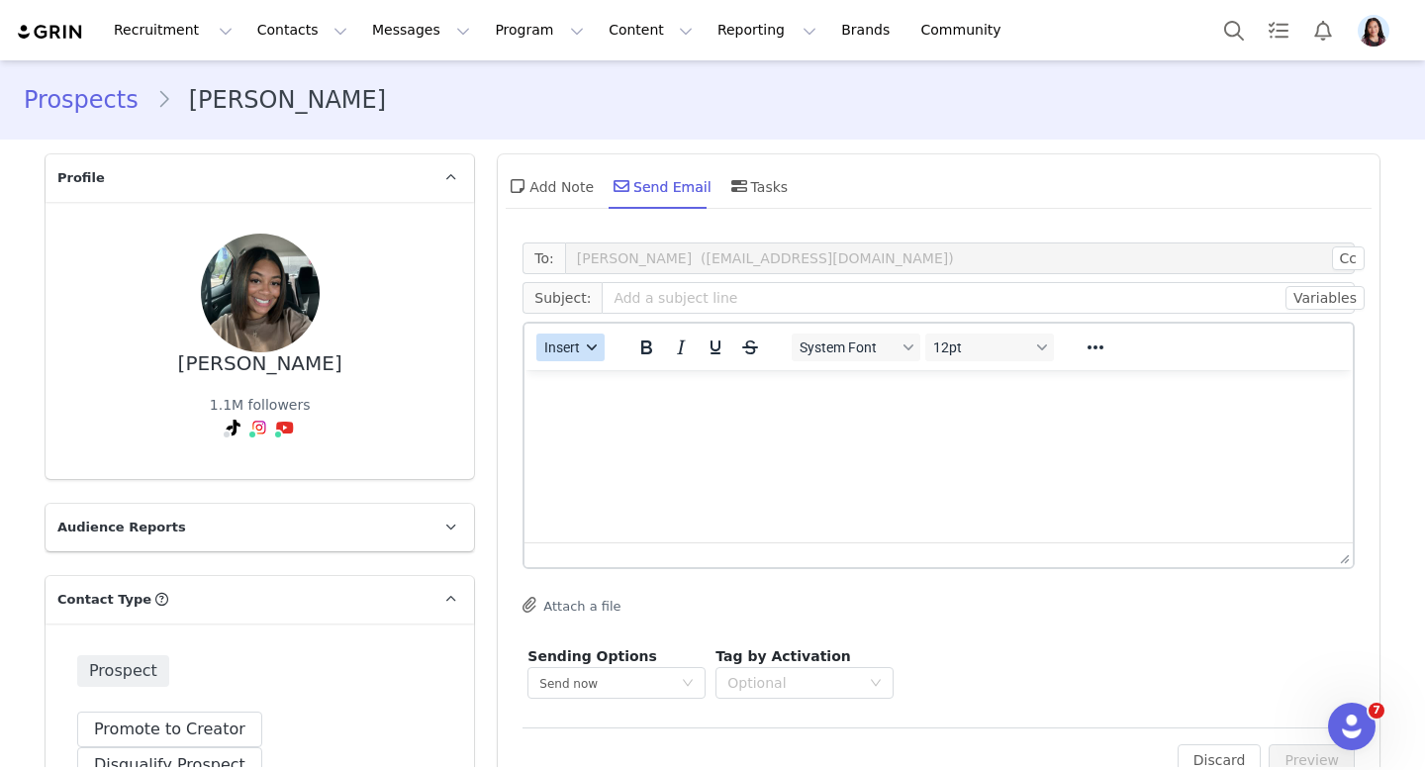
click at [569, 348] on span "Insert" at bounding box center [563, 347] width 36 height 16
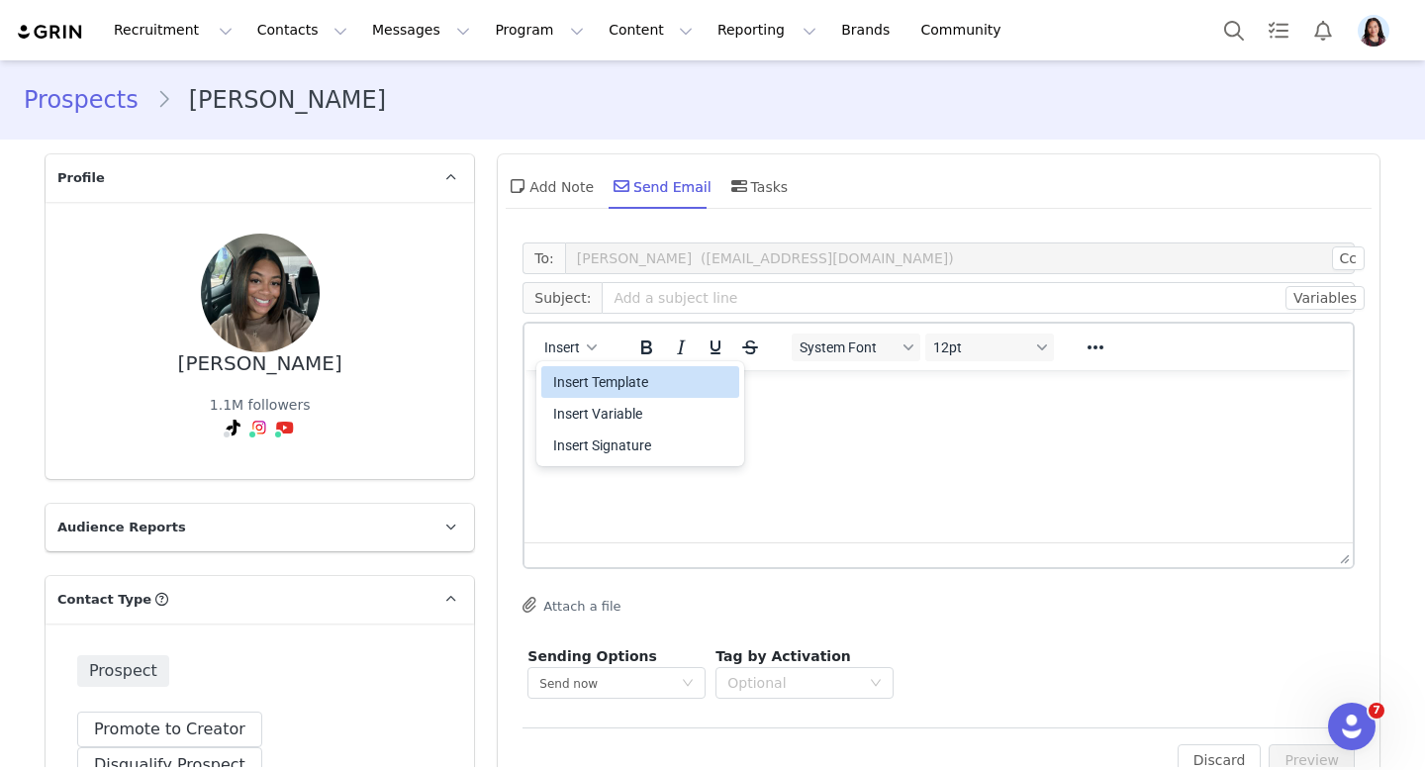
click at [569, 376] on div "Insert Template" at bounding box center [642, 382] width 178 height 24
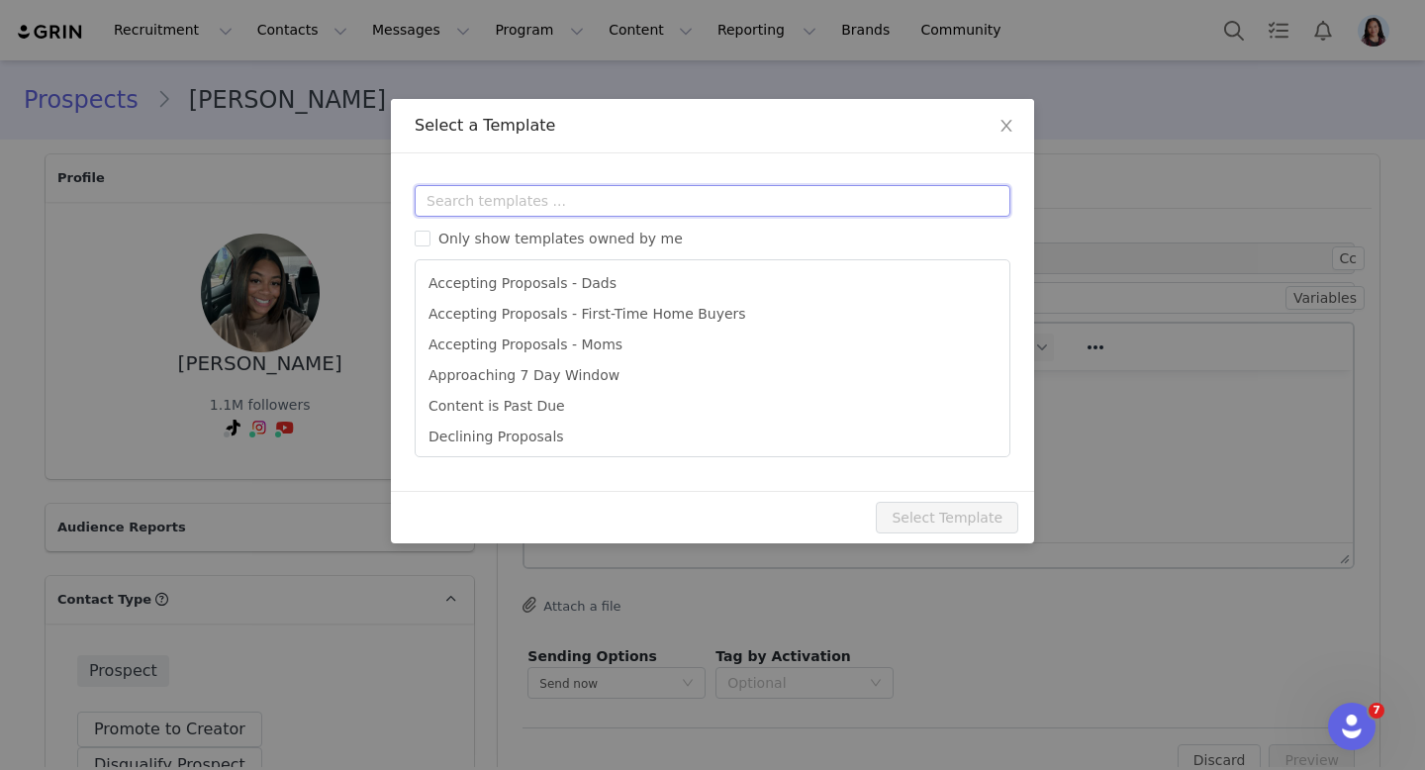
click at [556, 213] on input "text" at bounding box center [713, 201] width 596 height 32
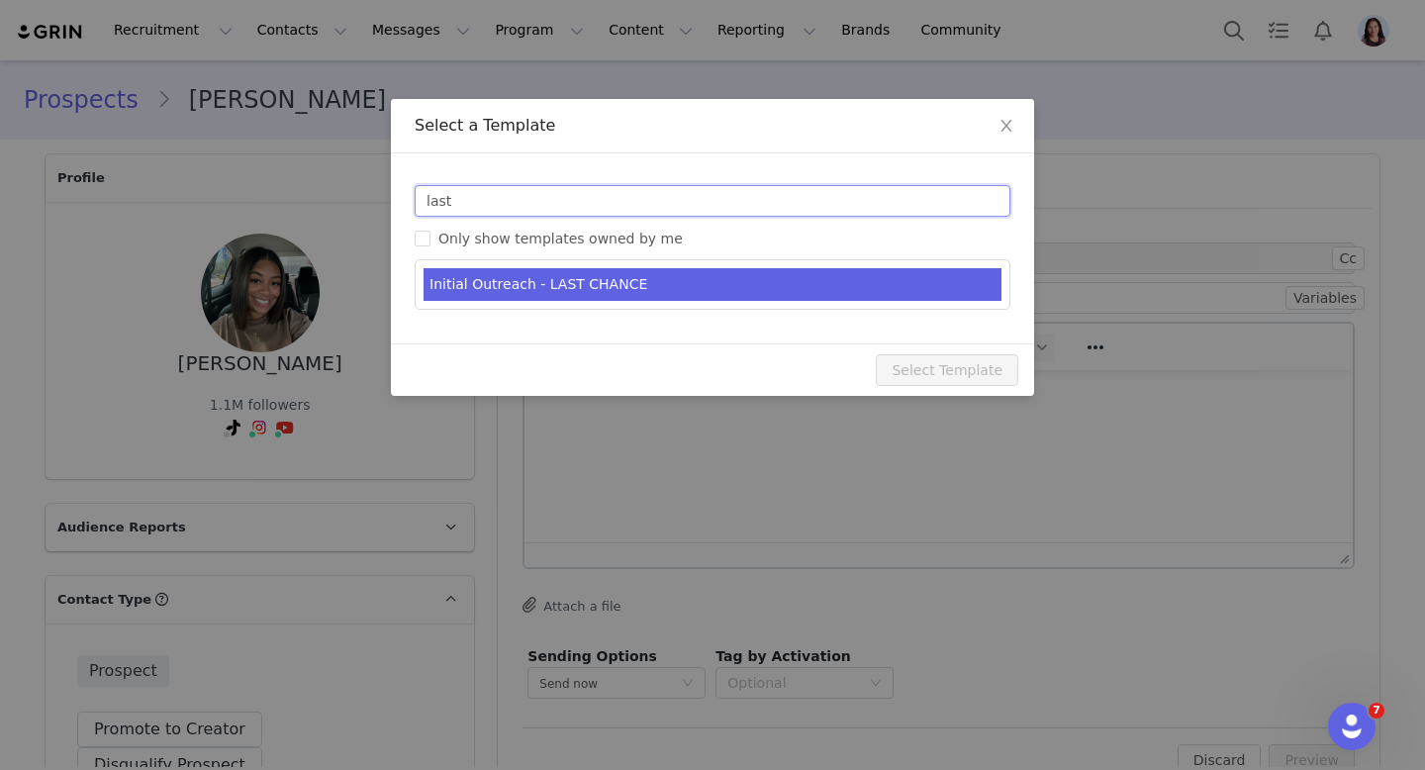
type input "last"
type input "FTC: Partnership Opportunity / Last Chance!"
click at [578, 281] on li "Initial Outreach - LAST CHANCE" at bounding box center [713, 284] width 578 height 33
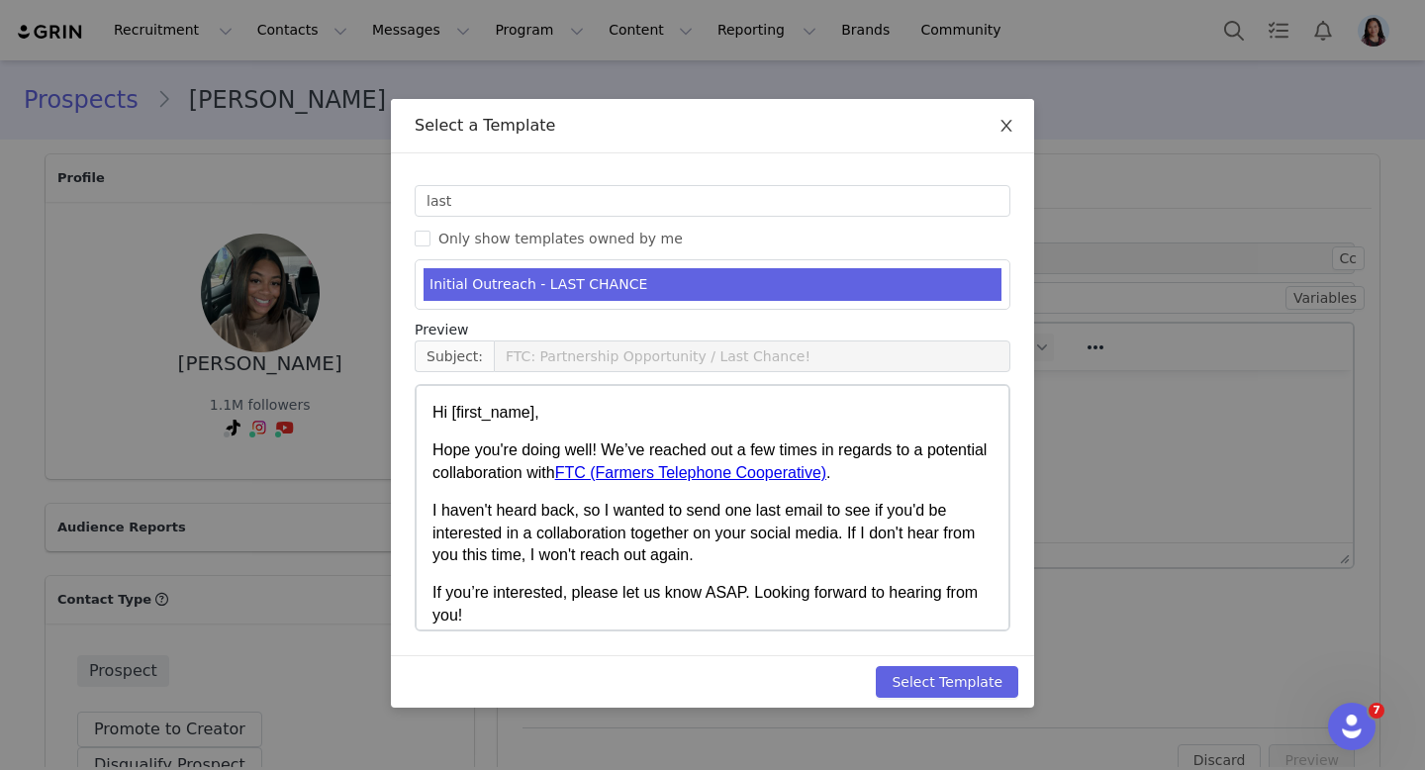
click at [1003, 138] on span "Close" at bounding box center [1006, 126] width 55 height 55
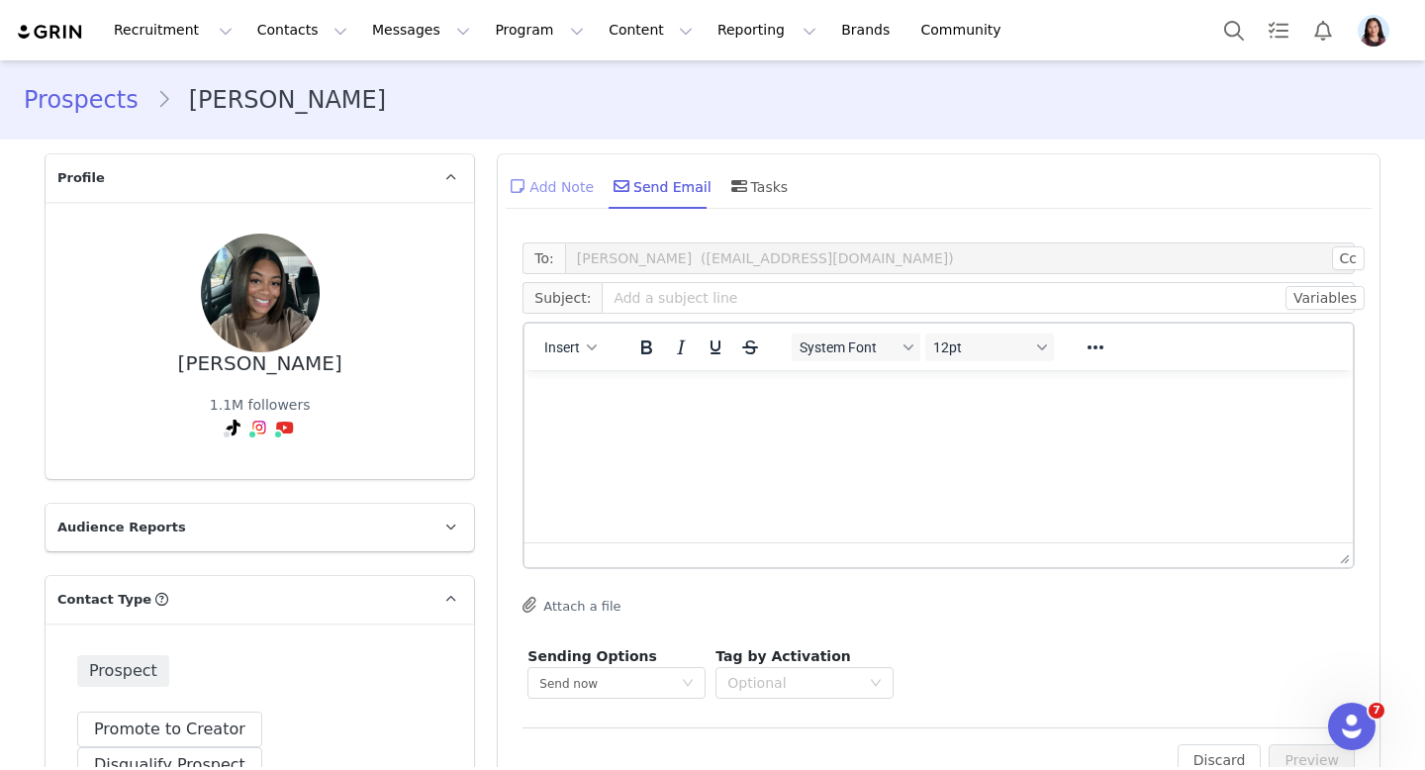
click at [533, 175] on div "Add Note" at bounding box center [550, 186] width 88 height 48
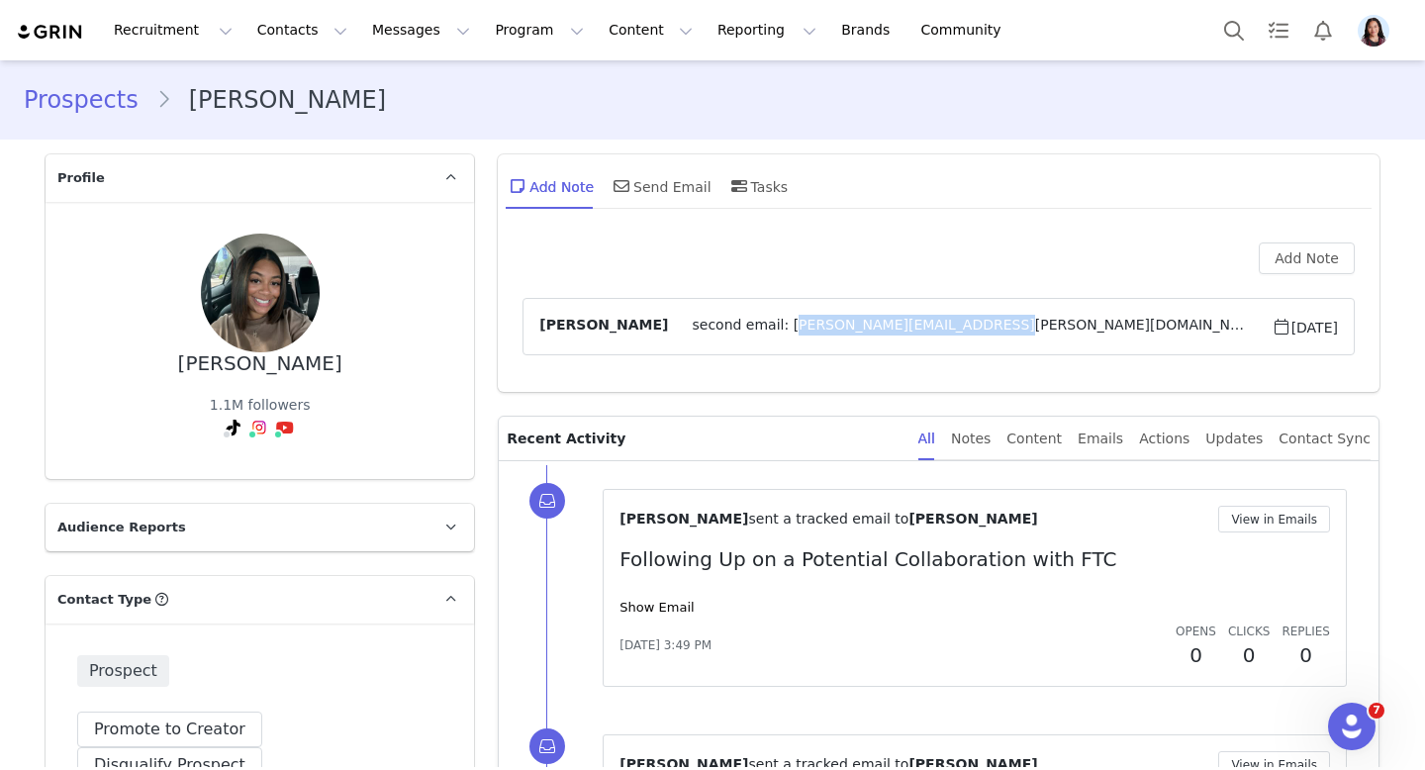
drag, startPoint x: 935, startPoint y: 323, endPoint x: 732, endPoint y: 327, distance: 202.9
click at [732, 327] on span "second email: [PERSON_NAME][EMAIL_ADDRESS][PERSON_NAME][DOMAIN_NAME]" at bounding box center [969, 327] width 603 height 24
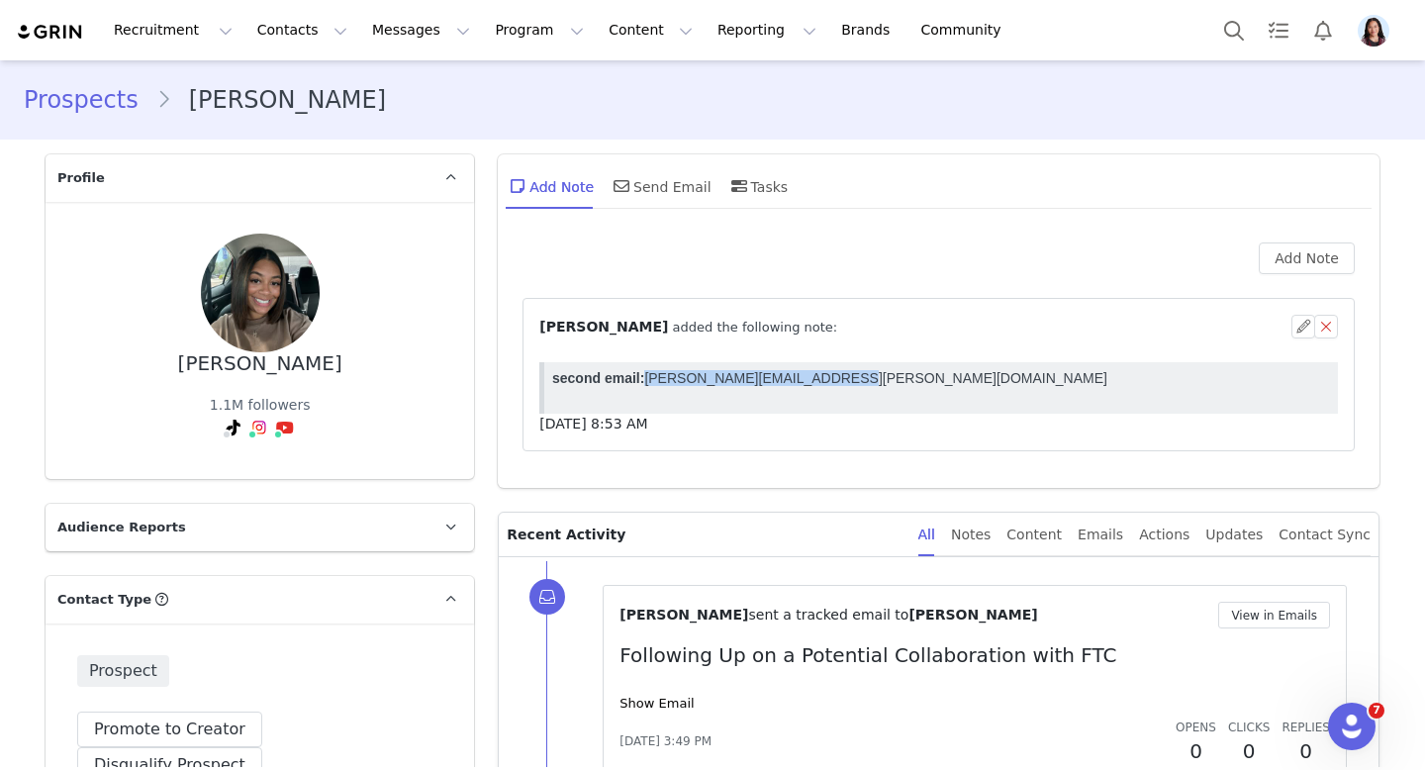
drag, startPoint x: 872, startPoint y: 378, endPoint x: 648, endPoint y: 384, distance: 223.7
click at [648, 384] on p "second email: [PERSON_NAME][EMAIL_ADDRESS][PERSON_NAME][DOMAIN_NAME]" at bounding box center [941, 378] width 778 height 16
copy p "[PERSON_NAME][EMAIL_ADDRESS][PERSON_NAME][DOMAIN_NAME]"
click at [629, 195] on span at bounding box center [622, 186] width 24 height 24
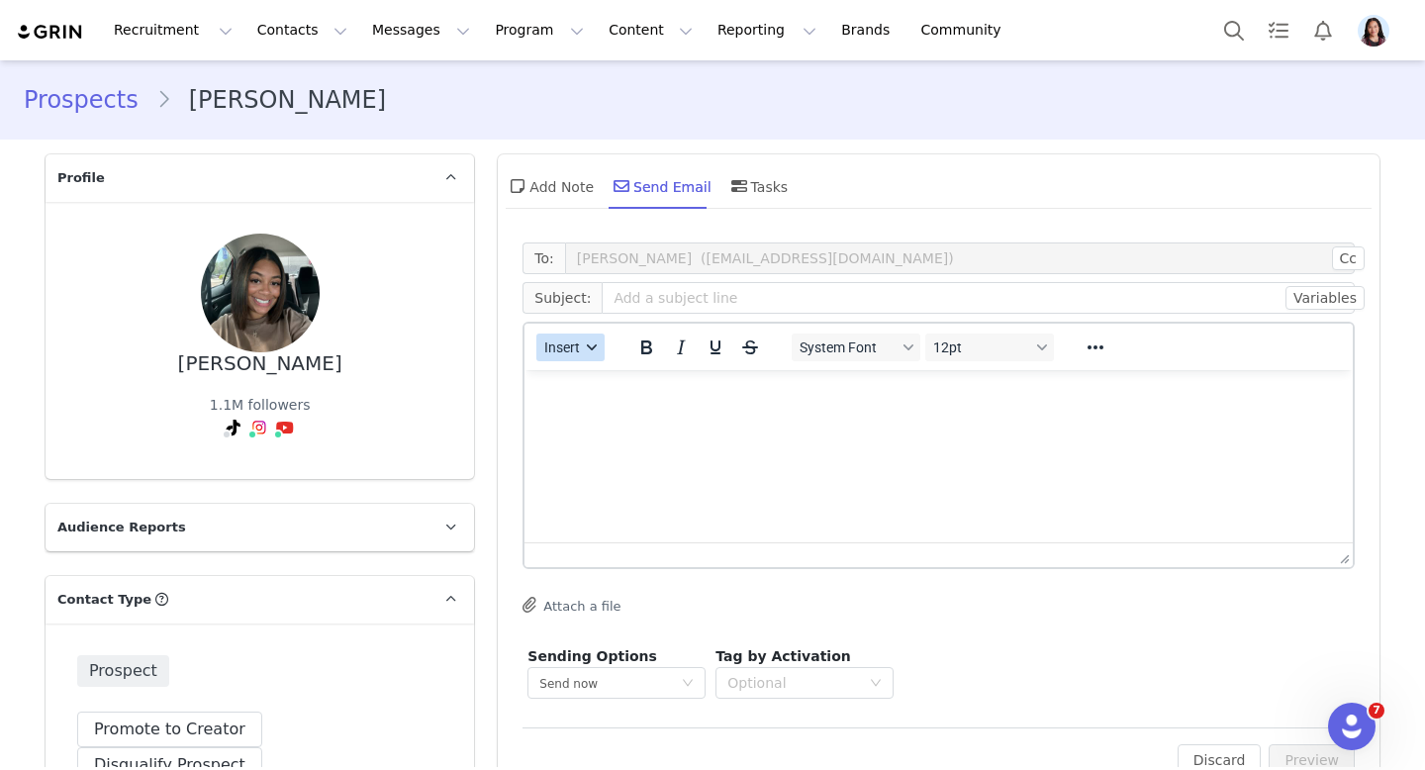
click at [567, 354] on span "Insert" at bounding box center [563, 347] width 36 height 16
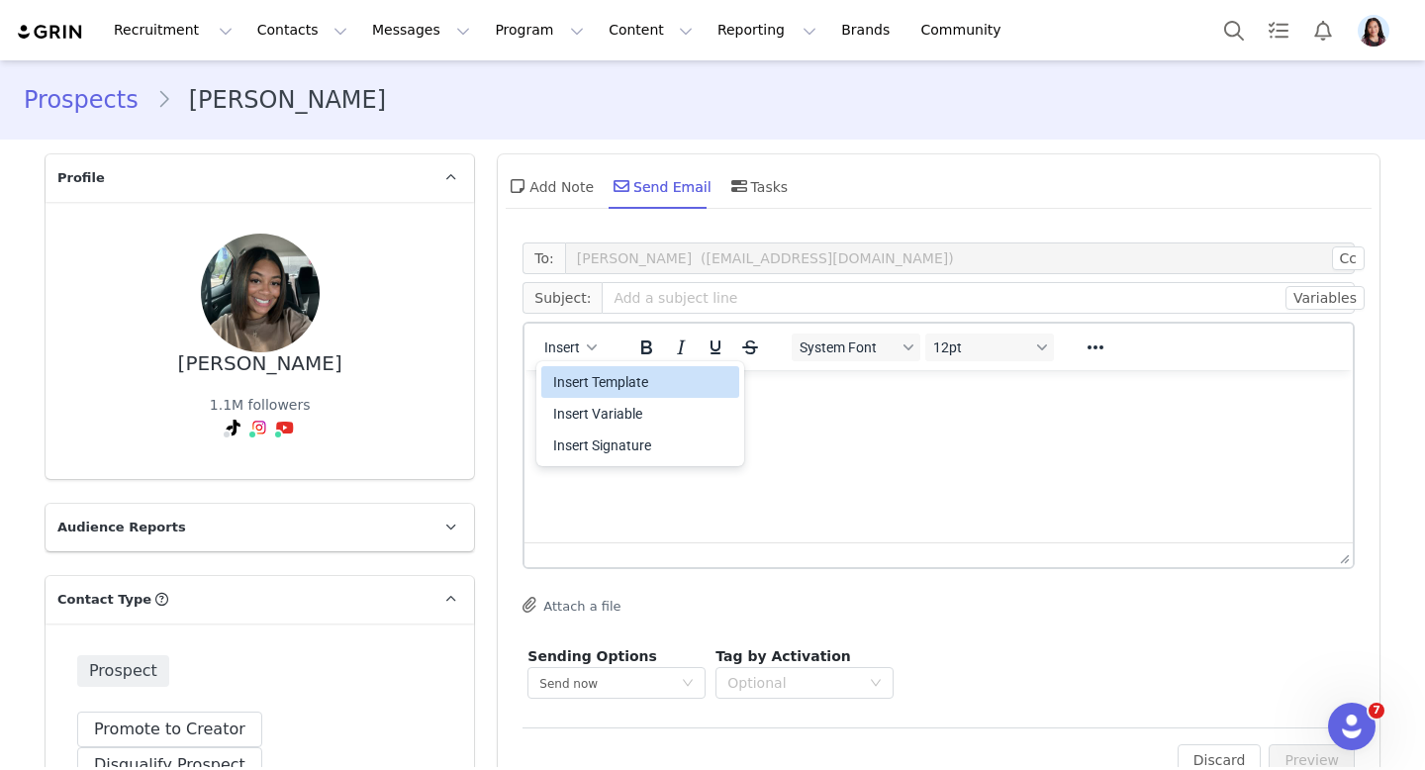
click at [567, 377] on div "Insert Template" at bounding box center [642, 382] width 178 height 24
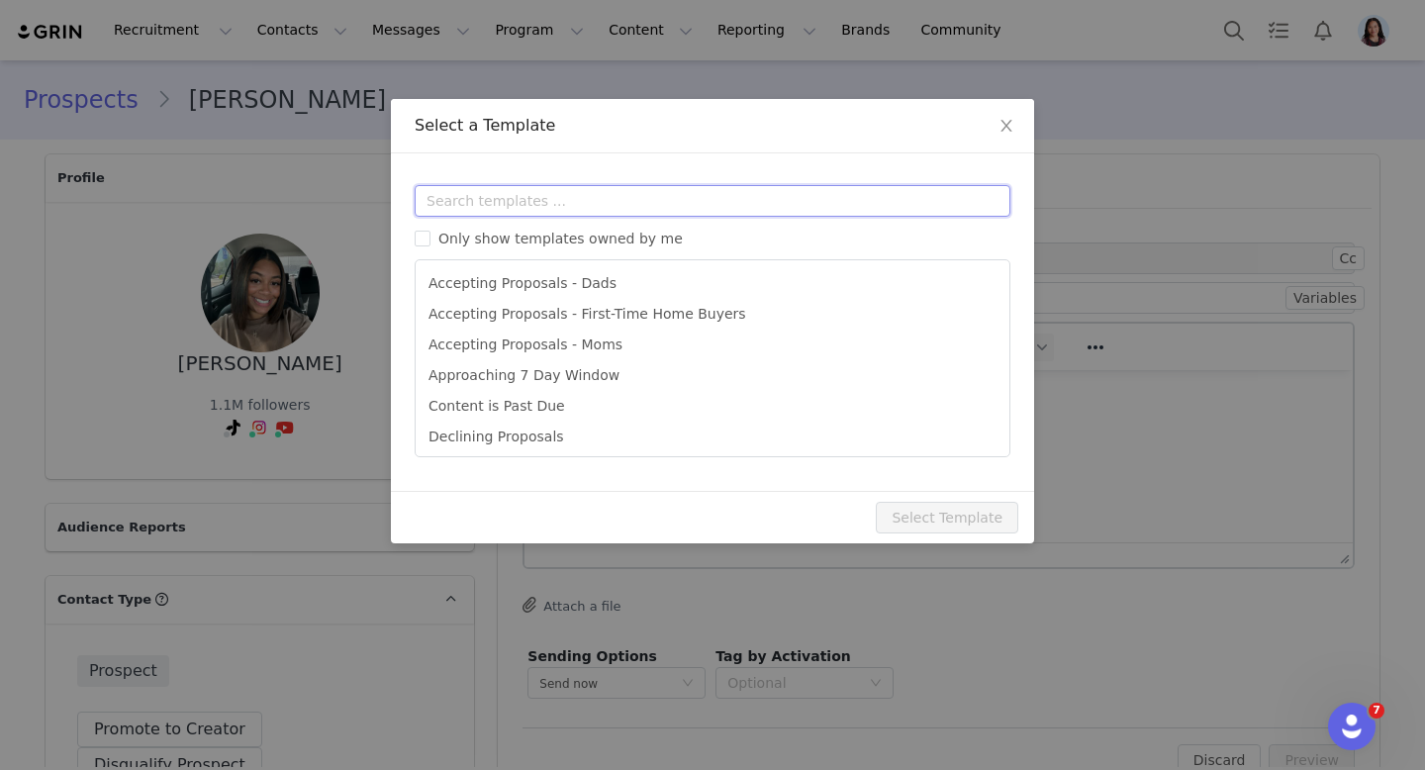
click at [613, 201] on input "text" at bounding box center [713, 201] width 596 height 32
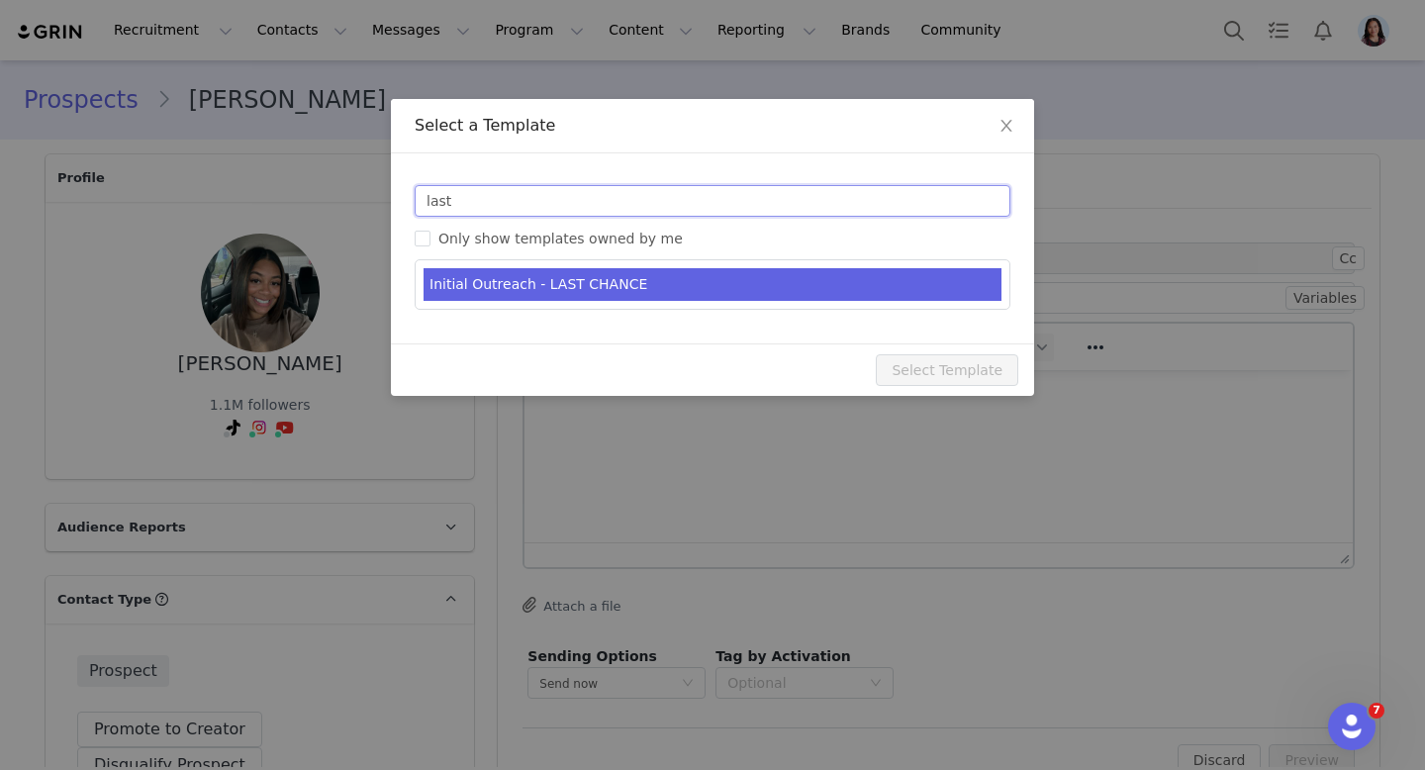
type input "last"
type input "FTC: Partnership Opportunity / Last Chance!"
click at [611, 276] on li "Initial Outreach - LAST CHANCE" at bounding box center [713, 284] width 578 height 33
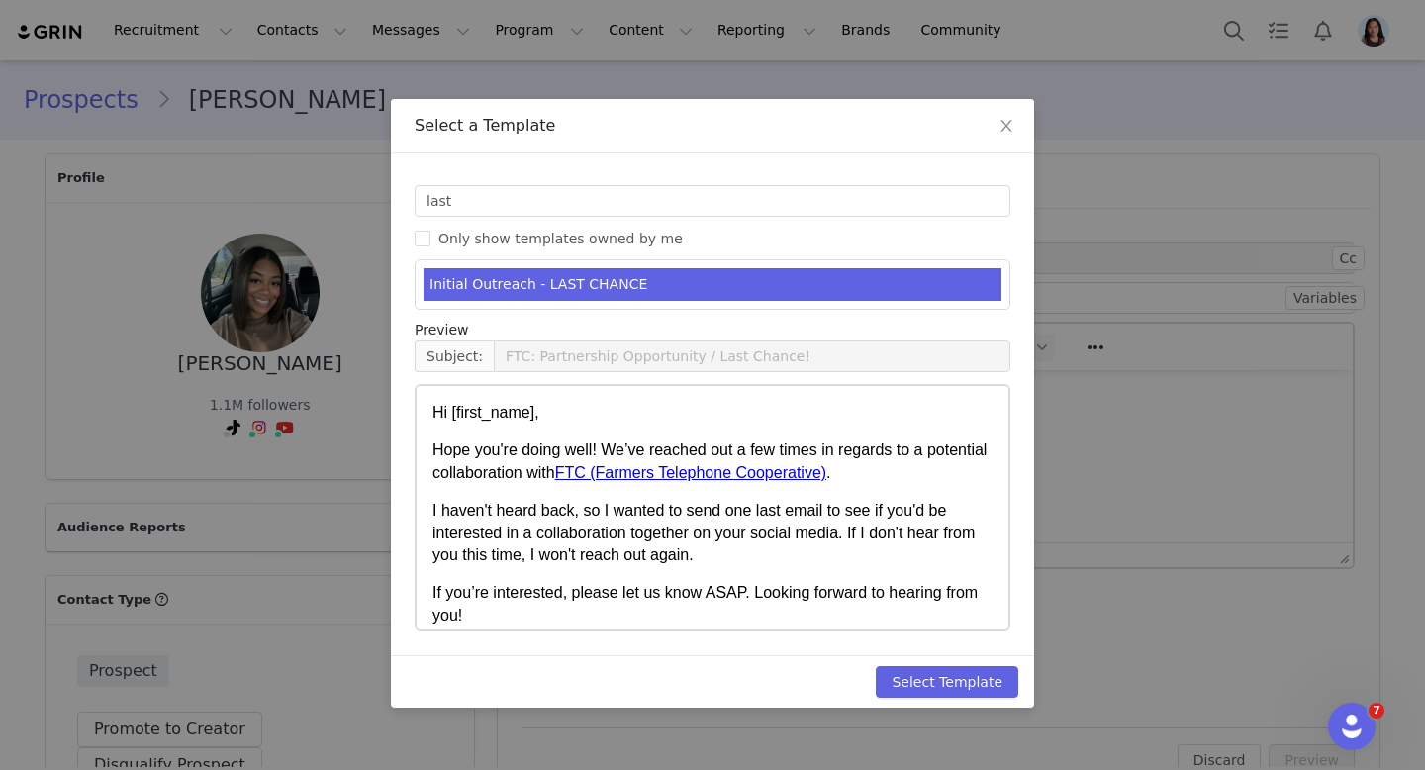
click at [998, 704] on div "Select Template" at bounding box center [712, 681] width 643 height 52
click at [988, 681] on button "Select Template" at bounding box center [947, 682] width 143 height 32
type input "FTC: Partnership Opportunity / Last Chance!"
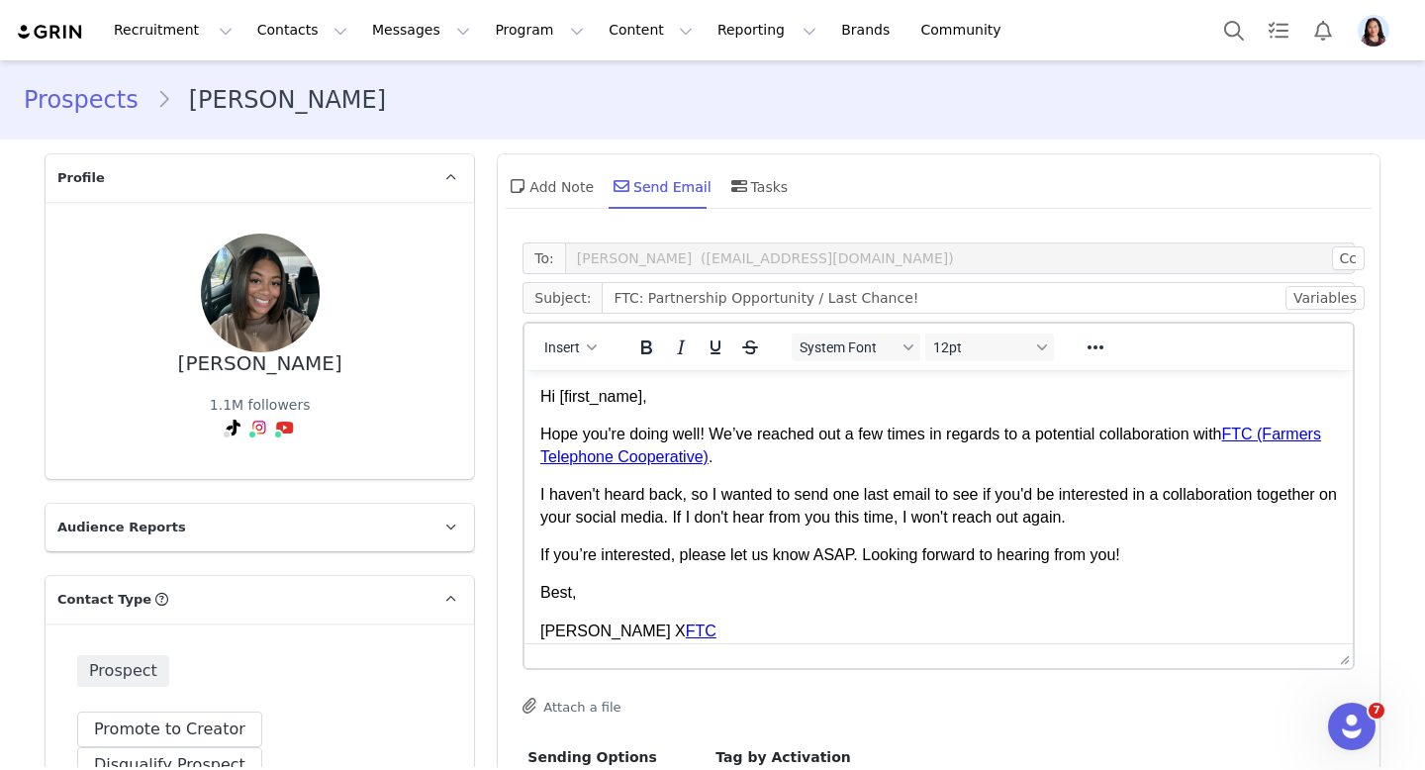
drag, startPoint x: 1337, startPoint y: 552, endPoint x: 1306, endPoint y: 655, distance: 107.4
click at [1352, 251] on button "Cc" at bounding box center [1348, 258] width 33 height 24
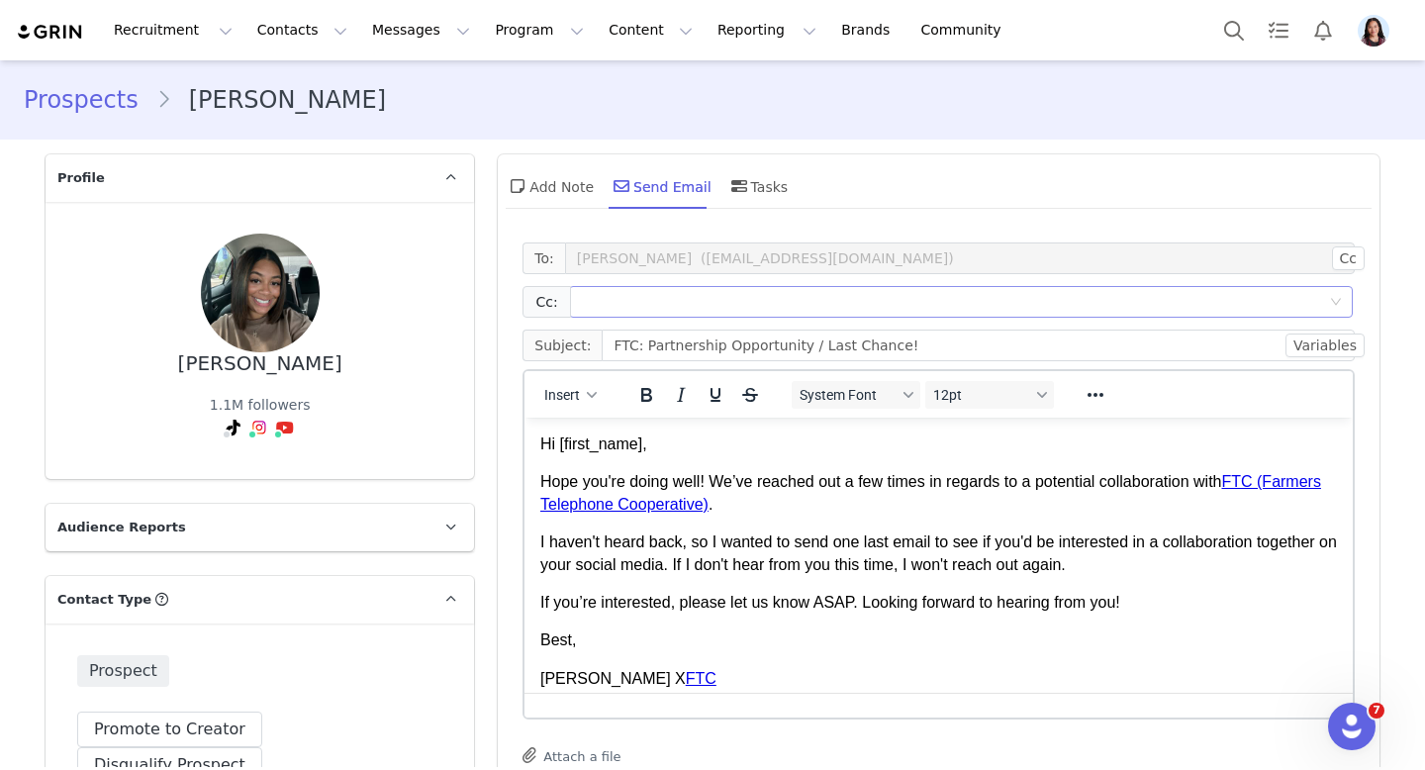
click at [1101, 312] on div at bounding box center [953, 302] width 757 height 30
paste input "[PERSON_NAME][EMAIL_ADDRESS][PERSON_NAME][DOMAIN_NAME]"
type input "[PERSON_NAME][EMAIL_ADDRESS][PERSON_NAME][DOMAIN_NAME]"
click at [1057, 225] on div "Add Note Send Email Tasks" at bounding box center [939, 193] width 882 height 78
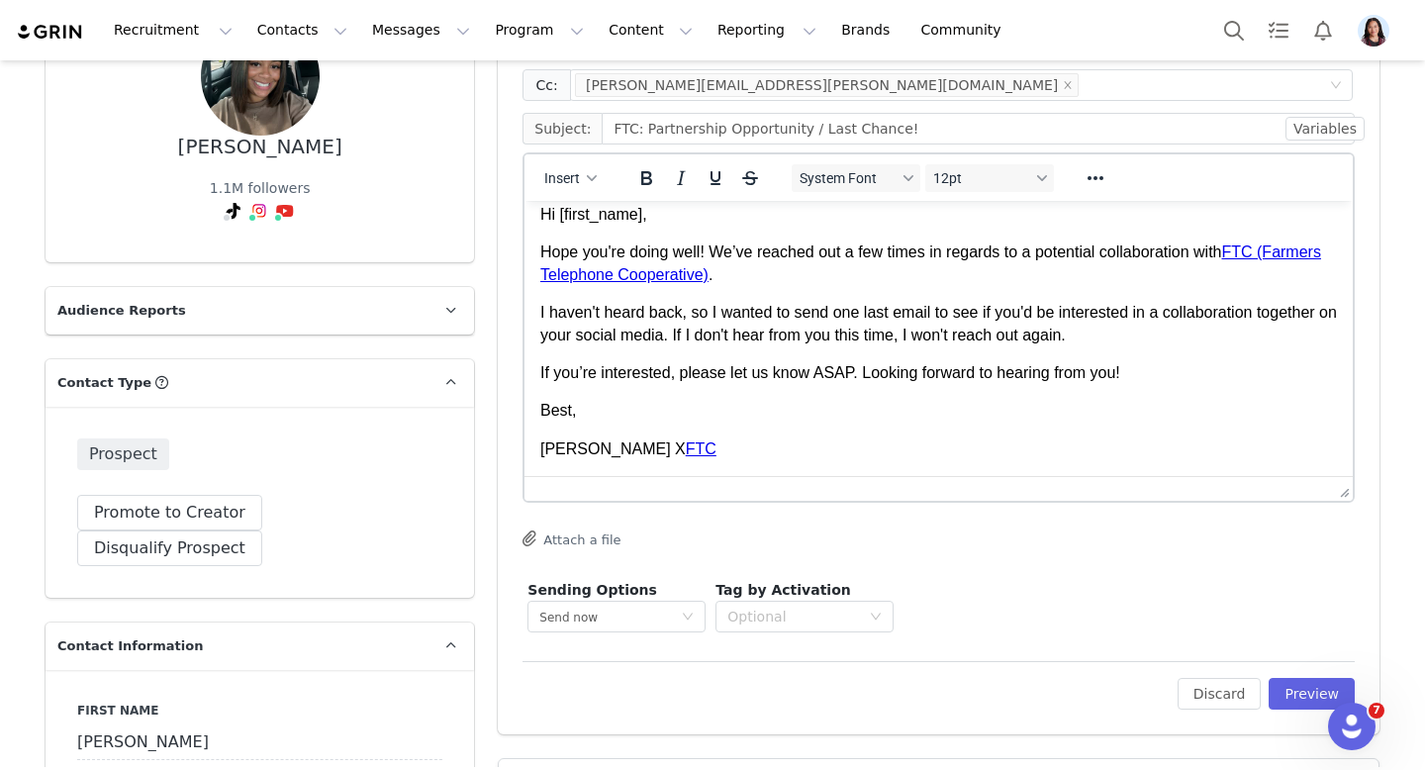
scroll to position [261, 0]
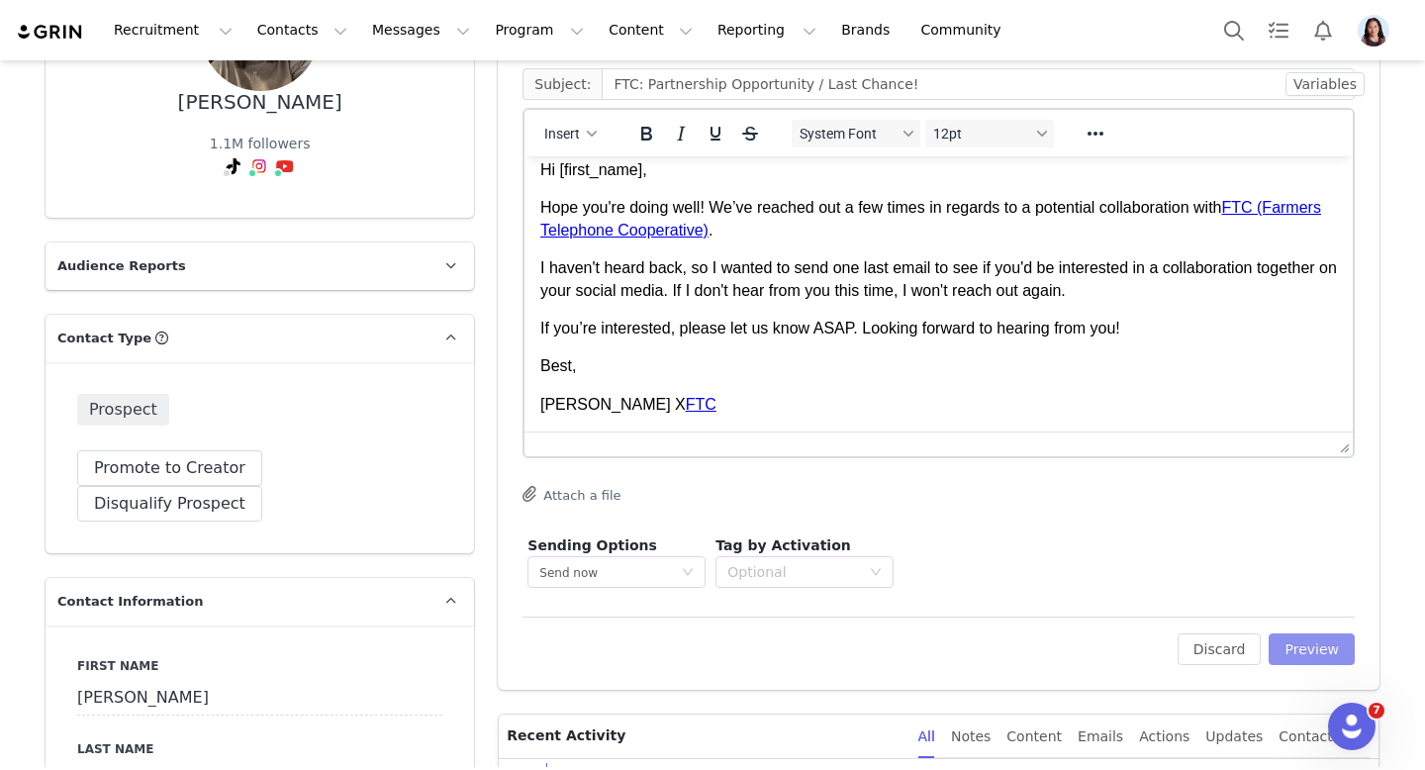
click at [1315, 637] on button "Preview" at bounding box center [1312, 649] width 86 height 32
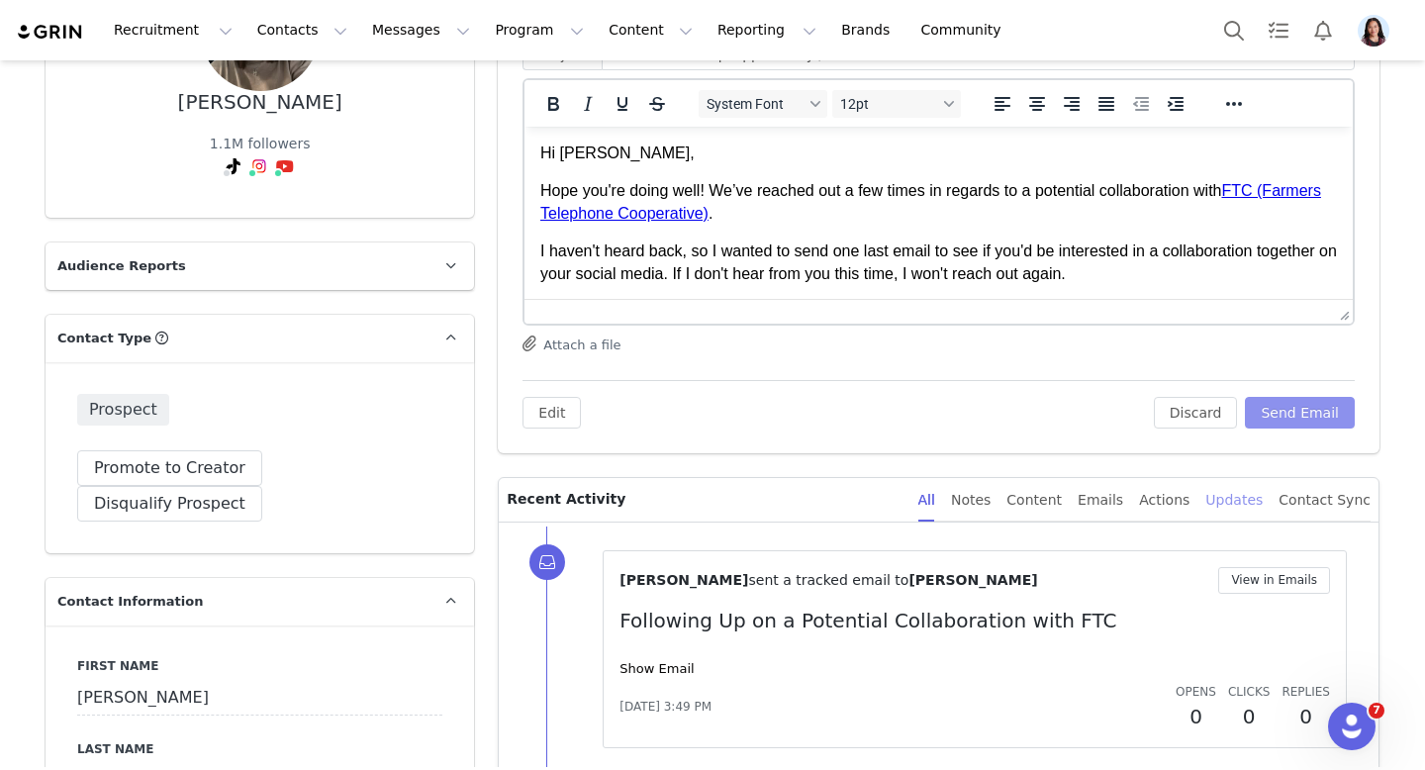
scroll to position [0, 0]
click at [1280, 409] on button "Send Email" at bounding box center [1300, 413] width 110 height 32
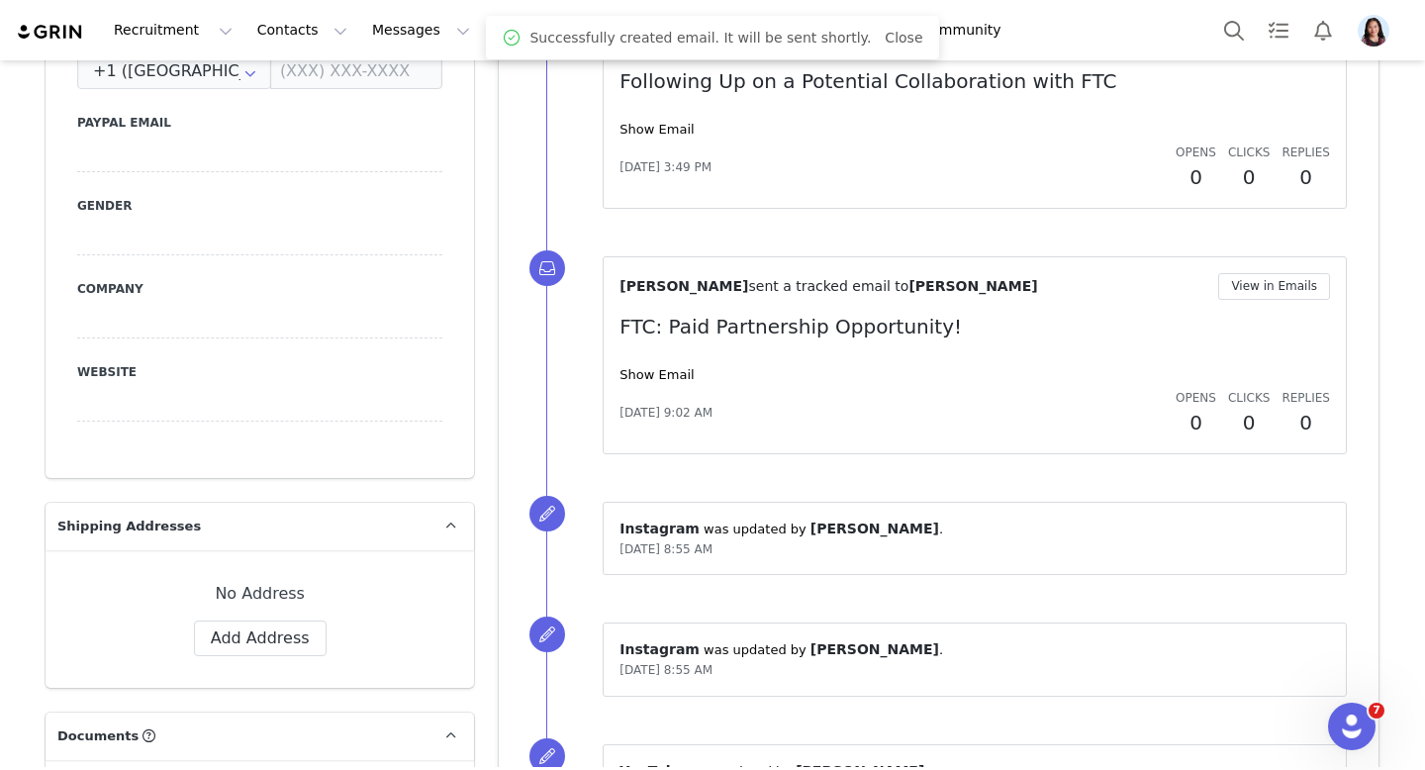
scroll to position [1013, 0]
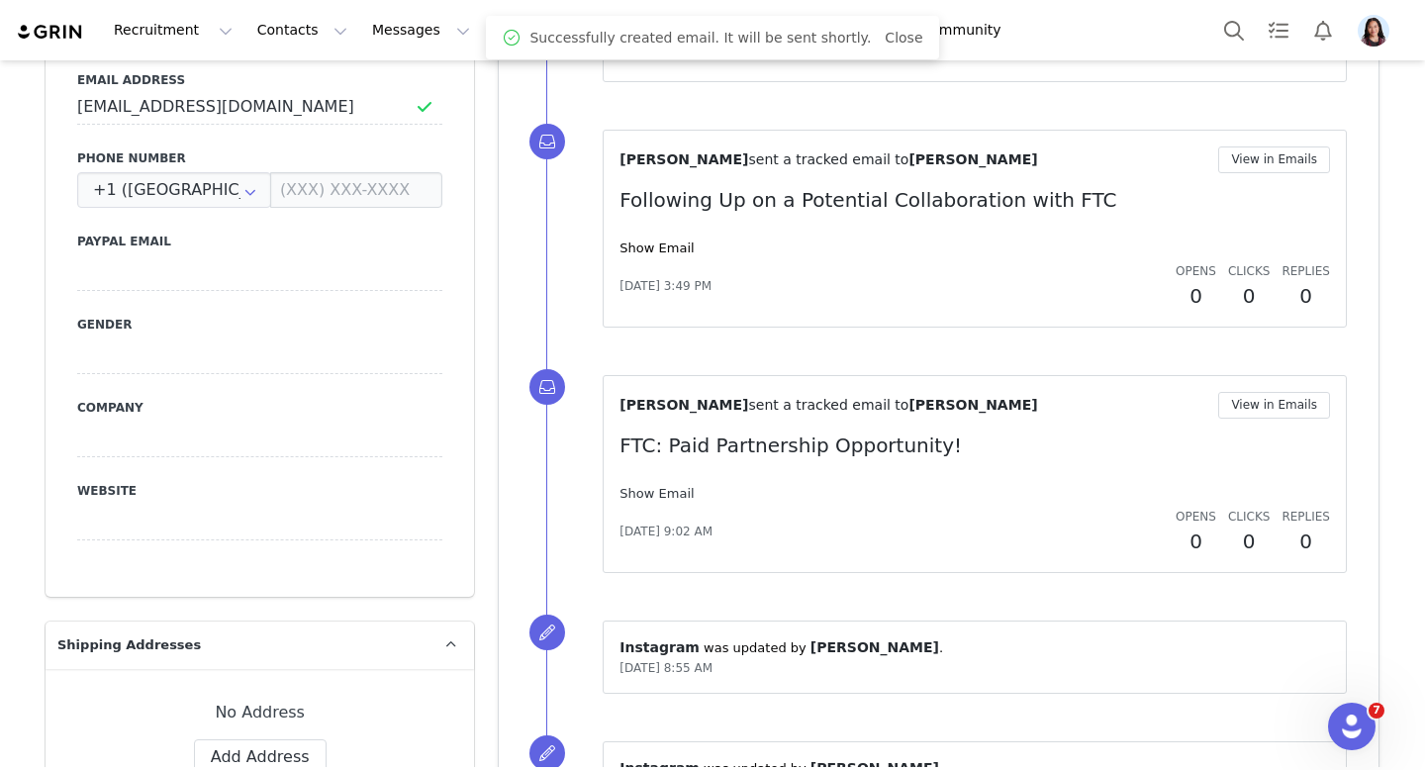
click at [658, 492] on link "Show Email" at bounding box center [657, 493] width 74 height 15
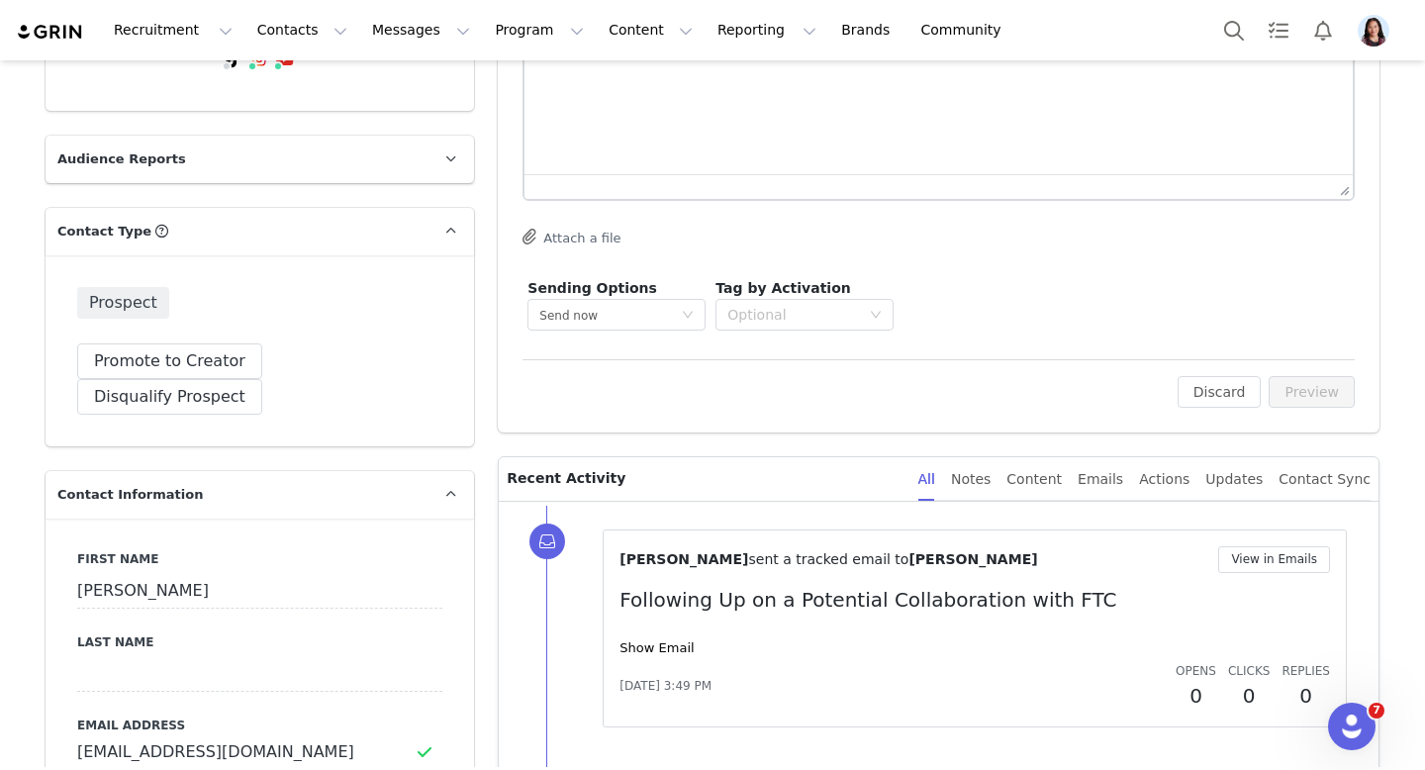
scroll to position [0, 0]
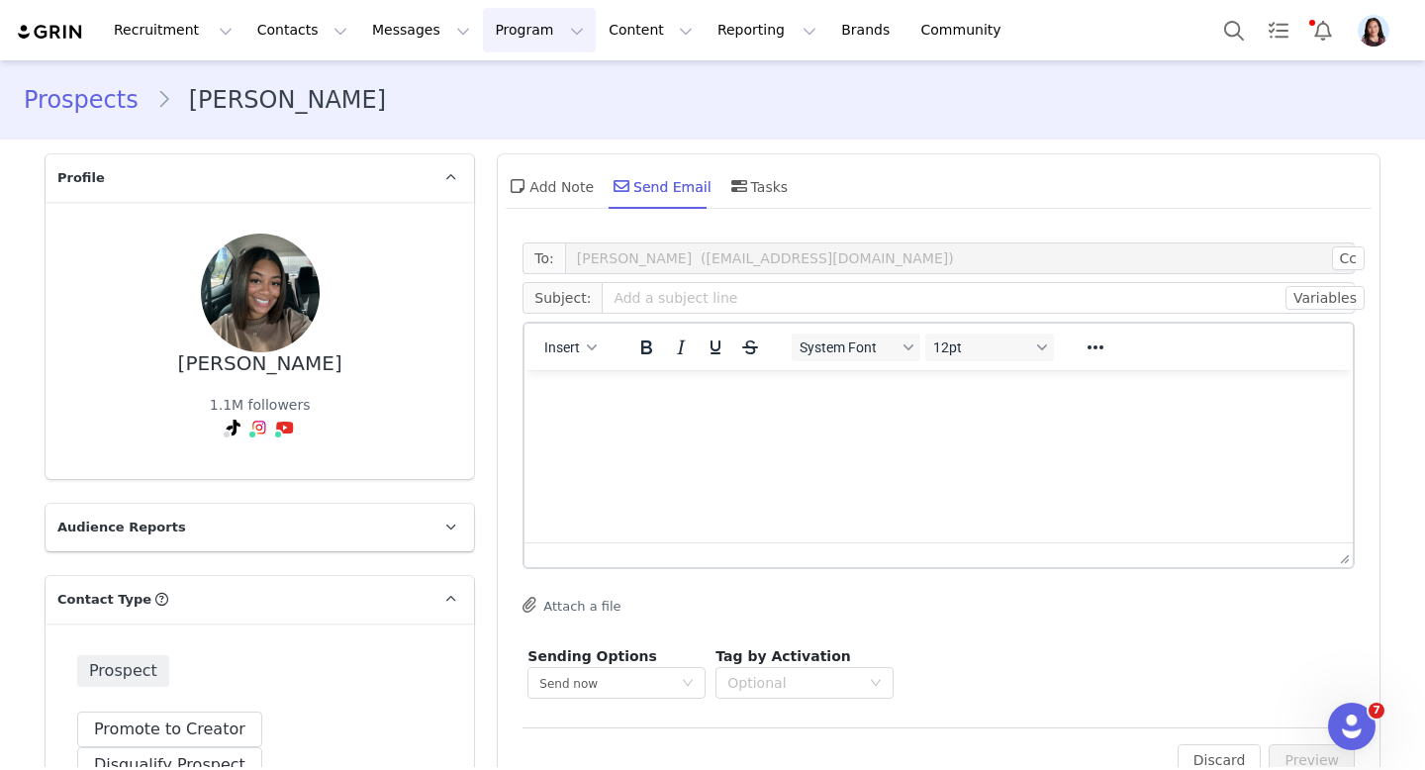
click at [503, 20] on button "Program Program" at bounding box center [539, 30] width 113 height 45
click at [503, 68] on div "Activations Partnerships Payments Affiliates" at bounding box center [526, 138] width 151 height 156
click at [501, 77] on p "Activations" at bounding box center [506, 87] width 76 height 21
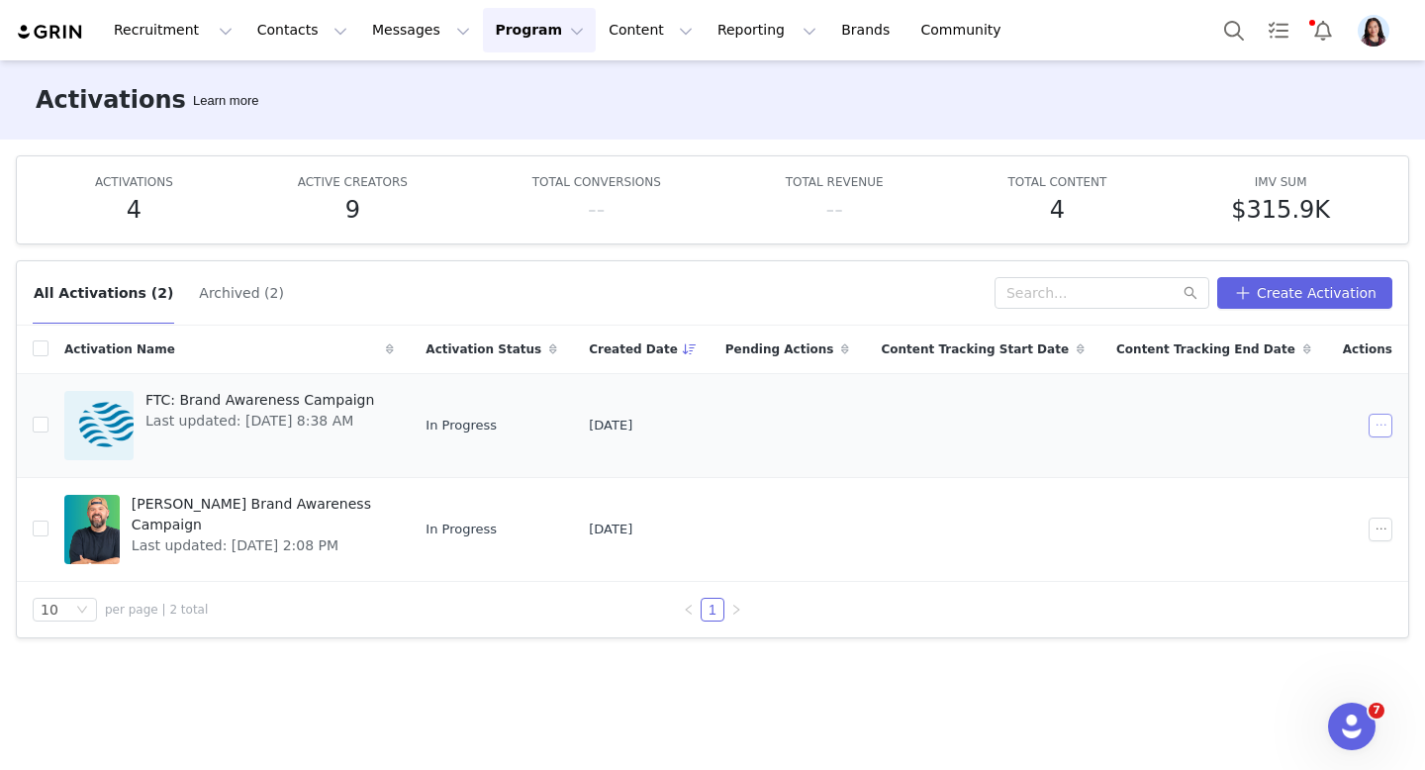
click at [1373, 415] on button "button" at bounding box center [1381, 426] width 24 height 24
click at [1274, 446] on li "Edit" at bounding box center [1304, 461] width 195 height 32
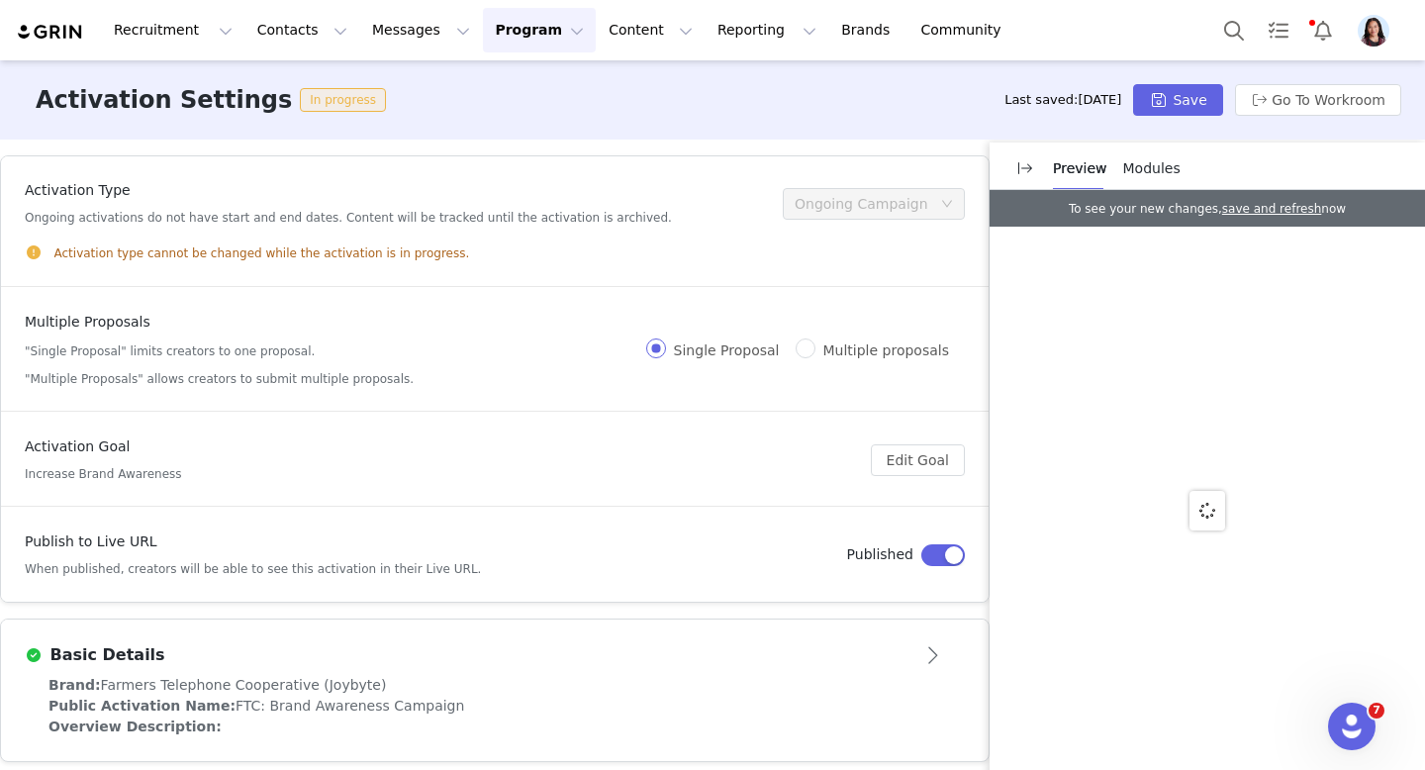
click at [757, 652] on div "Basic Details" at bounding box center [462, 655] width 875 height 24
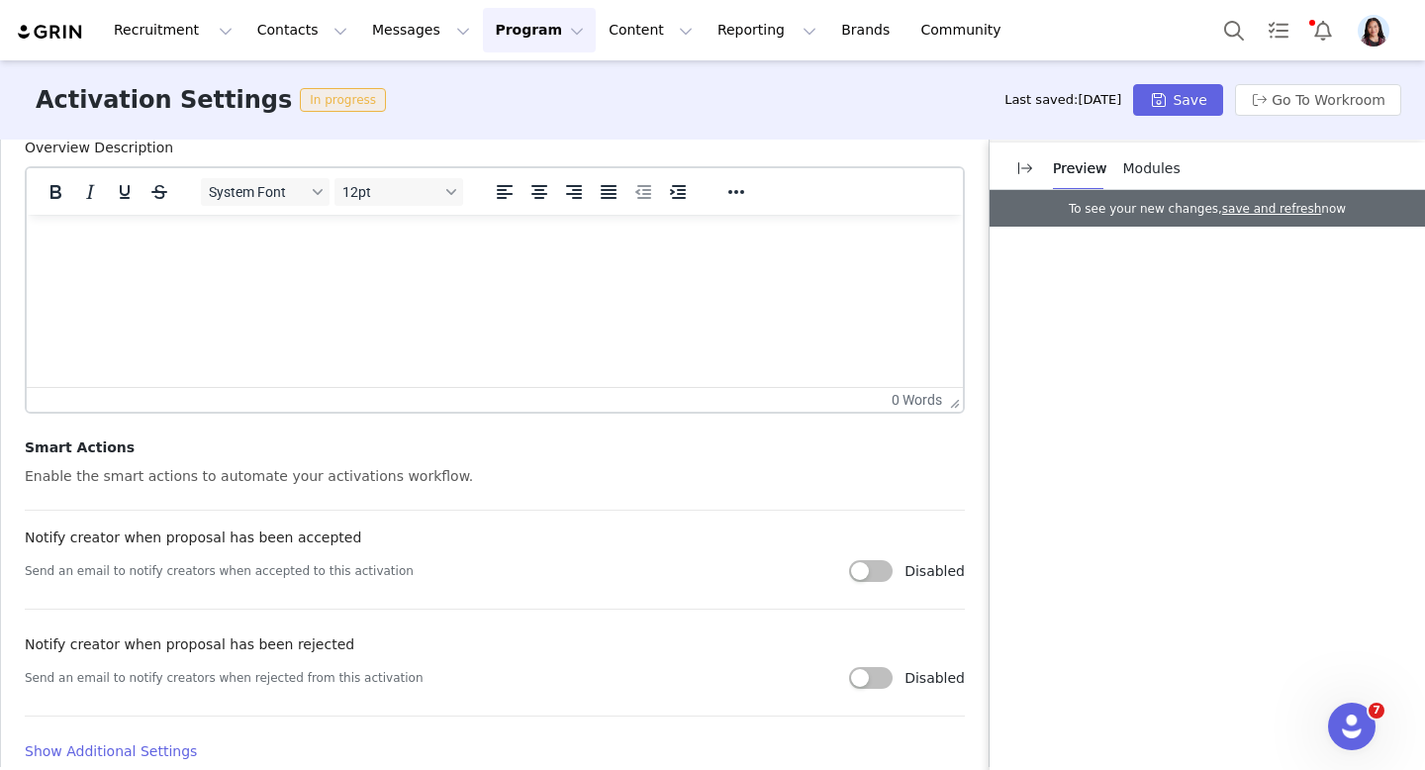
scroll to position [836, 0]
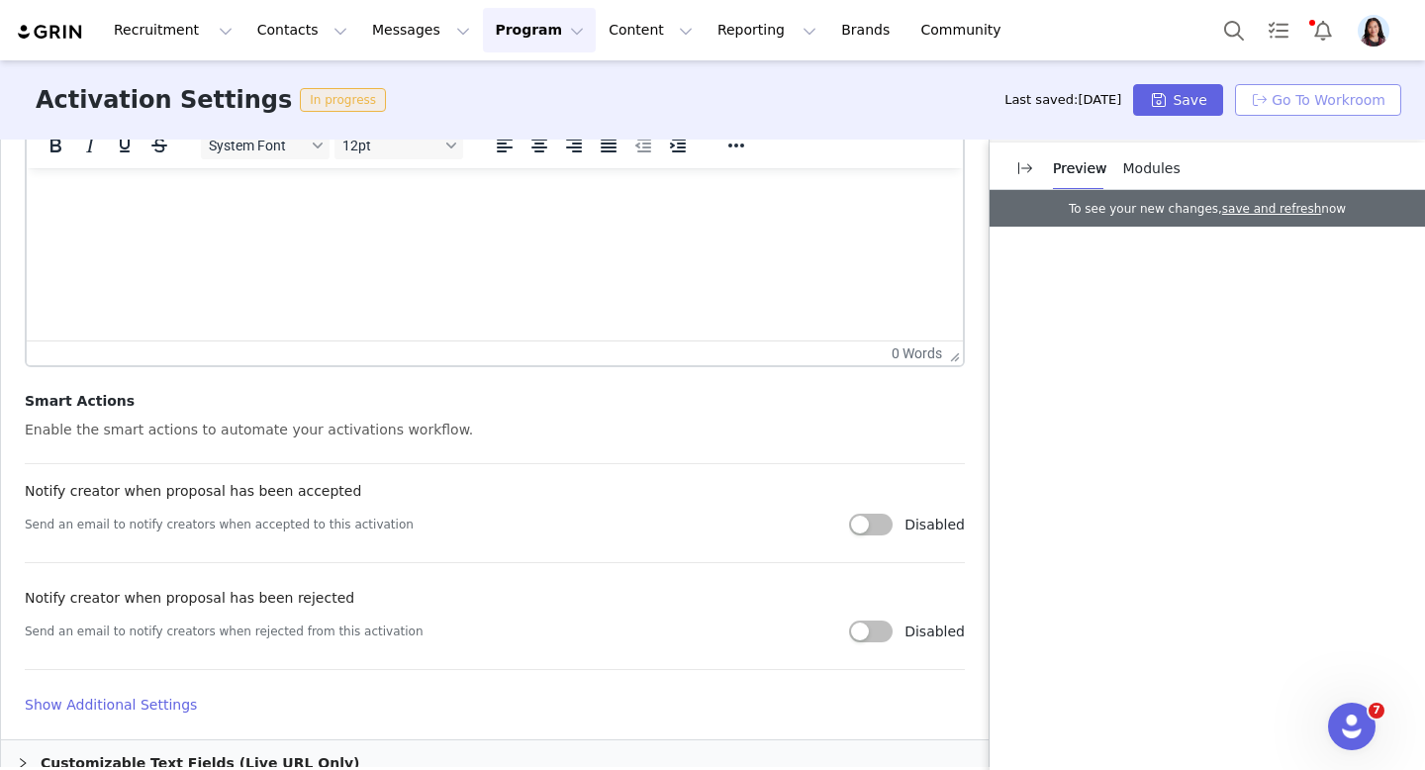
click at [1310, 95] on button "Go To Workroom" at bounding box center [1318, 100] width 166 height 32
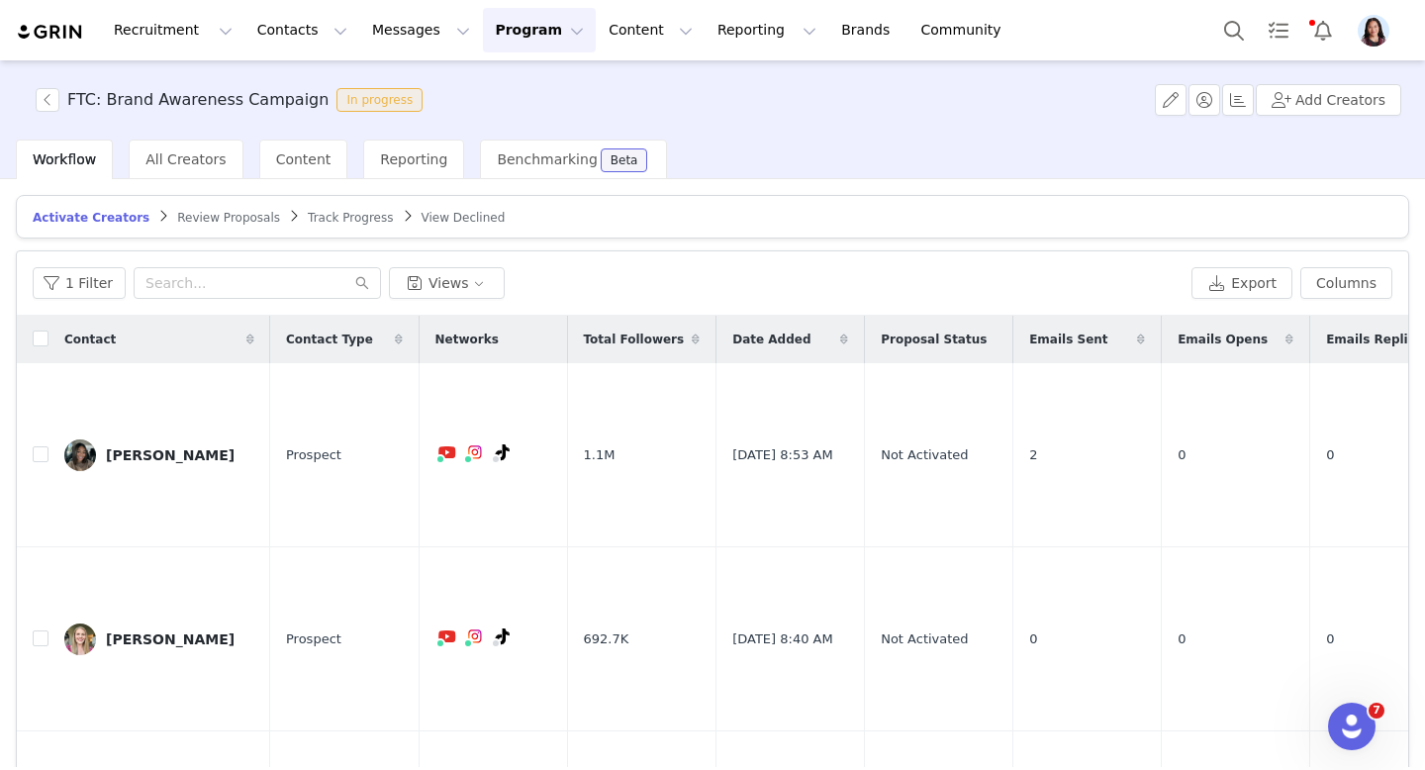
click at [494, 41] on button "Program Program" at bounding box center [539, 30] width 113 height 45
click at [492, 81] on p "Activations" at bounding box center [506, 87] width 76 height 21
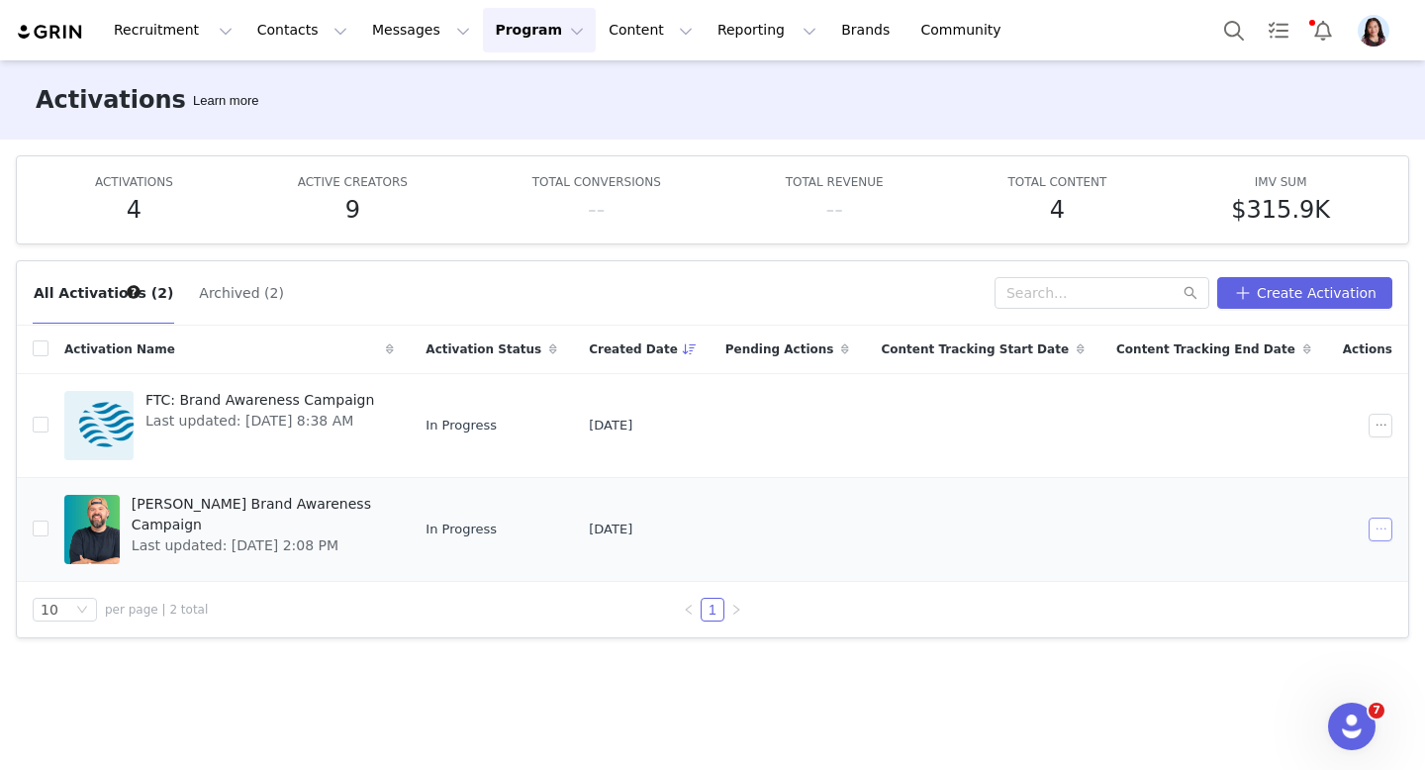
click at [1376, 527] on button "button" at bounding box center [1381, 530] width 24 height 24
click at [1246, 564] on span "Edit" at bounding box center [1256, 565] width 27 height 22
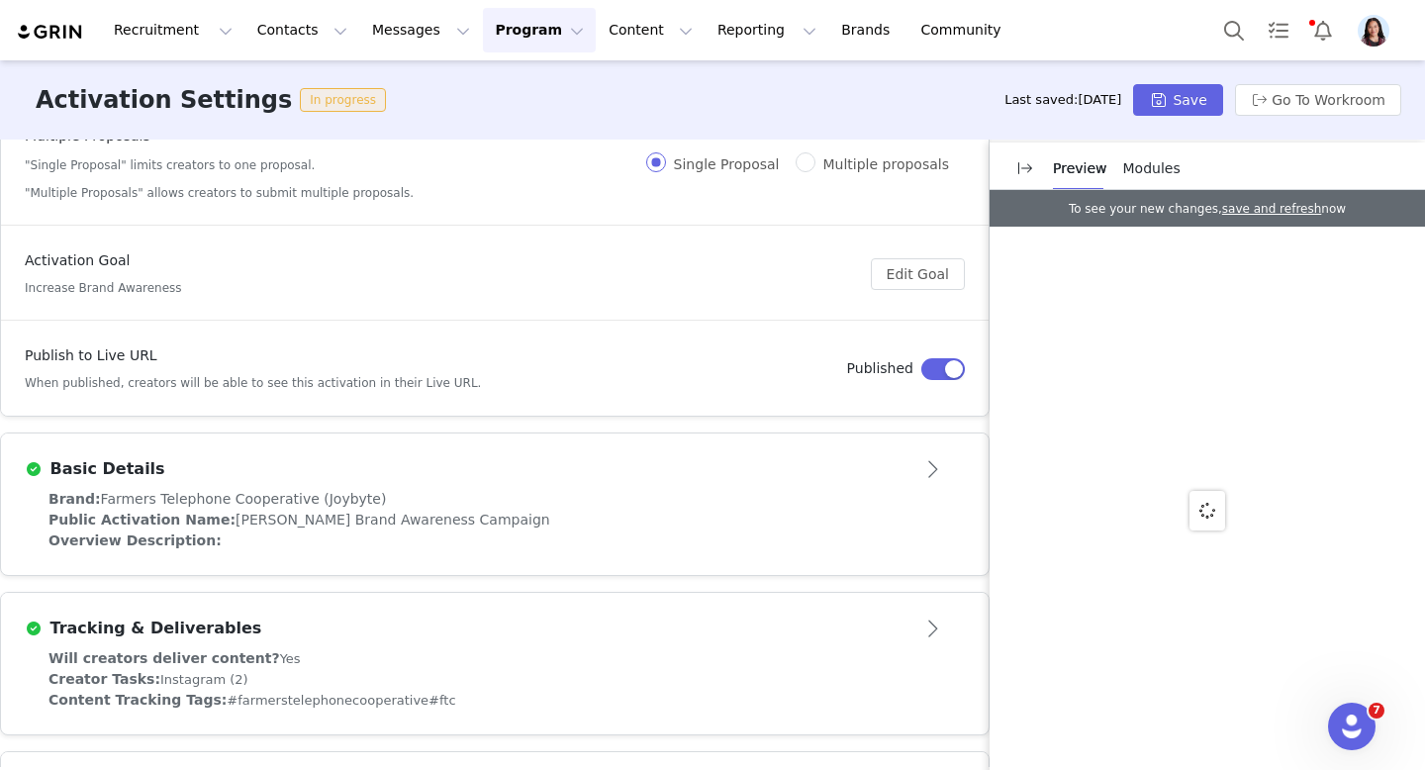
scroll to position [291, 0]
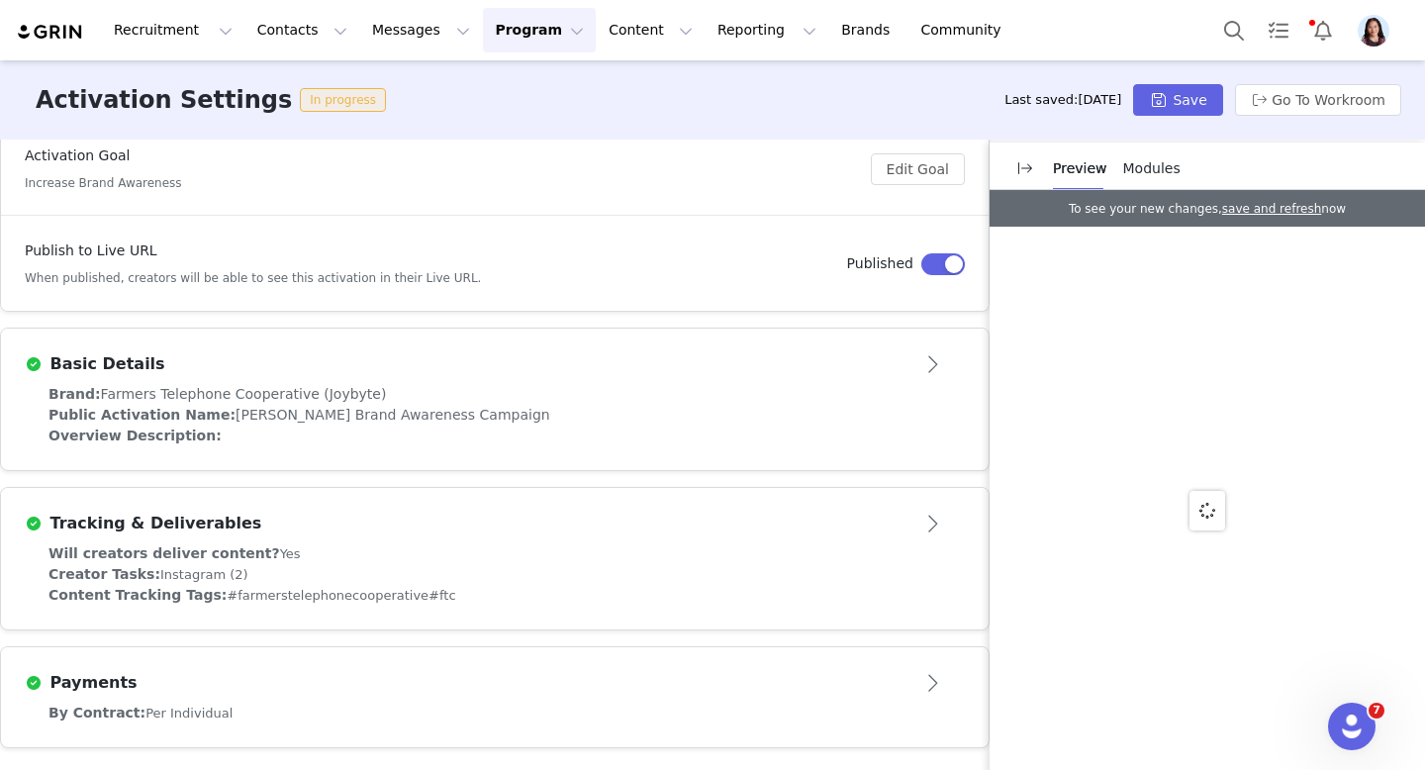
click at [665, 426] on div "Overview Description:" at bounding box center [494, 436] width 893 height 21
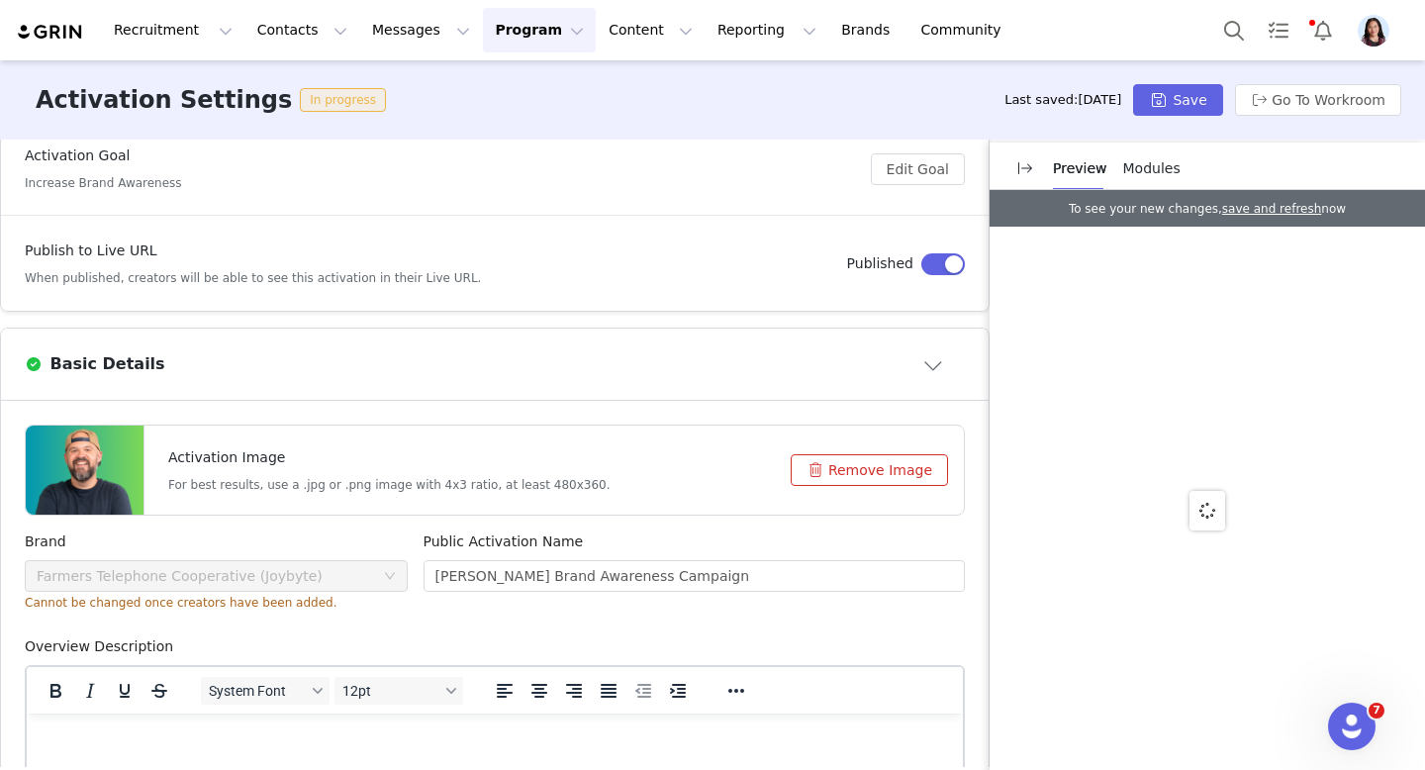
scroll to position [619, 0]
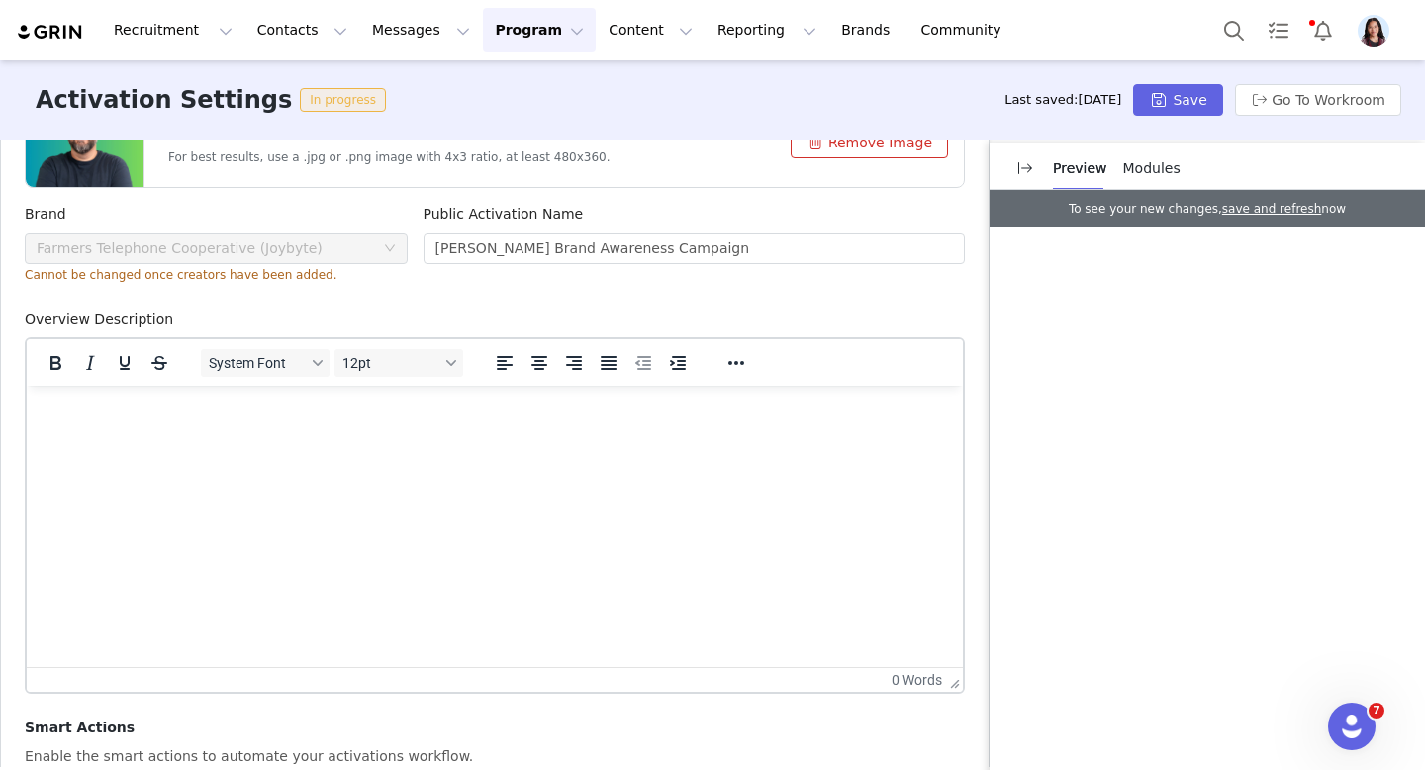
drag, startPoint x: 957, startPoint y: 567, endPoint x: 956, endPoint y: 680, distance: 112.8
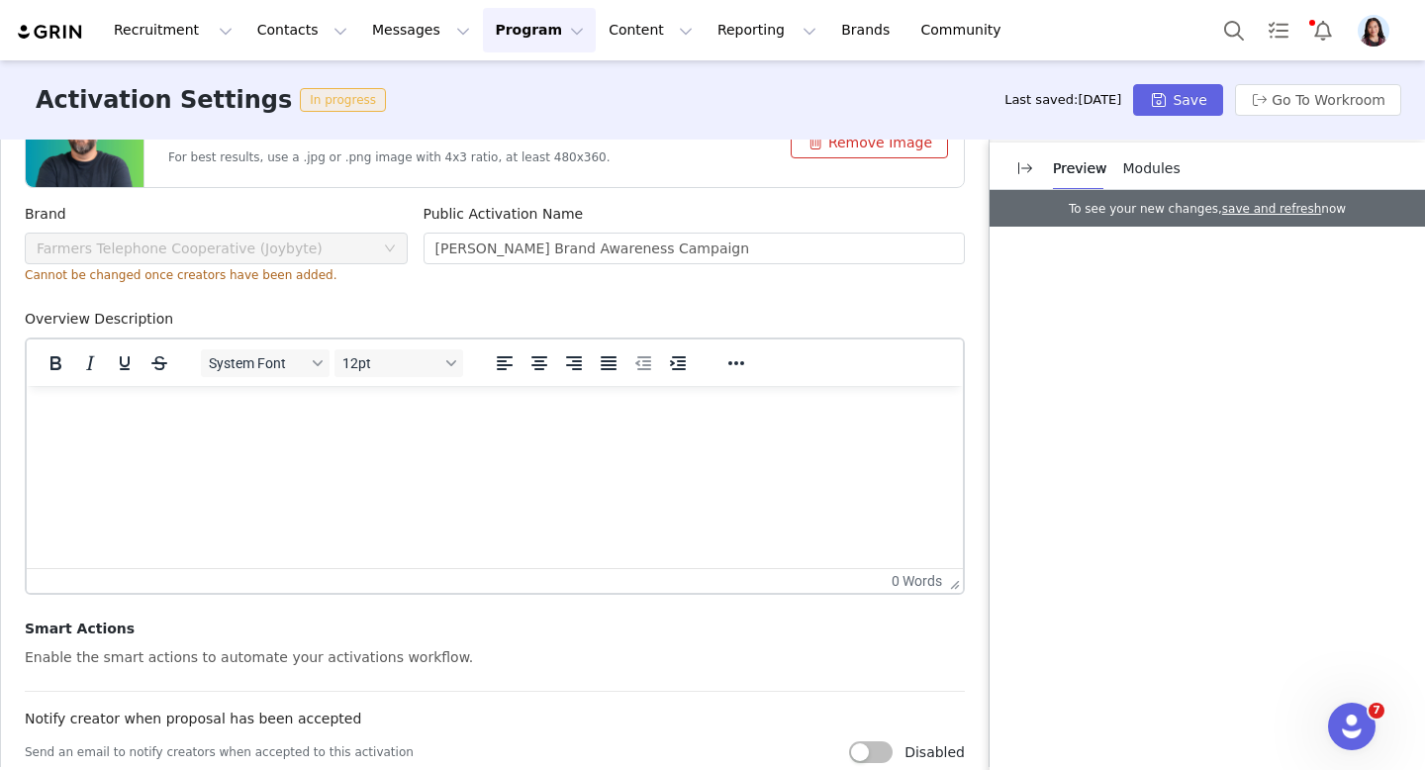
drag, startPoint x: 956, startPoint y: 675, endPoint x: 962, endPoint y: 511, distance: 164.4
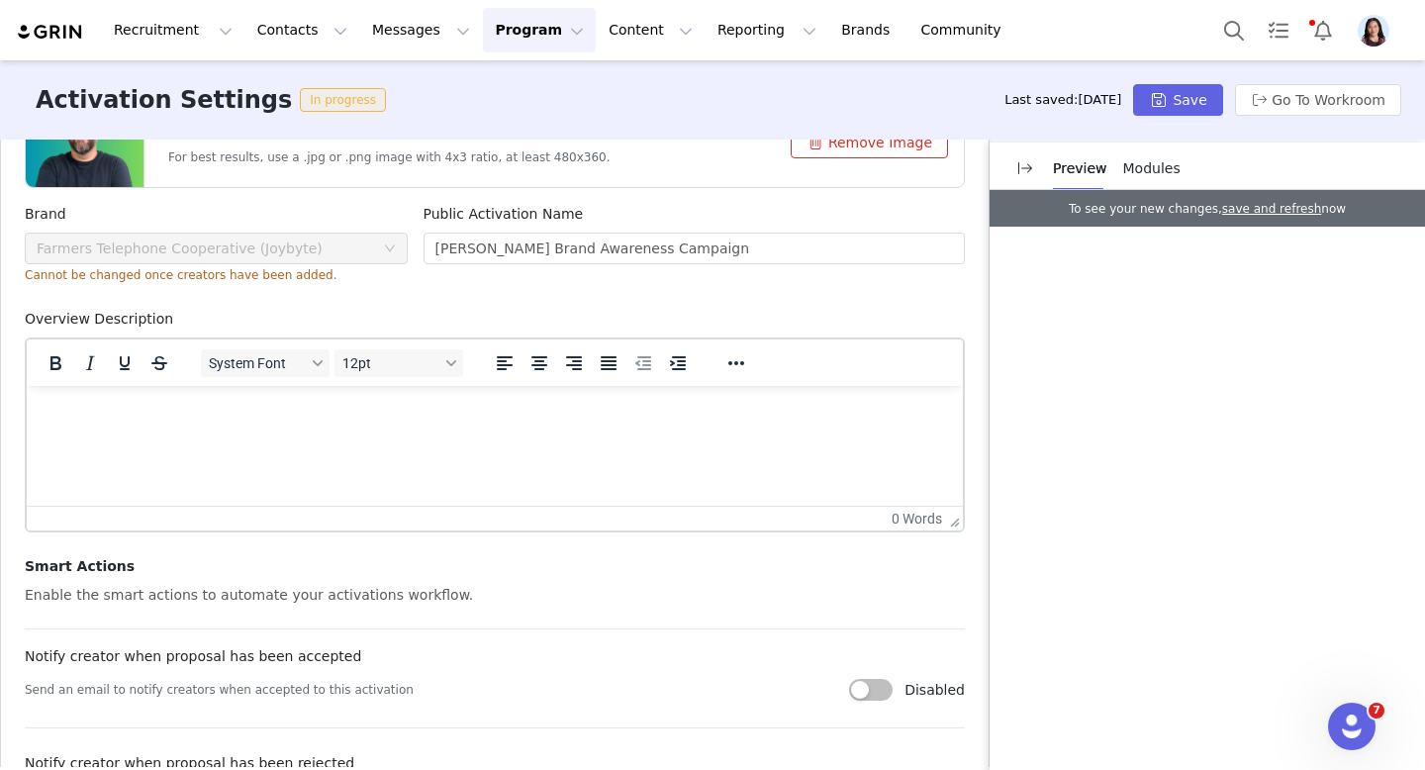
scroll to position [1100, 0]
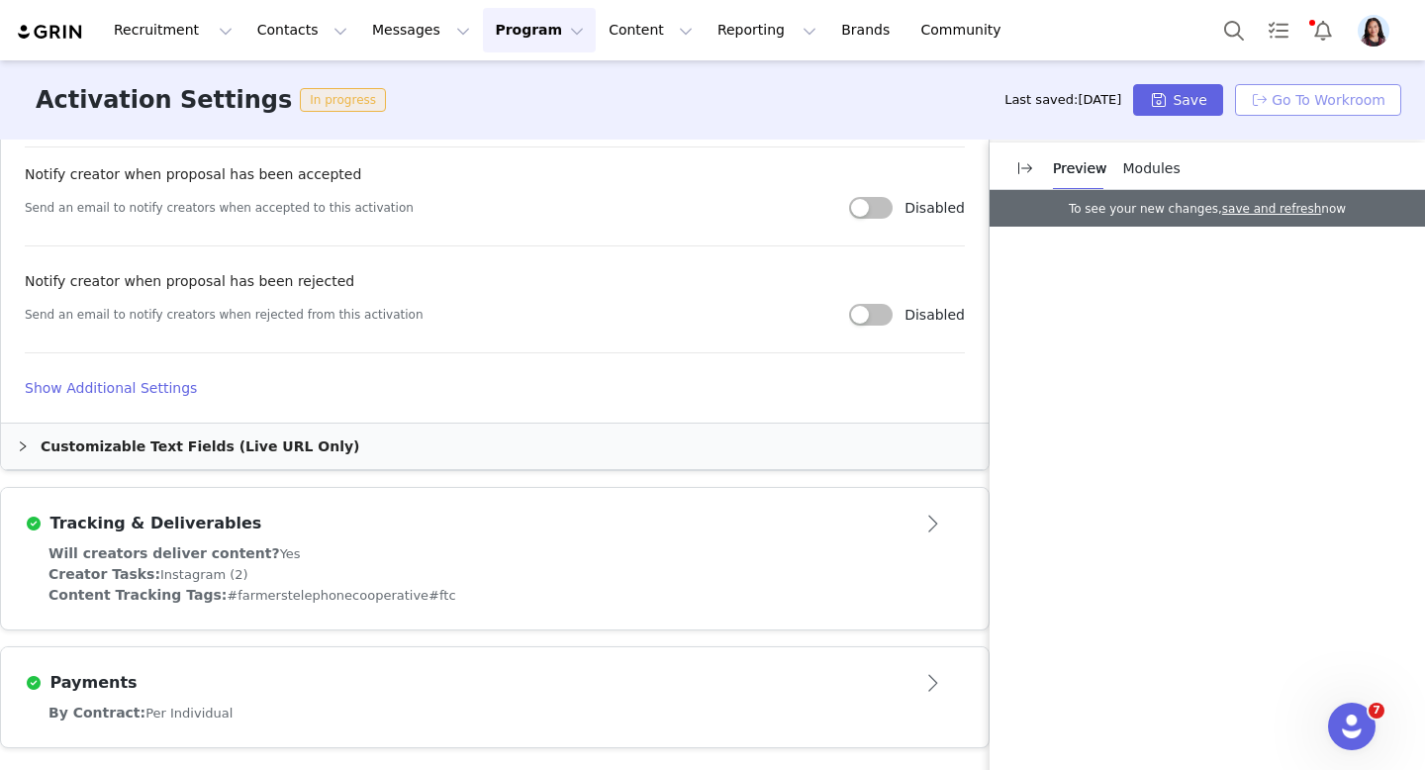
click at [1325, 101] on button "Go To Workroom" at bounding box center [1318, 100] width 166 height 32
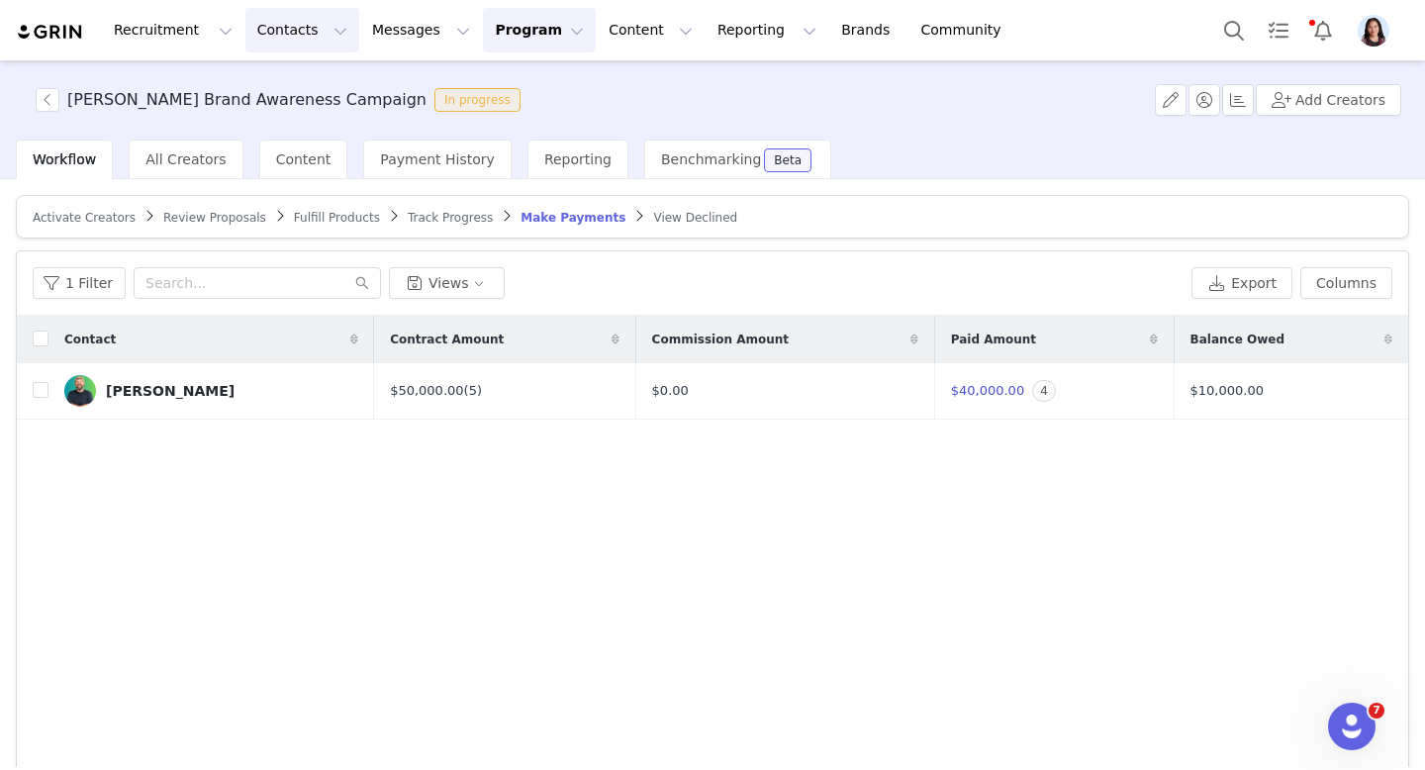
click at [328, 41] on button "Contacts Contacts" at bounding box center [302, 30] width 114 height 45
click at [306, 136] on link "Prospects" at bounding box center [310, 124] width 156 height 37
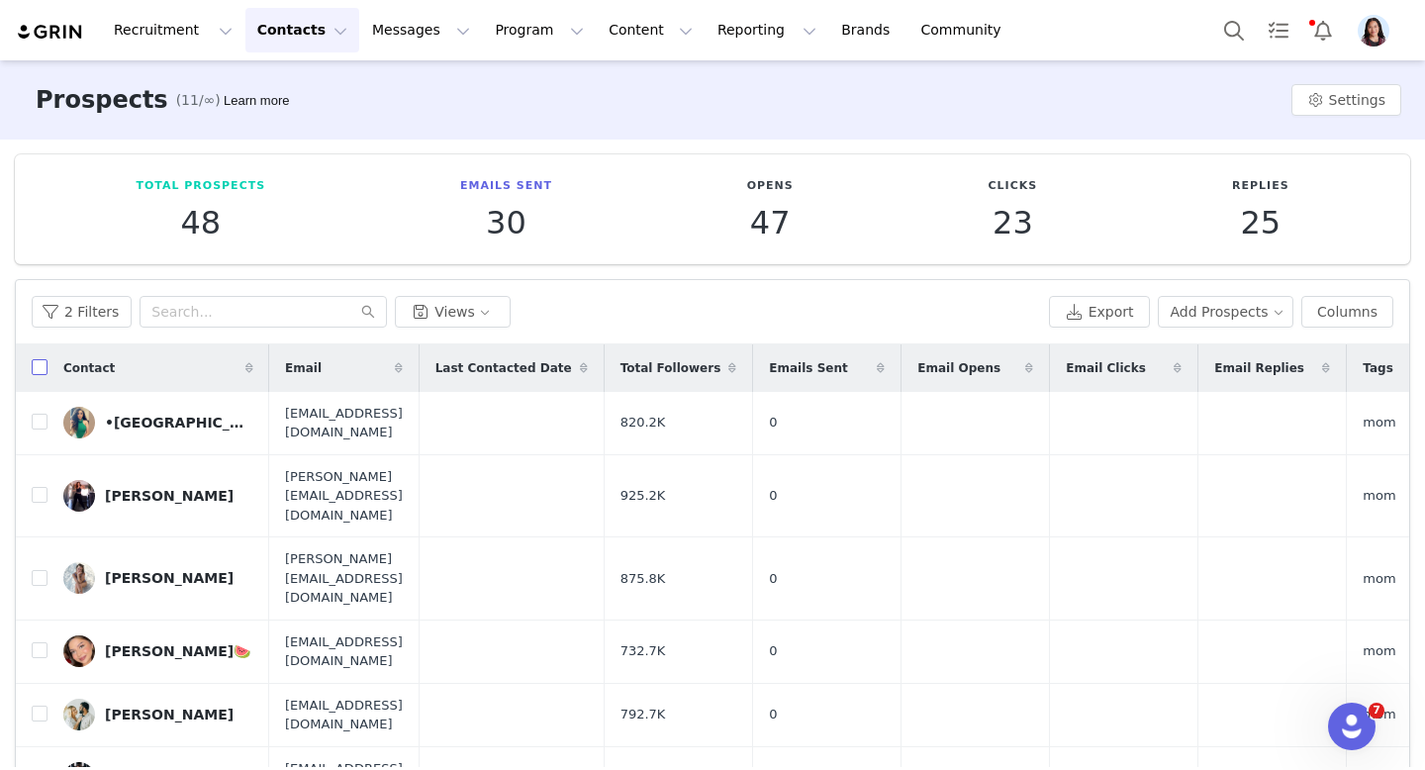
click at [33, 364] on input "checkbox" at bounding box center [40, 367] width 16 height 16
checkbox input "true"
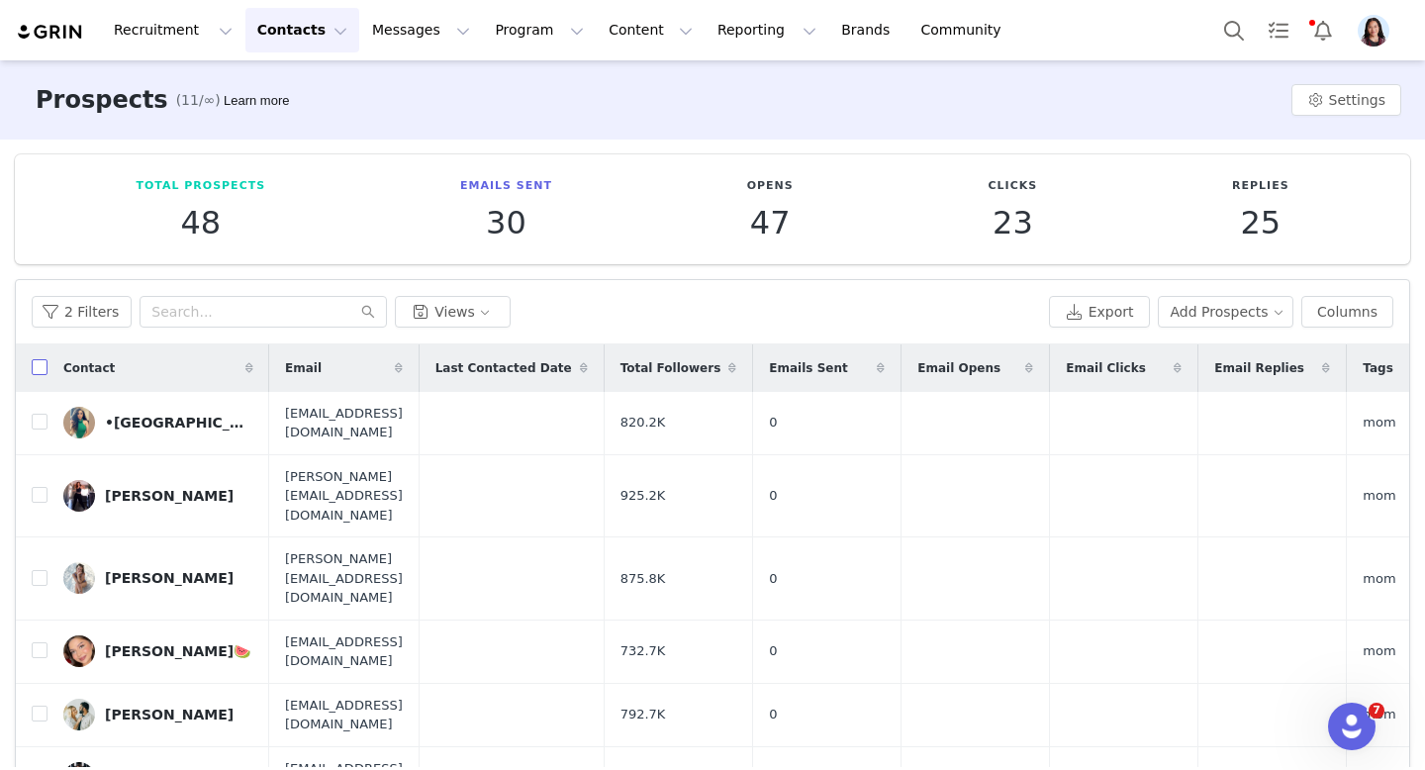
checkbox input "true"
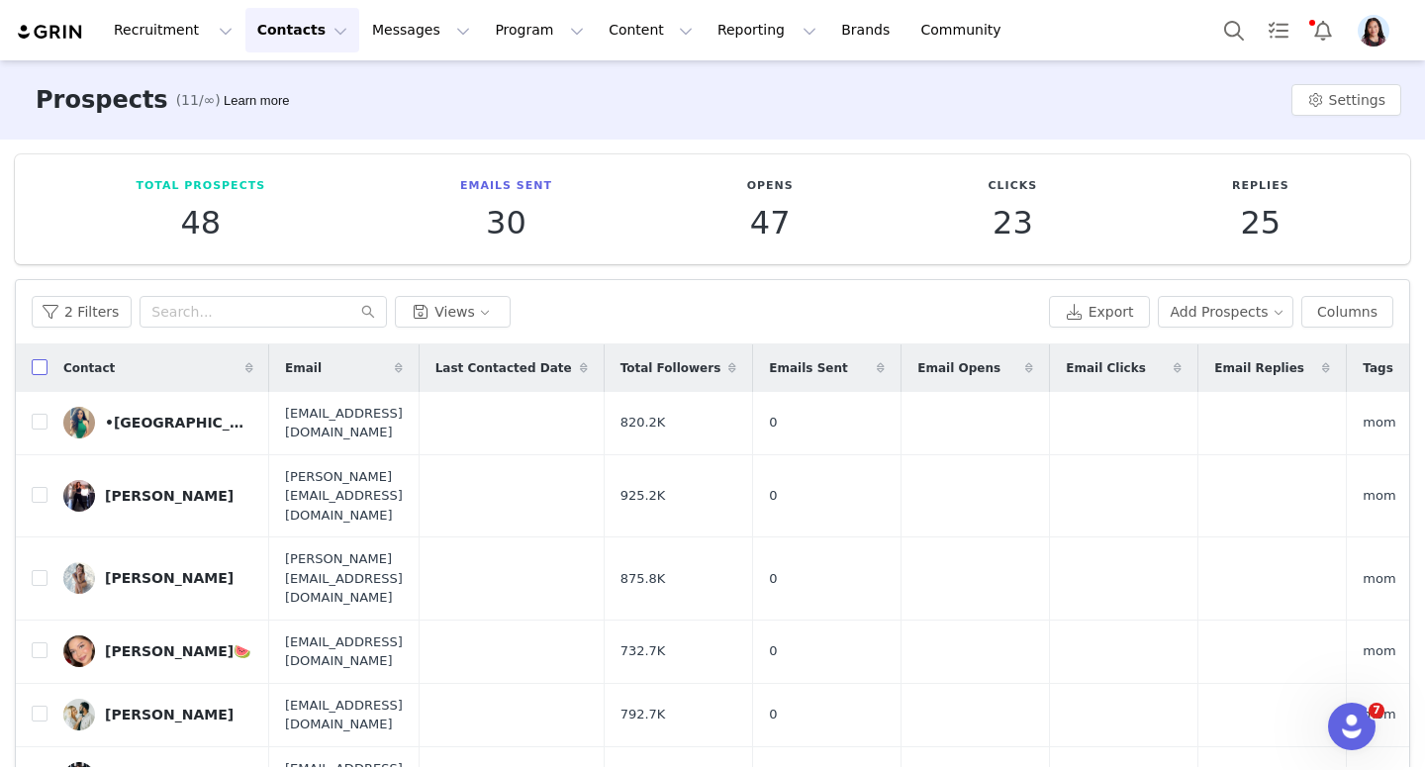
checkbox input "true"
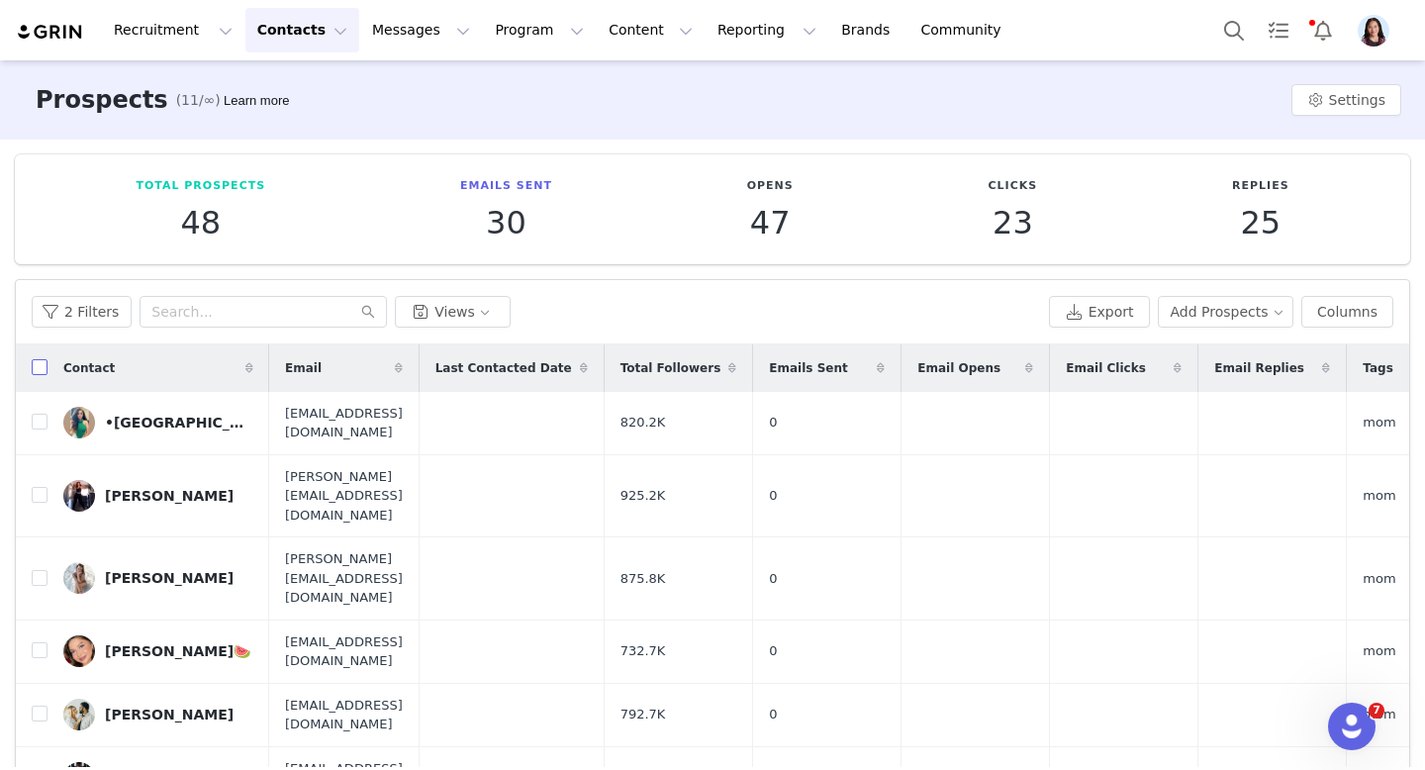
checkbox input "true"
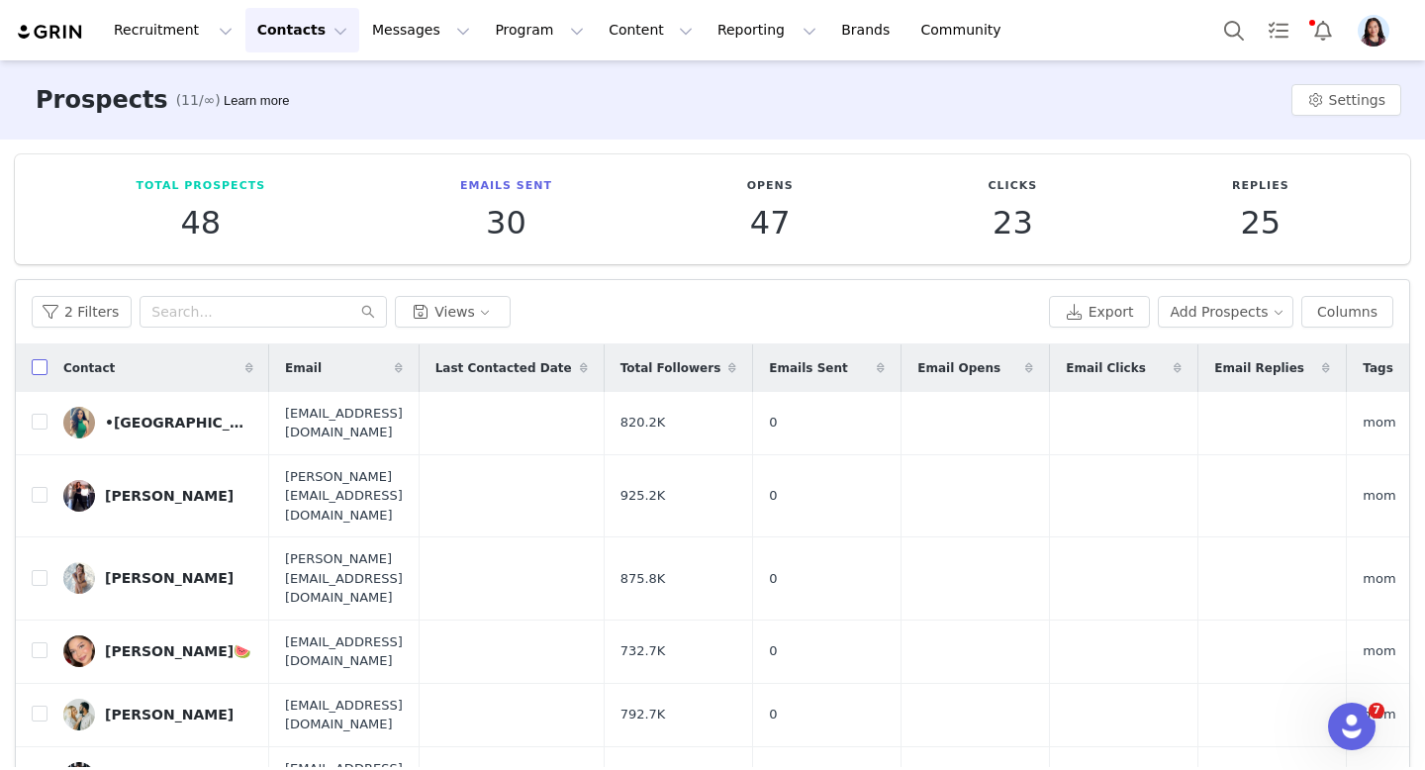
checkbox input "true"
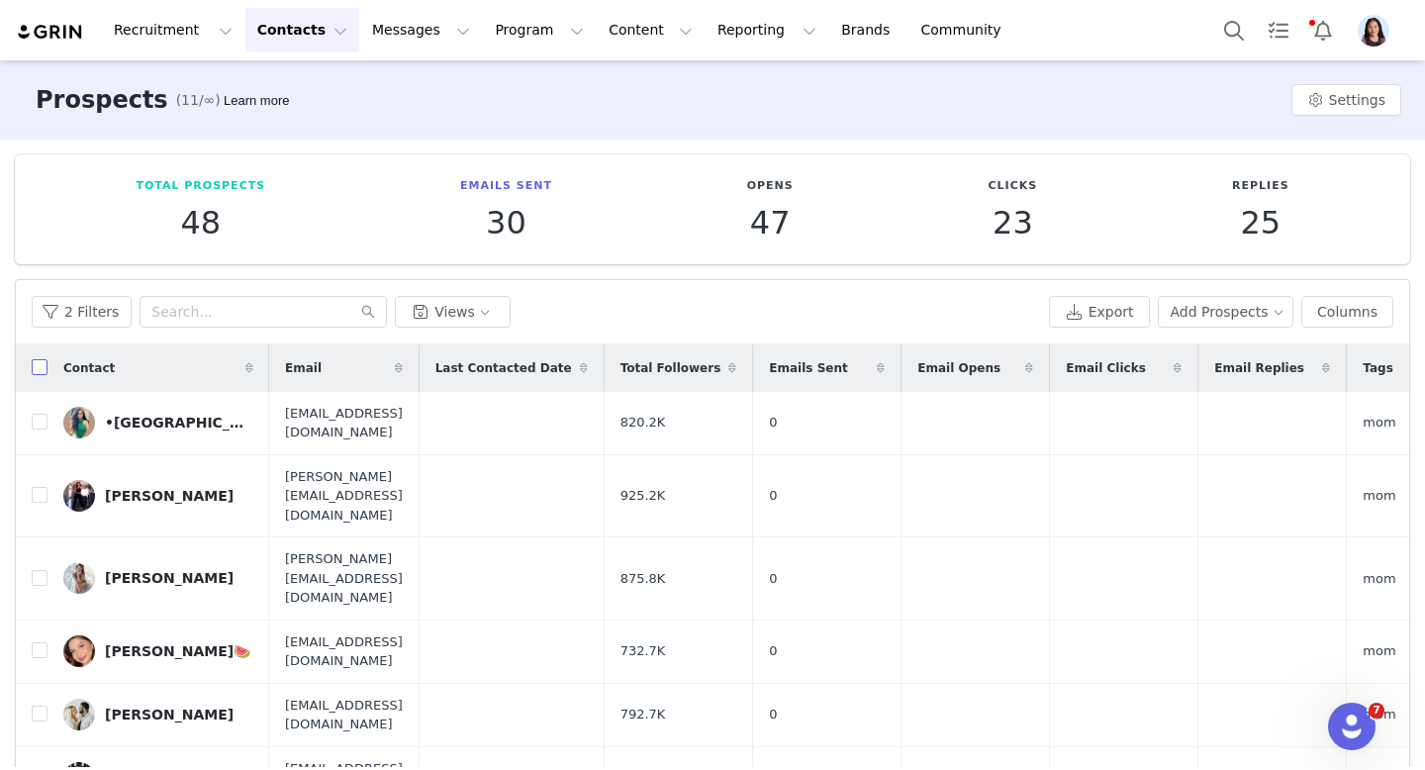
checkbox input "true"
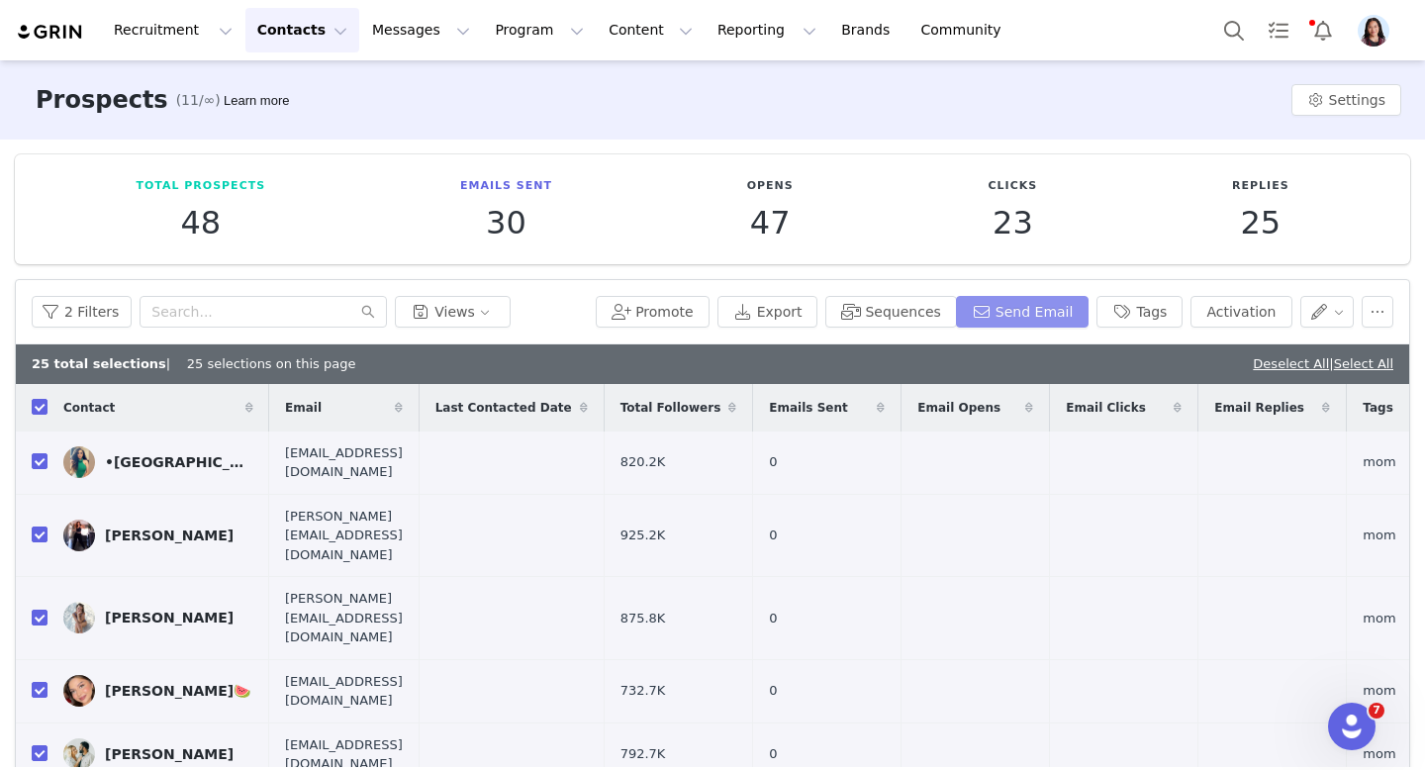
click at [1090, 317] on button "Send Email" at bounding box center [1023, 312] width 134 height 32
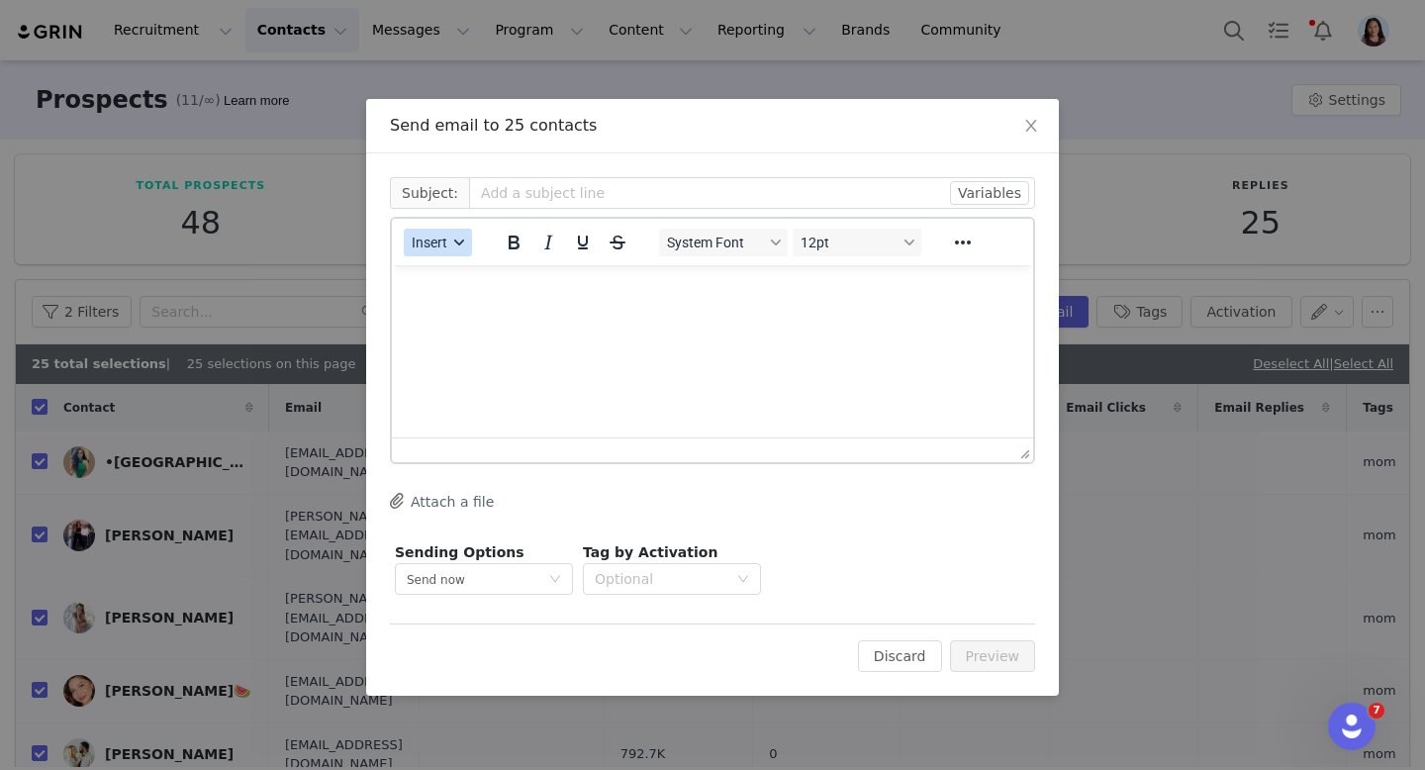
click at [455, 249] on button "Insert" at bounding box center [438, 243] width 68 height 28
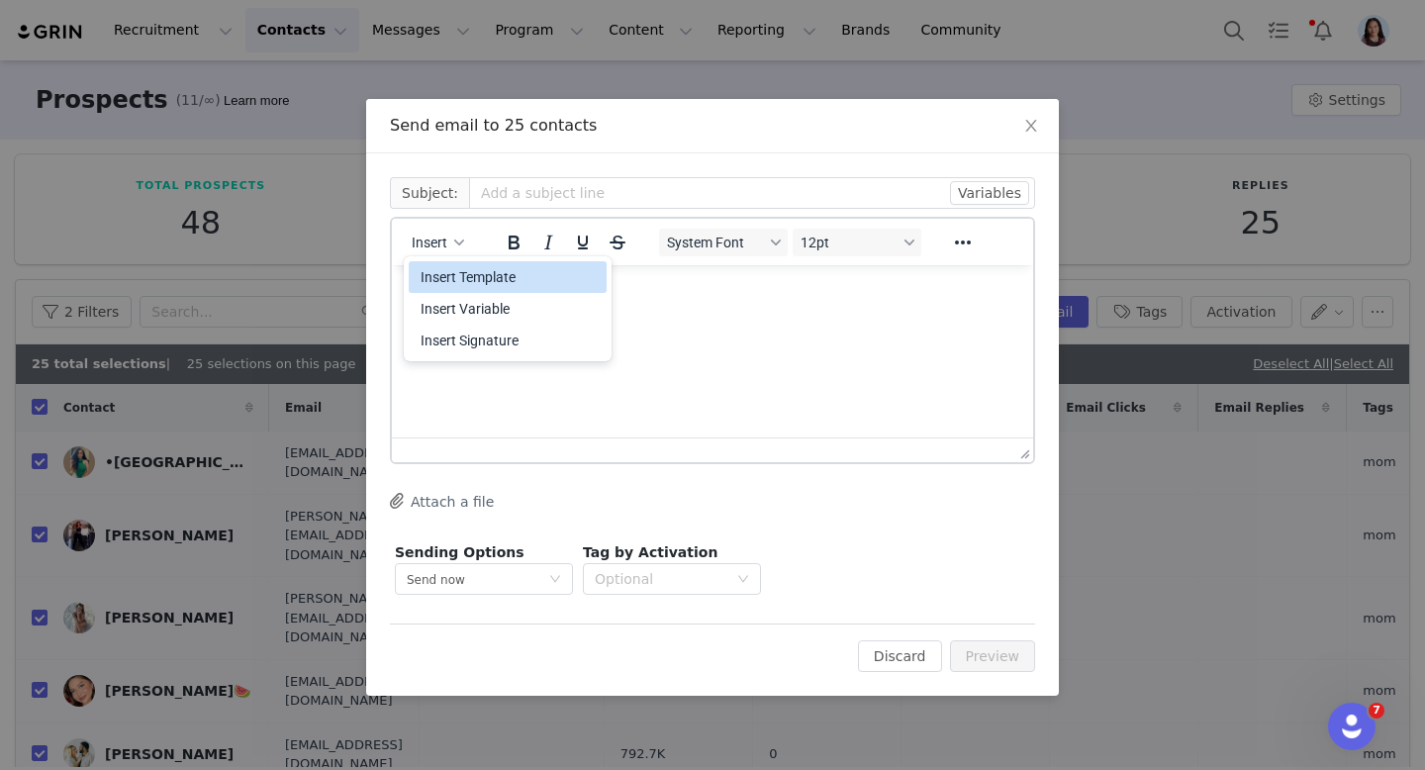
click at [455, 267] on div "Insert Template" at bounding box center [510, 277] width 178 height 24
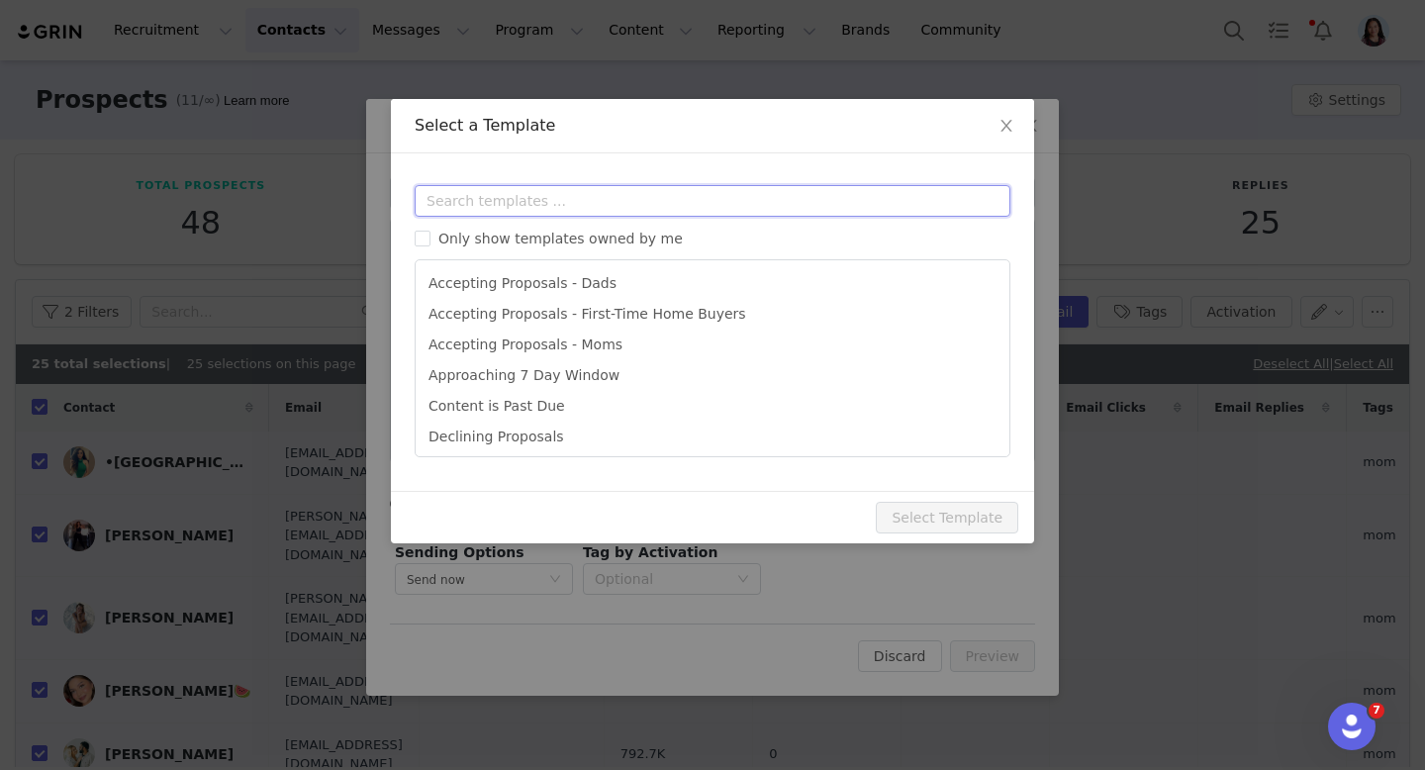
click at [555, 190] on input "text" at bounding box center [713, 201] width 596 height 32
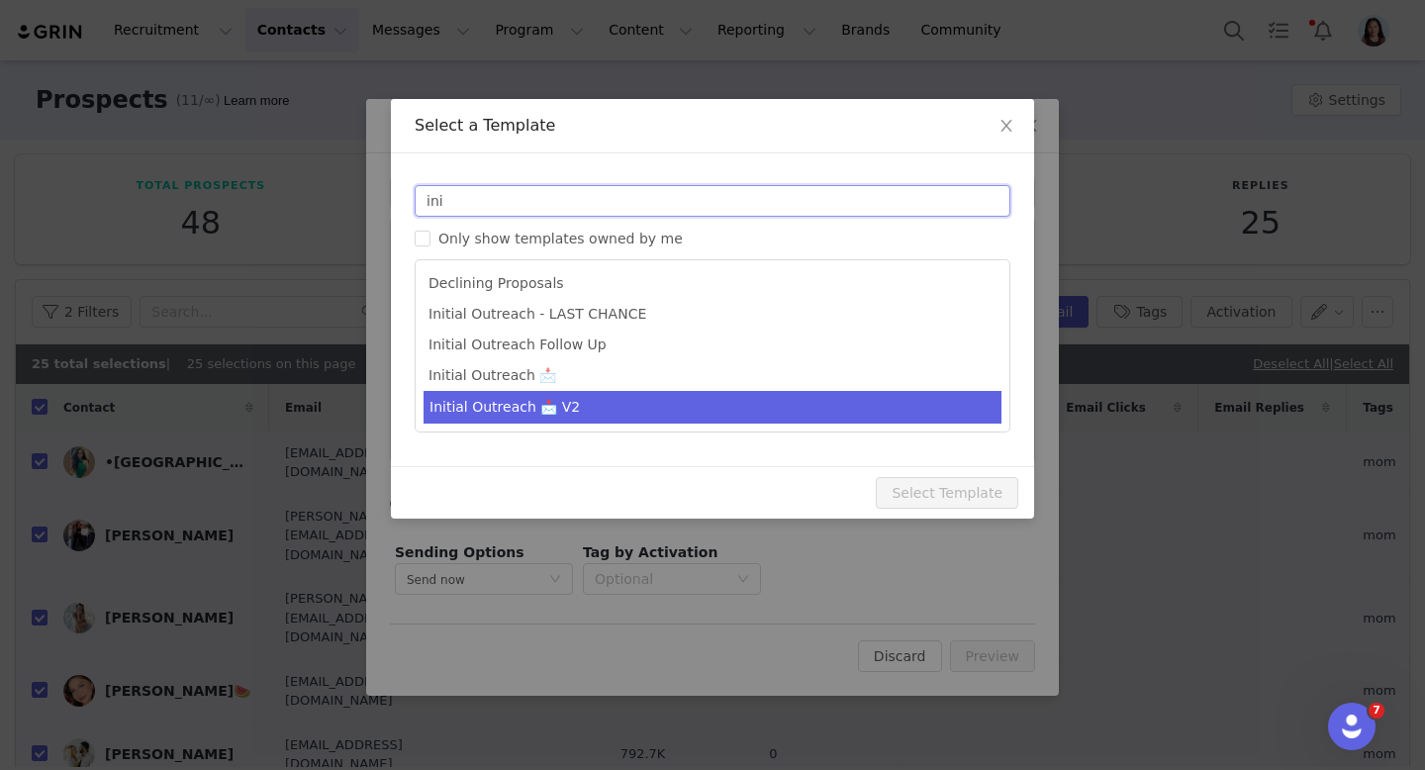
type input "ini"
click at [585, 395] on li "Initial Outreach 📩 V2" at bounding box center [713, 407] width 578 height 33
type input "FTC: Collaboration Opportunity!"
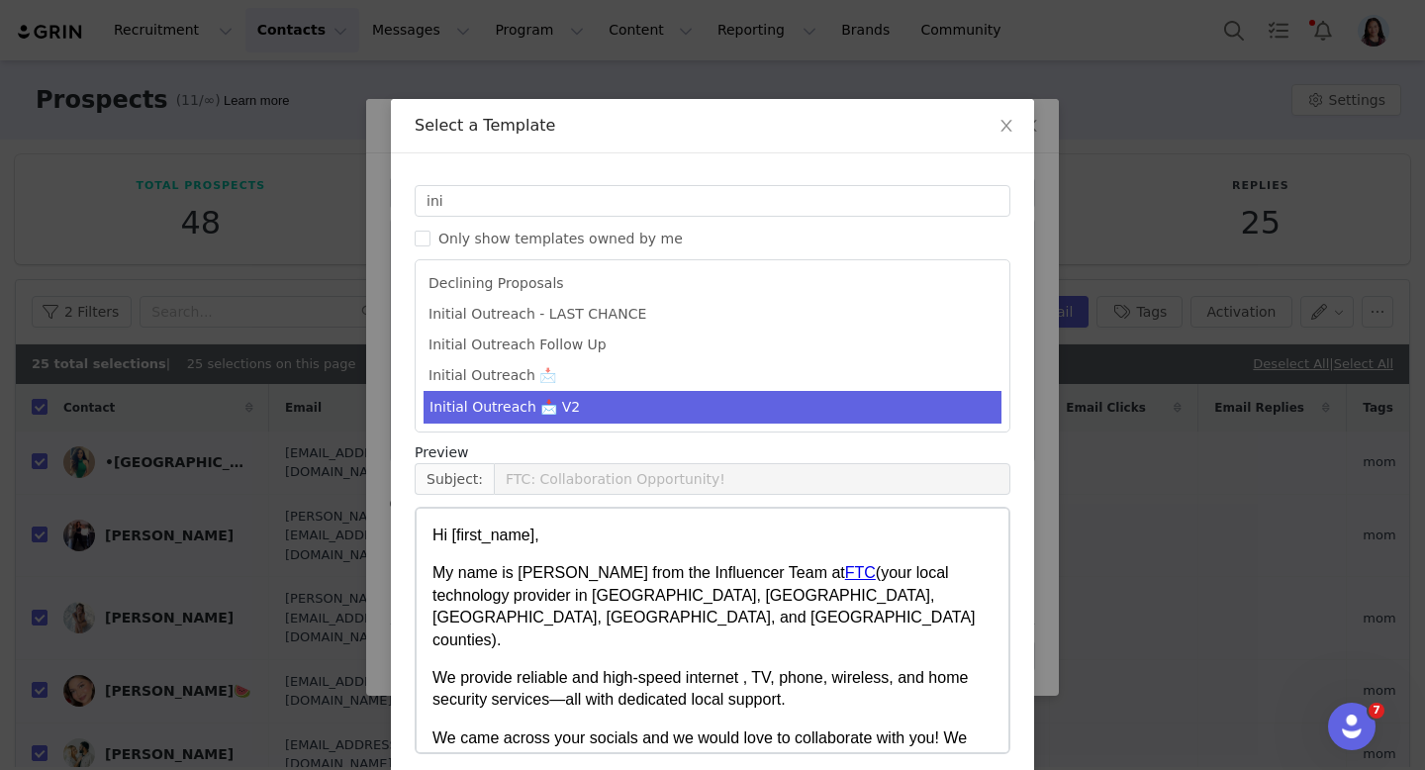
scroll to position [84, 0]
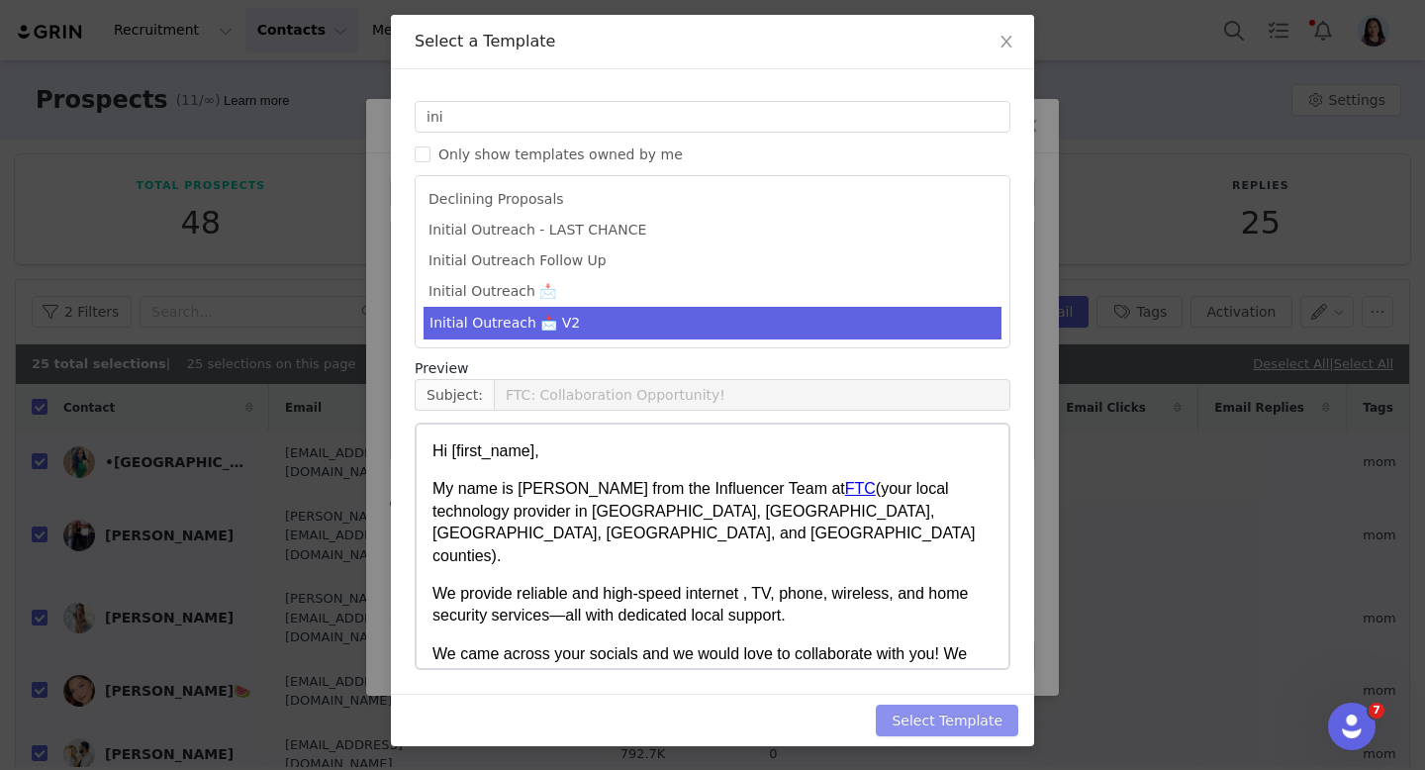
click at [938, 719] on button "Select Template" at bounding box center [947, 721] width 143 height 32
type input "FTC: Collaboration Opportunity!"
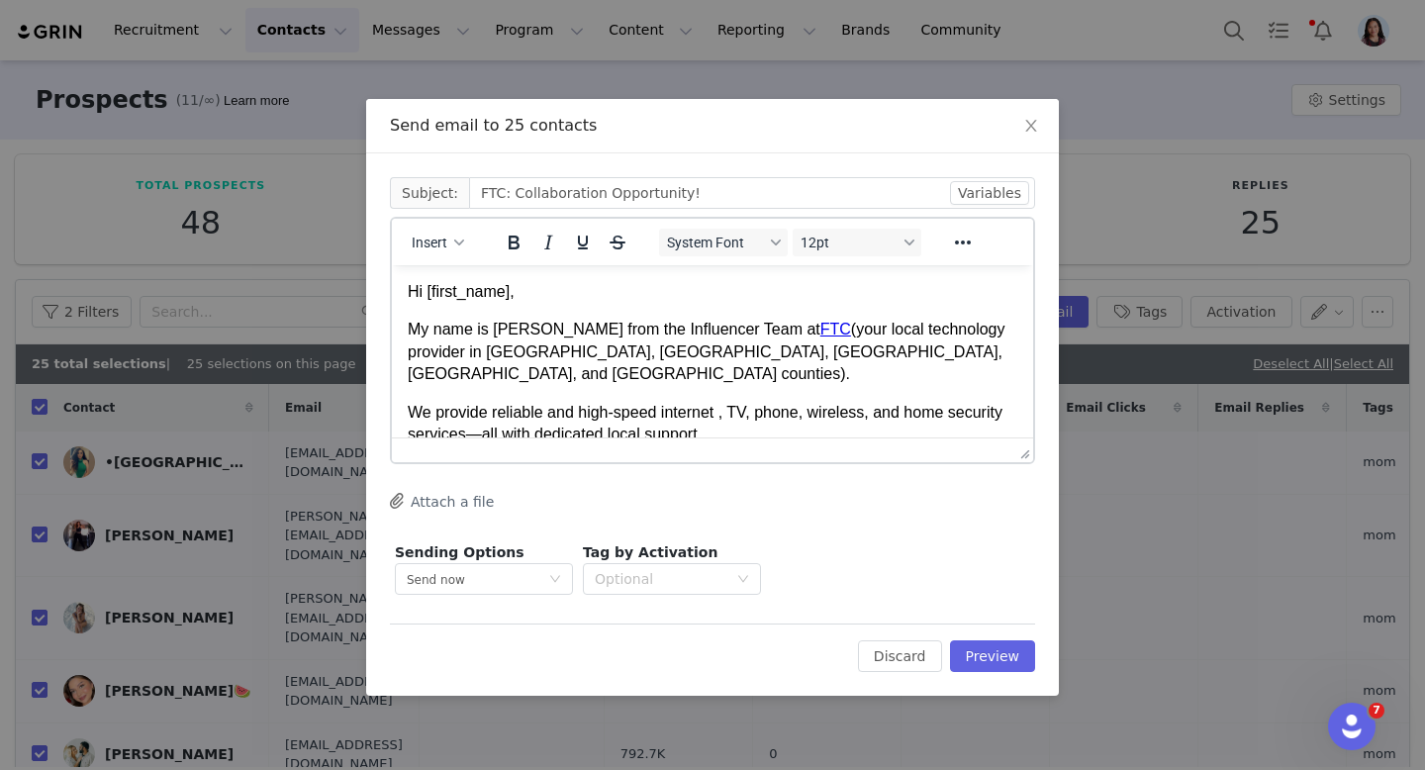
scroll to position [0, 0]
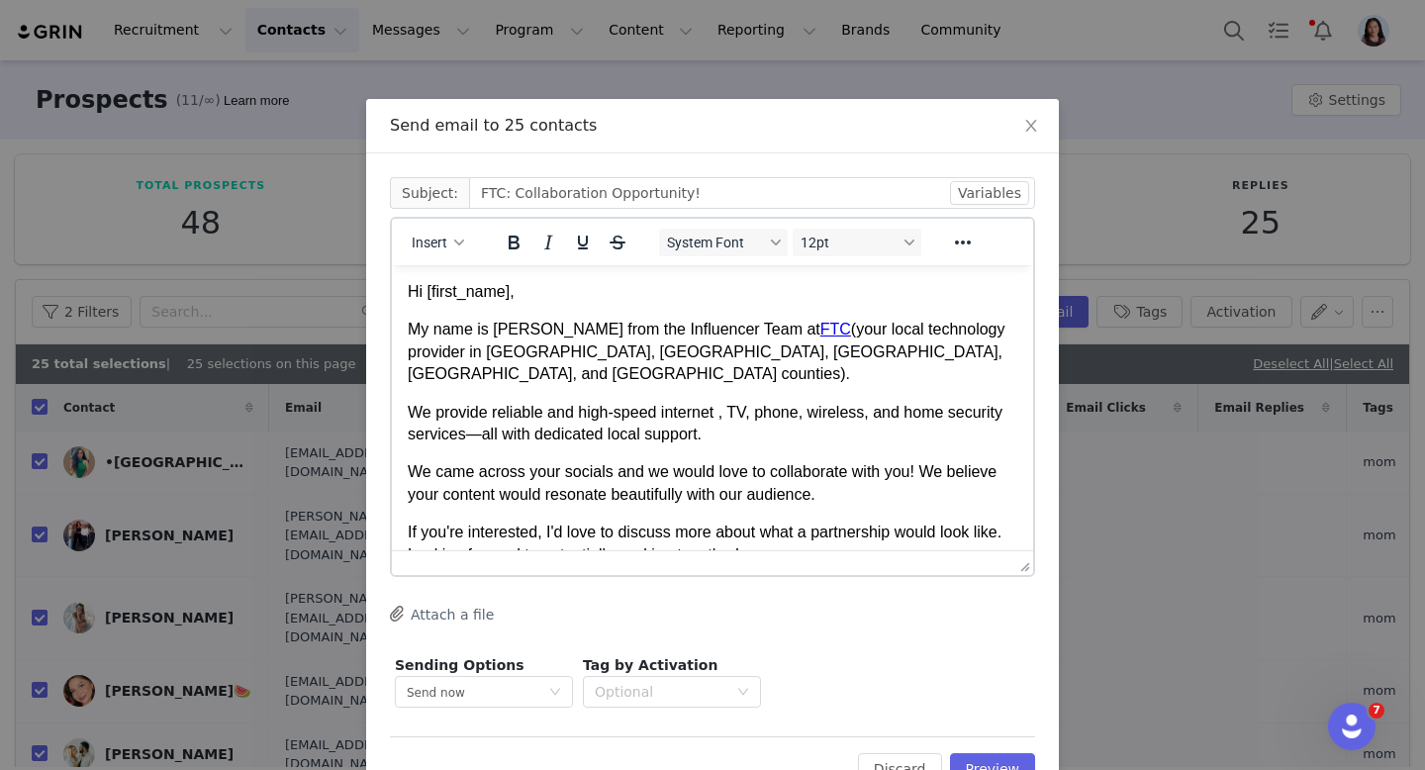
drag, startPoint x: 1024, startPoint y: 450, endPoint x: 993, endPoint y: 630, distance: 182.9
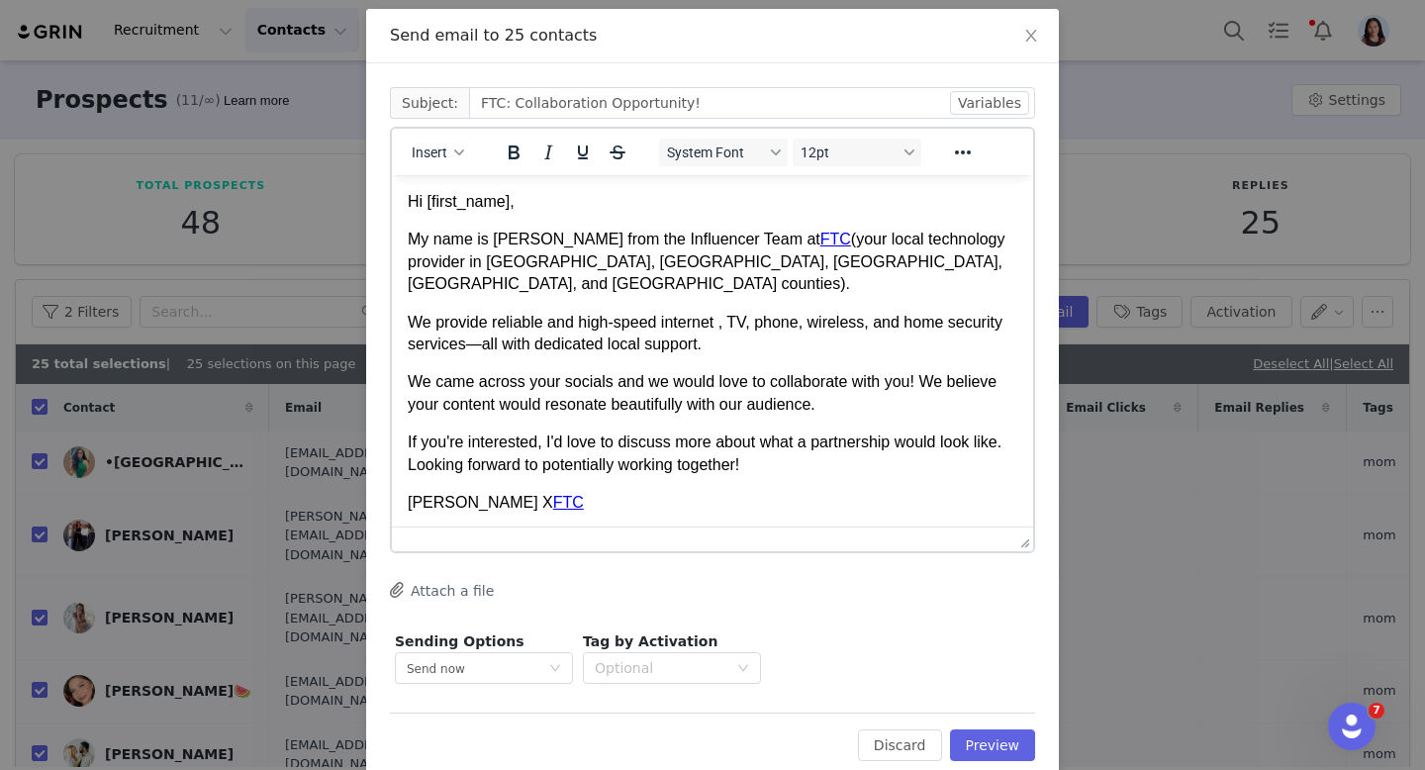
scroll to position [89, 0]
click at [502, 105] on input "FTC: Collaboration Opportunity!" at bounding box center [752, 104] width 566 height 32
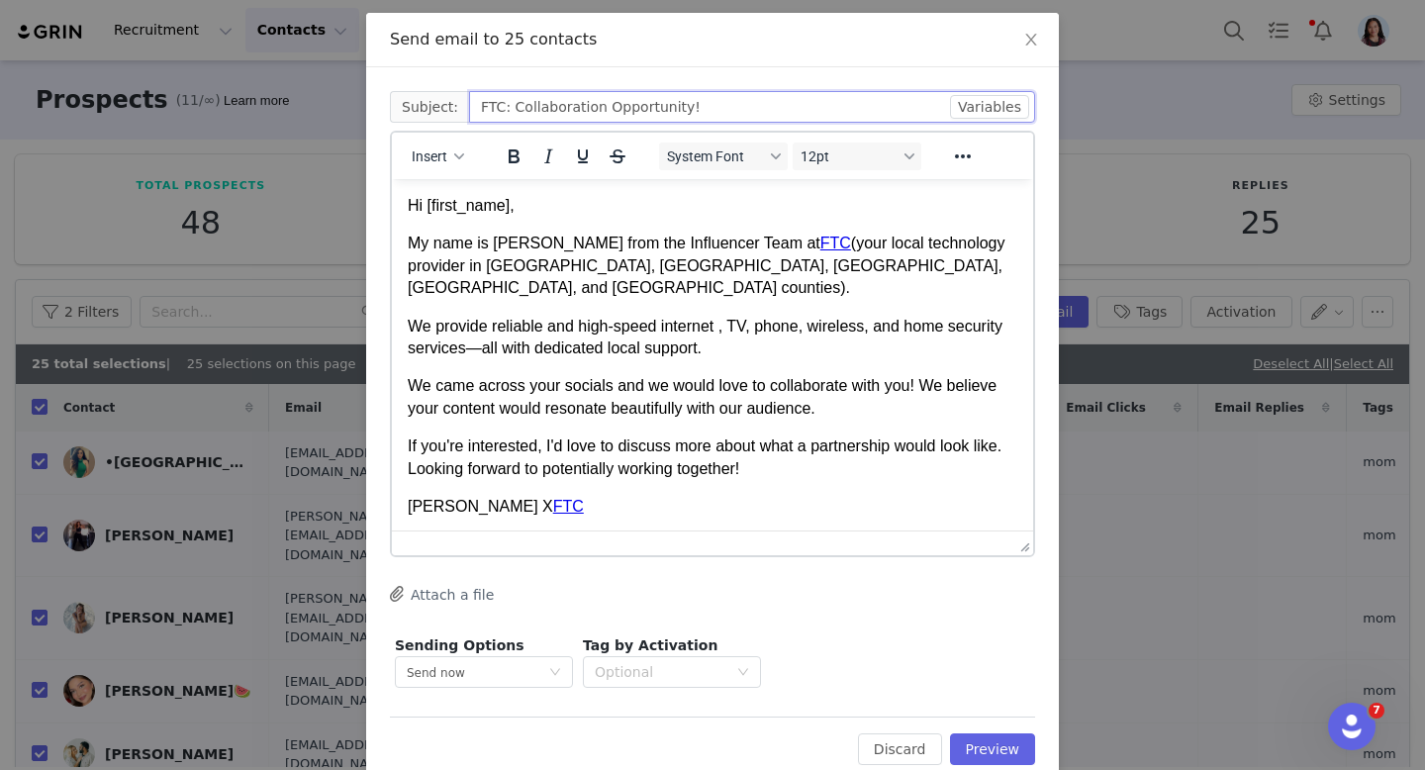
scroll to position [87, 0]
click at [996, 760] on button "Preview" at bounding box center [993, 748] width 86 height 32
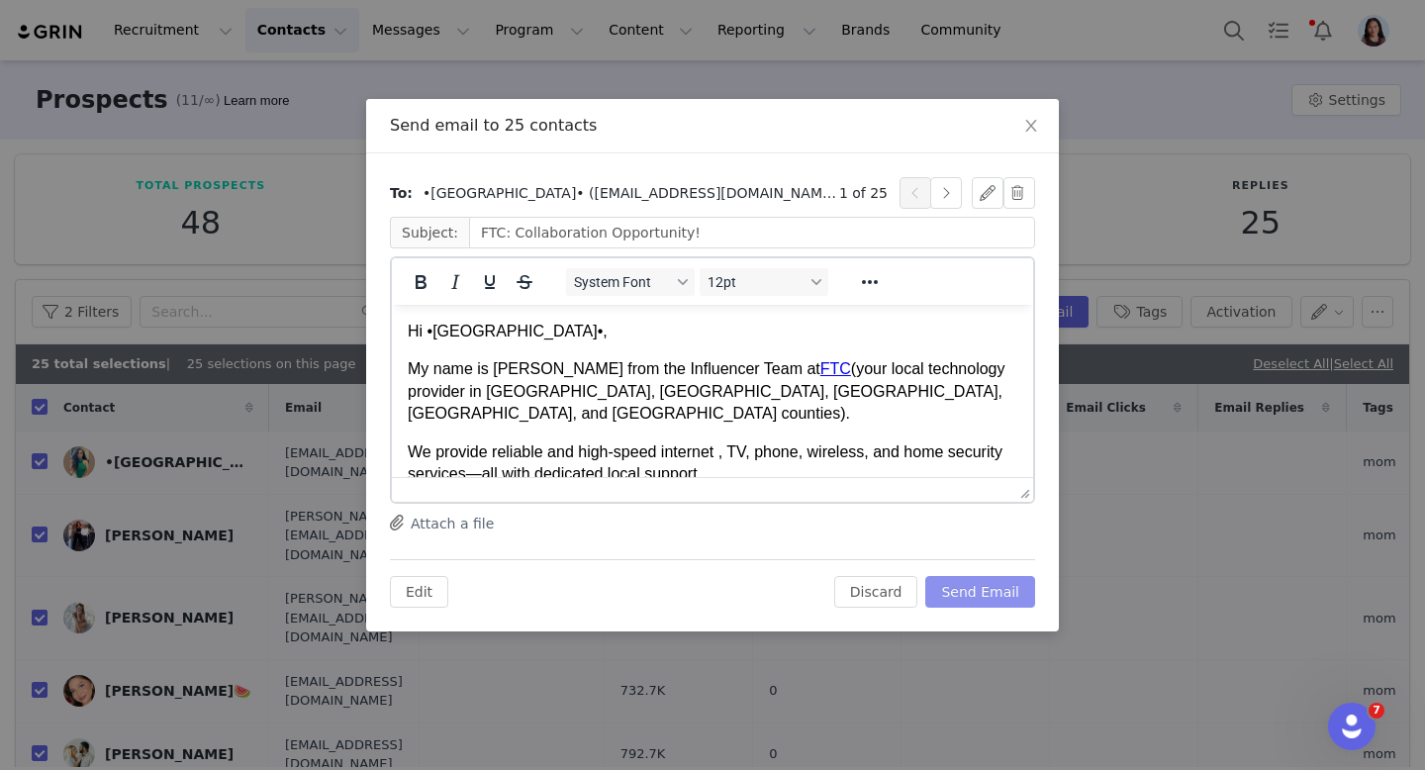
scroll to position [0, 0]
click at [456, 330] on p "Hi •[GEOGRAPHIC_DATA]•," at bounding box center [713, 332] width 610 height 22
click at [435, 328] on p "Hi •," at bounding box center [713, 332] width 610 height 22
drag, startPoint x: 553, startPoint y: 333, endPoint x: 467, endPoint y: 333, distance: 86.1
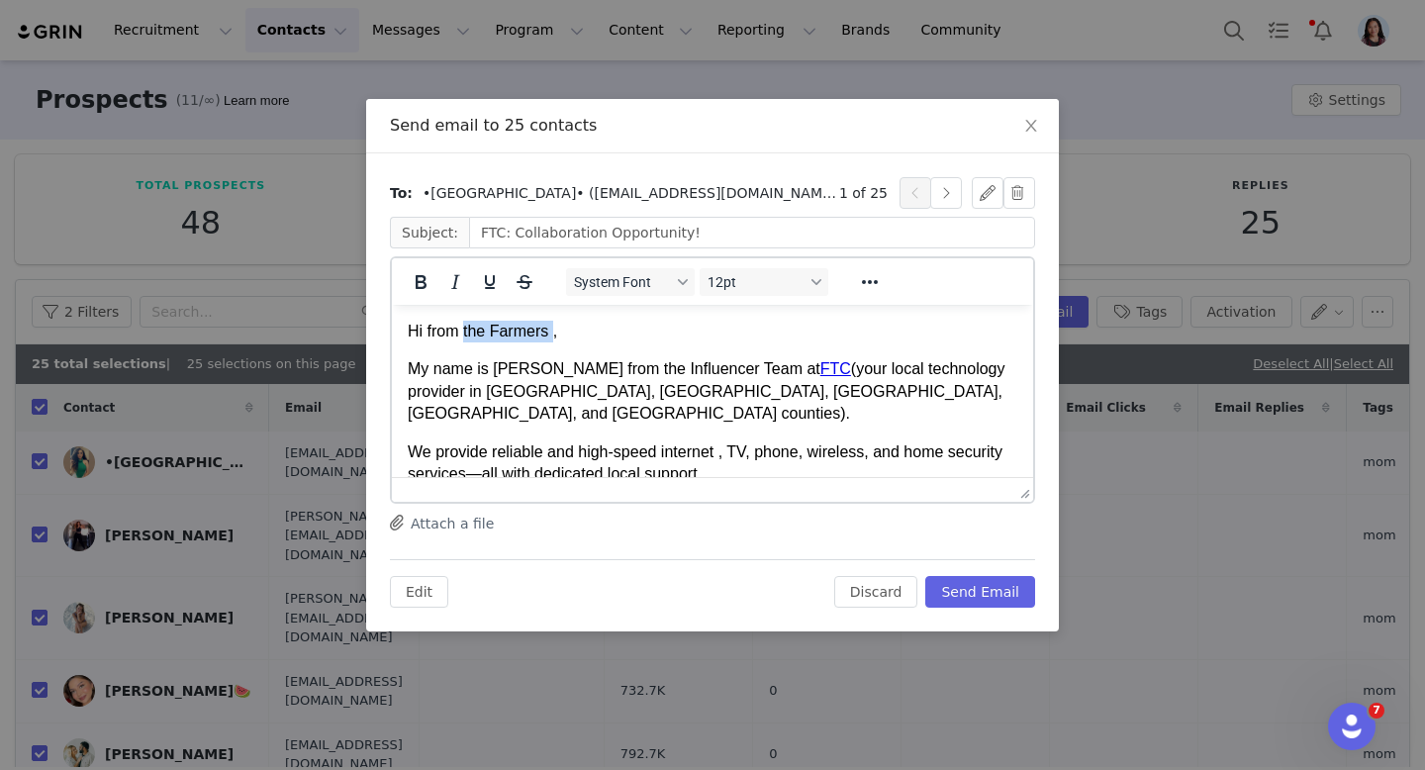
click at [467, 333] on p "Hi from the Farmers ," at bounding box center [713, 332] width 610 height 22
click at [467, 334] on p "Hi from armers telephone cooperative ," at bounding box center [713, 332] width 610 height 22
click at [458, 331] on p "Hi from Farmers telephone cooperative ," at bounding box center [713, 332] width 610 height 22
click at [560, 330] on p "Hi from the Farmers telephone cooperative ," at bounding box center [713, 332] width 610 height 22
click at [641, 334] on p "Hi from the Farmers Telephone cooperative ," at bounding box center [713, 332] width 610 height 22
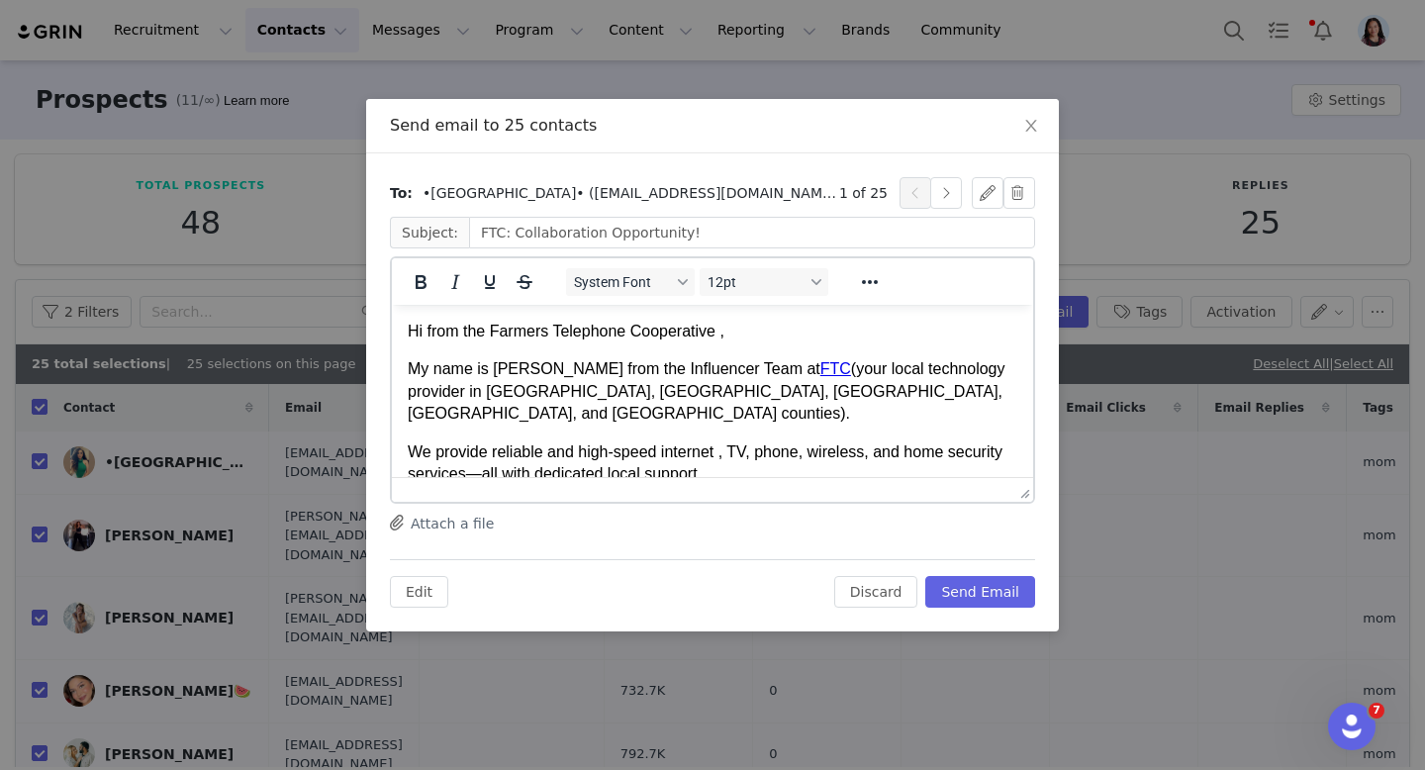
click at [738, 332] on p "Hi from the Farmers Telephone Cooperative ," at bounding box center [713, 332] width 610 height 22
drag, startPoint x: 427, startPoint y: 326, endPoint x: 716, endPoint y: 327, distance: 290.0
click at [716, 327] on p "Hi from the Farmers Telephone Cooperative!" at bounding box center [713, 332] width 610 height 22
click at [670, 339] on p "Hi from the Farmers Telephone Cooperative!" at bounding box center [713, 332] width 610 height 22
drag, startPoint x: 492, startPoint y: 332, endPoint x: 717, endPoint y: 334, distance: 225.6
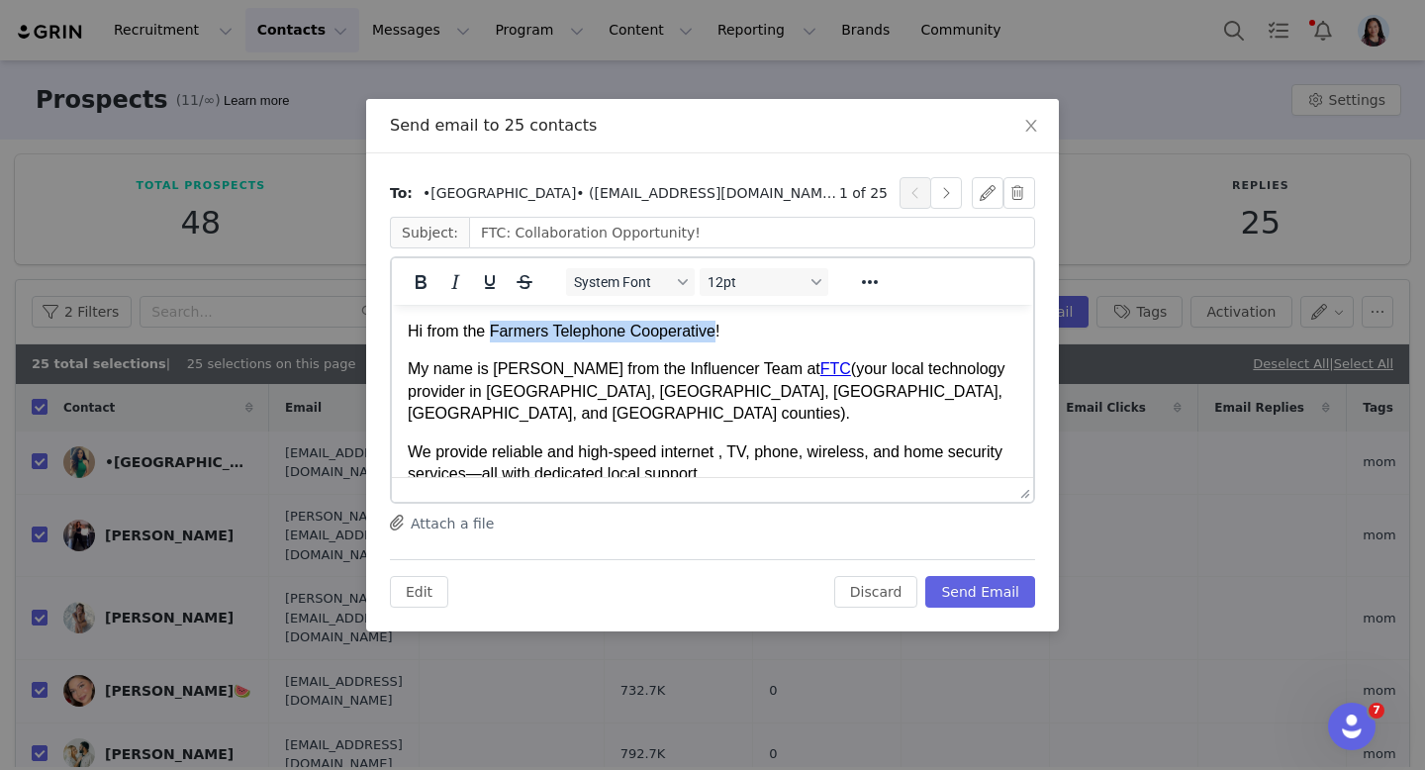
click at [717, 334] on p "Hi from the Farmers Telephone Cooperative!" at bounding box center [713, 332] width 610 height 22
click at [873, 278] on icon "Reveal or hide additional toolbar items" at bounding box center [870, 282] width 24 height 24
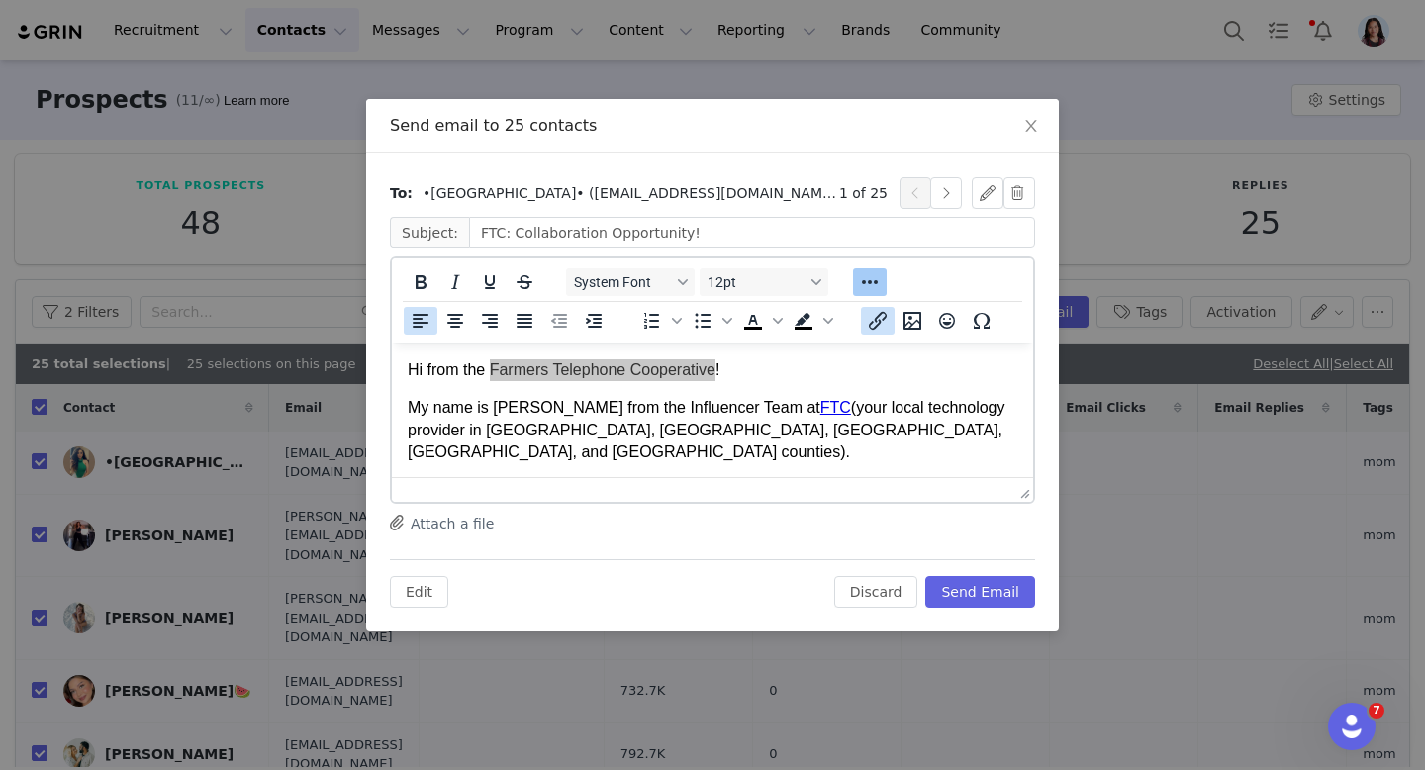
click at [872, 324] on icon "Insert/edit link" at bounding box center [878, 321] width 18 height 18
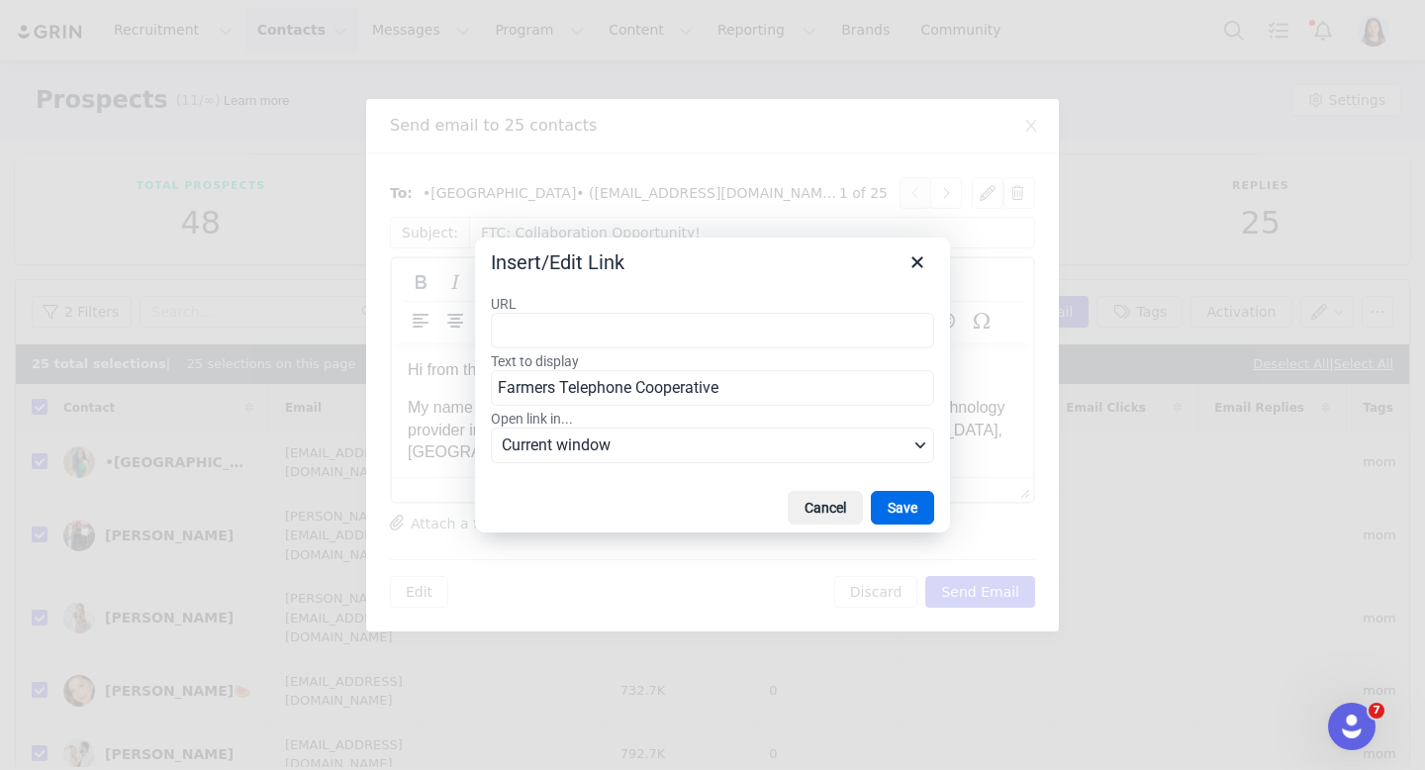
type input "[URL][DOMAIN_NAME]"
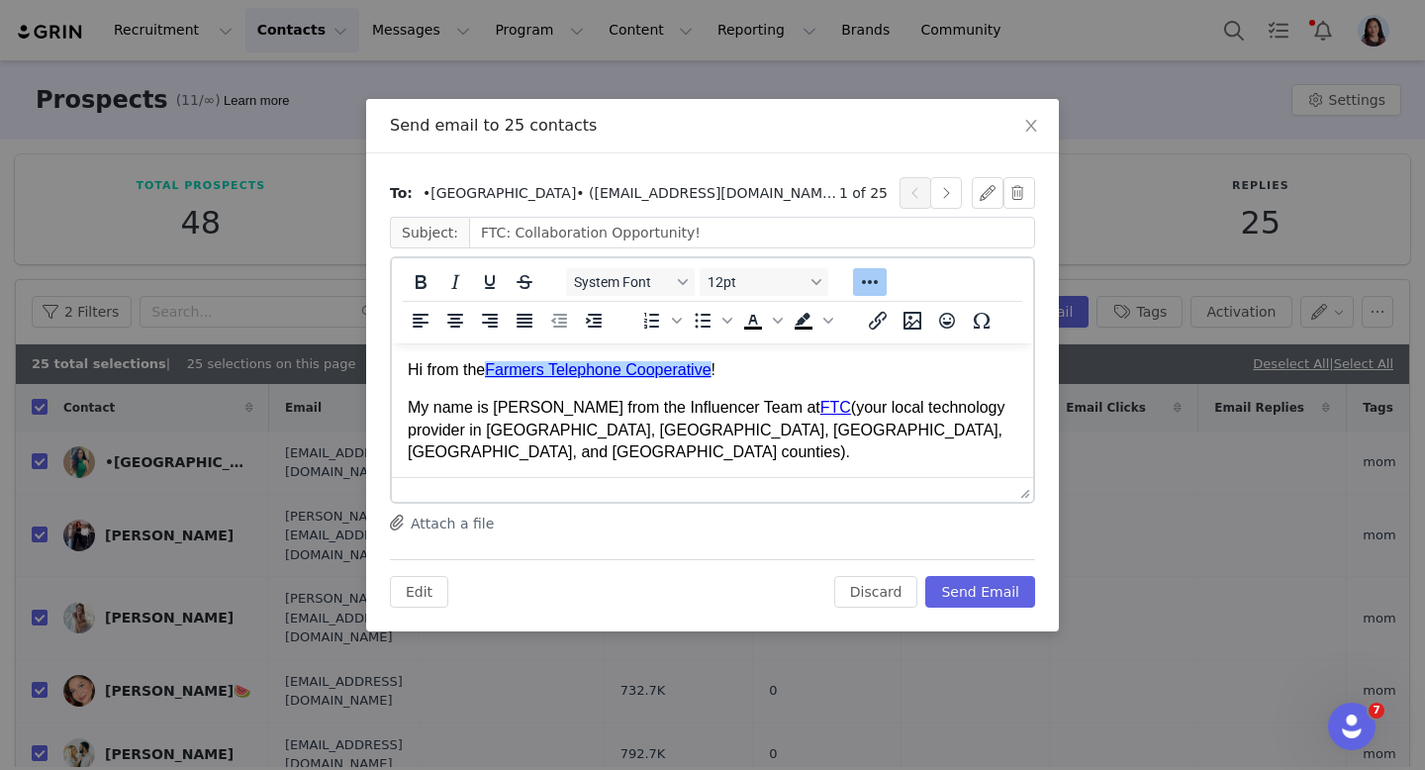
click at [679, 400] on p "My name is [PERSON_NAME] from the Influencer Team at FTC (your local technology…" at bounding box center [713, 430] width 610 height 66
drag, startPoint x: 765, startPoint y: 370, endPoint x: 350, endPoint y: 364, distance: 414.7
click at [392, 364] on html "Hi from the Farmers Telephone Cooperative ! My name is [PERSON_NAME] from the I…" at bounding box center [712, 520] width 641 height 354
copy p "Hi from the Farmers Telephone Cooperative !"
click at [436, 371] on p "Hi from the Farmers Telephone Cooperative !" at bounding box center [713, 370] width 610 height 22
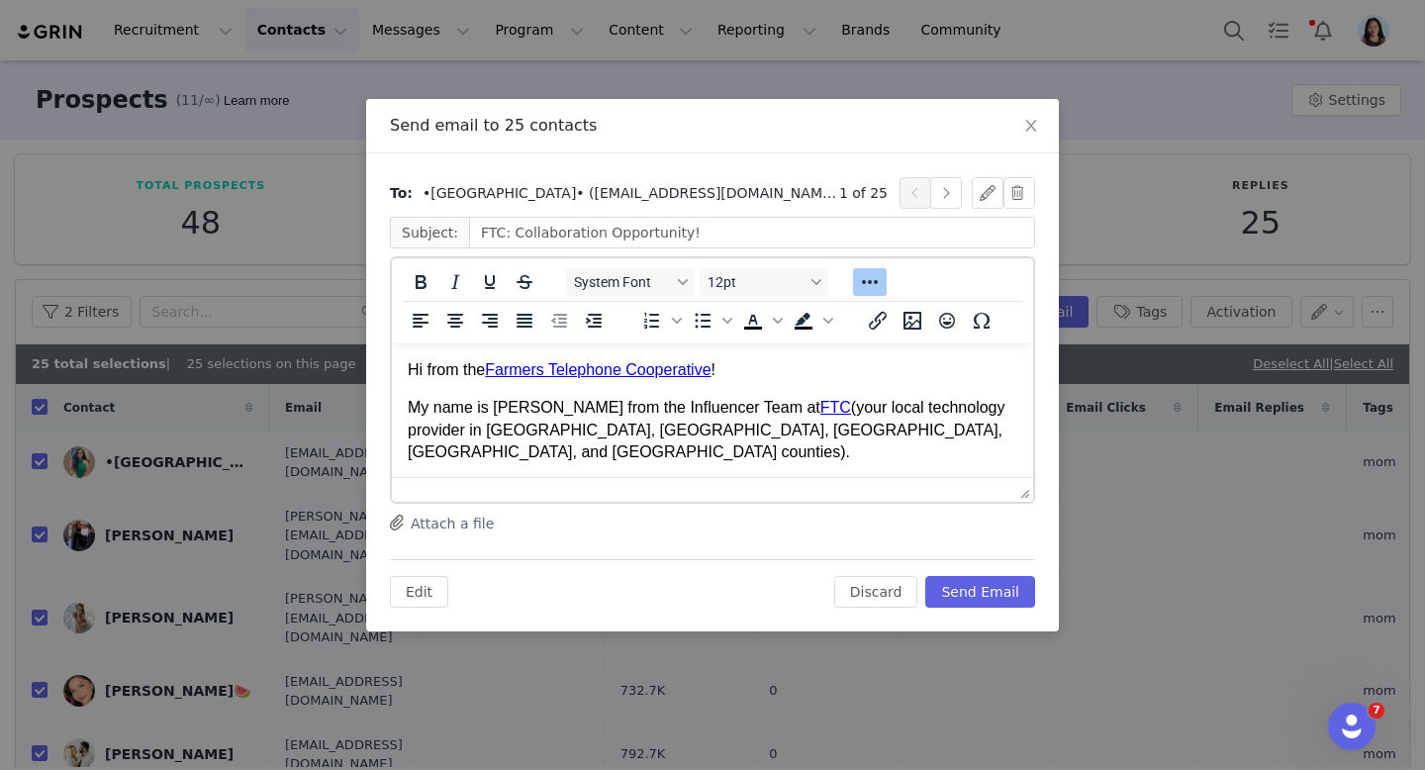
click at [425, 370] on p "Hi from the Farmers Telephone Cooperative !" at bounding box center [713, 370] width 610 height 22
click at [485, 359] on p "Hello from the Farmers Telephone Cooperative !" at bounding box center [713, 370] width 610 height 22
copy p "Hello from the Farmers Telephone Cooperative !"
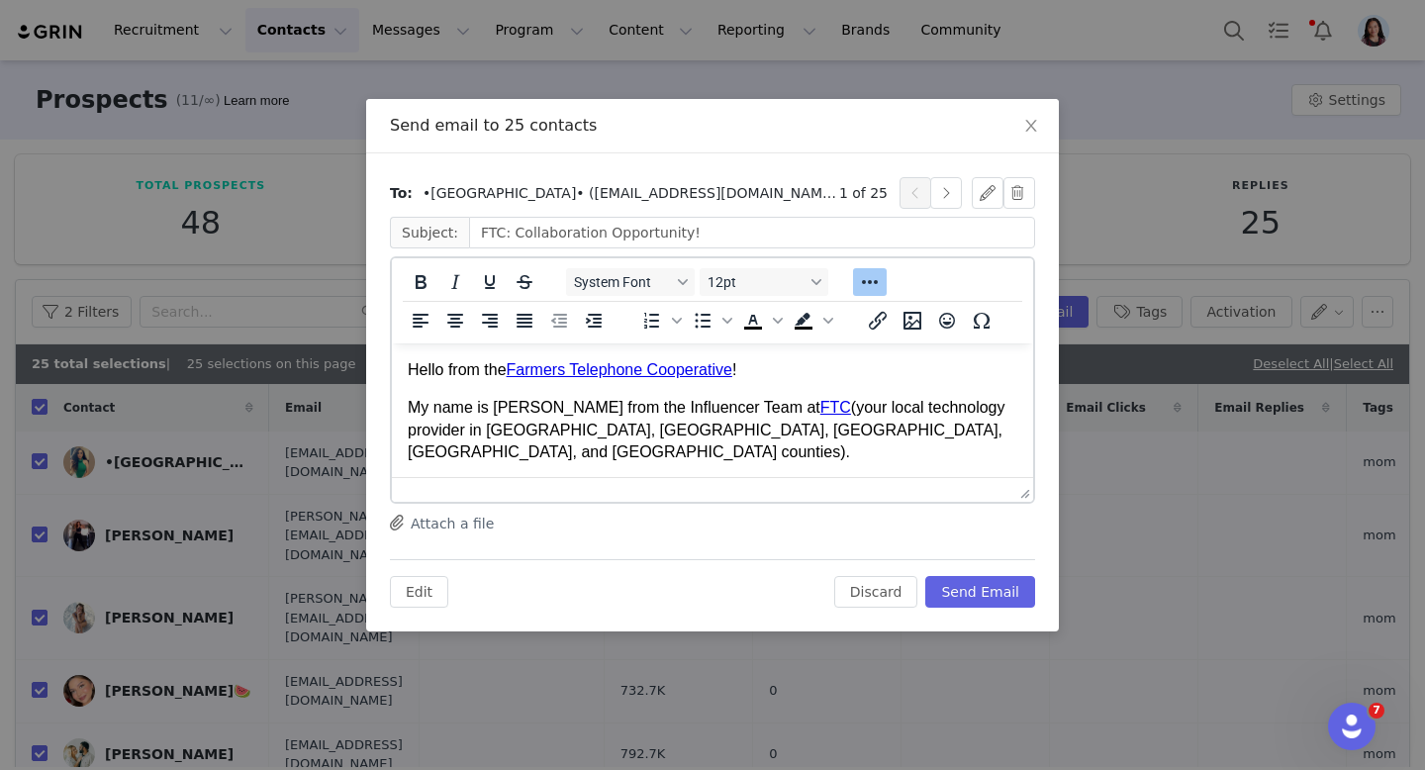
click at [521, 405] on p "My name is [PERSON_NAME] from the Influencer Team at FTC (your local technology…" at bounding box center [713, 430] width 610 height 66
click at [489, 361] on p "Hello from the Farmers Telephone Cooperative !" at bounding box center [713, 370] width 610 height 22
copy p "Hello from the Farmers Telephone Cooperative !"
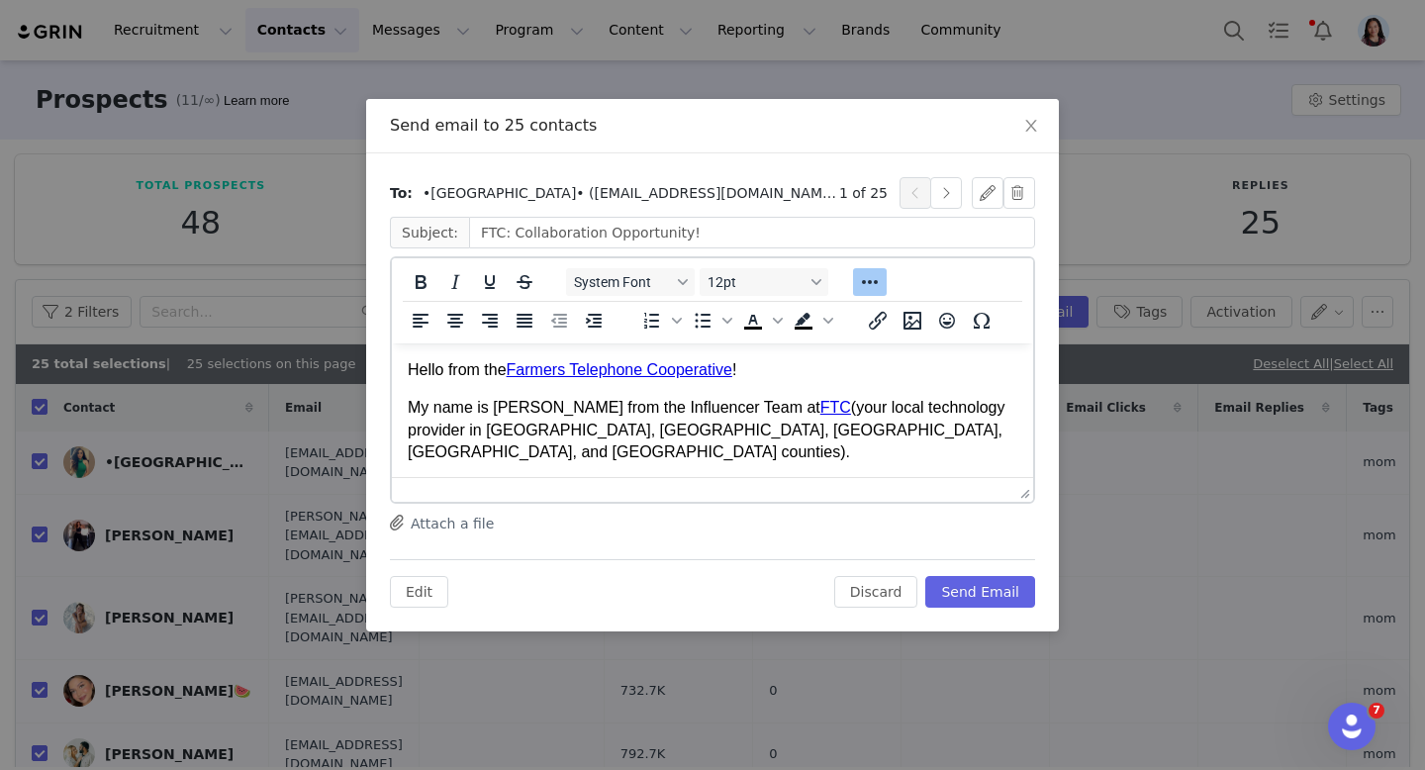
click at [529, 403] on p "My name is [PERSON_NAME] from the Influencer Team at FTC (your local technology…" at bounding box center [713, 430] width 610 height 66
click at [952, 193] on button "button" at bounding box center [946, 193] width 32 height 32
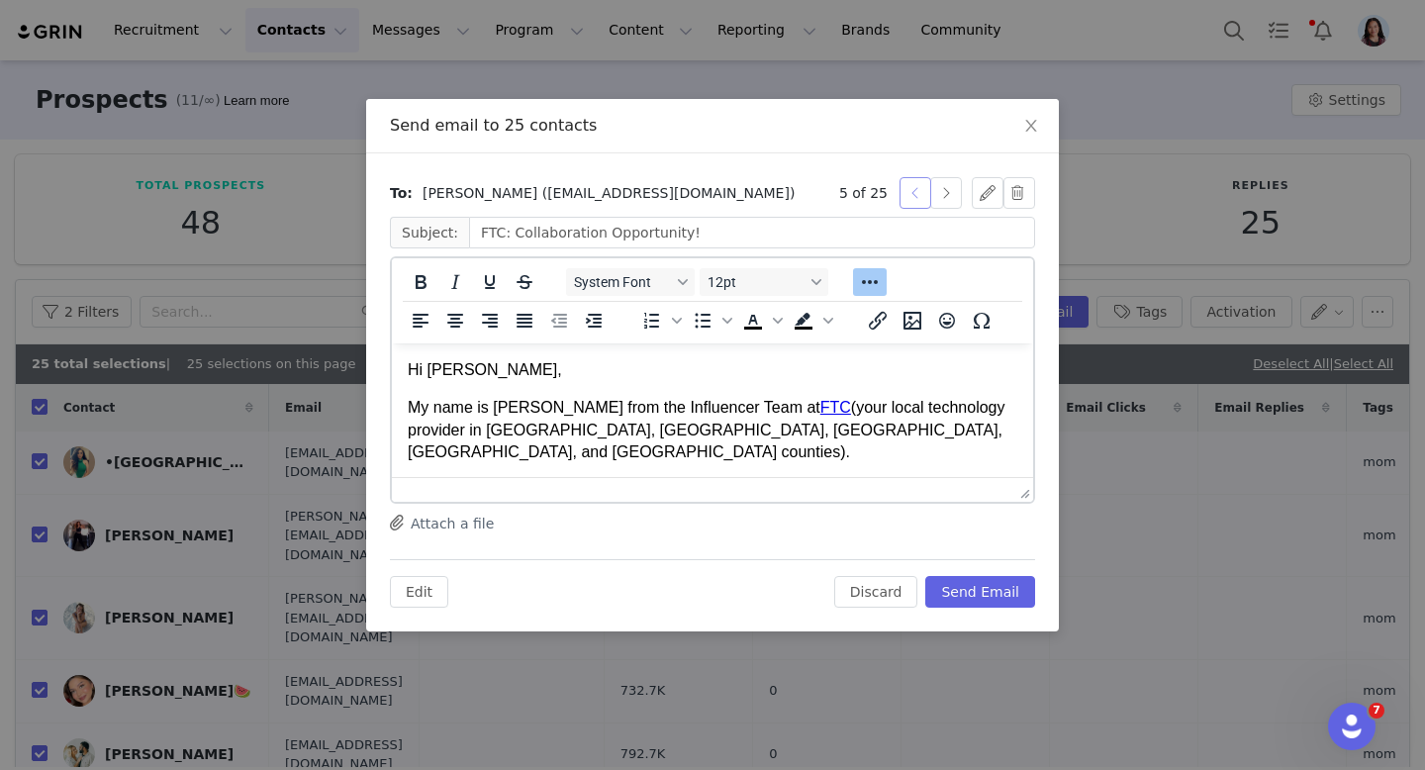
click at [910, 201] on button "button" at bounding box center [916, 193] width 32 height 32
click at [471, 369] on p "Hi [PERSON_NAME]," at bounding box center [713, 370] width 610 height 22
click at [941, 187] on button "button" at bounding box center [946, 193] width 32 height 32
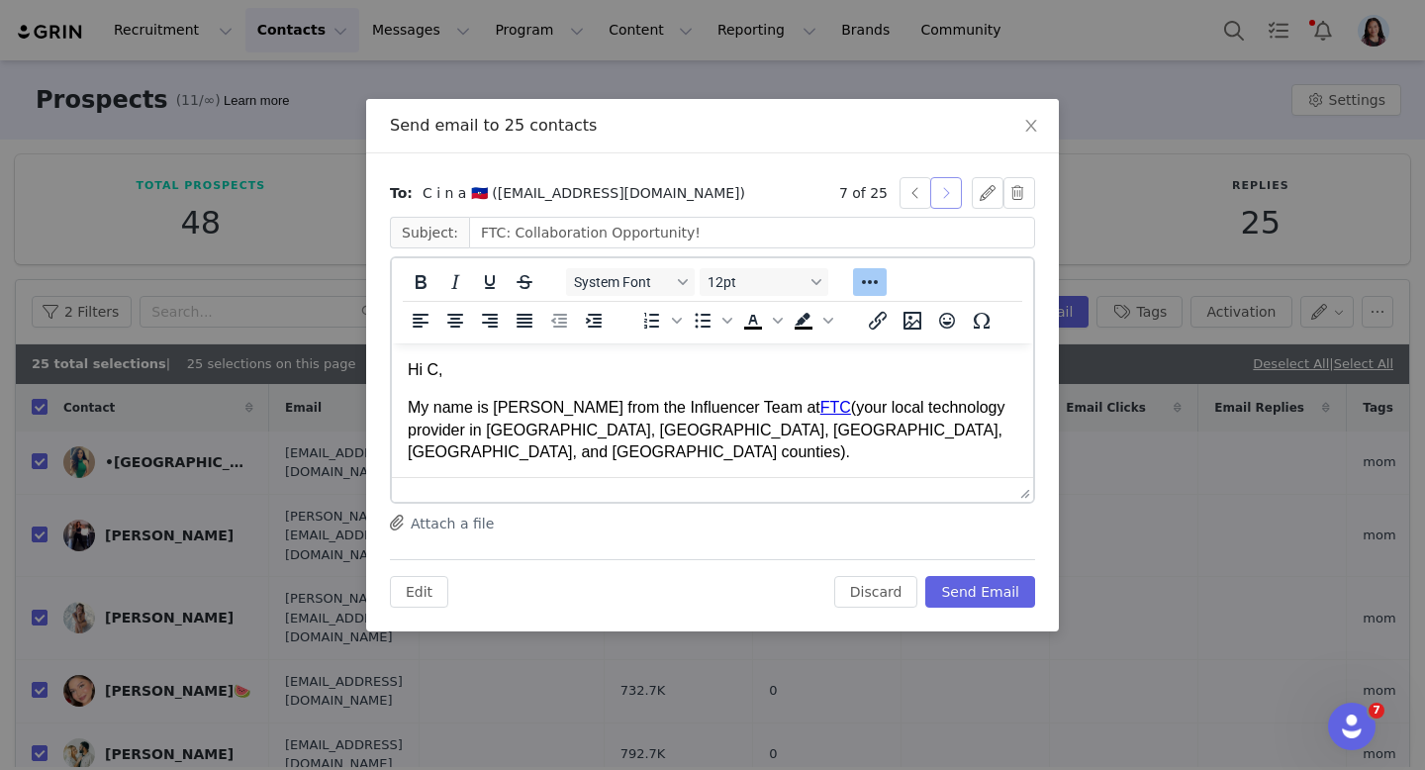
click at [941, 187] on button "button" at bounding box center [946, 193] width 32 height 32
click at [915, 196] on button "button" at bounding box center [916, 193] width 32 height 32
click at [434, 368] on p "Hi C," at bounding box center [713, 370] width 610 height 22
click at [426, 368] on p "Hi C," at bounding box center [713, 370] width 610 height 22
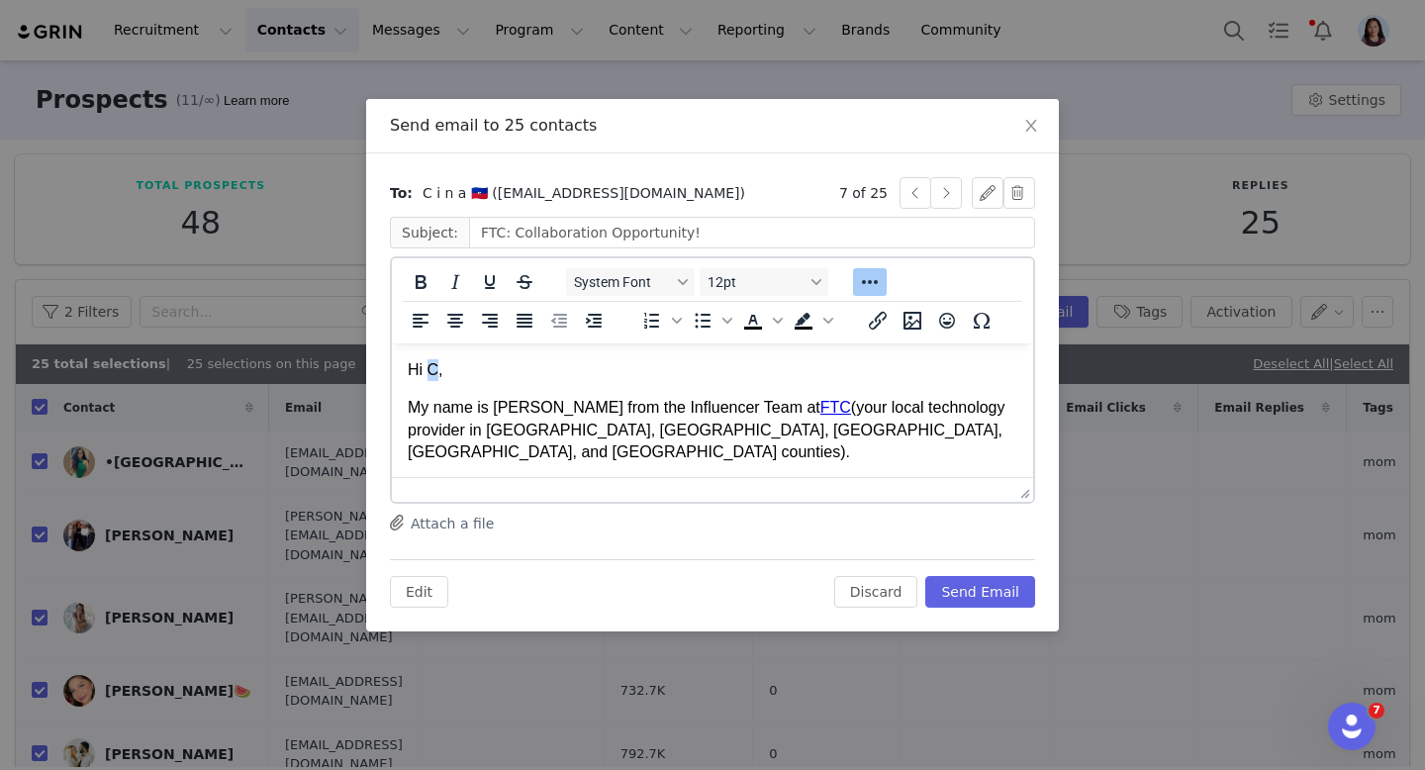
click at [426, 368] on p "Hi C," at bounding box center [713, 370] width 610 height 22
click at [946, 189] on button "button" at bounding box center [946, 193] width 32 height 32
click at [938, 202] on button "button" at bounding box center [946, 193] width 32 height 32
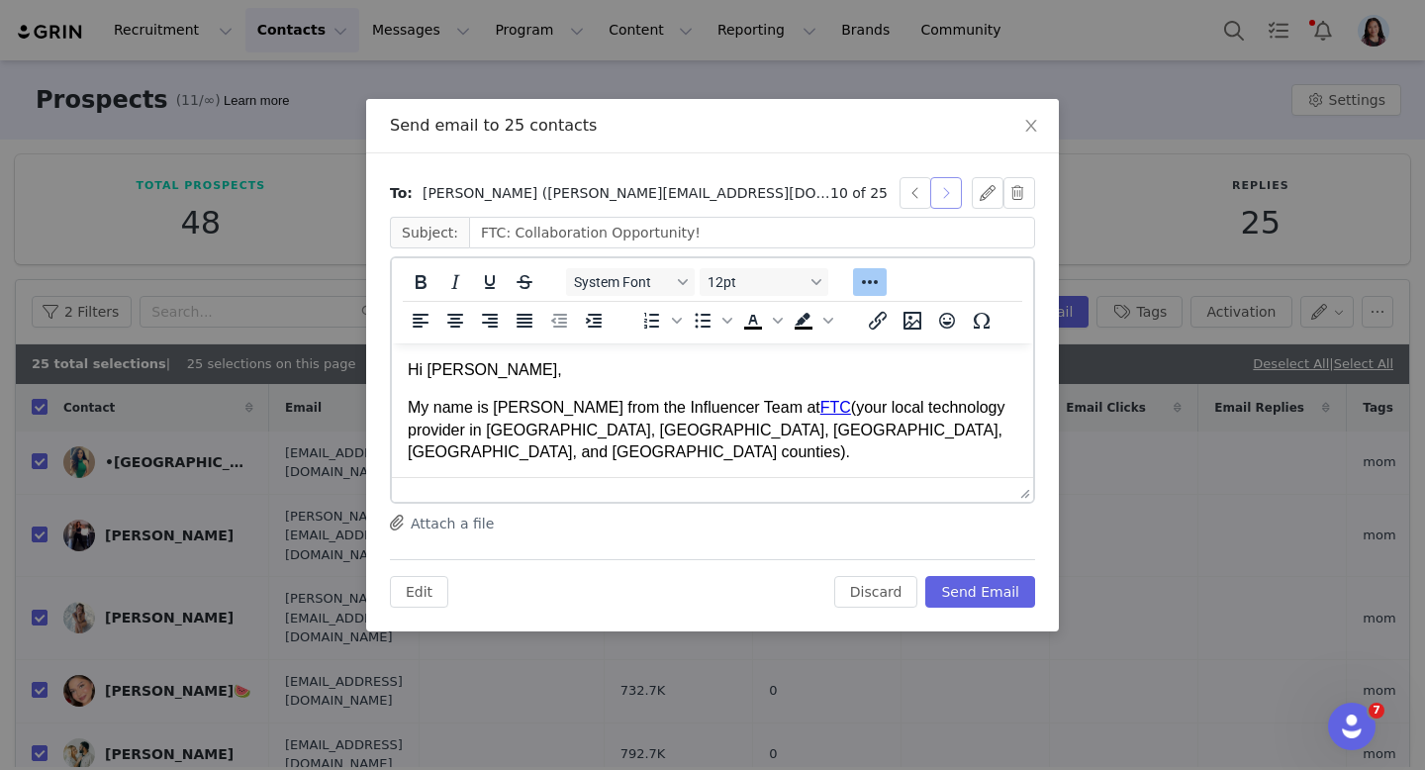
click at [939, 203] on button "button" at bounding box center [946, 193] width 32 height 32
click at [939, 196] on button "button" at bounding box center [946, 193] width 32 height 32
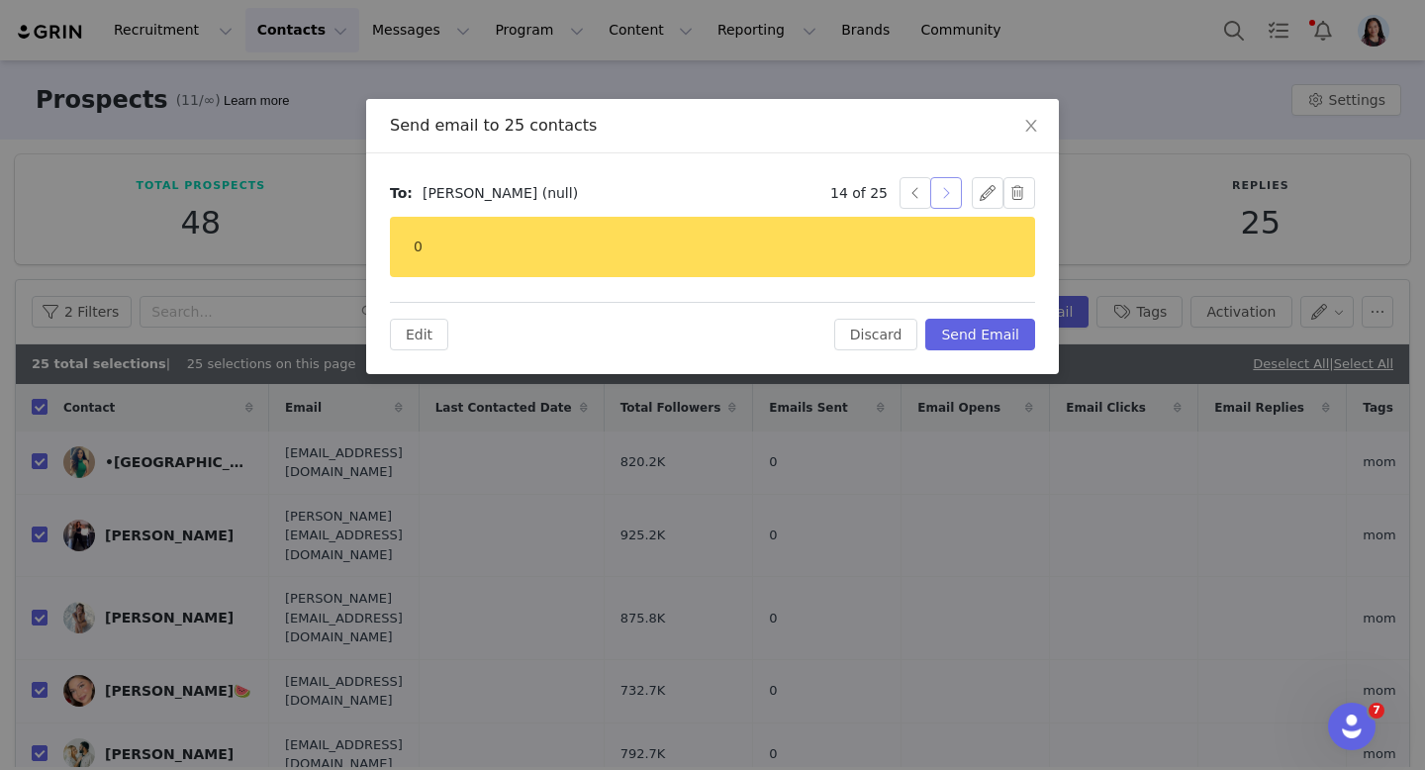
click at [939, 196] on button "button" at bounding box center [946, 193] width 32 height 32
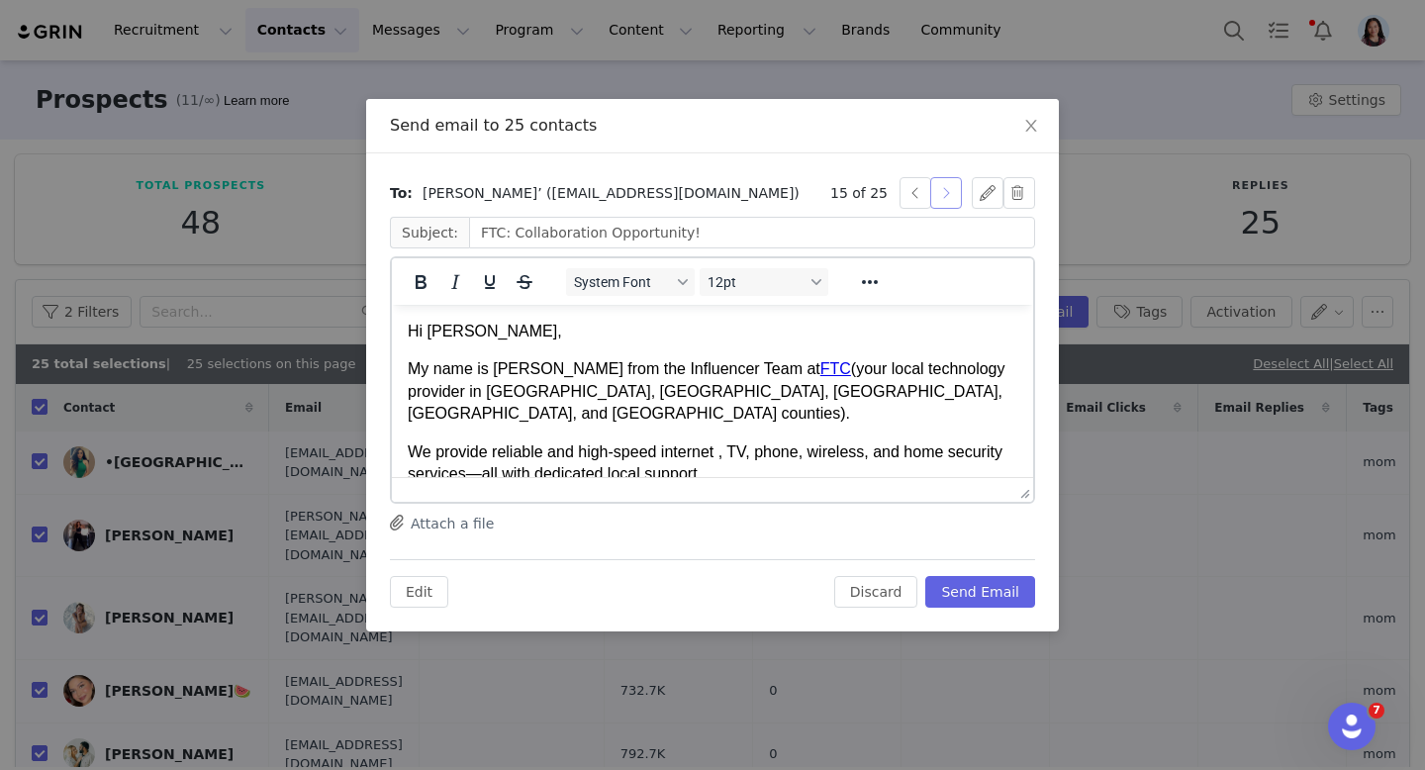
click at [953, 194] on button "button" at bounding box center [946, 193] width 32 height 32
click at [953, 195] on button "button" at bounding box center [946, 193] width 32 height 32
click at [433, 336] on p "Hi jchelle28," at bounding box center [713, 332] width 610 height 22
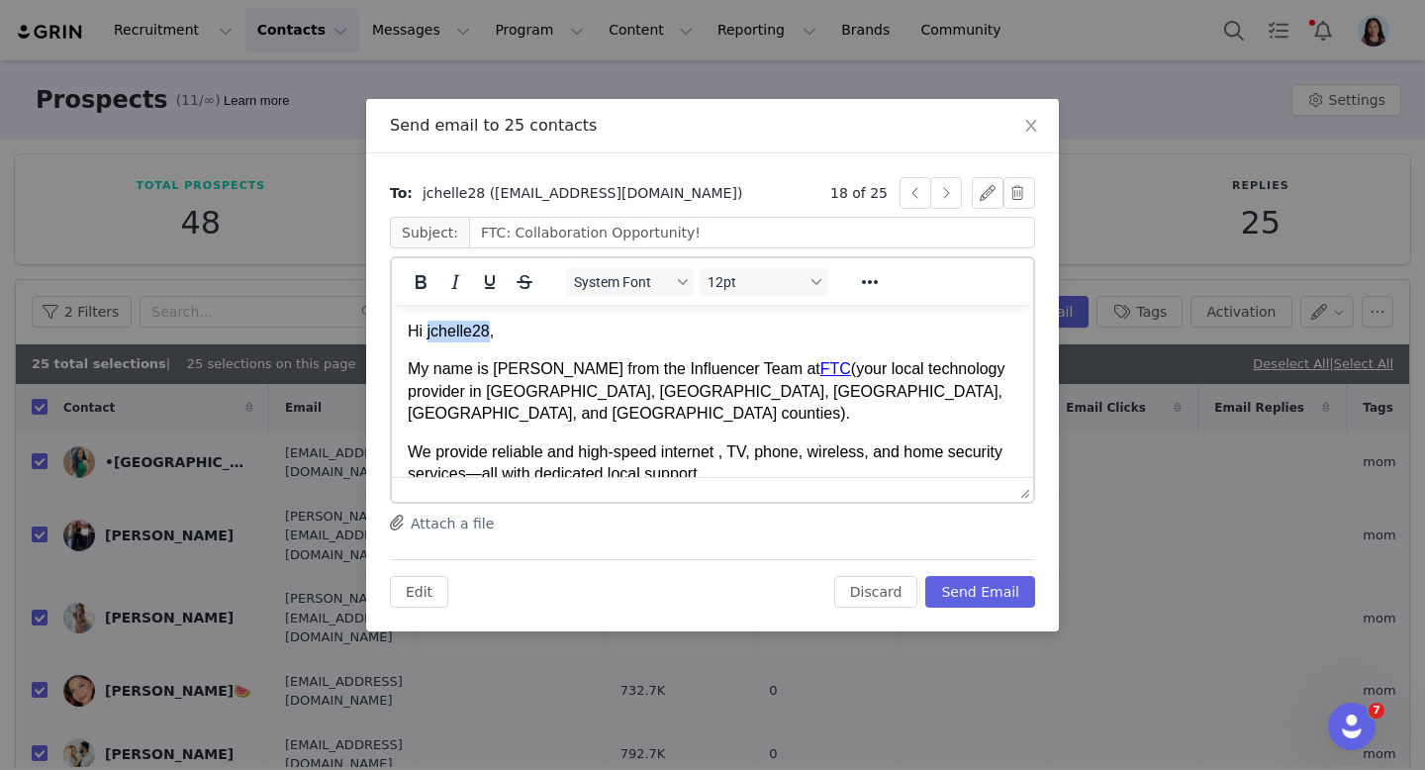
click at [433, 336] on p "Hi jchelle28," at bounding box center [713, 332] width 610 height 22
click at [946, 189] on button "button" at bounding box center [946, 193] width 32 height 32
click at [947, 190] on button "button" at bounding box center [946, 193] width 32 height 32
click at [435, 331] on p "Hi kyliexpark," at bounding box center [713, 332] width 610 height 22
click at [519, 328] on p "Hi Kyliexpark," at bounding box center [713, 332] width 610 height 22
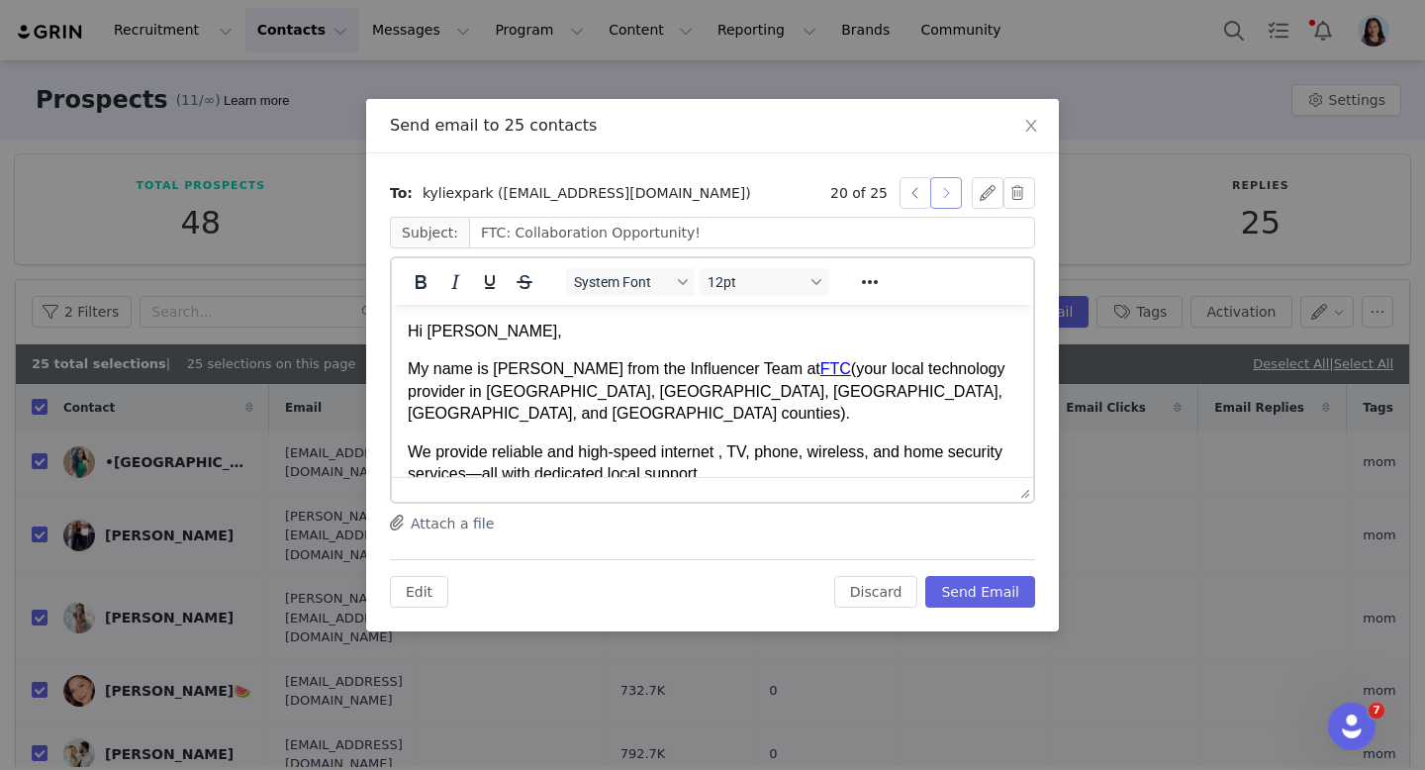
click at [948, 192] on button "button" at bounding box center [946, 193] width 32 height 32
click at [496, 333] on p "Hi kymjacksonsmith," at bounding box center [713, 332] width 610 height 22
click at [952, 196] on button "button" at bounding box center [946, 193] width 32 height 32
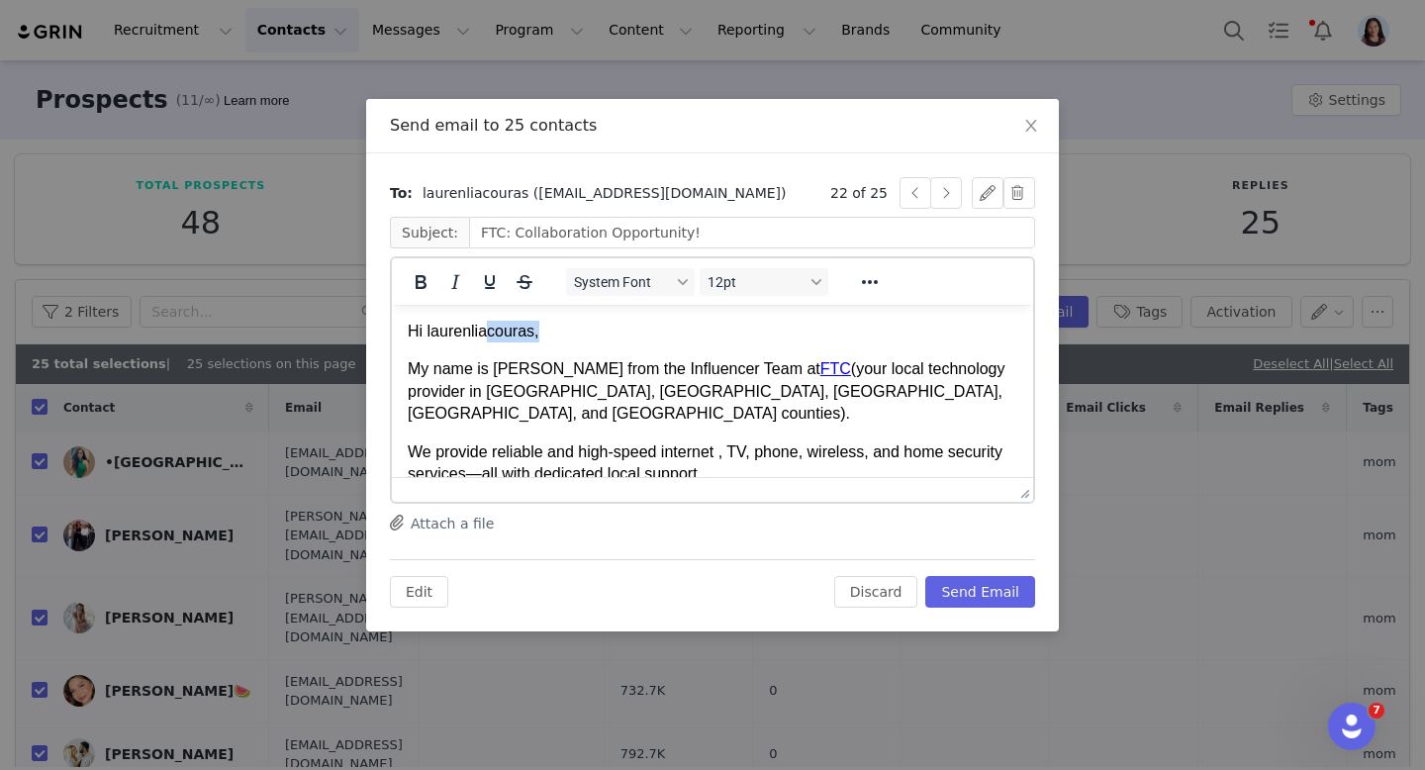
drag, startPoint x: 540, startPoint y: 332, endPoint x: 481, endPoint y: 331, distance: 59.4
click at [481, 331] on p "Hi laurenliacouras," at bounding box center [713, 332] width 610 height 22
click at [430, 333] on p "Hi [PERSON_NAME]," at bounding box center [713, 332] width 610 height 22
click at [434, 334] on p "Hi [PERSON_NAME]," at bounding box center [713, 332] width 610 height 22
click at [955, 197] on button "button" at bounding box center [946, 193] width 32 height 32
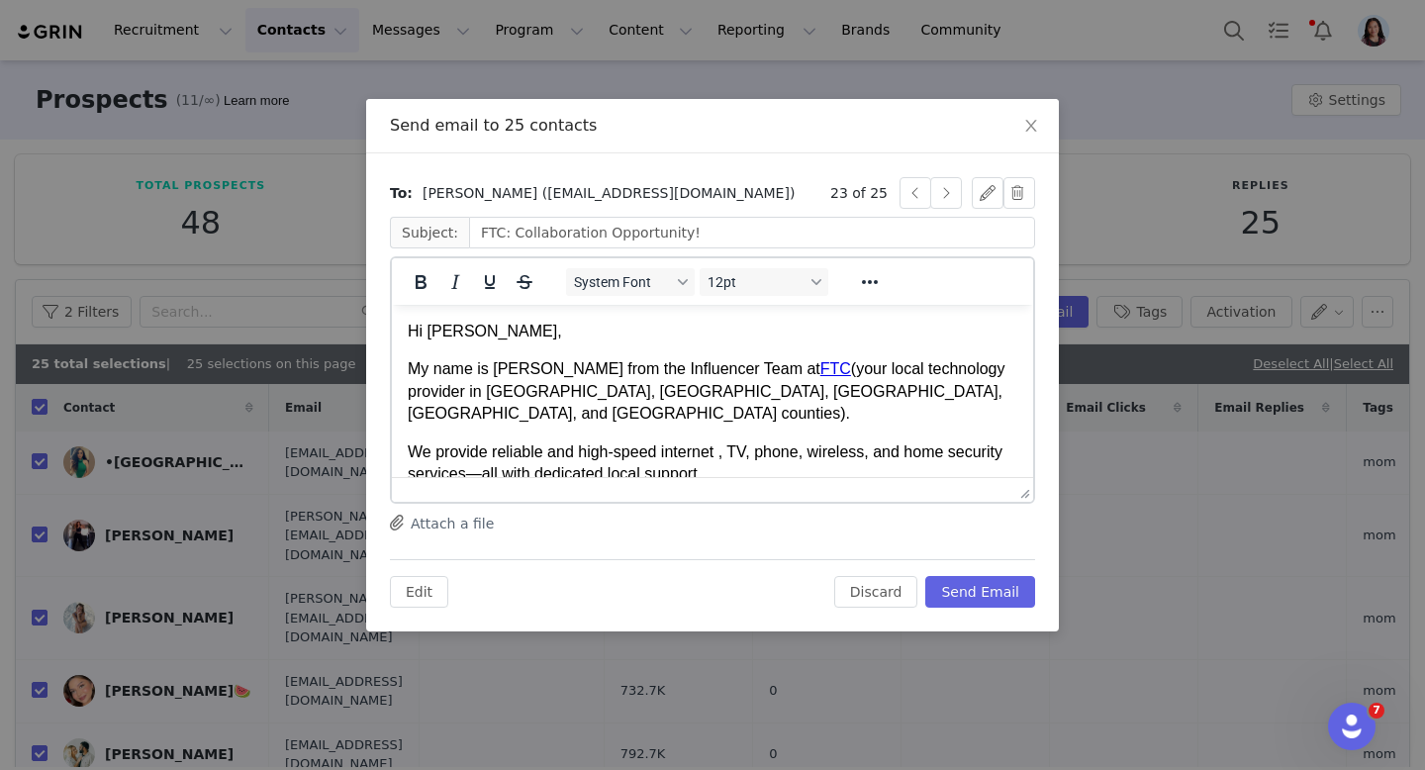
click at [432, 333] on p "Hi [PERSON_NAME]," at bounding box center [713, 332] width 610 height 22
click at [955, 192] on button "button" at bounding box center [946, 193] width 32 height 32
drag, startPoint x: 506, startPoint y: 332, endPoint x: 424, endPoint y: 329, distance: 82.2
click at [424, 329] on p "Hi Living.withMadison," at bounding box center [713, 332] width 610 height 22
click at [943, 194] on button "button" at bounding box center [946, 193] width 32 height 32
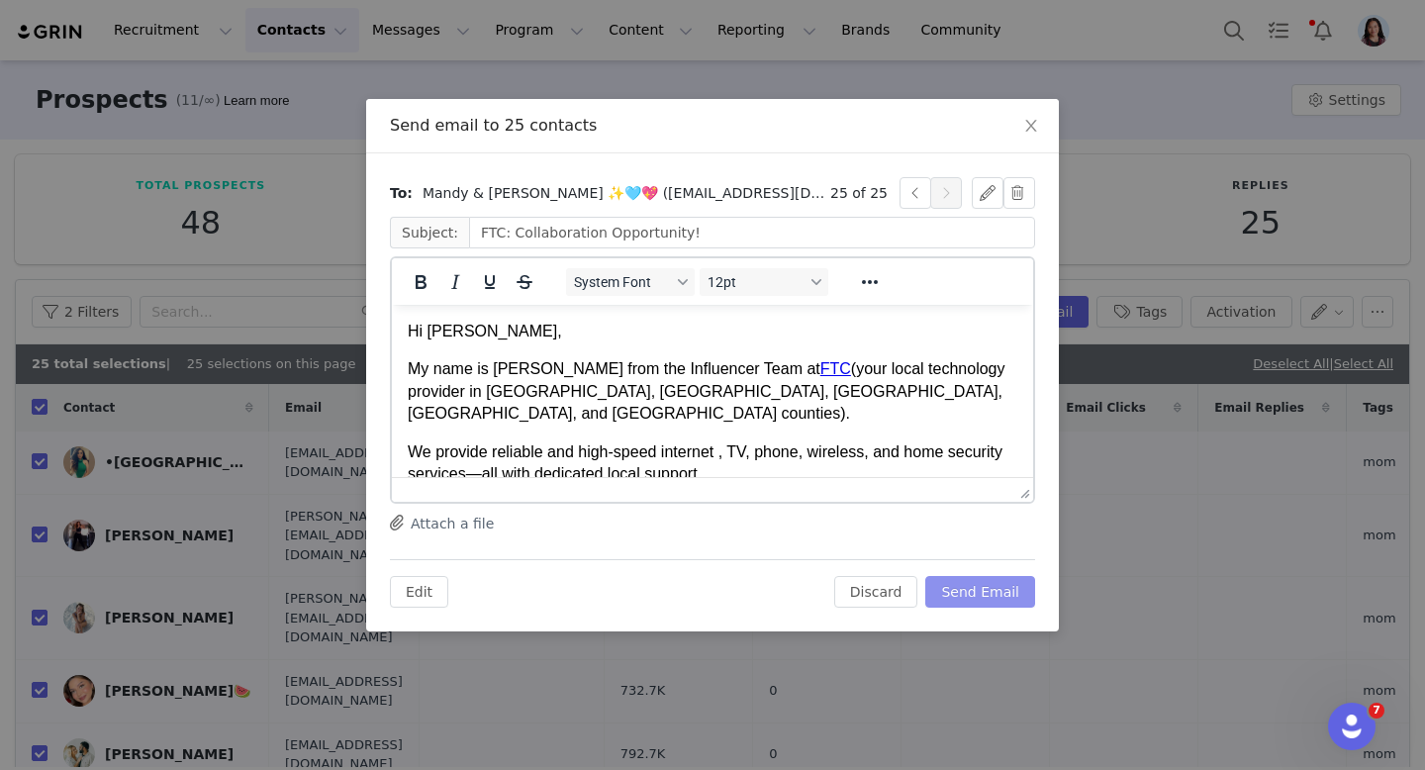
click at [994, 591] on button "Send Email" at bounding box center [980, 592] width 110 height 32
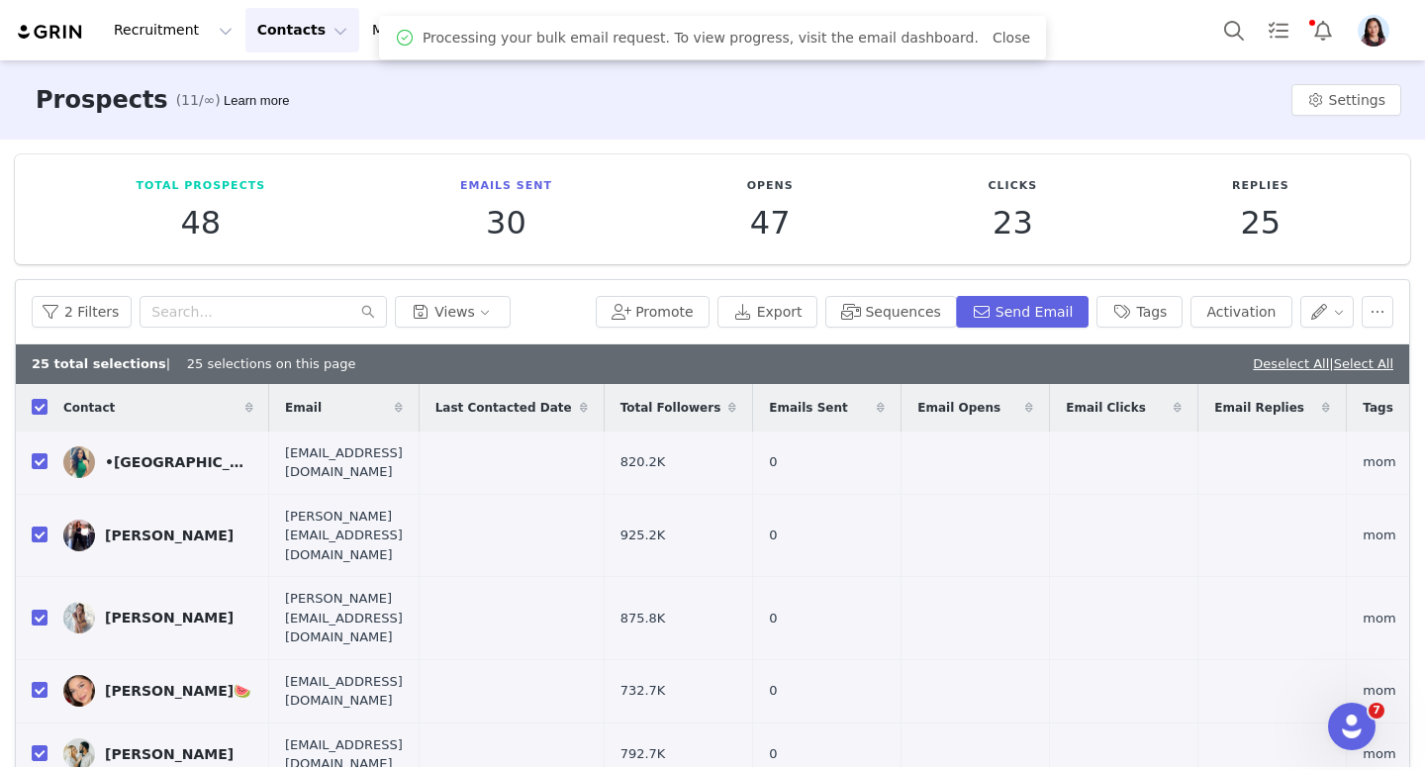
click at [1271, 350] on div "25 total selections | 25 selections on this page Deselect All | Select All" at bounding box center [712, 364] width 1393 height 40
click at [1263, 368] on link "Deselect All" at bounding box center [1291, 363] width 76 height 15
checkbox input "false"
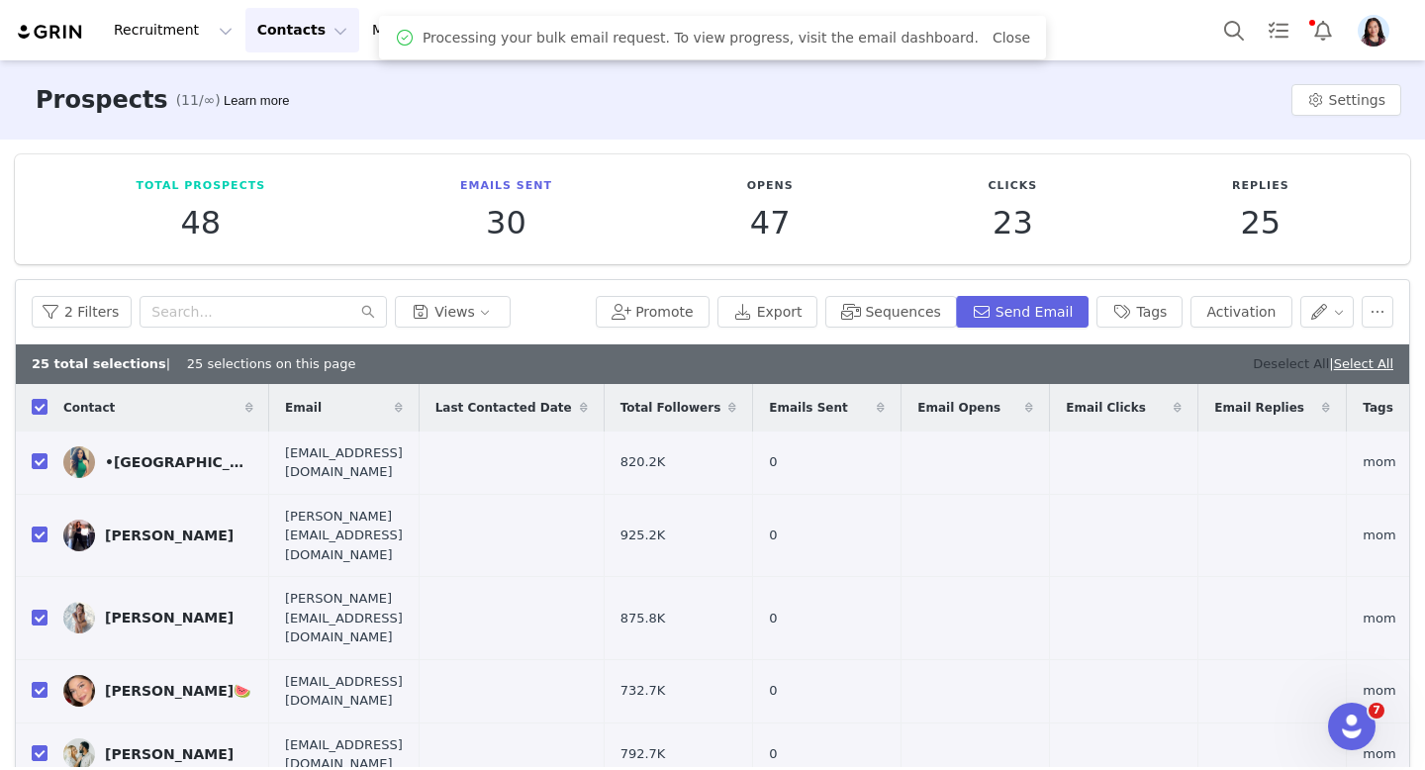
checkbox input "false"
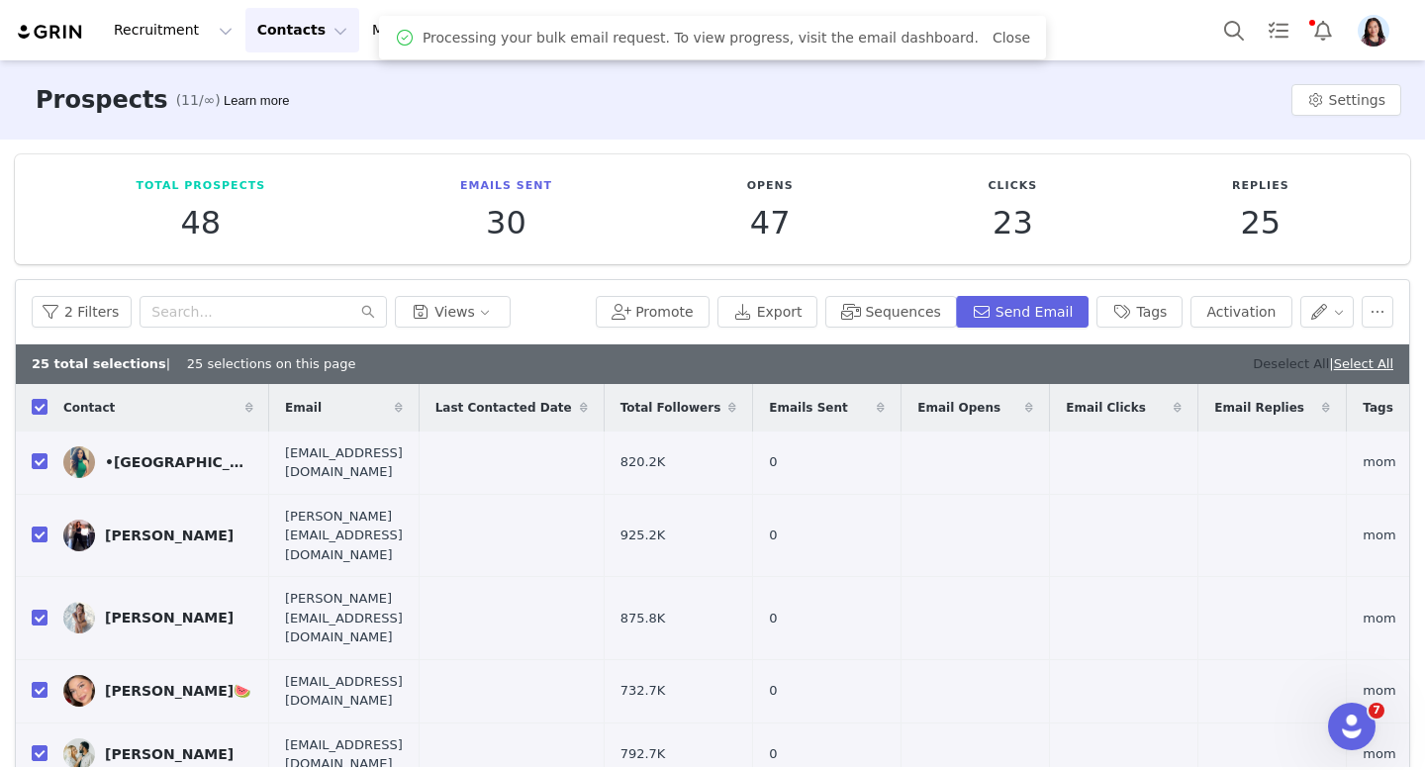
checkbox input "false"
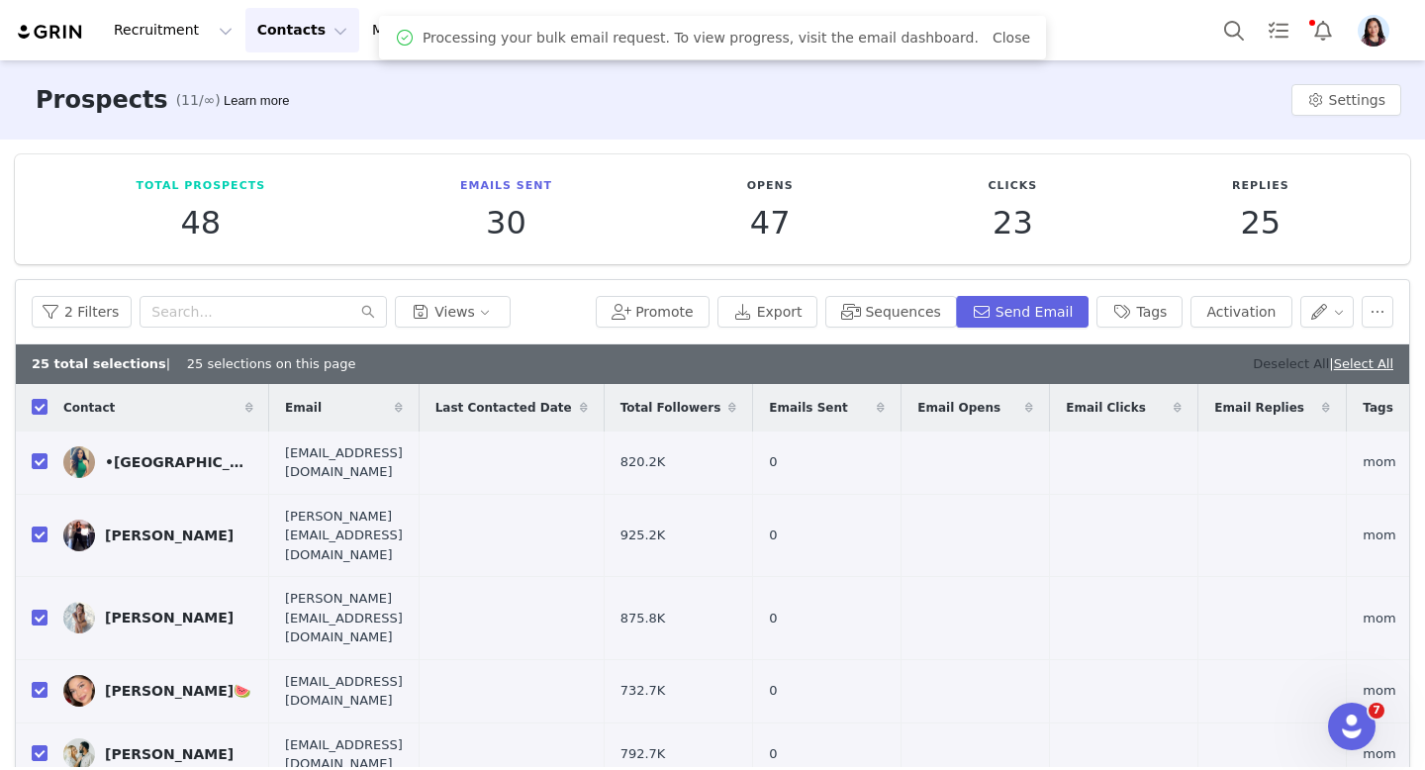
checkbox input "false"
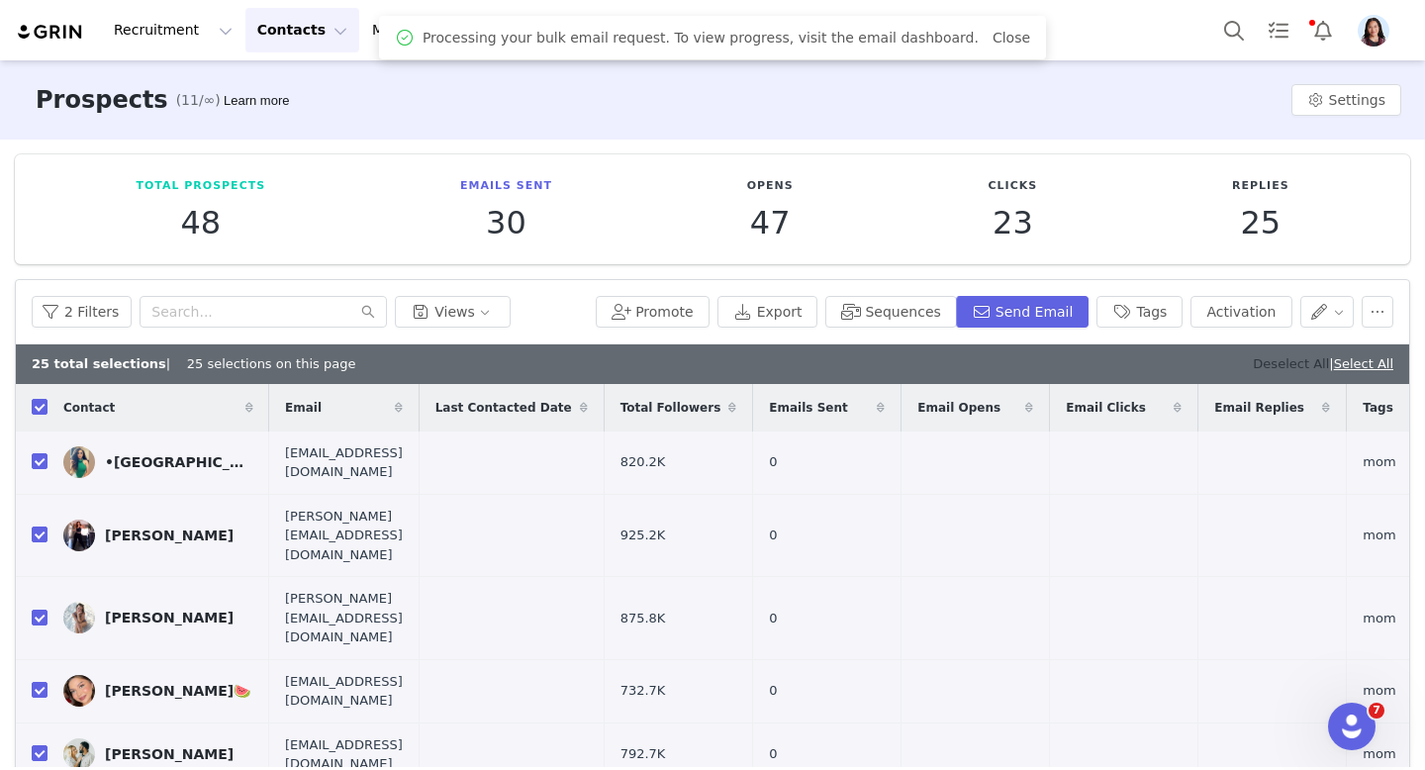
checkbox input "false"
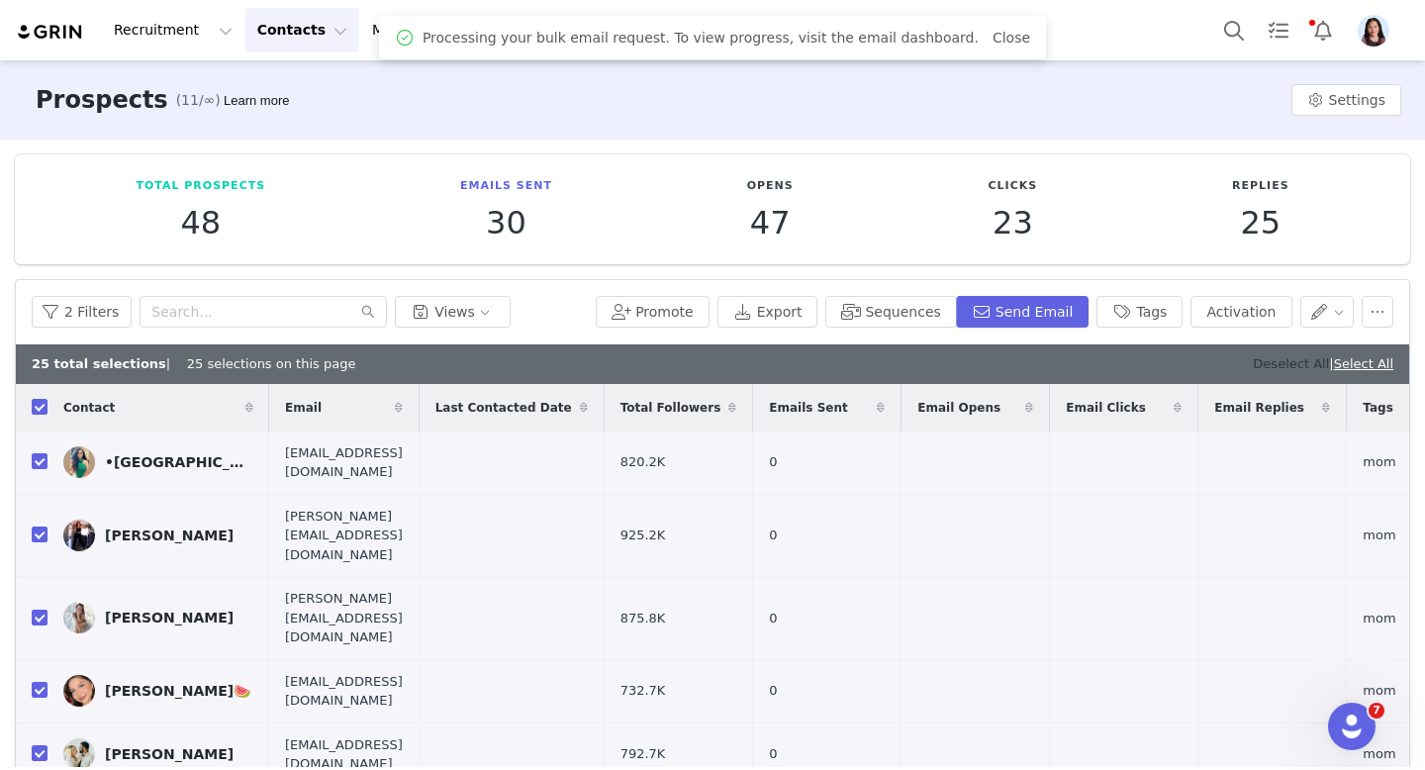
checkbox input "false"
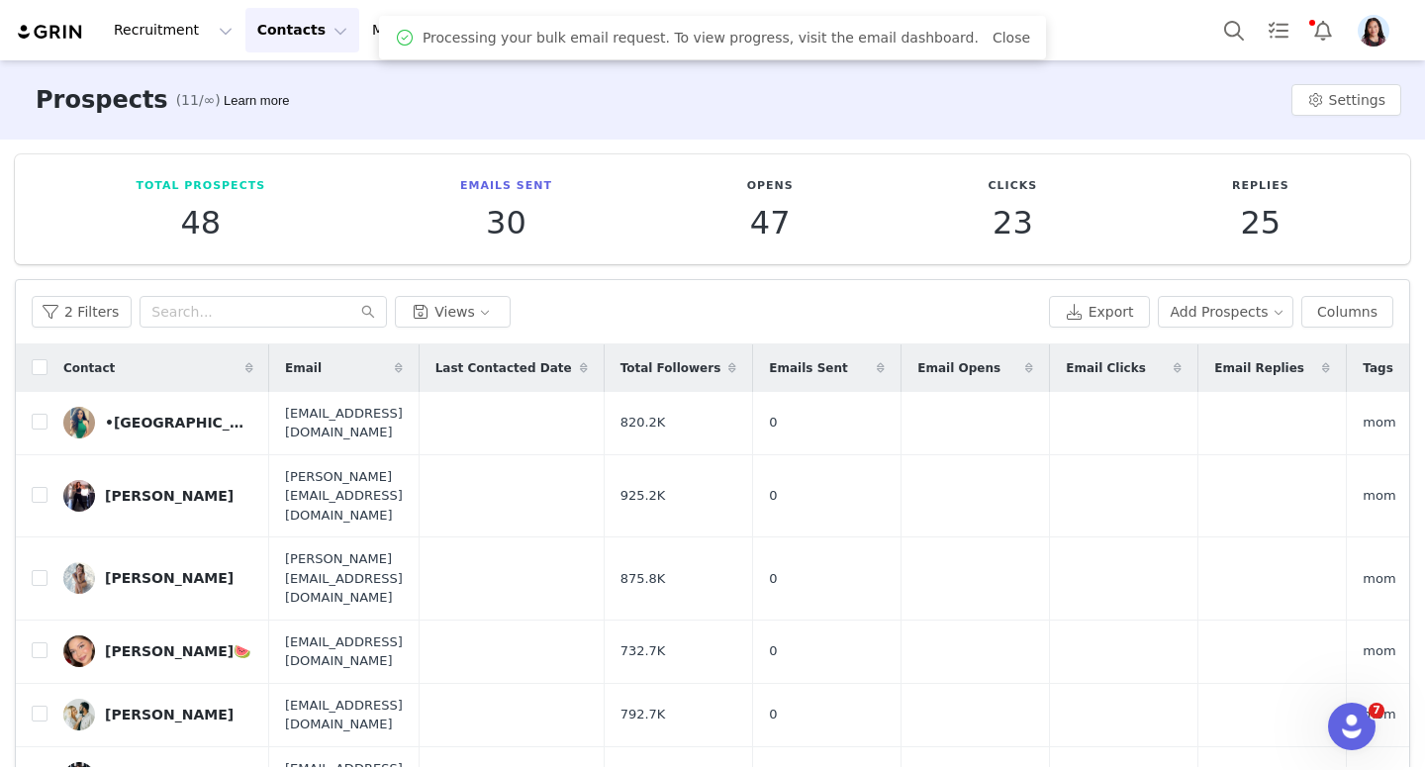
click at [993, 33] on link "Close" at bounding box center [1012, 38] width 38 height 16
